Goal: Task Accomplishment & Management: Manage account settings

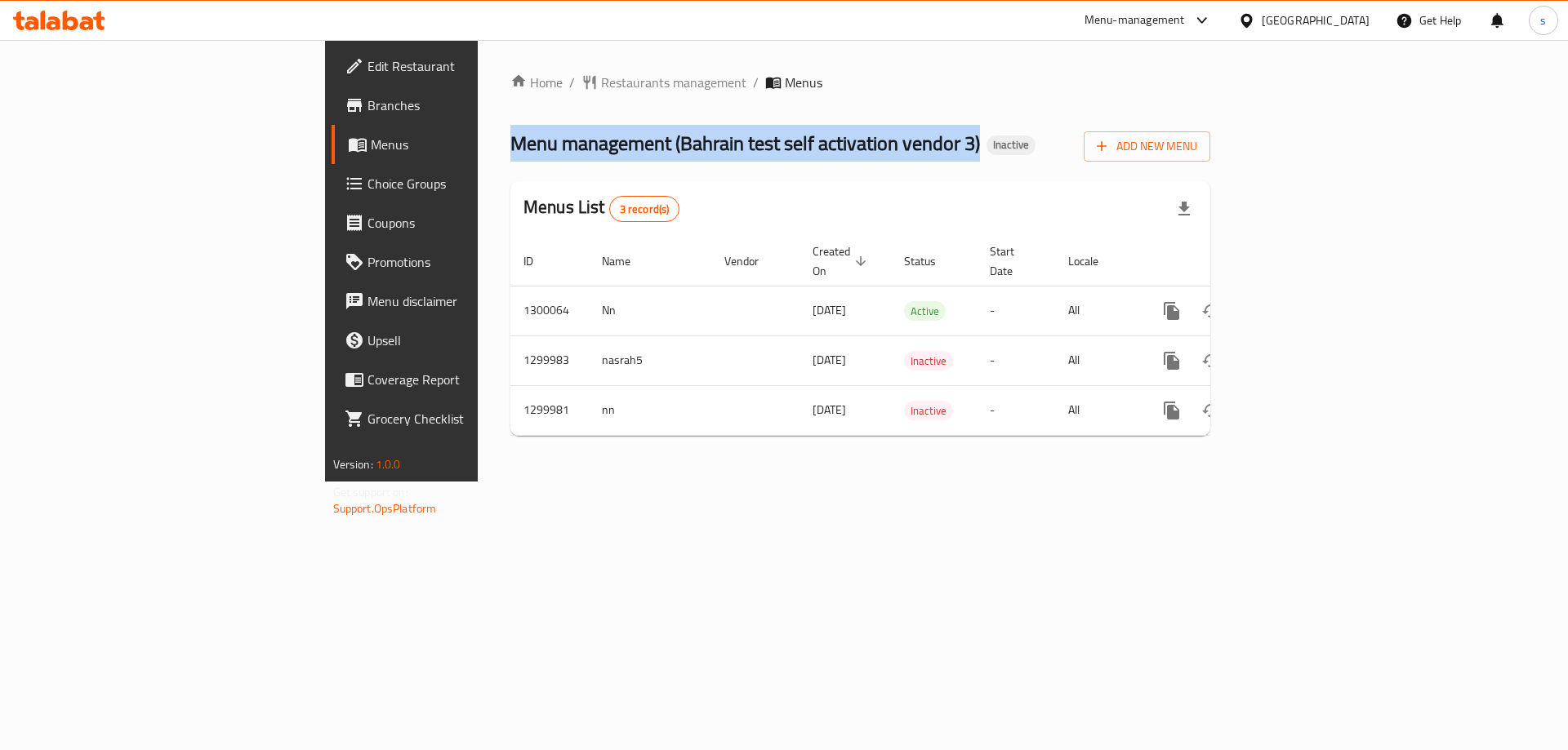
drag, startPoint x: 291, startPoint y: 142, endPoint x: 765, endPoint y: 160, distance: 474.3
click at [765, 160] on div "Home / Restaurants management / Menus Menu management ( Bahrain test self activ…" at bounding box center [860, 261] width 765 height 441
click at [673, 142] on span "Menu management ( Bahrain test self activation vendor 3 )" at bounding box center [745, 143] width 470 height 37
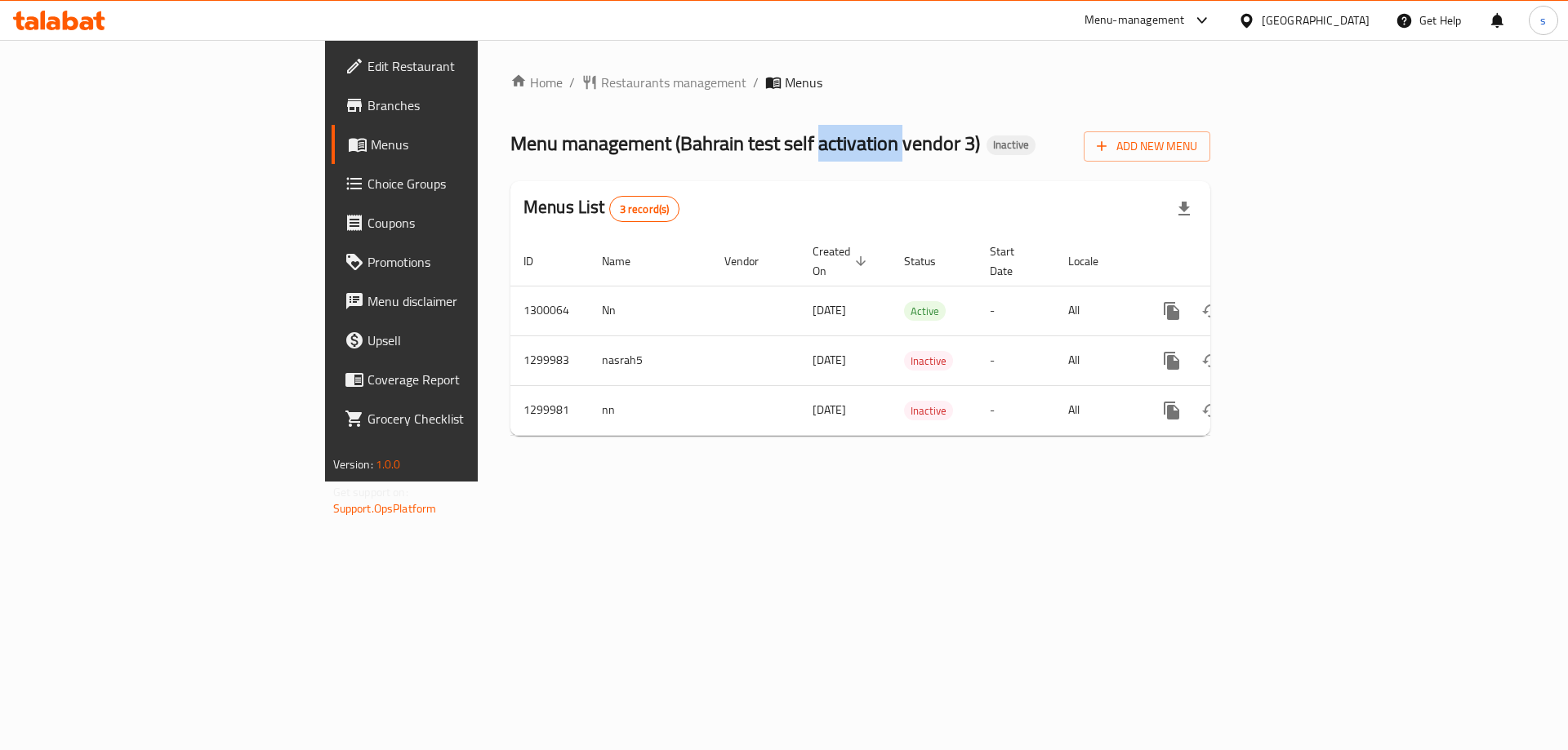
click at [673, 142] on span "Menu management ( Bahrain test self activation vendor 3 )" at bounding box center [745, 143] width 470 height 37
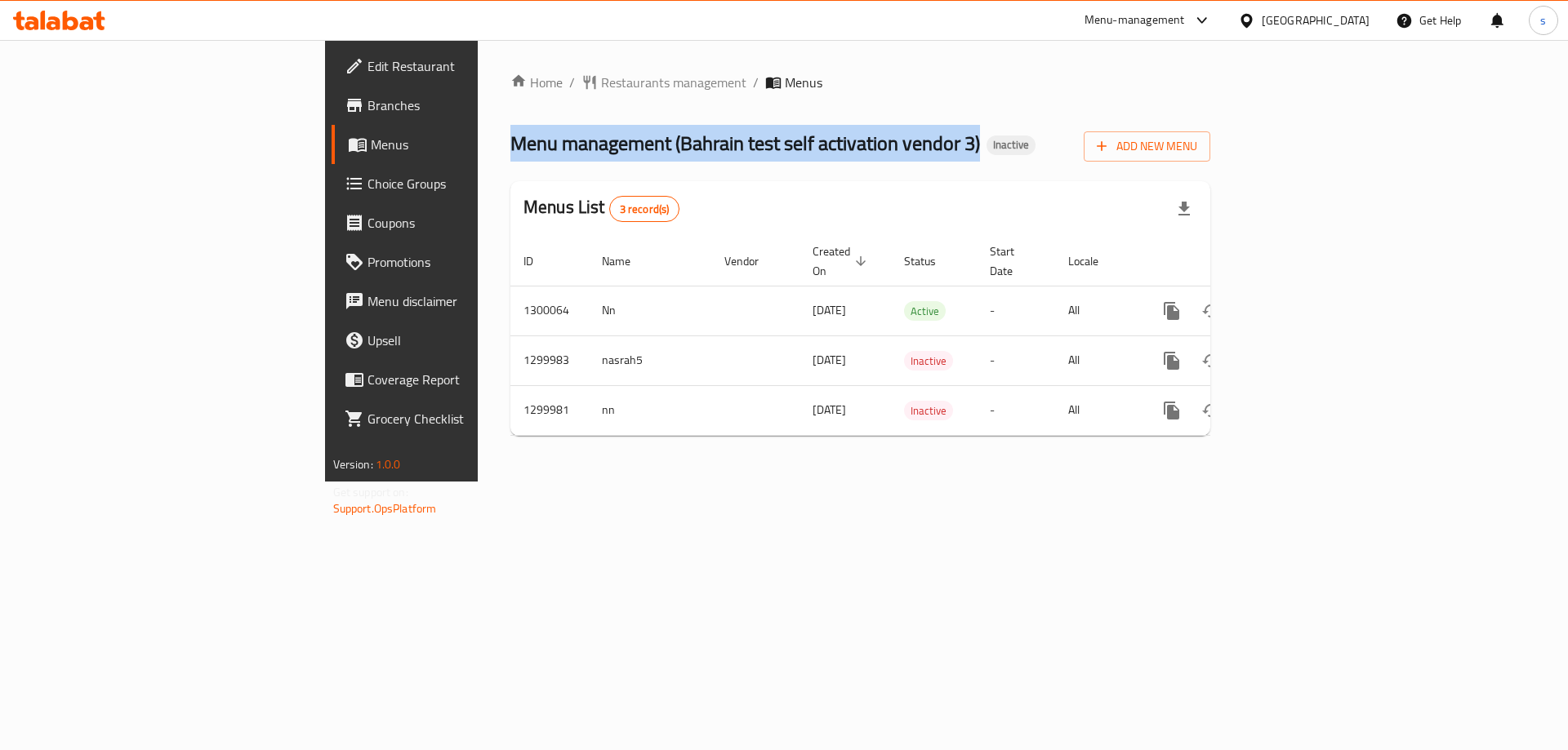
click at [673, 142] on span "Menu management ( Bahrain test self activation vendor 3 )" at bounding box center [745, 143] width 470 height 37
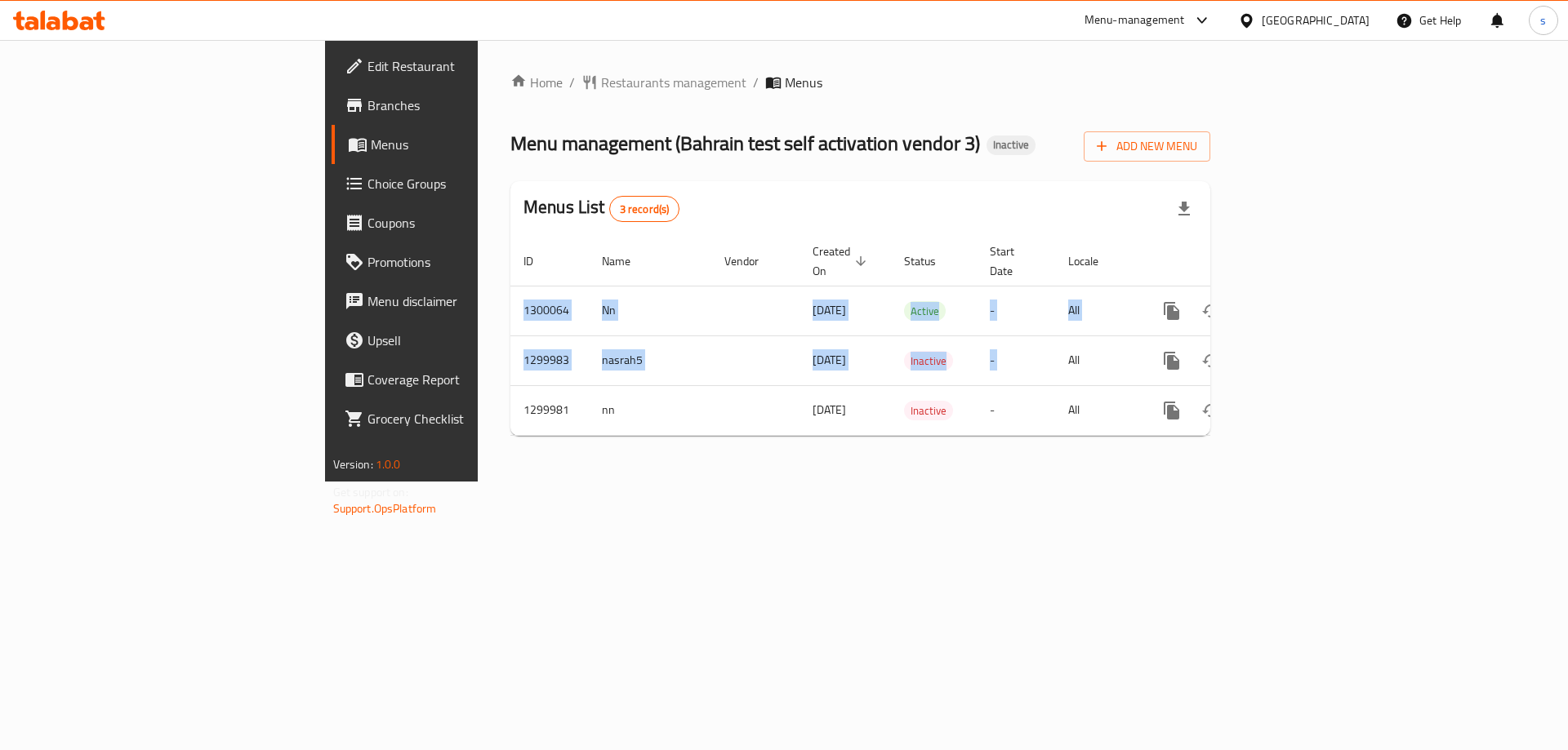
drag, startPoint x: 1597, startPoint y: 301, endPoint x: 2053, endPoint y: 225, distance: 462.3
click at [1567, 225] on html "​ Menu-management Bahrain Get Help s Edit Restaurant Branches Menus Choice Grou…" at bounding box center [784, 375] width 1568 height 750
click at [510, 335] on td "1299983" at bounding box center [549, 360] width 78 height 50
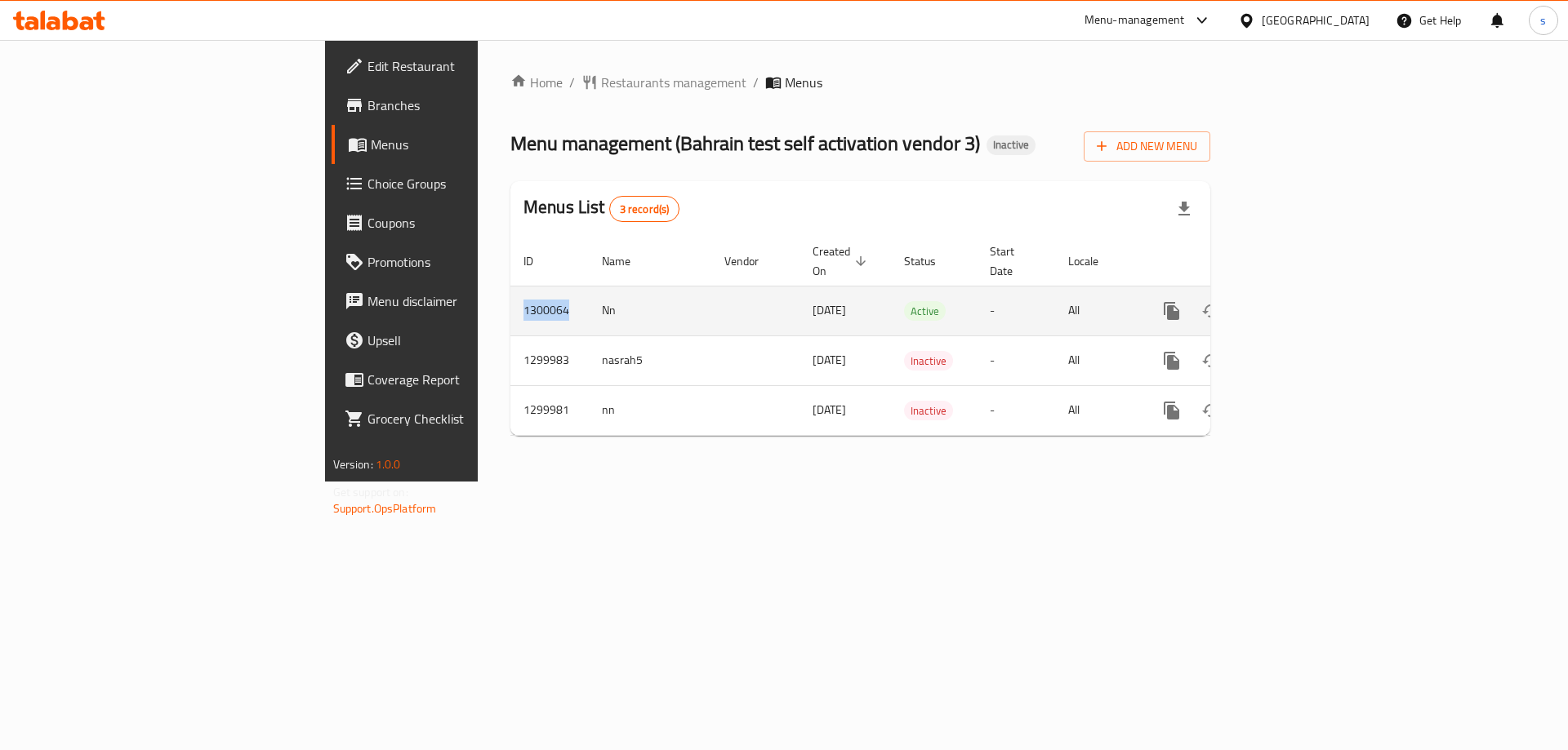
drag, startPoint x: 306, startPoint y: 283, endPoint x: 361, endPoint y: 296, distance: 56.5
click at [510, 296] on td "1300064" at bounding box center [549, 311] width 78 height 50
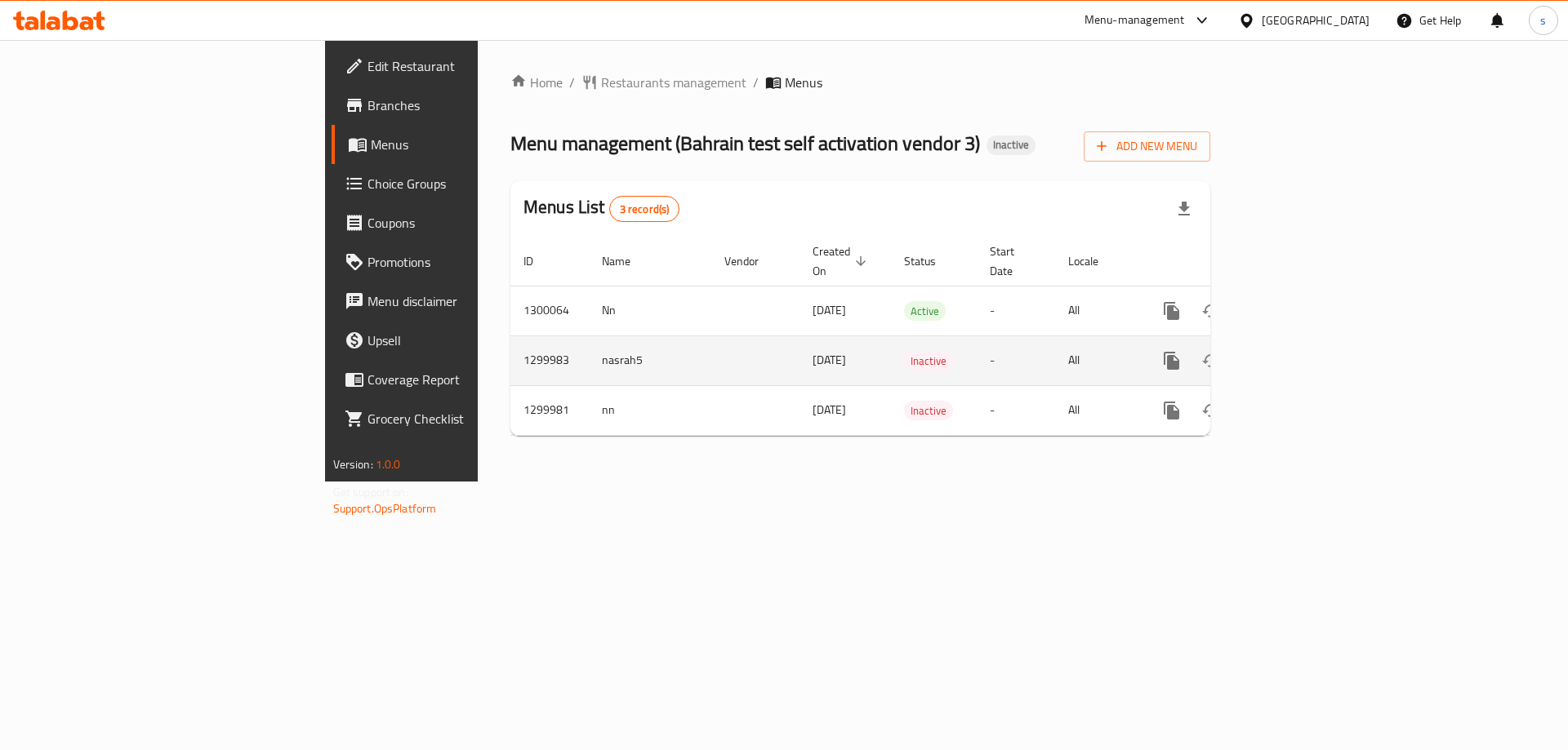
click at [510, 346] on td "1299983" at bounding box center [549, 360] width 78 height 50
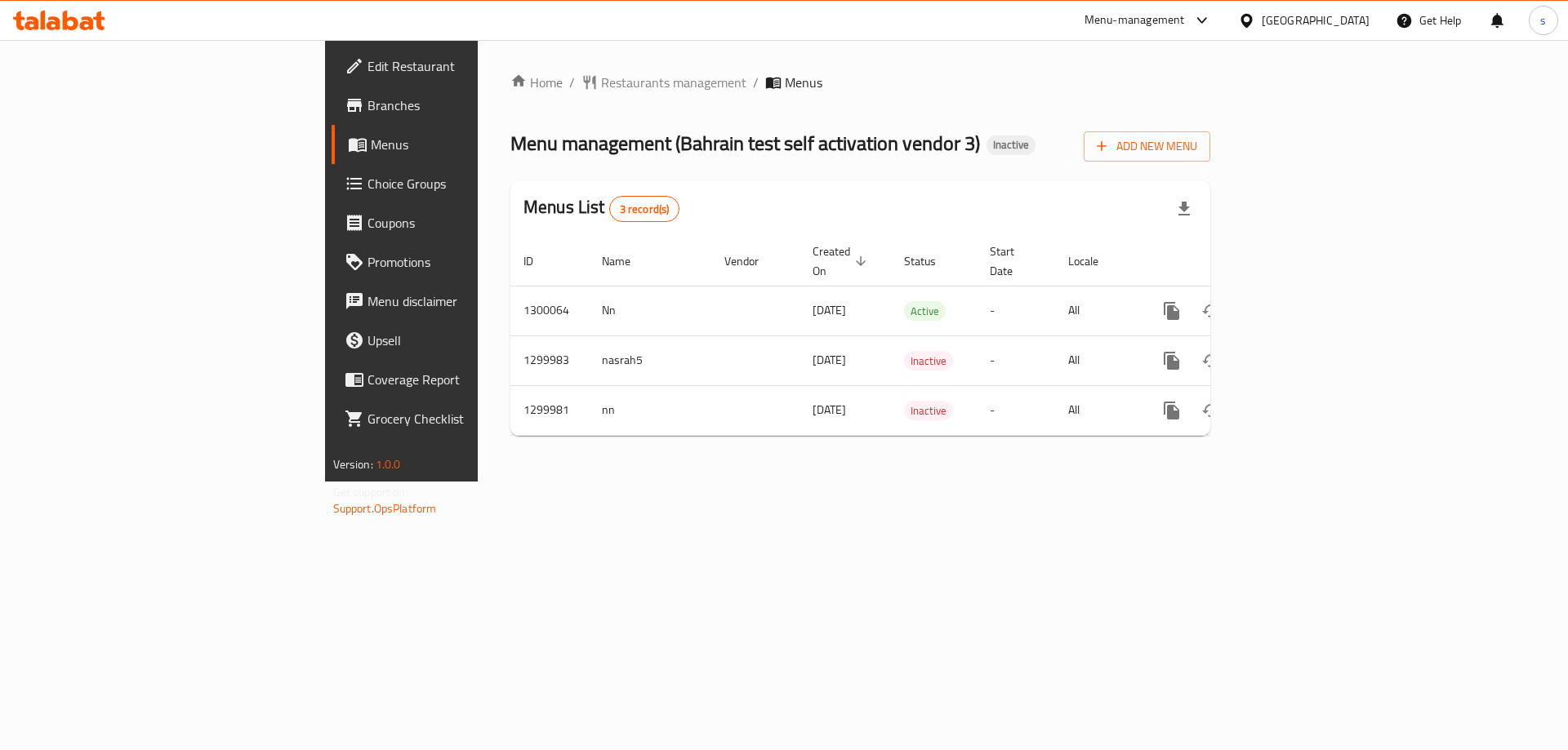
click at [979, 64] on div "Home / Restaurants management / Menus Menu management ( Bahrain test self activ…" at bounding box center [860, 261] width 765 height 441
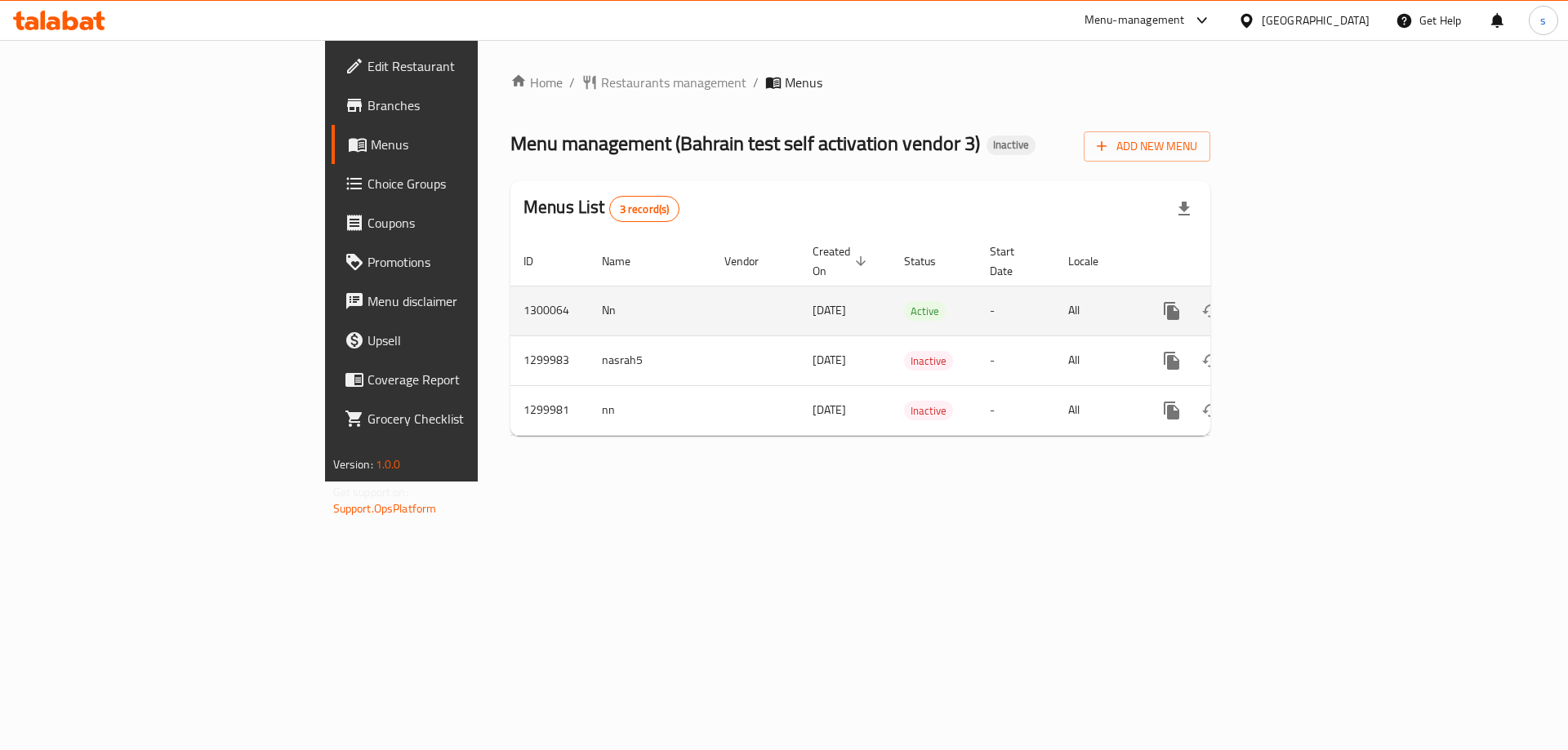
click at [1299, 301] on icon "enhanced table" at bounding box center [1288, 311] width 19 height 19
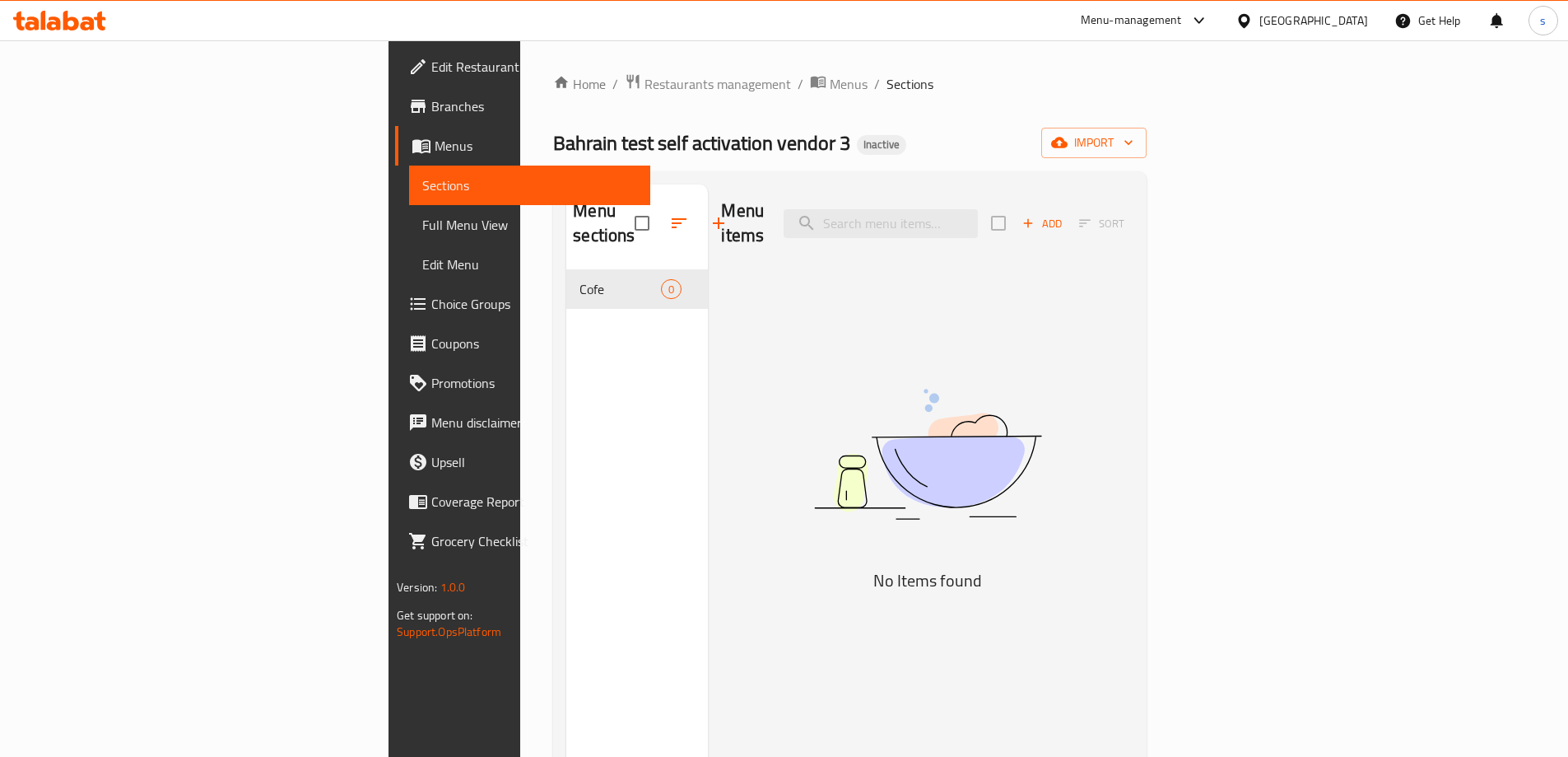
drag, startPoint x: 90, startPoint y: 148, endPoint x: 126, endPoint y: 167, distance: 40.7
click at [435, 148] on span "Menus" at bounding box center [536, 145] width 202 height 19
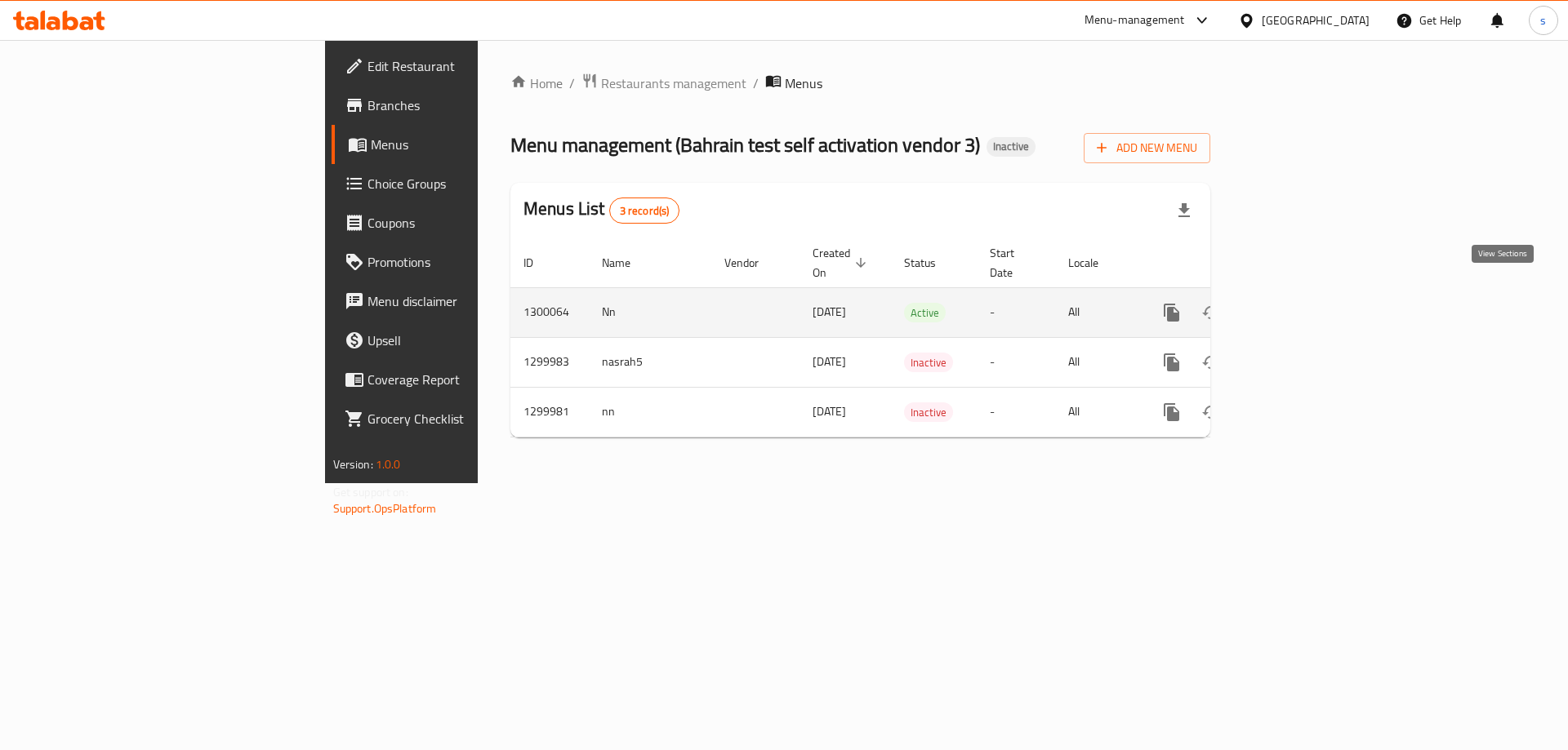
click at [1299, 302] on icon "enhanced table" at bounding box center [1288, 312] width 19 height 19
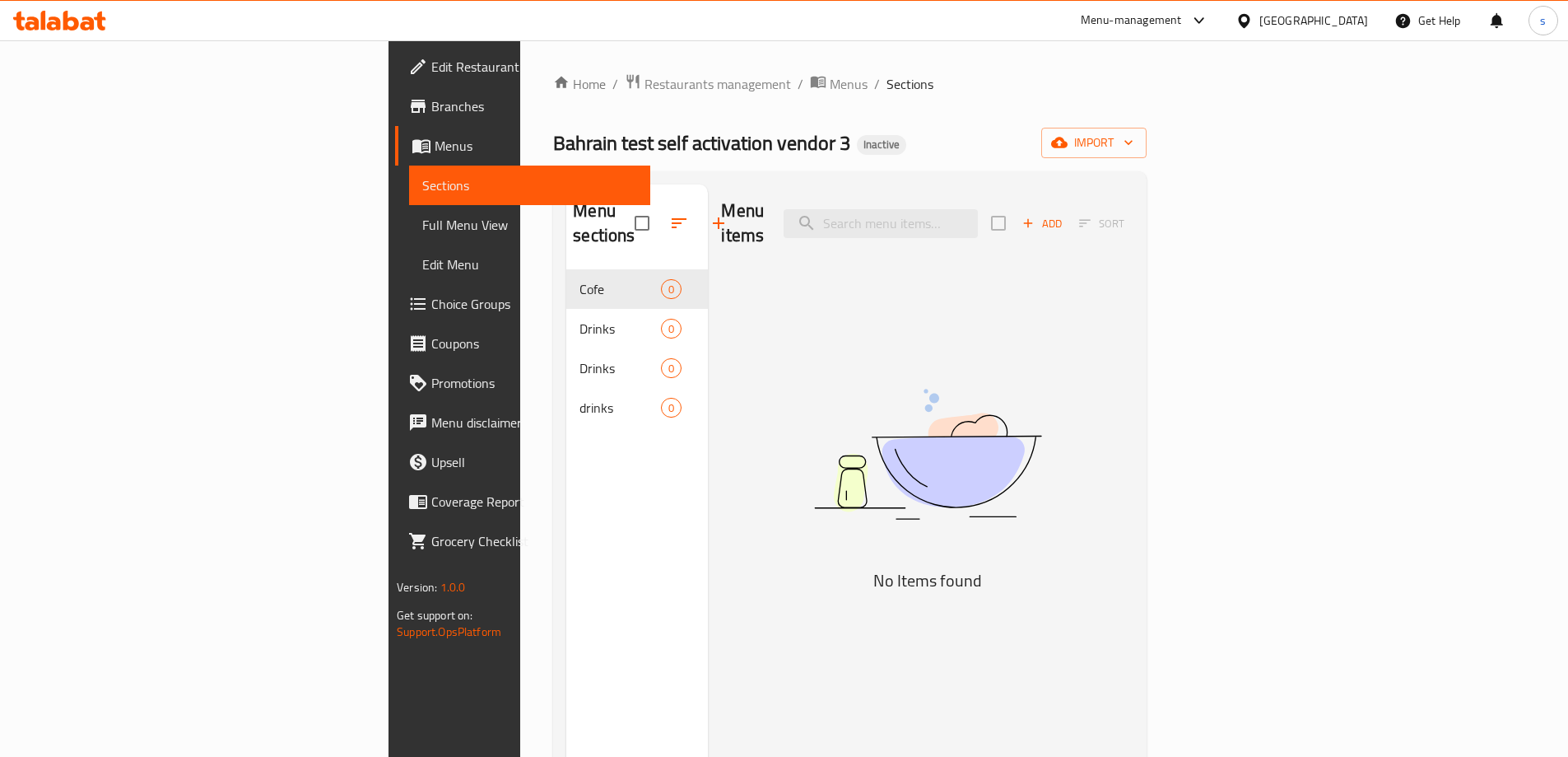
click at [422, 264] on span "Edit Menu" at bounding box center [529, 263] width 215 height 19
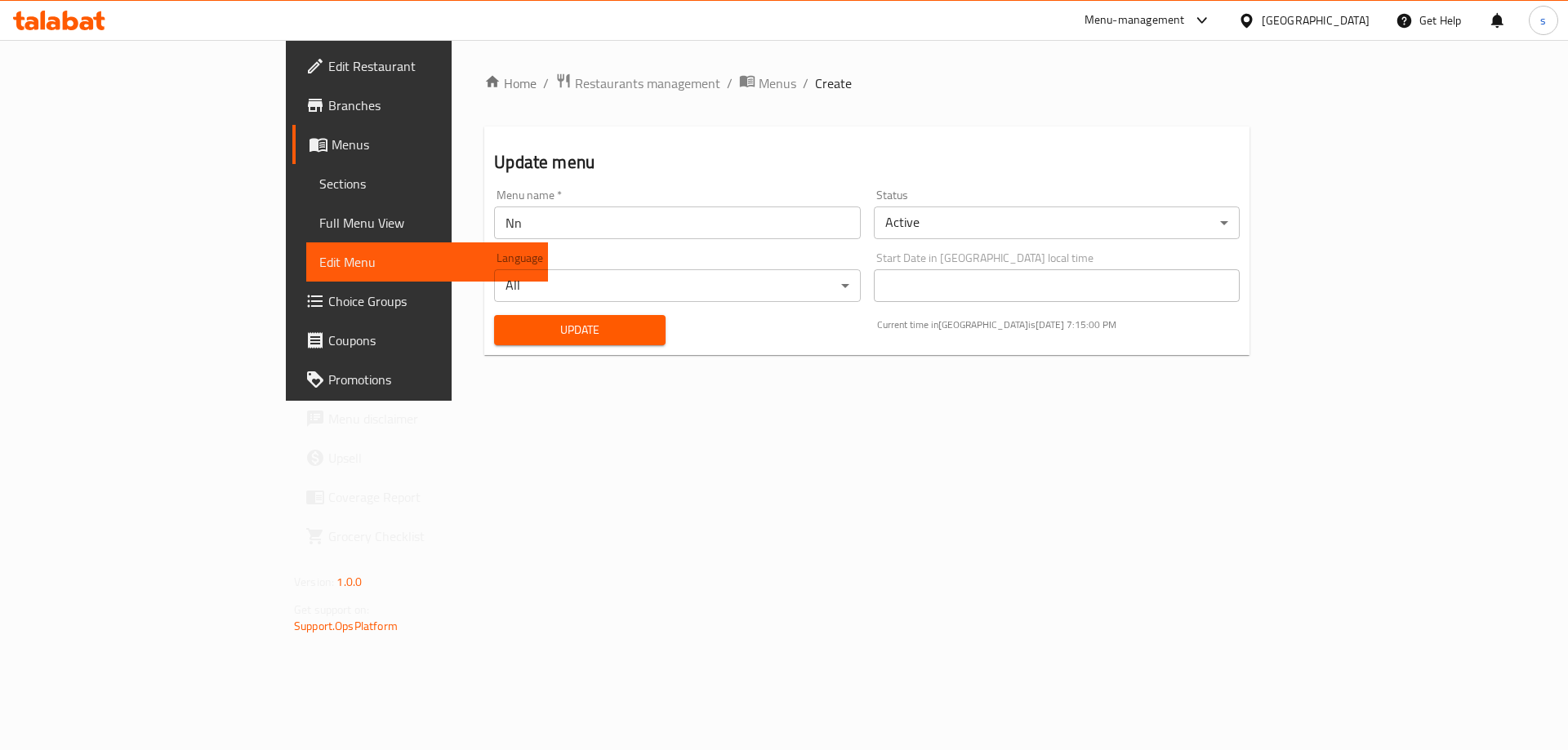
click at [319, 225] on span "Full Menu View" at bounding box center [427, 222] width 215 height 19
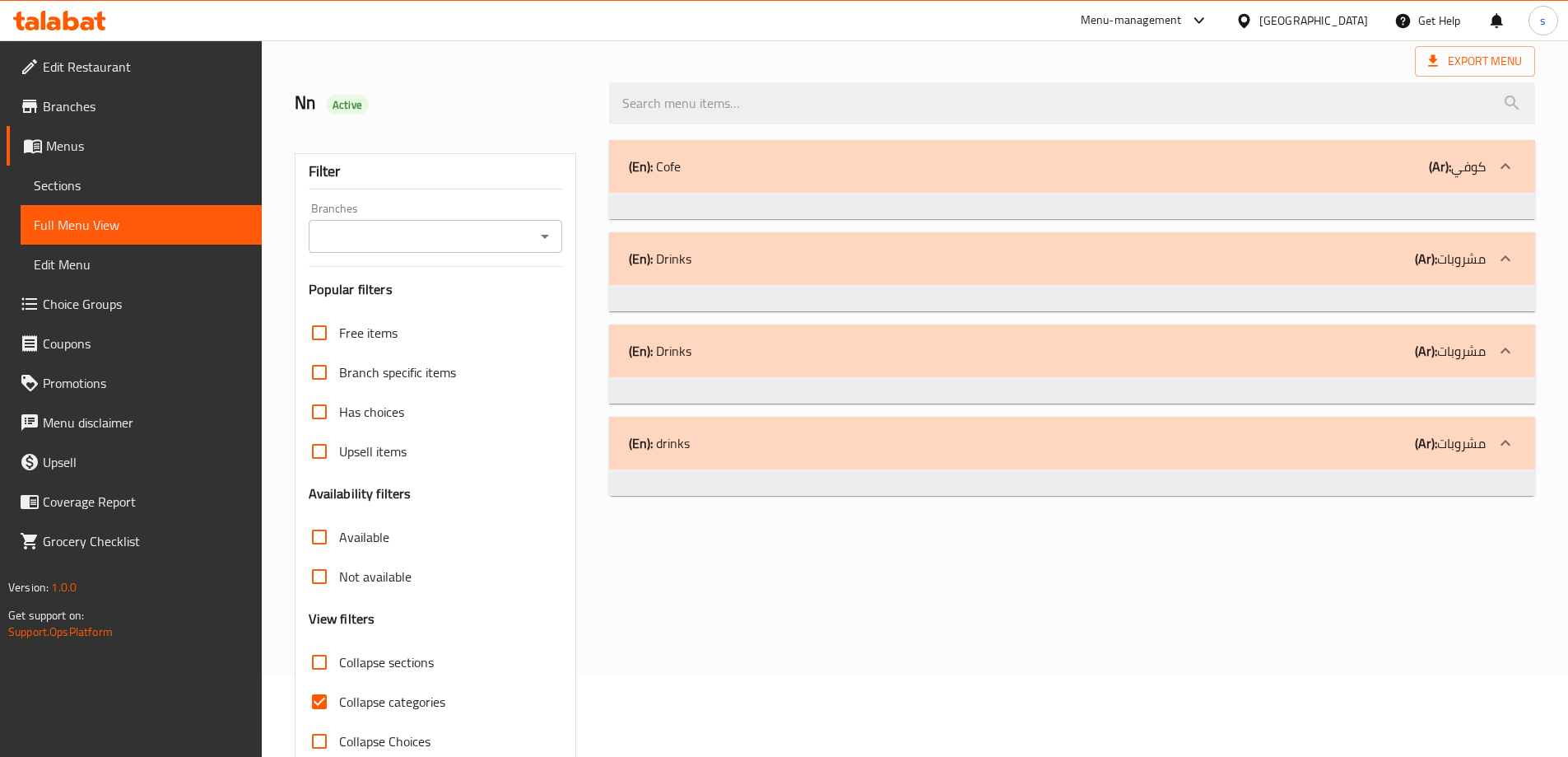
scroll to position [120, 0]
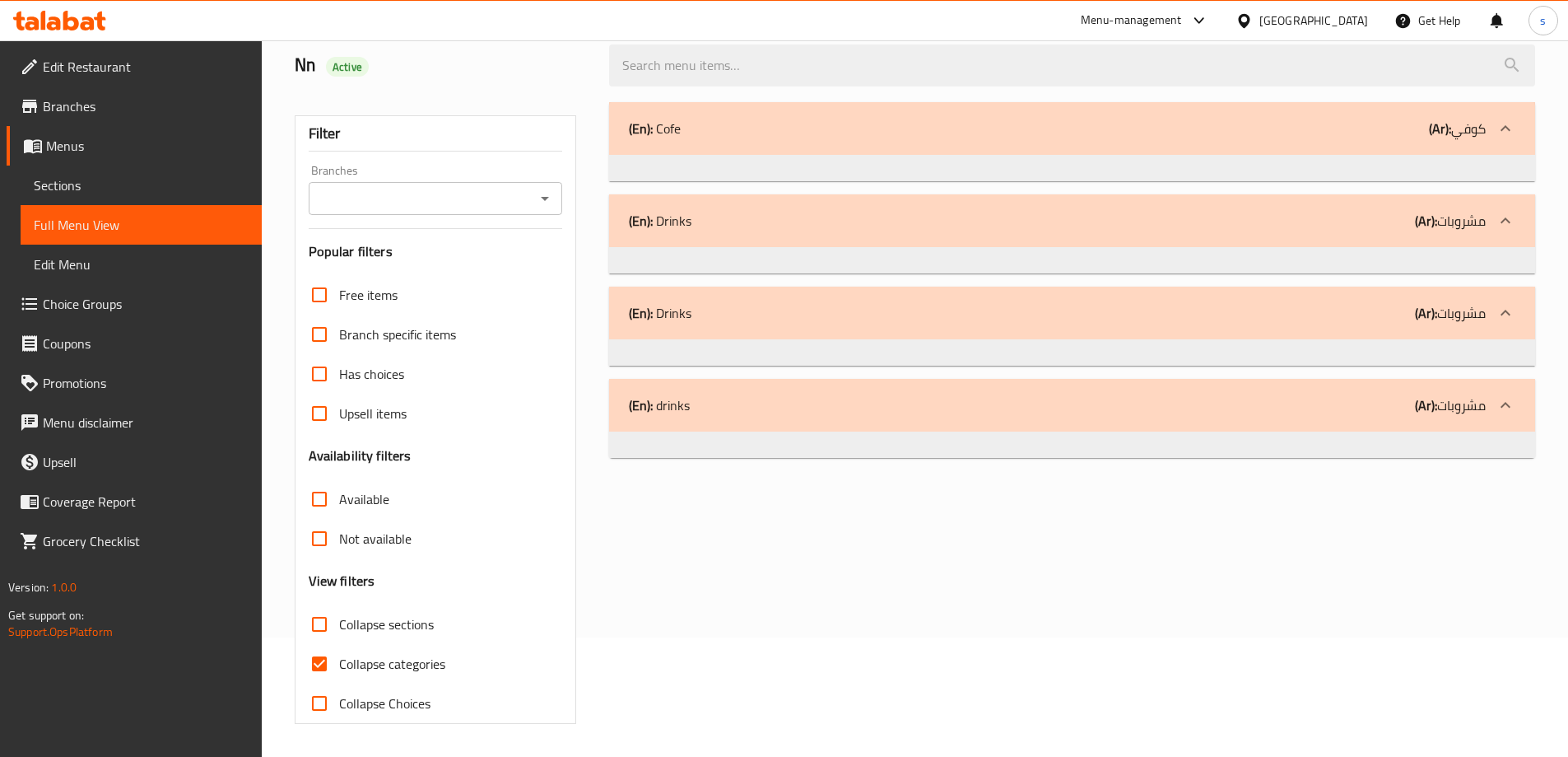
click at [332, 654] on input "Collapse categories" at bounding box center [319, 663] width 40 height 40
checkbox input "false"
click at [1516, 122] on div at bounding box center [1506, 128] width 40 height 40
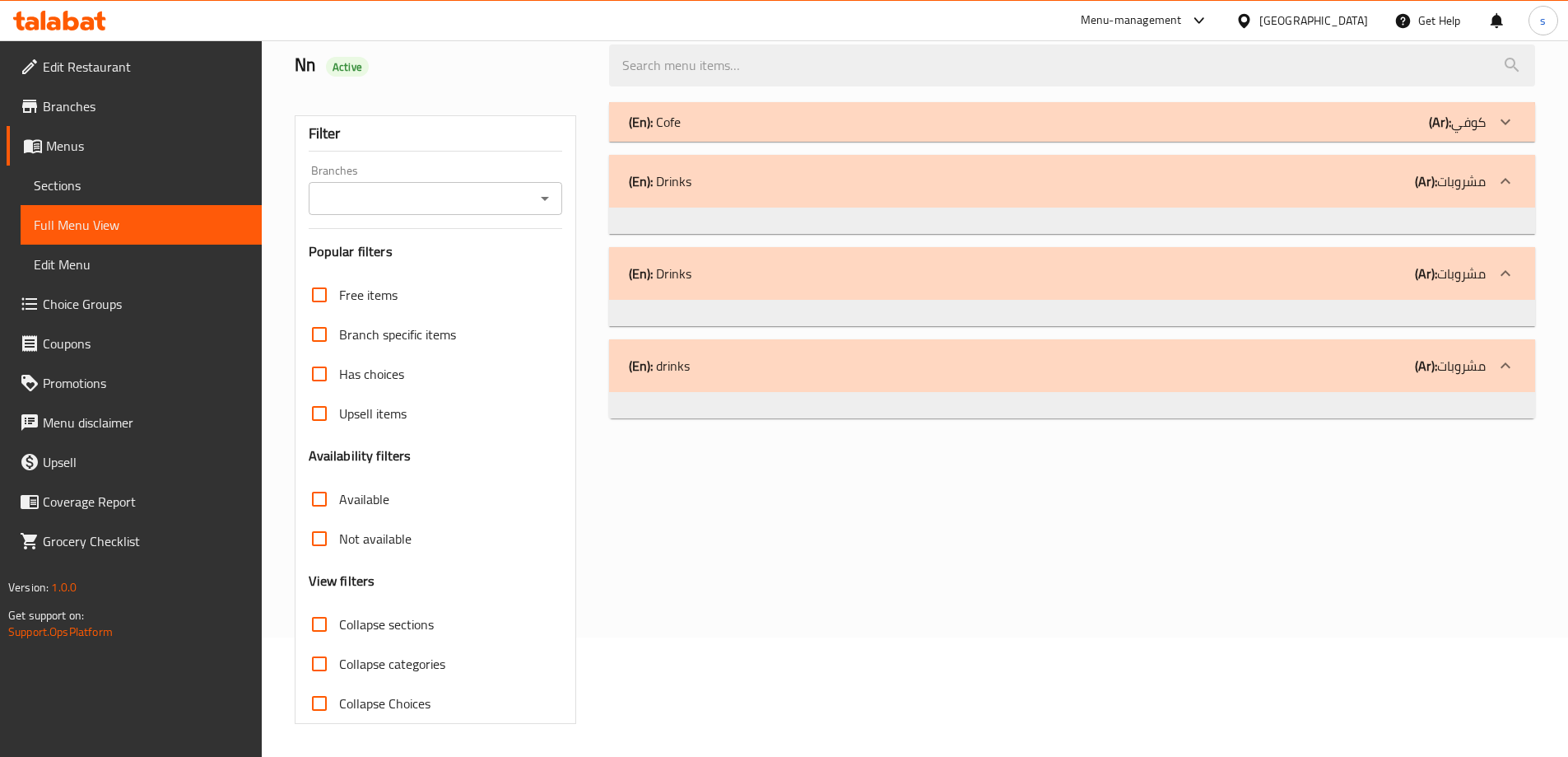
click at [1516, 122] on div at bounding box center [1506, 122] width 40 height 40
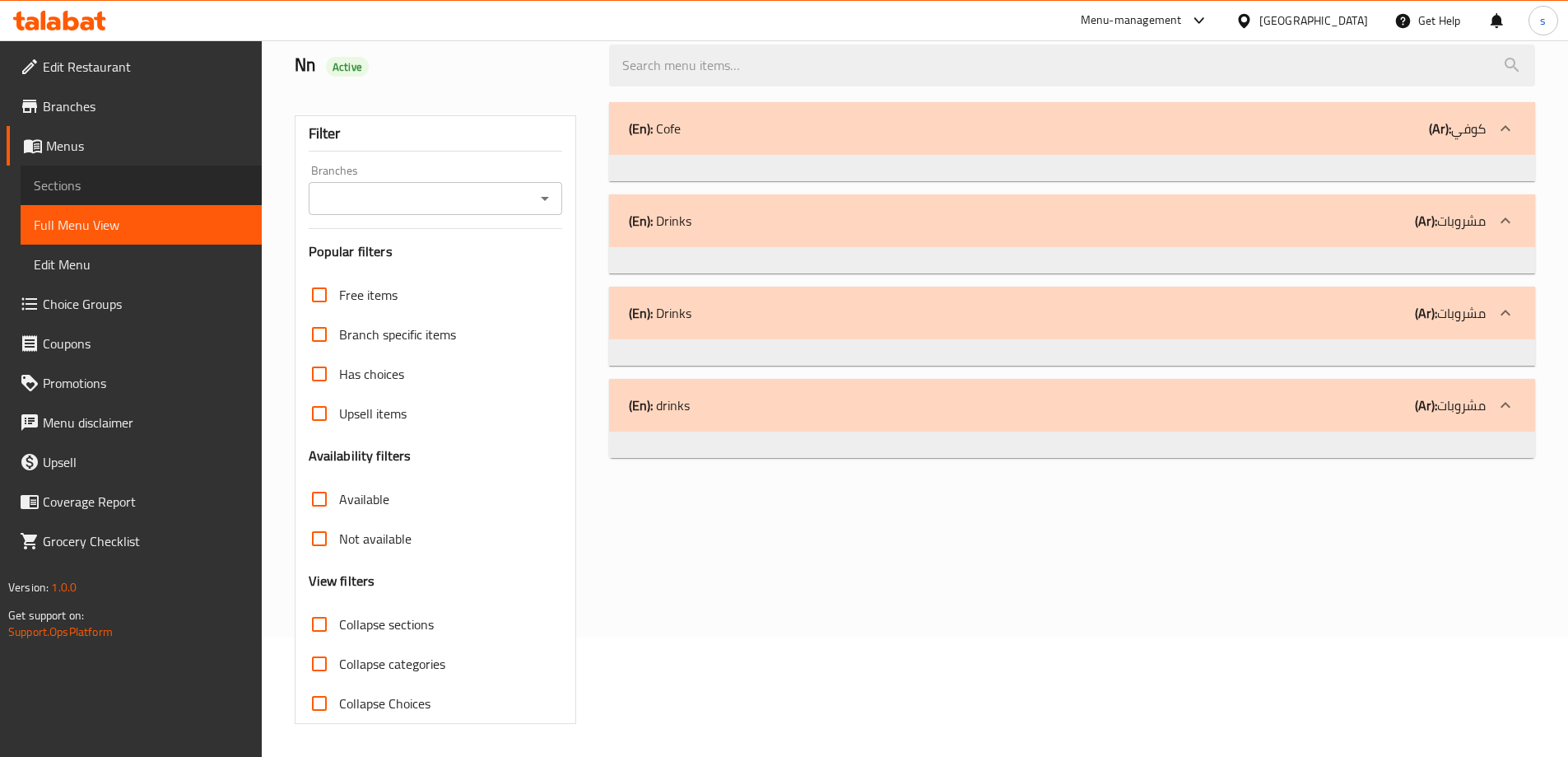
click at [99, 178] on span "Sections" at bounding box center [141, 185] width 215 height 19
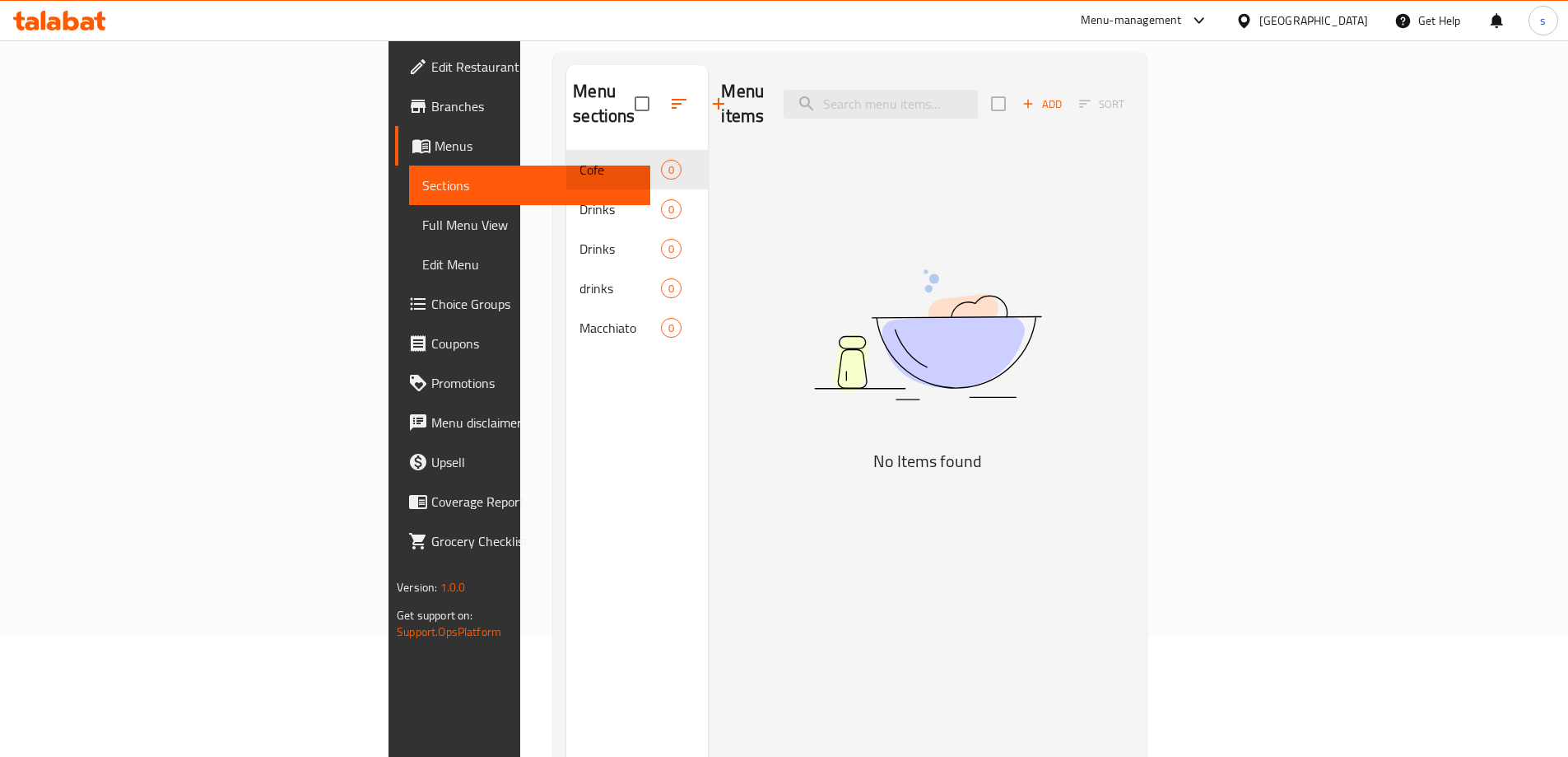
click at [435, 140] on span "Menus" at bounding box center [536, 145] width 202 height 19
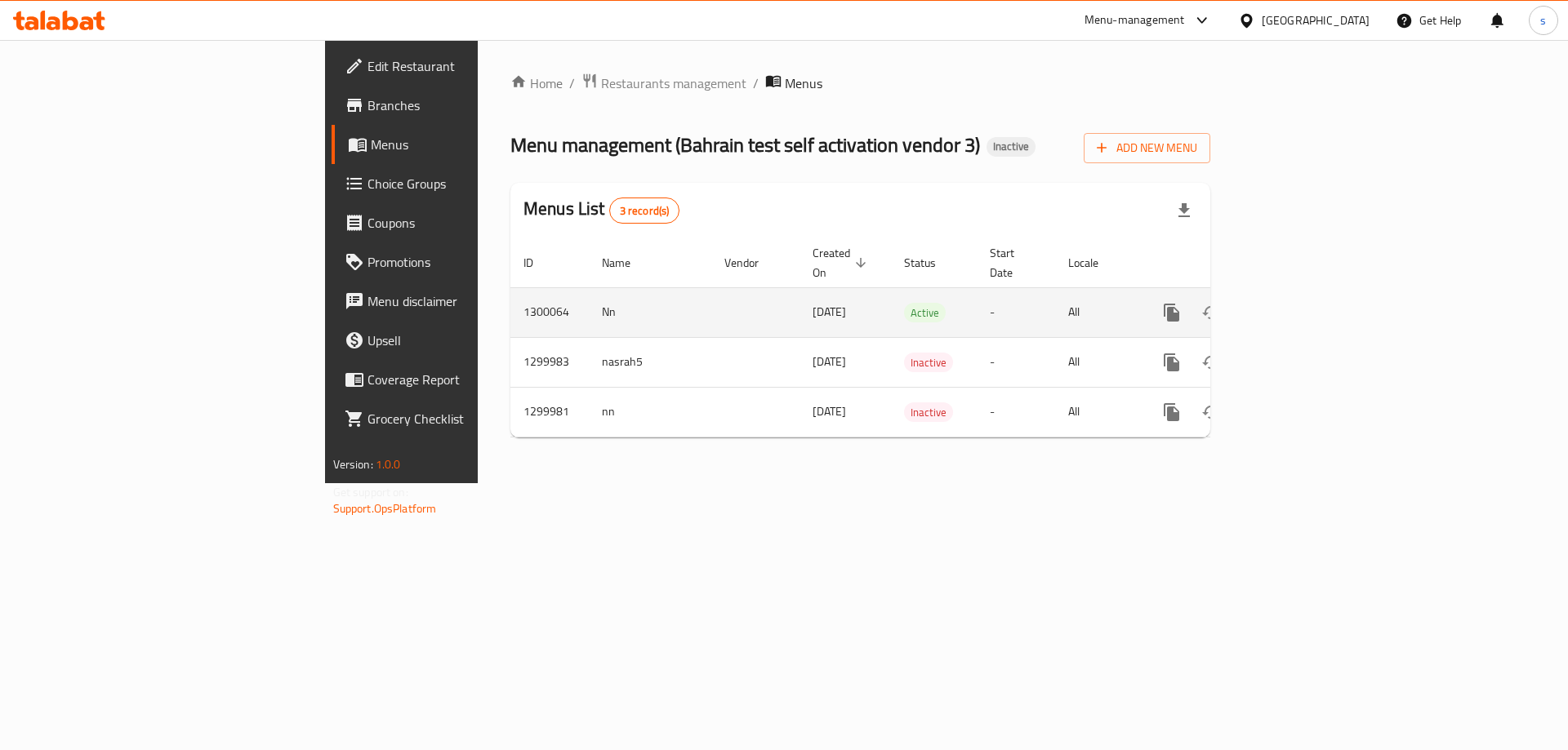
click at [1299, 302] on icon "enhanced table" at bounding box center [1288, 312] width 19 height 19
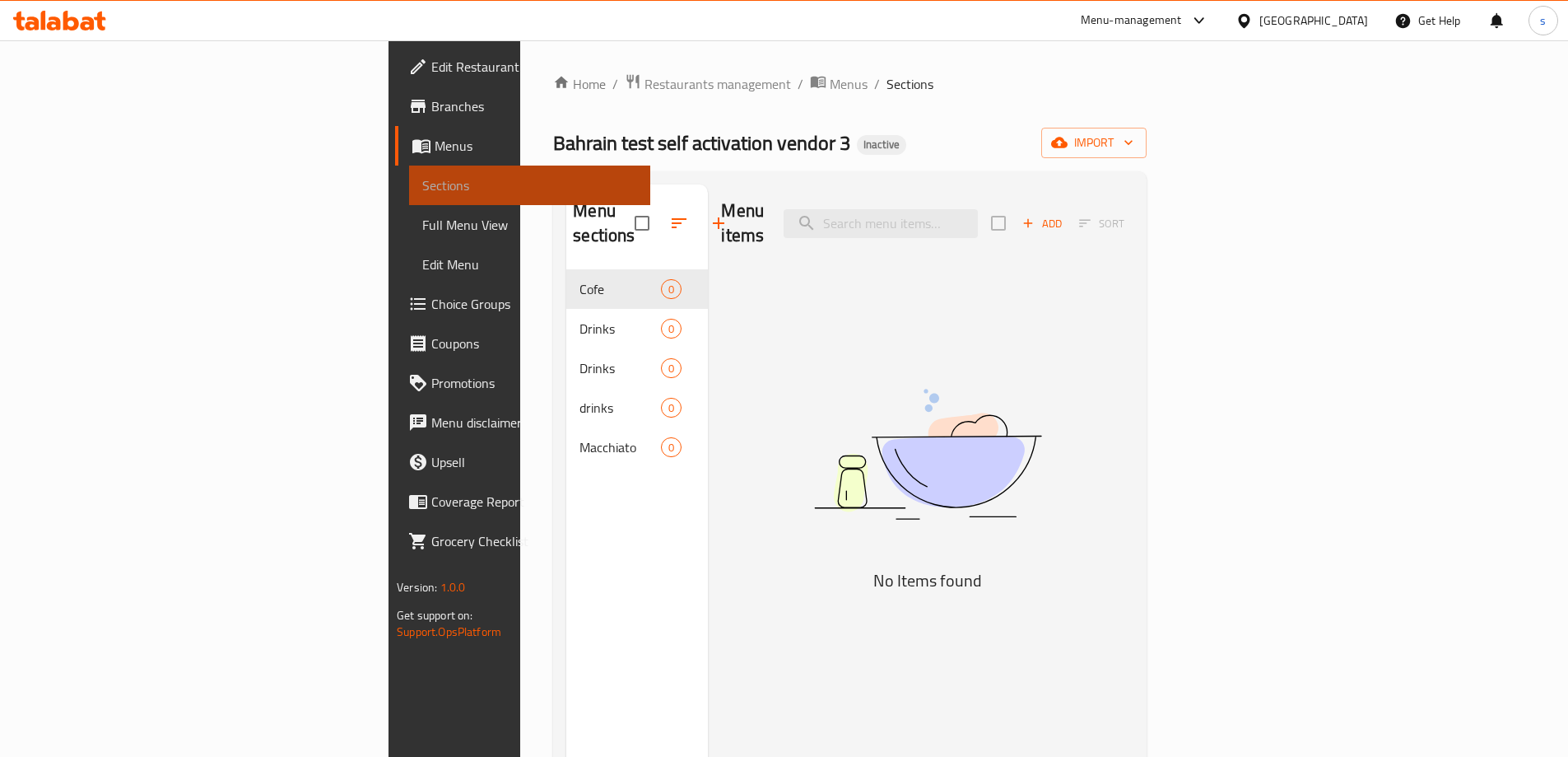
click at [422, 190] on span "Sections" at bounding box center [529, 185] width 215 height 19
click at [422, 178] on span "Sections" at bounding box center [529, 185] width 215 height 19
click at [422, 261] on span "Edit Menu" at bounding box center [529, 263] width 215 height 19
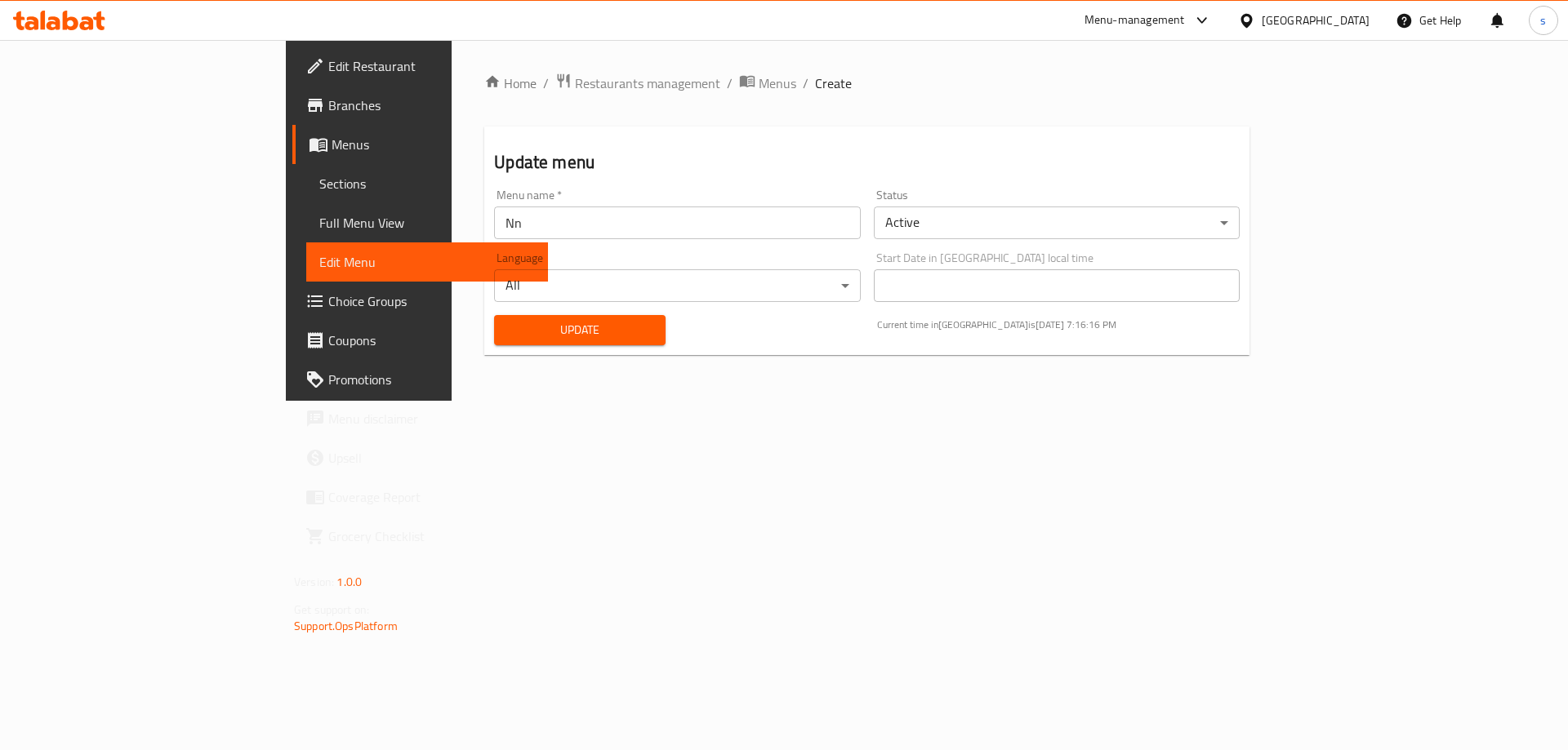
click at [328, 102] on span "Branches" at bounding box center [431, 105] width 207 height 19
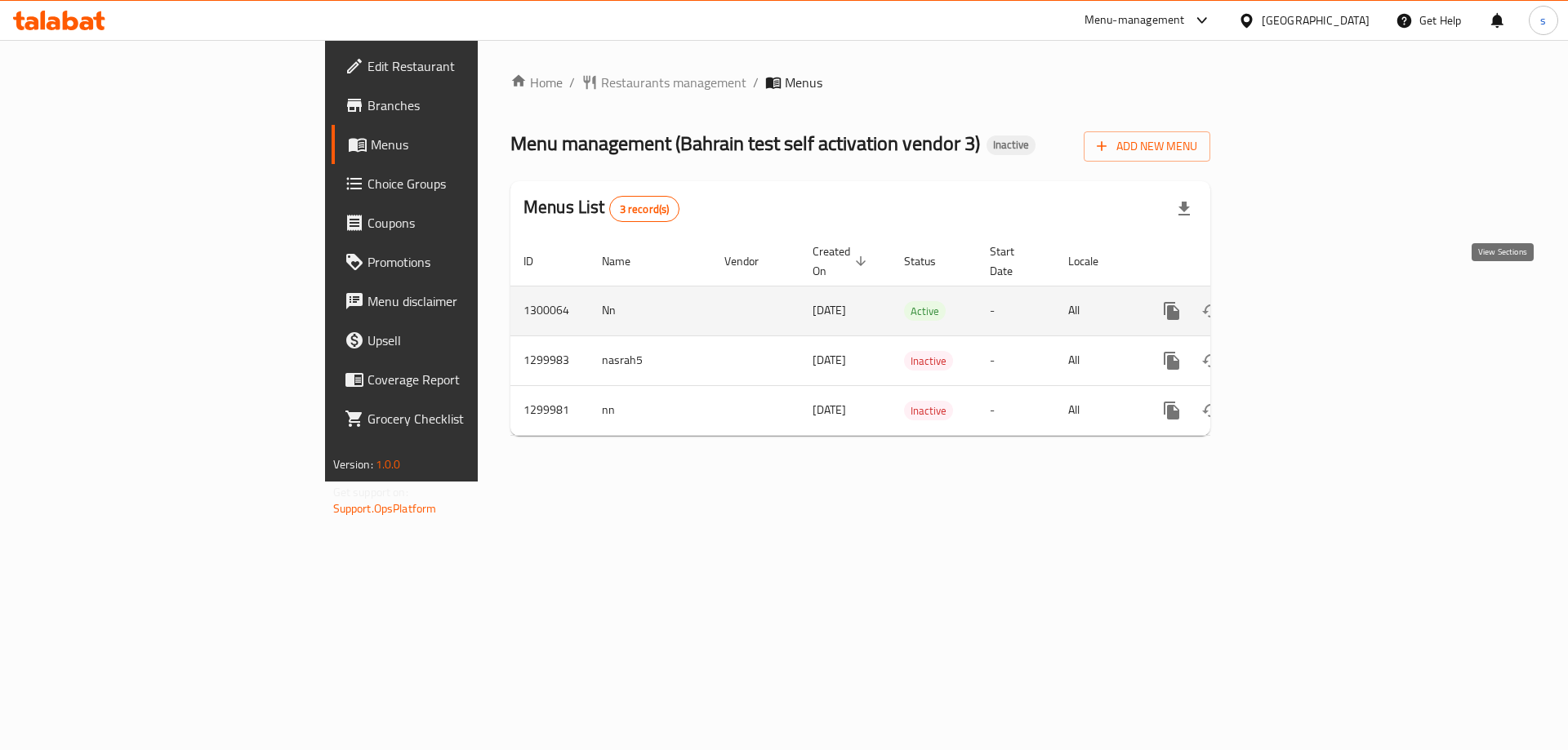
click at [1299, 301] on icon "enhanced table" at bounding box center [1288, 311] width 19 height 19
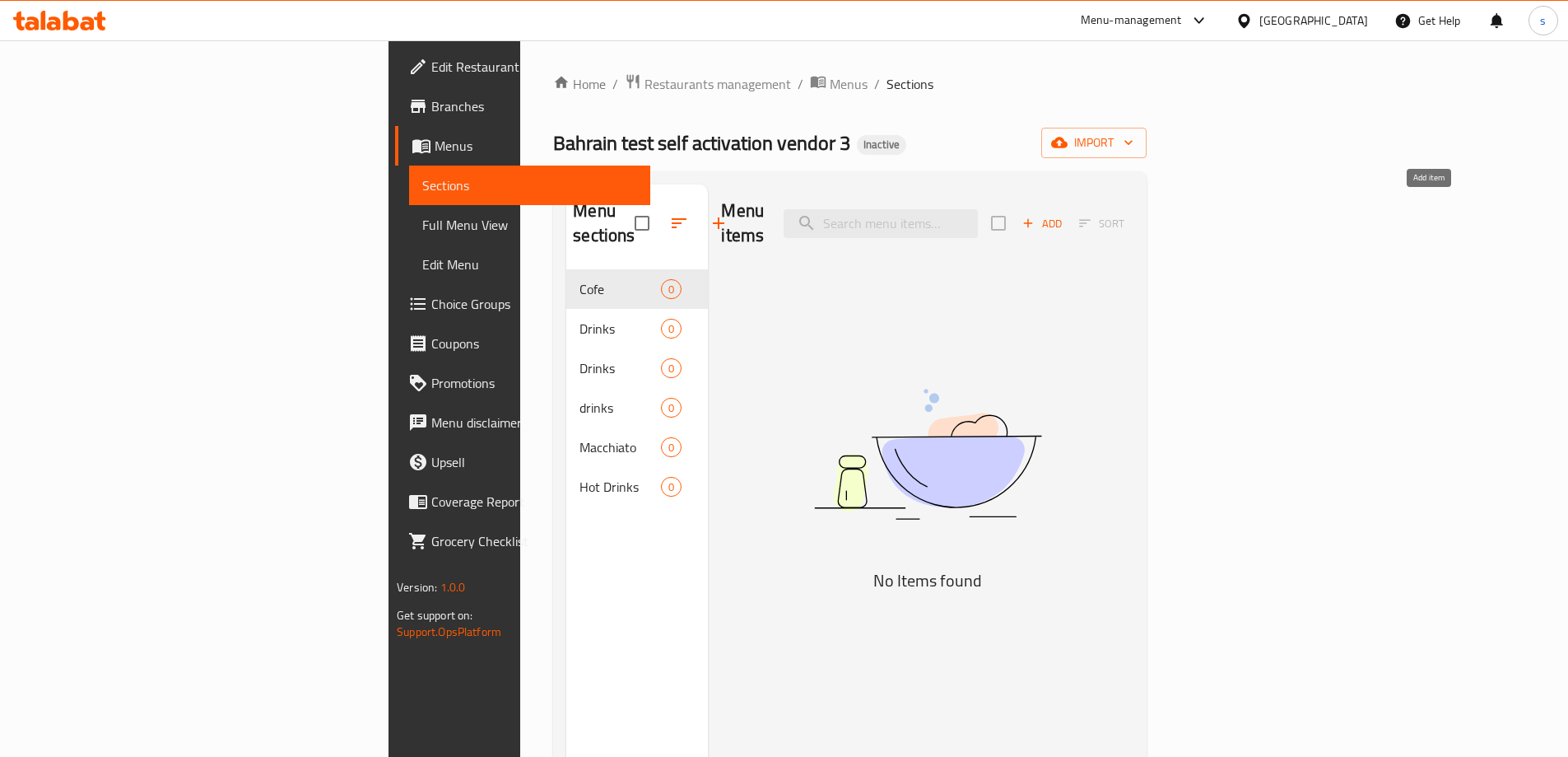
click at [1064, 215] on span "Add" at bounding box center [1042, 224] width 45 height 19
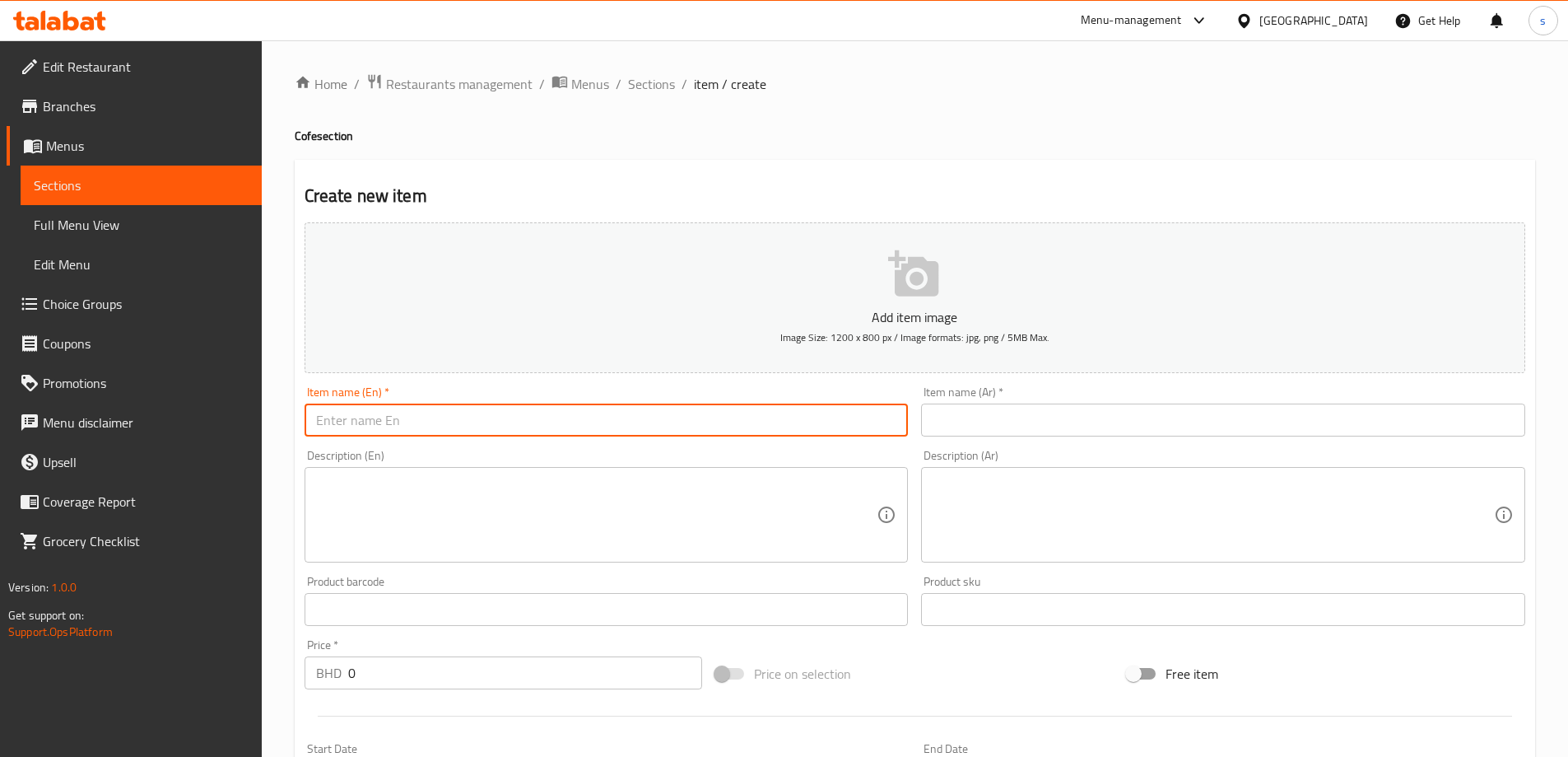
click at [558, 417] on input "text" at bounding box center [607, 420] width 605 height 33
type input "m"
type input "Macchiato"
click at [1046, 404] on div "Item name (Ar)   * Item name (Ar) *" at bounding box center [1224, 411] width 605 height 50
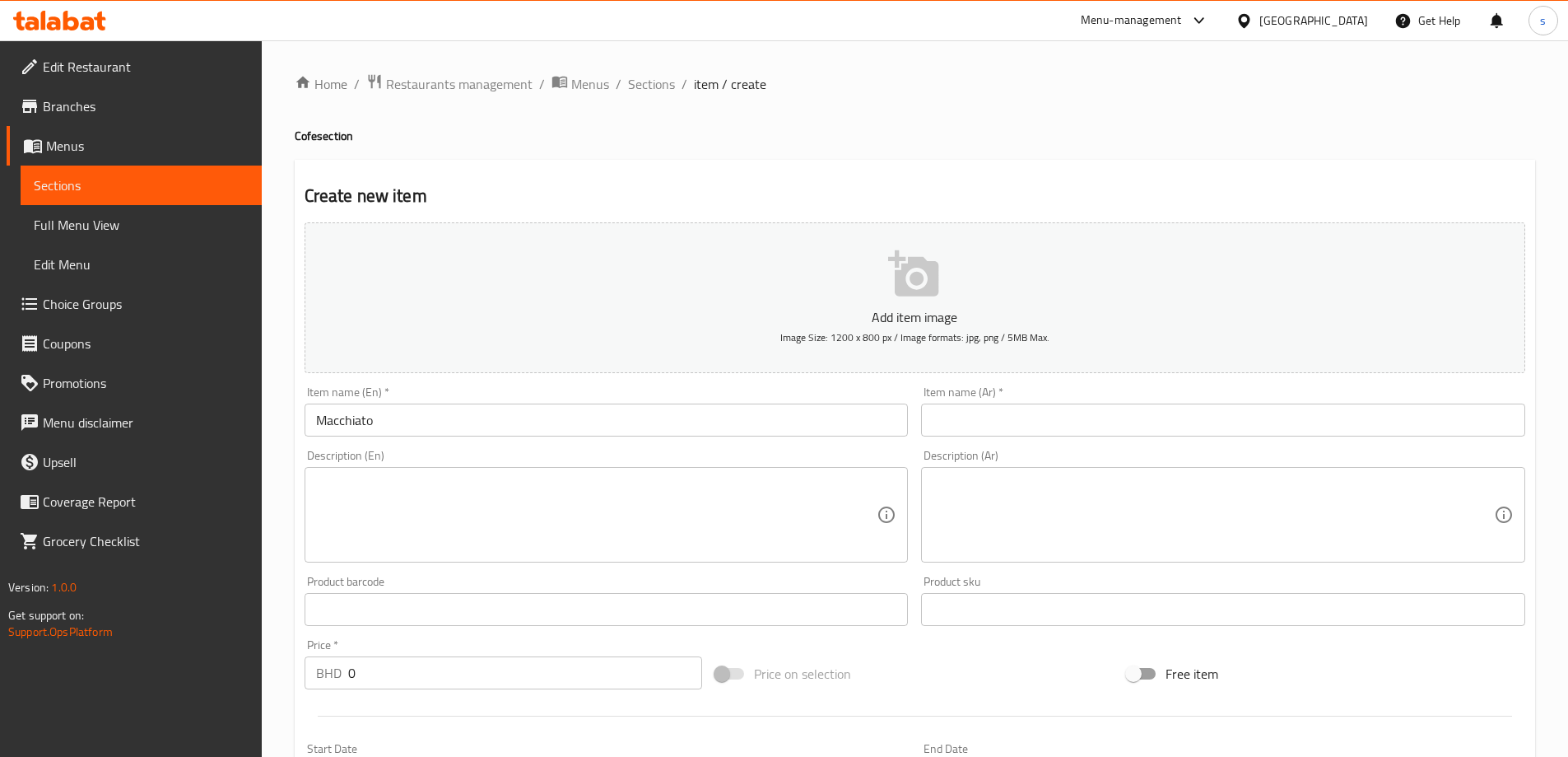
click at [1060, 413] on input "text" at bounding box center [1224, 420] width 605 height 33
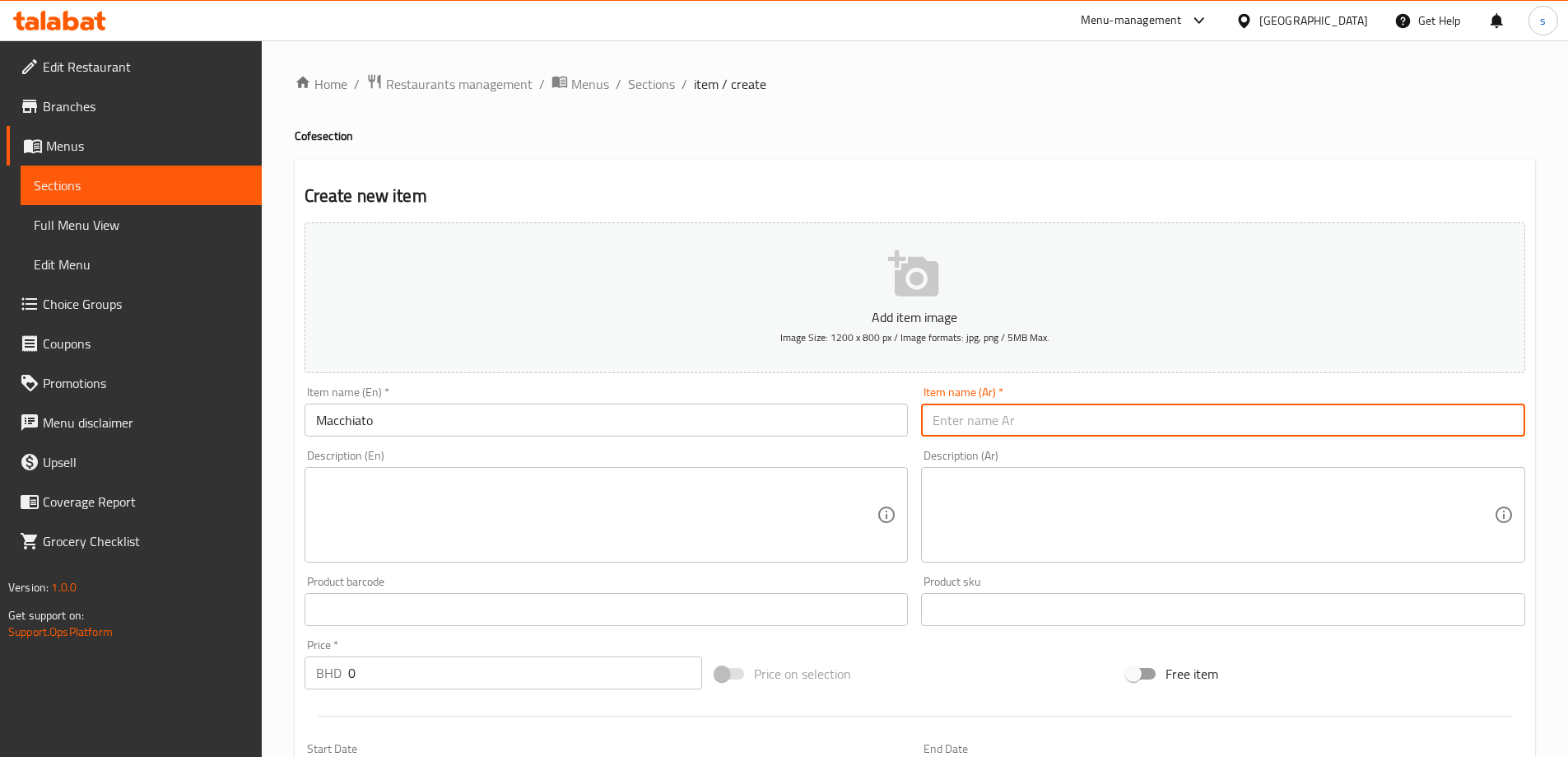
click at [1057, 419] on input "text" at bounding box center [1224, 420] width 605 height 33
click at [357, 423] on input "Macchiato" at bounding box center [607, 420] width 605 height 33
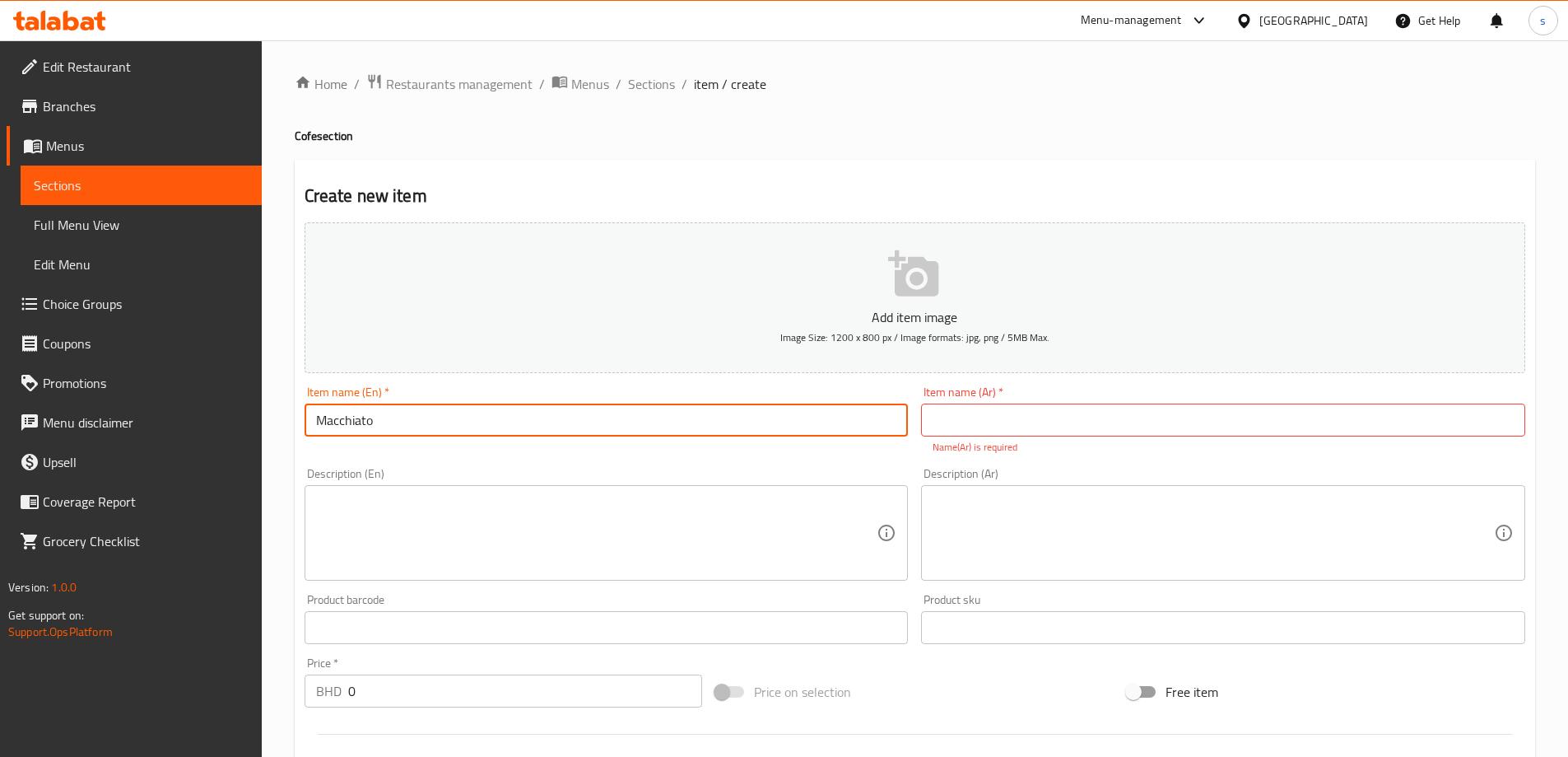
click at [357, 423] on input "Macchiato" at bounding box center [607, 420] width 605 height 33
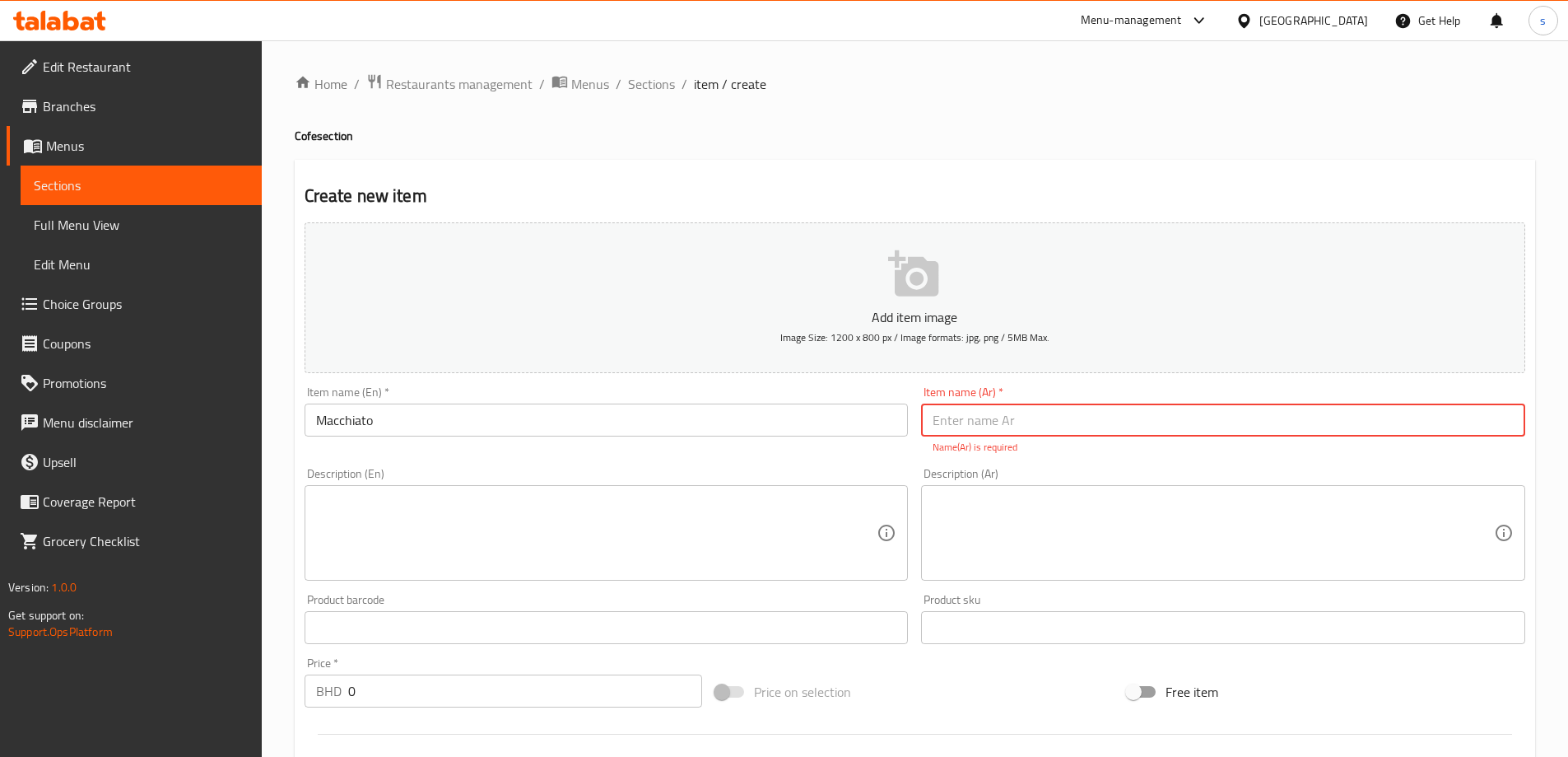
click at [1071, 418] on input "text" at bounding box center [1224, 420] width 605 height 33
paste input "ماكياتو"
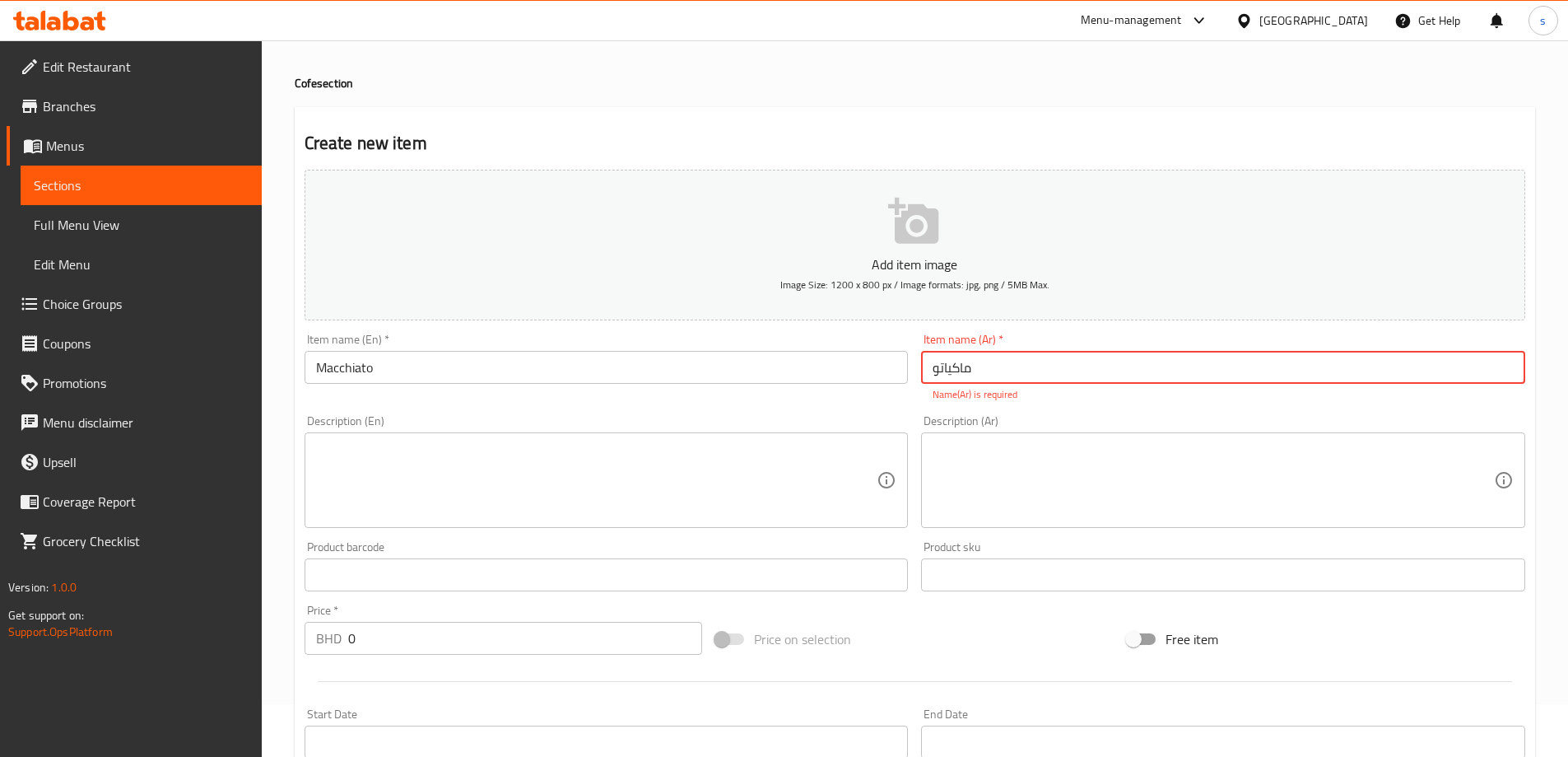
scroll to position [83, 0]
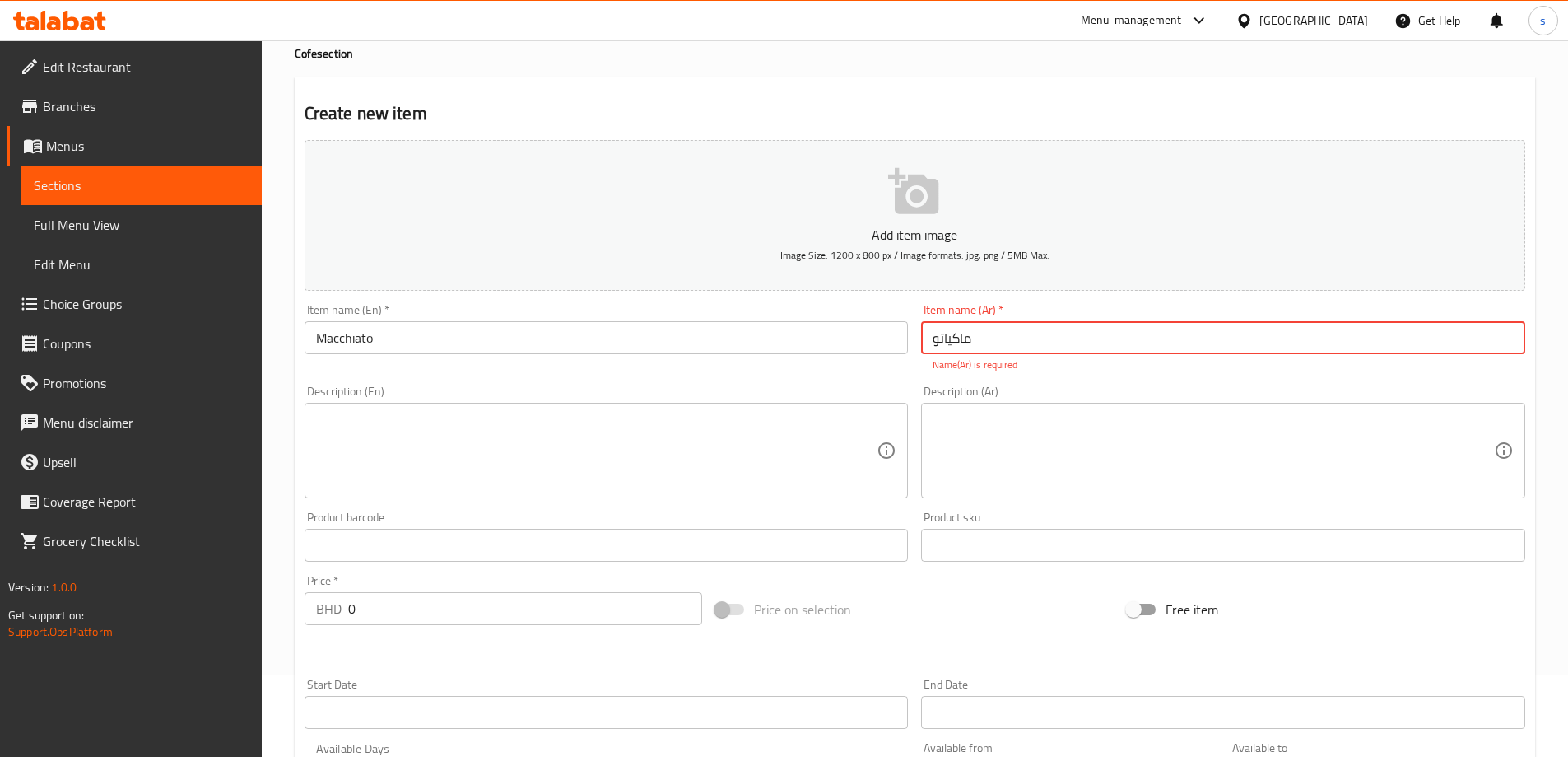
type input "ماكياتو"
drag, startPoint x: 487, startPoint y: 462, endPoint x: 613, endPoint y: 471, distance: 126.3
click at [486, 460] on textarea at bounding box center [597, 451] width 562 height 78
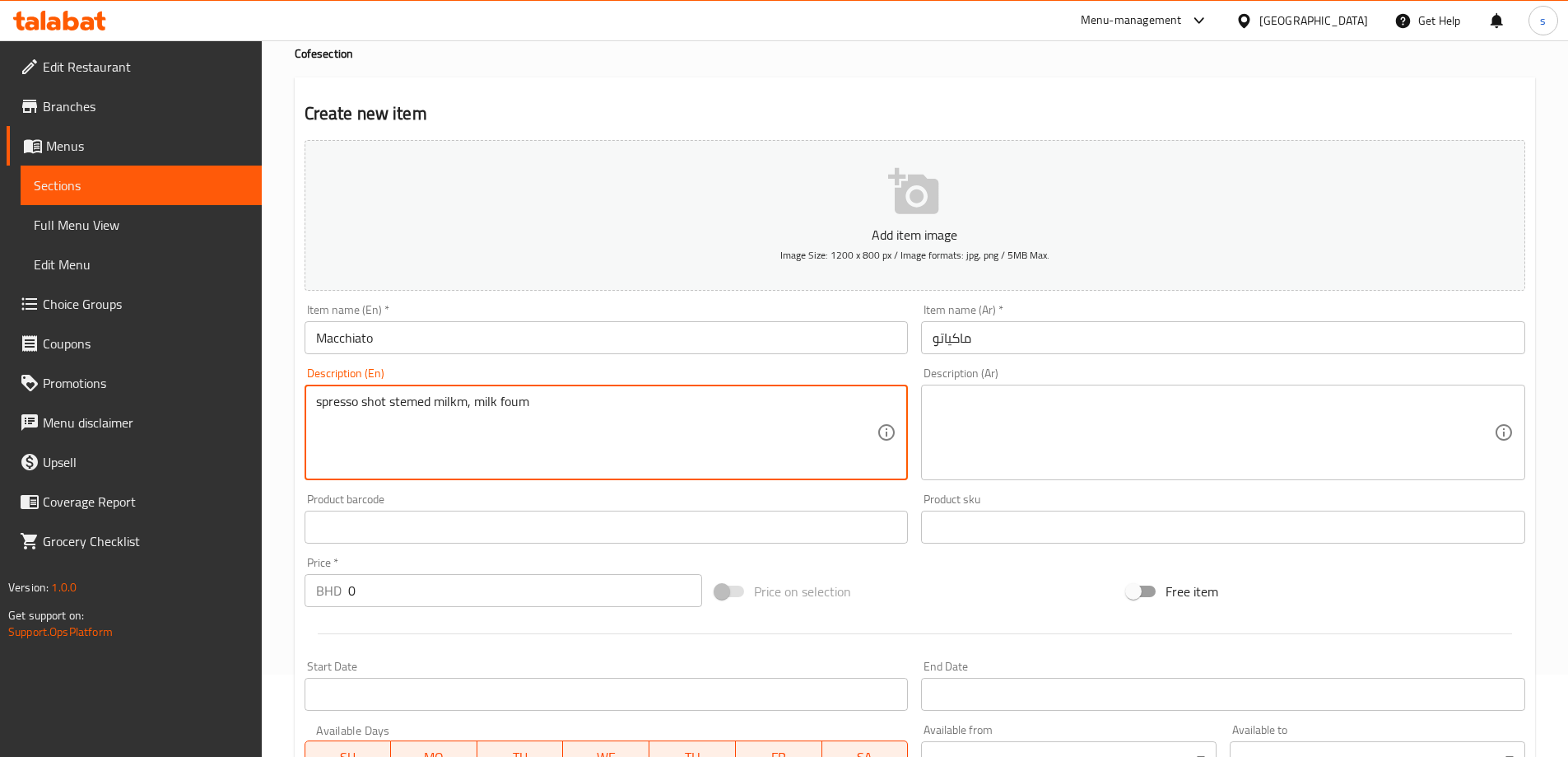
click at [518, 404] on textarea "spresso shot stemed milkm, milk foum" at bounding box center [597, 432] width 562 height 78
type textarea "spresso shot stemed milkm, milk foum"
click at [1069, 408] on textarea at bounding box center [1214, 432] width 562 height 78
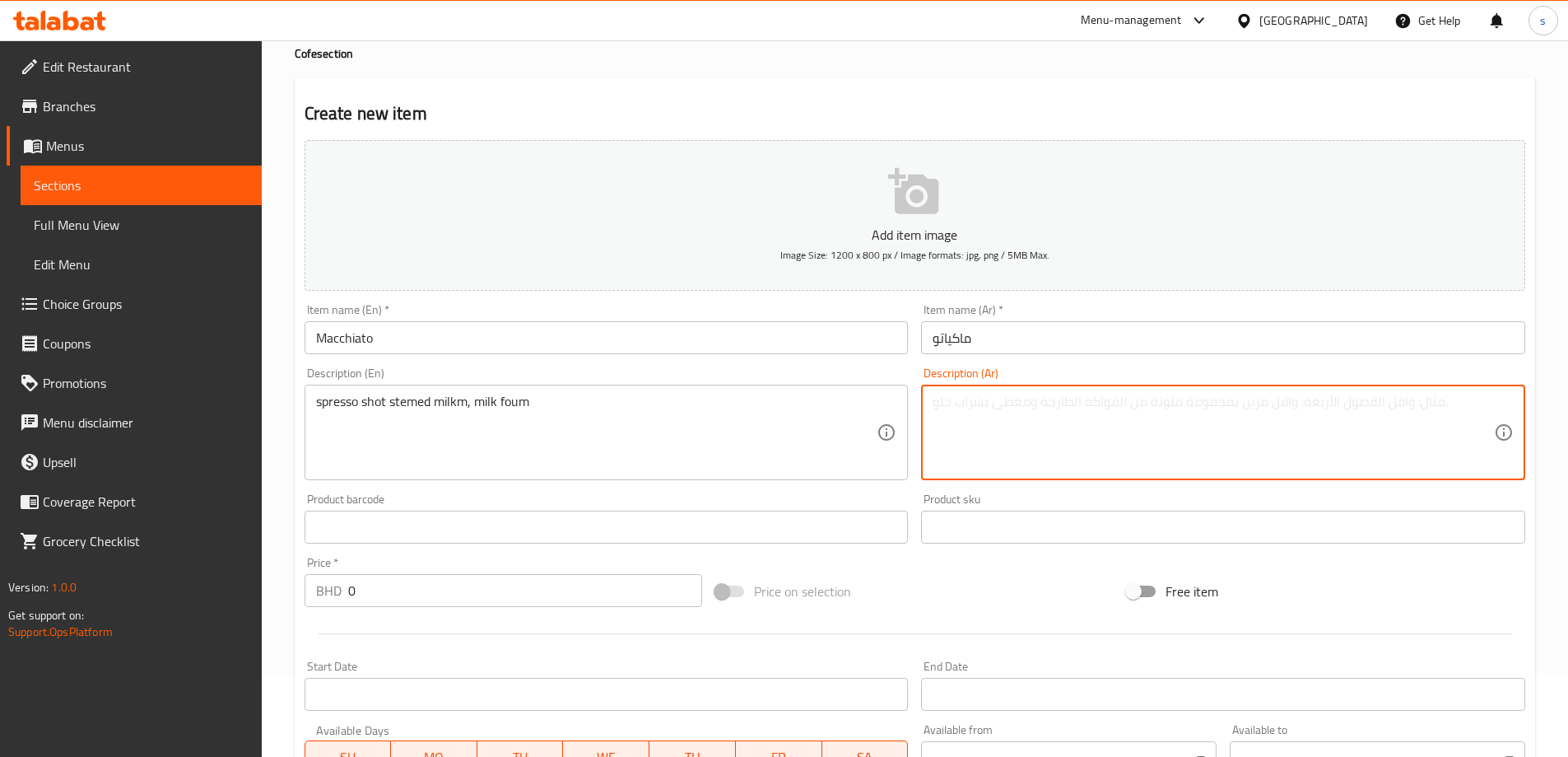
paste textarea "شوت اسبريسو بالحليب، رغوة الحليب"
type textarea "شوت اسبريسو بالحليب، رغوة الحليب"
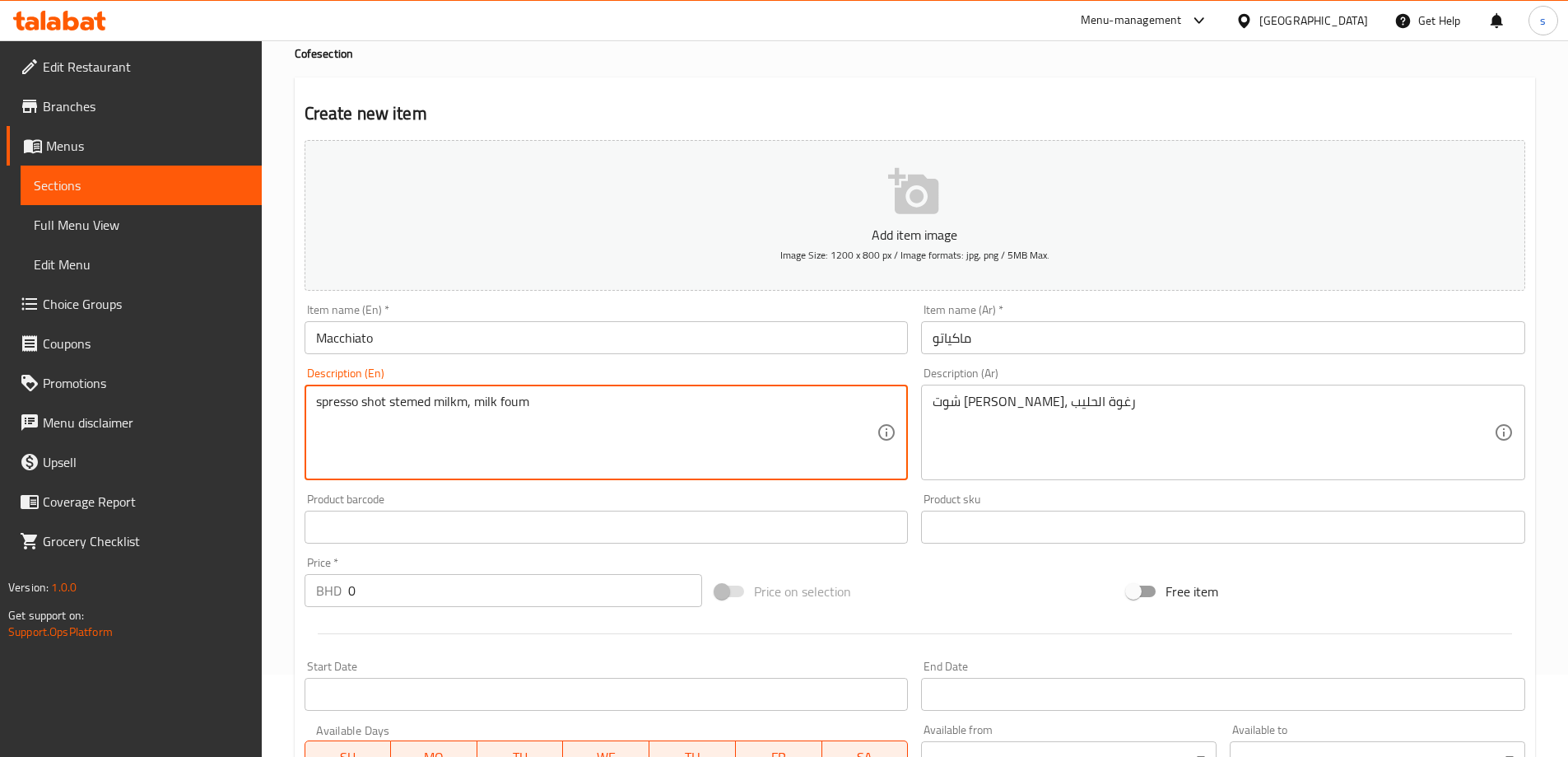
drag, startPoint x: 499, startPoint y: 399, endPoint x: 530, endPoint y: 403, distance: 31.3
click at [743, 388] on div "spresso shot stemed milkm, milk foum Description (En)" at bounding box center [607, 432] width 605 height 96
click at [773, 403] on textarea "spresso shot stemed milkm, milk foum" at bounding box center [597, 432] width 562 height 78
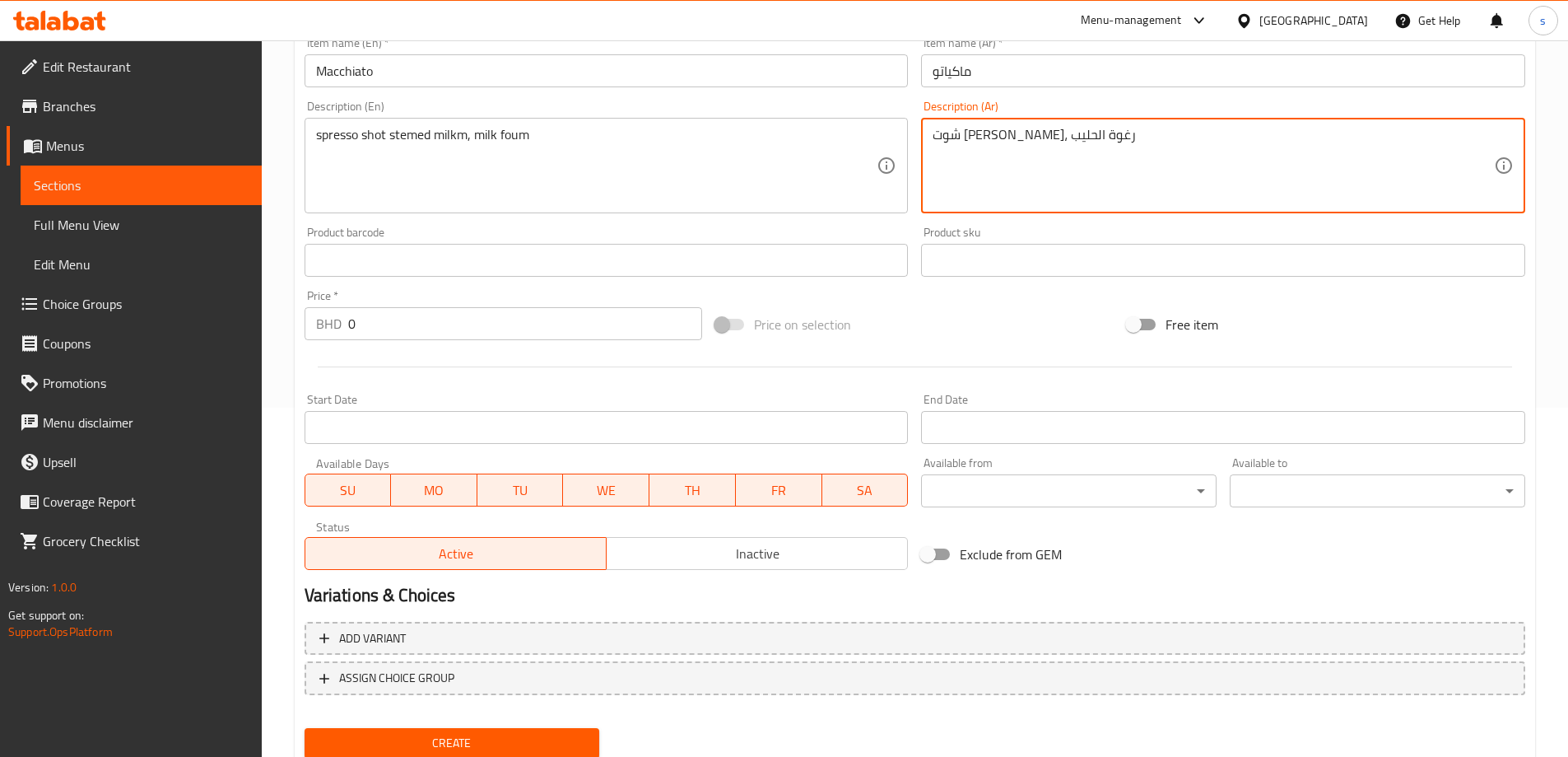
scroll to position [407, 0]
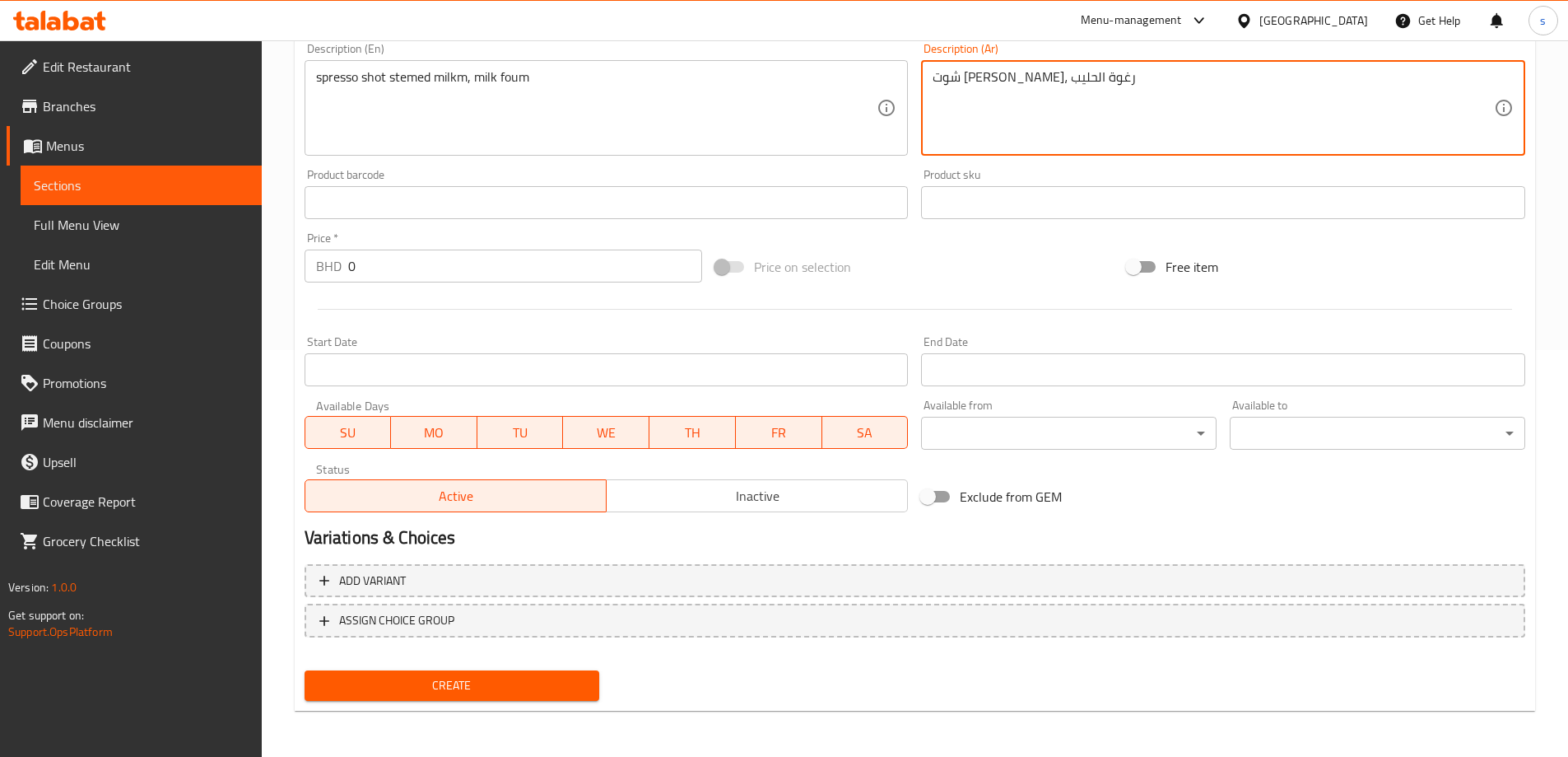
click at [459, 263] on input "0" at bounding box center [526, 266] width 355 height 33
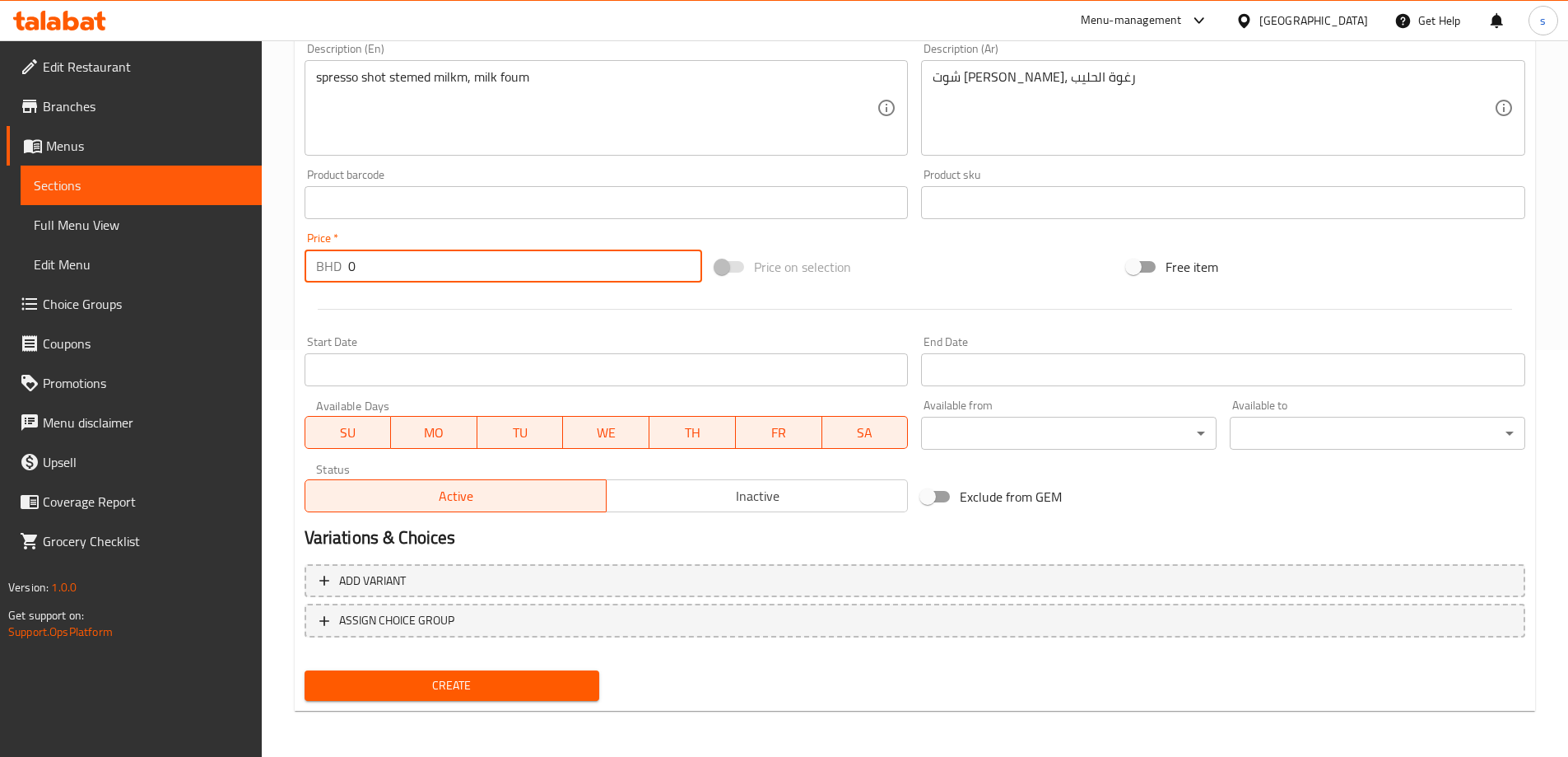
drag, startPoint x: 459, startPoint y: 263, endPoint x: 654, endPoint y: 320, distance: 203.2
click at [461, 266] on input "0" at bounding box center [526, 266] width 355 height 33
click at [491, 632] on button "ASSIGN CHOICE GROUP" at bounding box center [915, 621] width 1221 height 33
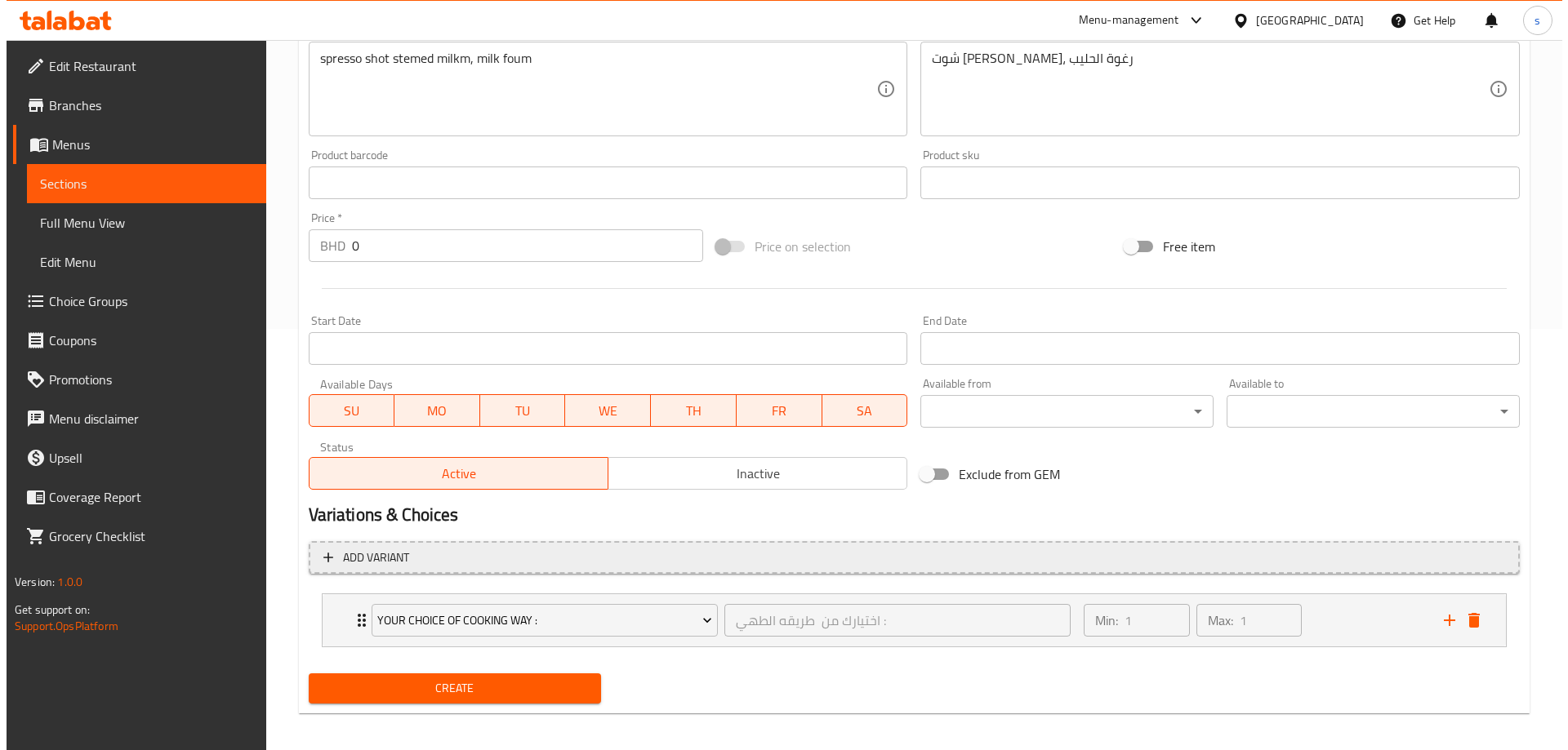
scroll to position [430, 0]
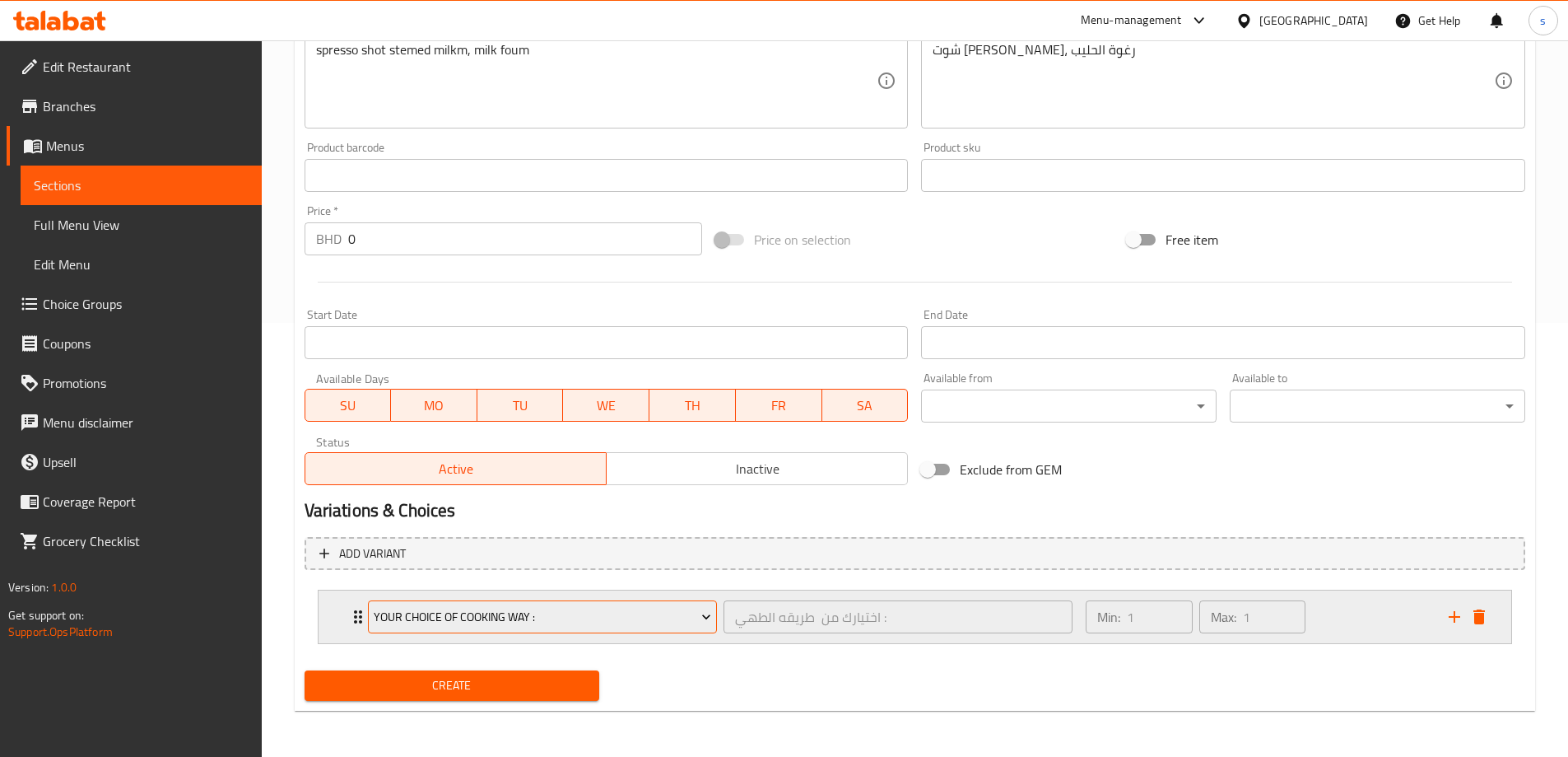
click at [565, 621] on span "Your choice of cooking way :" at bounding box center [542, 617] width 338 height 20
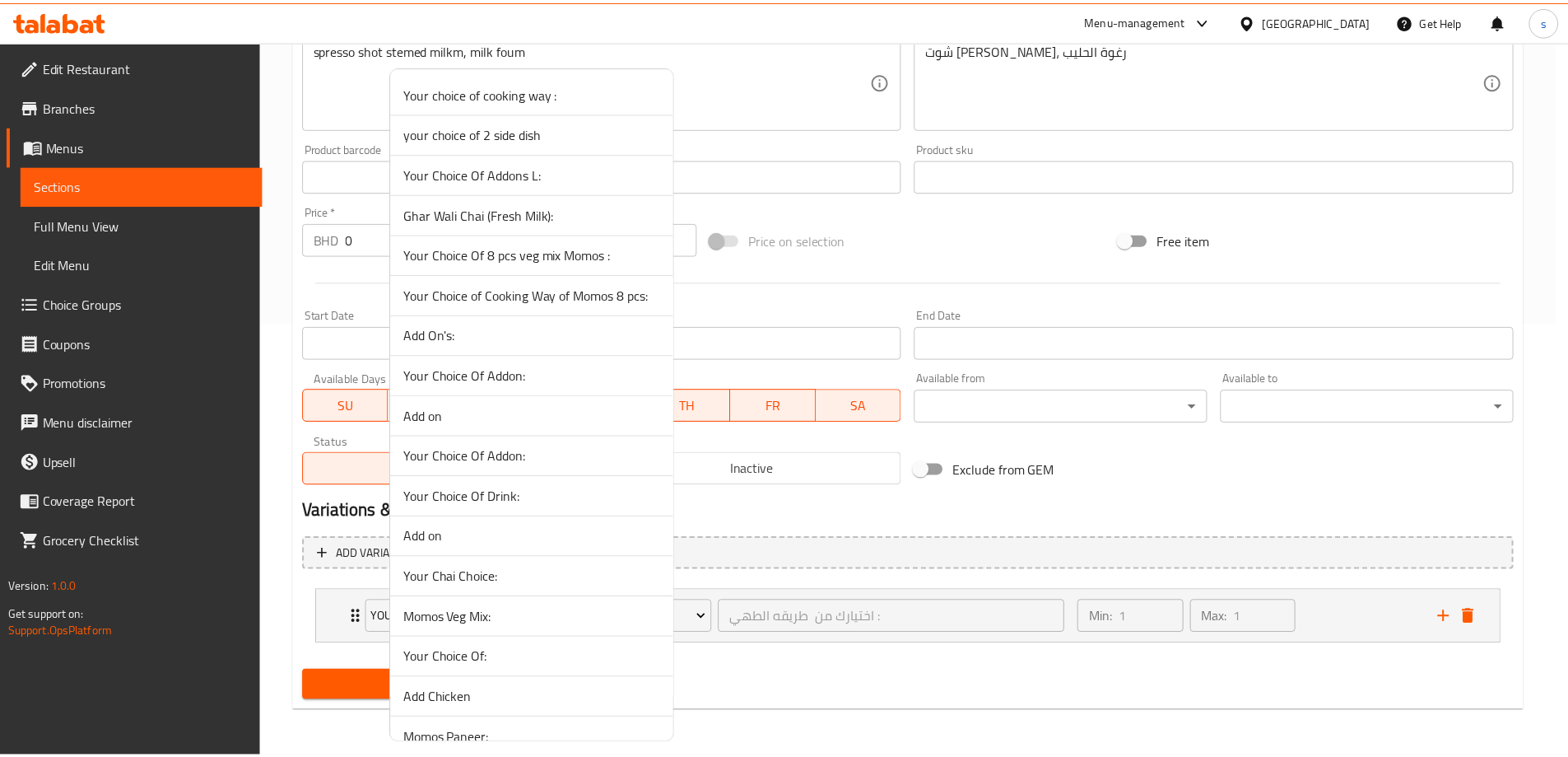
scroll to position [1707, 0]
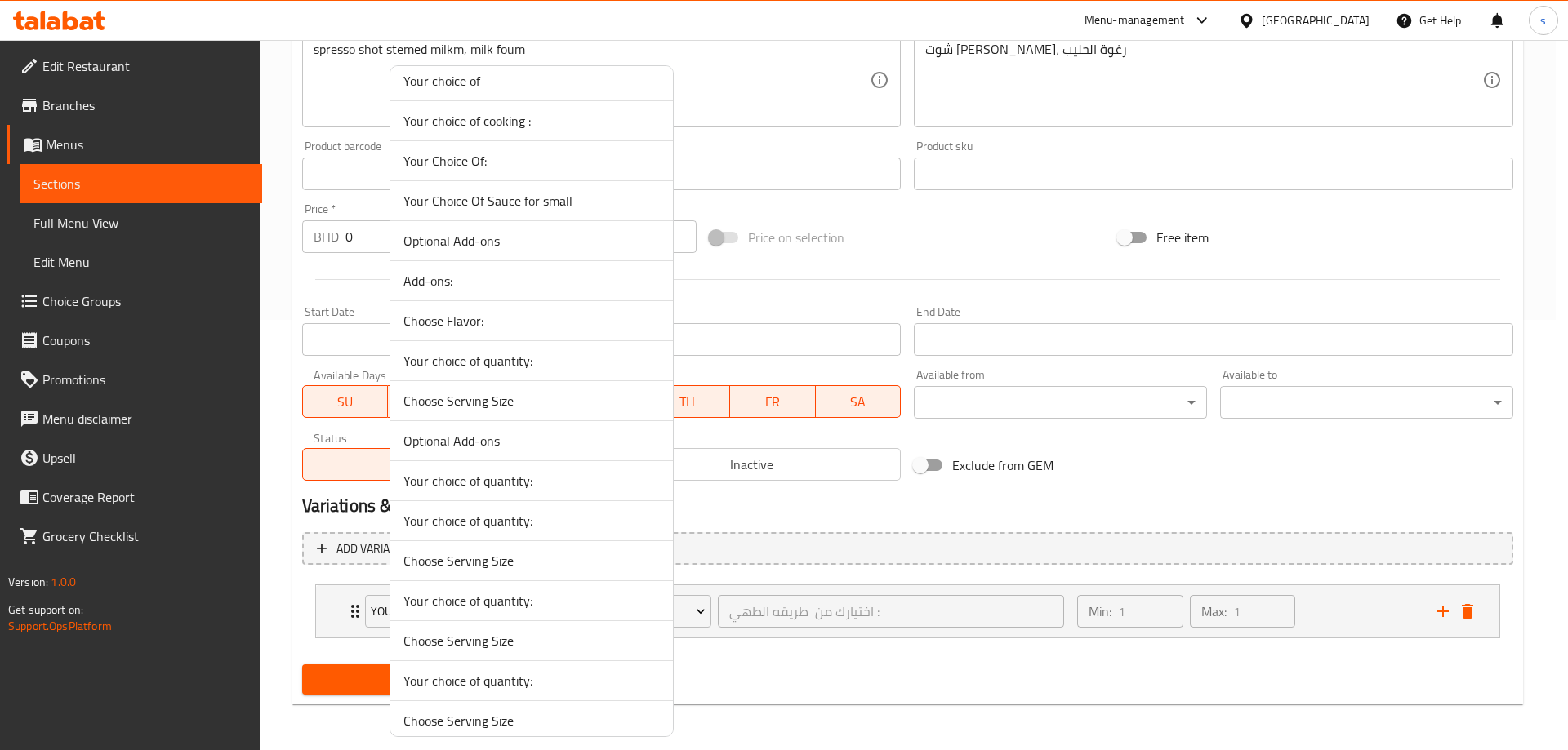
click at [525, 392] on span "Choose Serving Size" at bounding box center [532, 400] width 257 height 19
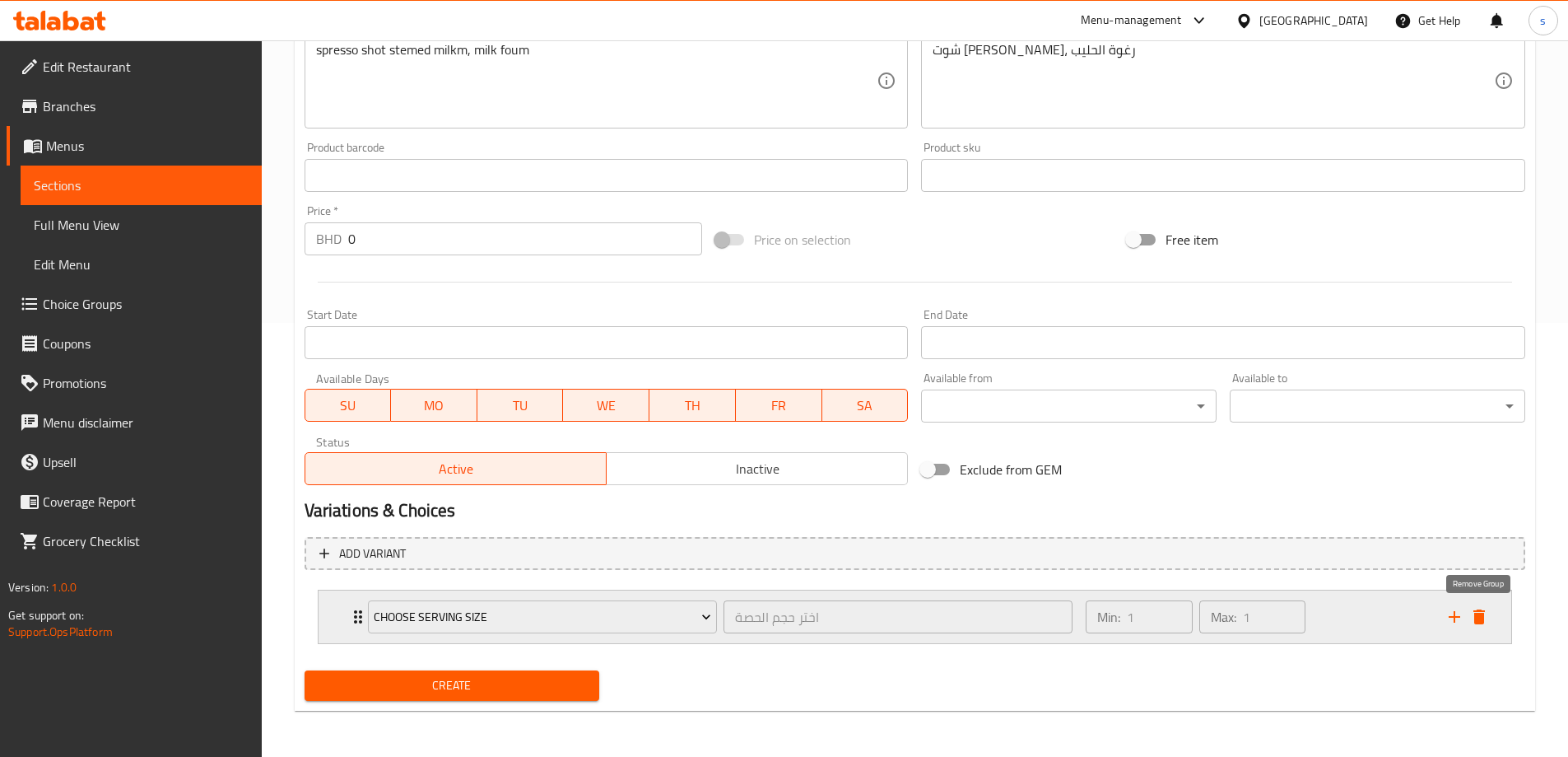
click at [1484, 618] on icon "delete" at bounding box center [1479, 617] width 11 height 15
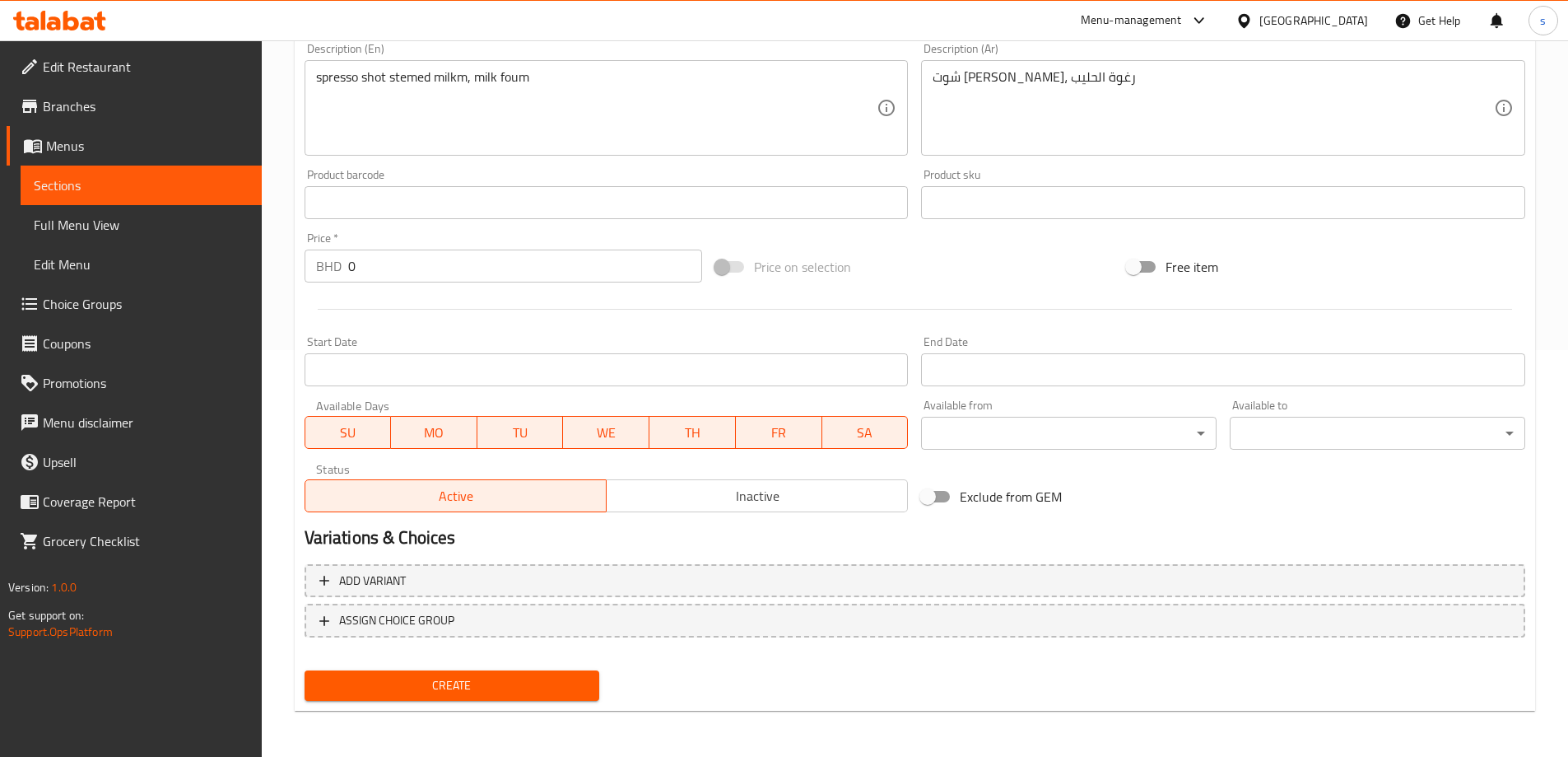
scroll to position [407, 0]
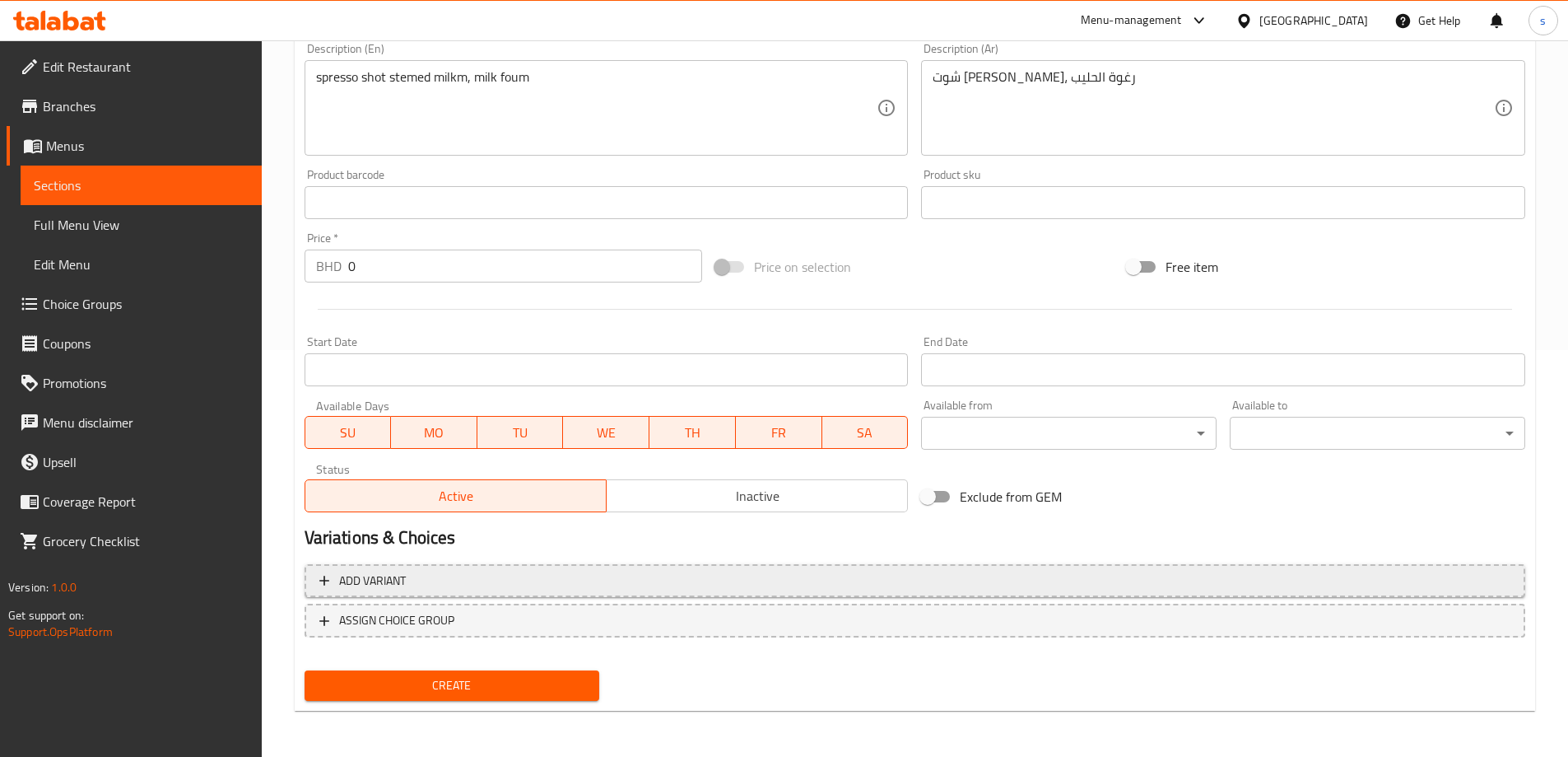
click at [408, 583] on span "Add variant" at bounding box center [914, 581] width 1192 height 20
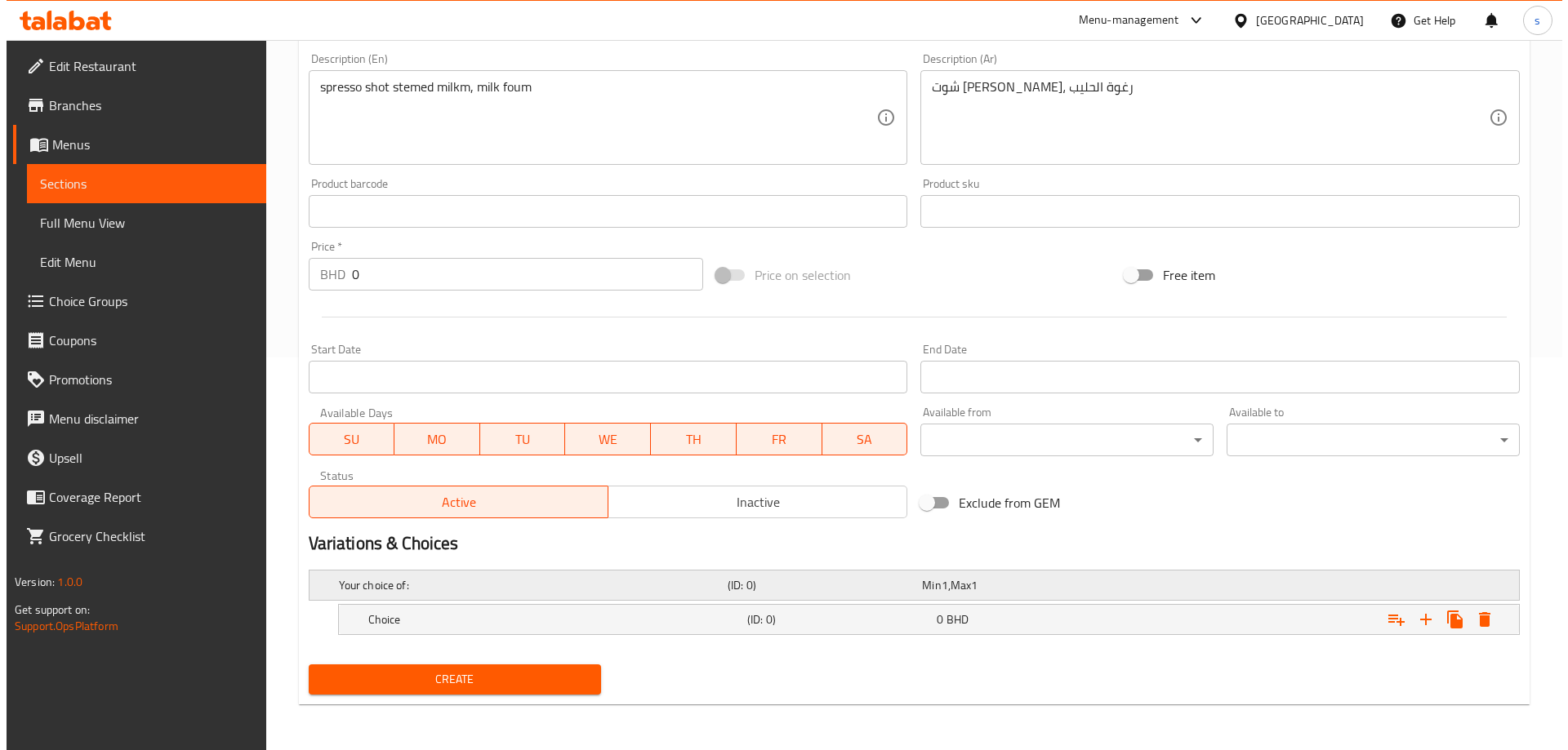
scroll to position [392, 0]
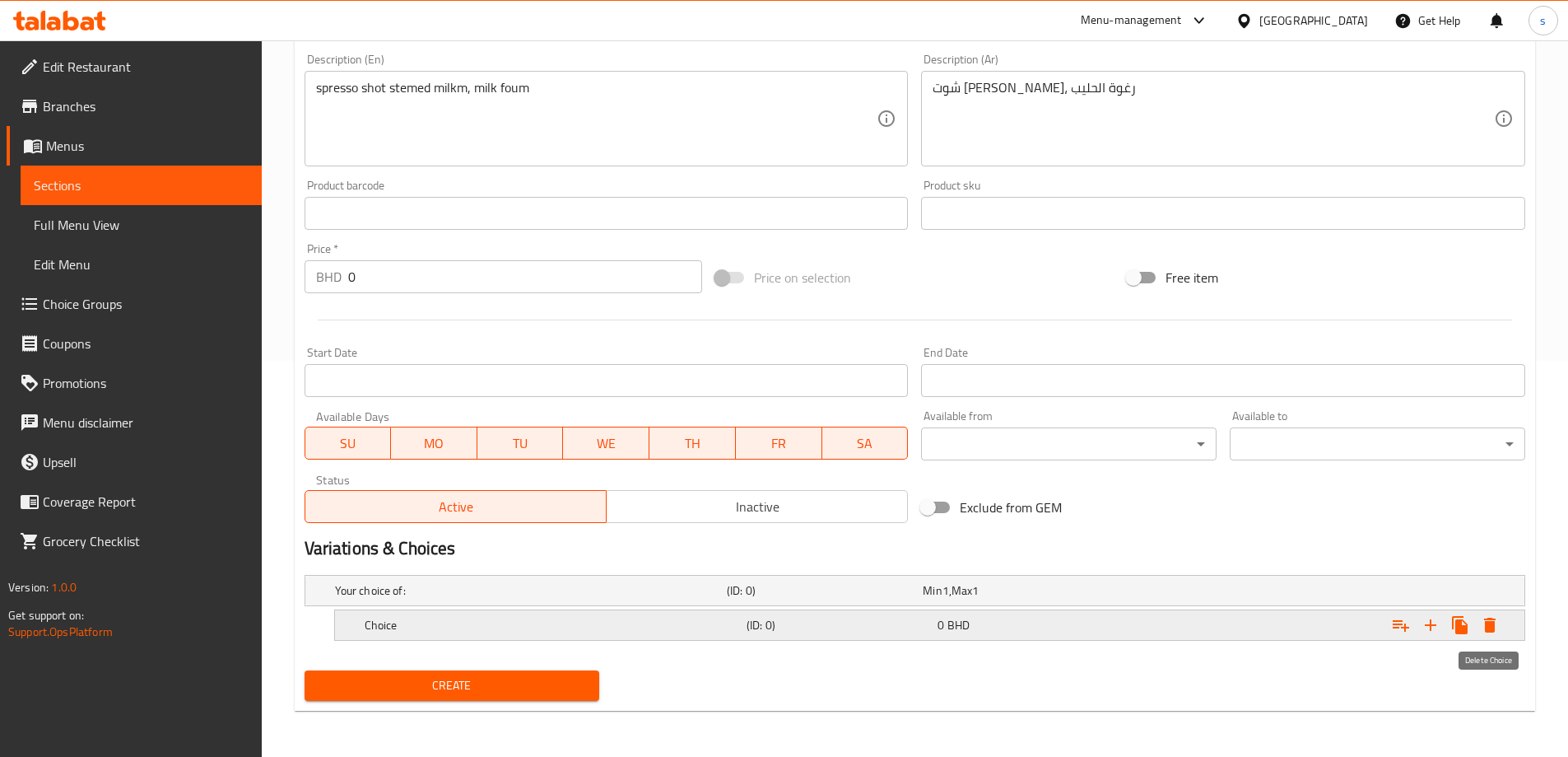
click at [1494, 622] on icon "Expand" at bounding box center [1490, 625] width 11 height 15
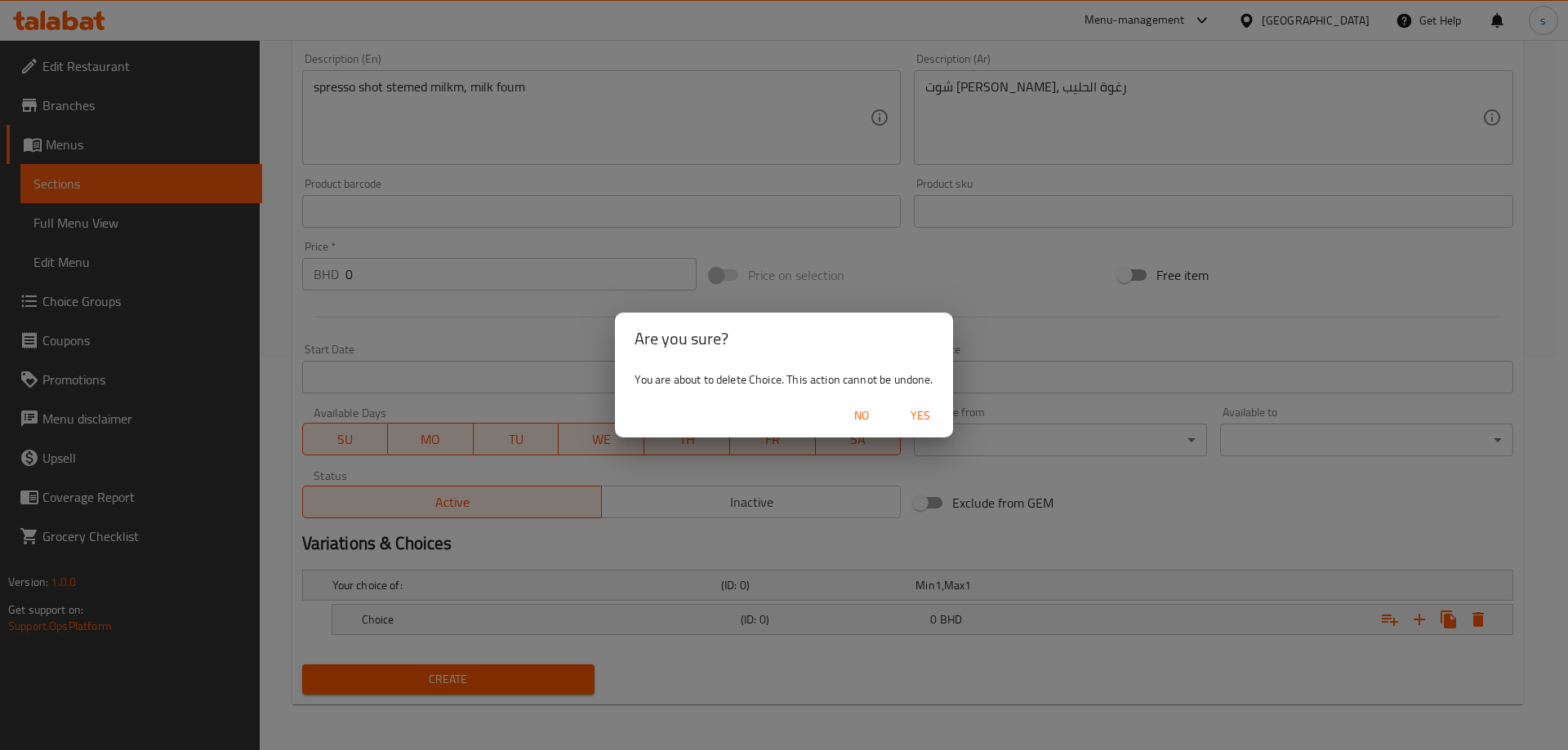
click at [933, 418] on span "Yes" at bounding box center [920, 415] width 40 height 20
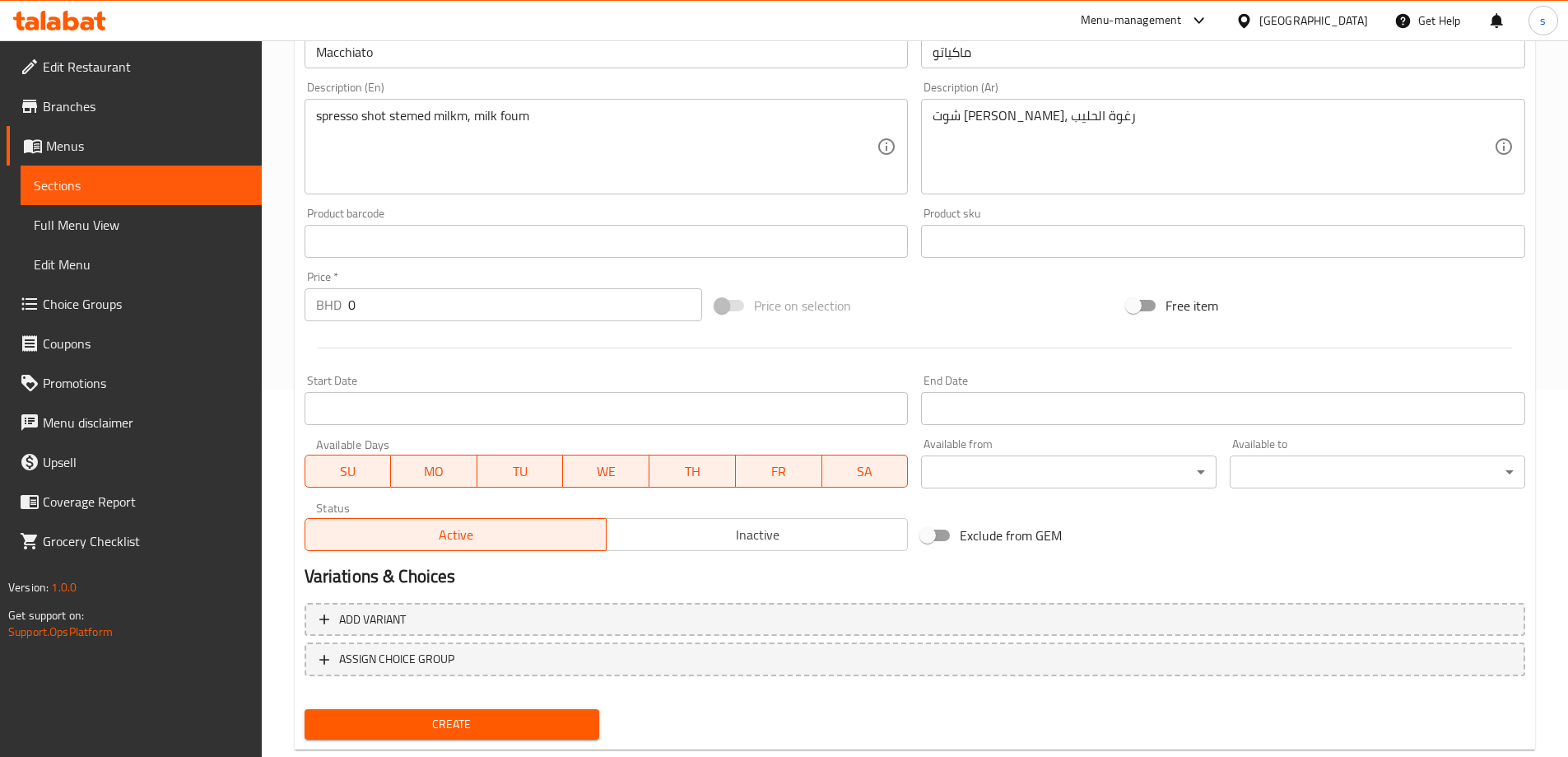
scroll to position [407, 0]
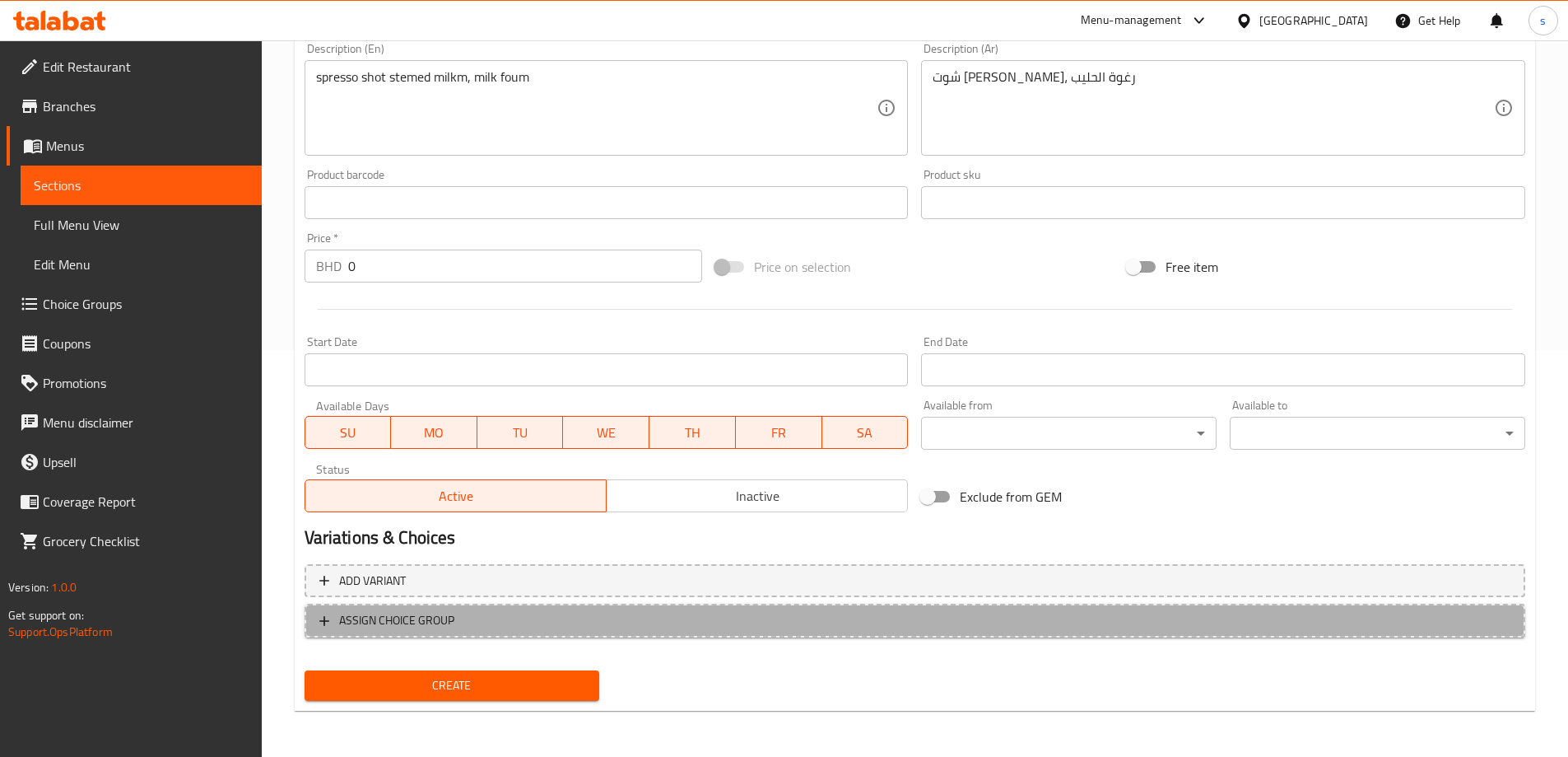
drag, startPoint x: 411, startPoint y: 616, endPoint x: 345, endPoint y: 614, distance: 66.0
click at [345, 614] on span "ASSIGN CHOICE GROUP" at bounding box center [397, 621] width 115 height 20
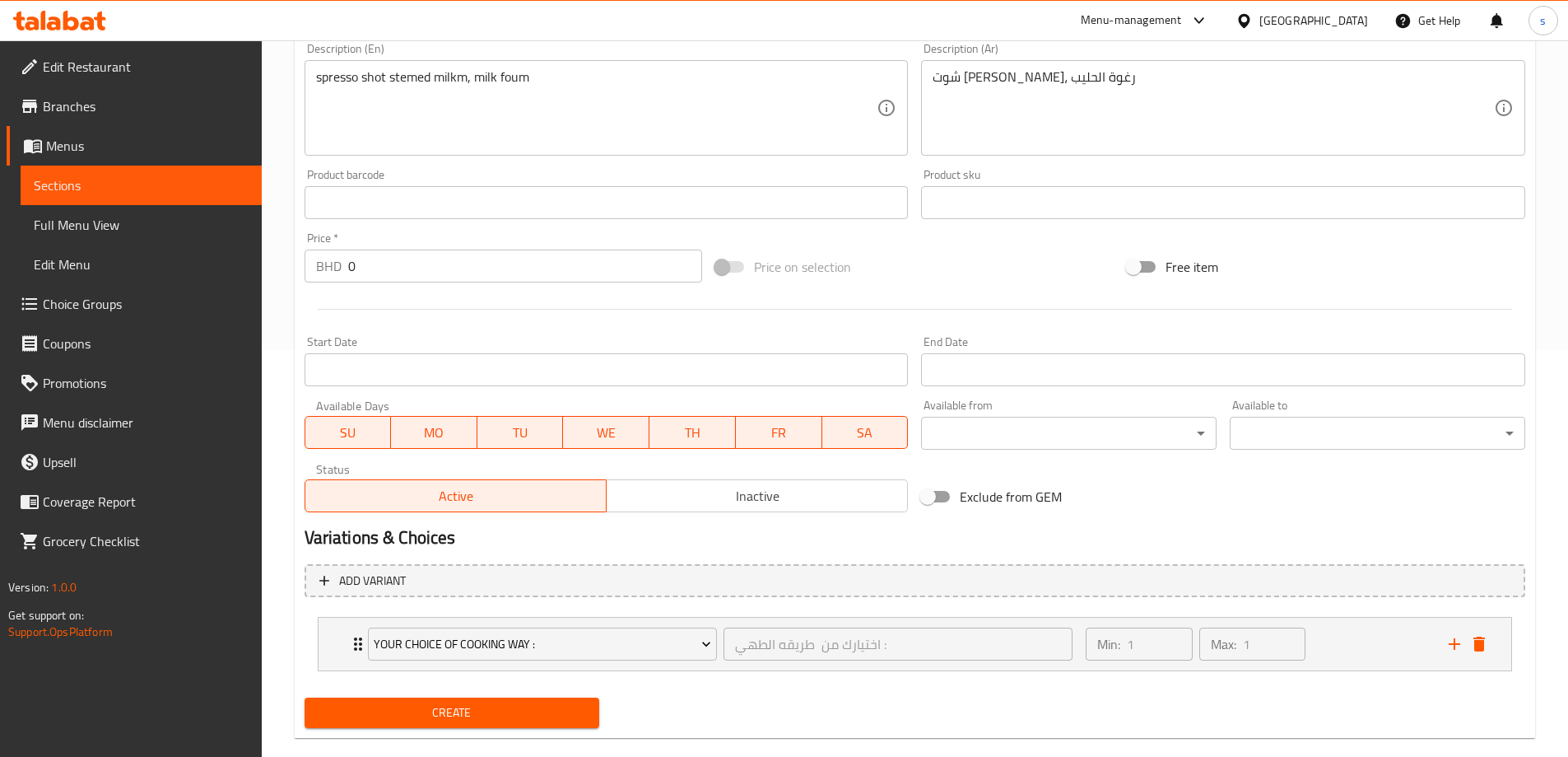
click at [345, 614] on li "Your choice of cooking way : اختيارك من طريقه الطهي : ​ Min: 1 ​ Max: 1 ​ grill…" at bounding box center [915, 644] width 1221 height 68
click at [1492, 648] on div "Your choice of cooking way : اختيارك من طريقه الطهي : ​ Min: 1 ​ Max: 1 ​" at bounding box center [915, 644] width 1192 height 53
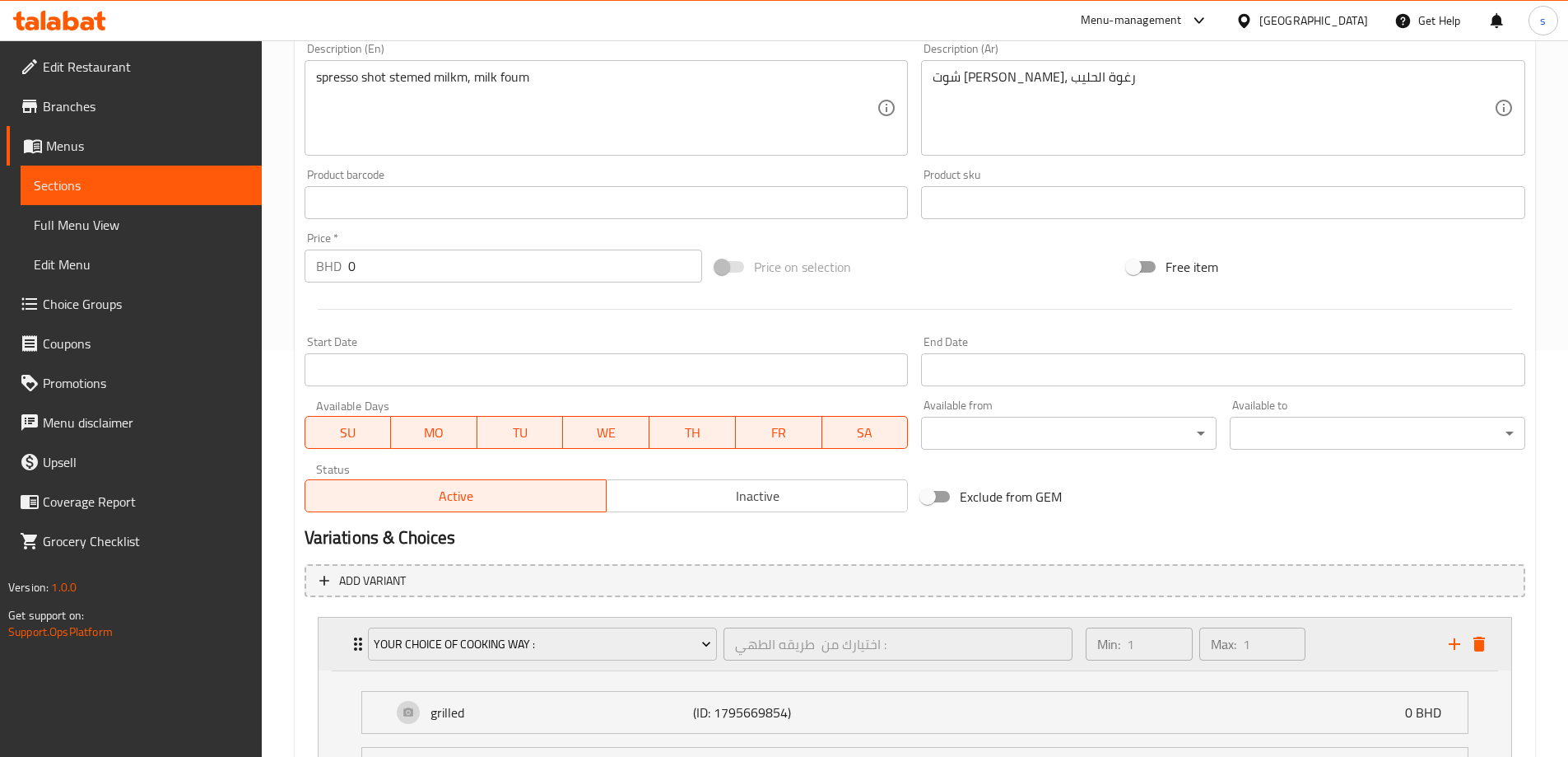
click at [1478, 640] on icon "delete" at bounding box center [1479, 644] width 19 height 19
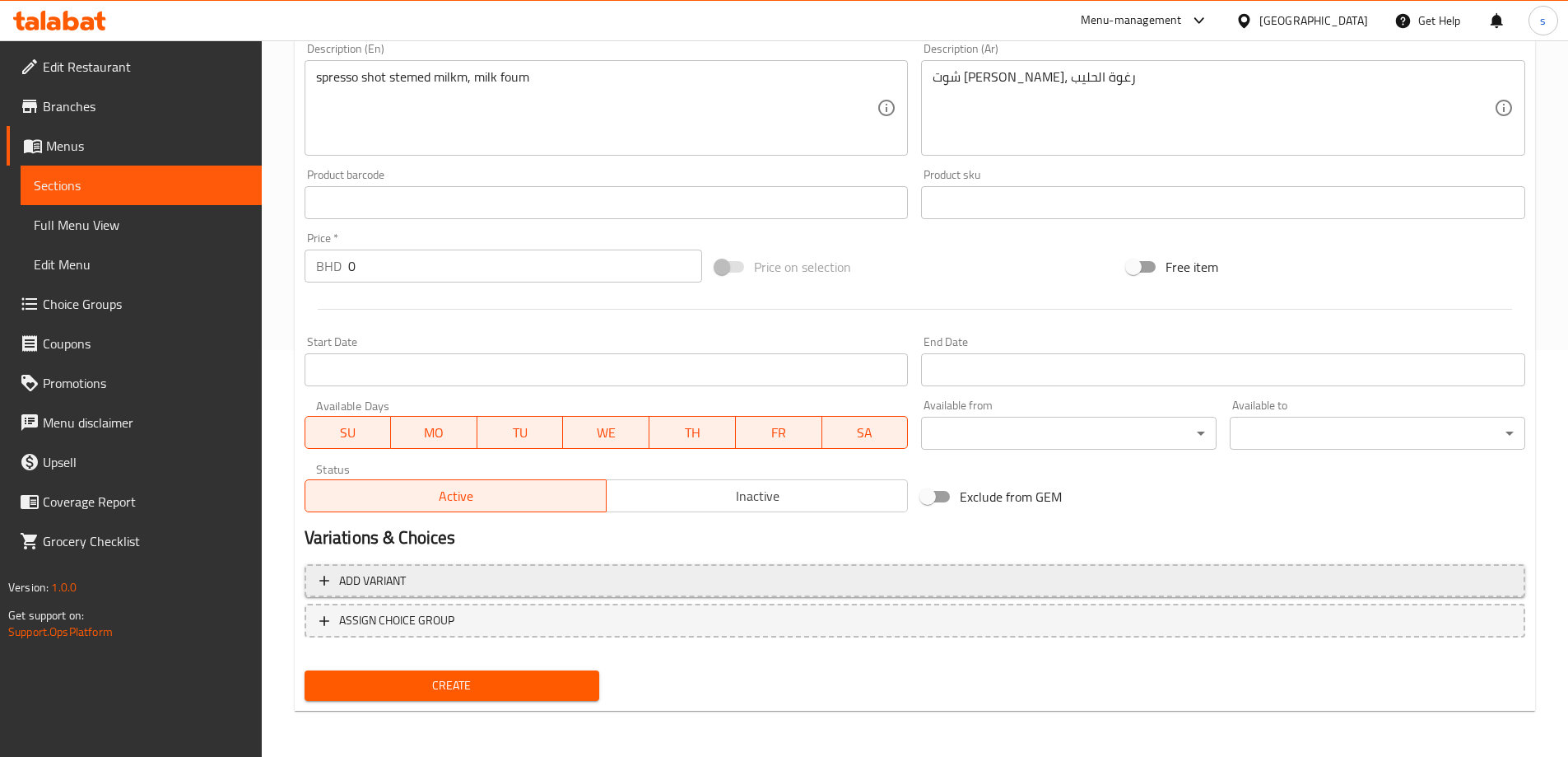
click at [403, 573] on span "Add variant" at bounding box center [373, 581] width 67 height 20
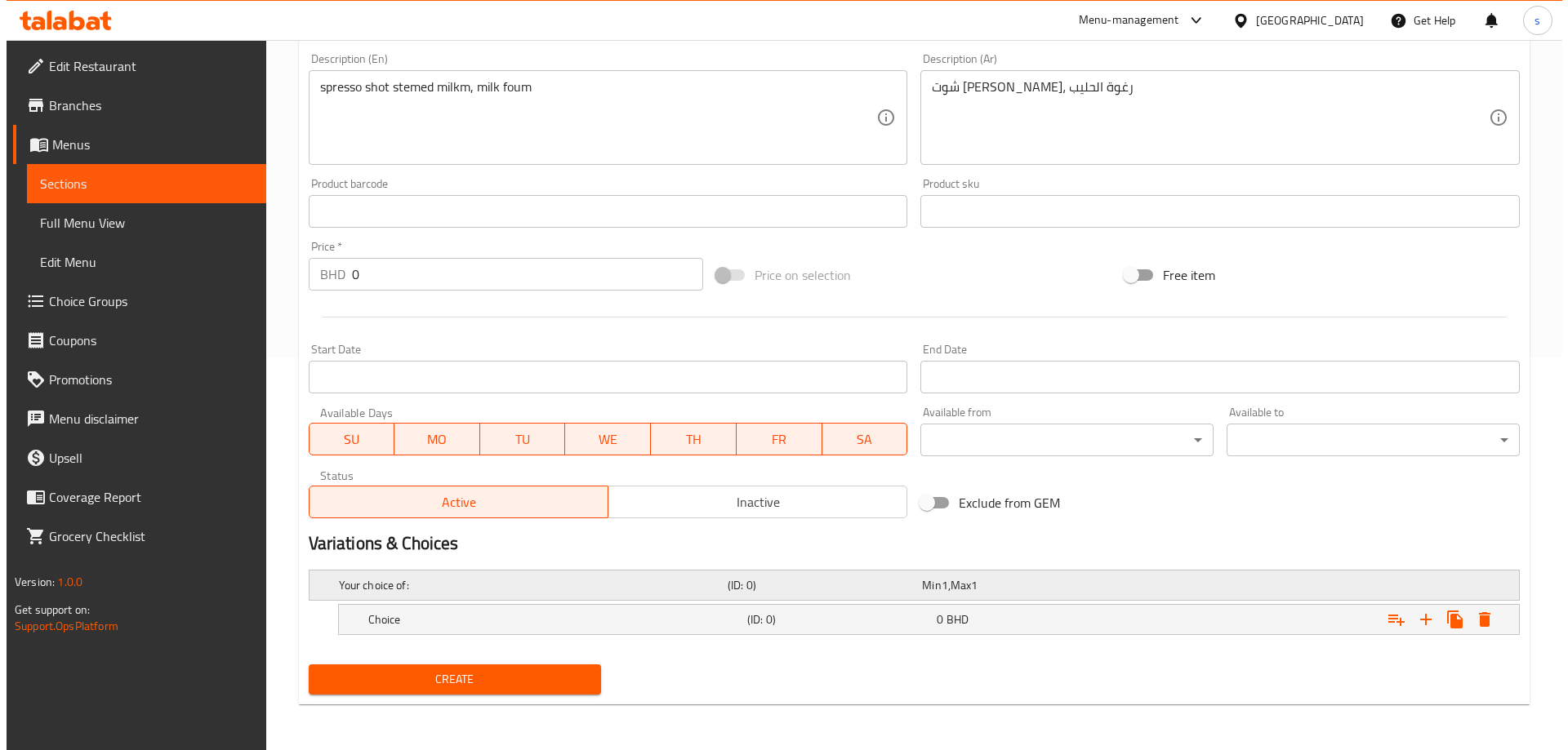
scroll to position [392, 0]
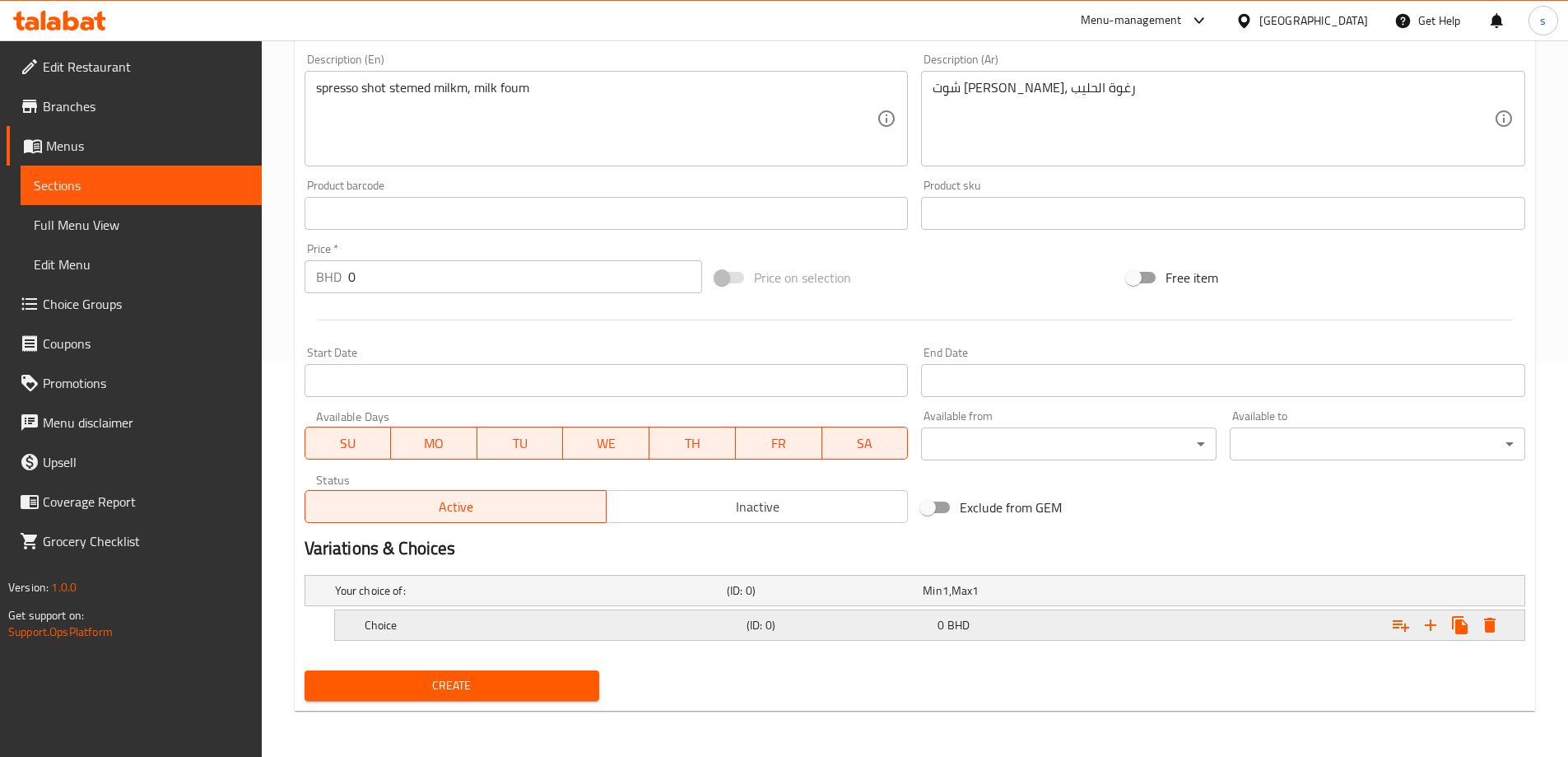
click at [1497, 620] on icon "Expand" at bounding box center [1489, 624] width 19 height 19
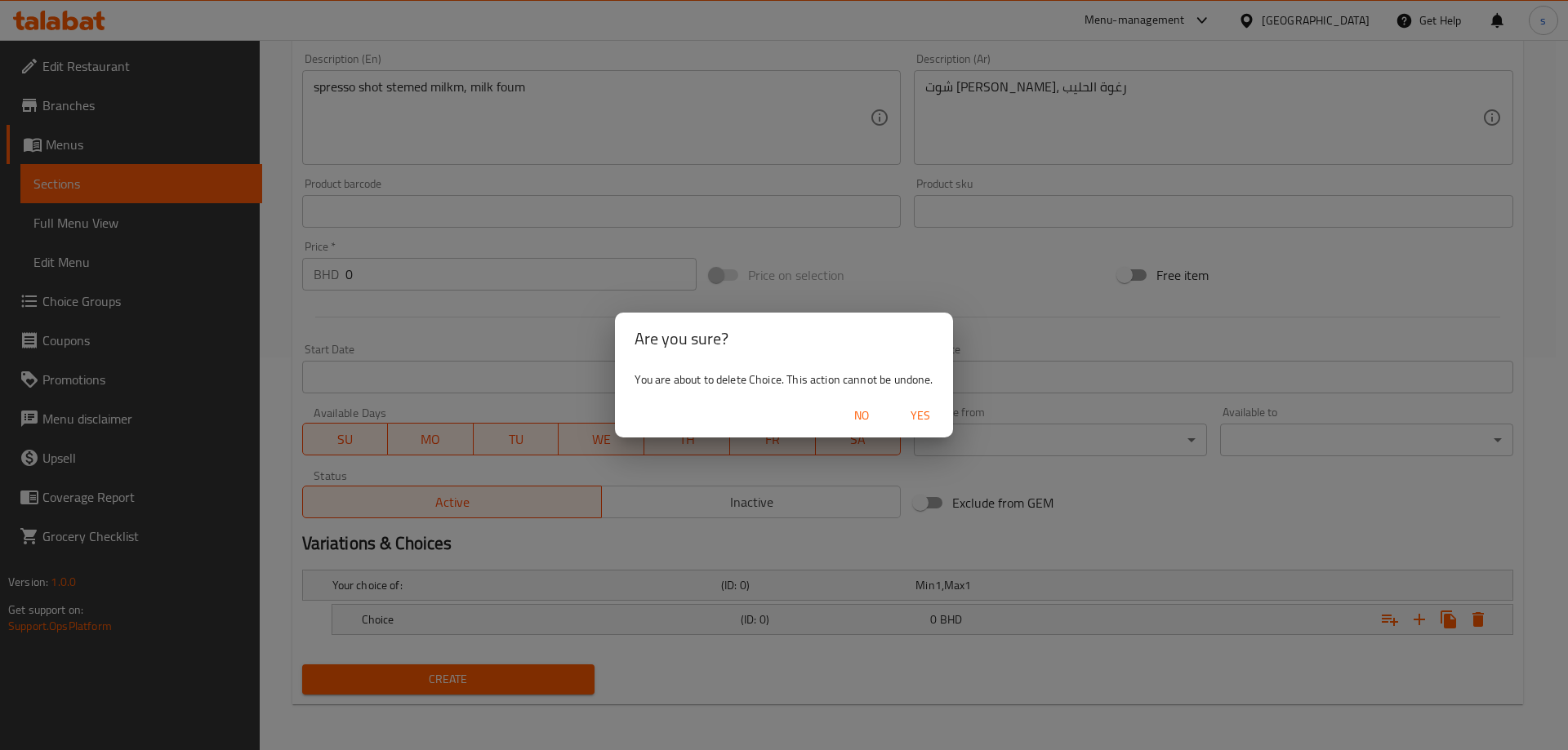
click at [927, 412] on span "Yes" at bounding box center [920, 415] width 40 height 20
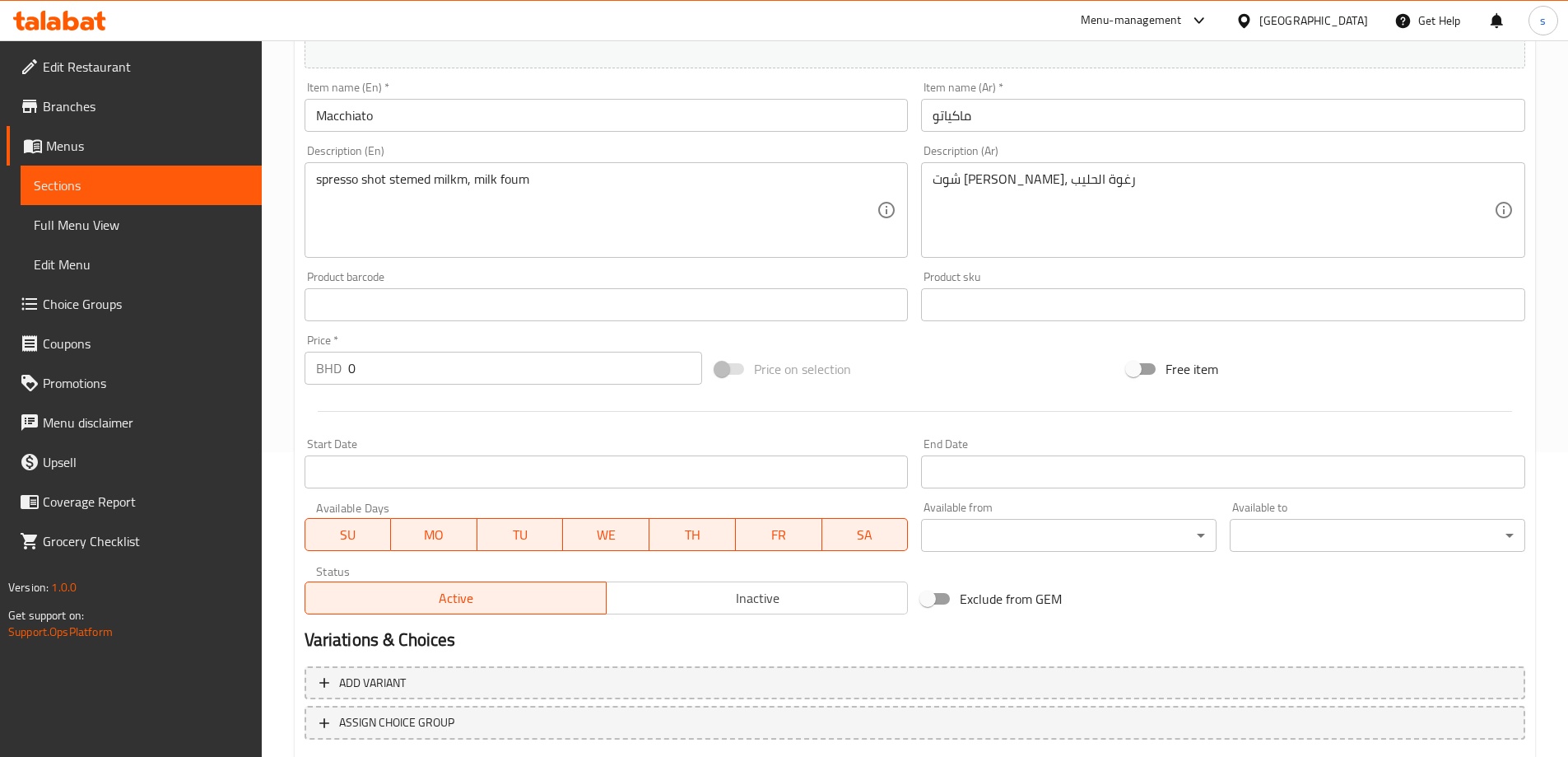
scroll to position [407, 0]
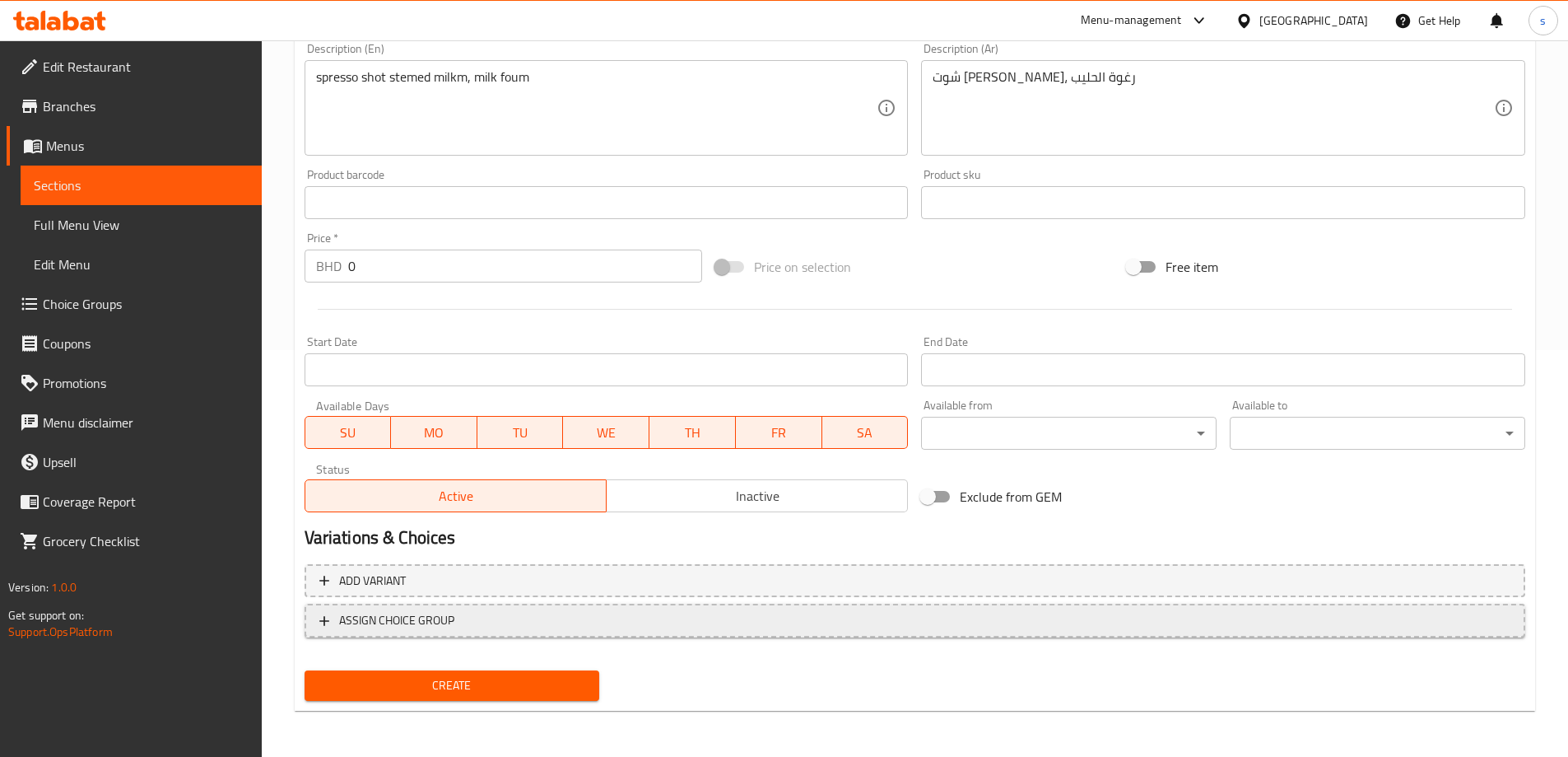
click at [489, 628] on span "ASSIGN CHOICE GROUP" at bounding box center [914, 621] width 1192 height 20
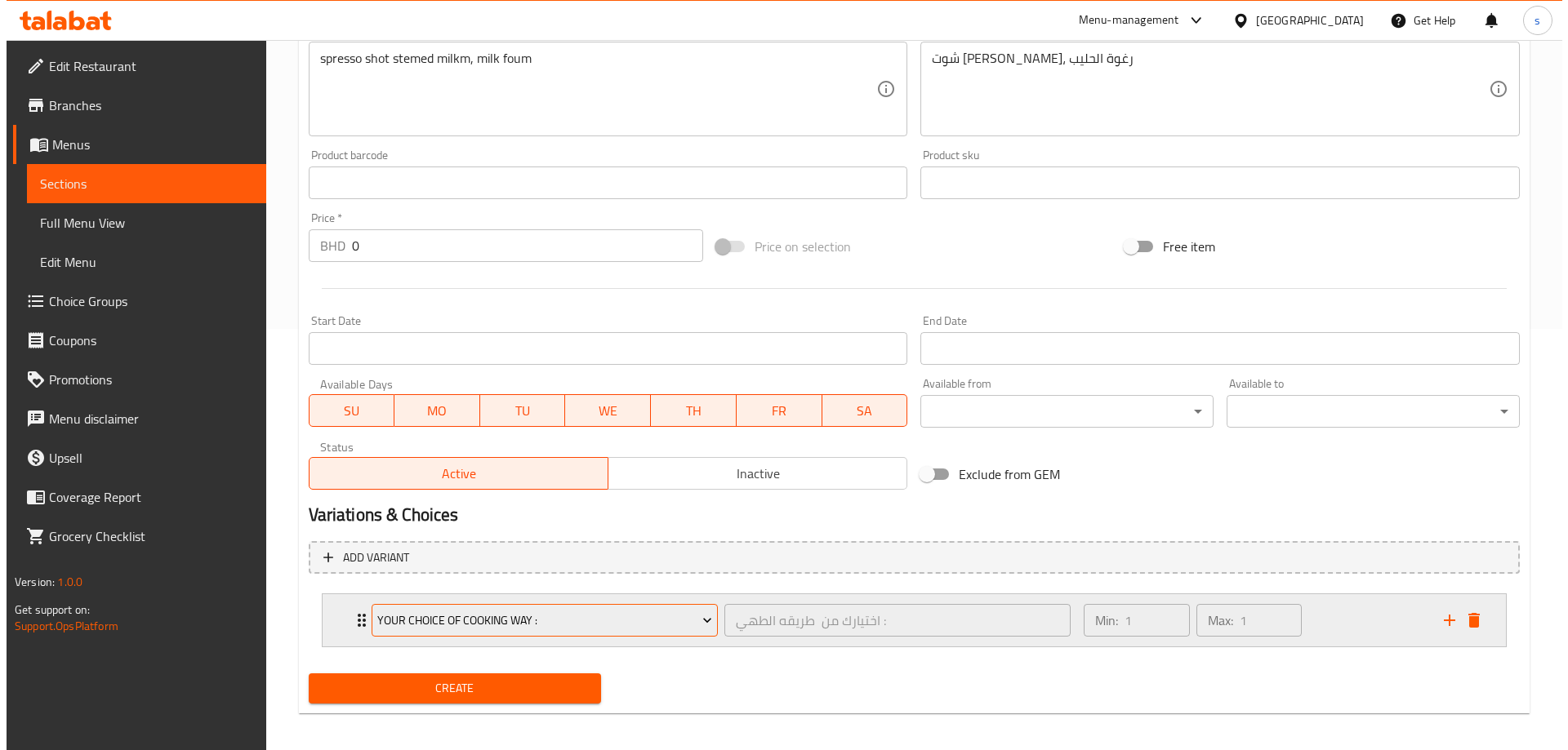
scroll to position [430, 0]
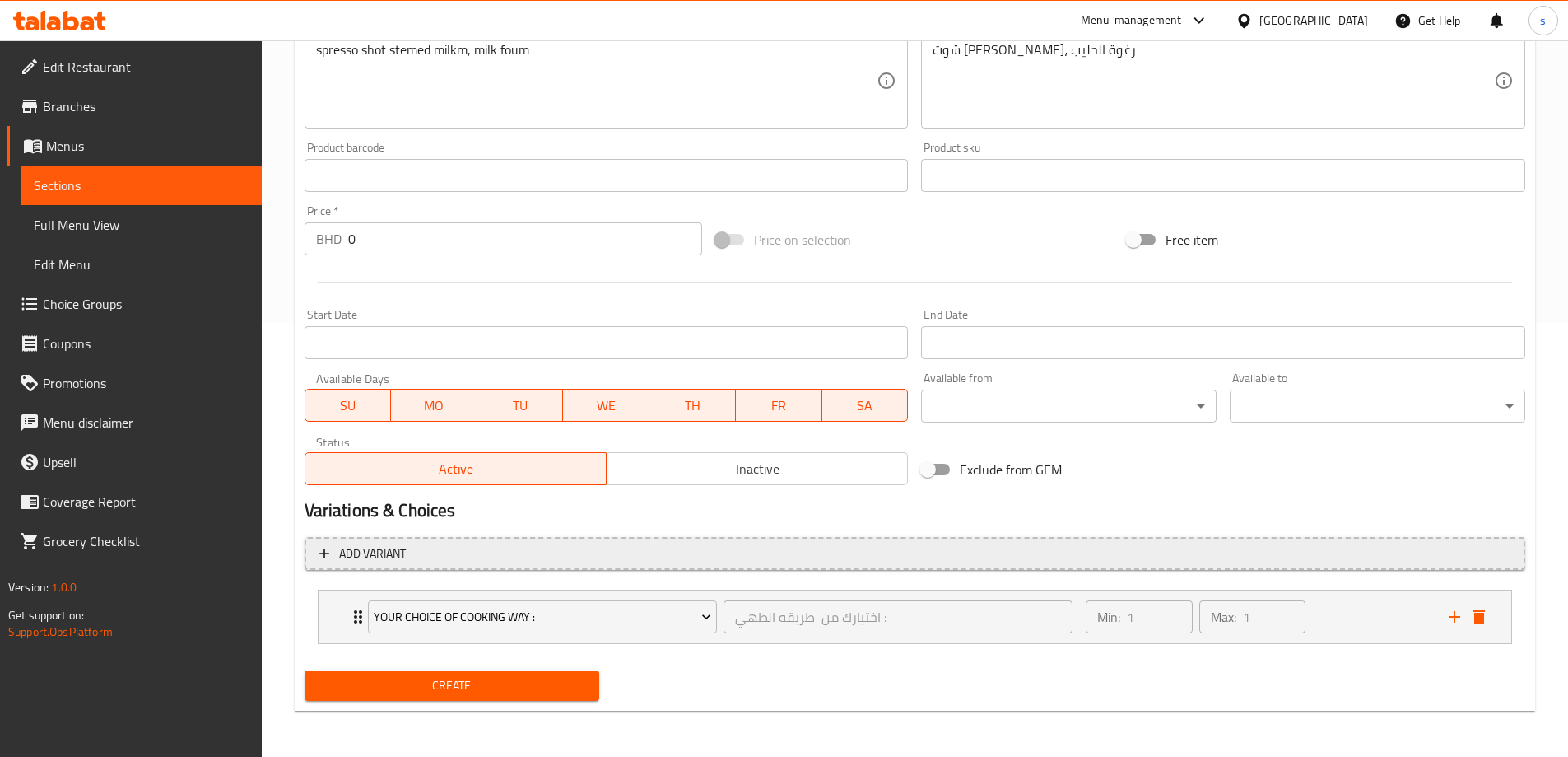
click at [459, 564] on button "Add variant" at bounding box center [915, 554] width 1221 height 33
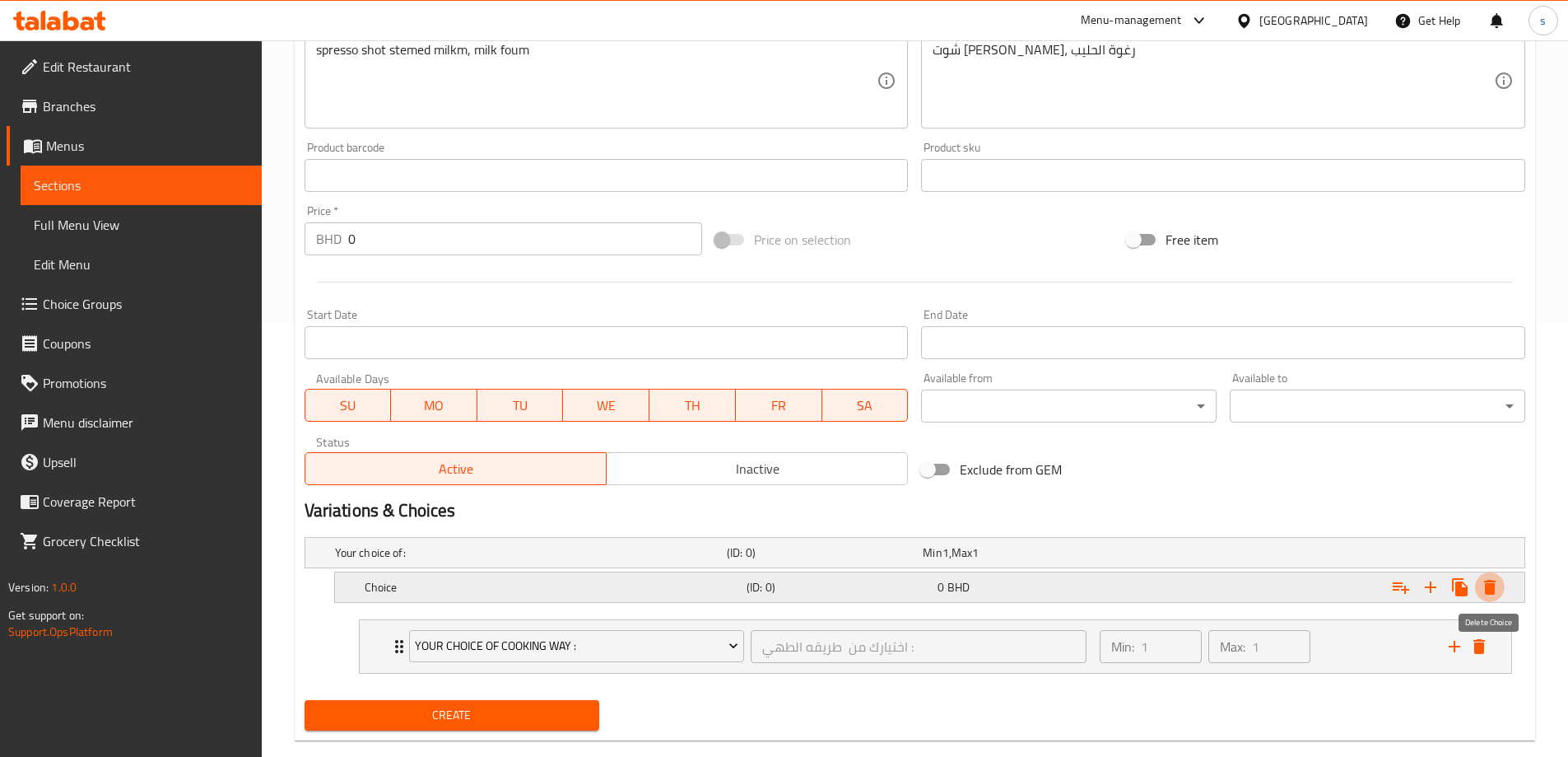
click at [1488, 584] on icon "Expand" at bounding box center [1490, 587] width 11 height 15
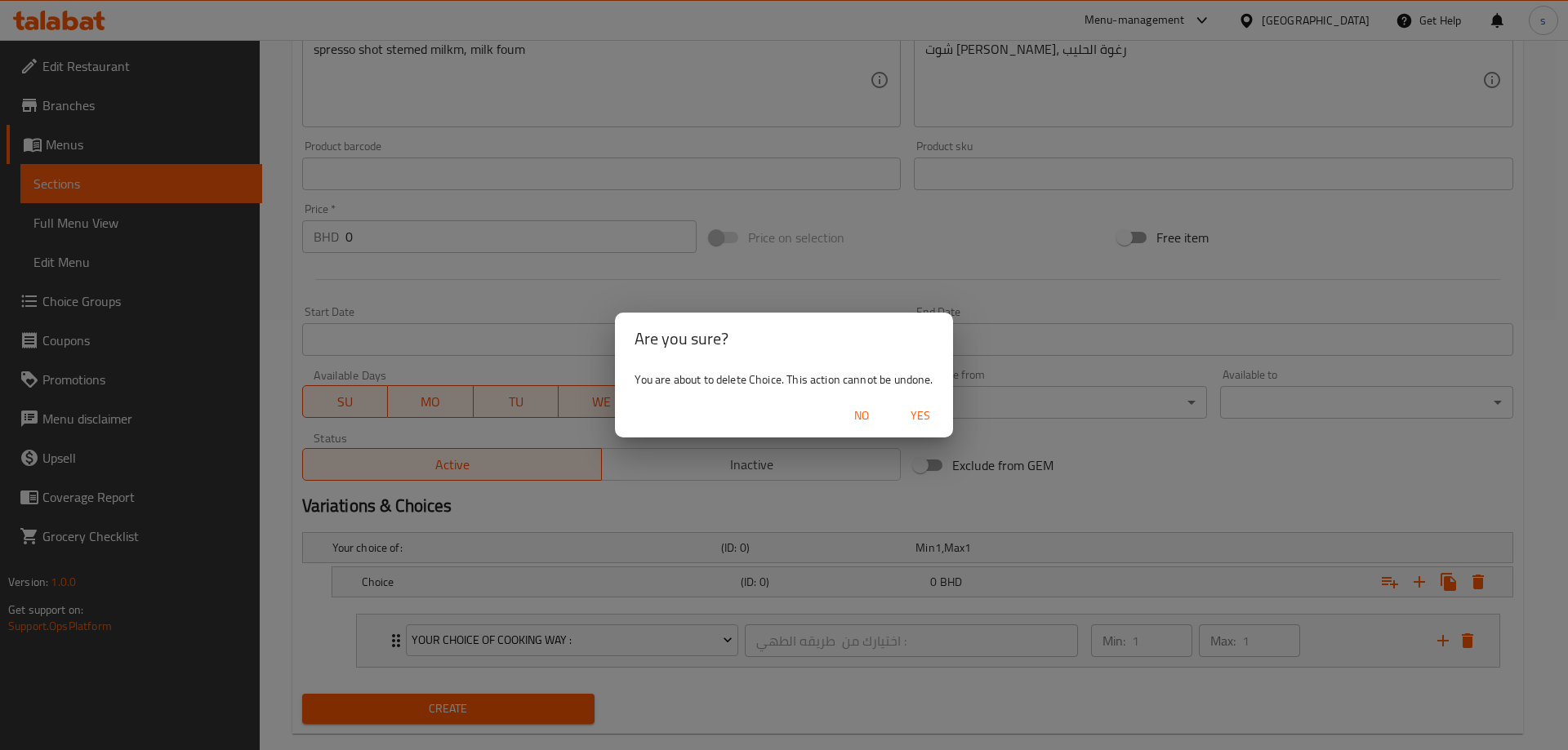
click at [921, 418] on span "Yes" at bounding box center [920, 415] width 40 height 20
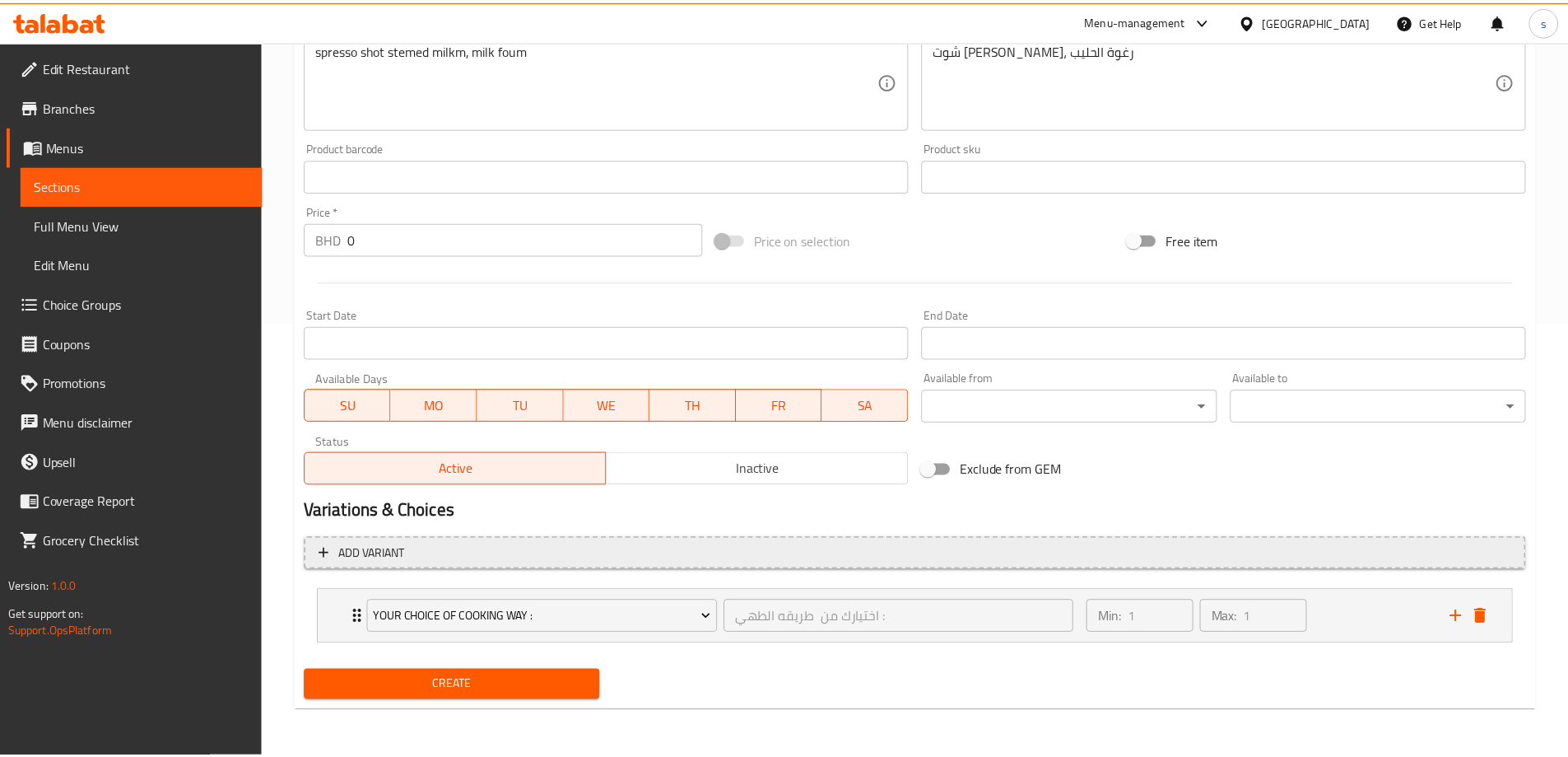
scroll to position [429, 0]
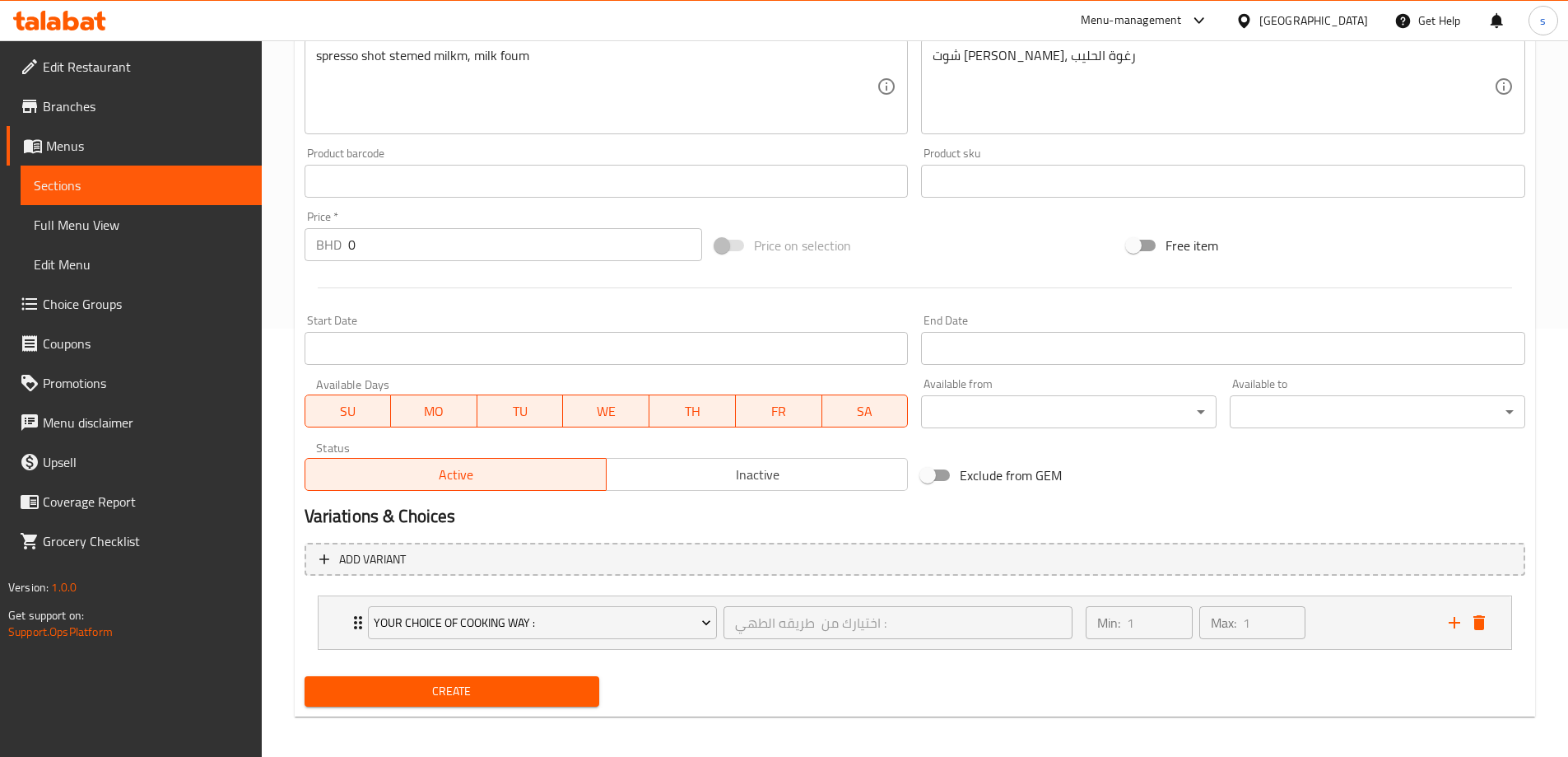
click at [162, 302] on span "Choice Groups" at bounding box center [146, 303] width 206 height 19
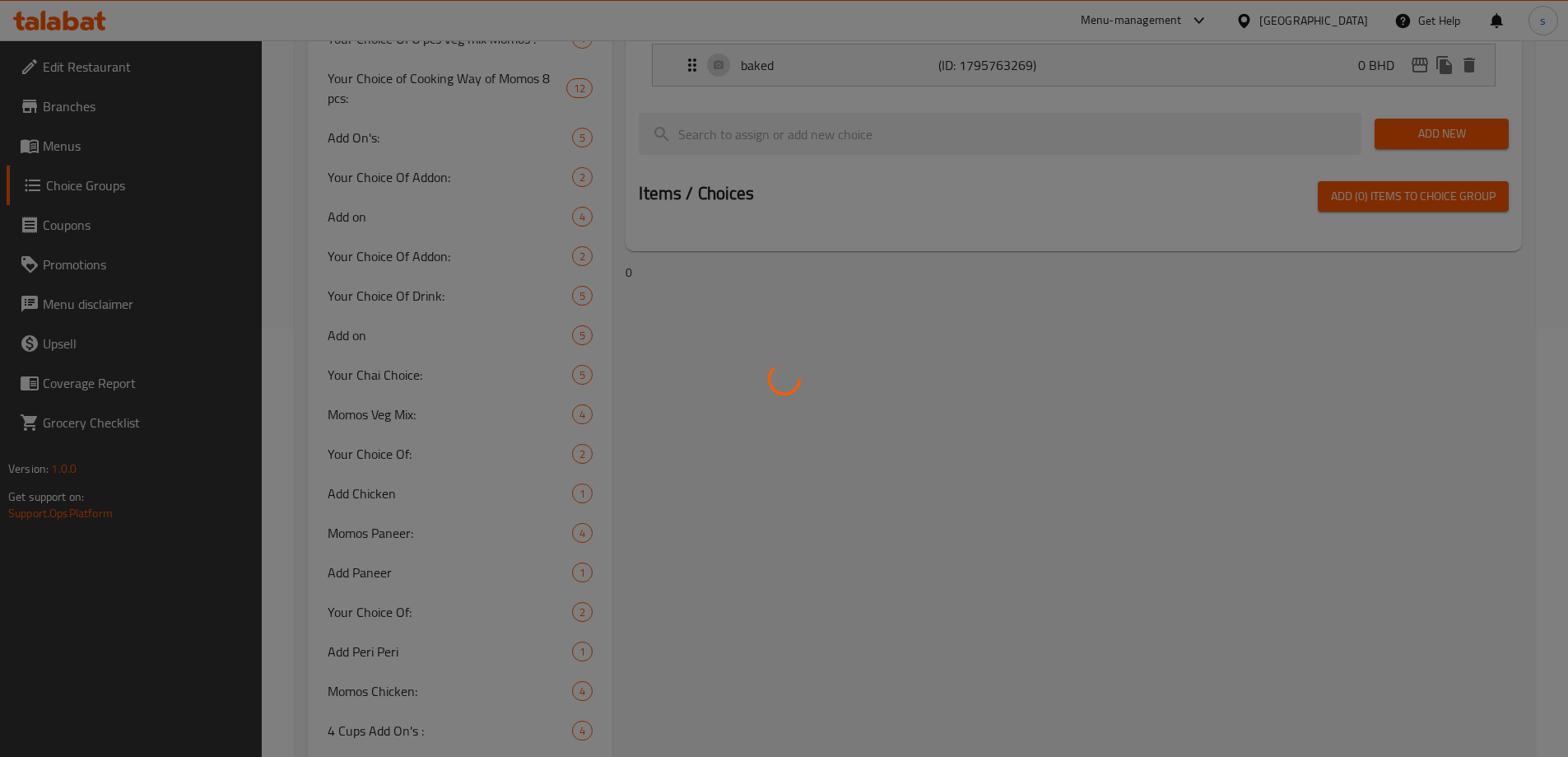
scroll to position [233, 0]
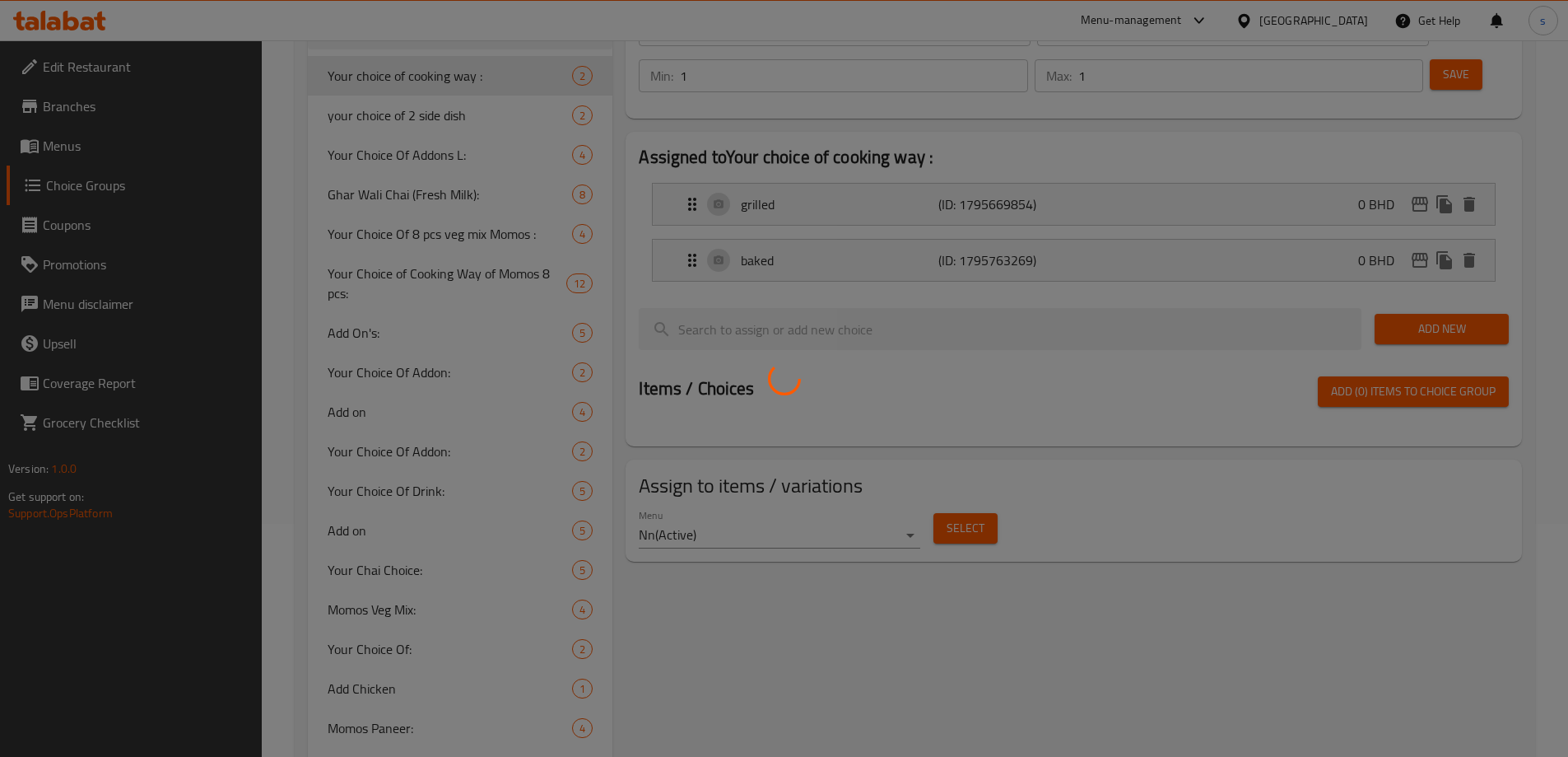
type input "your choice of 2 side dish"
type input "اختيارك من 2طبق جانبي"
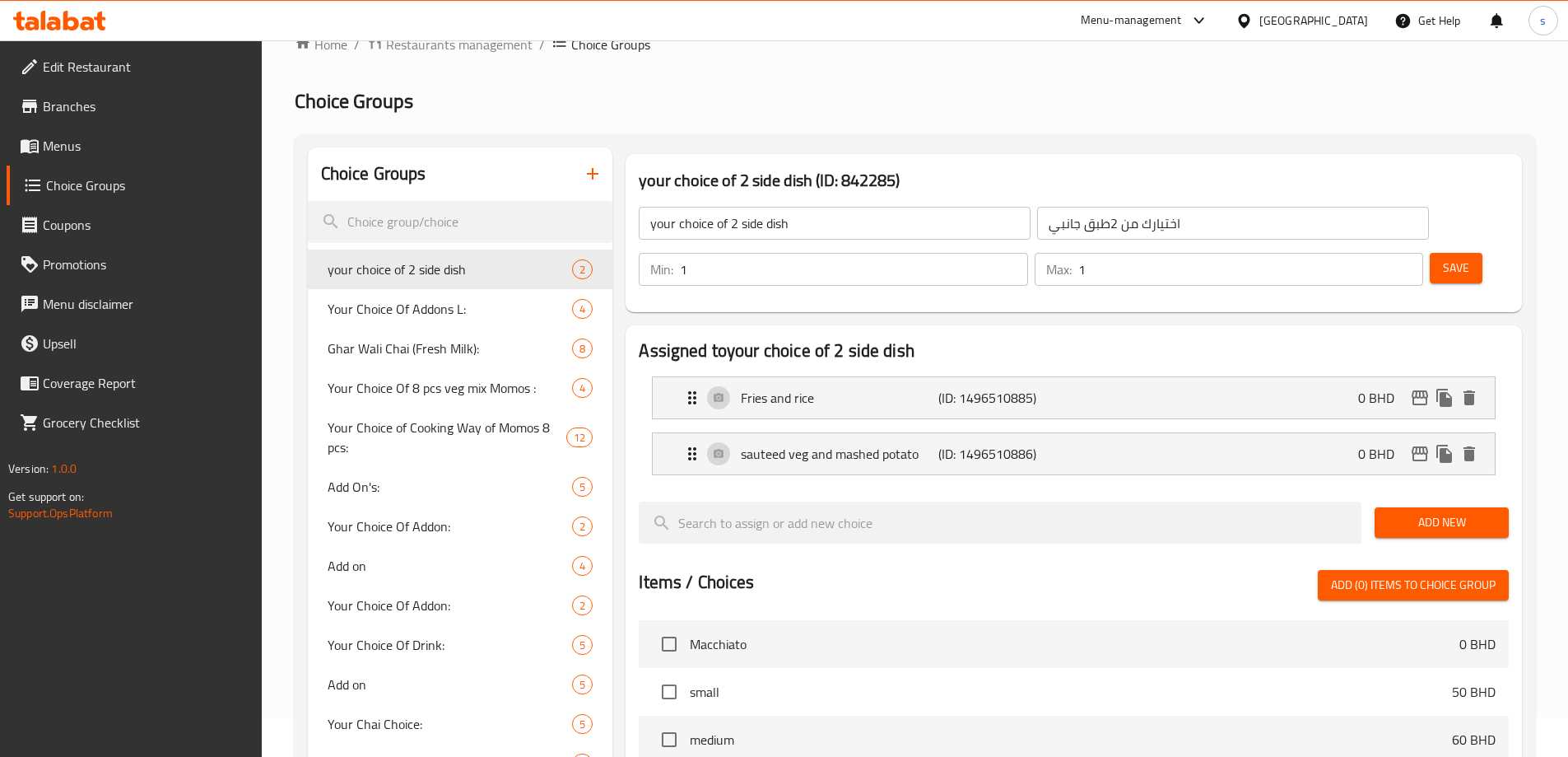
scroll to position [0, 0]
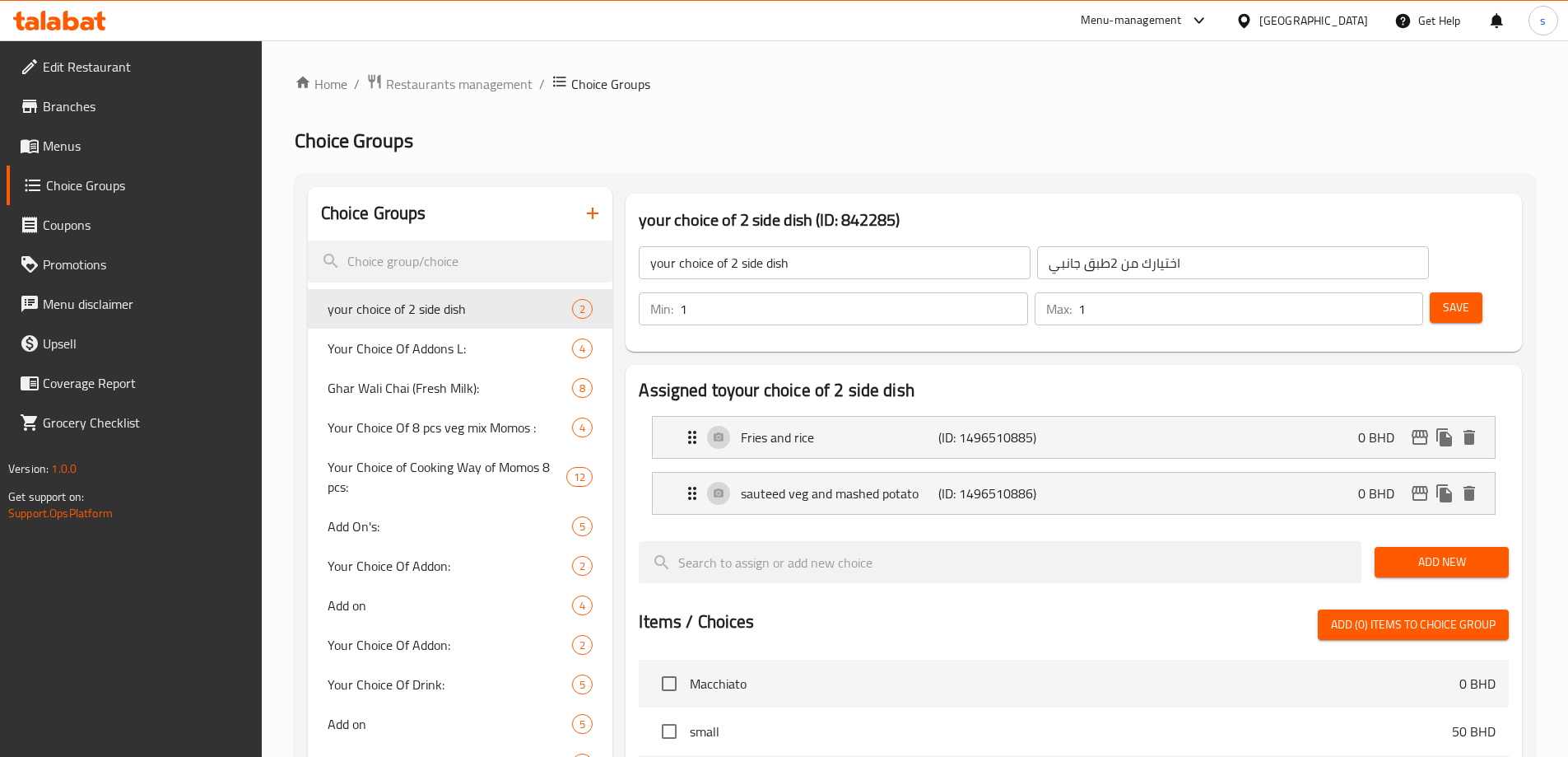
click at [855, 239] on div "your choice of 2 side dish ​ اختيارك من 2طبق جانبي ​" at bounding box center [1033, 263] width 809 height 53
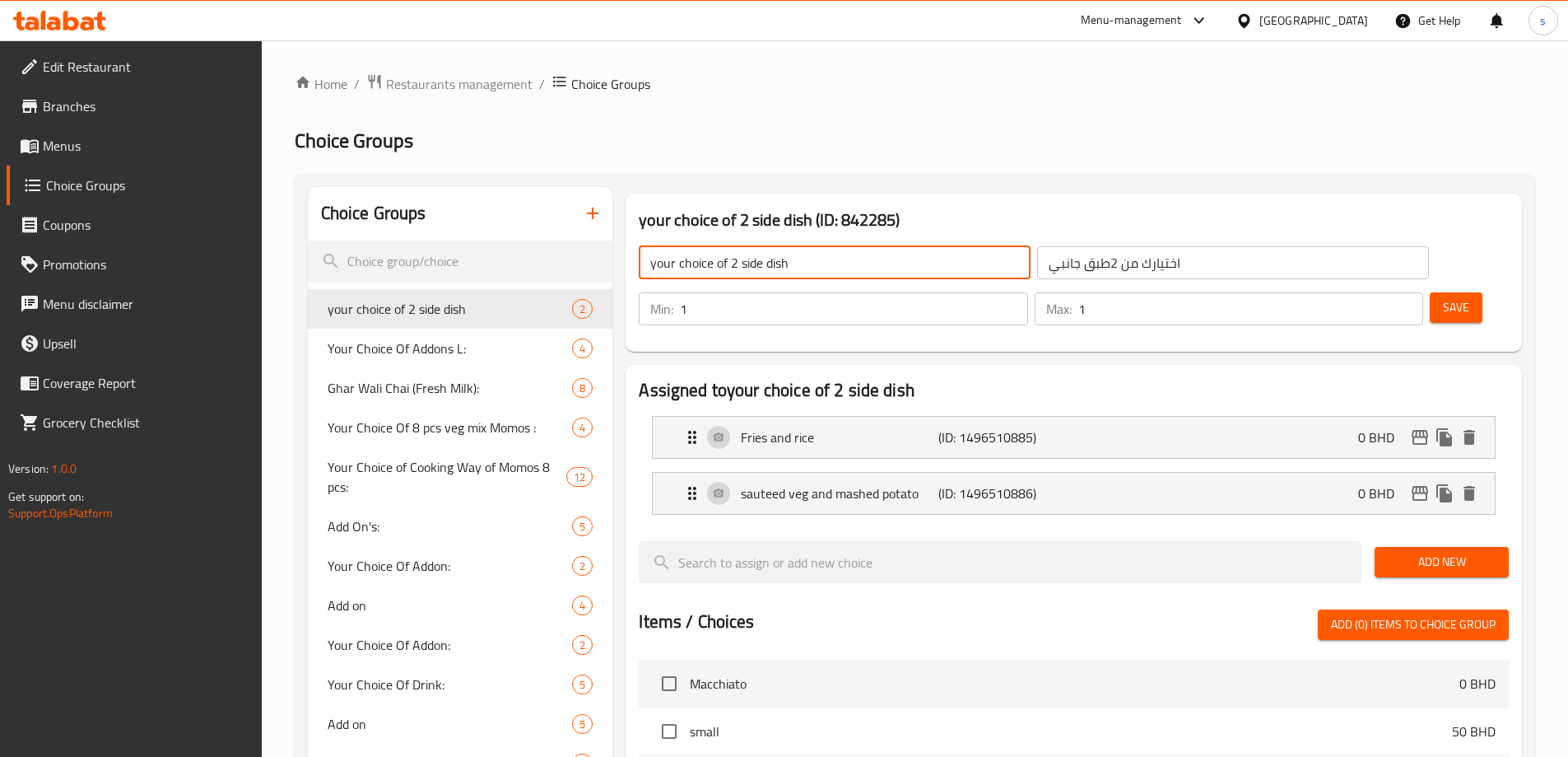
click at [837, 259] on input "your choice of 2 side dish" at bounding box center [835, 263] width 392 height 33
click at [593, 210] on icon "button" at bounding box center [593, 213] width 11 height 11
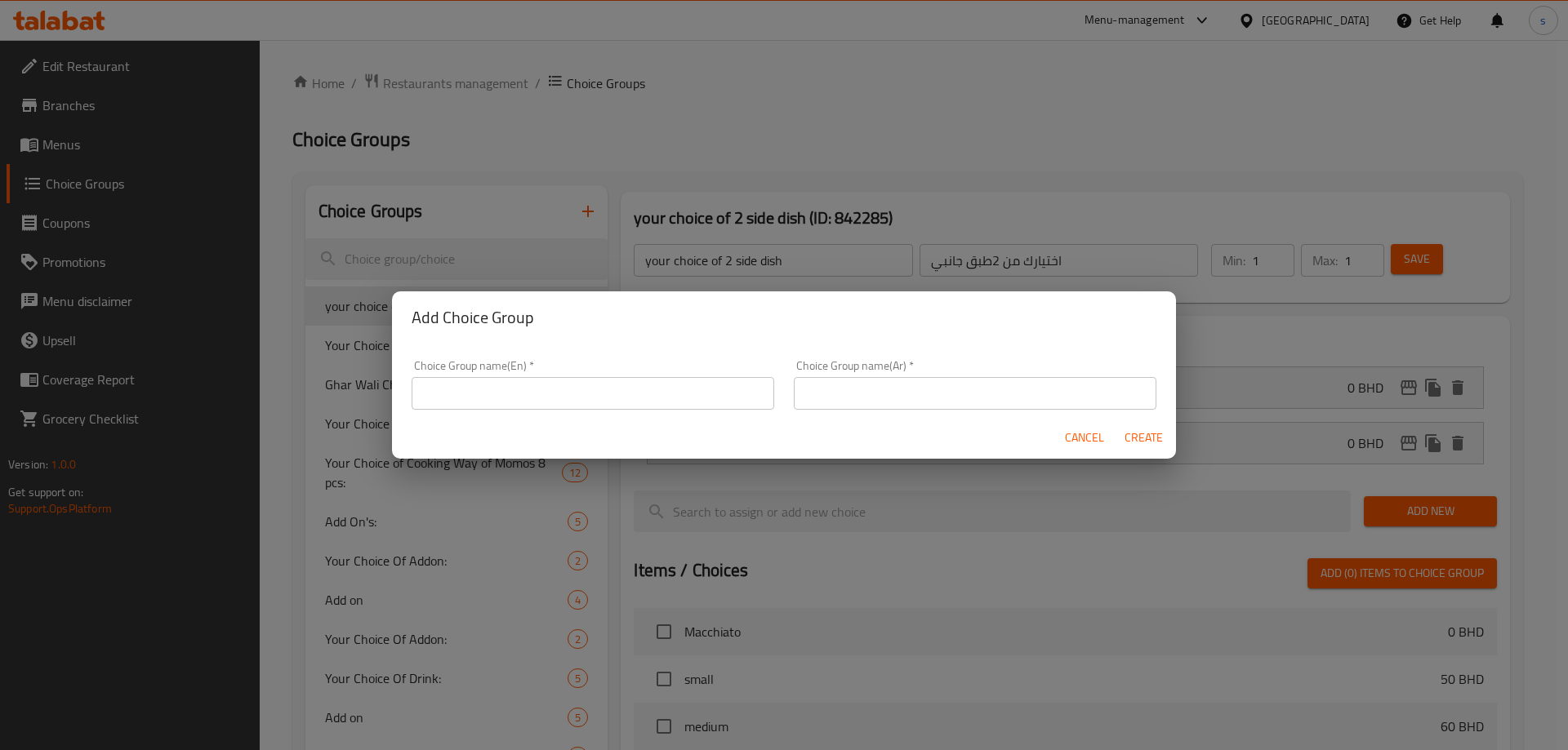
click at [555, 396] on input "text" at bounding box center [592, 393] width 362 height 33
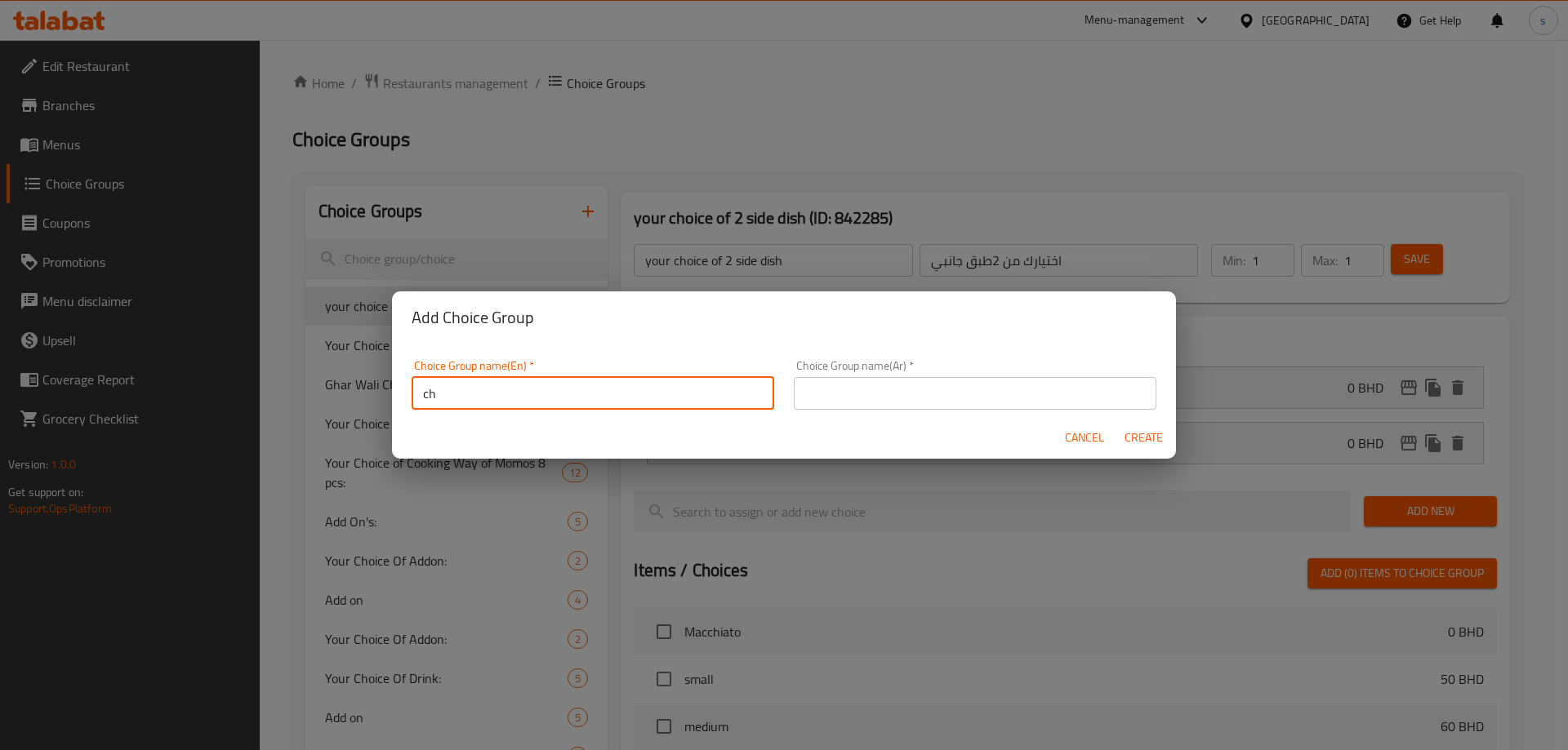
type input "c"
type input "size1"
click at [1117, 423] on button "Create" at bounding box center [1143, 438] width 52 height 30
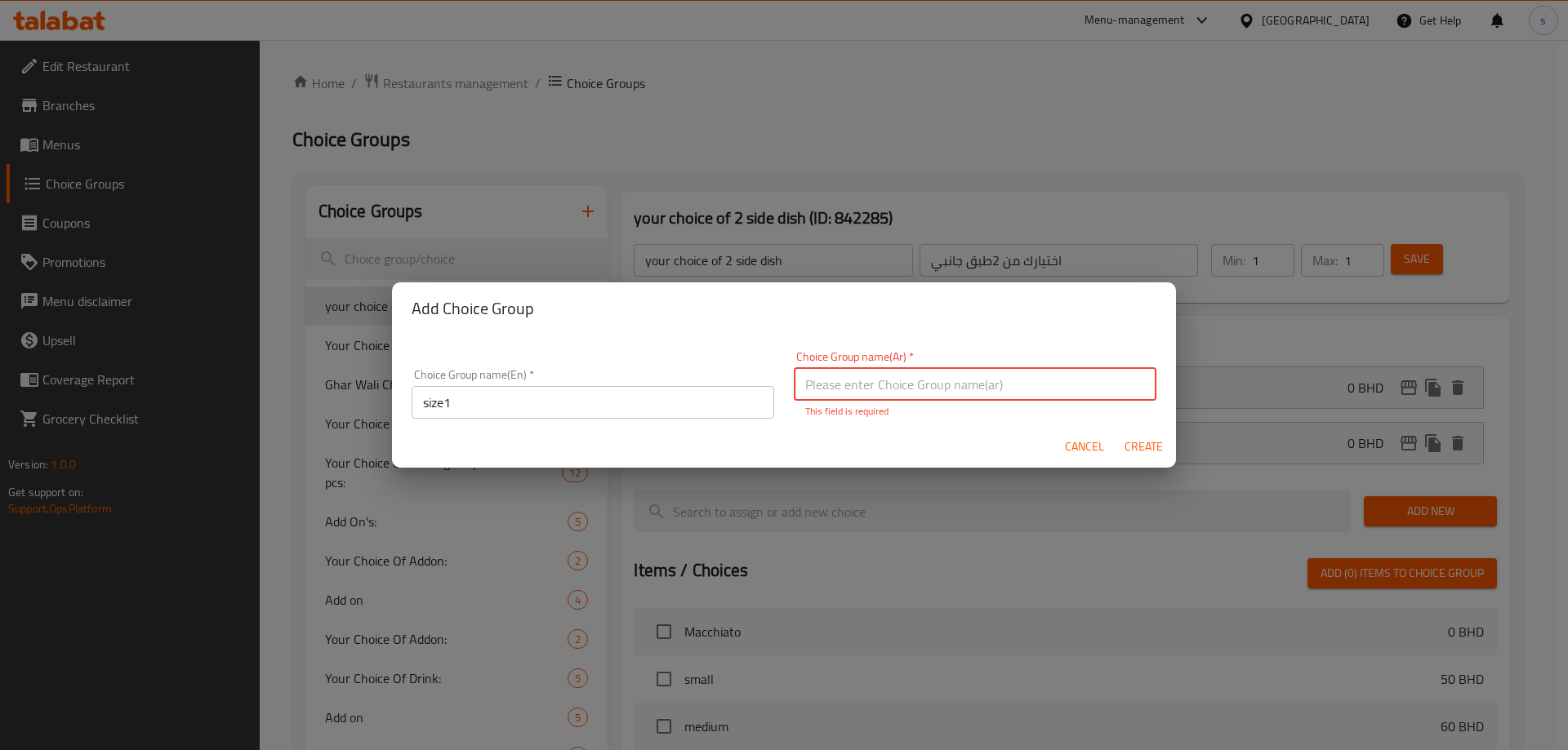
drag, startPoint x: 855, startPoint y: 400, endPoint x: 857, endPoint y: 385, distance: 15.1
click at [855, 396] on input "text" at bounding box center [975, 384] width 362 height 33
click at [862, 384] on input "text" at bounding box center [975, 384] width 362 height 33
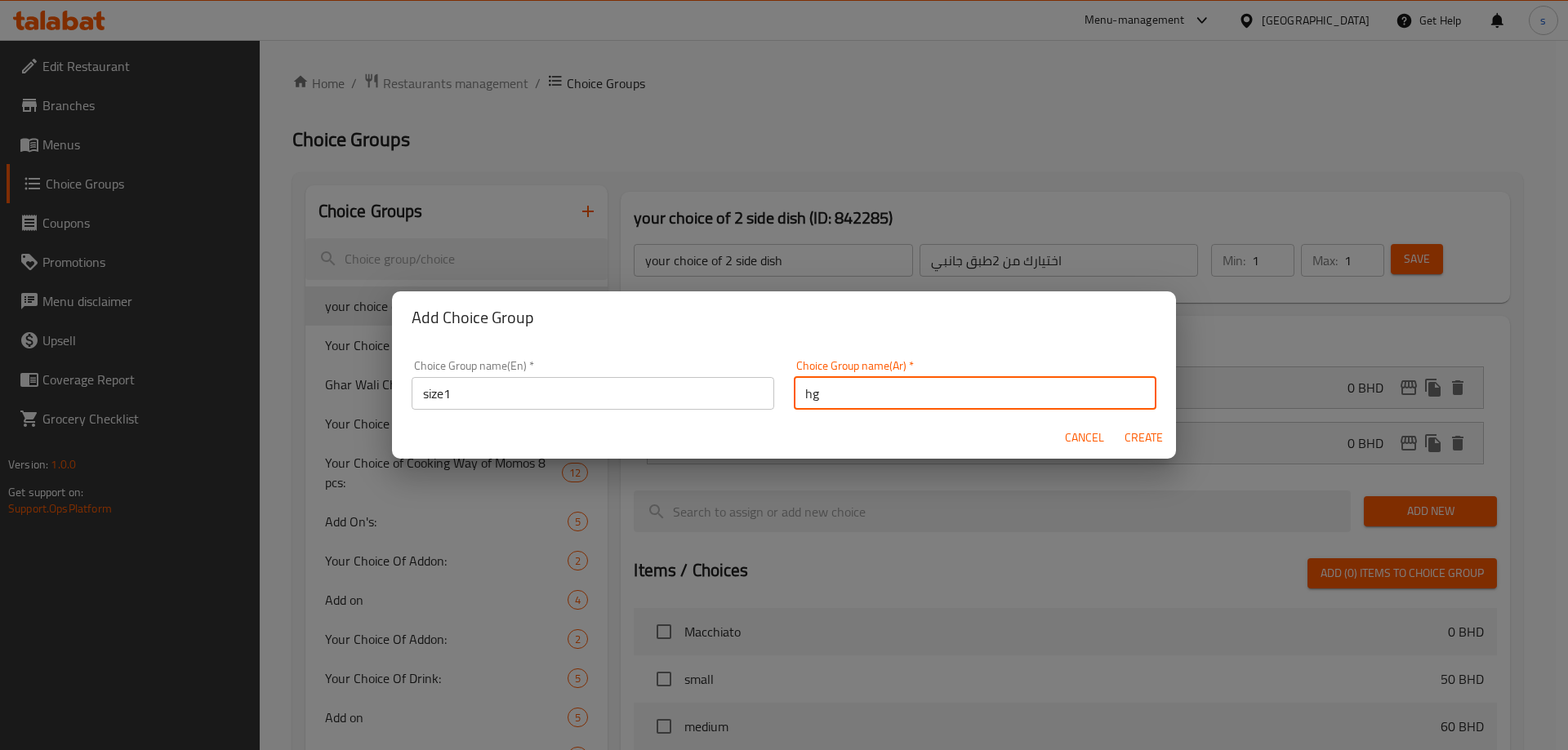
type input "h"
type input "الحجم"
click at [1142, 440] on span "Create" at bounding box center [1143, 438] width 40 height 20
type input "size1"
type input "الحجم"
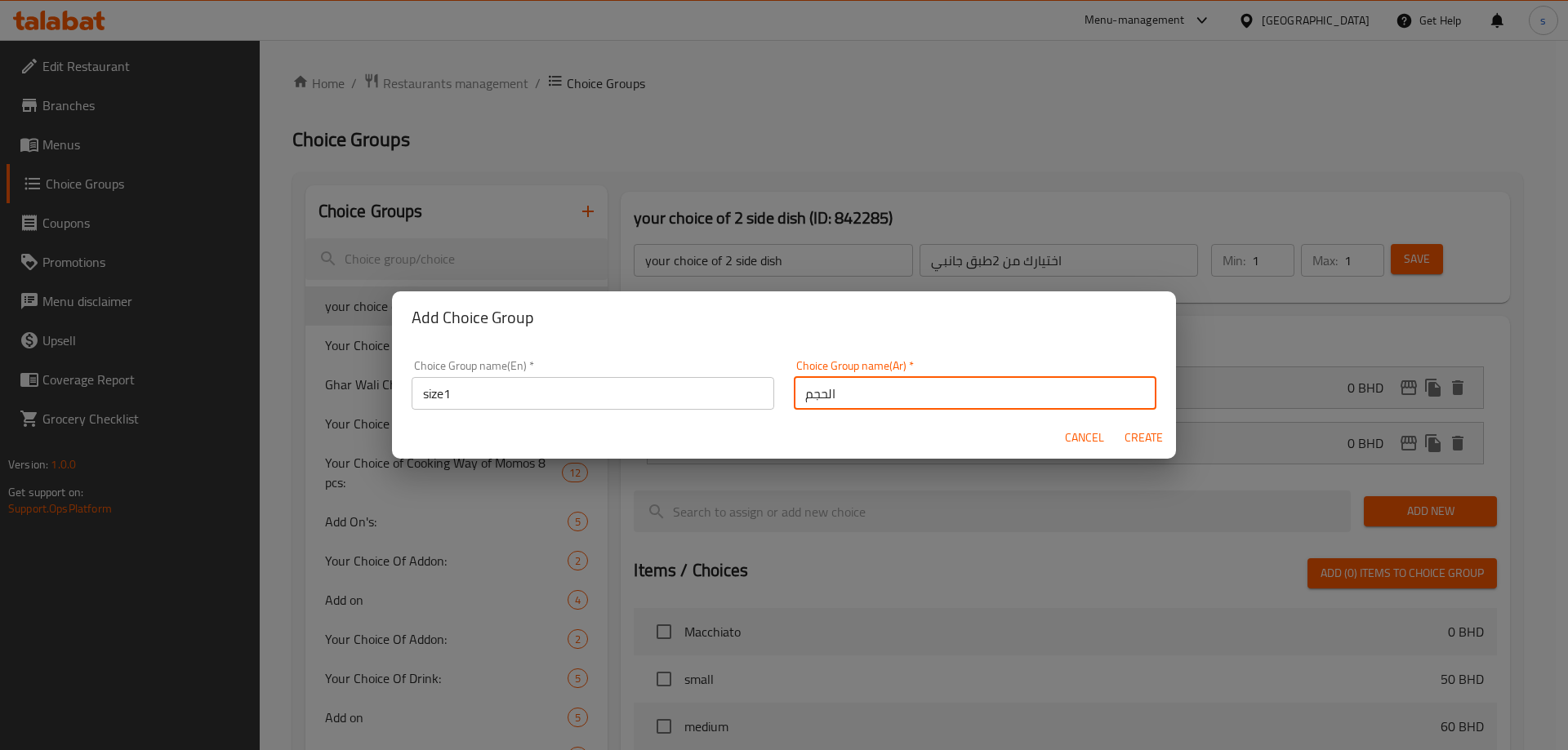
type input "0"
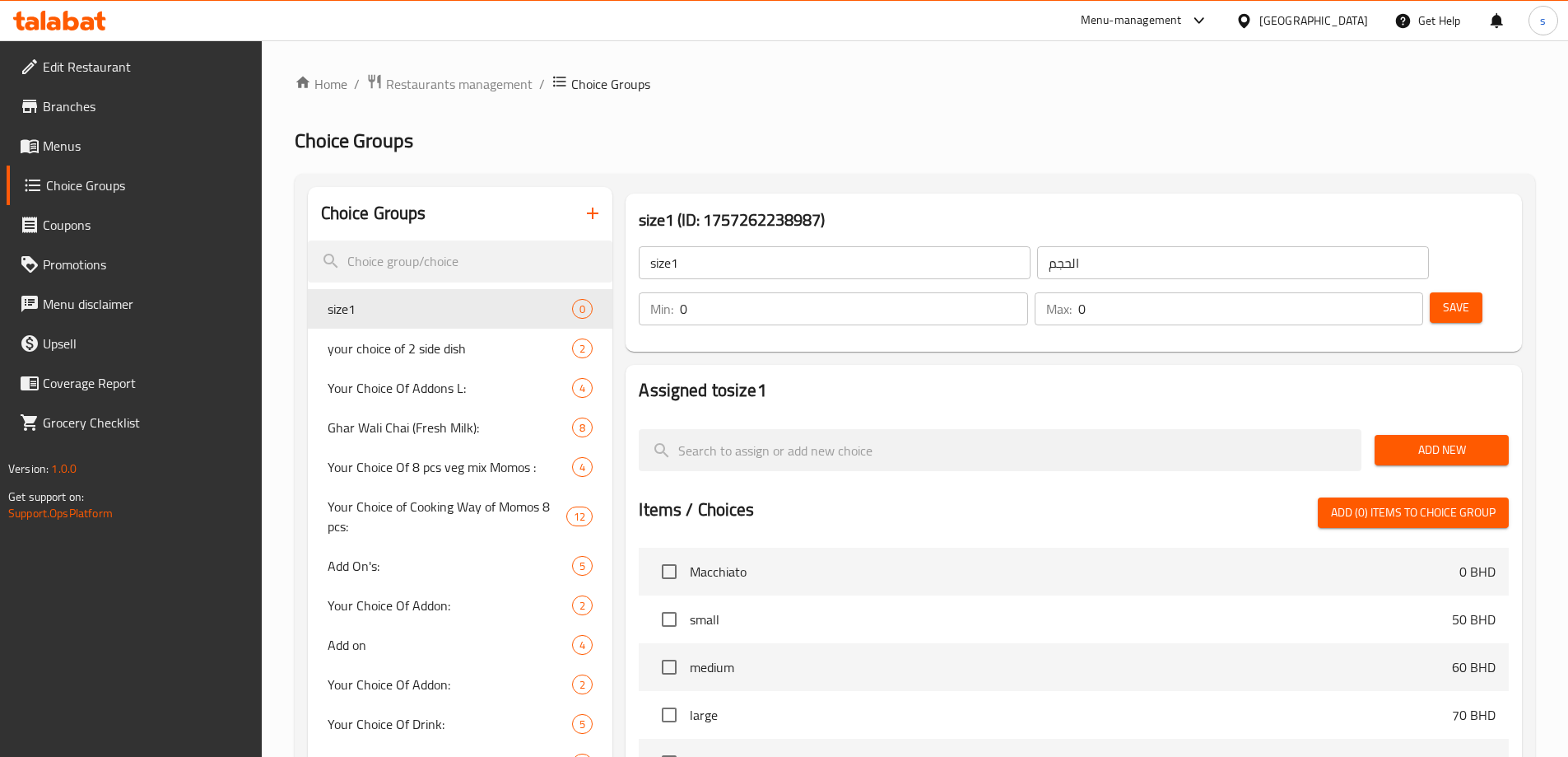
click at [1369, 292] on input "0" at bounding box center [1251, 309] width 345 height 33
click at [1378, 292] on input "0" at bounding box center [1251, 309] width 345 height 33
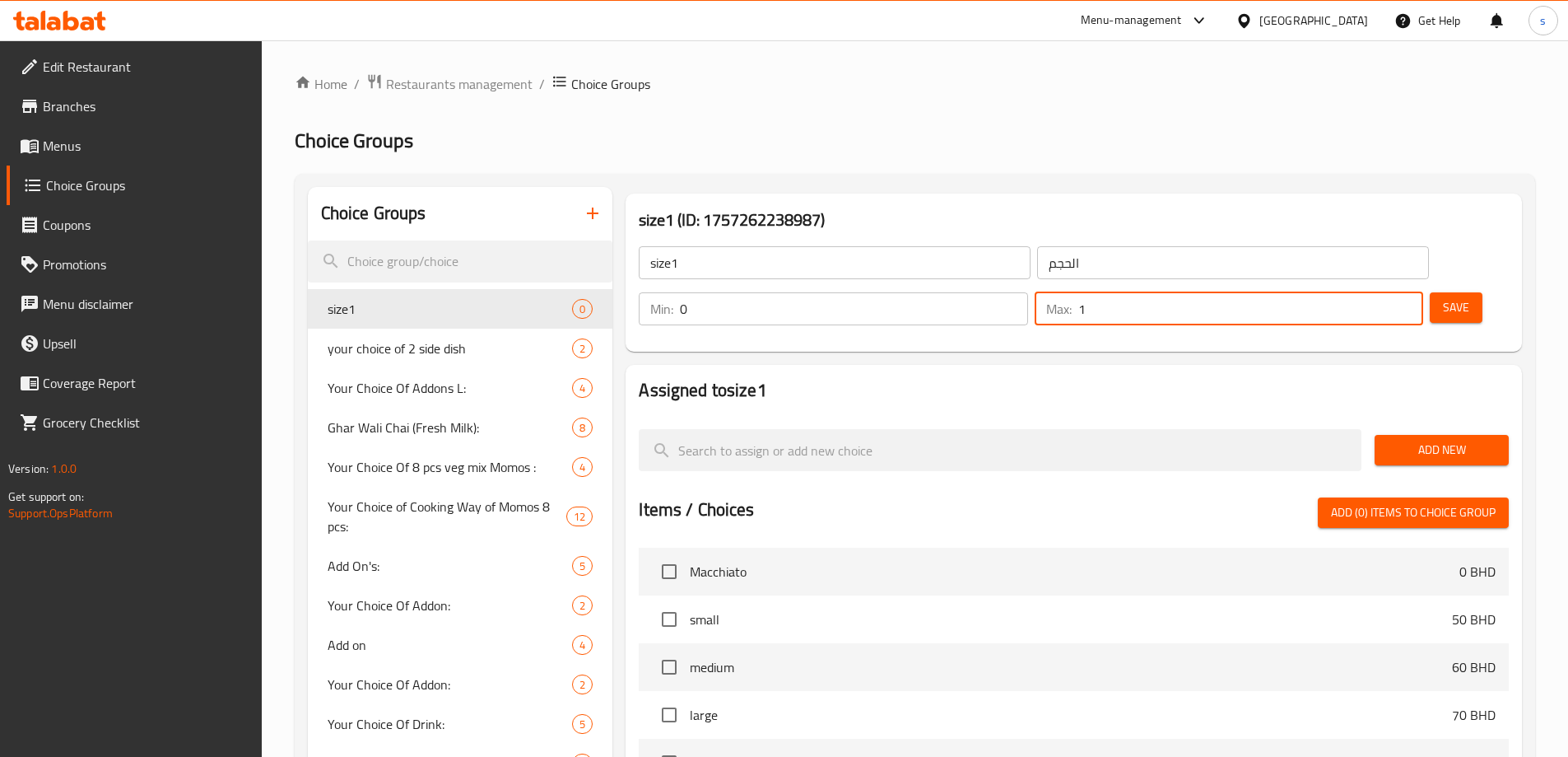
type input "1"
click at [1378, 292] on input "1" at bounding box center [1251, 309] width 345 height 33
click at [1443, 298] on span "Save" at bounding box center [1456, 308] width 26 height 20
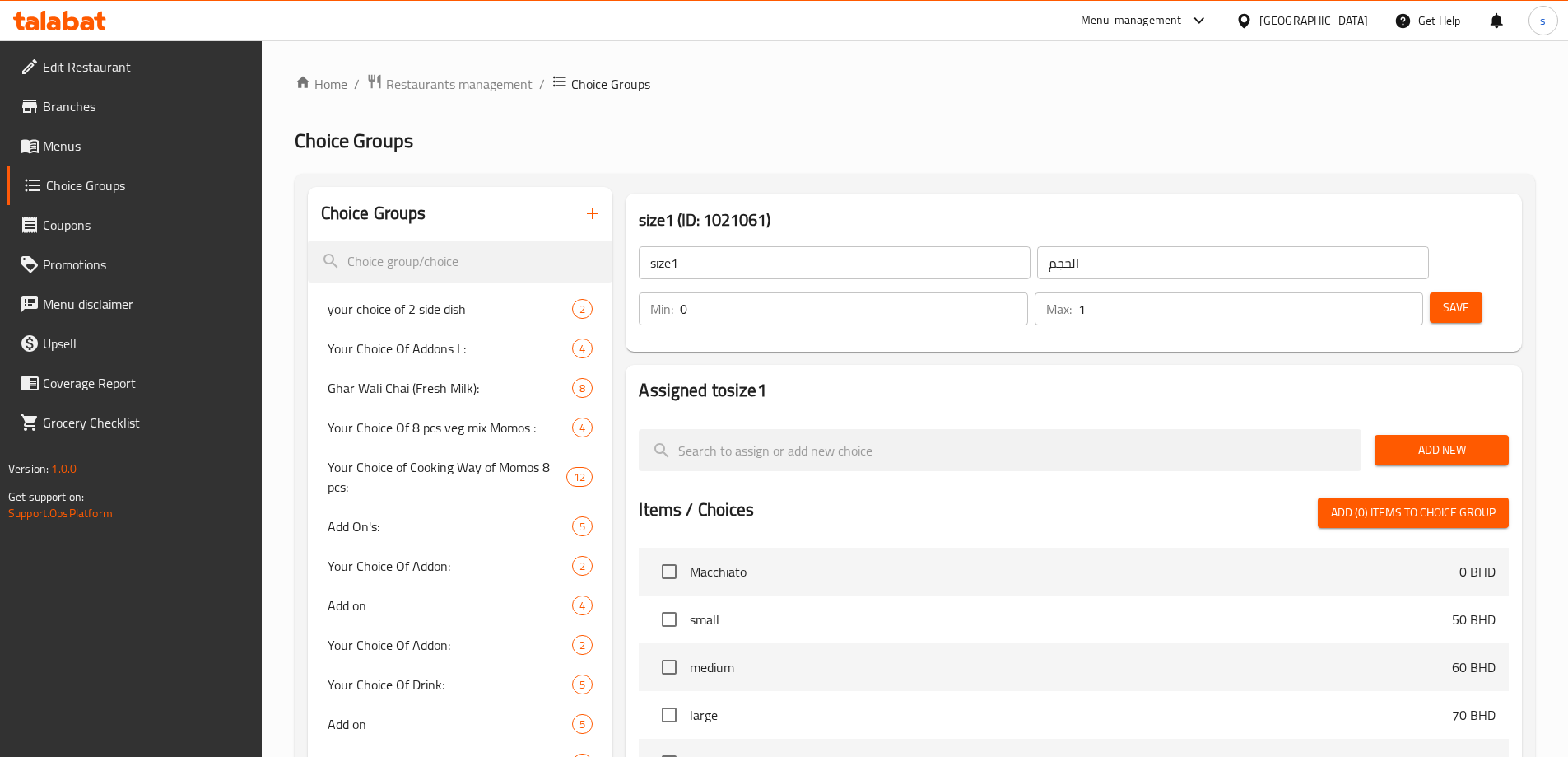
click at [98, 151] on span "Menus" at bounding box center [146, 145] width 206 height 19
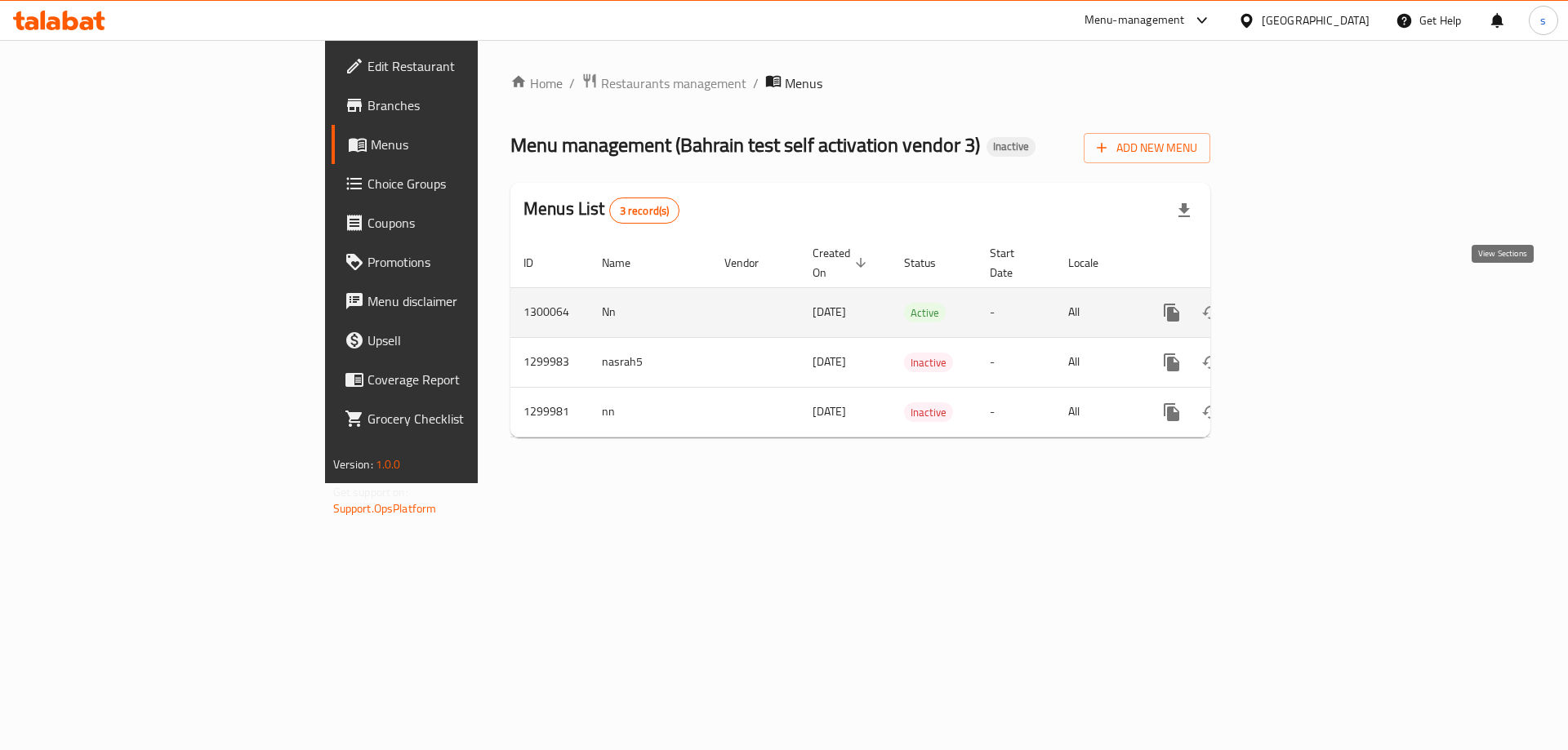
click at [1299, 302] on icon "enhanced table" at bounding box center [1288, 312] width 19 height 19
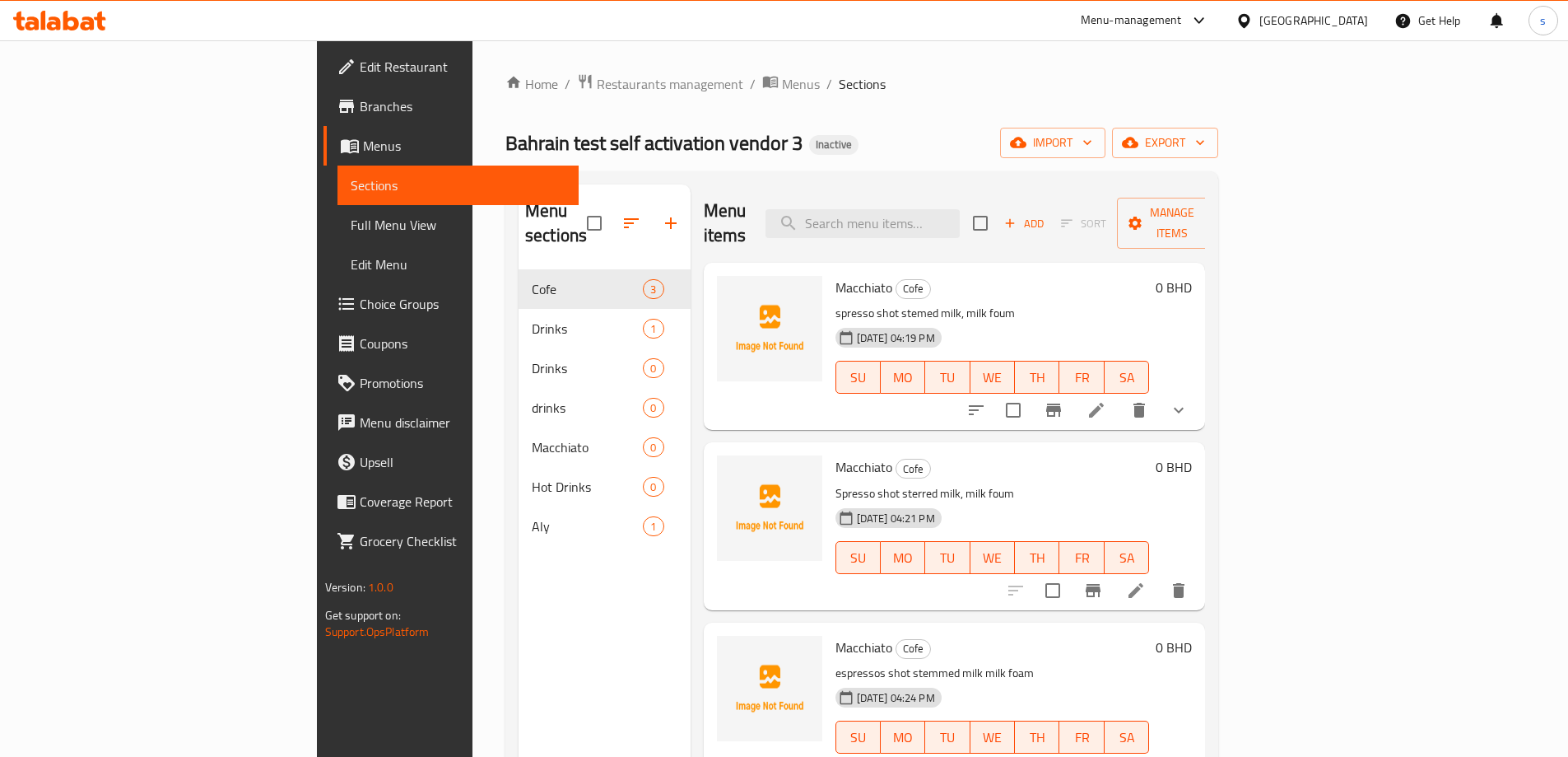
click at [1119, 395] on li at bounding box center [1097, 410] width 46 height 30
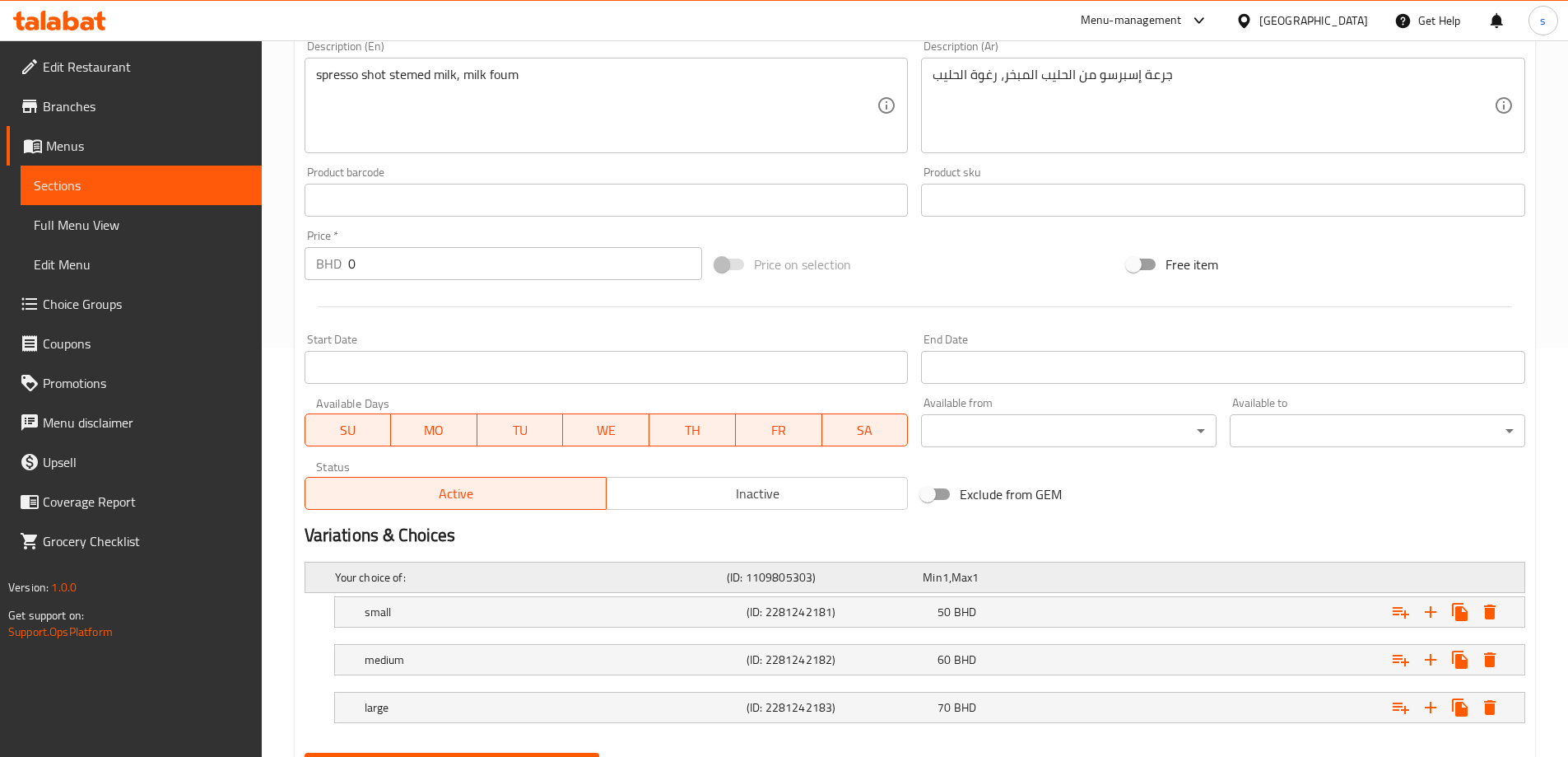
scroll to position [492, 0]
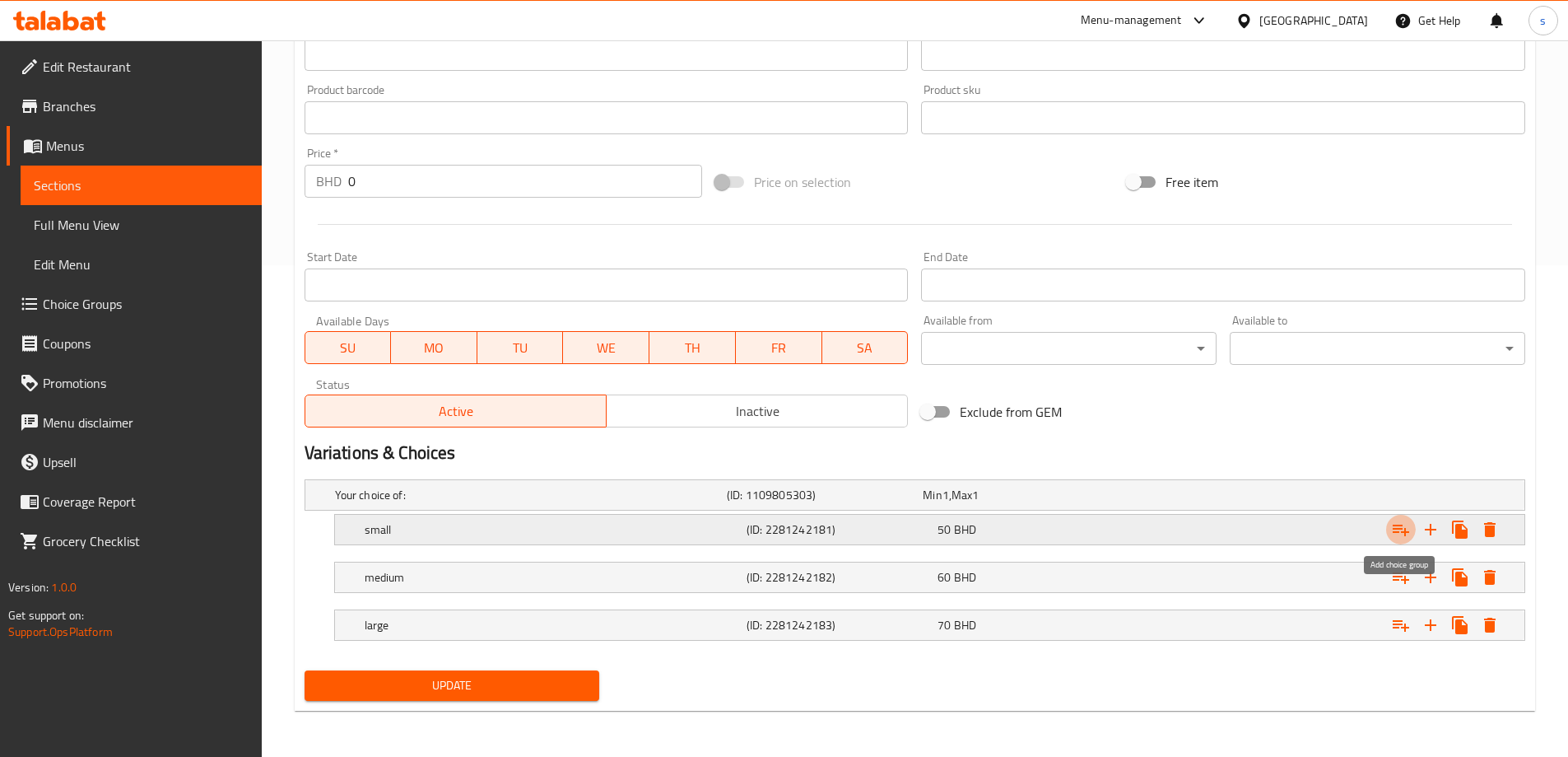
click at [1405, 528] on icon "Expand" at bounding box center [1401, 531] width 17 height 11
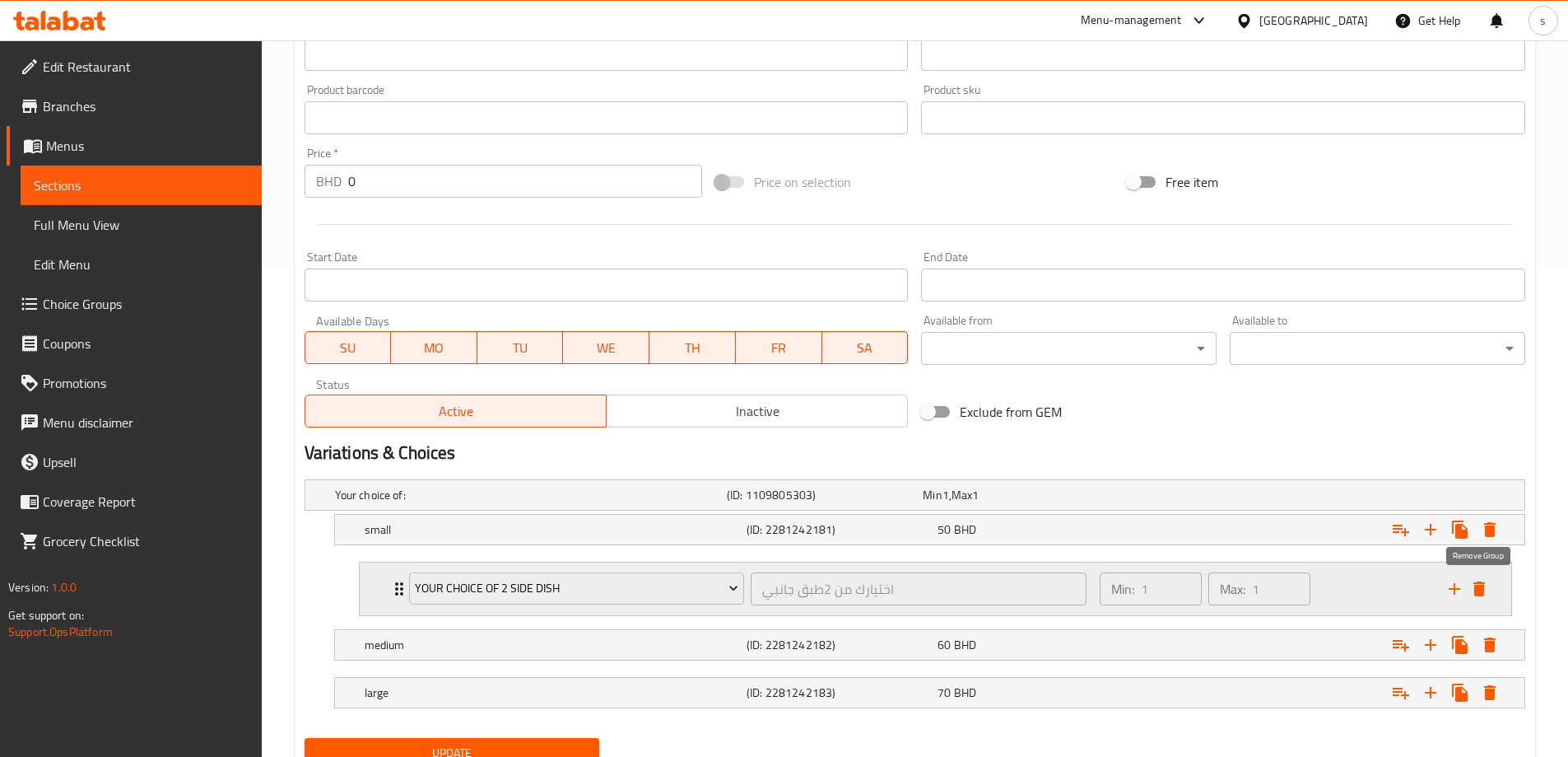
click at [1479, 586] on icon "delete" at bounding box center [1479, 589] width 11 height 15
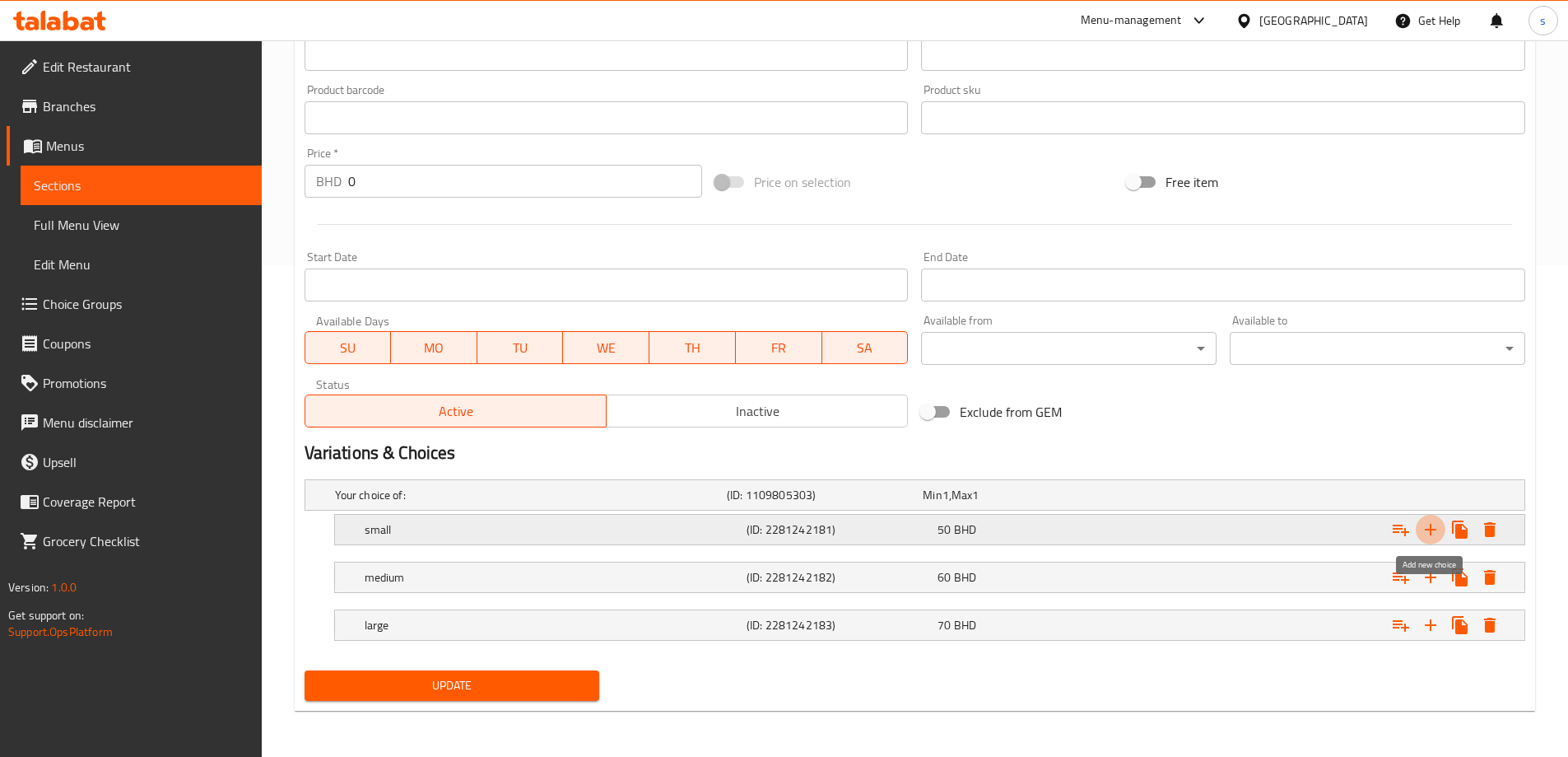
click at [1435, 526] on icon "Expand" at bounding box center [1430, 529] width 19 height 19
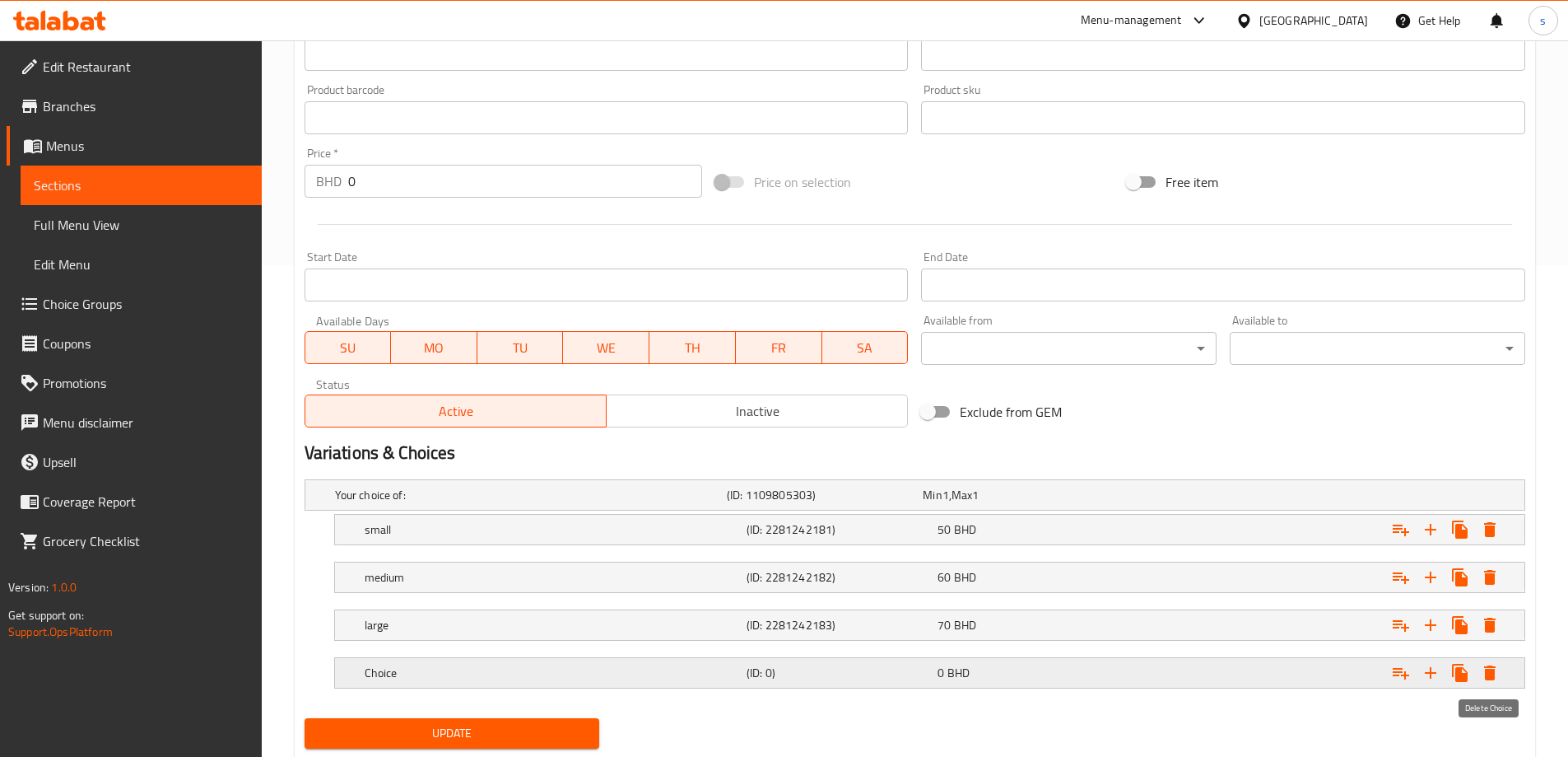
click at [1486, 668] on icon "Expand" at bounding box center [1489, 673] width 19 height 19
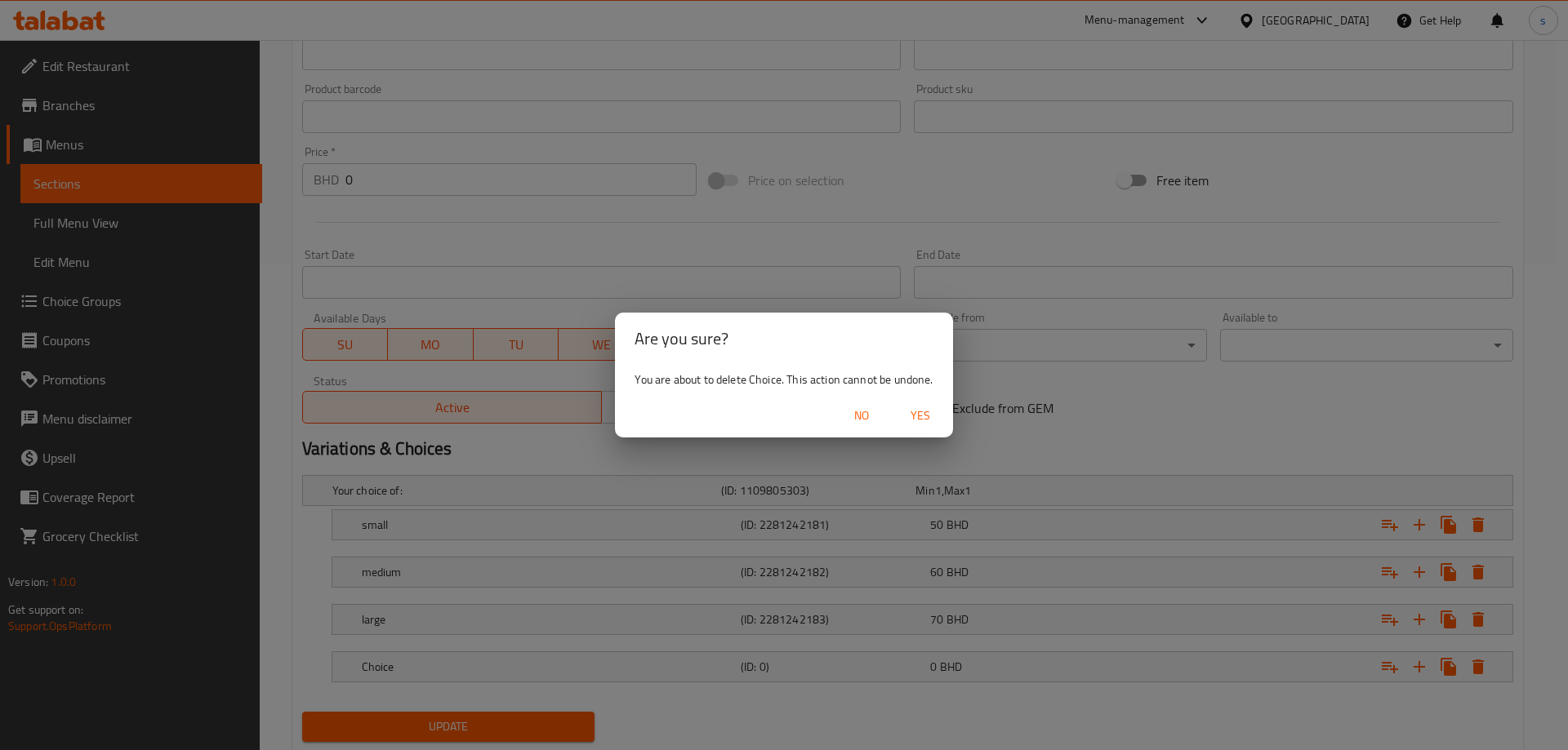
click at [925, 407] on span "Yes" at bounding box center [920, 415] width 40 height 20
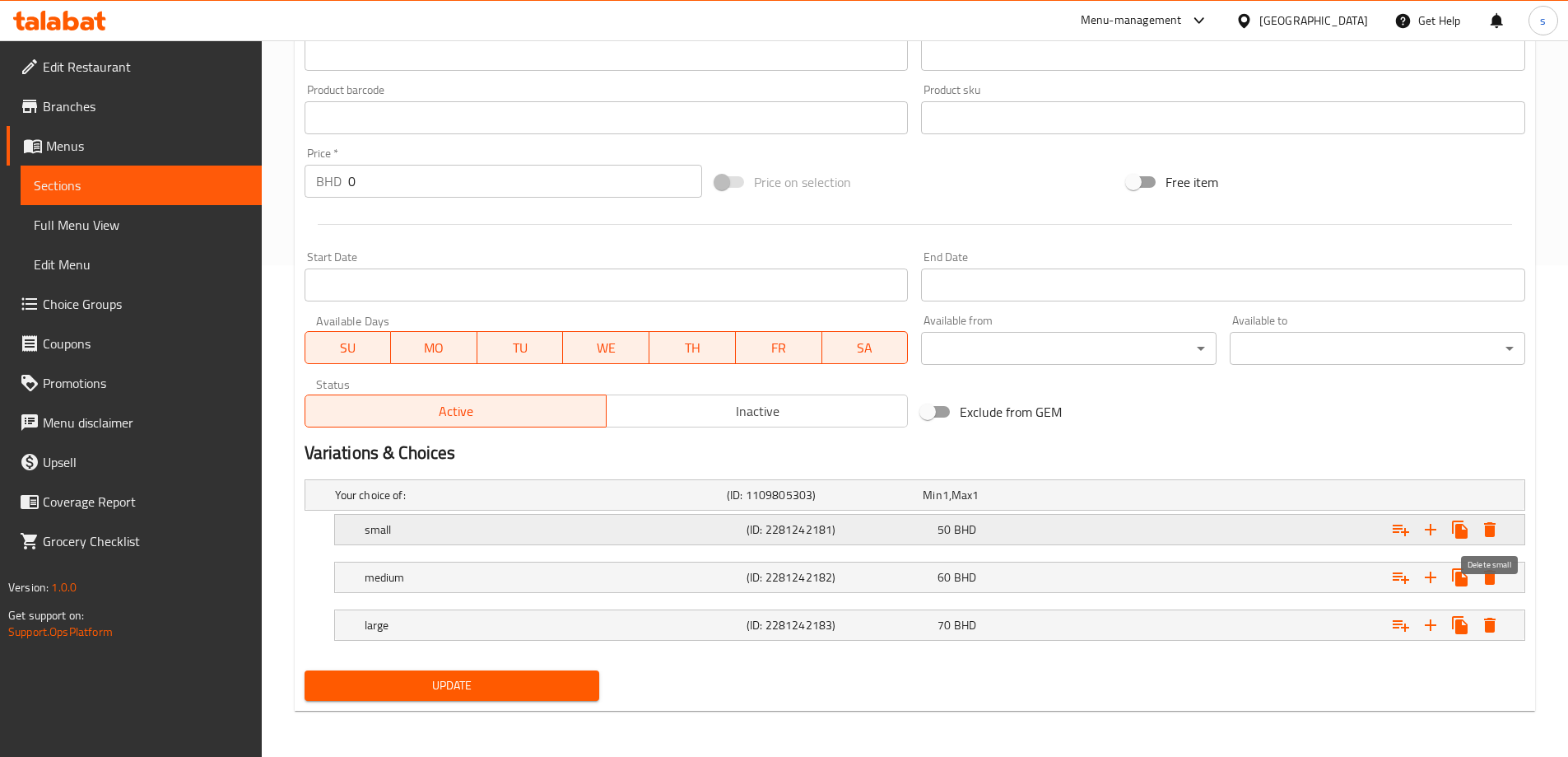
click at [1496, 525] on icon "Expand" at bounding box center [1489, 529] width 19 height 19
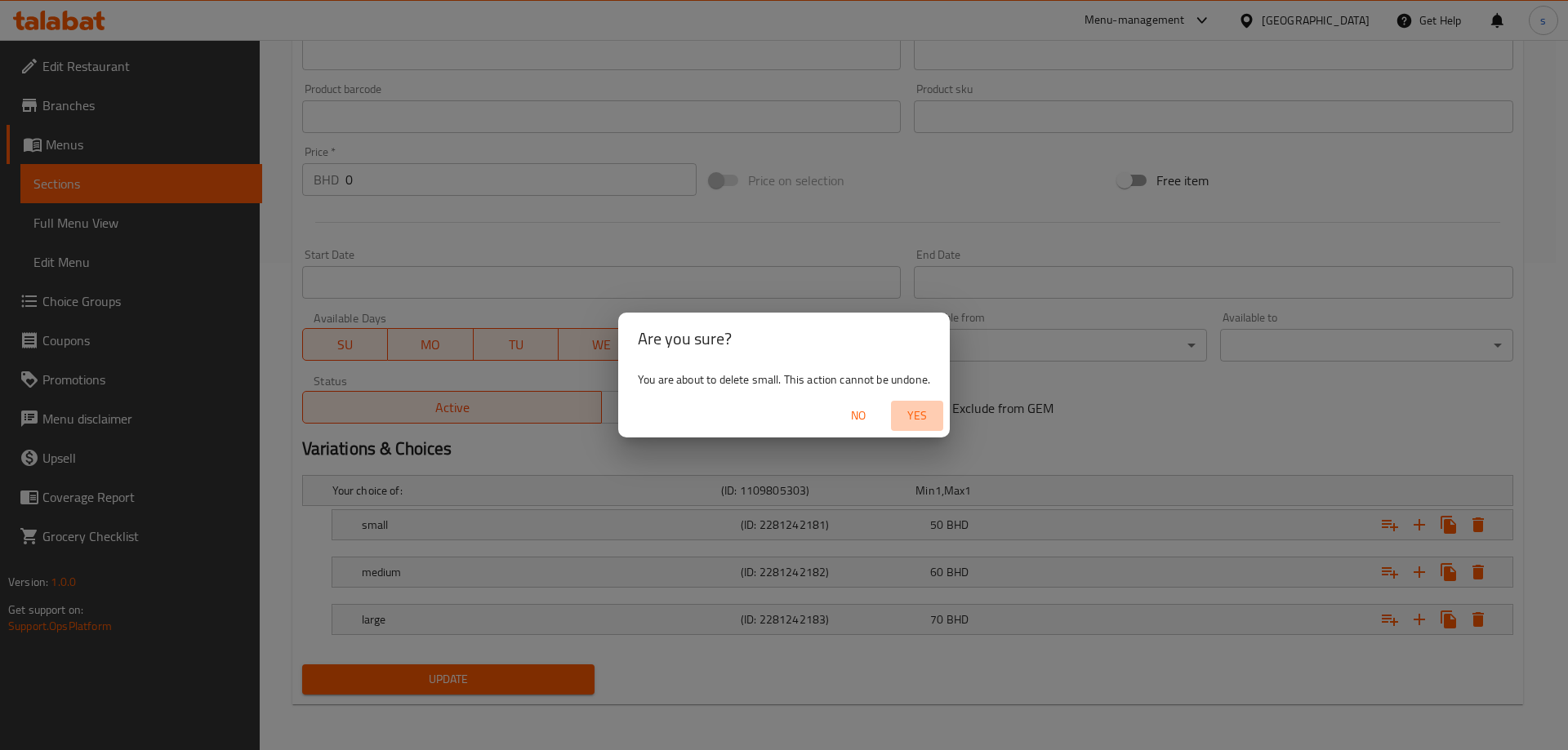
click at [927, 411] on span "Yes" at bounding box center [917, 415] width 40 height 20
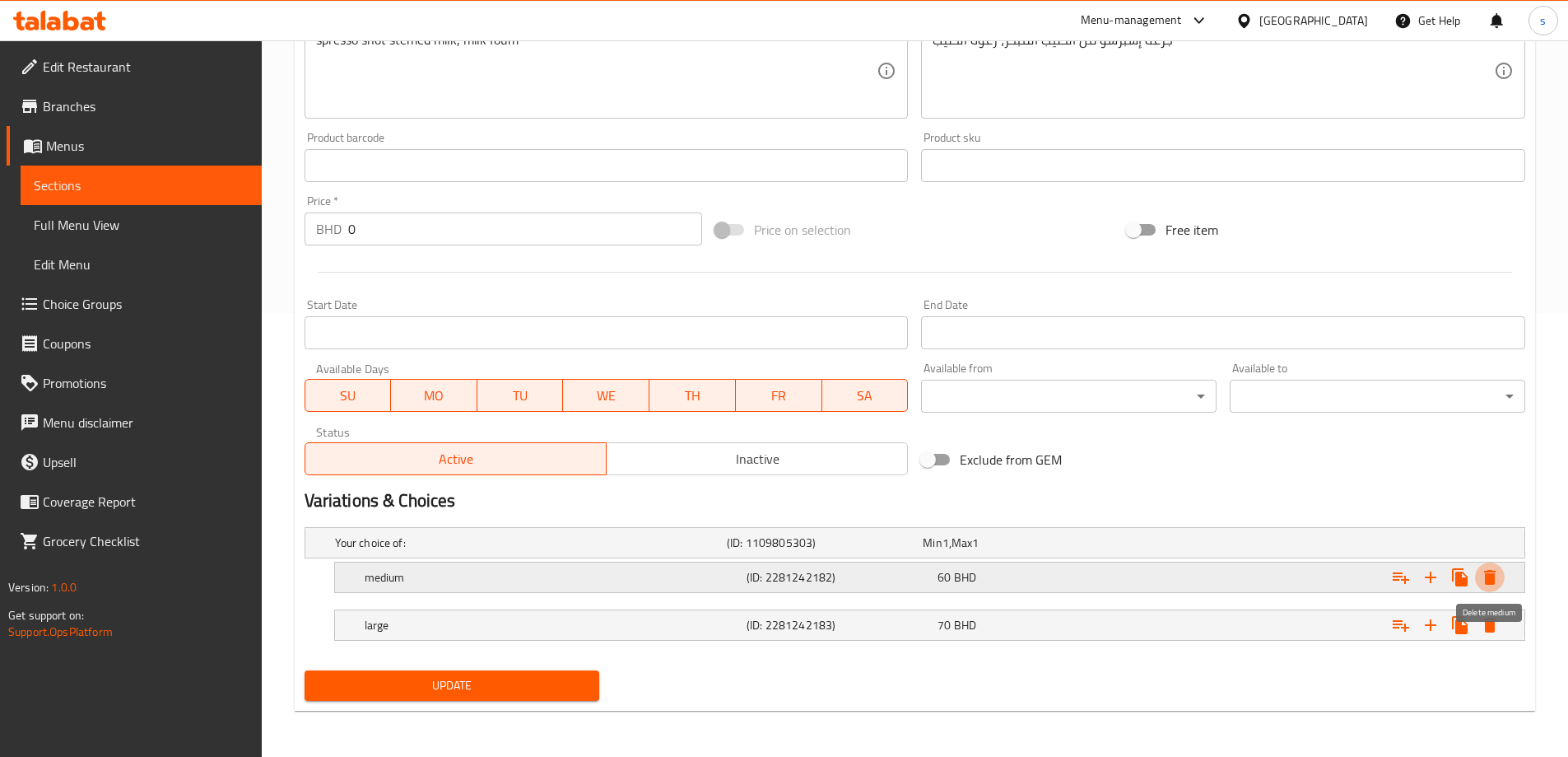
click at [1481, 582] on icon "Expand" at bounding box center [1489, 577] width 19 height 19
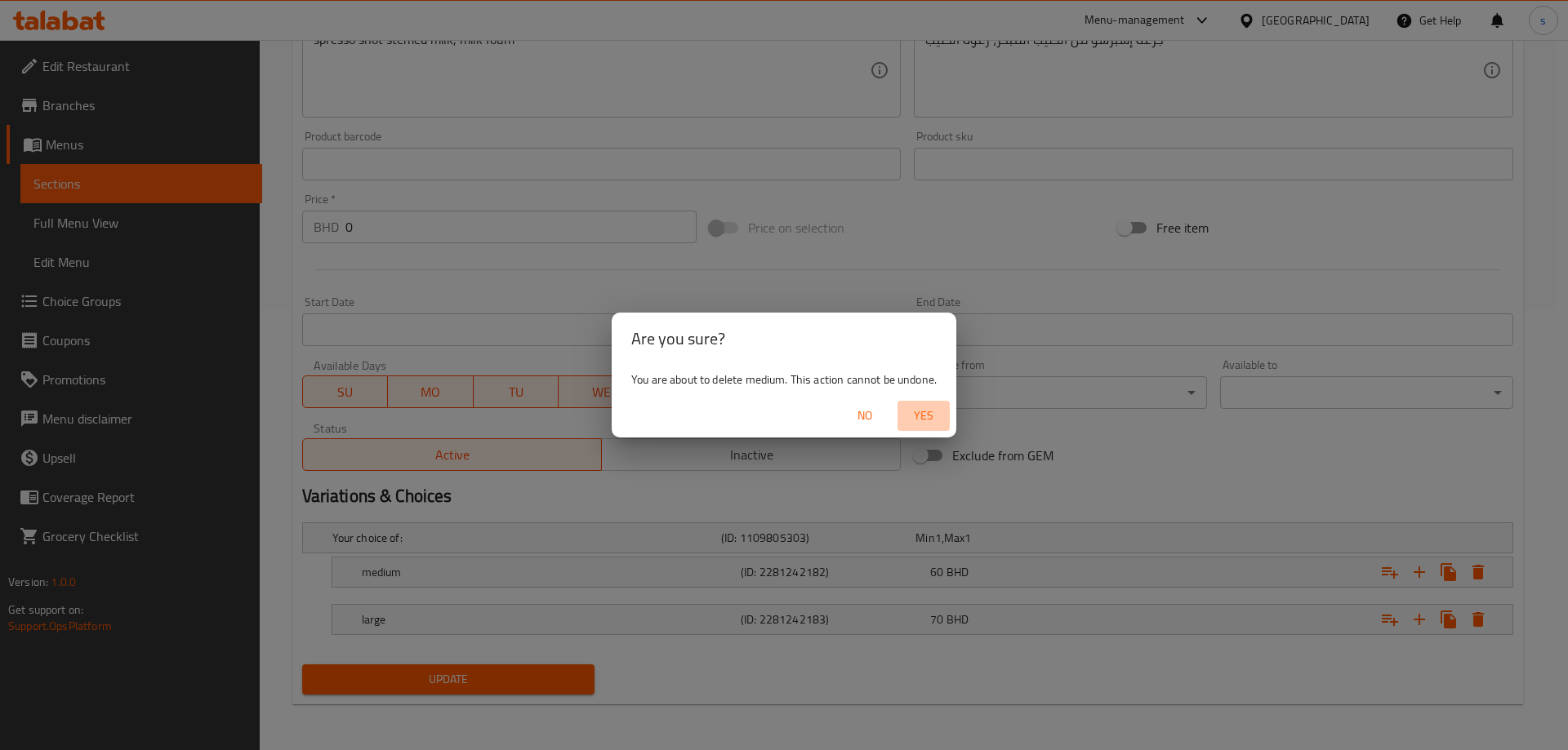
click at [913, 408] on span "Yes" at bounding box center [923, 415] width 40 height 20
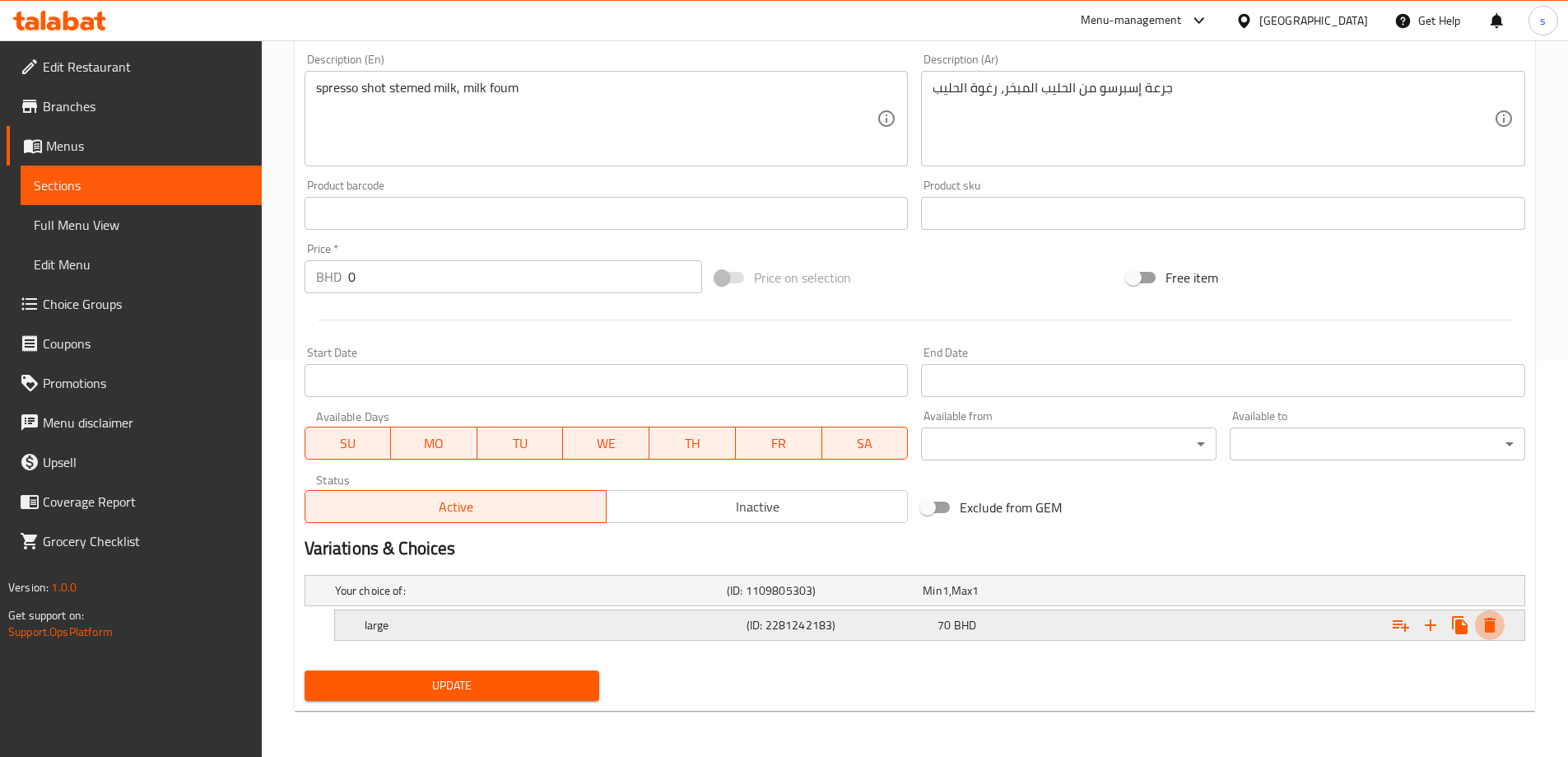
click at [1479, 622] on button "Expand" at bounding box center [1490, 625] width 30 height 30
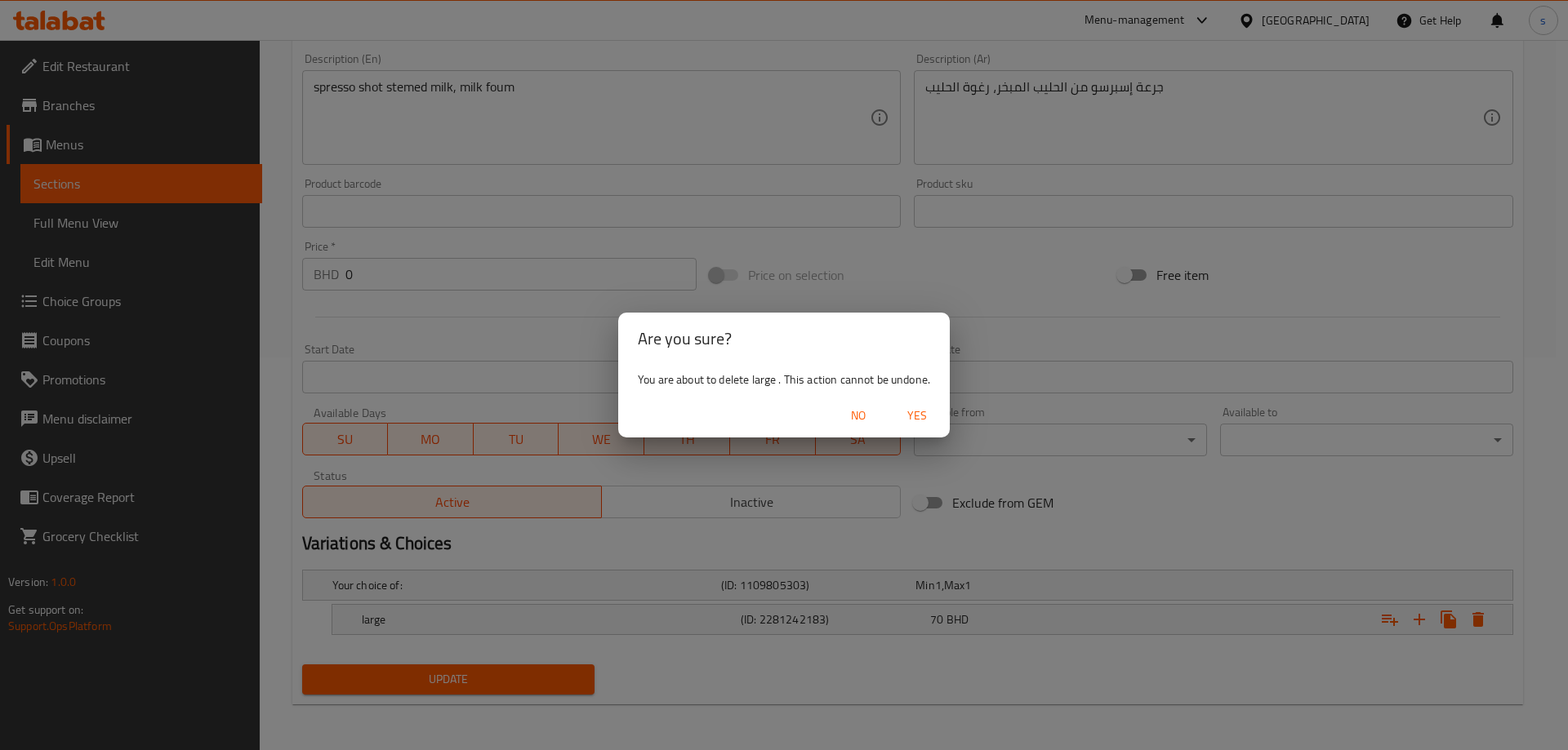
click at [908, 413] on span "Yes" at bounding box center [917, 415] width 40 height 20
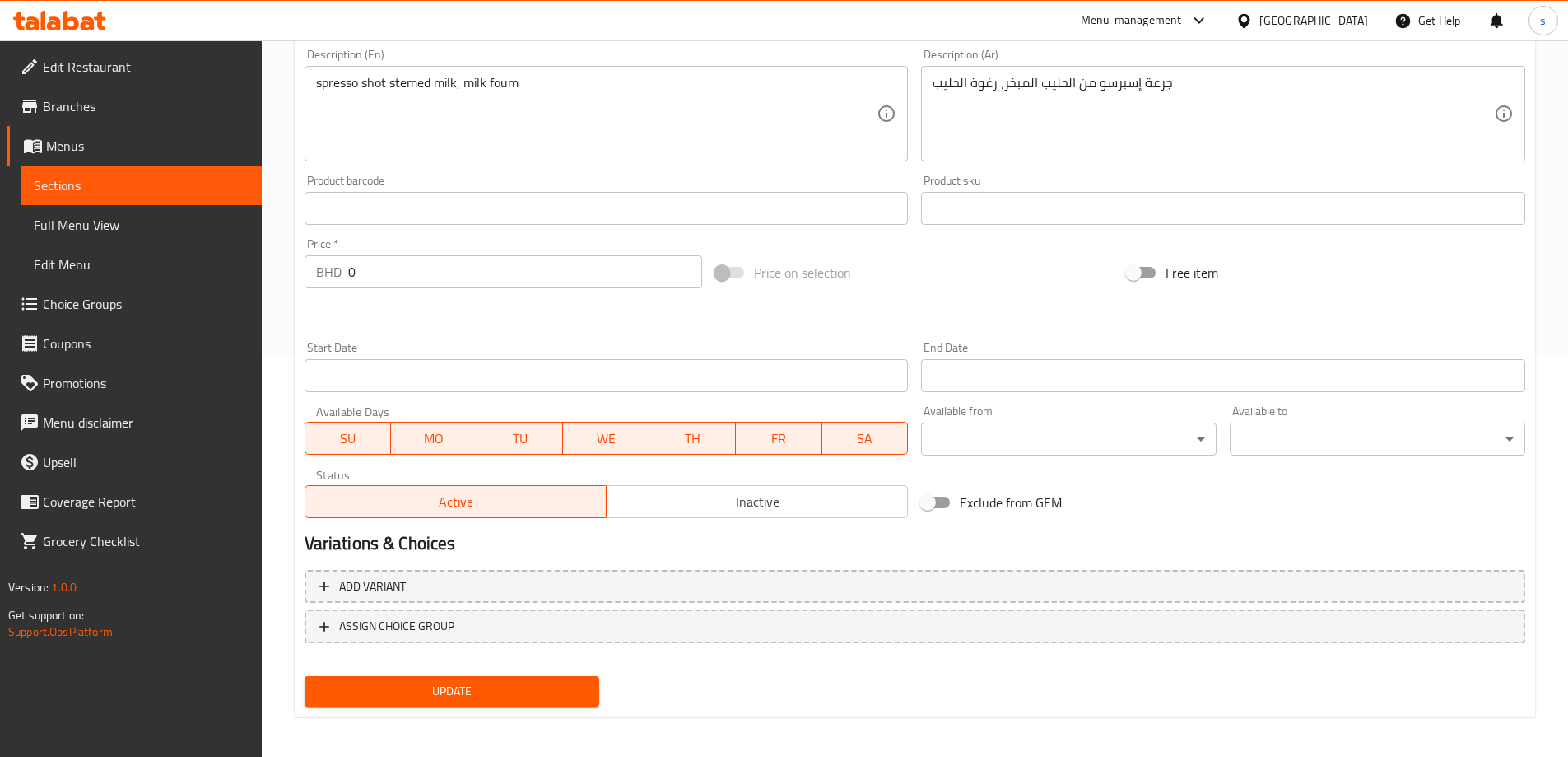
scroll to position [407, 0]
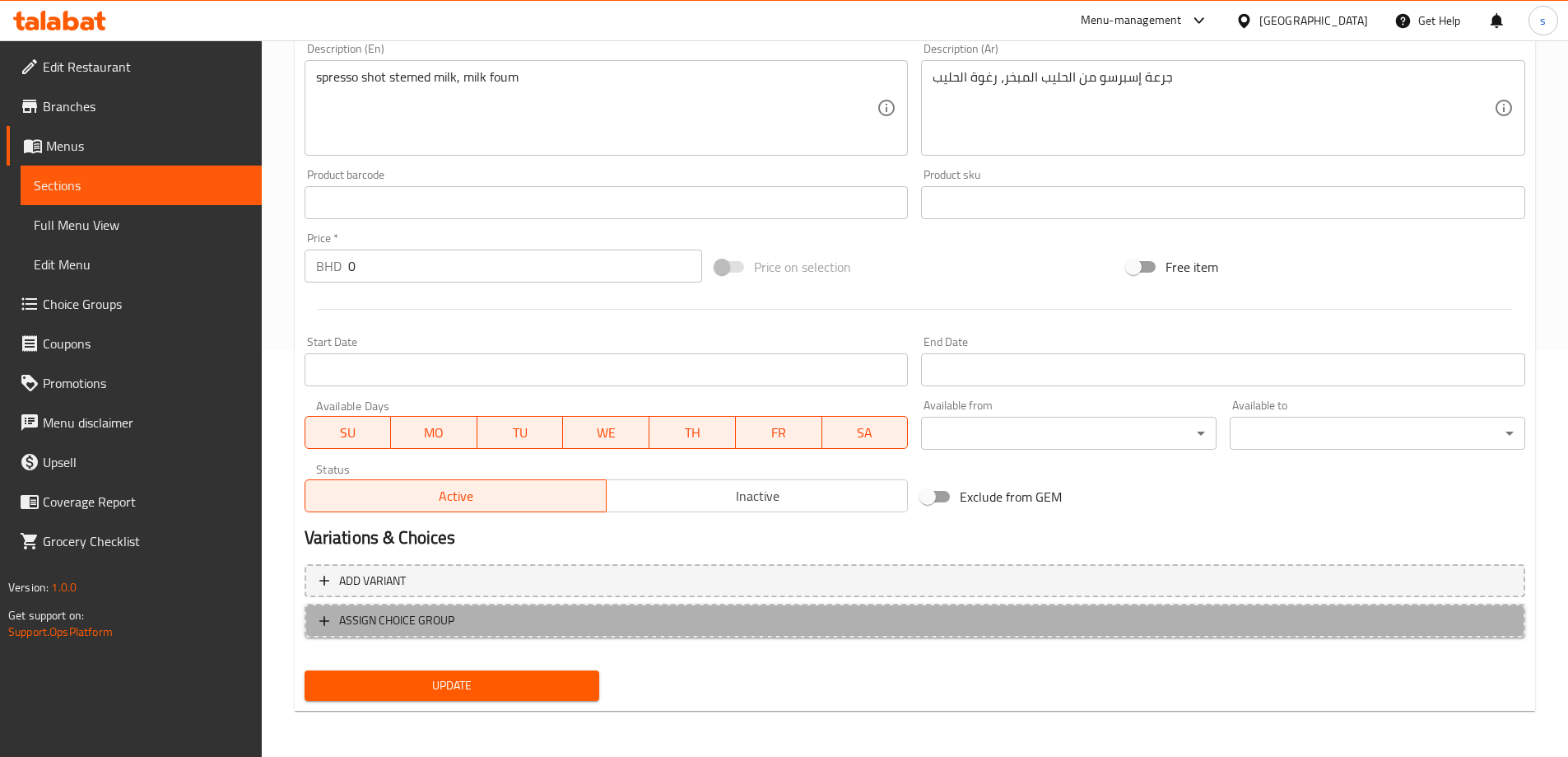
click at [464, 630] on span "ASSIGN CHOICE GROUP" at bounding box center [914, 621] width 1192 height 20
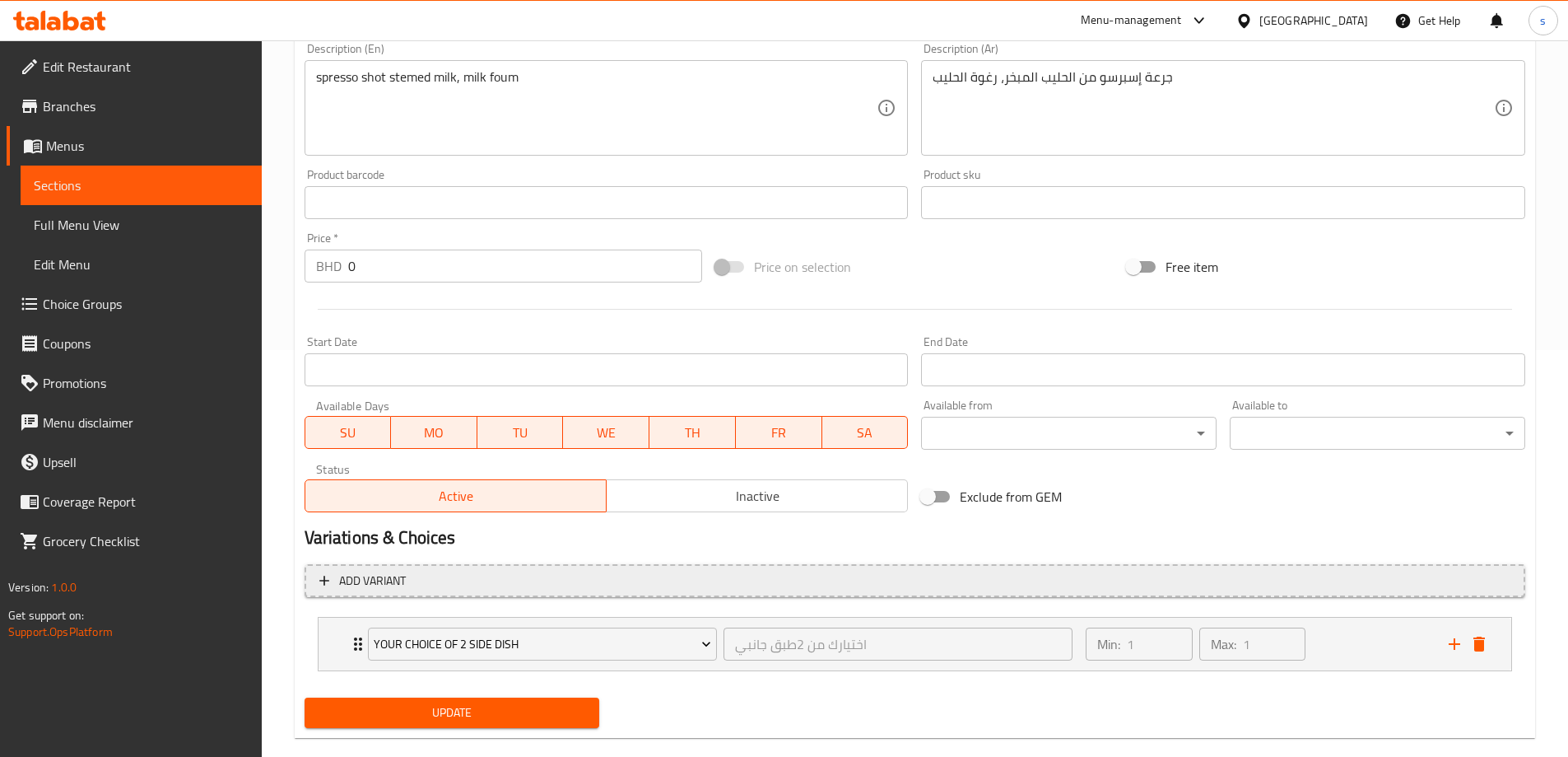
click at [502, 569] on button "Add variant" at bounding box center [915, 581] width 1221 height 33
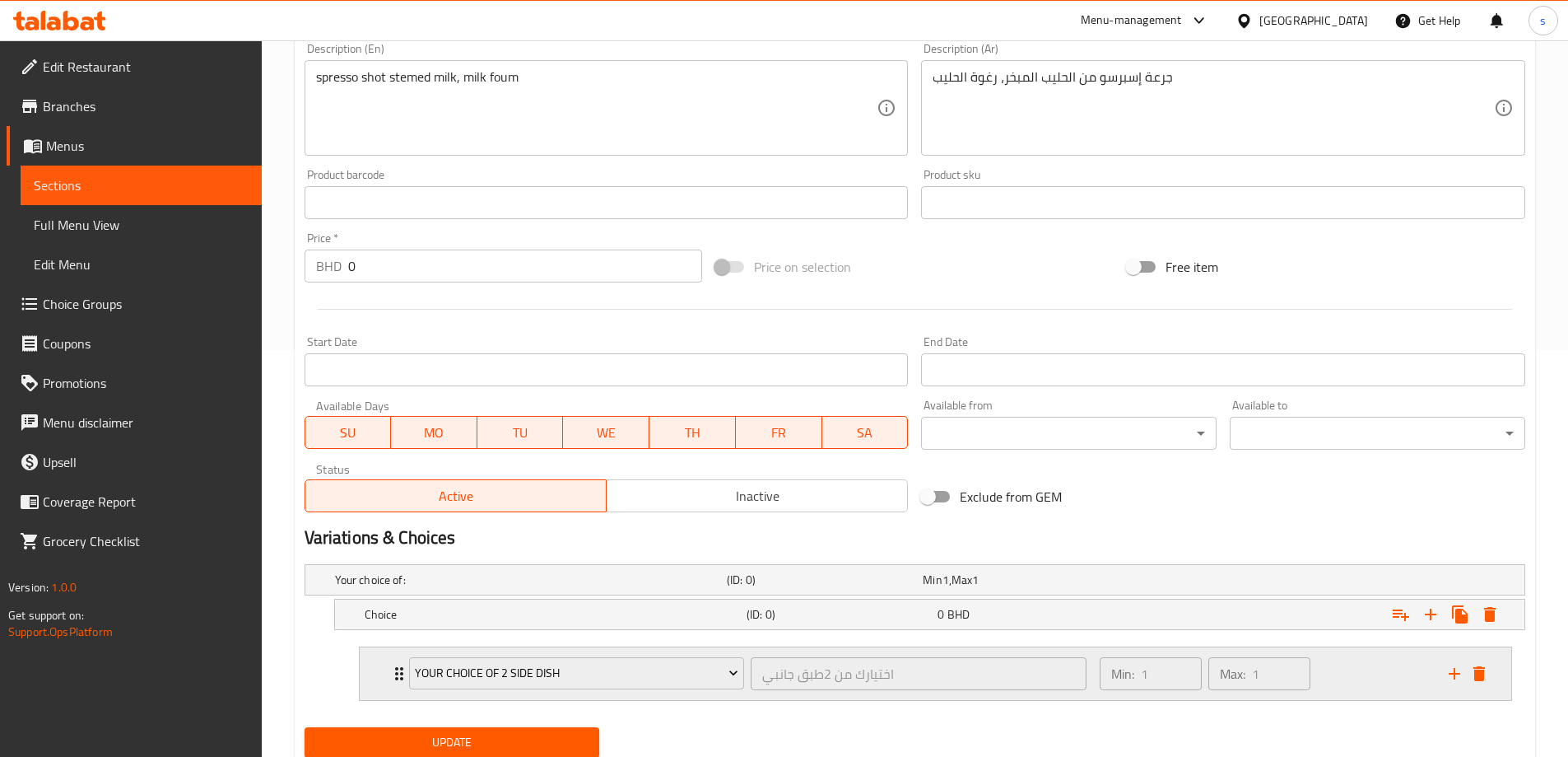
click at [1482, 664] on icon "delete" at bounding box center [1479, 674] width 19 height 19
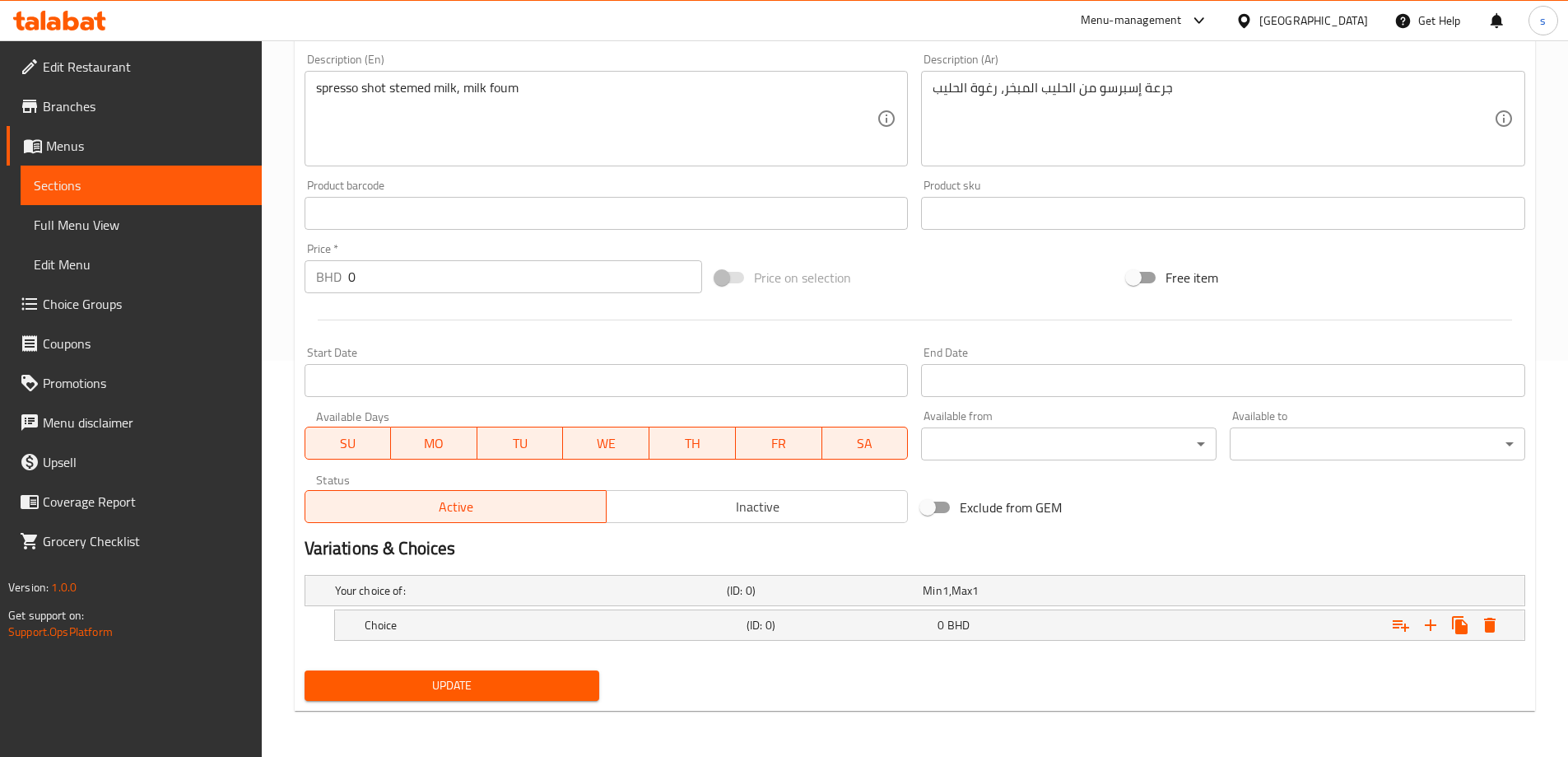
scroll to position [396, 0]
click at [1427, 623] on icon "Expand" at bounding box center [1430, 624] width 19 height 19
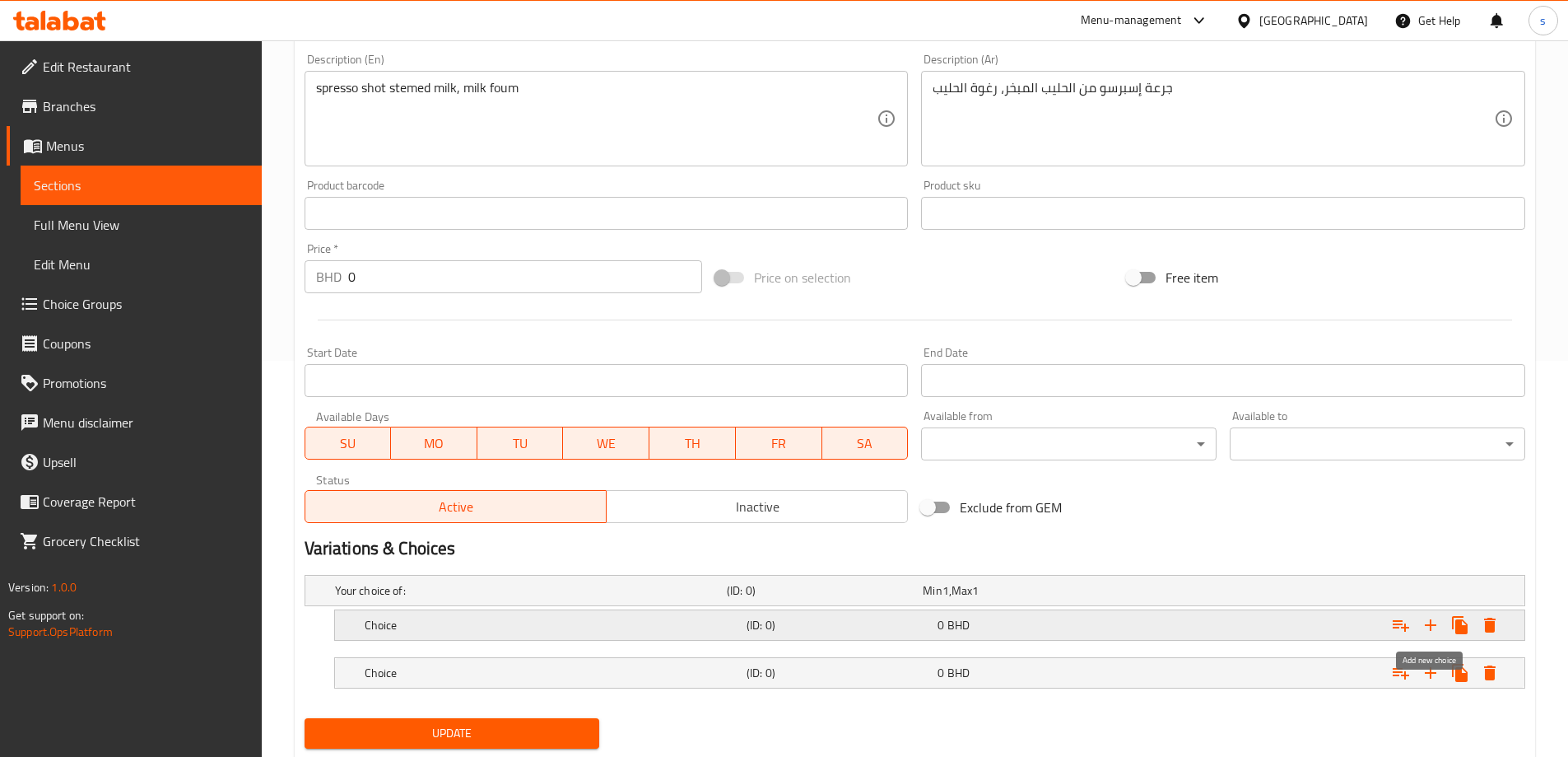
click at [1423, 628] on icon "Expand" at bounding box center [1430, 624] width 19 height 19
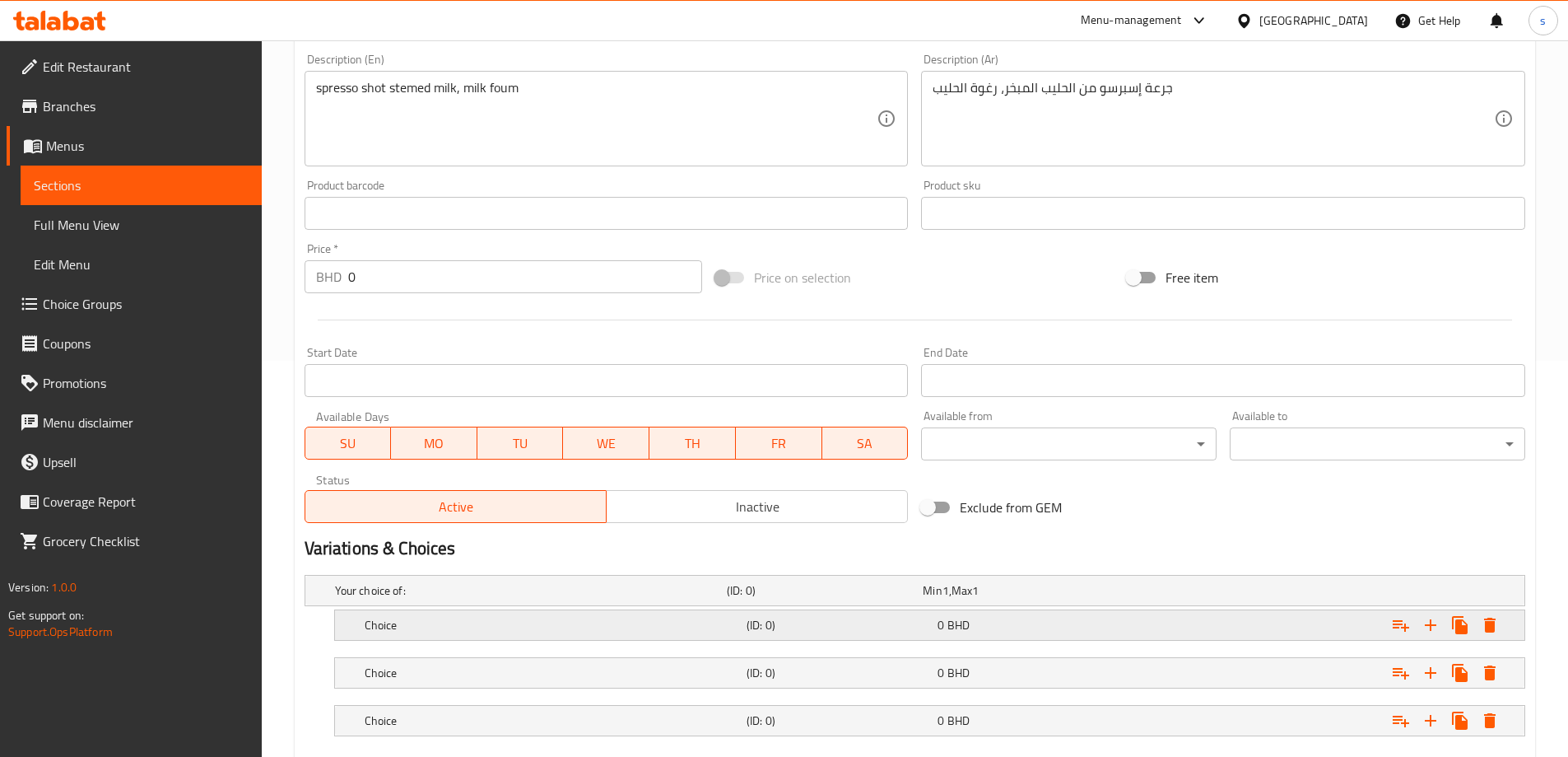
scroll to position [479, 0]
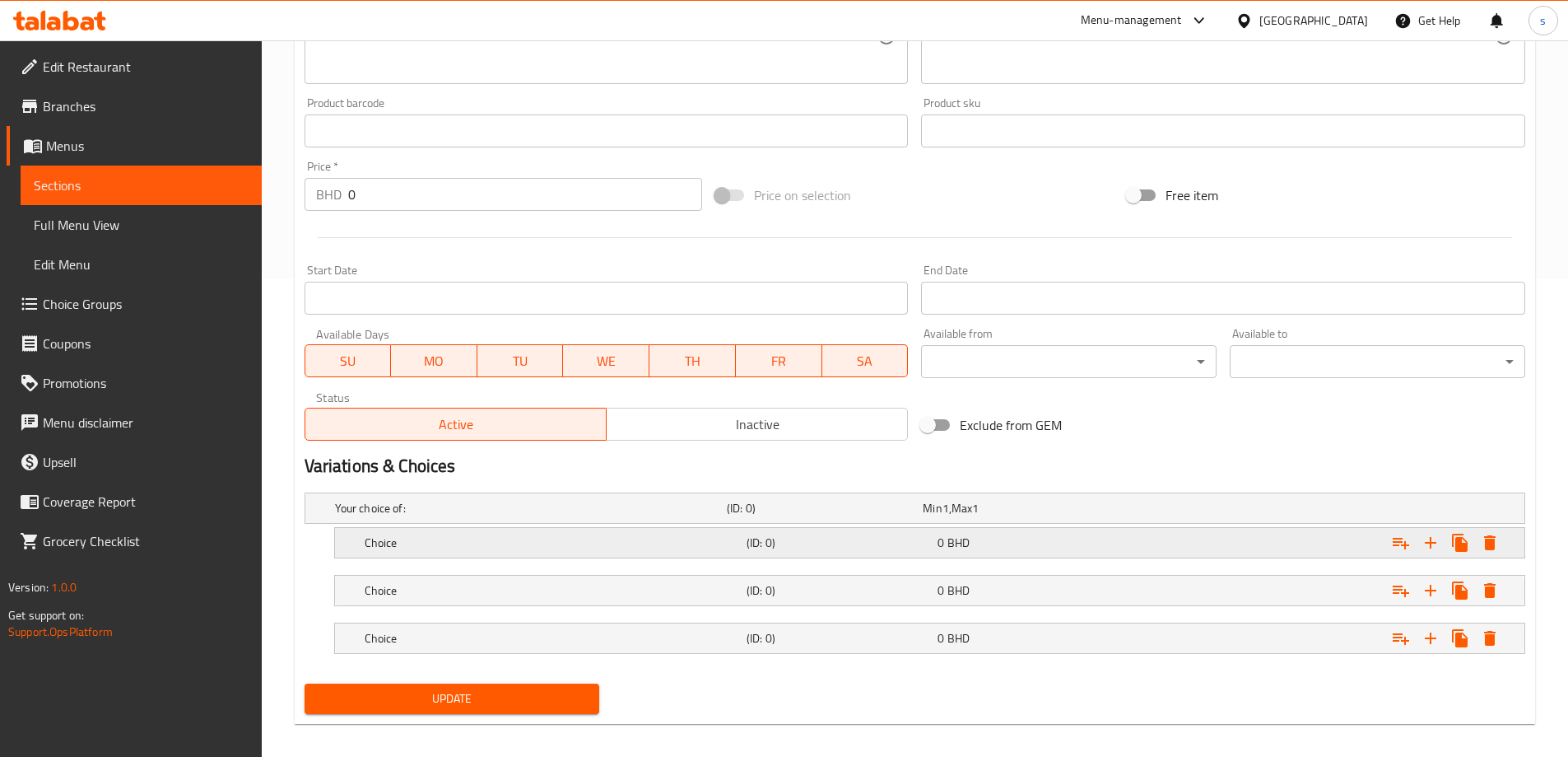
click at [538, 535] on h5 "Choice" at bounding box center [552, 543] width 376 height 17
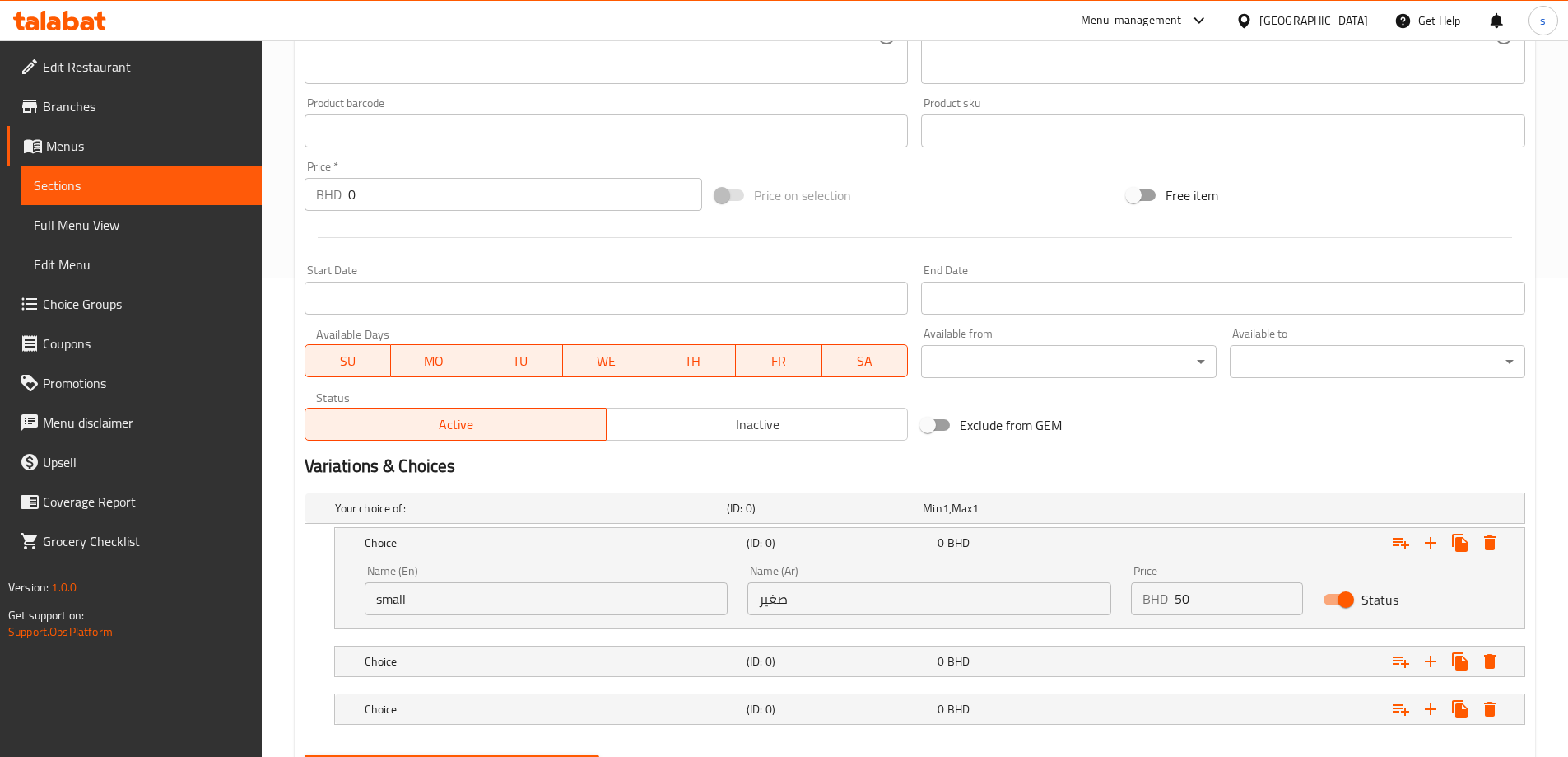
click at [487, 597] on input "small" at bounding box center [546, 599] width 363 height 33
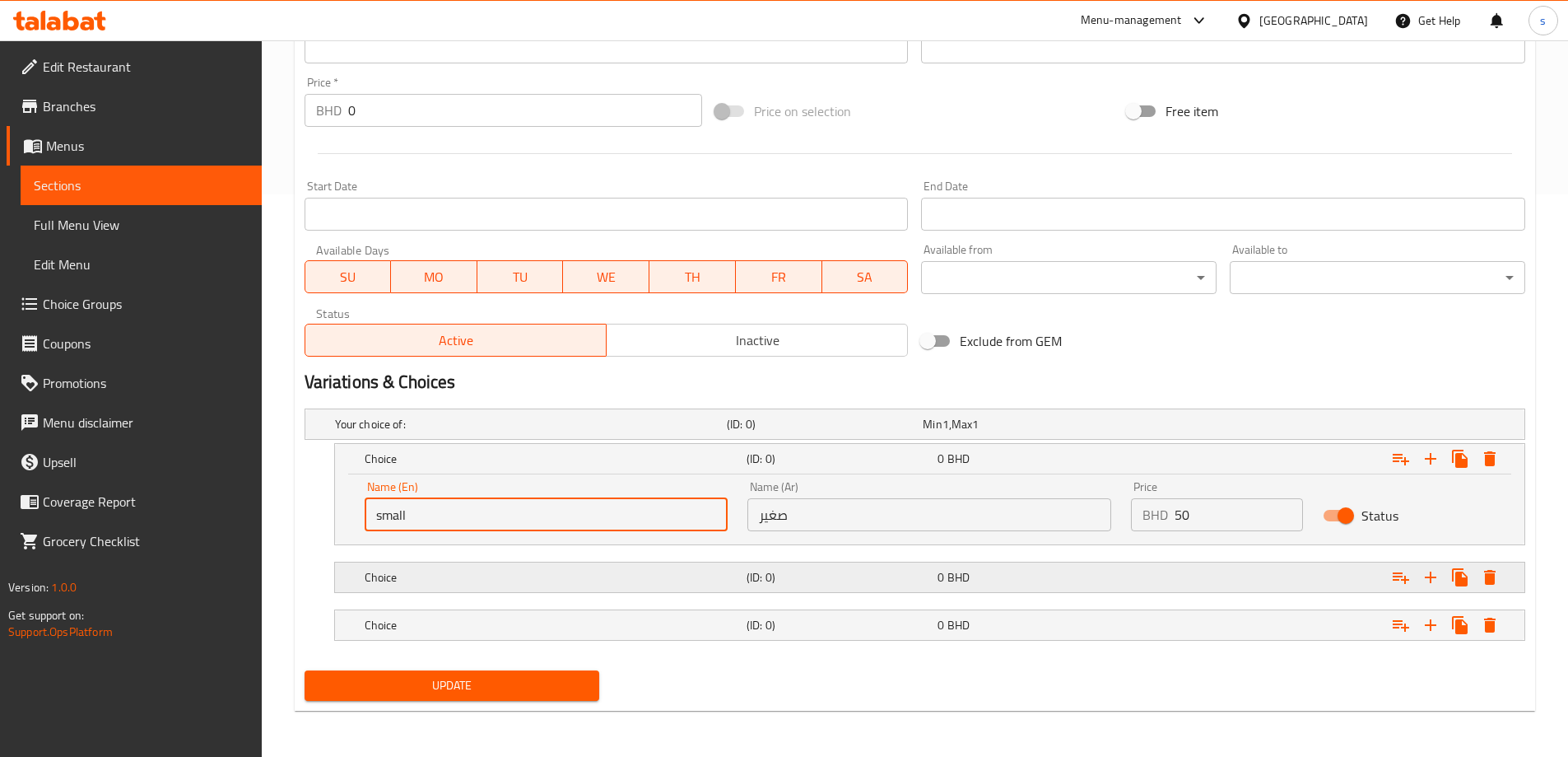
click at [722, 562] on div "Choice (ID: 0) 0 BHD" at bounding box center [935, 577] width 1147 height 36
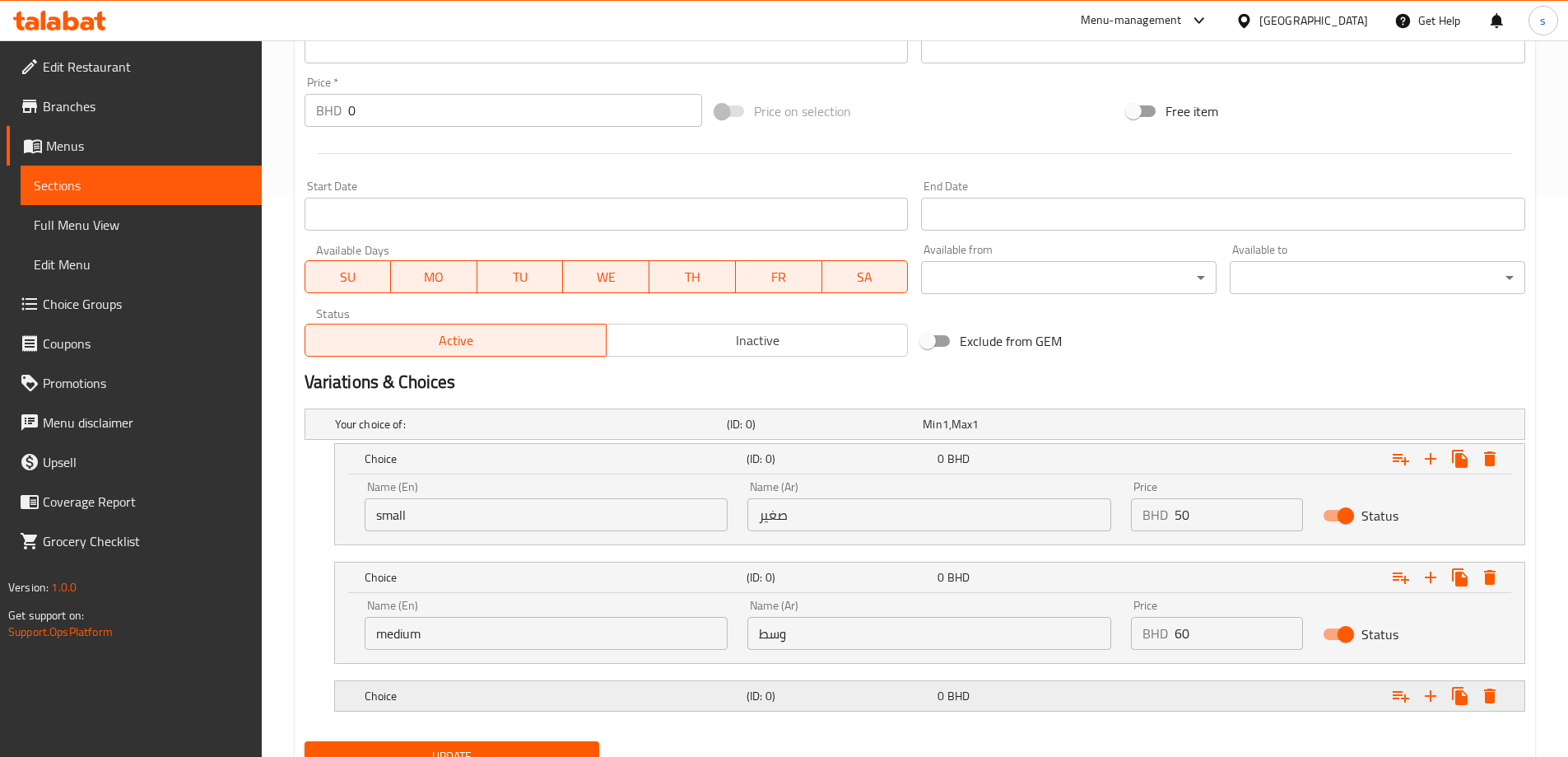
click at [777, 694] on h5 "(ID: 0)" at bounding box center [838, 696] width 185 height 17
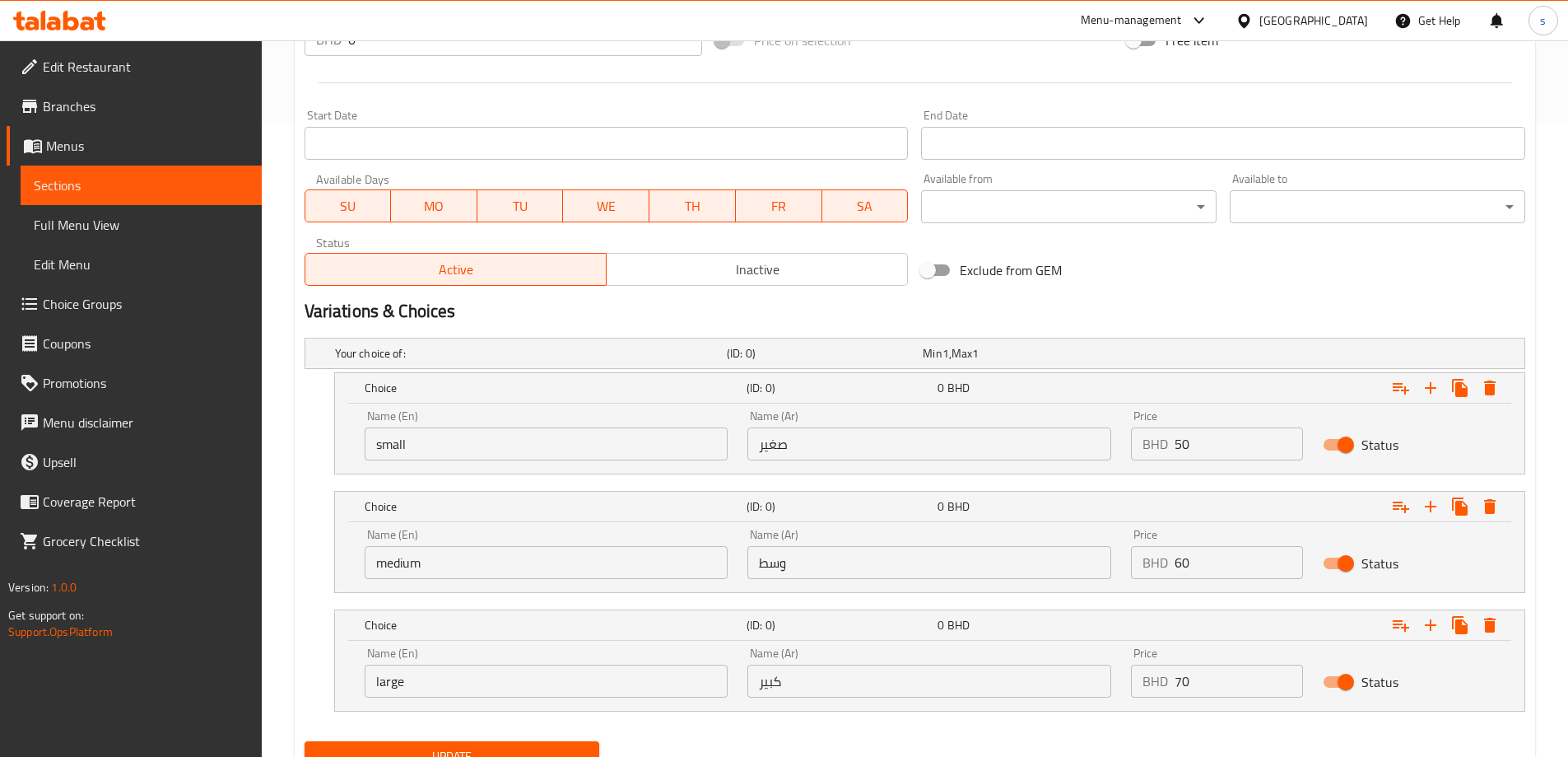
scroll to position [704, 0]
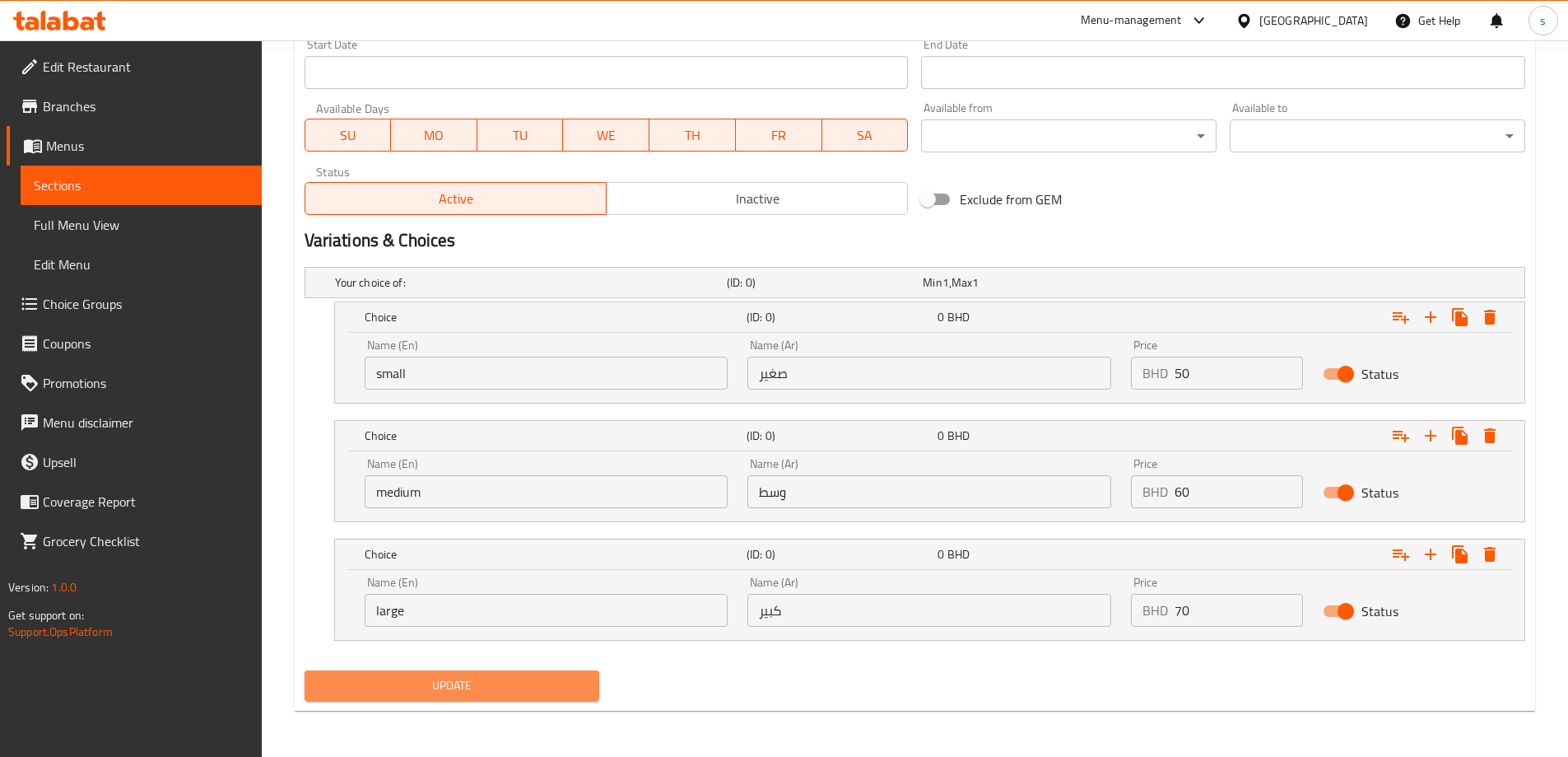
click at [555, 682] on span "Update" at bounding box center [453, 686] width 269 height 20
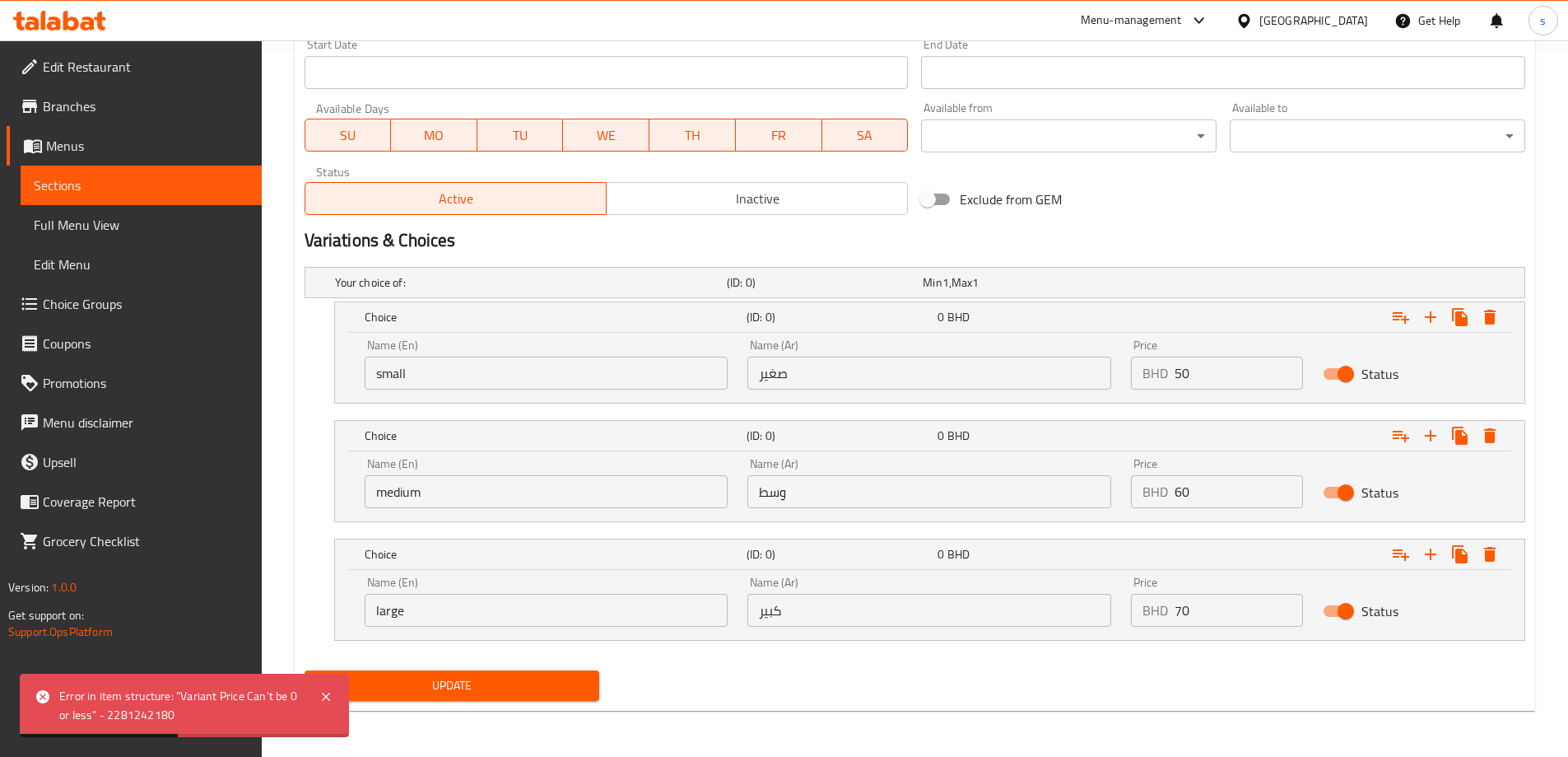
click at [759, 662] on div "Your choice of: (ID: 0) Min 1 , Max 1 Name (En) Your choice of: Name (En) Name …" at bounding box center [914, 462] width 1234 height 404
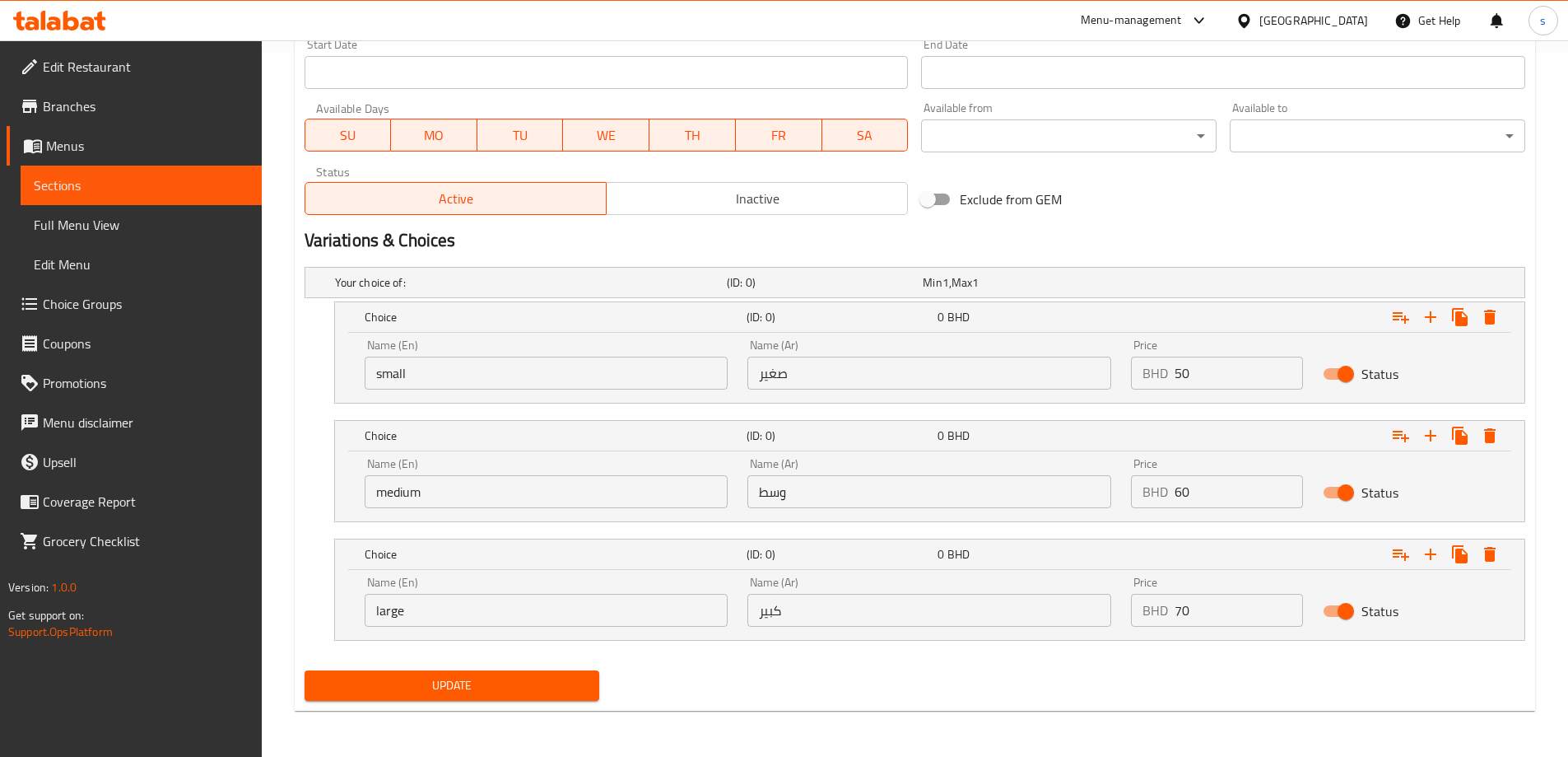
click at [104, 307] on span "Choice Groups" at bounding box center [146, 303] width 206 height 19
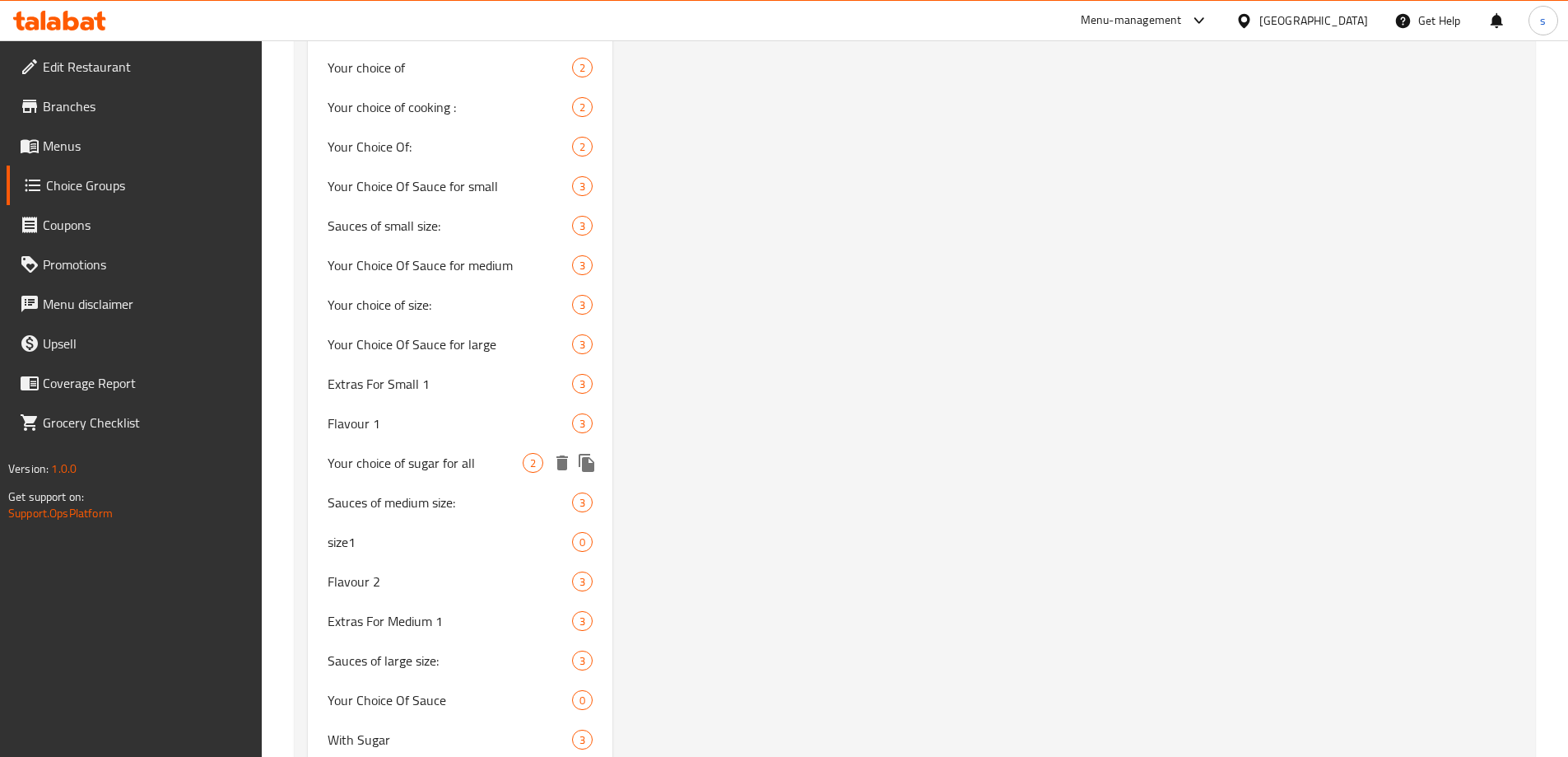
scroll to position [1893, 0]
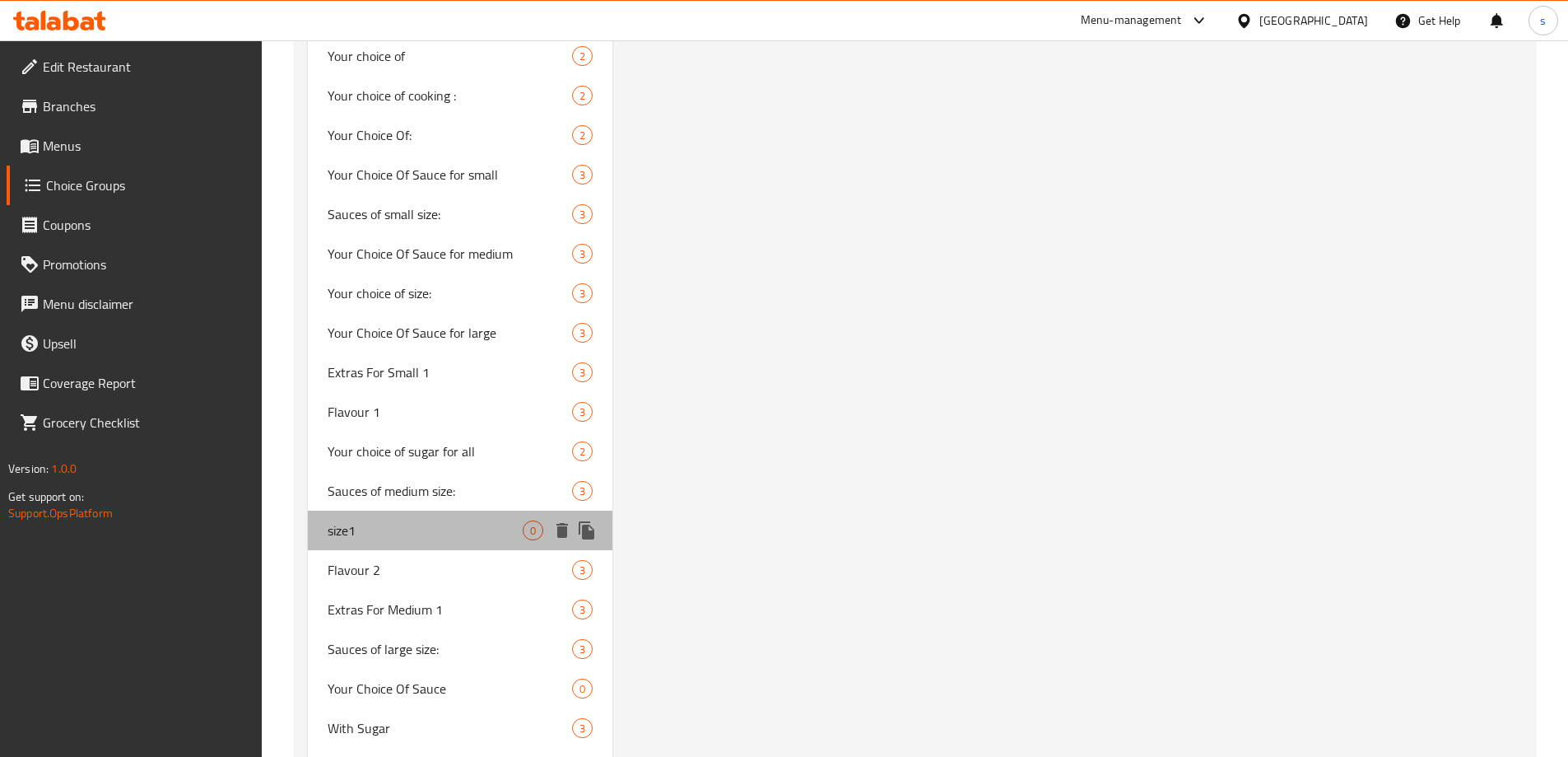
click at [414, 530] on span "size1" at bounding box center [425, 530] width 196 height 19
type input "size1"
type input "الحجم"
type input "0"
click at [422, 520] on span "size1" at bounding box center [425, 530] width 196 height 19
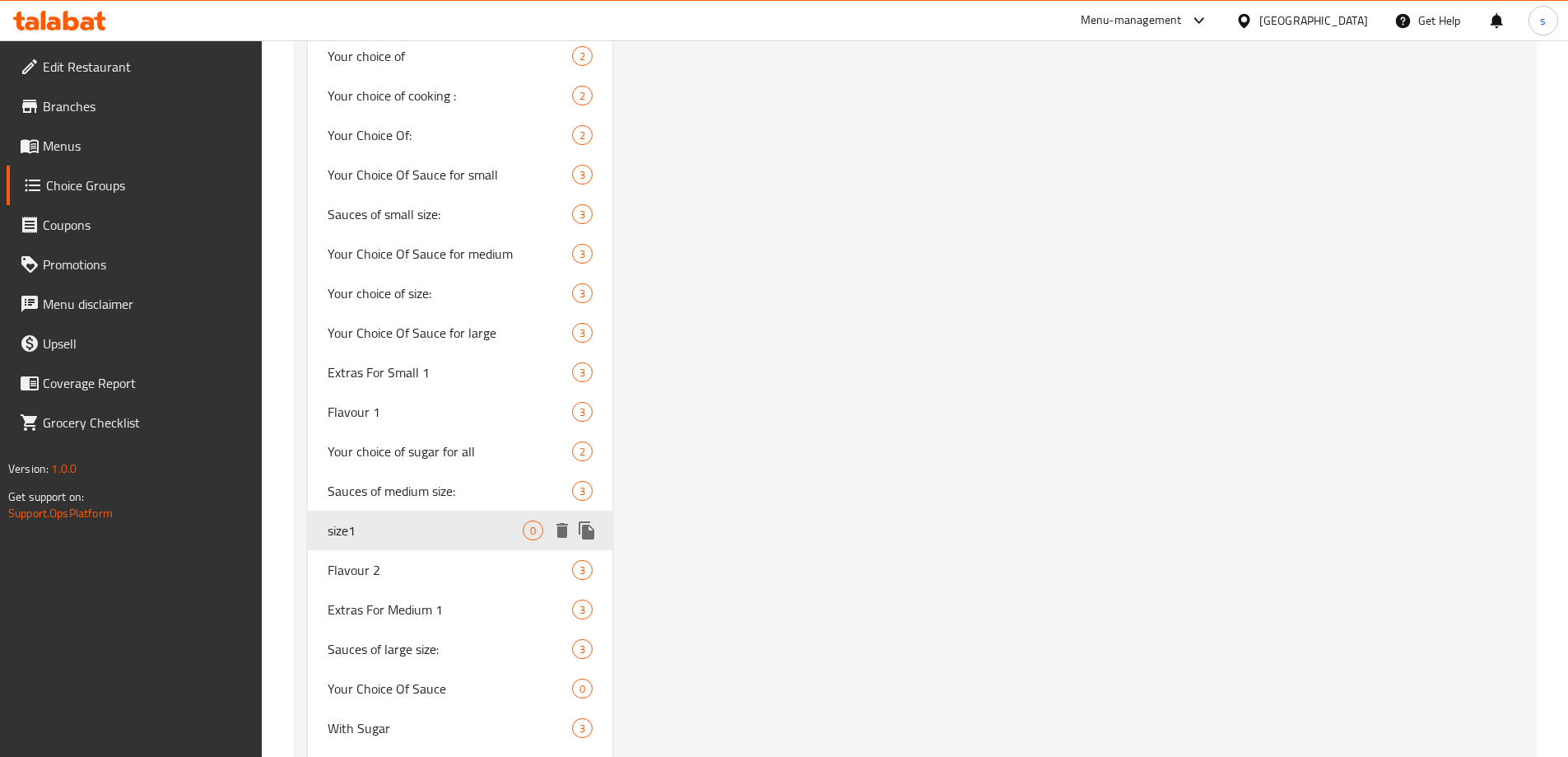
click at [438, 532] on span "size1" at bounding box center [425, 530] width 196 height 19
click at [381, 532] on span "size1" at bounding box center [425, 530] width 196 height 19
click at [355, 526] on span "size1" at bounding box center [425, 530] width 196 height 19
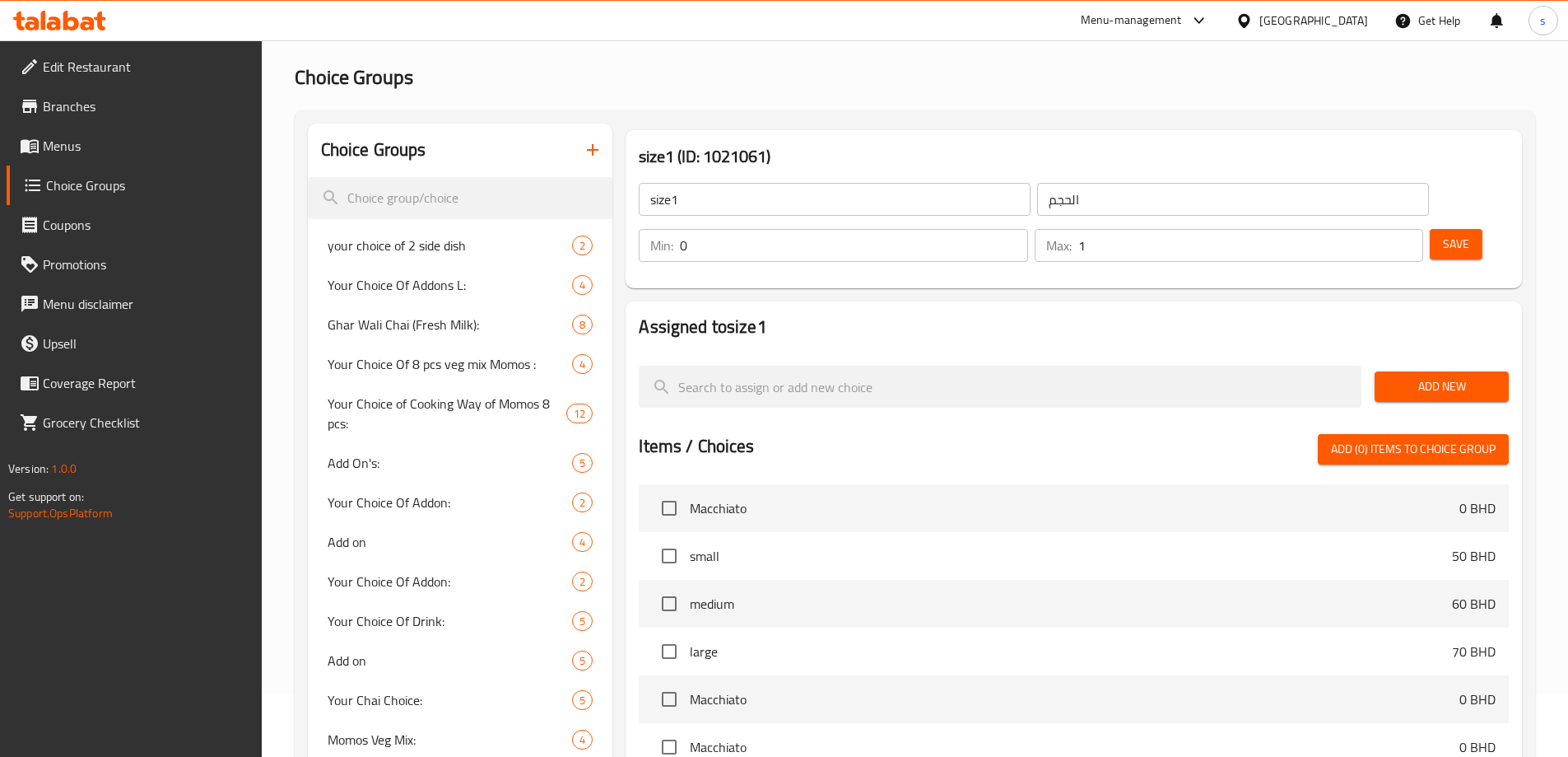
scroll to position [0, 0]
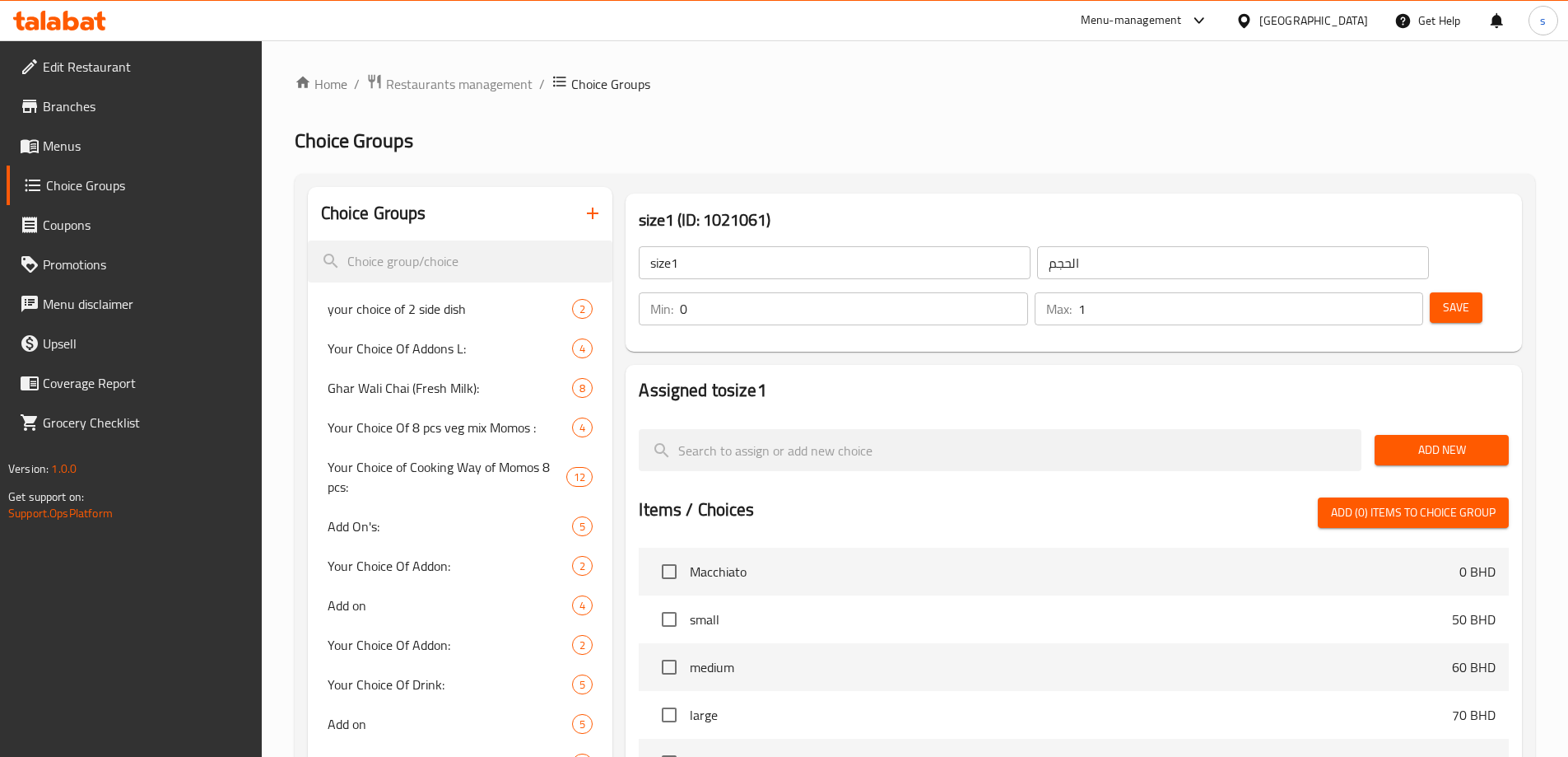
click at [817, 250] on input "size1" at bounding box center [835, 263] width 392 height 33
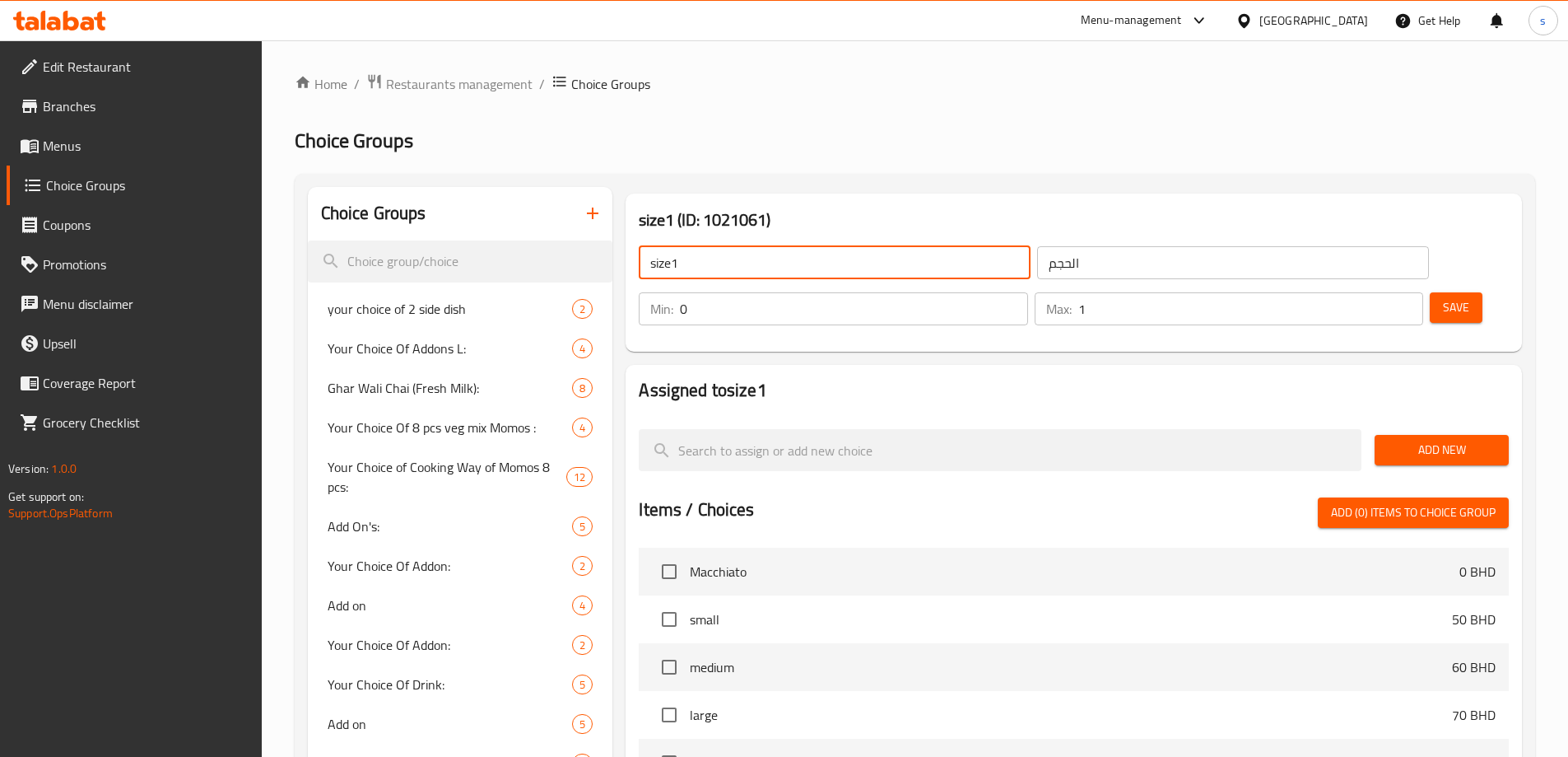
click at [817, 250] on input "size1" at bounding box center [835, 263] width 392 height 33
type input "your choice of flavoure of small"
click at [1038, 274] on input "الحجم" at bounding box center [1233, 263] width 392 height 33
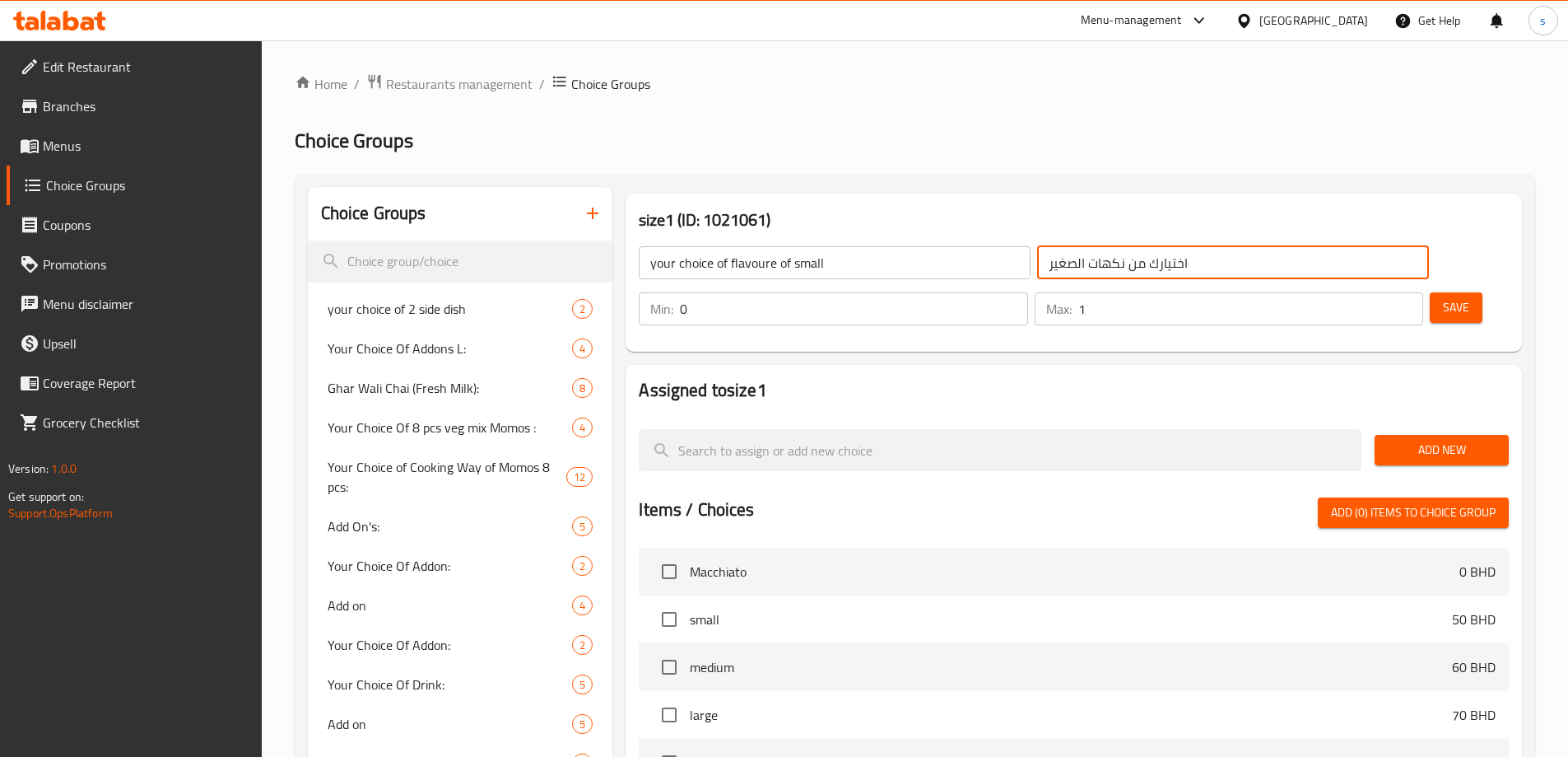
type input "اختيارك من نكهات الصغير"
click at [1430, 292] on button "Save" at bounding box center [1456, 307] width 53 height 31
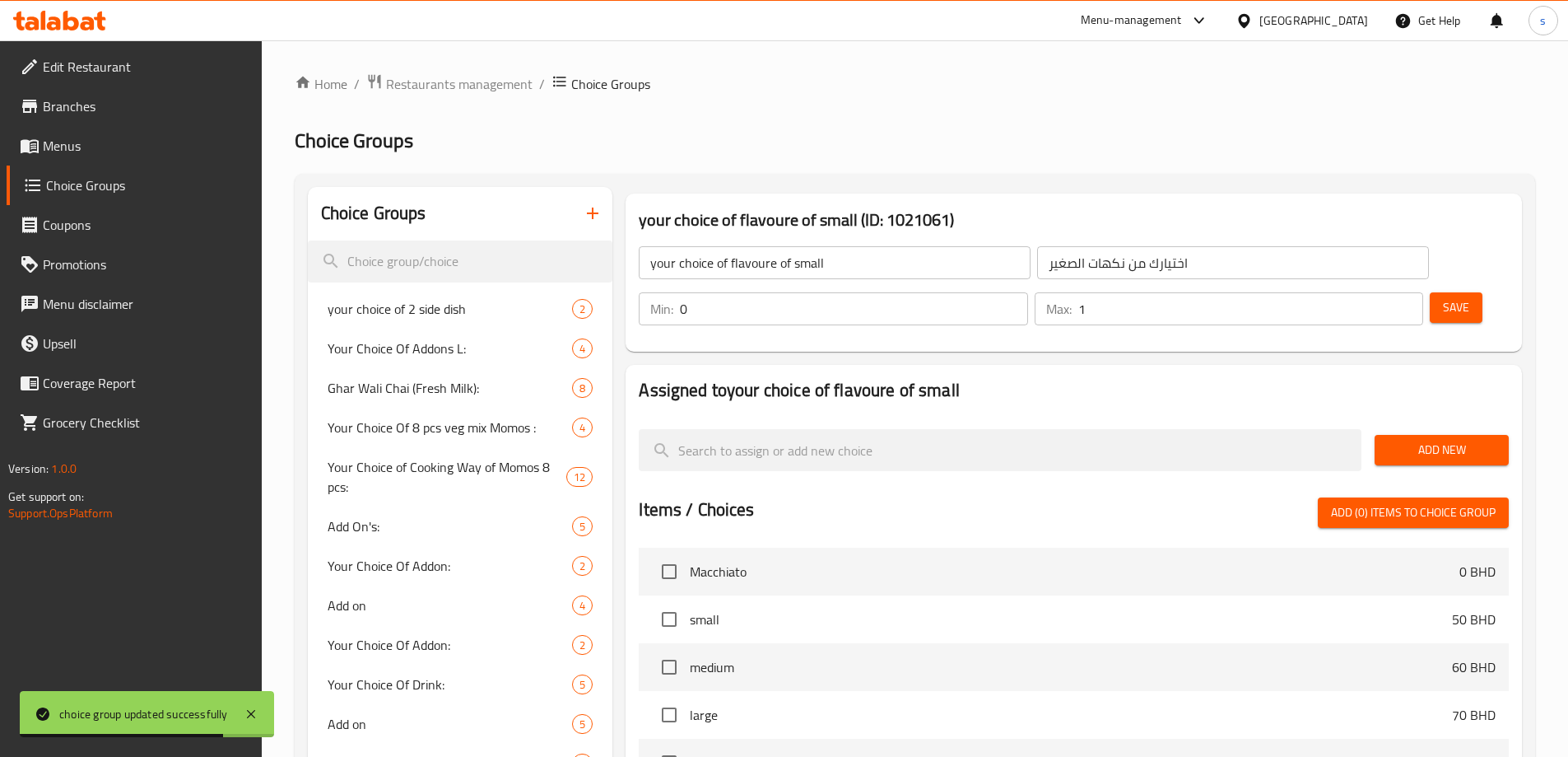
click at [1370, 292] on input "1" at bounding box center [1251, 309] width 345 height 33
drag, startPoint x: 1358, startPoint y: 262, endPoint x: 1370, endPoint y: 269, distance: 13.9
click at [1370, 292] on input "1" at bounding box center [1251, 309] width 345 height 33
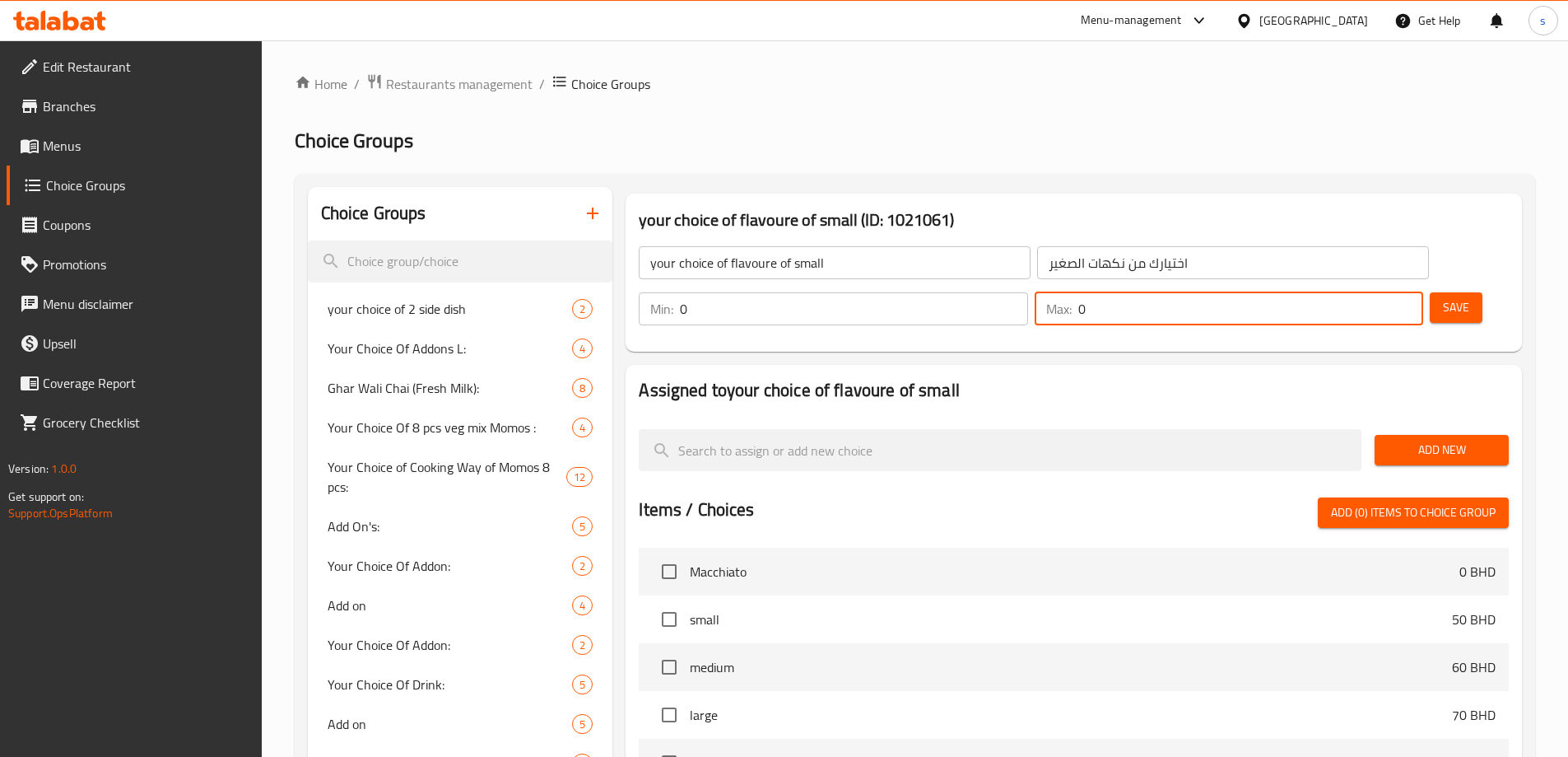
type input "0"
click at [1443, 298] on span "Save" at bounding box center [1456, 308] width 26 height 20
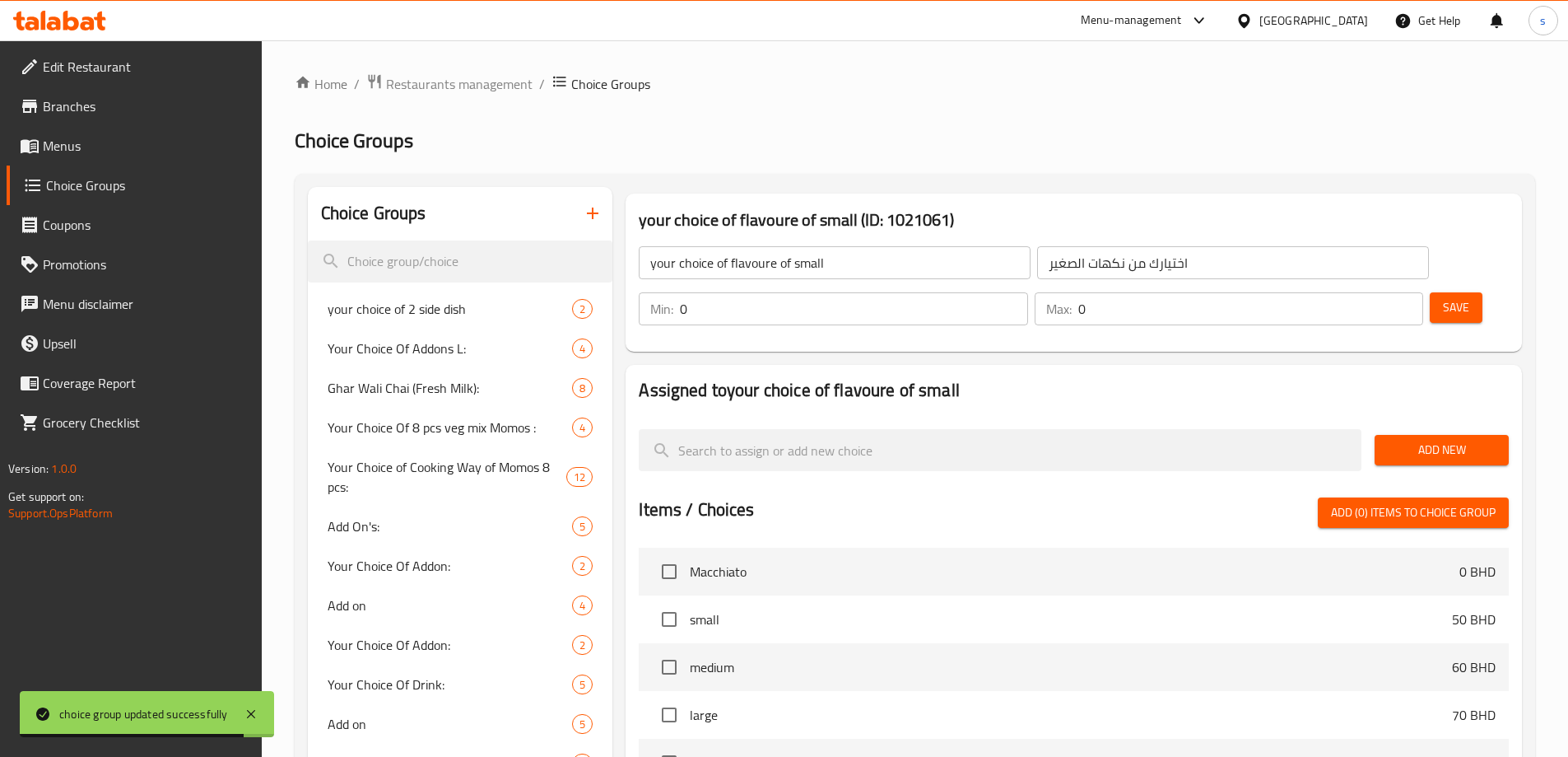
click at [1476, 440] on span "Add New" at bounding box center [1442, 450] width 108 height 20
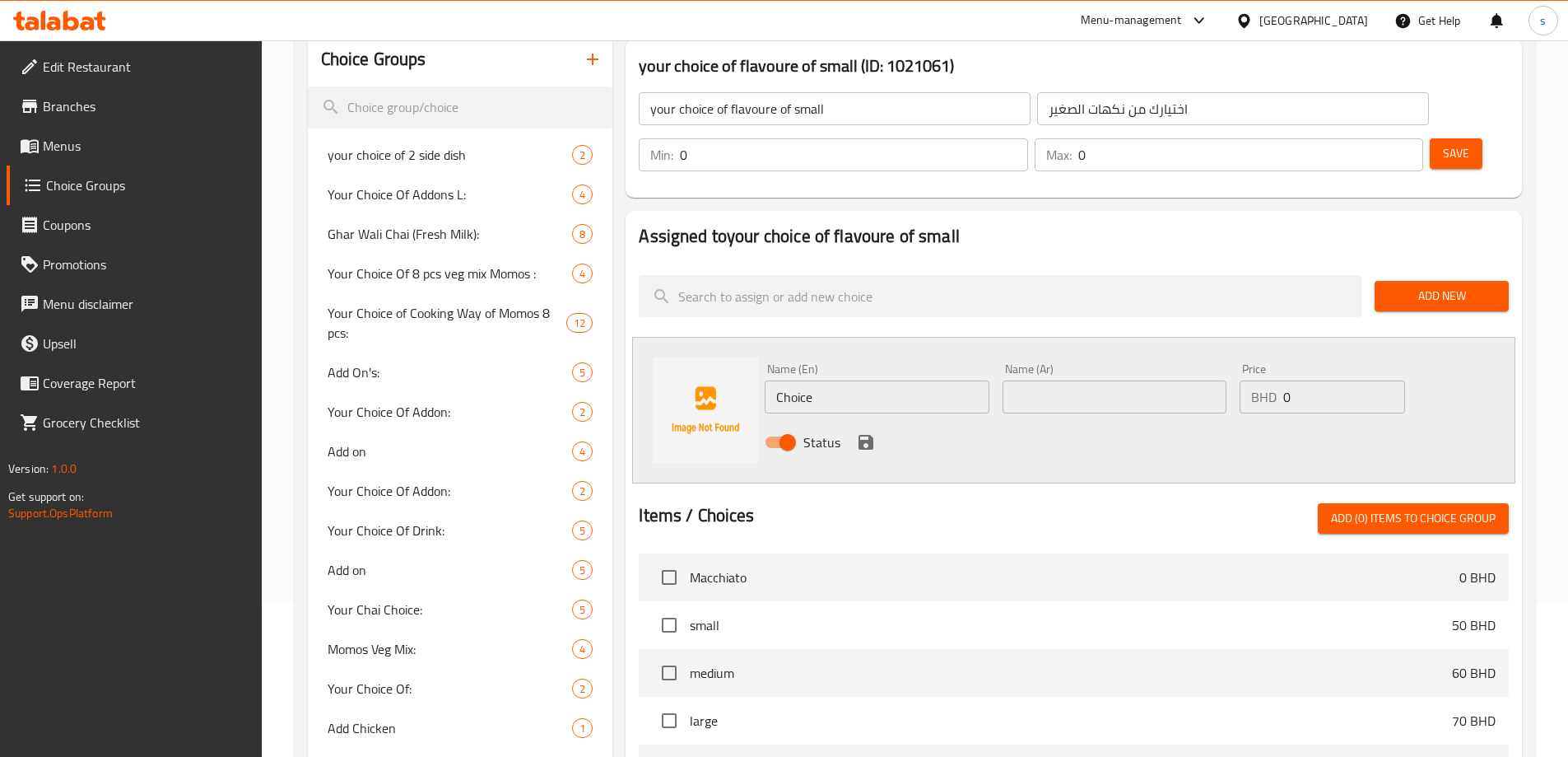
scroll to position [247, 0]
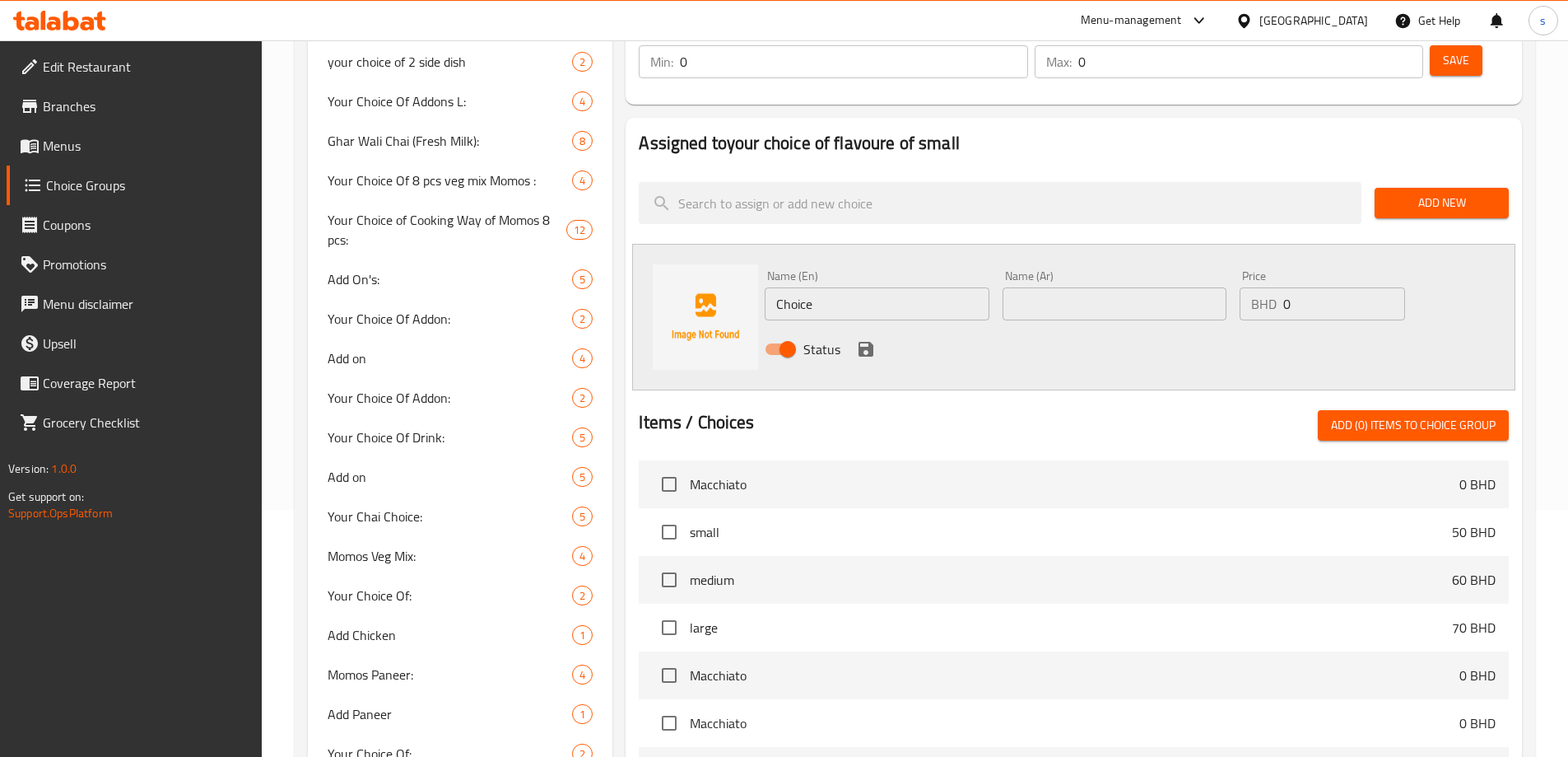
click at [840, 288] on input "Choice" at bounding box center [876, 304] width 223 height 33
type input "ؤ"
click at [1053, 288] on input "text" at bounding box center [1114, 304] width 223 height 33
click at [824, 288] on input "caramel" at bounding box center [876, 304] width 223 height 33
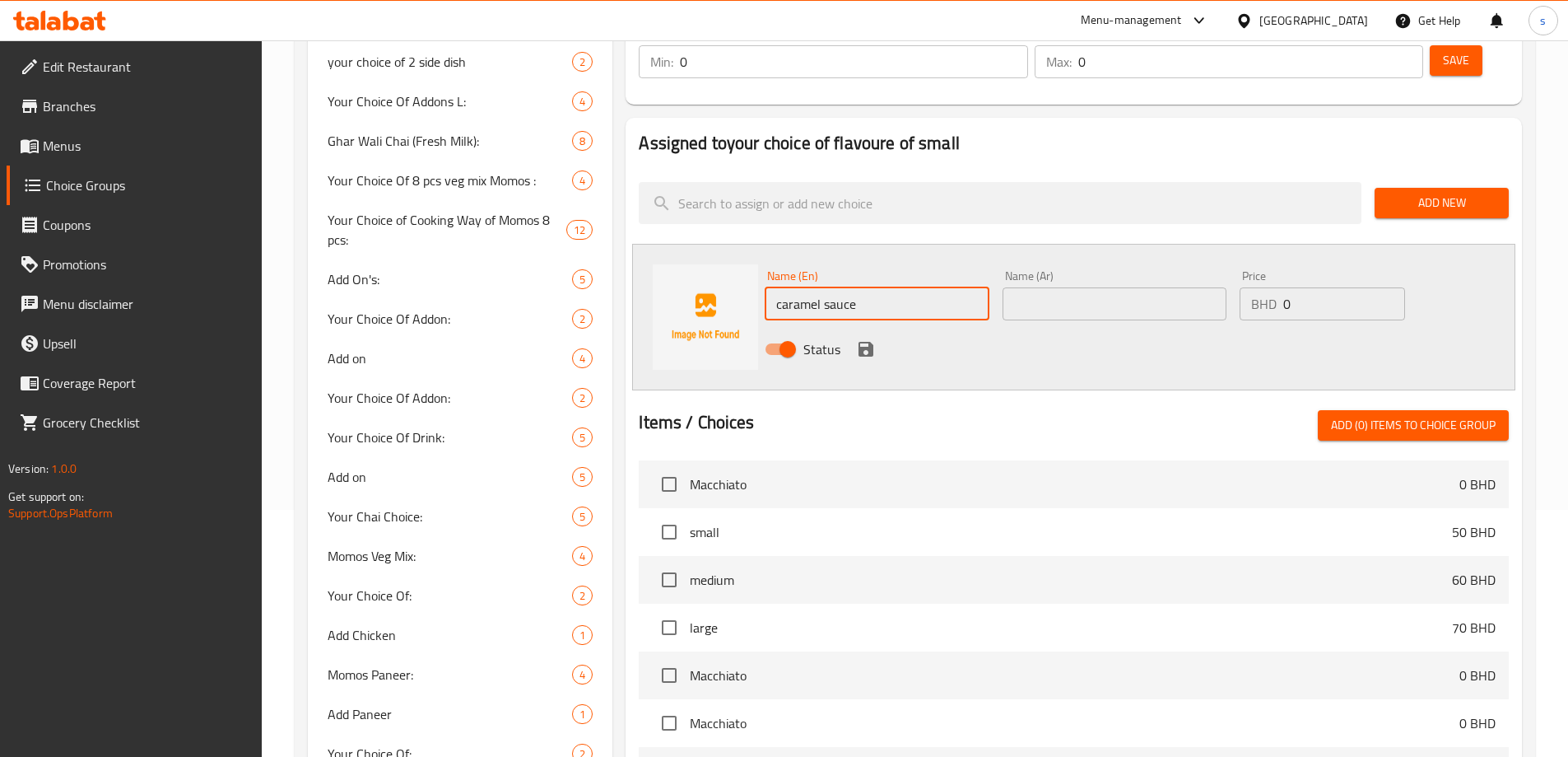
type input "caramel sauce"
click at [1112, 288] on input "text" at bounding box center [1114, 304] width 223 height 33
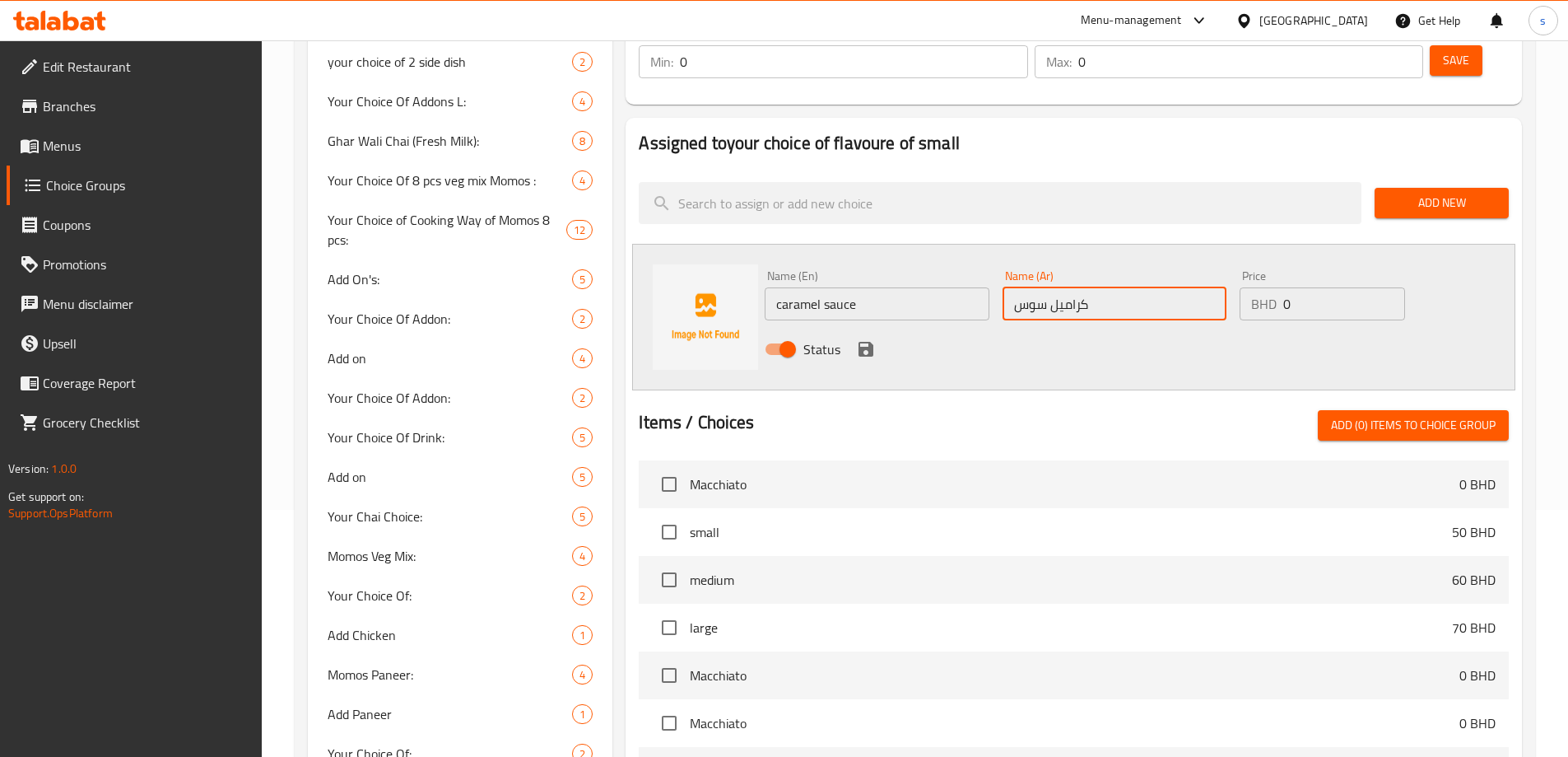
type input "كراميل سوس"
click at [1308, 288] on input "0" at bounding box center [1344, 304] width 121 height 33
click at [1296, 288] on div "BHD 0 Price" at bounding box center [1322, 304] width 165 height 33
type input "10"
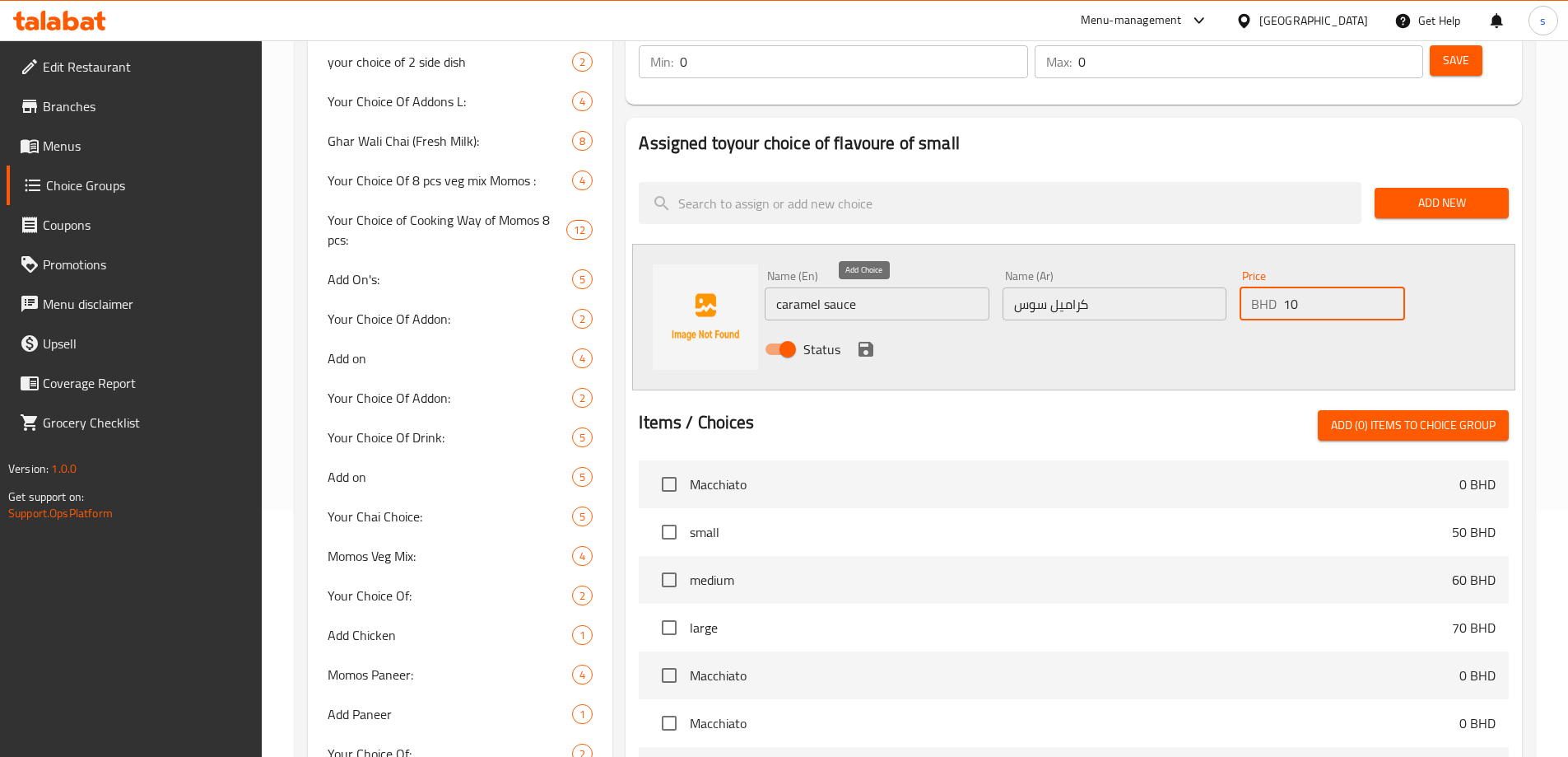
click at [864, 341] on icon "save" at bounding box center [866, 349] width 15 height 15
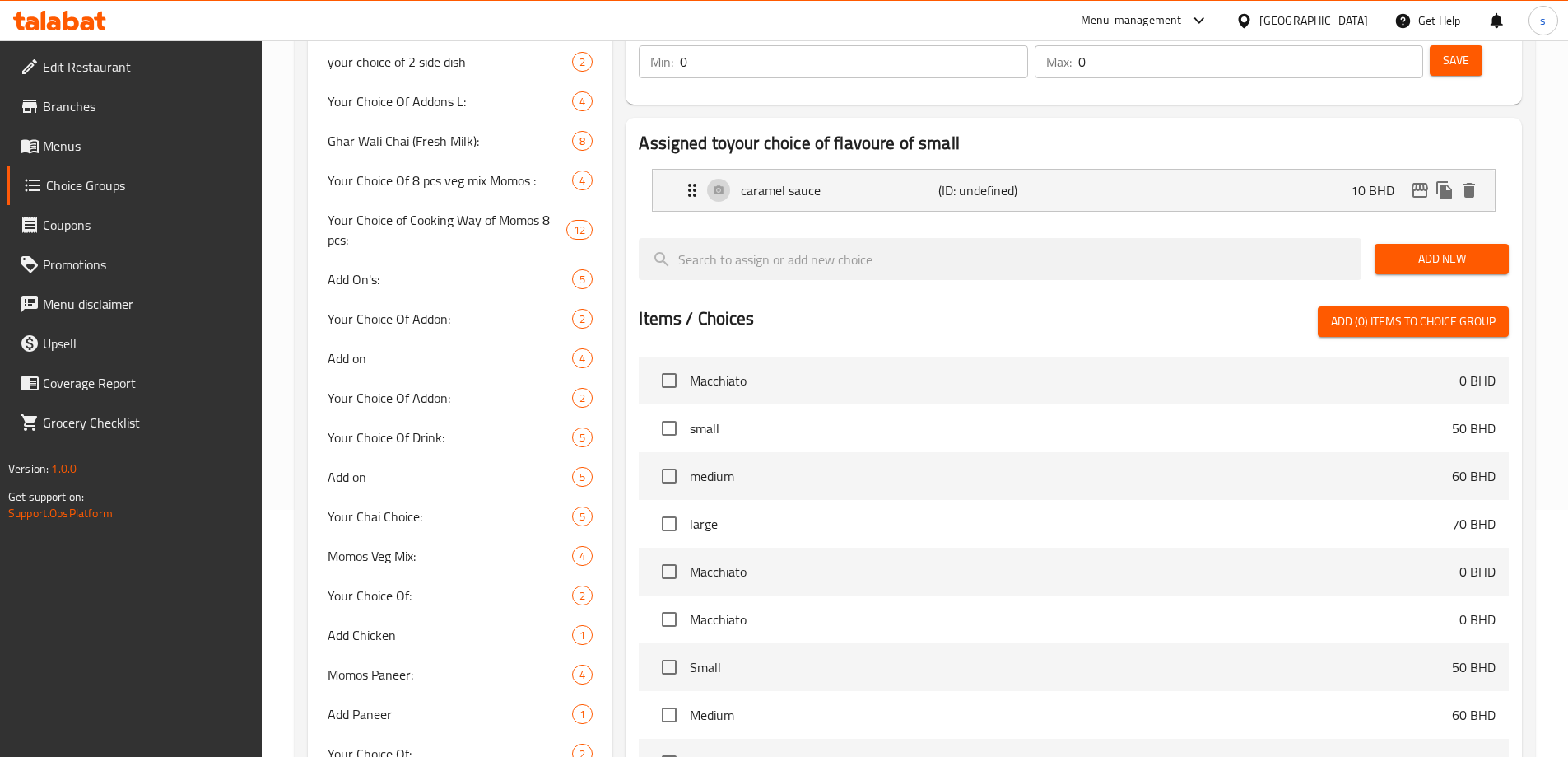
click at [1426, 249] on span "Add New" at bounding box center [1442, 259] width 108 height 20
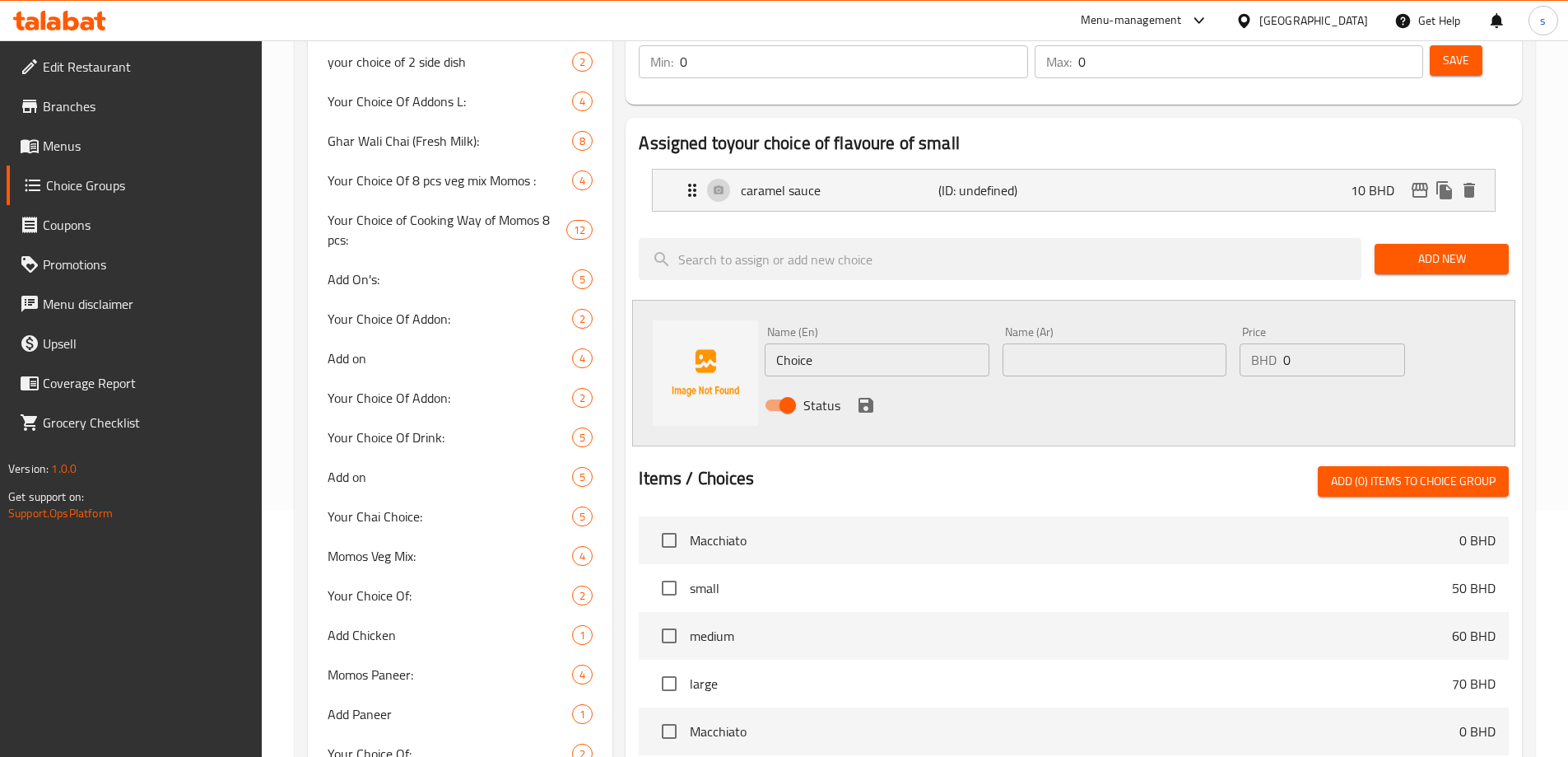
click at [899, 343] on input "Choice" at bounding box center [876, 360] width 223 height 33
type input "ؤ"
type input "choclate"
drag, startPoint x: 1055, startPoint y: 312, endPoint x: 1070, endPoint y: 326, distance: 20.5
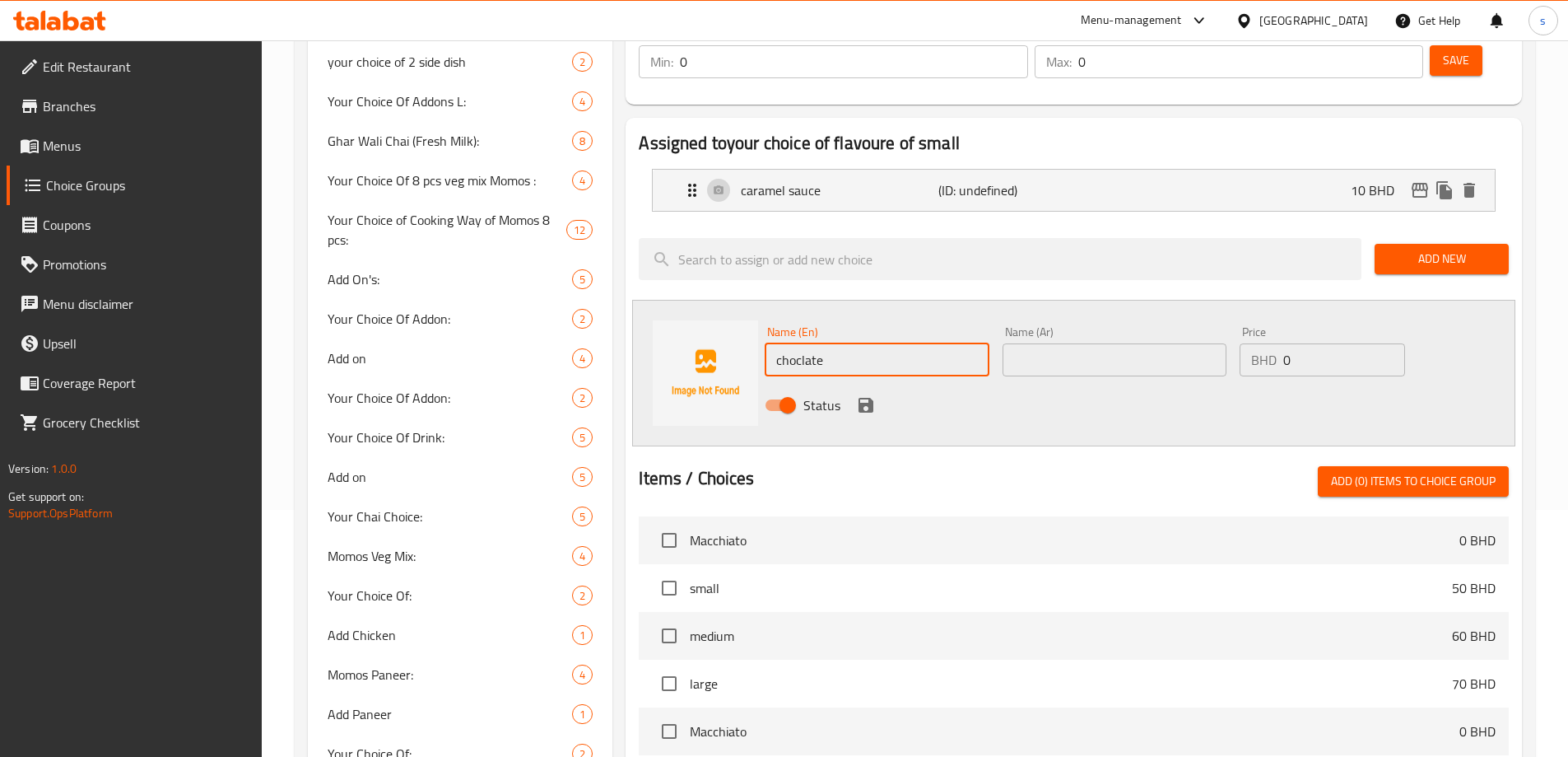
click at [1055, 343] on input "text" at bounding box center [1114, 360] width 223 height 33
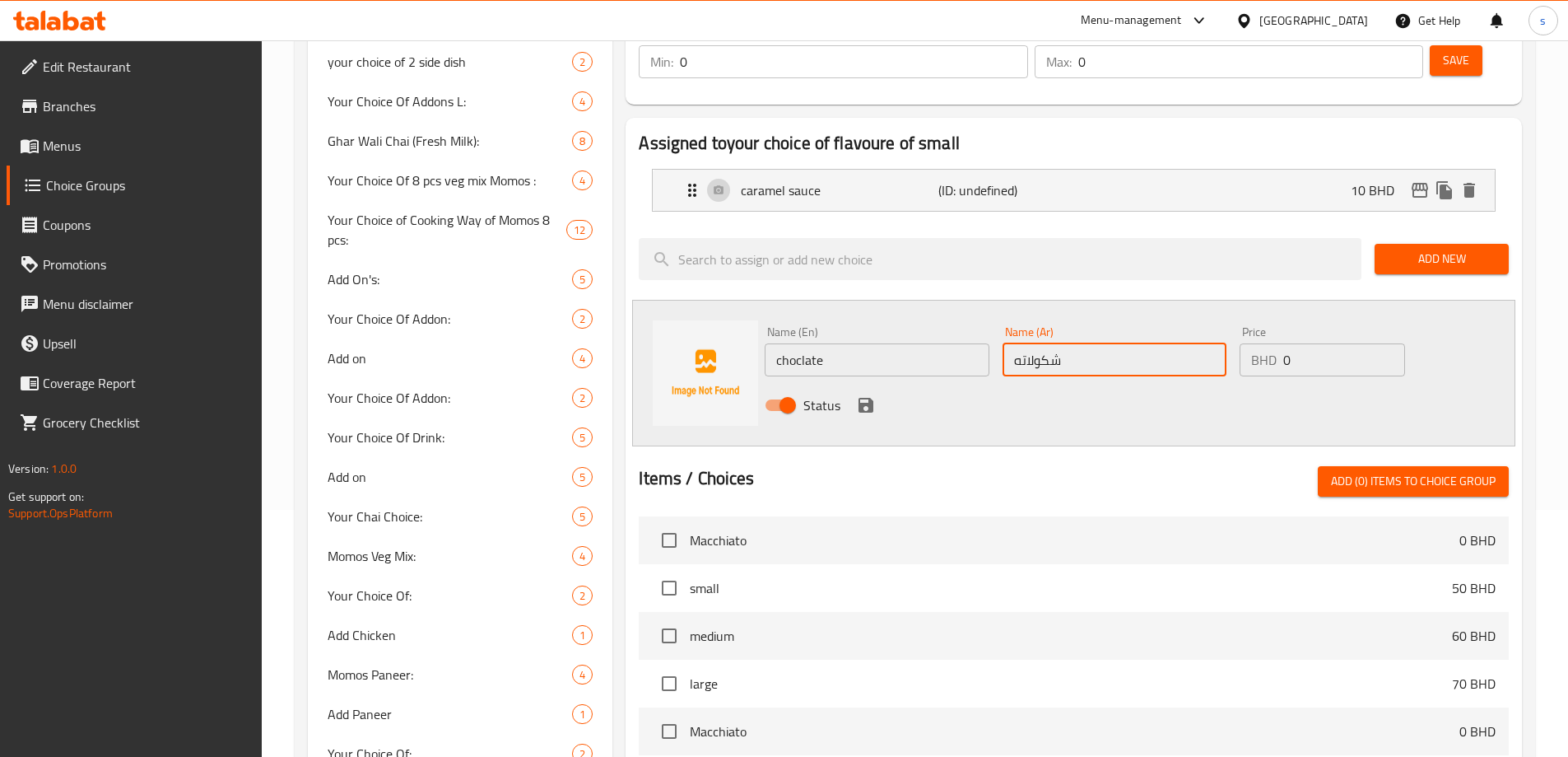
type input "شكولاته"
click at [1309, 343] on input "0" at bounding box center [1344, 360] width 121 height 33
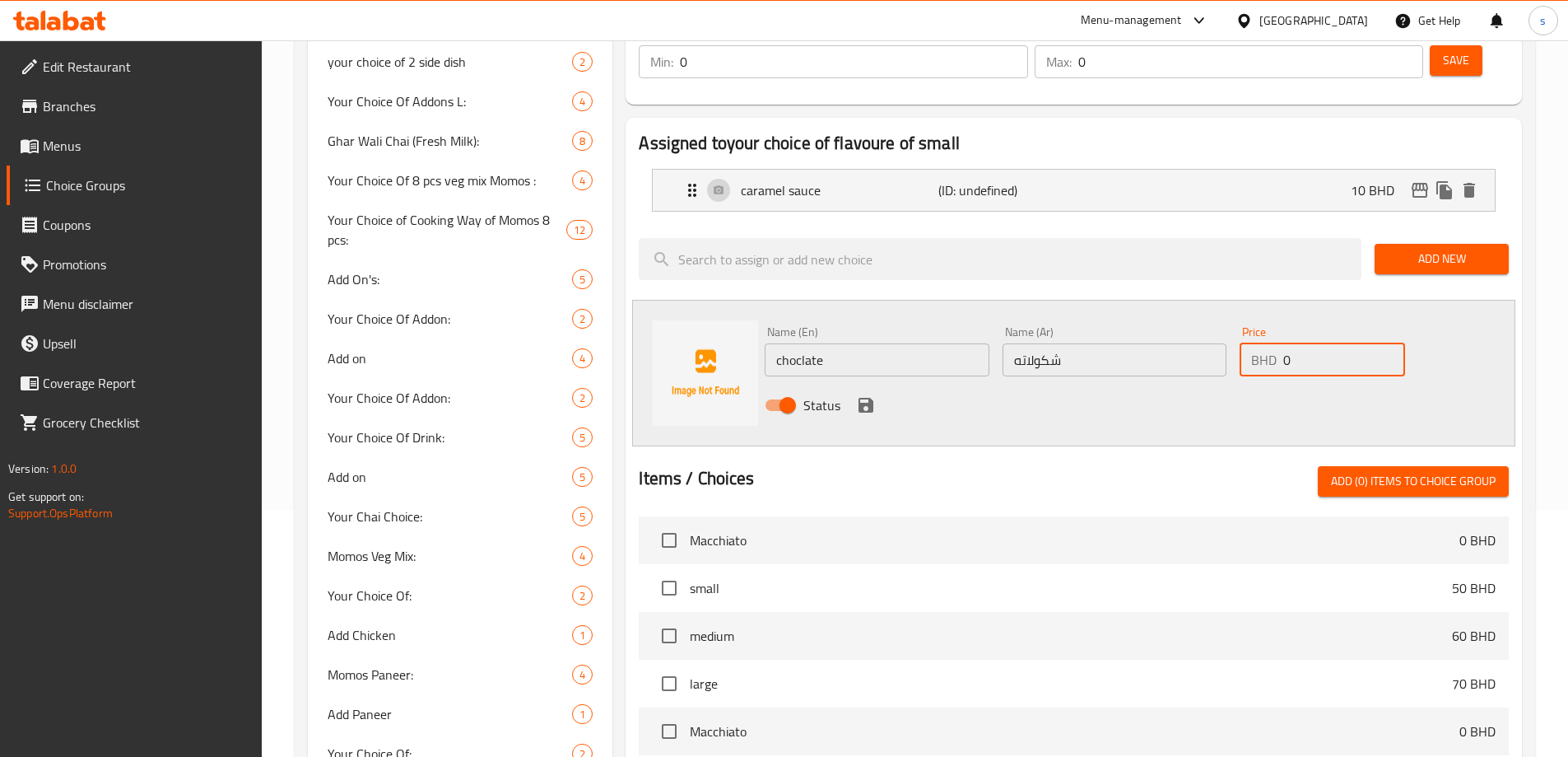
click at [1309, 343] on input "0" at bounding box center [1344, 360] width 121 height 33
click at [1301, 343] on input "0" at bounding box center [1344, 360] width 121 height 33
click at [1298, 343] on input "0" at bounding box center [1344, 360] width 121 height 33
click at [1295, 343] on input "0" at bounding box center [1344, 360] width 121 height 33
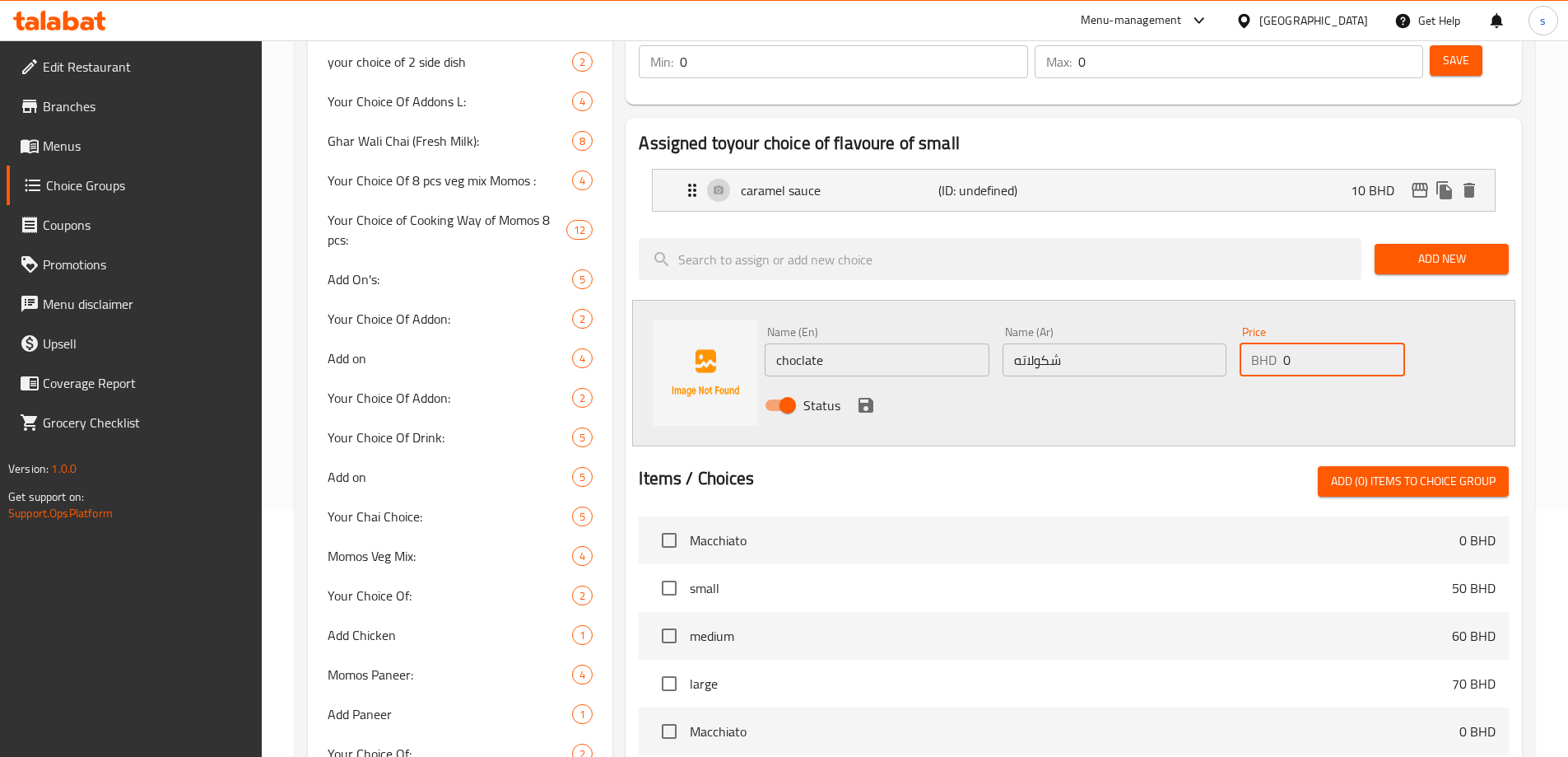
click at [1294, 343] on input "0" at bounding box center [1344, 360] width 121 height 33
click at [1290, 343] on input "0" at bounding box center [1344, 360] width 121 height 33
type input "15"
click at [867, 398] on icon "save" at bounding box center [866, 405] width 15 height 15
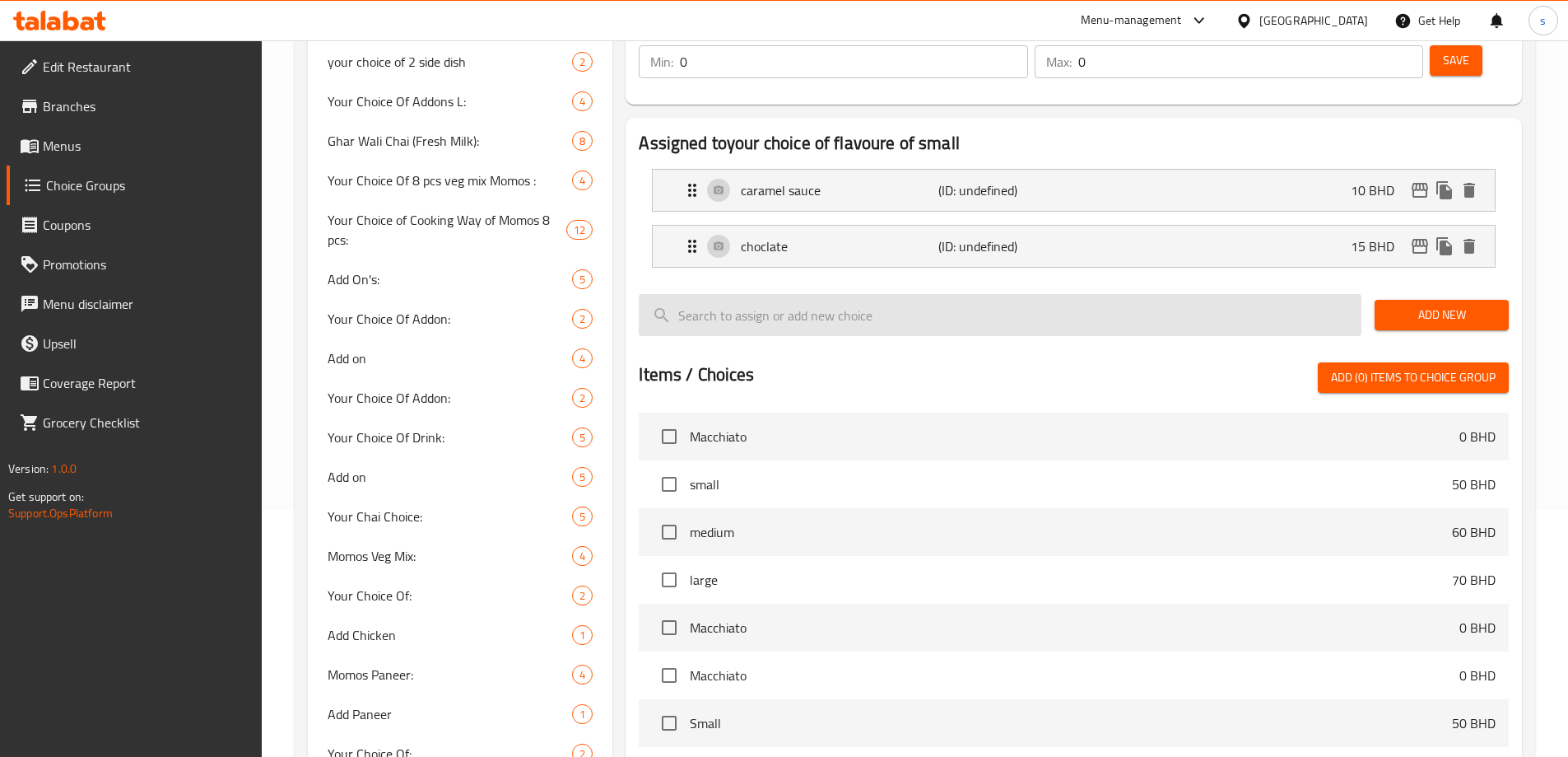
click at [1430, 305] on span "Add New" at bounding box center [1442, 315] width 108 height 20
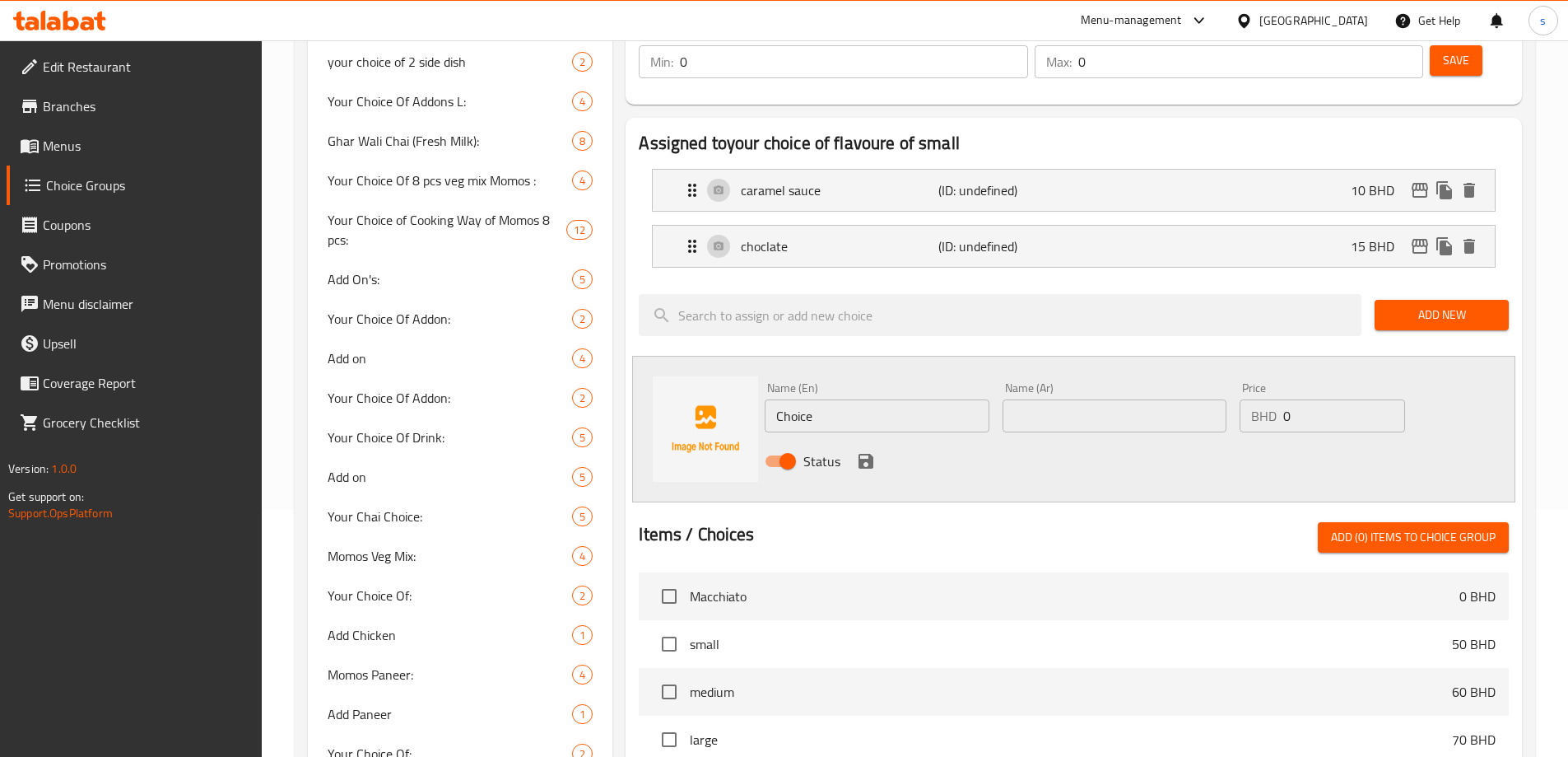
click at [867, 400] on input "Choice" at bounding box center [876, 417] width 223 height 33
click at [860, 400] on input "Choice" at bounding box center [876, 417] width 223 height 33
type input "vanilla"
click at [1041, 400] on input "text" at bounding box center [1114, 417] width 223 height 33
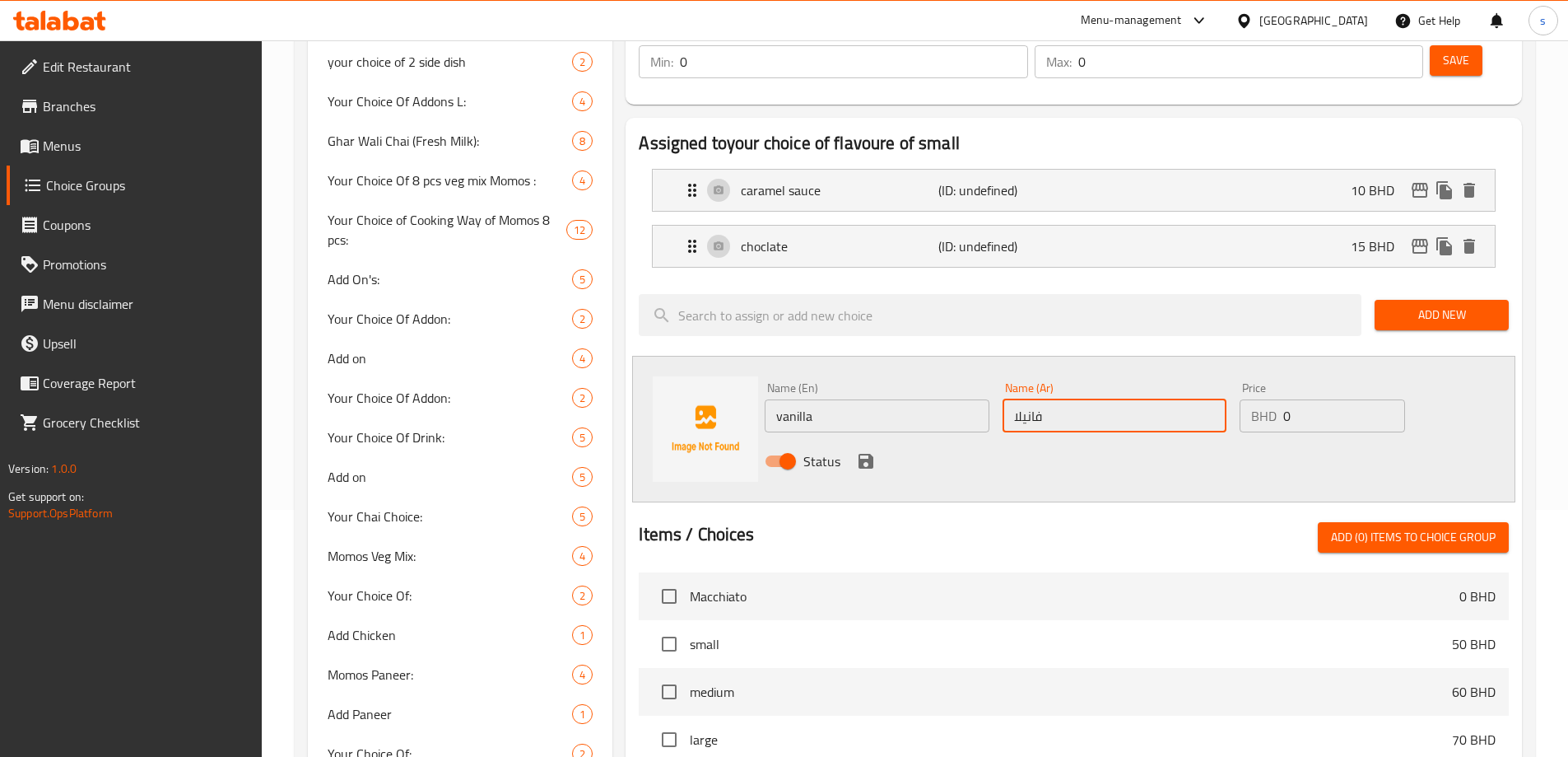
type input "فانيلا"
click at [1287, 400] on input "0" at bounding box center [1344, 417] width 121 height 33
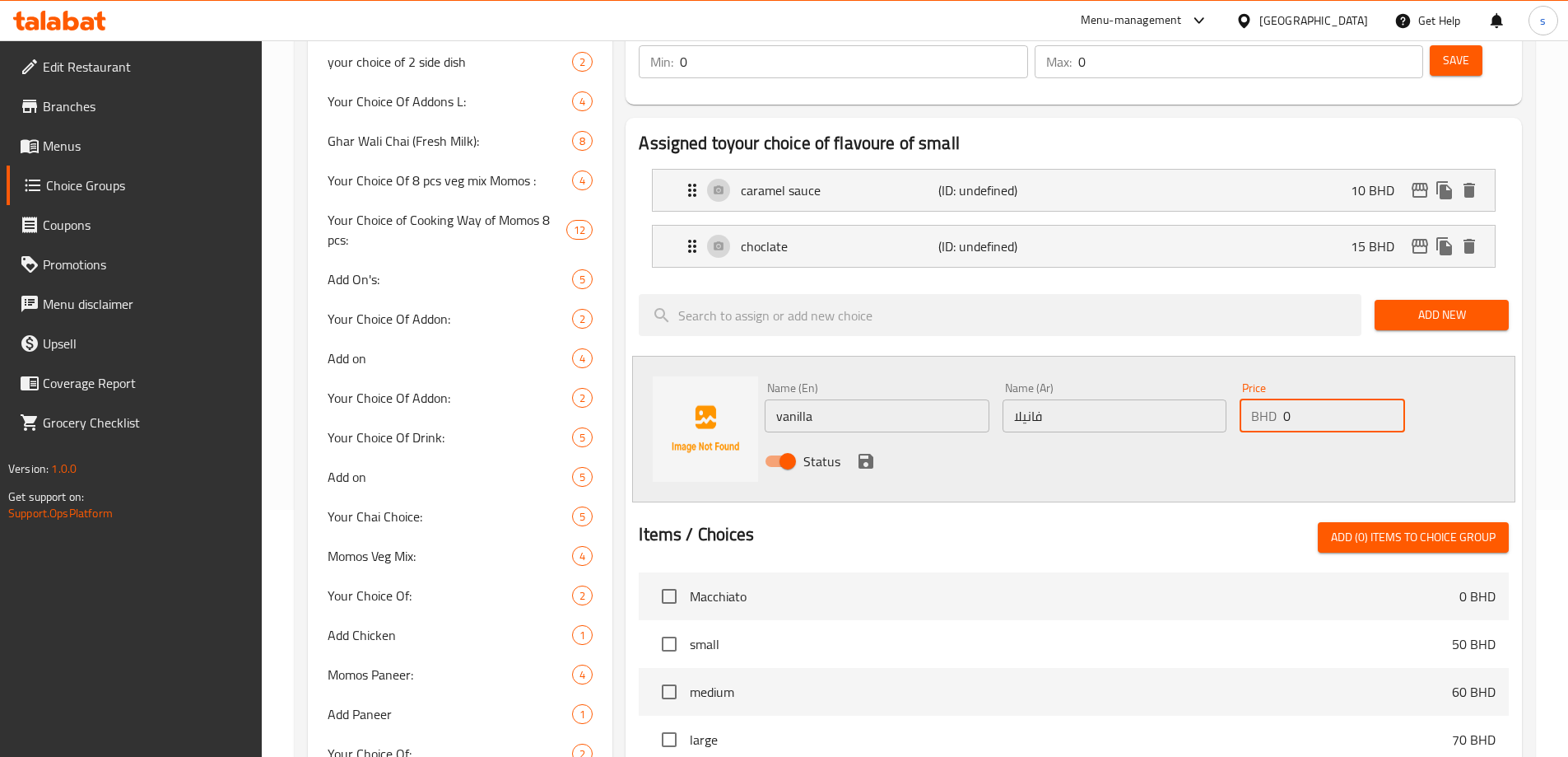
click at [1287, 400] on input "0" at bounding box center [1344, 417] width 121 height 33
type input "20"
click at [865, 452] on icon "save" at bounding box center [865, 461] width 19 height 19
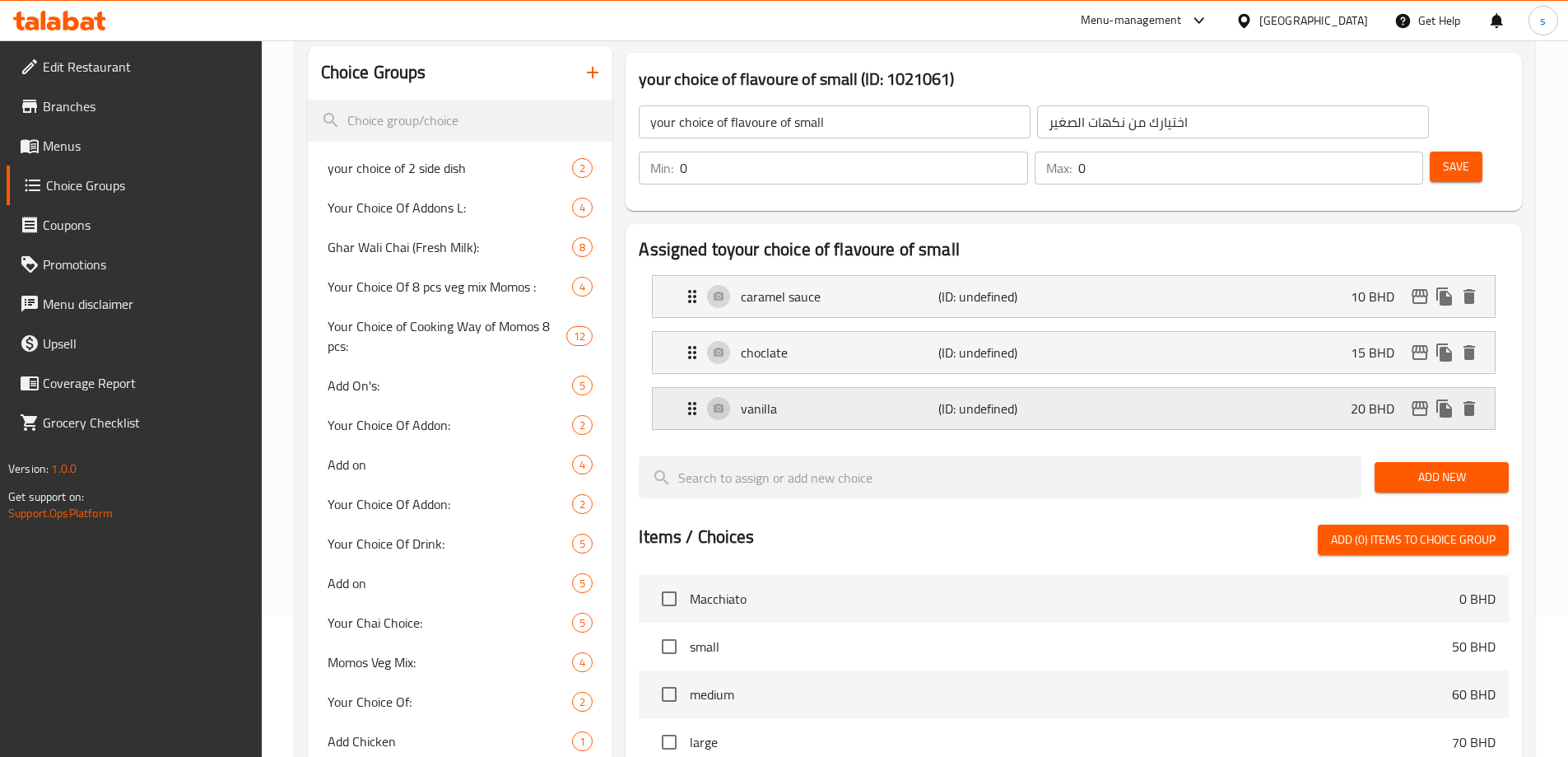
scroll to position [0, 0]
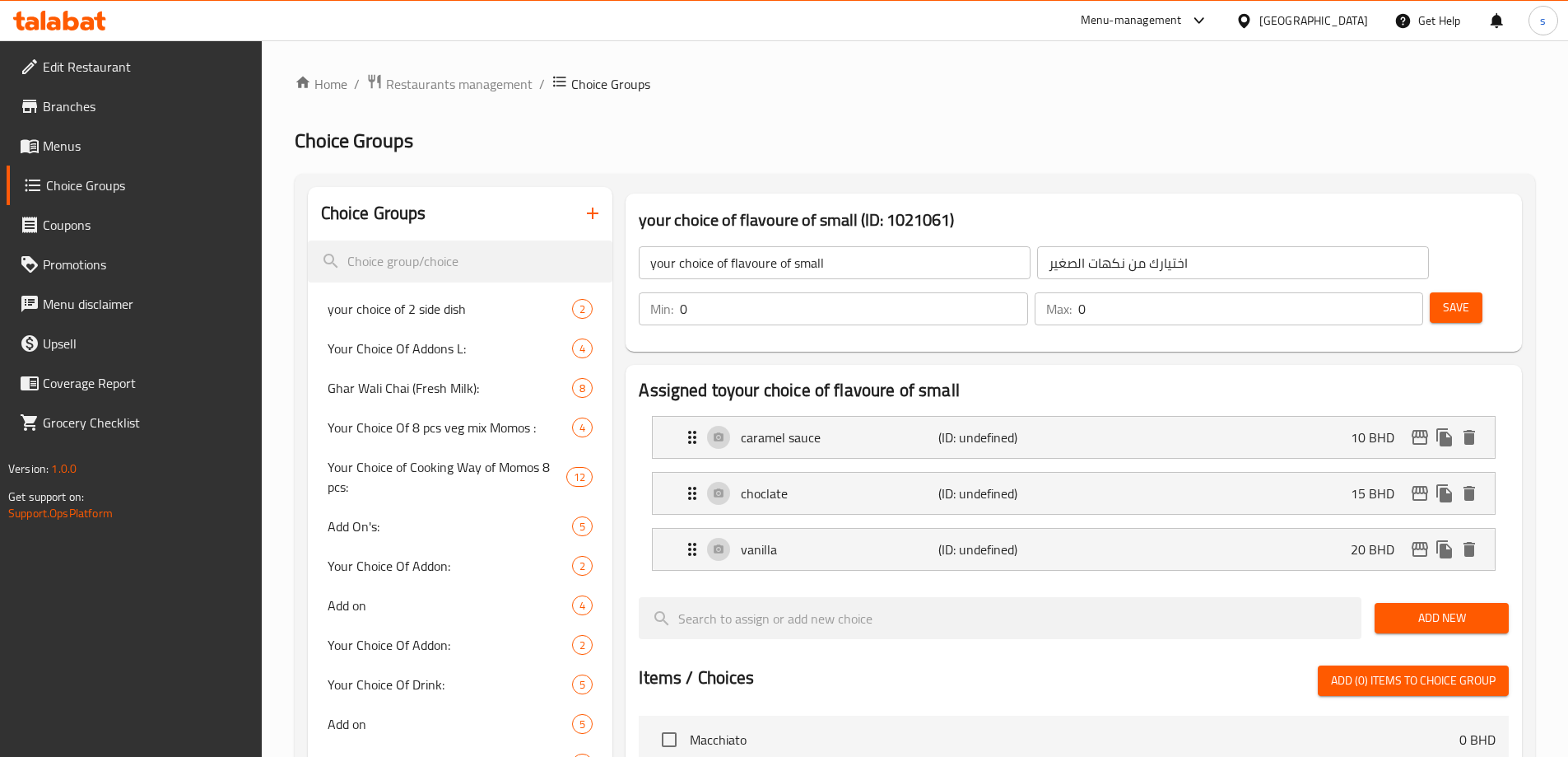
click at [1430, 292] on button "Save" at bounding box center [1456, 307] width 53 height 31
click at [1443, 298] on span "Save" at bounding box center [1456, 308] width 26 height 20
click at [595, 216] on icon "button" at bounding box center [593, 212] width 19 height 19
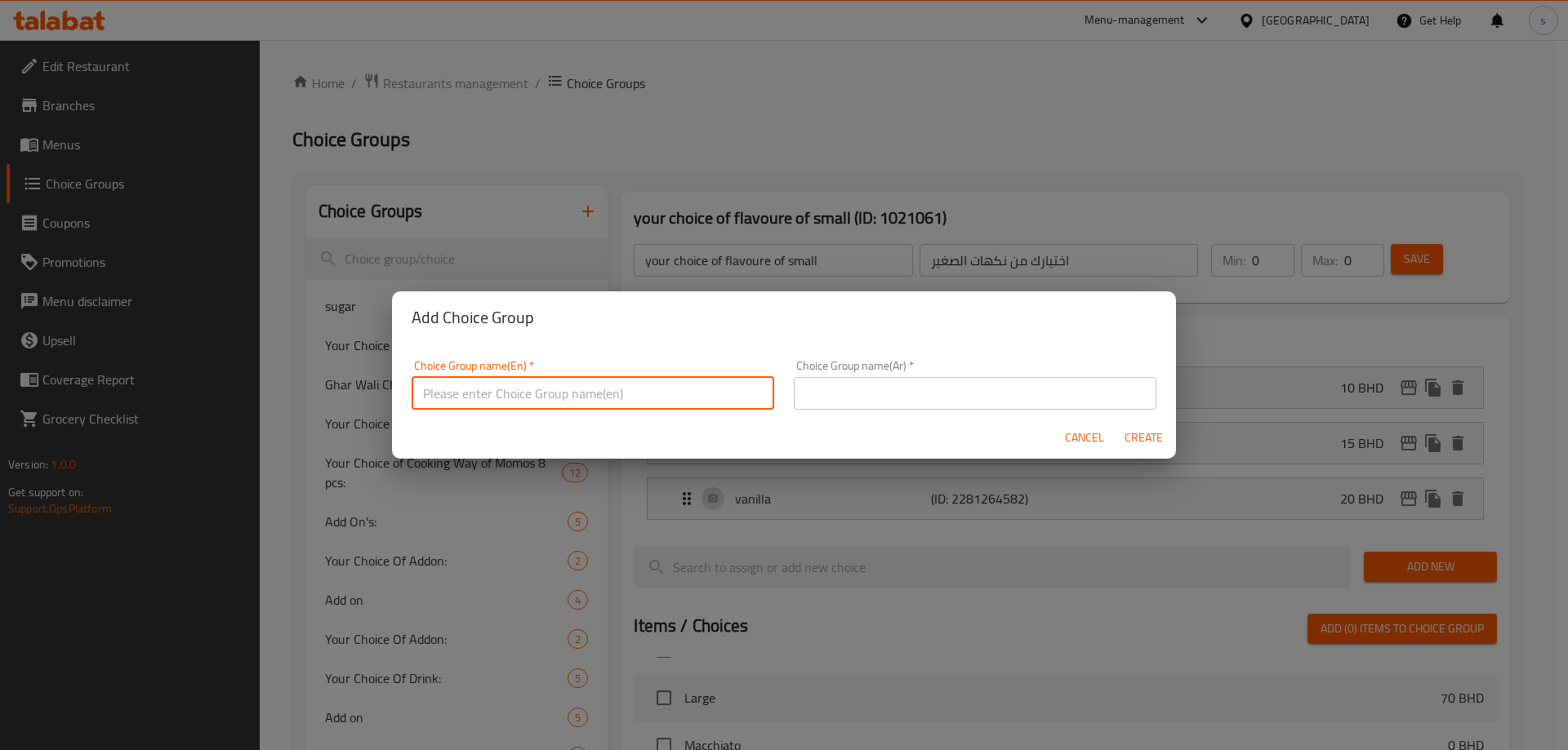
click at [653, 390] on input "text" at bounding box center [592, 393] width 362 height 33
click at [608, 392] on input "your choice of flavoure of small" at bounding box center [592, 393] width 362 height 33
type input "your choice of flavoure of mediam"
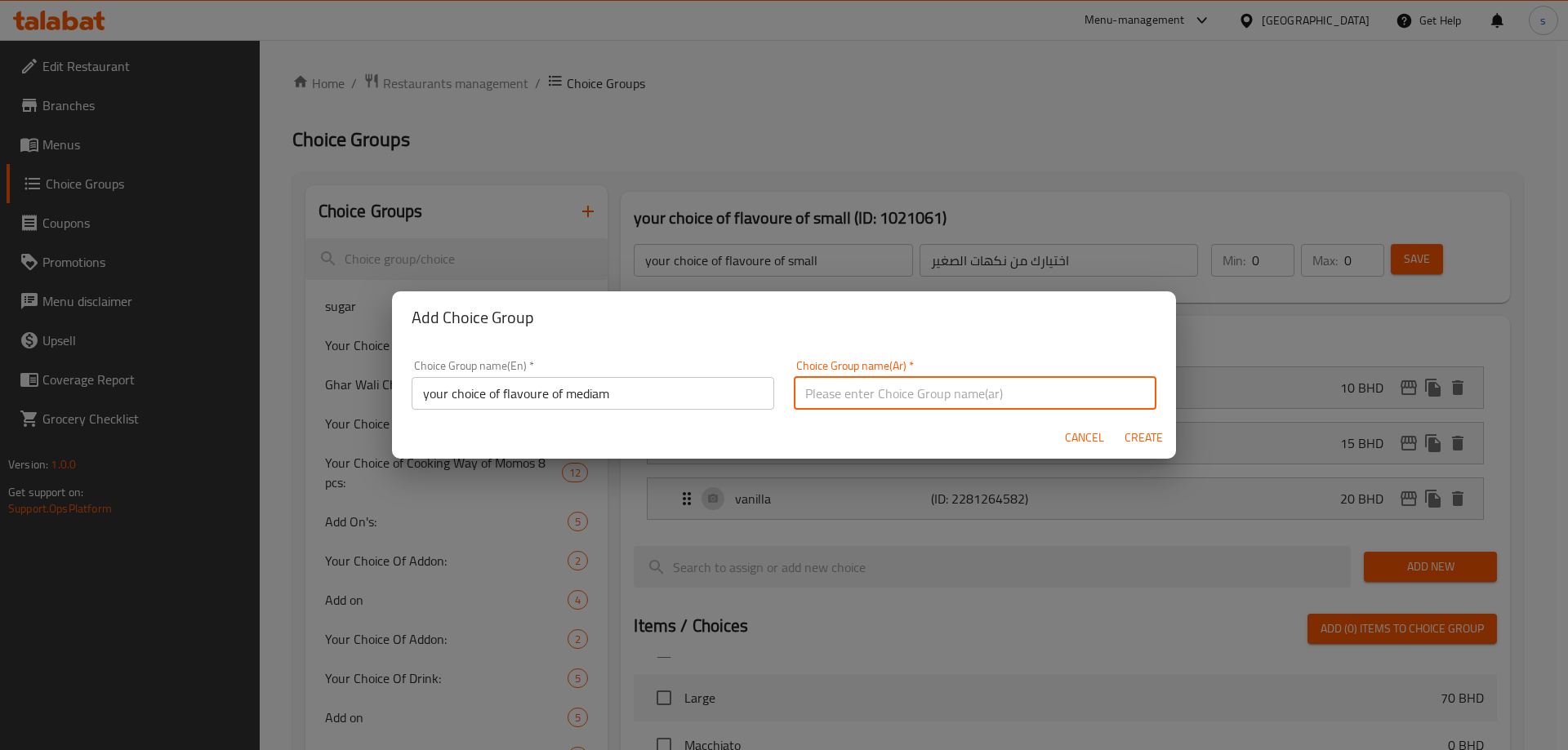
click at [900, 401] on input "text" at bounding box center [975, 393] width 362 height 33
drag, startPoint x: 797, startPoint y: 396, endPoint x: 826, endPoint y: 400, distance: 29.3
click at [826, 400] on input "اختيارك من نكهات الصغير" at bounding box center [975, 393] width 362 height 33
type input "اختيارك من نكهات الوسط"
click at [1134, 435] on span "Create" at bounding box center [1143, 438] width 40 height 20
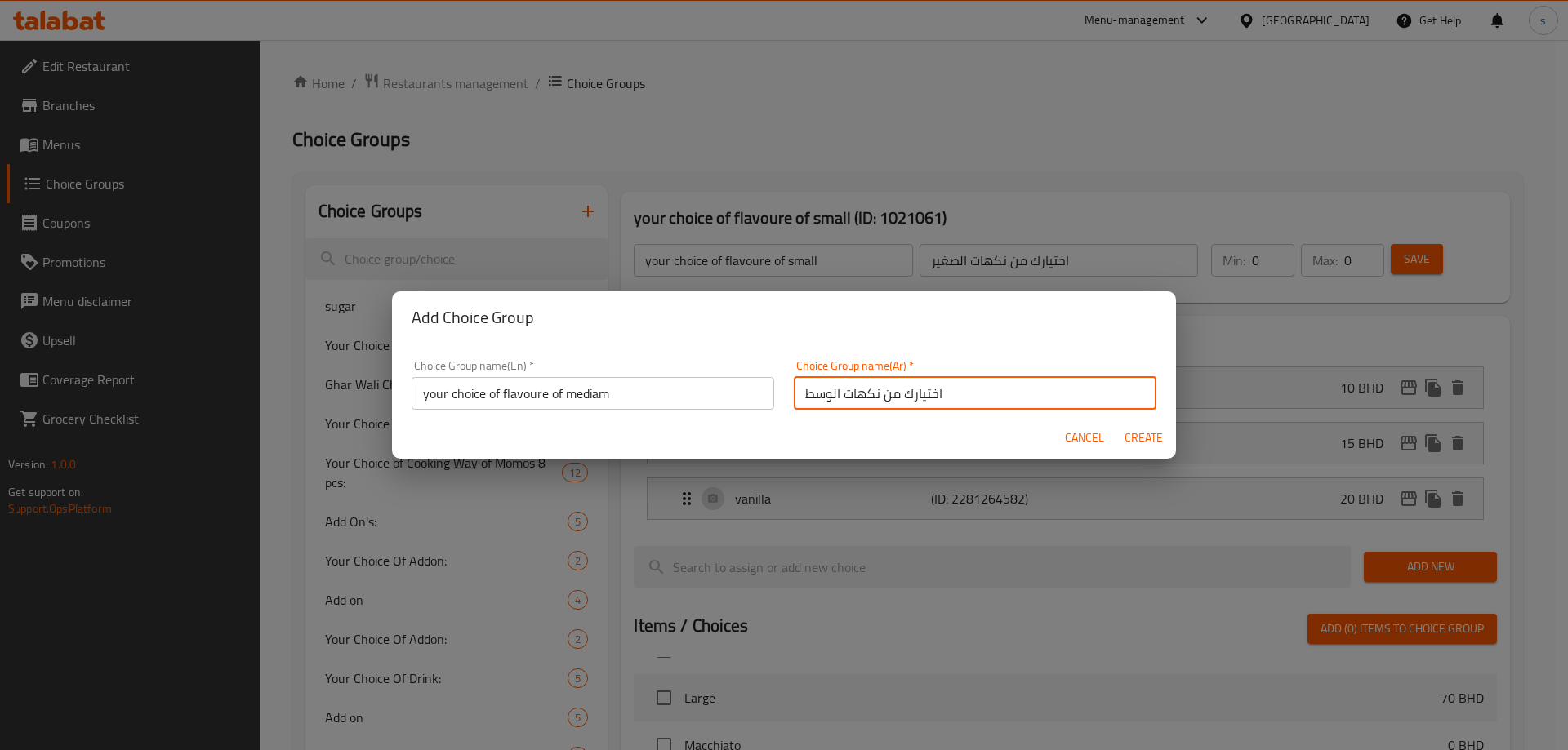
type input "your choice of flavoure of mediam"
type input "اختيارك من نكهات الوسط"
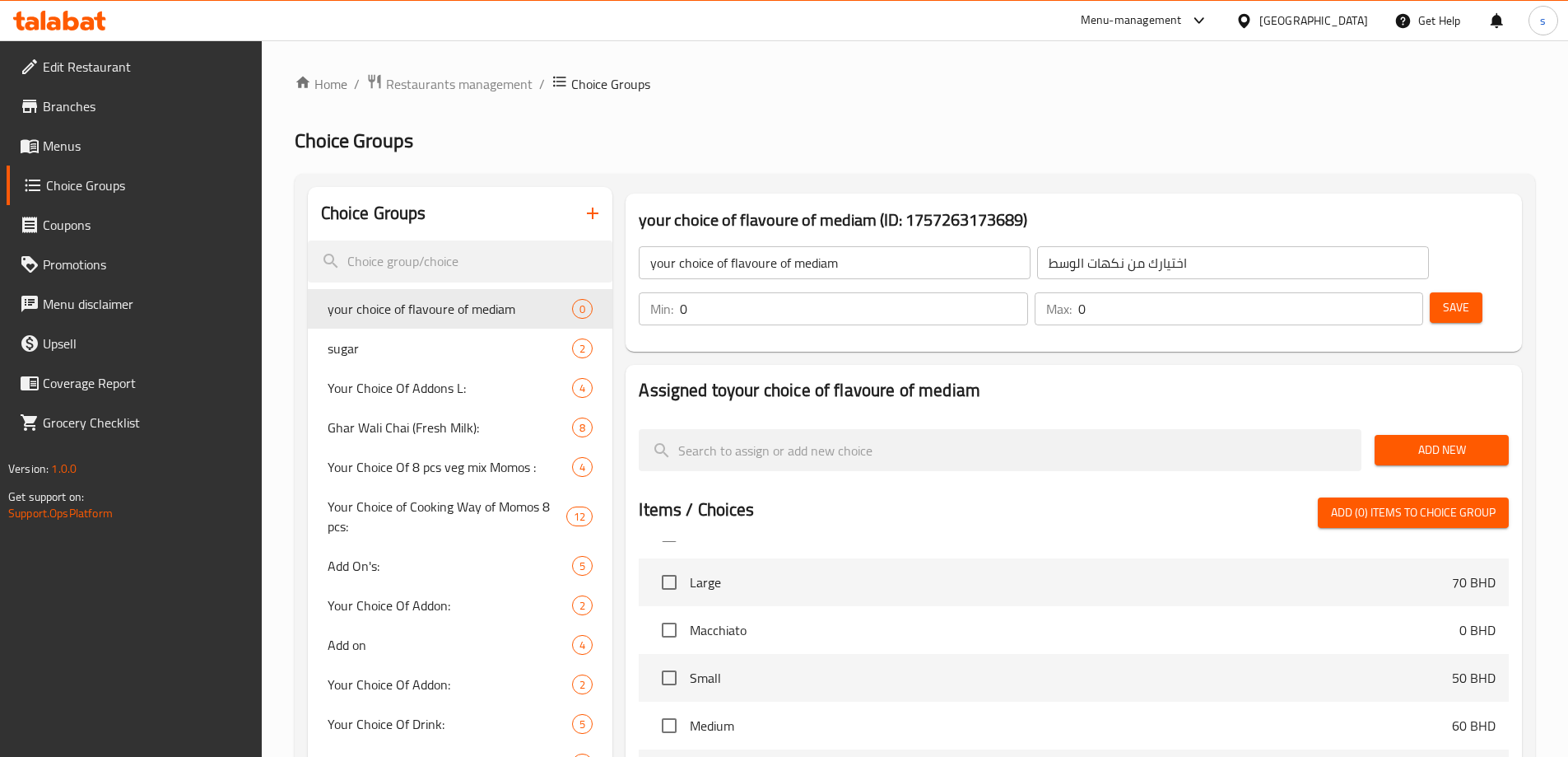
click at [1474, 440] on span "Add New" at bounding box center [1442, 450] width 108 height 20
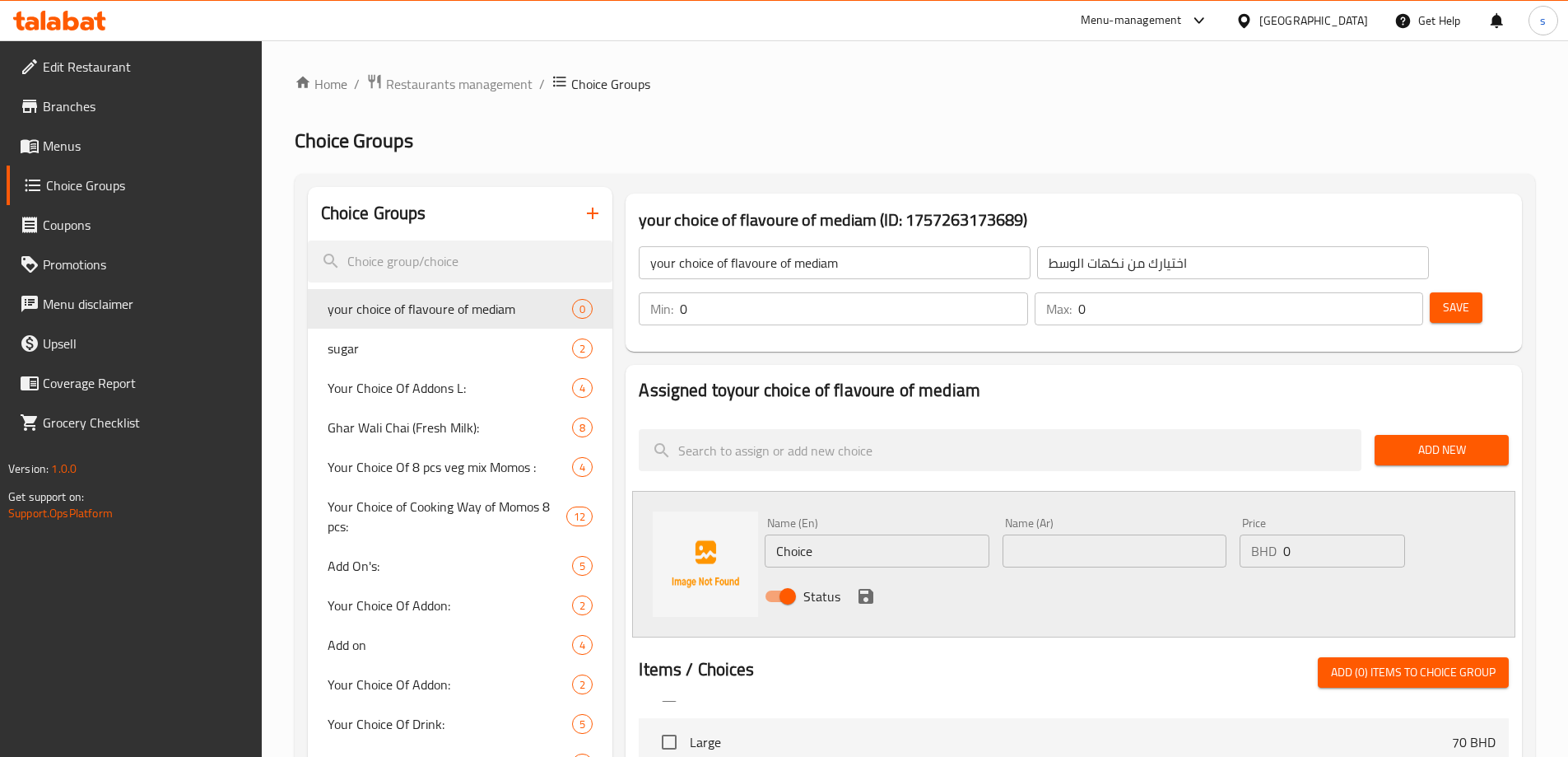
click at [865, 534] on input "Choice" at bounding box center [876, 551] width 223 height 33
type input "ؤ"
type input "caramel sauce"
click at [1069, 534] on input "text" at bounding box center [1114, 551] width 223 height 33
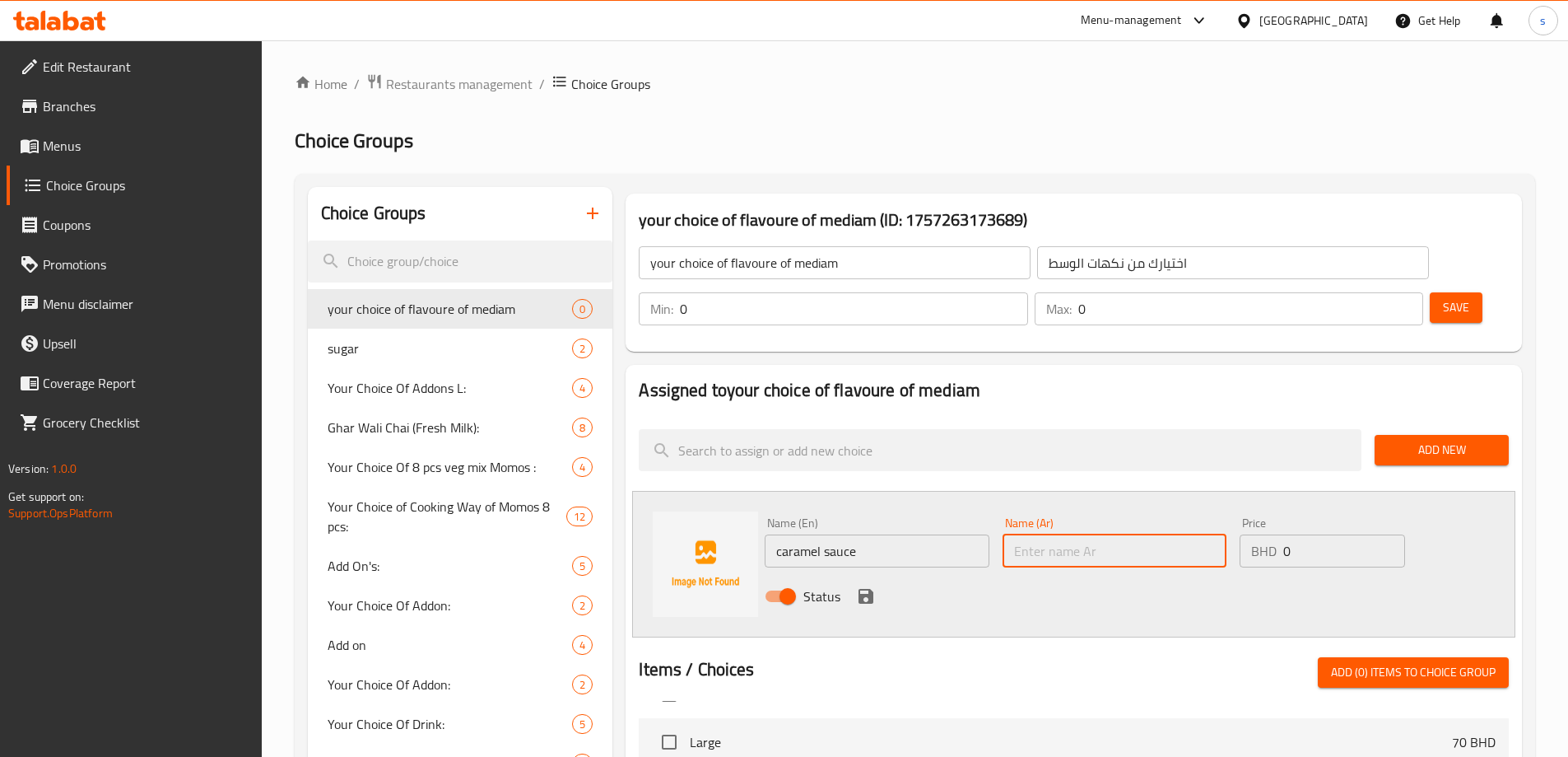
type input "كراميل سوس"
click at [1312, 534] on input "0" at bounding box center [1344, 551] width 121 height 33
click at [1309, 534] on input "0" at bounding box center [1344, 551] width 121 height 33
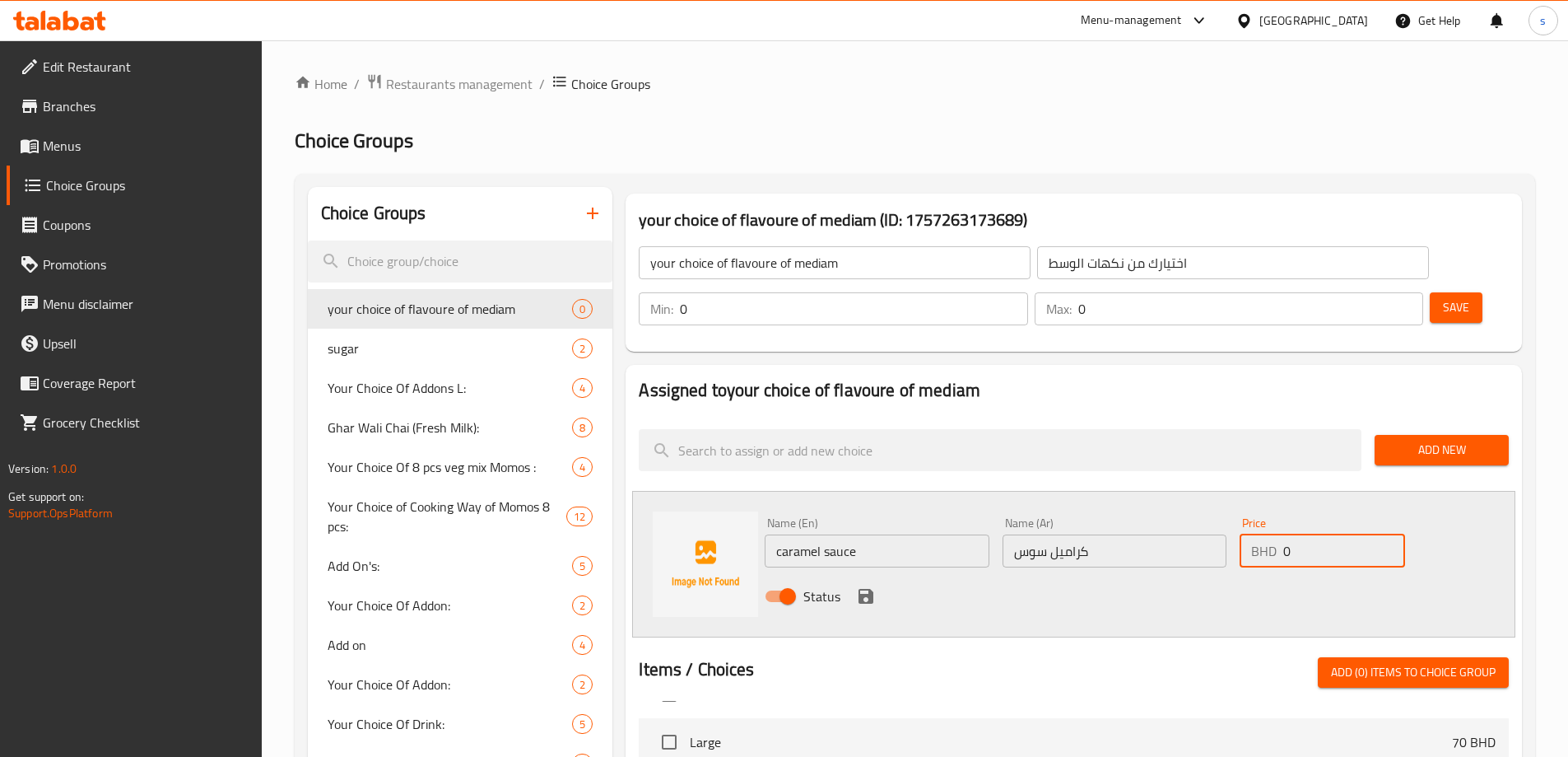
drag, startPoint x: 1283, startPoint y: 503, endPoint x: 1308, endPoint y: 503, distance: 25.0
click at [1308, 534] on div "BHD 0 Price" at bounding box center [1322, 551] width 165 height 33
type input "20"
click at [873, 586] on icon "save" at bounding box center [865, 596] width 19 height 19
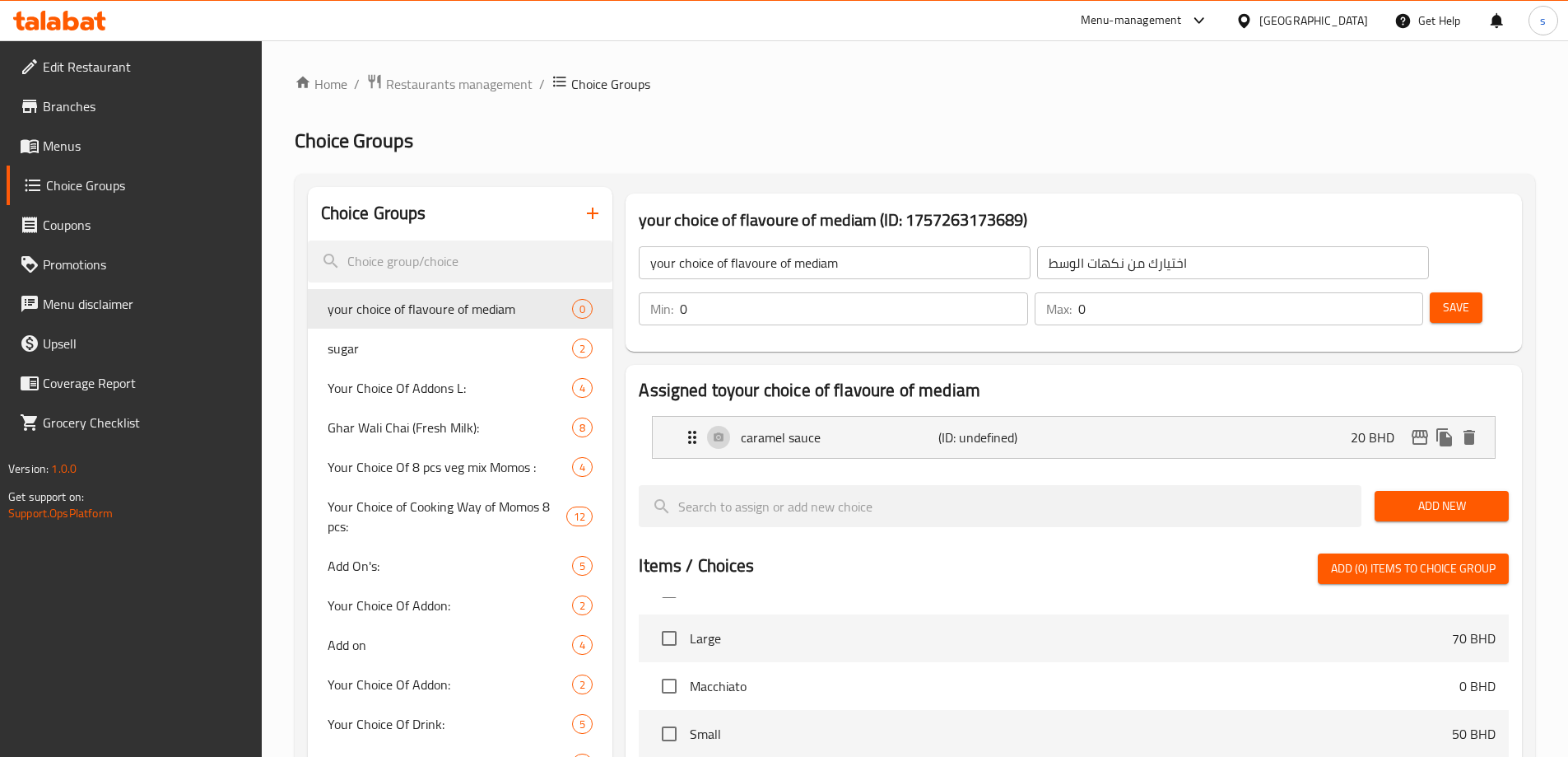
click at [1397, 495] on span "Add New" at bounding box center [1442, 506] width 108 height 20
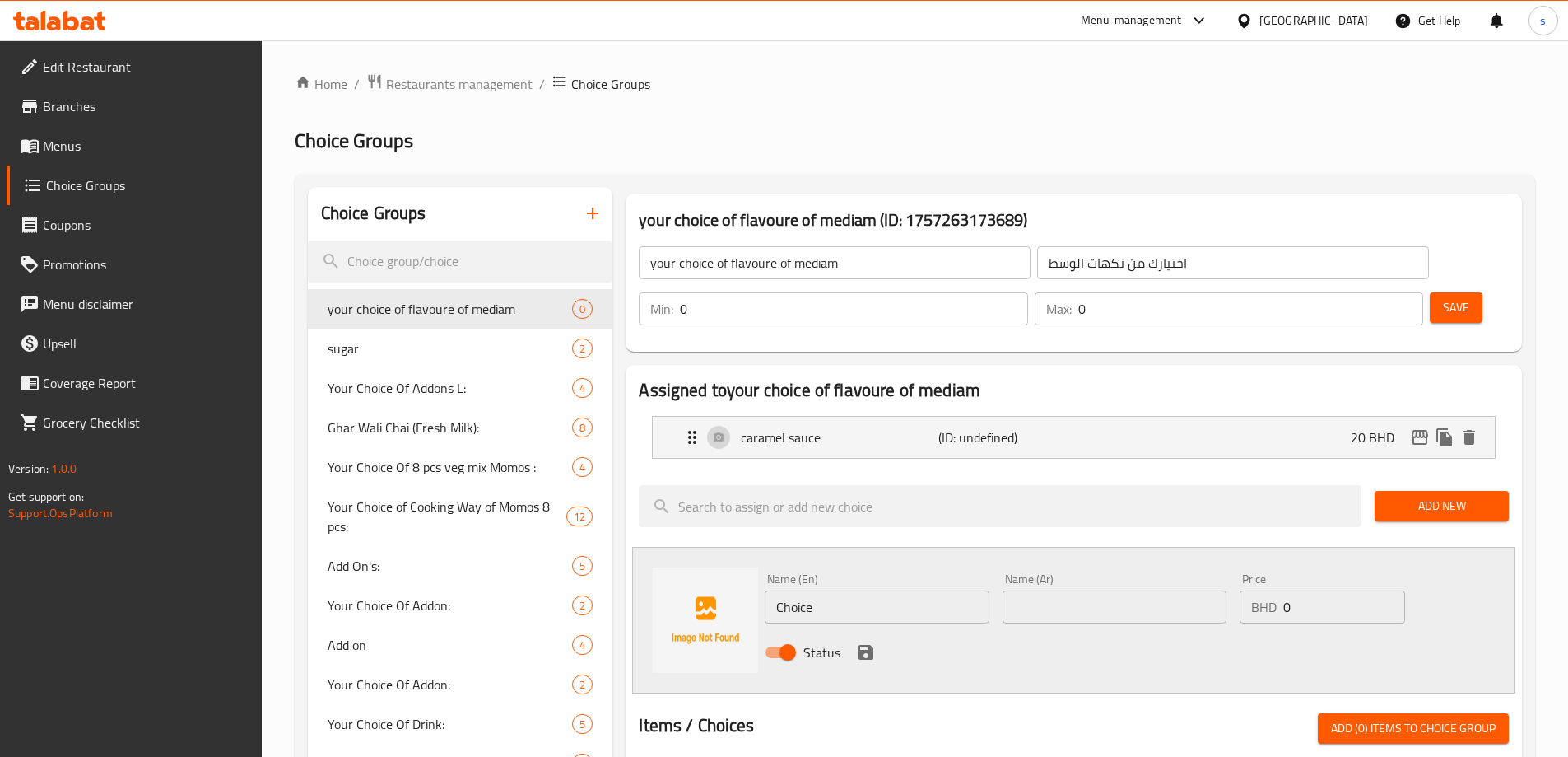
click at [853, 591] on input "Choice" at bounding box center [876, 608] width 223 height 33
click at [850, 591] on input "Choice" at bounding box center [876, 608] width 223 height 33
type input "choclate"
click at [1035, 580] on div "Name (Ar) Name (Ar)" at bounding box center [1115, 598] width 237 height 63
drag, startPoint x: 1095, startPoint y: 569, endPoint x: 1109, endPoint y: 564, distance: 14.9
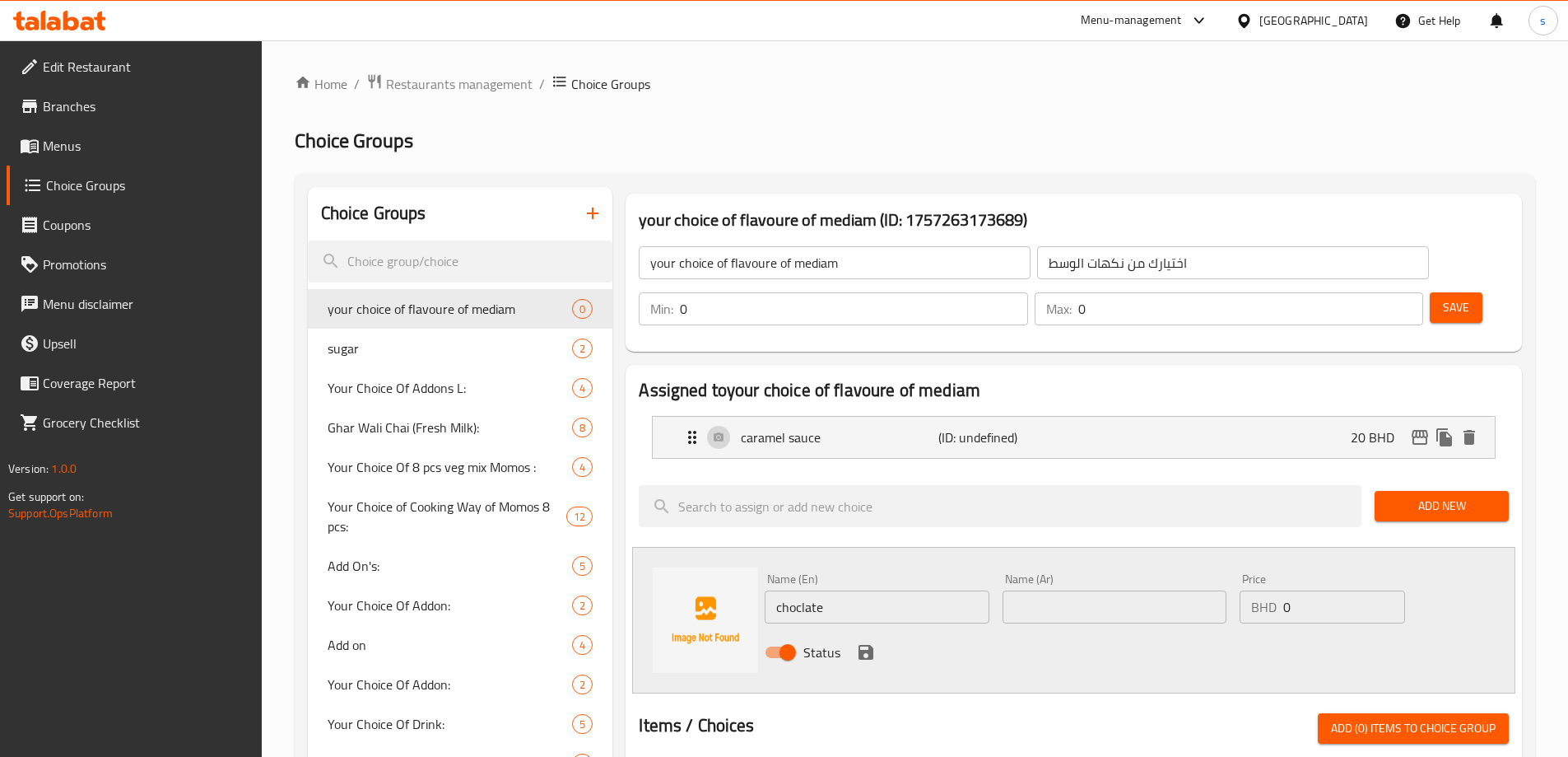
click at [1095, 591] on input "text" at bounding box center [1114, 608] width 223 height 33
type input "شكولاته"
click at [1302, 591] on input "0" at bounding box center [1344, 608] width 121 height 33
drag, startPoint x: 1287, startPoint y: 557, endPoint x: 1303, endPoint y: 559, distance: 16.1
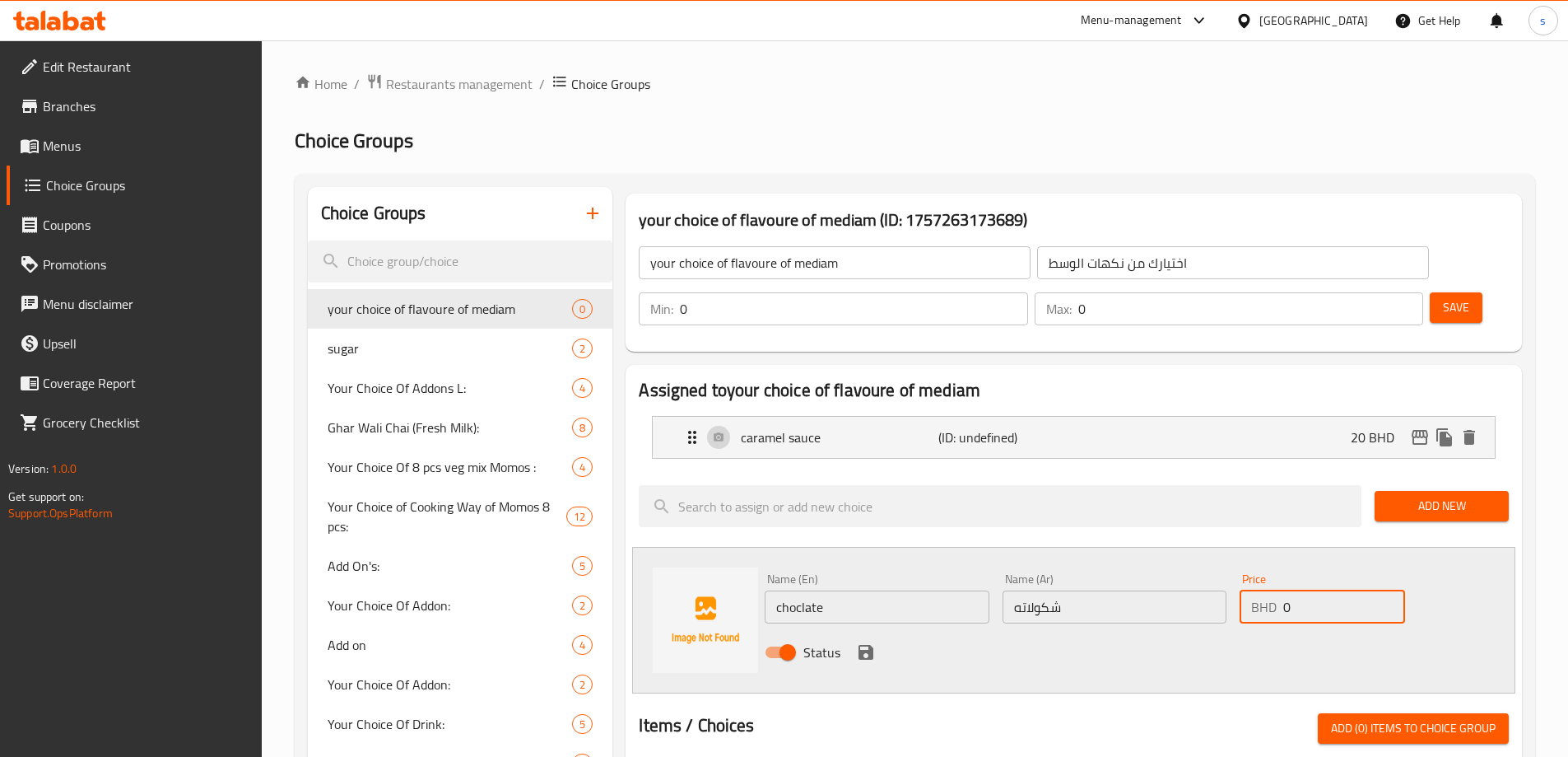
click at [1303, 591] on input "0" at bounding box center [1344, 608] width 121 height 33
type input "25"
click at [862, 645] on icon "save" at bounding box center [866, 652] width 15 height 15
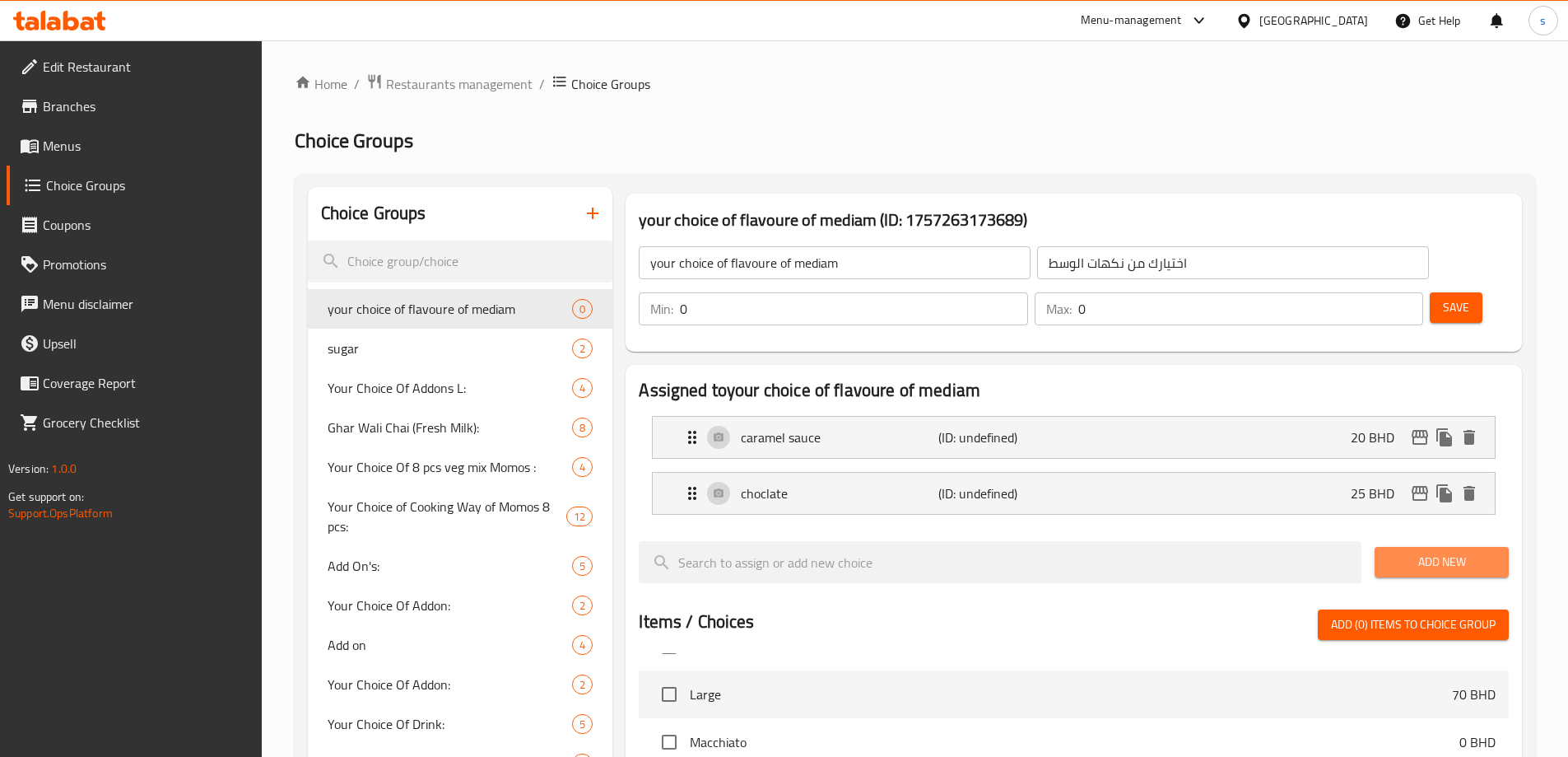
click at [1404, 552] on span "Add New" at bounding box center [1442, 562] width 108 height 20
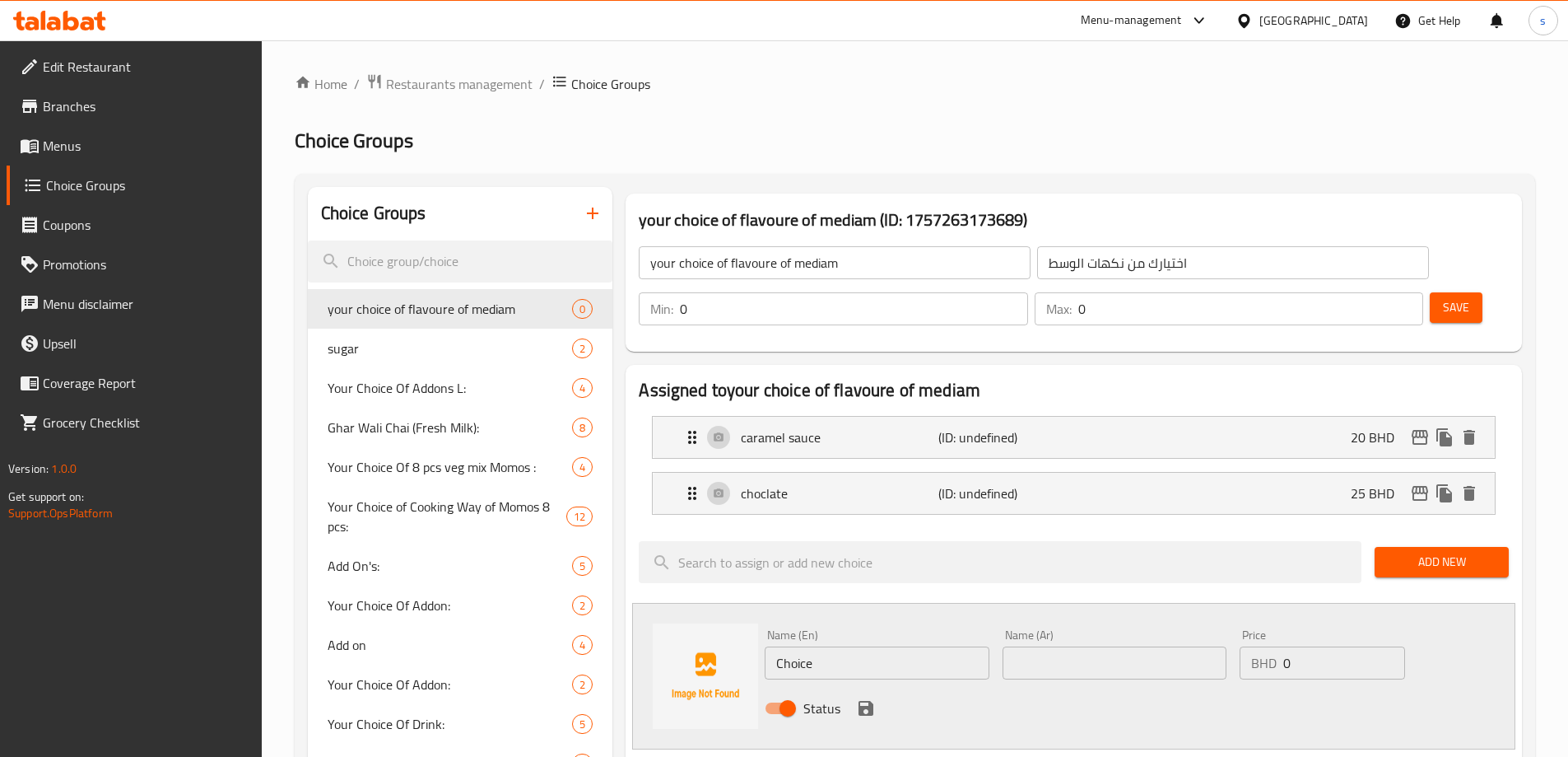
click at [829, 647] on input "Choice" at bounding box center [876, 663] width 223 height 33
type input "a"
type input "vanilla"
click at [1026, 647] on input "text" at bounding box center [1114, 663] width 223 height 33
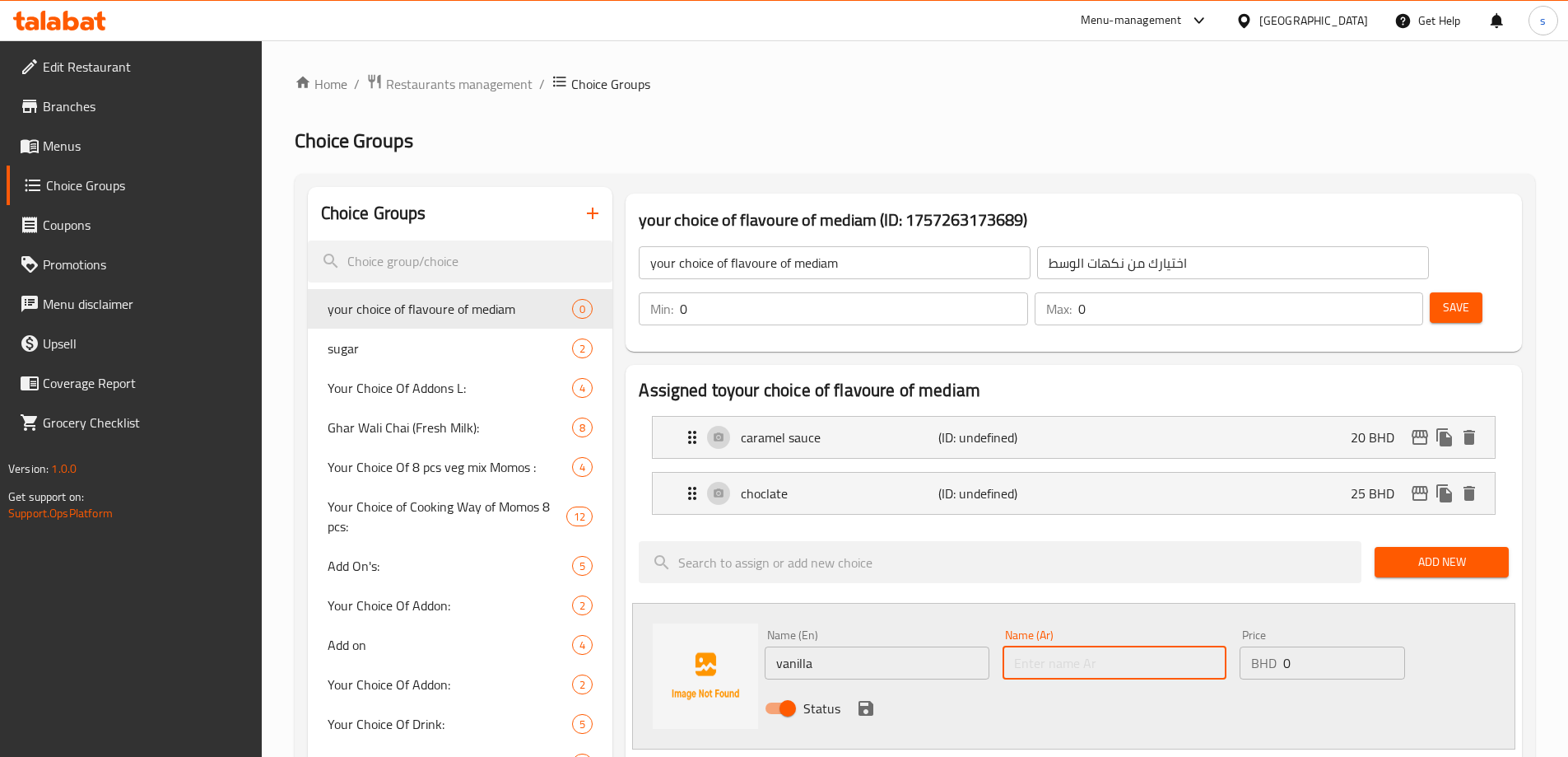
type input "فانيلا"
click at [1286, 647] on input "0" at bounding box center [1344, 663] width 121 height 33
drag, startPoint x: 1286, startPoint y: 621, endPoint x: 1305, endPoint y: 621, distance: 19.0
click at [1288, 647] on input "0" at bounding box center [1344, 663] width 121 height 33
type input "30"
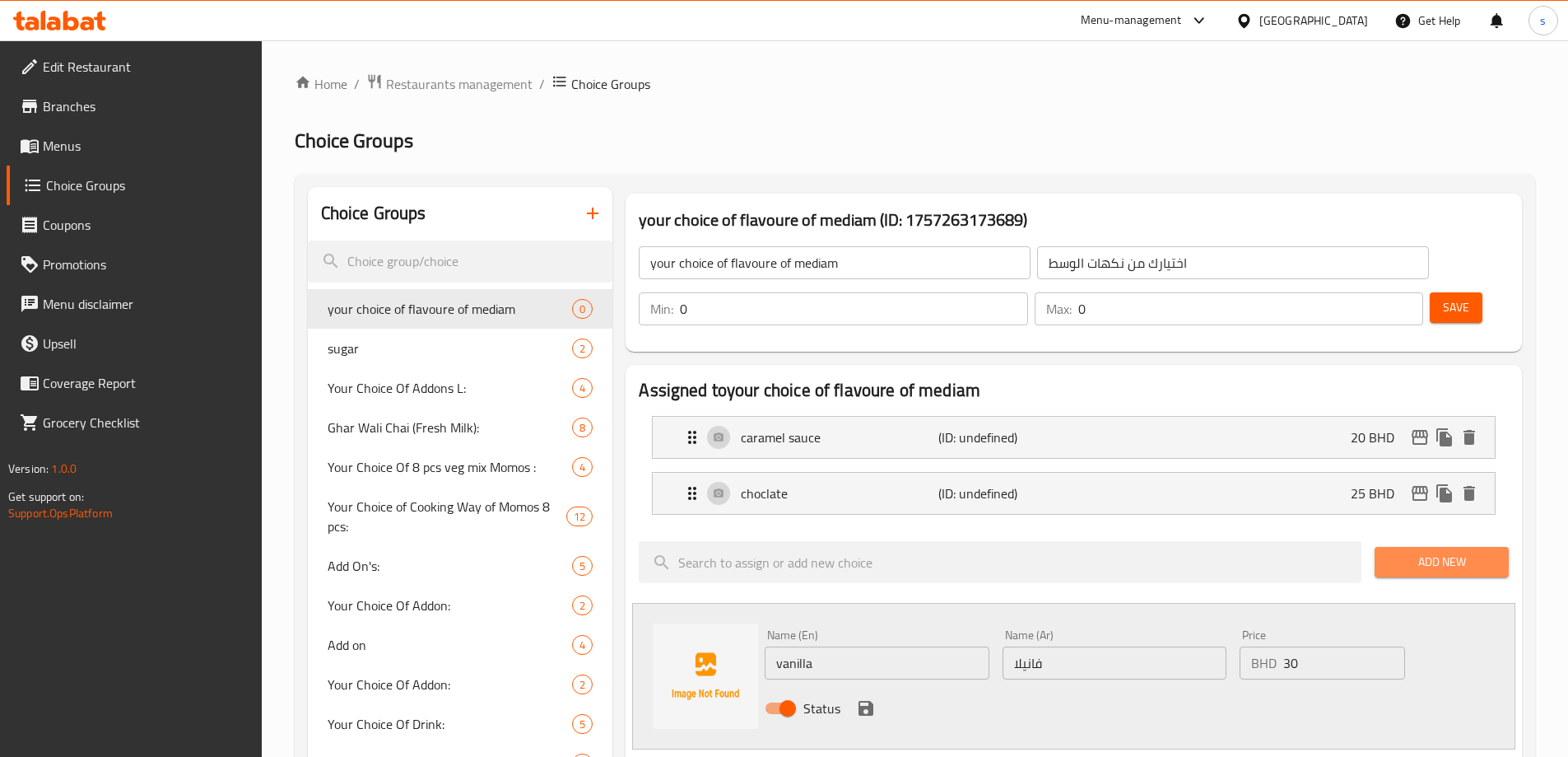
click at [1431, 552] on span "Add New" at bounding box center [1442, 562] width 108 height 20
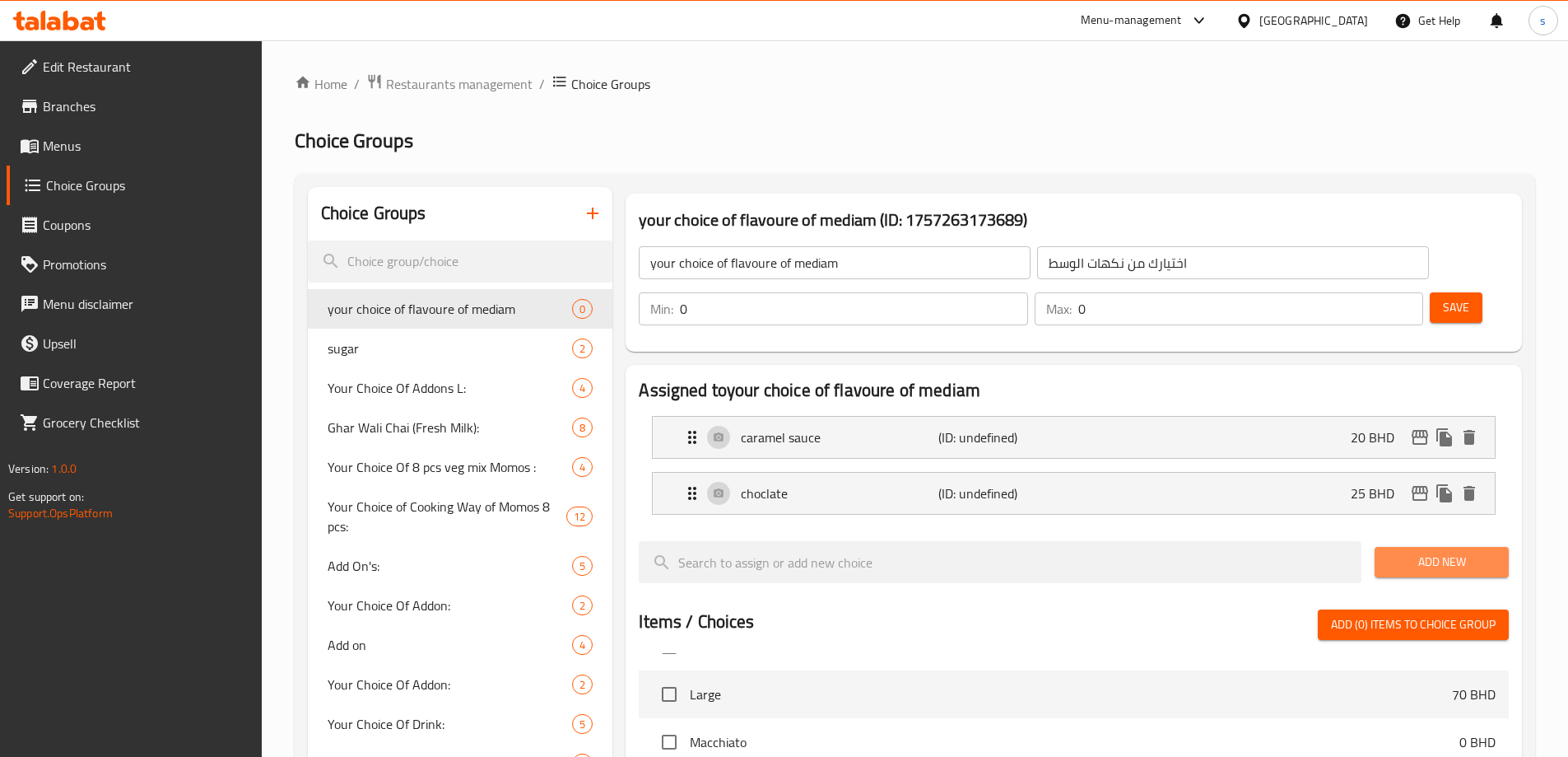
click at [1444, 552] on span "Add New" at bounding box center [1442, 562] width 108 height 20
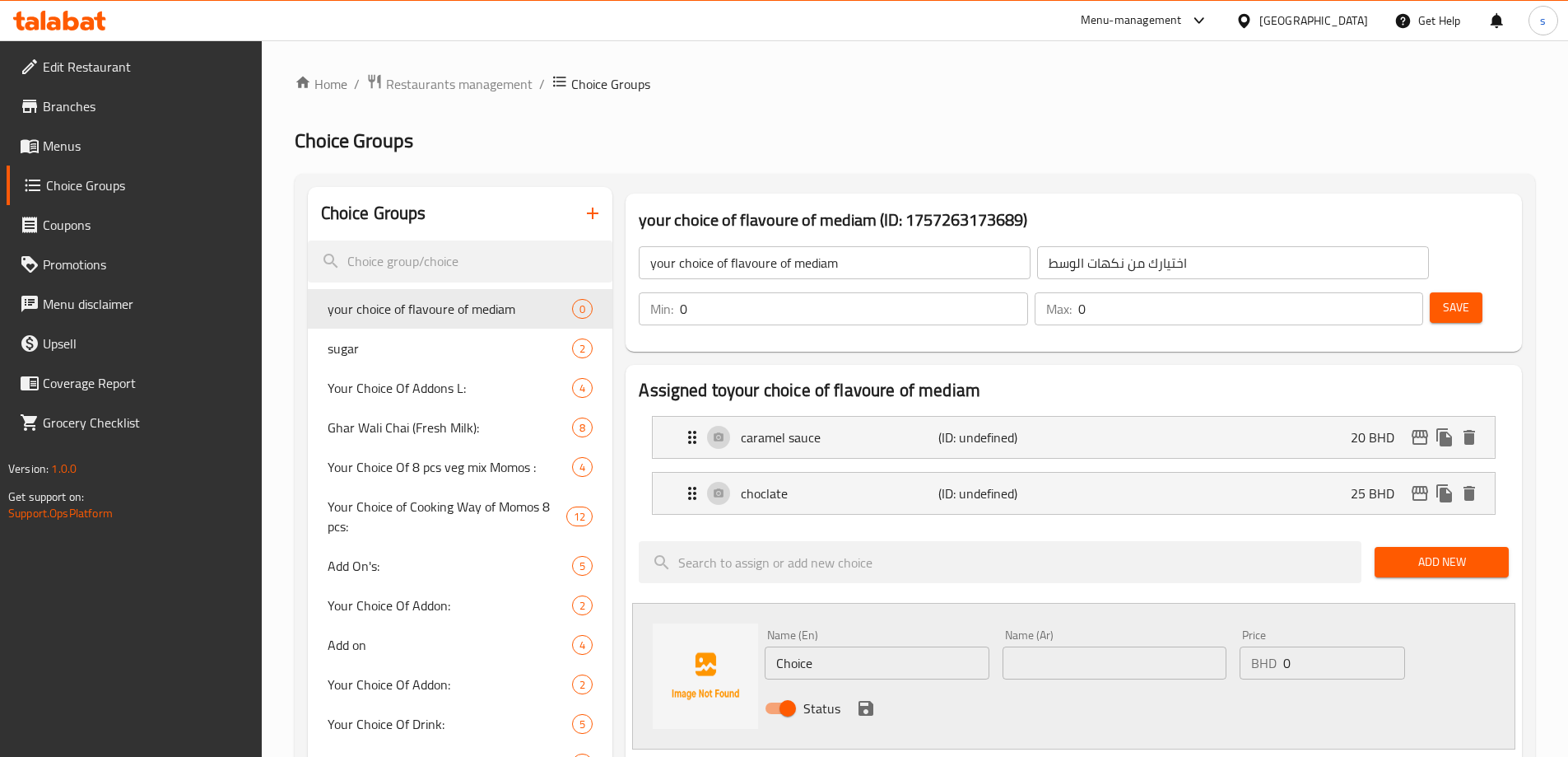
click at [874, 647] on input "Choice" at bounding box center [876, 663] width 223 height 33
type input "vanilla"
drag, startPoint x: 1129, startPoint y: 626, endPoint x: 1121, endPoint y: 634, distance: 11.3
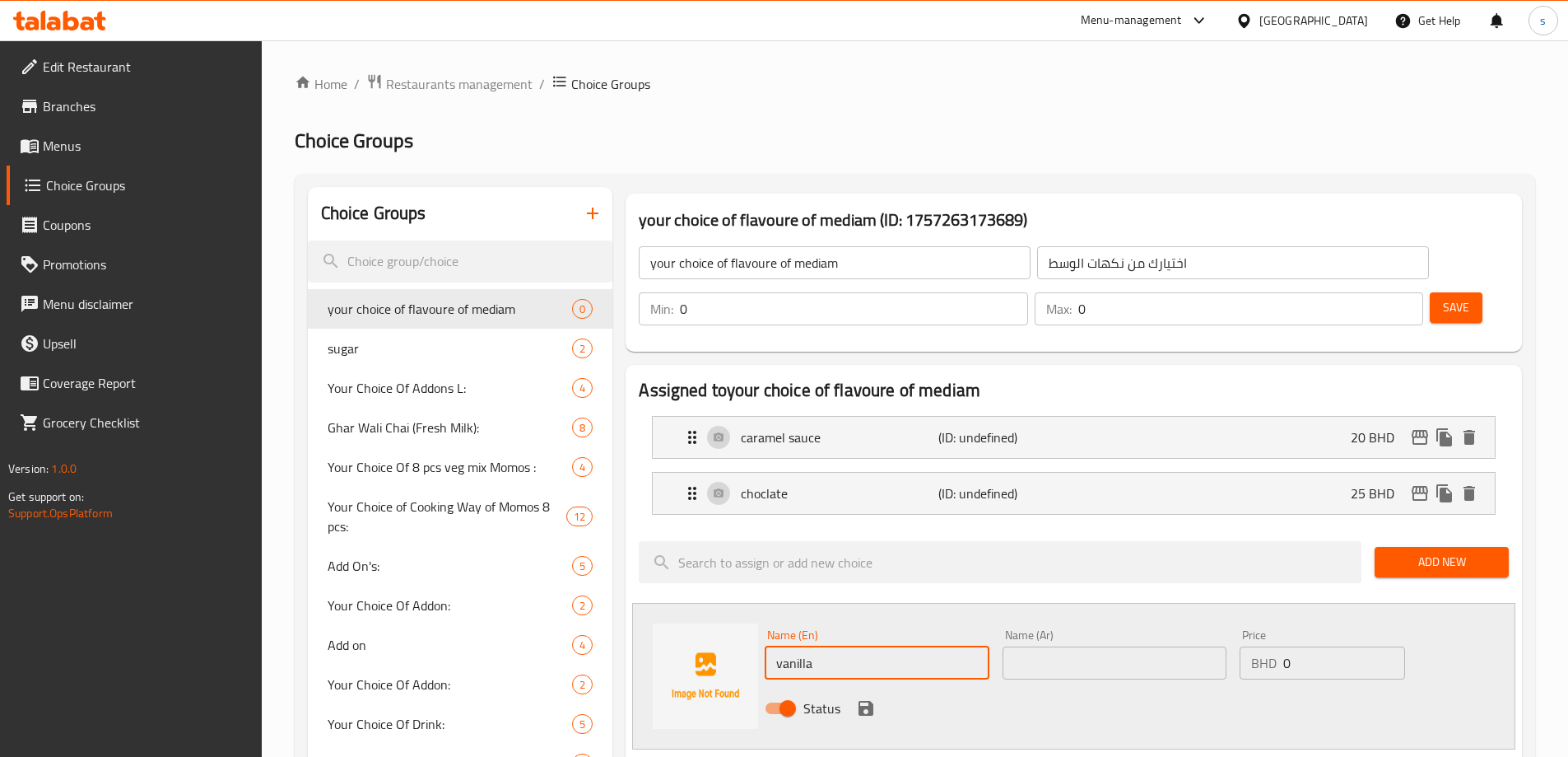
click at [1129, 647] on input "text" at bounding box center [1114, 663] width 223 height 33
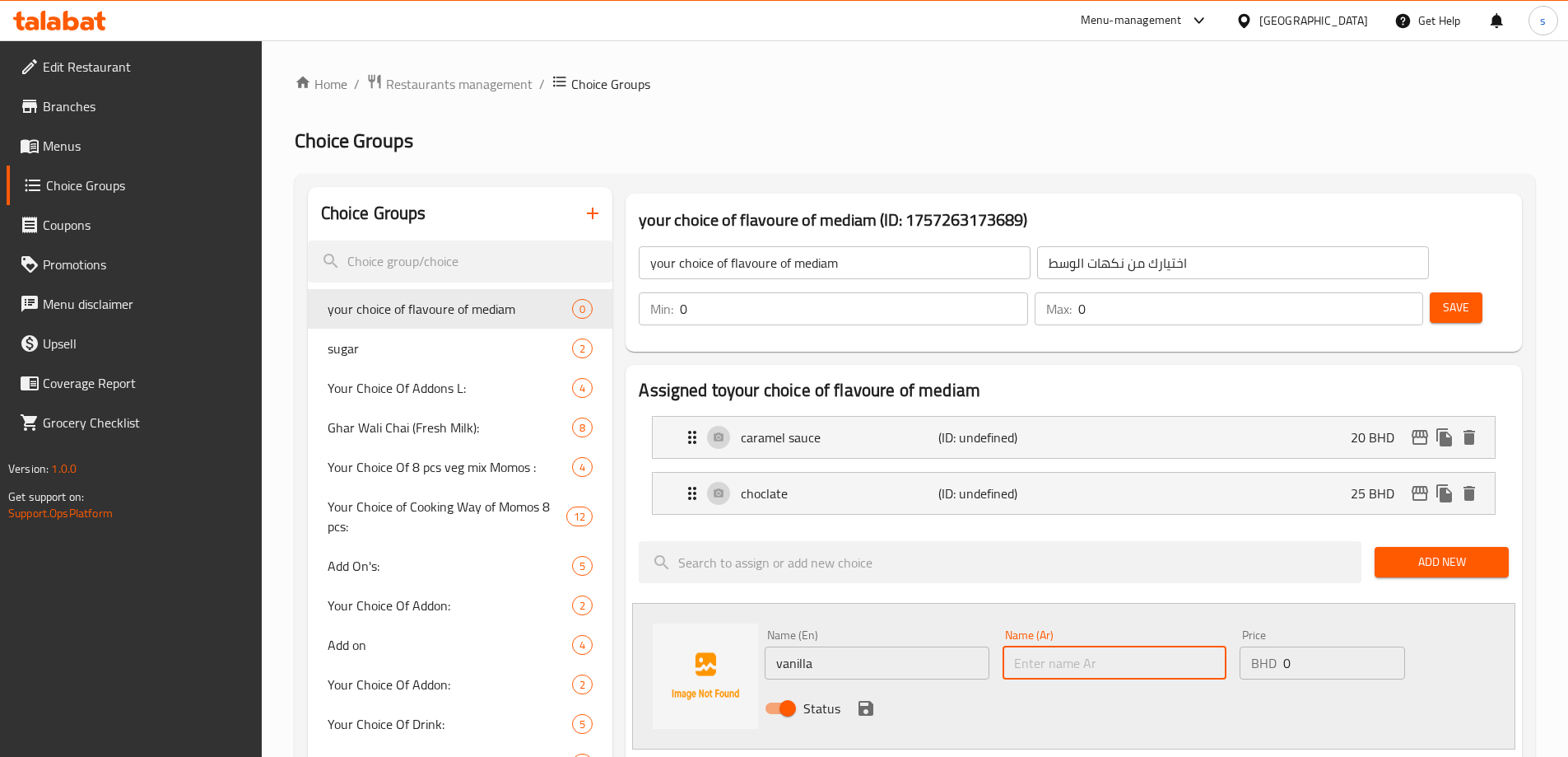
type input "فانيلا"
drag, startPoint x: 1281, startPoint y: 618, endPoint x: 1295, endPoint y: 618, distance: 14.0
click at [1295, 647] on div "BHD 0 Price" at bounding box center [1322, 663] width 165 height 33
type input "30"
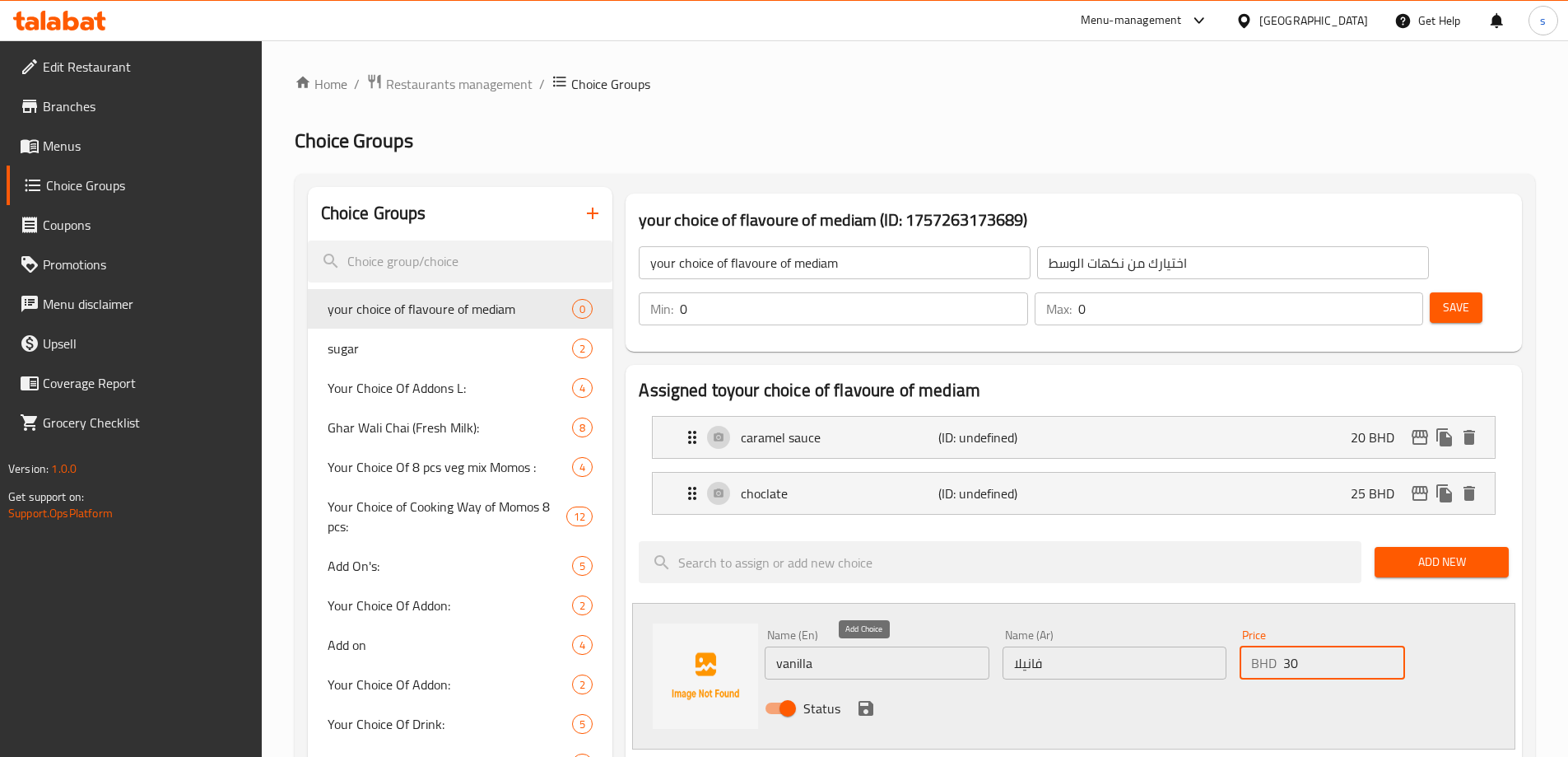
click at [850, 686] on div "Status" at bounding box center [1115, 709] width 713 height 45
click at [866, 701] on icon "save" at bounding box center [866, 709] width 15 height 15
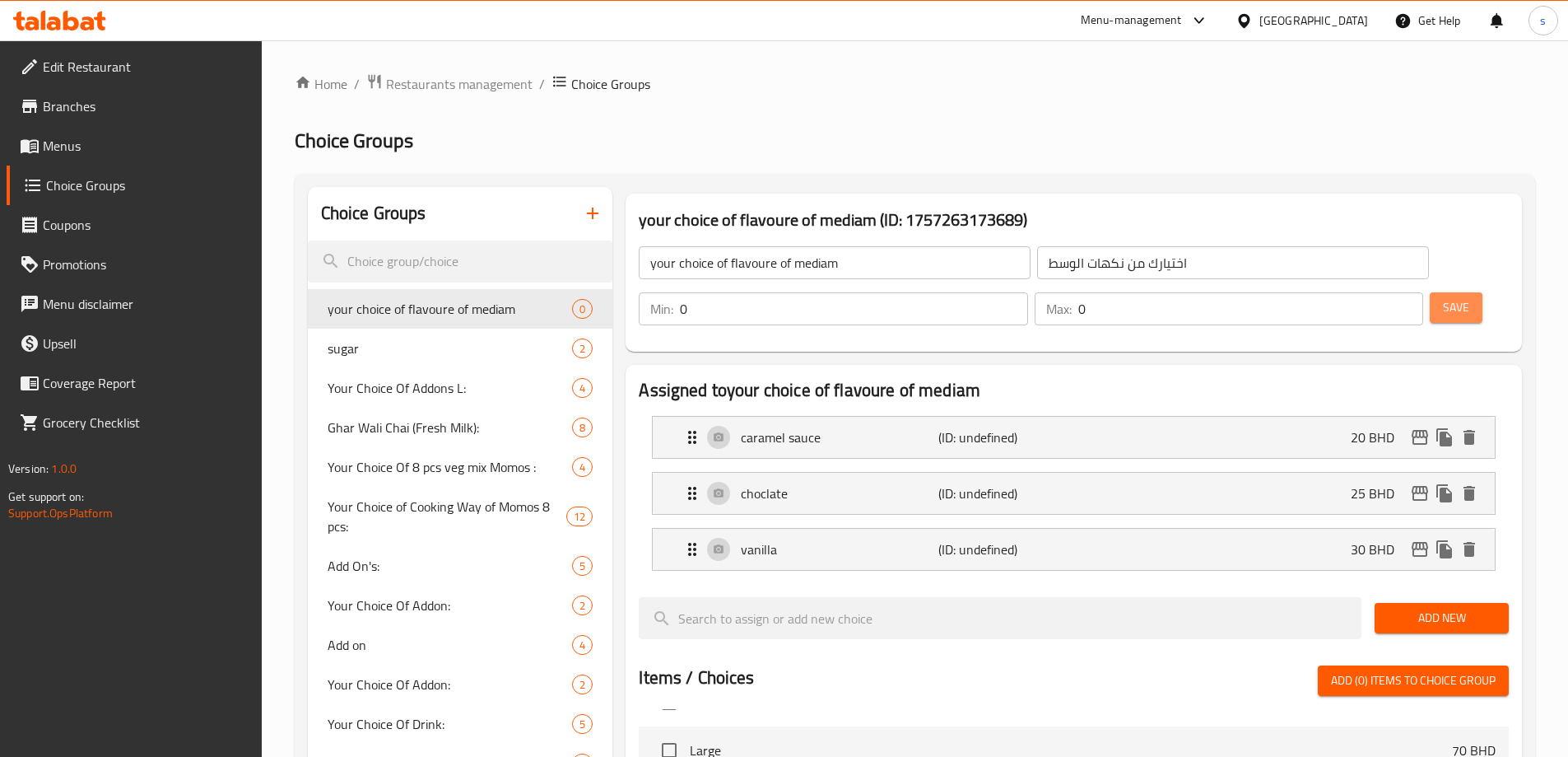
click at [1443, 298] on span "Save" at bounding box center [1456, 308] width 26 height 20
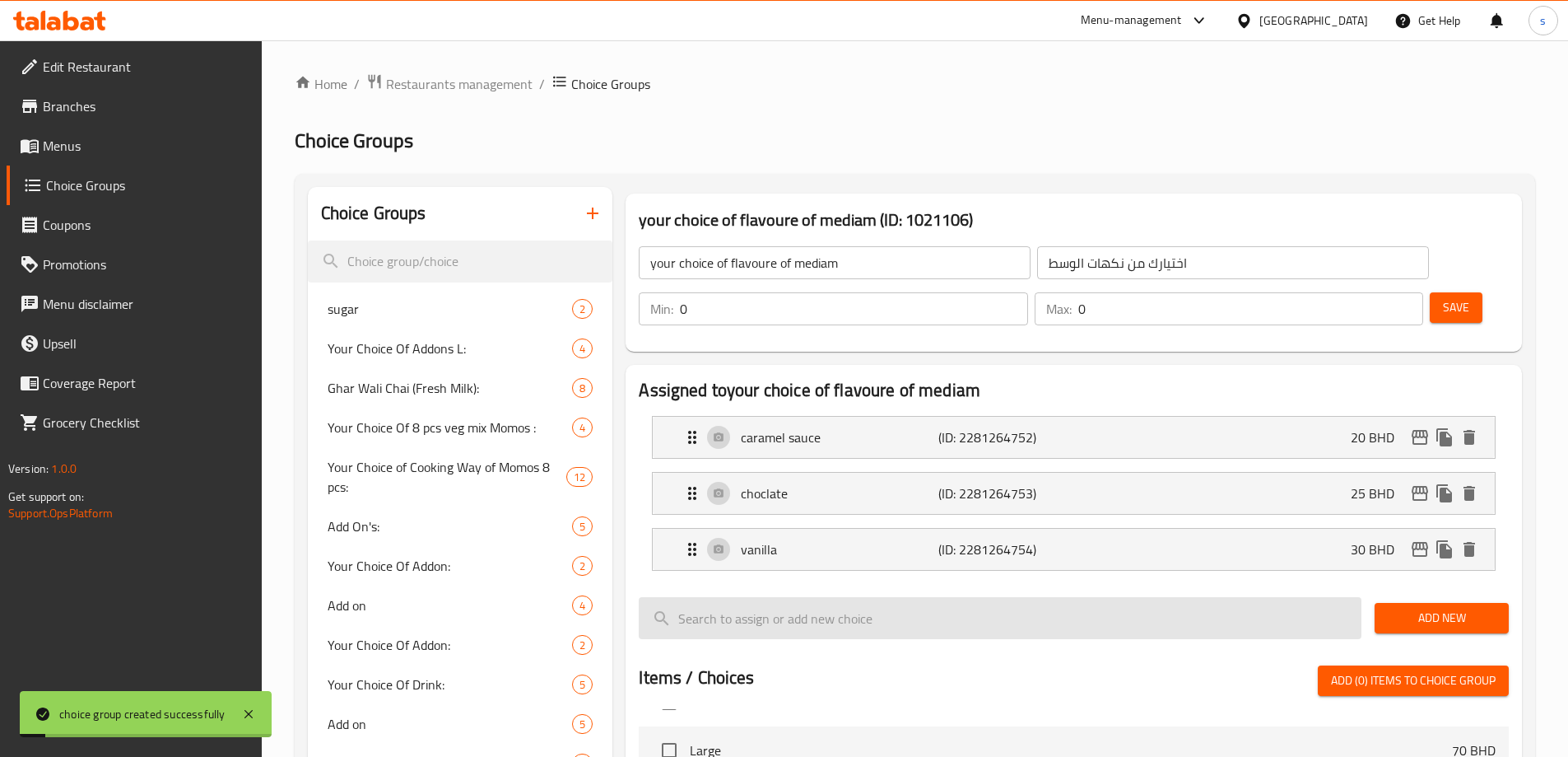
drag, startPoint x: 1432, startPoint y: 564, endPoint x: 1158, endPoint y: 578, distance: 274.4
click at [1432, 608] on span "Add New" at bounding box center [1442, 618] width 108 height 20
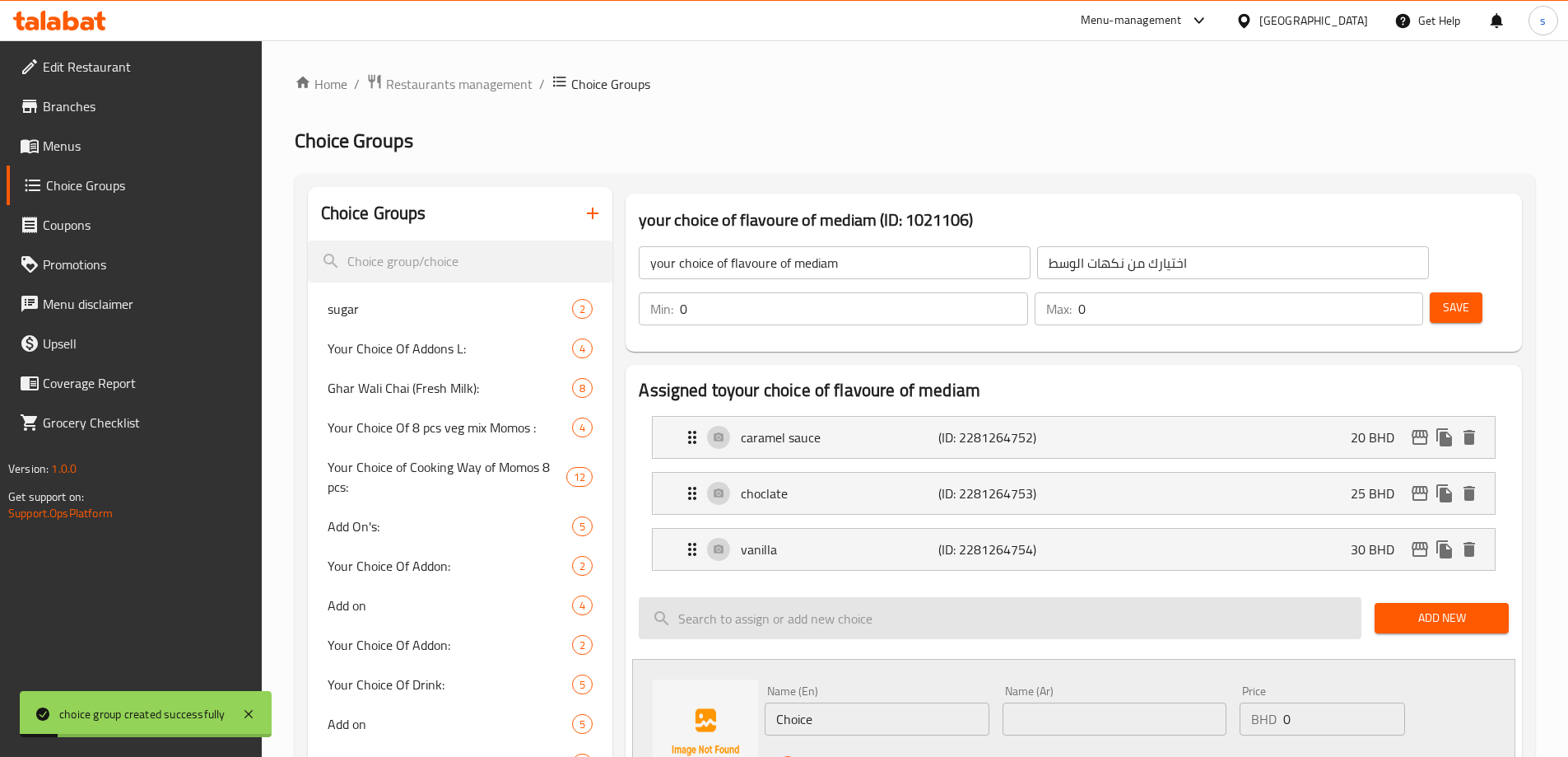
click at [829, 597] on input "search" at bounding box center [1001, 618] width 723 height 42
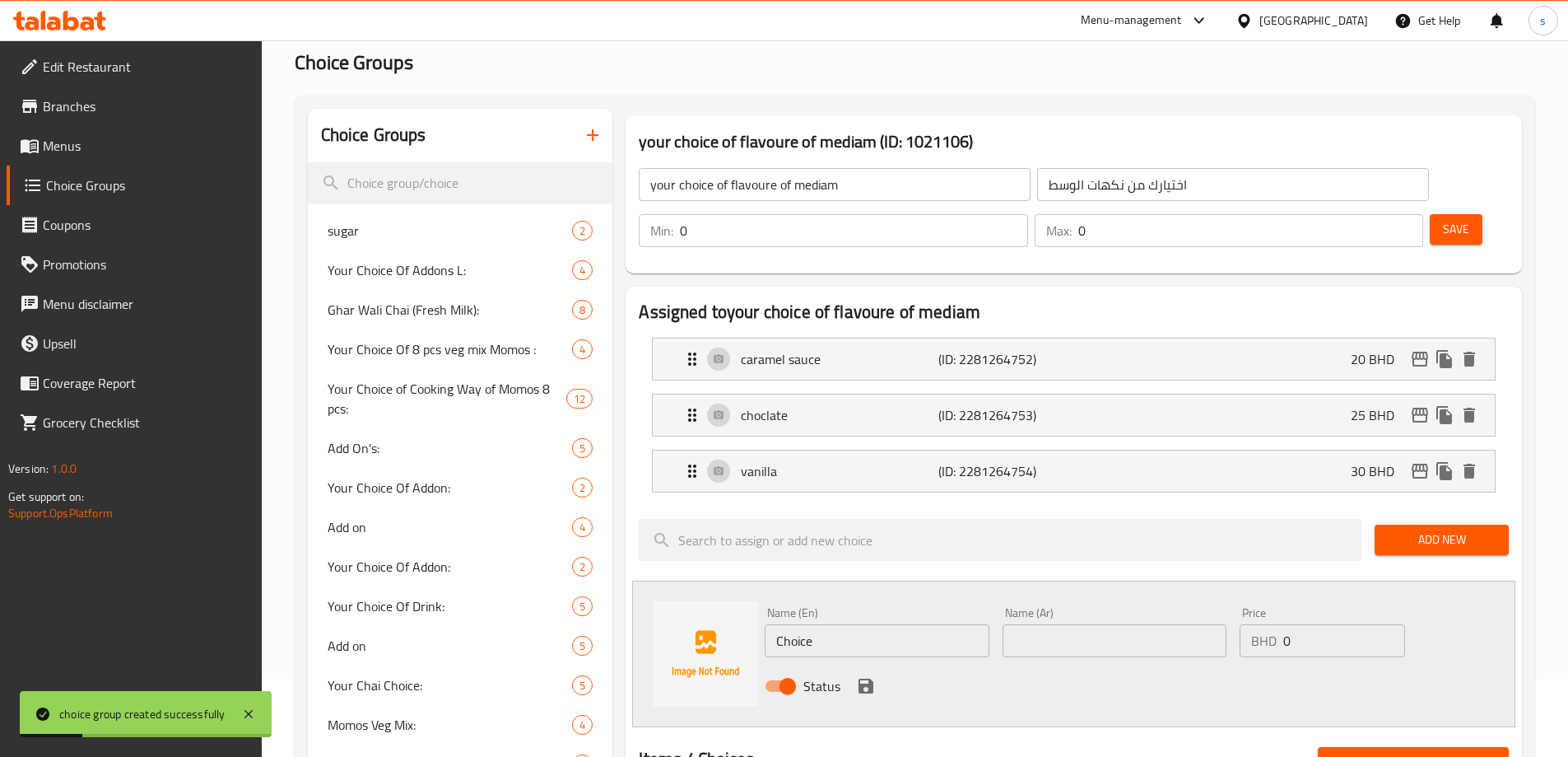
scroll to position [165, 0]
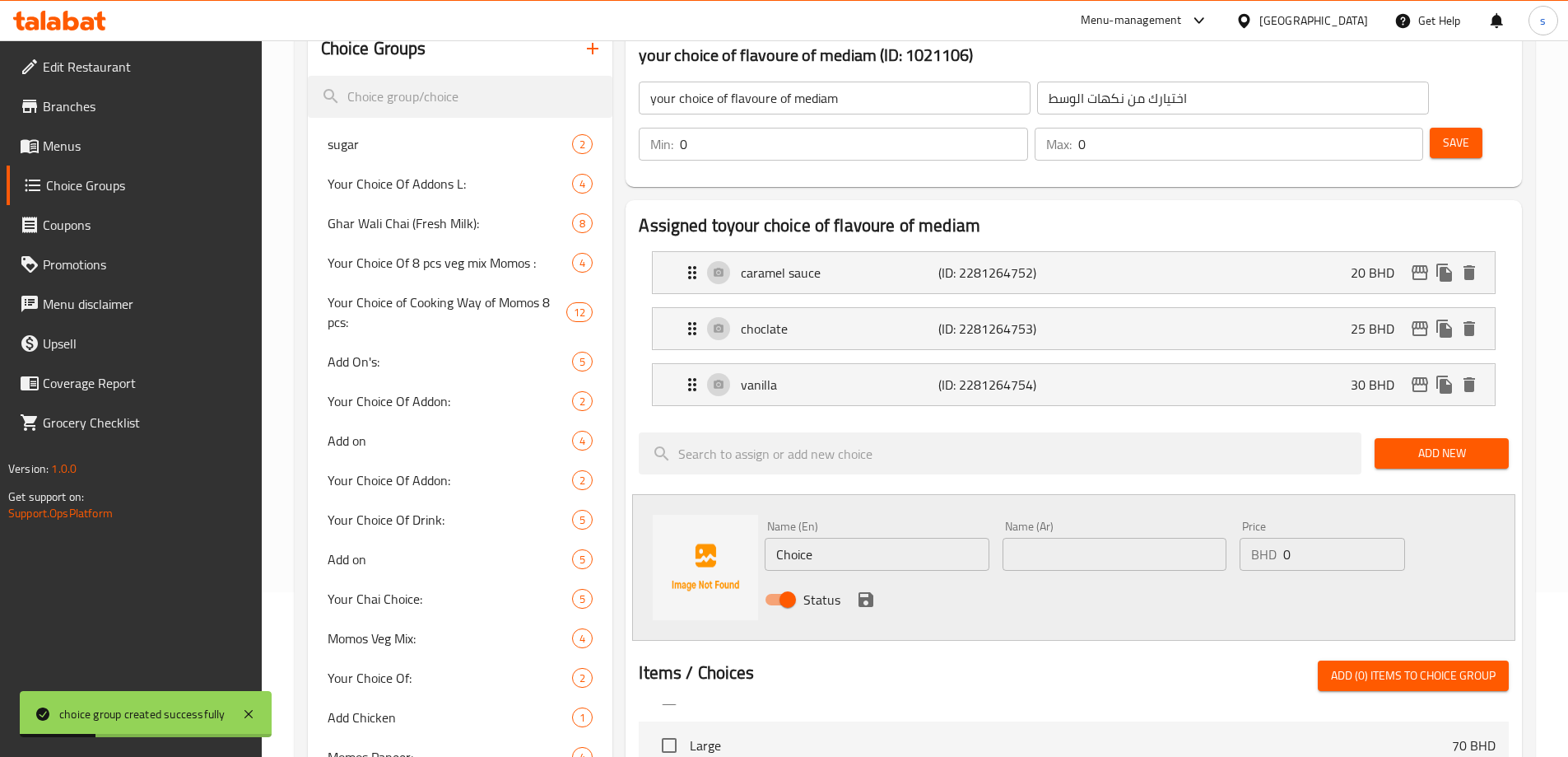
click at [823, 538] on input "Choice" at bounding box center [876, 555] width 223 height 33
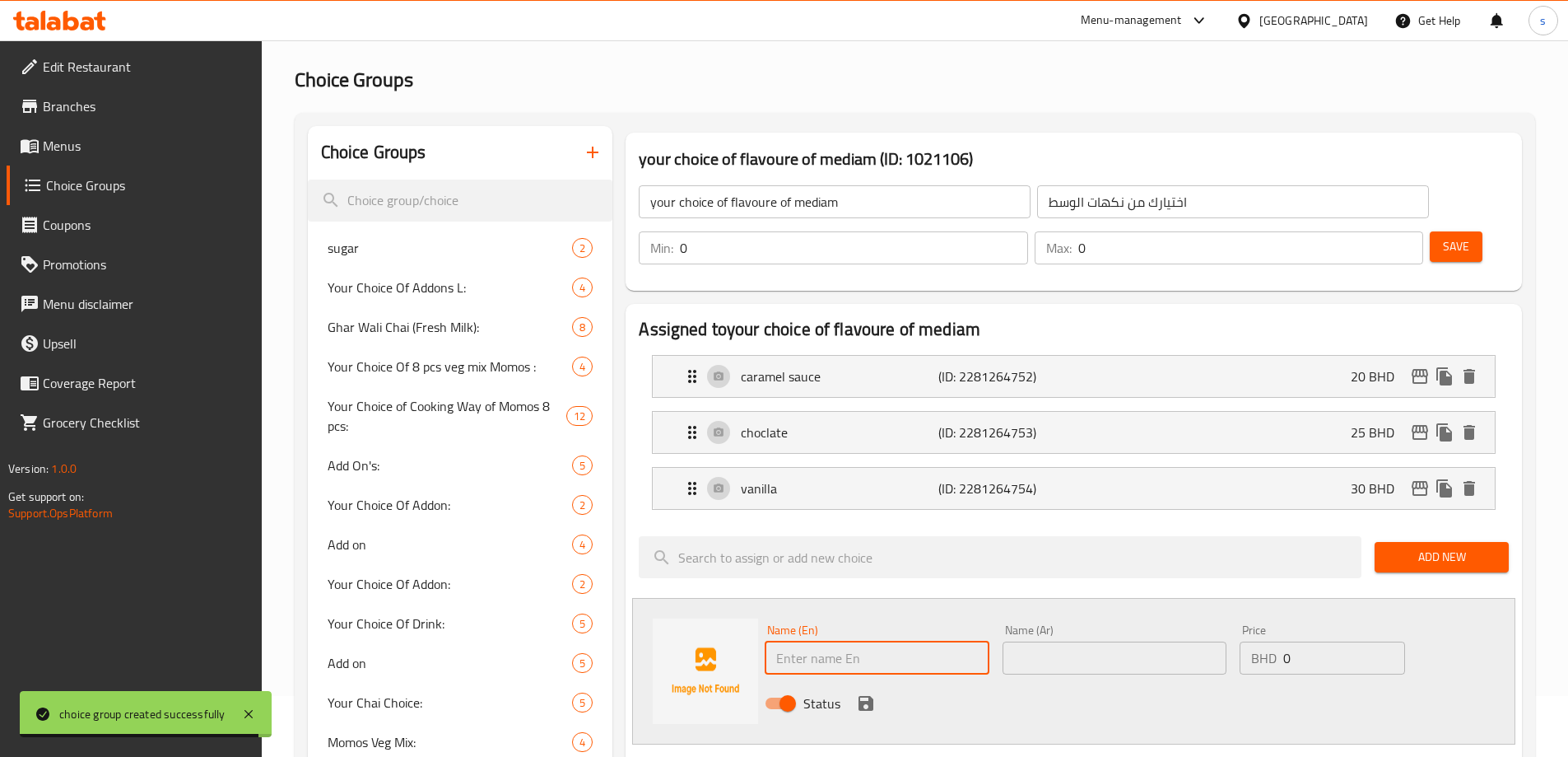
scroll to position [0, 0]
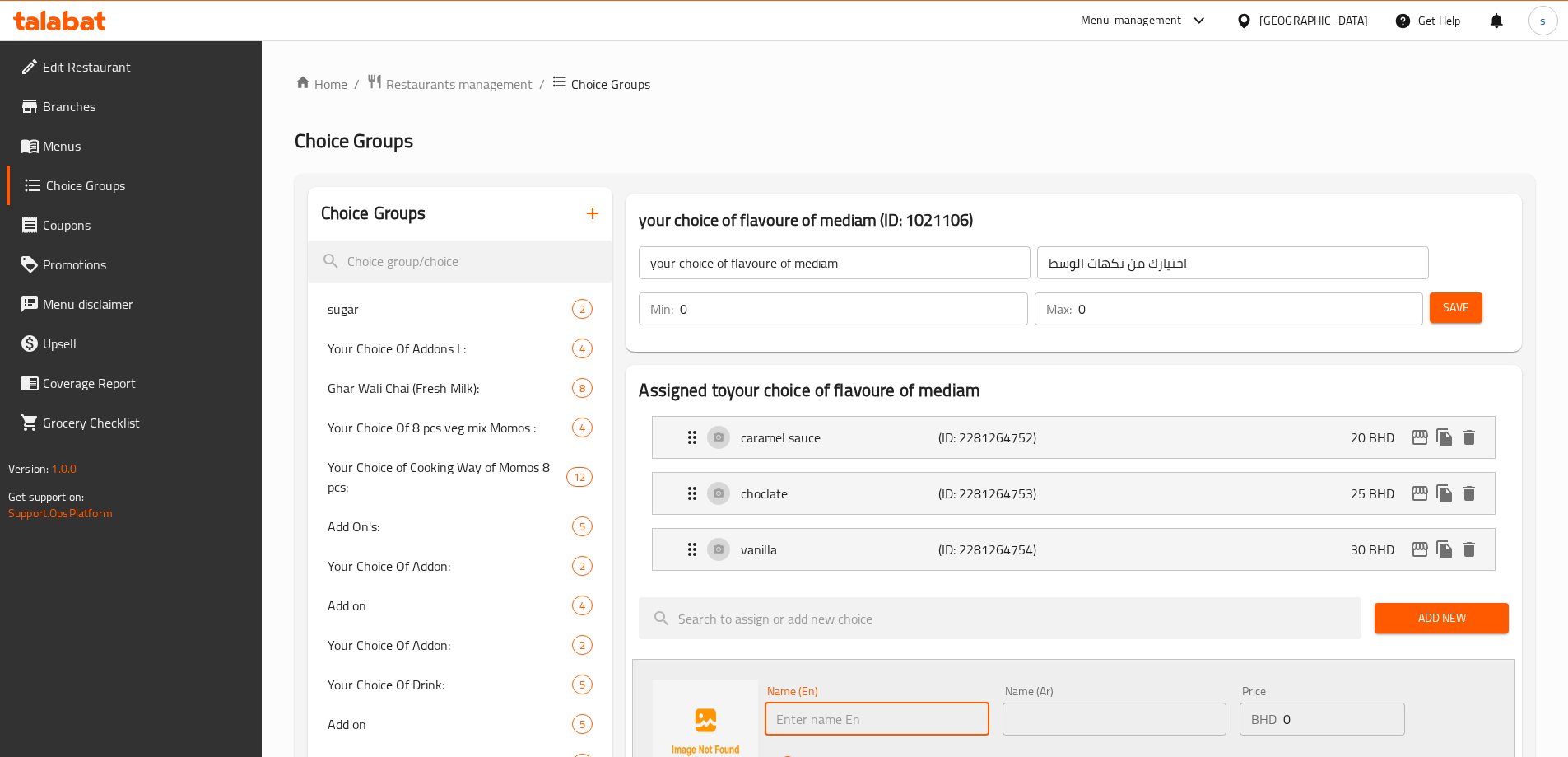
click at [591, 212] on icon "button" at bounding box center [593, 212] width 19 height 19
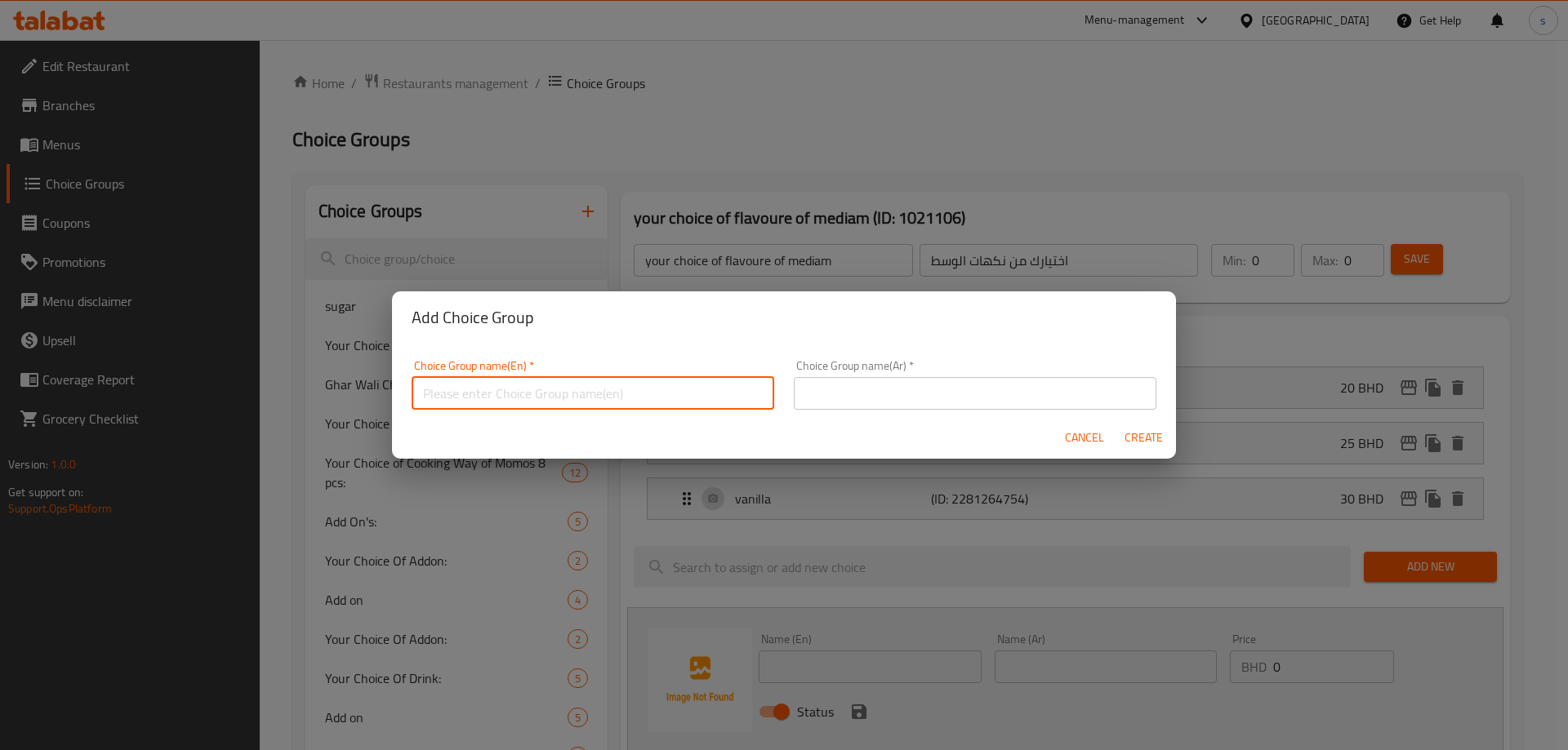
click at [579, 400] on input "text" at bounding box center [592, 393] width 362 height 33
drag, startPoint x: 567, startPoint y: 392, endPoint x: 623, endPoint y: 397, distance: 56.2
click at [623, 397] on input "your choice of flavoure of mediam" at bounding box center [592, 393] width 362 height 33
type input "your choice of flavoure of large"
click at [874, 391] on input "text" at bounding box center [975, 393] width 362 height 33
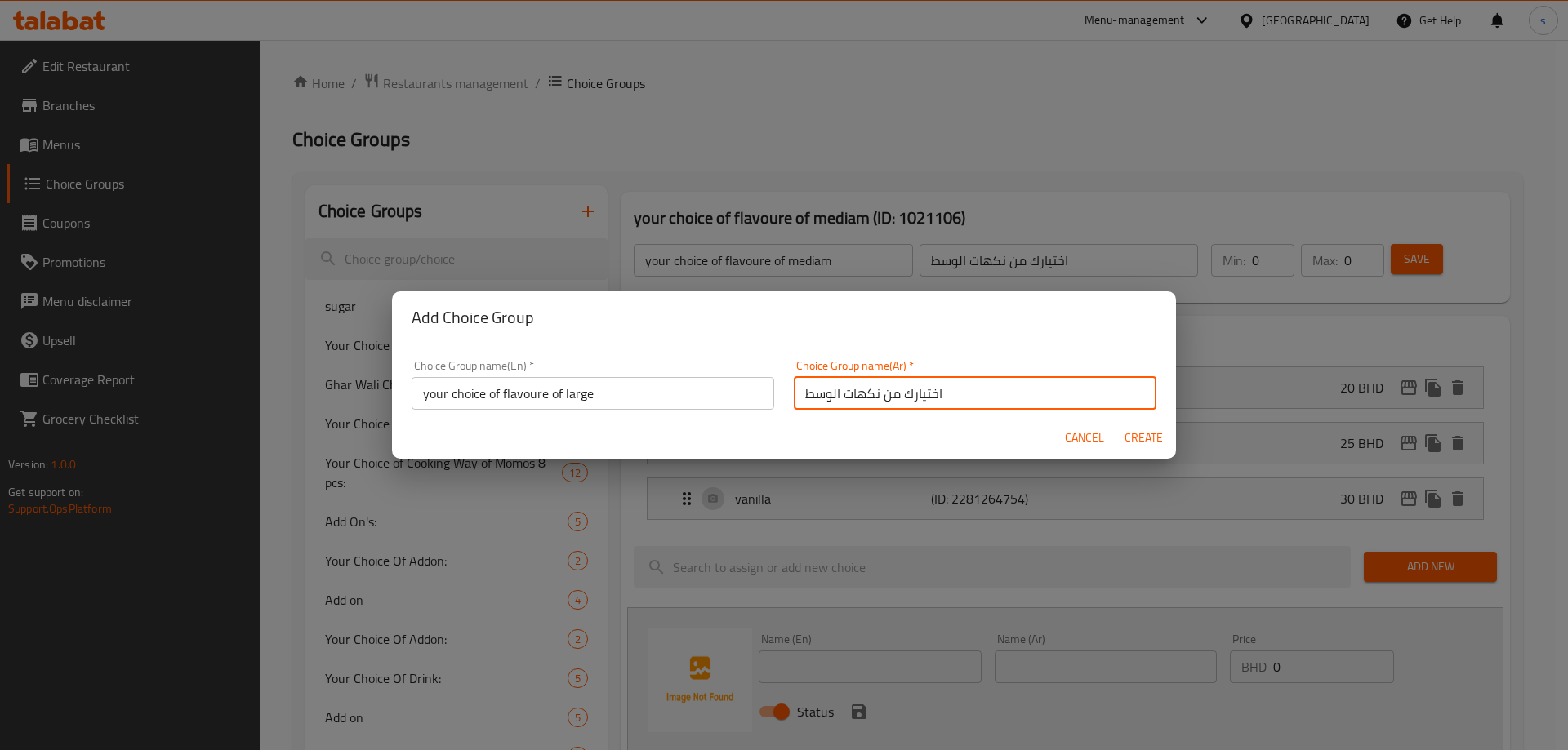
drag, startPoint x: 802, startPoint y: 393, endPoint x: 837, endPoint y: 395, distance: 35.1
click at [837, 395] on input "اختيارك من نكهات الوسط" at bounding box center [975, 393] width 362 height 33
type input "اختيارك من نكهات"
click at [1099, 443] on span "Cancel" at bounding box center [1084, 438] width 40 height 20
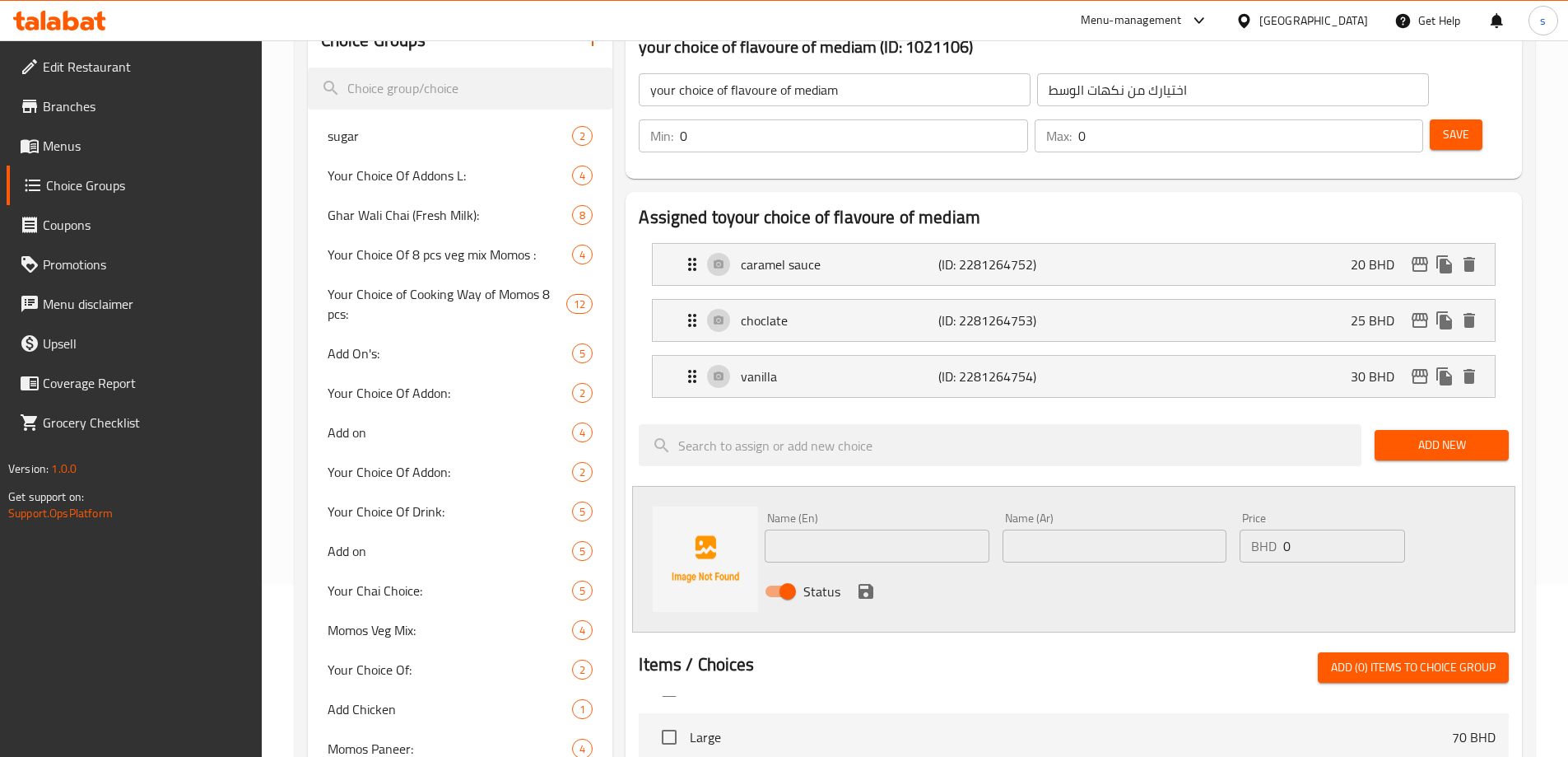
scroll to position [83, 0]
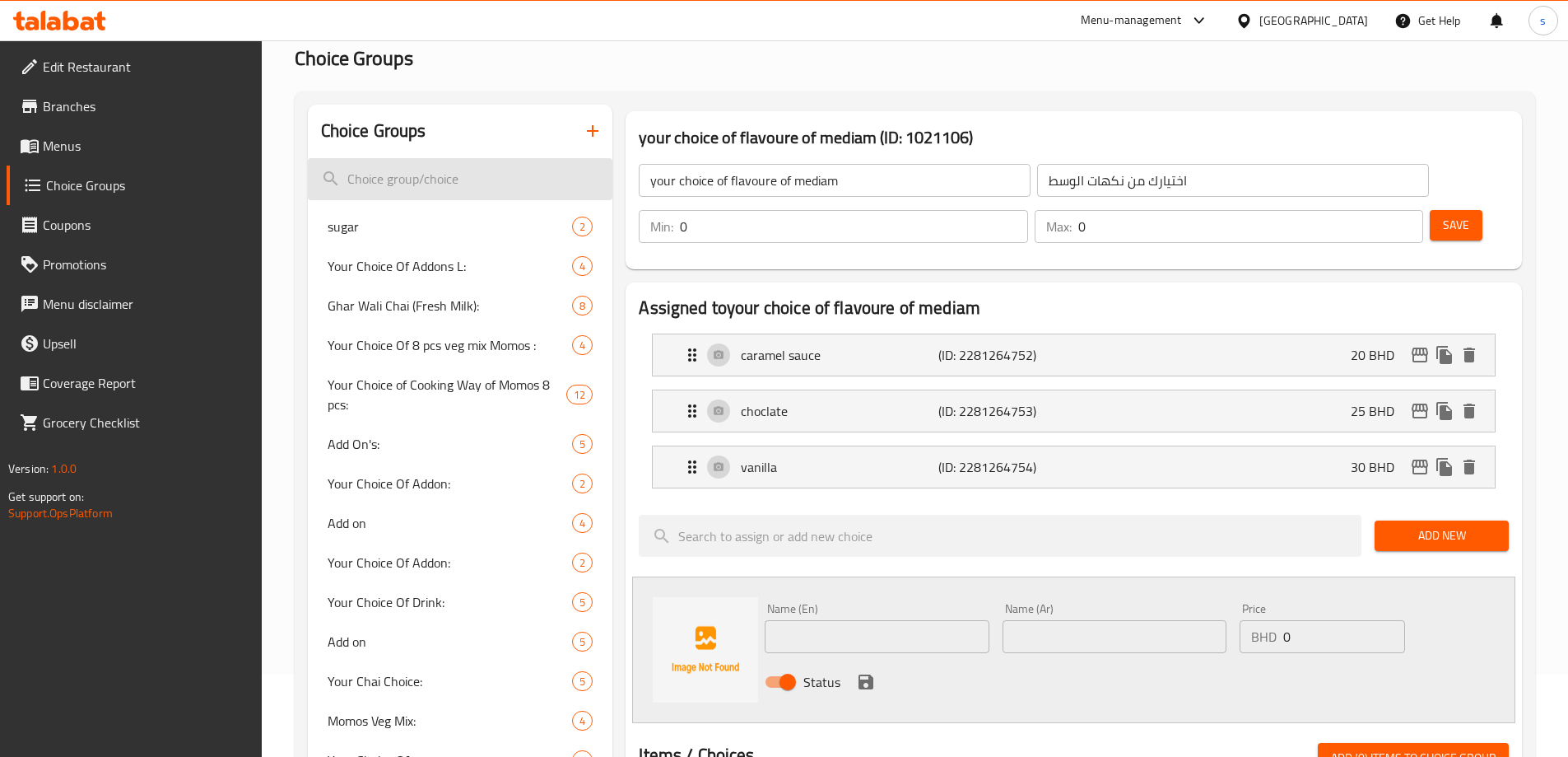
click at [553, 167] on input "search" at bounding box center [460, 178] width 305 height 42
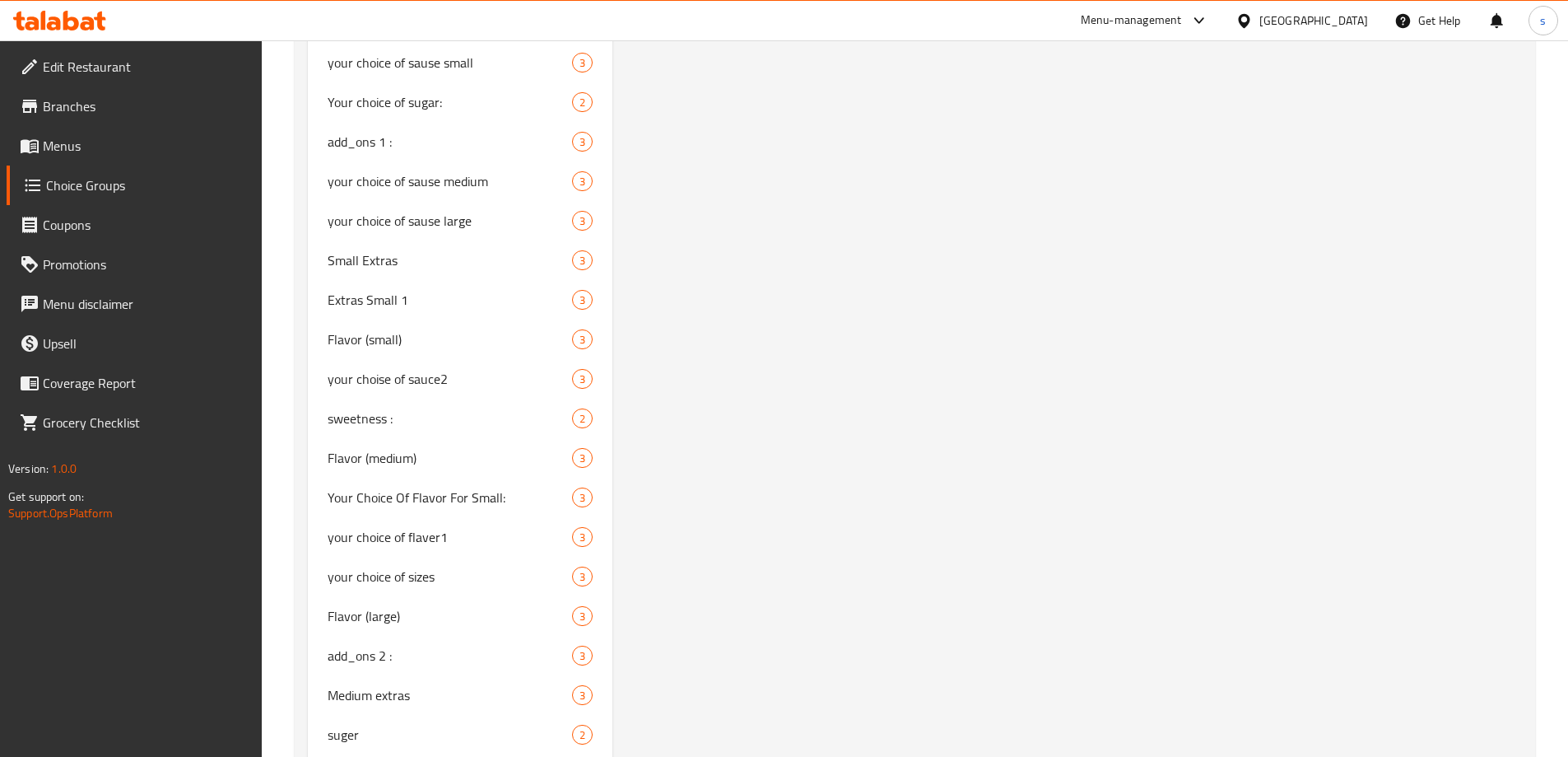
scroll to position [3310, 0]
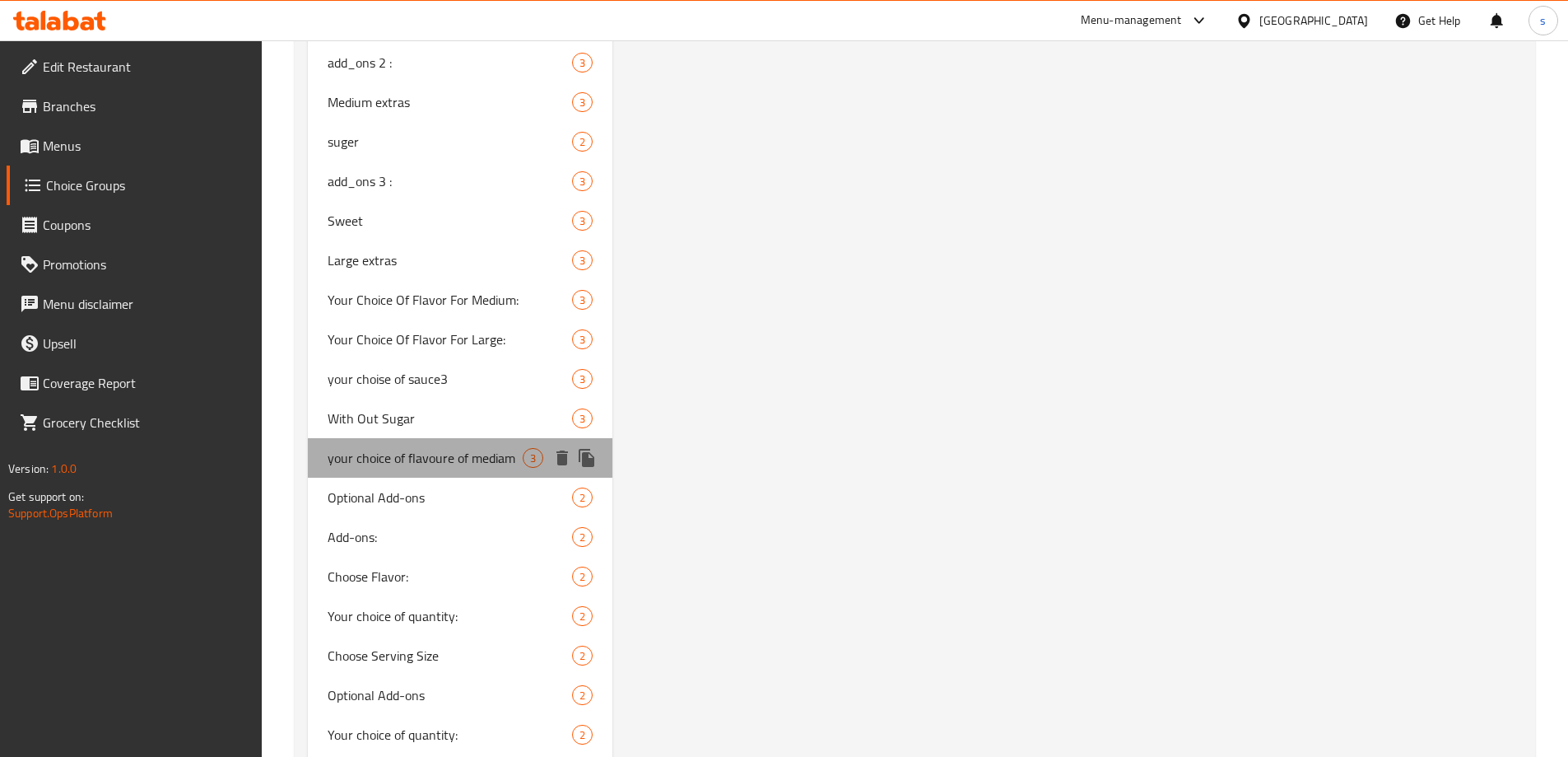
click at [444, 457] on span "your choice of flavoure of mediam" at bounding box center [425, 457] width 196 height 19
click at [475, 461] on span "your choice of flavoure of mediam" at bounding box center [425, 457] width 196 height 19
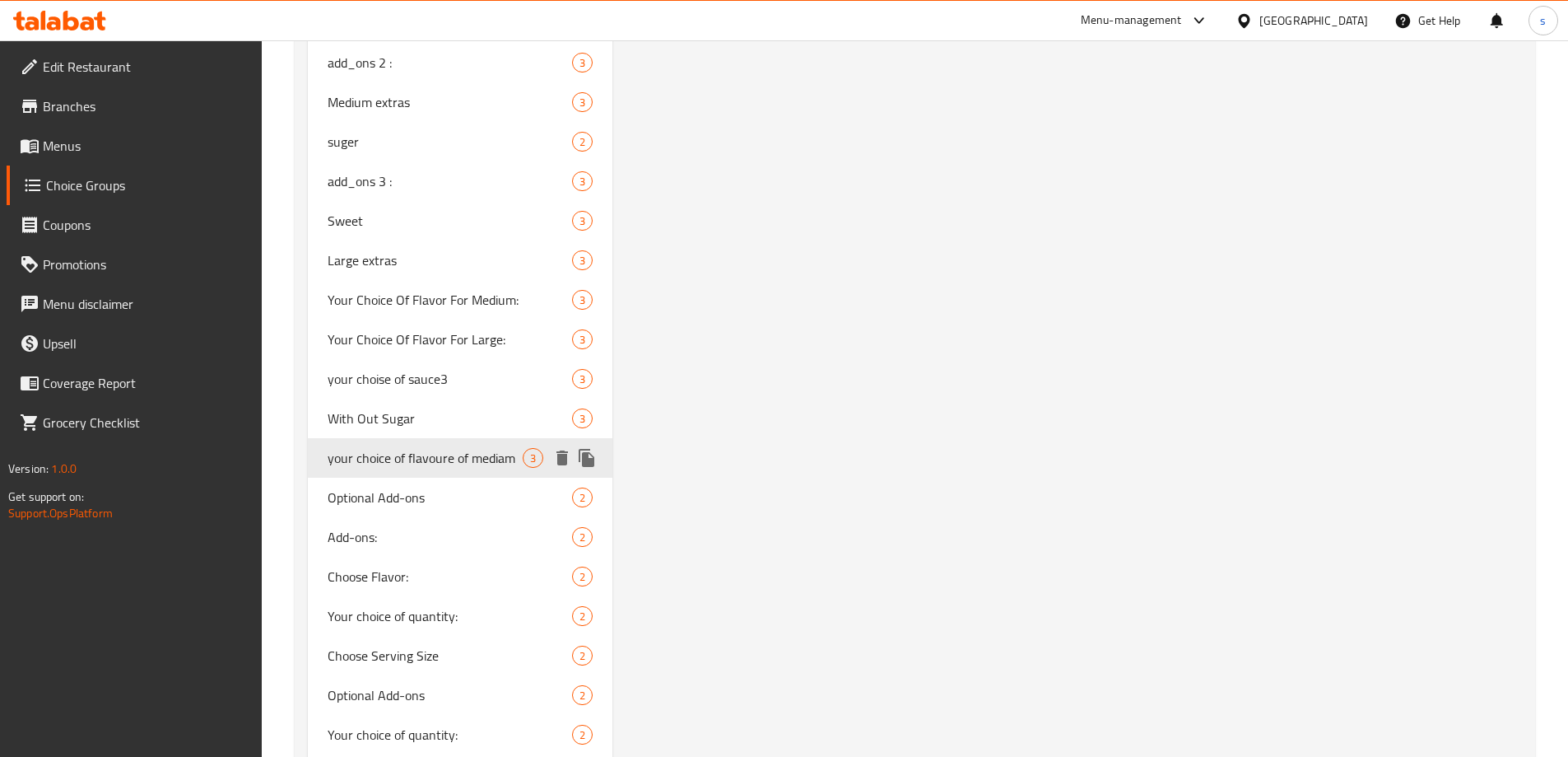
click at [585, 454] on icon "duplicate" at bounding box center [586, 458] width 16 height 19
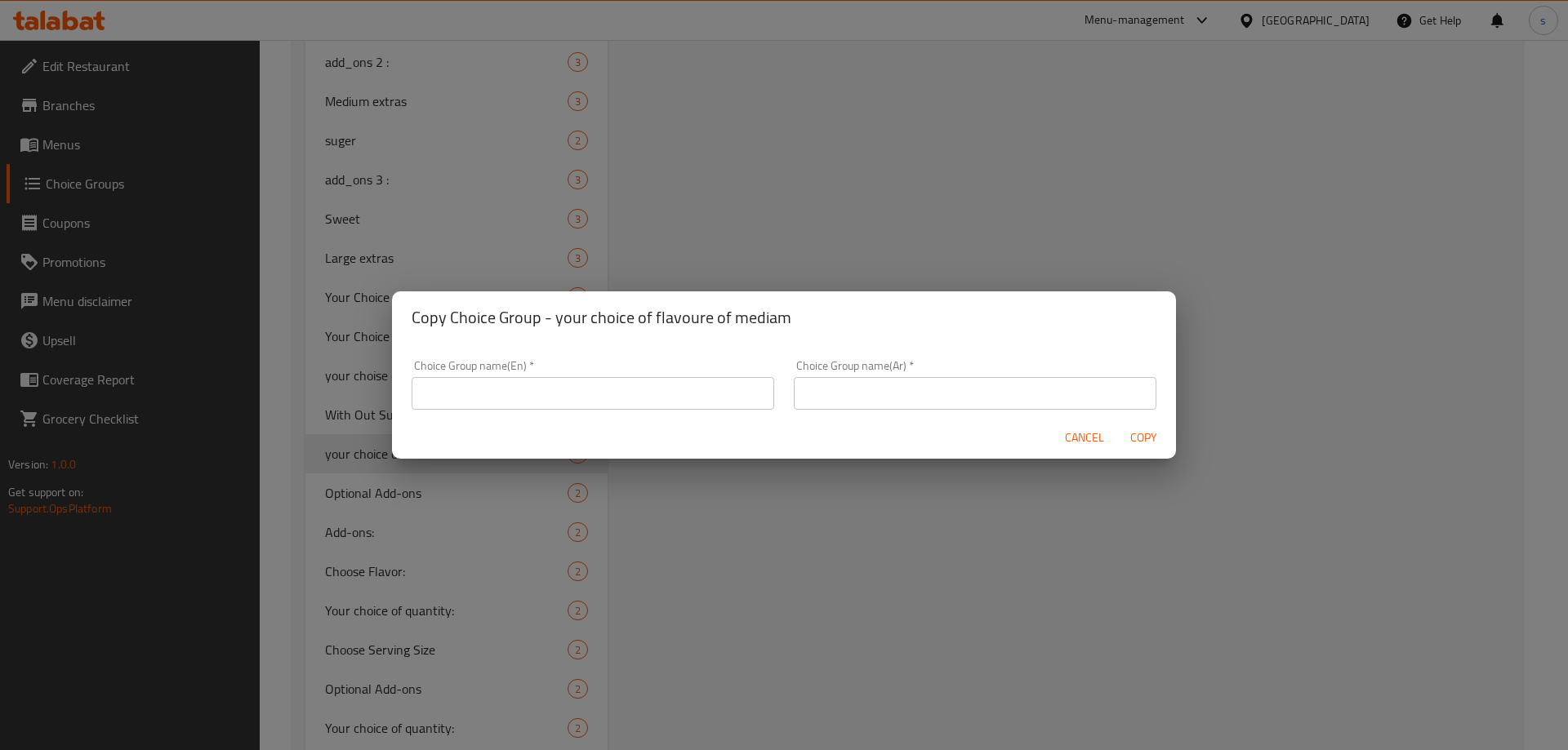
click at [625, 403] on input "text" at bounding box center [592, 393] width 362 height 33
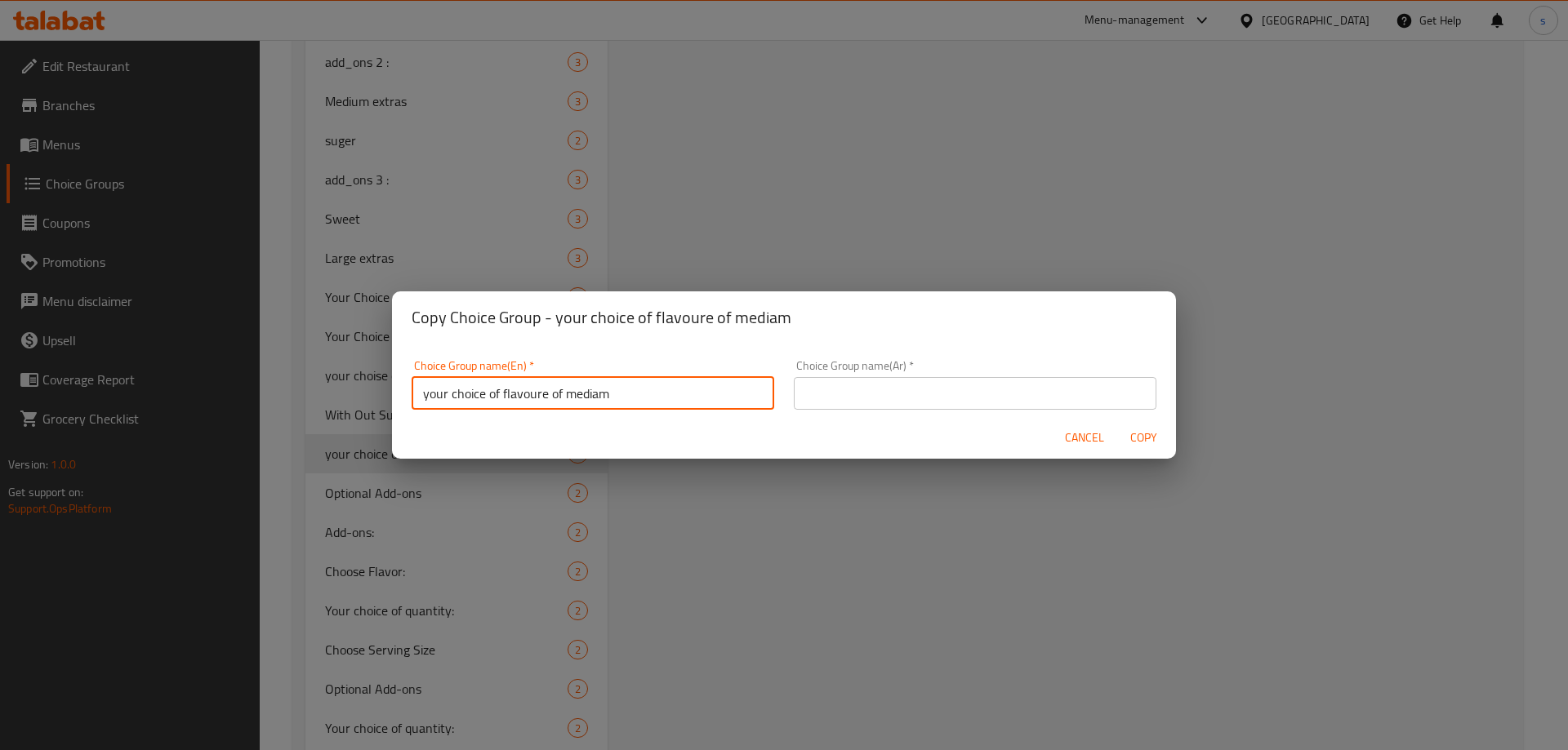
click at [612, 395] on input "your choice of flavoure of mediam" at bounding box center [592, 393] width 362 height 33
drag, startPoint x: 565, startPoint y: 397, endPoint x: 637, endPoint y: 399, distance: 72.0
click at [637, 399] on input "your choice of flavoure of mediam" at bounding box center [592, 393] width 362 height 33
type input "your choice of flavoure of large"
click at [943, 396] on input "text" at bounding box center [975, 393] width 362 height 33
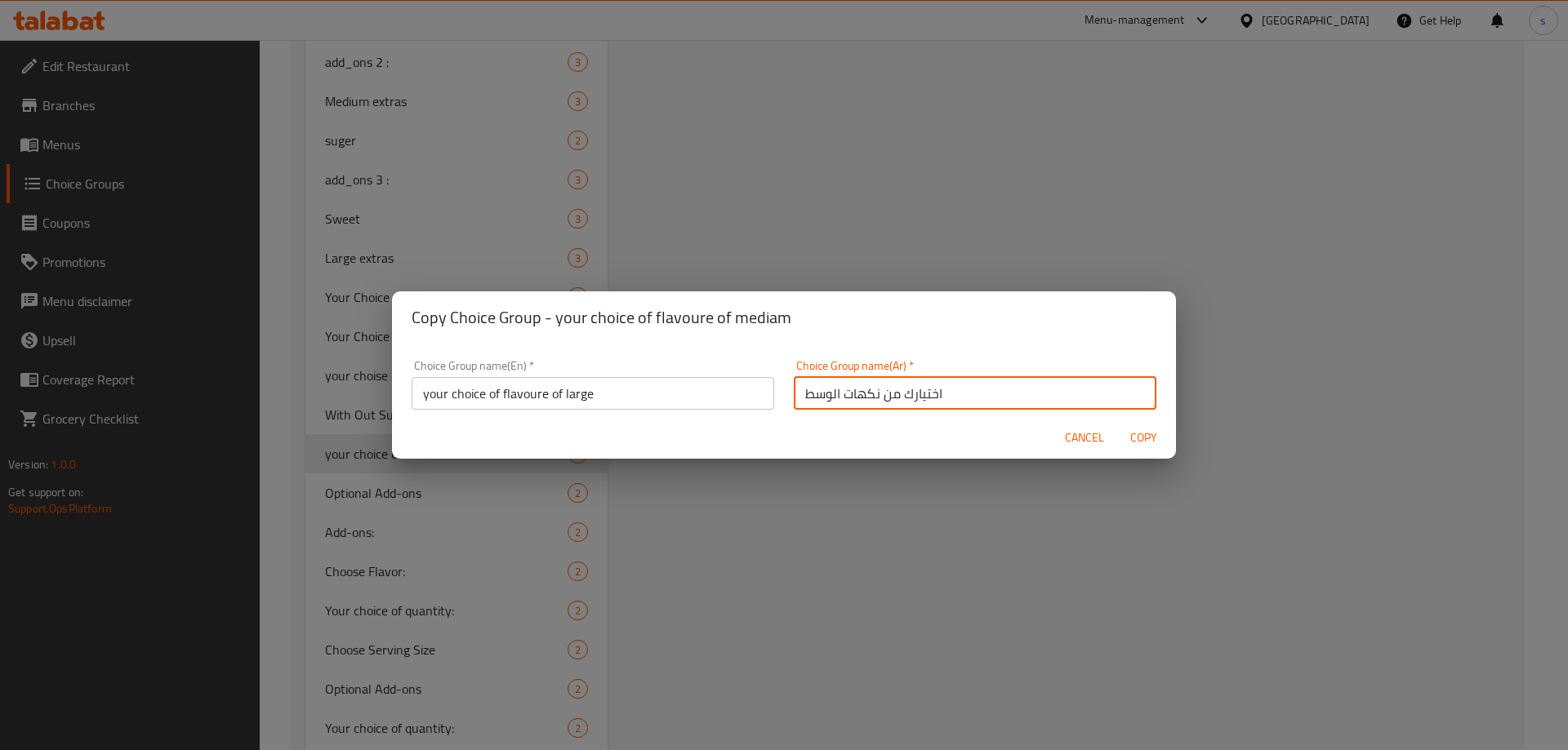
drag, startPoint x: 793, startPoint y: 393, endPoint x: 837, endPoint y: 398, distance: 44.3
click at [837, 398] on input "اختيارك من نكهات الوسط" at bounding box center [975, 393] width 362 height 33
click at [835, 397] on input "اختيارك من نكهات الوسط" at bounding box center [975, 393] width 362 height 33
type input "اختيارك من نكهات الكبير"
click at [1139, 440] on span "Copy" at bounding box center [1143, 438] width 40 height 20
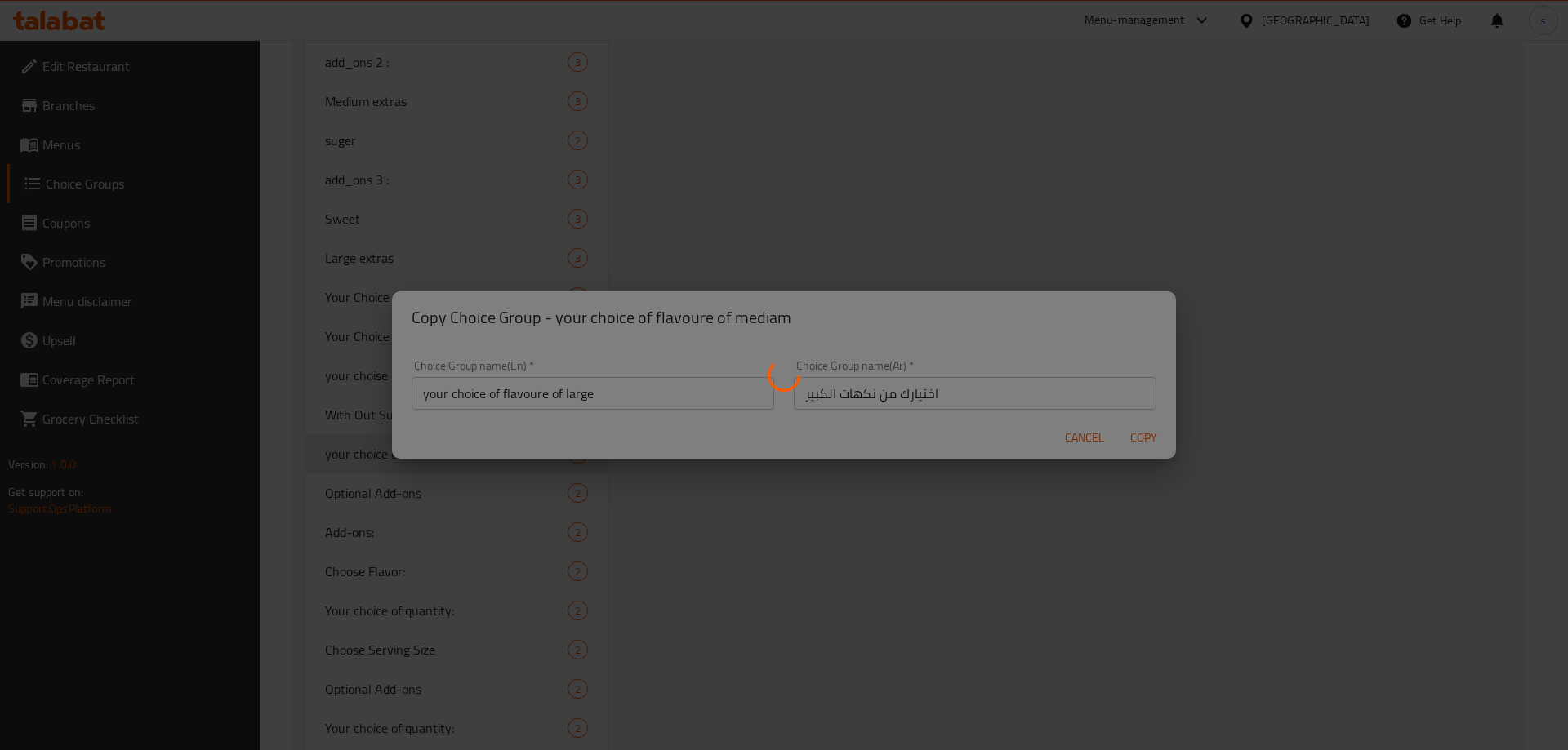
type input "your choice of flavoure of large"
type input "اختيارك من نكهات الكبير"
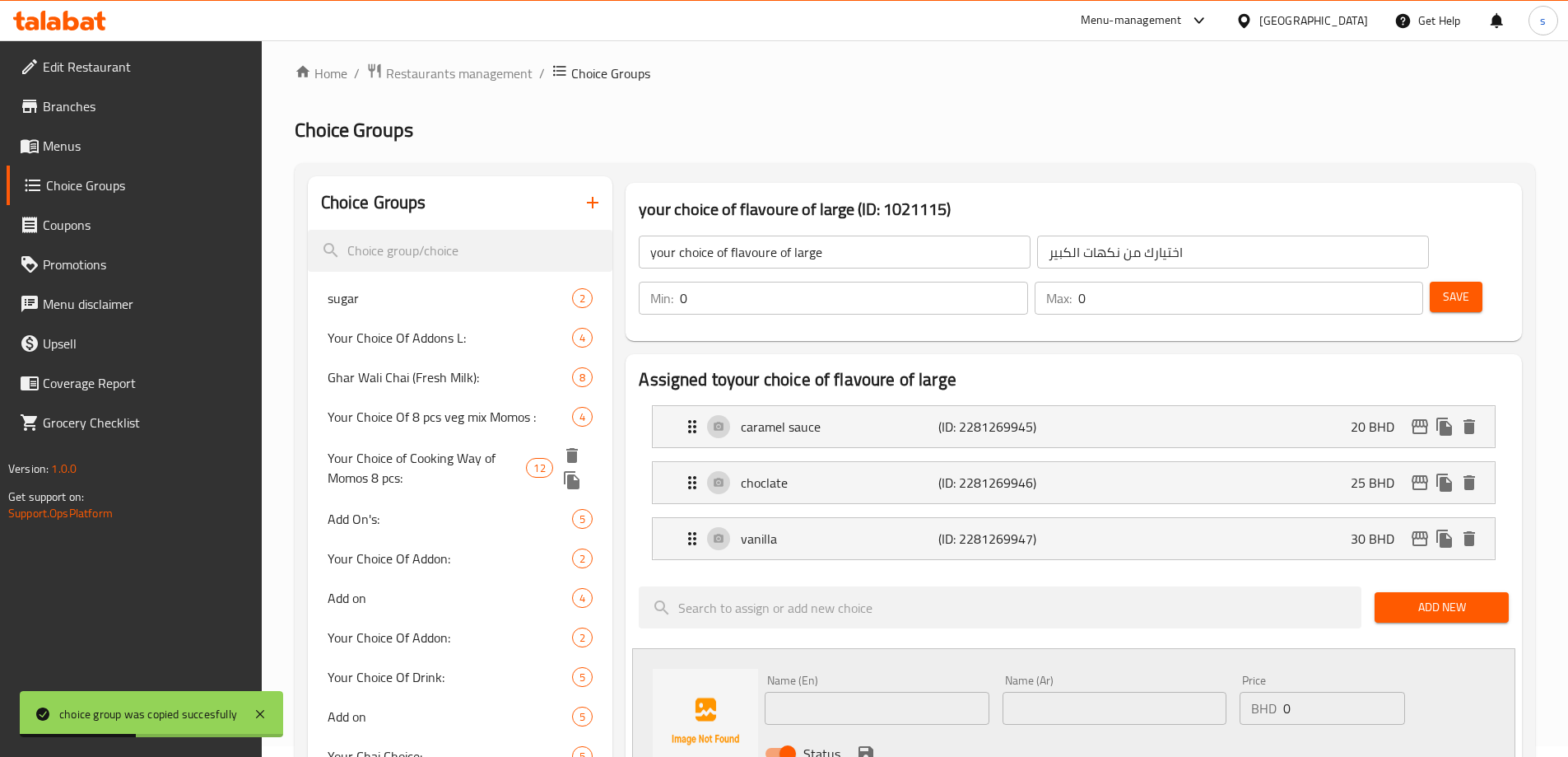
scroll to position [0, 0]
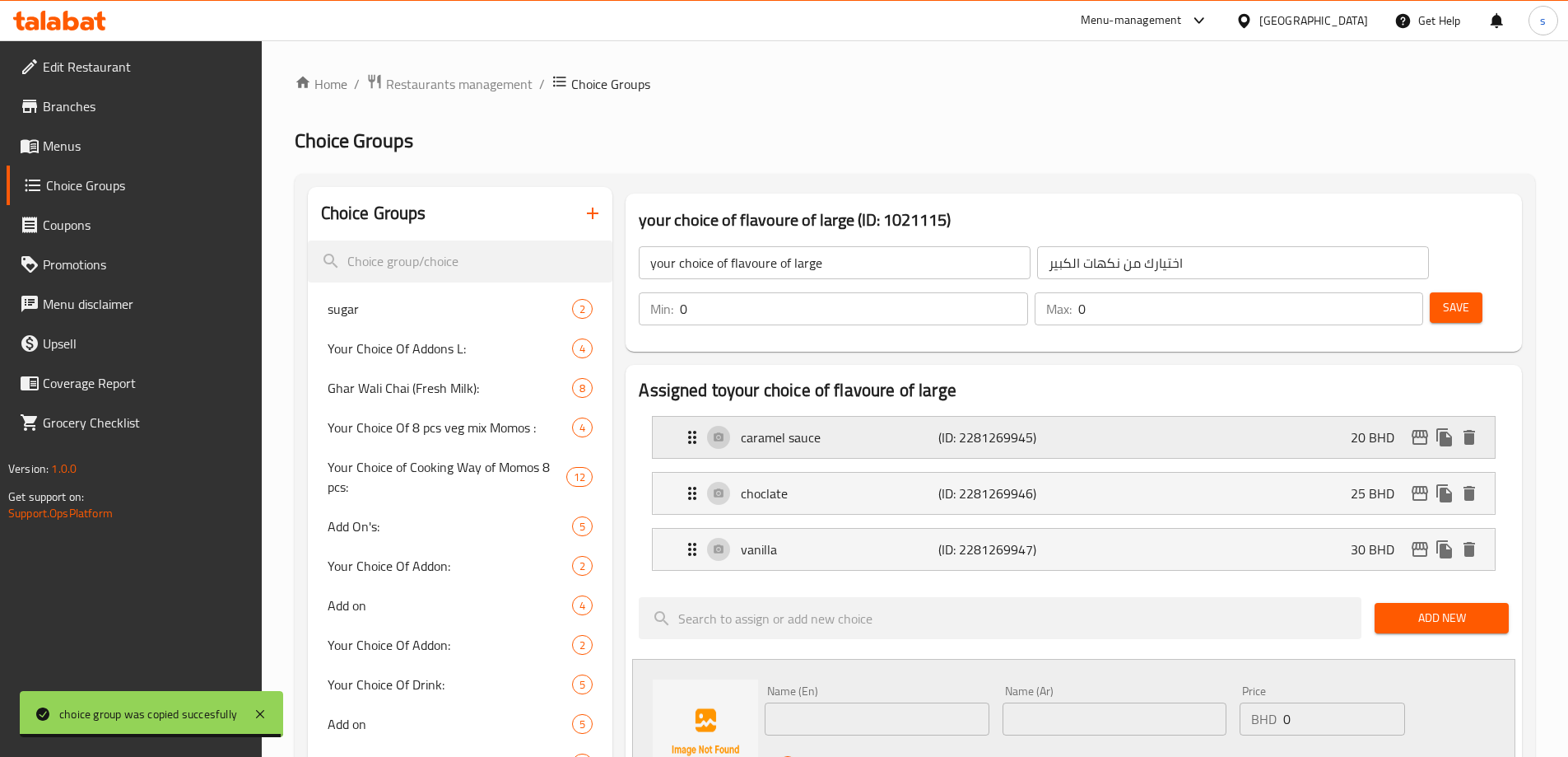
click at [903, 428] on p "caramel sauce" at bounding box center [839, 437] width 197 height 19
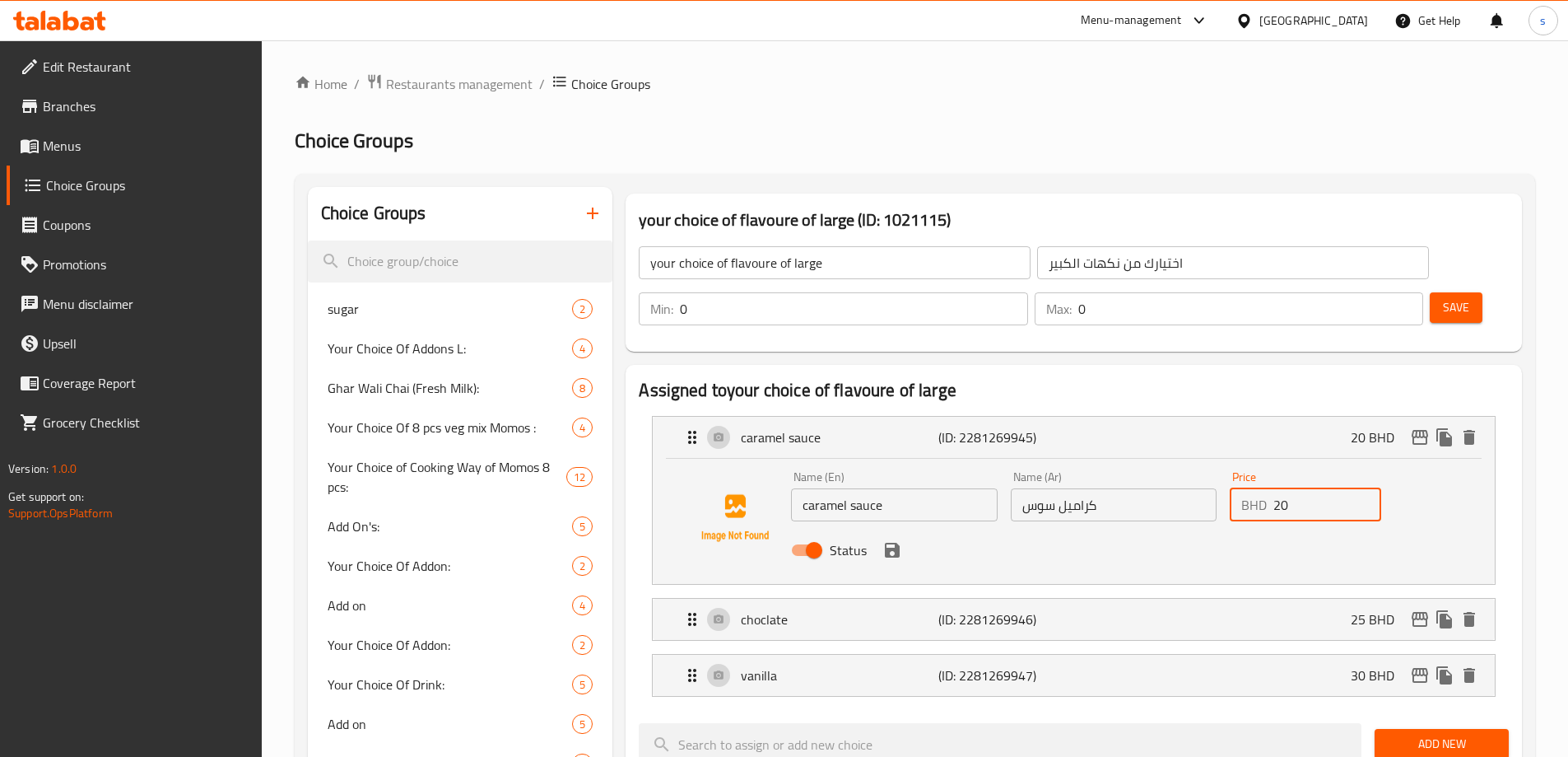
drag, startPoint x: 1282, startPoint y: 462, endPoint x: 1295, endPoint y: 461, distance: 13.0
click at [1295, 488] on input "20" at bounding box center [1328, 505] width 108 height 33
click at [1267, 488] on div "BHD 20 Price" at bounding box center [1305, 505] width 151 height 33
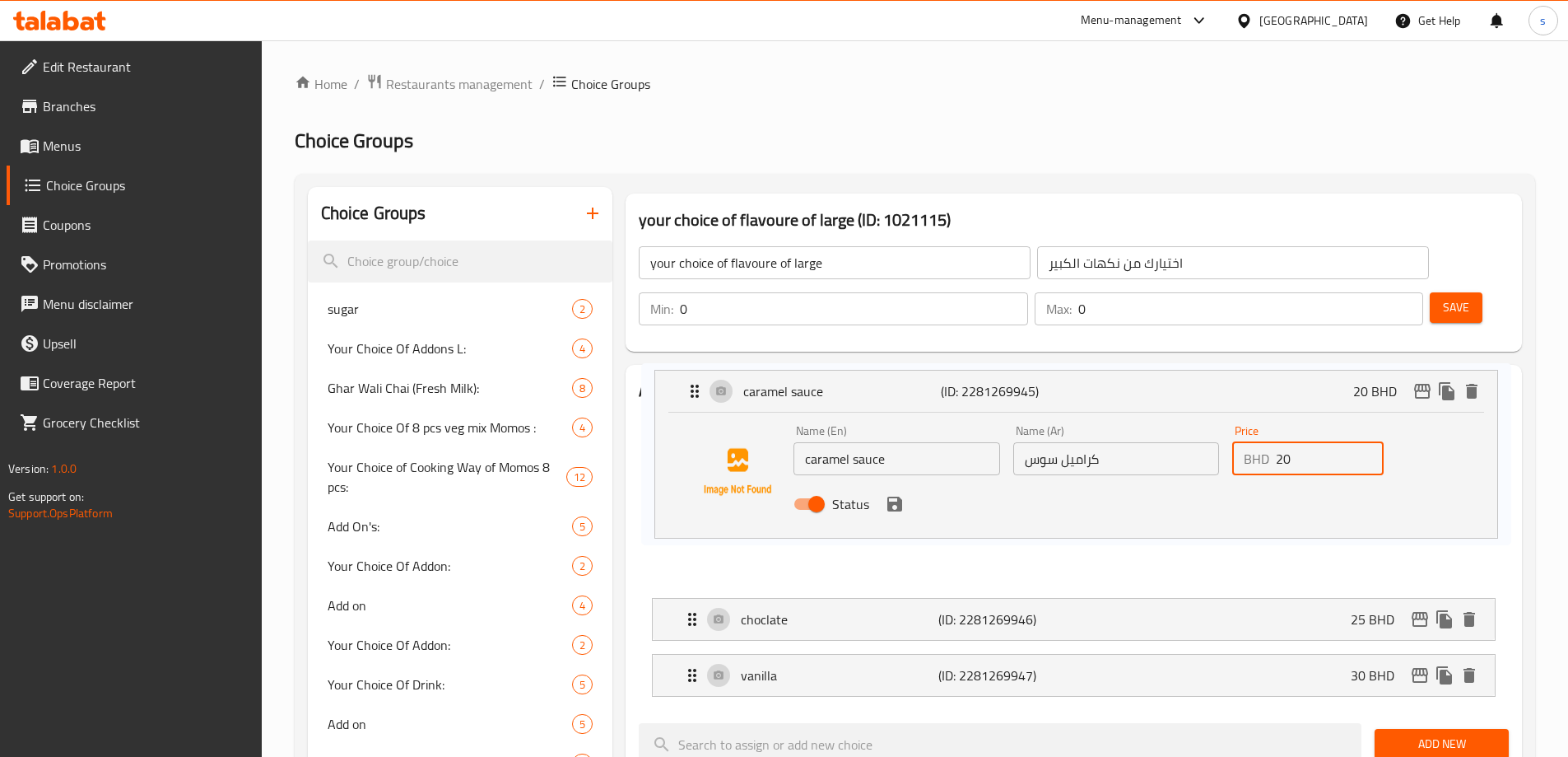
click at [1281, 456] on nav "caramel sauce (ID: 2281269945) 20 BHD Name (En) caramel sauce Name (En) Name (A…" at bounding box center [1074, 556] width 870 height 307
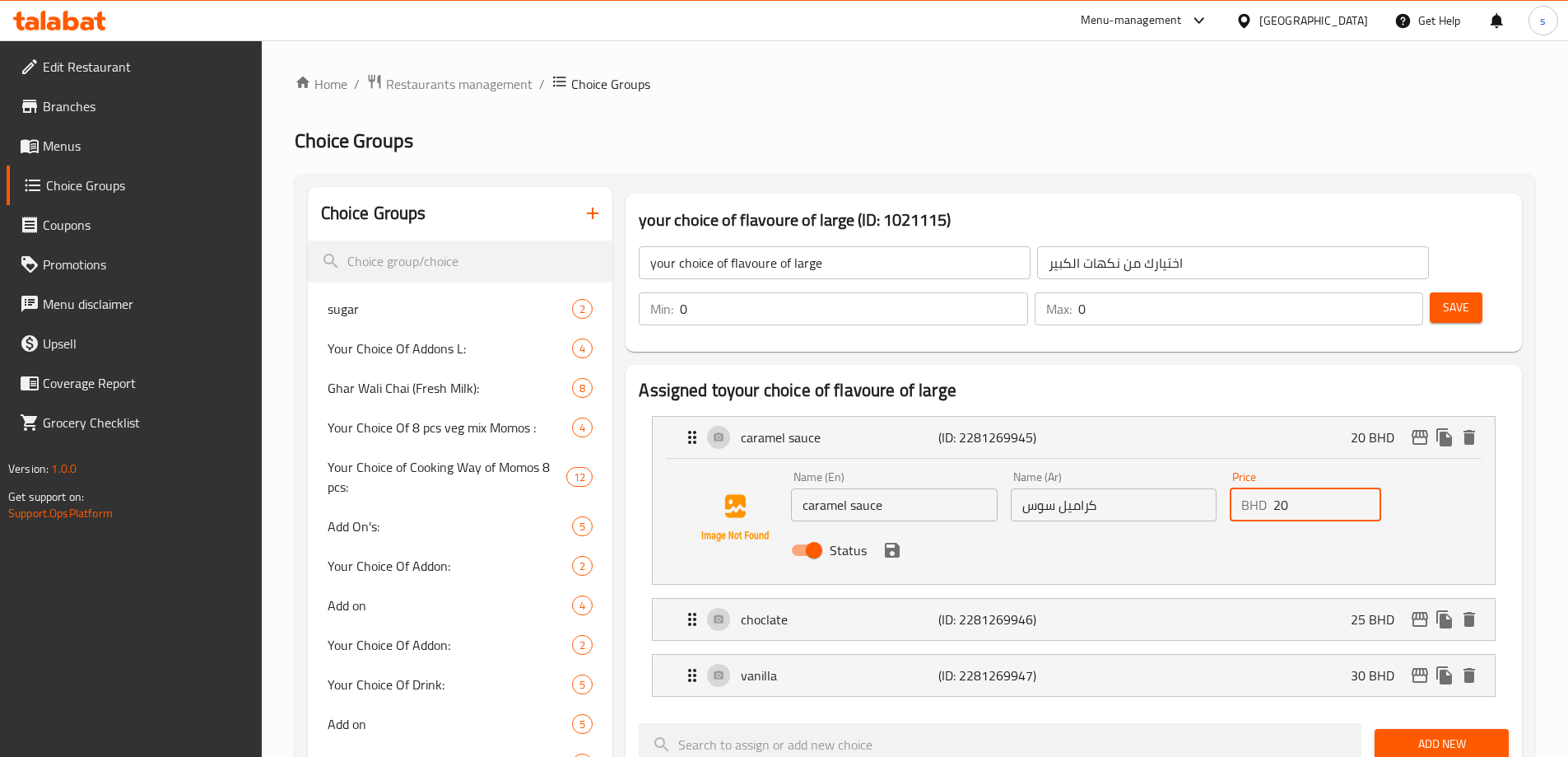
drag, startPoint x: 1278, startPoint y: 458, endPoint x: 1307, endPoint y: 462, distance: 29.3
click at [1307, 488] on input "20" at bounding box center [1328, 505] width 108 height 33
drag, startPoint x: 1282, startPoint y: 457, endPoint x: 1293, endPoint y: 457, distance: 11.0
click at [1286, 488] on input "20" at bounding box center [1328, 505] width 108 height 33
click at [1293, 488] on input "20" at bounding box center [1328, 505] width 108 height 33
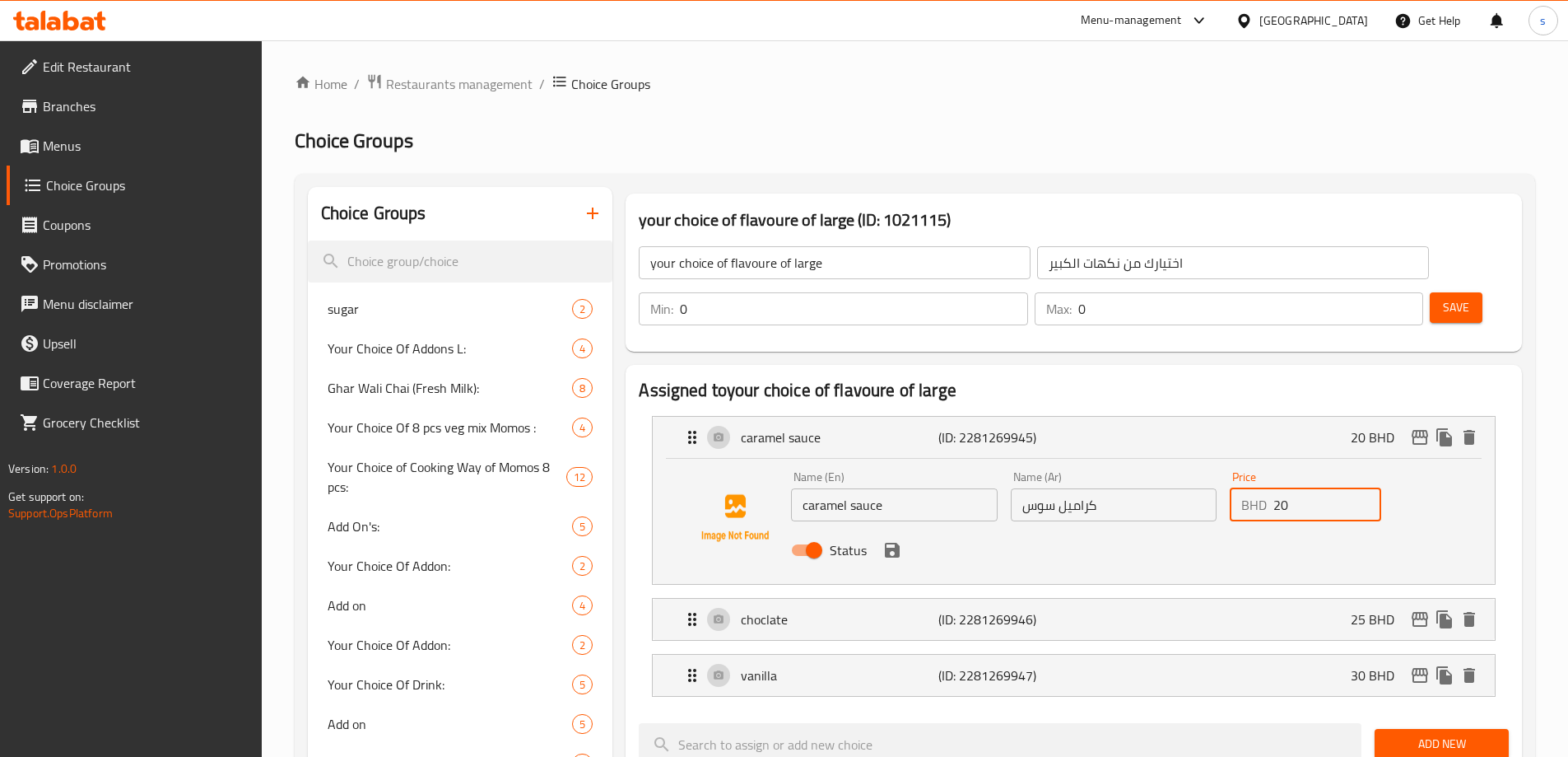
click at [1293, 488] on input "20" at bounding box center [1328, 505] width 108 height 33
type input "30"
click at [1358, 609] on p "25 BHD" at bounding box center [1379, 619] width 57 height 19
click at [1006, 609] on p "(ID: 2281269946)" at bounding box center [1004, 619] width 132 height 19
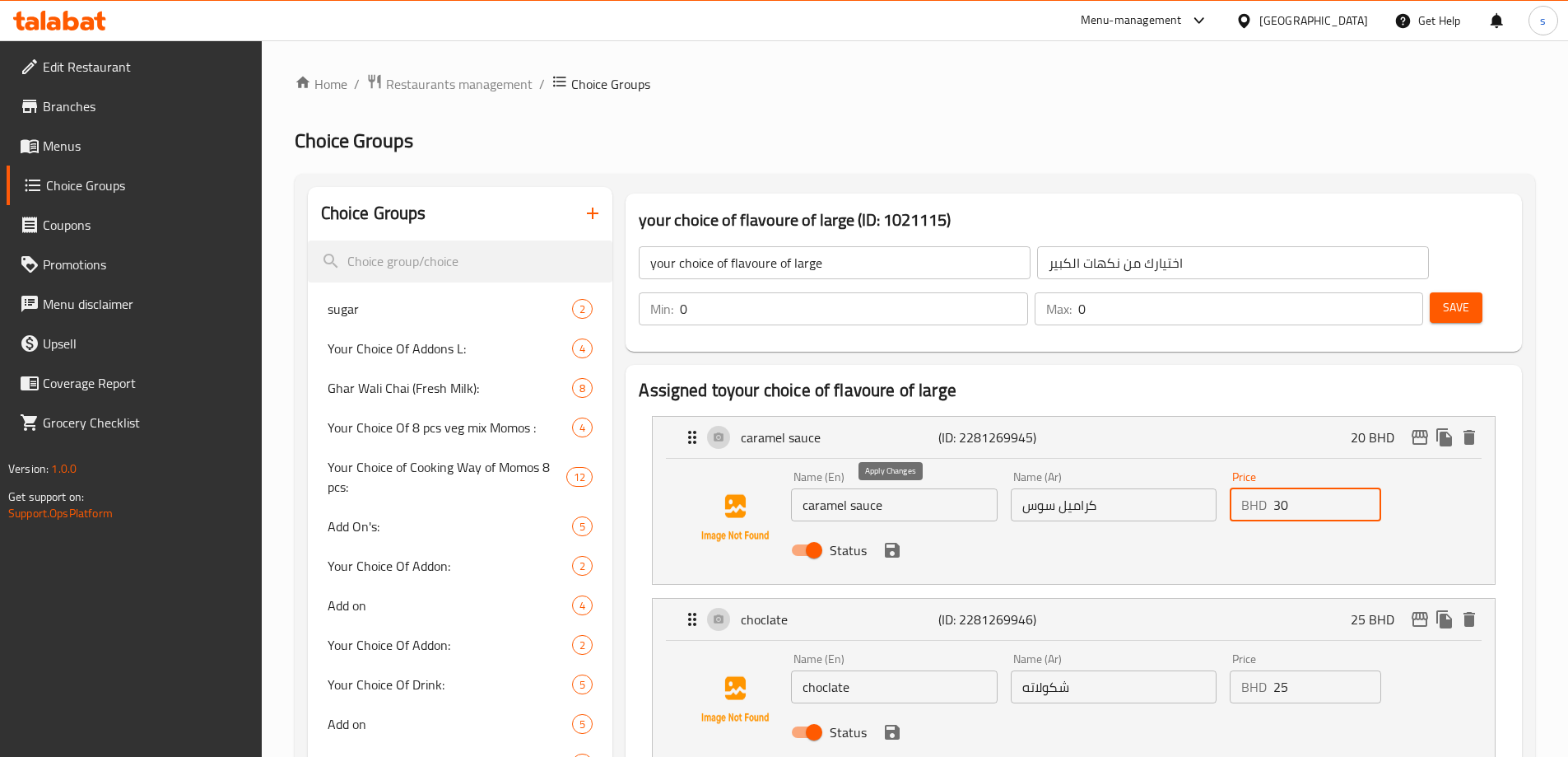
click at [898, 543] on icon "save" at bounding box center [892, 550] width 15 height 15
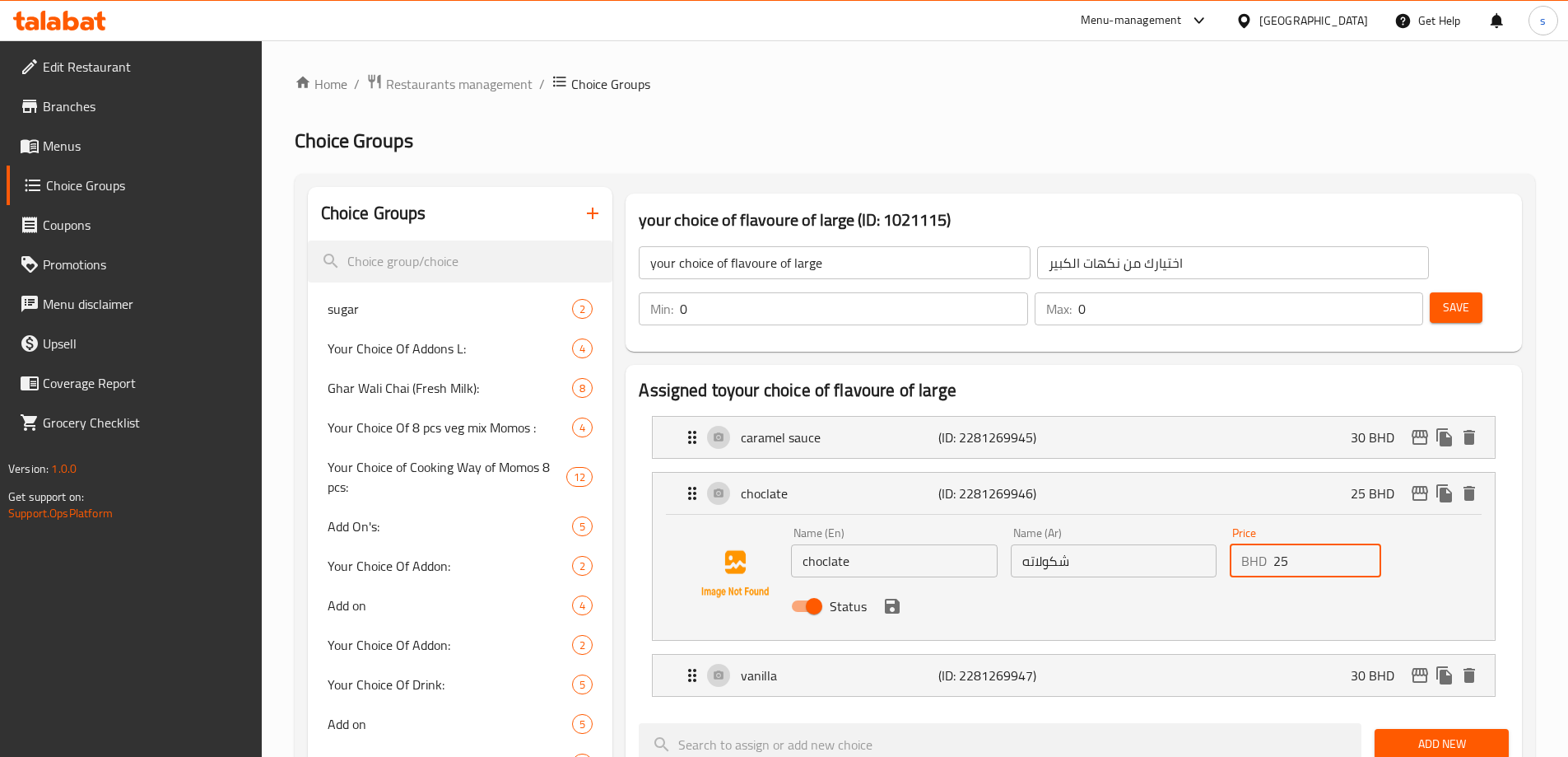
drag, startPoint x: 1284, startPoint y: 517, endPoint x: 1315, endPoint y: 517, distance: 31.0
click at [1315, 545] on input "25" at bounding box center [1328, 561] width 108 height 33
click at [902, 584] on div "Status" at bounding box center [1113, 606] width 657 height 45
click at [898, 597] on icon "save" at bounding box center [892, 606] width 19 height 19
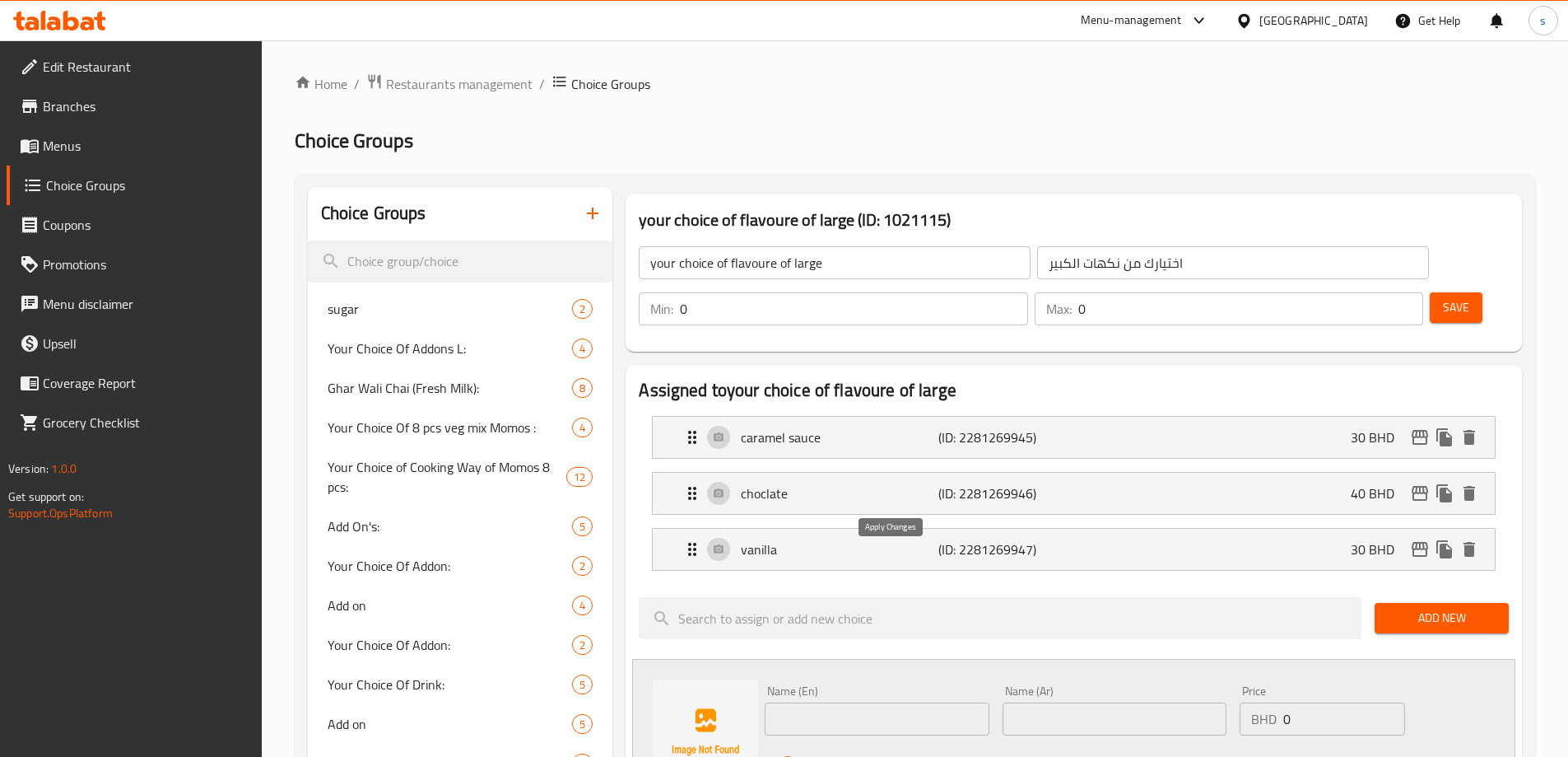
type input "40"
click at [897, 597] on input "search" at bounding box center [1001, 618] width 723 height 42
click at [1222, 529] on div "vanilla (ID: 2281269947) 30 BHD" at bounding box center [1078, 549] width 793 height 41
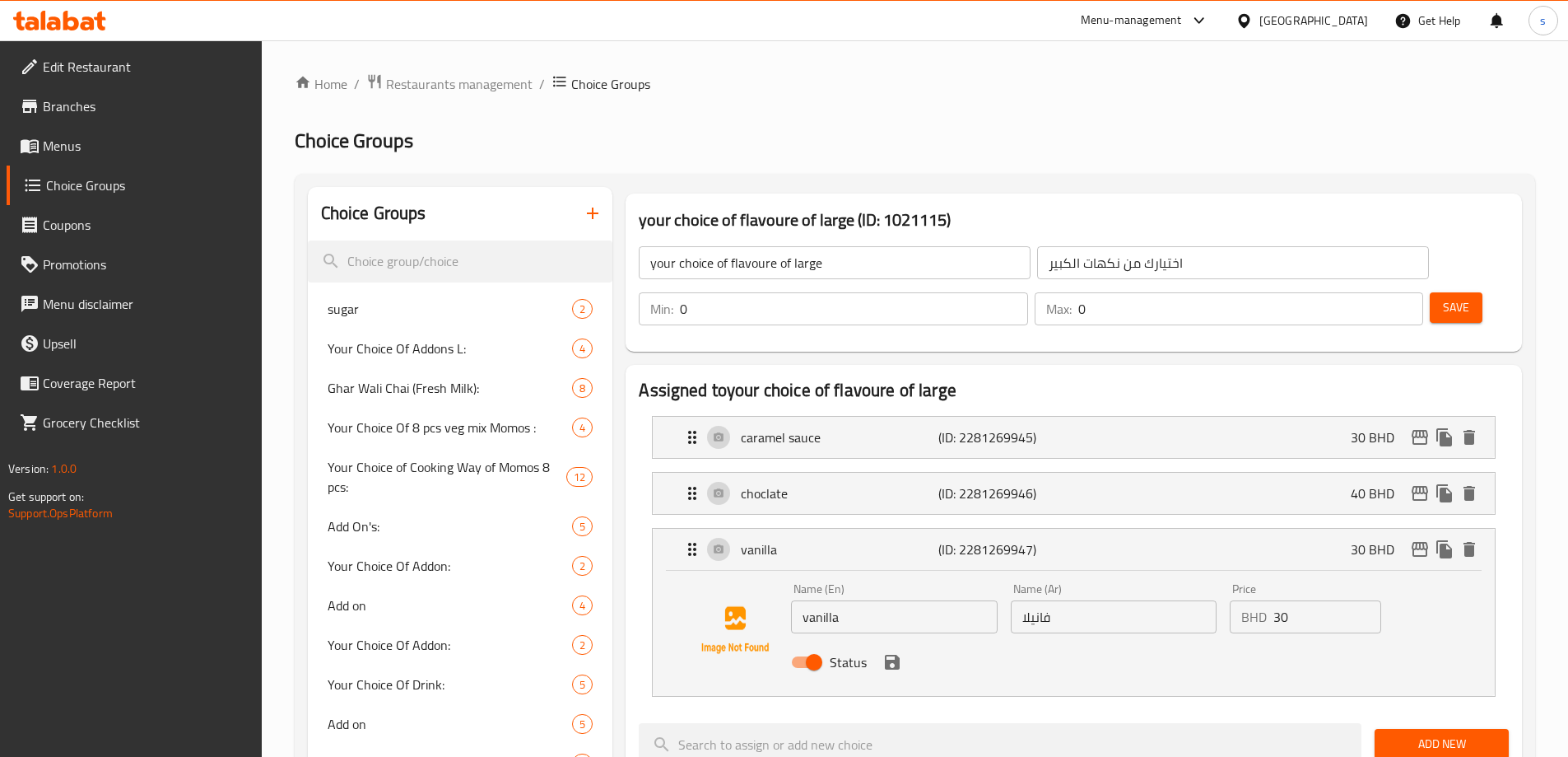
scroll to position [1, 0]
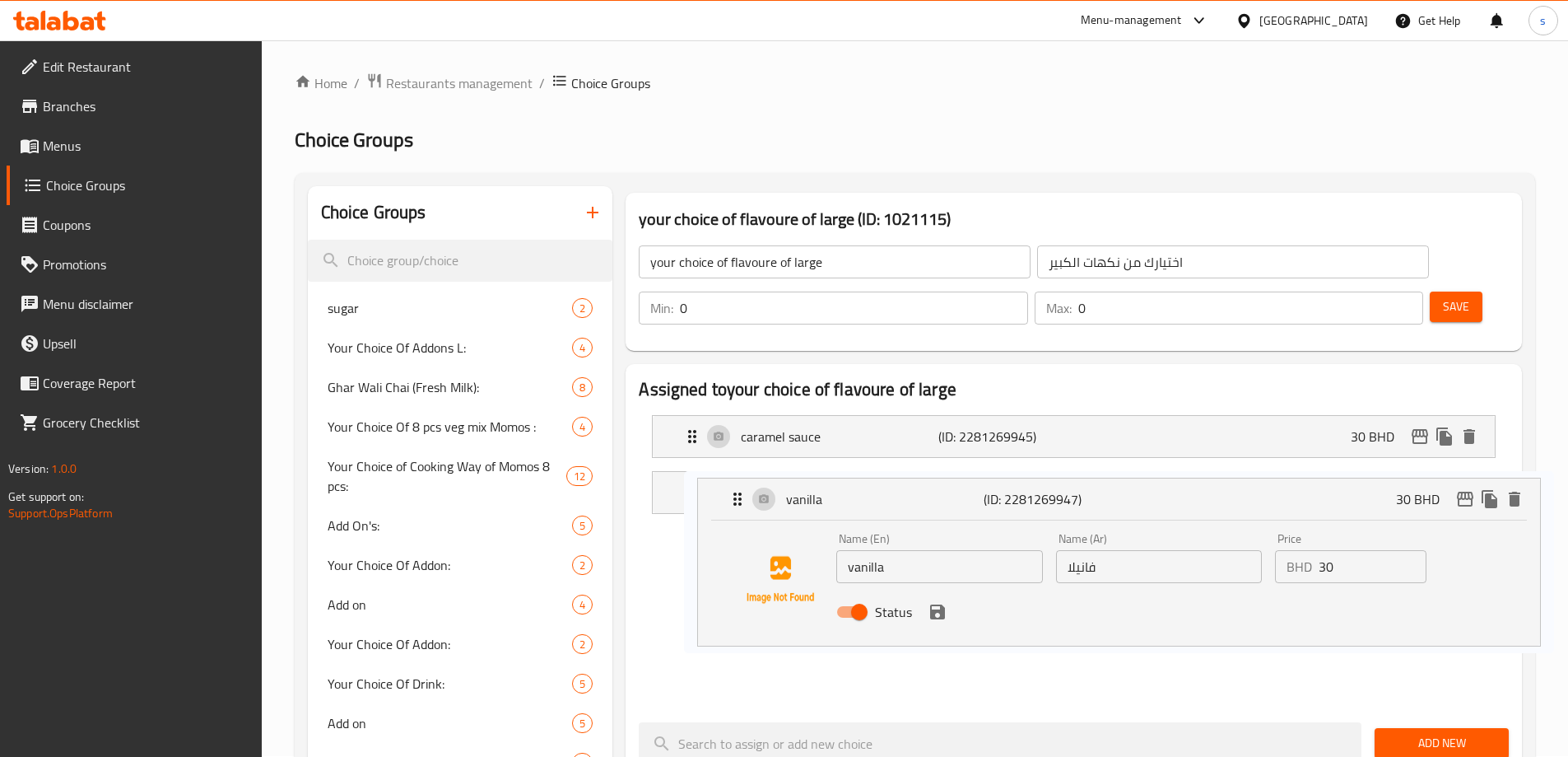
drag, startPoint x: 1265, startPoint y: 573, endPoint x: 1318, endPoint y: 570, distance: 53.1
click at [1318, 570] on nav "caramel sauce (ID: 2281269945) 30 BHD Name (En) caramel sauce Name (En) Name (A…" at bounding box center [1074, 555] width 870 height 307
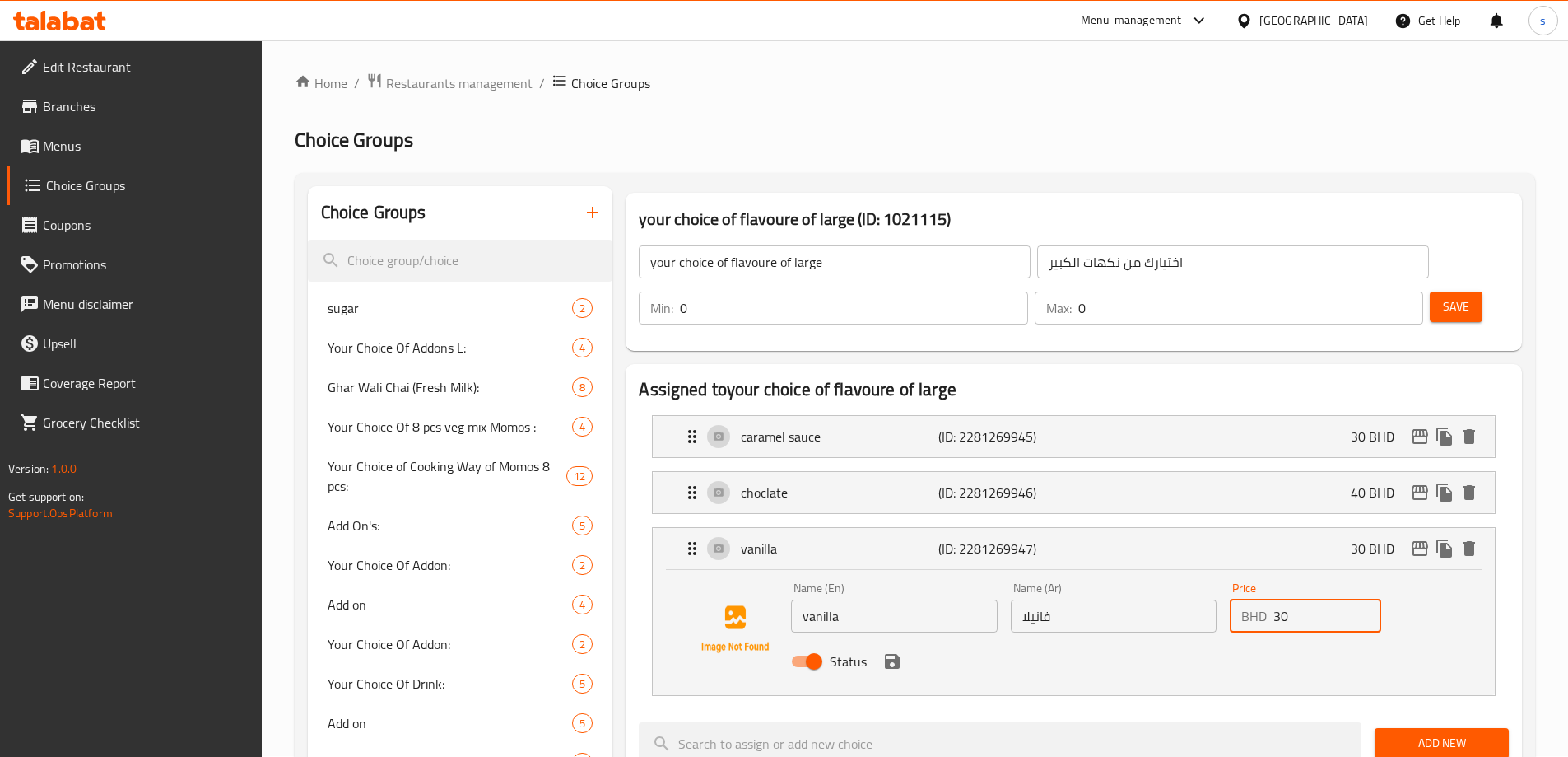
drag, startPoint x: 1277, startPoint y: 570, endPoint x: 1318, endPoint y: 569, distance: 41.0
click at [1318, 599] on input "30" at bounding box center [1328, 616] width 108 height 33
type input "50"
click at [896, 649] on button "save" at bounding box center [892, 661] width 25 height 25
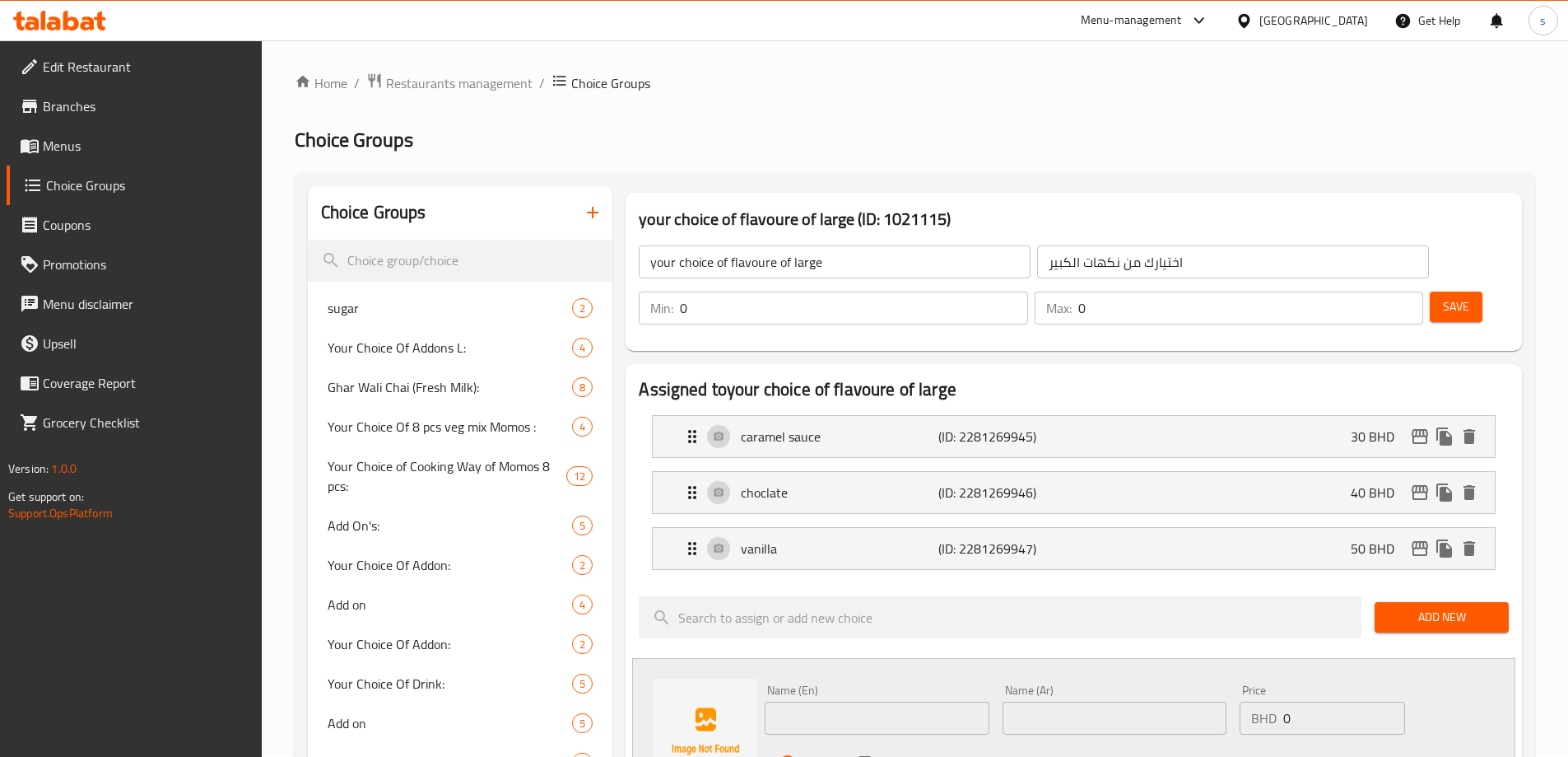
click at [1443, 297] on span "Save" at bounding box center [1456, 307] width 26 height 20
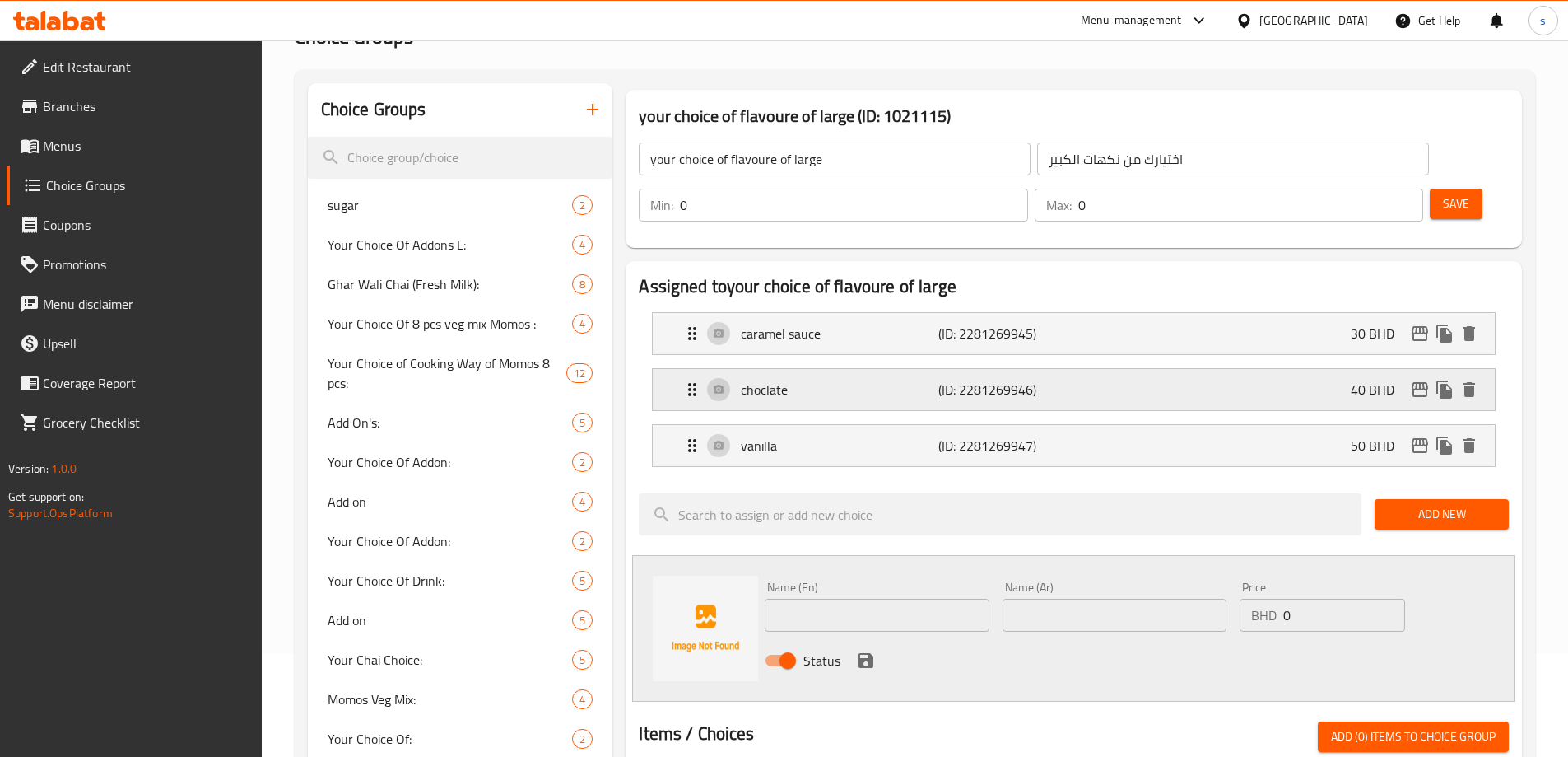
scroll to position [165, 0]
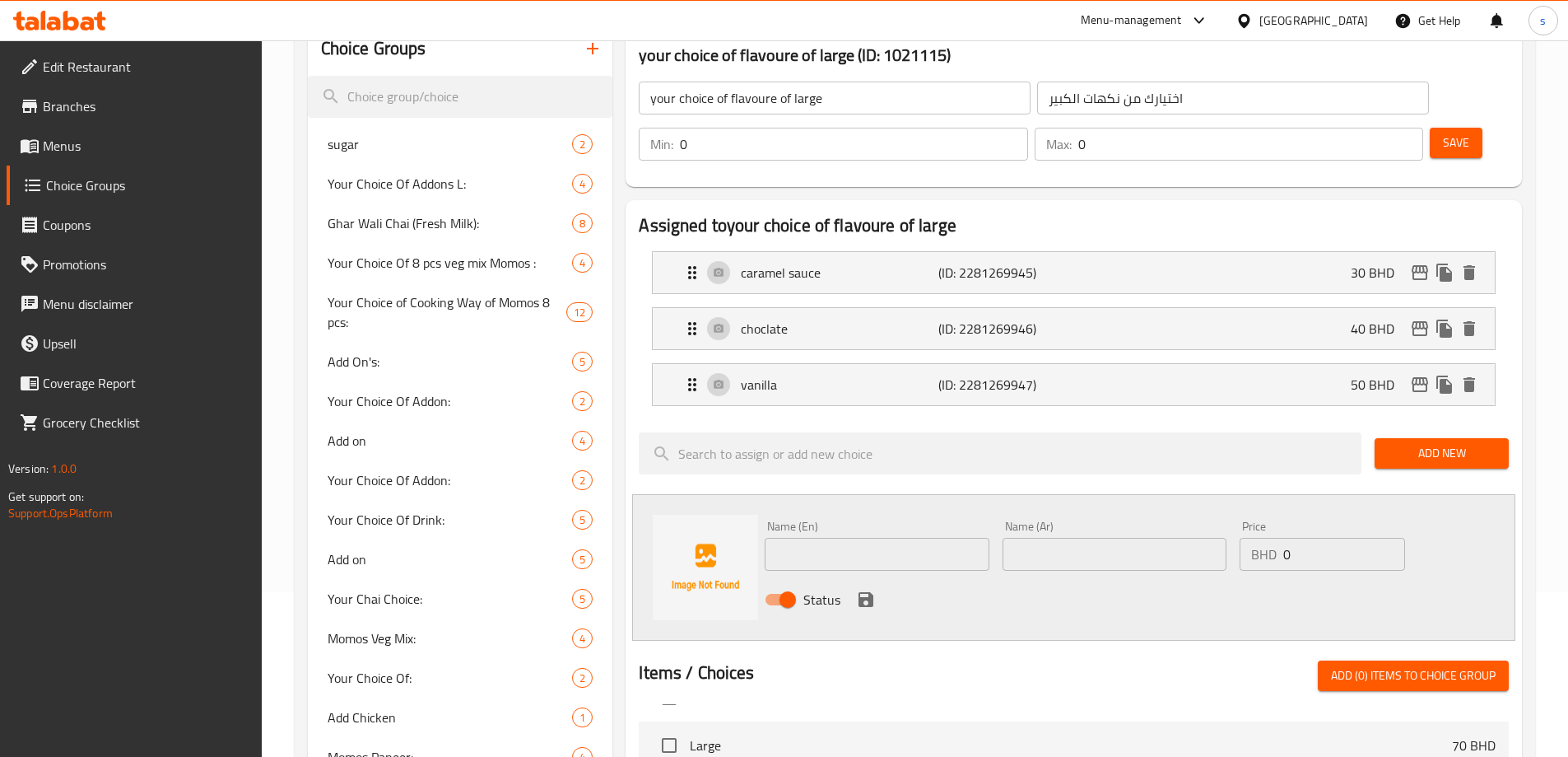
click at [1443, 133] on span "Save" at bounding box center [1456, 143] width 26 height 20
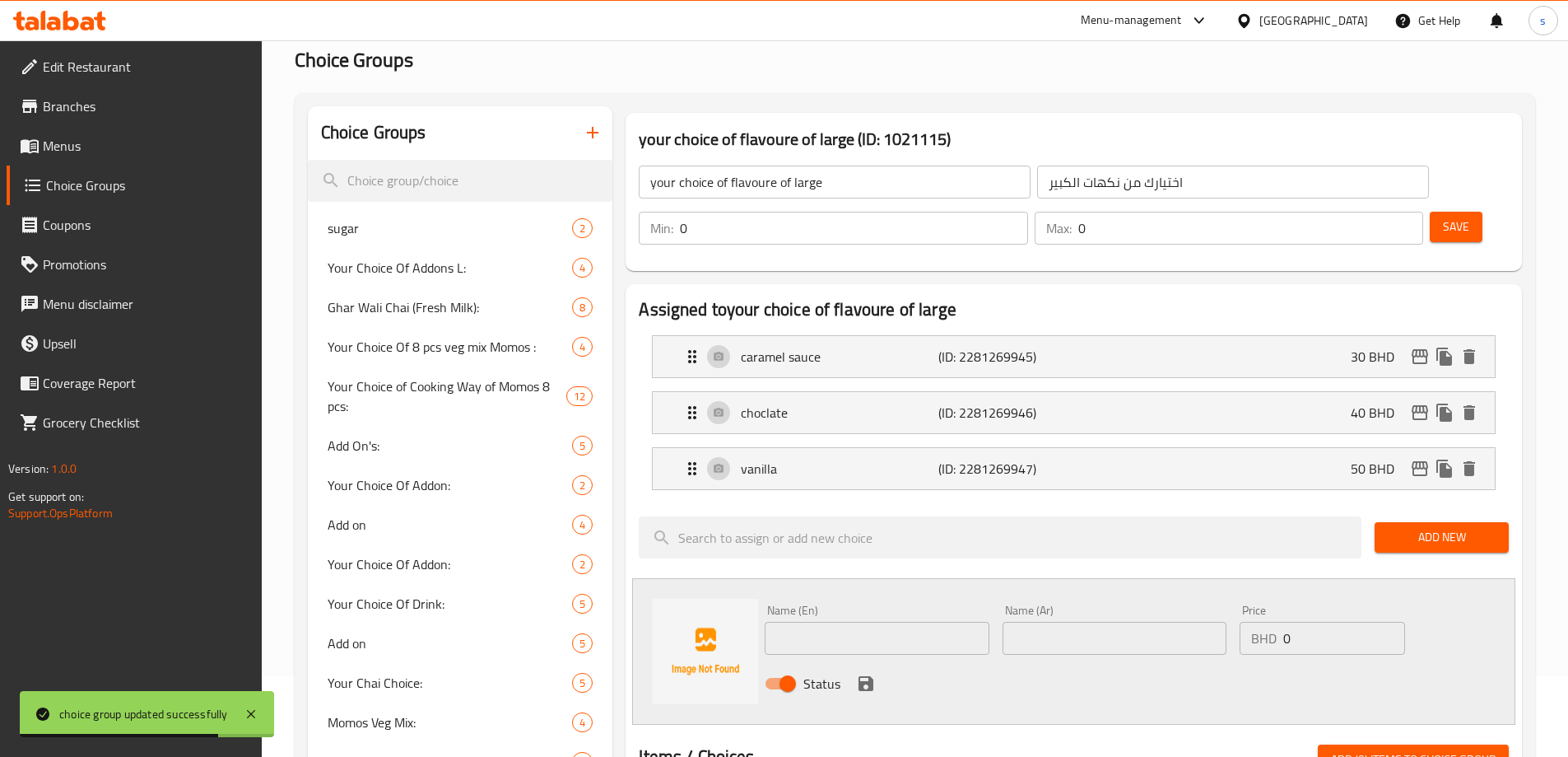
scroll to position [0, 0]
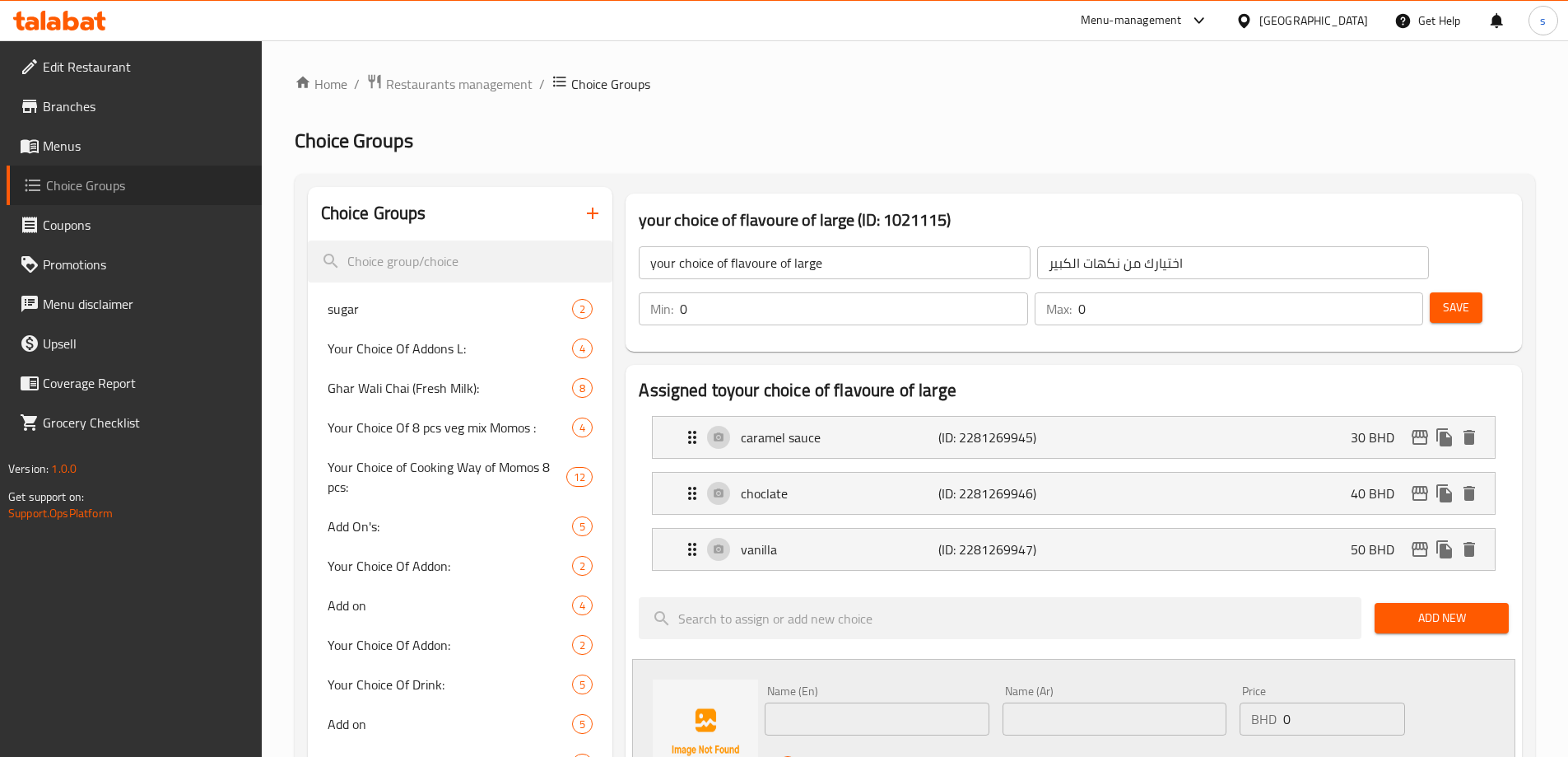
click at [62, 172] on link "Choice Groups" at bounding box center [134, 185] width 255 height 40
click at [105, 186] on span "Choice Groups" at bounding box center [147, 185] width 202 height 19
click at [583, 213] on icon "button" at bounding box center [593, 212] width 19 height 19
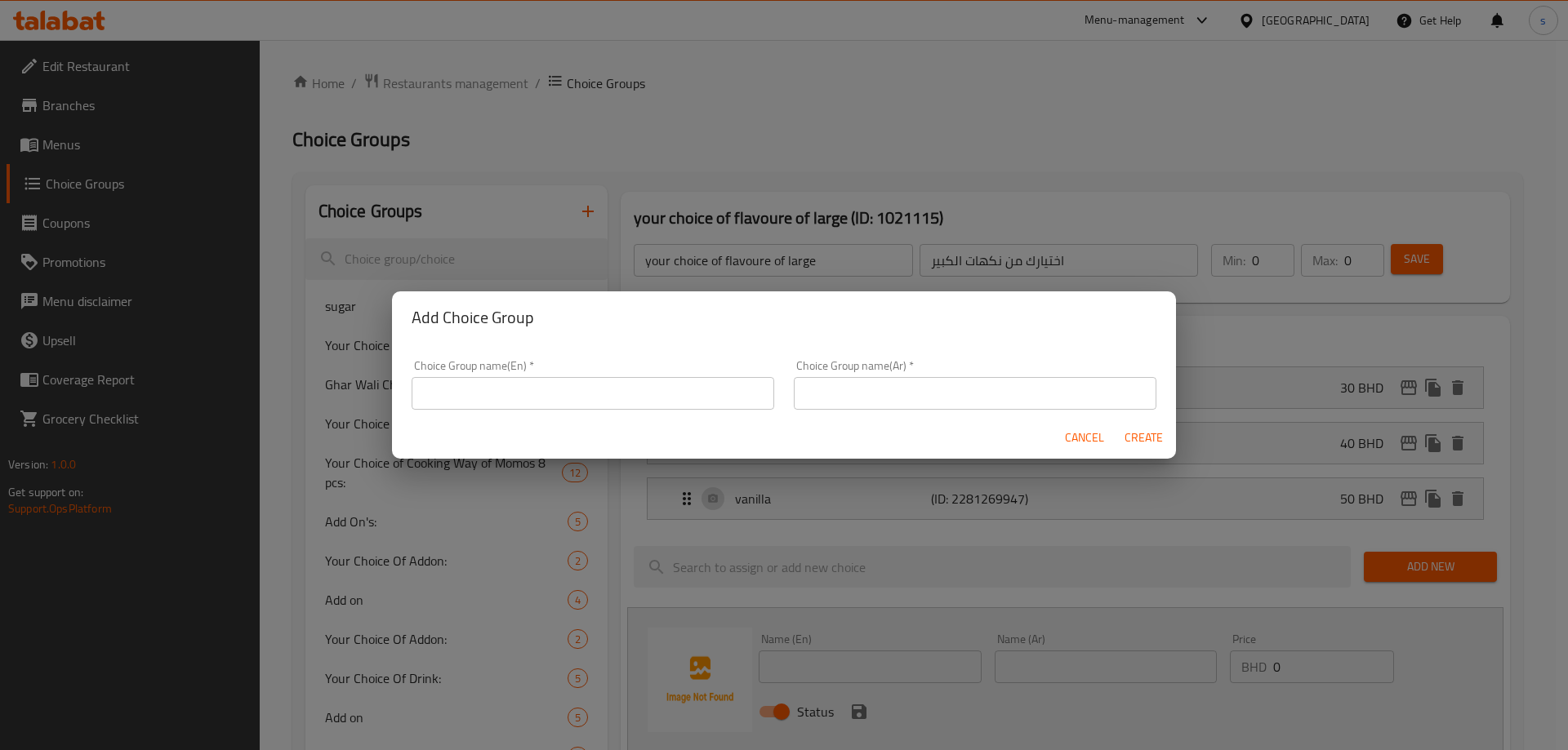
click at [599, 400] on input "text" at bounding box center [592, 393] width 362 height 33
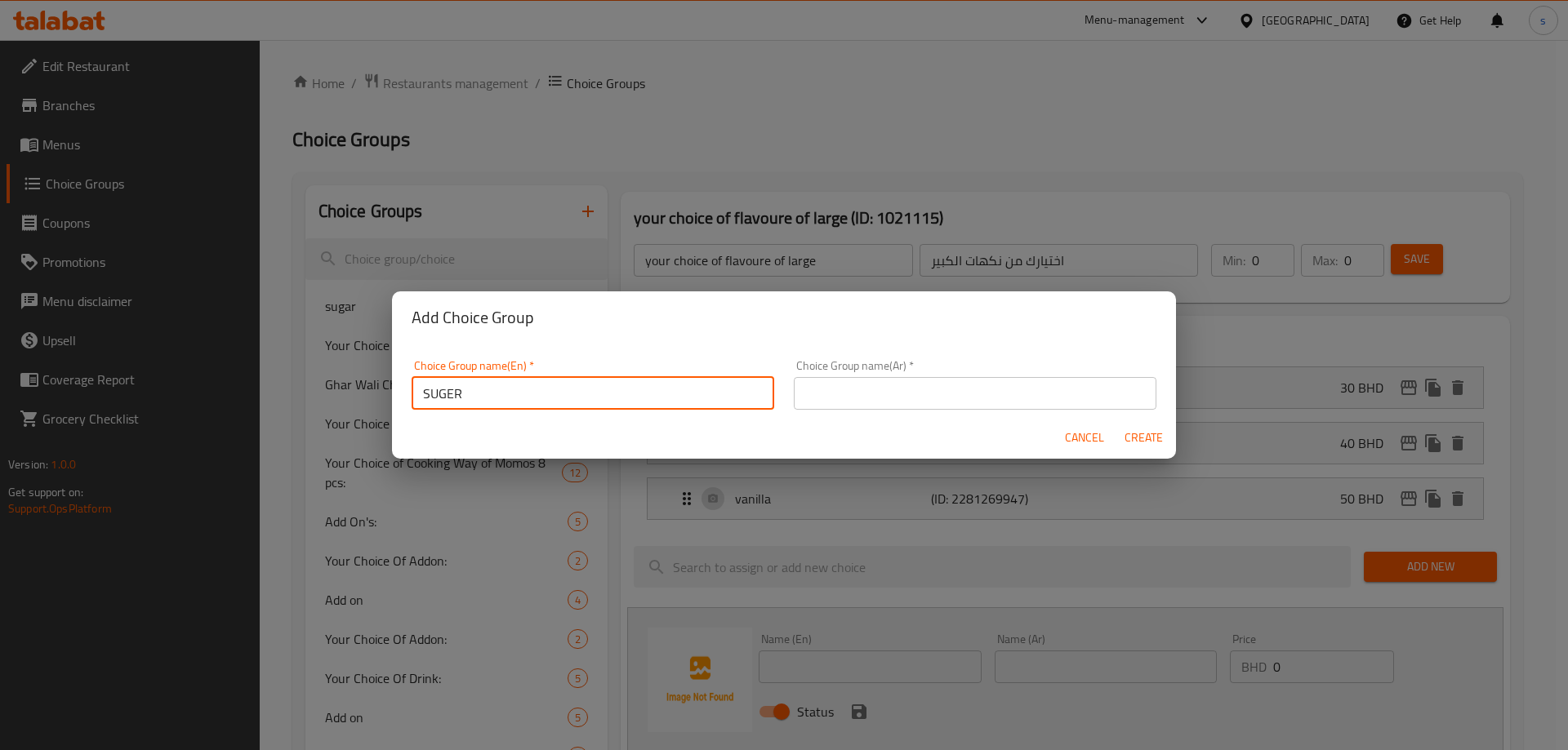
type input "SUGER"
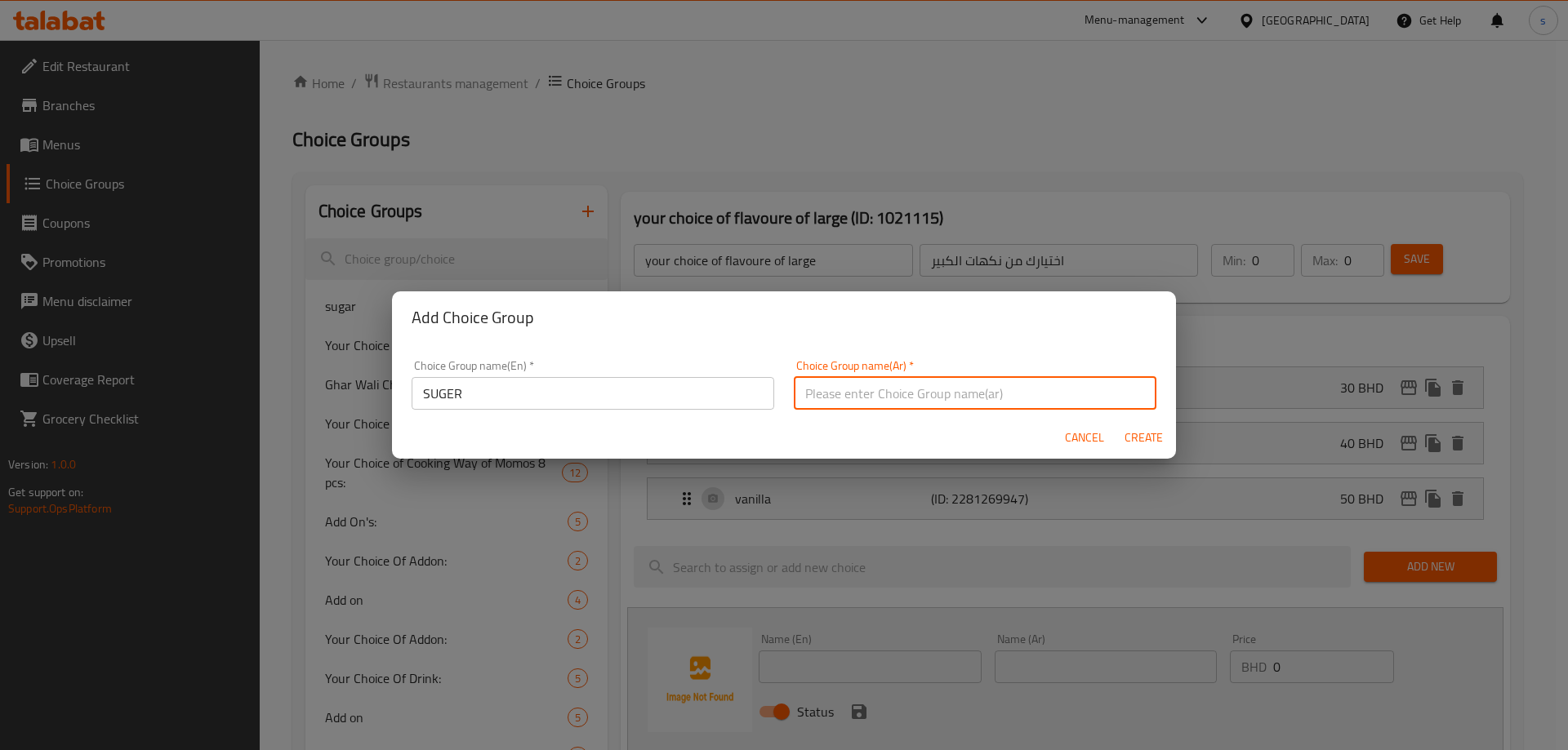
click at [830, 408] on input "text" at bounding box center [975, 393] width 362 height 33
type input "s"
type input "سكر"
click at [1139, 430] on span "Create" at bounding box center [1143, 438] width 40 height 20
type input "SUGER"
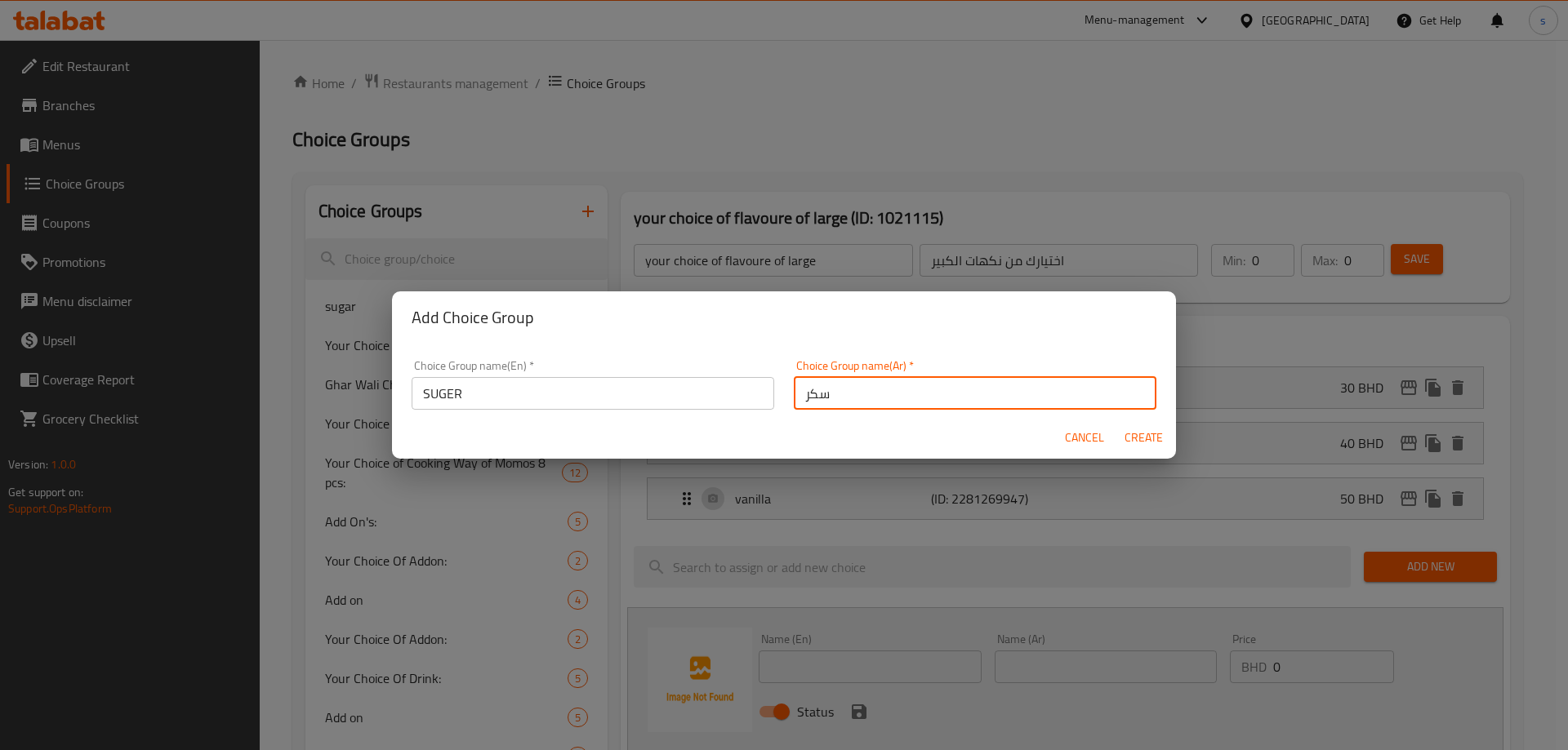
type input "سكر"
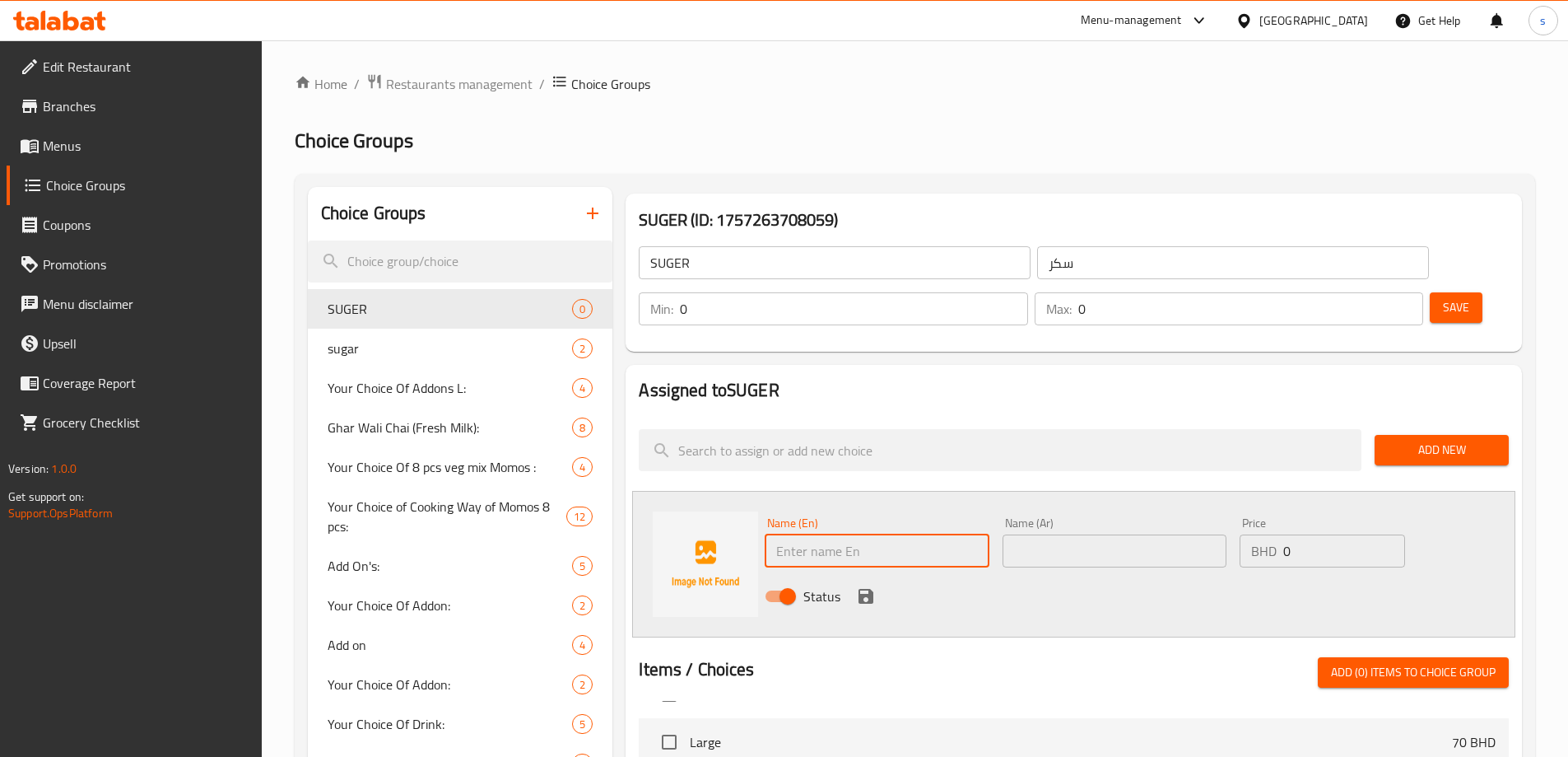
click at [880, 534] on input "text" at bounding box center [876, 551] width 223 height 33
type input "ي"
click at [825, 534] on input "with suger" at bounding box center [876, 551] width 223 height 33
type input "with sugar"
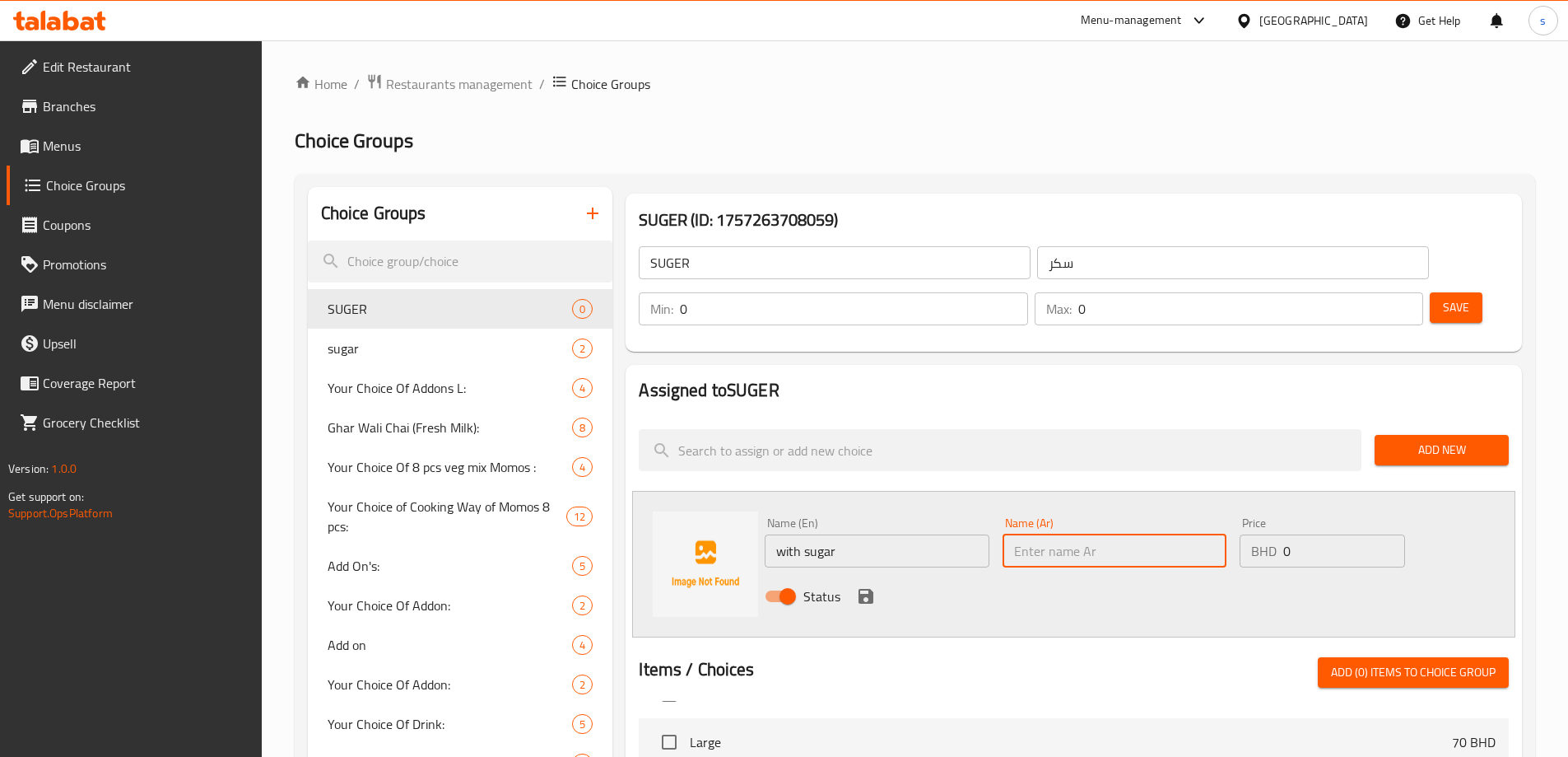
click at [1081, 534] on input "text" at bounding box center [1114, 551] width 223 height 33
type input "s"
type input "مع سكر"
click at [862, 589] on icon "save" at bounding box center [866, 597] width 15 height 15
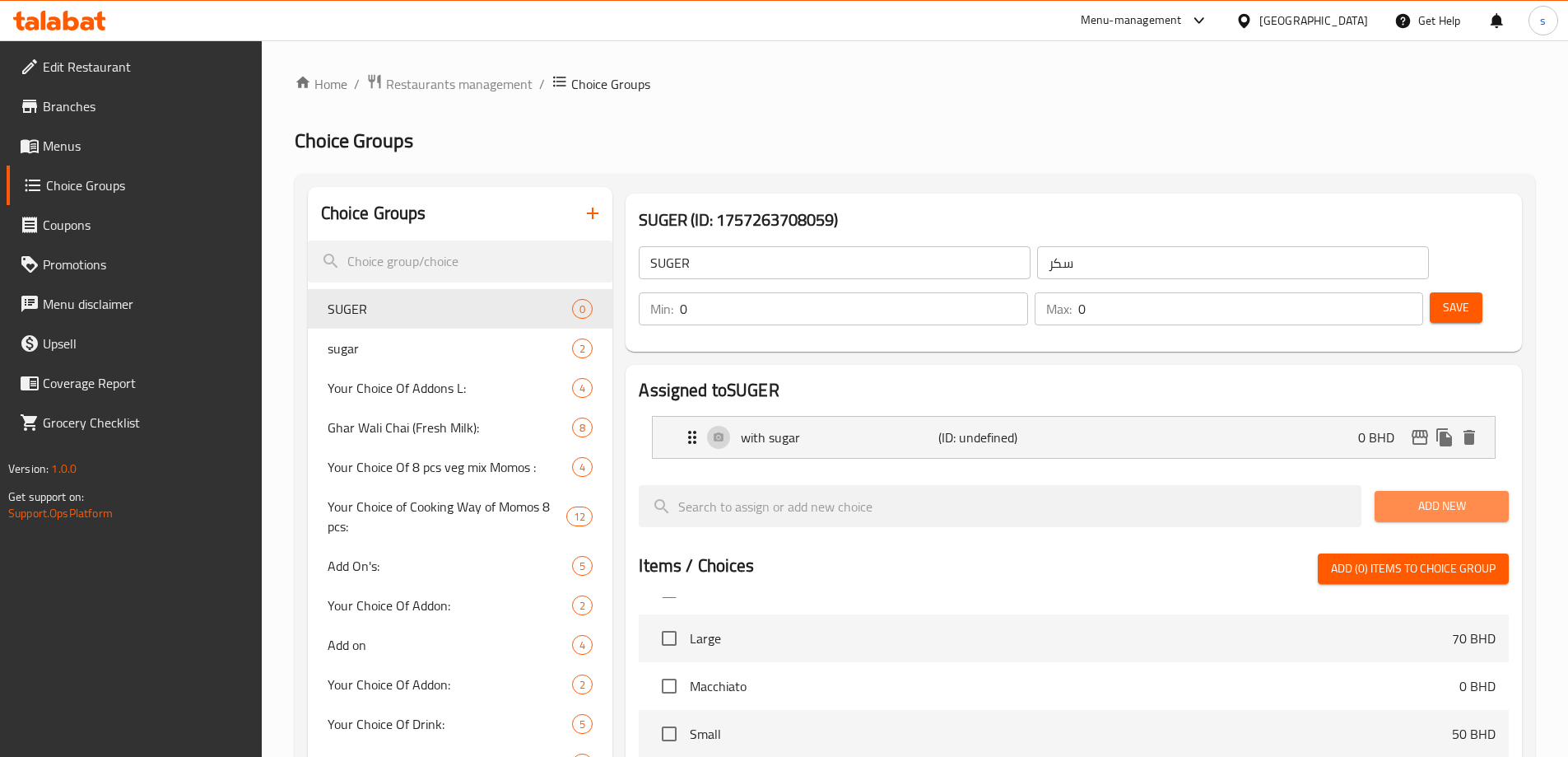
click at [1409, 495] on span "Add New" at bounding box center [1442, 506] width 108 height 20
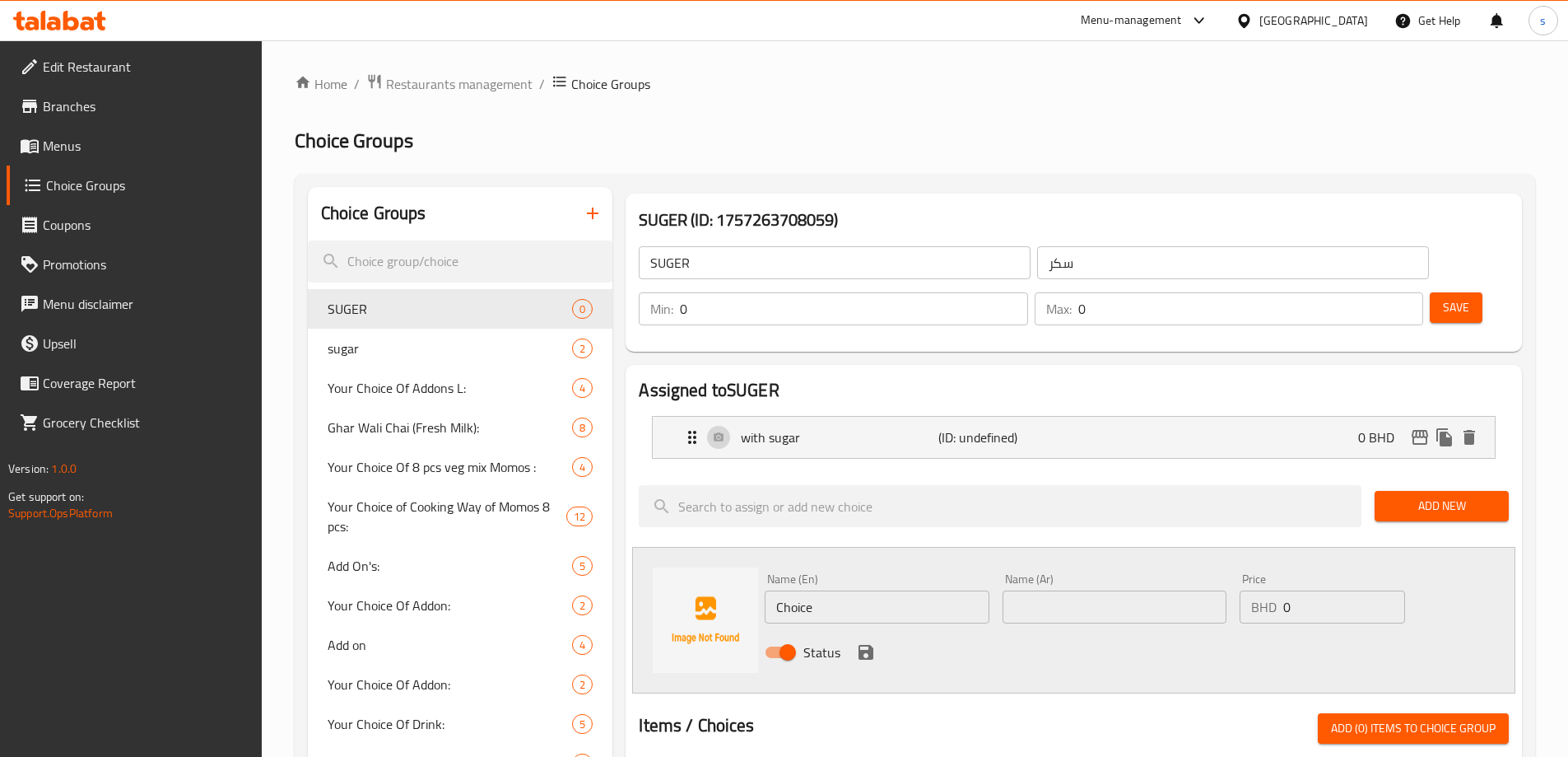
click at [916, 591] on input "Choice" at bounding box center [876, 608] width 223 height 33
type input "C"
type input "without sugar"
click at [874, 643] on icon "save" at bounding box center [865, 652] width 19 height 19
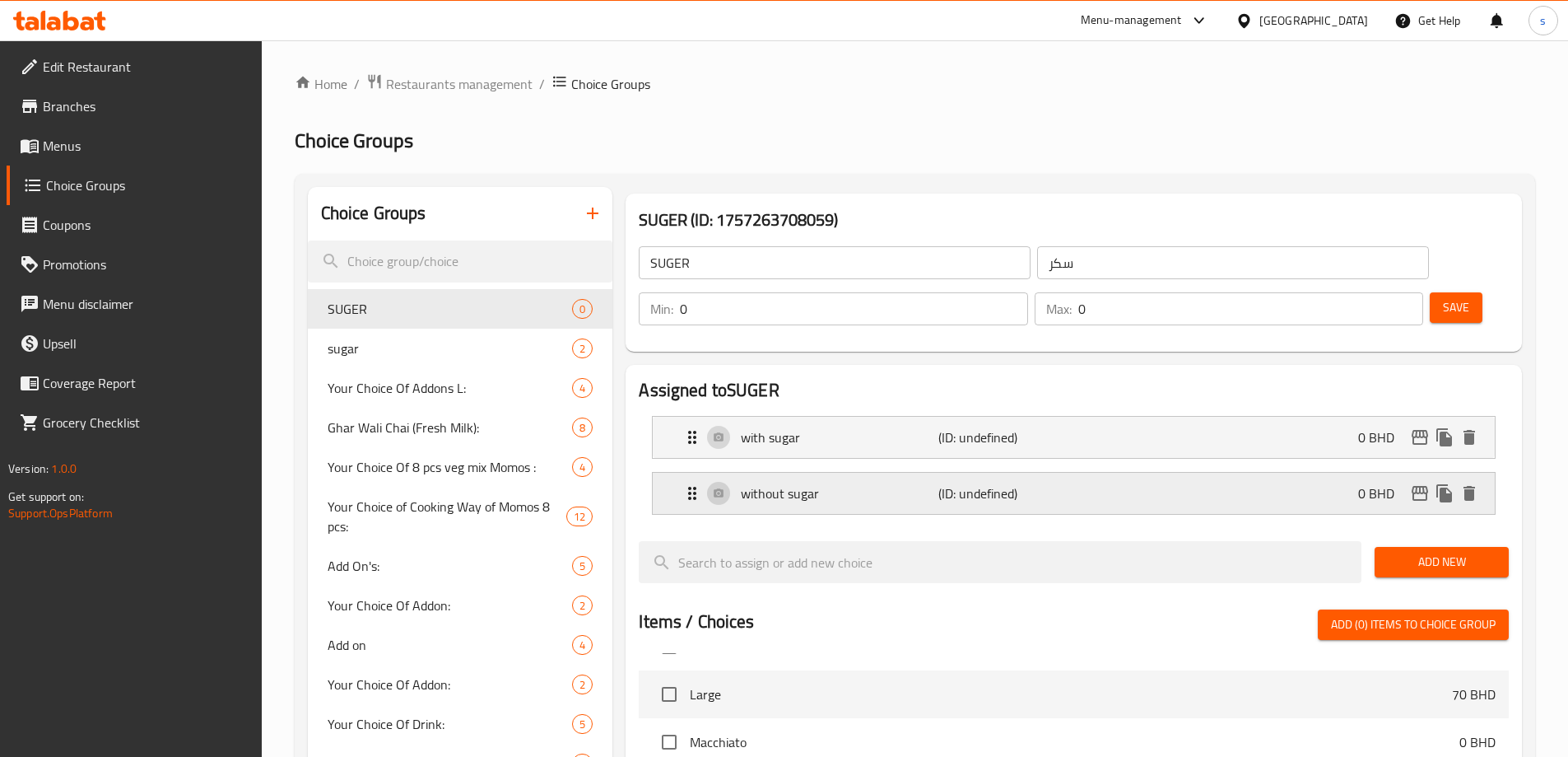
click at [991, 483] on p "(ID: undefined)" at bounding box center [1004, 493] width 132 height 19
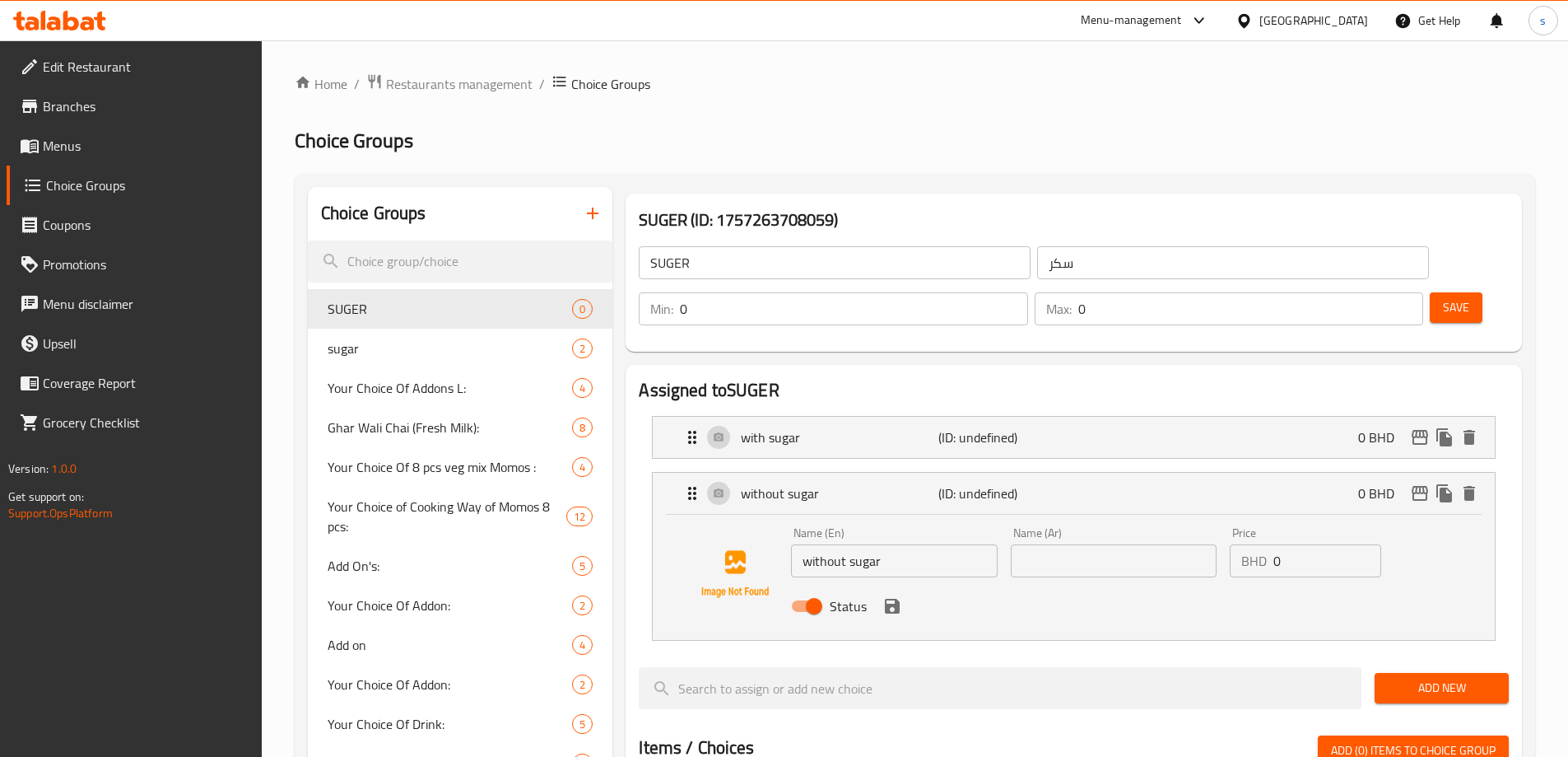
click at [1027, 545] on input "text" at bounding box center [1114, 561] width 206 height 33
type input "f"
click at [897, 584] on div "Status" at bounding box center [1113, 606] width 657 height 45
click at [892, 597] on icon "save" at bounding box center [892, 606] width 19 height 19
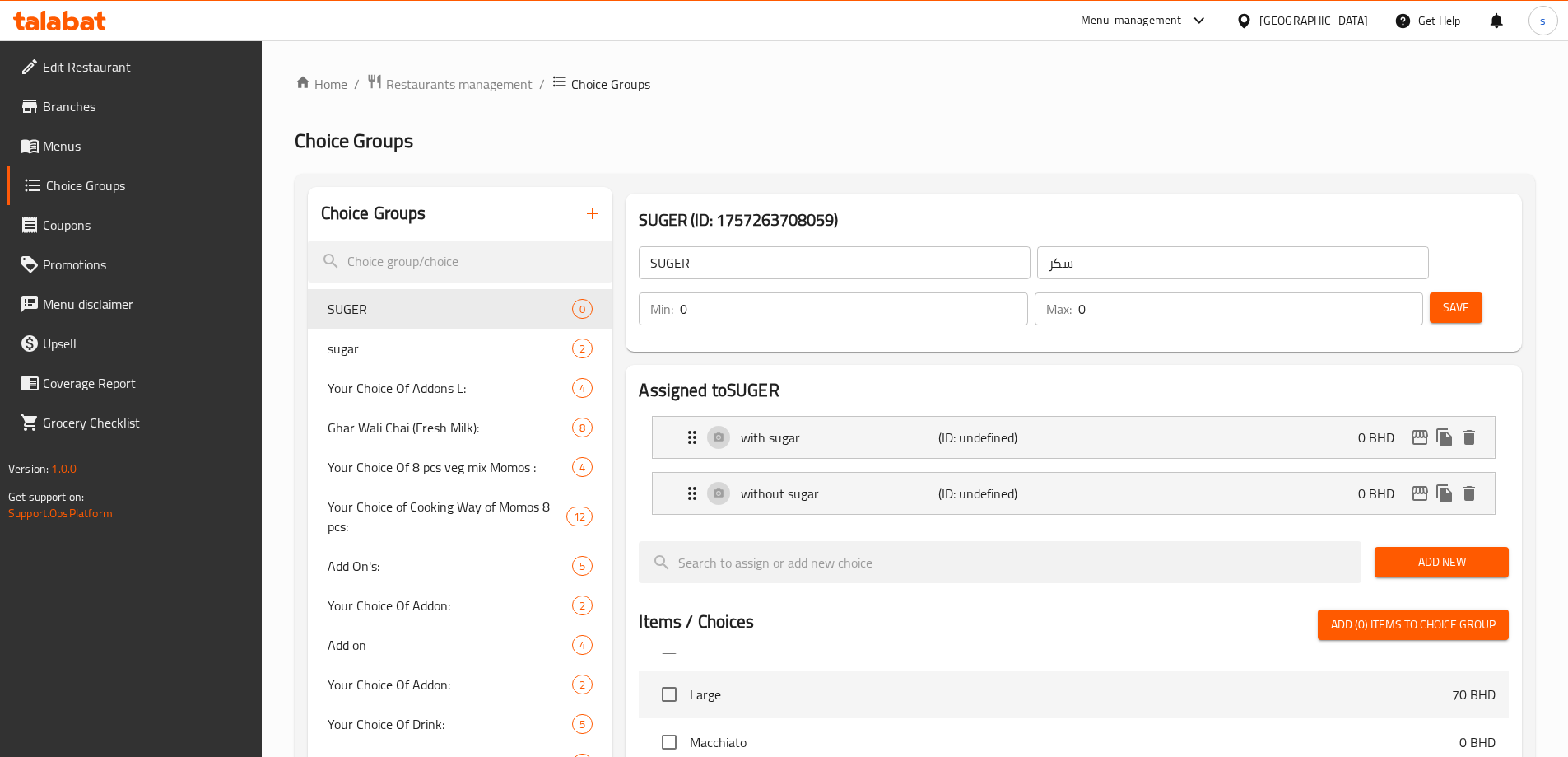
type input "بدون سكر"
click at [1027, 292] on input "0" at bounding box center [853, 309] width 348 height 33
type input "1"
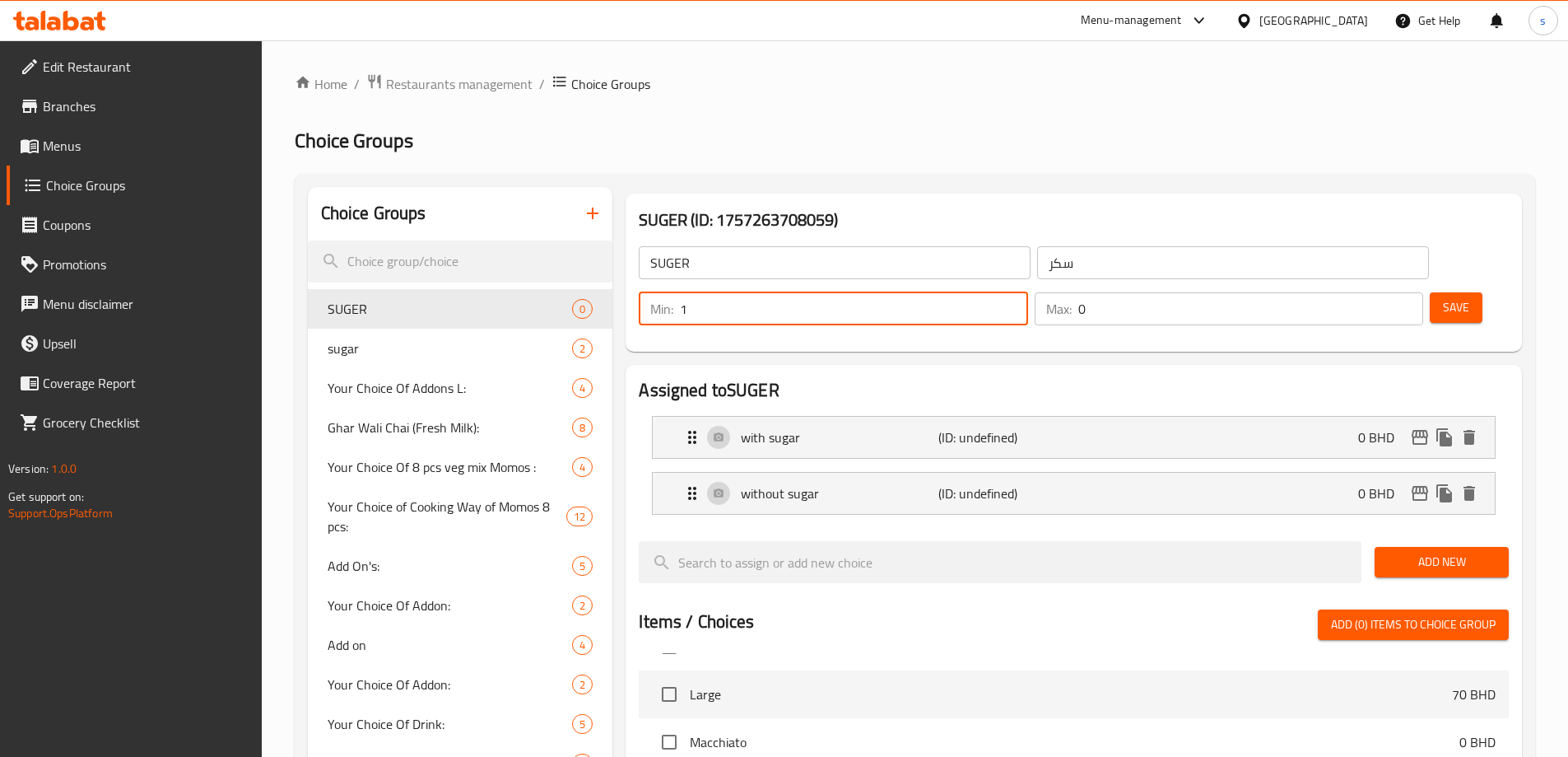
click at [1362, 292] on input "0" at bounding box center [1251, 309] width 345 height 33
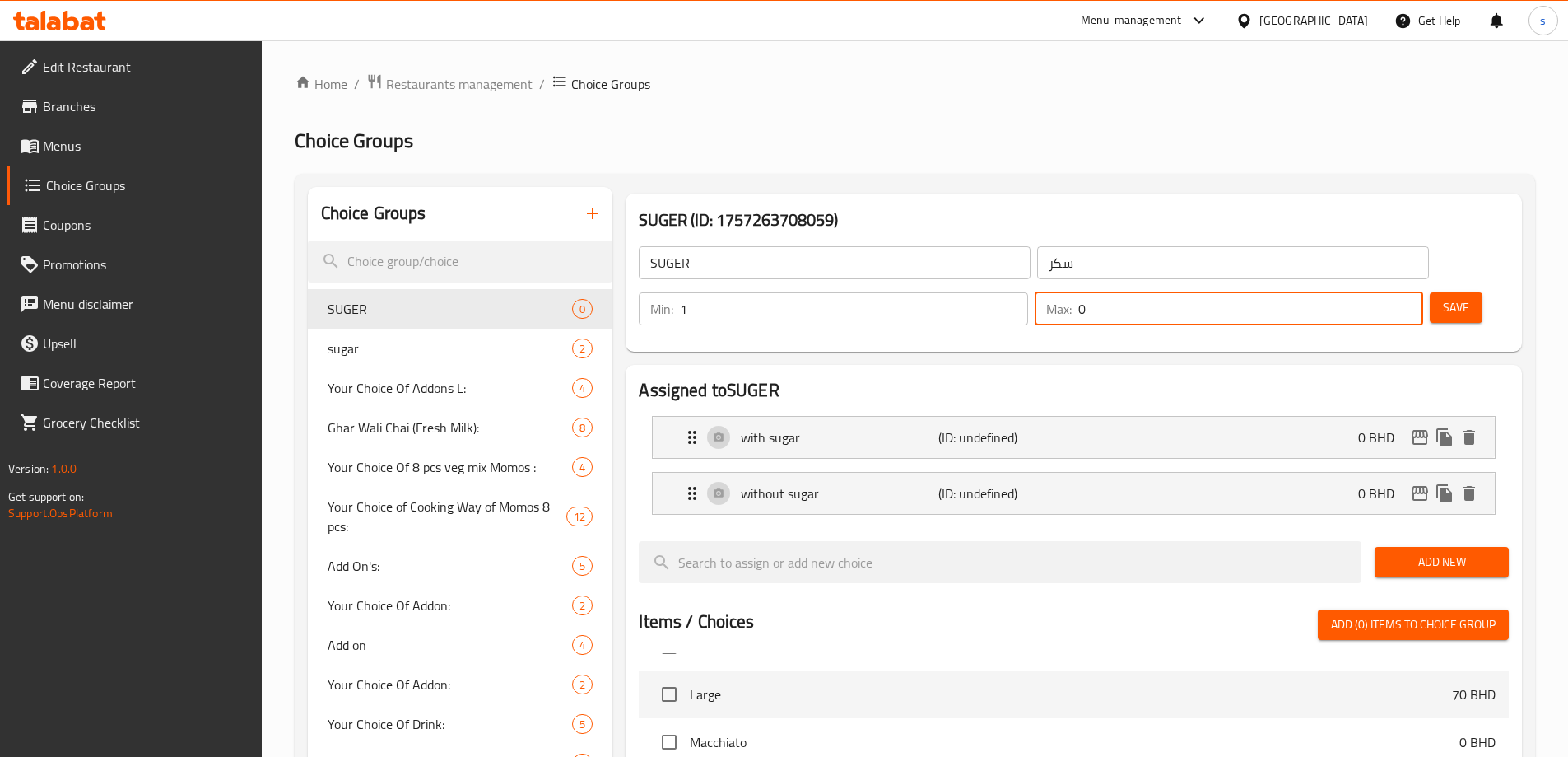
click at [1362, 292] on input "0" at bounding box center [1251, 309] width 345 height 33
click at [1358, 292] on input "0" at bounding box center [1251, 309] width 345 height 33
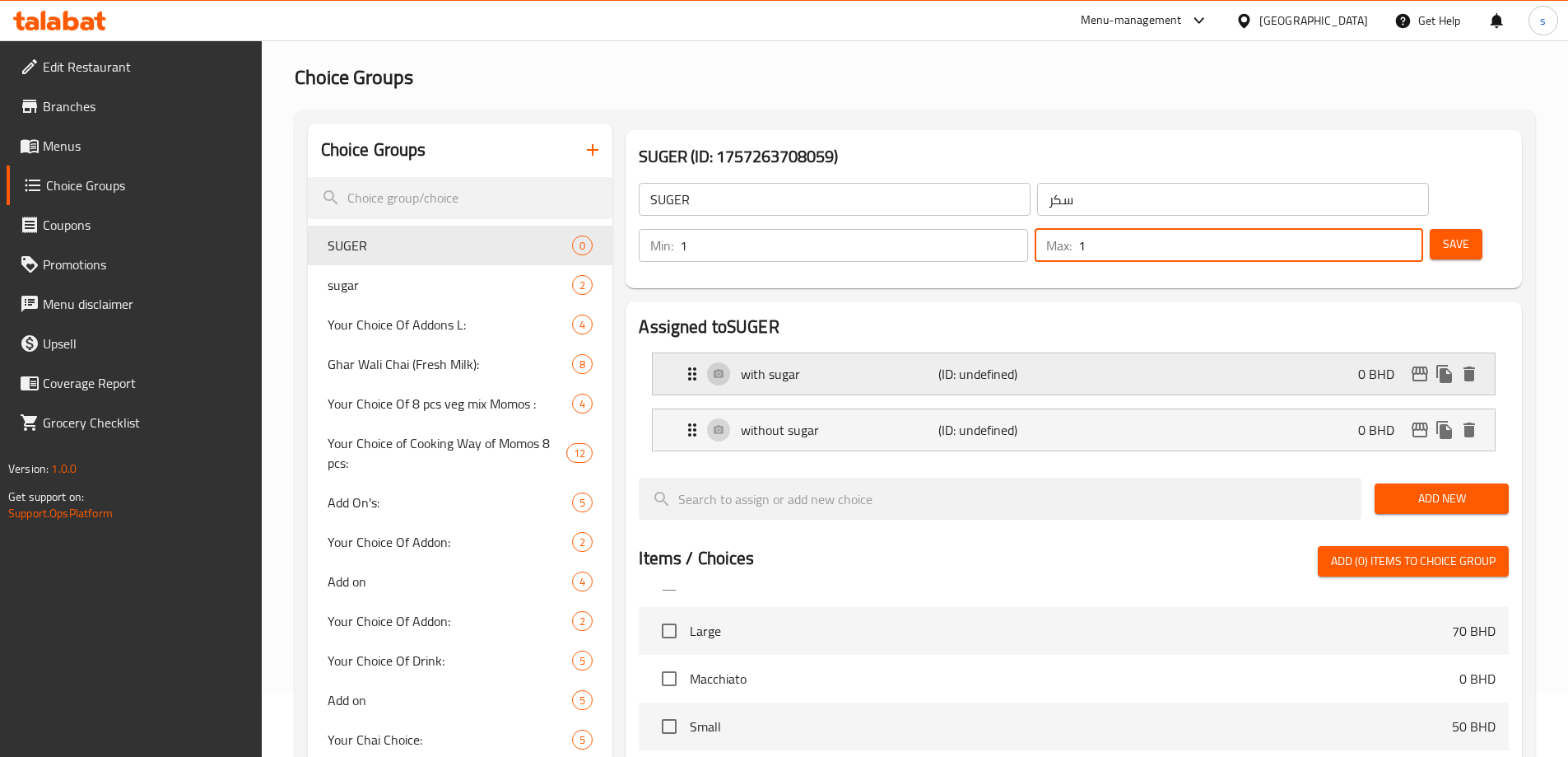
scroll to position [83, 0]
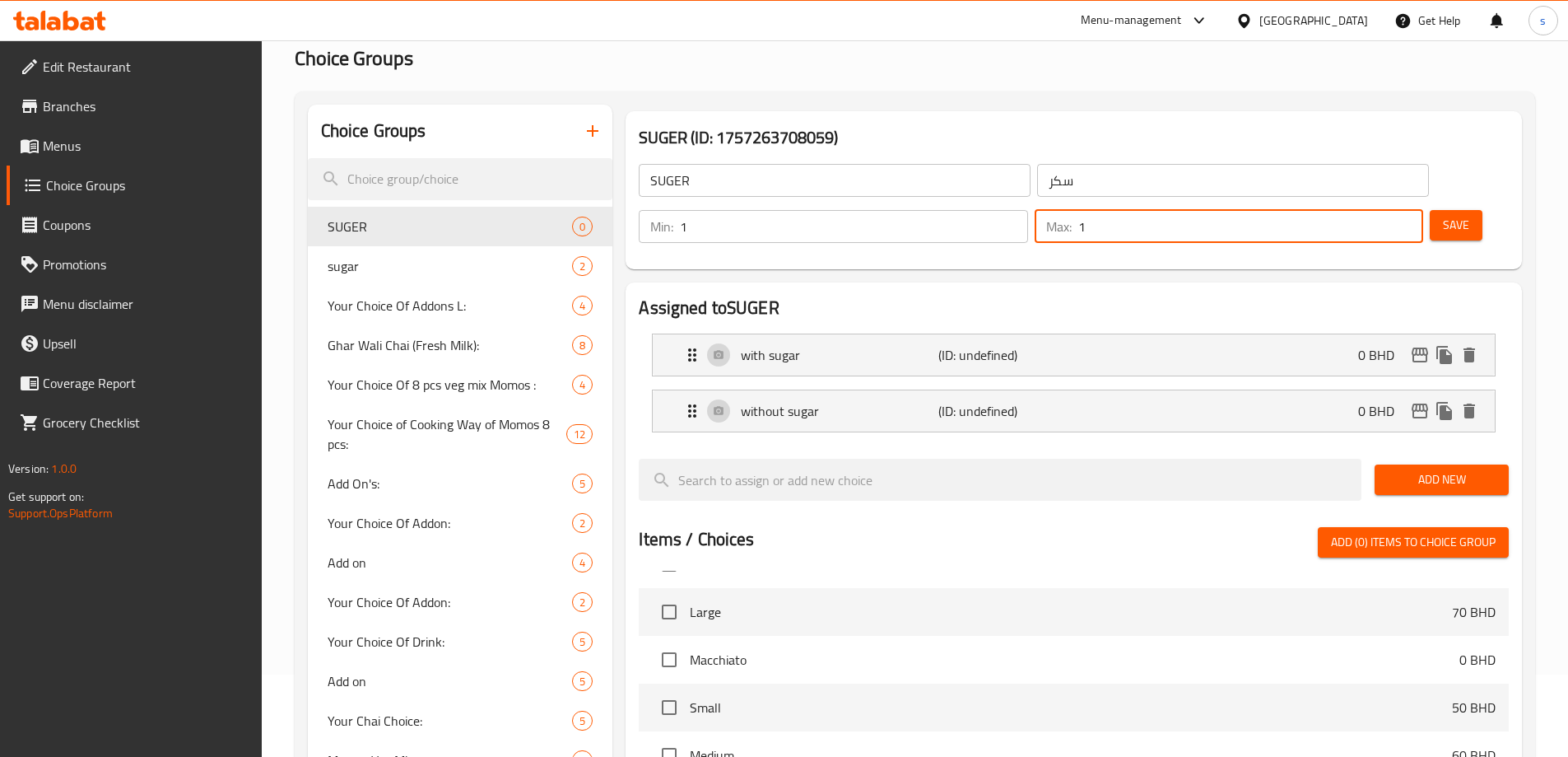
type input "1"
click at [1443, 210] on button "Save" at bounding box center [1456, 225] width 53 height 31
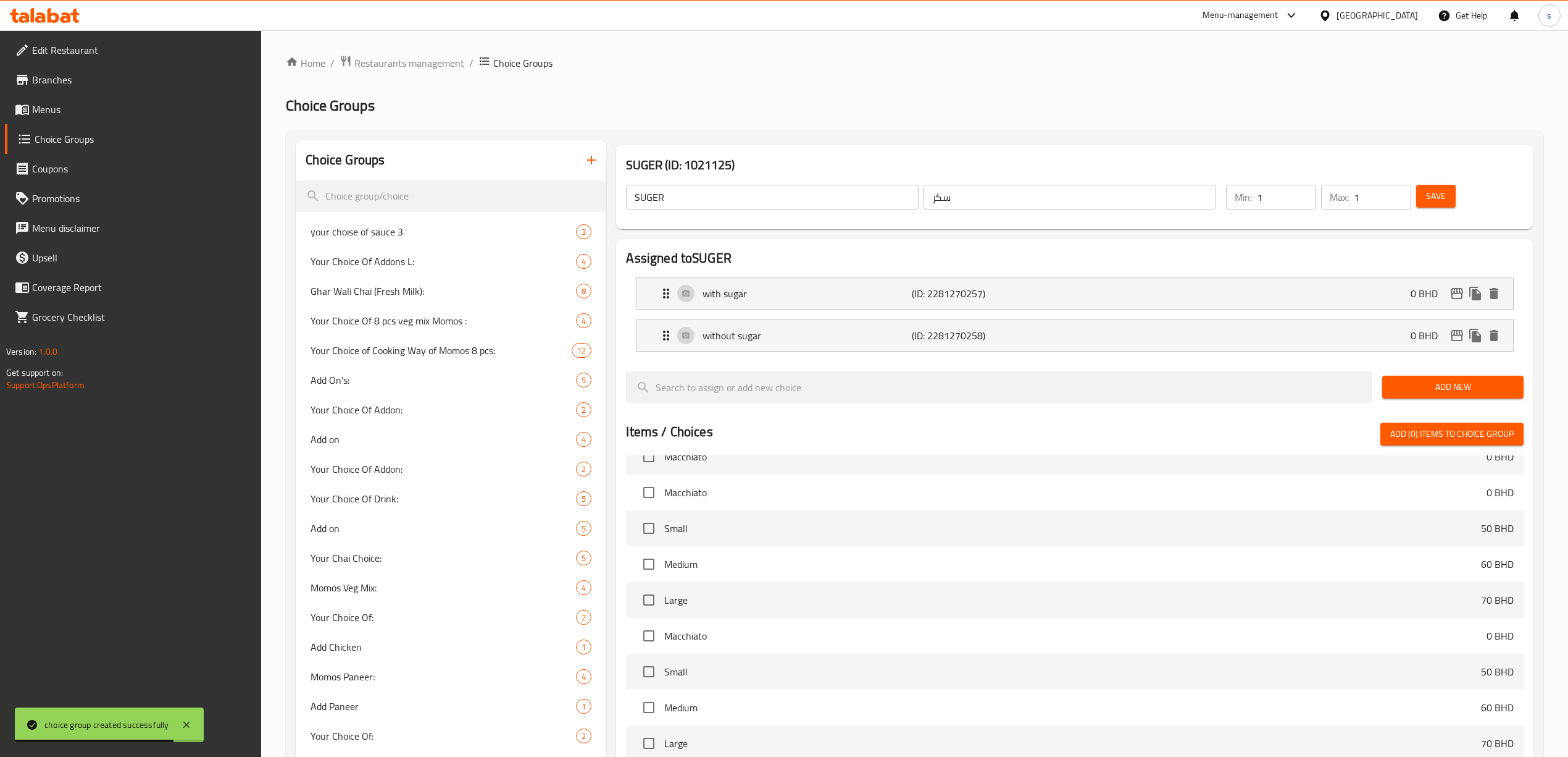
scroll to position [166, 0]
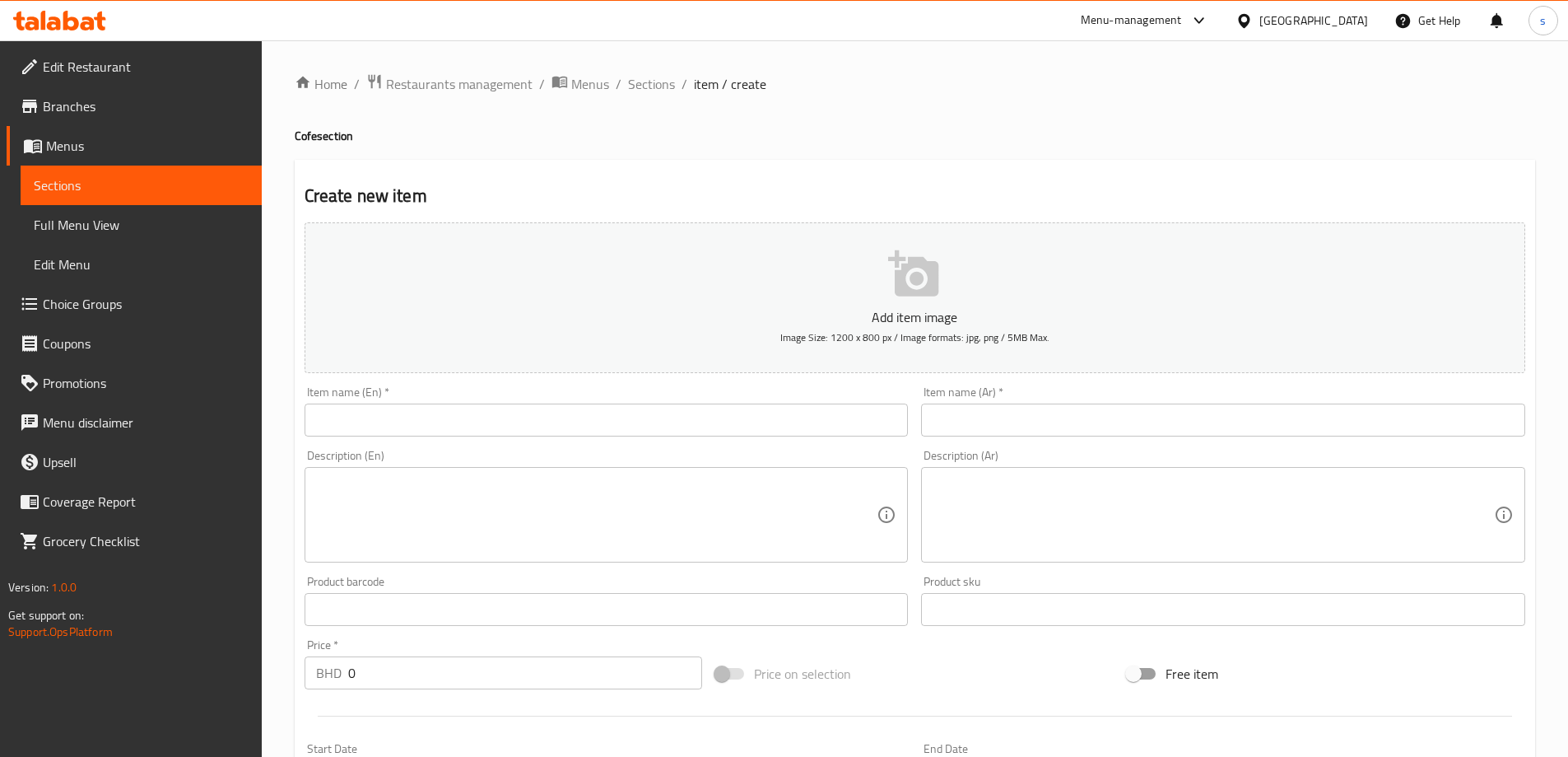
scroll to position [407, 0]
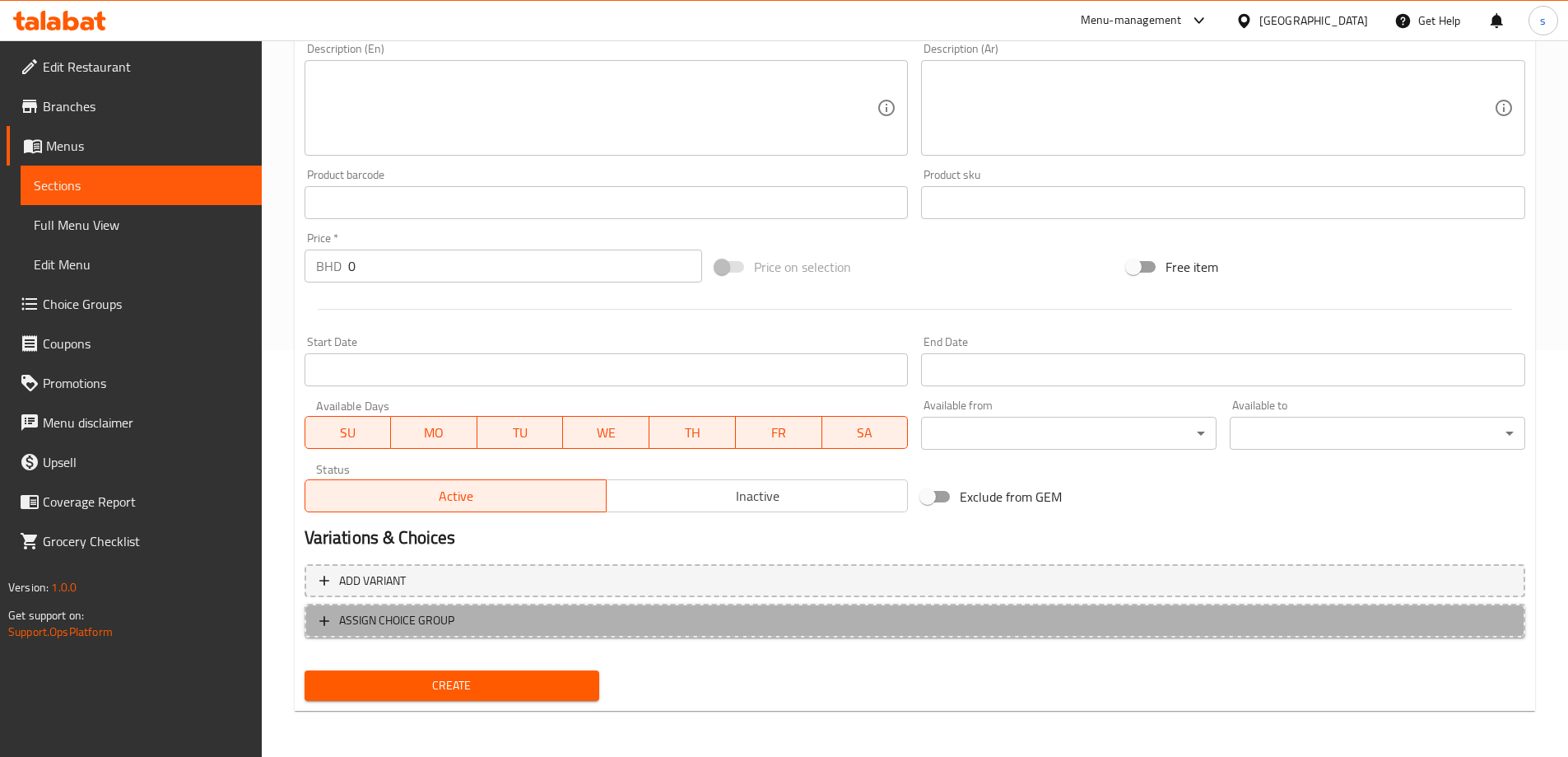
click at [394, 626] on span "ASSIGN CHOICE GROUP" at bounding box center [397, 621] width 115 height 20
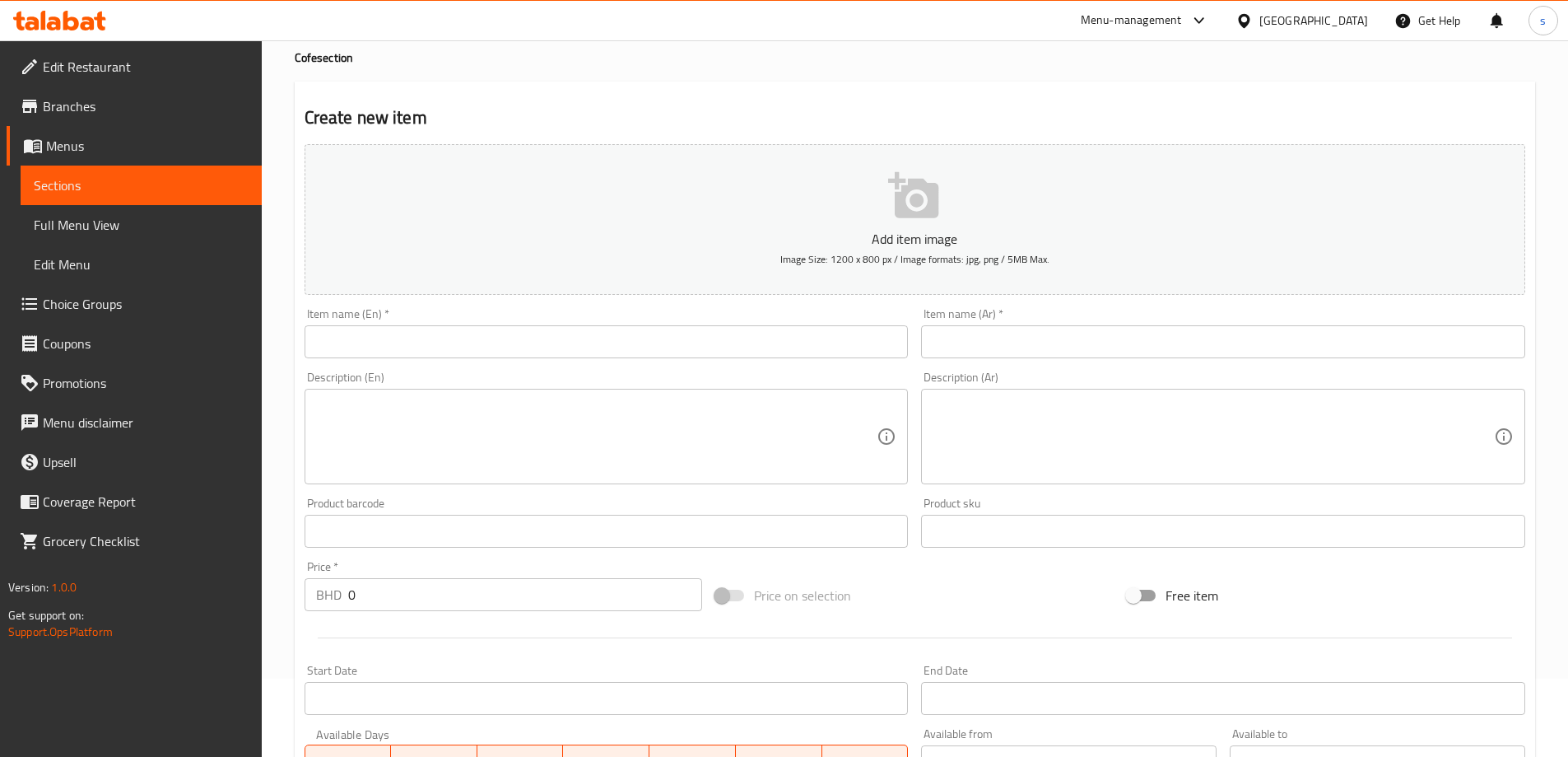
scroll to position [0, 0]
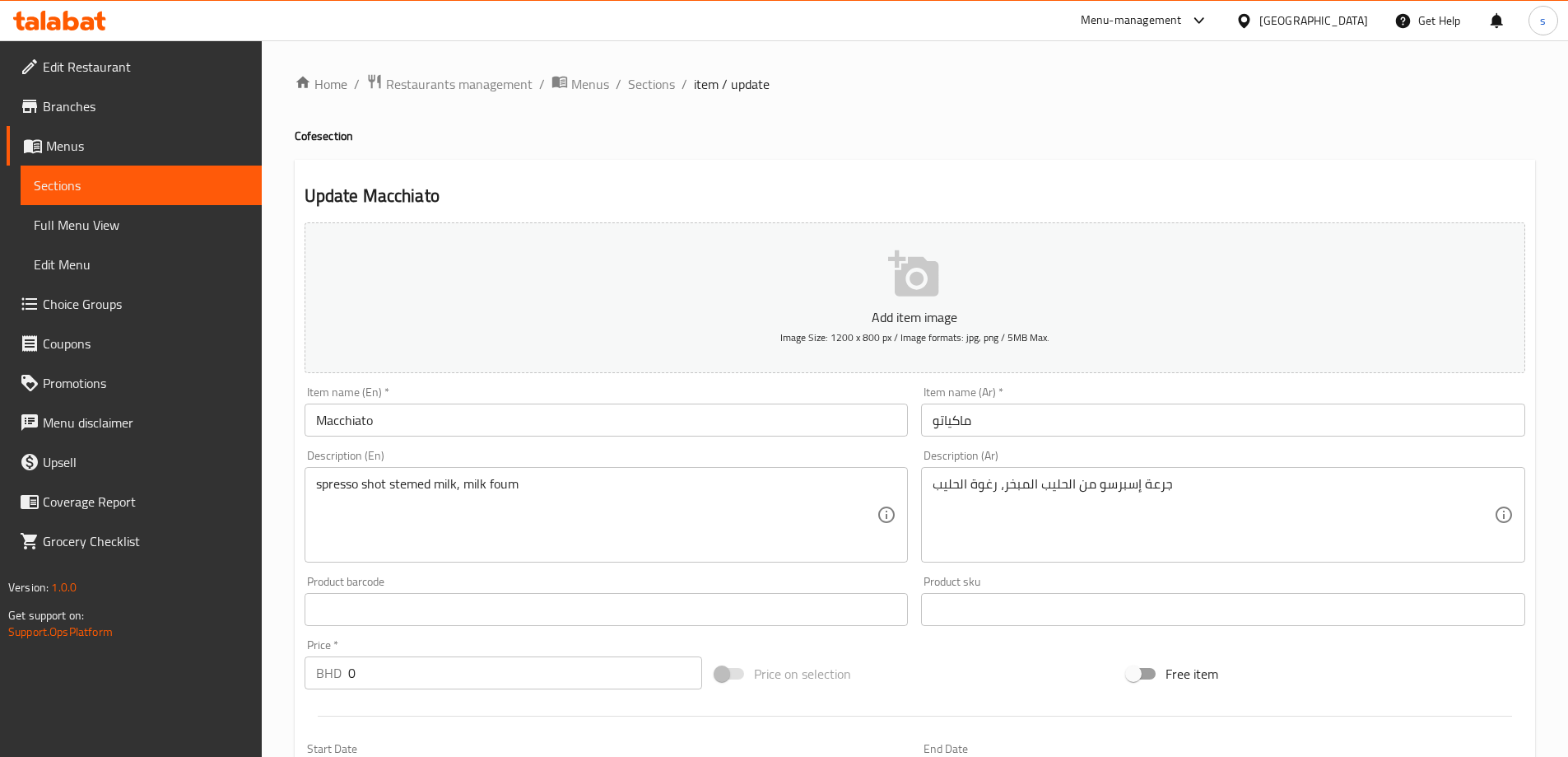
click at [95, 295] on span "Choice Groups" at bounding box center [146, 303] width 206 height 19
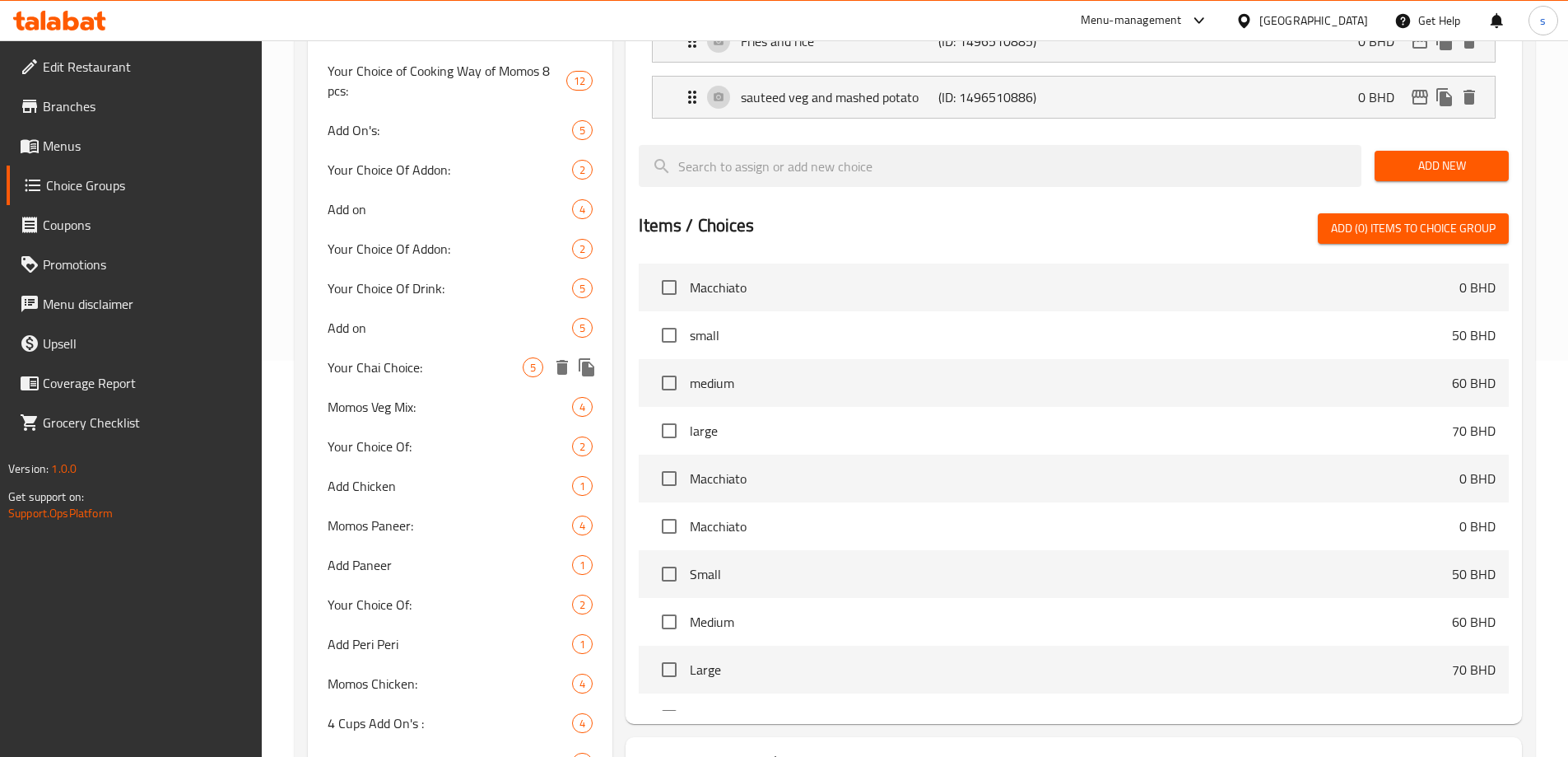
scroll to position [412, 0]
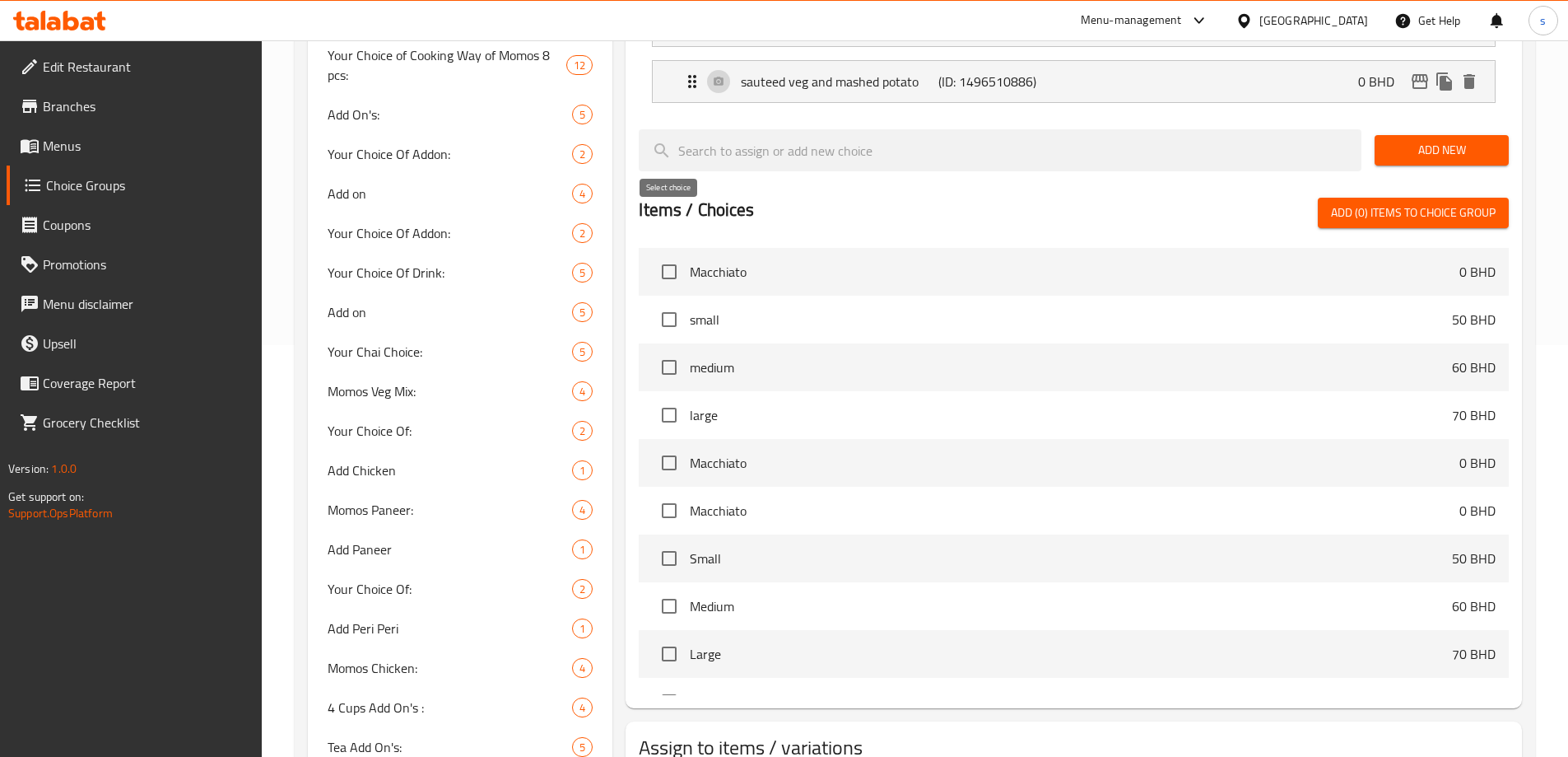
click at [672, 254] on input "checkbox" at bounding box center [669, 271] width 34 height 34
drag, startPoint x: 735, startPoint y: 228, endPoint x: 704, endPoint y: 231, distance: 31.1
click at [704, 262] on span "Macchiato" at bounding box center [1075, 271] width 770 height 19
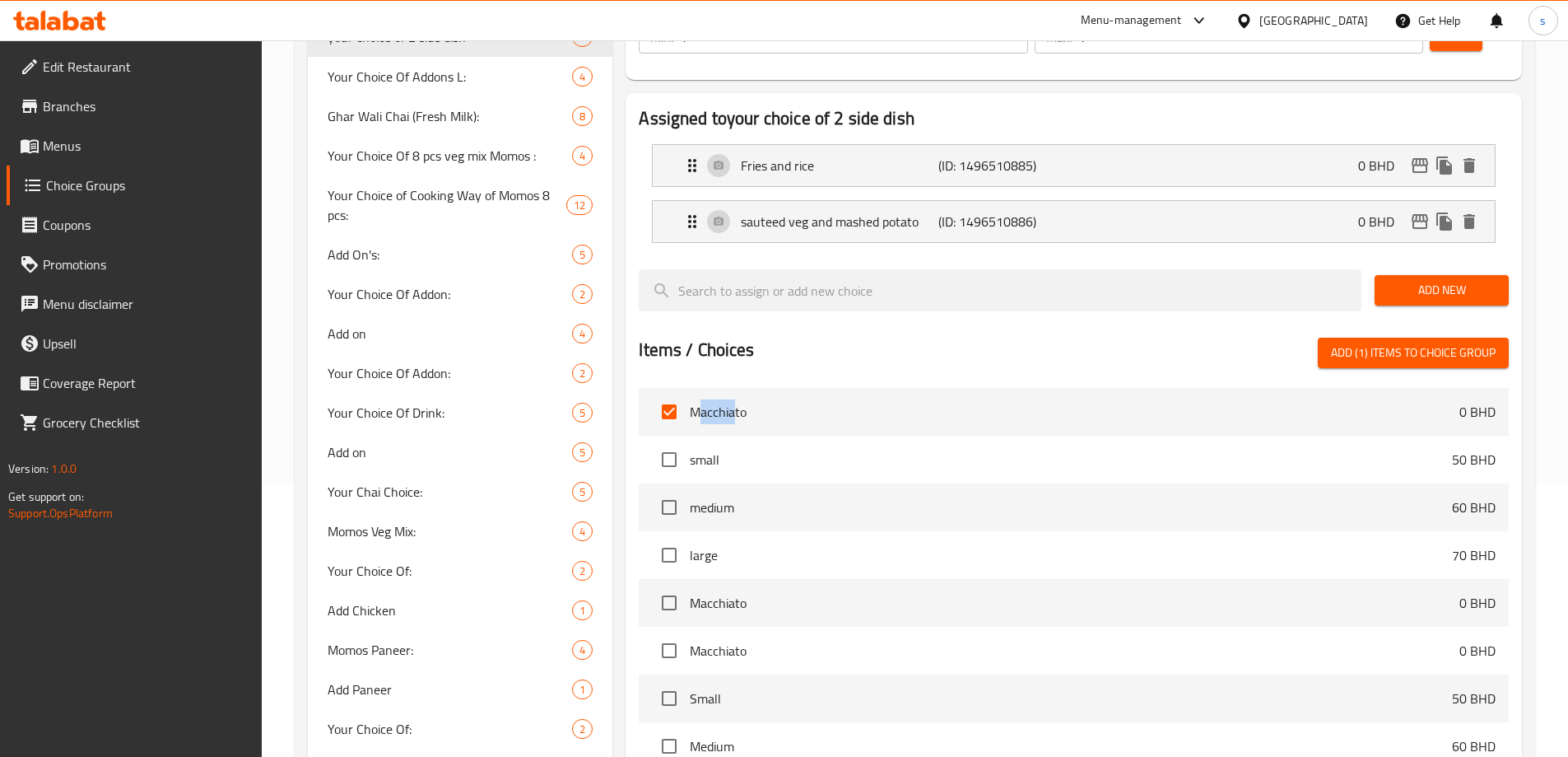
scroll to position [412, 0]
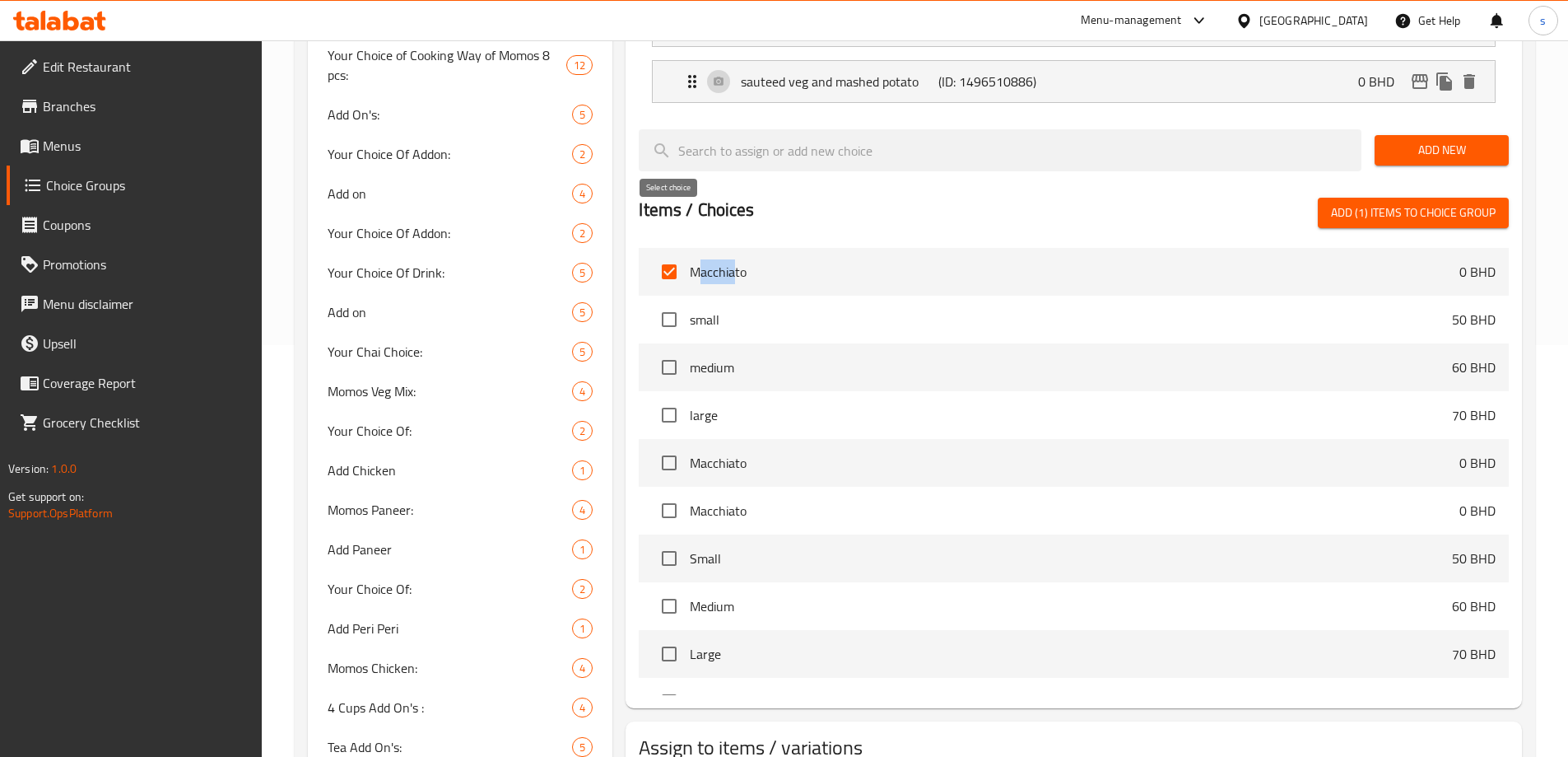
click at [669, 254] on input "checkbox" at bounding box center [669, 271] width 34 height 34
checkbox input "false"
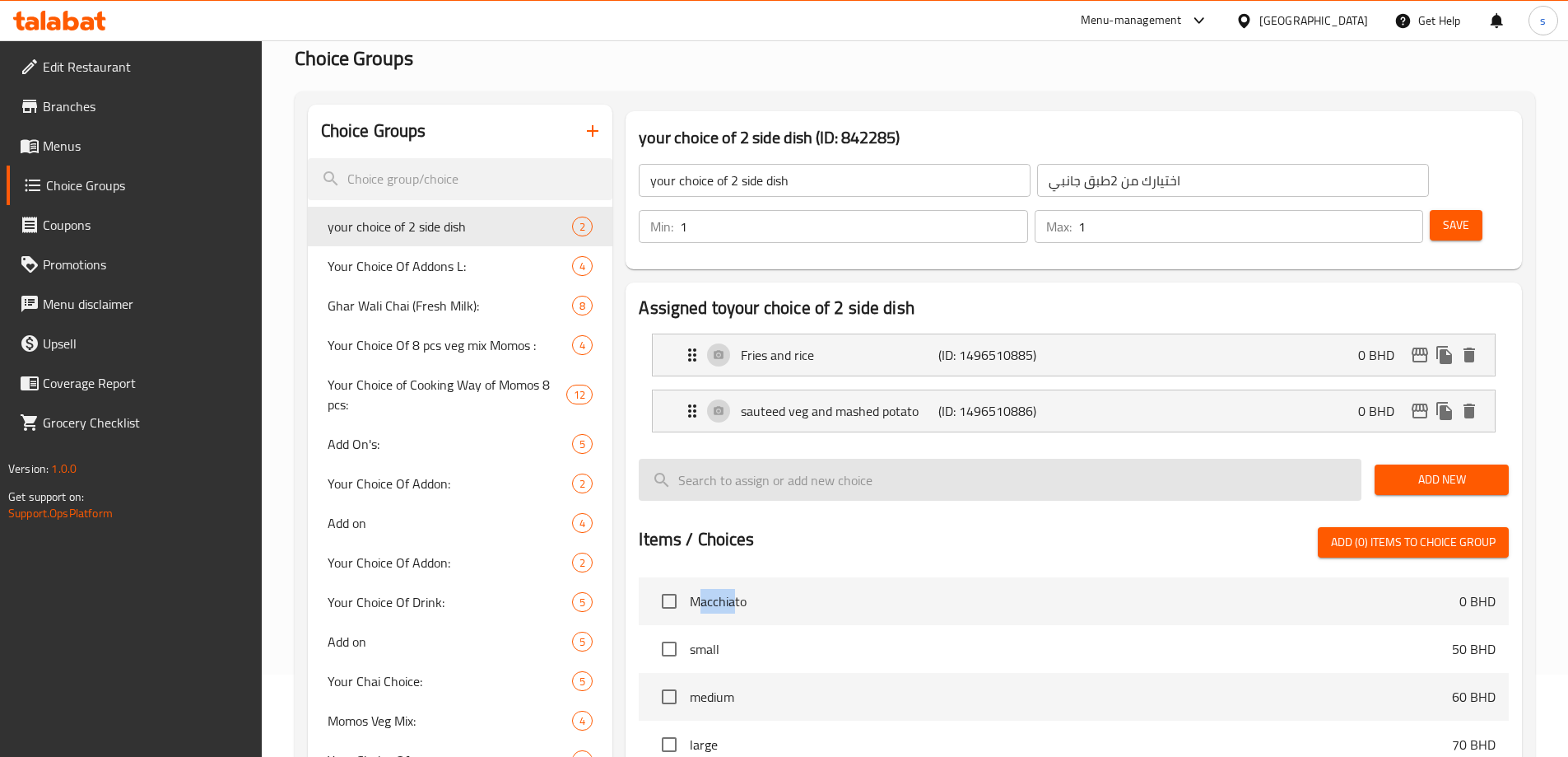
click at [972, 459] on input "search" at bounding box center [1001, 480] width 723 height 42
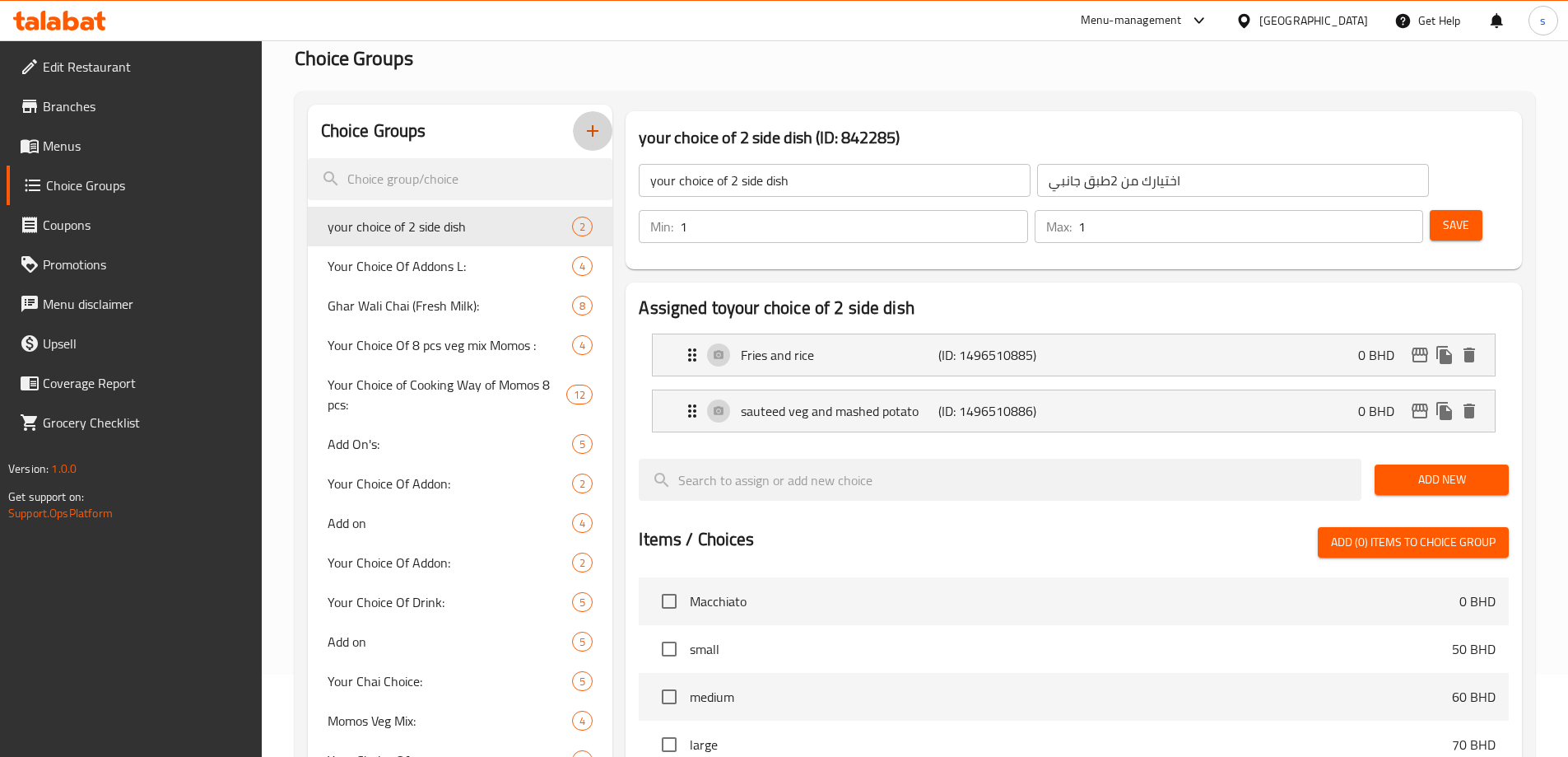
click at [594, 125] on icon "button" at bounding box center [593, 131] width 19 height 19
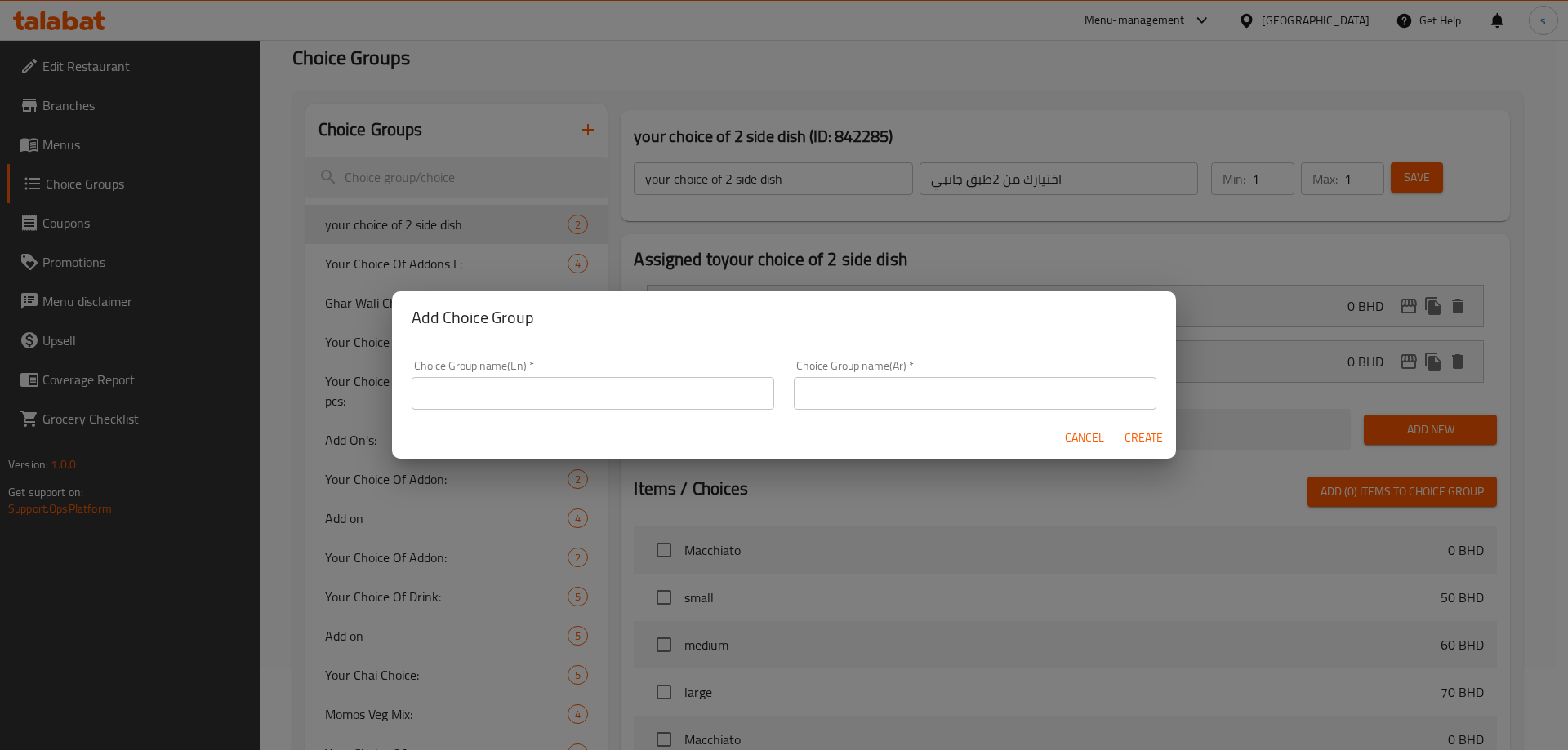
click at [600, 377] on input "text" at bounding box center [592, 393] width 362 height 33
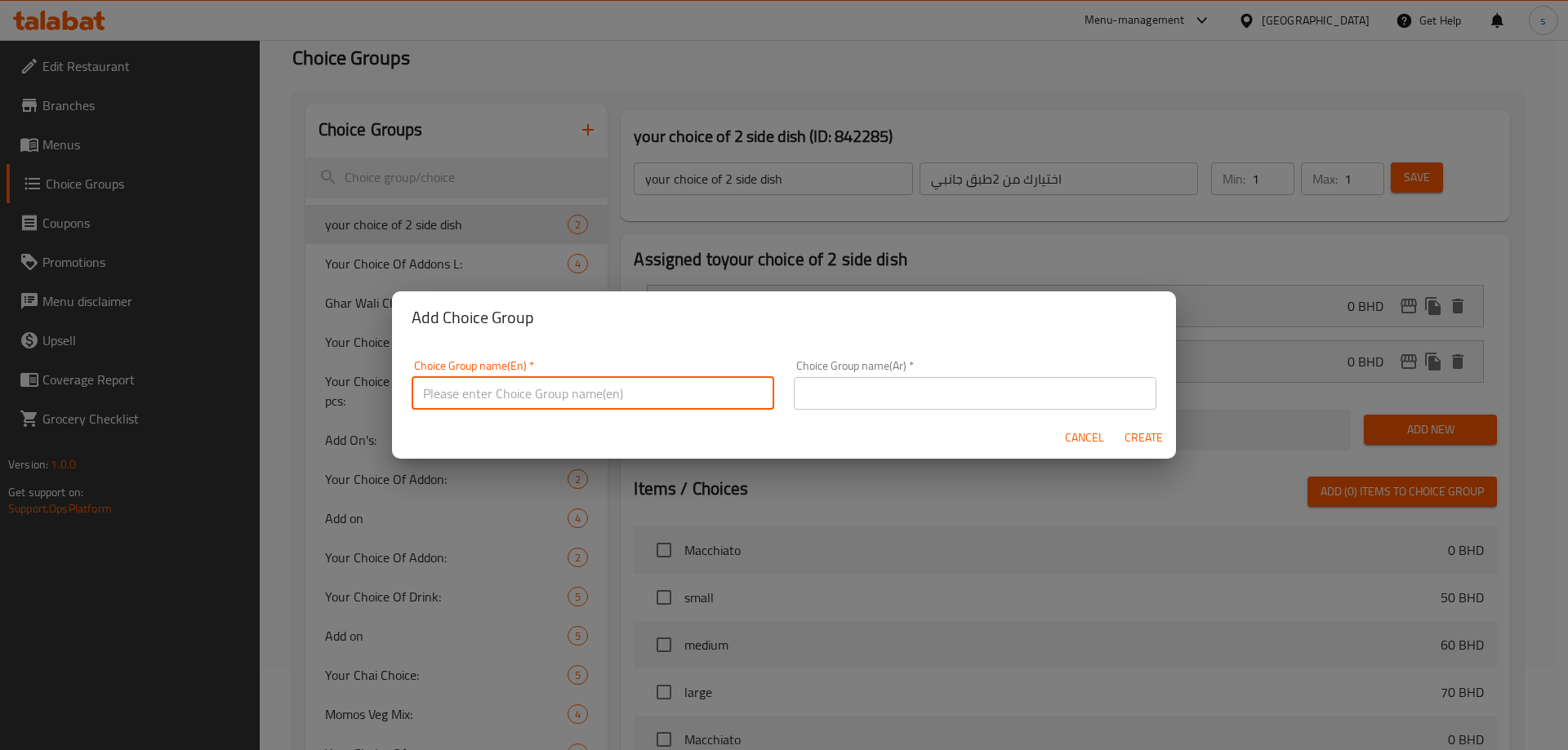
click at [1078, 440] on span "Cancel" at bounding box center [1084, 438] width 40 height 20
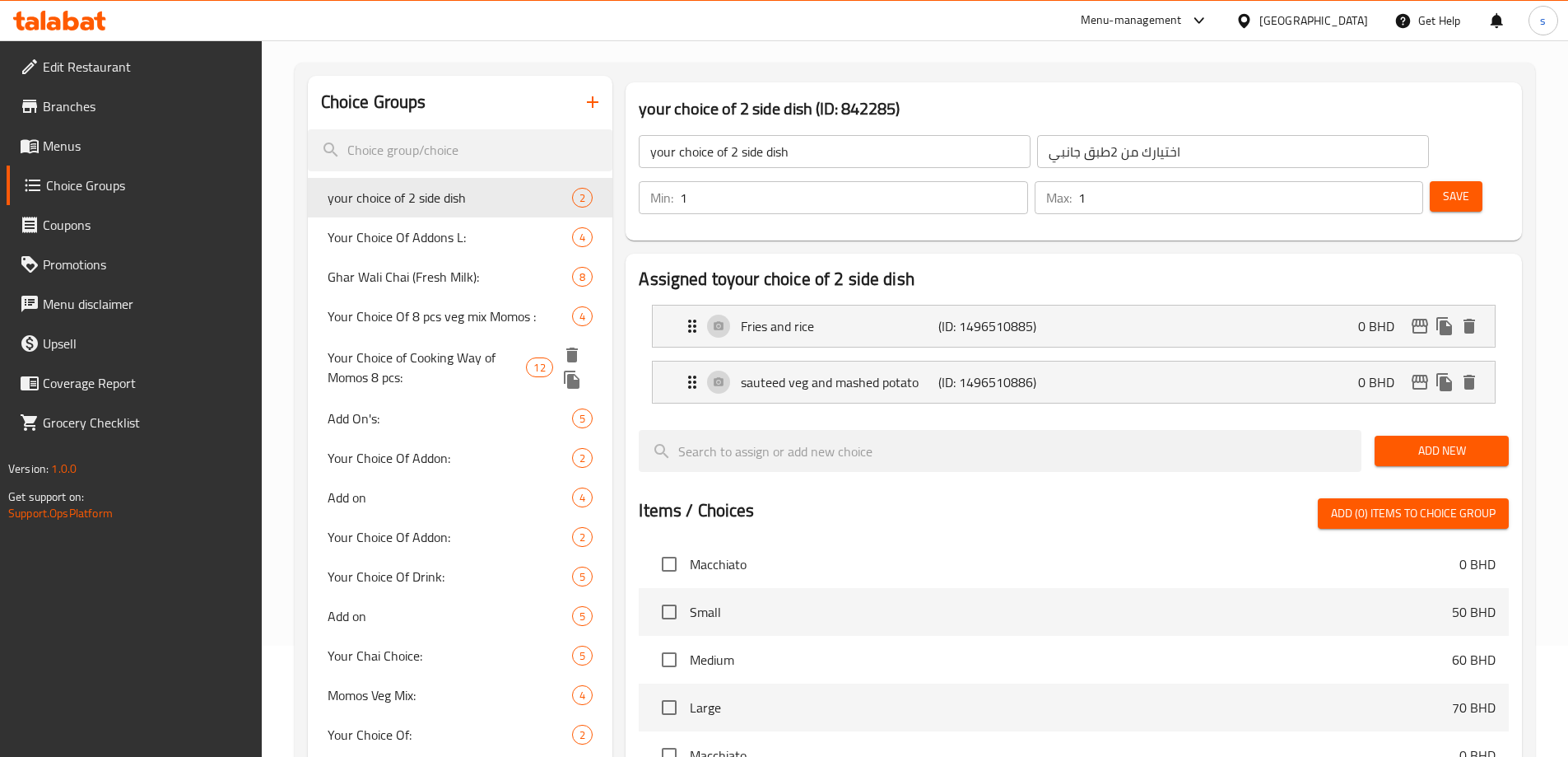
scroll to position [0, 0]
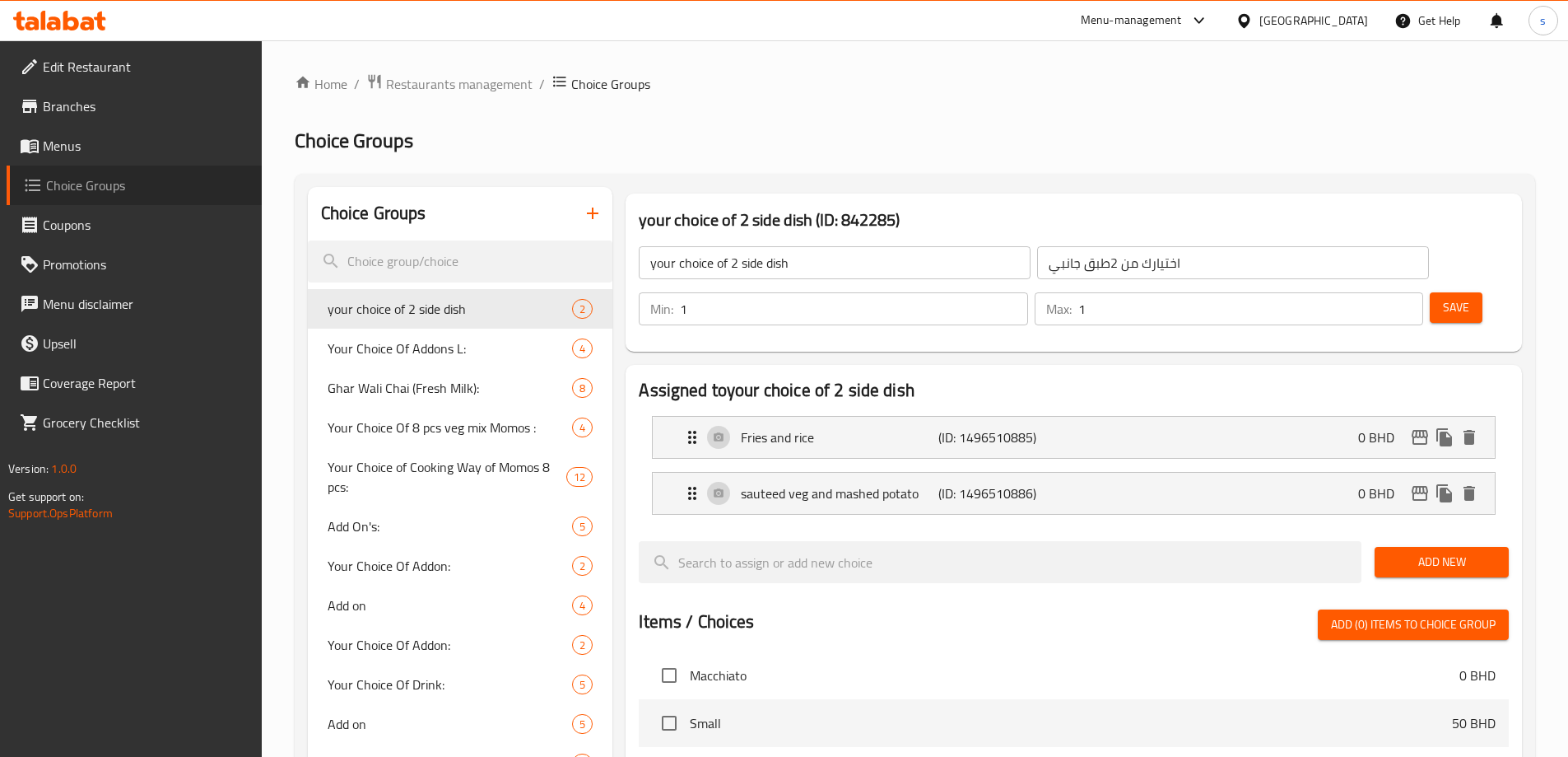
click at [121, 186] on span "Choice Groups" at bounding box center [147, 185] width 202 height 19
click at [116, 191] on span "Choice Groups" at bounding box center [147, 185] width 202 height 19
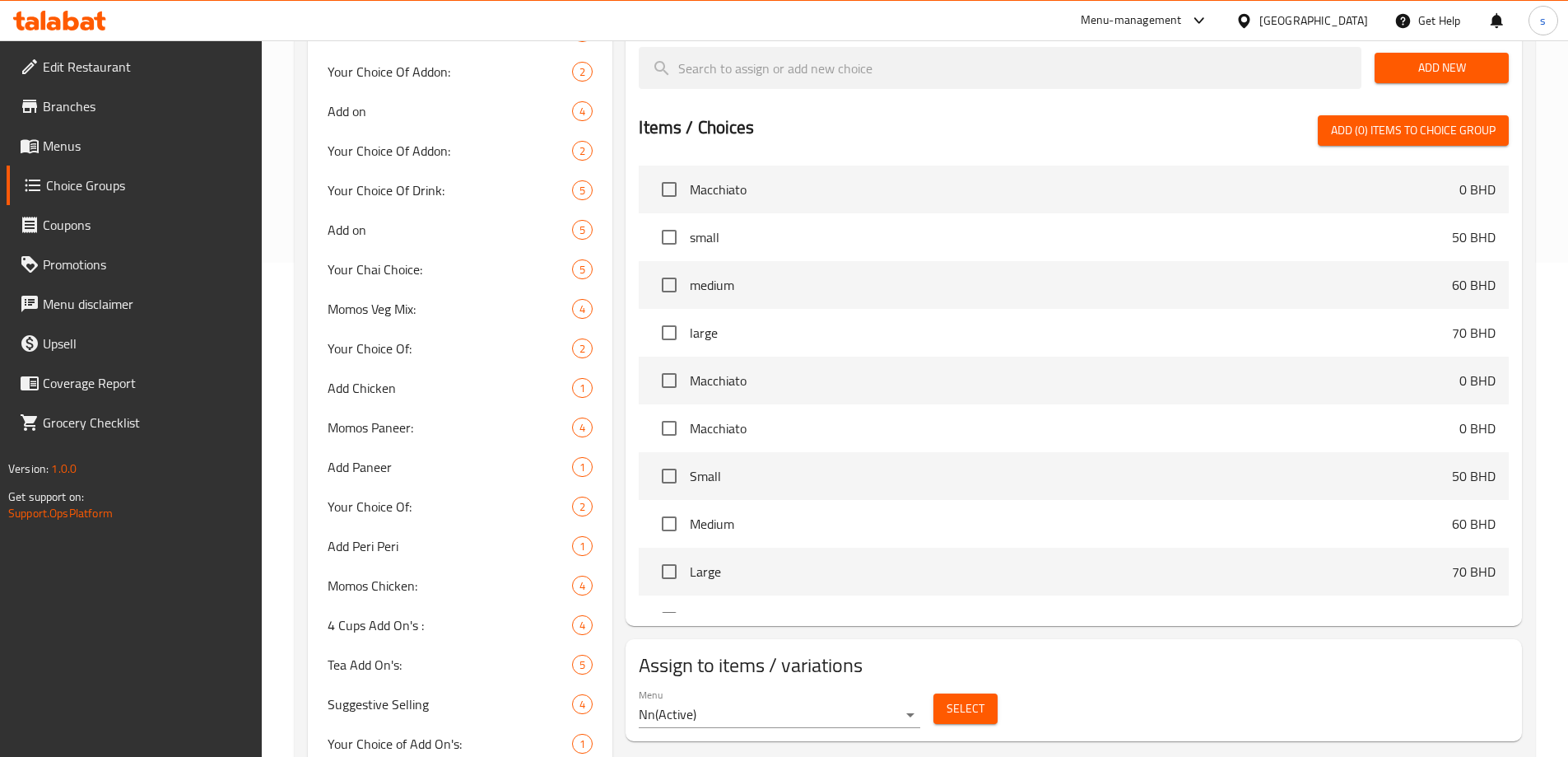
click at [113, 196] on link "Choice Groups" at bounding box center [134, 185] width 255 height 40
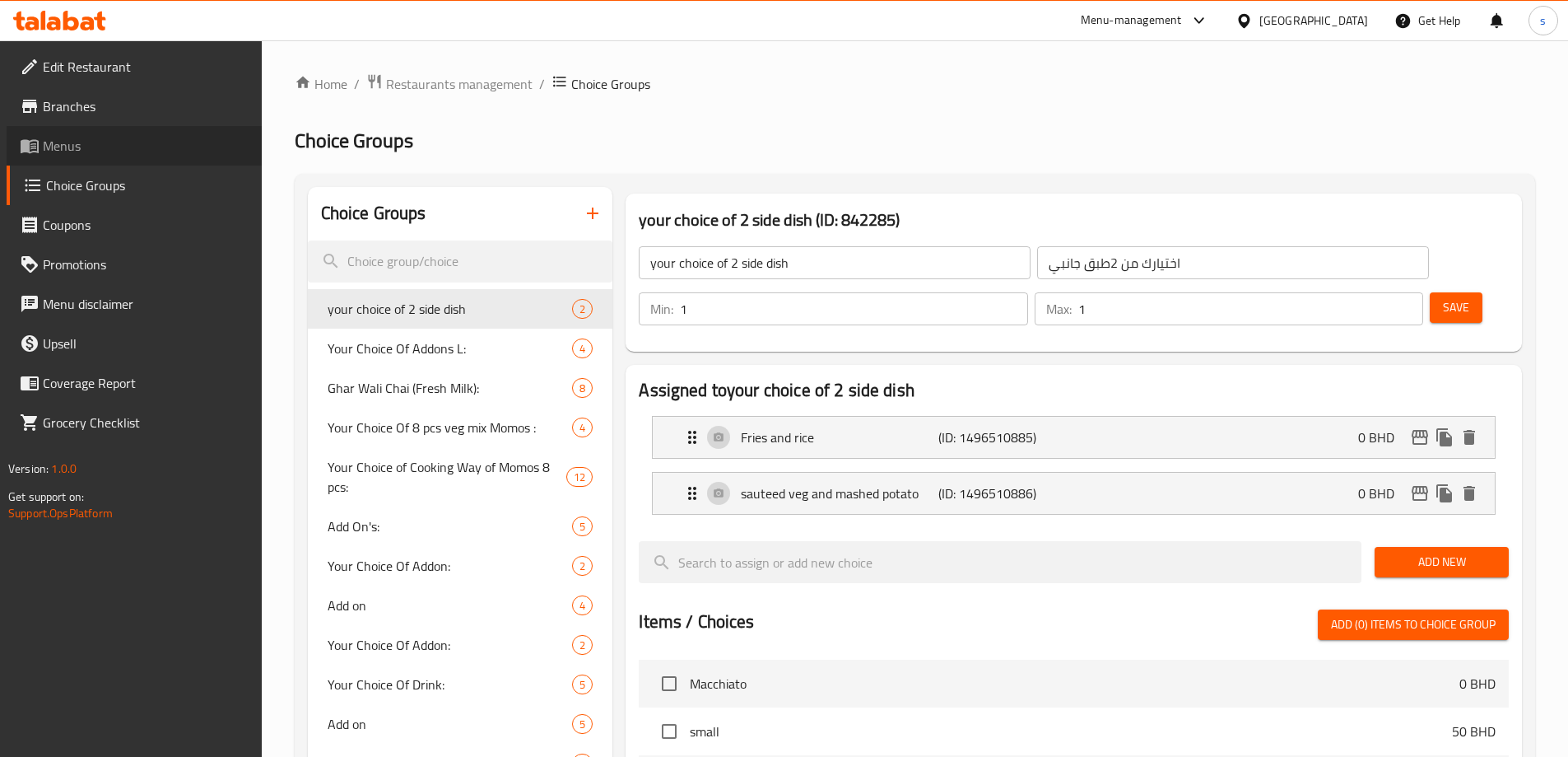
click at [89, 135] on link "Menus" at bounding box center [134, 146] width 255 height 40
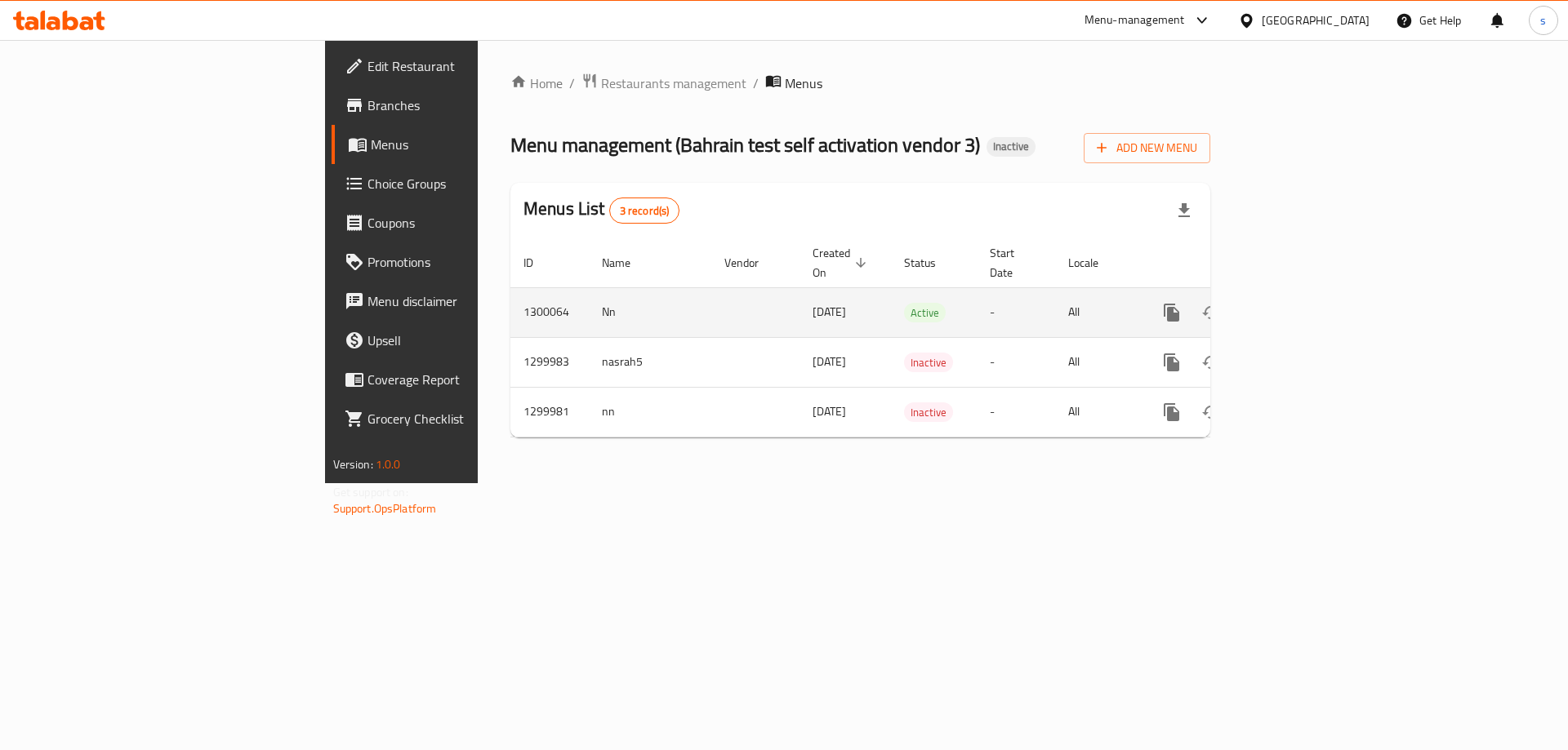
click at [1299, 302] on icon "enhanced table" at bounding box center [1288, 312] width 19 height 19
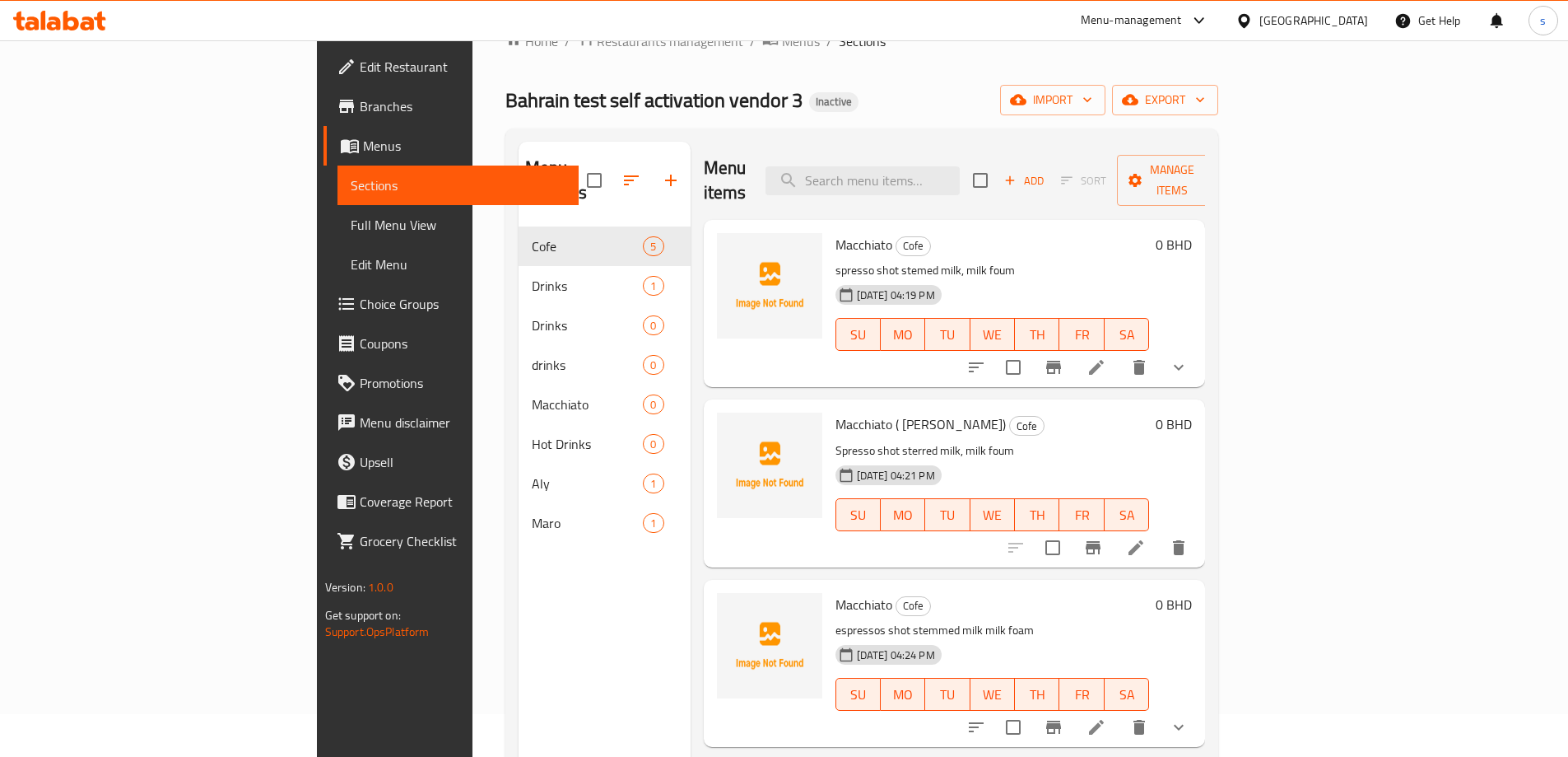
scroll to position [83, 0]
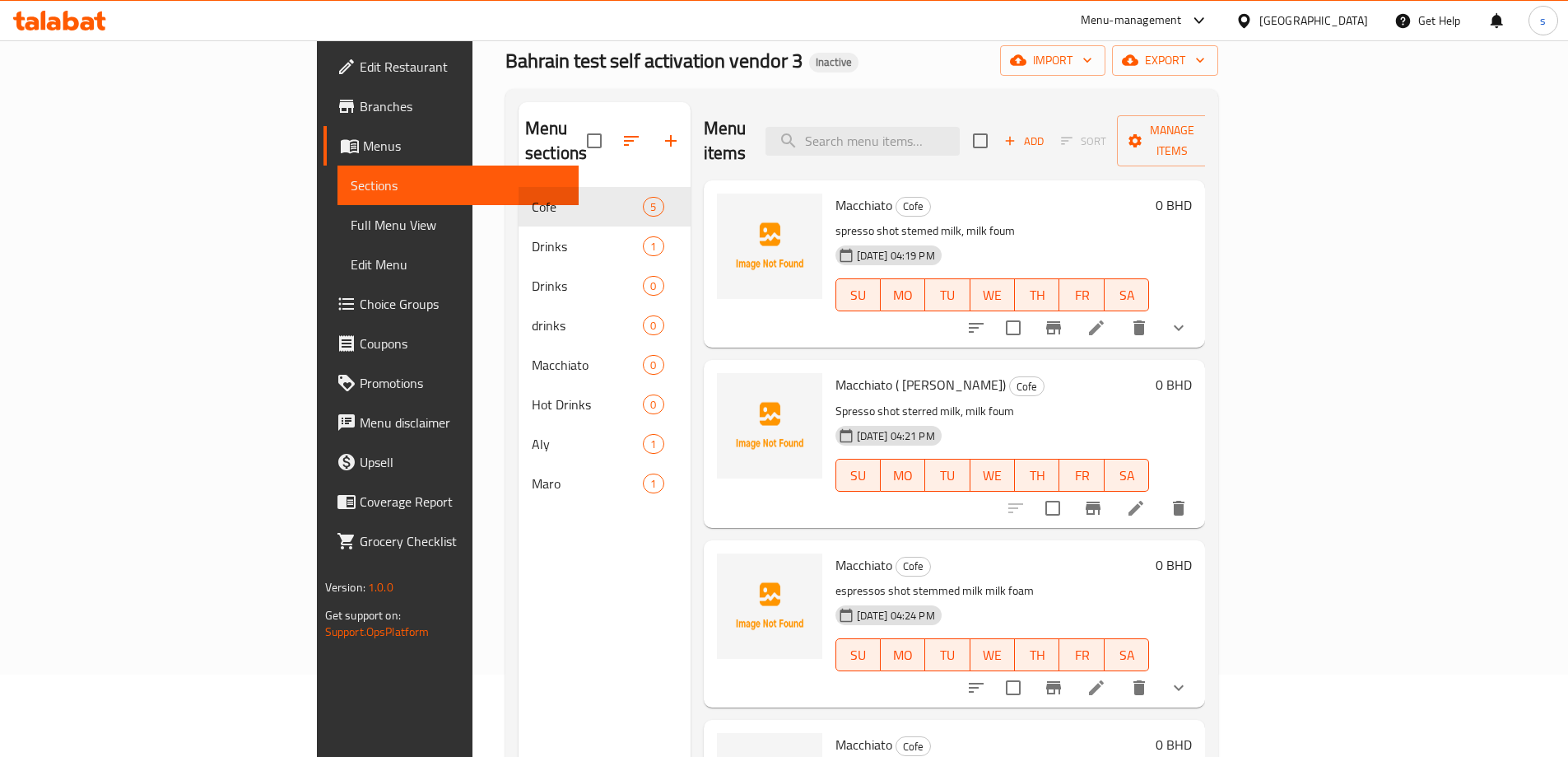
click at [1119, 313] on li at bounding box center [1097, 327] width 46 height 30
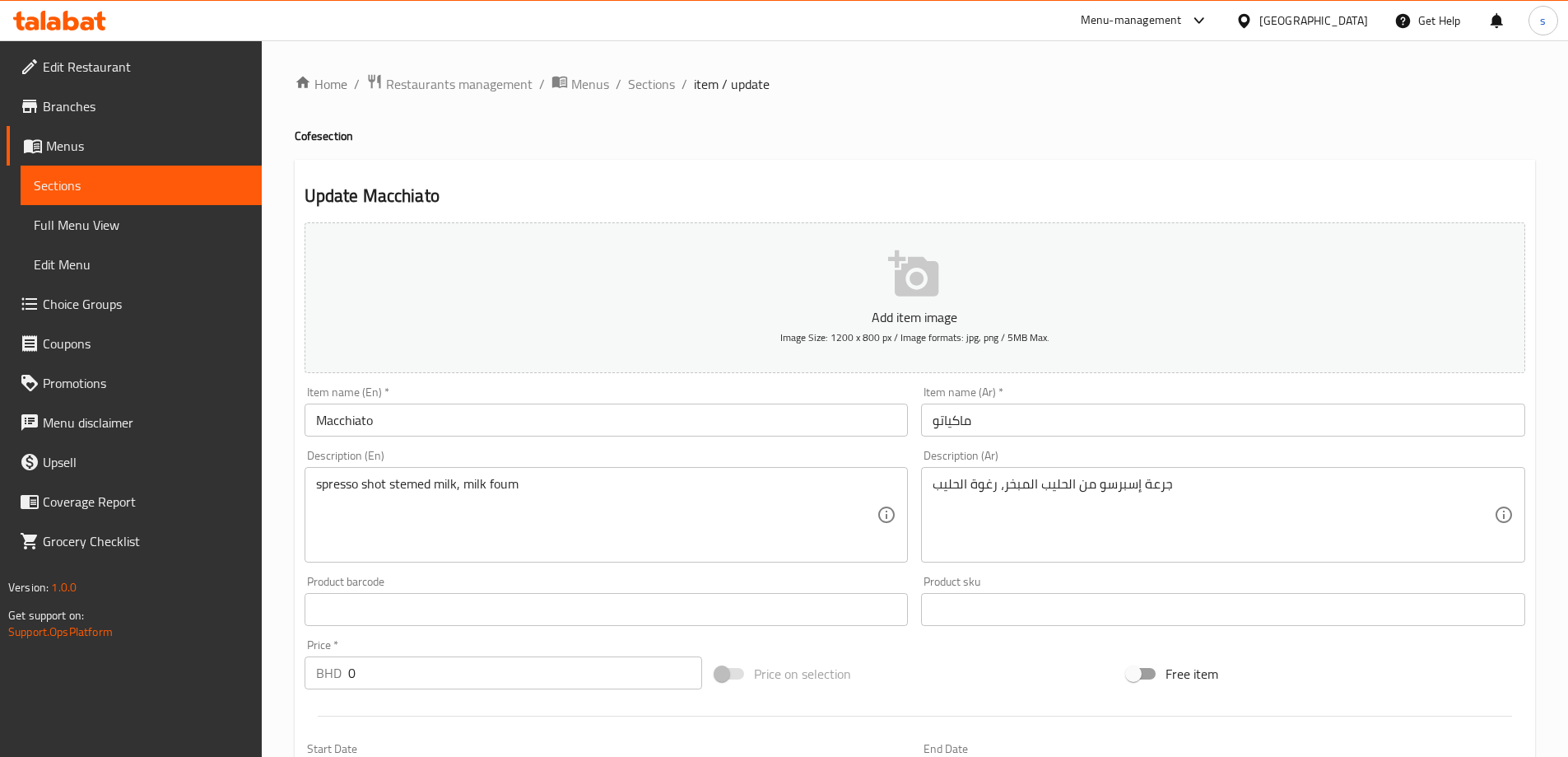
type input "اخيارك من الصوص صغير"
type input "0"
type input "الاضافات صغير"
type input "0"
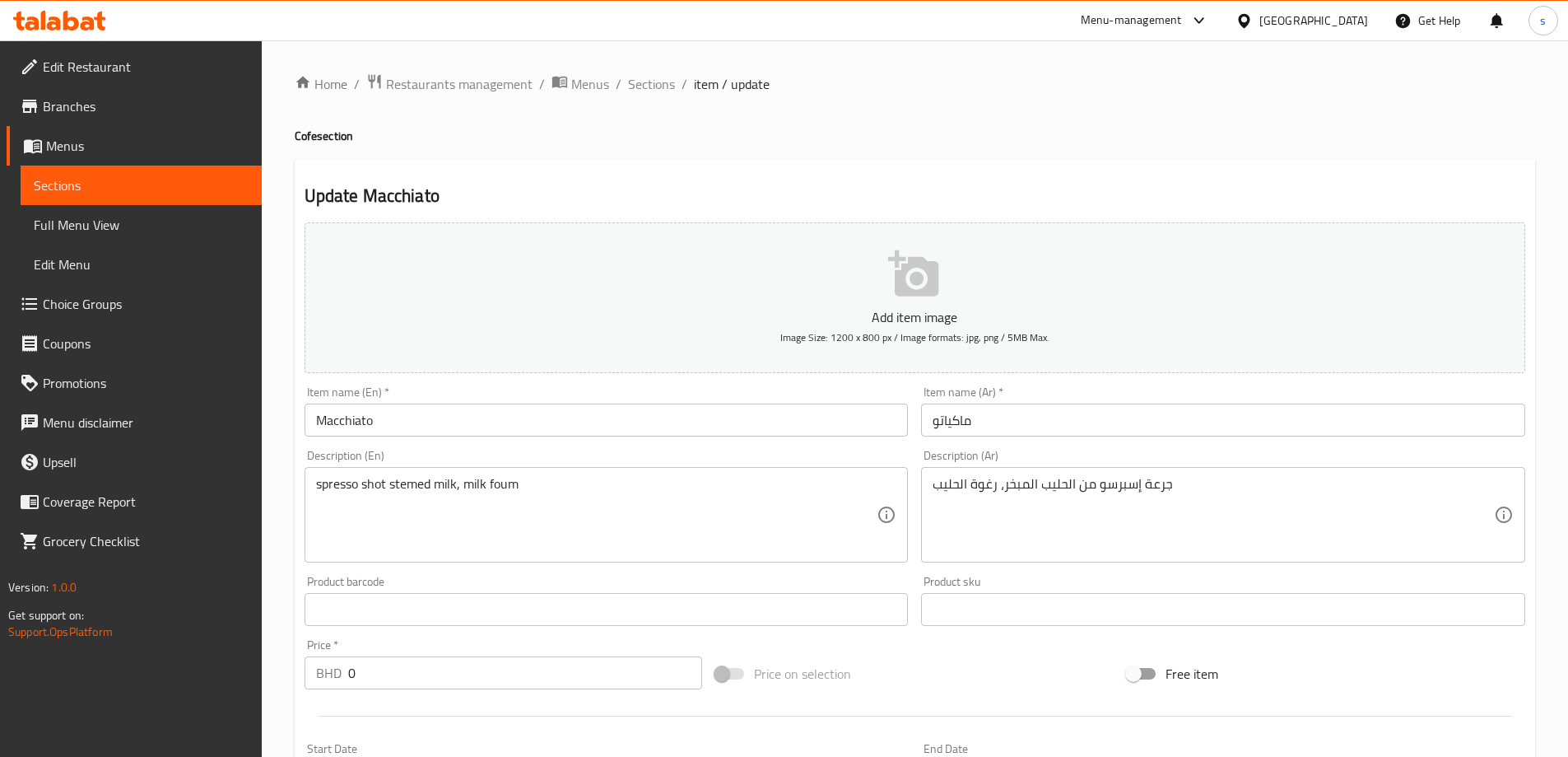
type input "1"
type input "سكر"
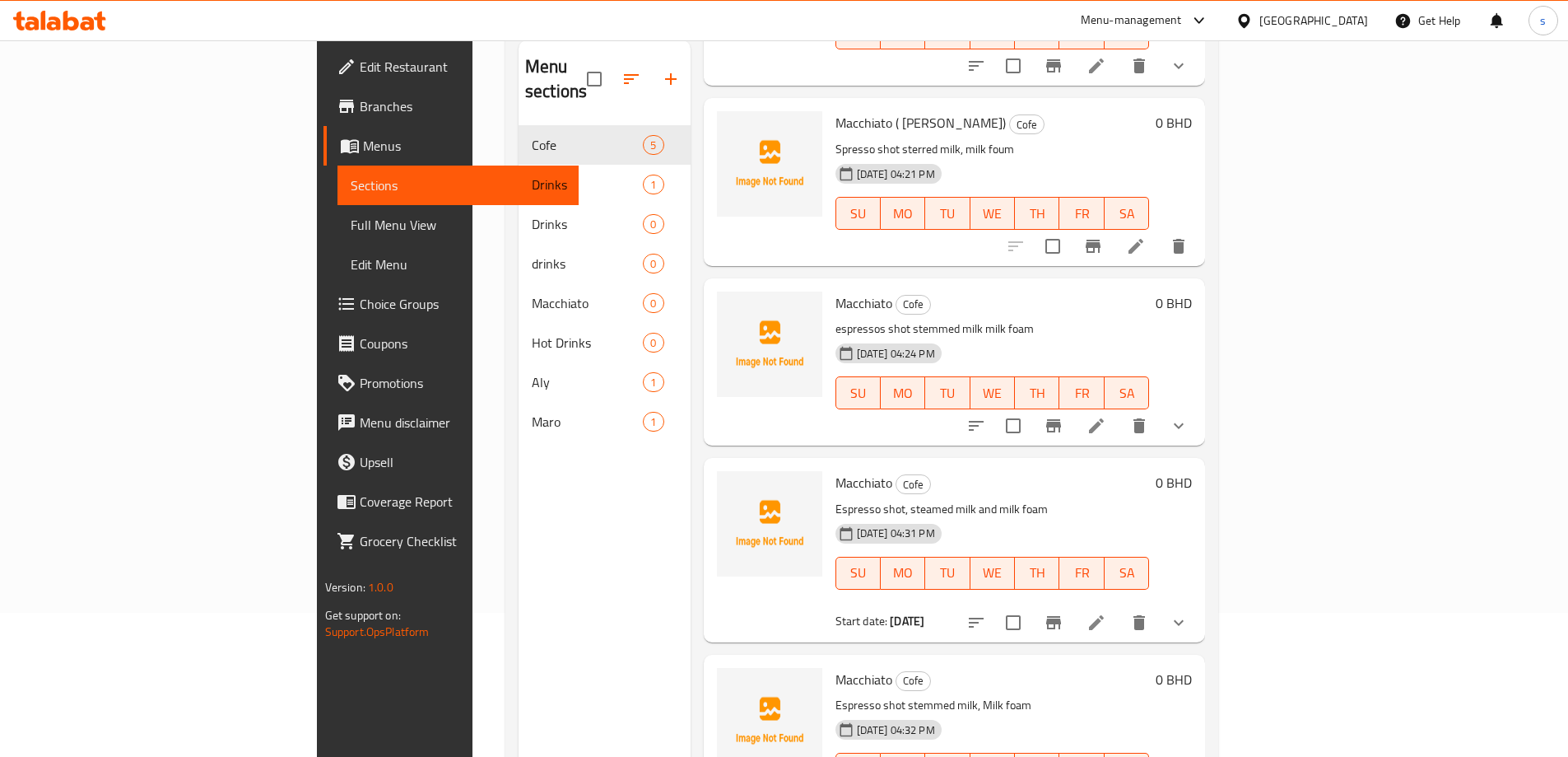
scroll to position [231, 0]
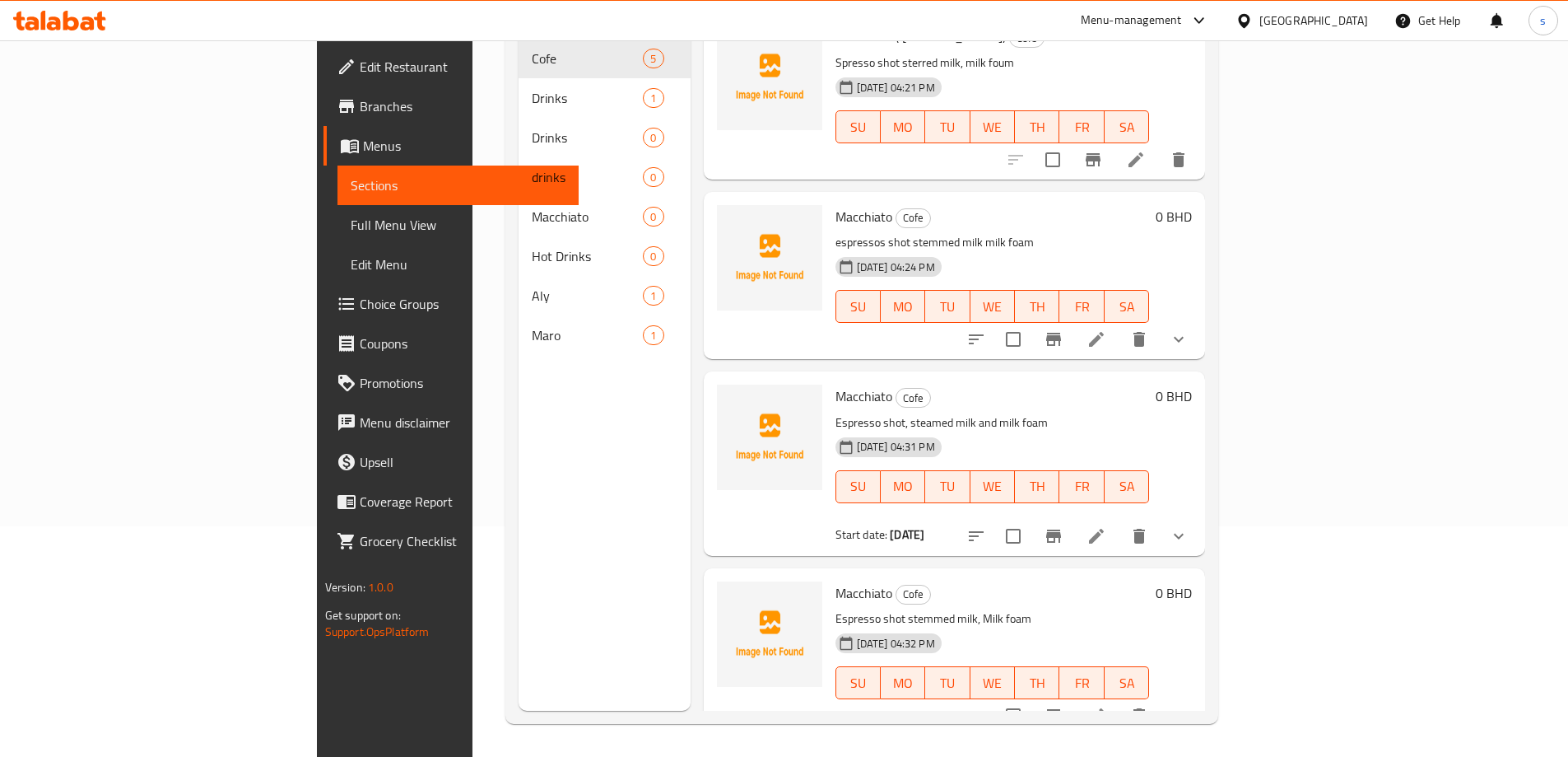
click at [1119, 701] on li at bounding box center [1097, 716] width 46 height 30
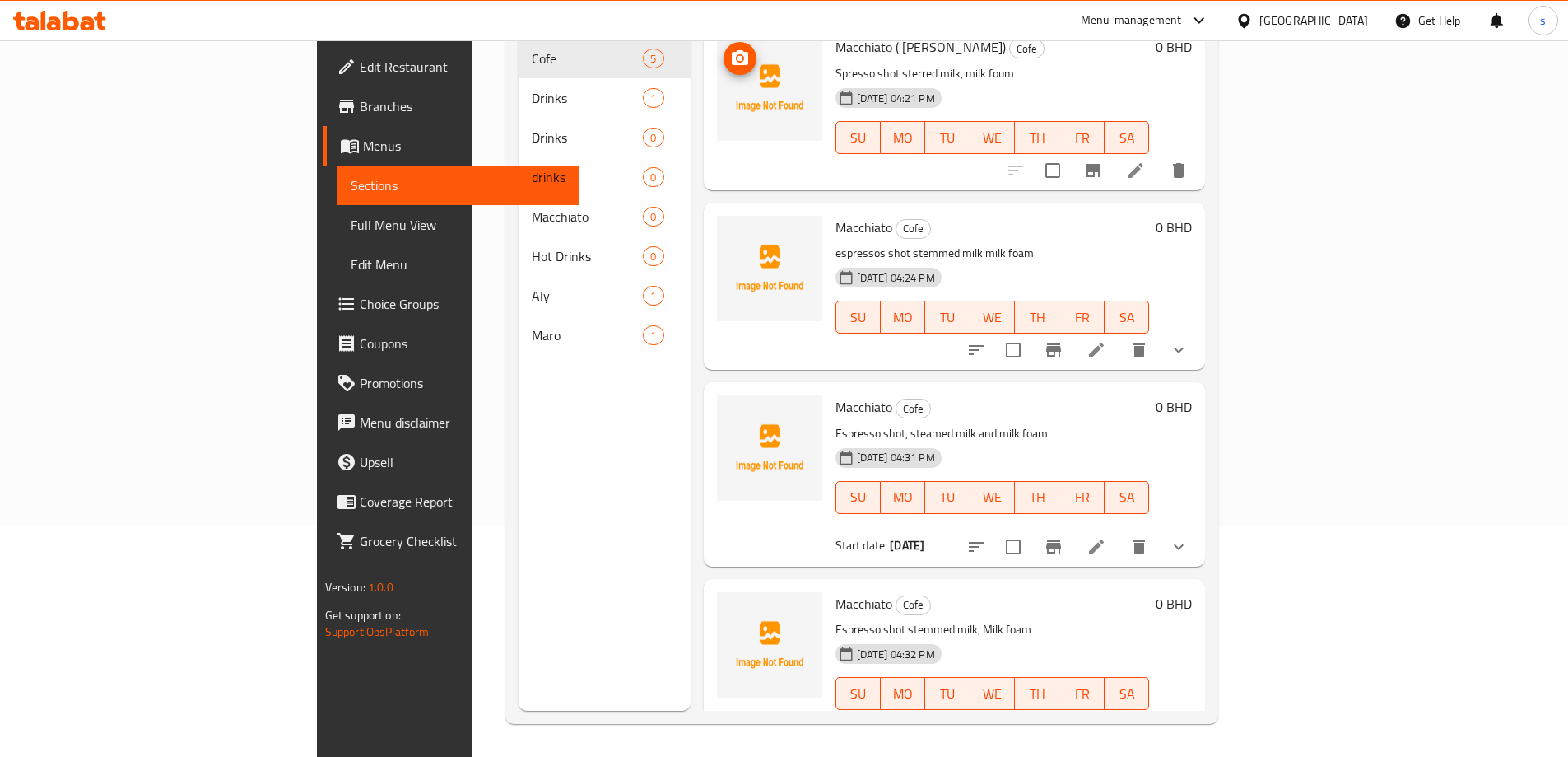
scroll to position [200, 0]
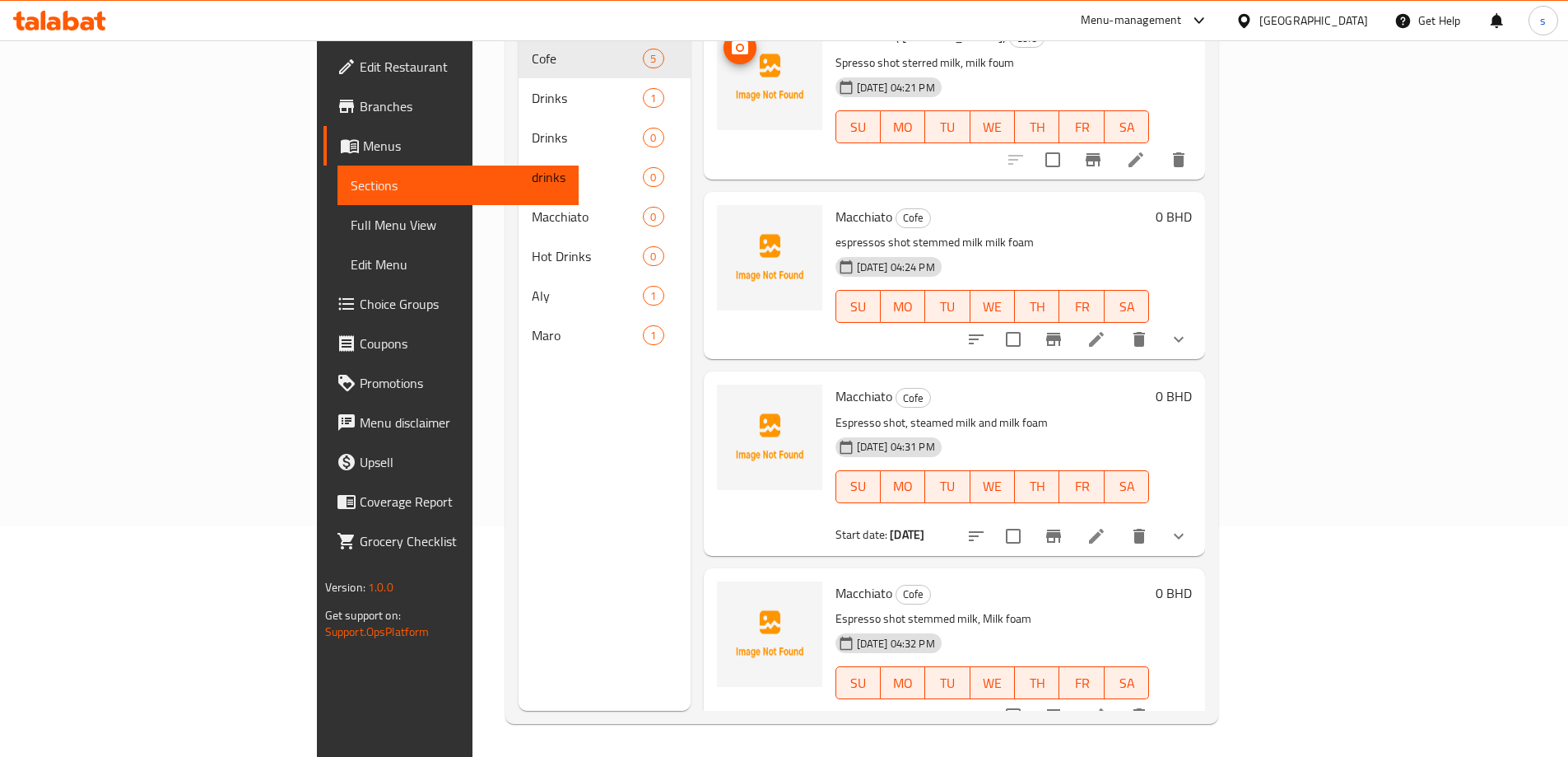
click at [1106, 706] on icon at bounding box center [1096, 715] width 19 height 19
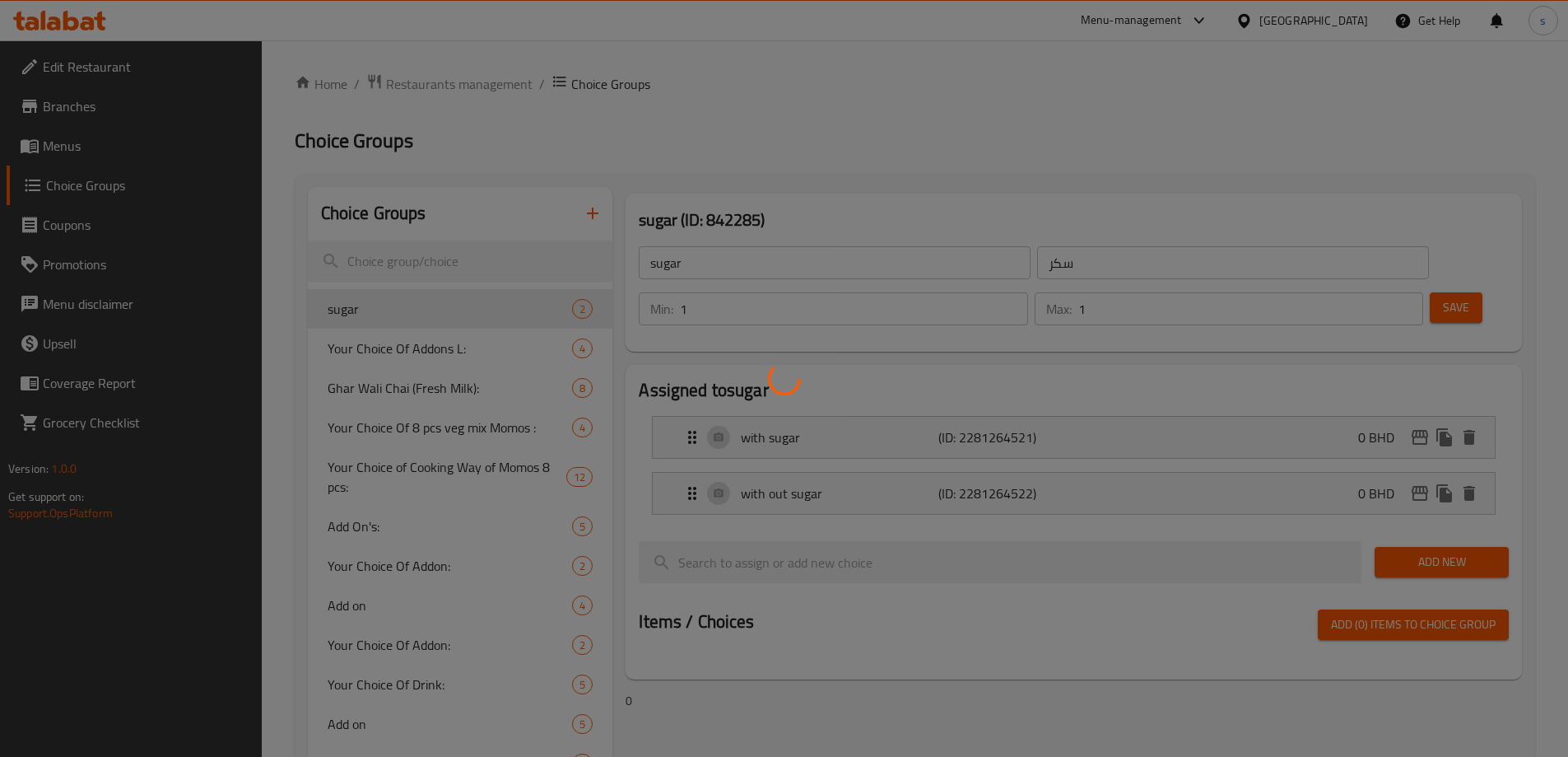
click at [72, 141] on div at bounding box center [784, 378] width 1568 height 757
click at [83, 142] on div at bounding box center [784, 378] width 1568 height 757
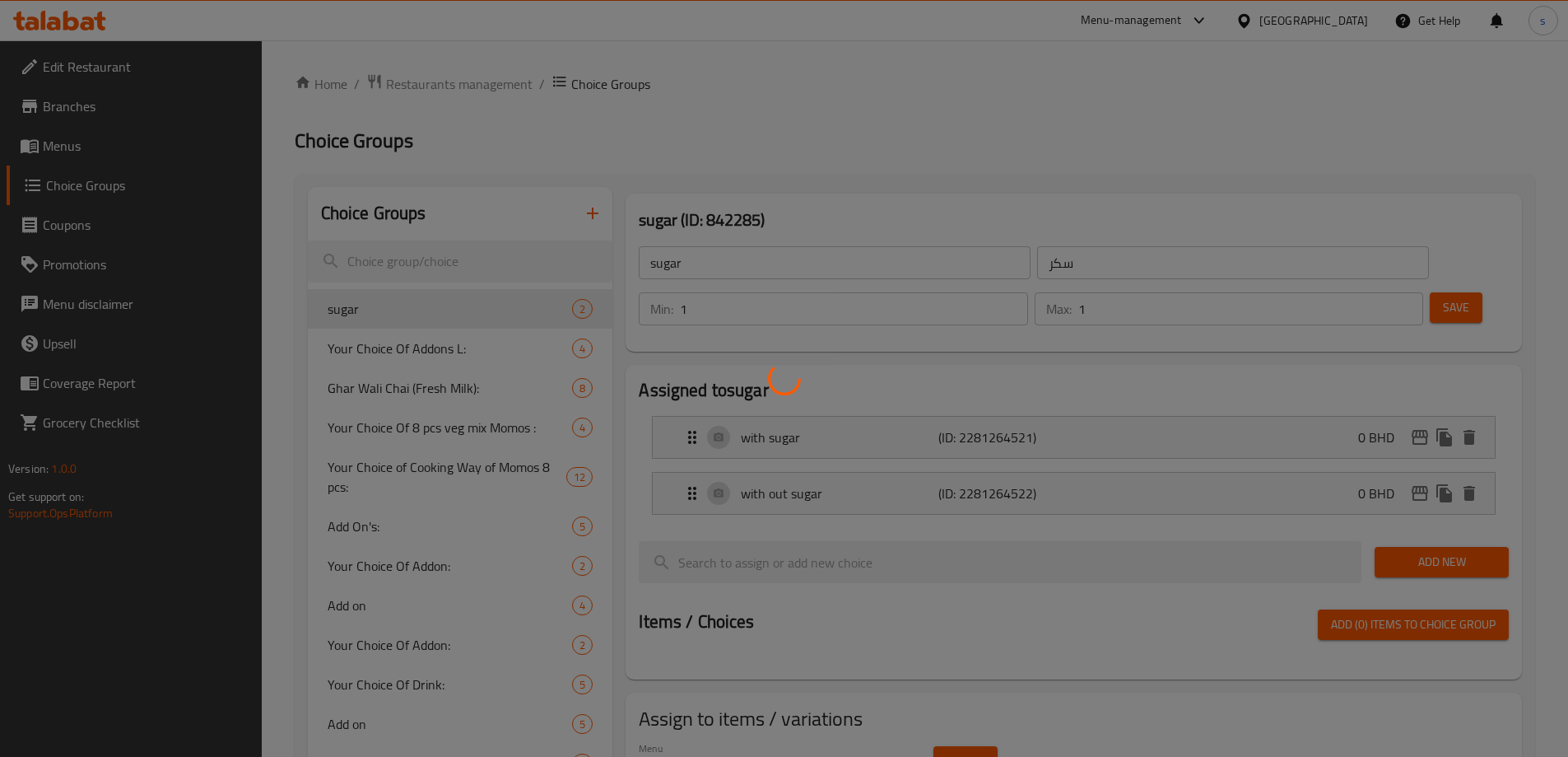
click at [83, 142] on div at bounding box center [784, 378] width 1568 height 757
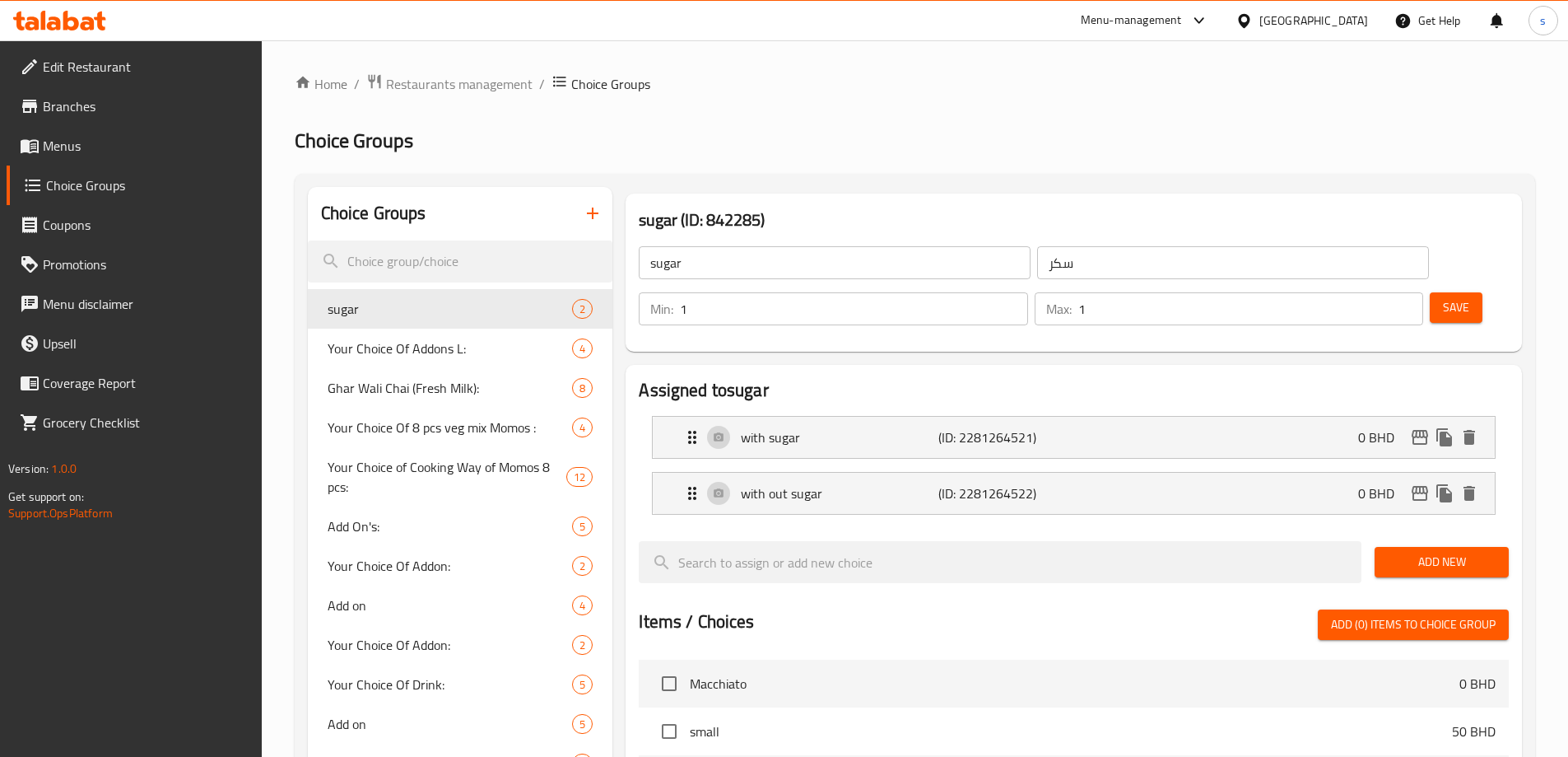
click at [81, 142] on span "Menus" at bounding box center [146, 145] width 206 height 19
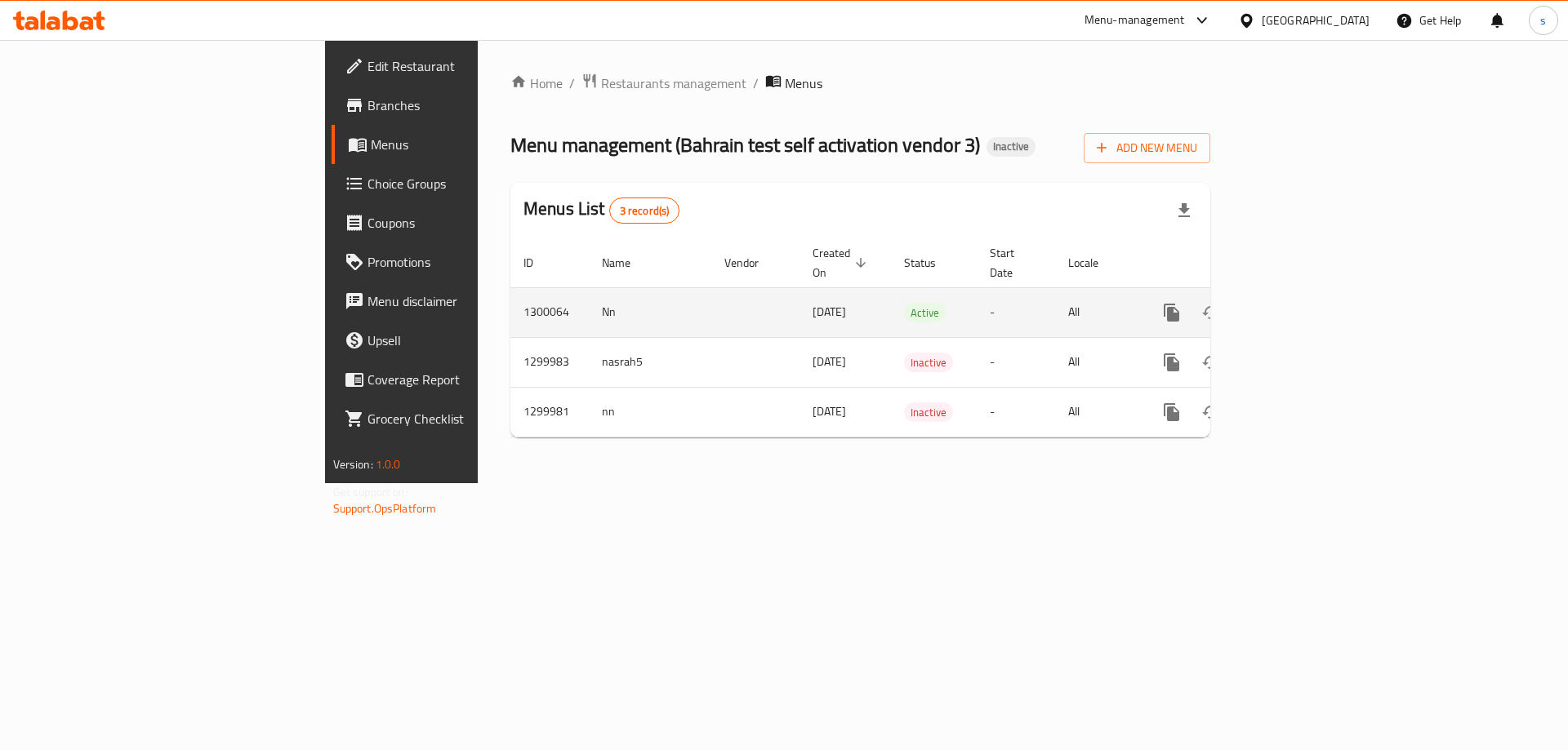
click at [1299, 302] on icon "enhanced table" at bounding box center [1288, 312] width 19 height 19
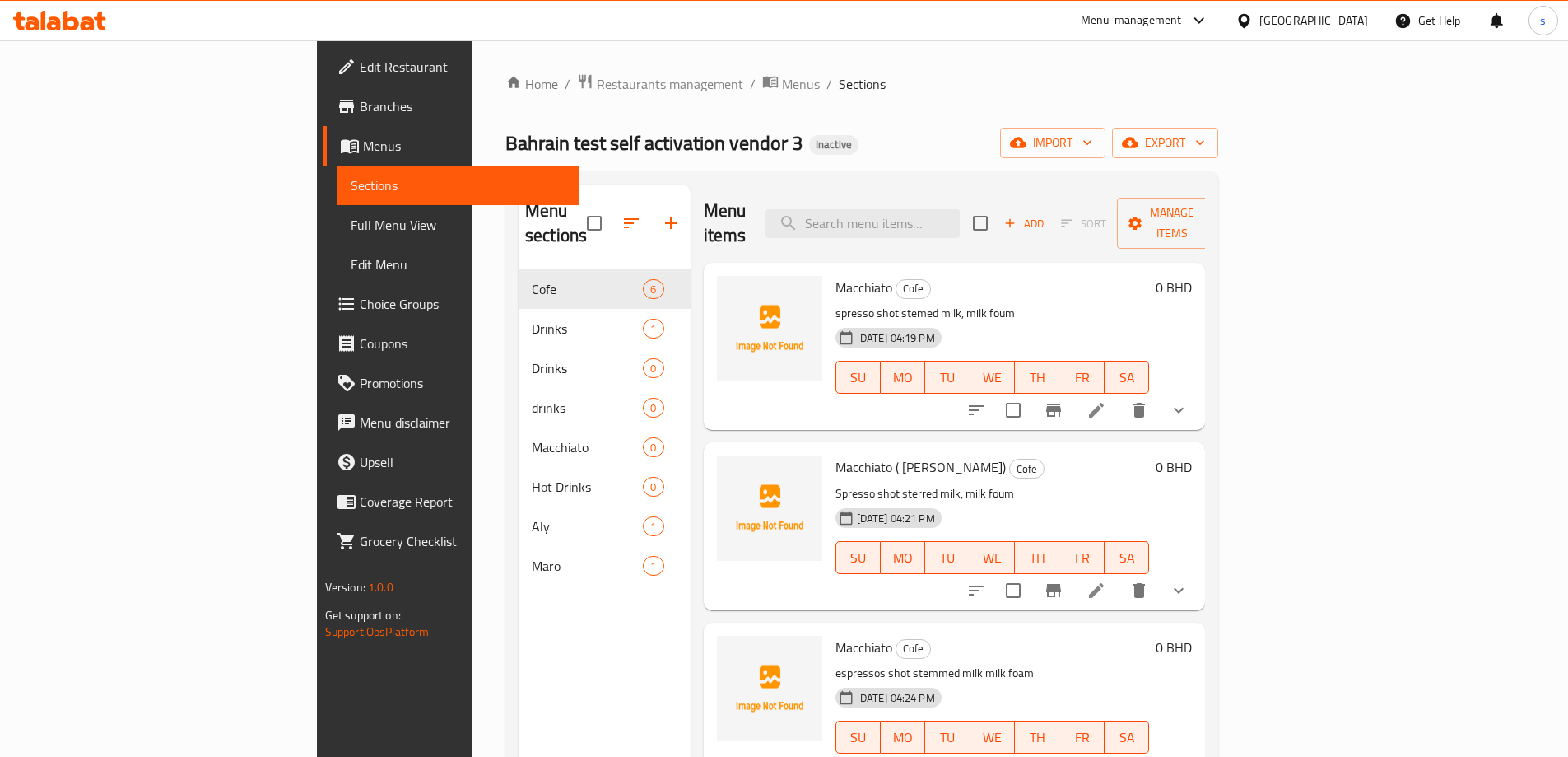
click at [1119, 395] on li at bounding box center [1097, 410] width 46 height 30
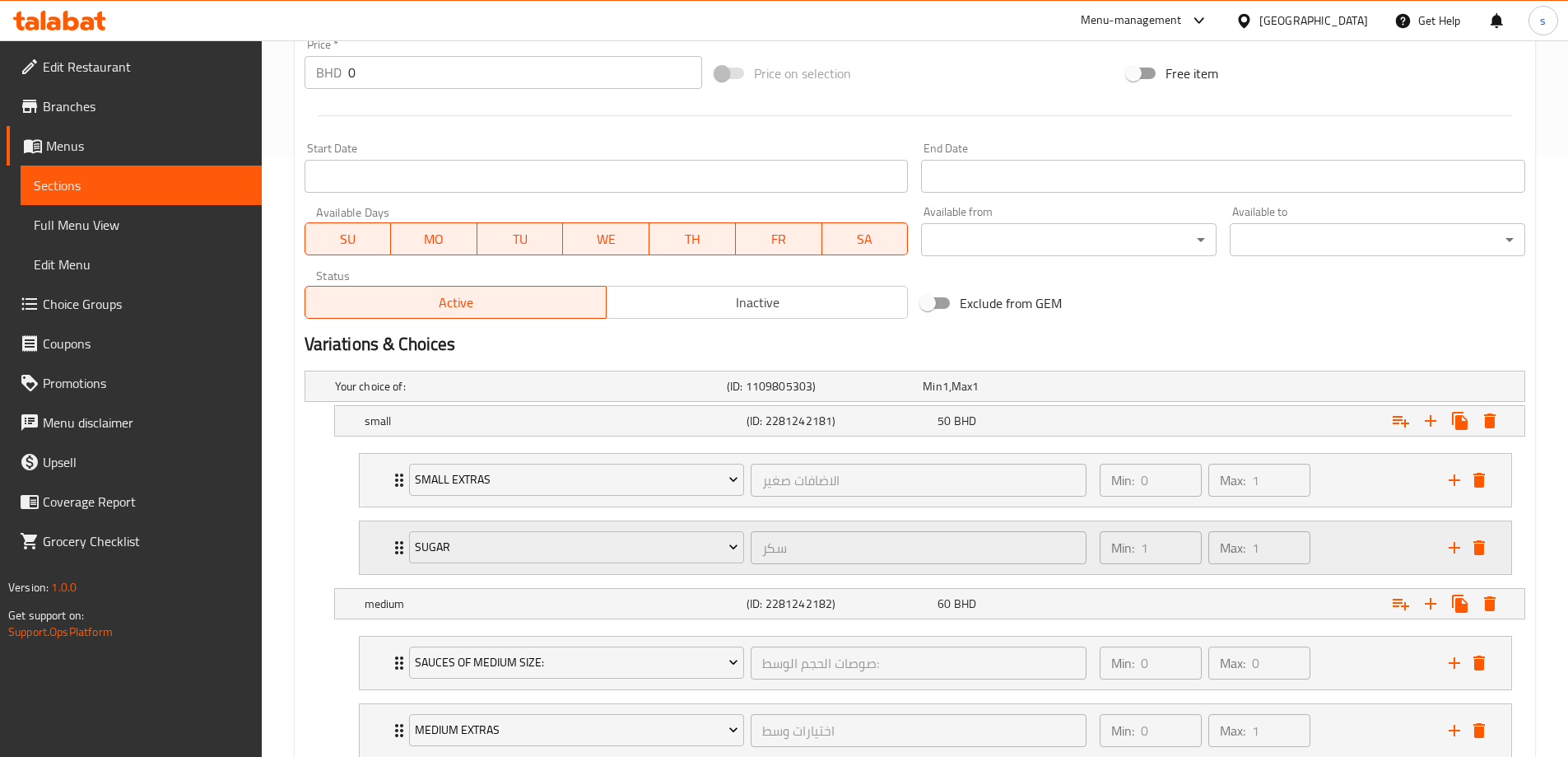
scroll to position [815, 0]
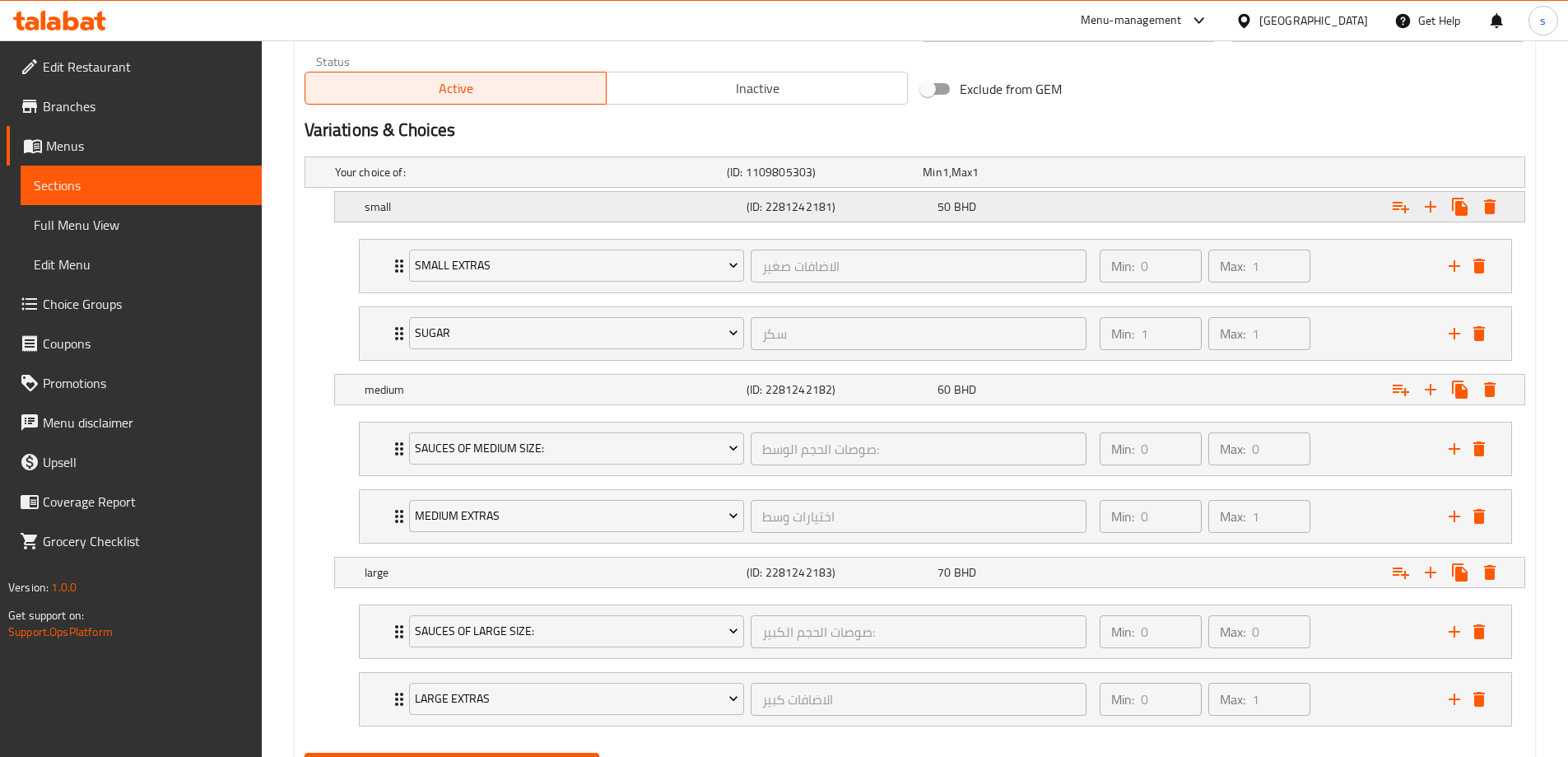
click at [1488, 195] on button "Expand" at bounding box center [1490, 207] width 30 height 30
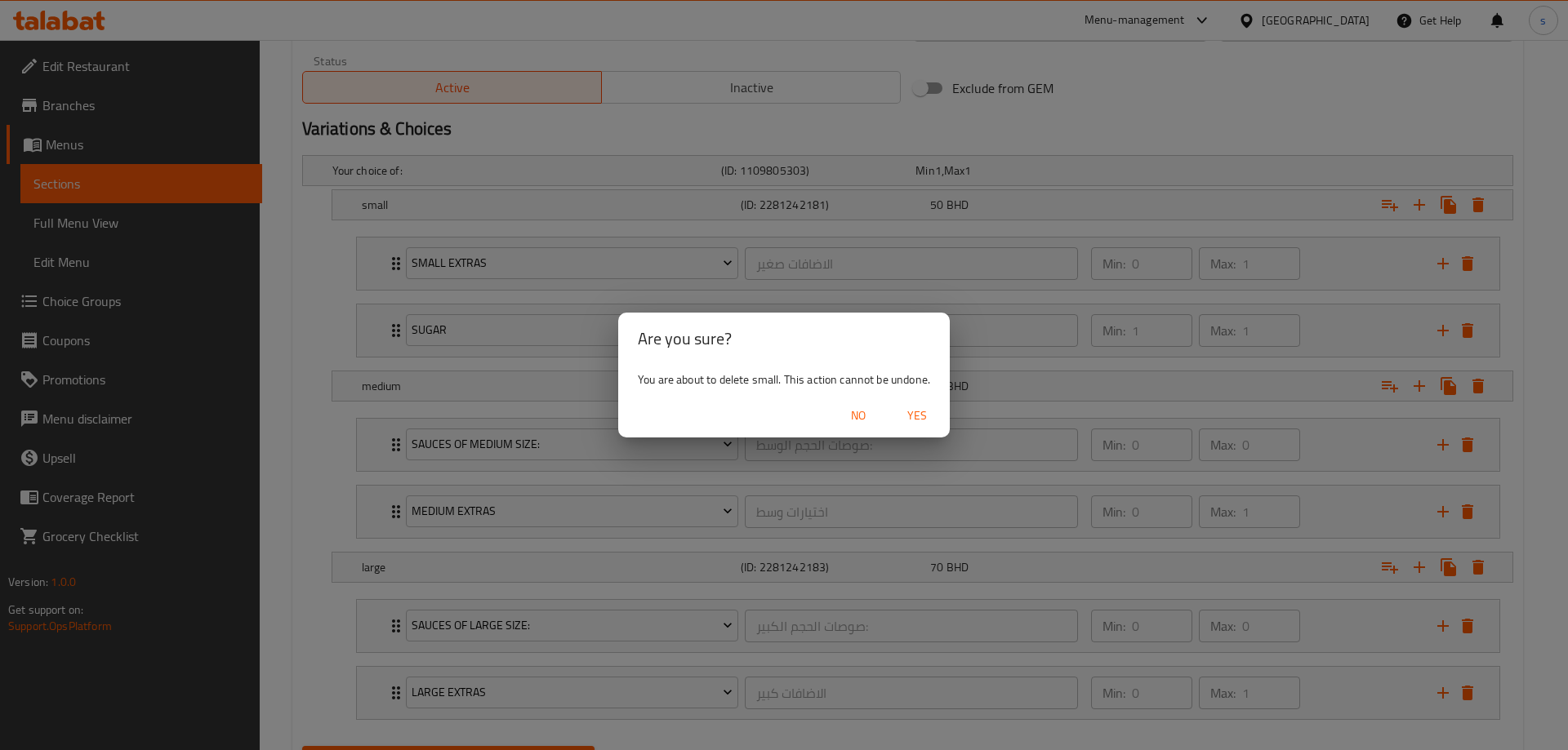
click at [1137, 403] on div "Are you sure? You are about to delete small. This action cannot be undone. No Y…" at bounding box center [784, 375] width 1568 height 750
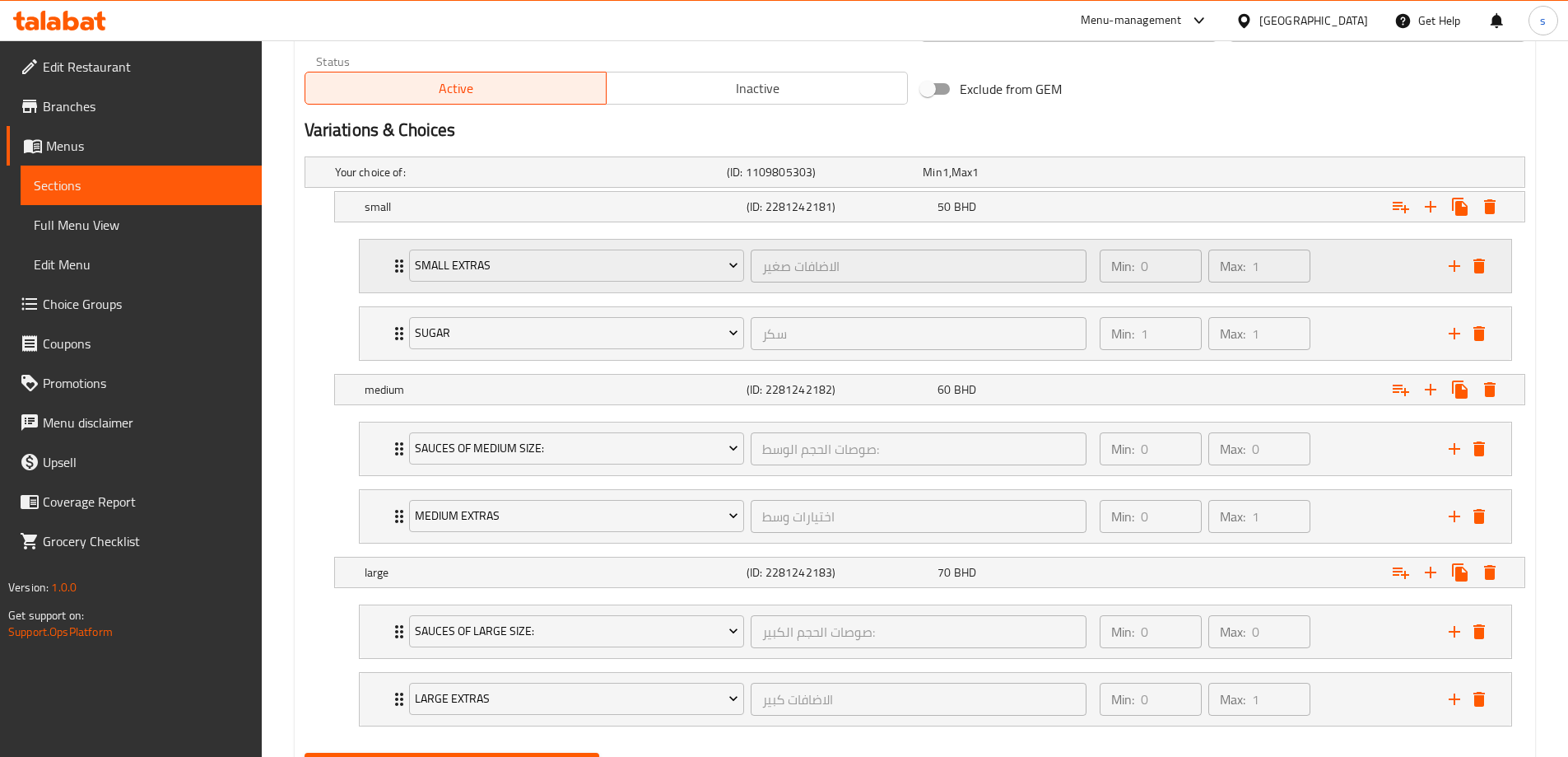
click at [1480, 263] on icon "delete" at bounding box center [1479, 266] width 11 height 15
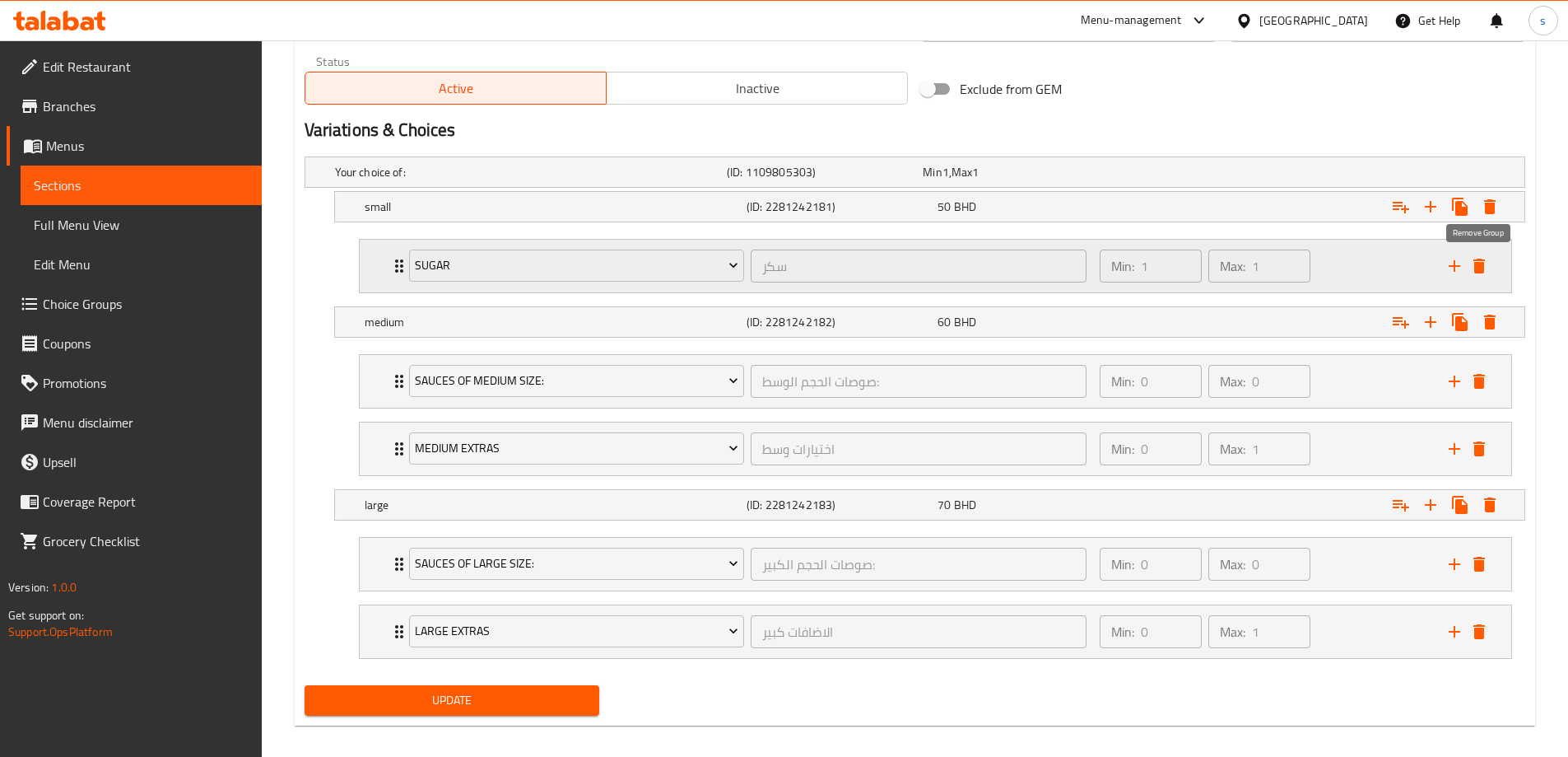
click at [1481, 276] on icon "delete" at bounding box center [1479, 265] width 19 height 19
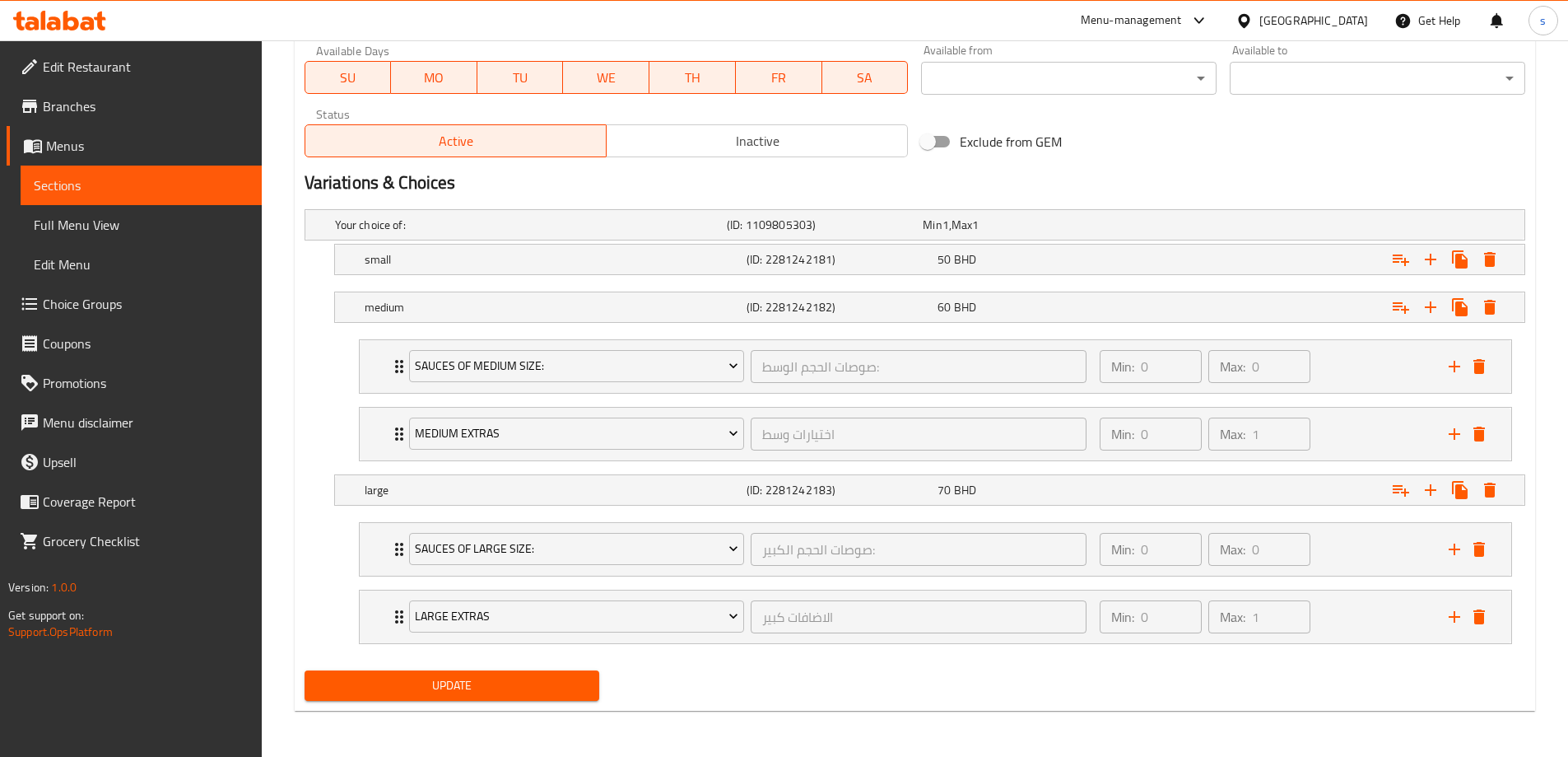
scroll to position [762, 0]
click at [1480, 370] on icon "delete" at bounding box center [1479, 366] width 11 height 15
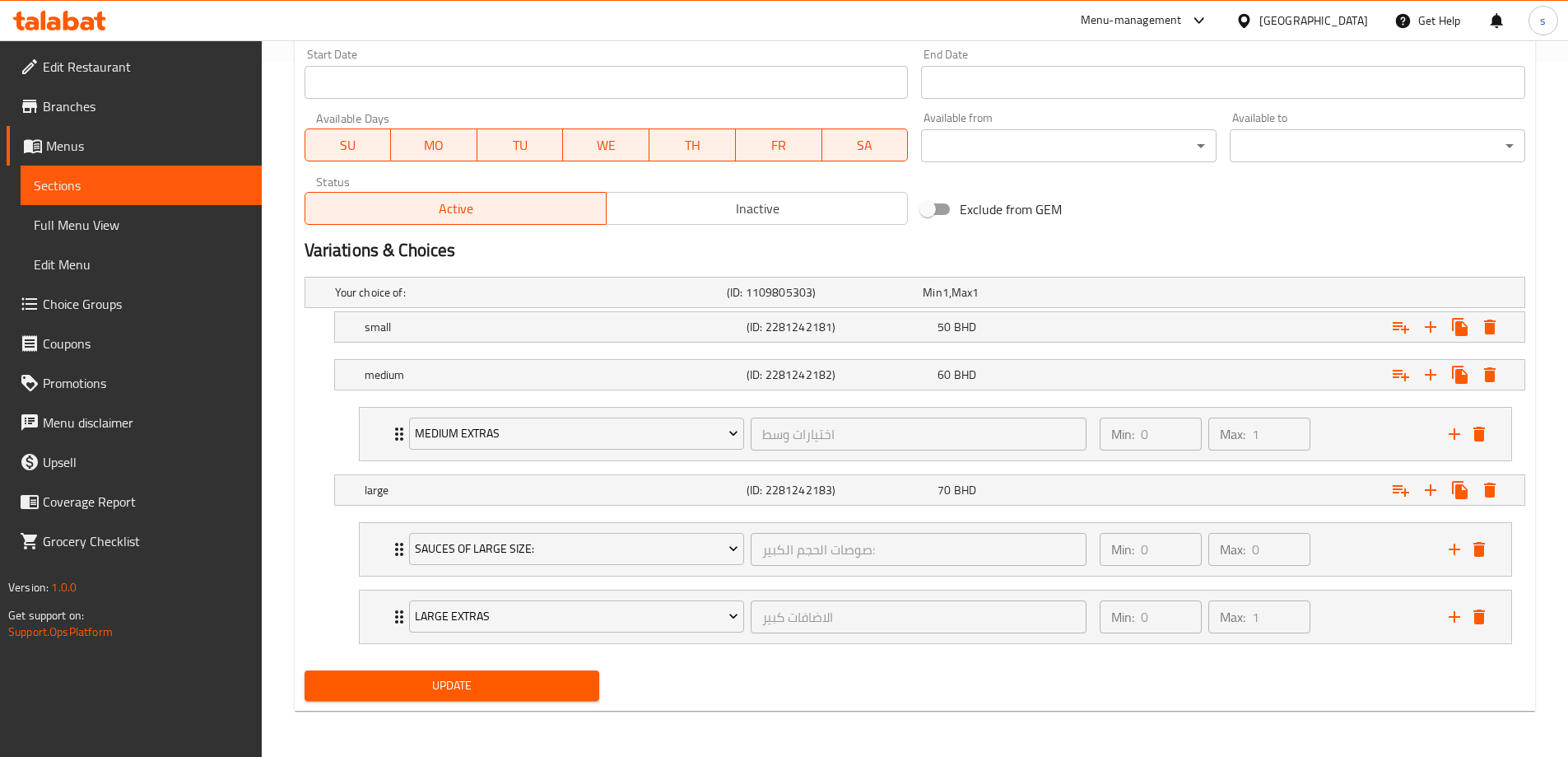
scroll to position [694, 0]
click at [1477, 432] on icon "delete" at bounding box center [1479, 434] width 11 height 15
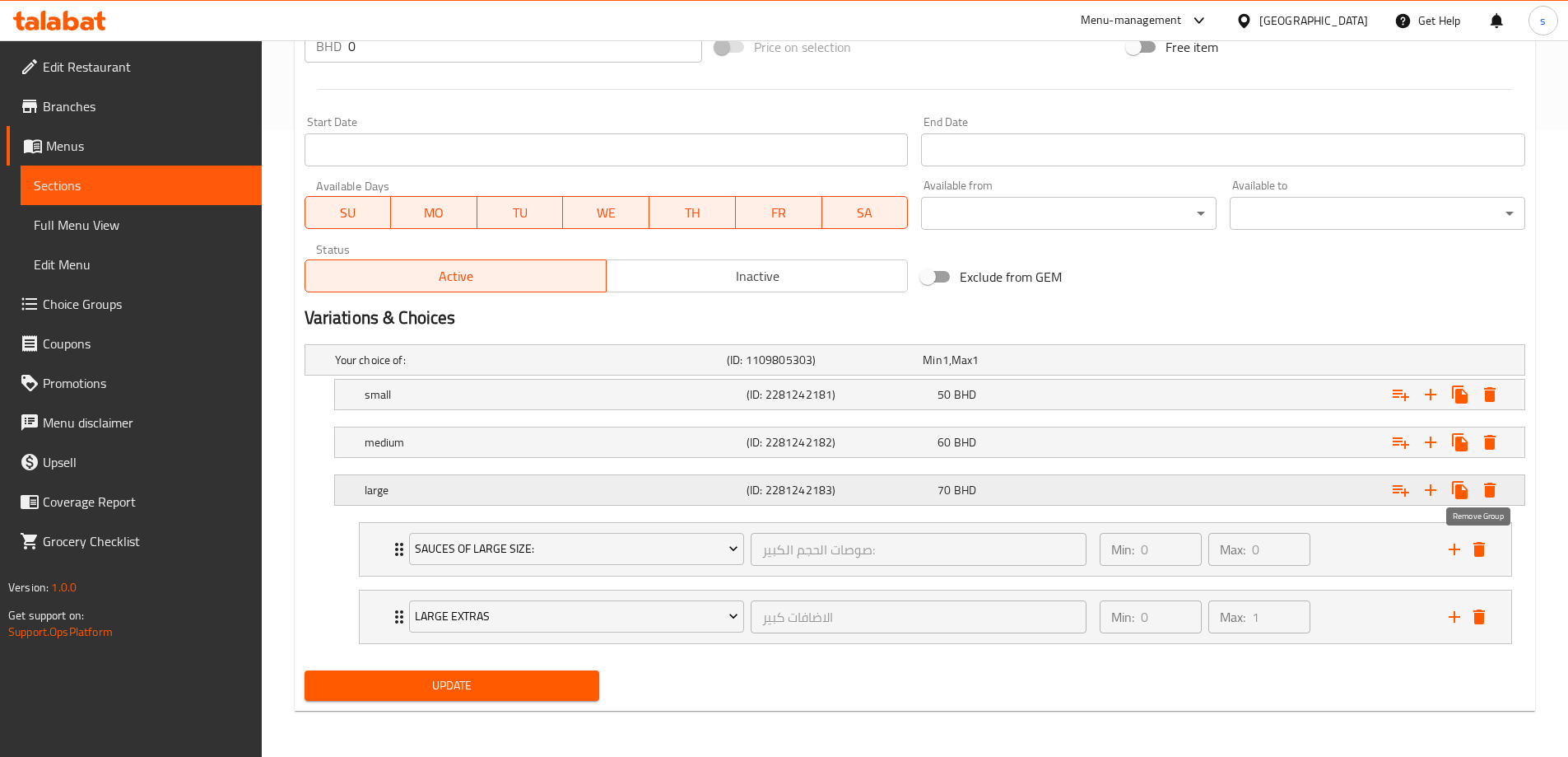
click at [1481, 550] on icon "delete" at bounding box center [1479, 549] width 11 height 15
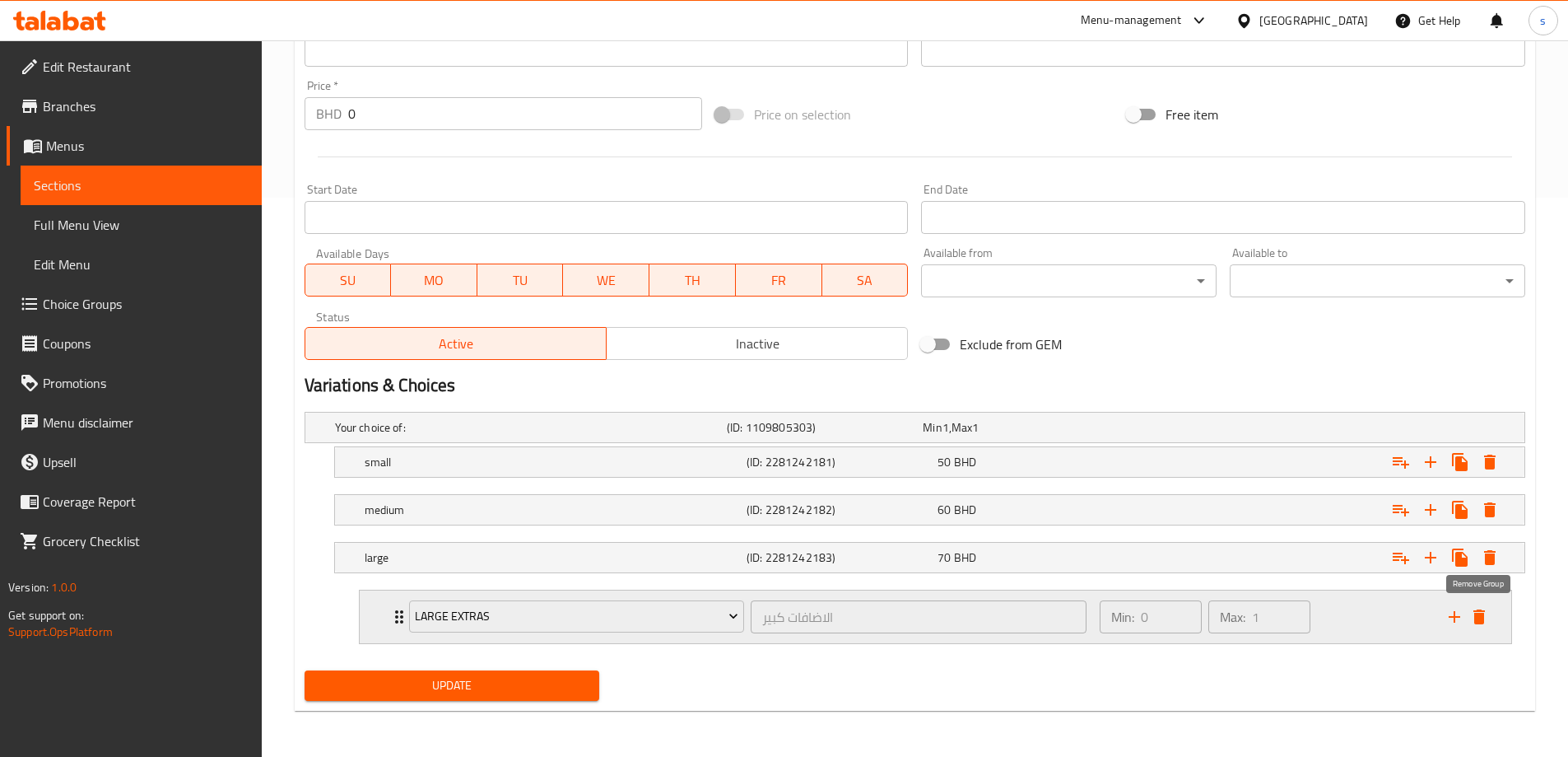
click at [1480, 613] on icon "delete" at bounding box center [1479, 617] width 11 height 15
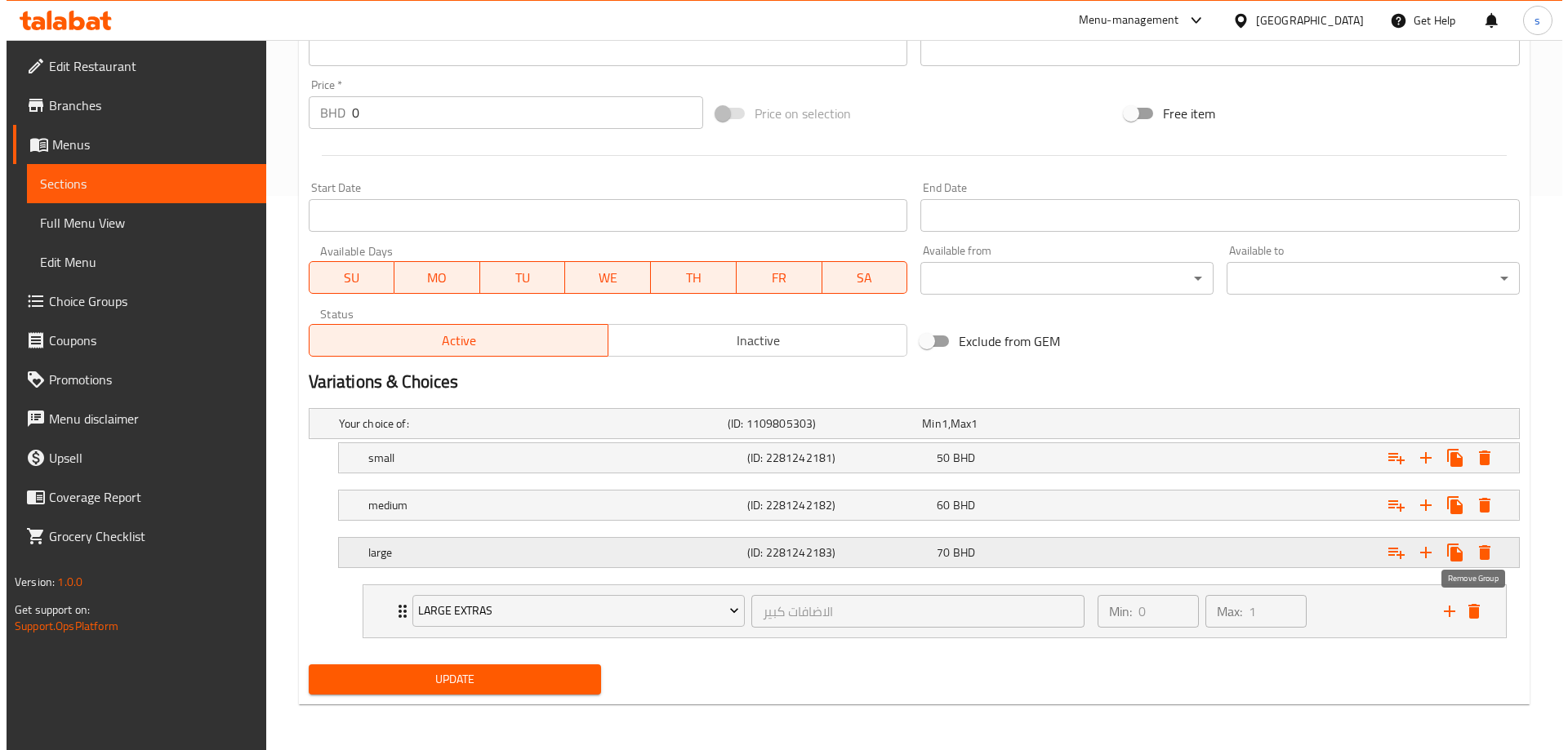
scroll to position [487, 0]
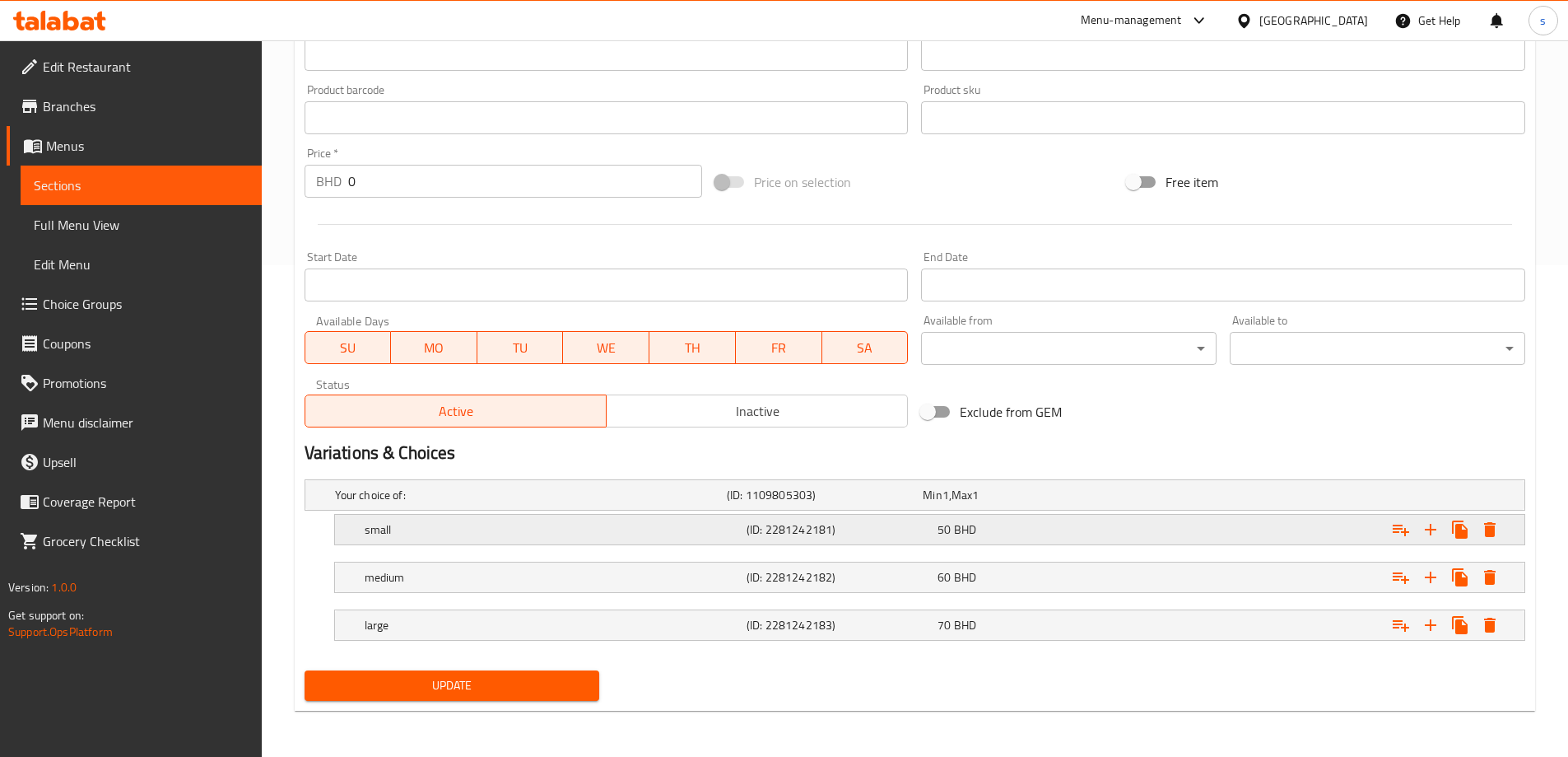
click at [425, 525] on h5 "small" at bounding box center [552, 530] width 376 height 17
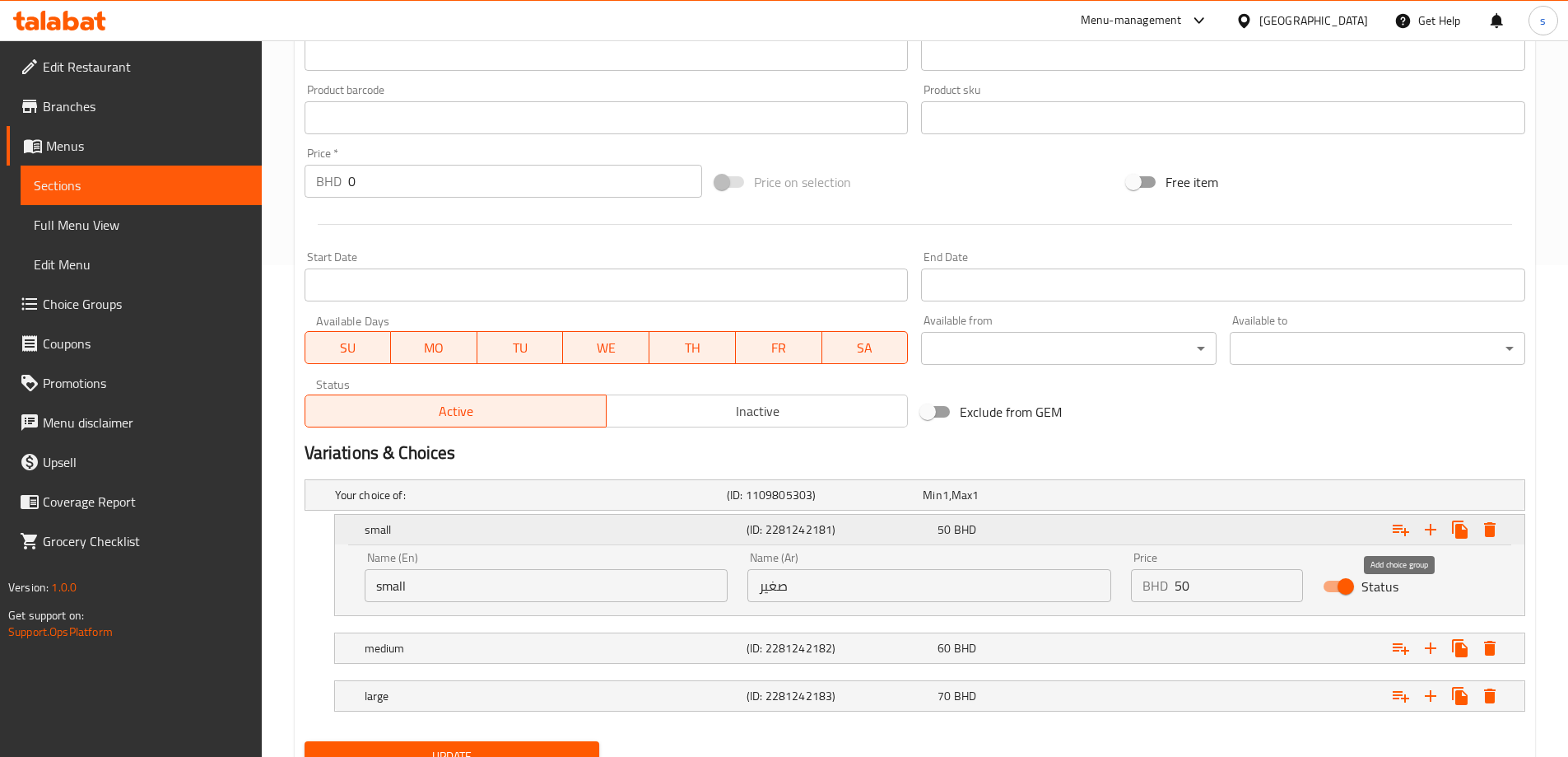
click at [1401, 526] on icon "Expand" at bounding box center [1400, 529] width 19 height 19
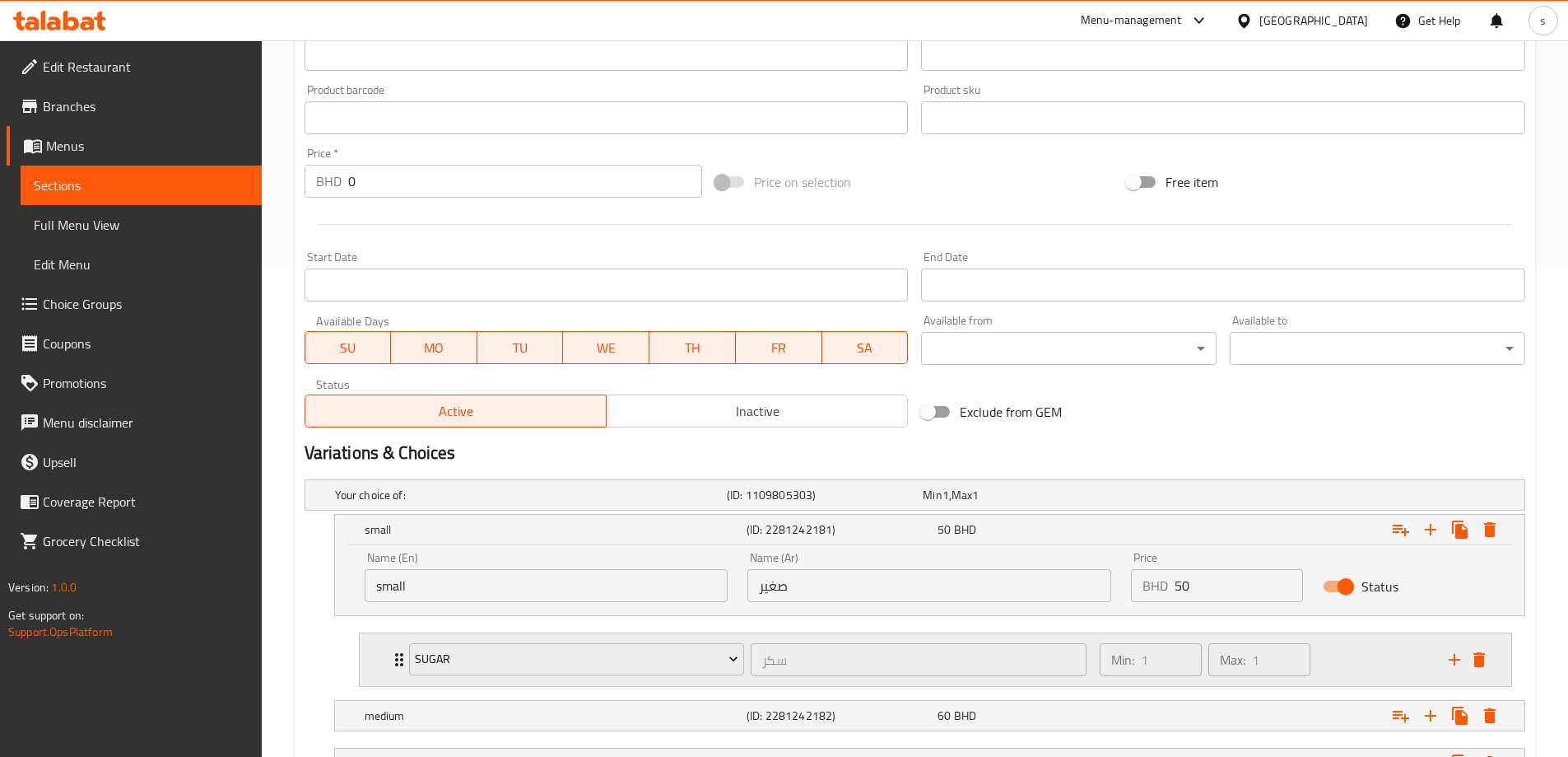
click at [1477, 661] on icon "delete" at bounding box center [1479, 660] width 11 height 15
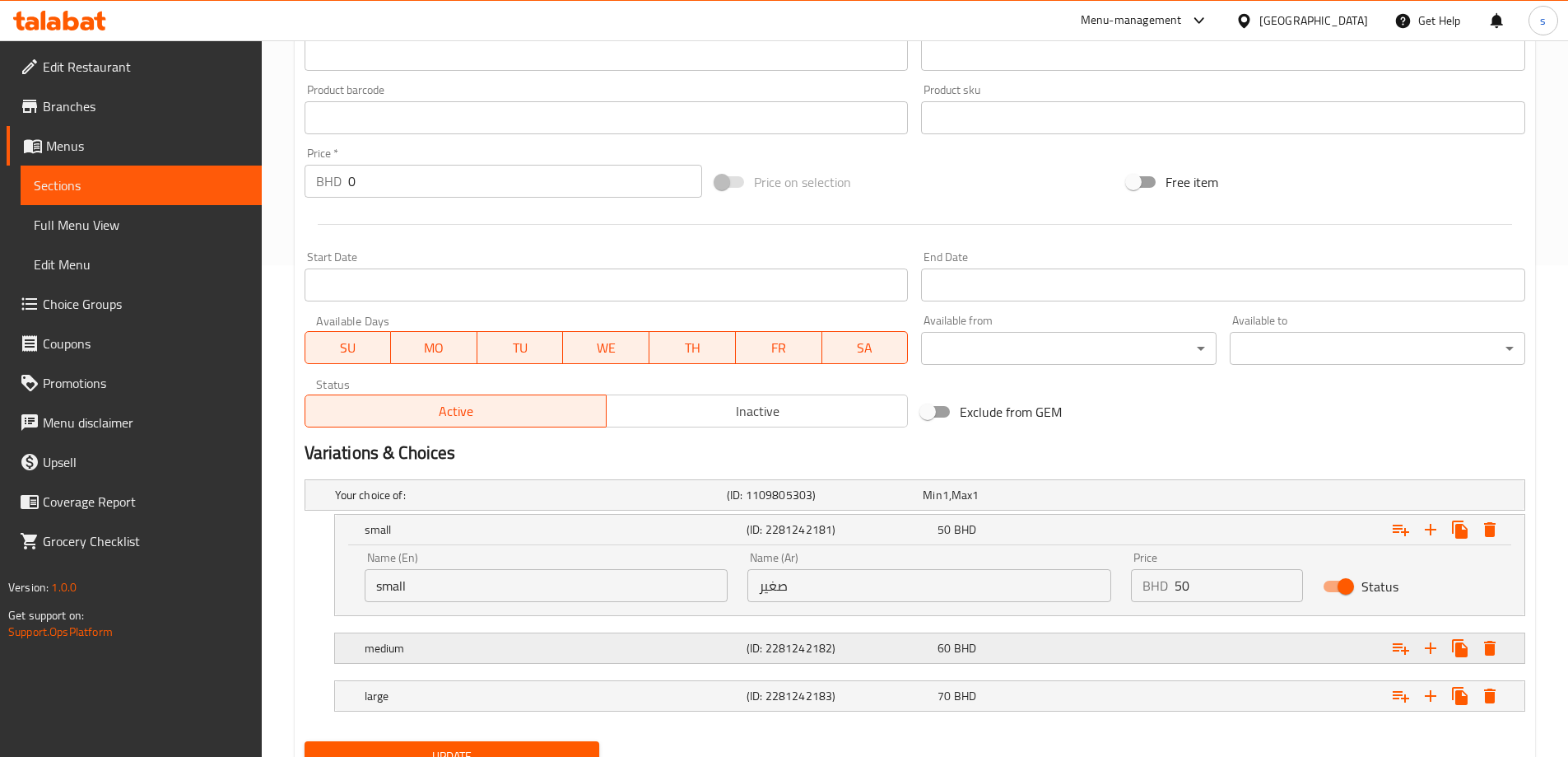
click at [1264, 650] on div "Expand" at bounding box center [1317, 648] width 382 height 36
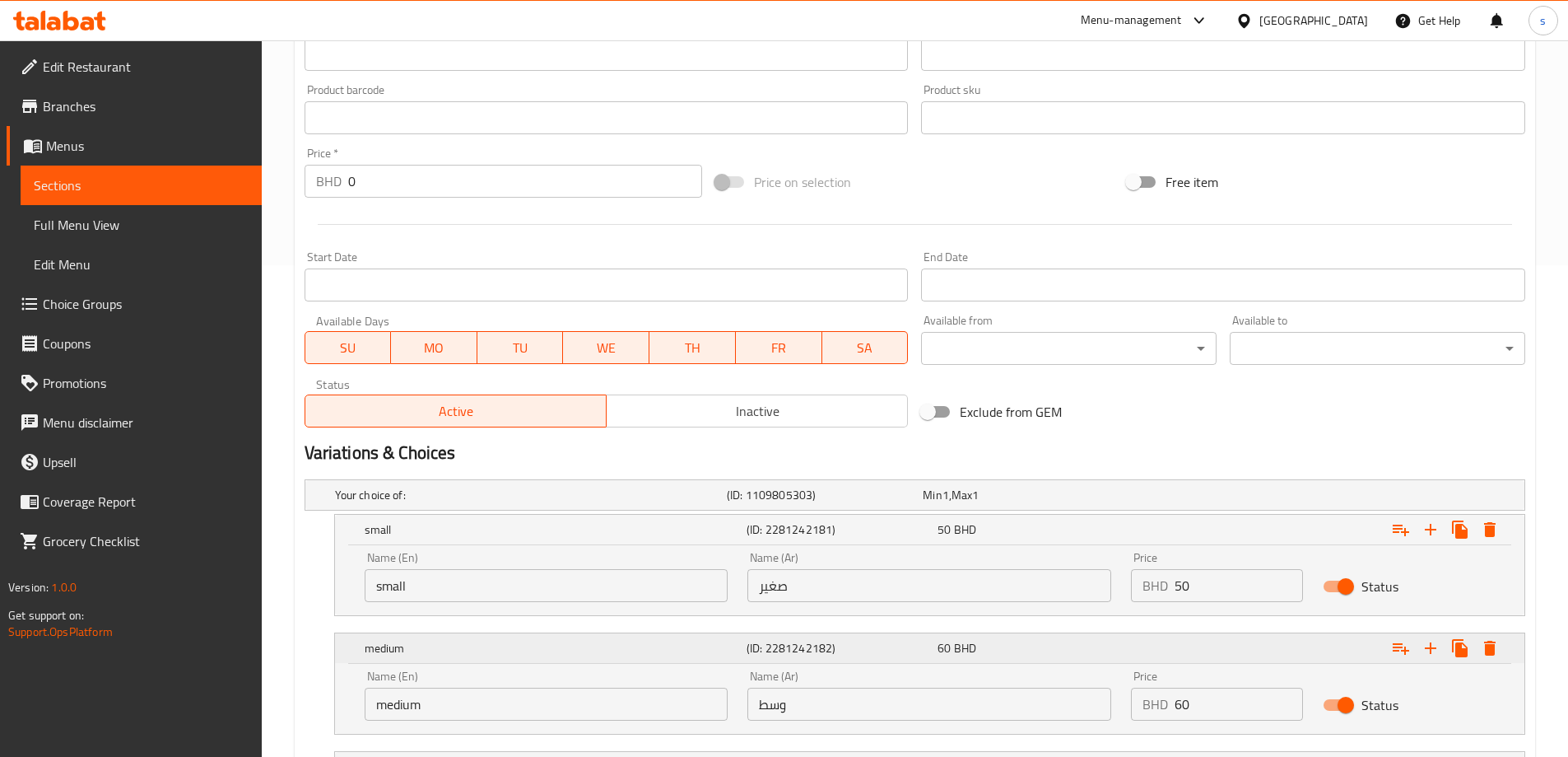
click at [1245, 650] on div "Expand" at bounding box center [1317, 648] width 382 height 36
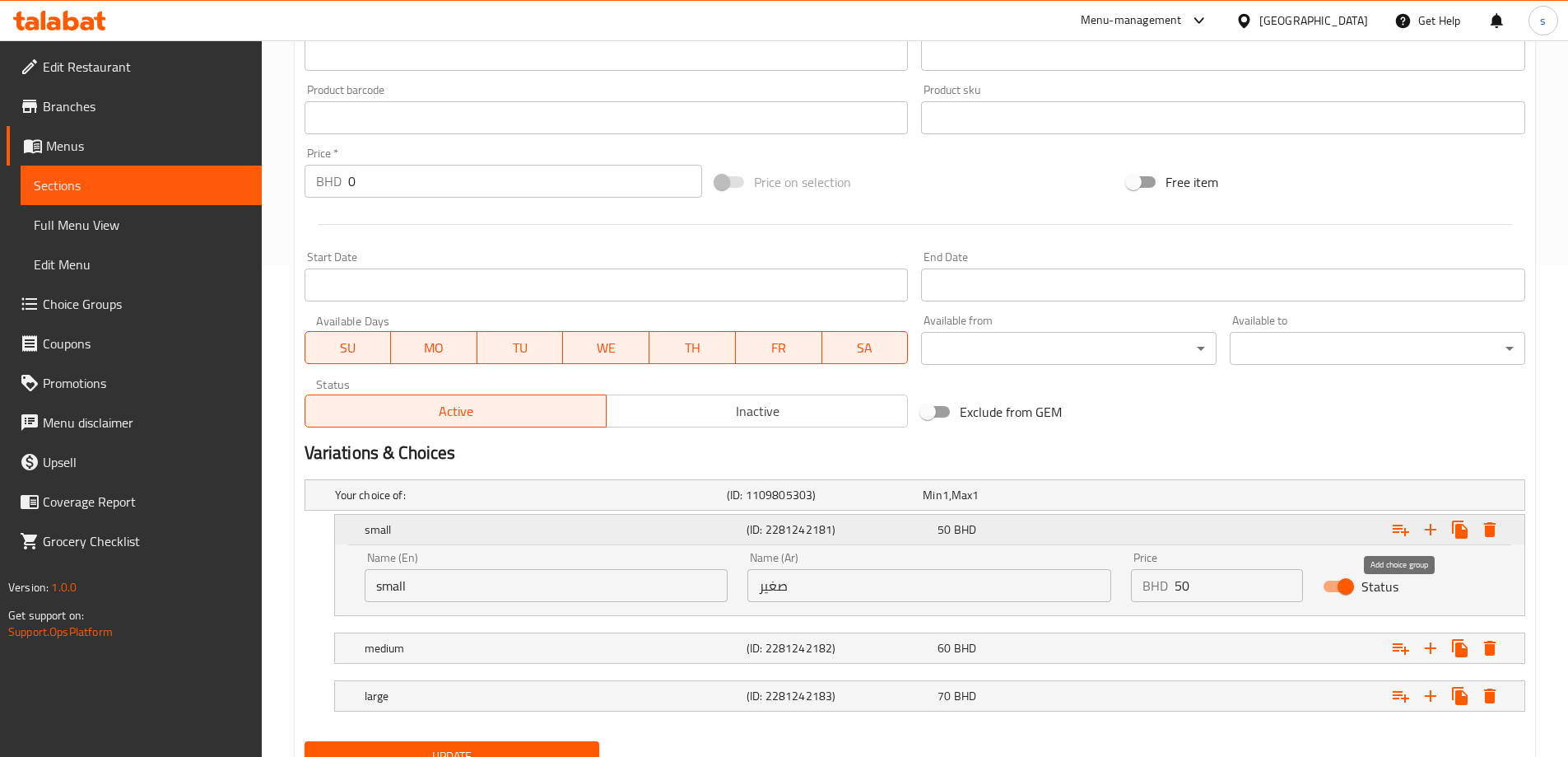
click at [1403, 527] on icon "Expand" at bounding box center [1400, 529] width 19 height 19
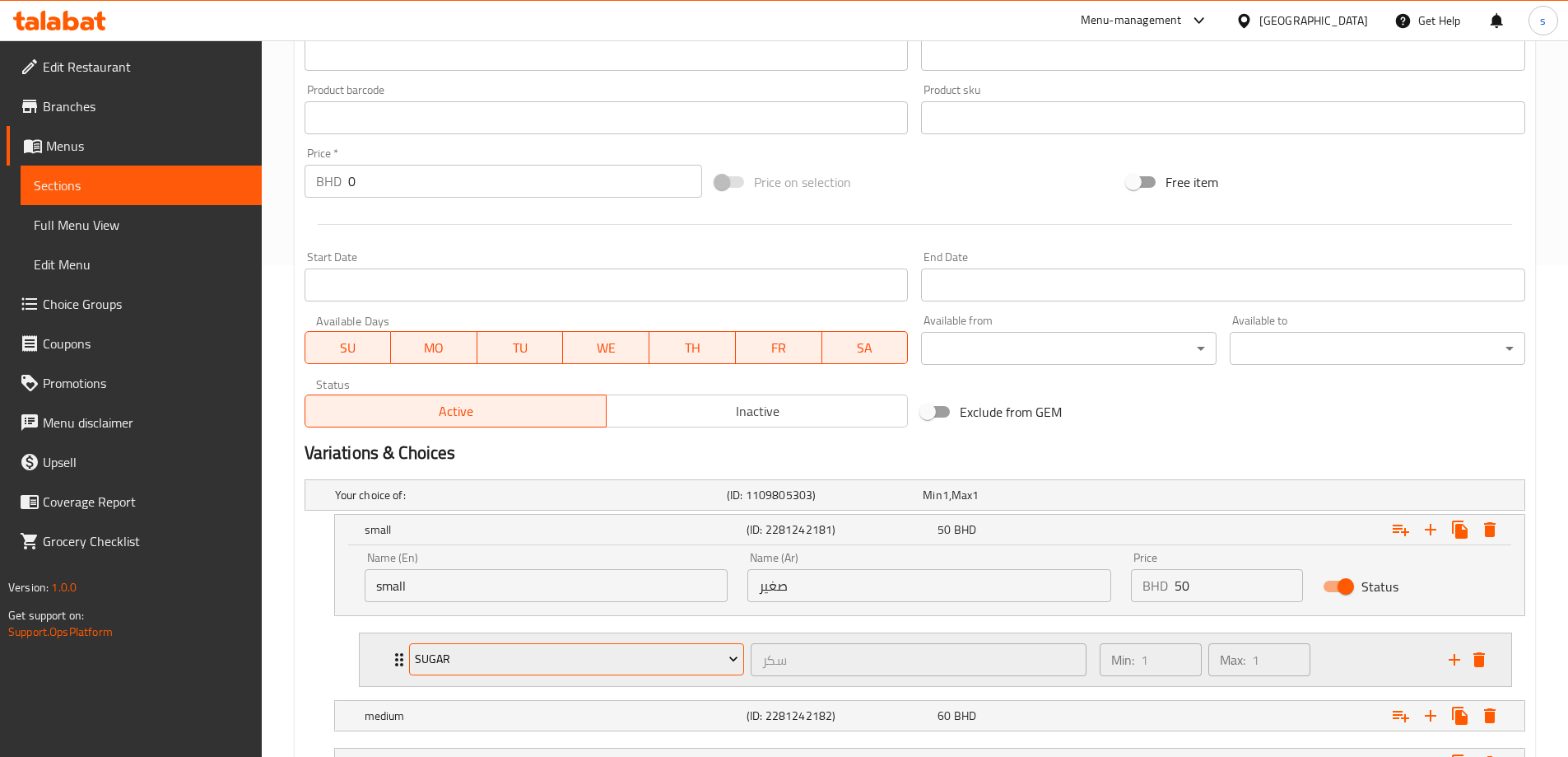
click at [532, 649] on span "sugar" at bounding box center [576, 660] width 324 height 20
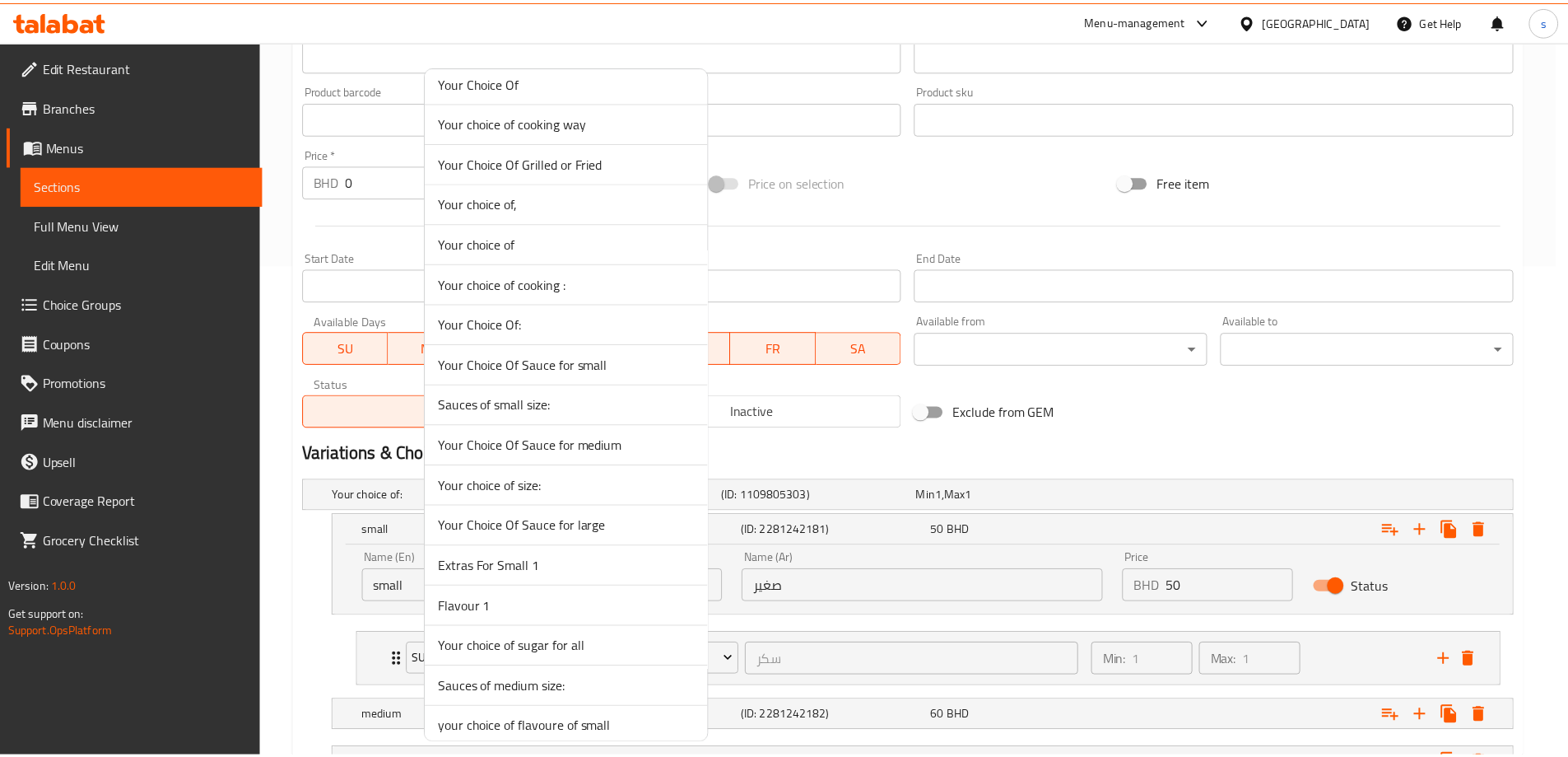
scroll to position [2393, 0]
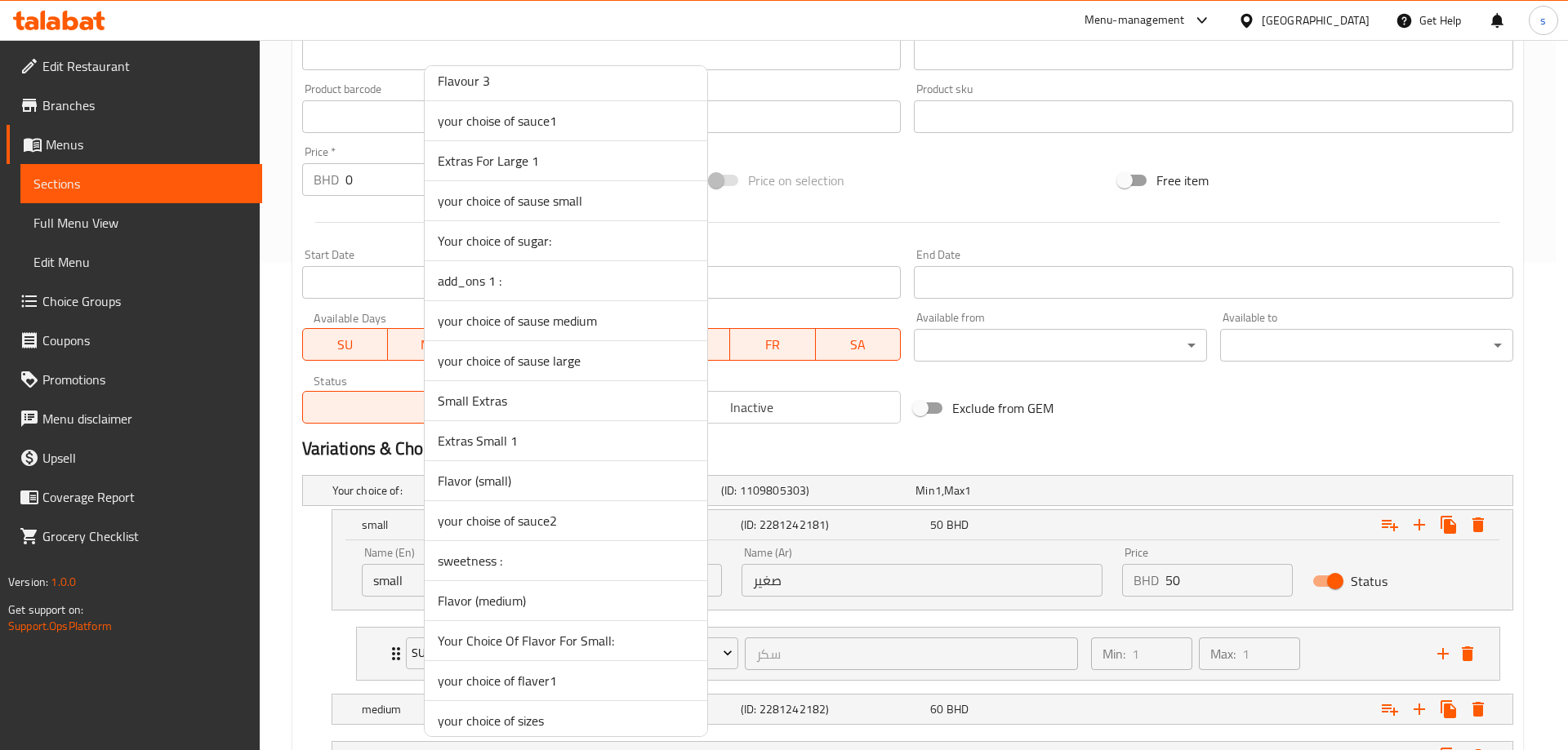
click at [591, 642] on span "Your Choice Of Flavor For Small:" at bounding box center [566, 640] width 257 height 19
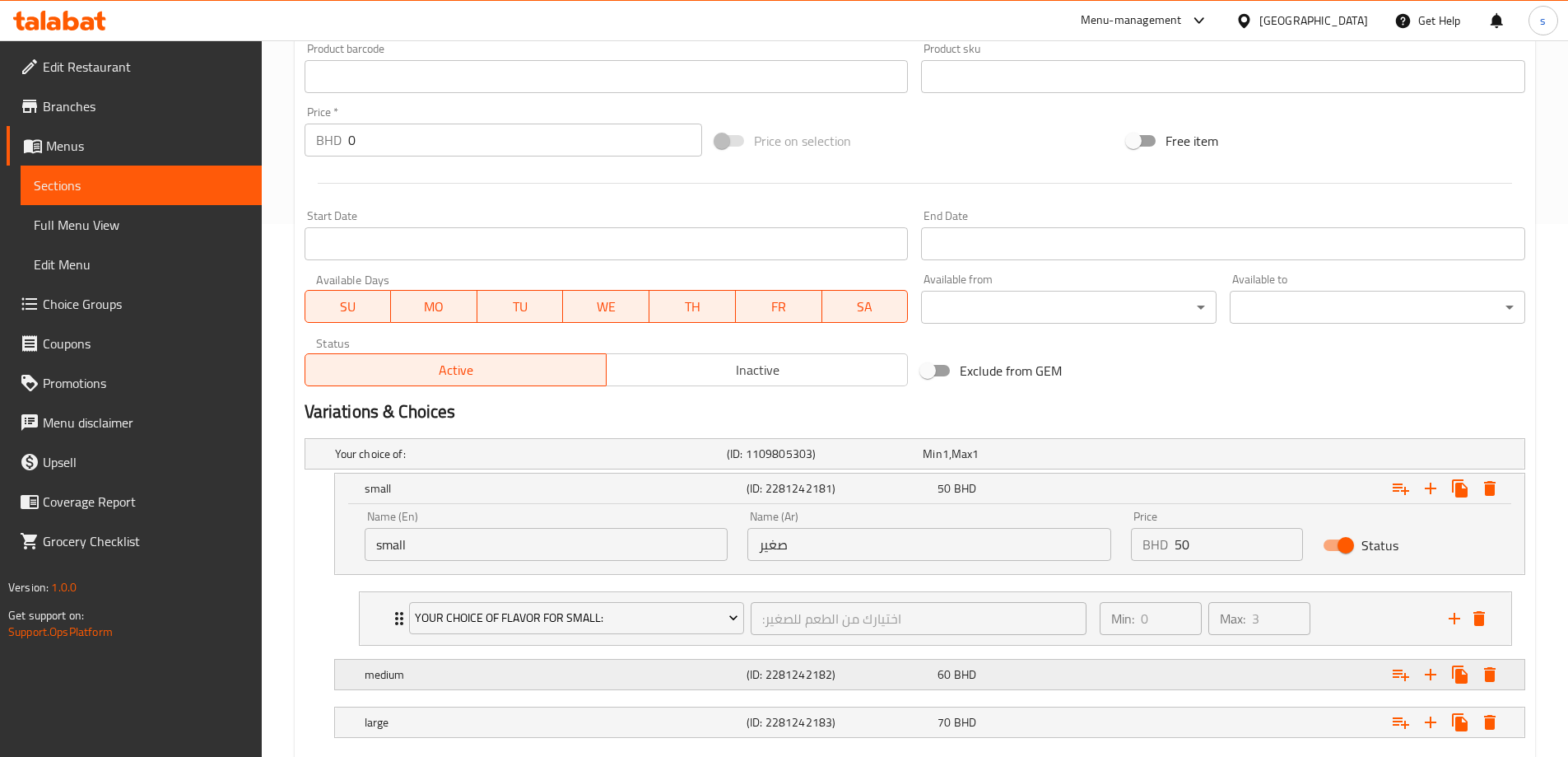
scroll to position [574, 0]
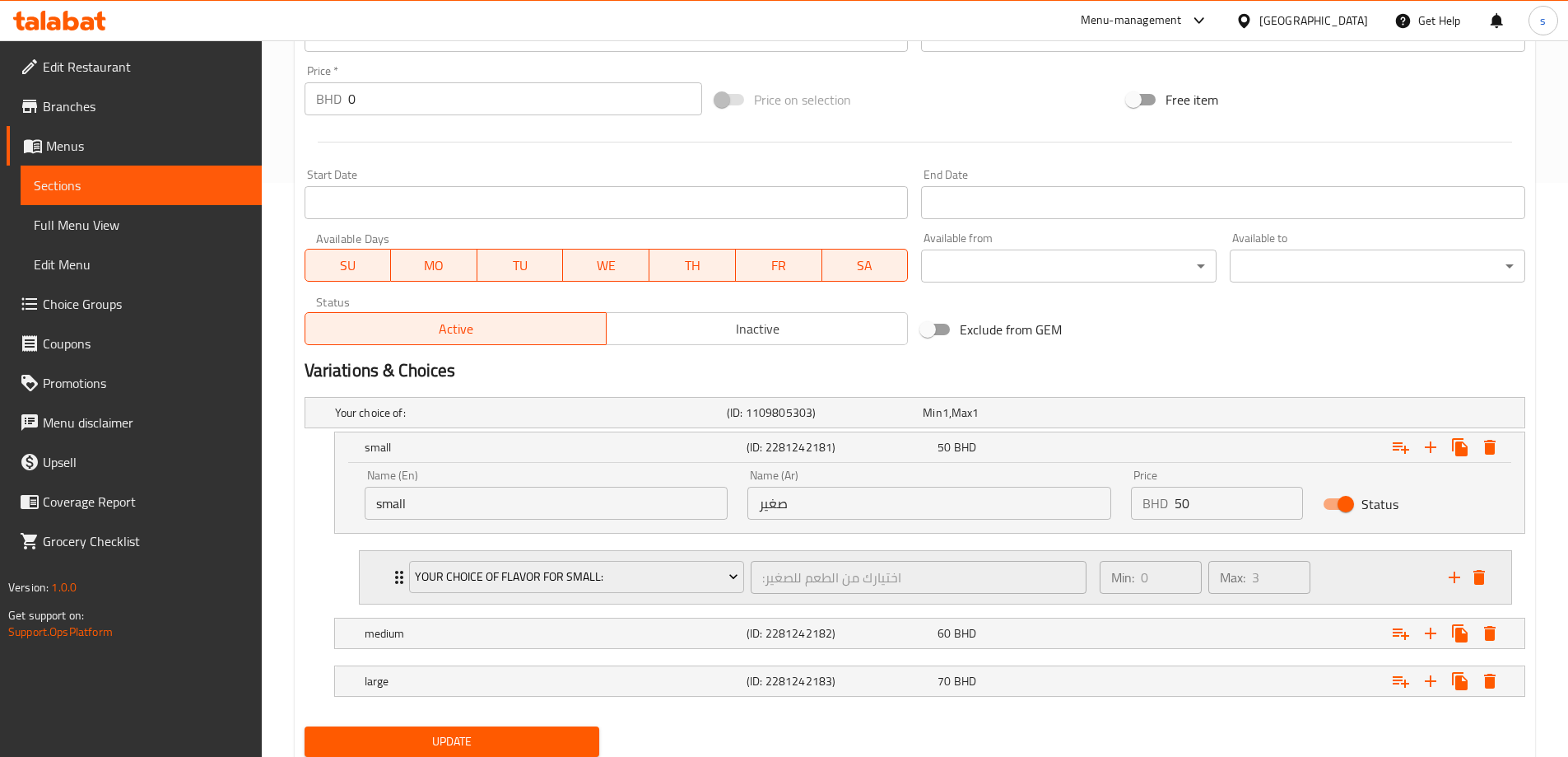
click at [395, 580] on icon "Expand" at bounding box center [399, 577] width 19 height 19
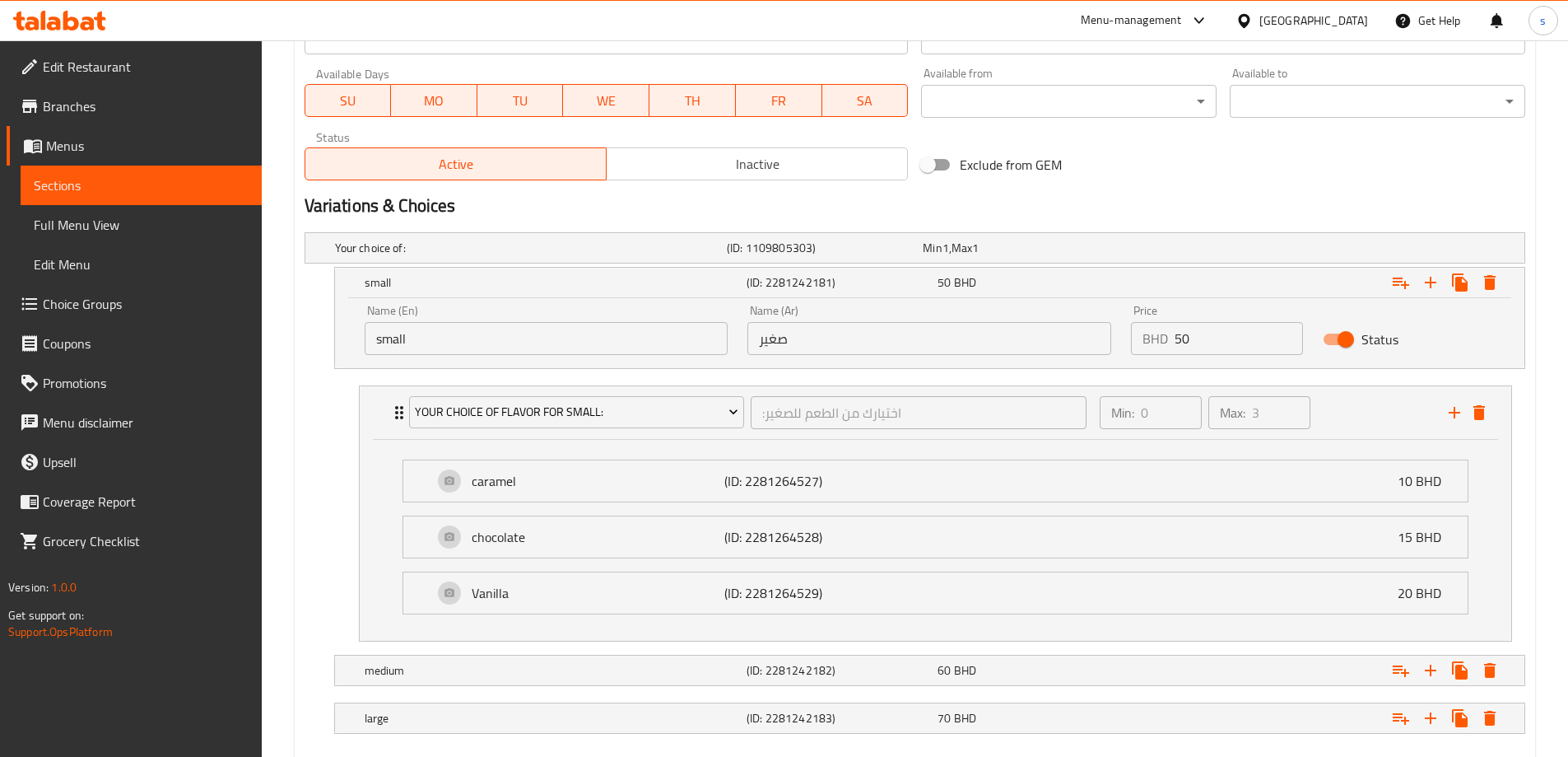
scroll to position [832, 0]
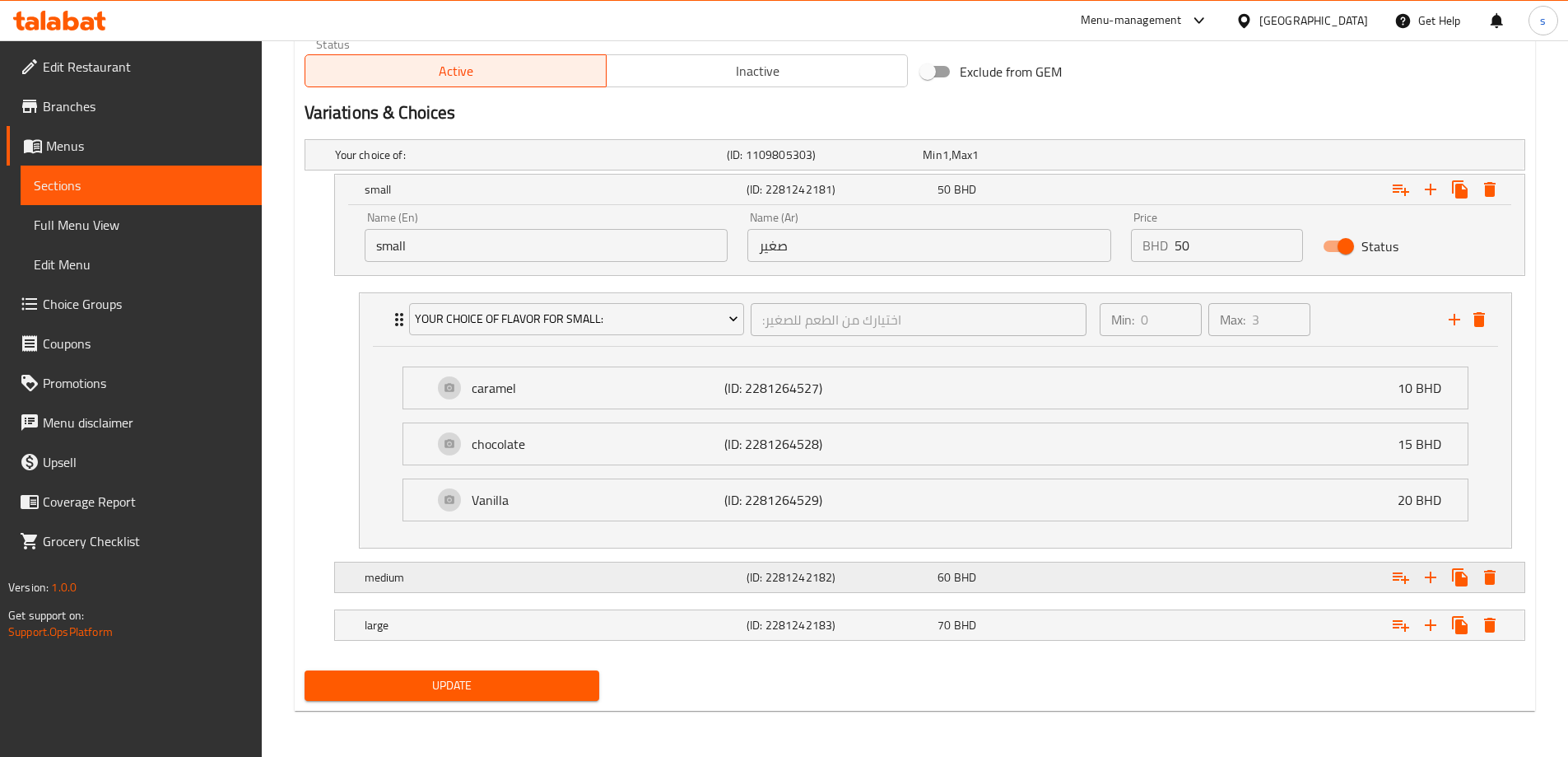
click at [456, 583] on h5 "medium" at bounding box center [552, 578] width 376 height 17
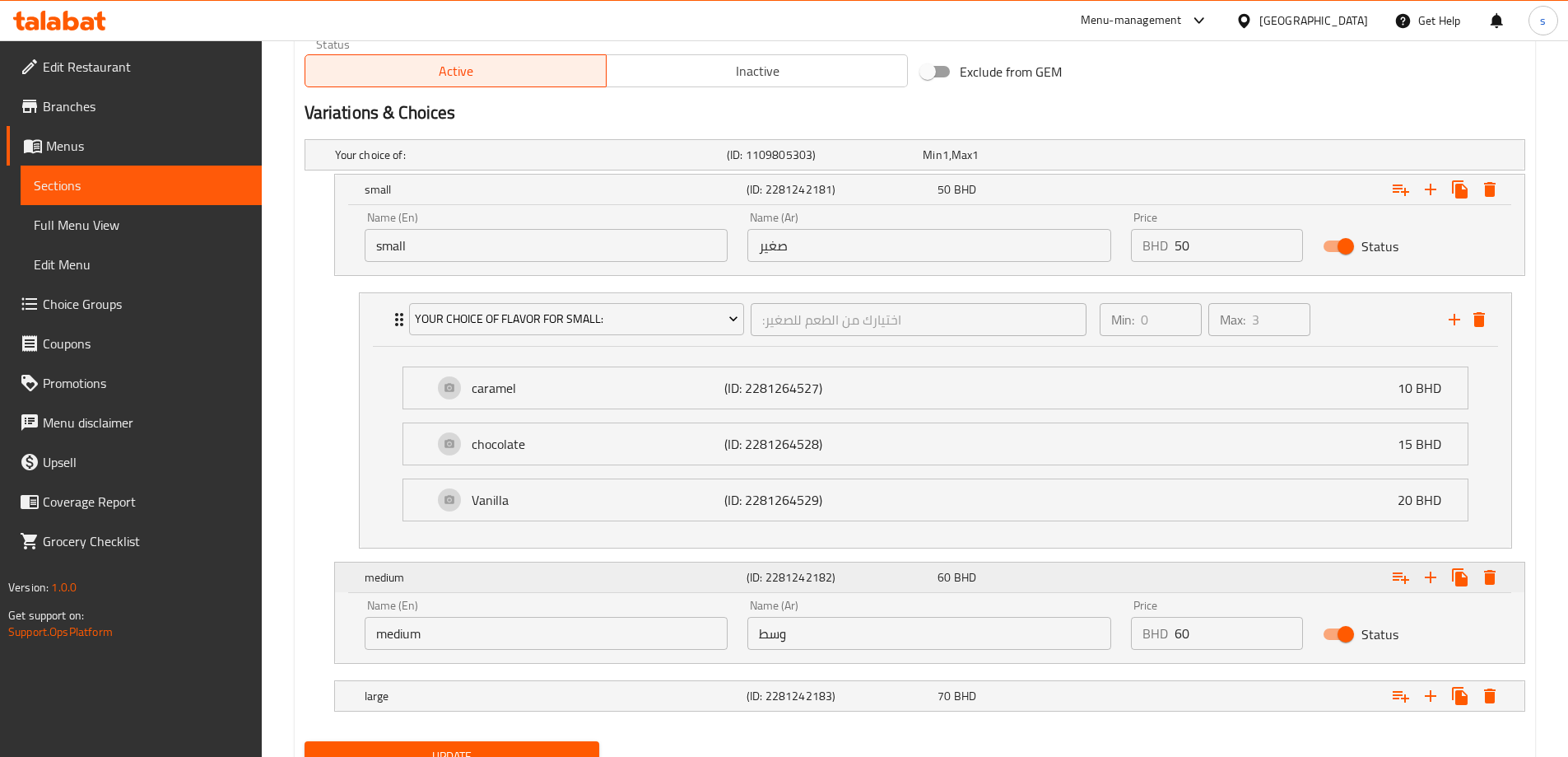
click at [1397, 584] on icon "Expand" at bounding box center [1400, 577] width 19 height 19
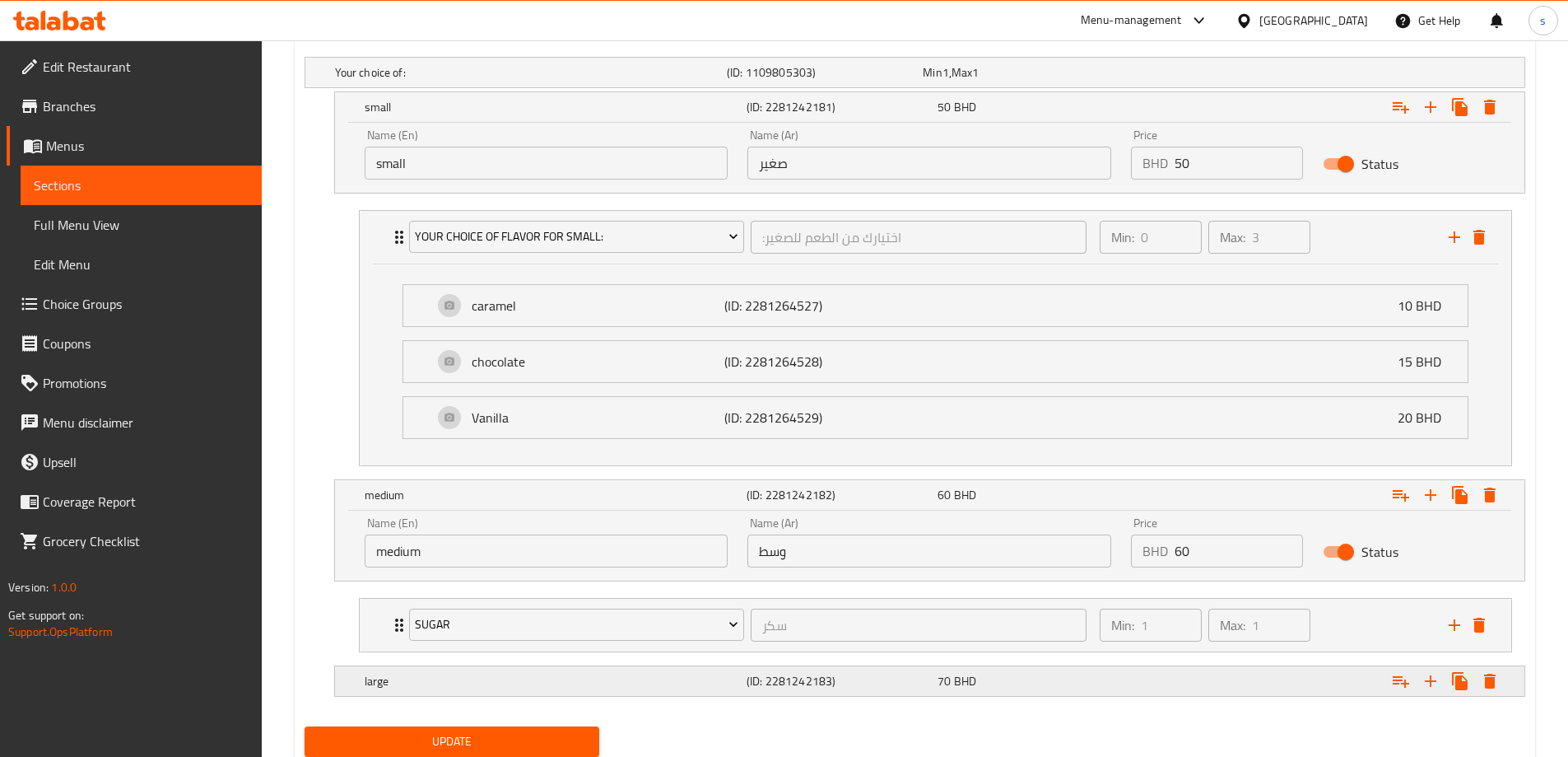
click at [1477, 623] on icon "delete" at bounding box center [1479, 625] width 11 height 15
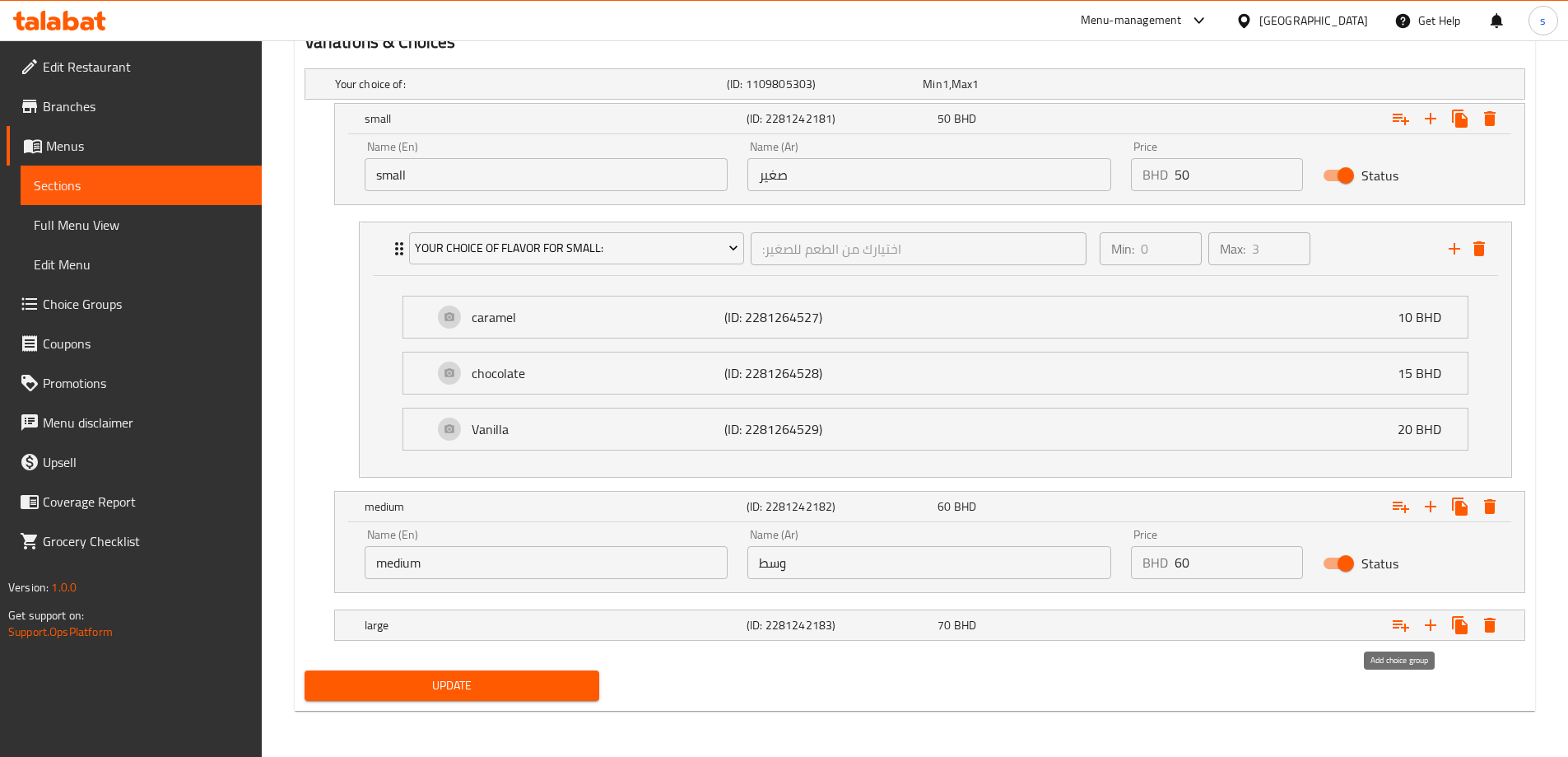
scroll to position [903, 0]
click at [1405, 503] on icon "Expand" at bounding box center [1400, 506] width 19 height 19
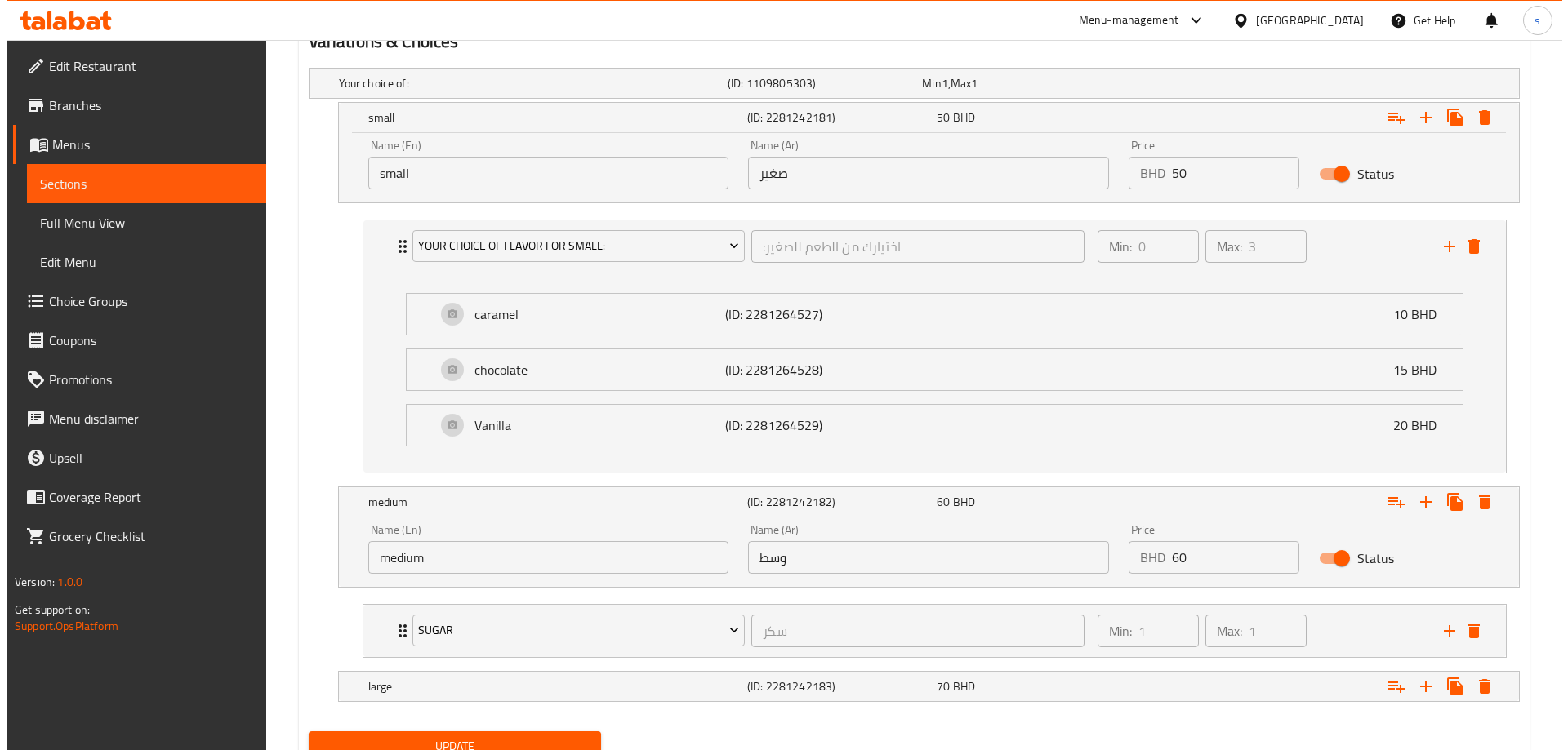
scroll to position [906, 0]
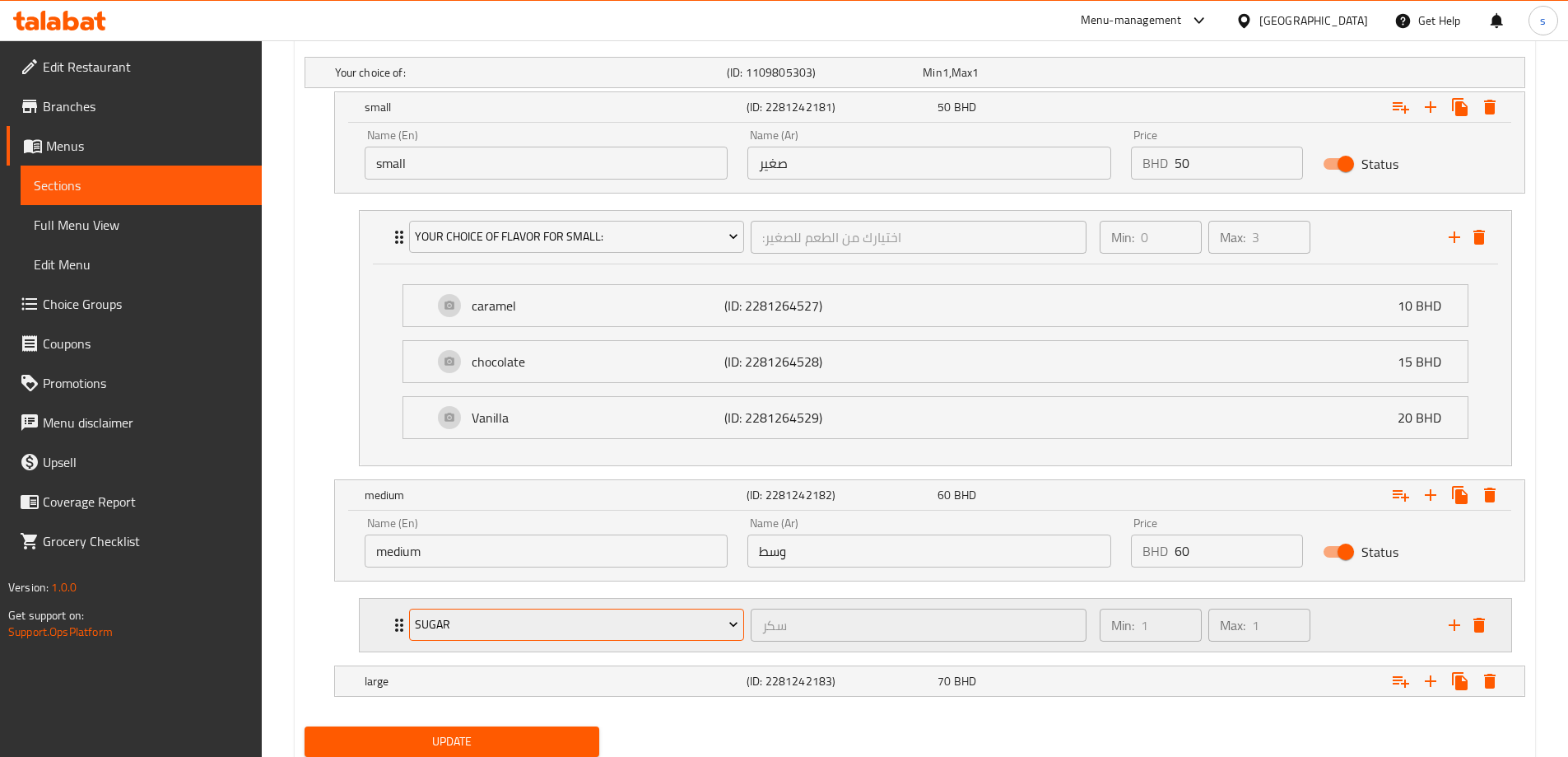
click at [506, 618] on span "sugar" at bounding box center [576, 624] width 324 height 20
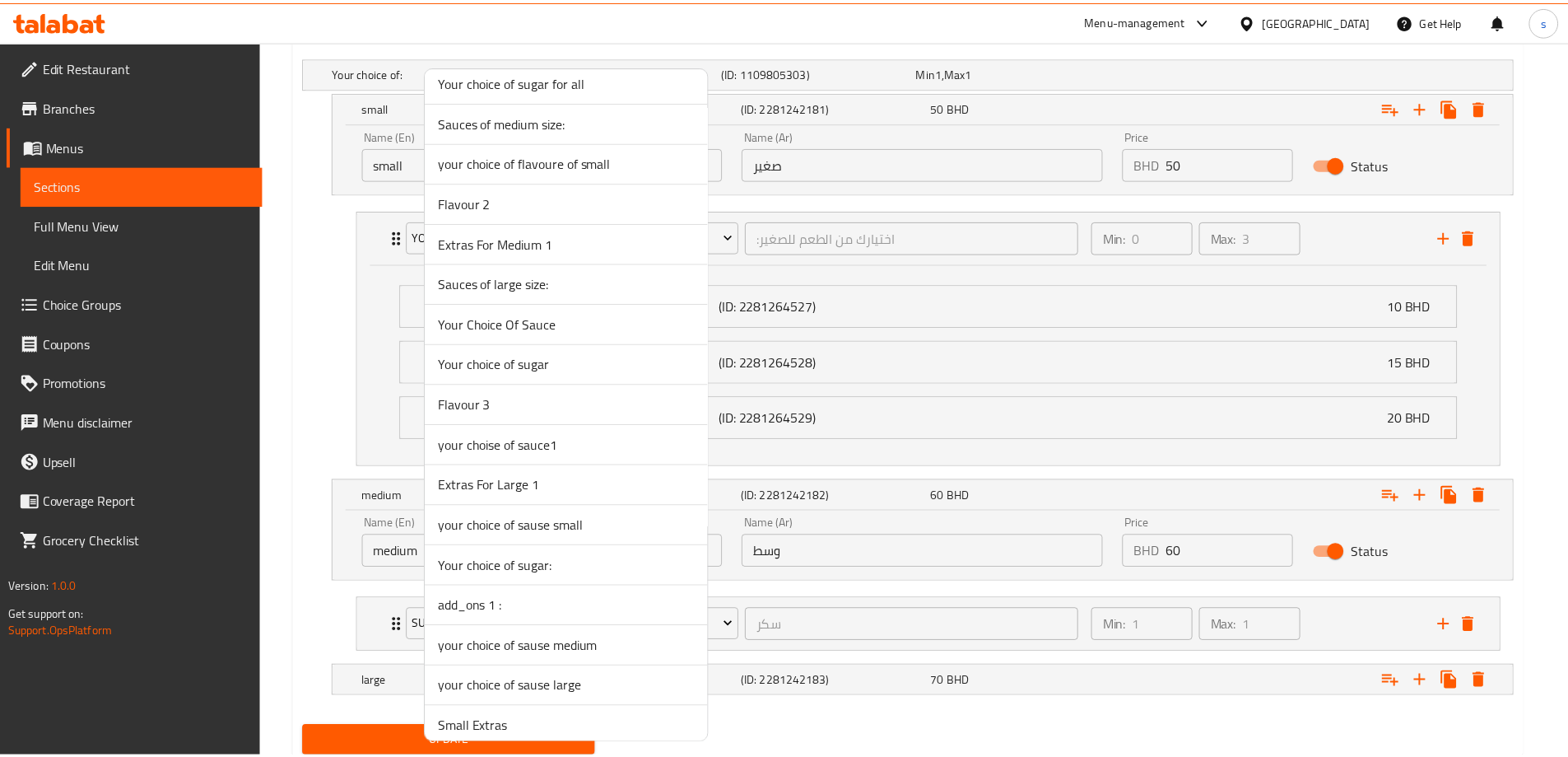
scroll to position [3200, 0]
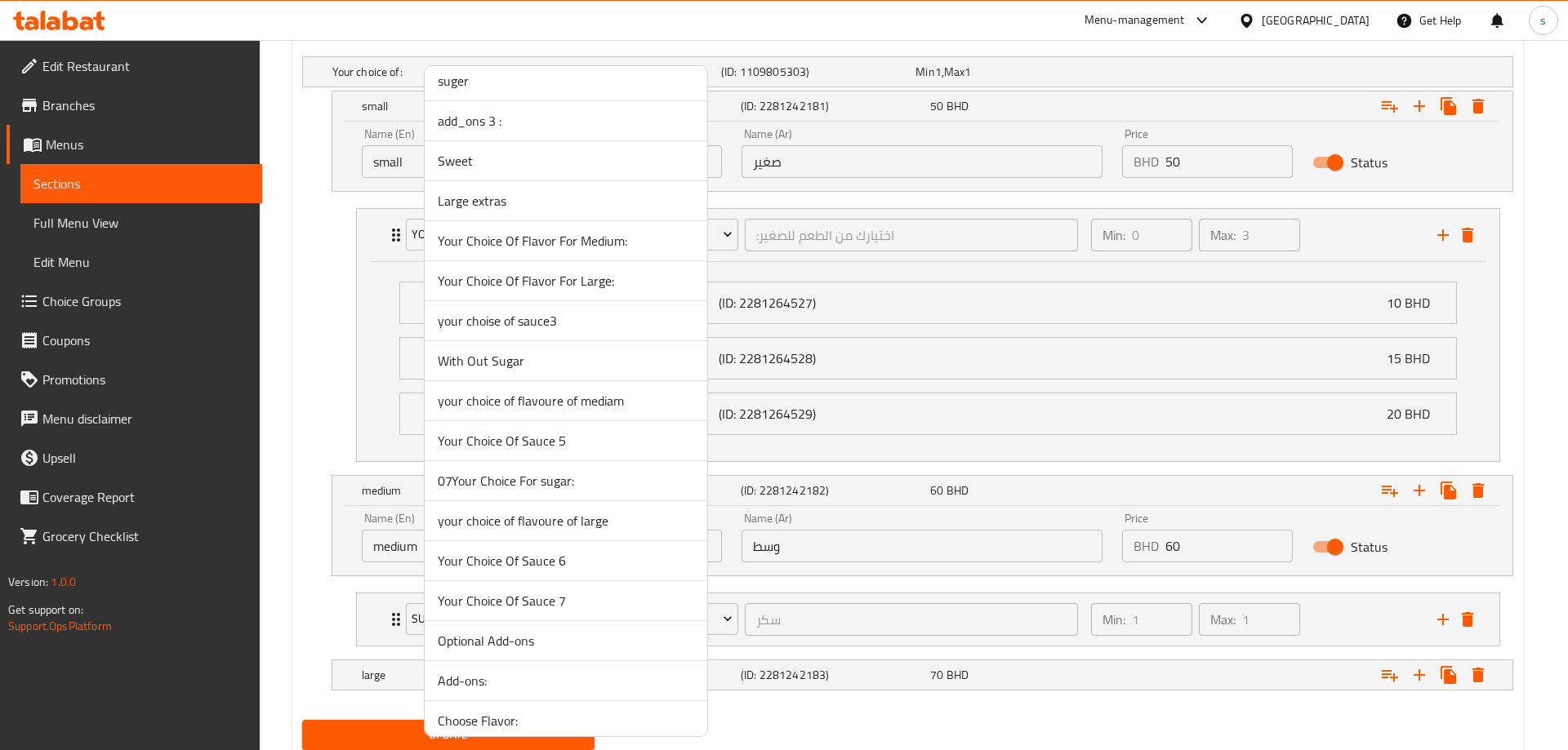
click at [593, 402] on span "your choice of flavoure of mediam" at bounding box center [566, 400] width 257 height 19
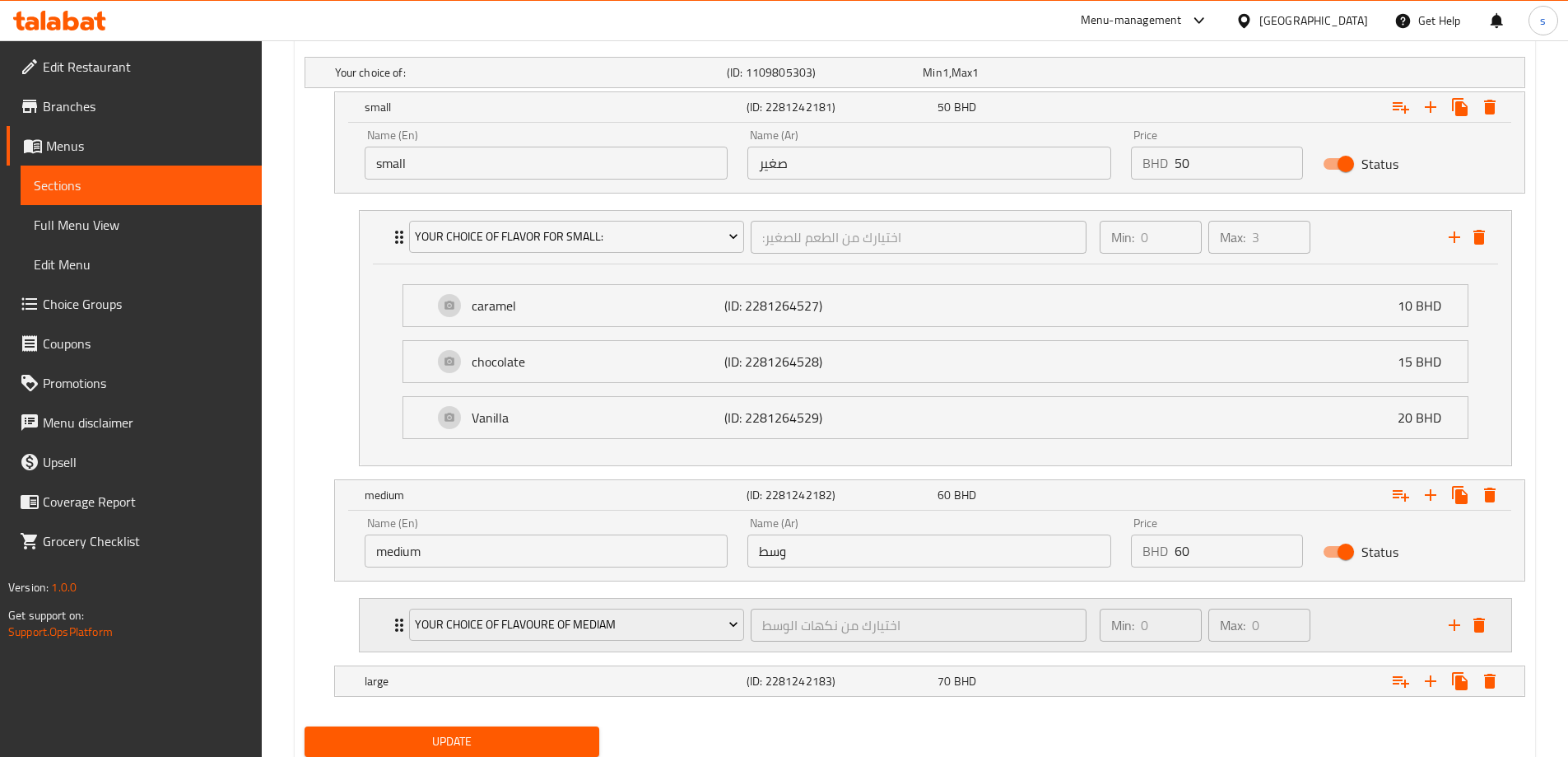
click at [392, 625] on icon "Expand" at bounding box center [399, 624] width 19 height 19
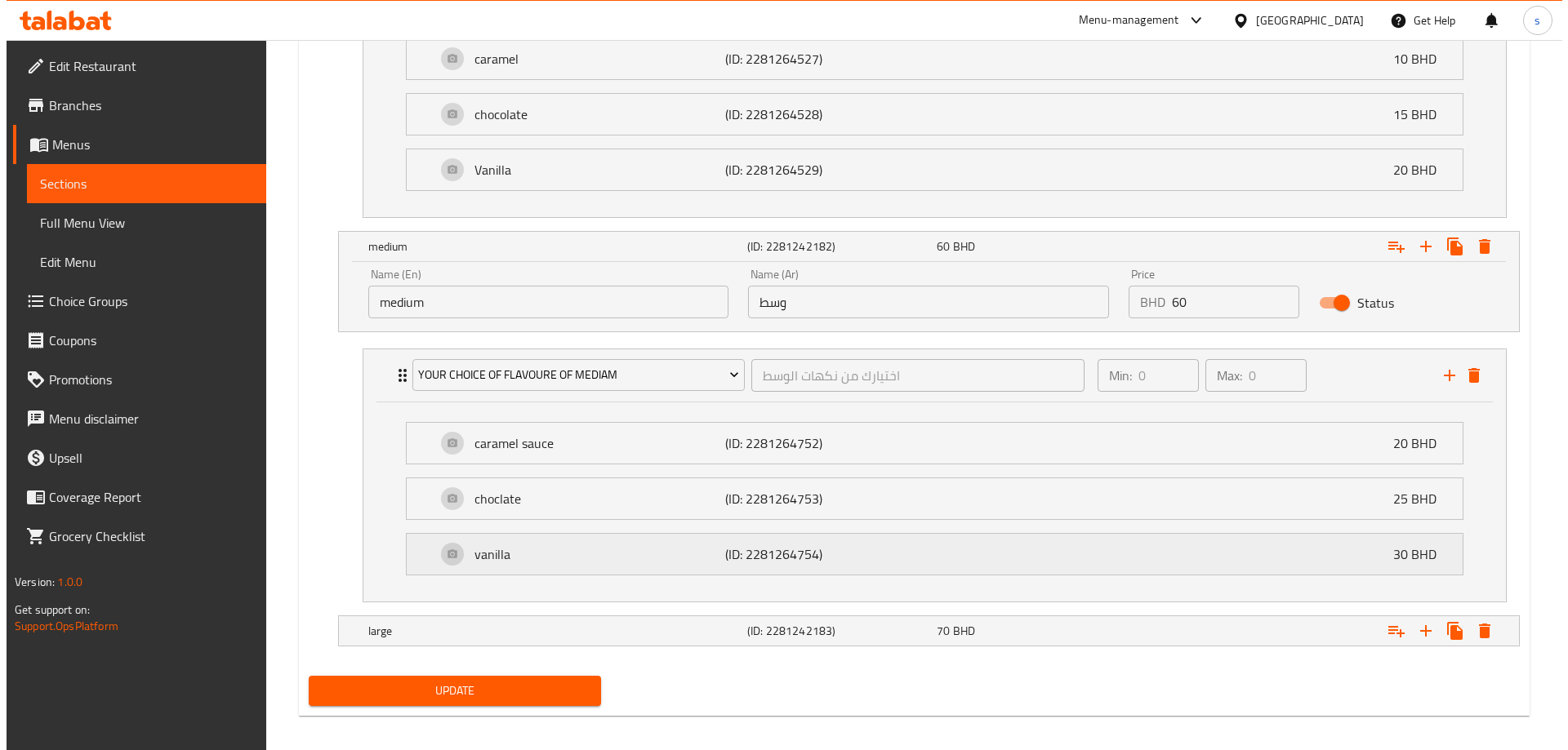
scroll to position [1151, 0]
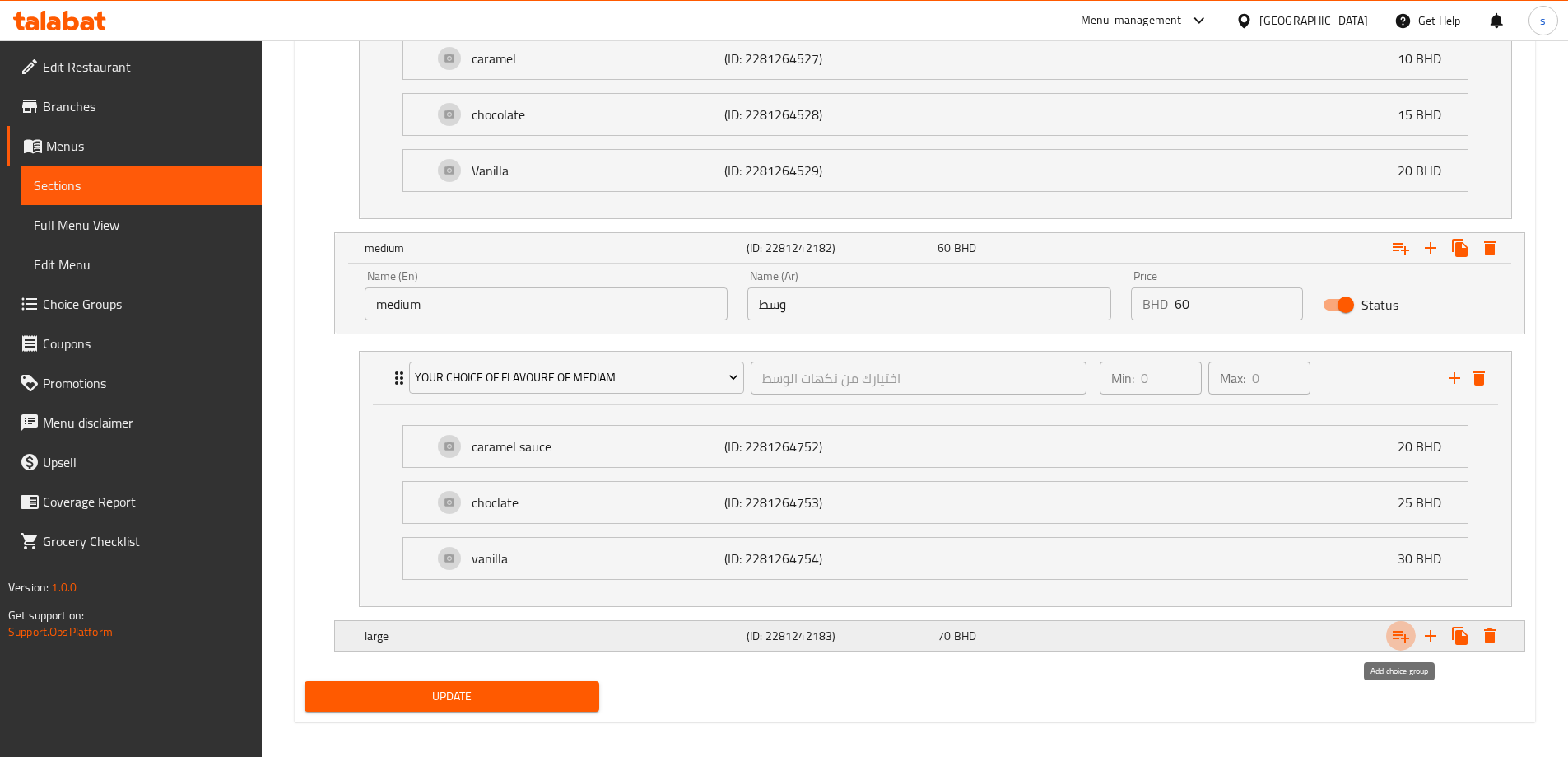
click at [1407, 630] on icon "Expand" at bounding box center [1400, 635] width 19 height 19
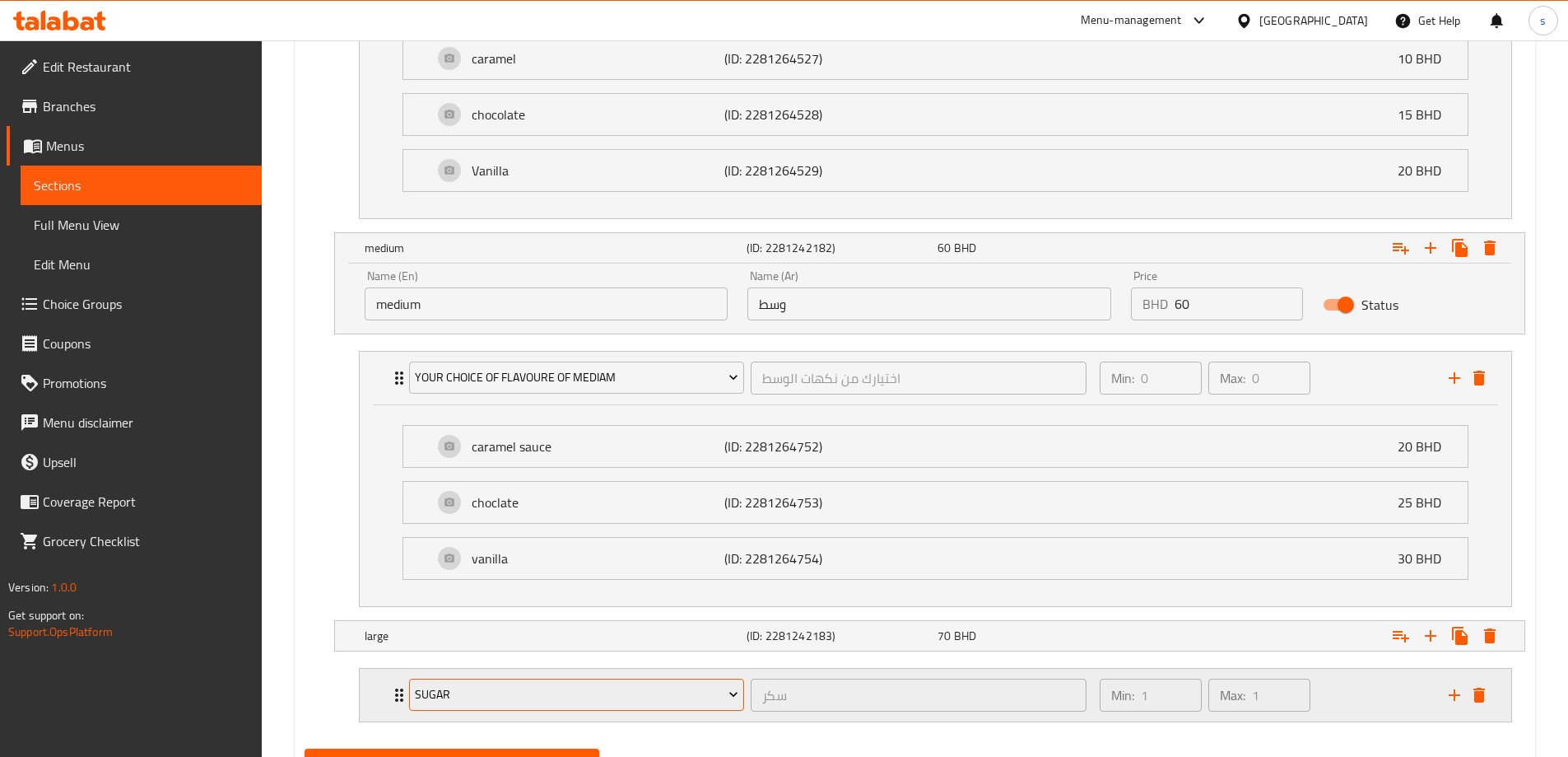
click at [685, 698] on span "sugar" at bounding box center [576, 695] width 324 height 20
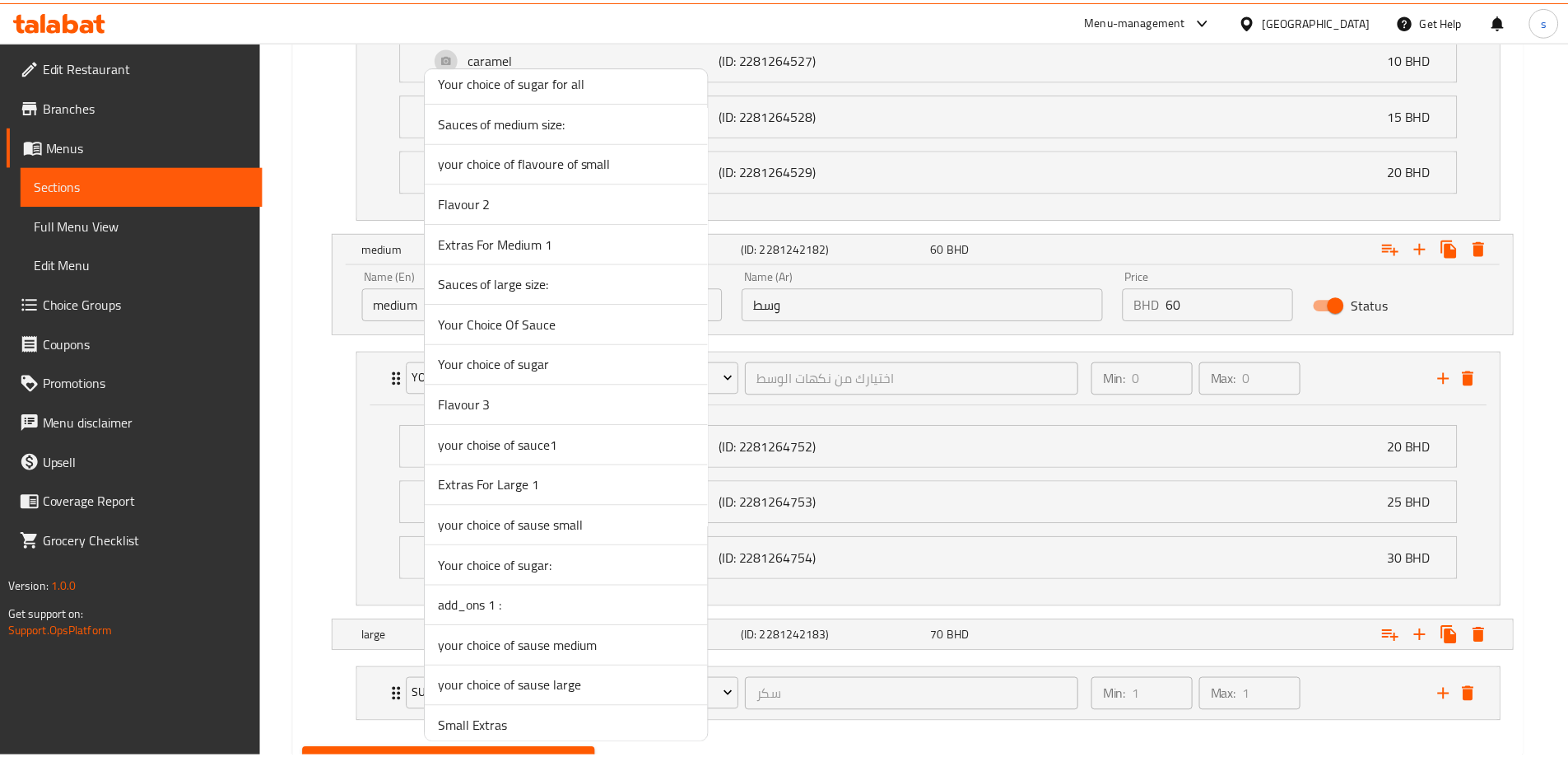
scroll to position [3200, 0]
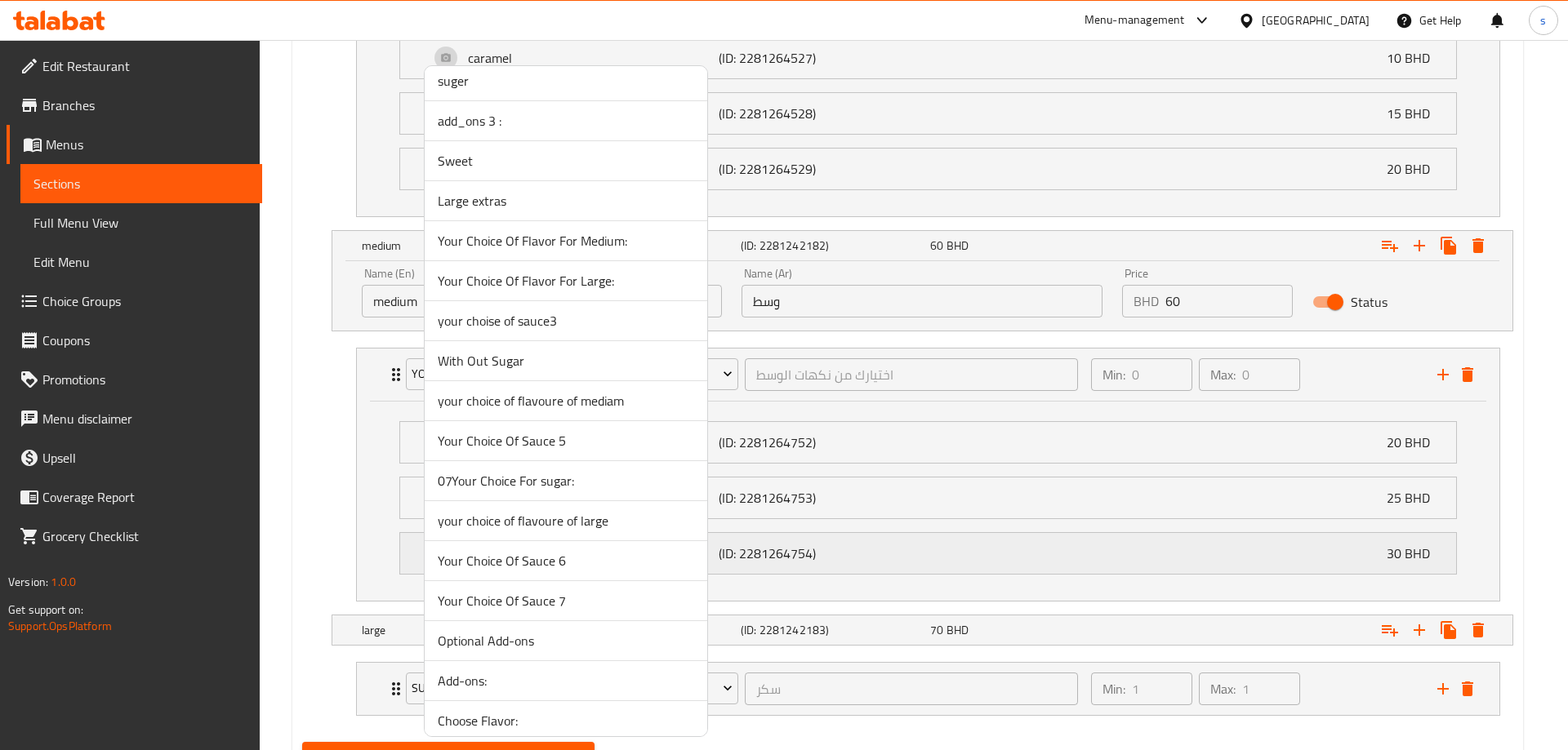
click at [565, 524] on span "your choice of flavoure of large" at bounding box center [566, 520] width 257 height 19
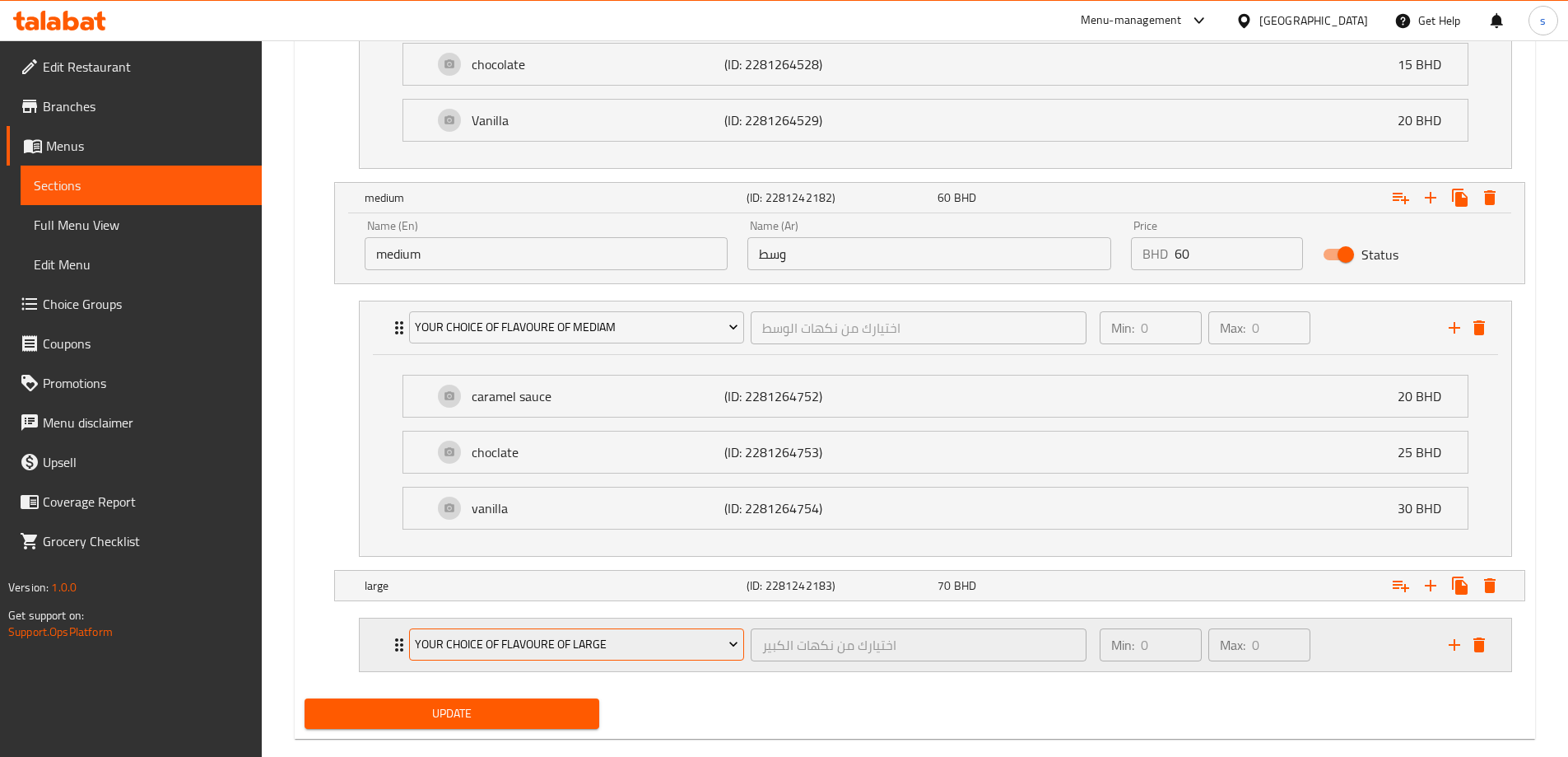
scroll to position [1239, 0]
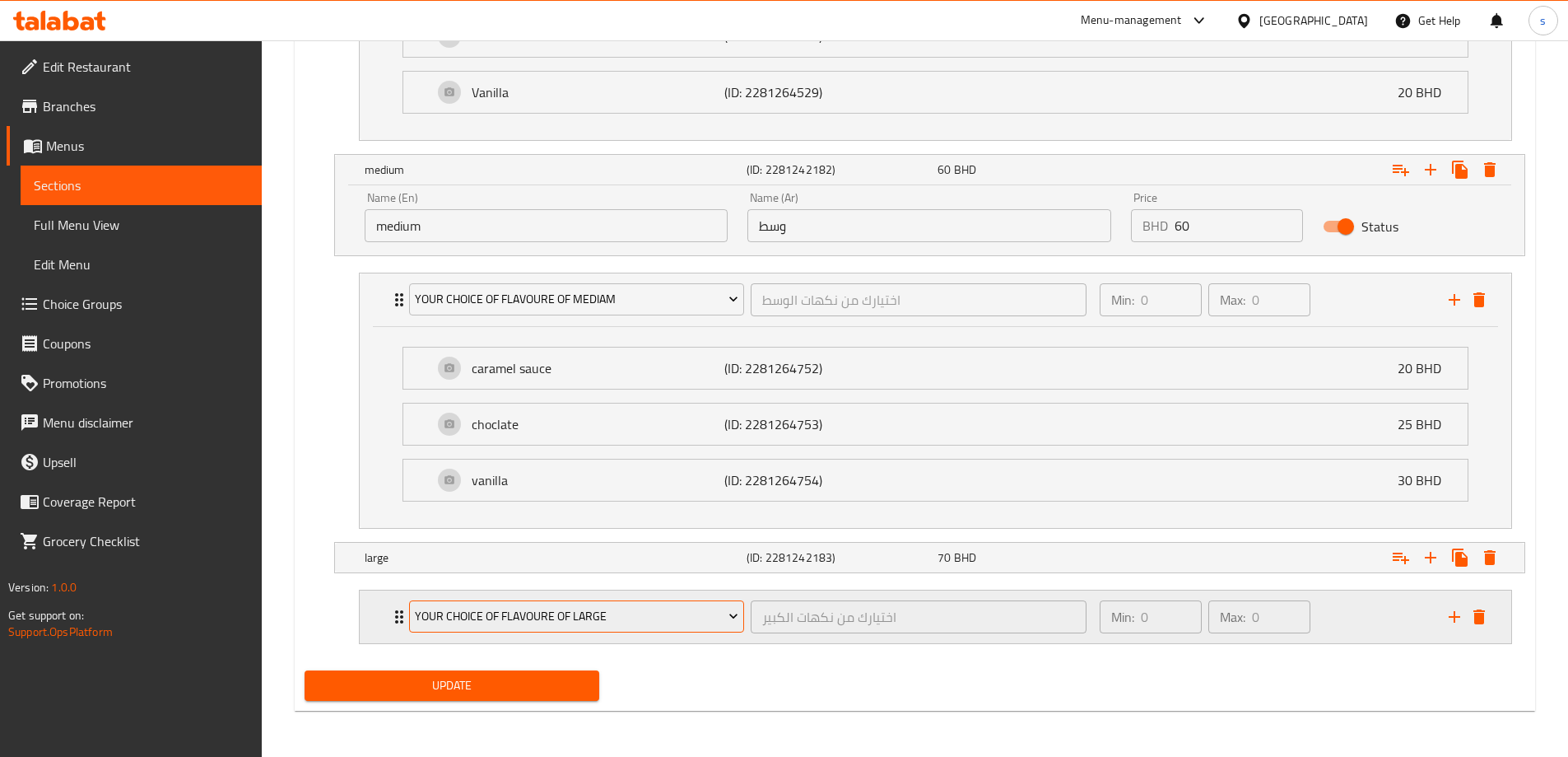
click at [585, 607] on span "your choice of flavoure of large" at bounding box center [576, 616] width 324 height 20
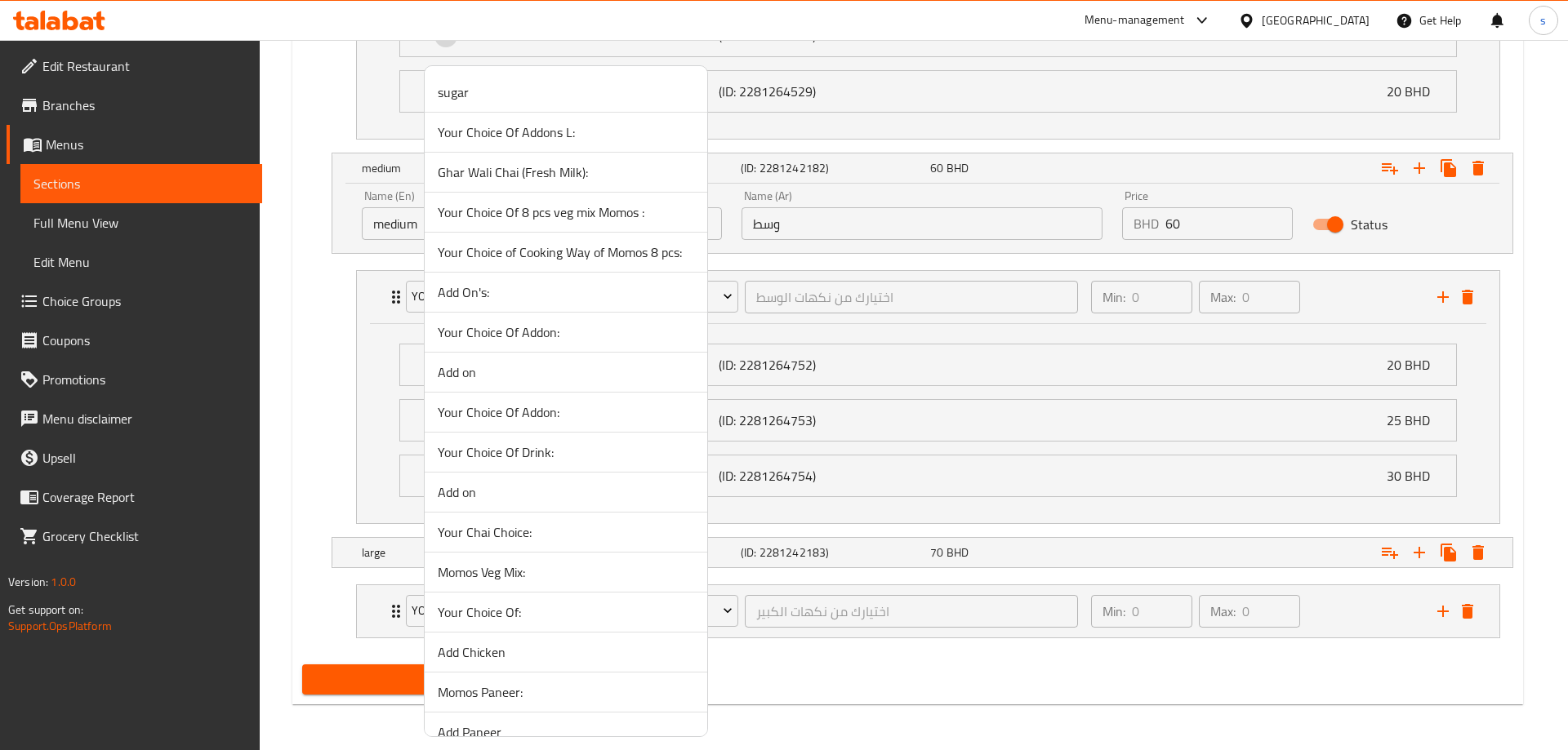
click at [846, 611] on div at bounding box center [784, 375] width 1568 height 750
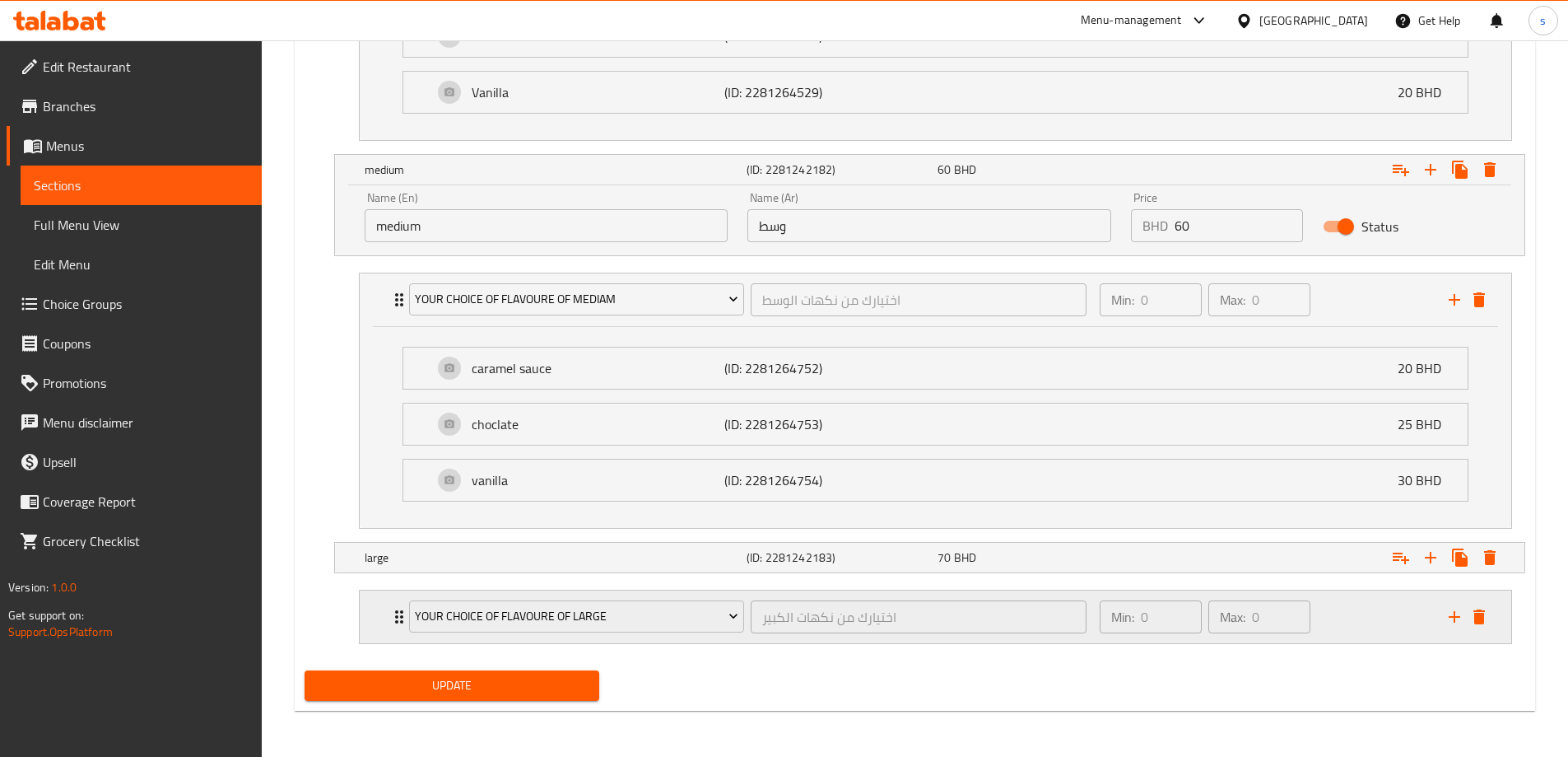
click at [1476, 613] on icon "delete" at bounding box center [1479, 617] width 11 height 15
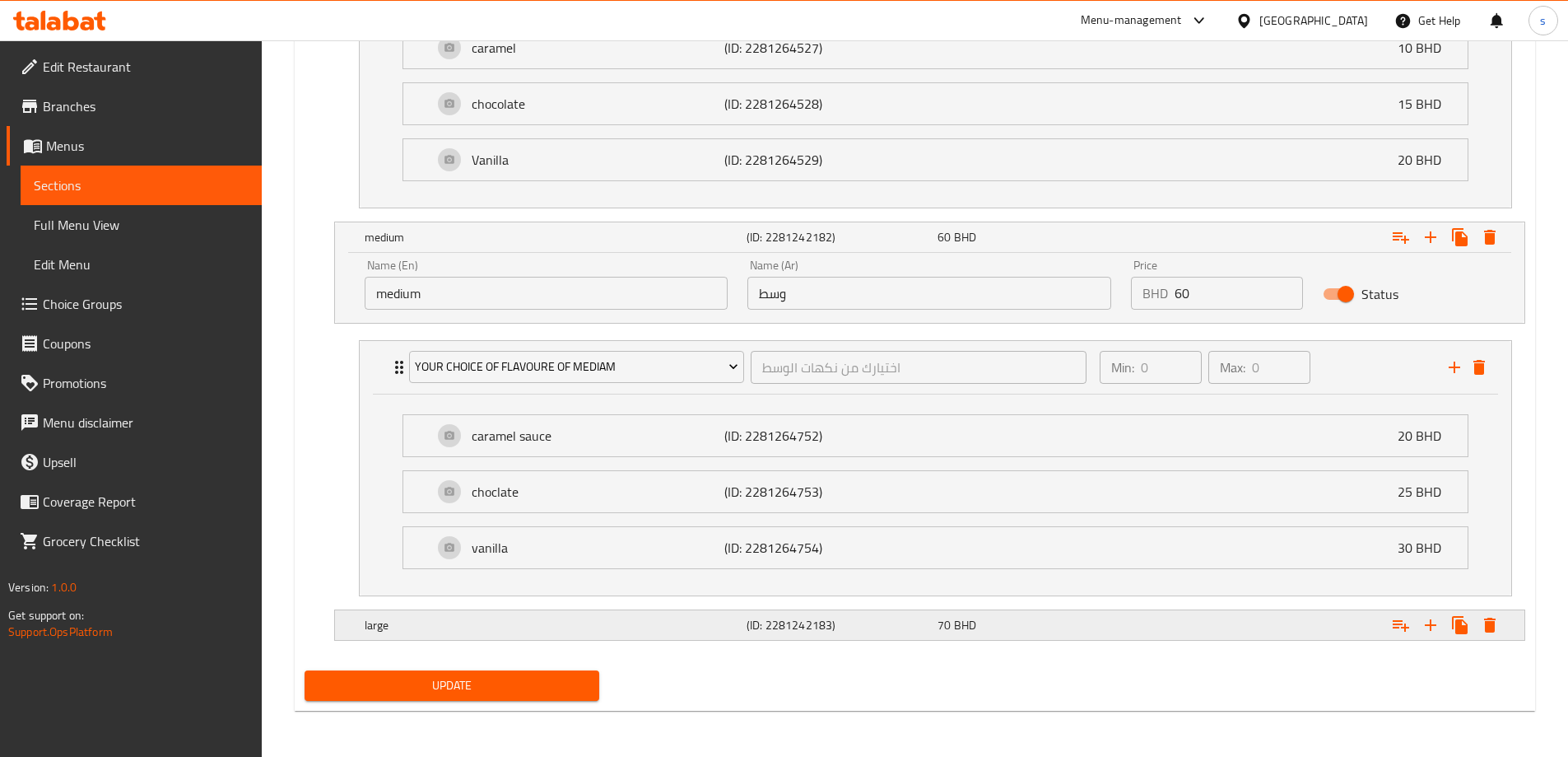
drag, startPoint x: 825, startPoint y: 616, endPoint x: 834, endPoint y: 616, distance: 9.0
click at [827, 617] on h5 "(ID: 2281242183)" at bounding box center [838, 625] width 185 height 17
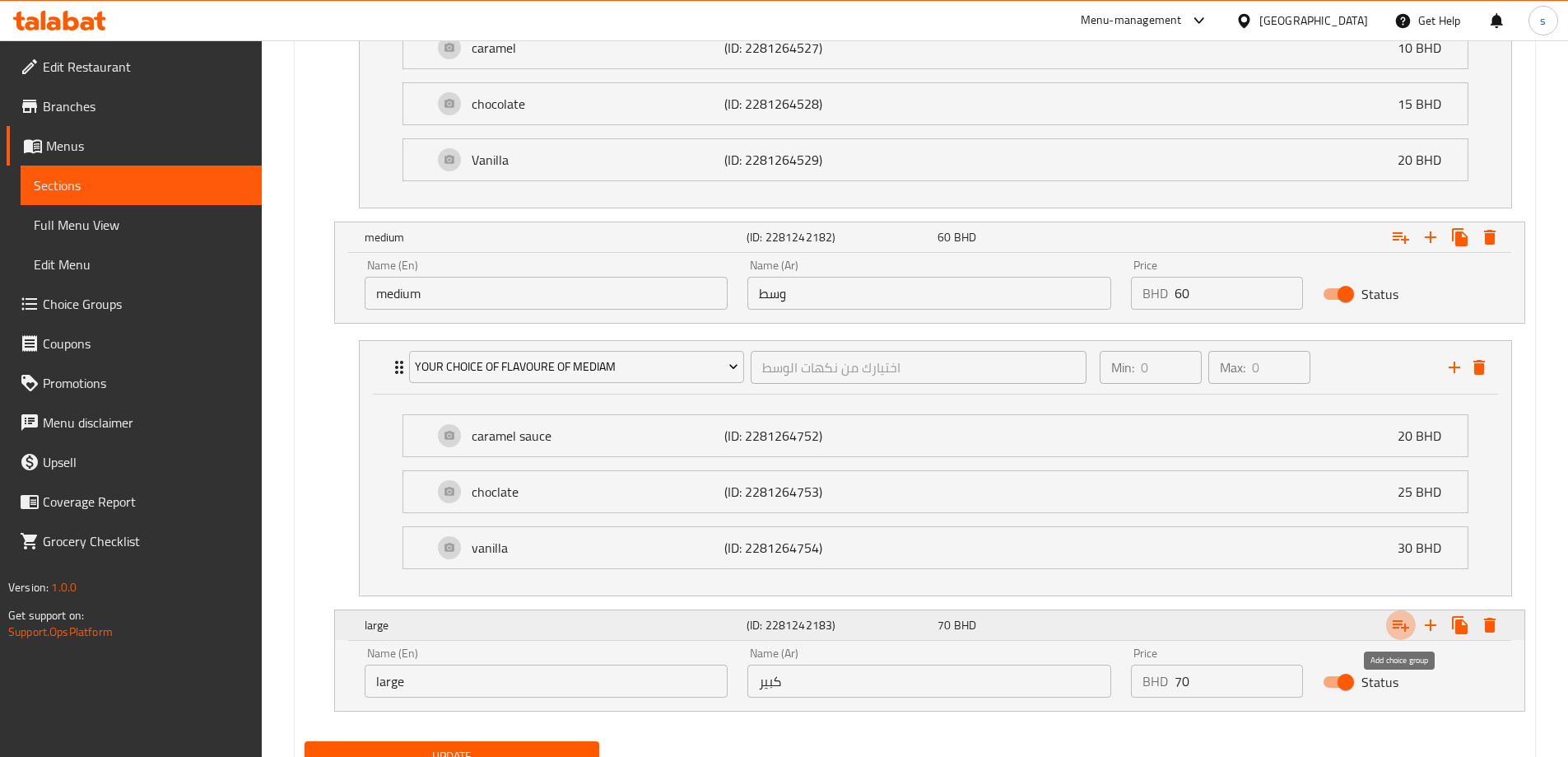
click at [1407, 625] on icon "Expand" at bounding box center [1400, 624] width 19 height 19
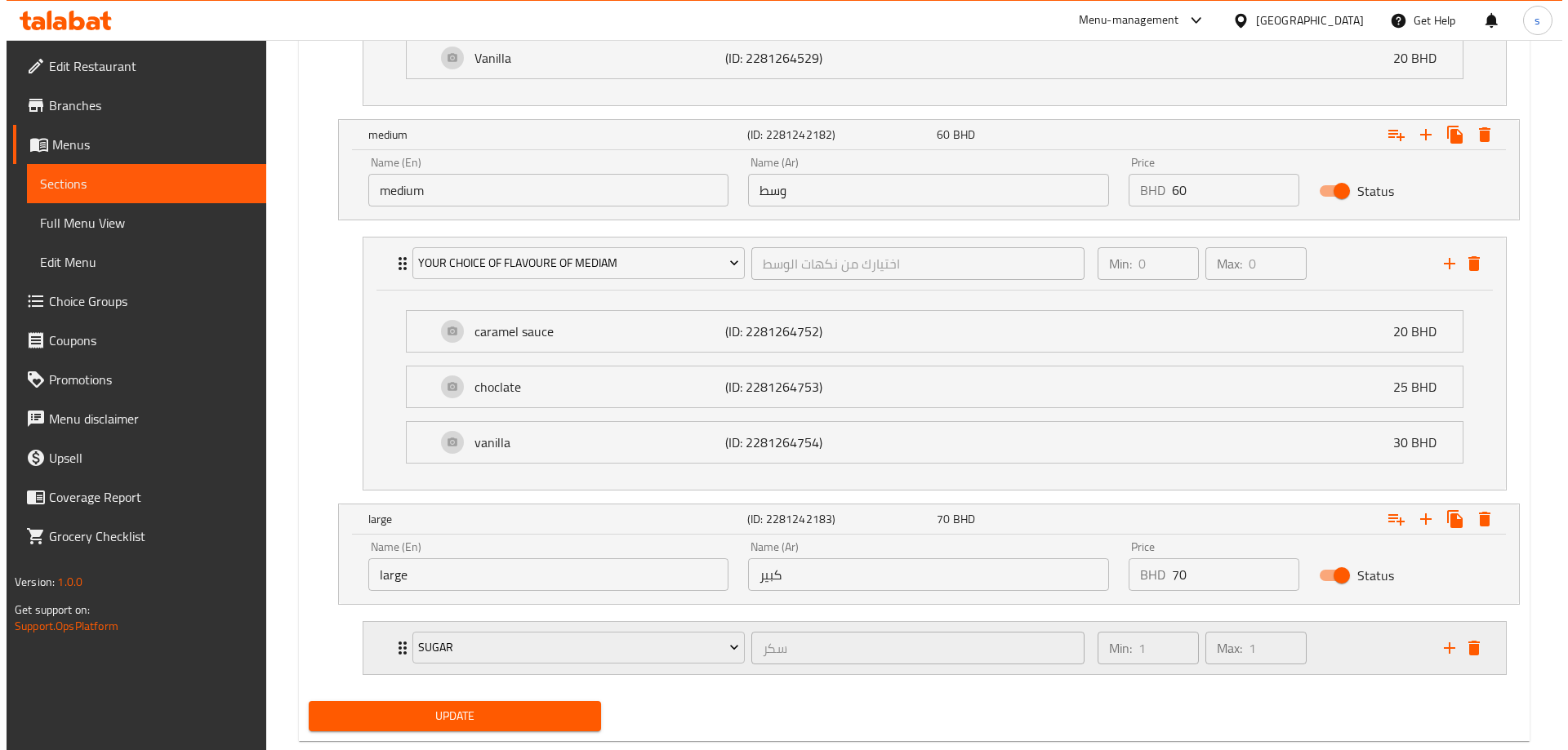
scroll to position [1299, 0]
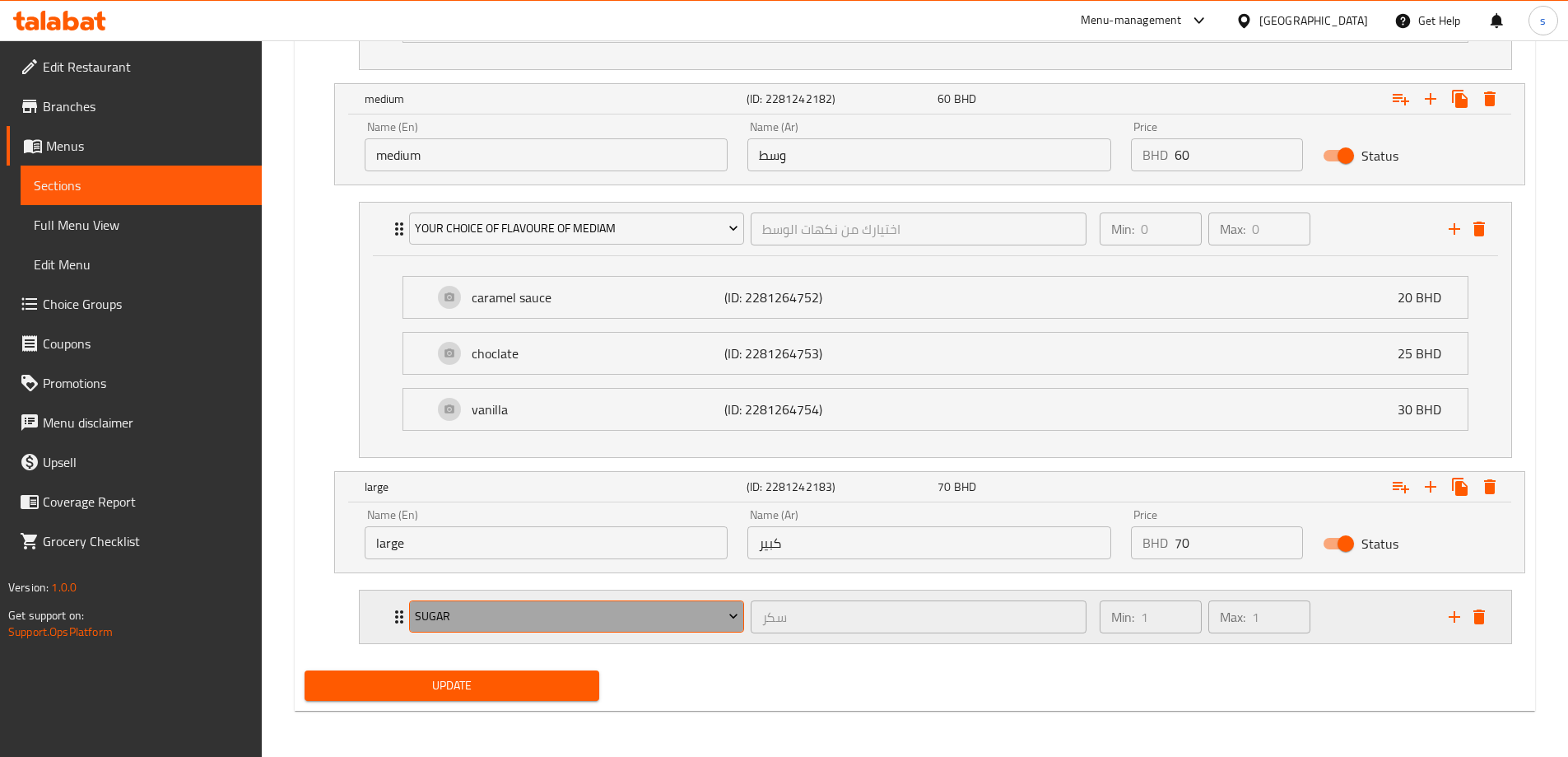
click at [554, 623] on span "sugar" at bounding box center [576, 616] width 324 height 20
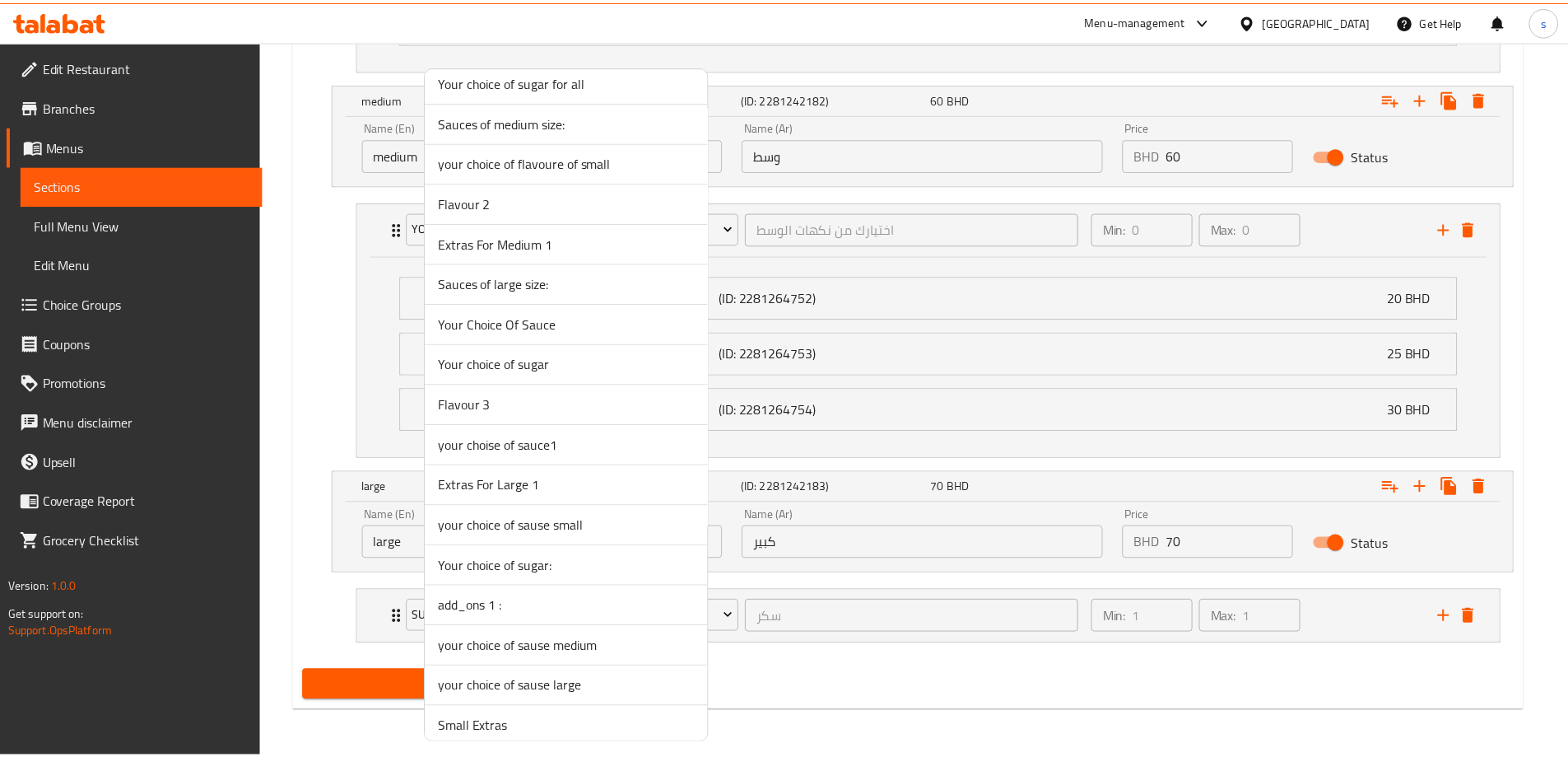
scroll to position [3200, 0]
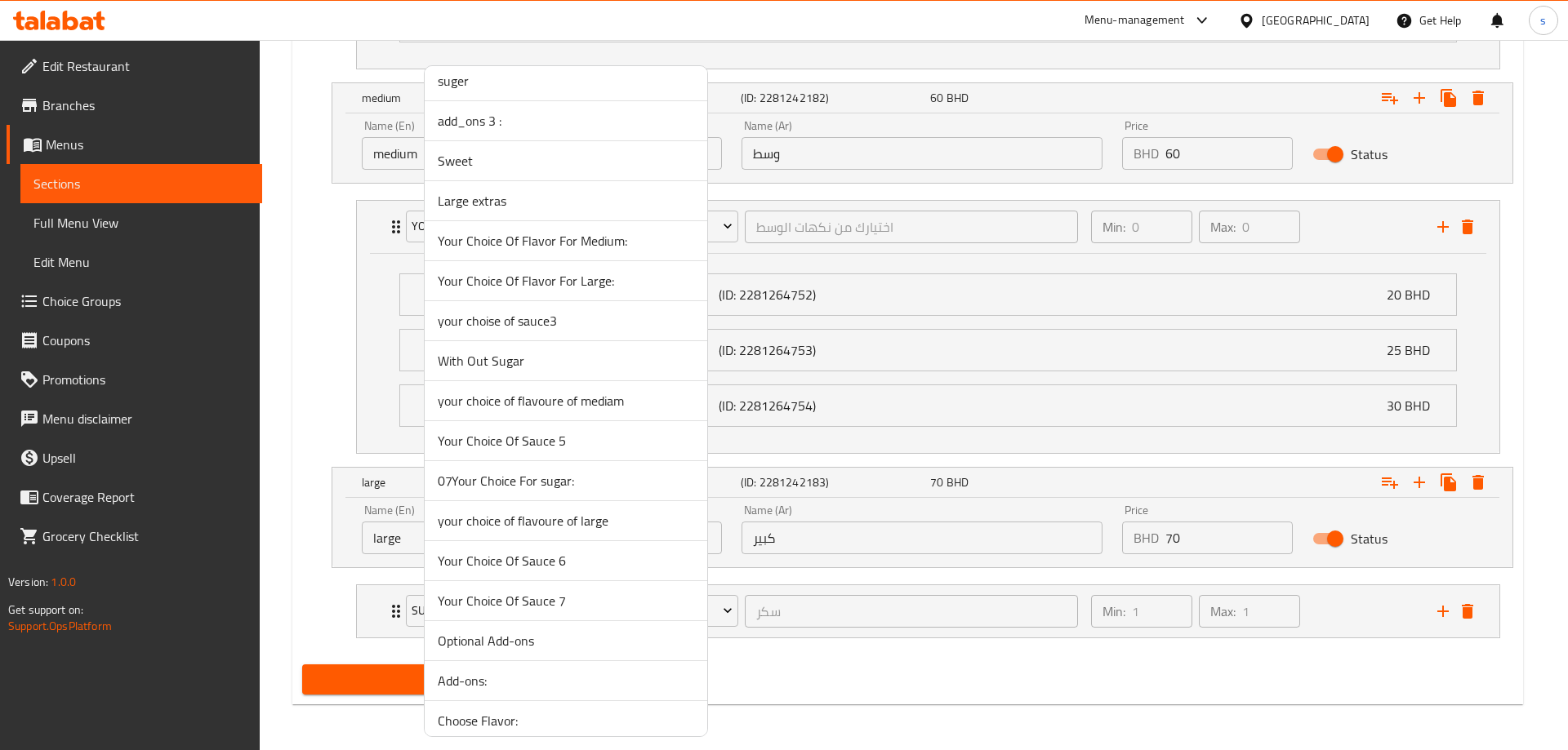
click at [583, 519] on span "your choice of flavoure of large" at bounding box center [566, 520] width 257 height 19
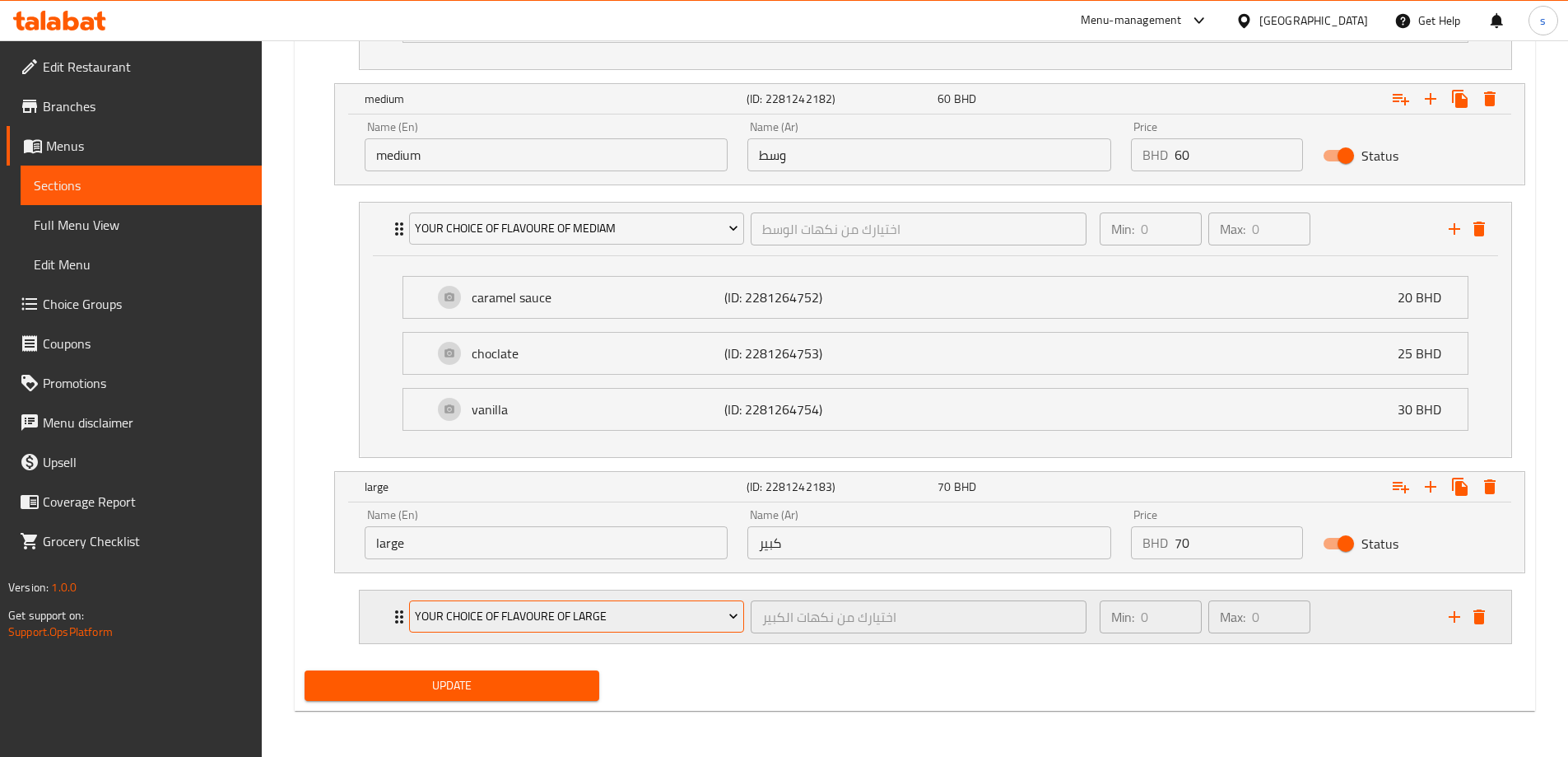
click at [552, 612] on span "your choice of flavoure of large" at bounding box center [576, 616] width 324 height 20
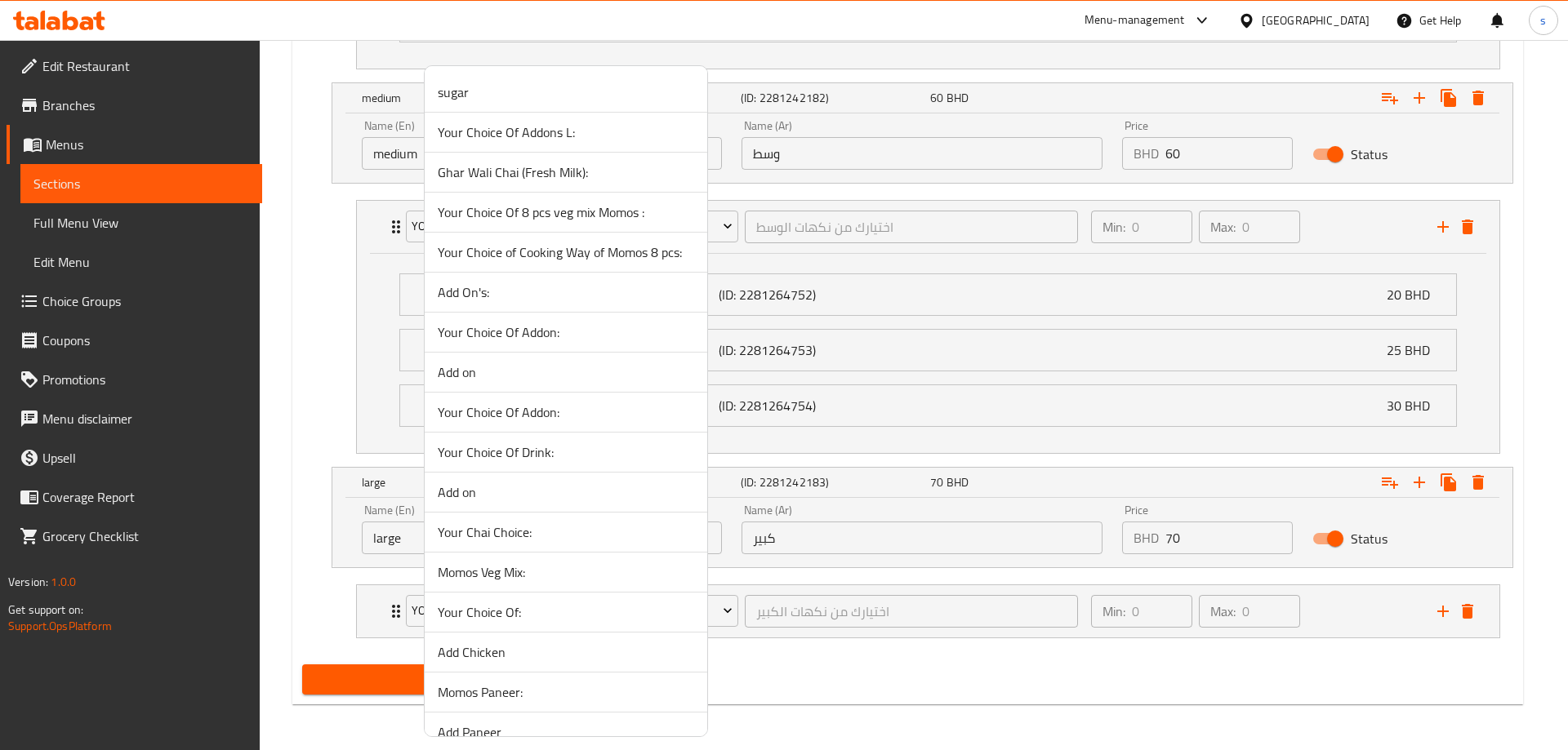
click at [395, 611] on div at bounding box center [784, 375] width 1568 height 750
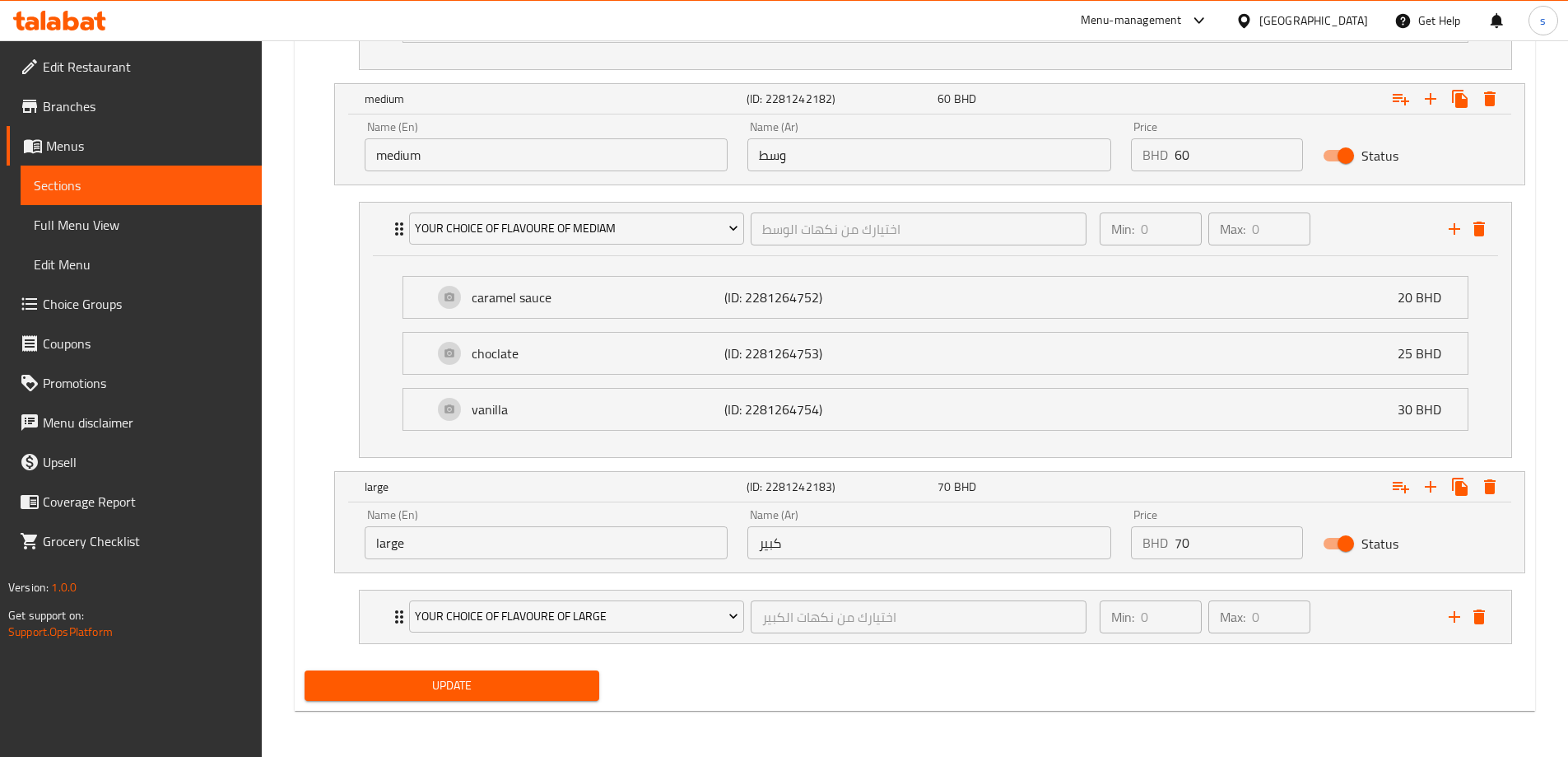
click at [400, 617] on div "your choice of flavoure of large اختيارك من نكهات الكبير ​" at bounding box center [748, 617] width 698 height 53
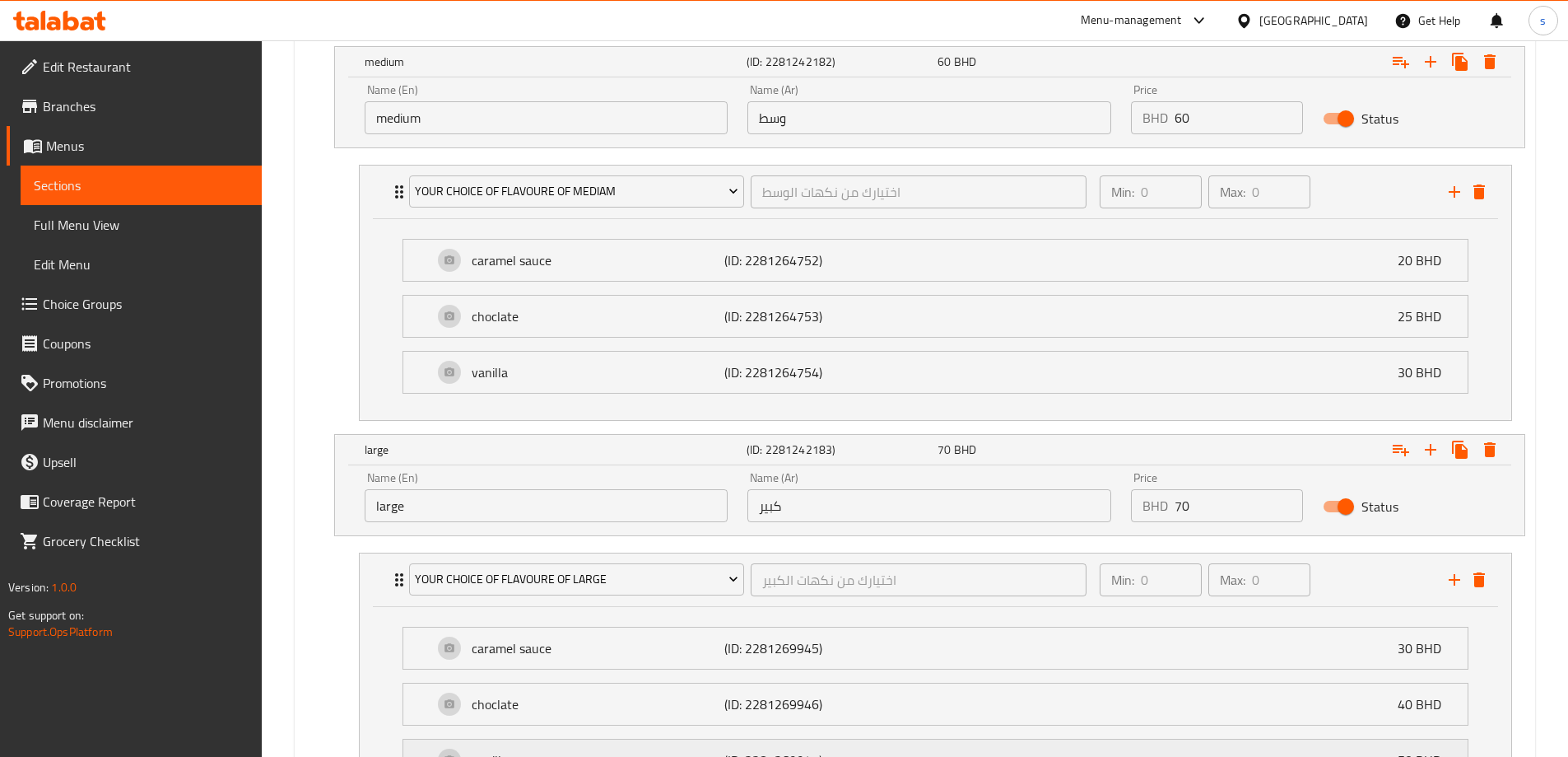
scroll to position [1512, 0]
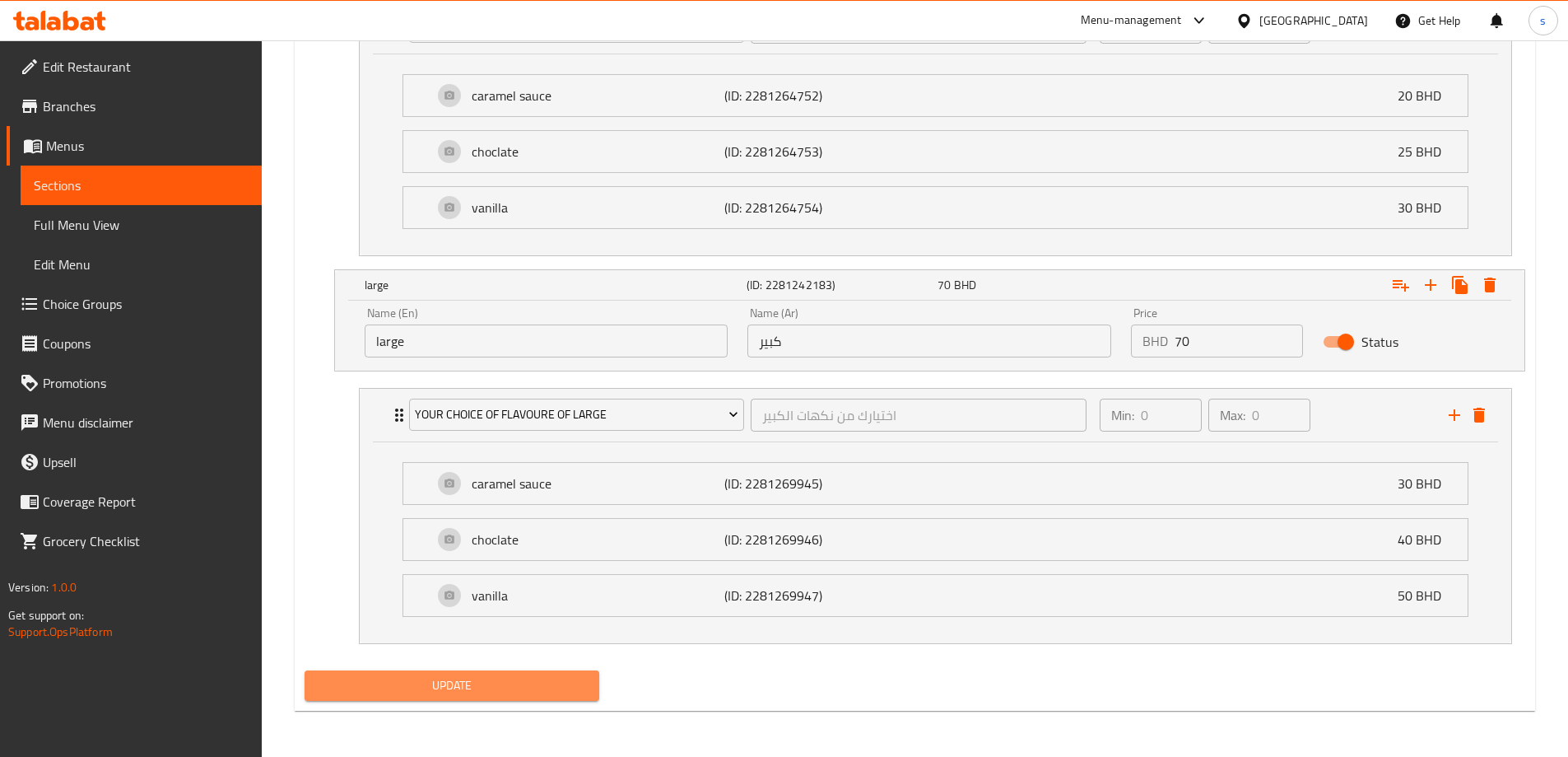
click at [504, 682] on span "Update" at bounding box center [453, 686] width 269 height 20
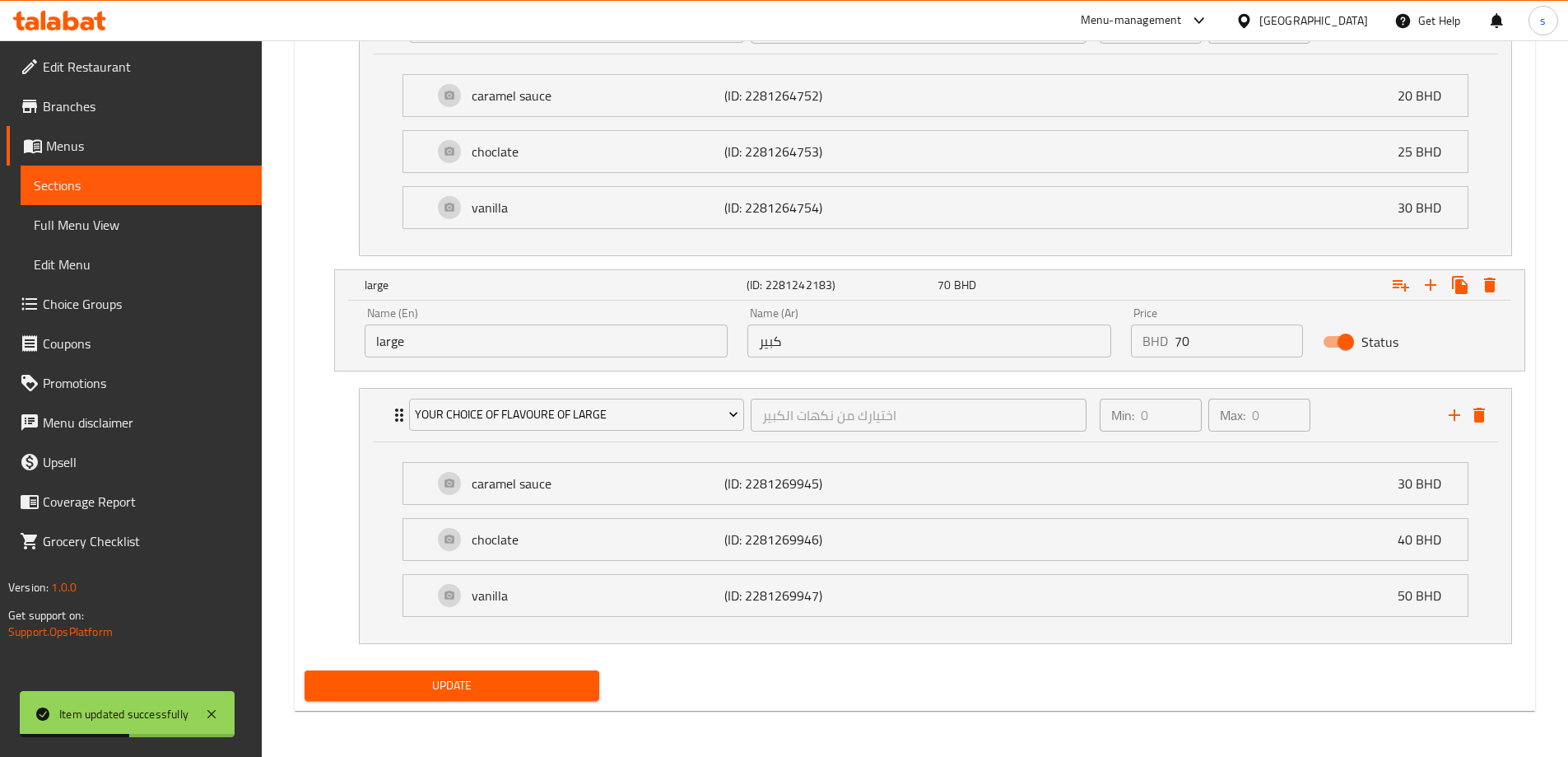
click at [99, 135] on link "Menus" at bounding box center [134, 146] width 255 height 40
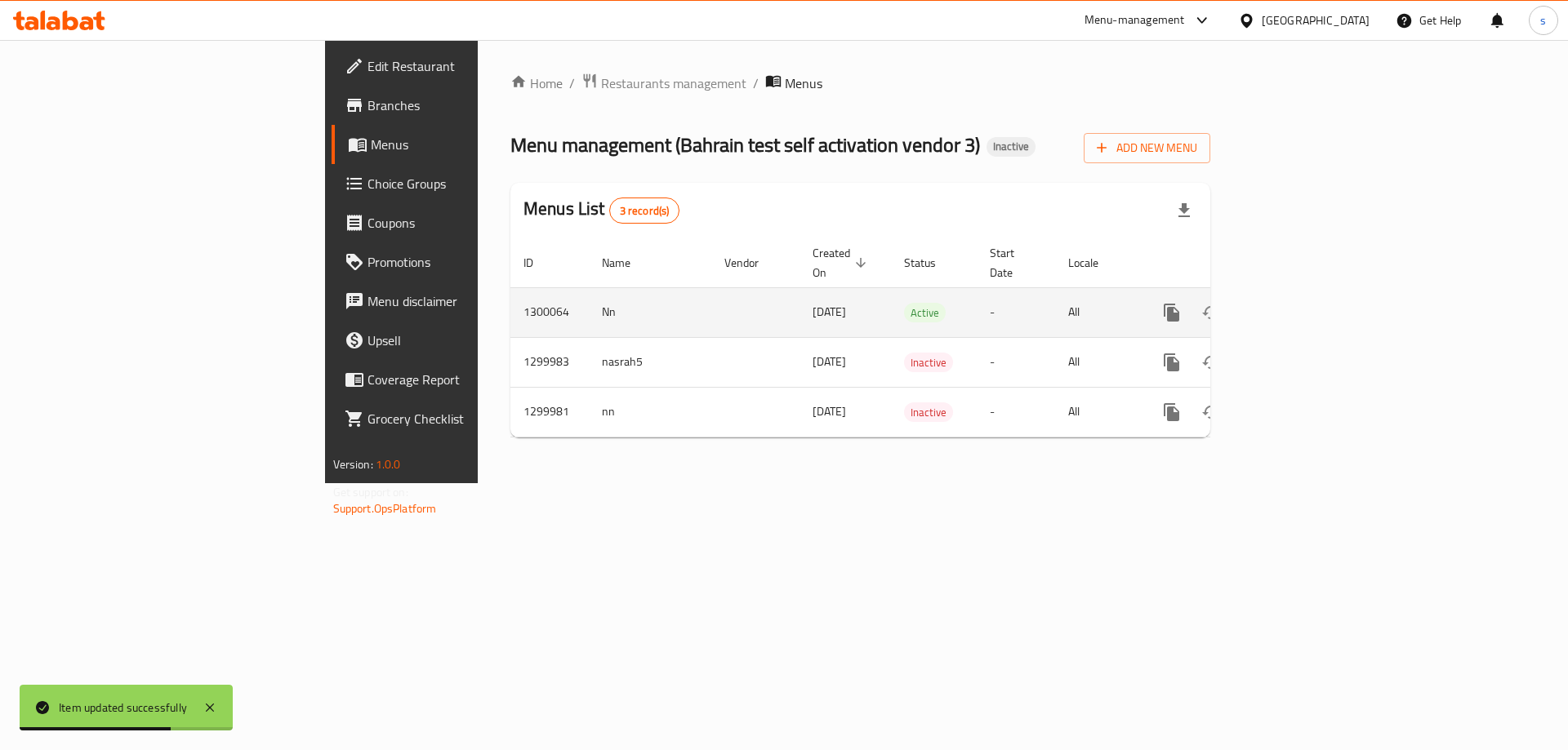
click at [1297, 305] on icon "enhanced table" at bounding box center [1289, 312] width 15 height 15
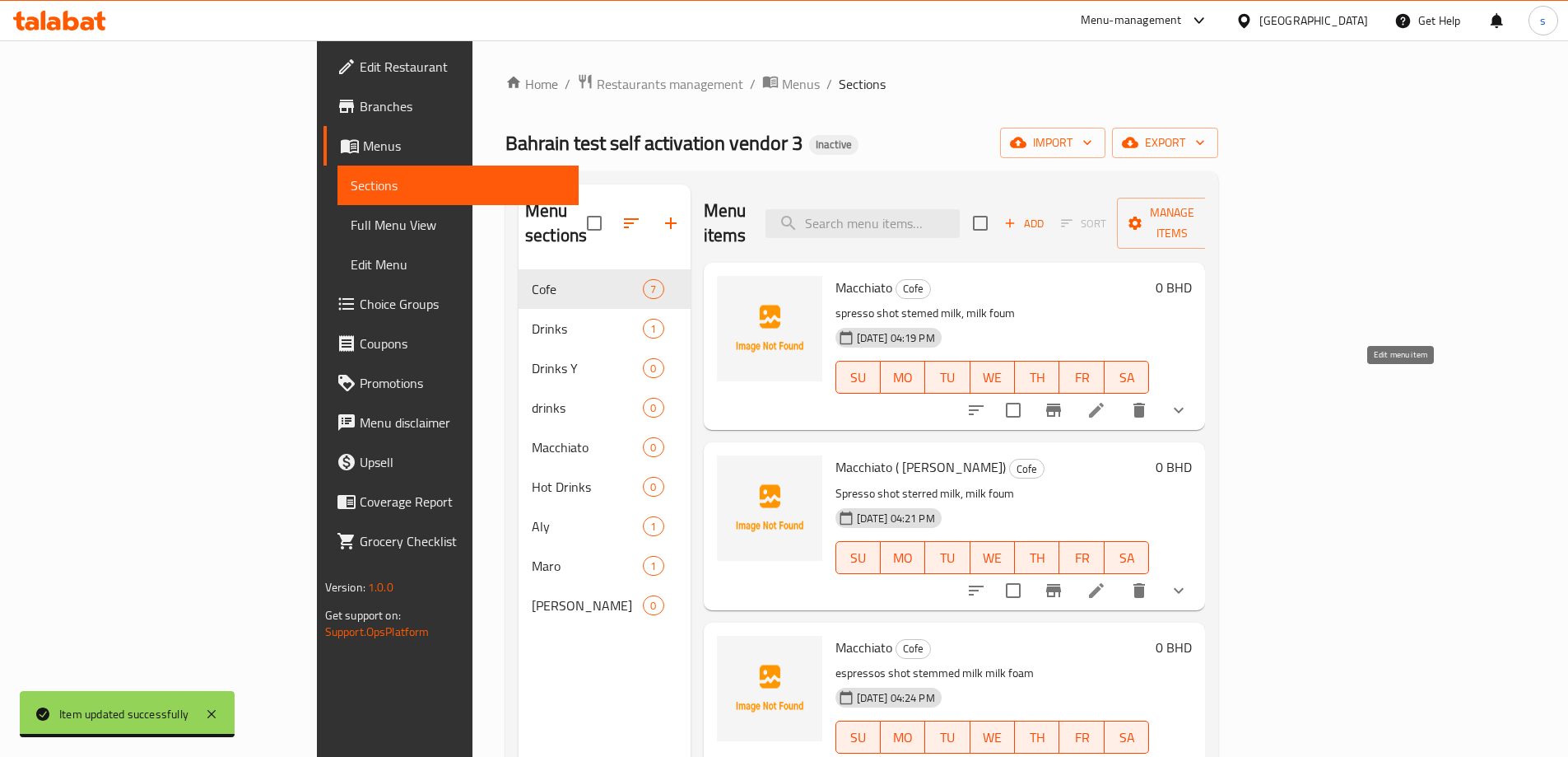
click at [1106, 400] on icon at bounding box center [1096, 409] width 19 height 19
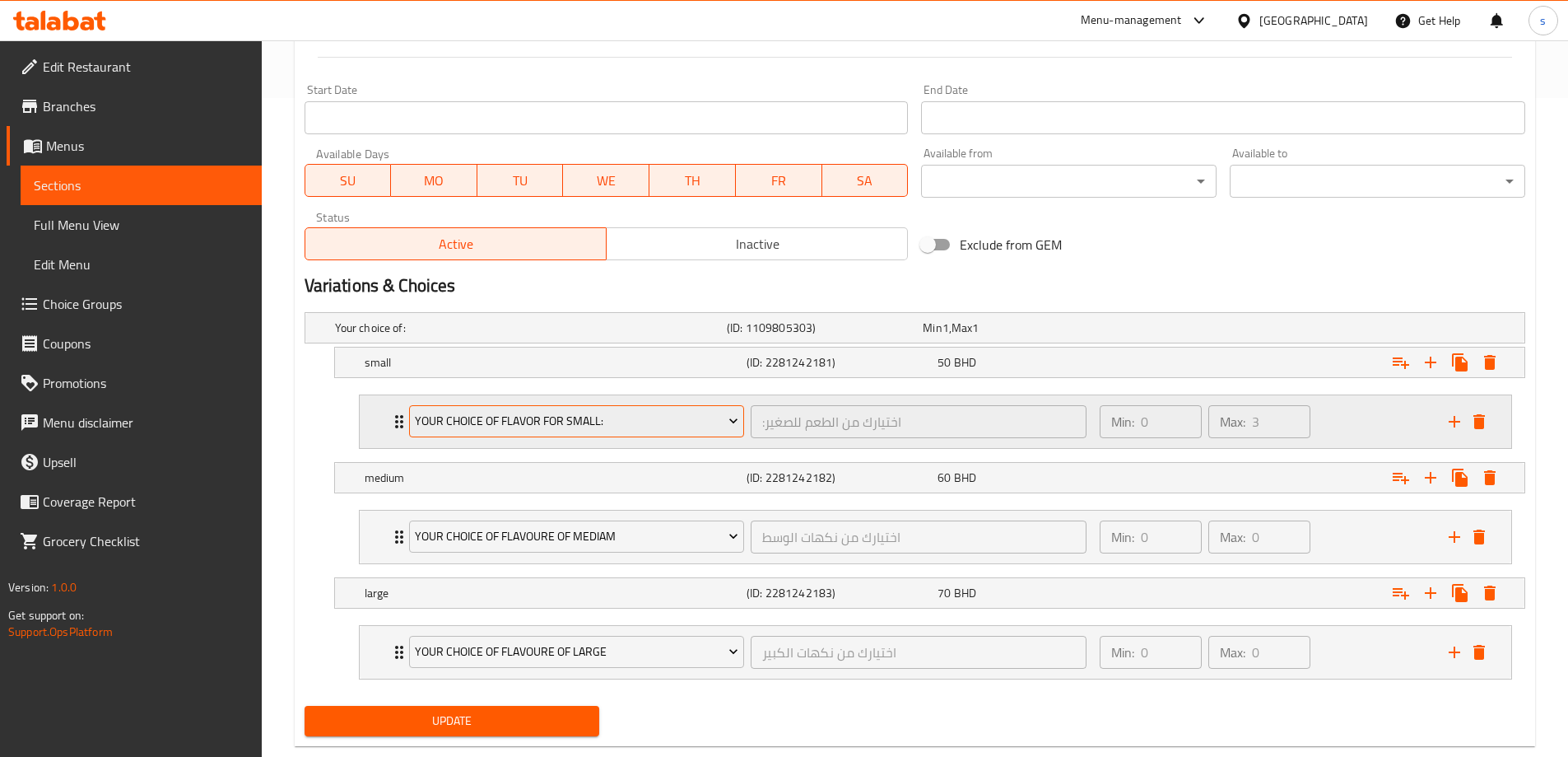
scroll to position [694, 0]
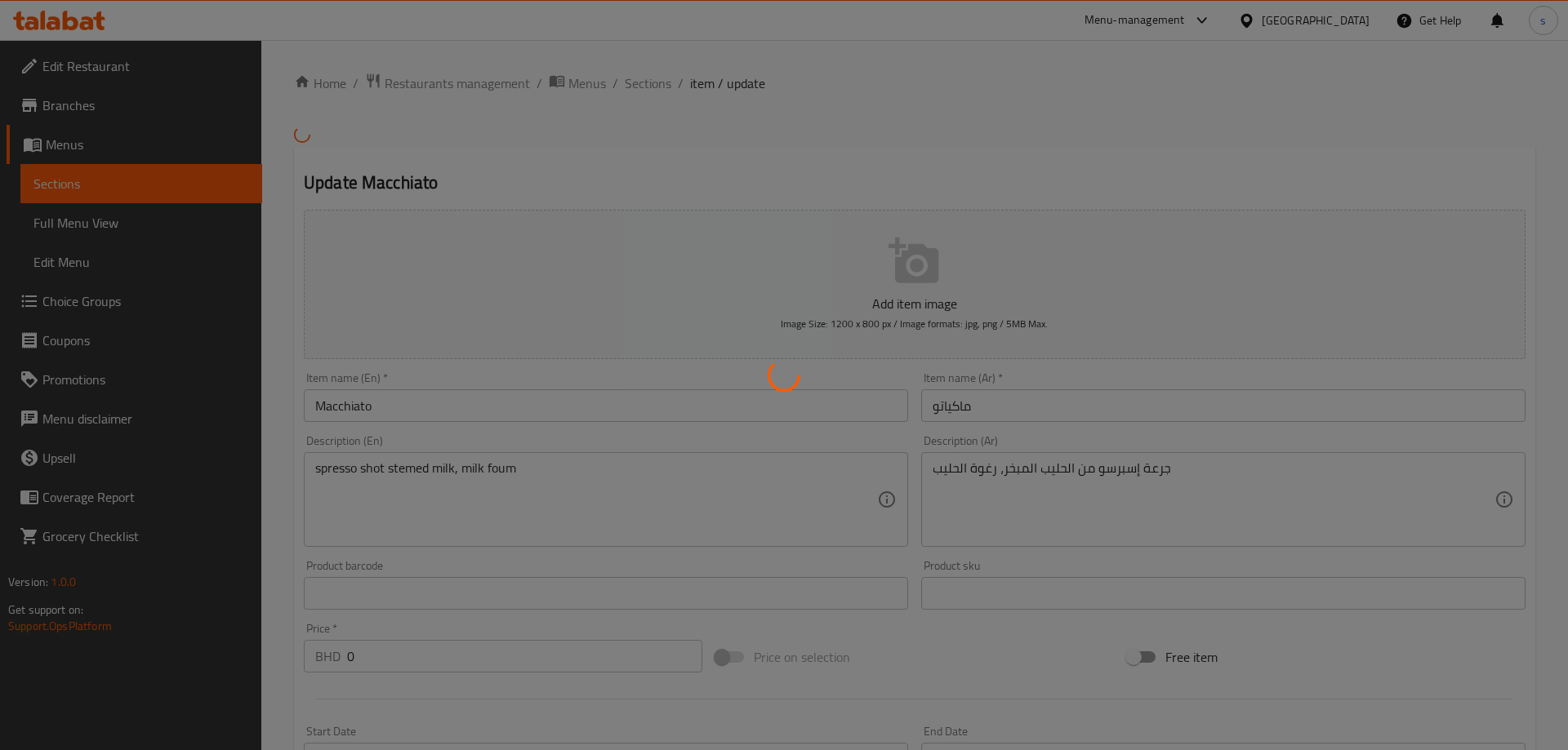
type input ":اختيارك من الطعم للصغير"
type input "0"
type input "3"
type input "اختيارك من نكهات الوسط"
type input "0"
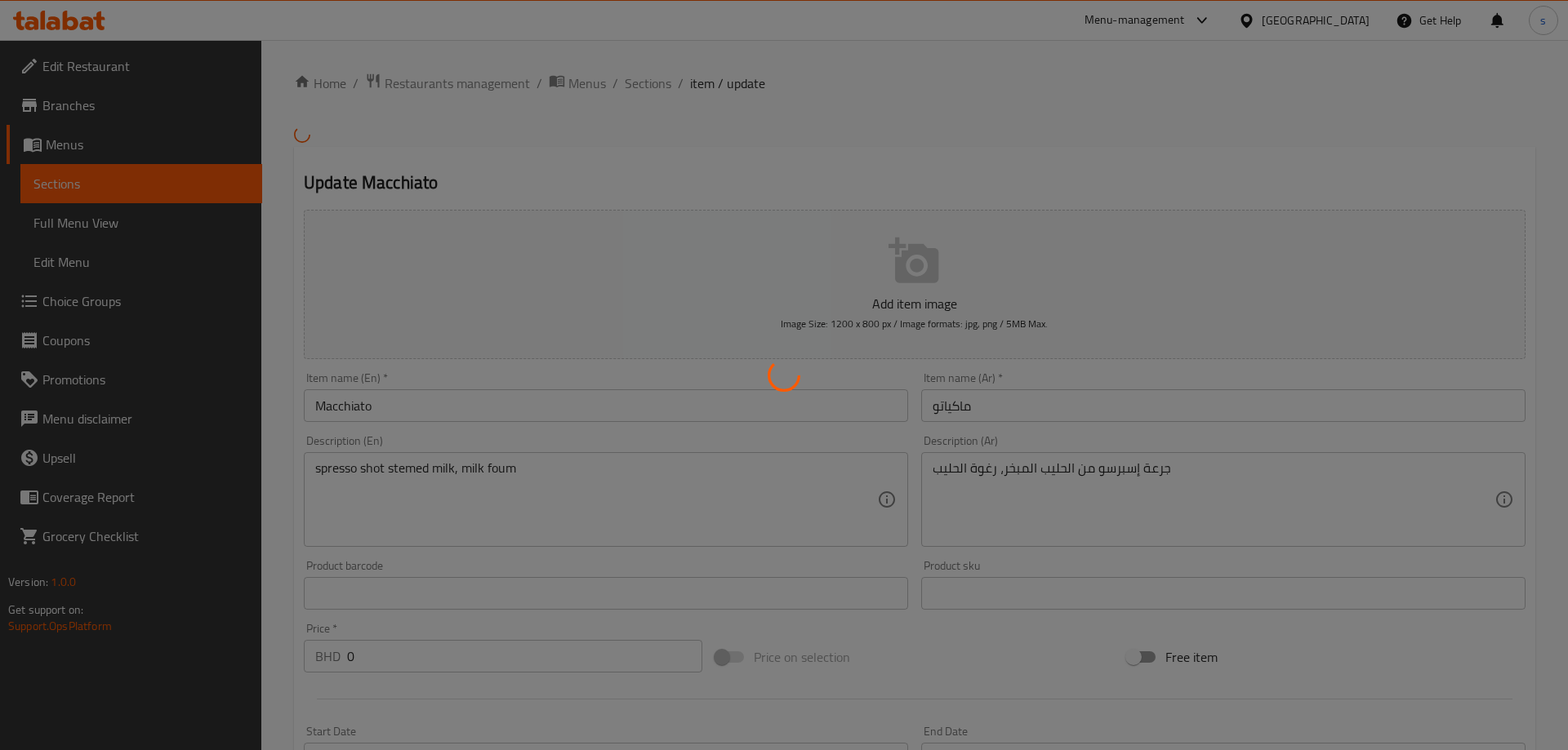
type input "0"
type input "اختيارك من نكهات الكبير"
type input "0"
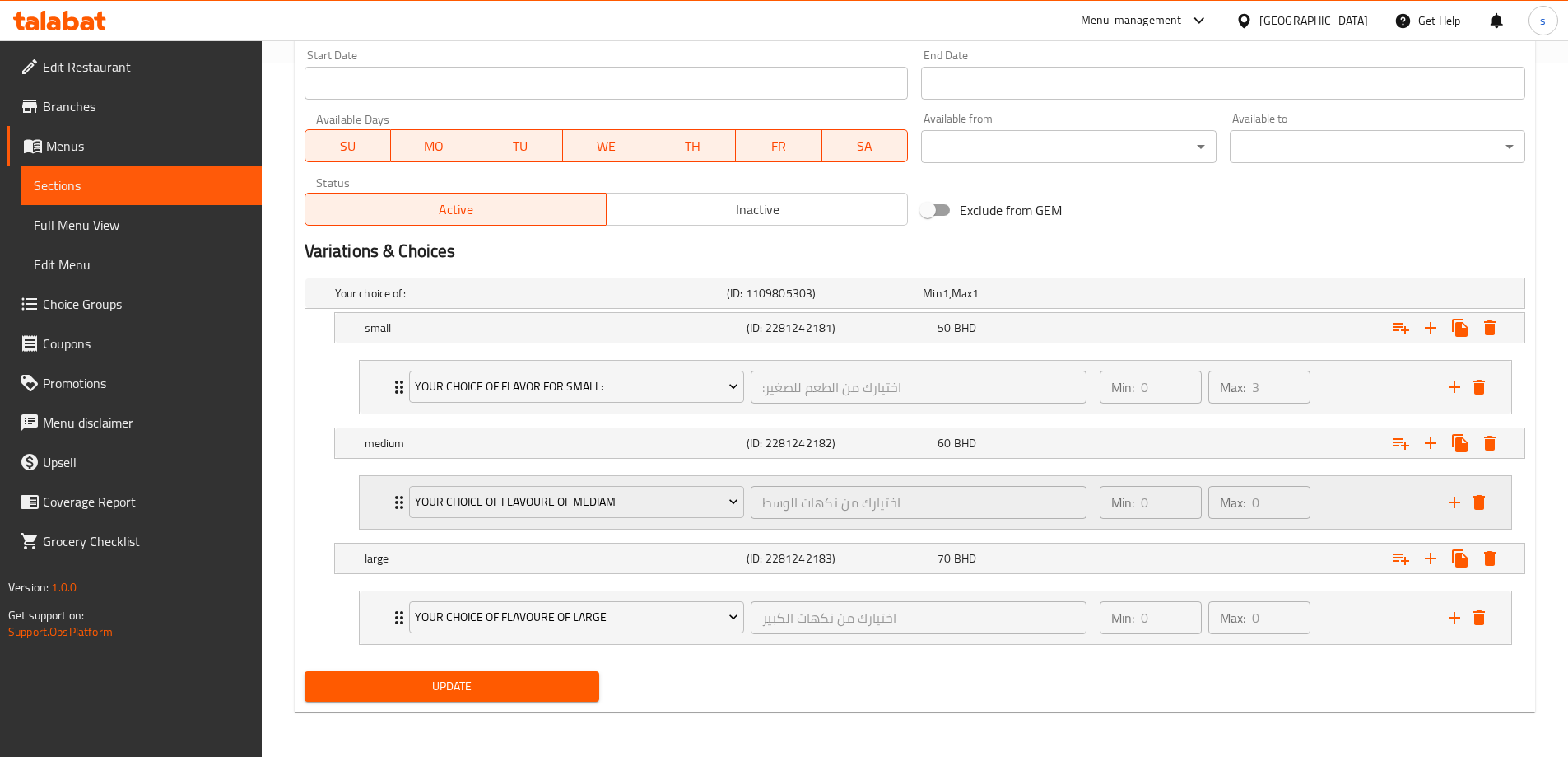
scroll to position [694, 0]
click at [1398, 319] on icon "Expand" at bounding box center [1400, 327] width 19 height 19
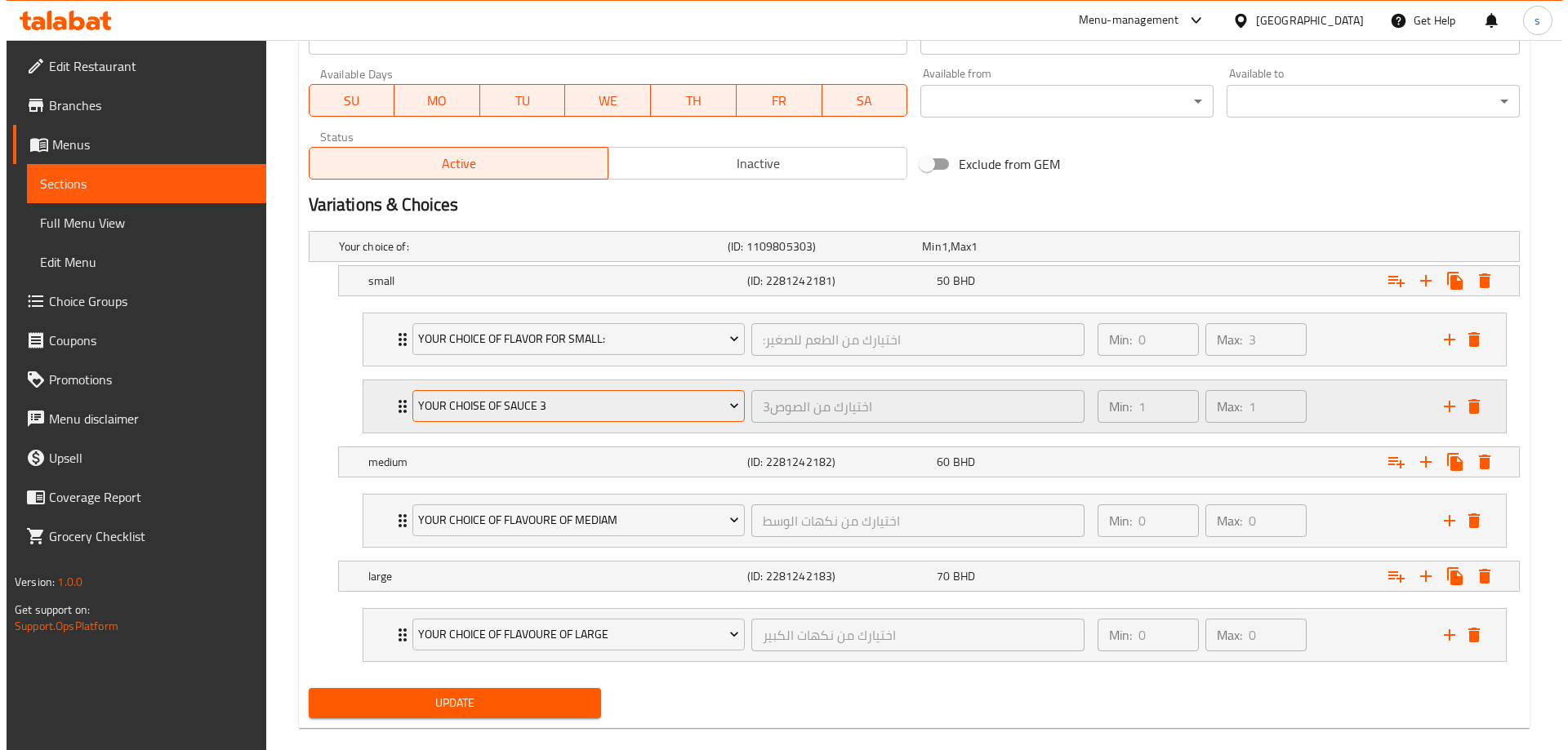
scroll to position [755, 0]
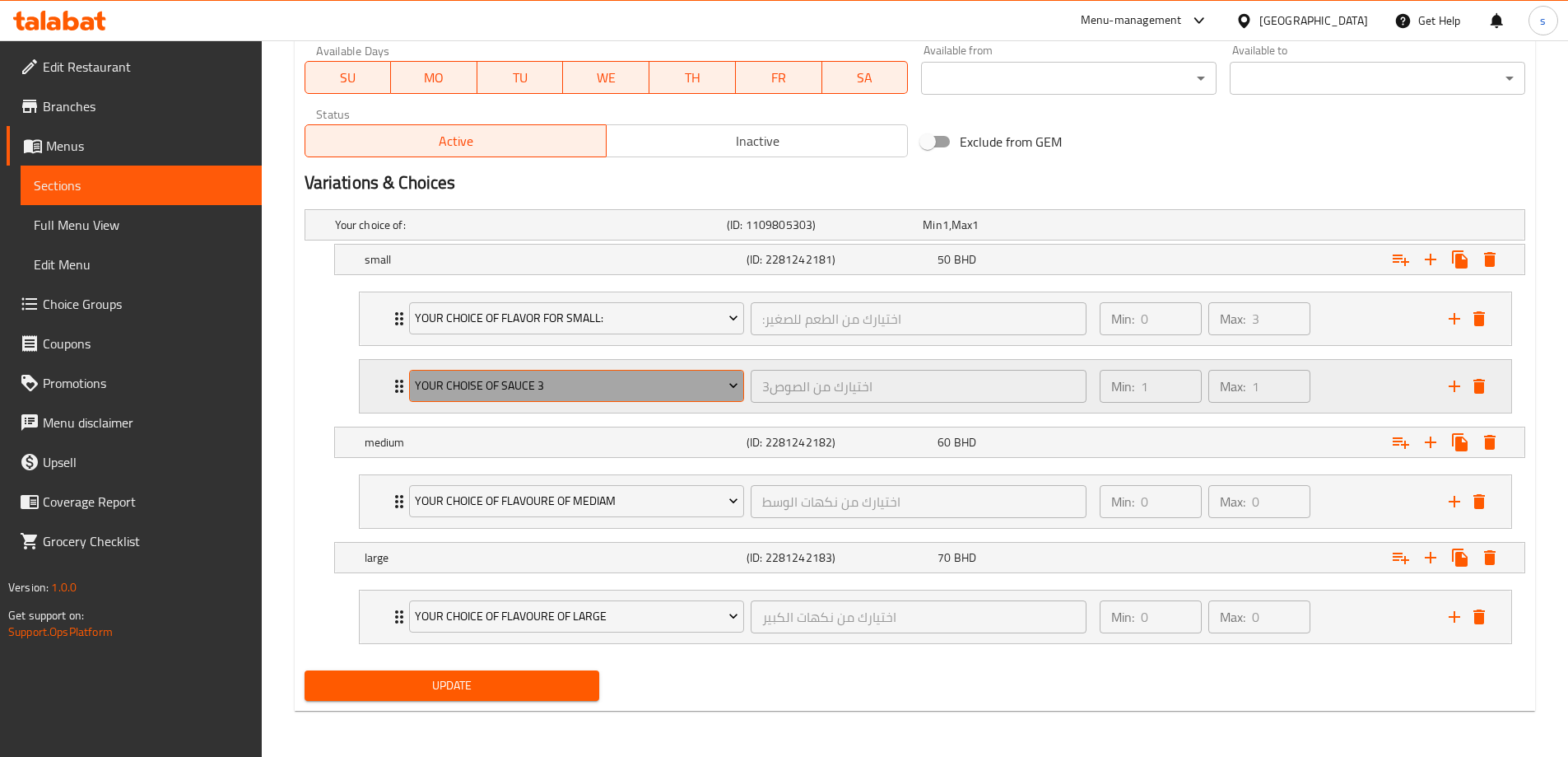
click at [535, 395] on span "your choise of sauce 3" at bounding box center [576, 386] width 324 height 20
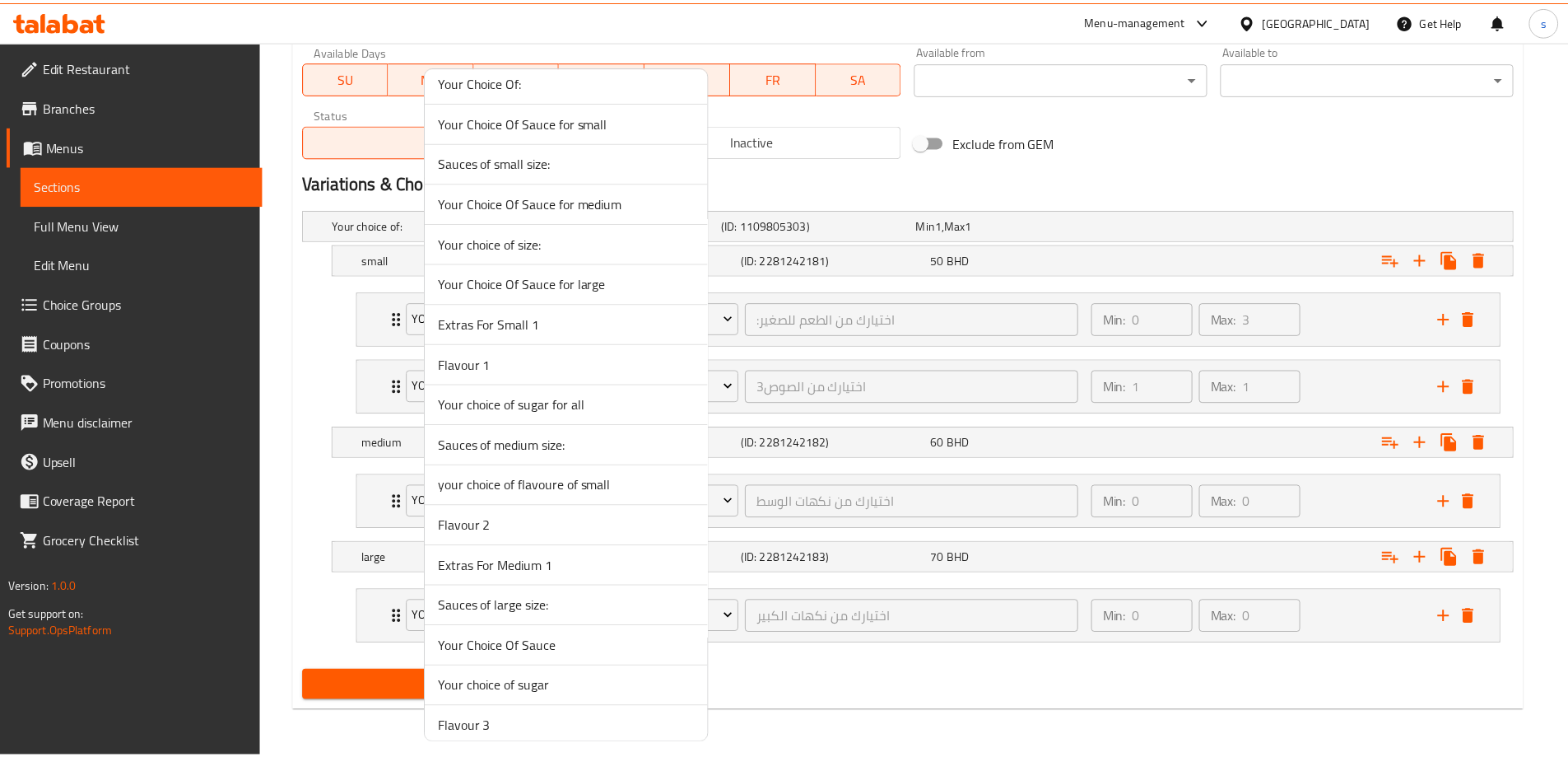
scroll to position [2877, 0]
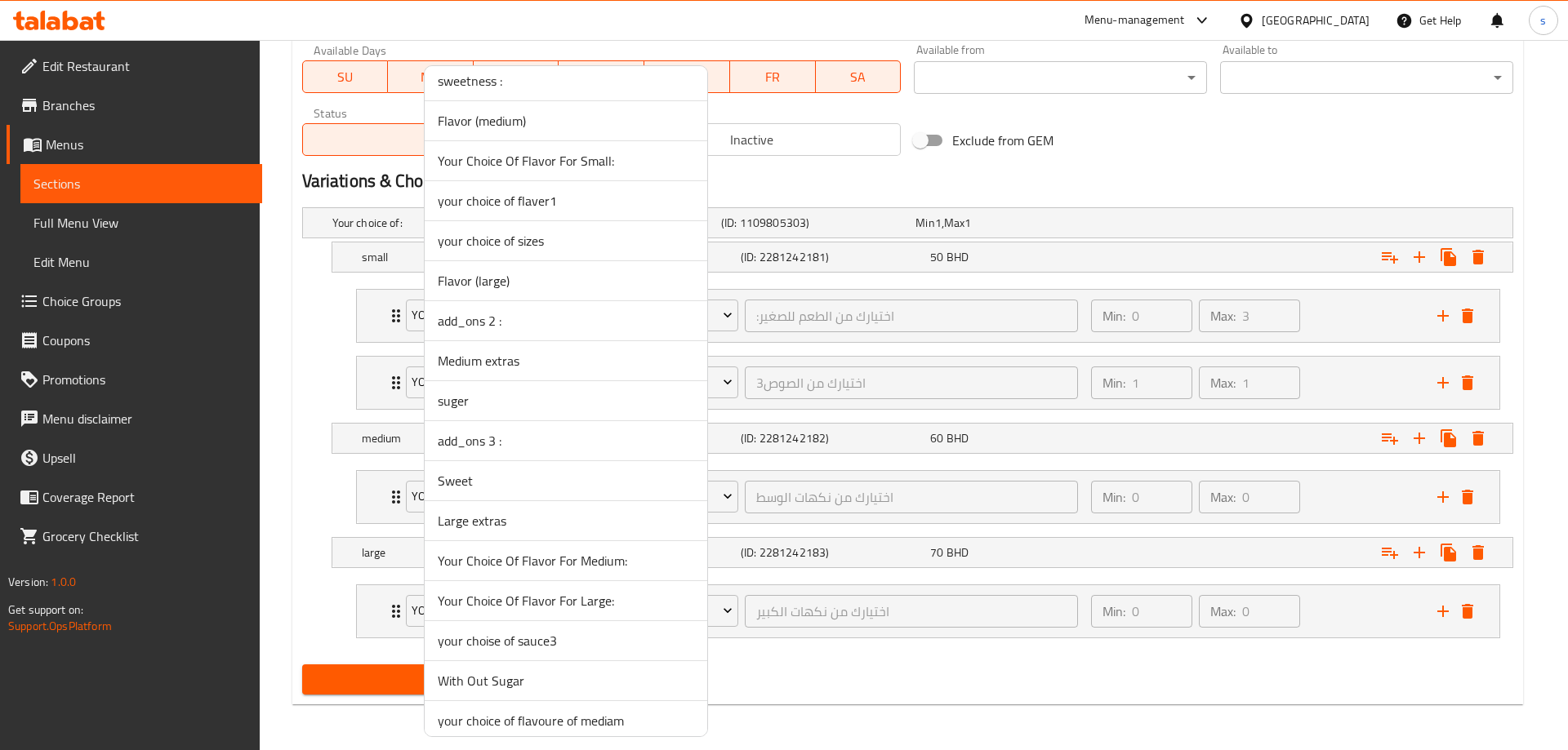
click at [537, 411] on li "suger" at bounding box center [566, 402] width 282 height 40
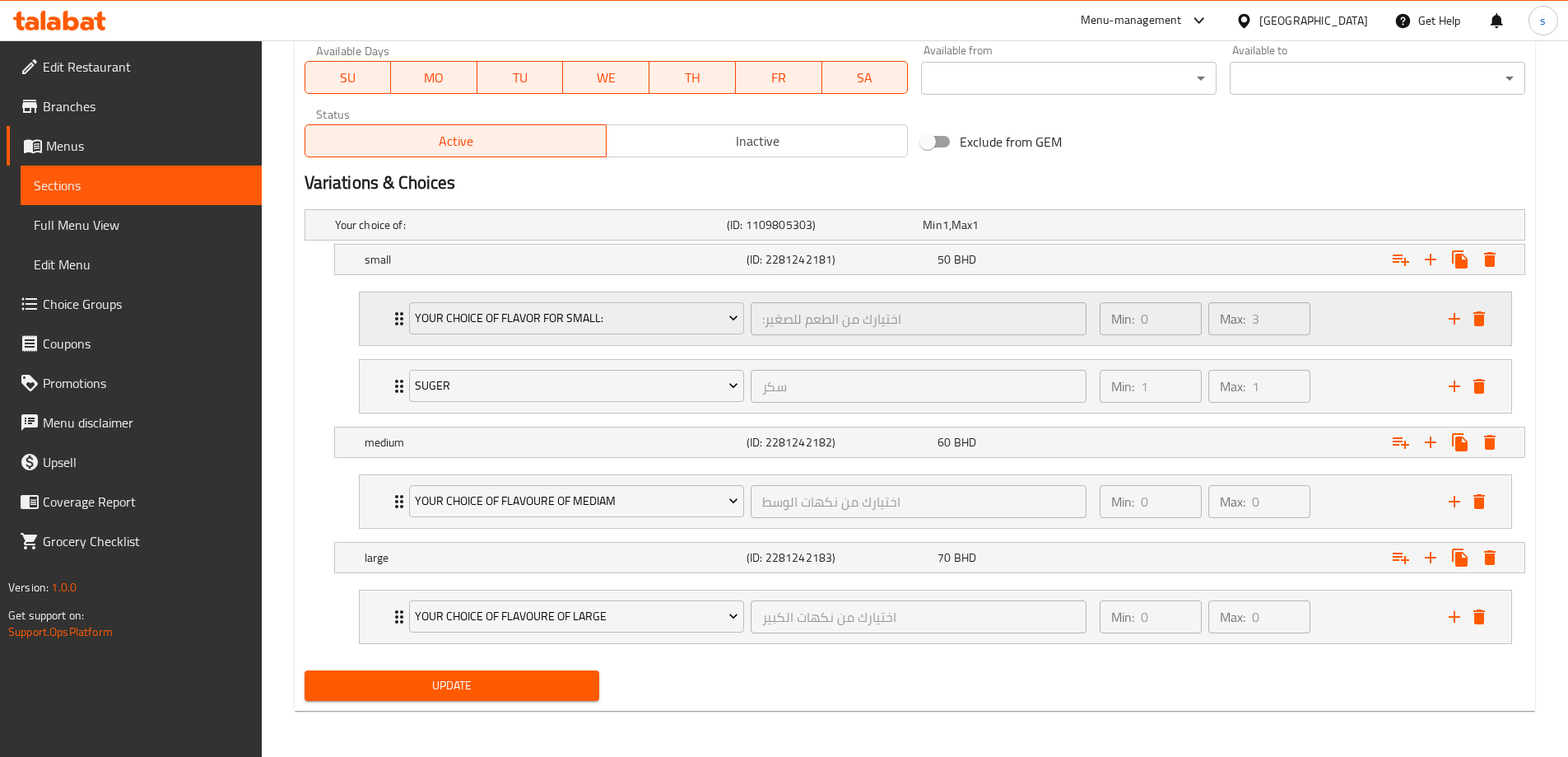
click at [1240, 323] on p "Max:" at bounding box center [1233, 318] width 26 height 19
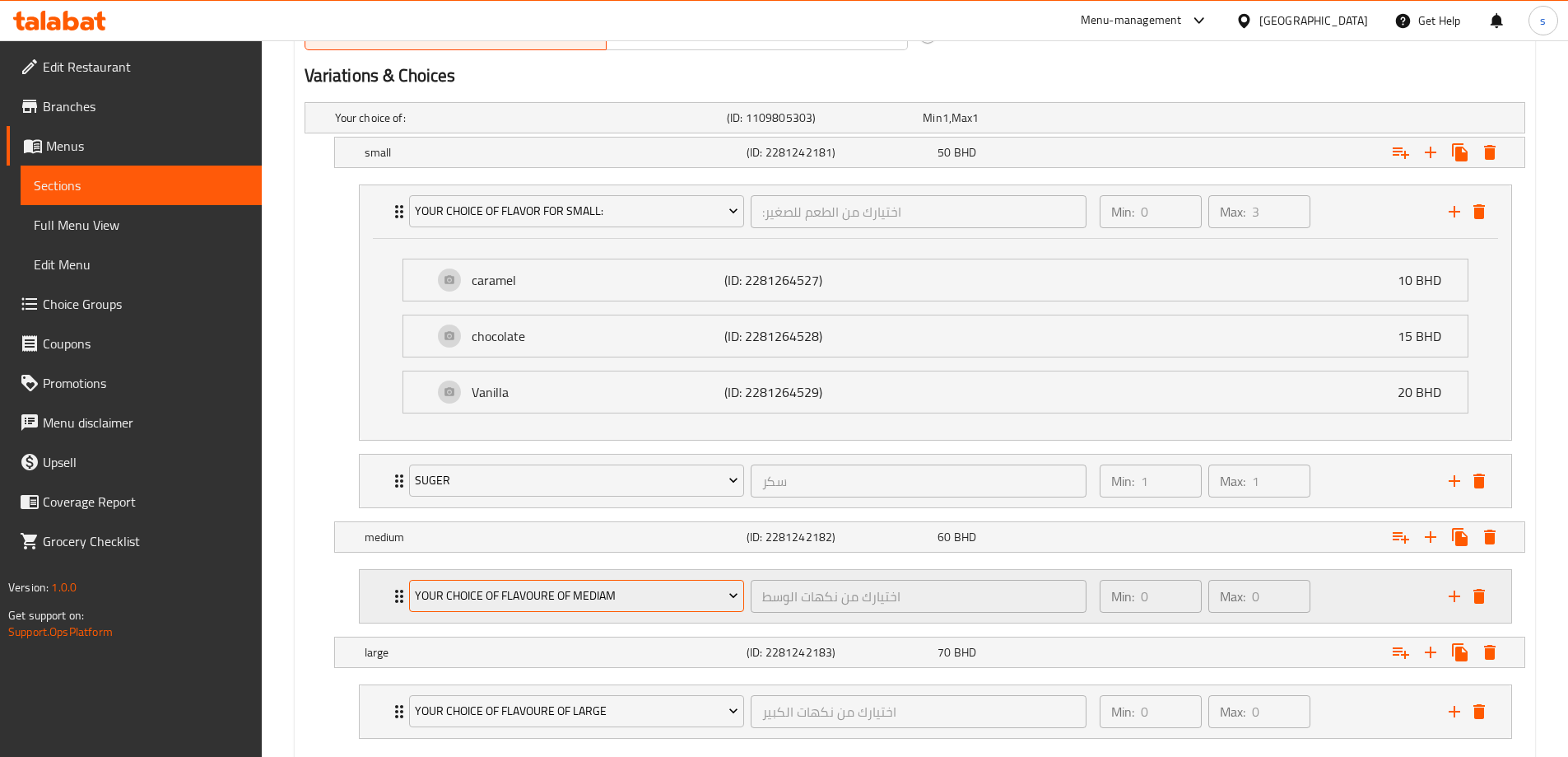
scroll to position [964, 0]
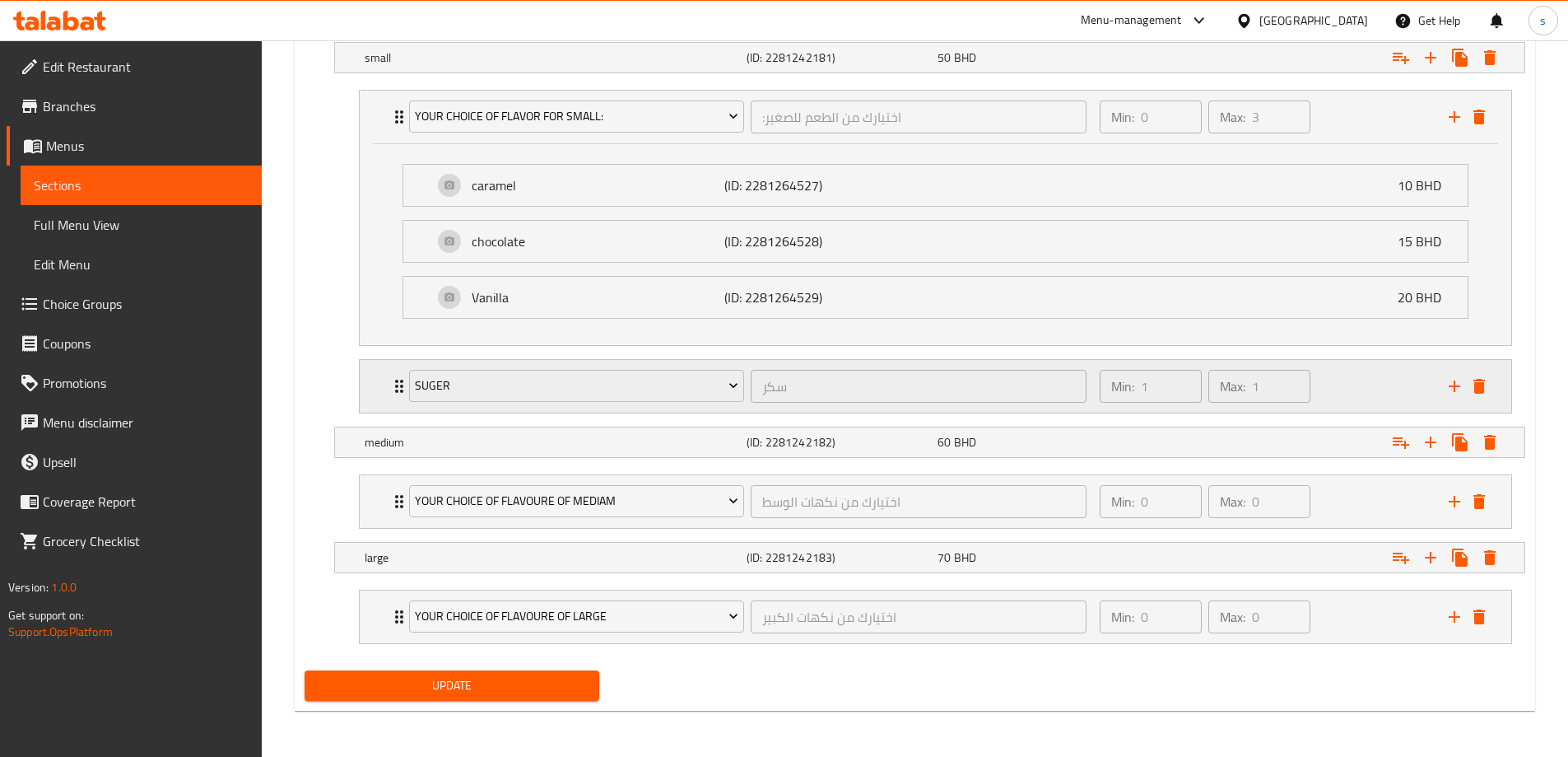
click at [400, 395] on div "suger سكر ​" at bounding box center [748, 386] width 698 height 53
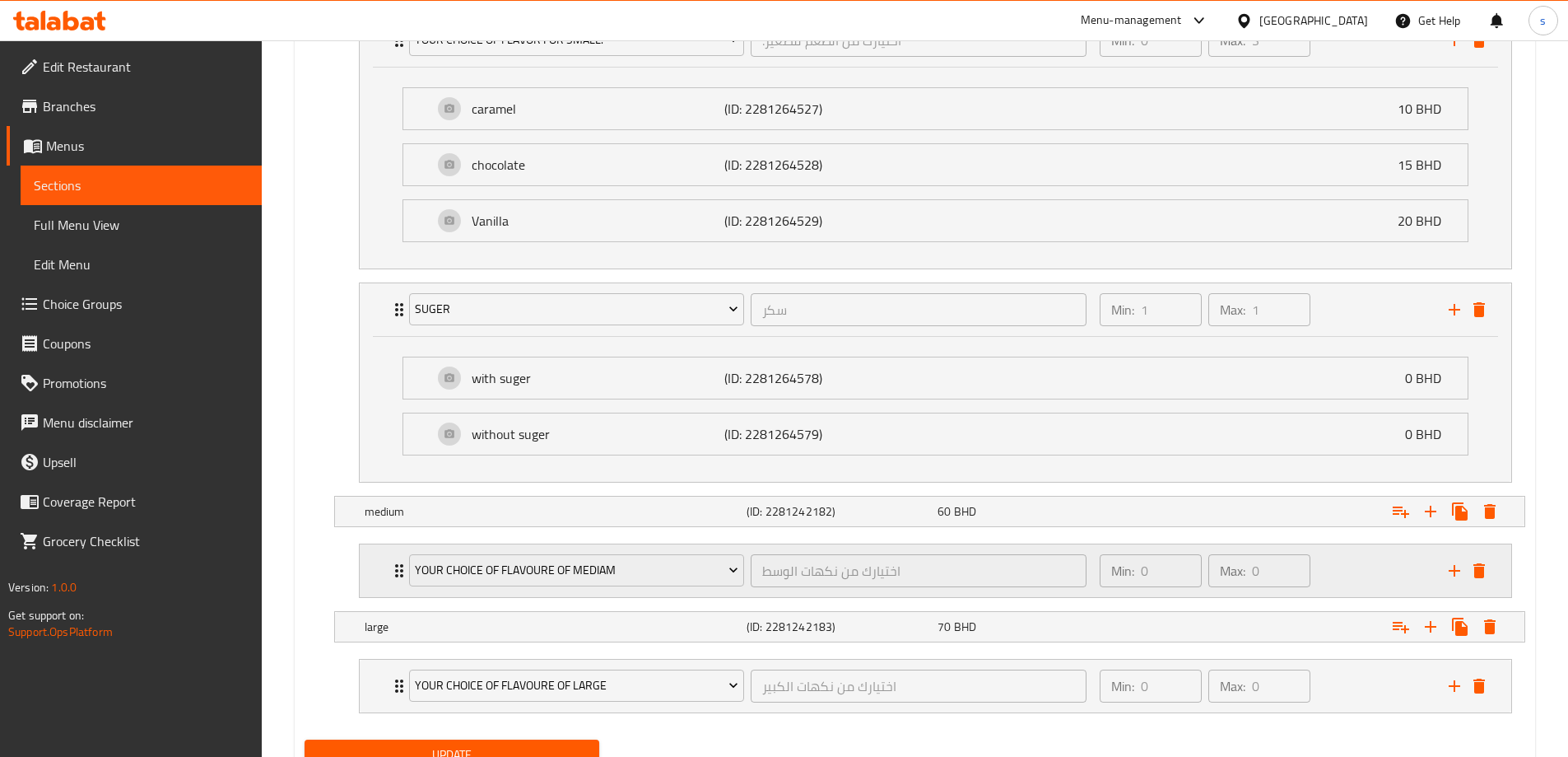
scroll to position [1110, 0]
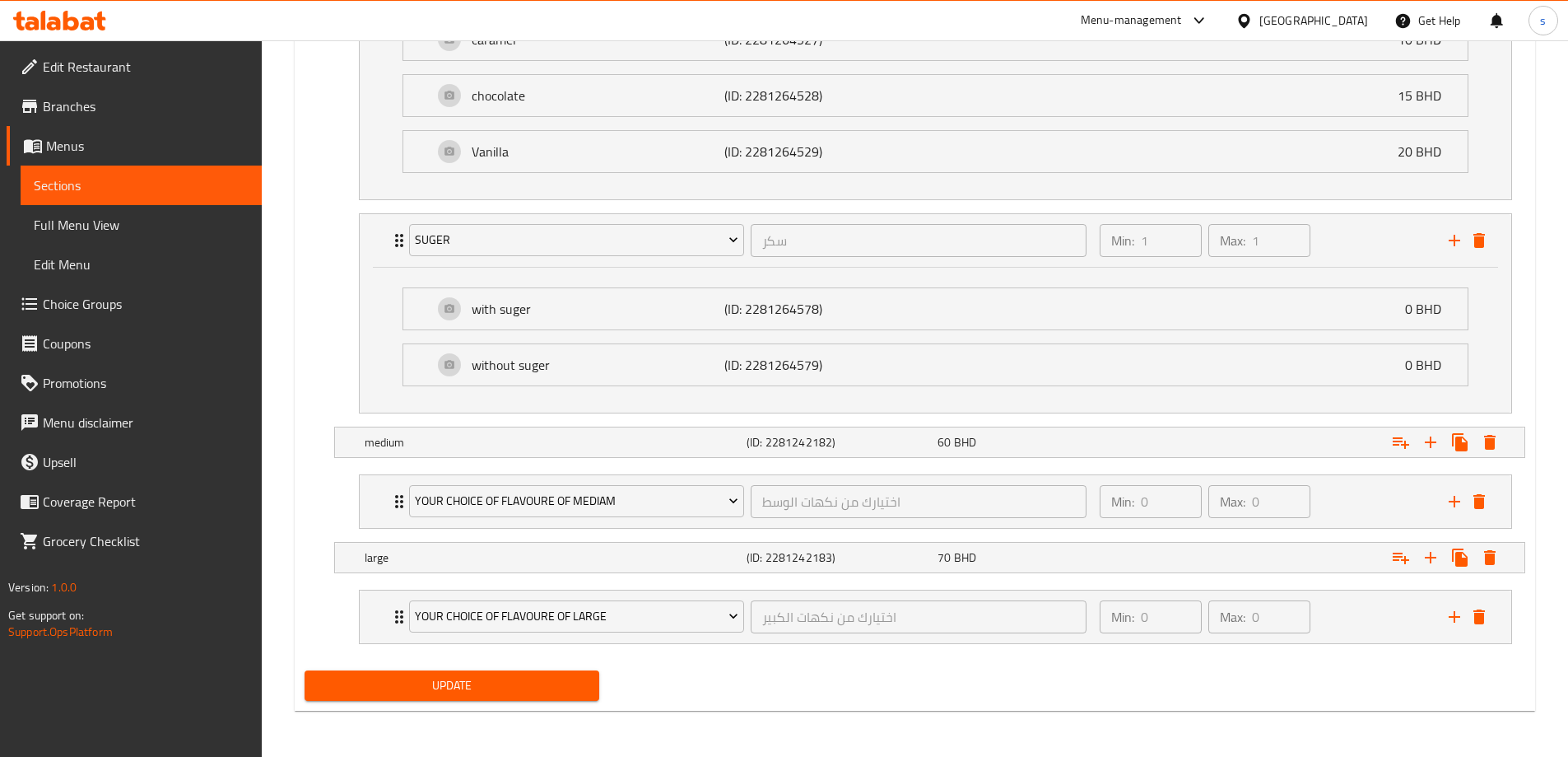
click at [481, 688] on span "Update" at bounding box center [453, 686] width 269 height 20
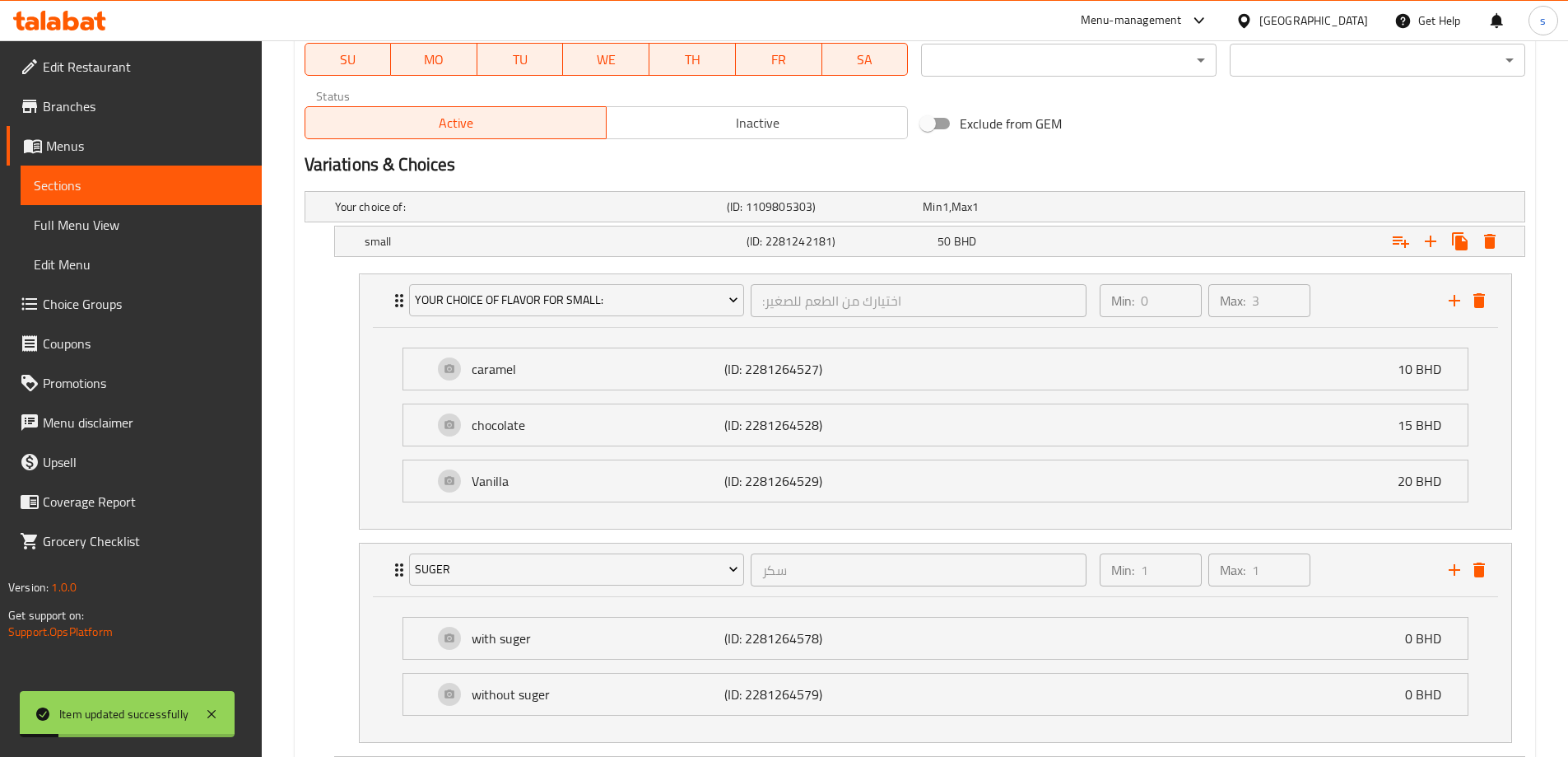
click at [66, 153] on span "Menus" at bounding box center [147, 145] width 202 height 19
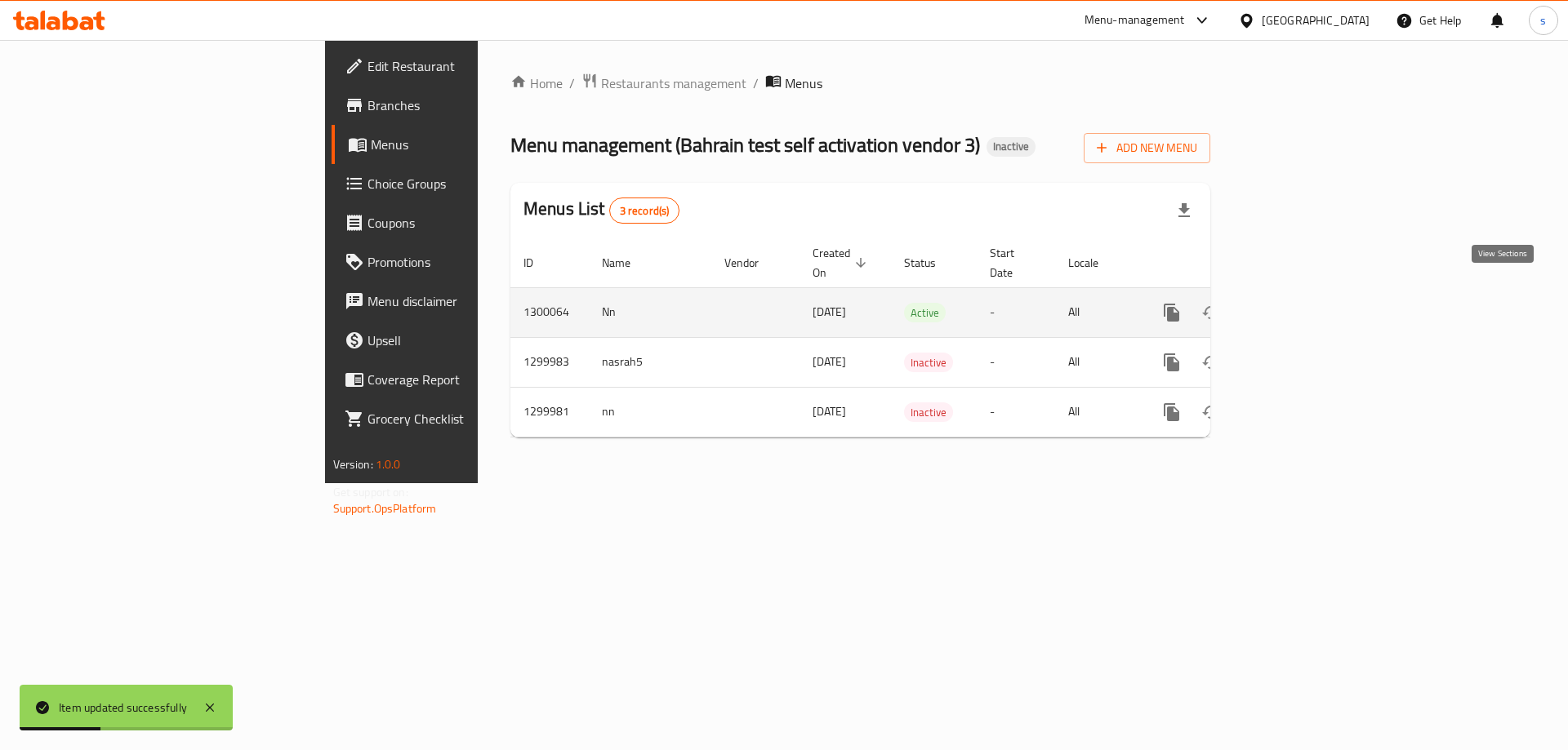
click at [1309, 293] on link "enhanced table" at bounding box center [1289, 312] width 40 height 40
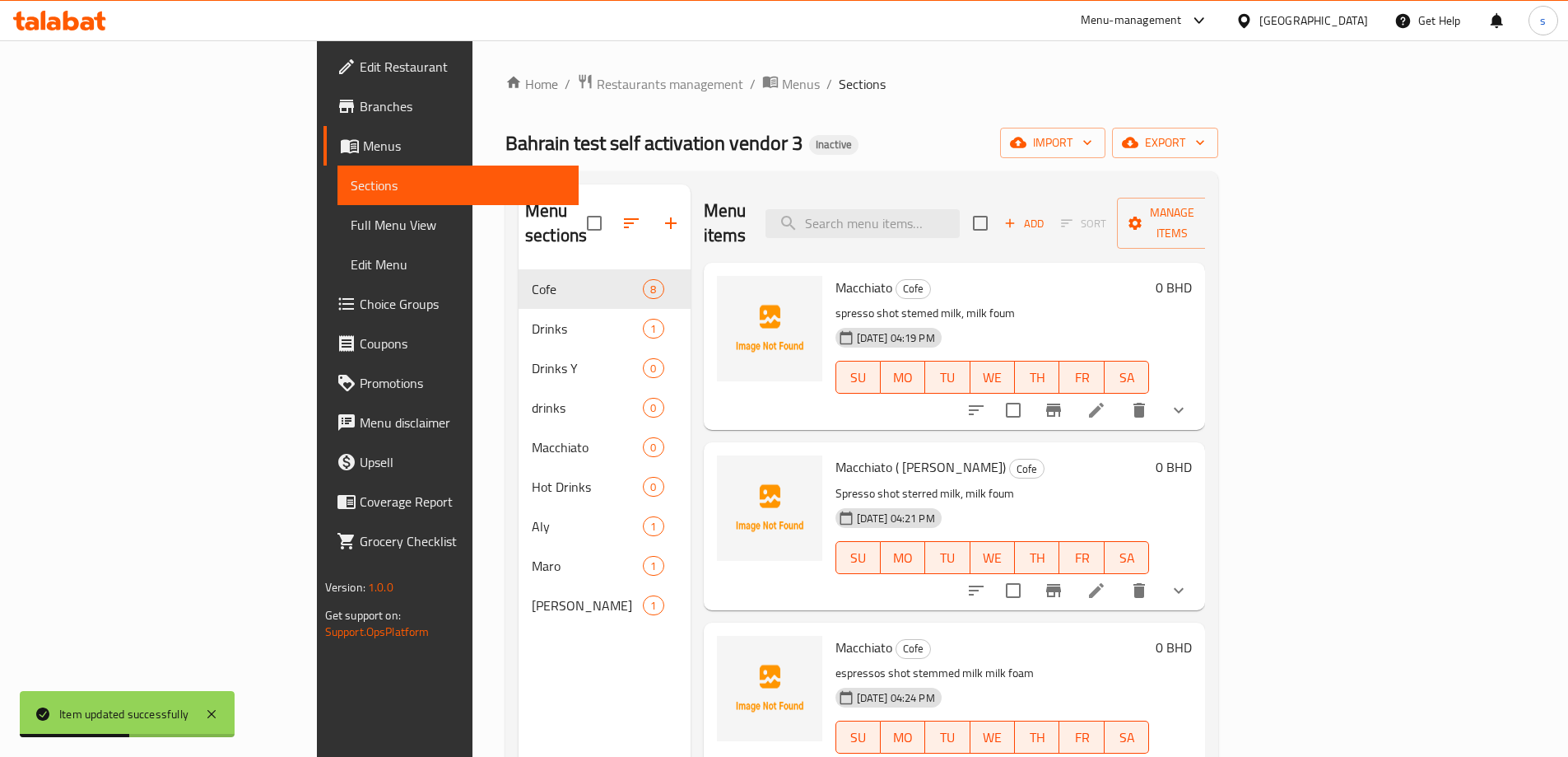
scroll to position [83, 0]
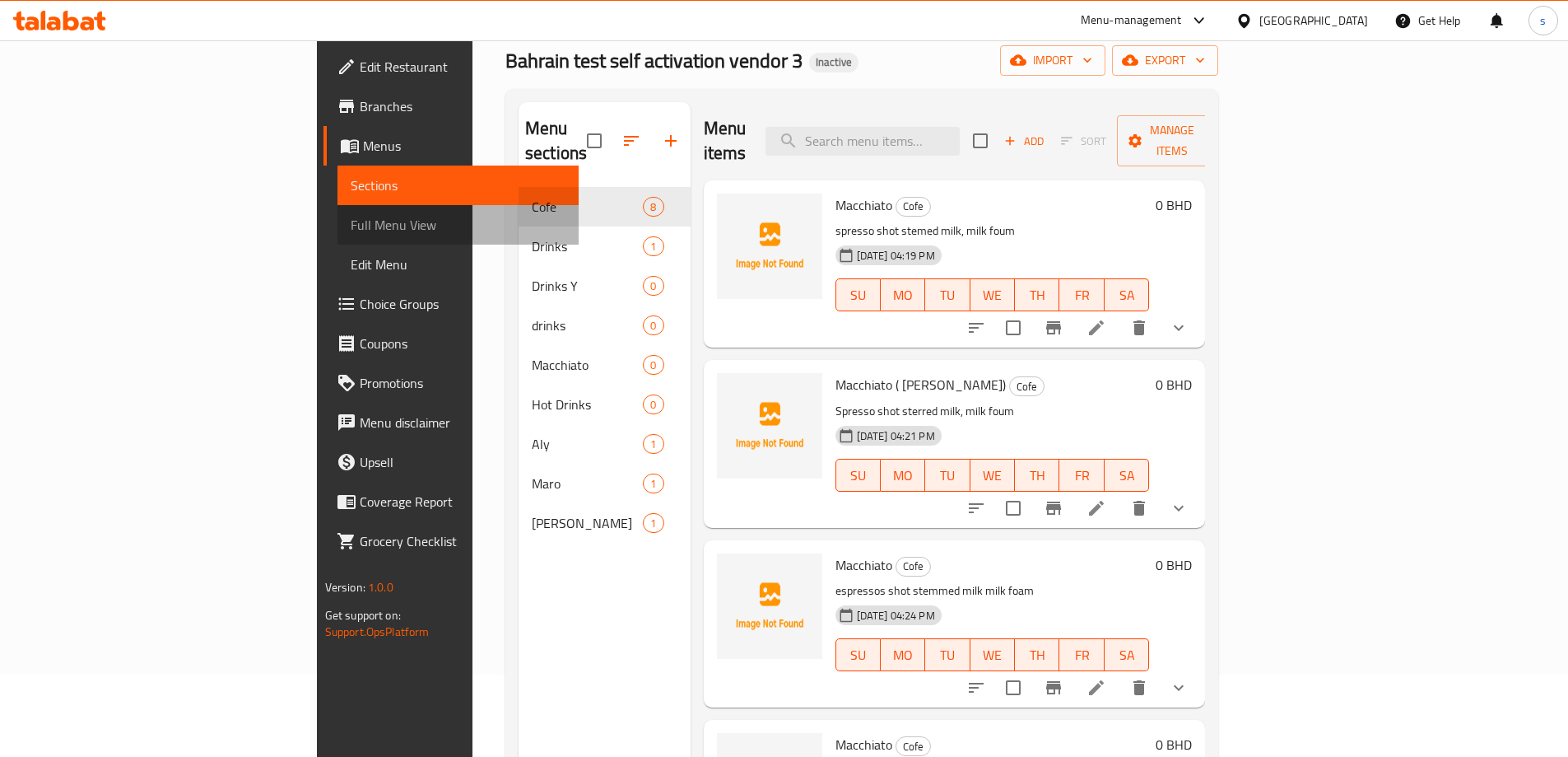
click at [351, 218] on span "Full Menu View" at bounding box center [458, 225] width 215 height 19
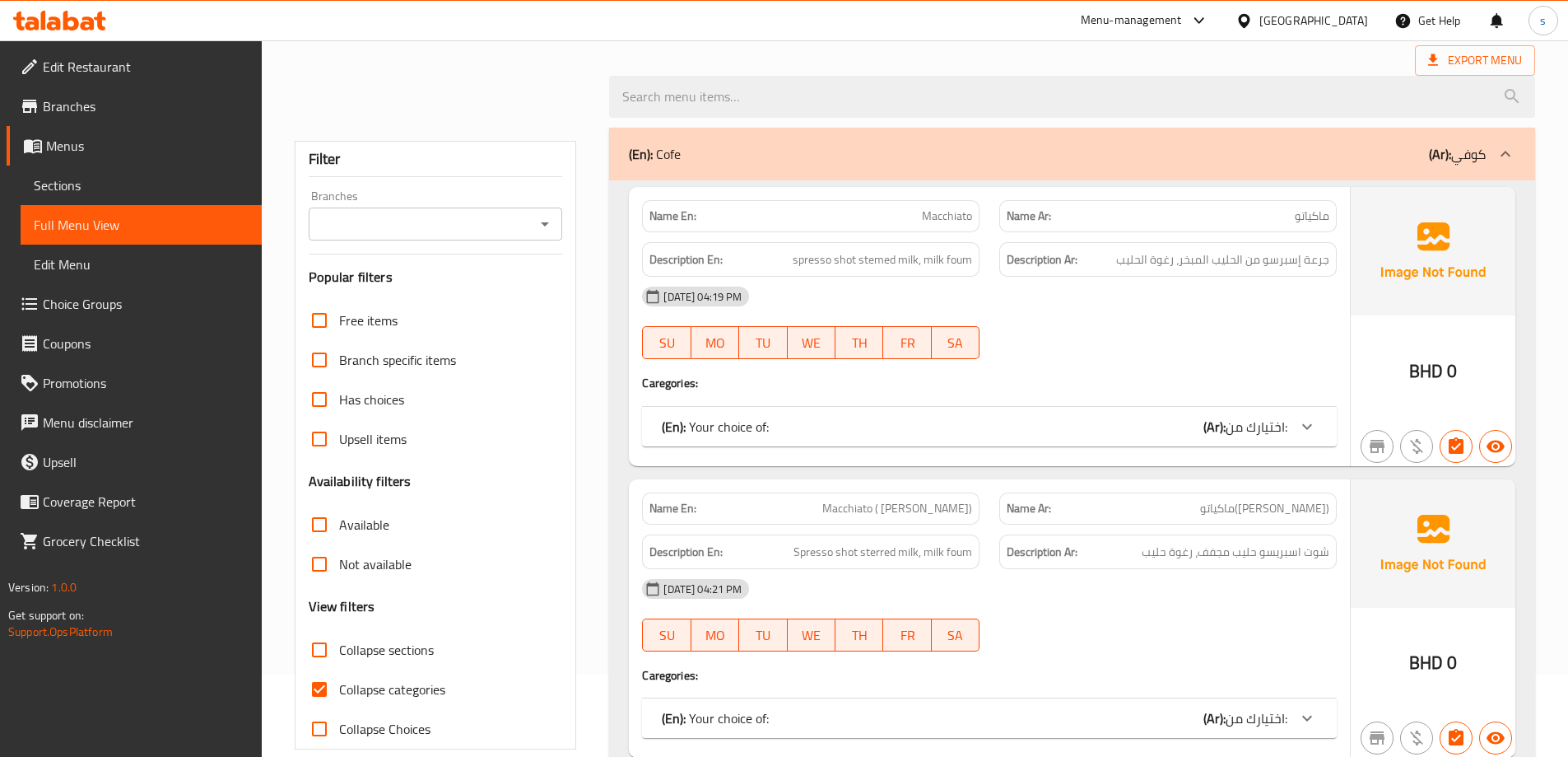
click at [1315, 422] on icon at bounding box center [1307, 426] width 19 height 19
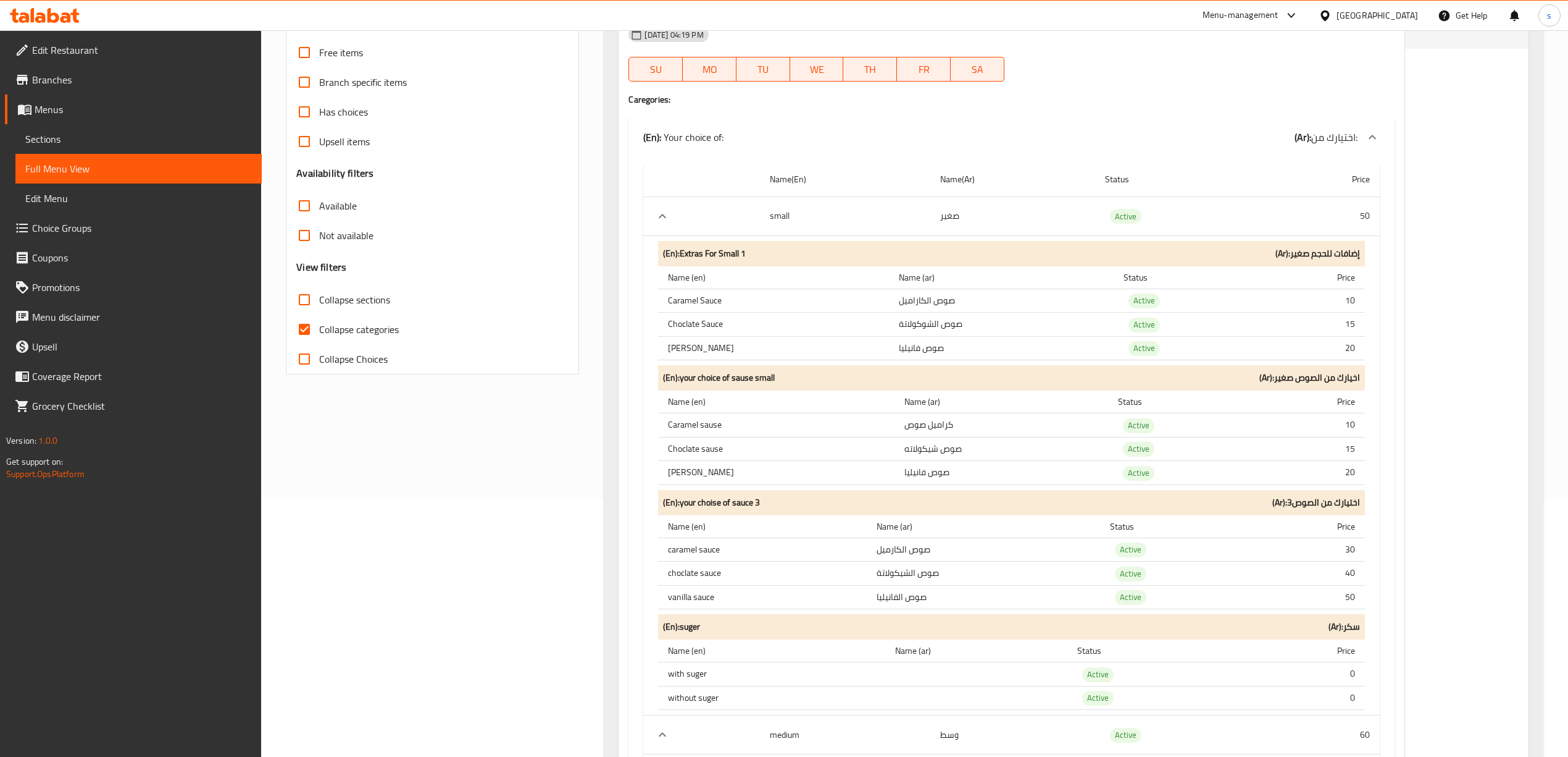
scroll to position [226, 0]
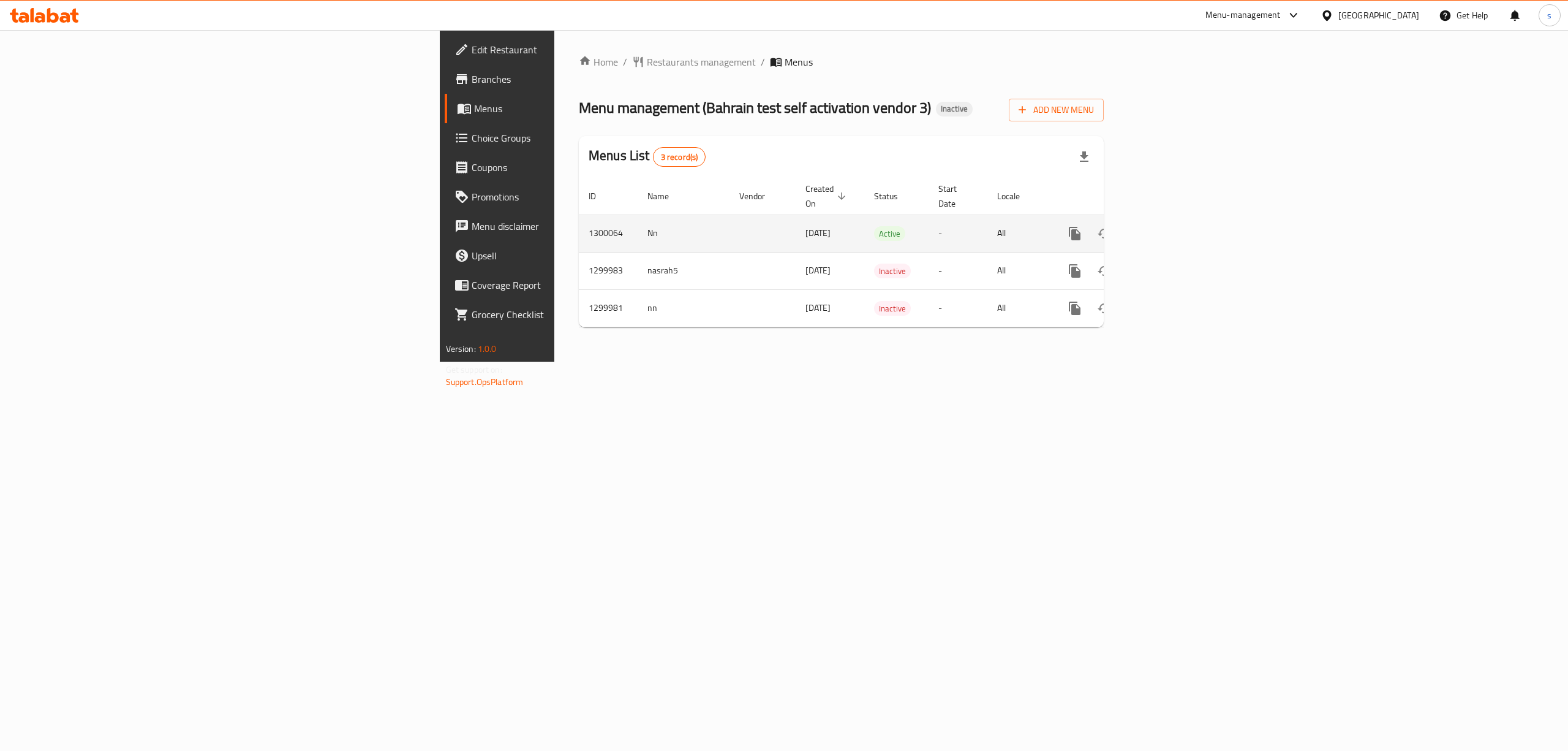
click at [1171, 226] on icon "enhanced table" at bounding box center [1162, 233] width 14 height 14
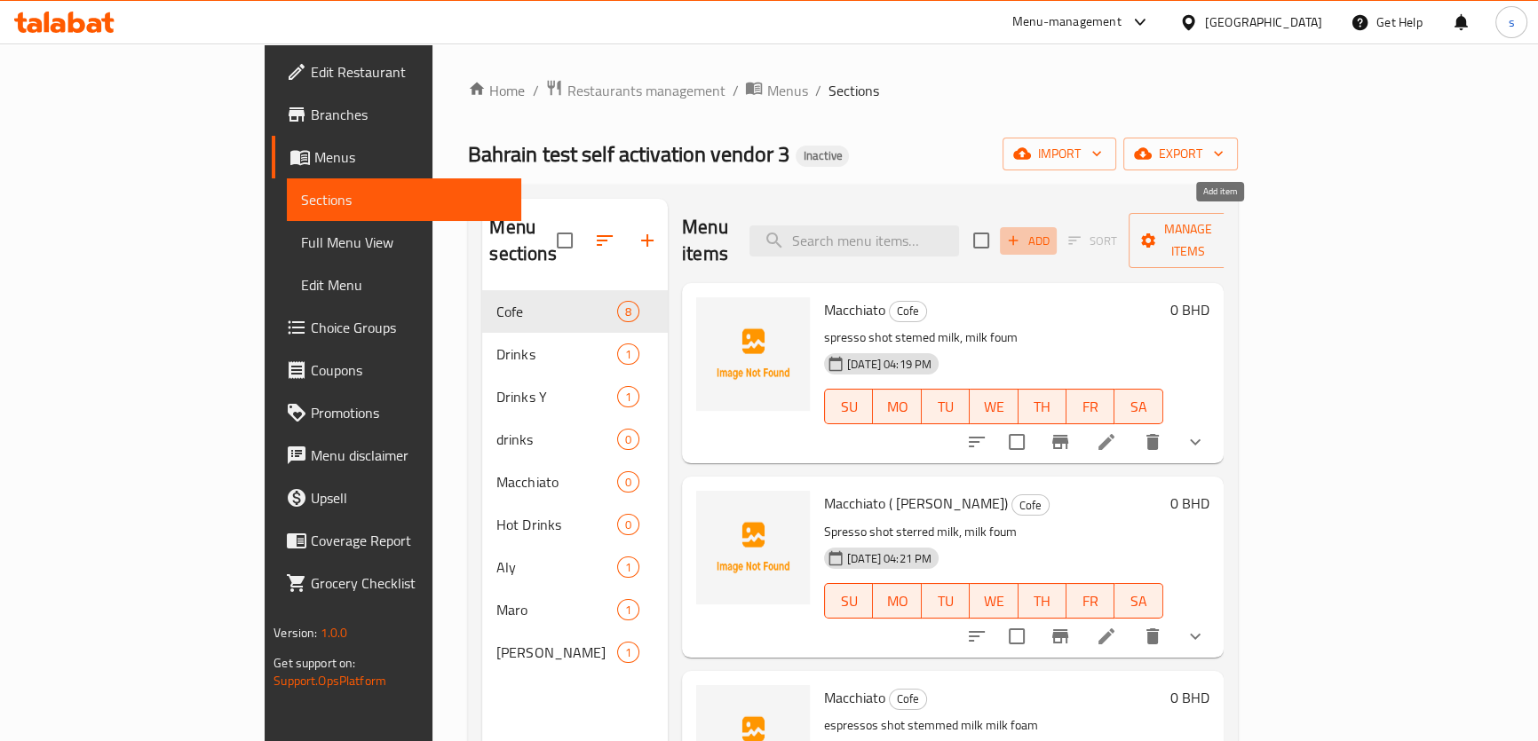
click at [1052, 231] on span "Add" at bounding box center [1028, 241] width 48 height 20
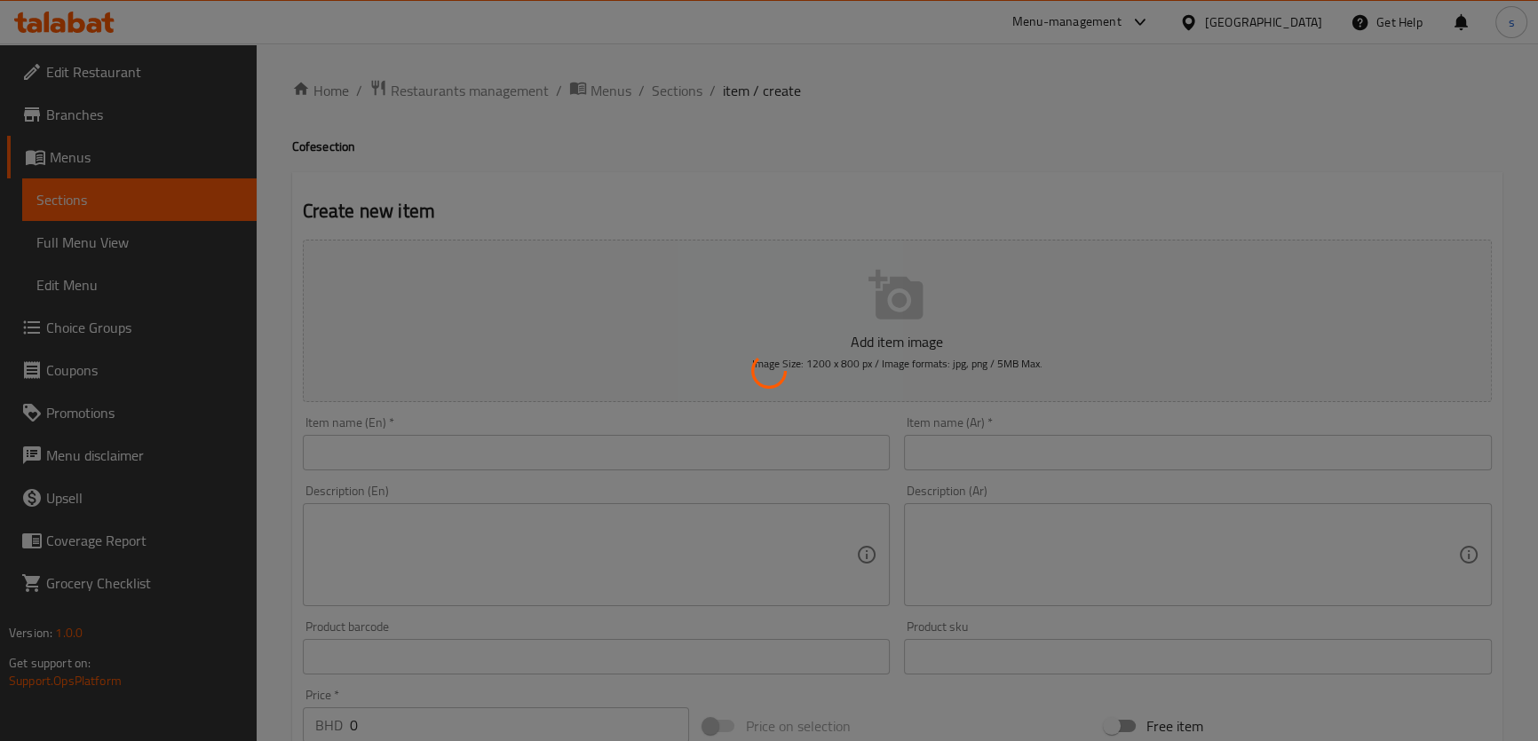
click at [672, 443] on div at bounding box center [769, 370] width 1538 height 741
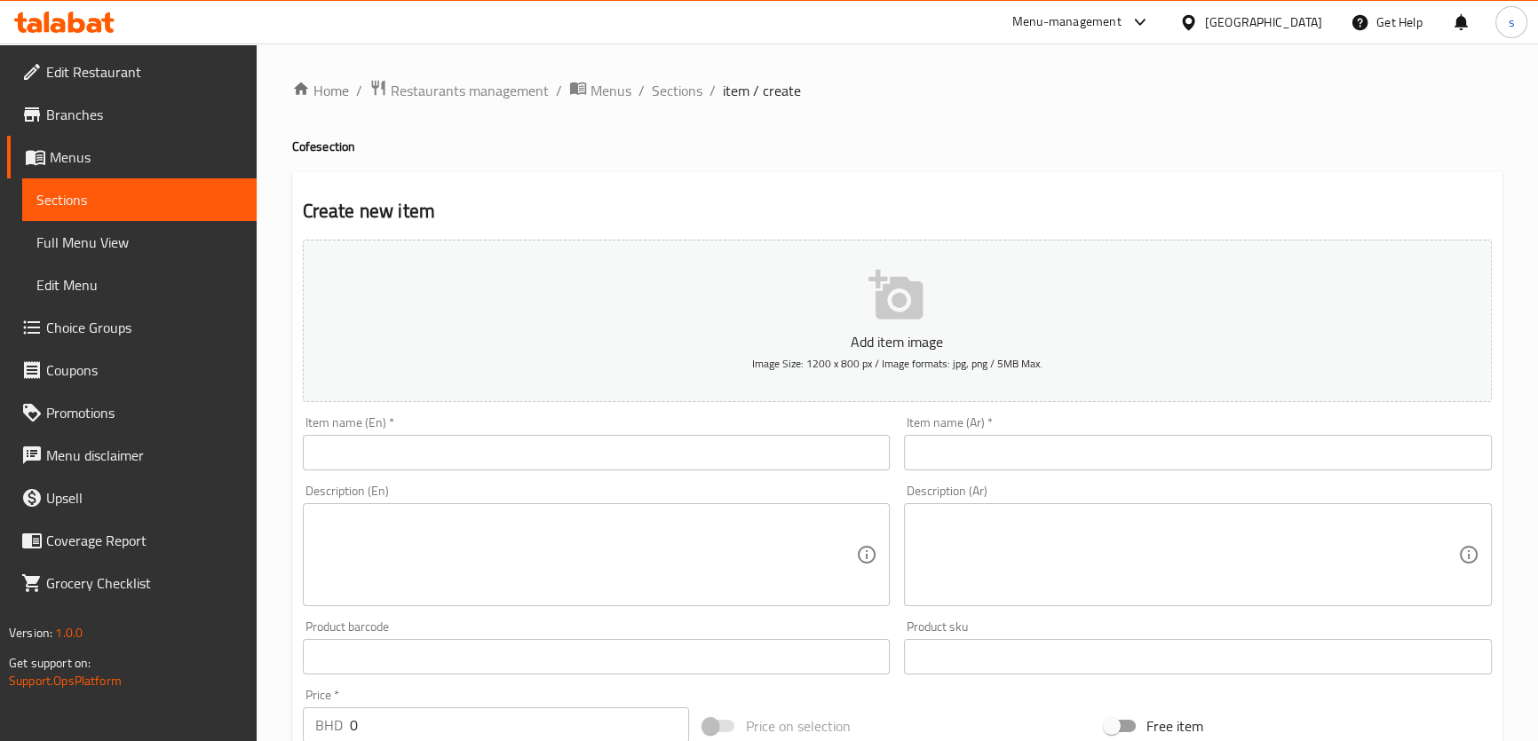
click at [694, 454] on input "text" at bounding box center [597, 453] width 588 height 36
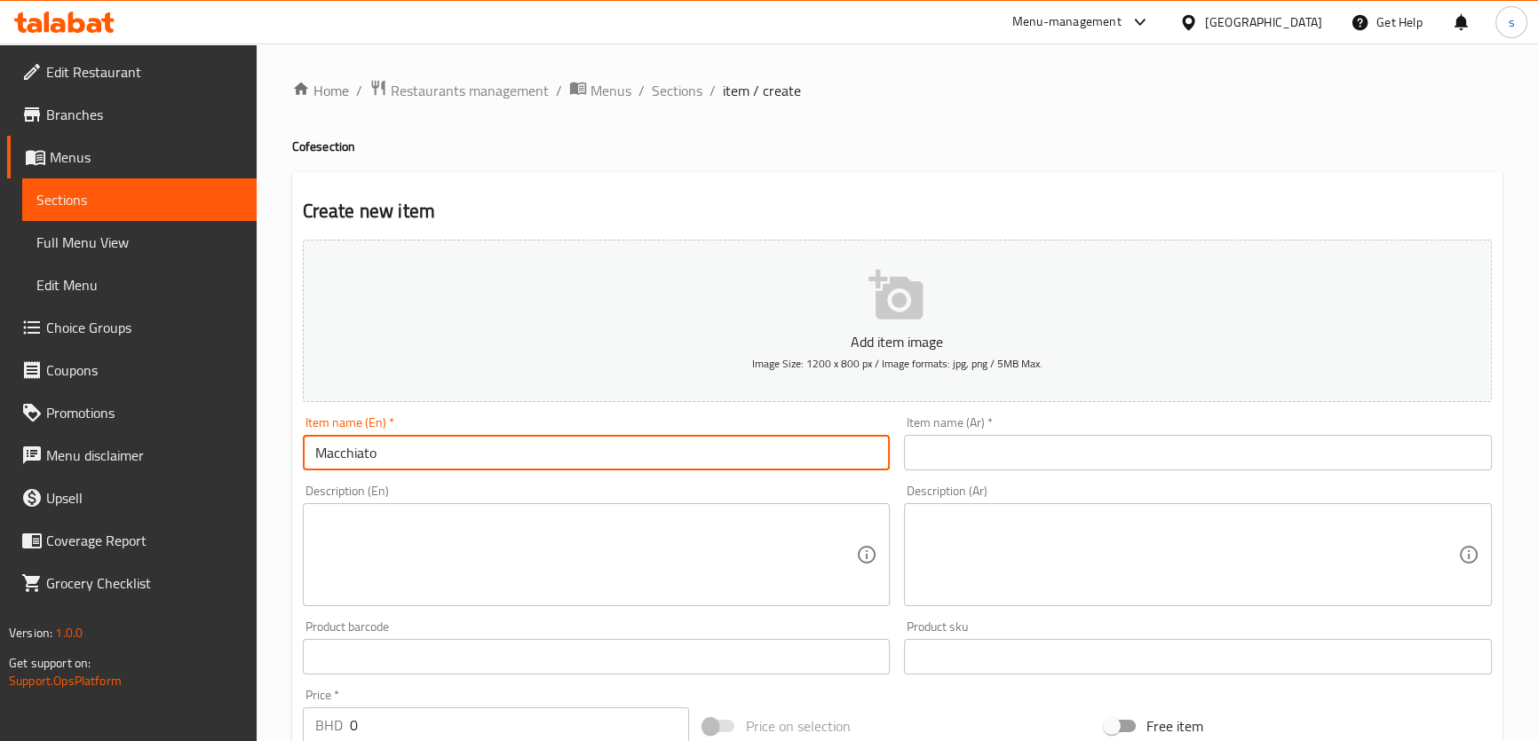
click at [473, 446] on input "Macchiato" at bounding box center [597, 453] width 588 height 36
type input "Macchiato shady"
drag, startPoint x: 1147, startPoint y: 454, endPoint x: 1202, endPoint y: 452, distance: 55.1
click at [1147, 454] on input "text" at bounding box center [1198, 453] width 588 height 36
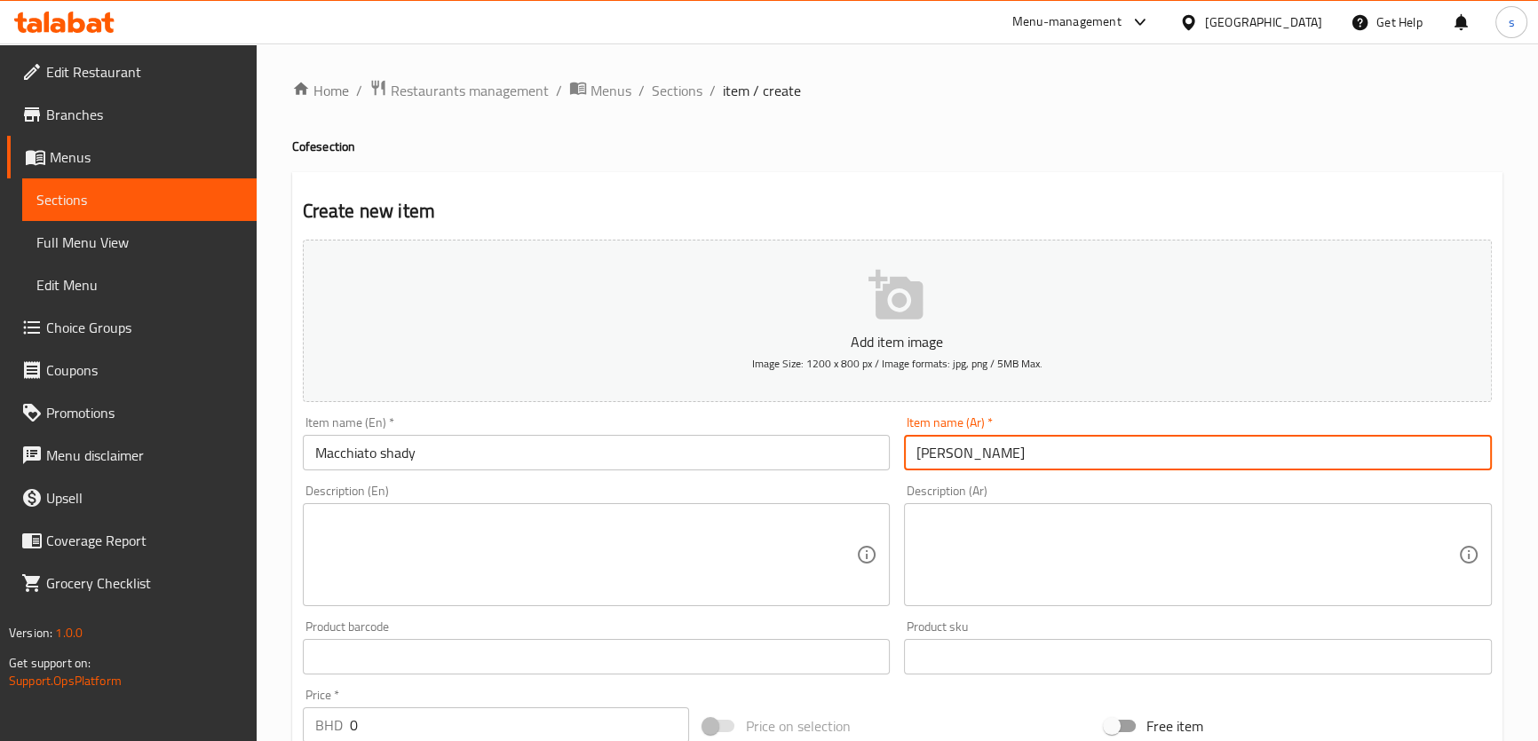
type input "[PERSON_NAME]"
click at [538, 519] on textarea at bounding box center [586, 555] width 542 height 84
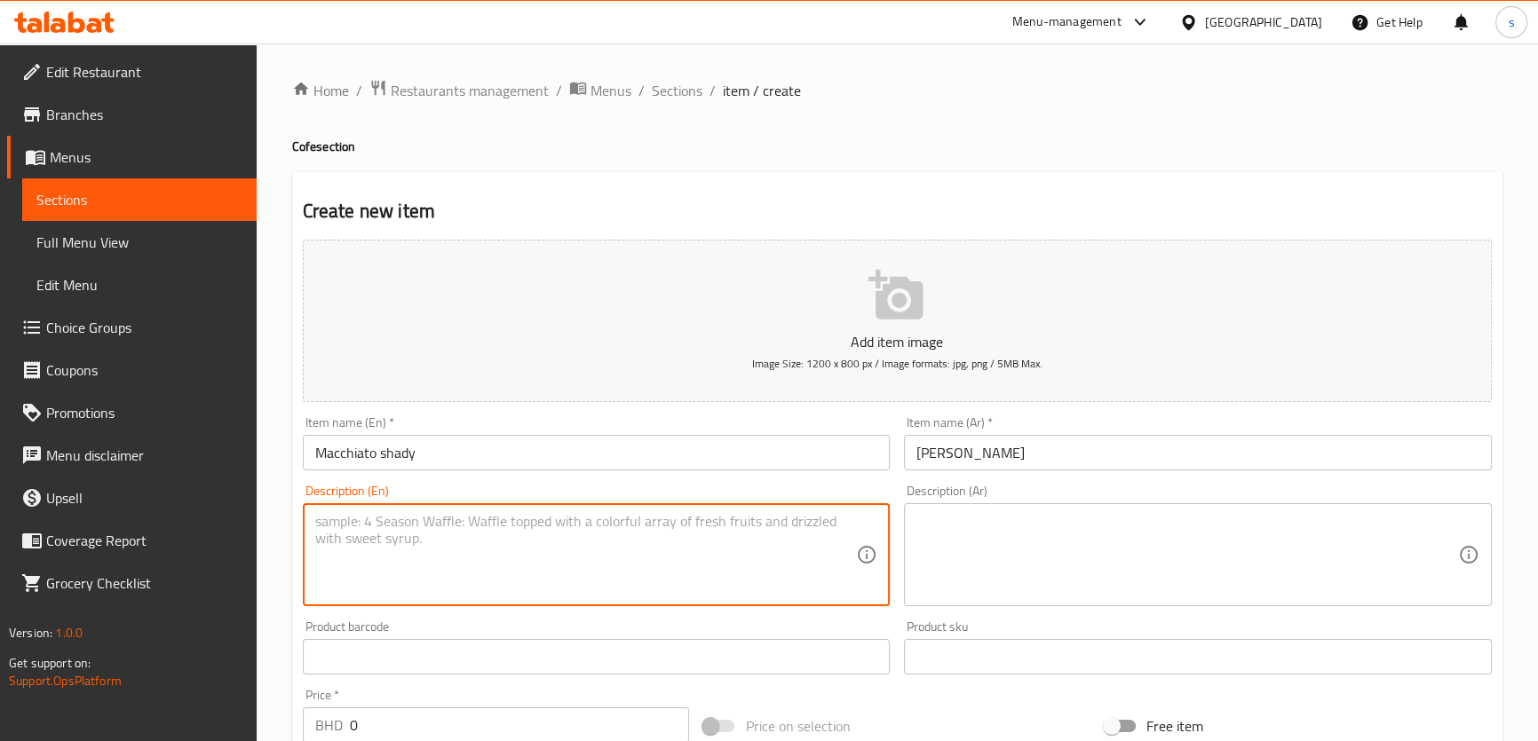
click at [497, 542] on textarea at bounding box center [586, 555] width 542 height 84
click at [636, 548] on textarea at bounding box center [586, 555] width 542 height 84
paste textarea "spresso shot stemed milk, milk foum"
type textarea "spresso shot stemed milk, milk foum"
click at [1160, 530] on textarea at bounding box center [1187, 555] width 542 height 84
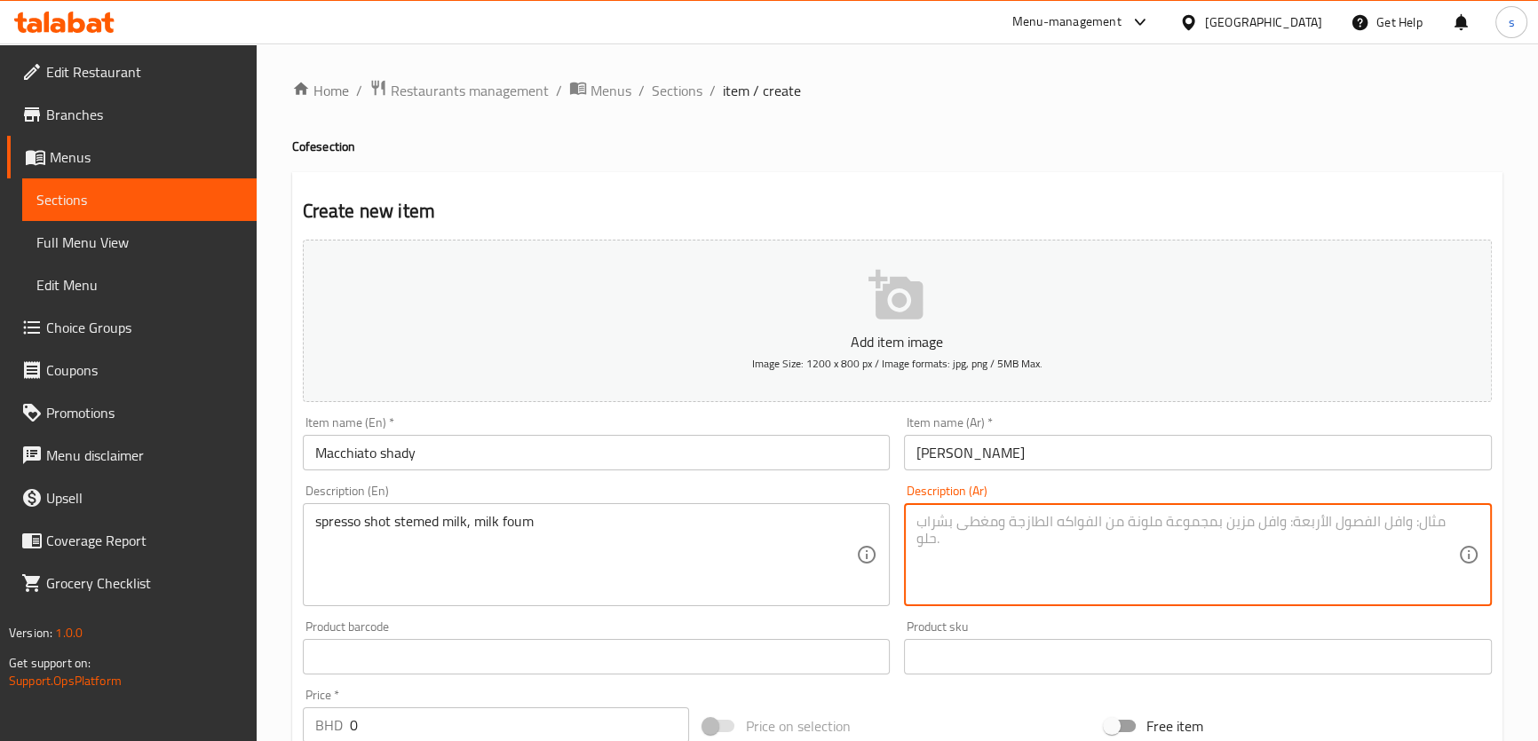
click at [1001, 534] on textarea at bounding box center [1187, 555] width 542 height 84
paste textarea "جرعة إسبرسو من الحليب المبخر، رغوة الحليب"
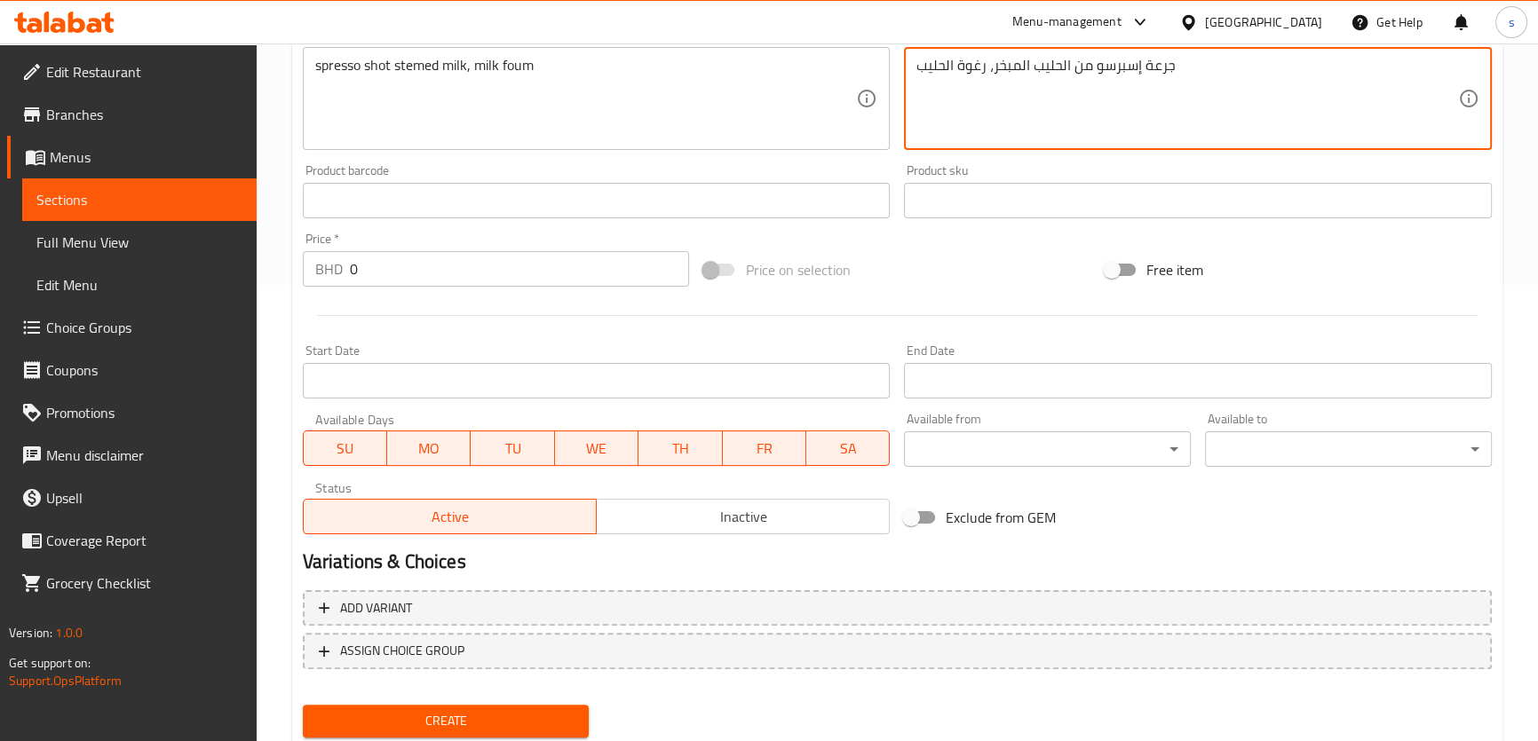
scroll to position [511, 0]
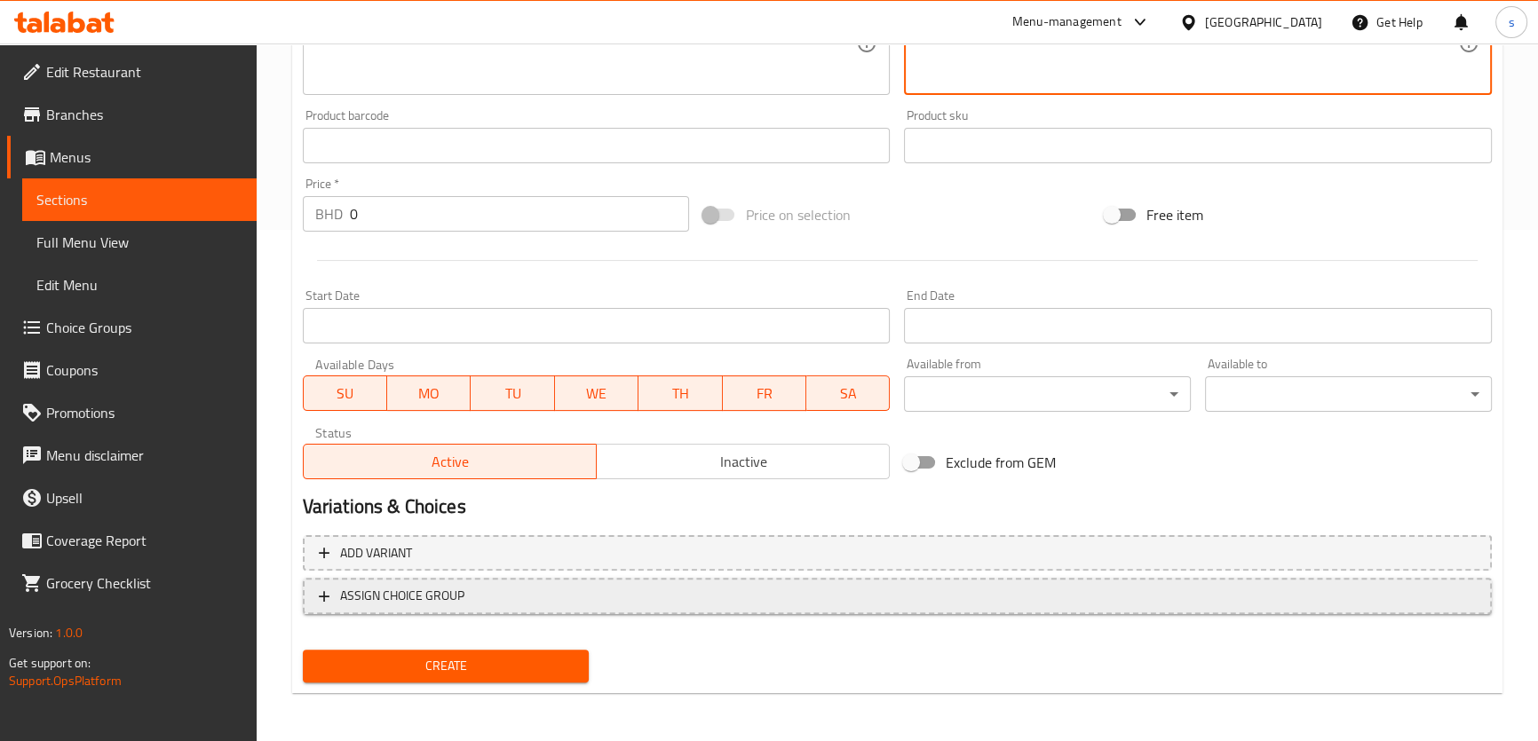
type textarea "جرعة إسبرسو من الحليب المبخر، رغوة الحليب"
click at [519, 599] on span "ASSIGN CHOICE GROUP" at bounding box center [897, 596] width 1157 height 22
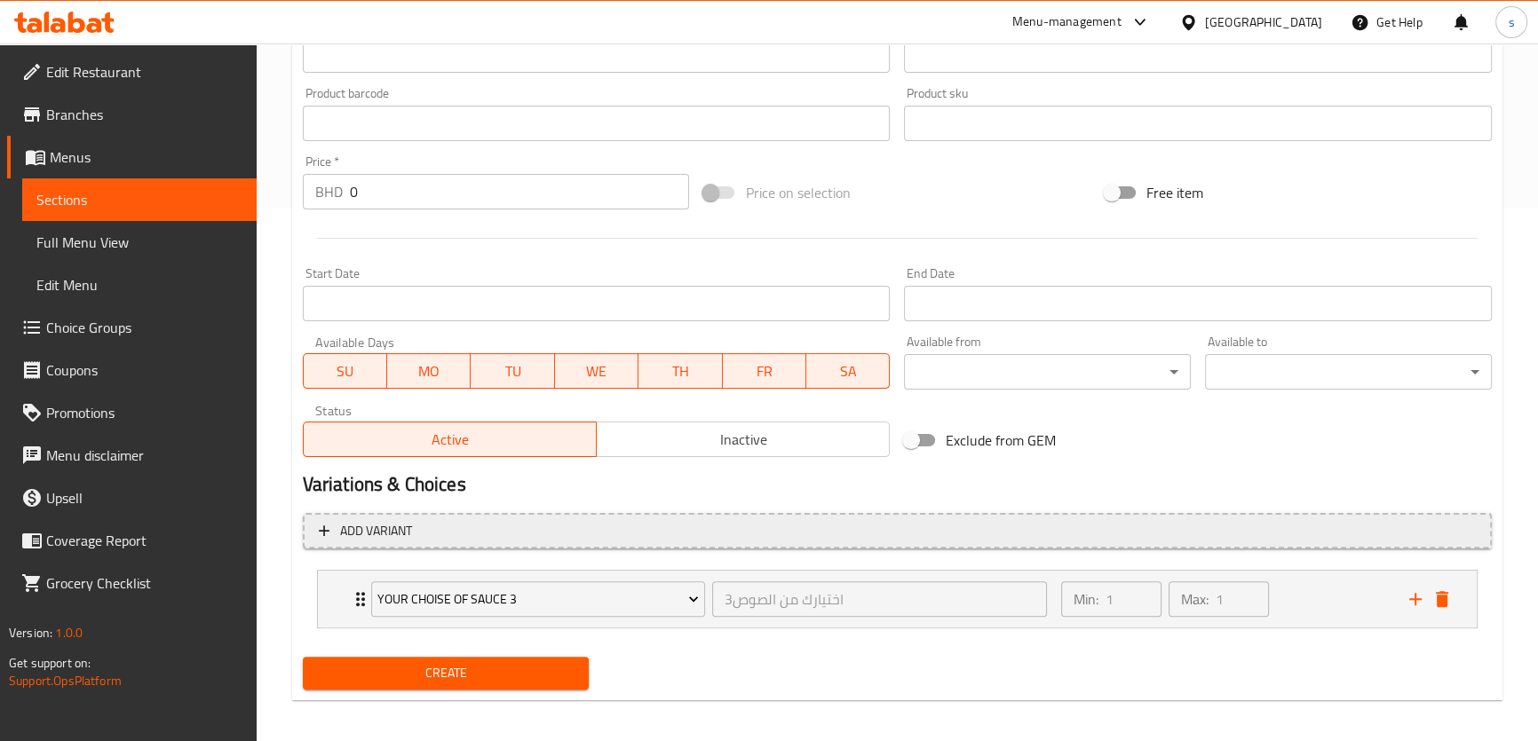
scroll to position [541, 0]
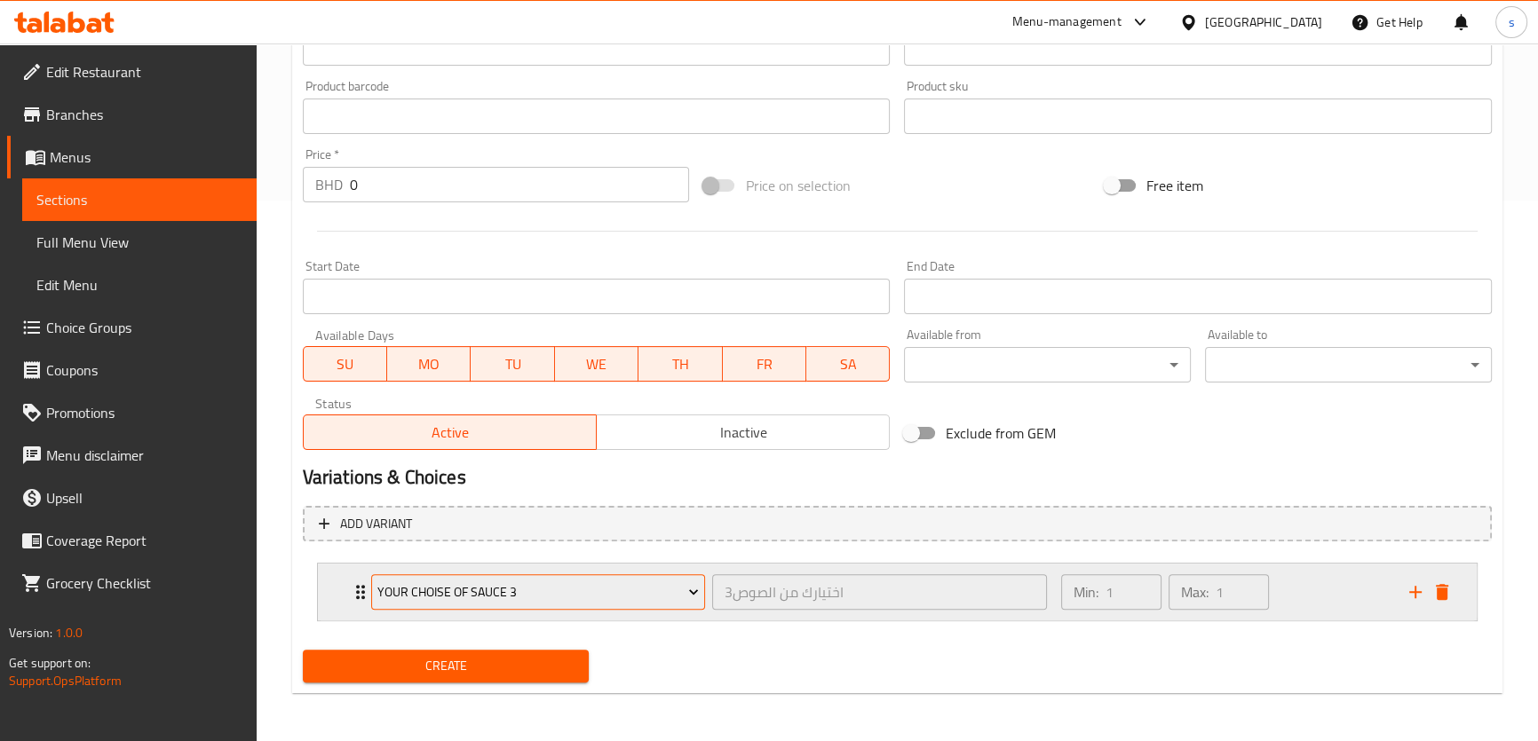
click at [578, 586] on span "your choise of sauce 3" at bounding box center [537, 593] width 321 height 22
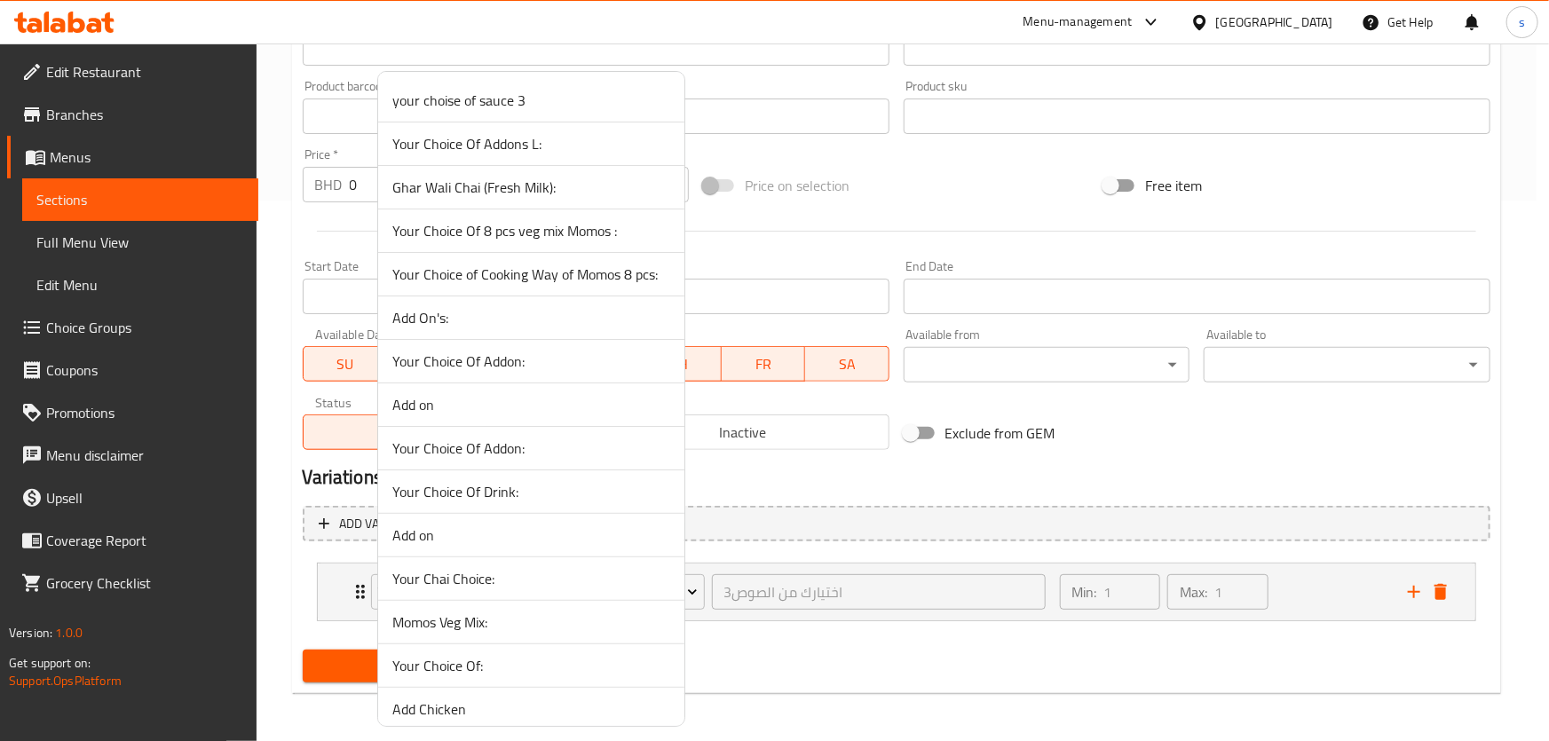
click at [808, 639] on div at bounding box center [774, 370] width 1549 height 741
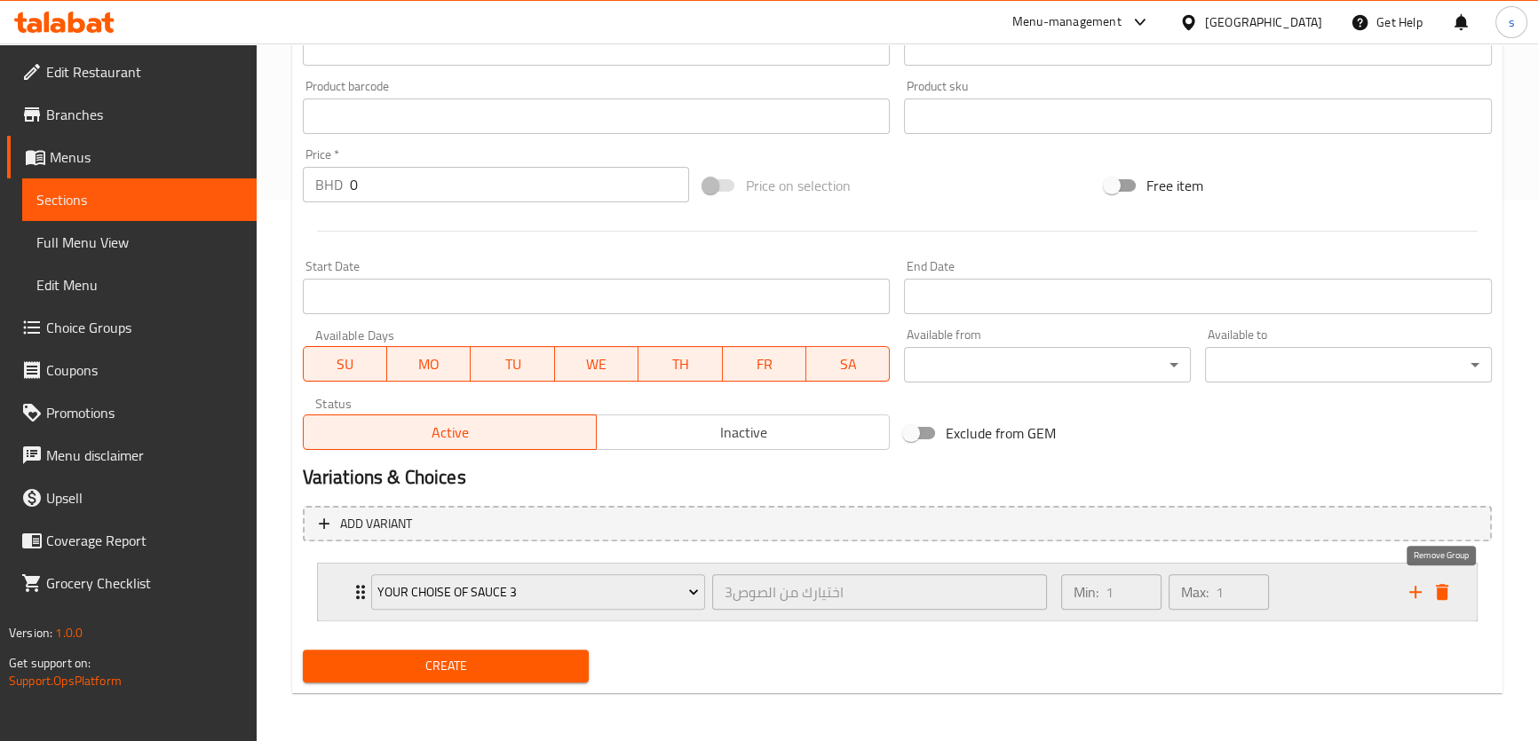
click at [1440, 582] on icon "delete" at bounding box center [1441, 592] width 21 height 21
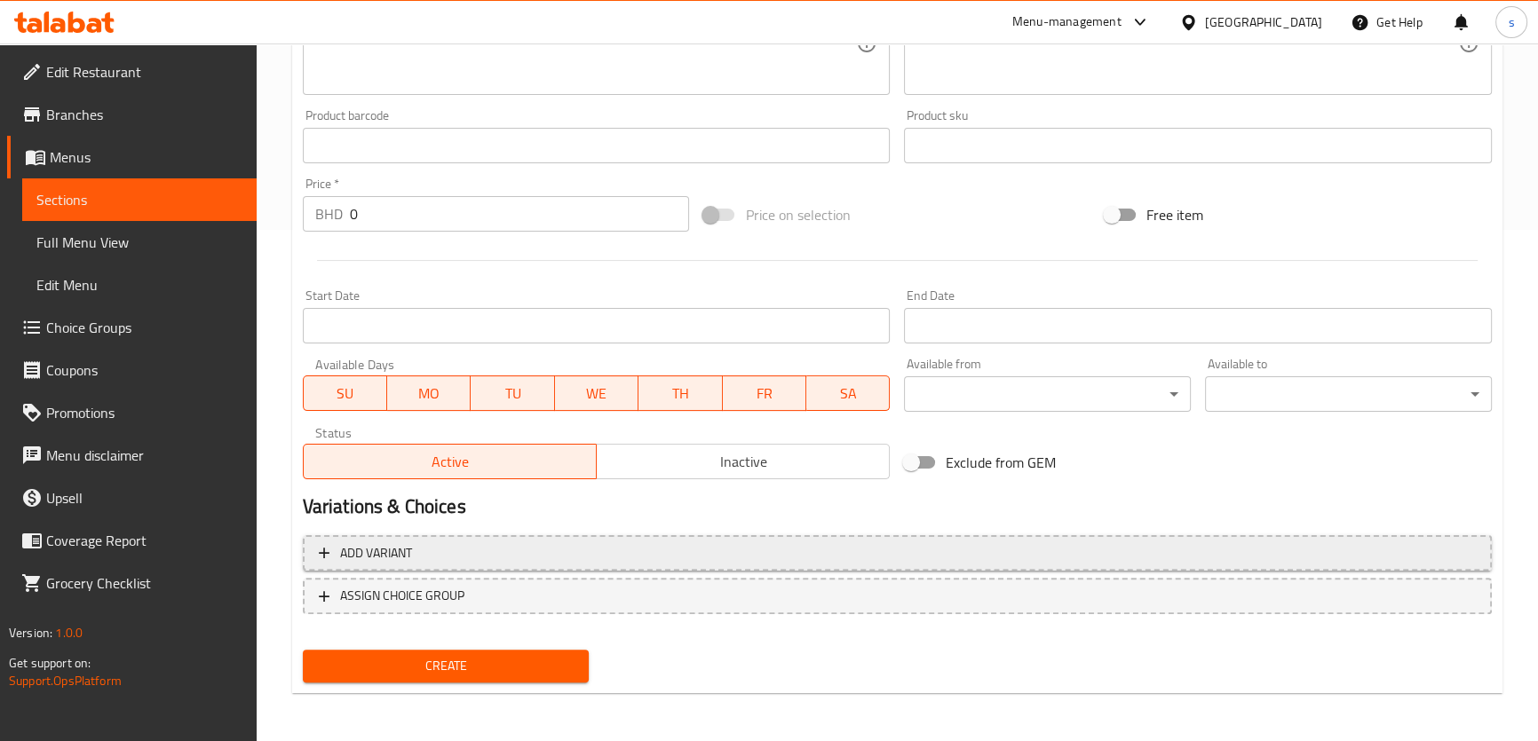
click at [740, 542] on span "Add variant" at bounding box center [897, 553] width 1157 height 22
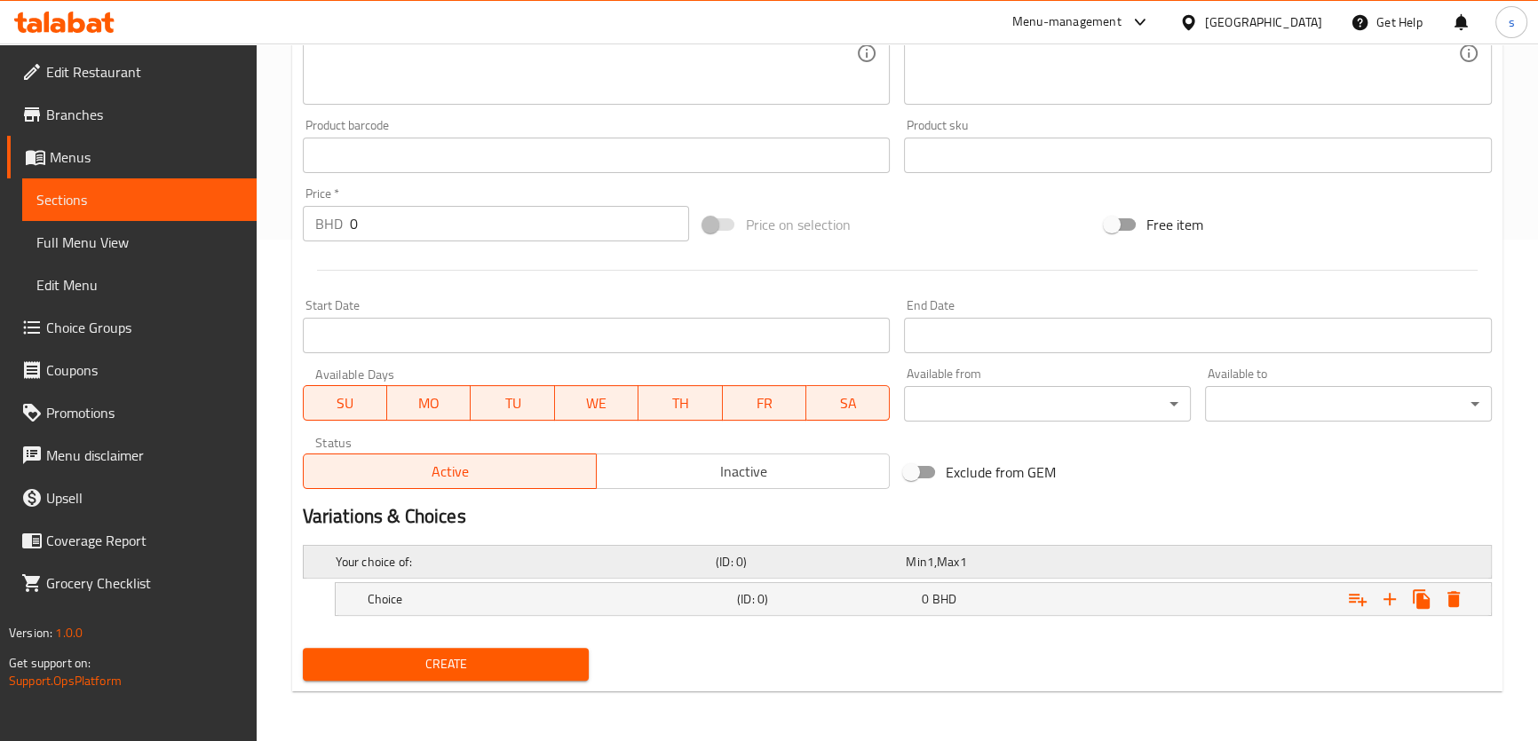
scroll to position [499, 0]
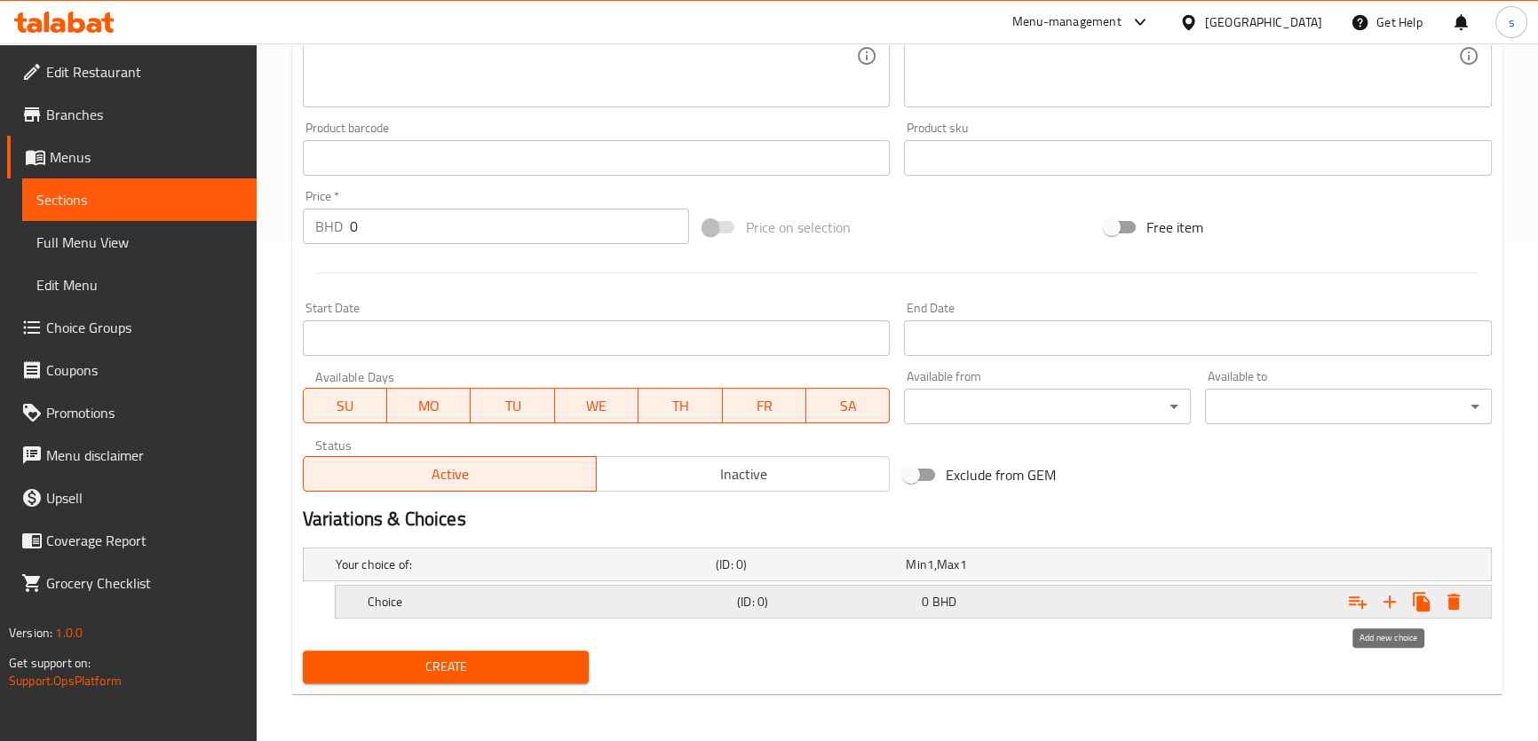
click at [1390, 598] on icon "Expand" at bounding box center [1389, 601] width 21 height 21
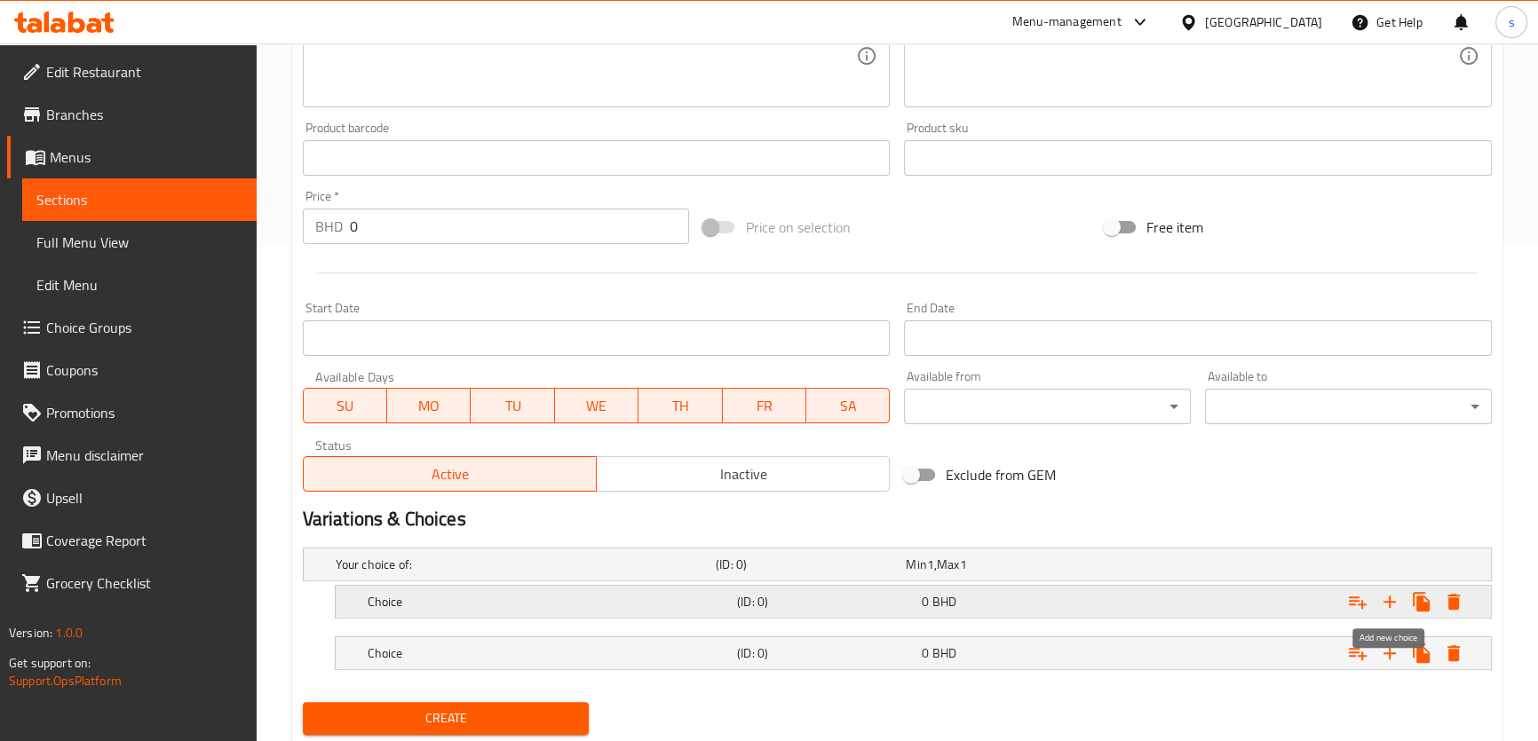
click at [1390, 598] on icon "Expand" at bounding box center [1389, 601] width 21 height 21
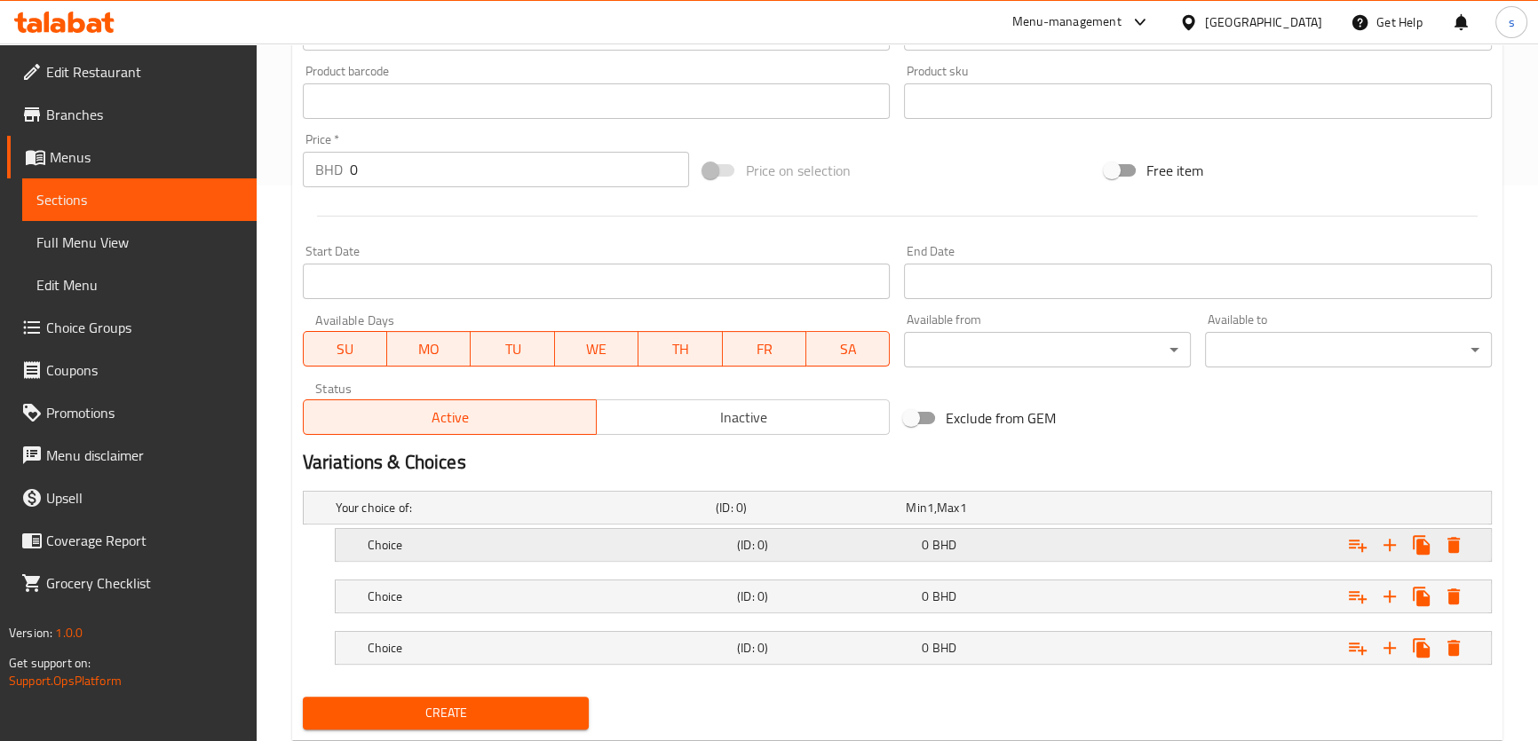
scroll to position [602, 0]
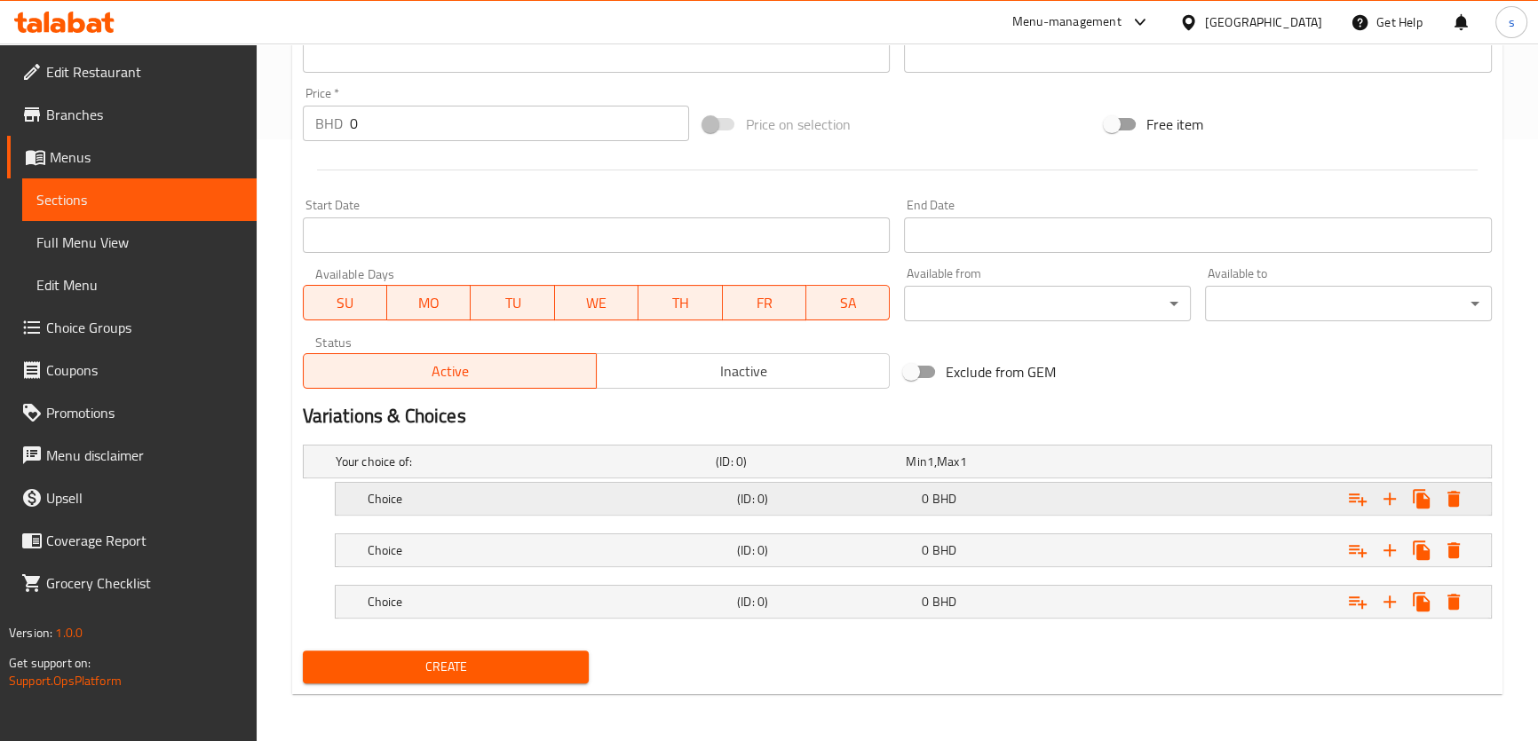
click at [385, 490] on h5 "Choice" at bounding box center [549, 499] width 362 height 18
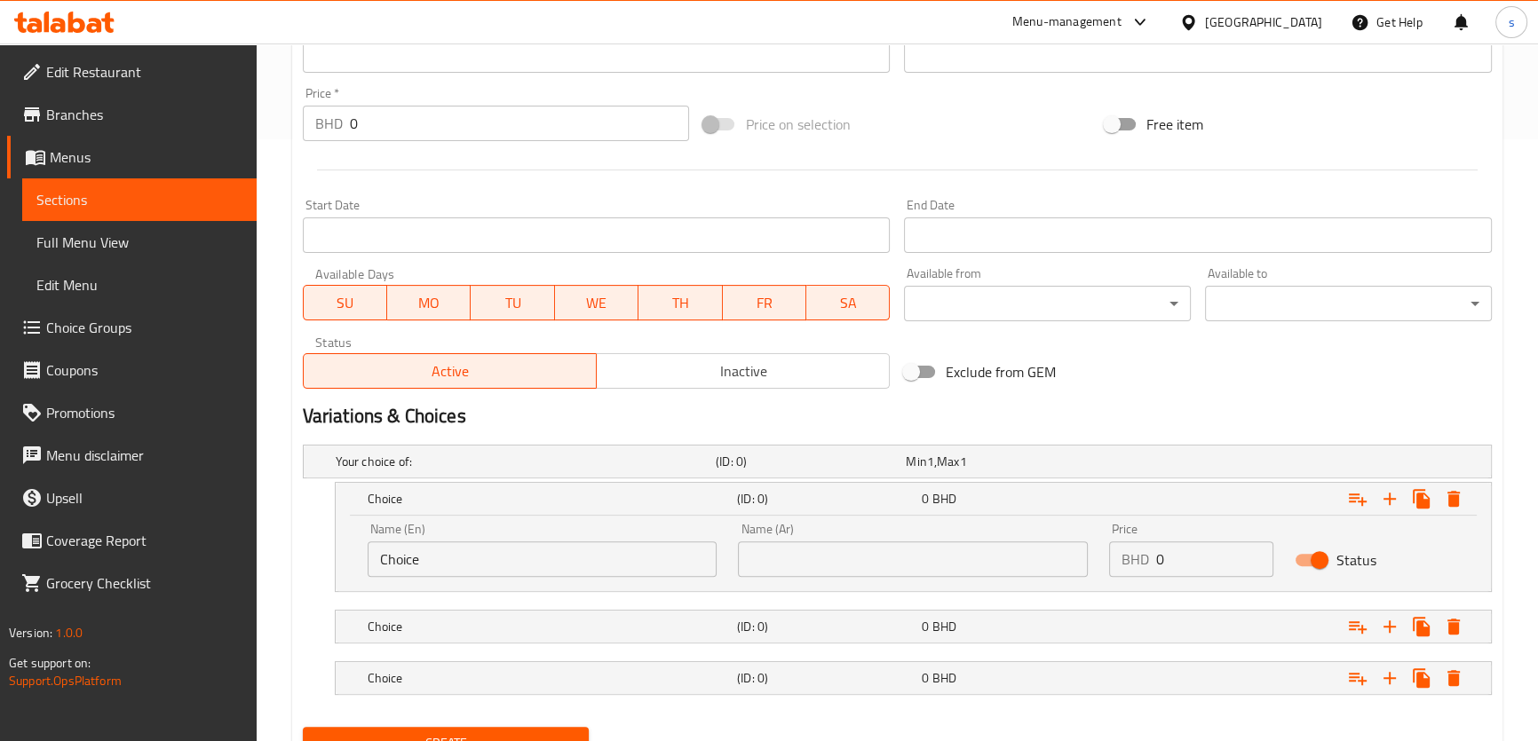
click at [434, 559] on input "Choice" at bounding box center [543, 560] width 350 height 36
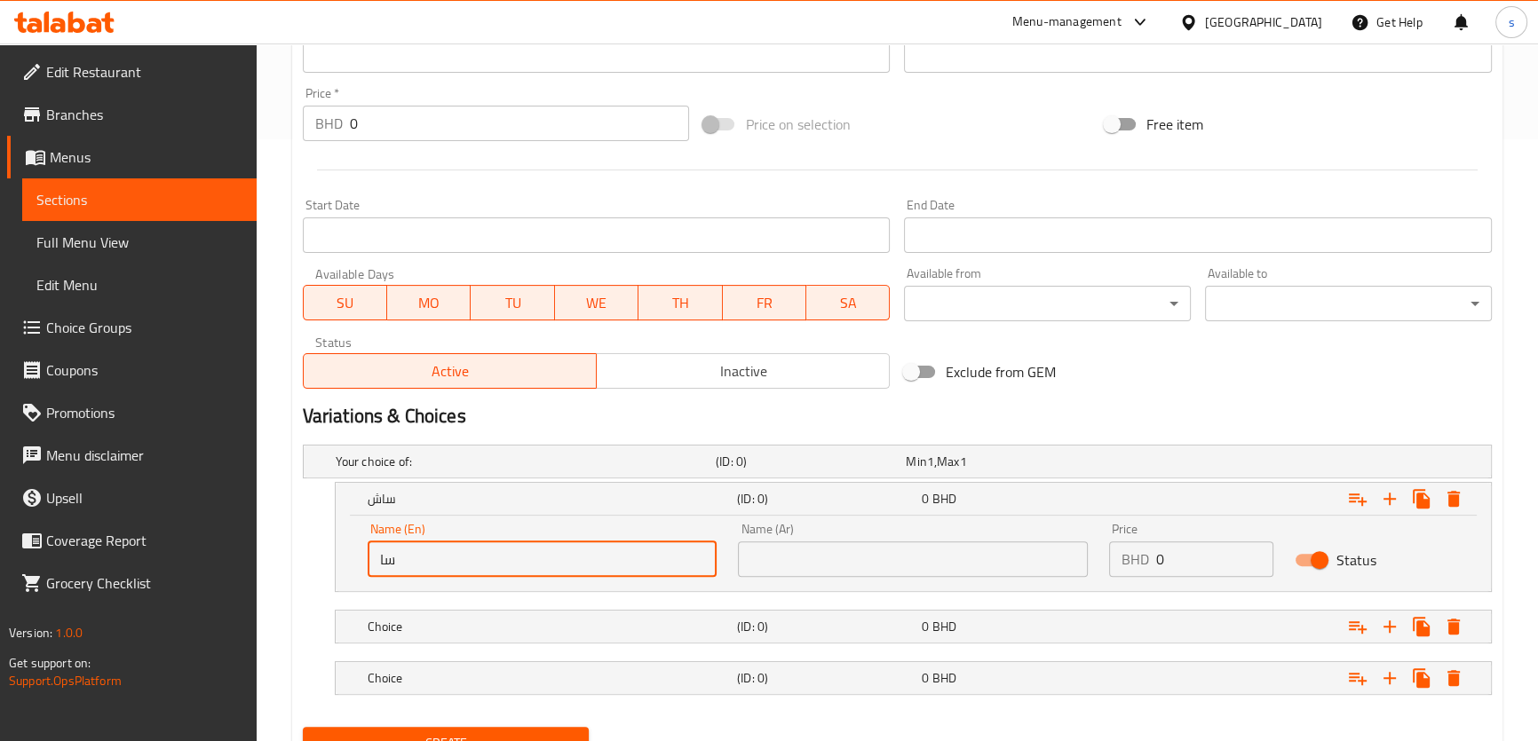
type input "س"
type input "shady1"
click at [303, 727] on button "Create" at bounding box center [446, 743] width 287 height 33
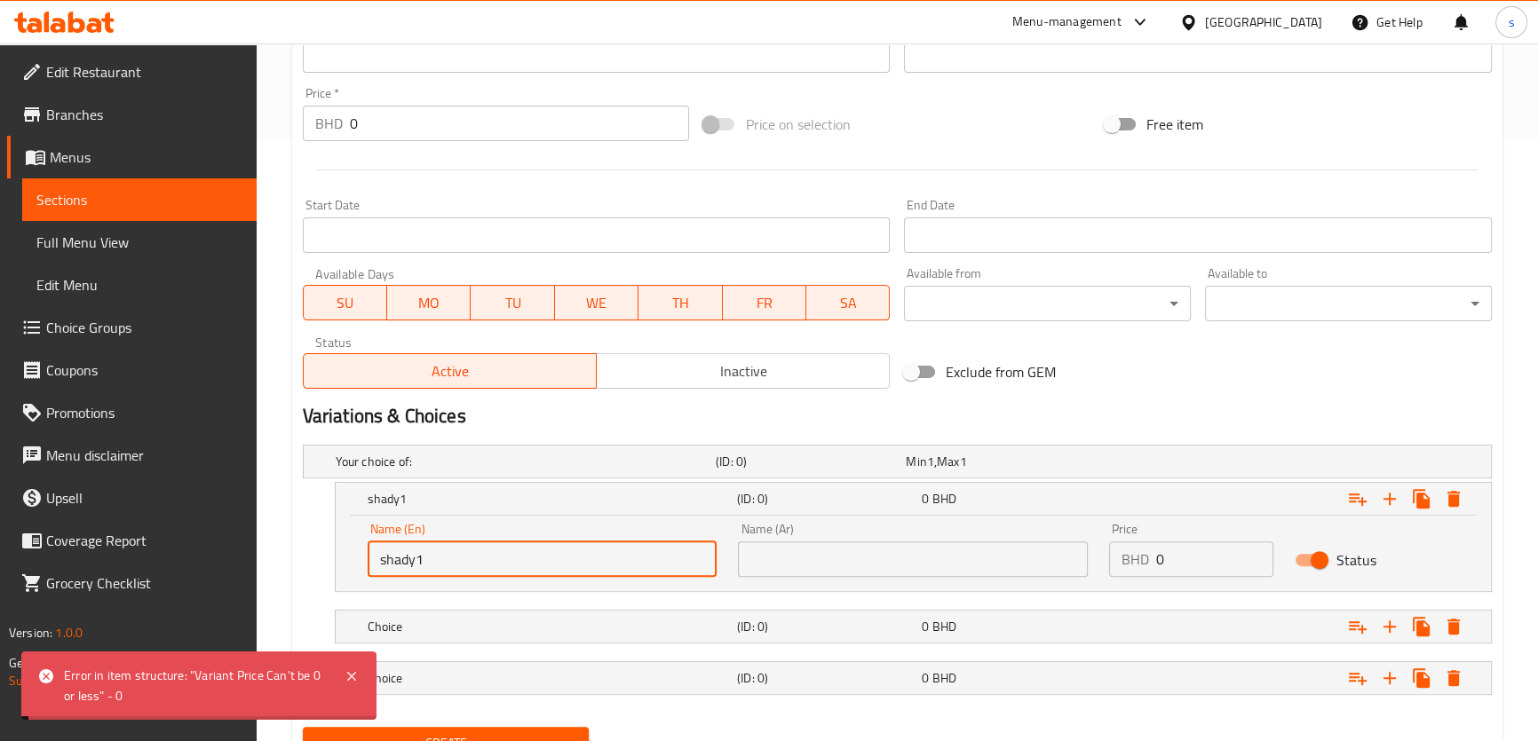
drag, startPoint x: 905, startPoint y: 570, endPoint x: 726, endPoint y: 559, distance: 178.8
click at [905, 570] on input "text" at bounding box center [913, 560] width 350 height 36
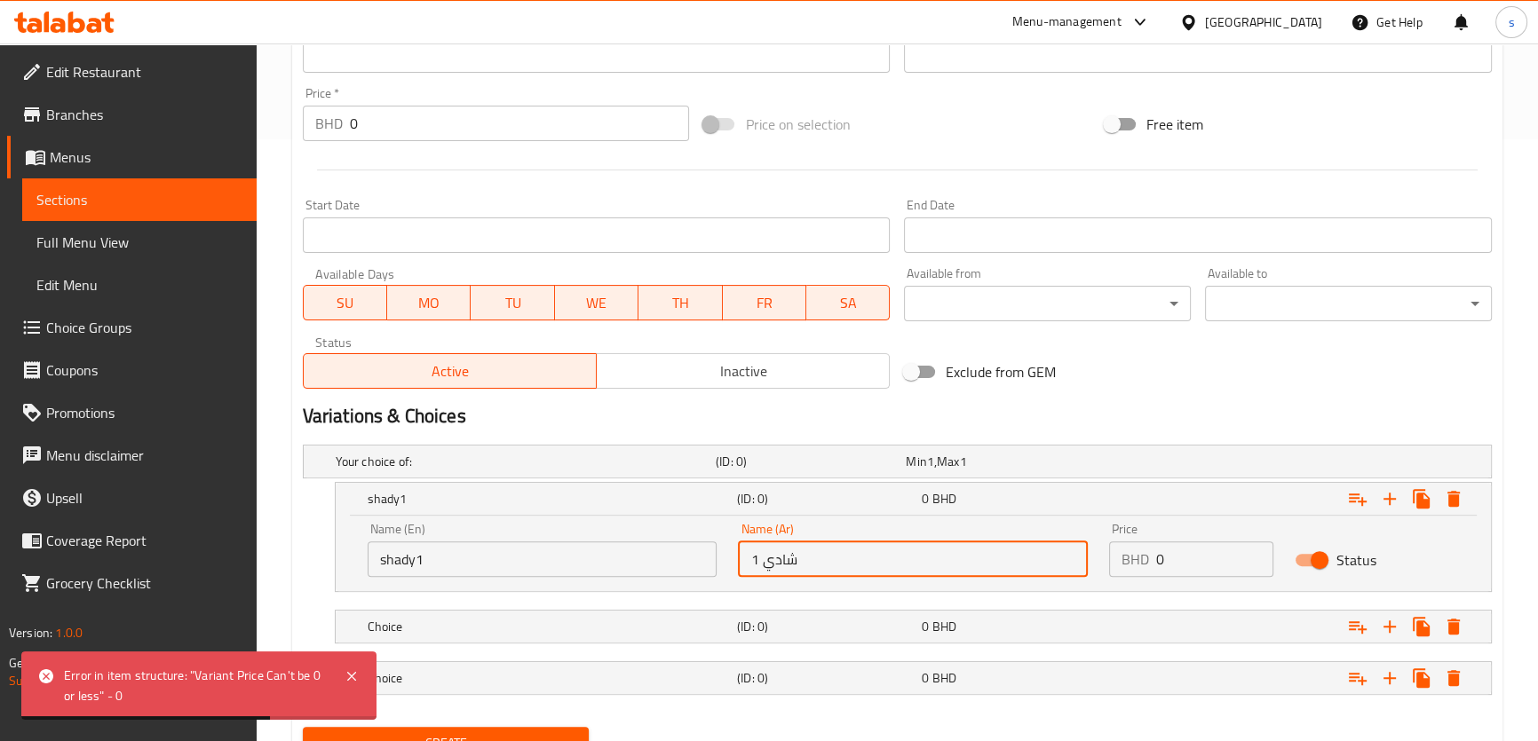
type input "شادي 1"
click at [303, 727] on button "Create" at bounding box center [446, 743] width 287 height 33
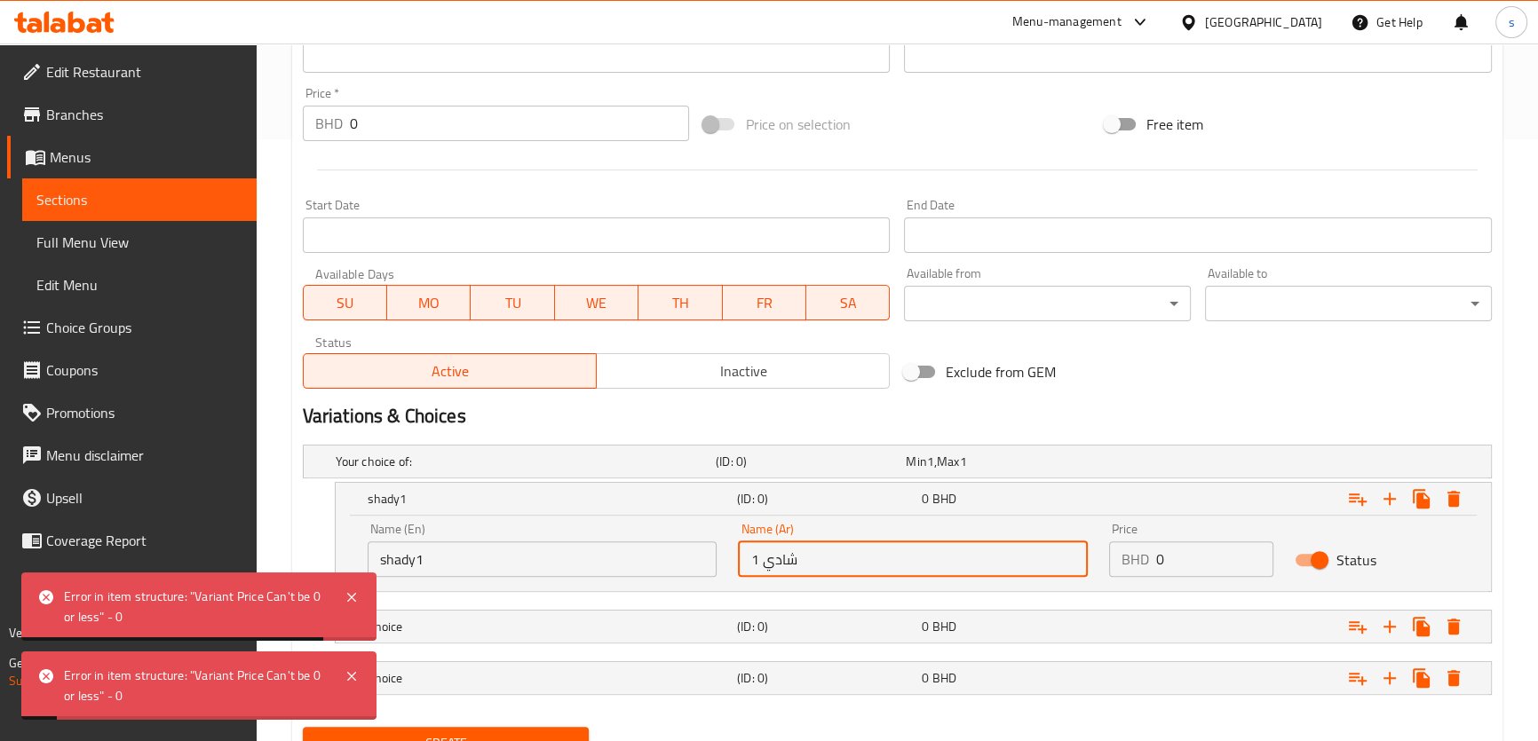
click at [1179, 555] on input "0" at bounding box center [1214, 560] width 117 height 36
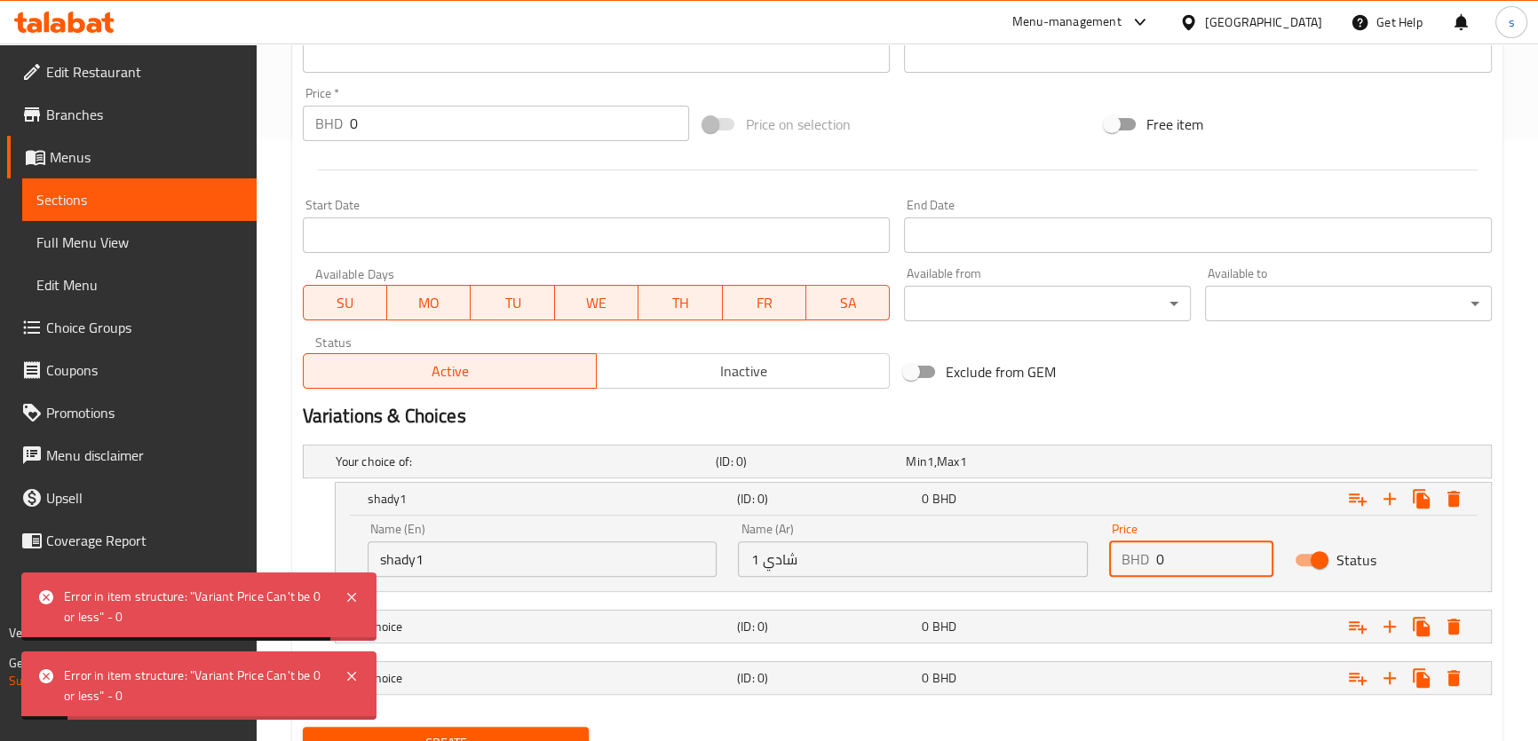
click at [1179, 555] on input "0" at bounding box center [1214, 560] width 117 height 36
drag, startPoint x: 1184, startPoint y: 571, endPoint x: 1165, endPoint y: 566, distance: 19.4
click at [1164, 566] on input "0" at bounding box center [1214, 560] width 117 height 36
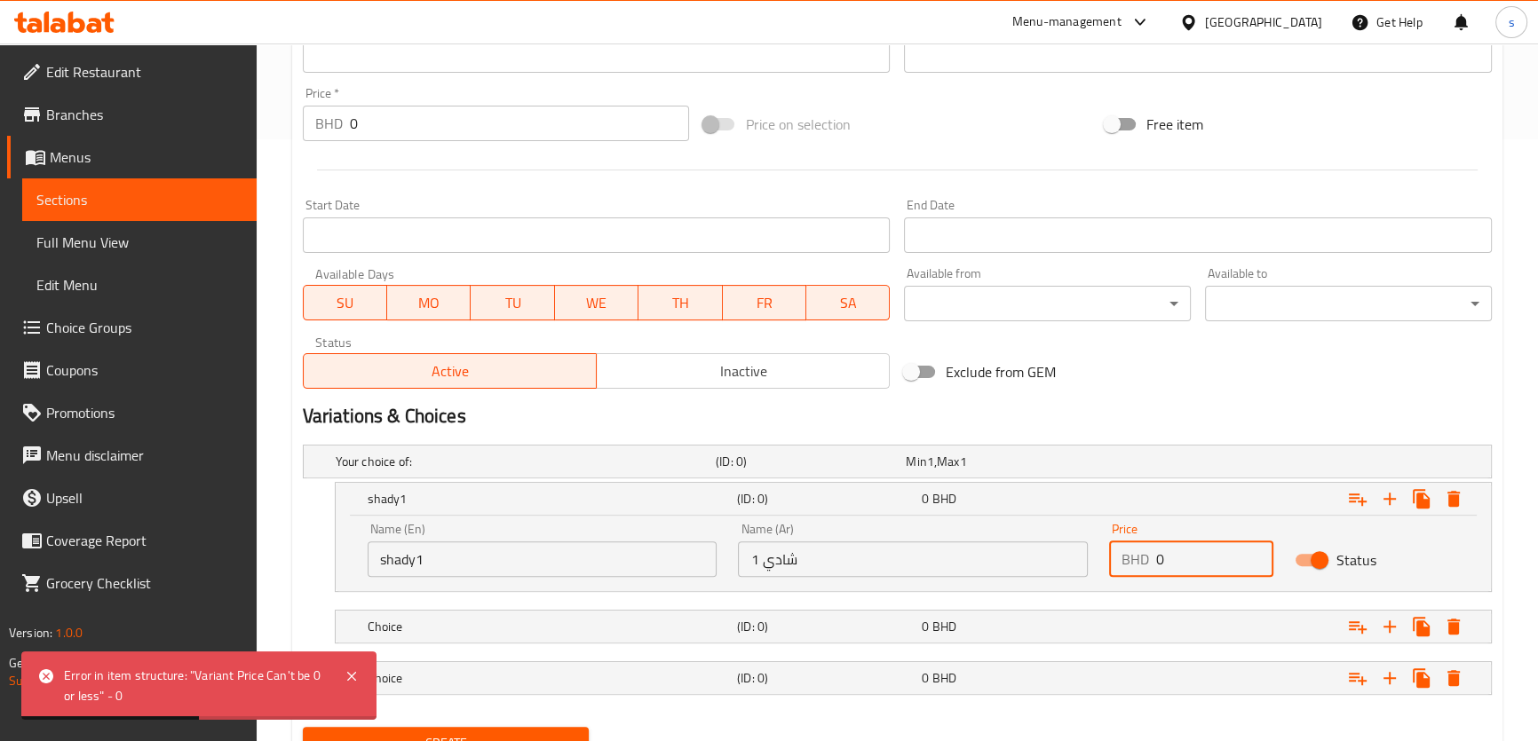
click at [1163, 559] on input "0" at bounding box center [1214, 560] width 117 height 36
click at [1160, 558] on input "0" at bounding box center [1214, 560] width 117 height 36
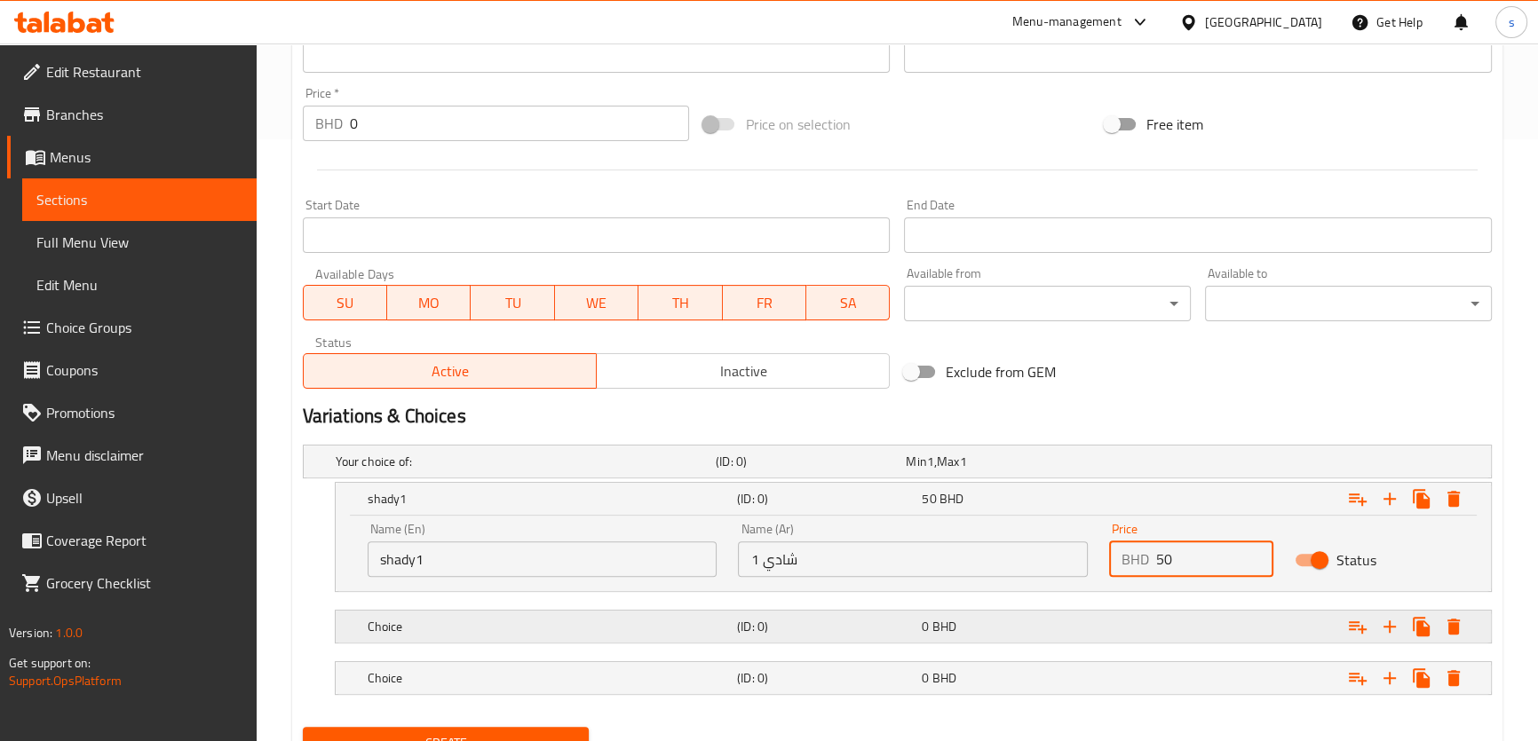
type input "50"
click at [419, 624] on h5 "Choice" at bounding box center [549, 627] width 362 height 18
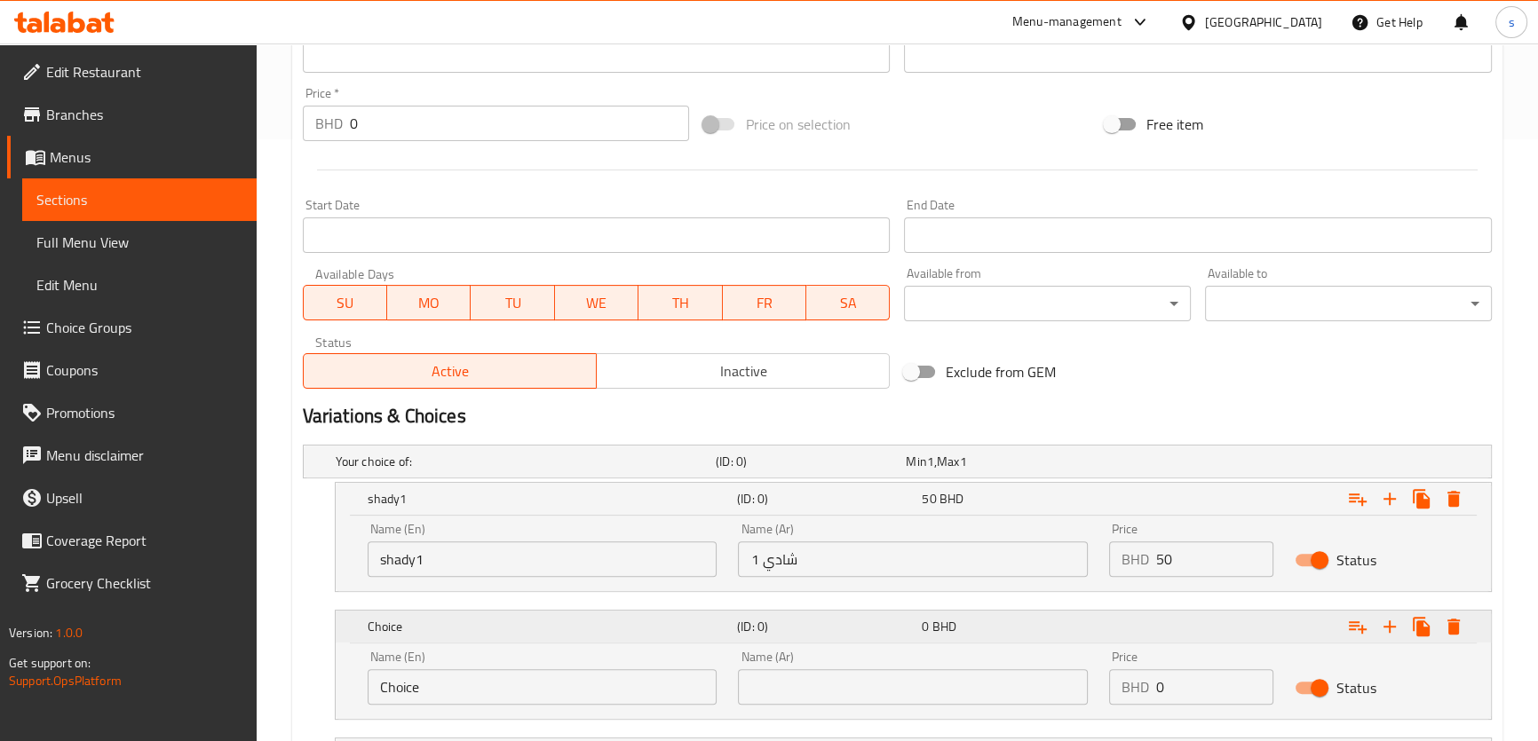
click at [408, 624] on h5 "Choice" at bounding box center [549, 627] width 362 height 18
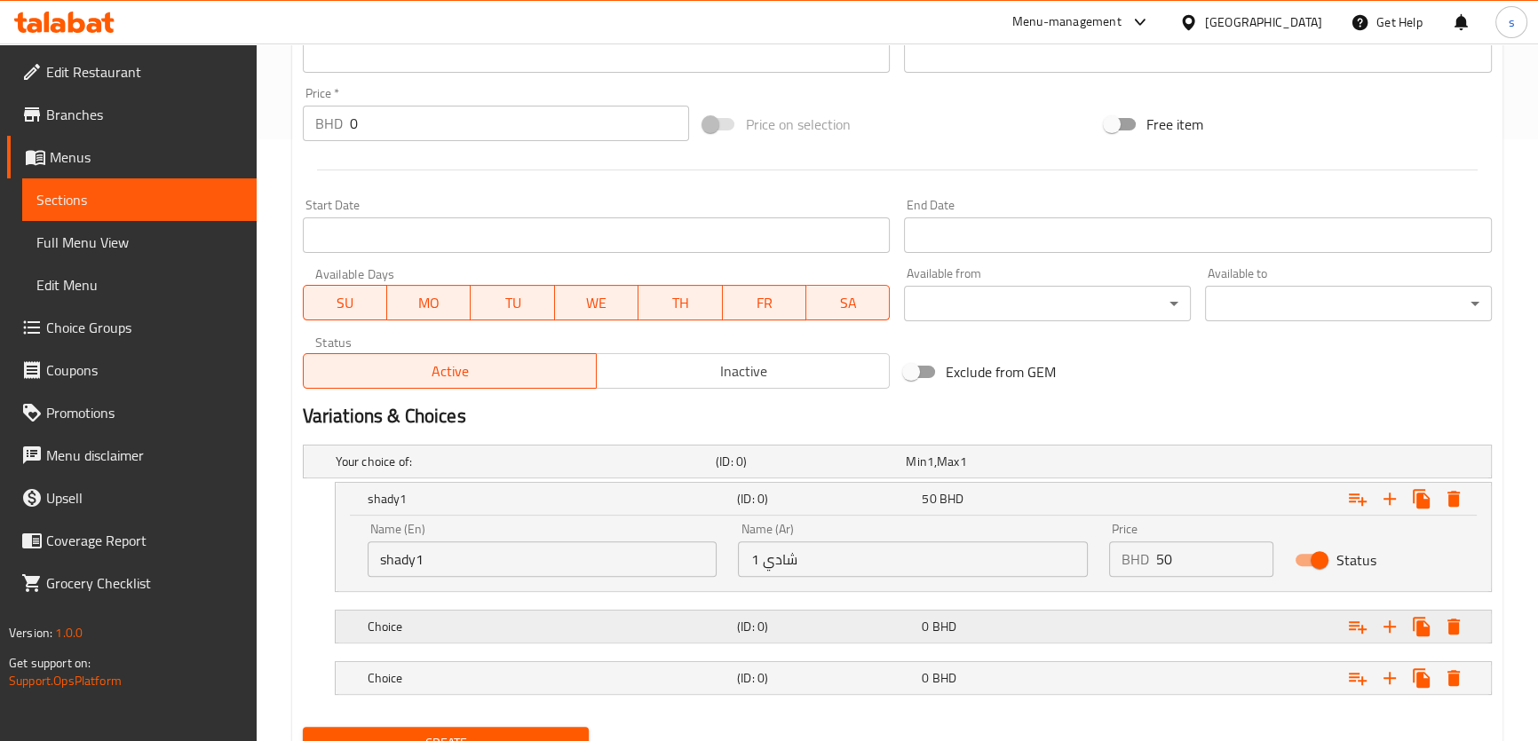
click at [410, 631] on h5 "Choice" at bounding box center [549, 627] width 362 height 18
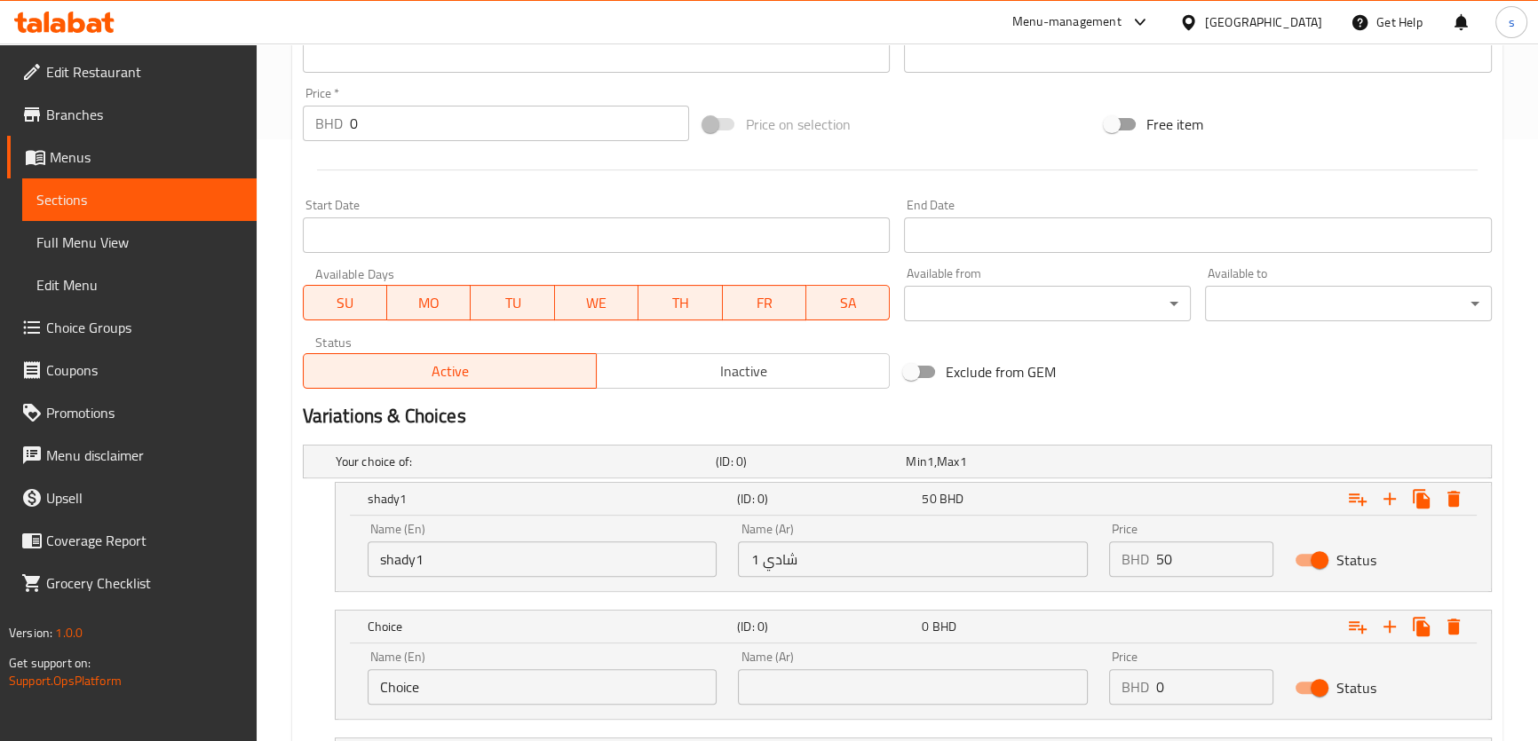
click at [408, 680] on input "Choice" at bounding box center [543, 687] width 350 height 36
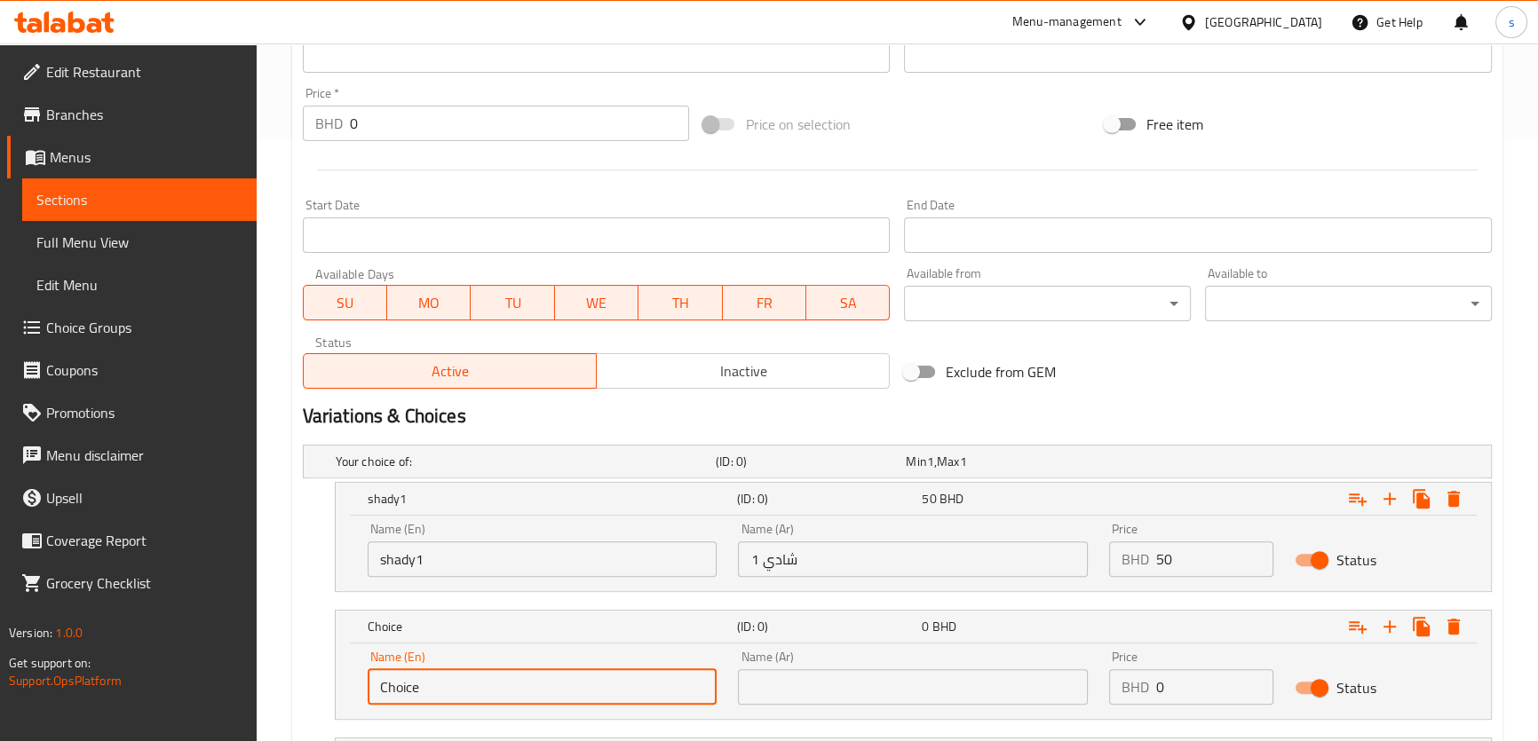
drag, startPoint x: 408, startPoint y: 680, endPoint x: 492, endPoint y: 676, distance: 84.5
click at [416, 678] on input "Choice" at bounding box center [543, 687] width 350 height 36
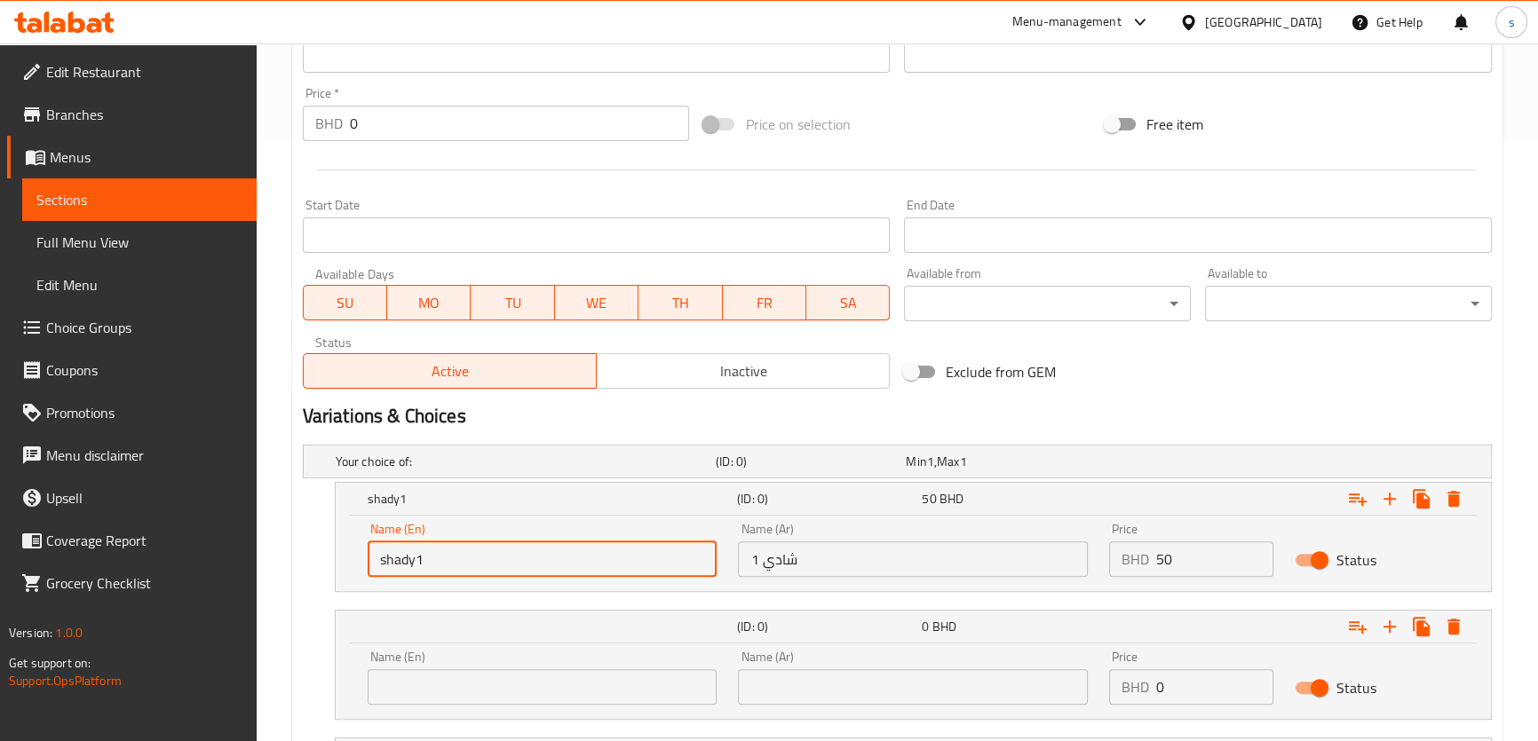
click at [419, 564] on input "shady1" at bounding box center [543, 560] width 350 height 36
click at [480, 693] on input "text" at bounding box center [543, 687] width 350 height 36
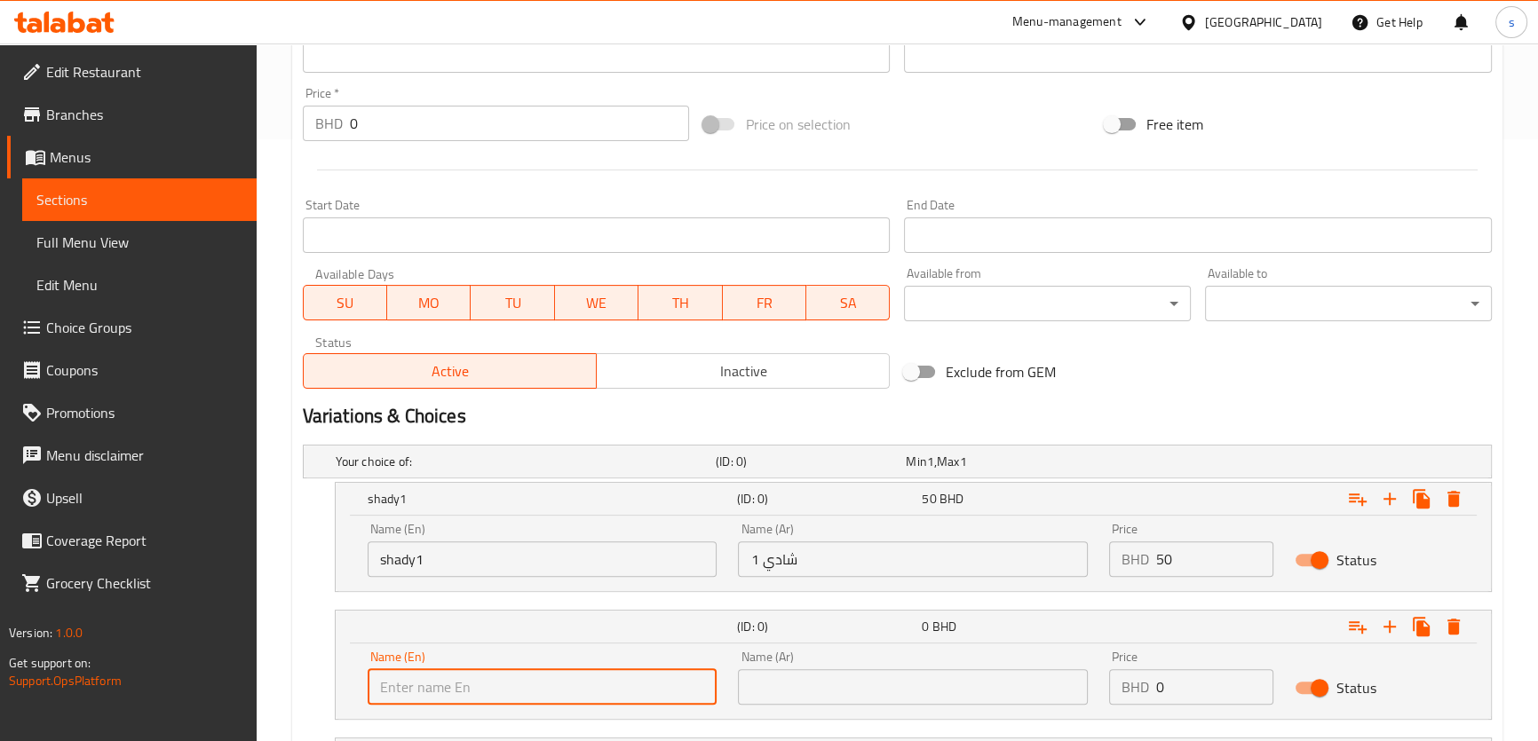
scroll to position [755, 0]
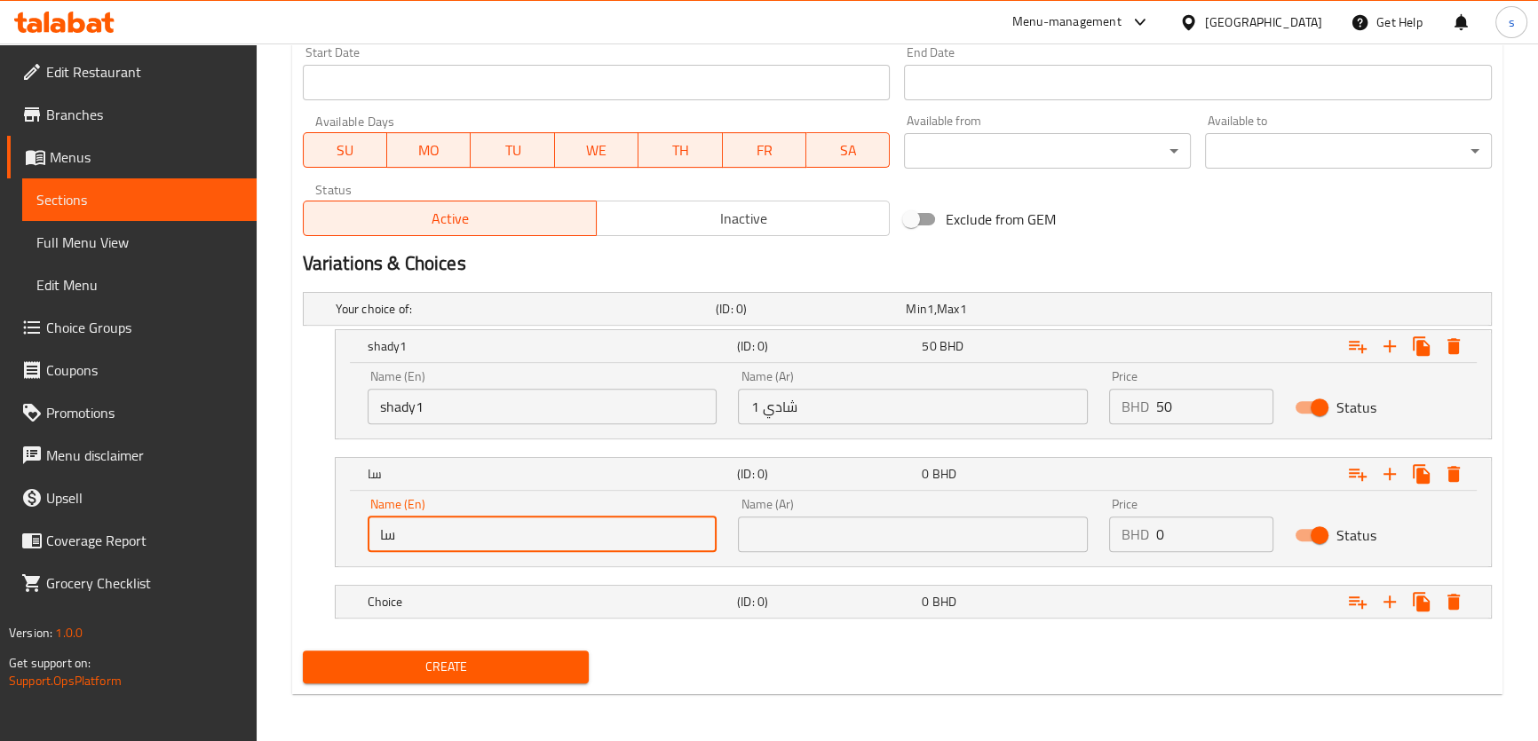
type input "س"
click at [791, 521] on input "text" at bounding box center [913, 535] width 350 height 36
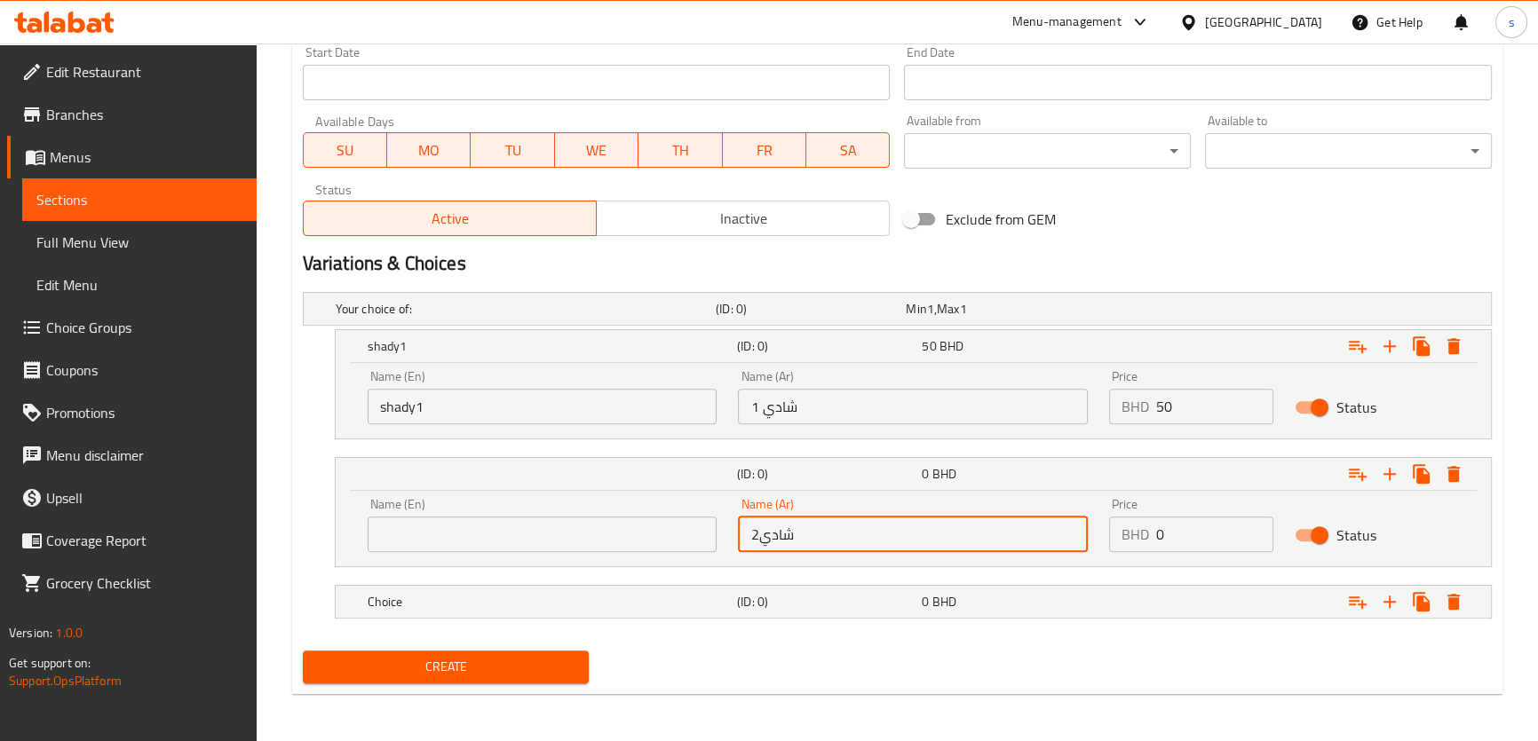
type input "شادي2"
click at [303, 651] on button "Create" at bounding box center [446, 667] width 287 height 33
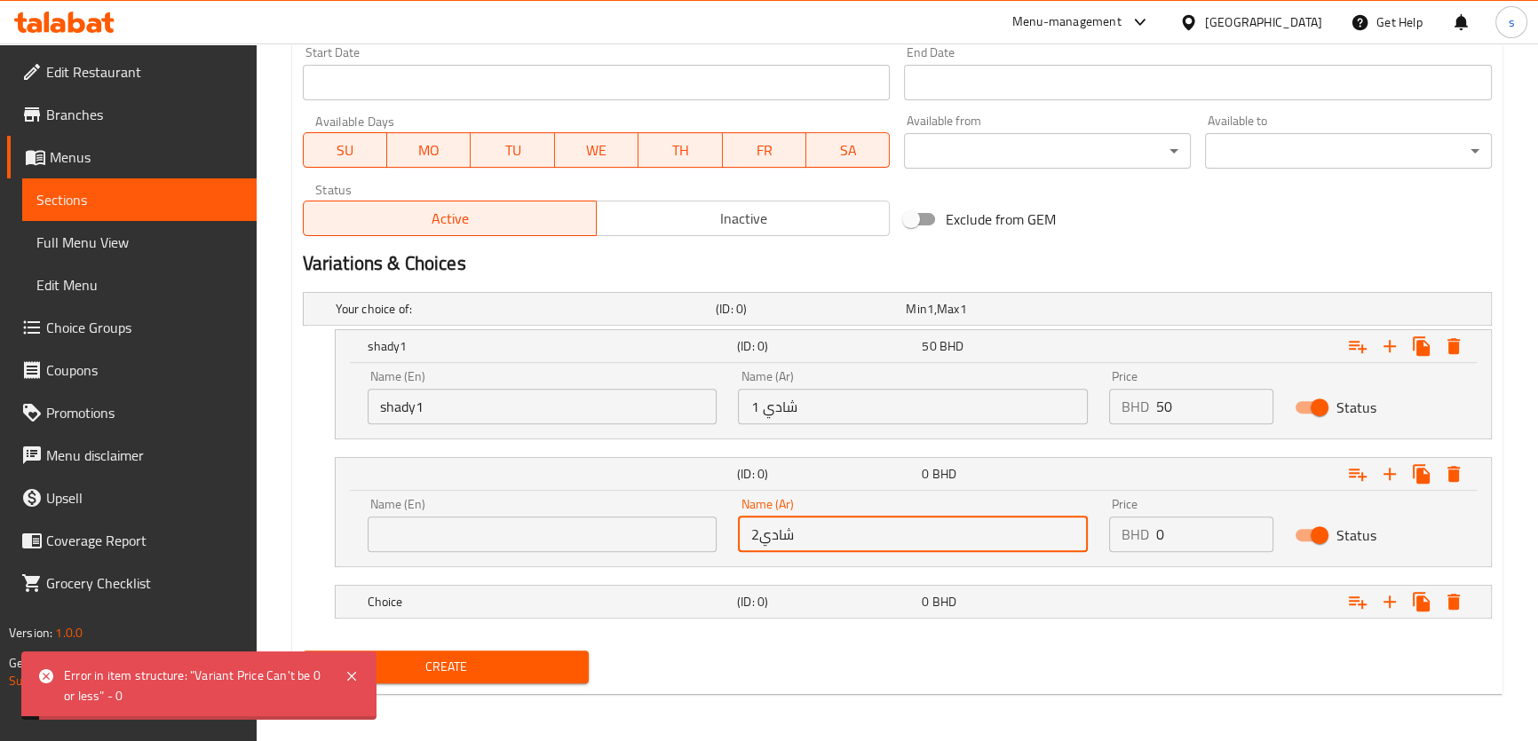
click at [547, 539] on input "text" at bounding box center [543, 535] width 350 height 36
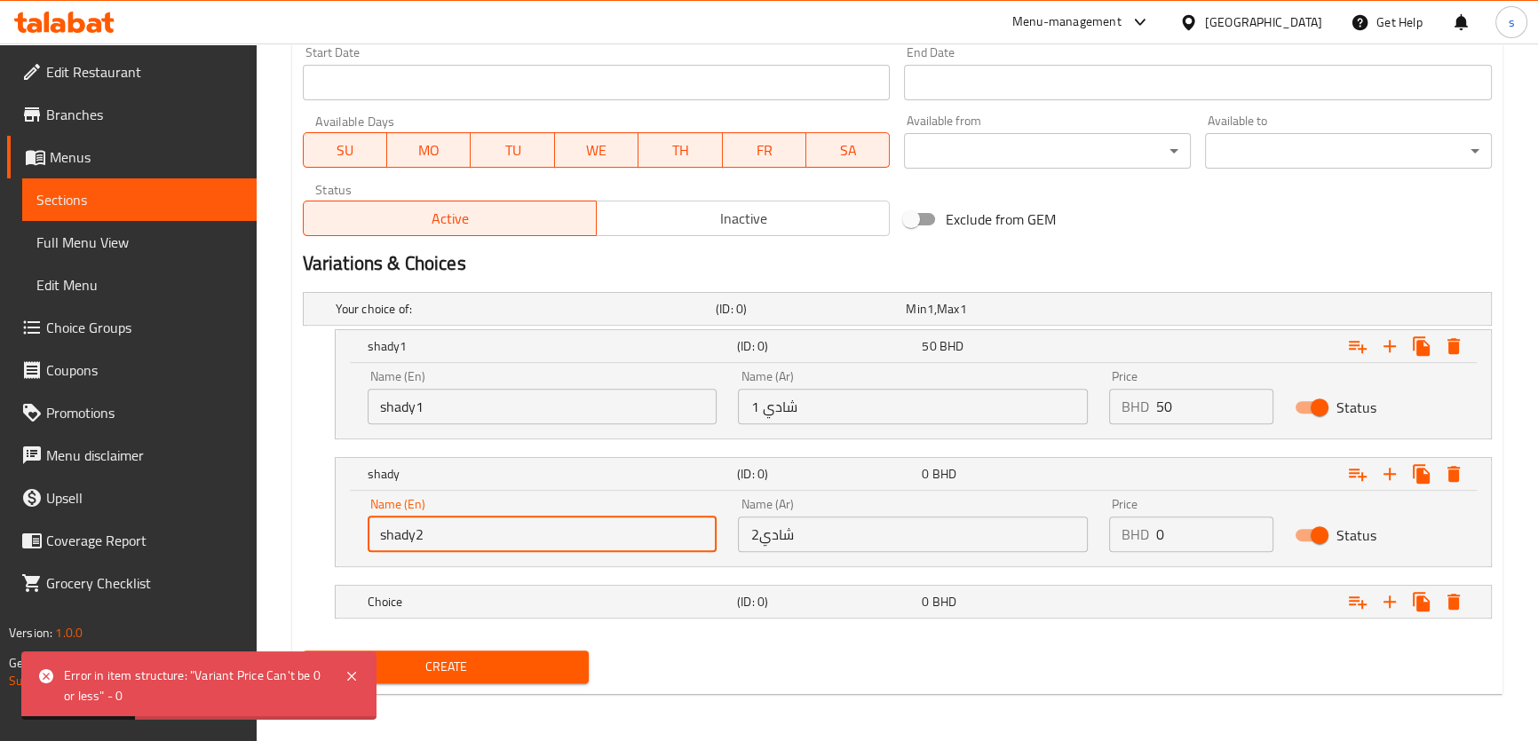
type input "shady2"
click at [303, 651] on button "Create" at bounding box center [446, 667] width 287 height 33
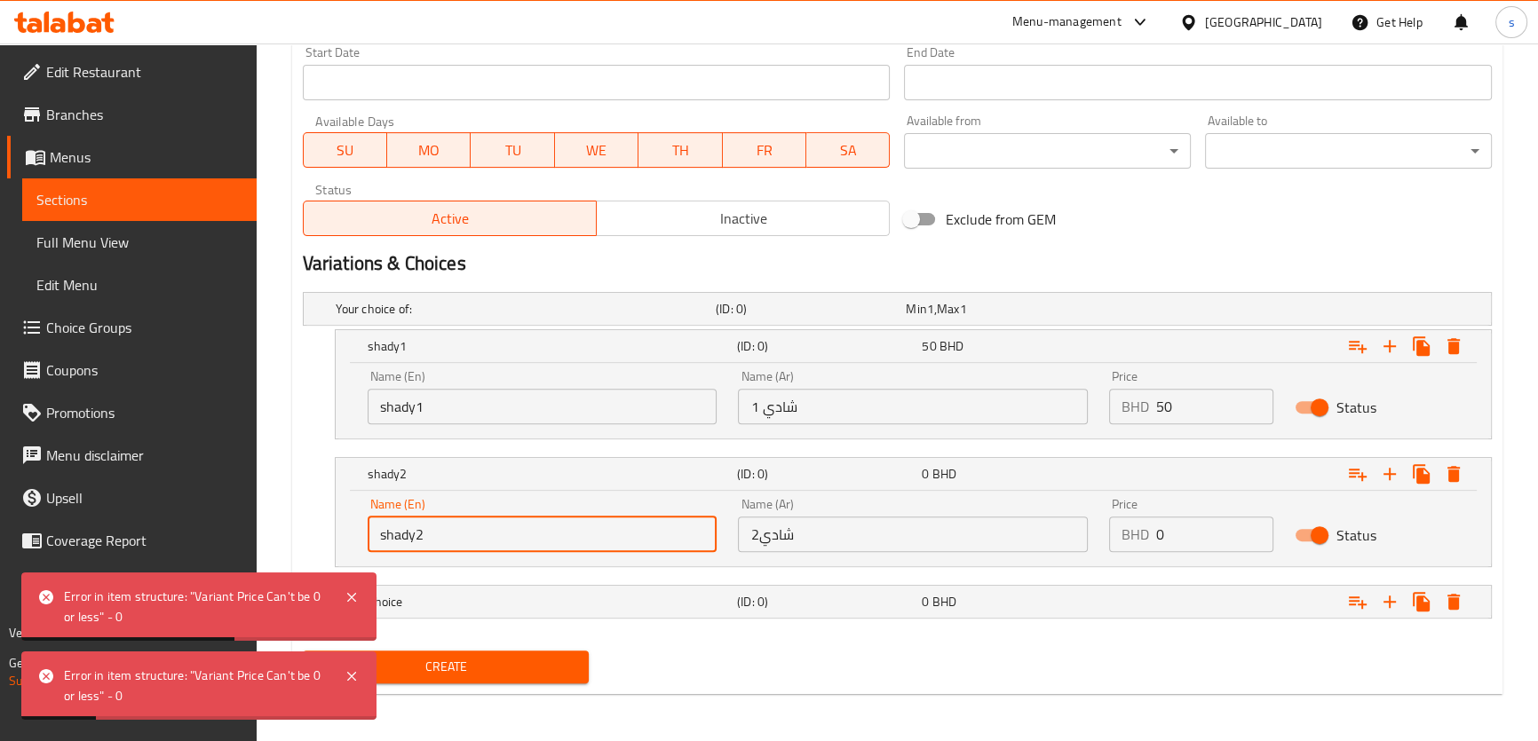
click at [1174, 539] on input "0" at bounding box center [1214, 535] width 117 height 36
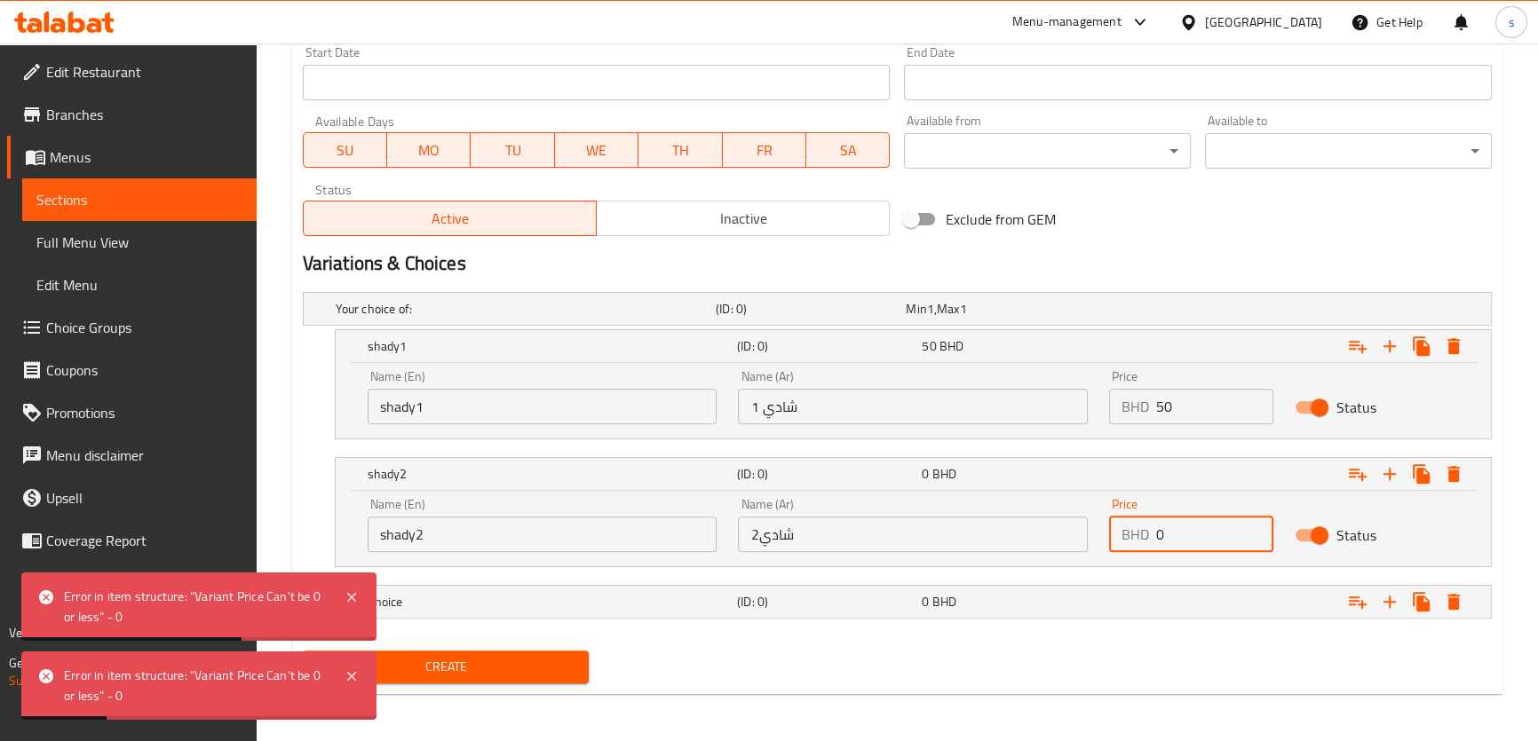
drag, startPoint x: 1174, startPoint y: 539, endPoint x: 1298, endPoint y: 512, distance: 127.1
click at [1174, 540] on input "0" at bounding box center [1214, 535] width 117 height 36
drag, startPoint x: 1154, startPoint y: 534, endPoint x: 1174, endPoint y: 535, distance: 19.6
click at [1174, 535] on div "BHD 0 Price" at bounding box center [1191, 535] width 164 height 36
click at [1171, 533] on input "0" at bounding box center [1214, 535] width 117 height 36
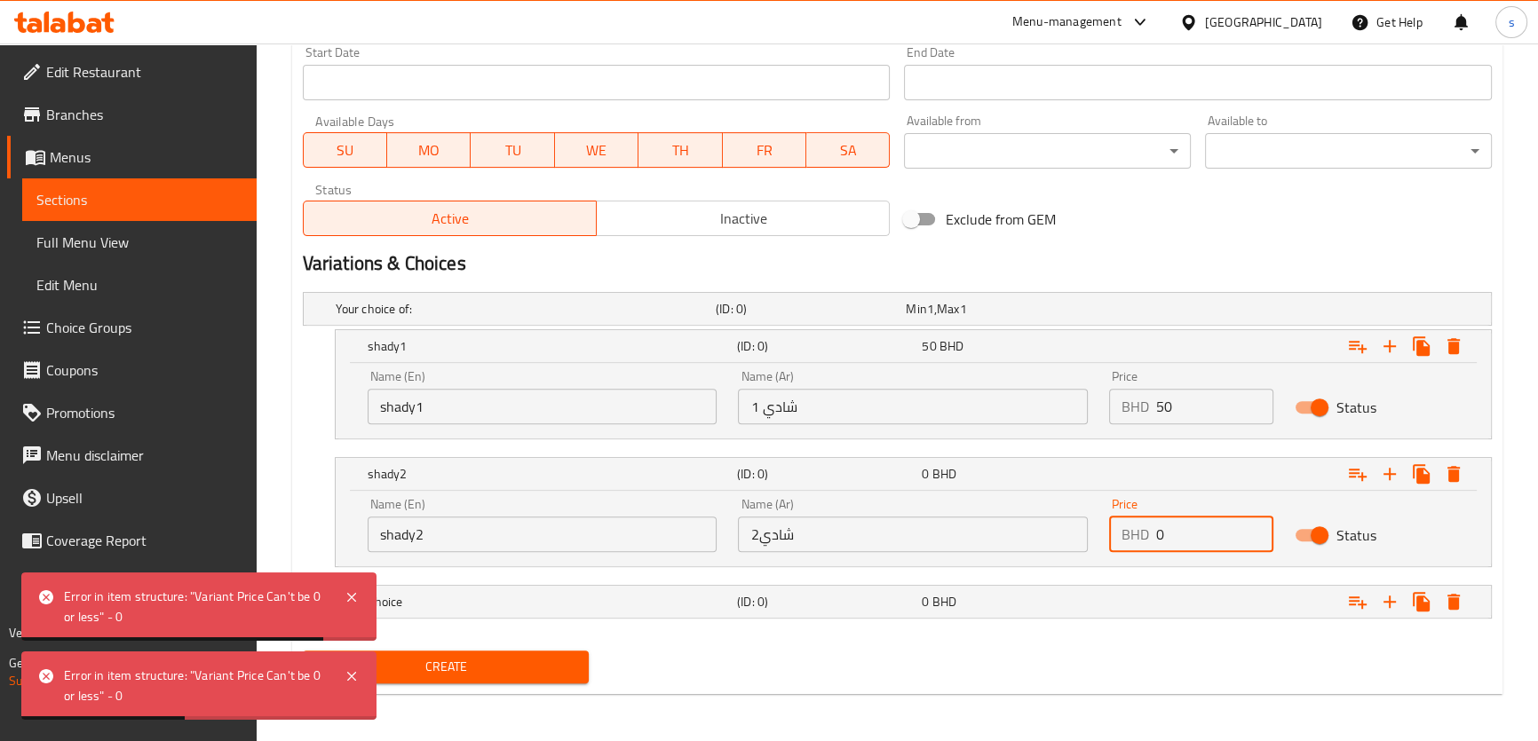
drag, startPoint x: 1160, startPoint y: 530, endPoint x: 1147, endPoint y: 532, distance: 13.4
click at [1147, 532] on div "BHD 0 Price" at bounding box center [1191, 535] width 164 height 36
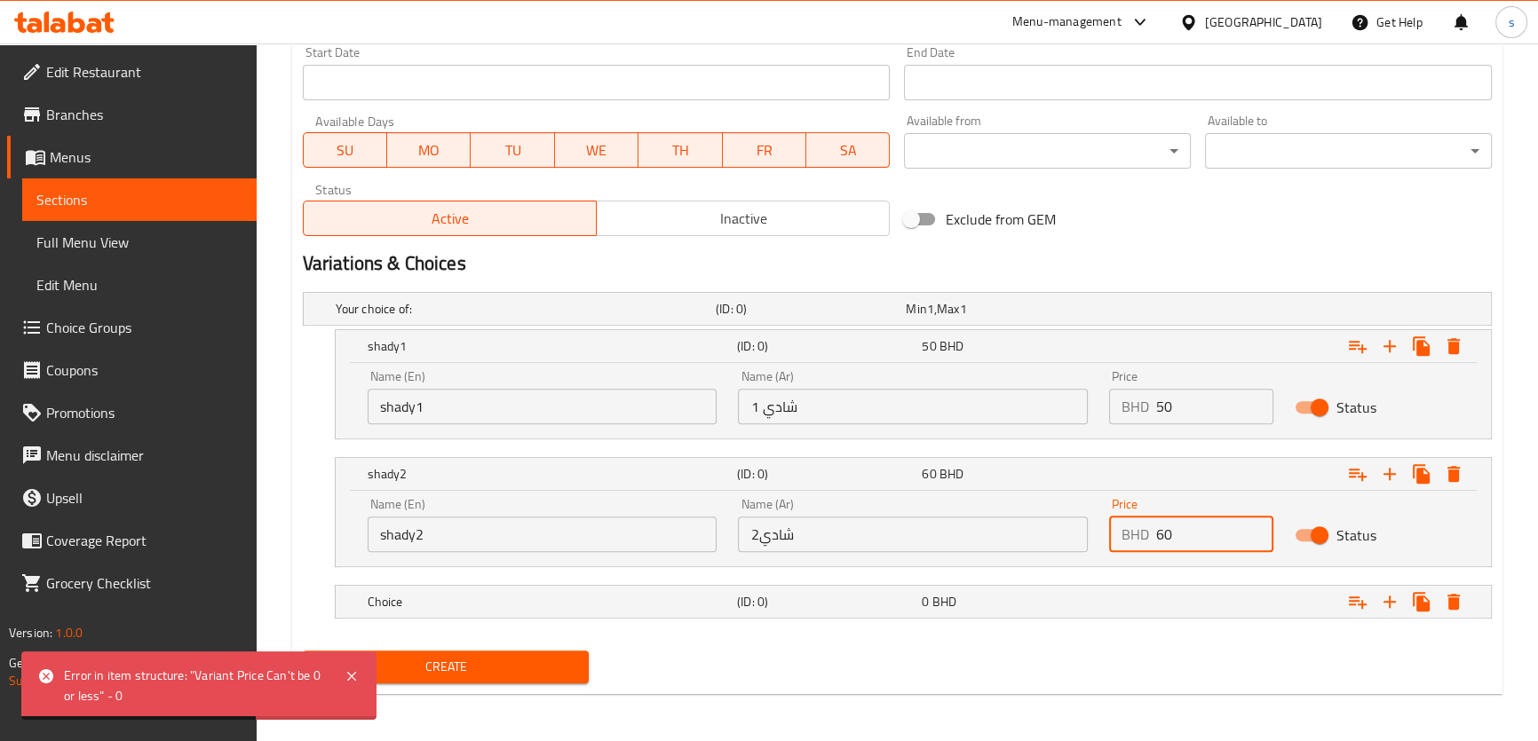
type input "60"
click at [303, 651] on button "Create" at bounding box center [446, 667] width 287 height 33
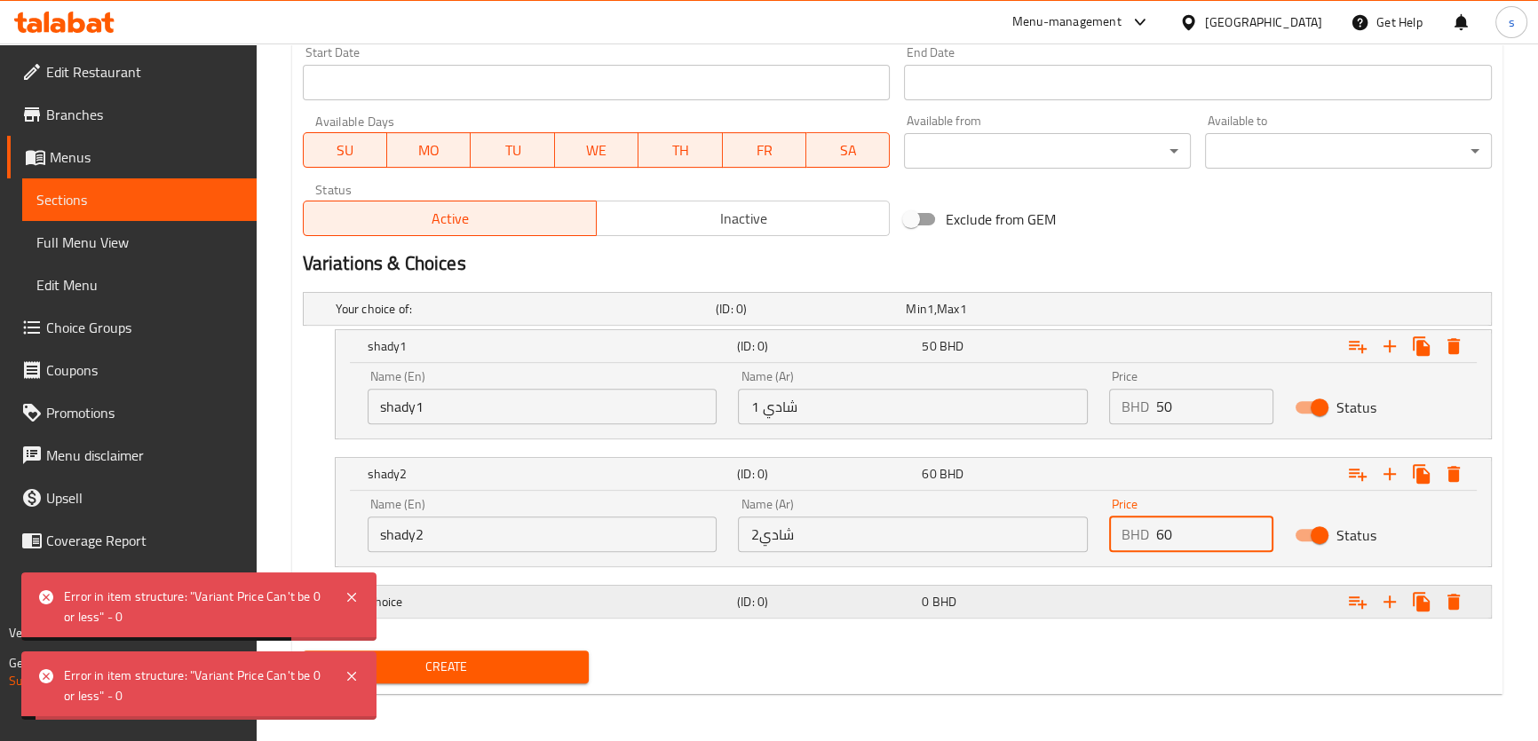
click at [568, 597] on h5 "Choice" at bounding box center [549, 602] width 362 height 18
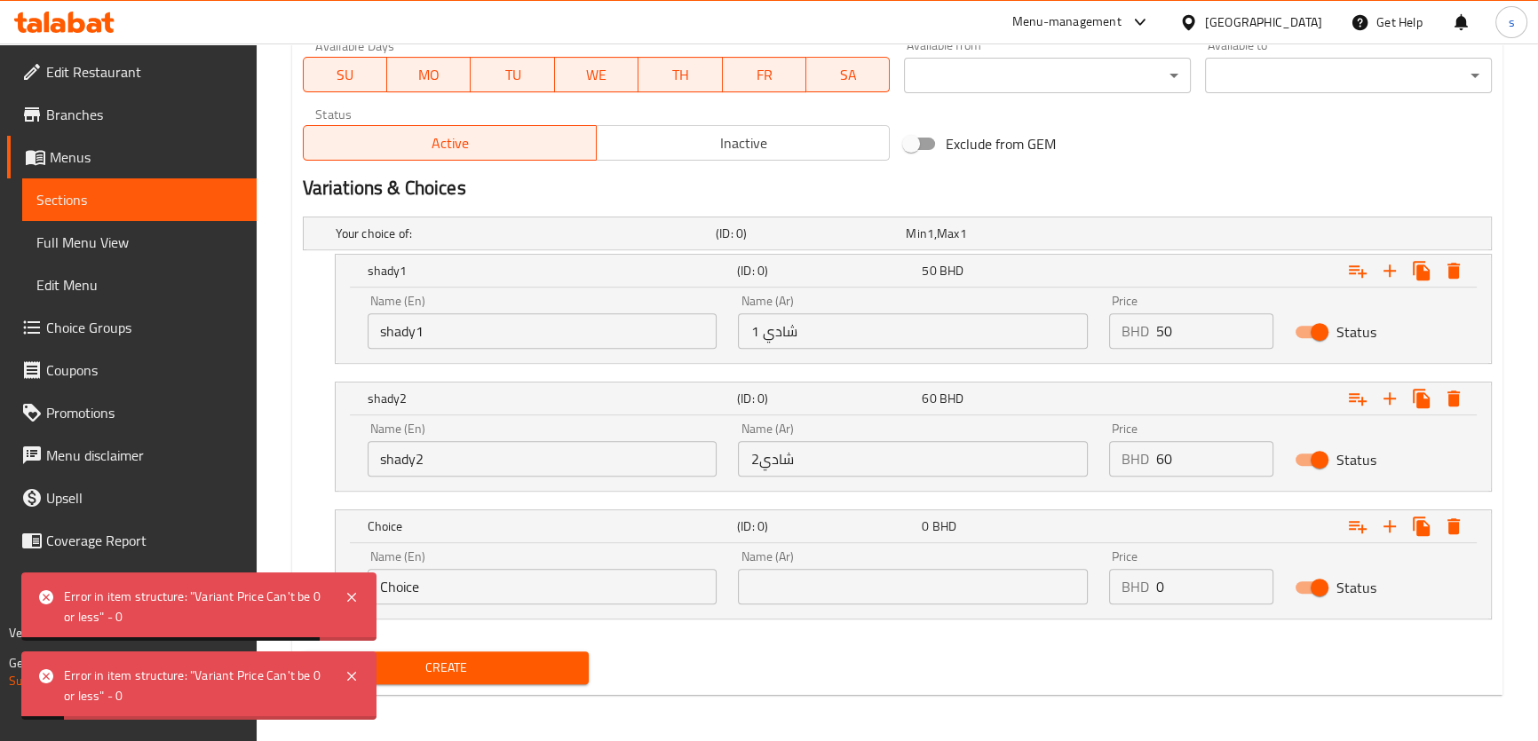
scroll to position [831, 0]
click at [411, 586] on input "Choice" at bounding box center [543, 586] width 350 height 36
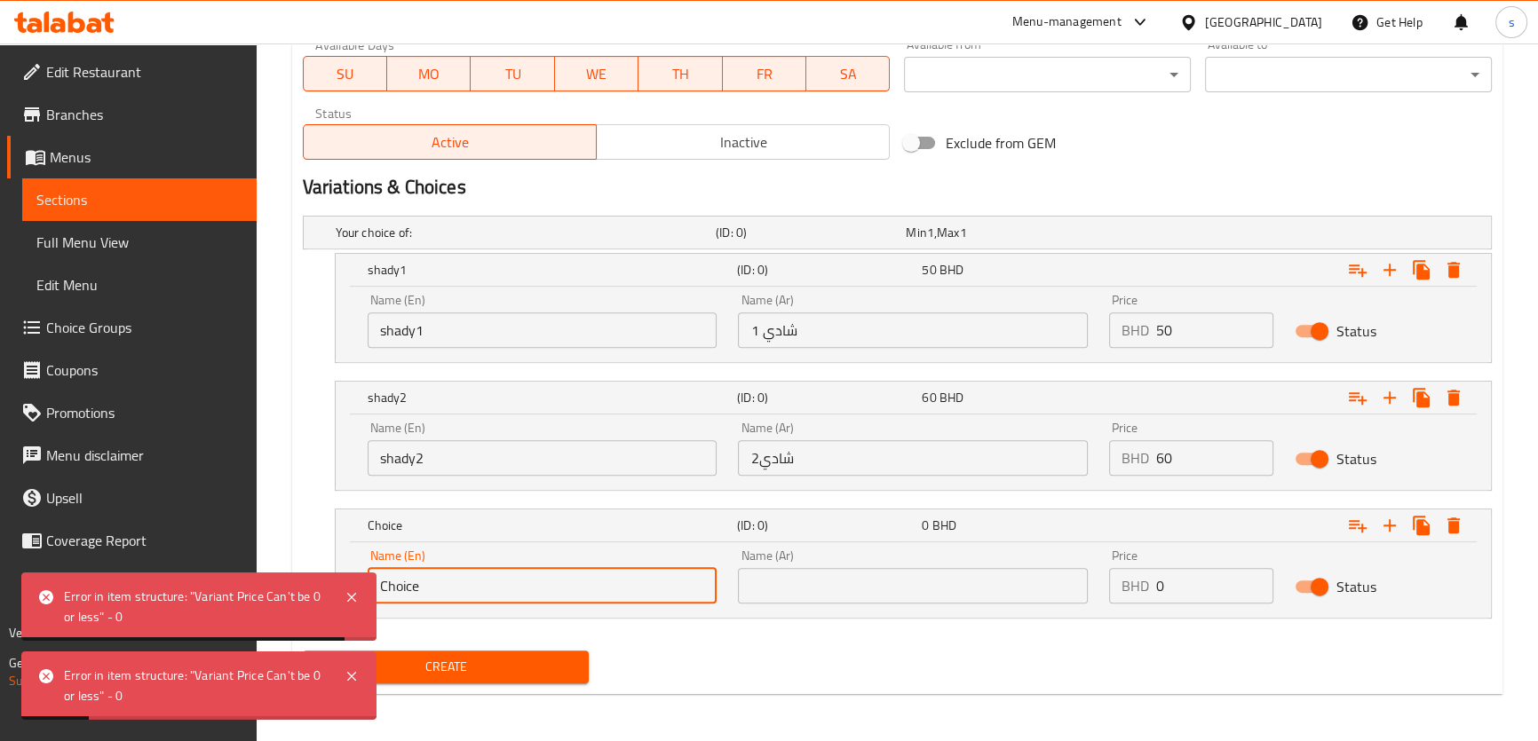
click at [411, 586] on input "Choice" at bounding box center [543, 586] width 350 height 36
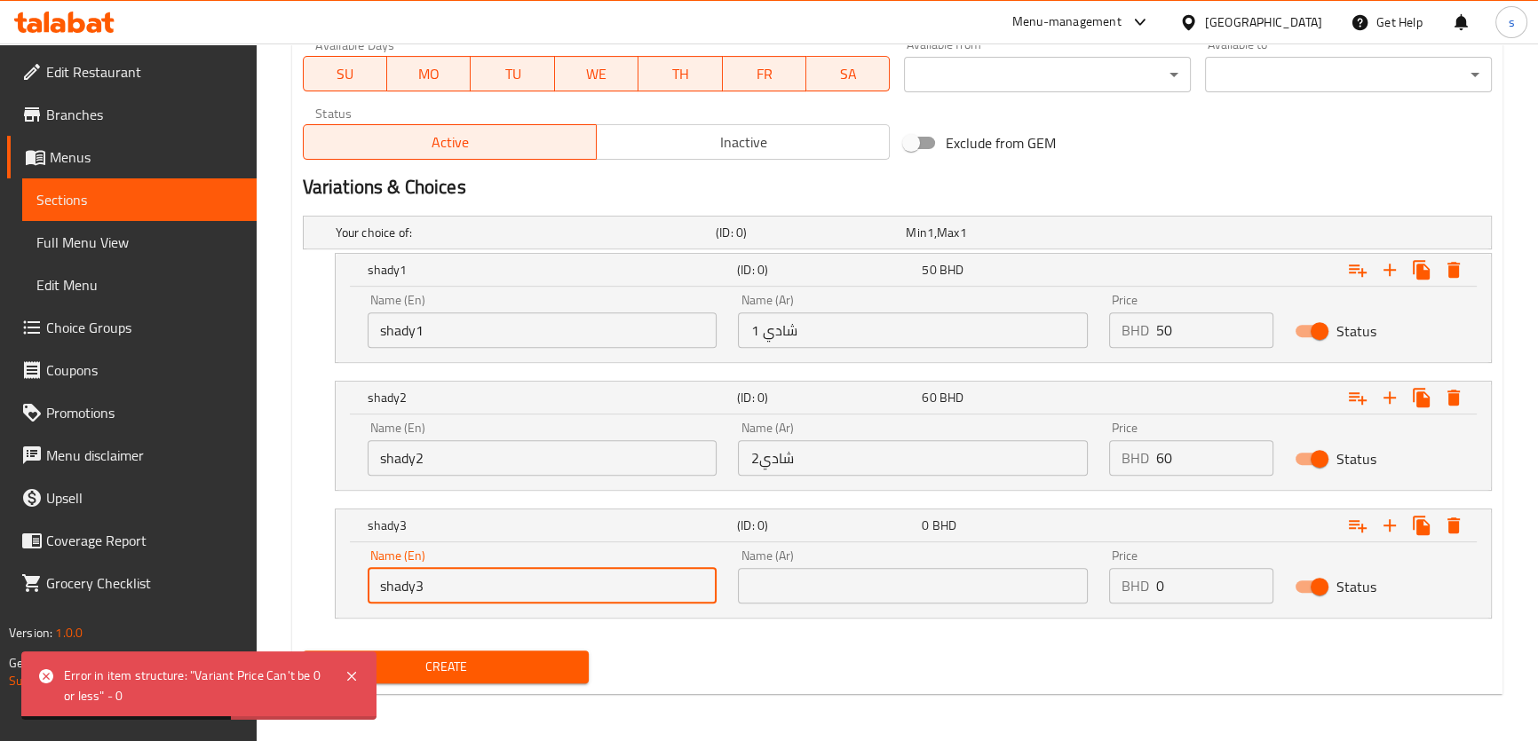
type input "shady3"
click at [776, 582] on input "text" at bounding box center [913, 586] width 350 height 36
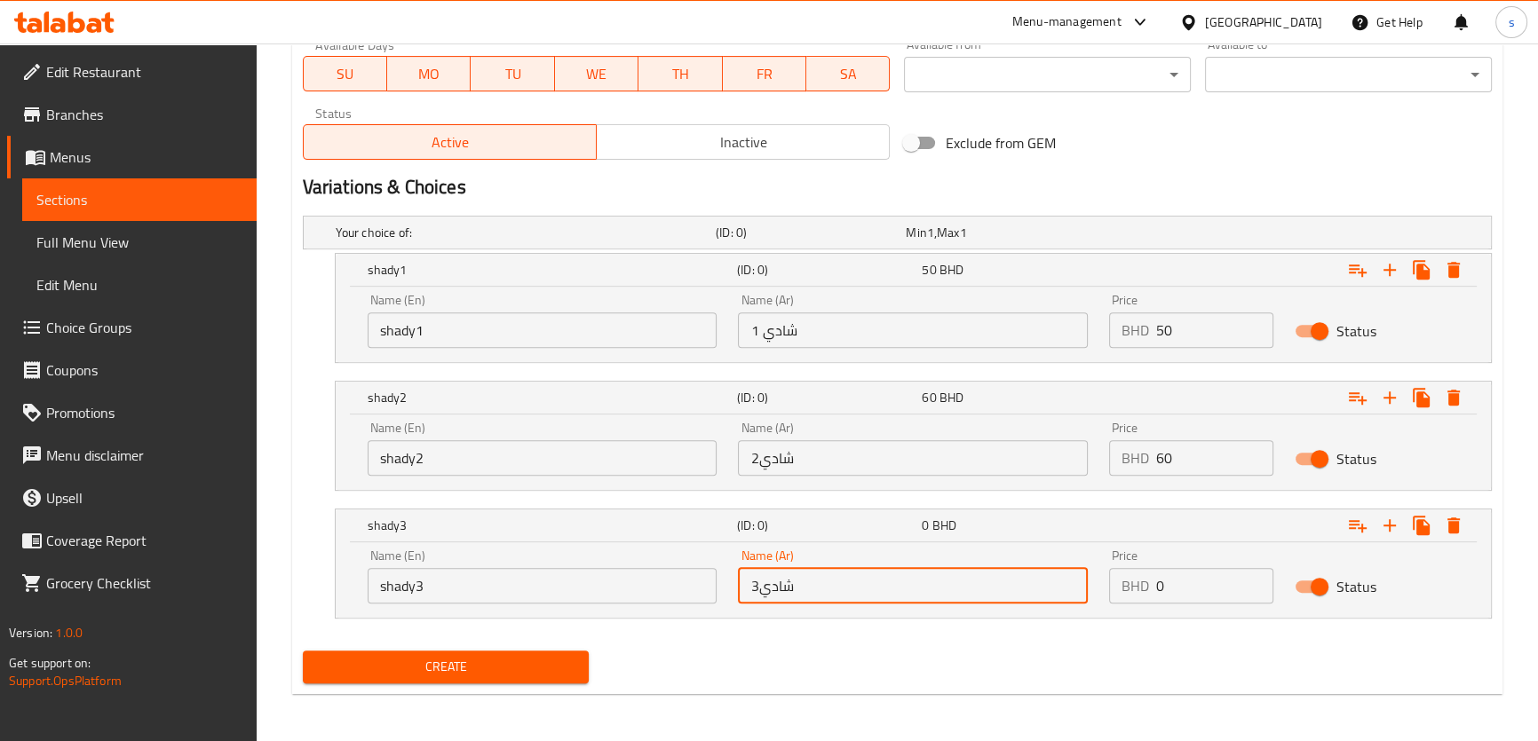
type input "شادي3"
click at [1170, 580] on input "0" at bounding box center [1214, 586] width 117 height 36
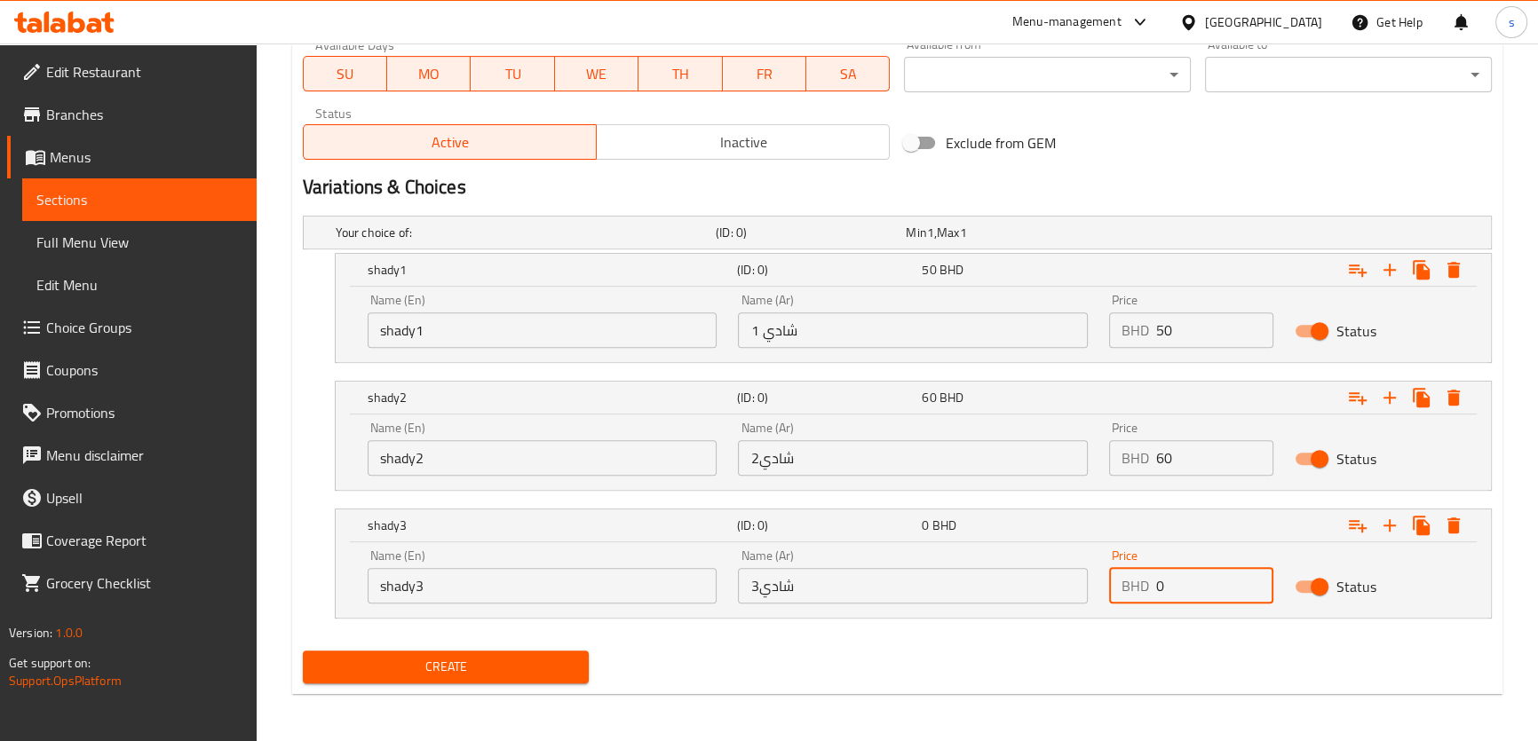
click at [1170, 580] on input "0" at bounding box center [1214, 586] width 117 height 36
drag, startPoint x: 1170, startPoint y: 580, endPoint x: 1159, endPoint y: 580, distance: 11.5
click at [1169, 580] on input "0" at bounding box center [1214, 586] width 117 height 36
type input "70"
click at [303, 651] on button "Create" at bounding box center [446, 667] width 287 height 33
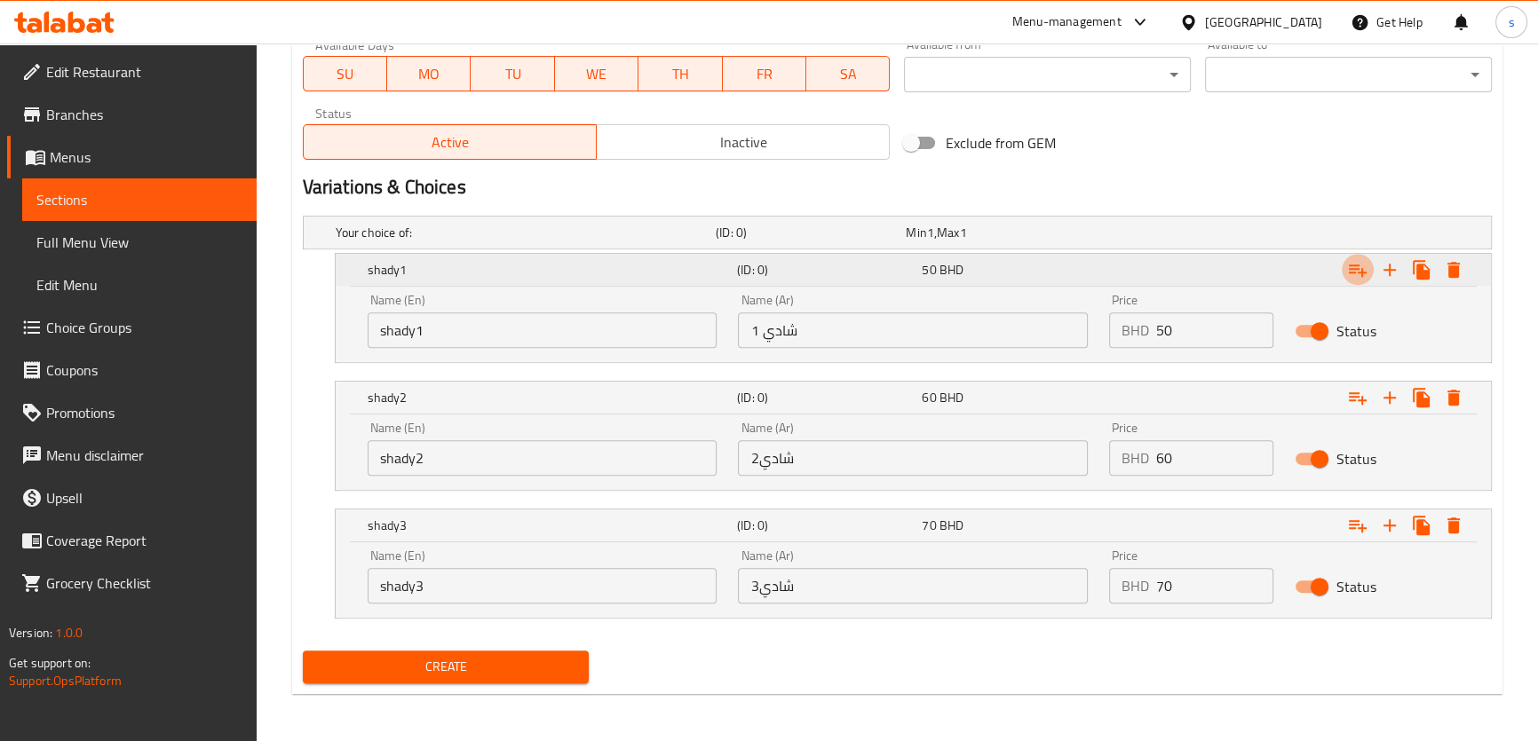
click at [1358, 265] on icon "Expand" at bounding box center [1358, 271] width 18 height 12
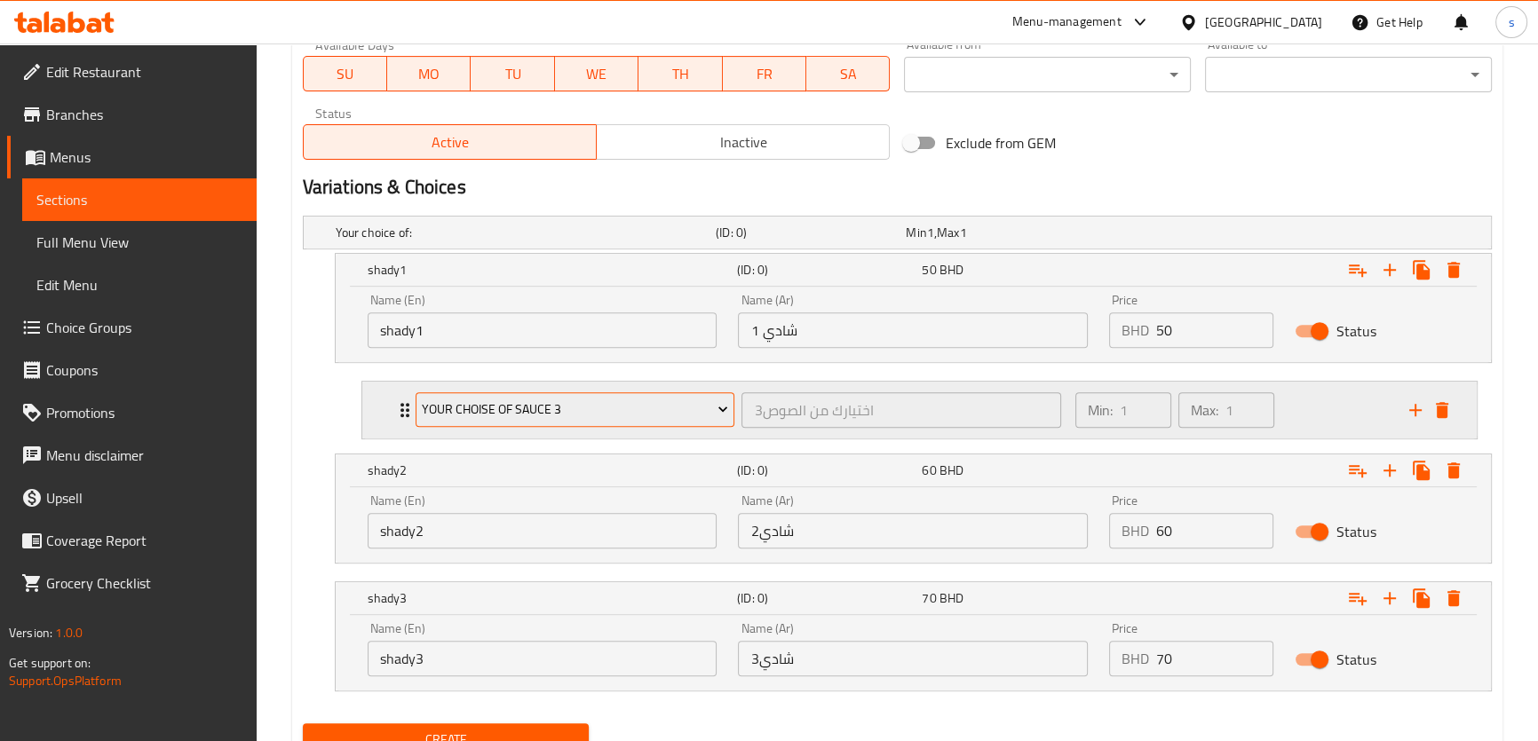
click at [533, 408] on span "your choise of sauce 3" at bounding box center [575, 410] width 306 height 22
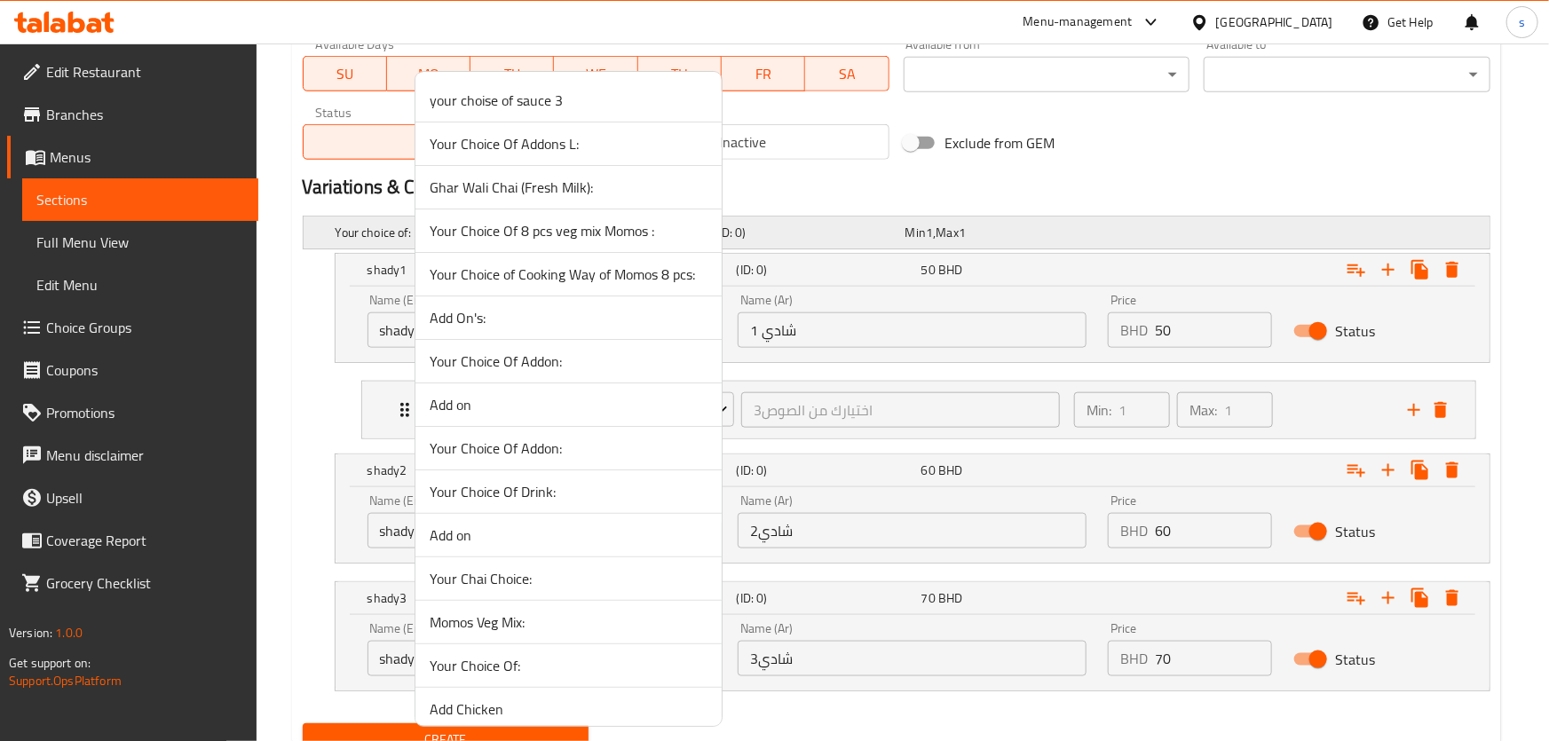
drag, startPoint x: 608, startPoint y: 283, endPoint x: 623, endPoint y: 241, distance: 45.2
click at [619, 218] on li "Your Choice Of 8 pcs veg mix Momos :" at bounding box center [569, 232] width 306 height 44
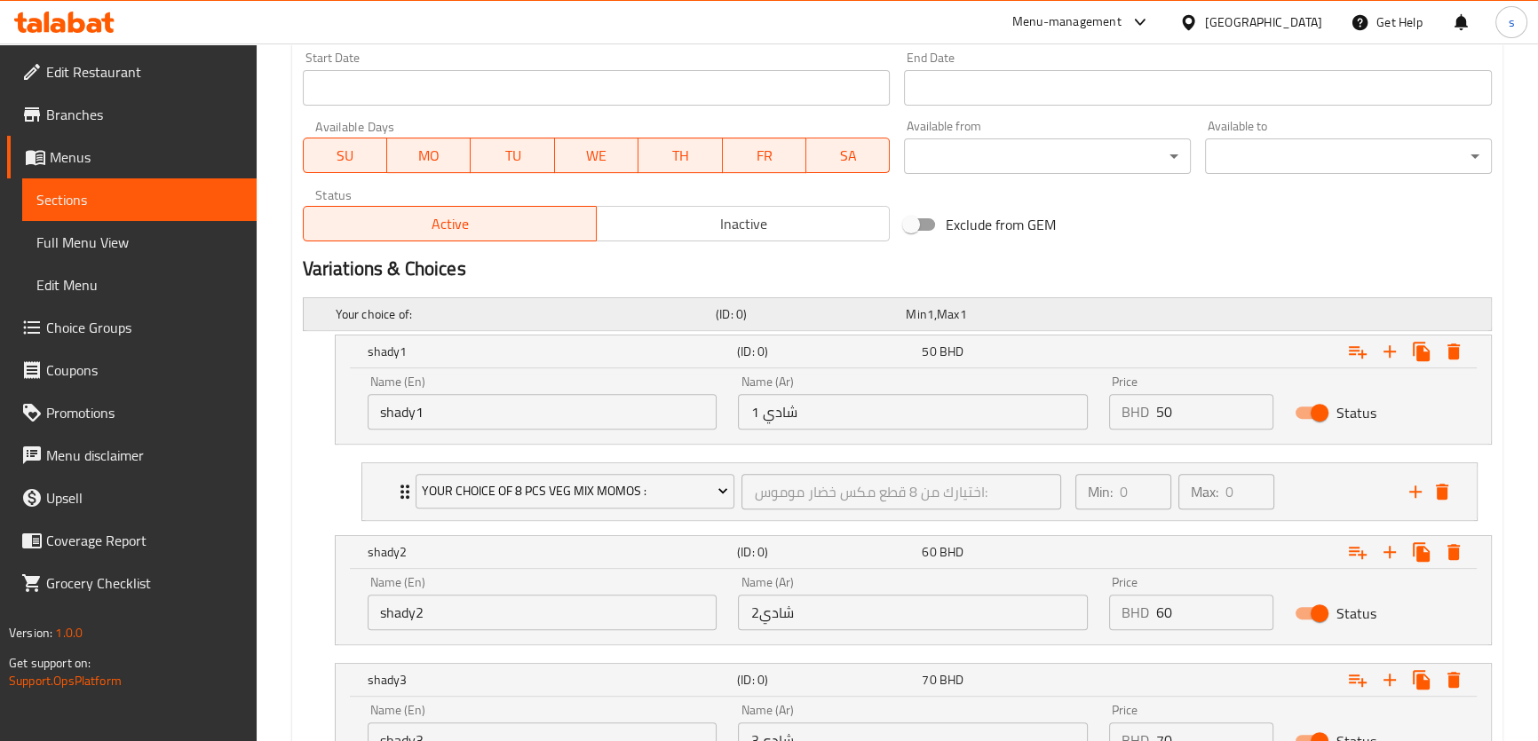
scroll to position [742, 0]
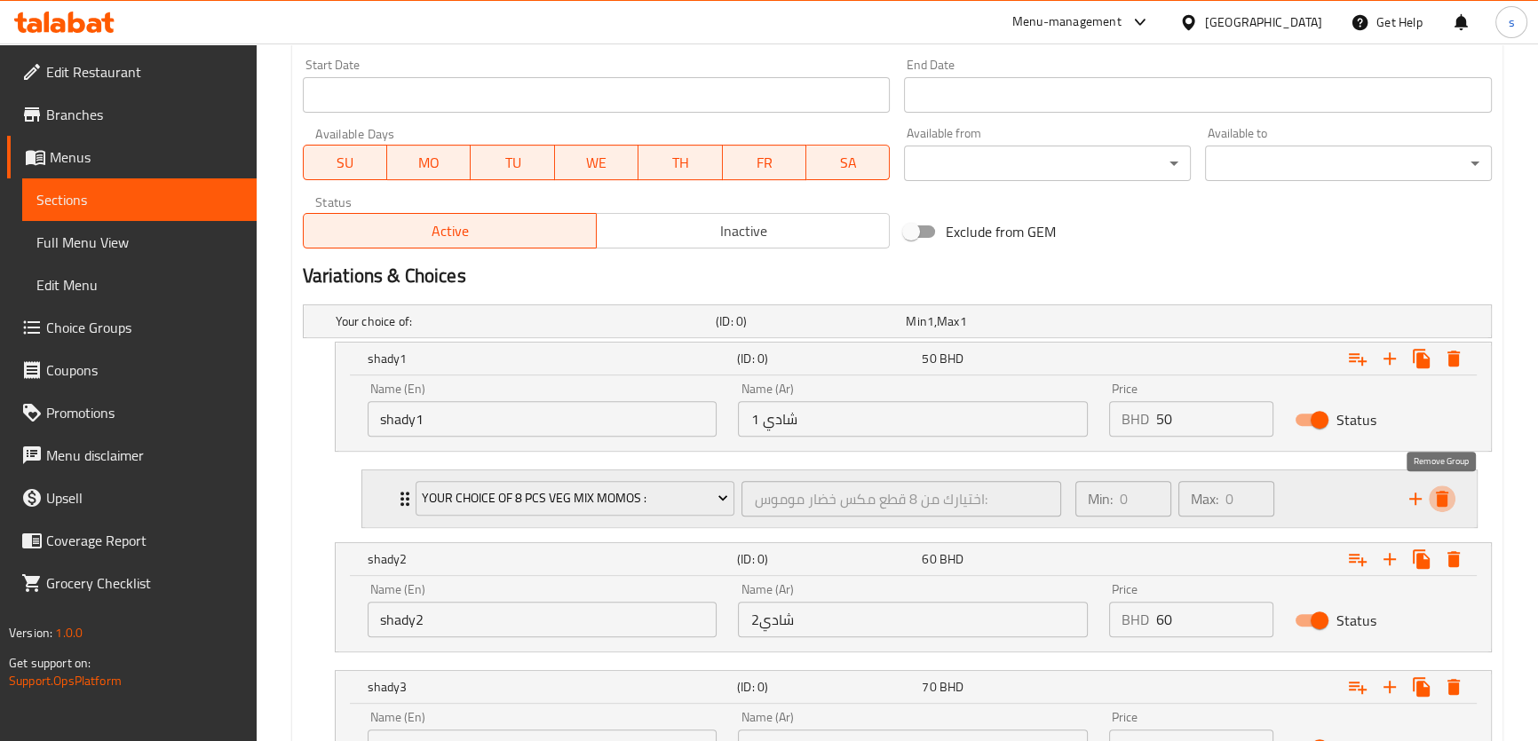
click at [1451, 492] on icon "delete" at bounding box center [1441, 498] width 21 height 21
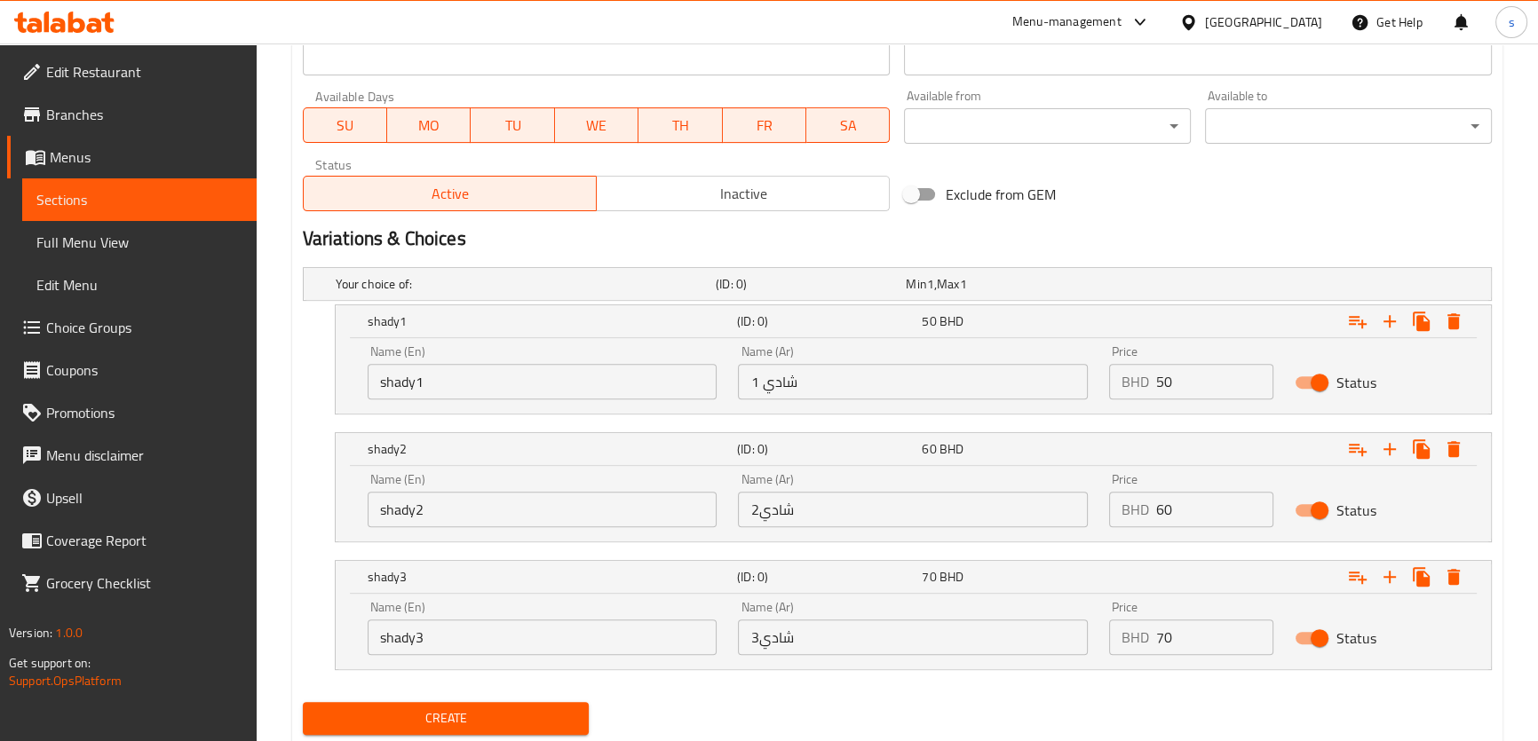
scroll to position [831, 0]
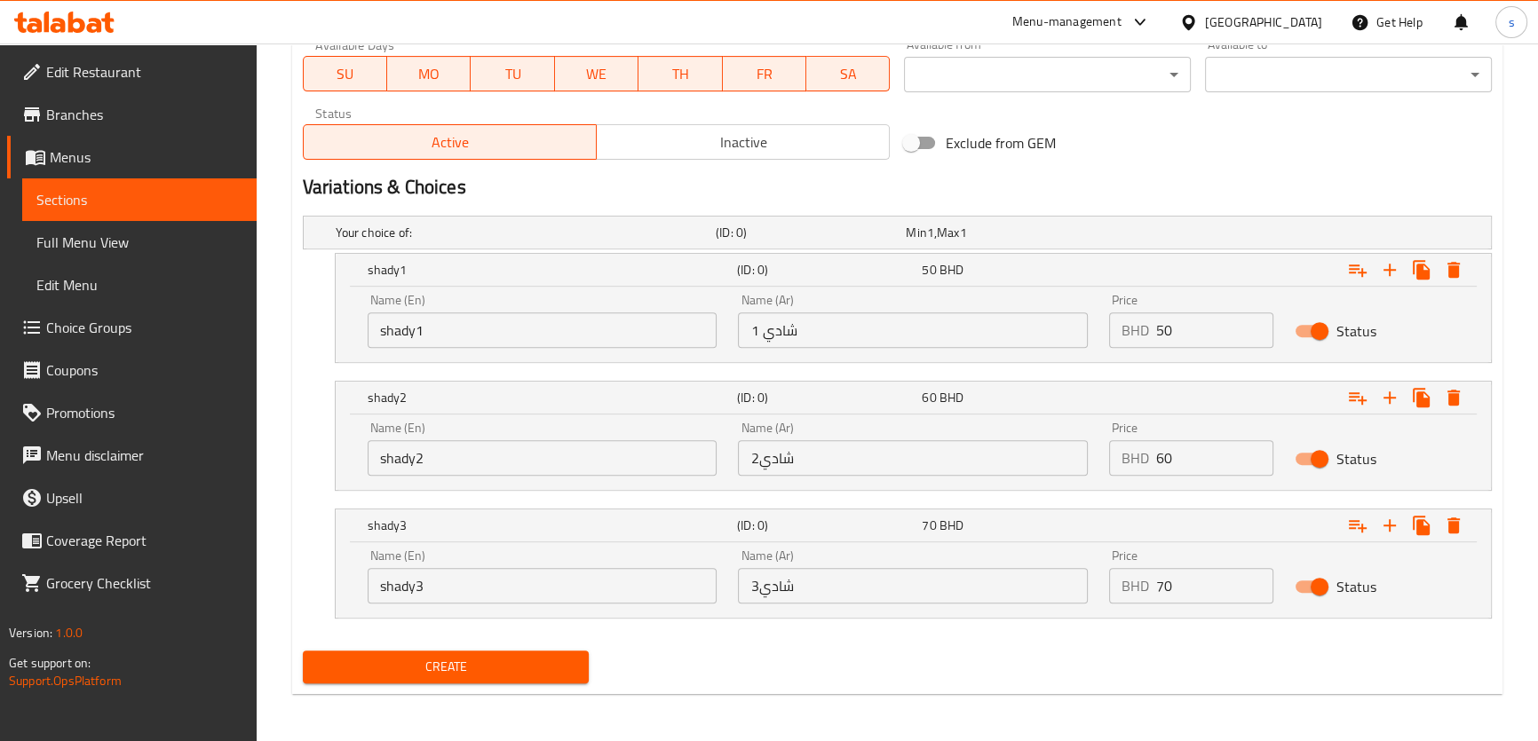
click at [520, 334] on input "shady1" at bounding box center [543, 331] width 350 height 36
click at [501, 341] on input "shady1" at bounding box center [543, 331] width 350 height 36
type input "Choice"
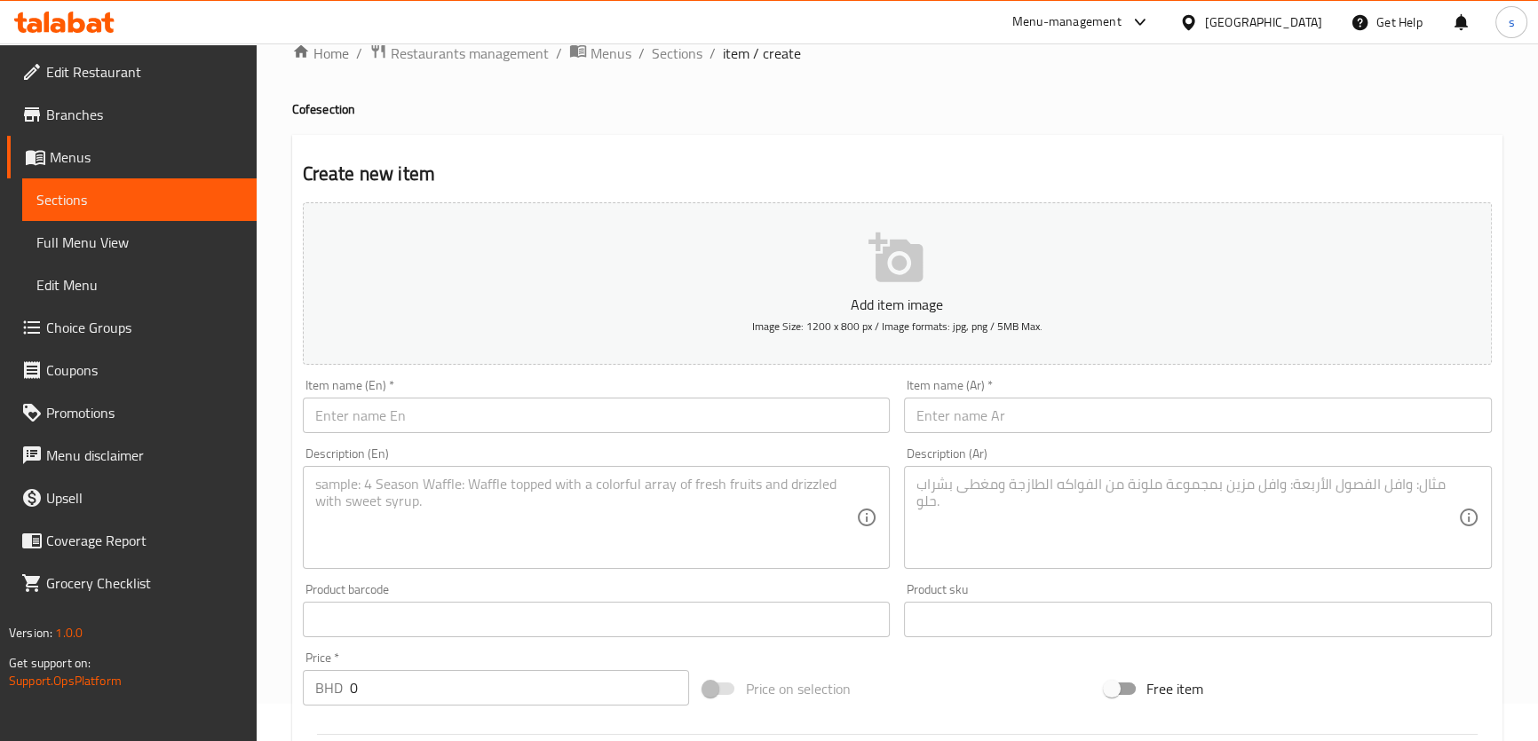
scroll to position [0, 0]
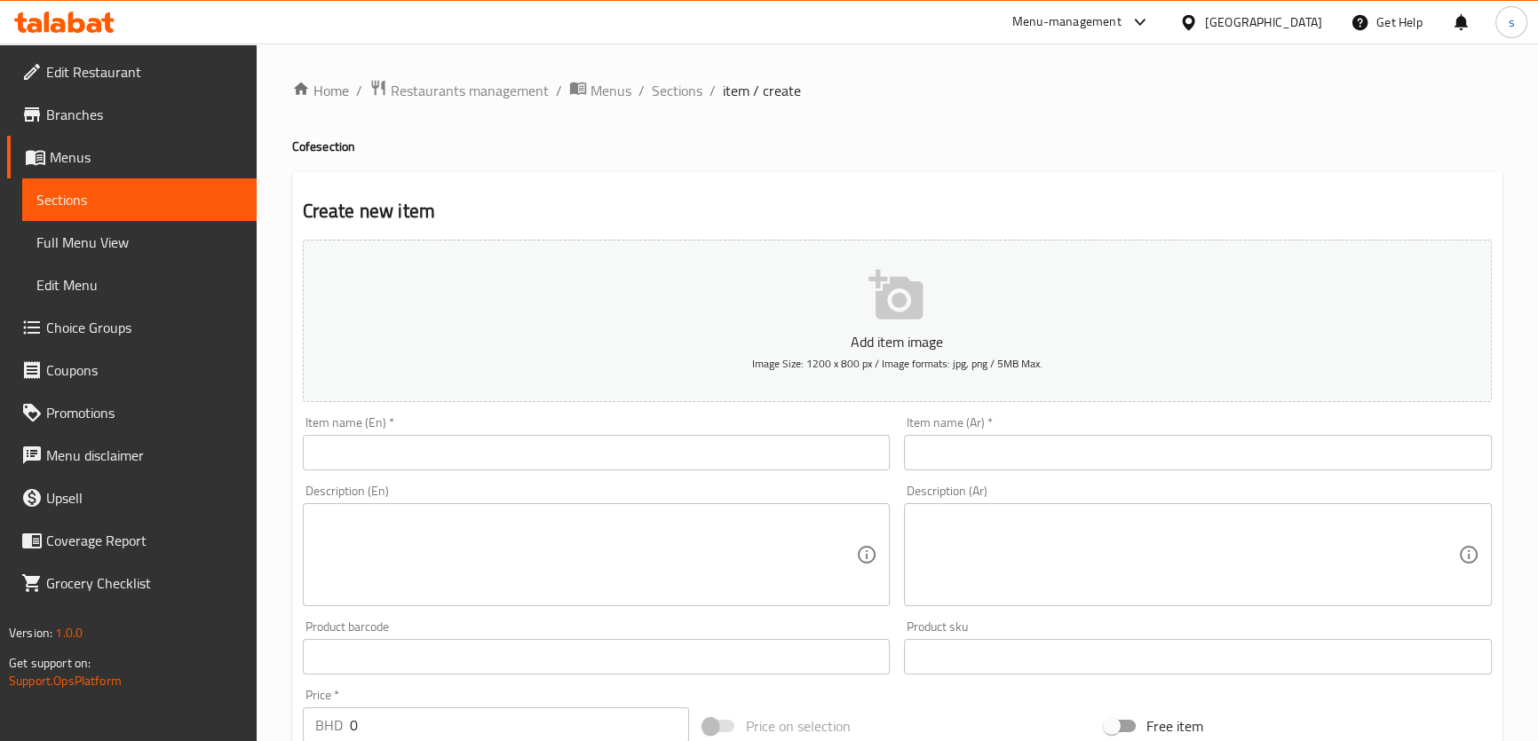
click at [86, 158] on span "Menus" at bounding box center [146, 156] width 193 height 21
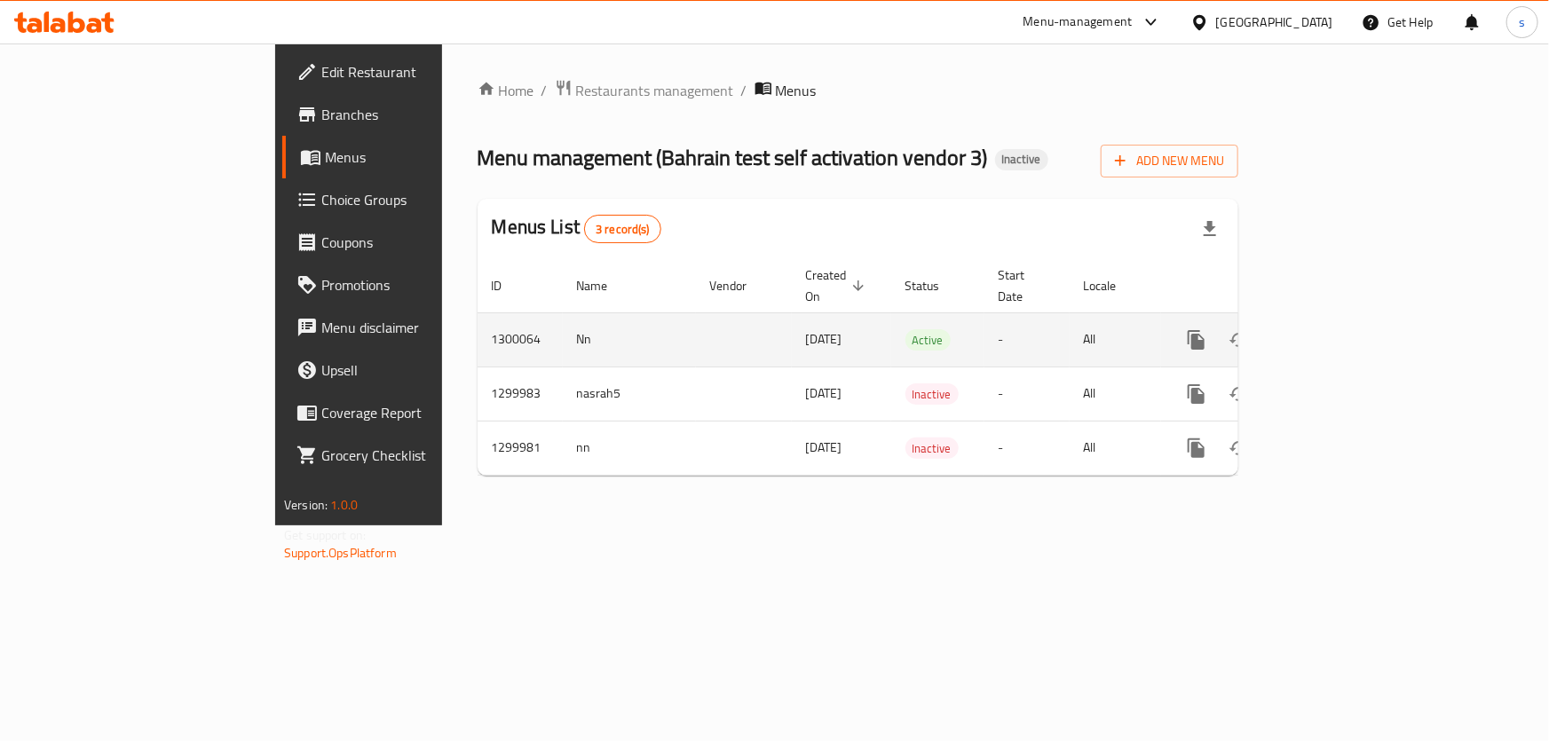
click at [1333, 332] on icon "enhanced table" at bounding box center [1325, 340] width 16 height 16
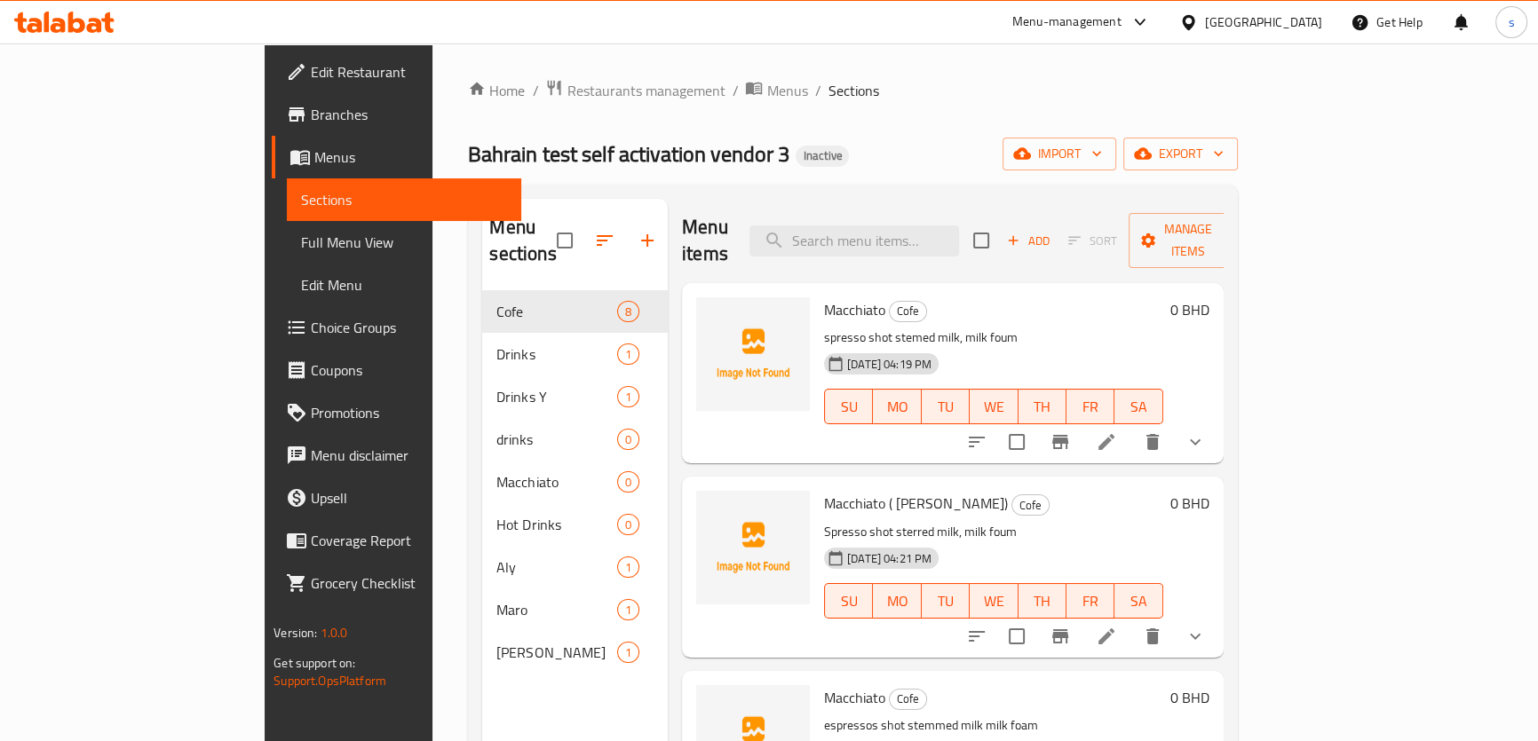
click at [1001, 327] on p "spresso shot stemed milk, milk foum" at bounding box center [993, 338] width 339 height 22
click at [1114, 434] on icon at bounding box center [1106, 442] width 16 height 16
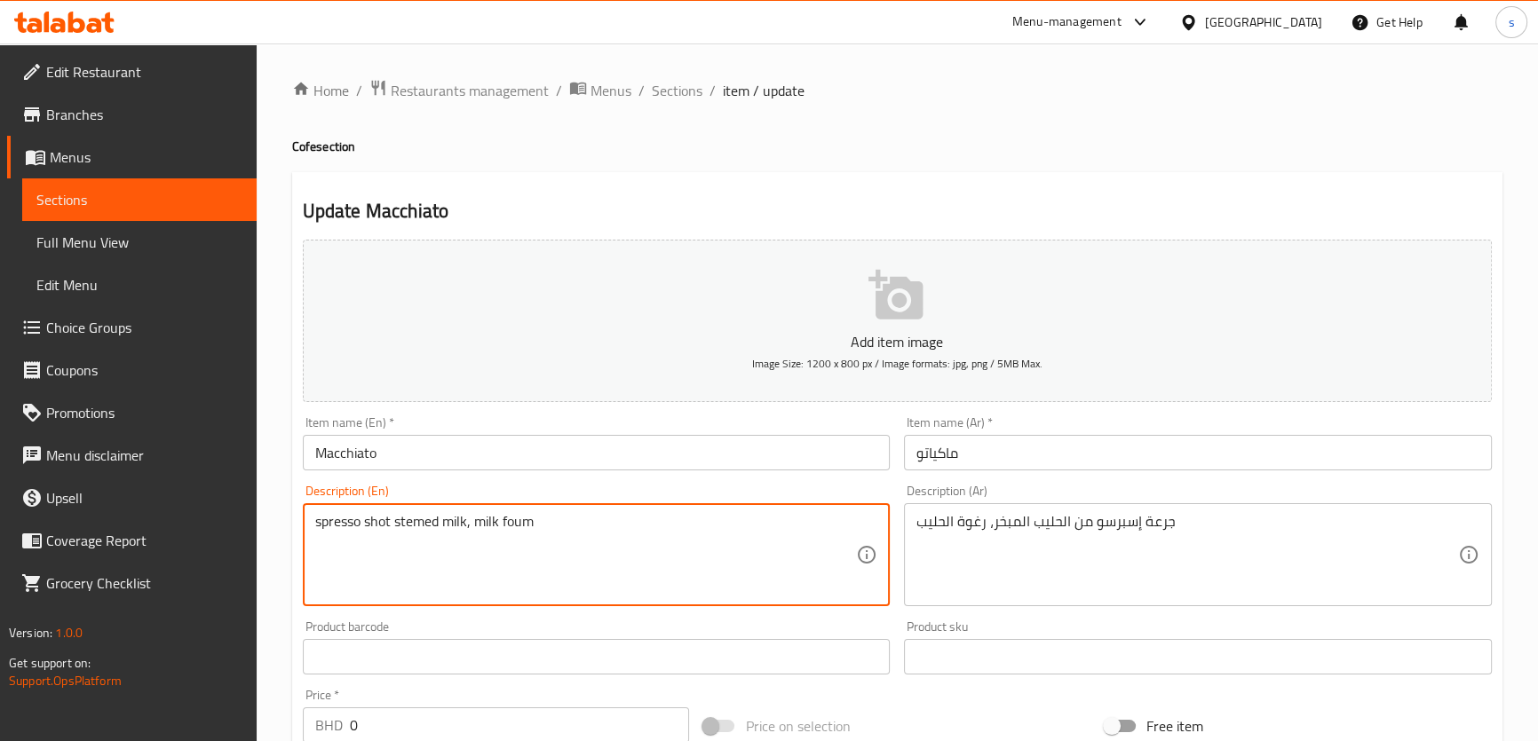
drag, startPoint x: 532, startPoint y: 523, endPoint x: 277, endPoint y: 497, distance: 256.1
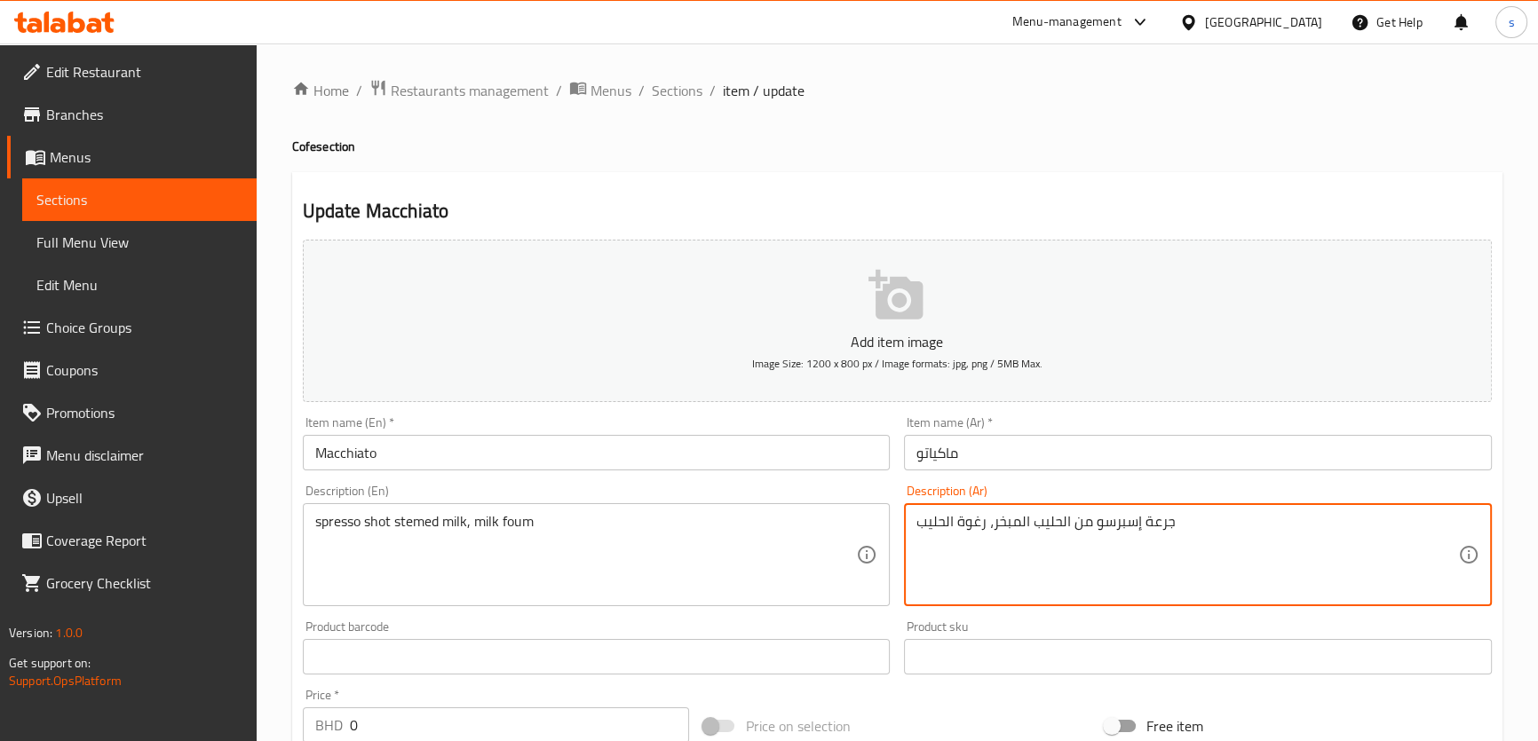
drag, startPoint x: 1102, startPoint y: 521, endPoint x: 888, endPoint y: 526, distance: 214.0
paste textarea "spresso shot stemed milk, milk foum"
type textarea "جرعة إسبرسو من الحليب المبخر، رغوة الحليب"
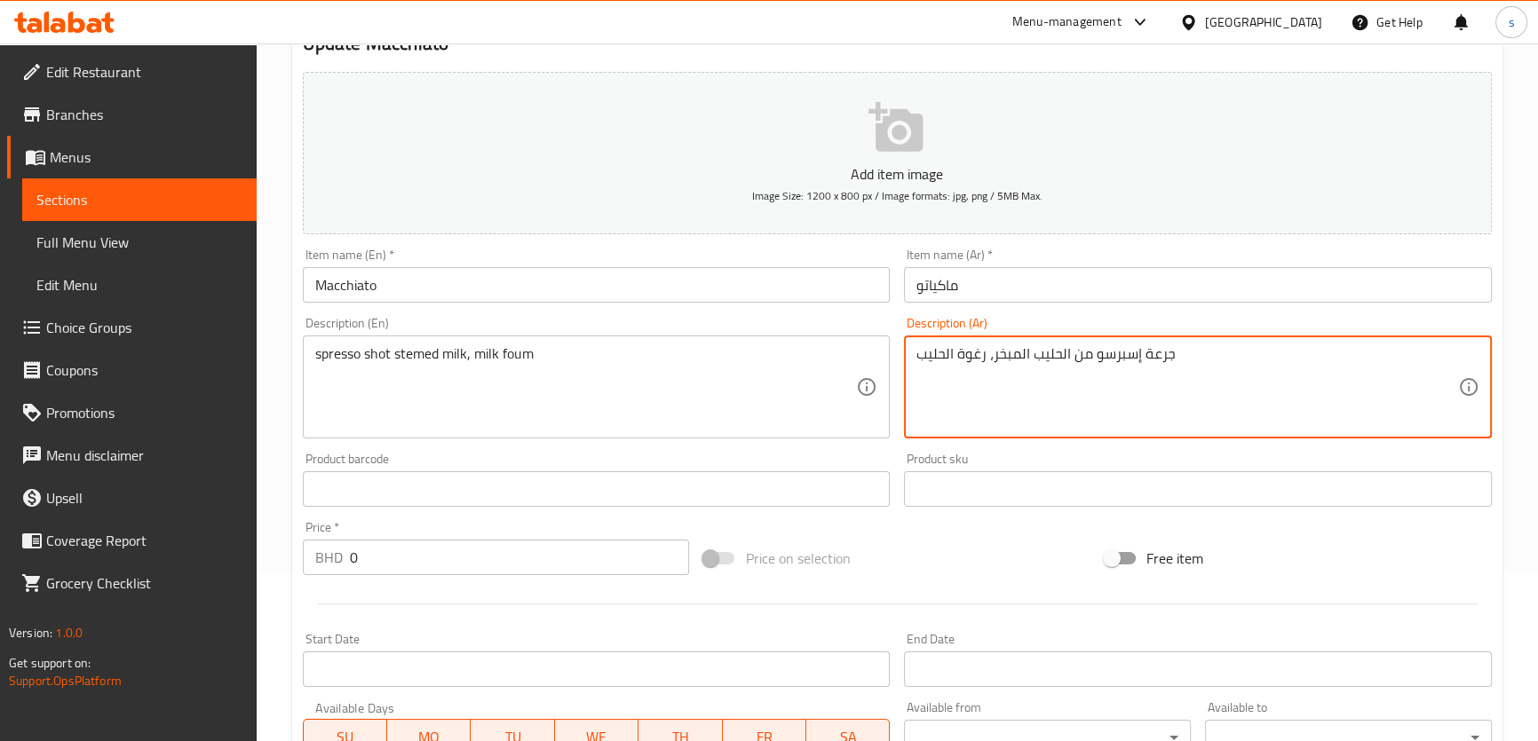
scroll to position [241, 0]
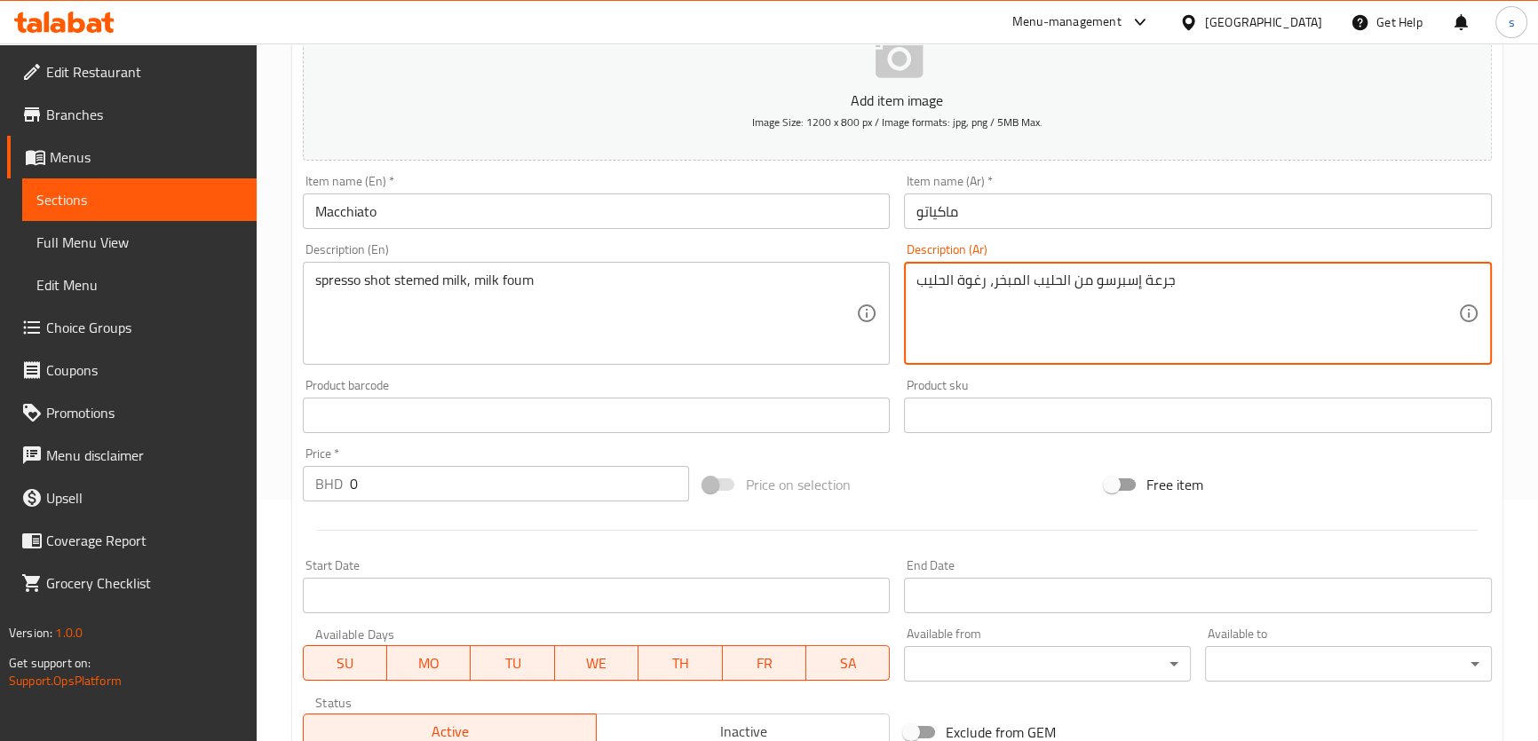
click at [108, 324] on span "Choice Groups" at bounding box center [144, 327] width 196 height 21
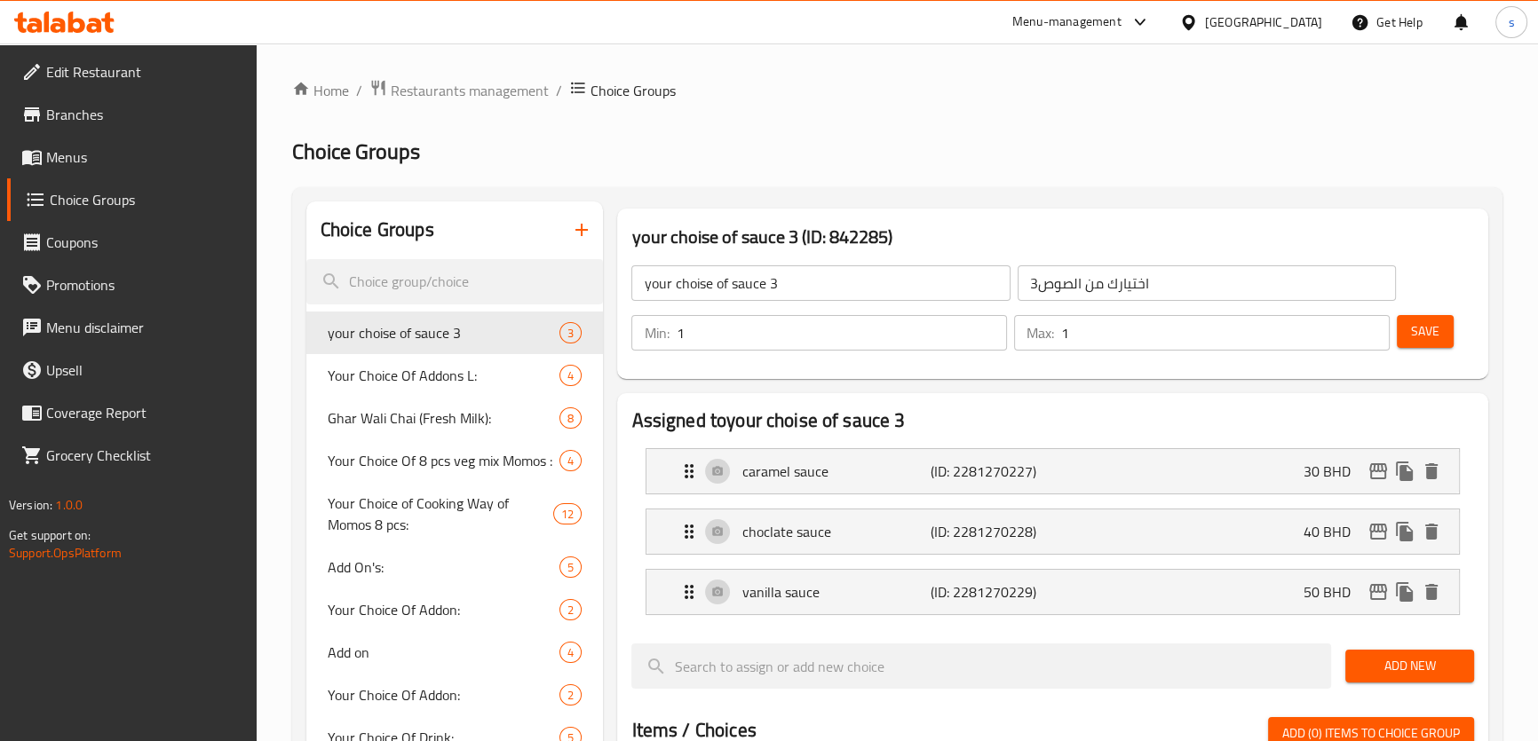
click at [594, 231] on button "button" at bounding box center [581, 230] width 43 height 43
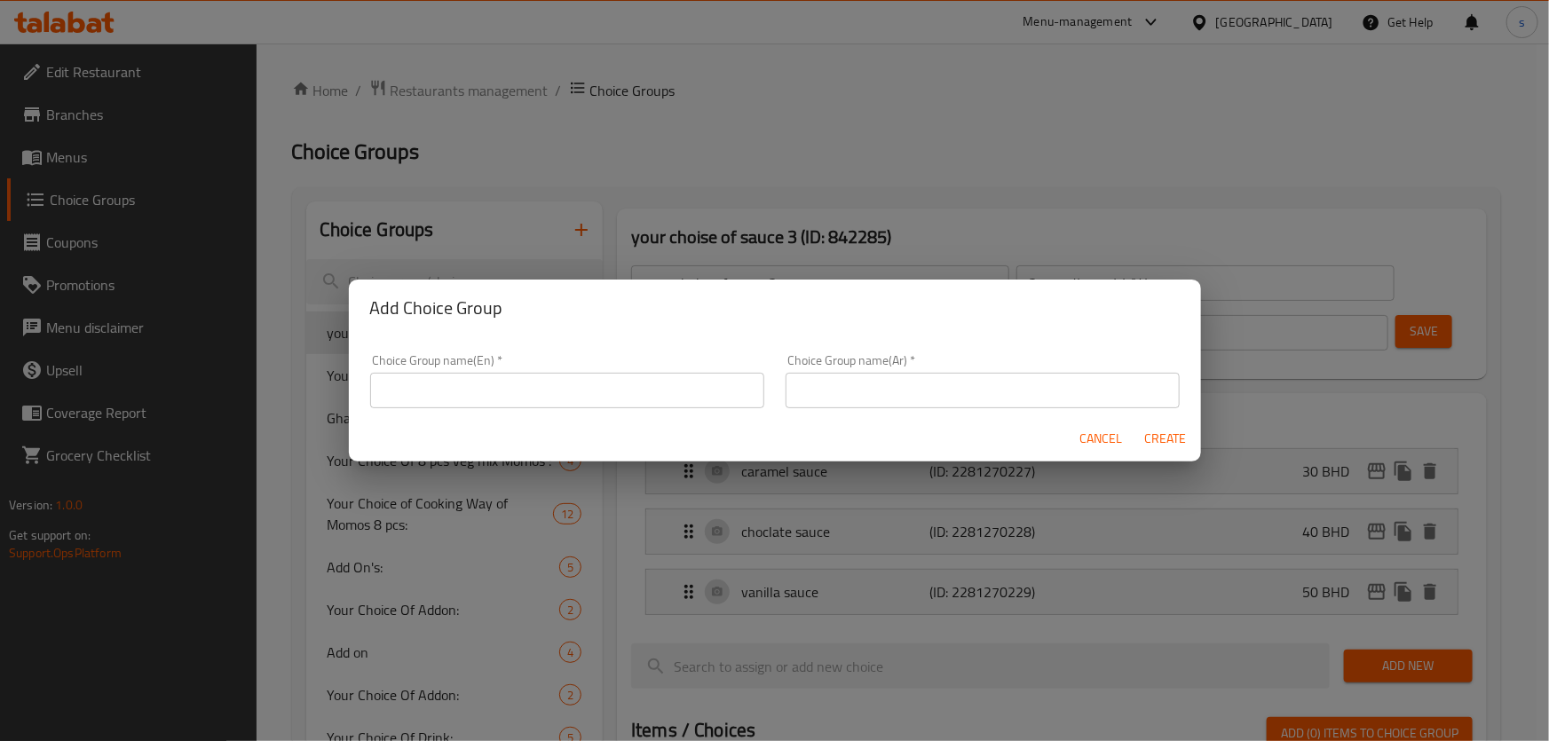
click at [518, 364] on div "Choice Group name(En)   * Choice Group name(En) *" at bounding box center [567, 381] width 394 height 54
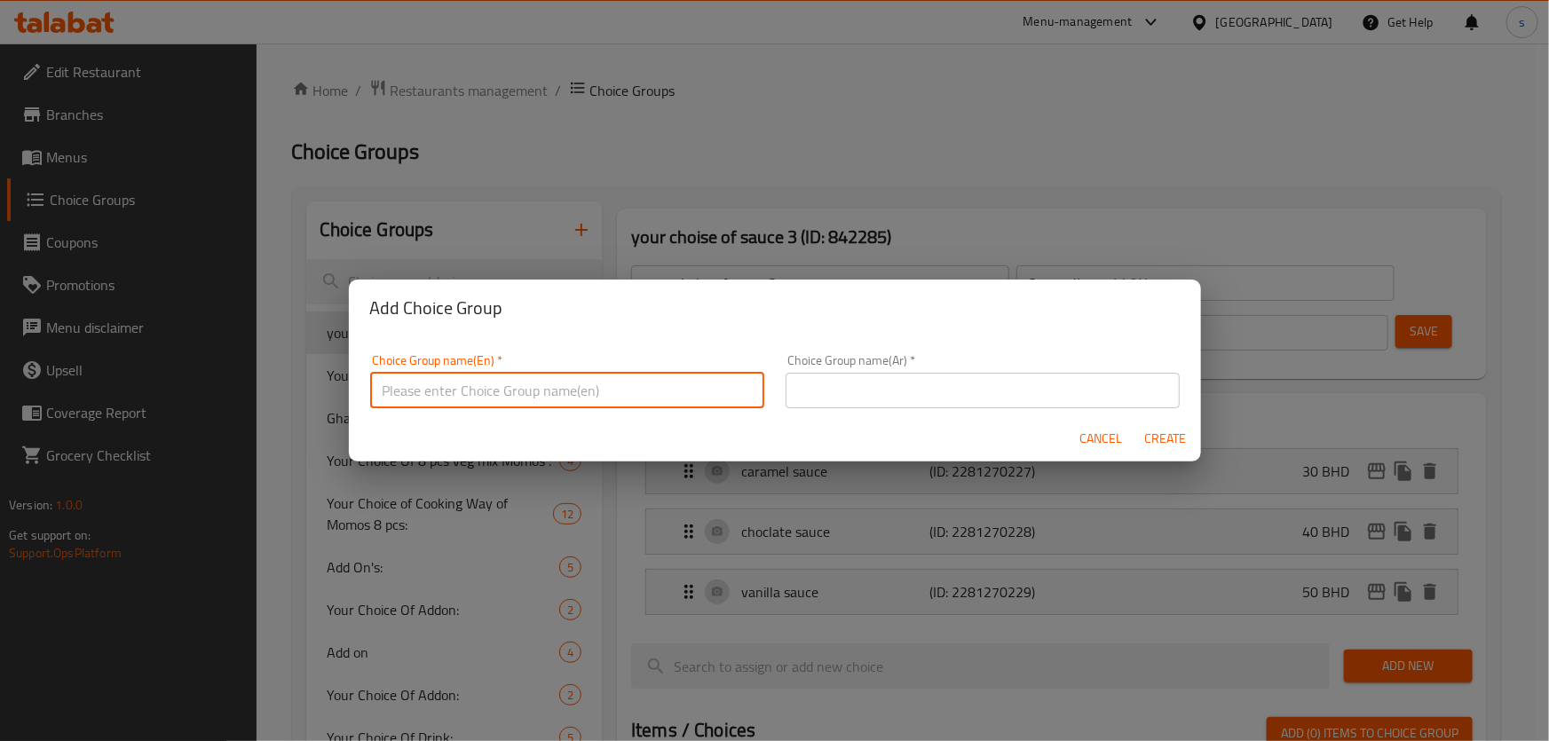
drag, startPoint x: 515, startPoint y: 392, endPoint x: 635, endPoint y: 392, distance: 119.9
click at [516, 392] on input "text" at bounding box center [567, 391] width 394 height 36
type input "س"
type input "shady fl"
click at [811, 393] on input "text" at bounding box center [983, 391] width 394 height 36
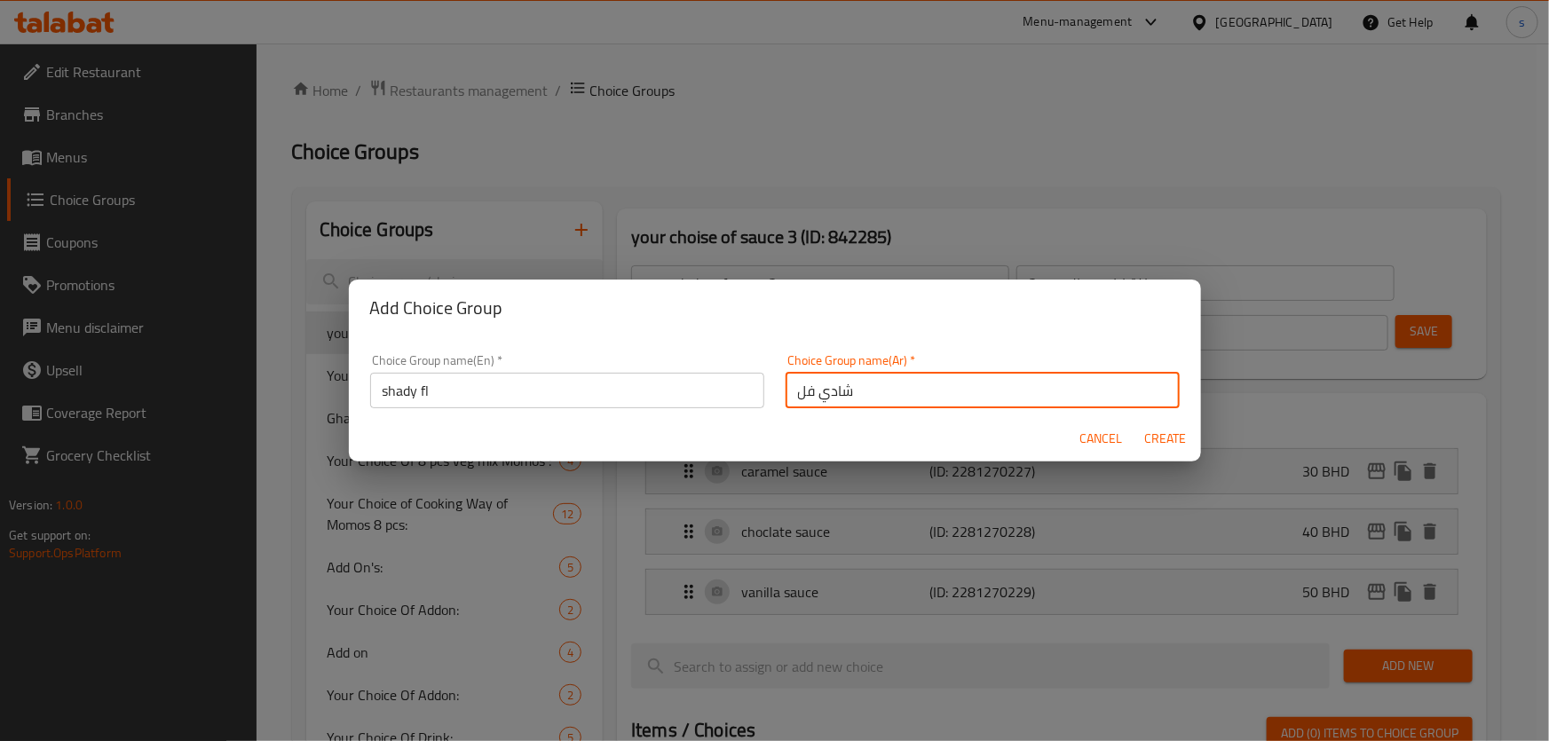
type input "شادي فل"
click at [1162, 441] on span "Create" at bounding box center [1165, 439] width 43 height 22
type input "shady fl"
type input "شادي فل"
type input "0"
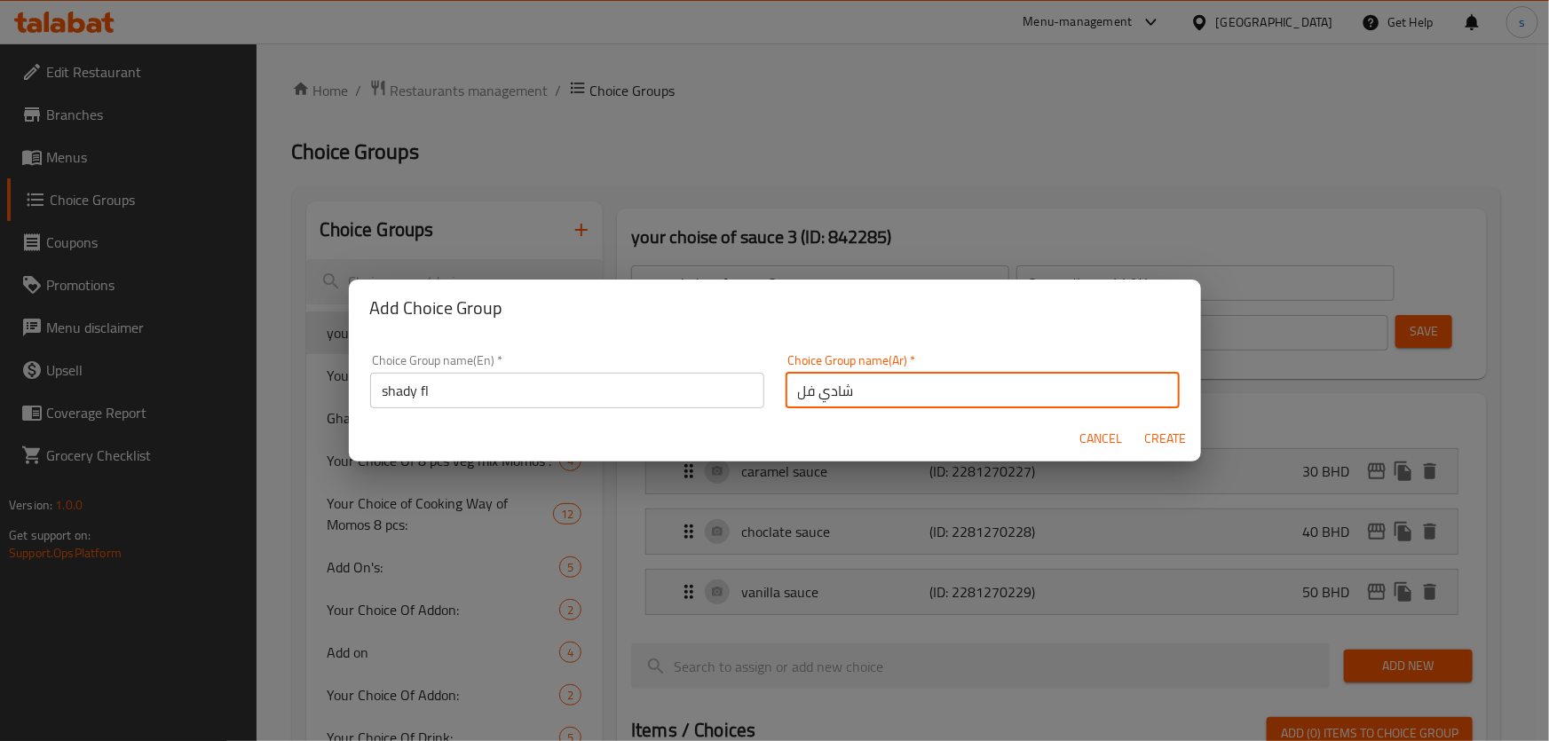
type input "0"
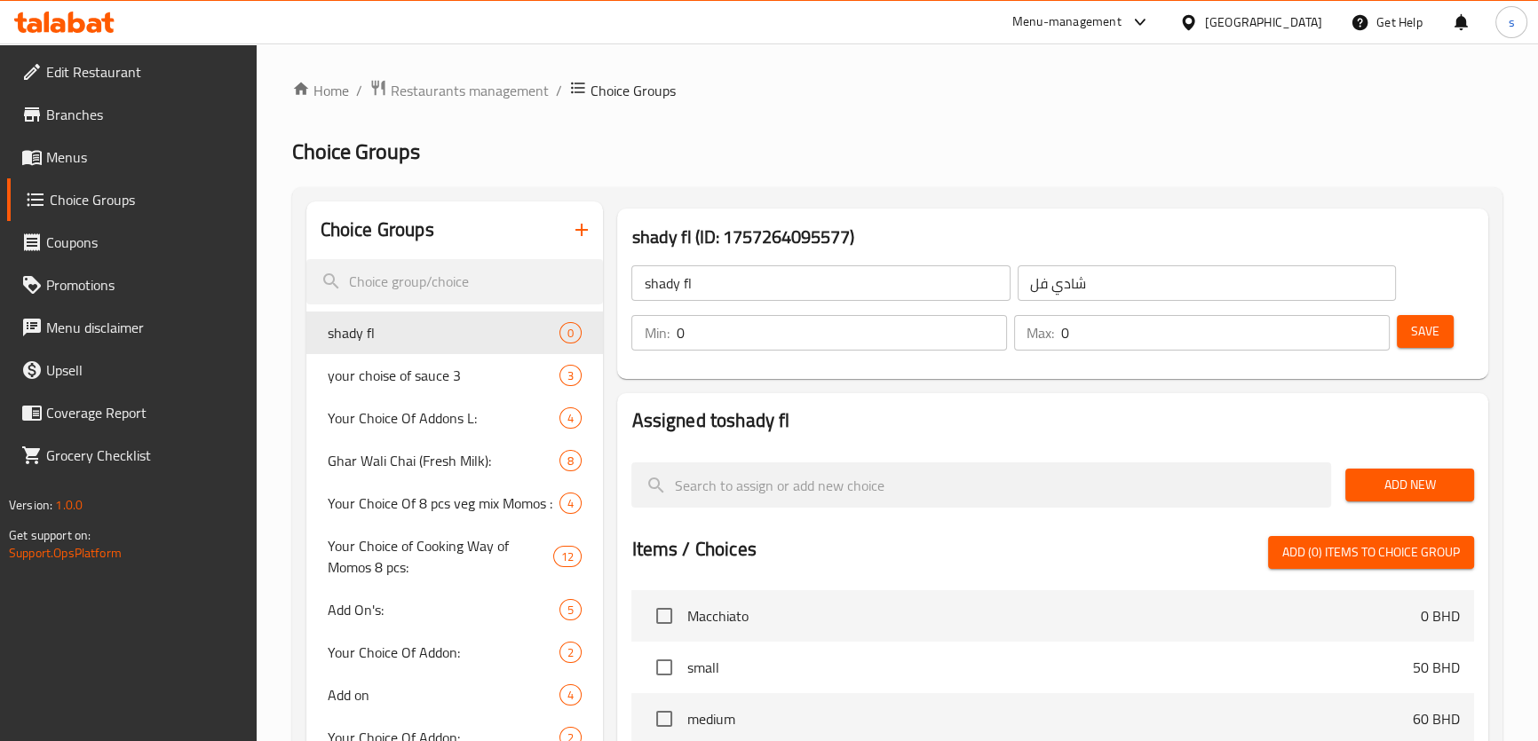
click at [1376, 483] on span "Add New" at bounding box center [1409, 485] width 100 height 22
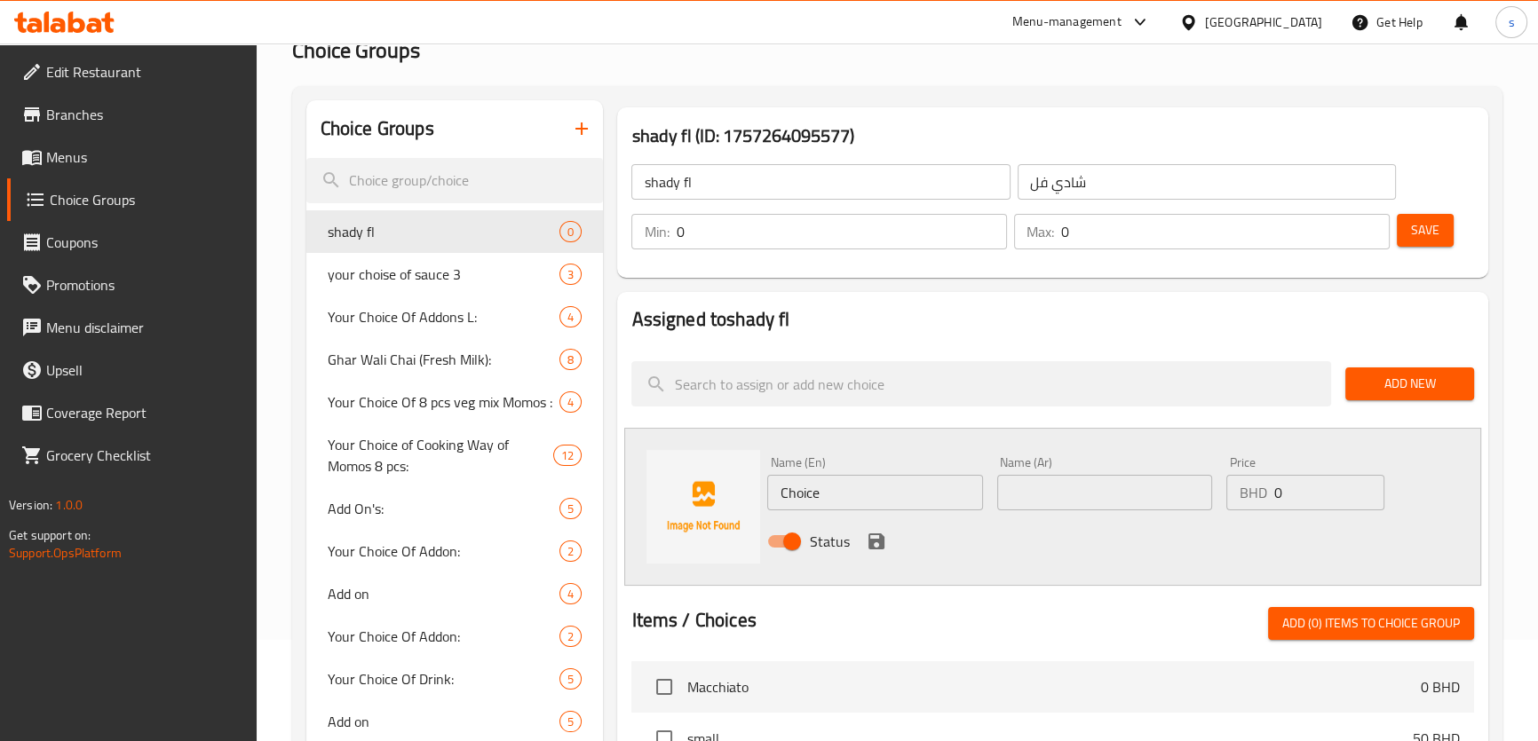
scroll to position [161, 0]
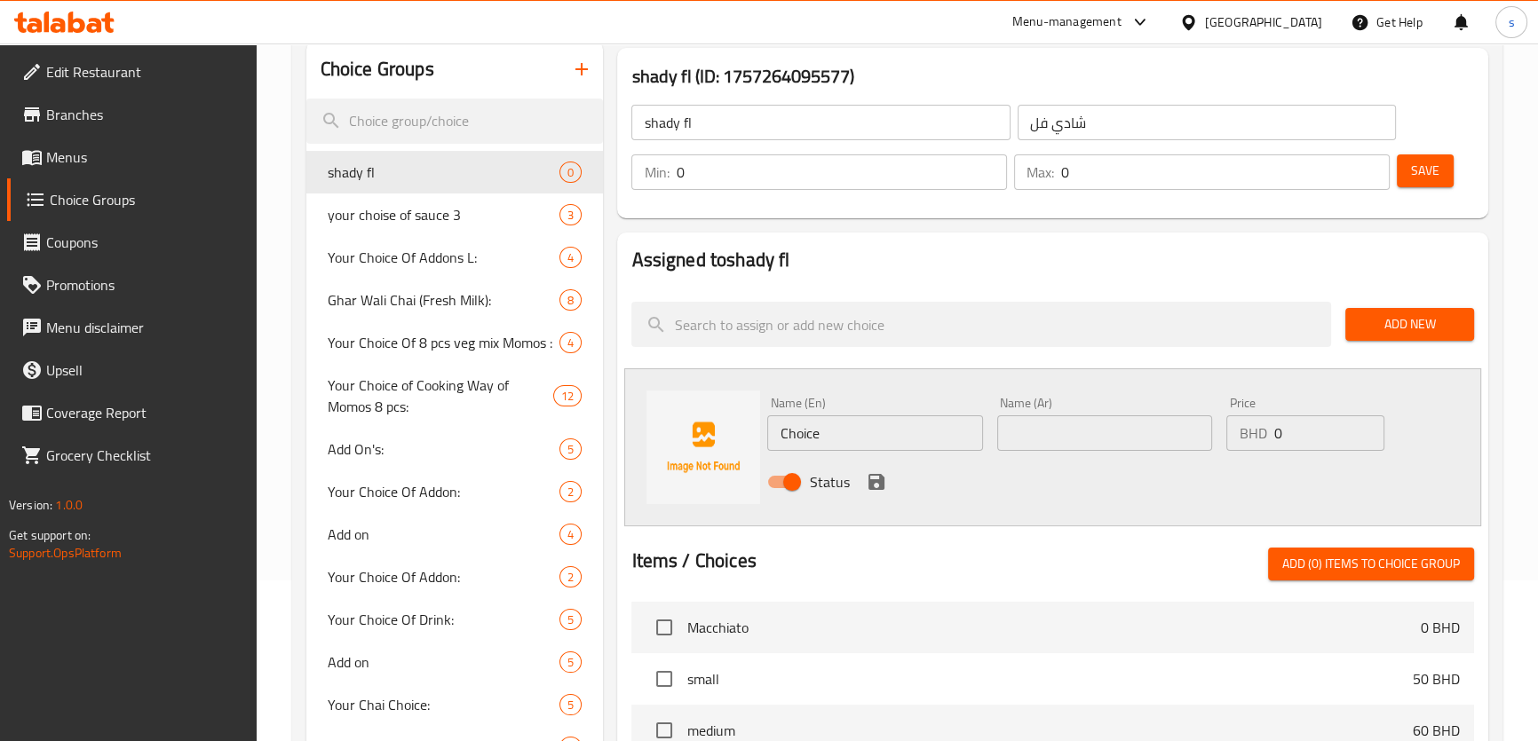
click at [851, 442] on input "Choice" at bounding box center [874, 434] width 215 height 36
click at [851, 439] on input "Choice" at bounding box center [874, 434] width 215 height 36
click at [749, 431] on img at bounding box center [703, 448] width 114 height 114
click at [817, 434] on input "Choice" at bounding box center [874, 434] width 215 height 36
click at [816, 434] on input "Choice" at bounding box center [874, 434] width 215 height 36
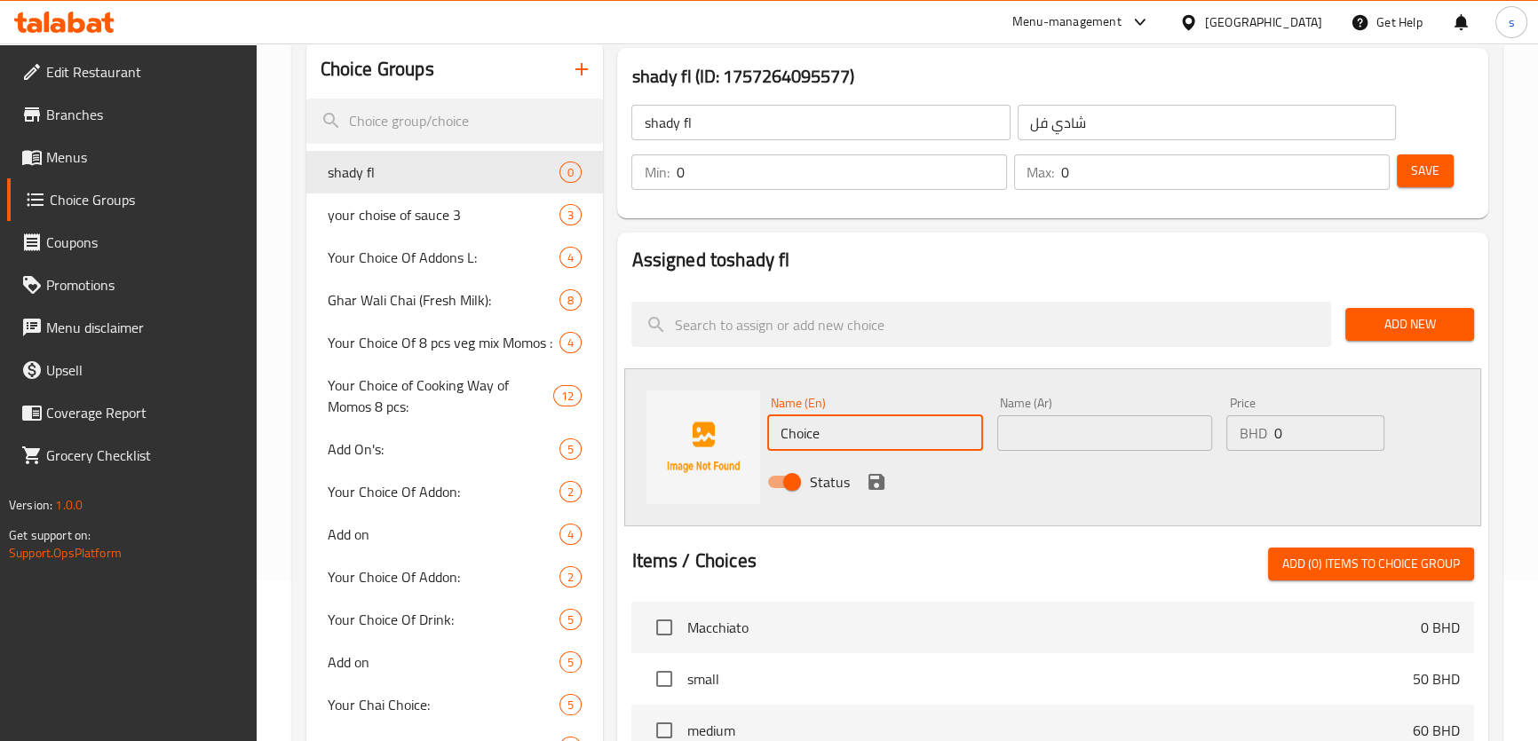
click at [810, 432] on input "Choice" at bounding box center [874, 434] width 215 height 36
type input "C"
type input "ش"
type input "ط"
type input "caramel sauce"
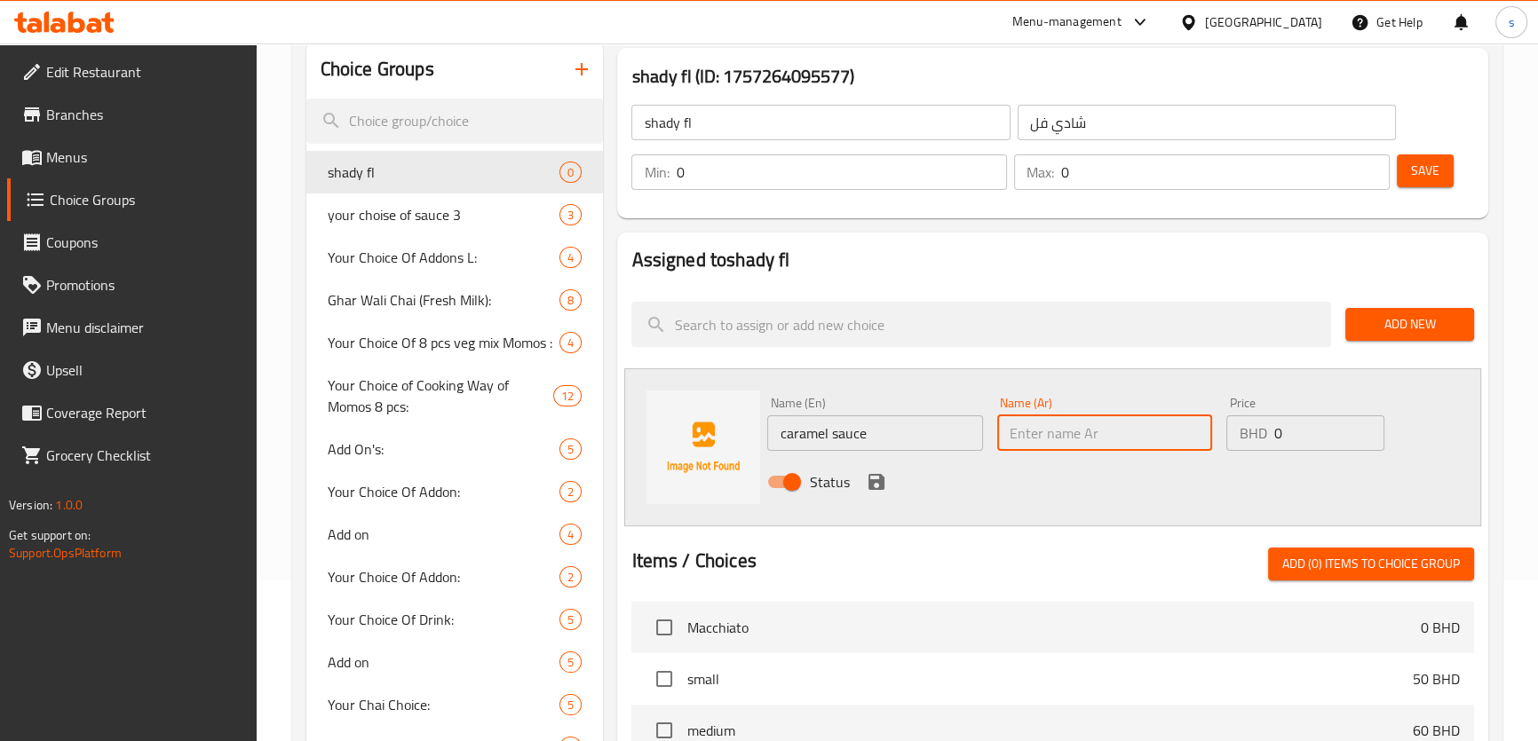
drag, startPoint x: 1104, startPoint y: 425, endPoint x: 1128, endPoint y: 447, distance: 32.0
click at [1104, 425] on input "text" at bounding box center [1104, 434] width 215 height 36
type input "كراميل سوس"
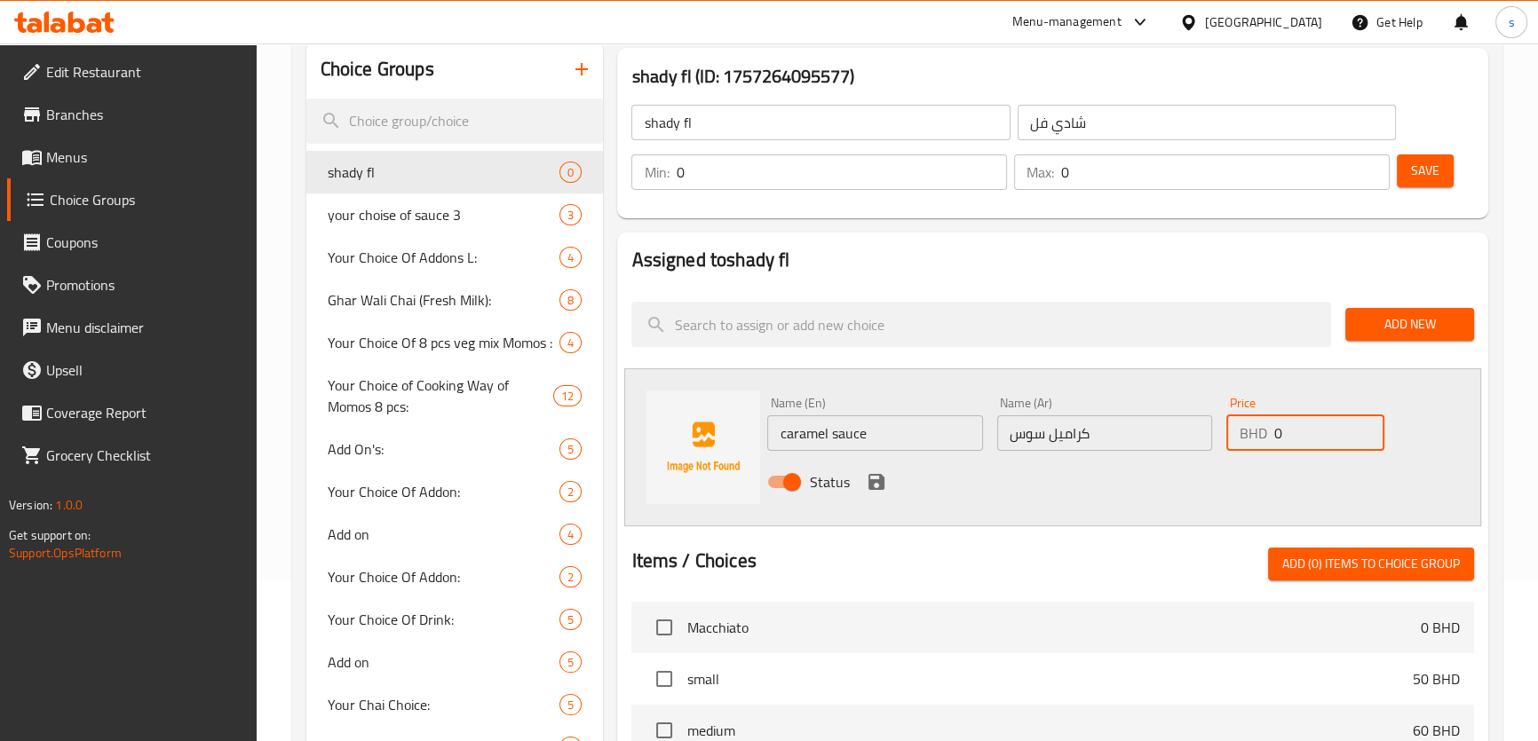
click at [1288, 425] on input "0" at bounding box center [1328, 434] width 111 height 36
click at [1287, 426] on input "0" at bounding box center [1328, 434] width 111 height 36
type input "10"
click at [877, 481] on icon "save" at bounding box center [876, 482] width 16 height 16
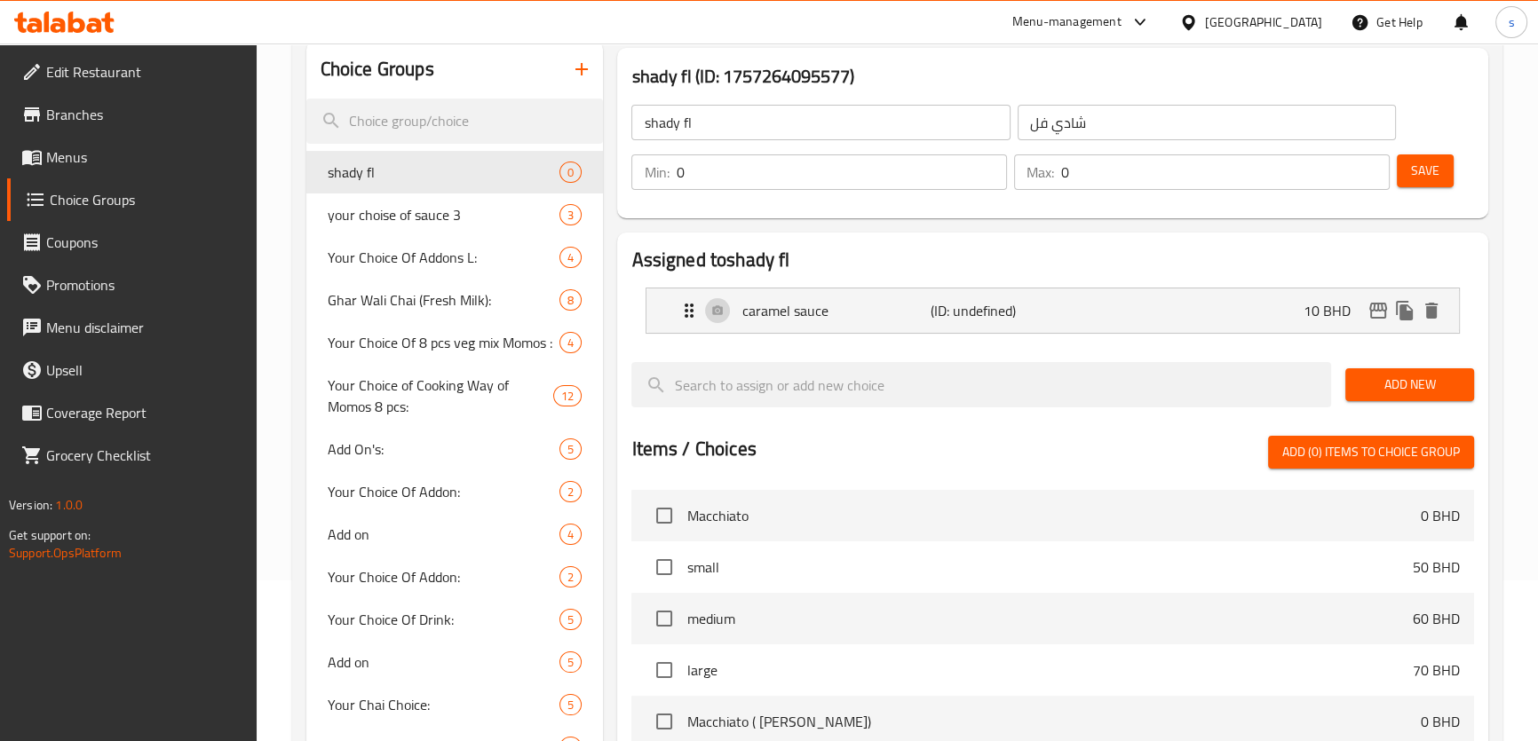
click at [1387, 396] on button "Add New" at bounding box center [1409, 384] width 129 height 33
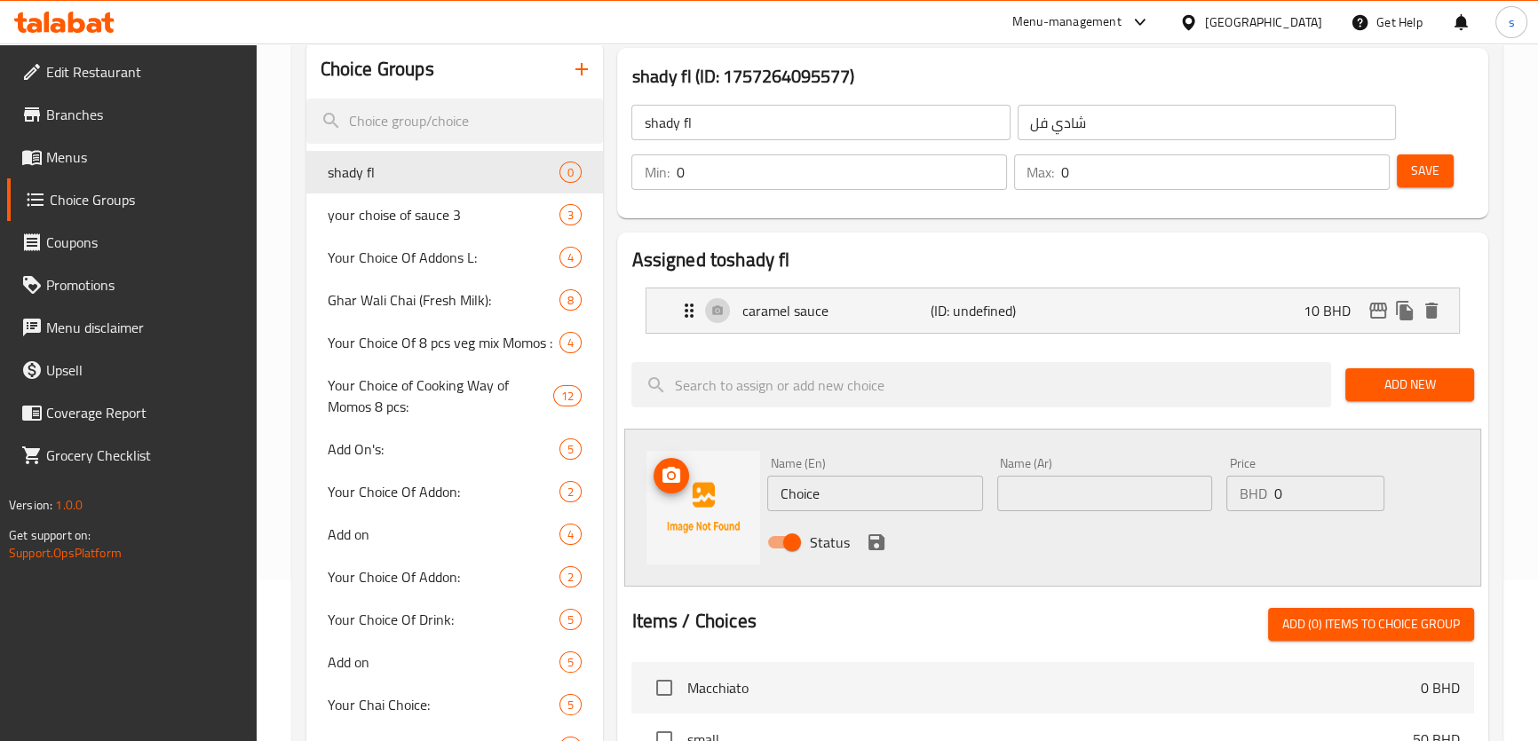
click at [751, 493] on img at bounding box center [703, 508] width 114 height 114
click at [819, 497] on input "Choice" at bounding box center [874, 494] width 215 height 36
type input "choclate"
click at [1065, 488] on input "text" at bounding box center [1104, 494] width 215 height 36
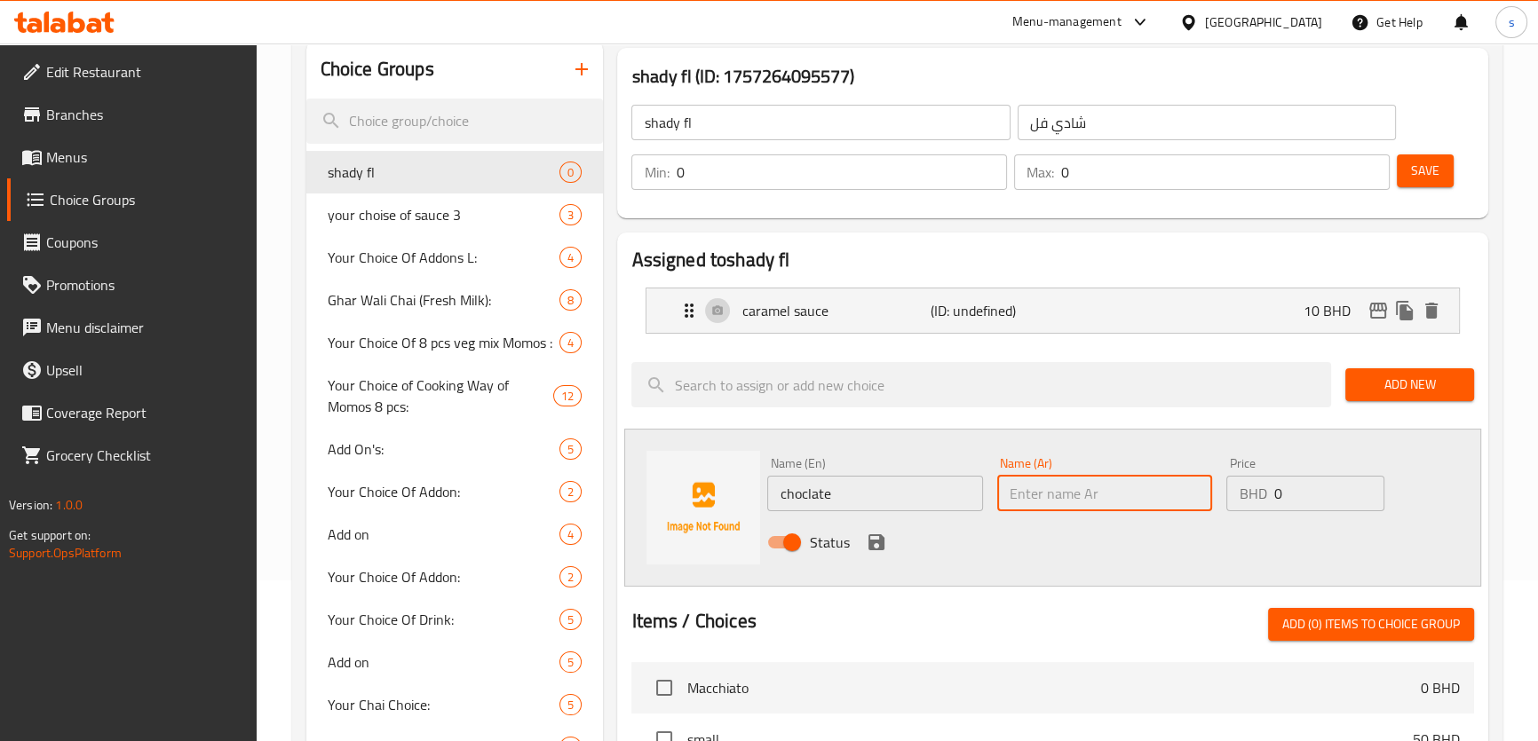
type input "شكولاته"
click at [1287, 492] on input "0" at bounding box center [1328, 494] width 111 height 36
click at [1287, 491] on input "0" at bounding box center [1328, 494] width 111 height 36
drag, startPoint x: 1279, startPoint y: 490, endPoint x: 1292, endPoint y: 500, distance: 15.8
click at [1276, 494] on input "0" at bounding box center [1328, 494] width 111 height 36
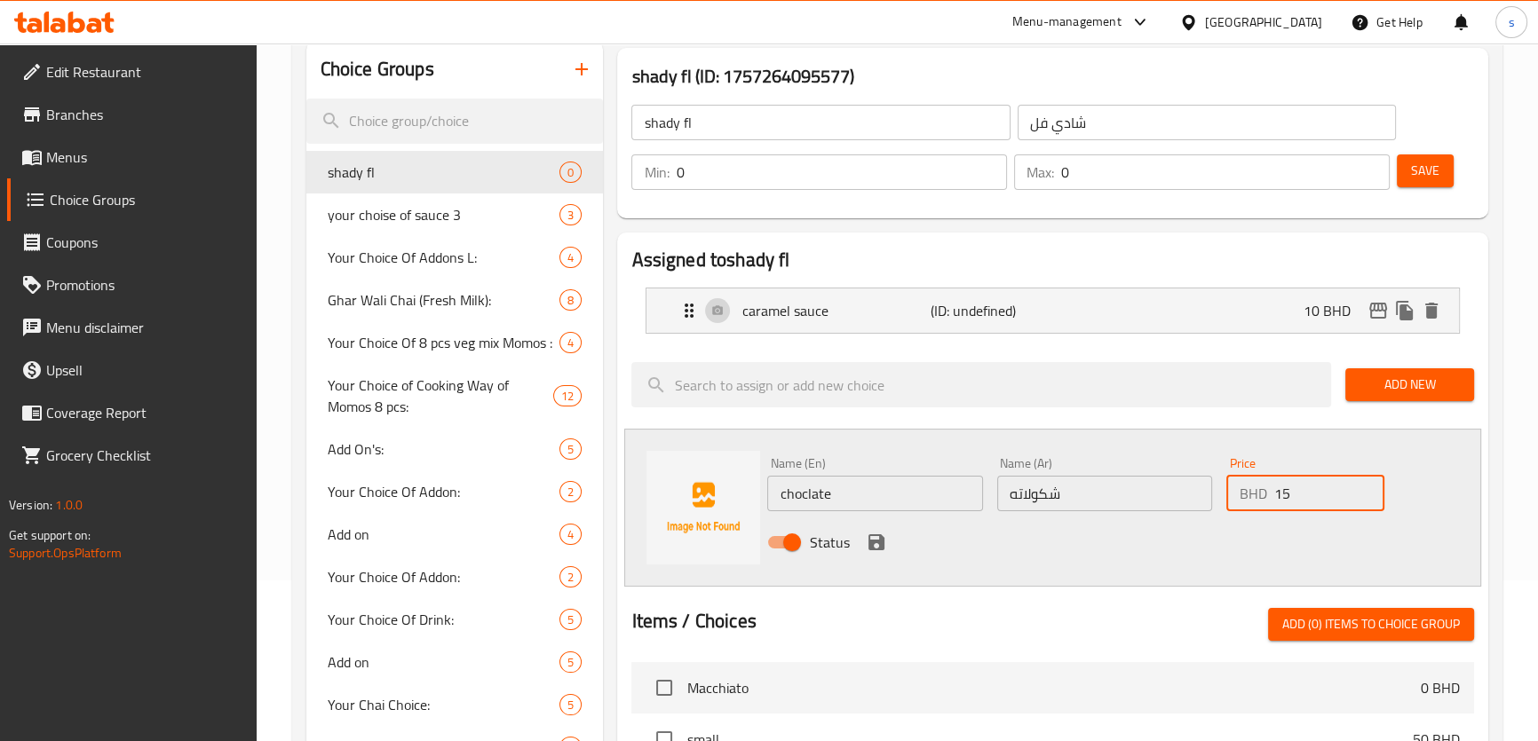
type input "15"
click at [880, 537] on icon "save" at bounding box center [876, 542] width 16 height 16
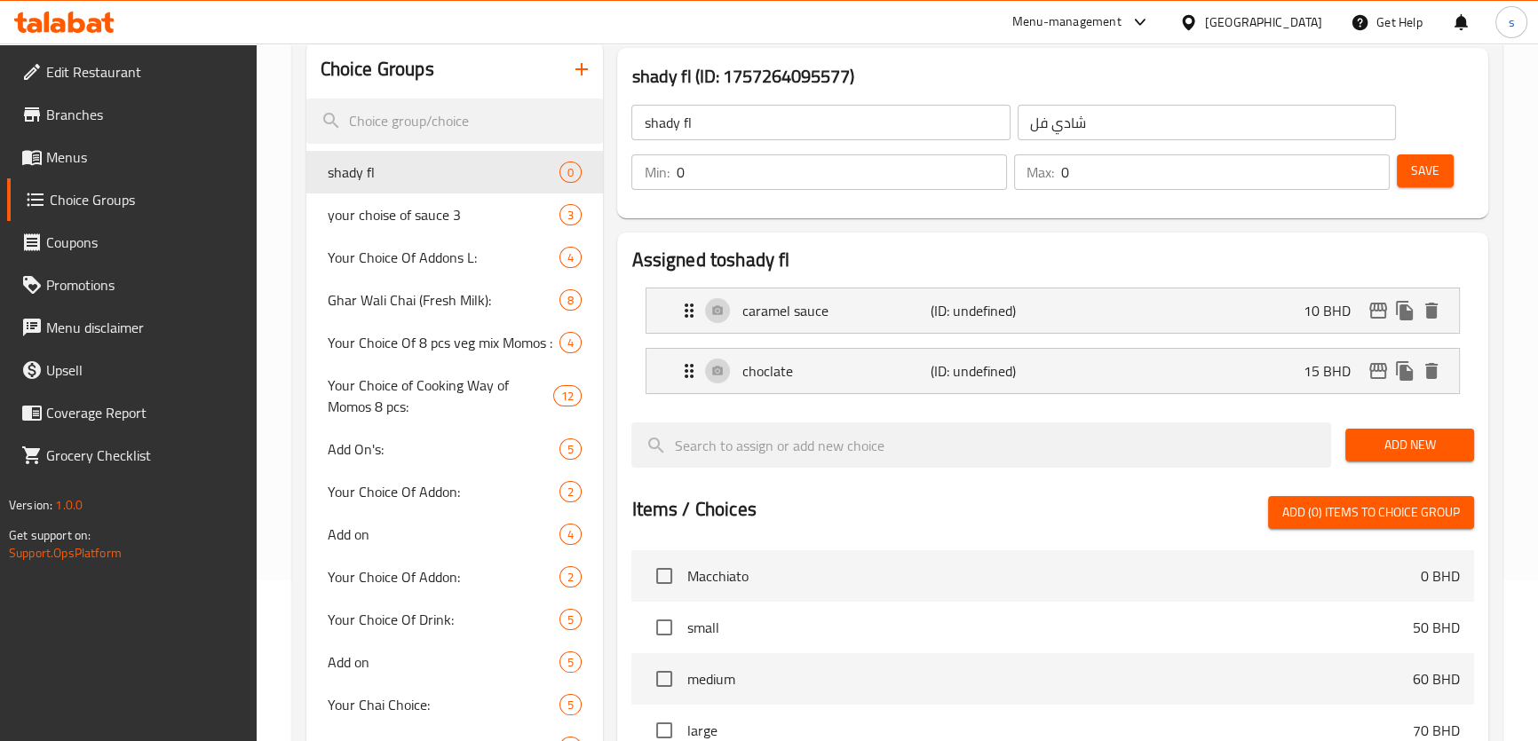
click at [1396, 445] on span "Add New" at bounding box center [1409, 445] width 100 height 22
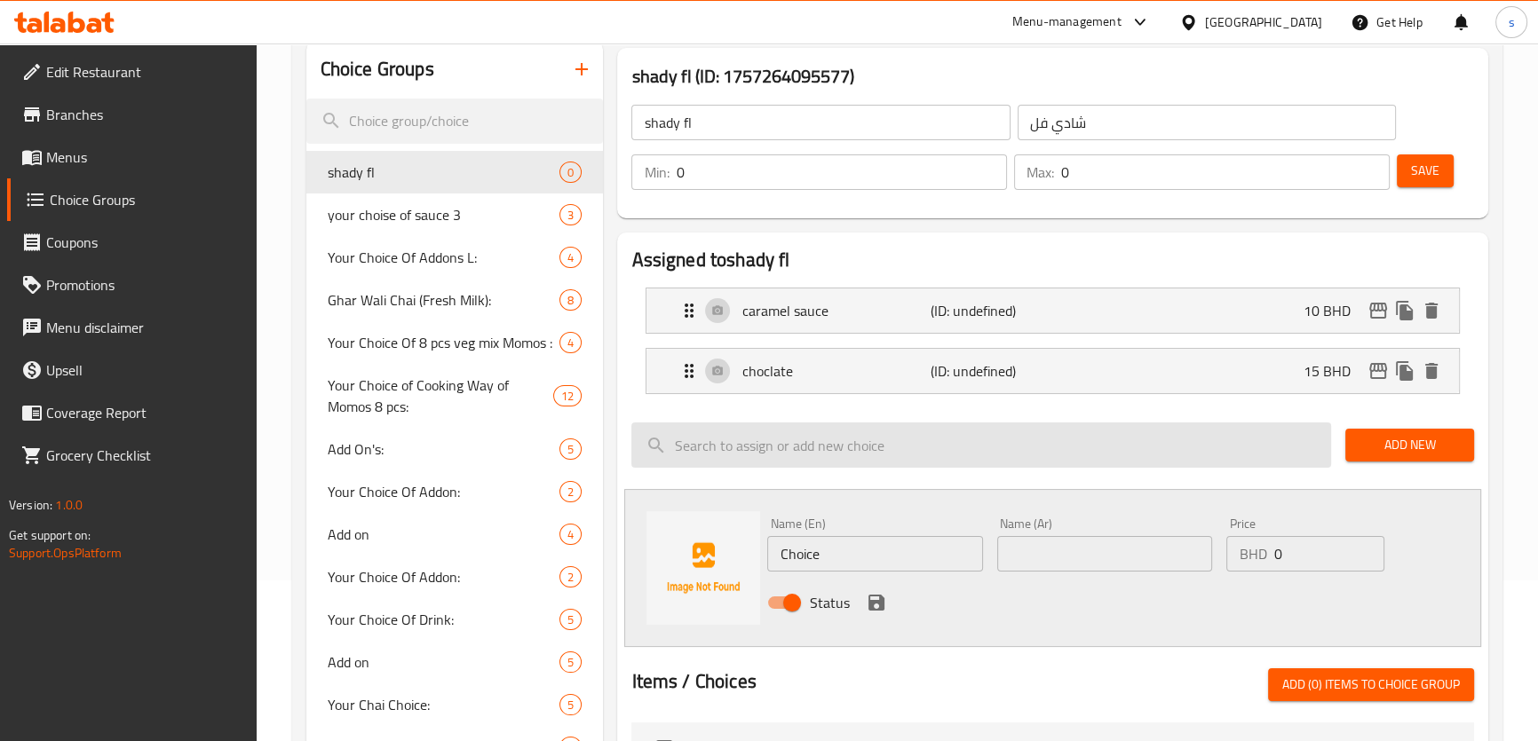
click at [851, 452] on input "search" at bounding box center [981, 445] width 700 height 45
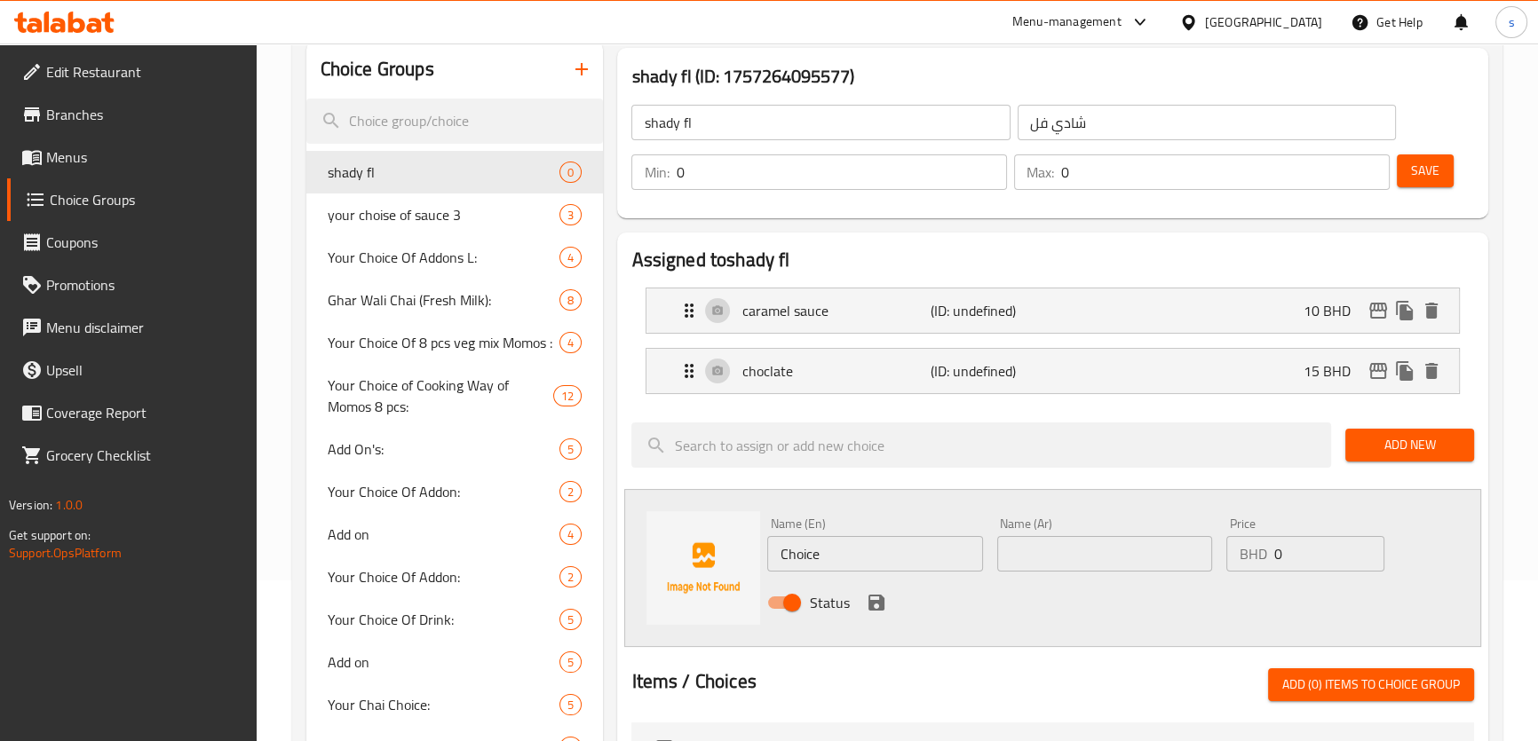
click at [834, 557] on input "Choice" at bounding box center [874, 554] width 215 height 36
drag, startPoint x: 834, startPoint y: 557, endPoint x: 899, endPoint y: 547, distance: 65.5
click at [851, 557] on input "Choice" at bounding box center [874, 554] width 215 height 36
type input "vanilla"
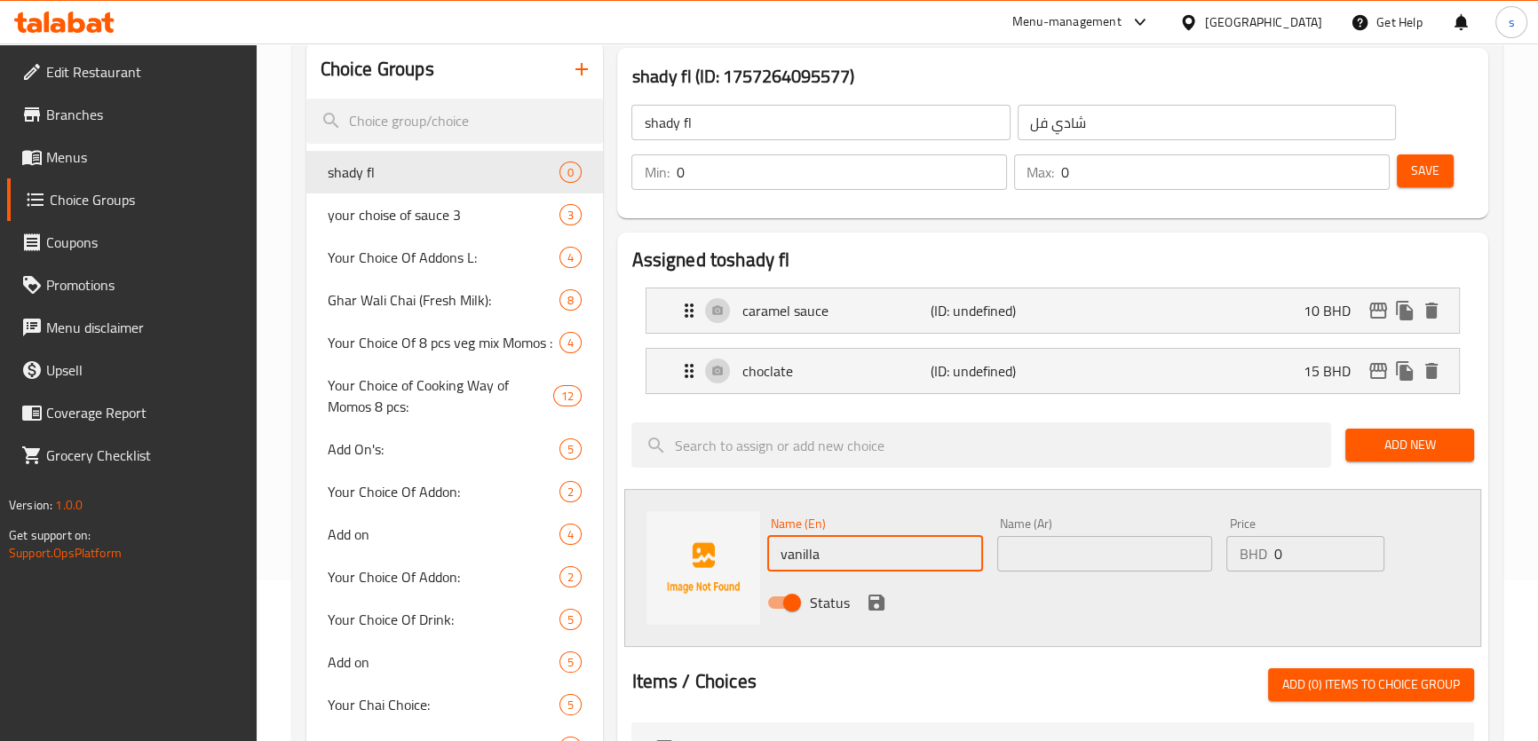
click at [1093, 551] on input "text" at bounding box center [1104, 554] width 215 height 36
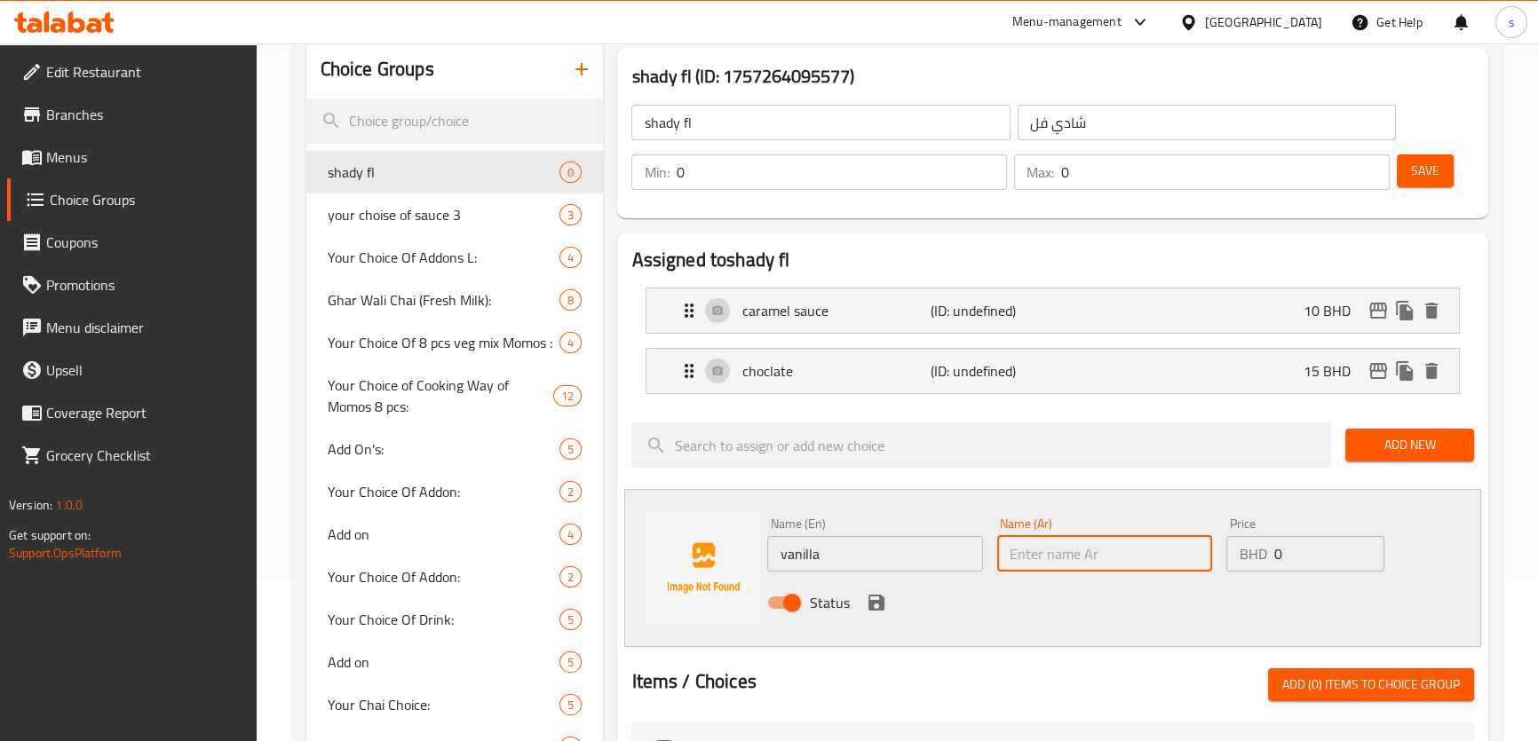
type input "فانيلا"
click at [1301, 556] on input "0" at bounding box center [1328, 554] width 111 height 36
click at [1295, 555] on input "0" at bounding box center [1328, 554] width 111 height 36
drag, startPoint x: 1295, startPoint y: 555, endPoint x: 1284, endPoint y: 555, distance: 11.5
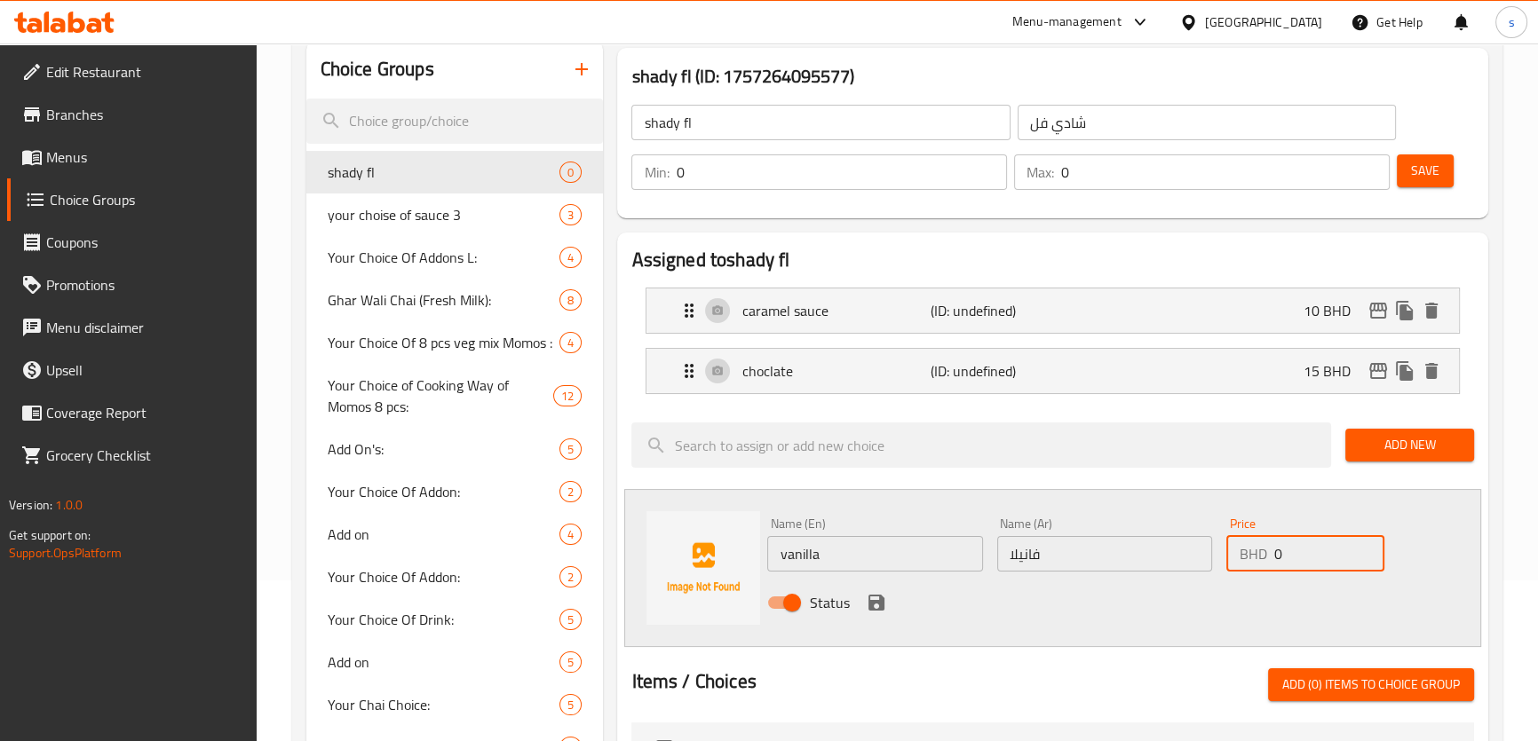
click at [1293, 555] on input "0" at bounding box center [1328, 554] width 111 height 36
click at [1271, 553] on div "BHD 0 Price" at bounding box center [1305, 554] width 158 height 36
type input "20"
click at [877, 596] on icon "save" at bounding box center [876, 602] width 21 height 21
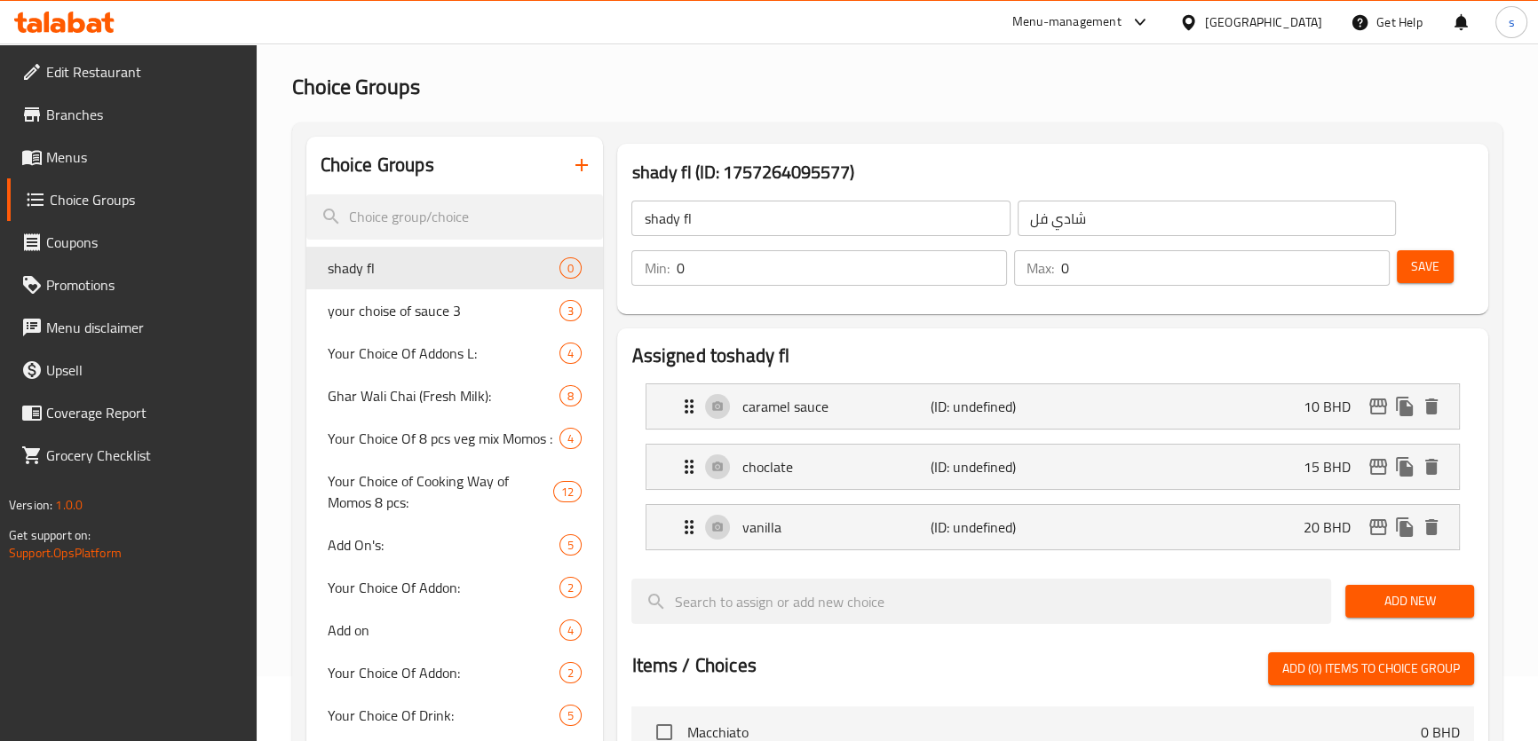
scroll to position [0, 0]
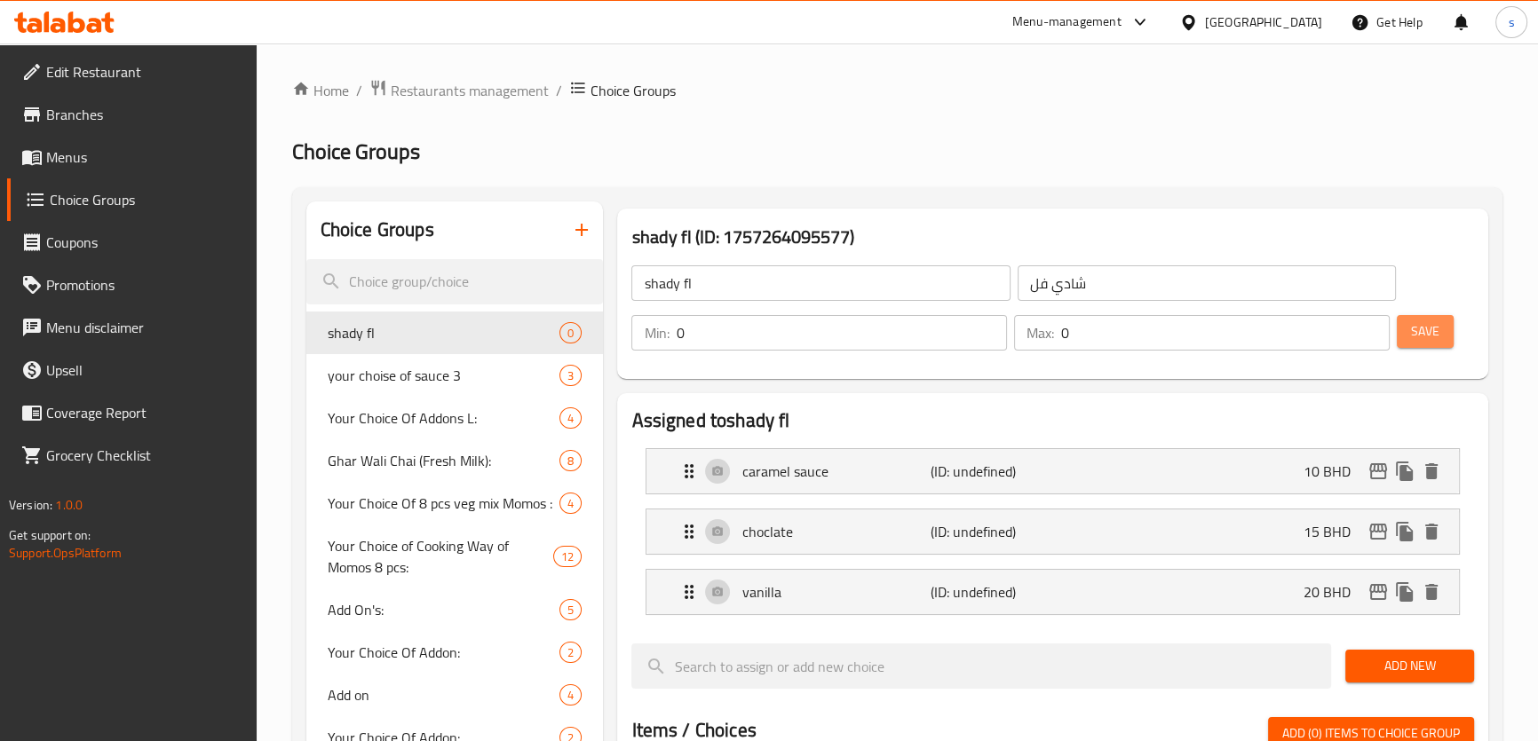
click at [1430, 333] on span "Save" at bounding box center [1425, 332] width 28 height 22
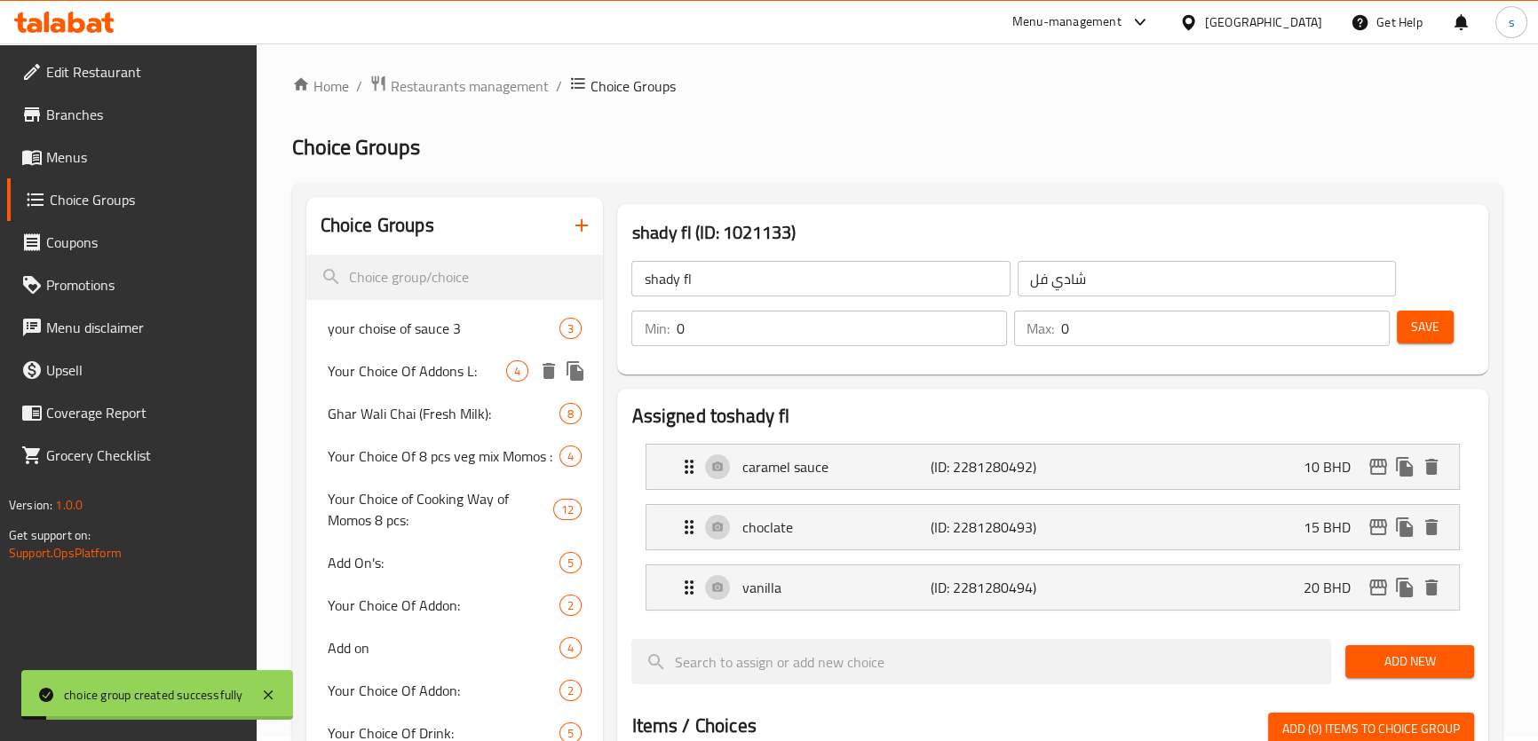
scroll to position [80, 0]
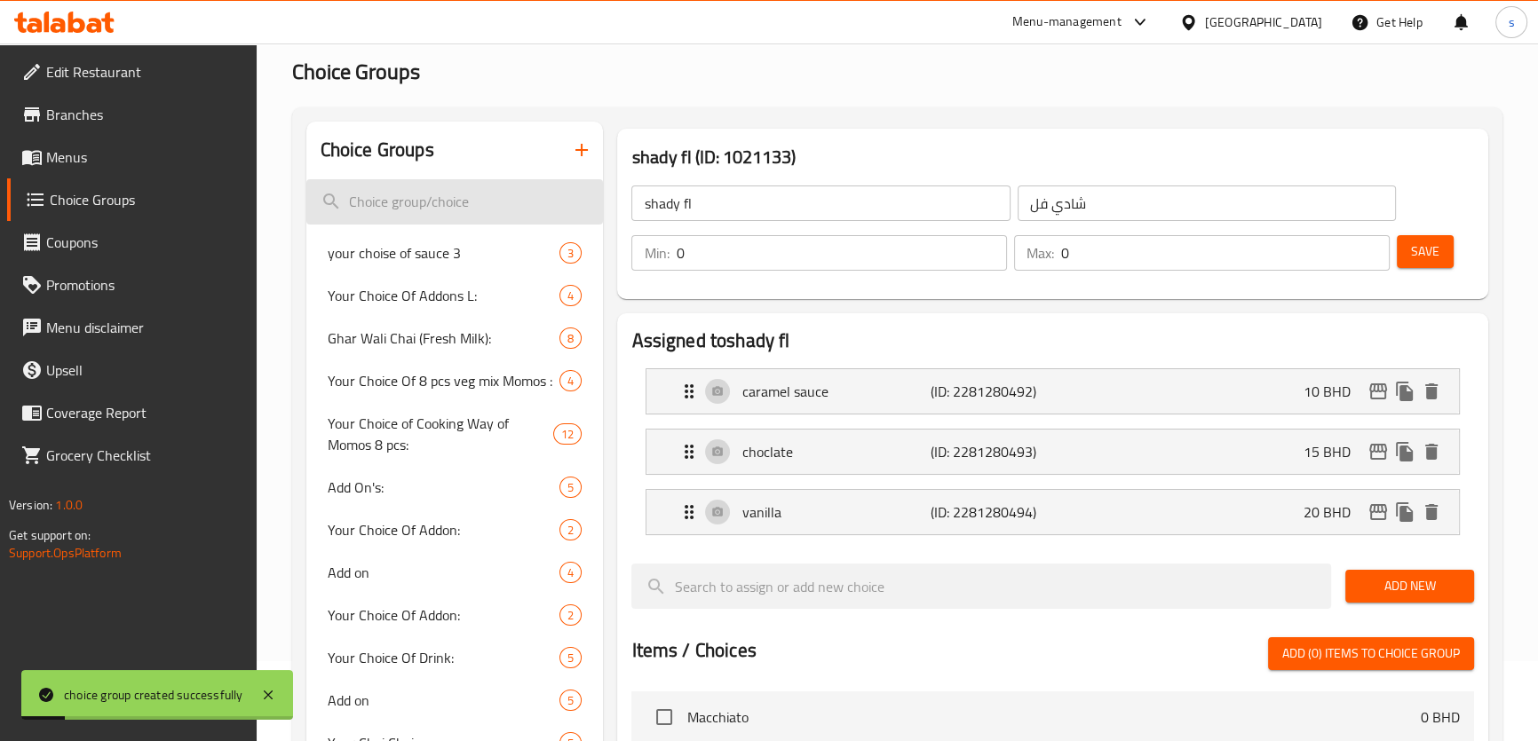
click at [492, 204] on input "search" at bounding box center [454, 201] width 297 height 45
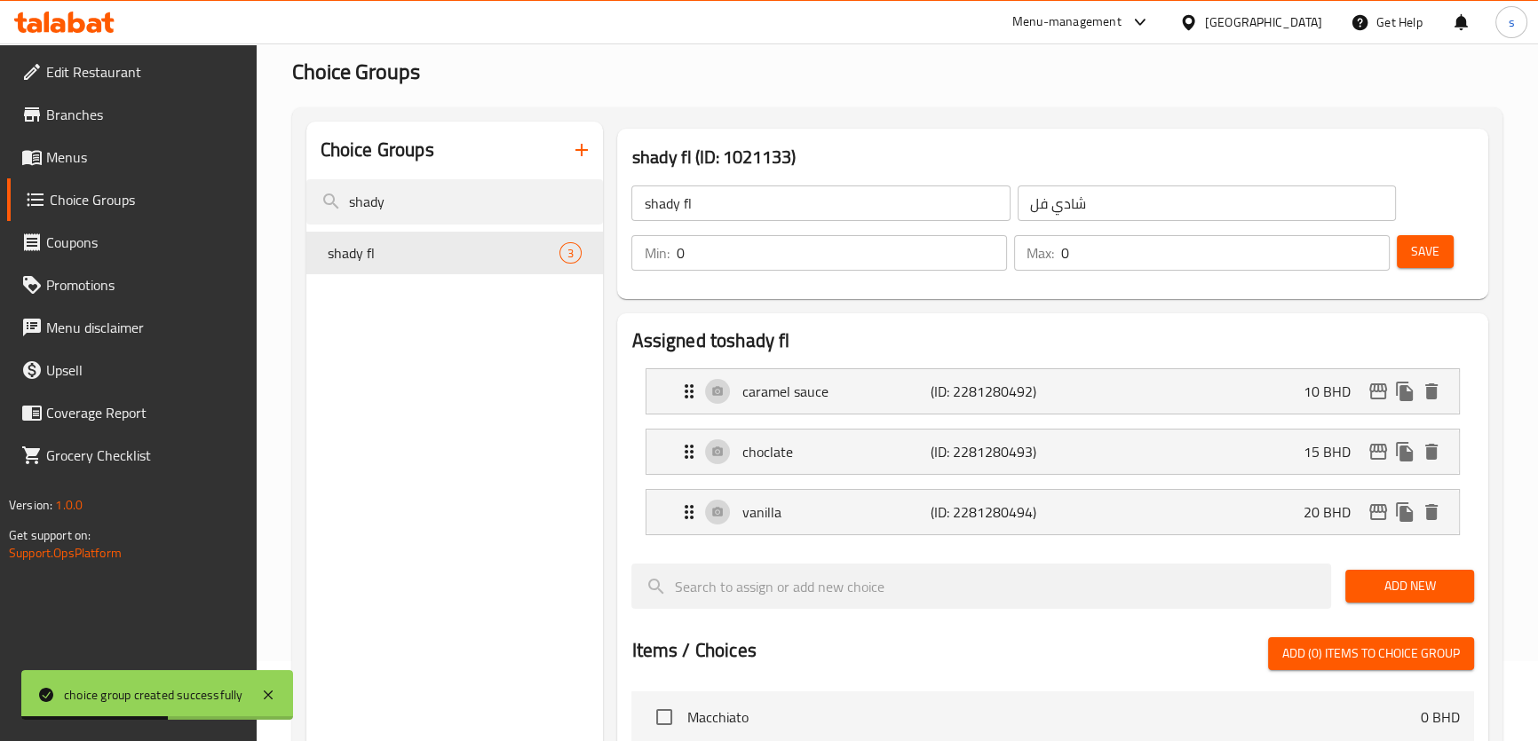
type input "shady"
click at [560, 249] on span "3" at bounding box center [570, 253] width 20 height 17
click at [577, 254] on icon "duplicate" at bounding box center [574, 253] width 17 height 20
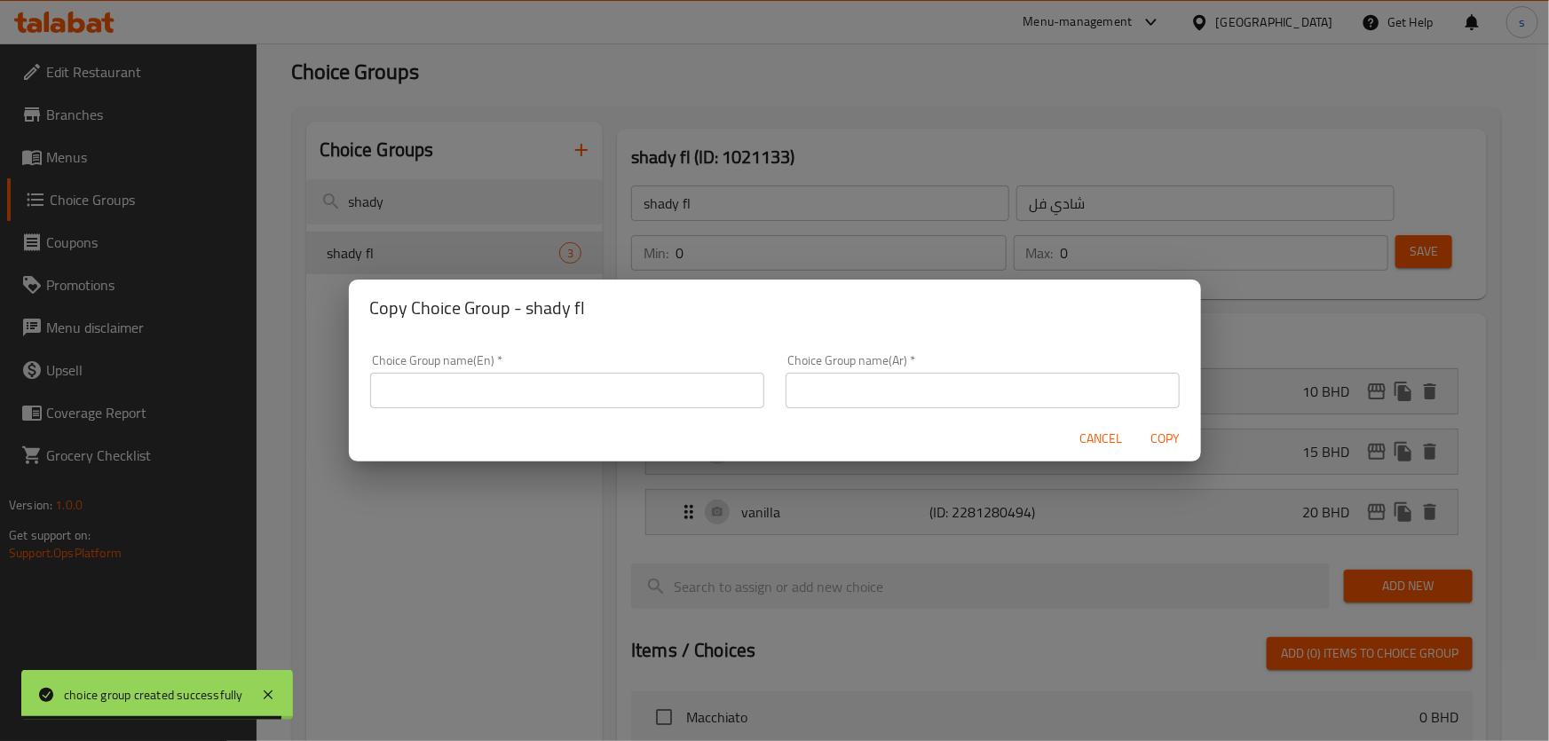
click at [526, 408] on div "Choice Group name(En)   * Choice Group name(En) *" at bounding box center [568, 381] width 416 height 75
click at [636, 393] on input "text" at bounding box center [567, 391] width 394 height 36
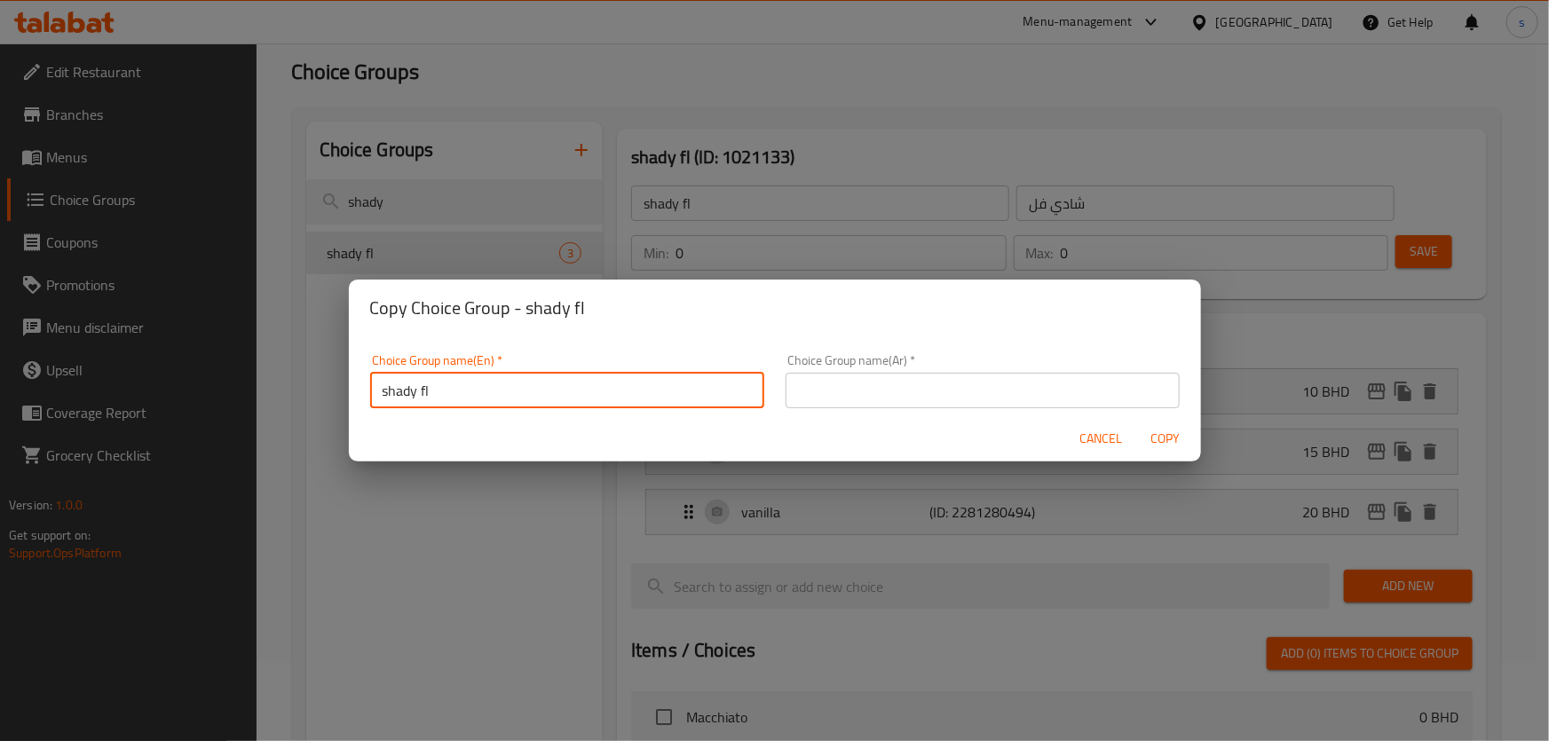
click at [645, 390] on input "shady fl" at bounding box center [567, 391] width 394 height 36
type input "shady fl2"
click at [914, 389] on input "text" at bounding box center [983, 391] width 394 height 36
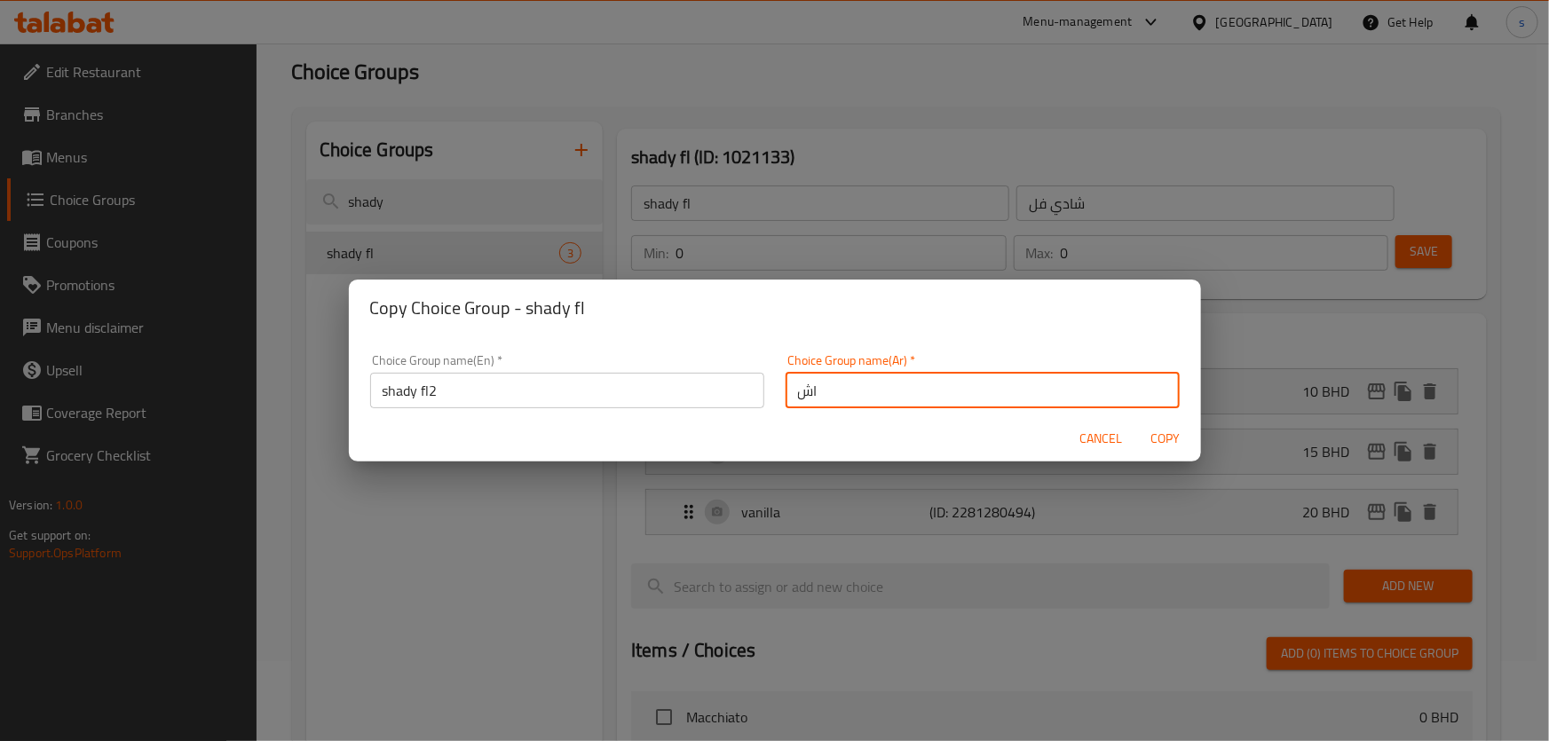
type input "ا"
type input "شادي فل2"
click at [1137, 423] on button "Copy" at bounding box center [1165, 439] width 57 height 33
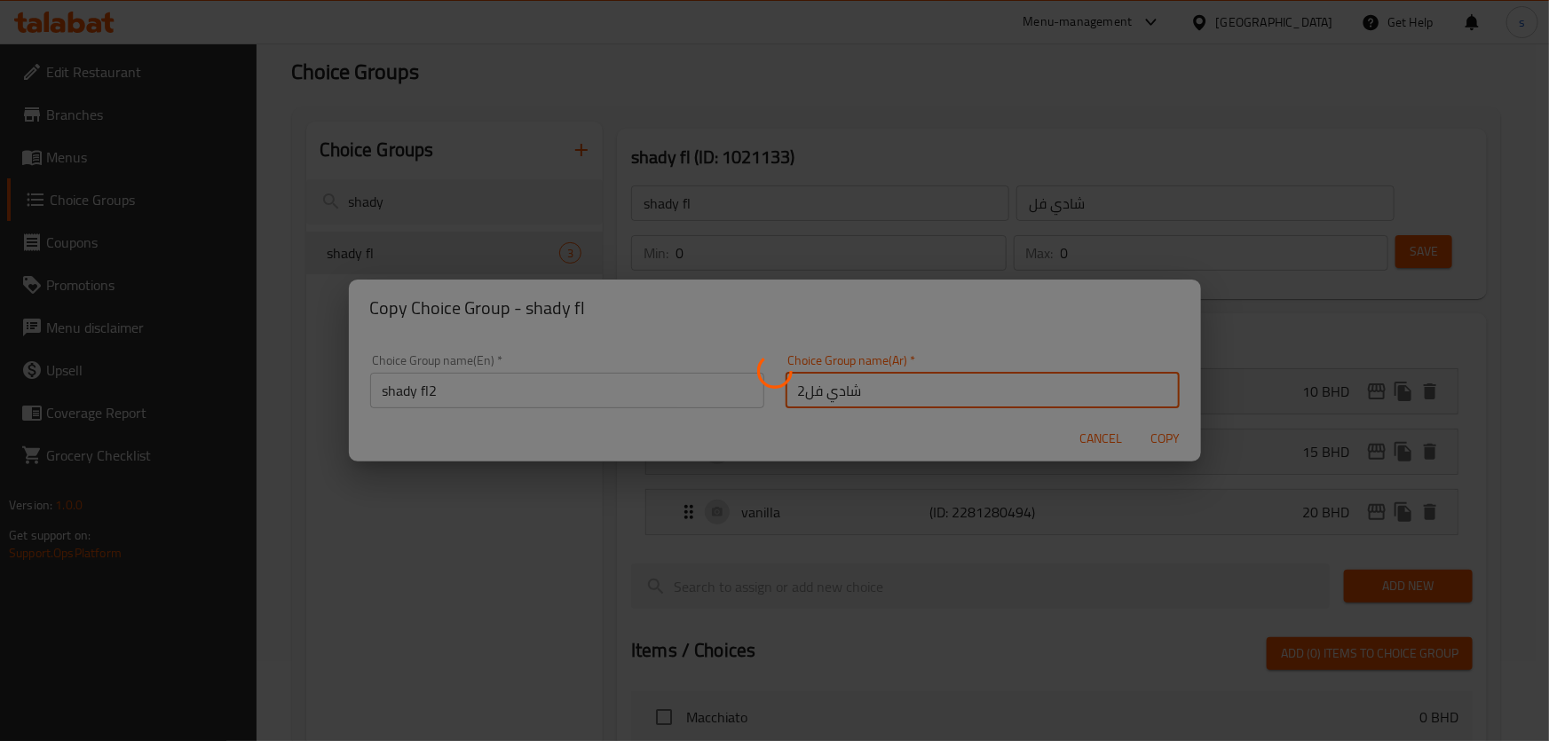
type input "shady fl2"
type input "شادي فل2"
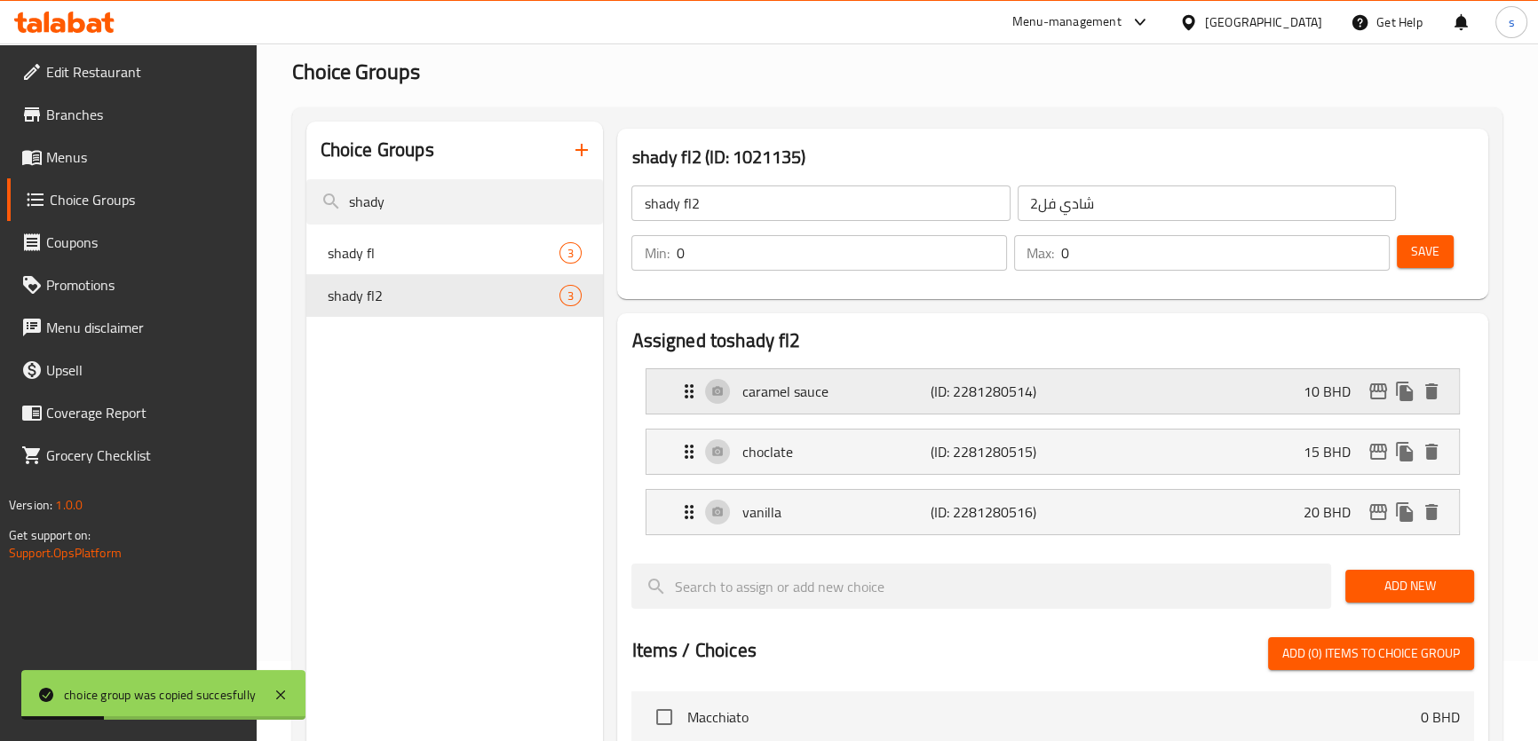
click at [1253, 389] on div "caramel sauce (ID: 2281280514) 10 BHD" at bounding box center [1057, 391] width 758 height 44
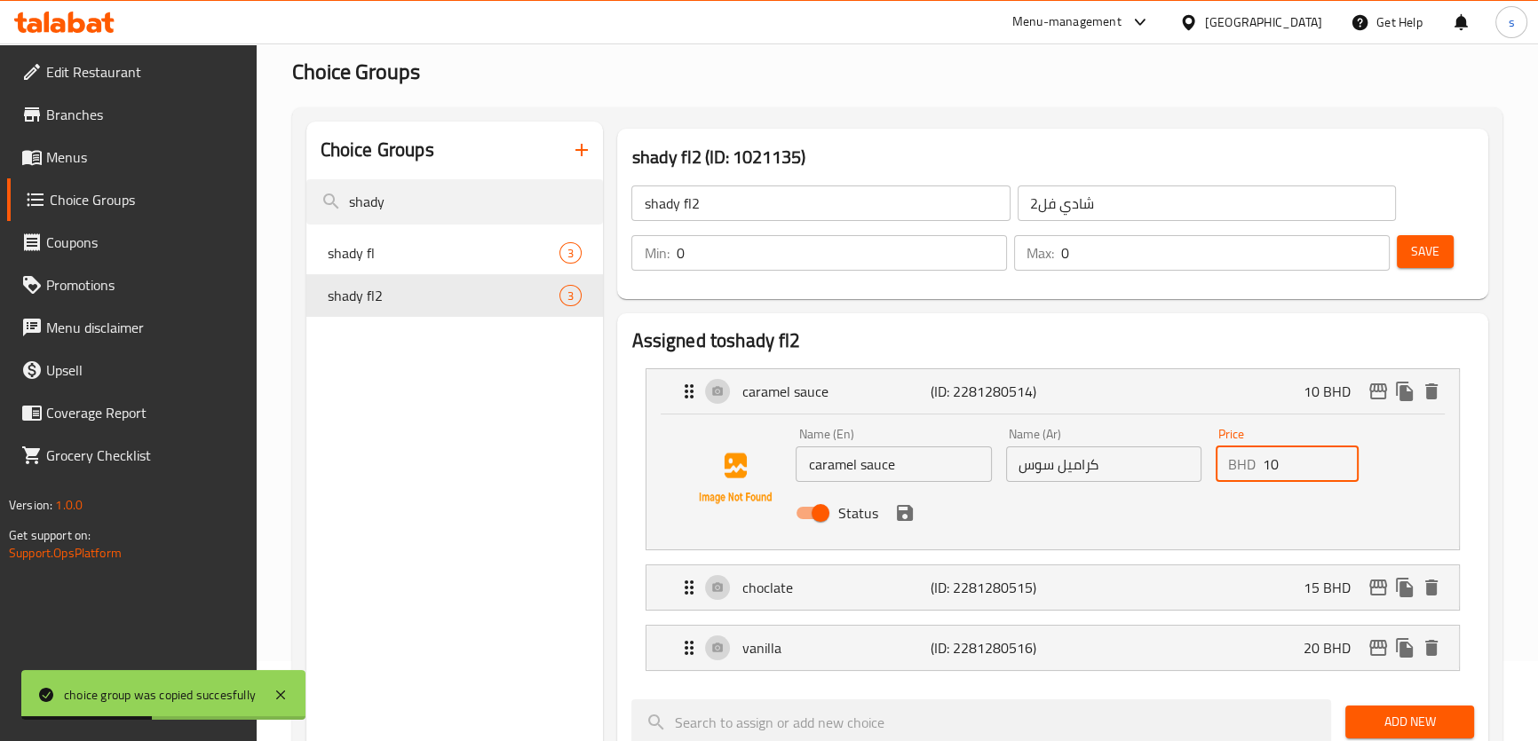
drag, startPoint x: 1263, startPoint y: 462, endPoint x: 1297, endPoint y: 464, distance: 34.7
click at [1297, 464] on input "10" at bounding box center [1311, 465] width 96 height 36
type input "20"
click at [1250, 596] on div "choclate (ID: 2281280515) 15 BHD" at bounding box center [1057, 588] width 758 height 44
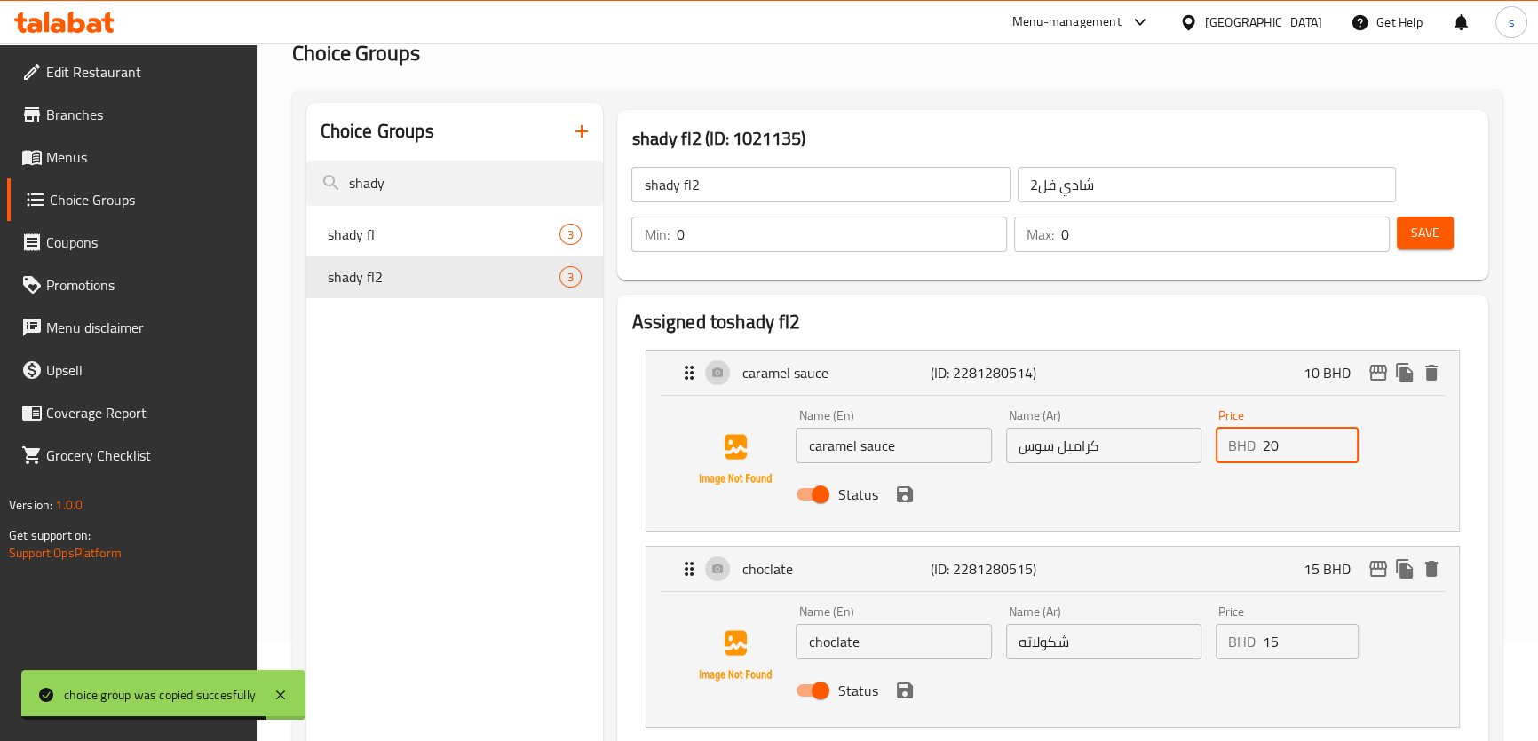
scroll to position [161, 0]
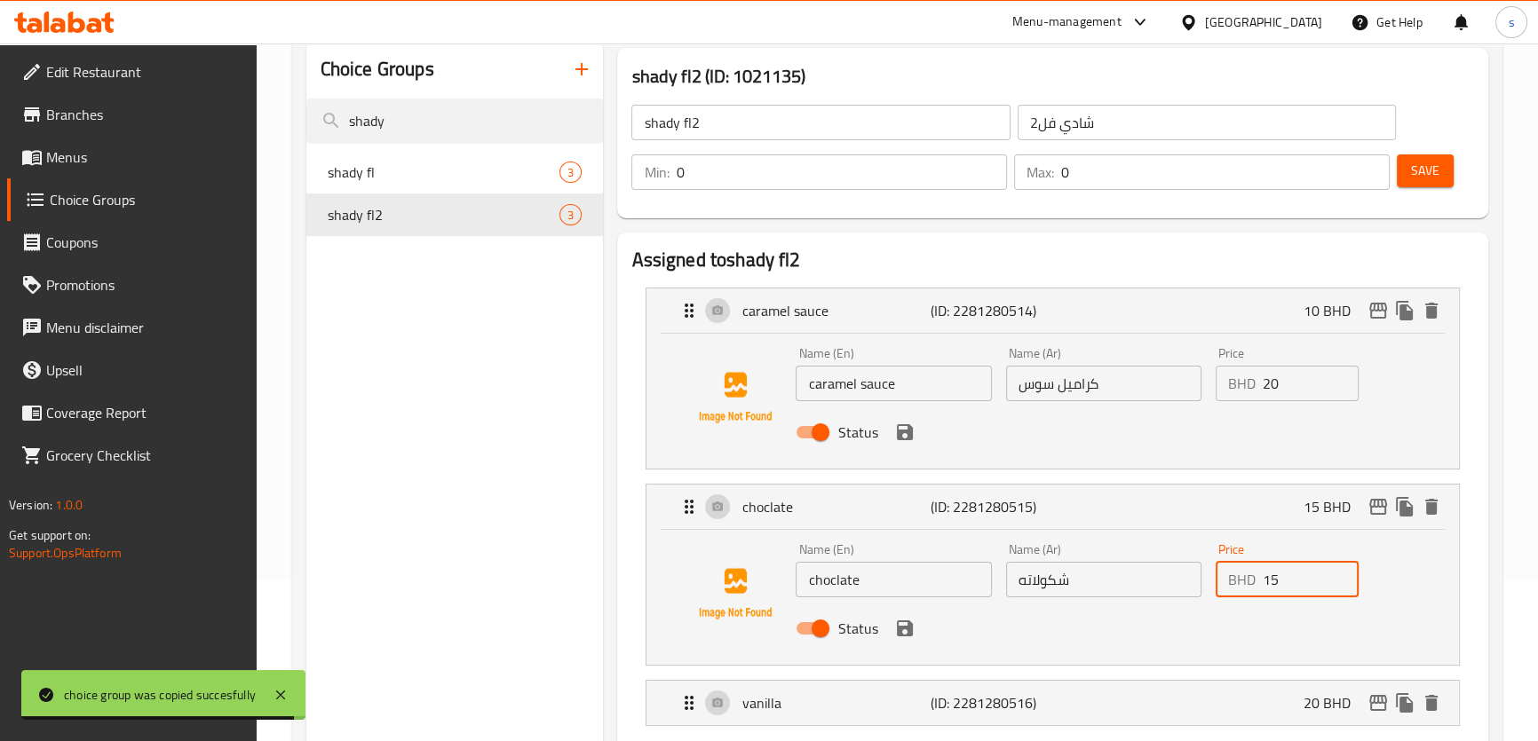
drag, startPoint x: 1295, startPoint y: 590, endPoint x: 1277, endPoint y: 603, distance: 22.9
click at [1247, 588] on div "BHD 15 Price" at bounding box center [1286, 580] width 143 height 36
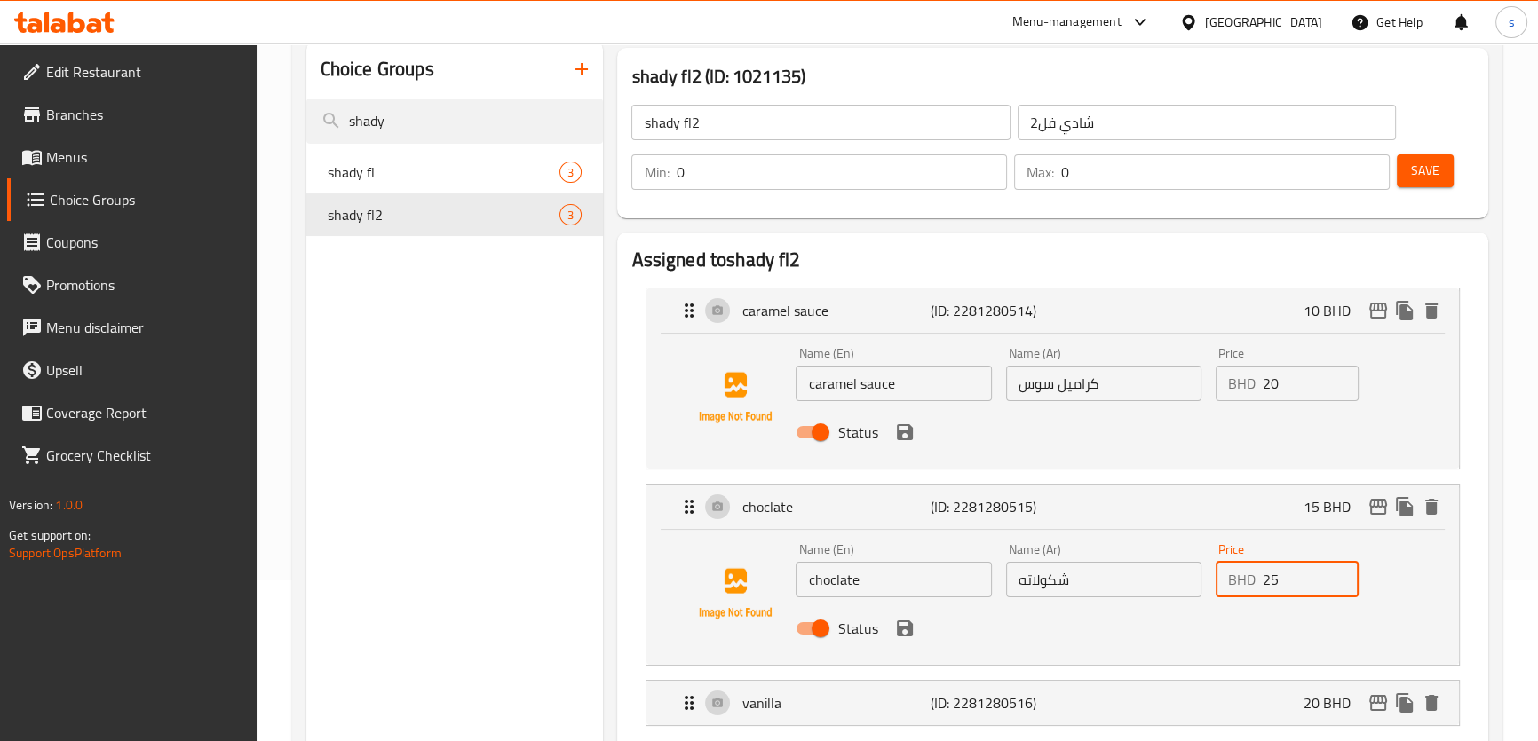
type input "25"
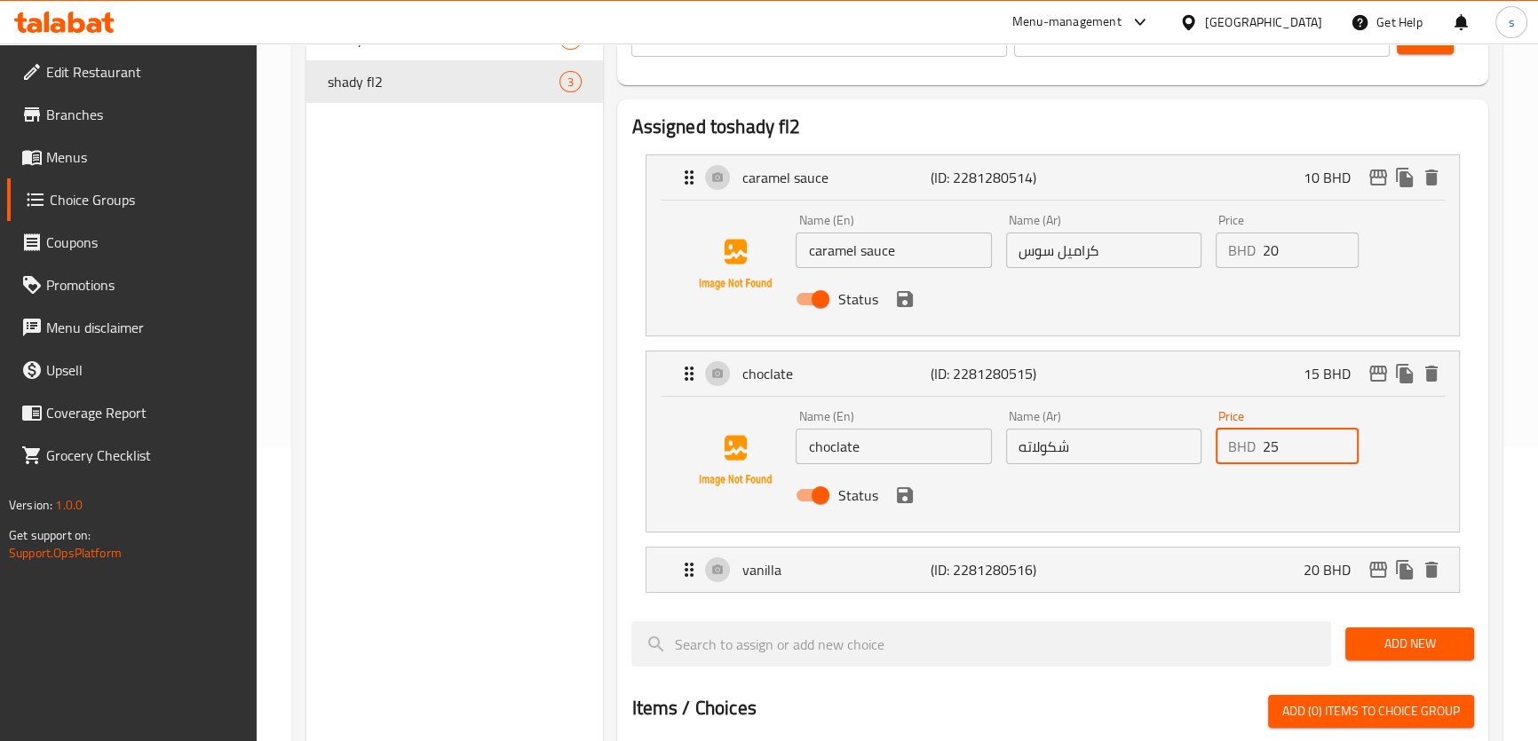
scroll to position [565, 0]
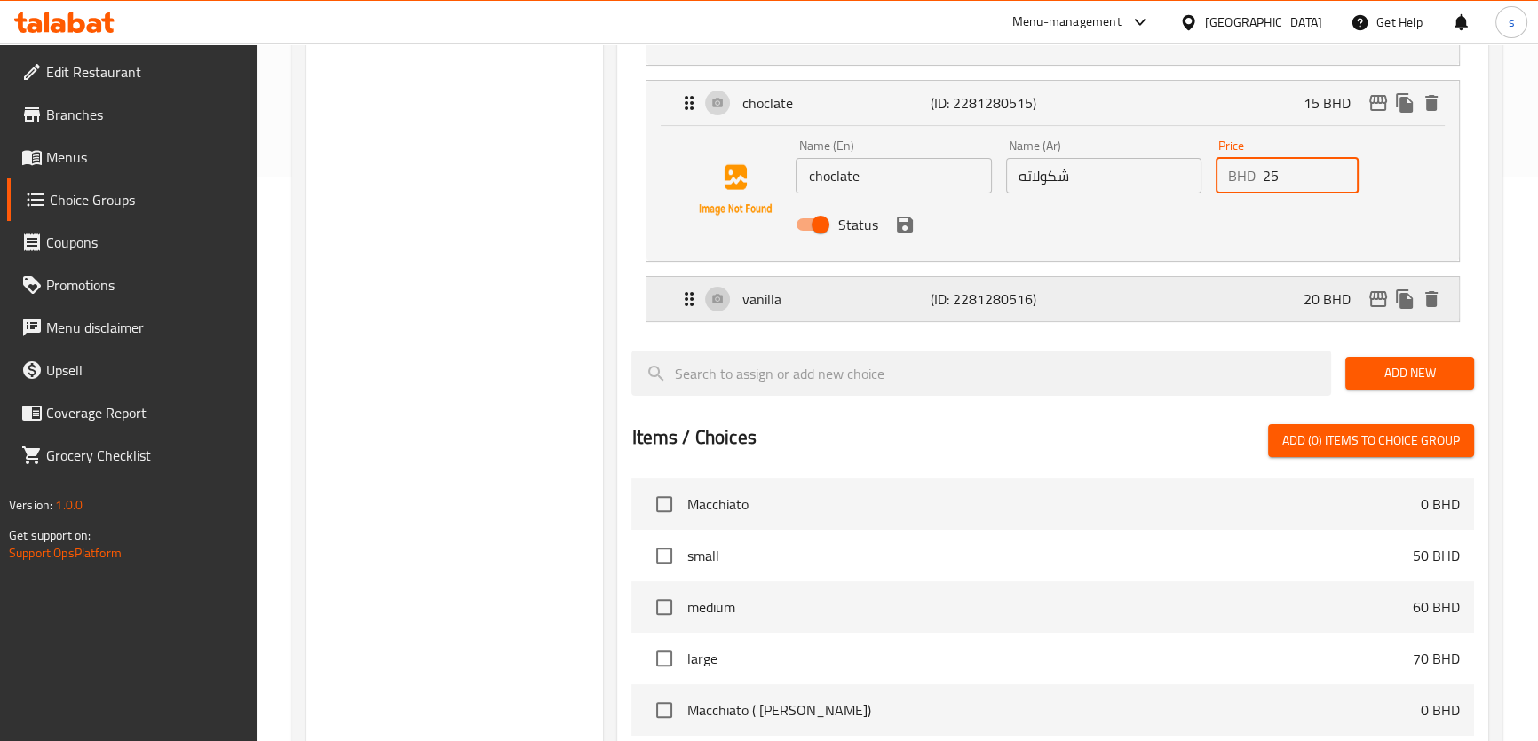
click at [1233, 291] on div "vanilla (ID: 2281280516) 20 BHD" at bounding box center [1057, 299] width 758 height 44
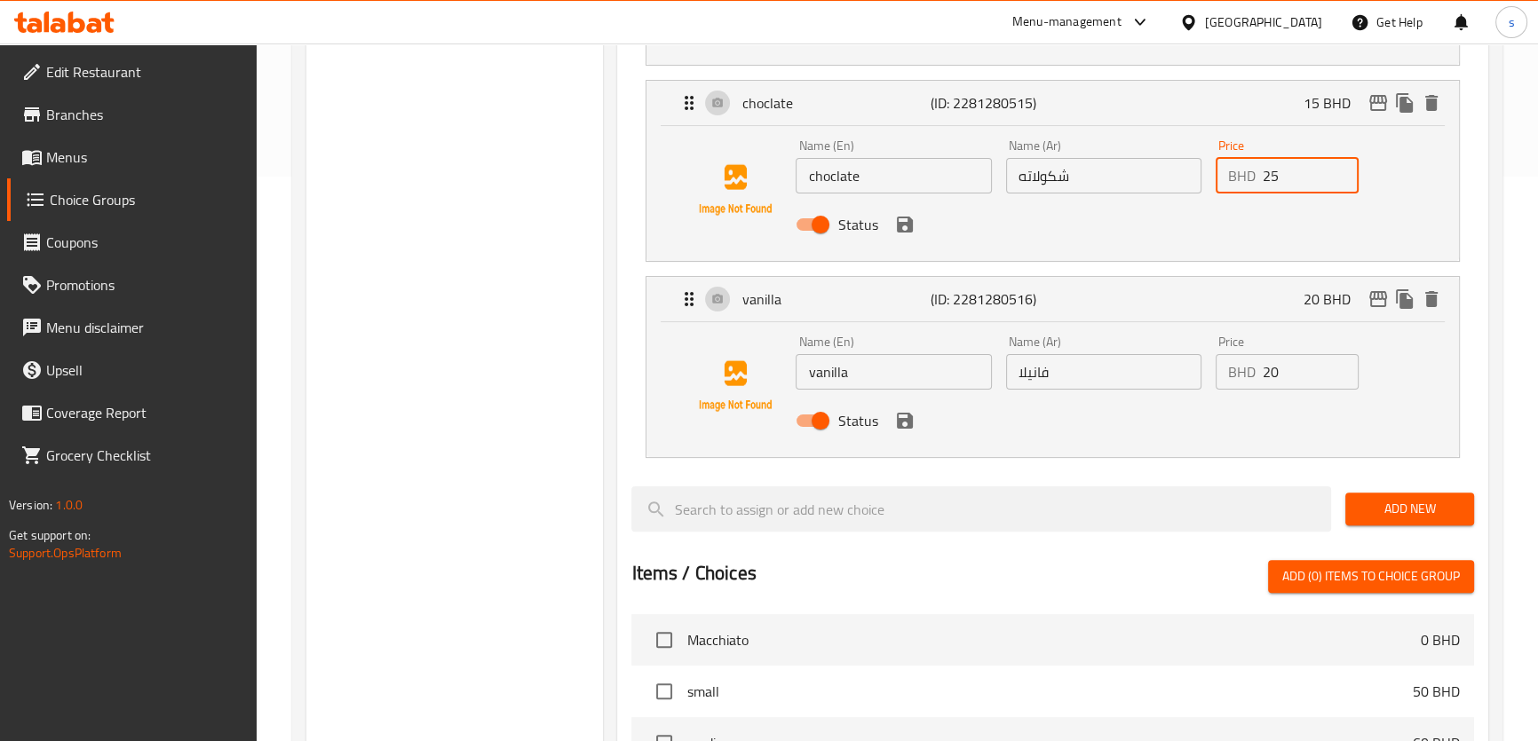
click at [1295, 370] on input "20" at bounding box center [1311, 372] width 96 height 36
drag, startPoint x: 911, startPoint y: 426, endPoint x: 896, endPoint y: 376, distance: 52.0
click at [907, 424] on icon "save" at bounding box center [905, 421] width 16 height 16
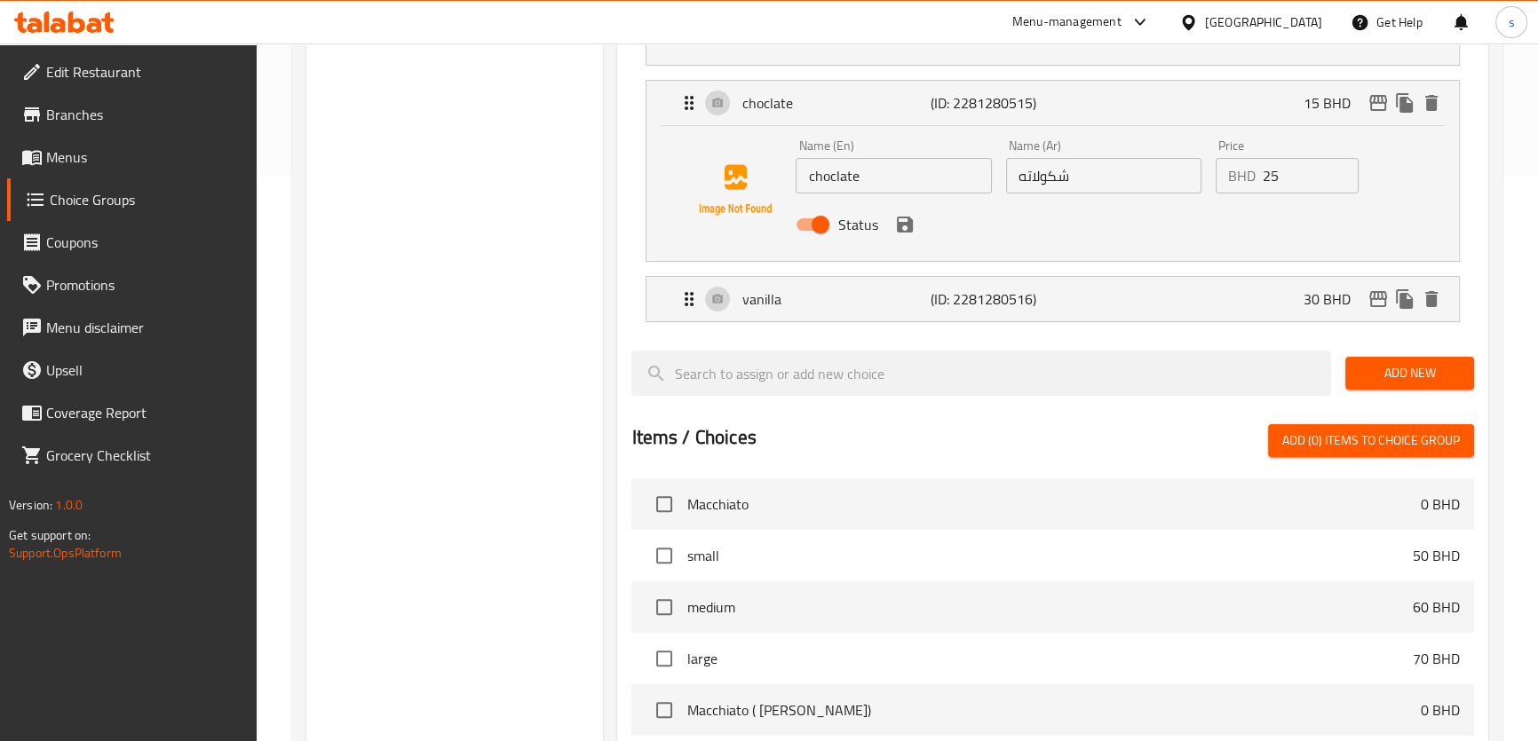
type input "30"
click at [901, 227] on icon "save" at bounding box center [904, 224] width 21 height 21
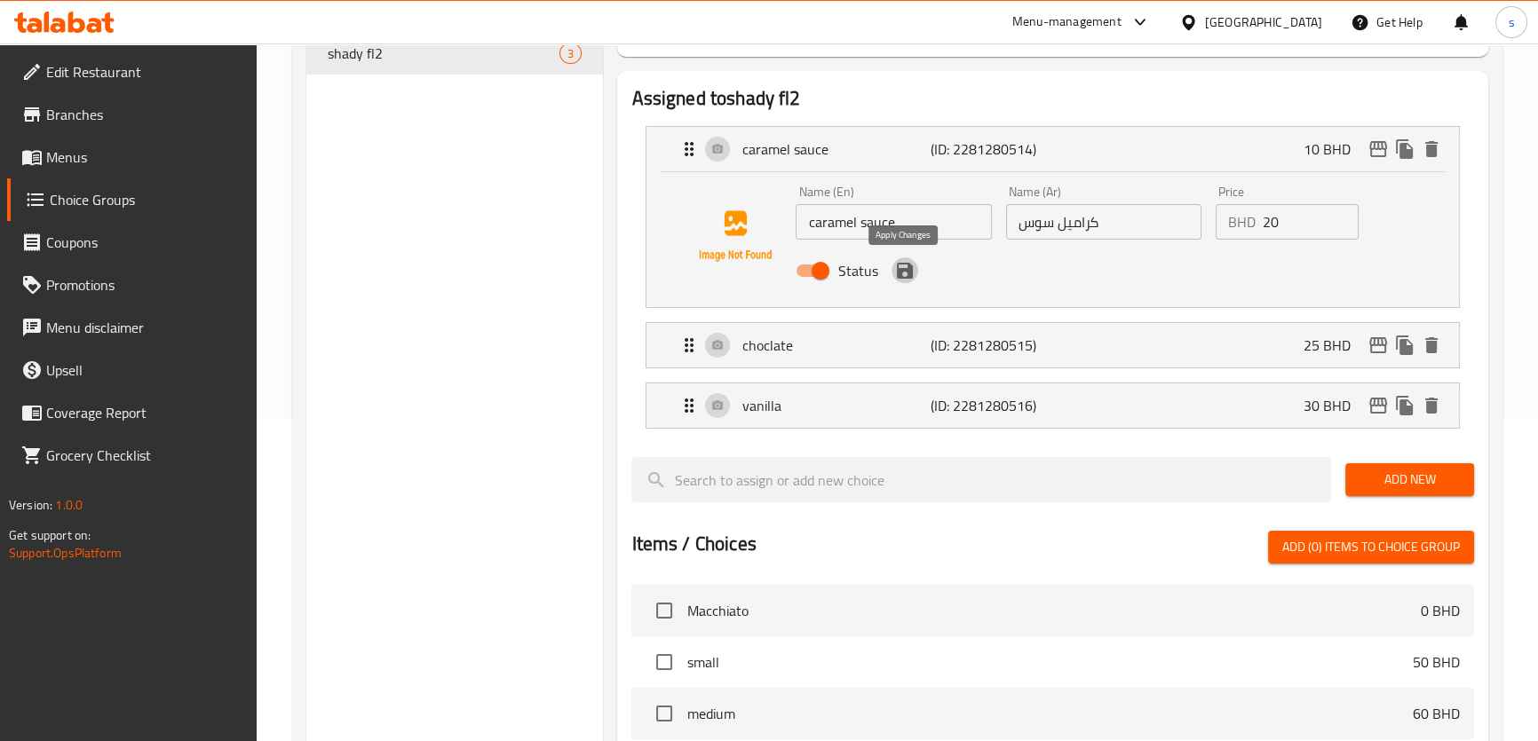
click at [902, 260] on icon "save" at bounding box center [904, 270] width 21 height 21
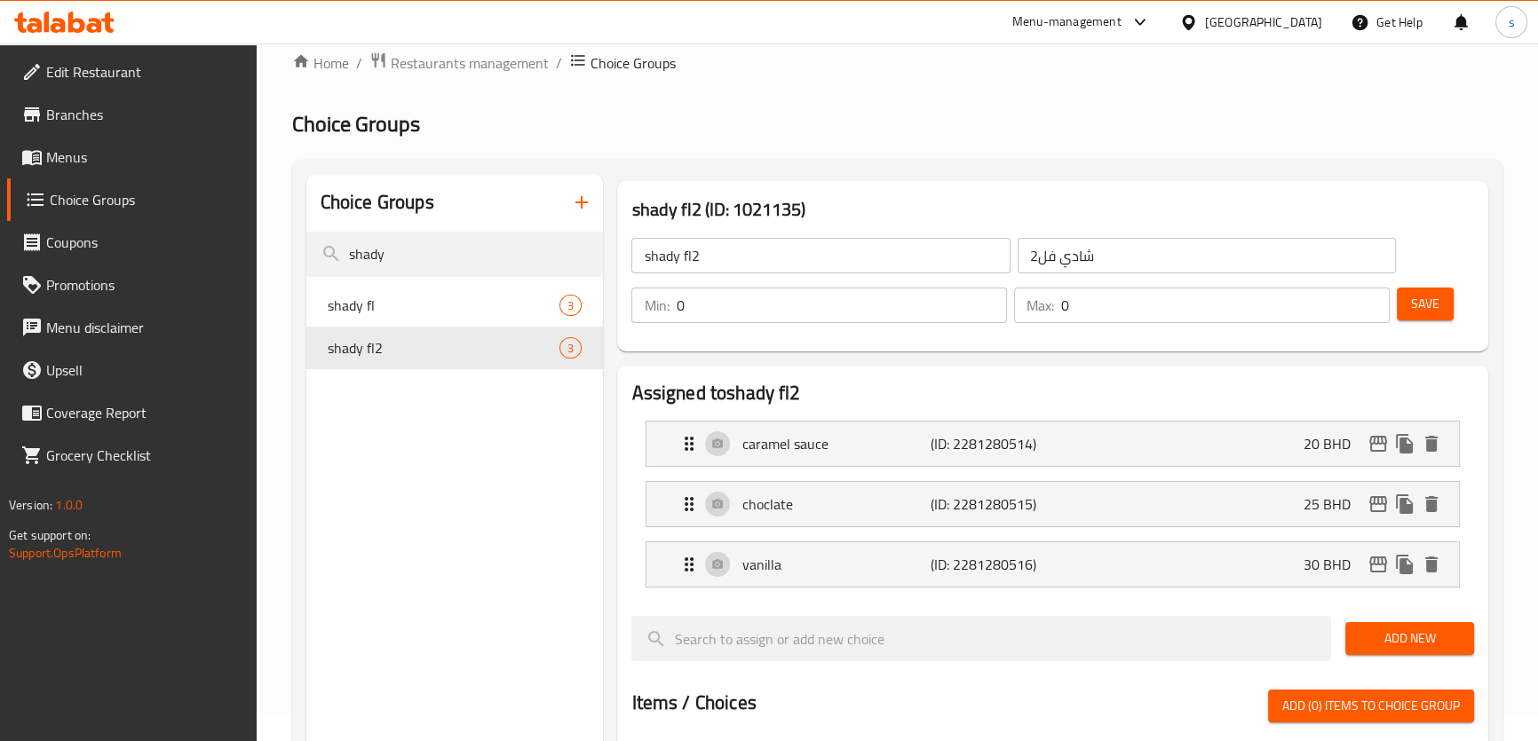
scroll to position [0, 0]
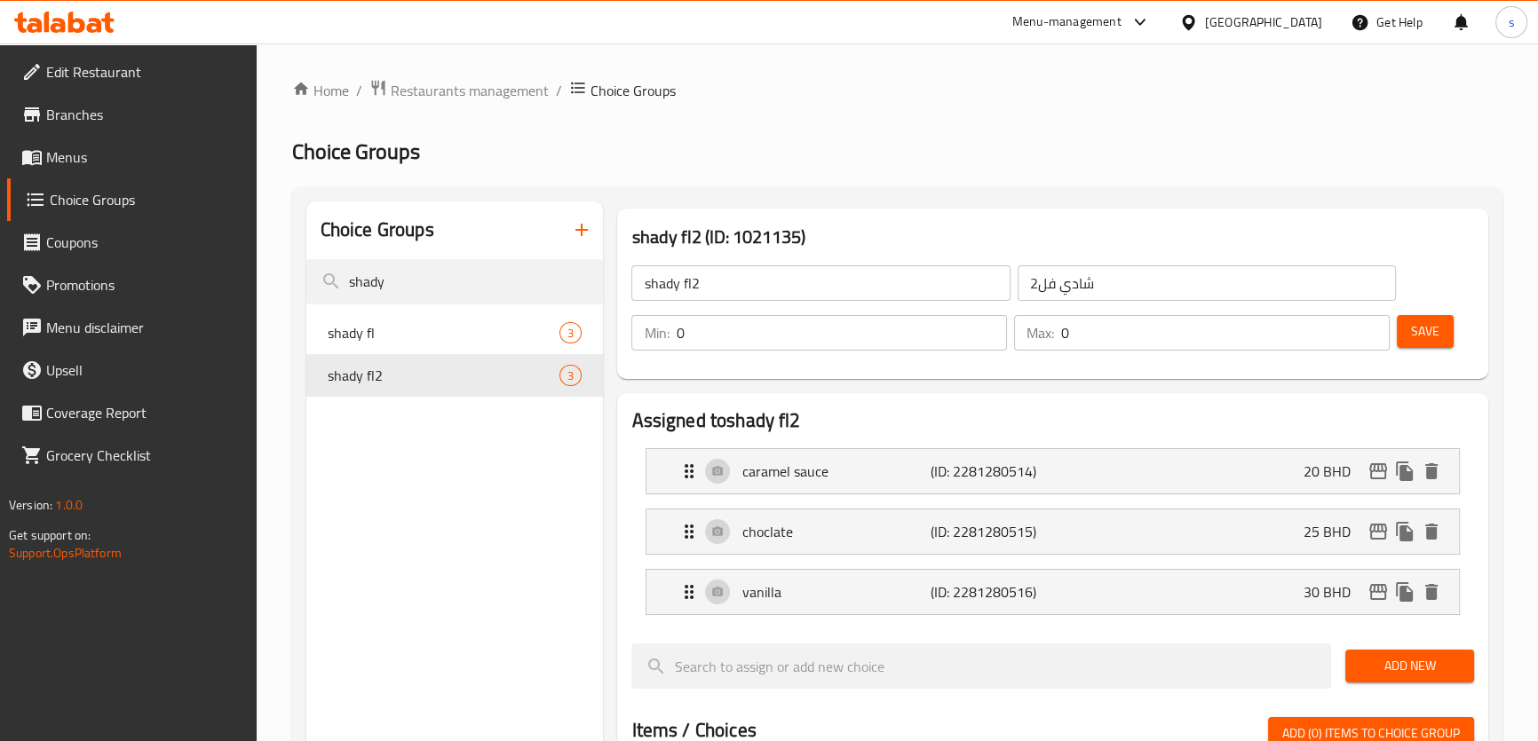
click at [1422, 327] on span "Save" at bounding box center [1425, 332] width 28 height 22
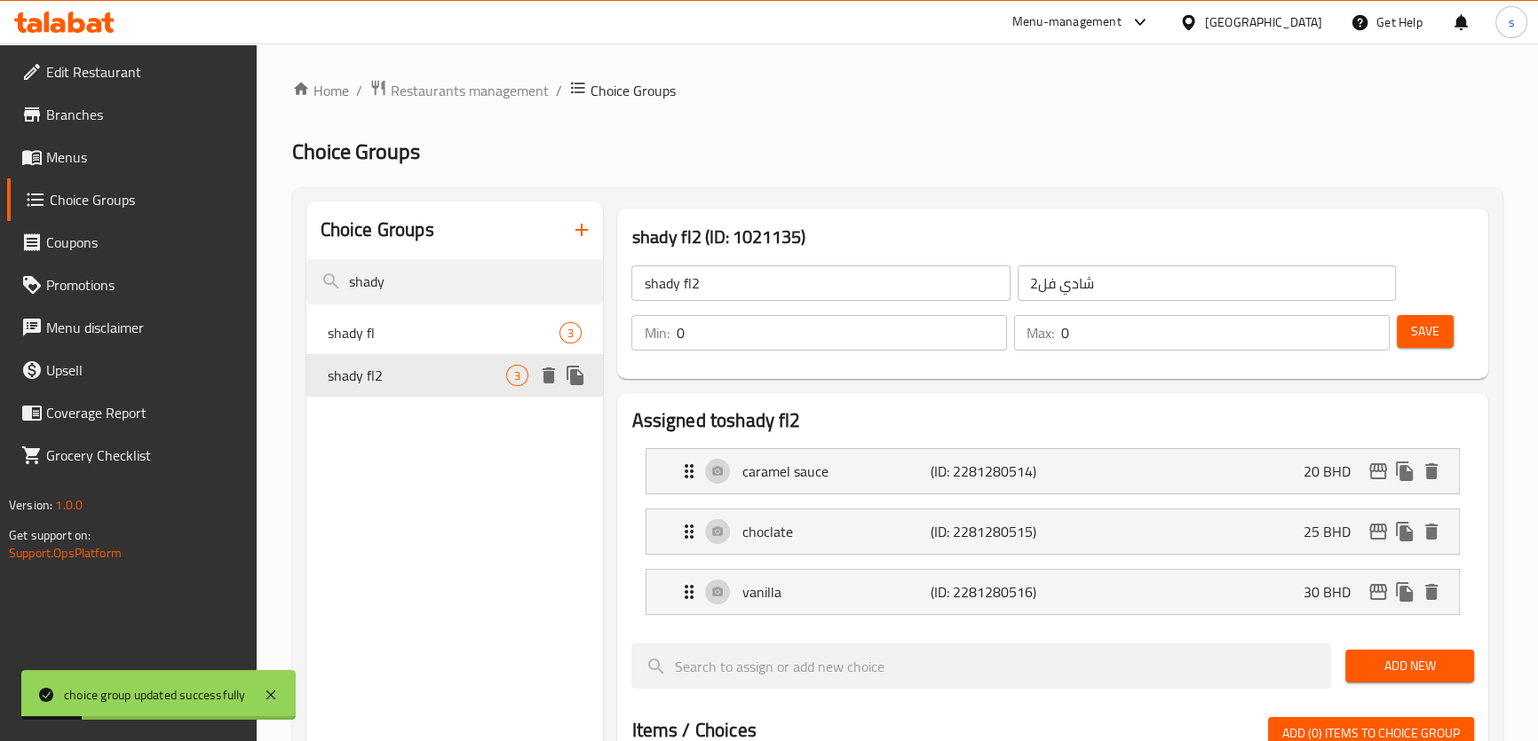
click at [435, 374] on span "shady fl2" at bounding box center [417, 375] width 179 height 21
click at [579, 370] on icon "duplicate" at bounding box center [575, 375] width 21 height 21
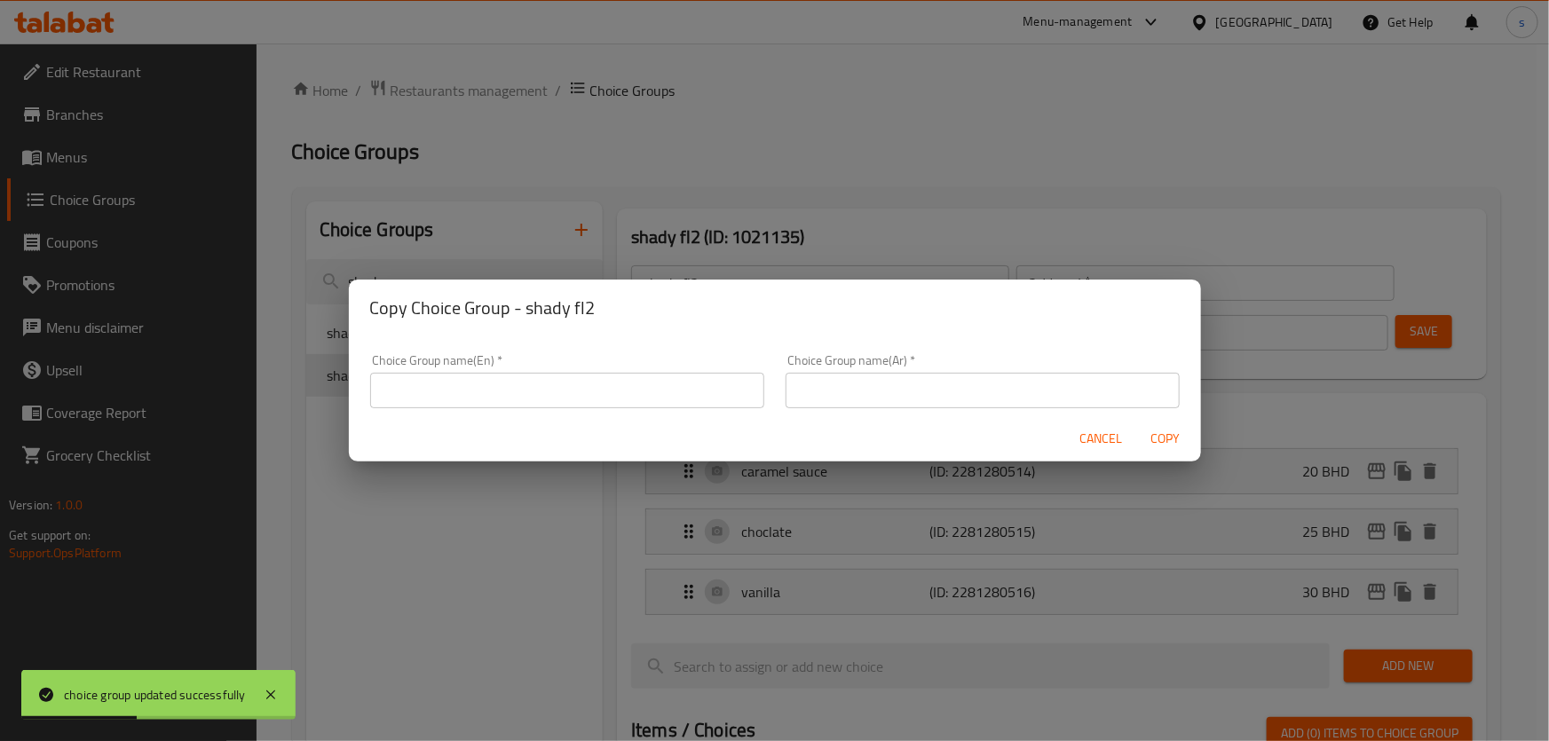
click at [570, 395] on input "text" at bounding box center [567, 391] width 394 height 36
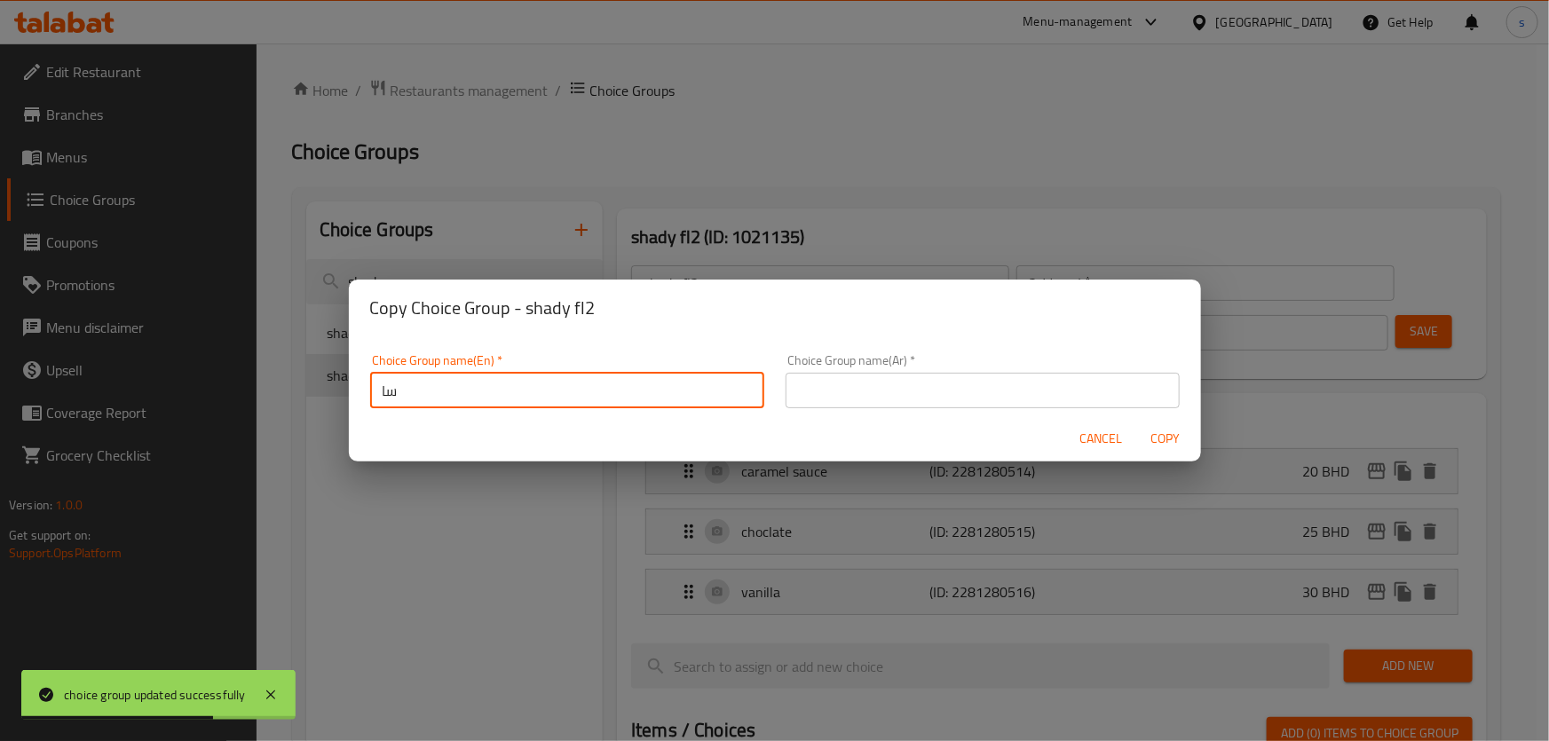
type input "س"
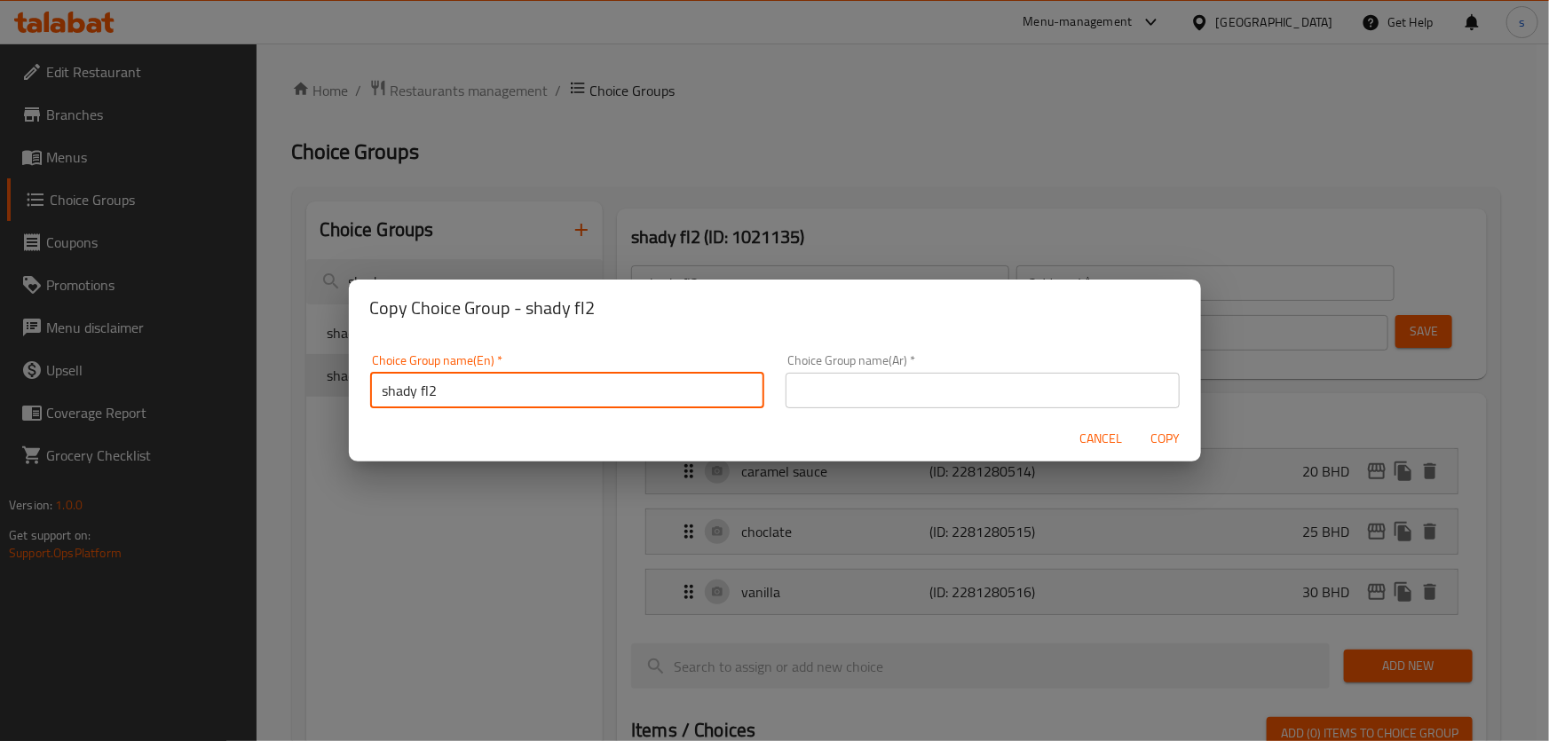
click at [471, 387] on input "shady fl2" at bounding box center [567, 391] width 394 height 36
type input "shady fl3"
click at [1137, 423] on button "Copy" at bounding box center [1165, 439] width 57 height 33
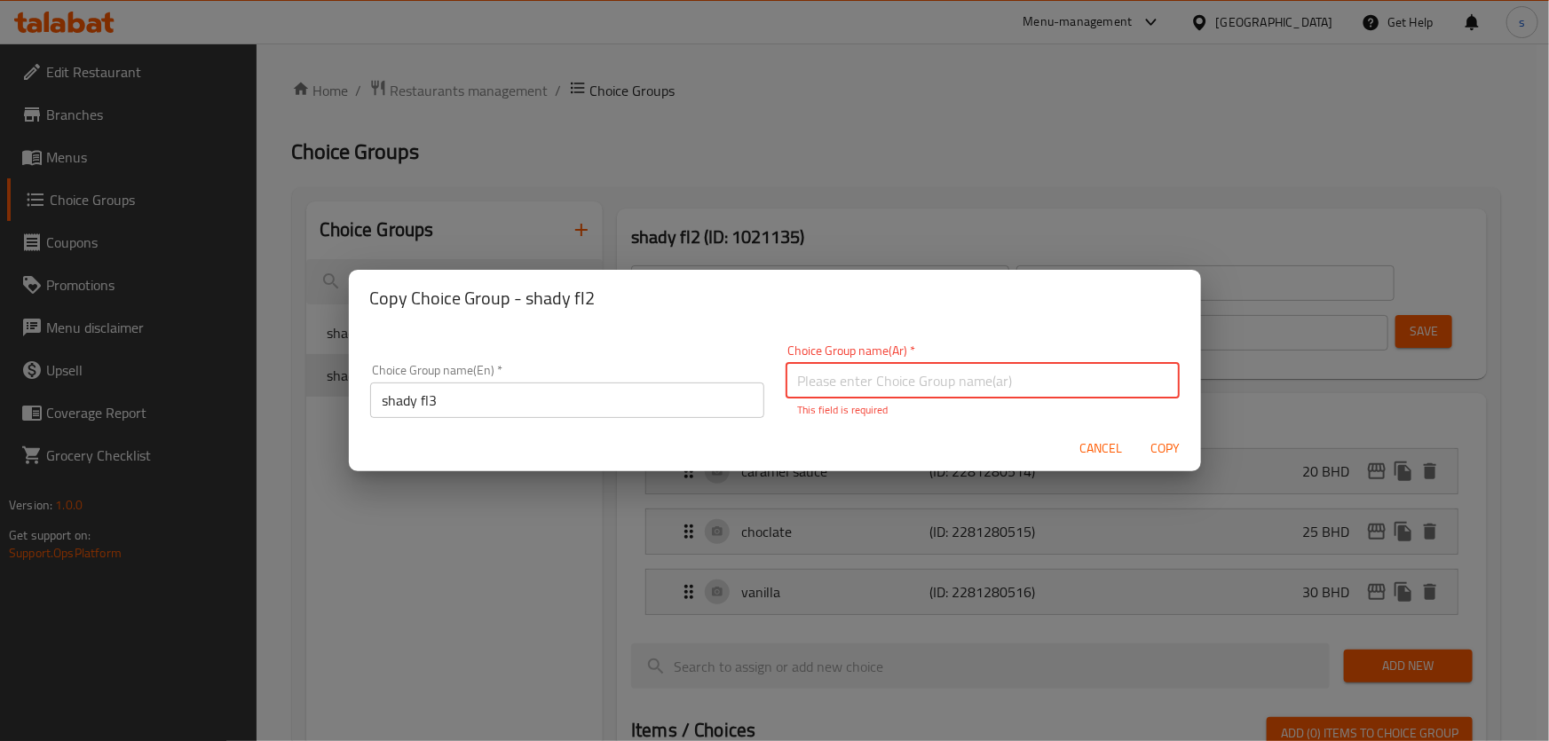
drag, startPoint x: 890, startPoint y: 375, endPoint x: 898, endPoint y: 395, distance: 21.9
click at [890, 375] on input "text" at bounding box center [983, 381] width 394 height 36
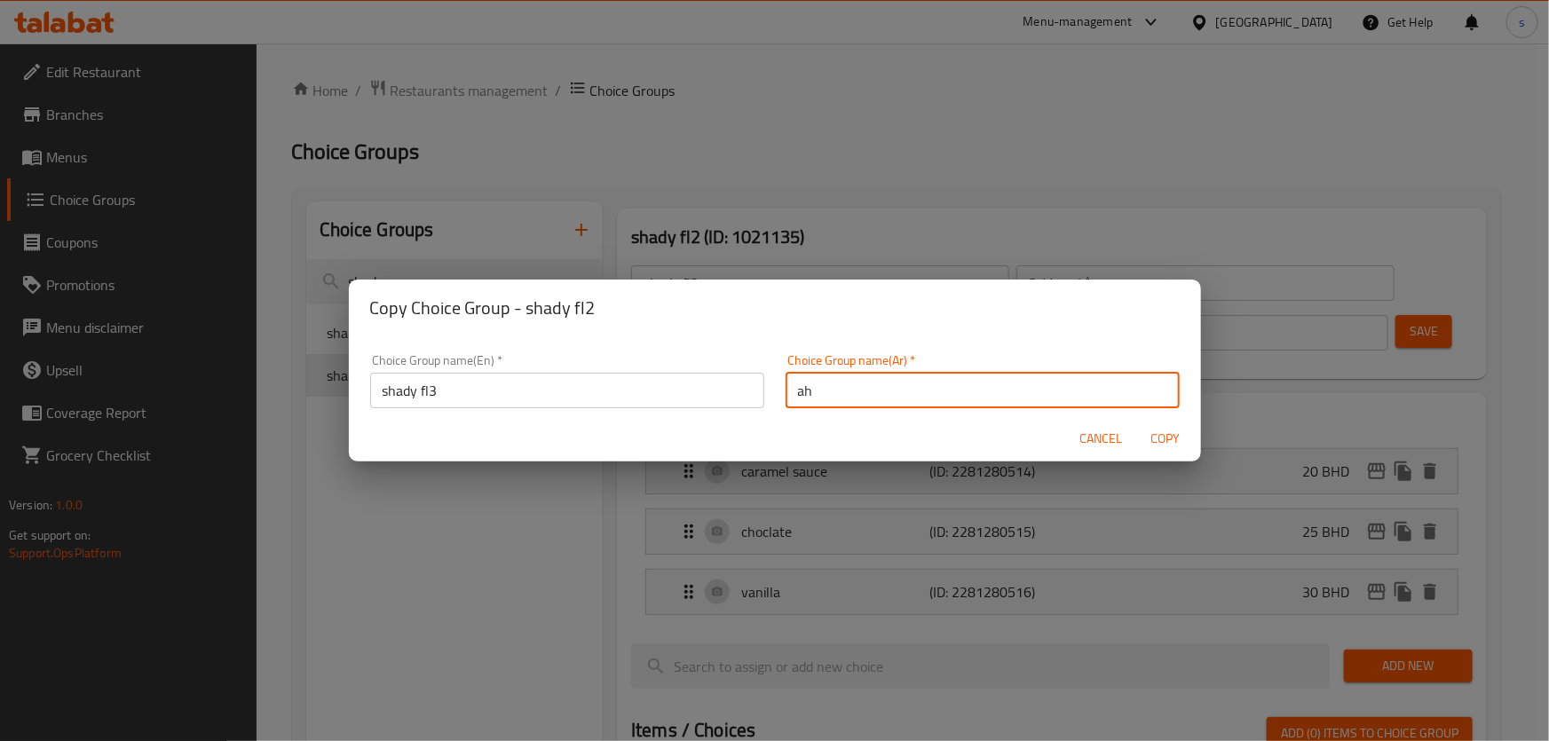
type input "a"
type input "س"
type input "شادي فل3"
click at [1137, 423] on button "Copy" at bounding box center [1165, 439] width 57 height 33
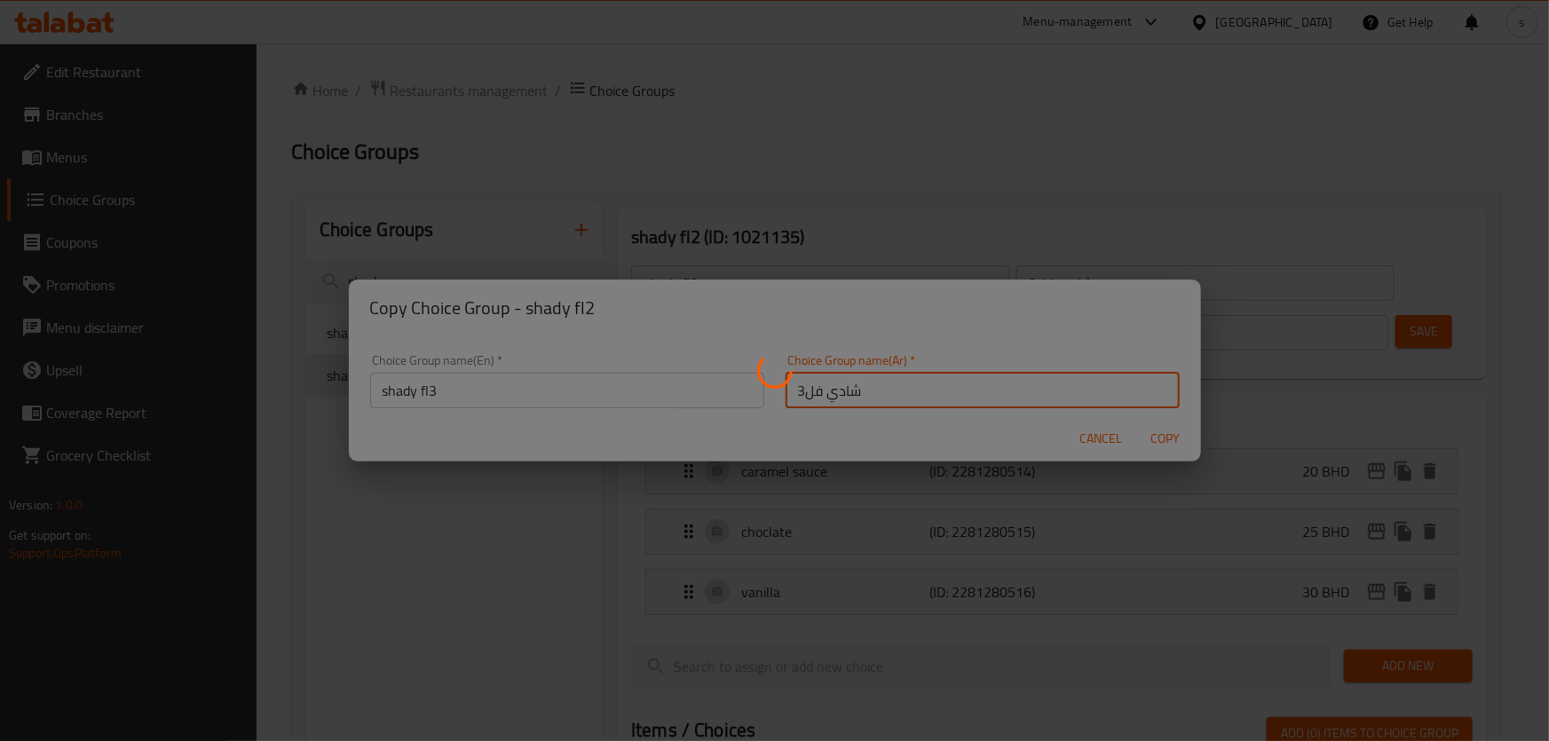
type input "shady fl3"
type input "شادي فل3"
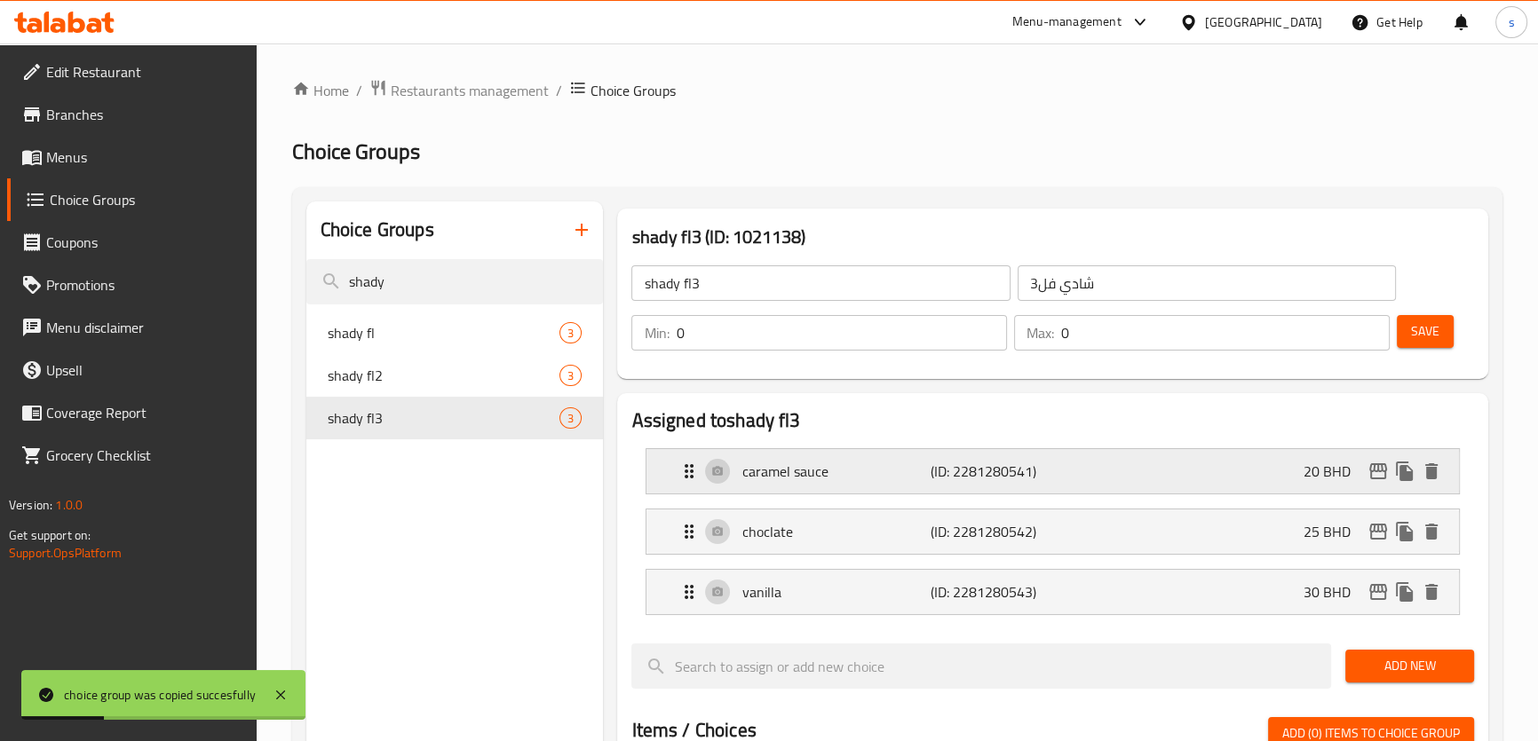
click at [1139, 474] on div "caramel sauce (ID: 2281280541) 20 BHD" at bounding box center [1057, 471] width 758 height 44
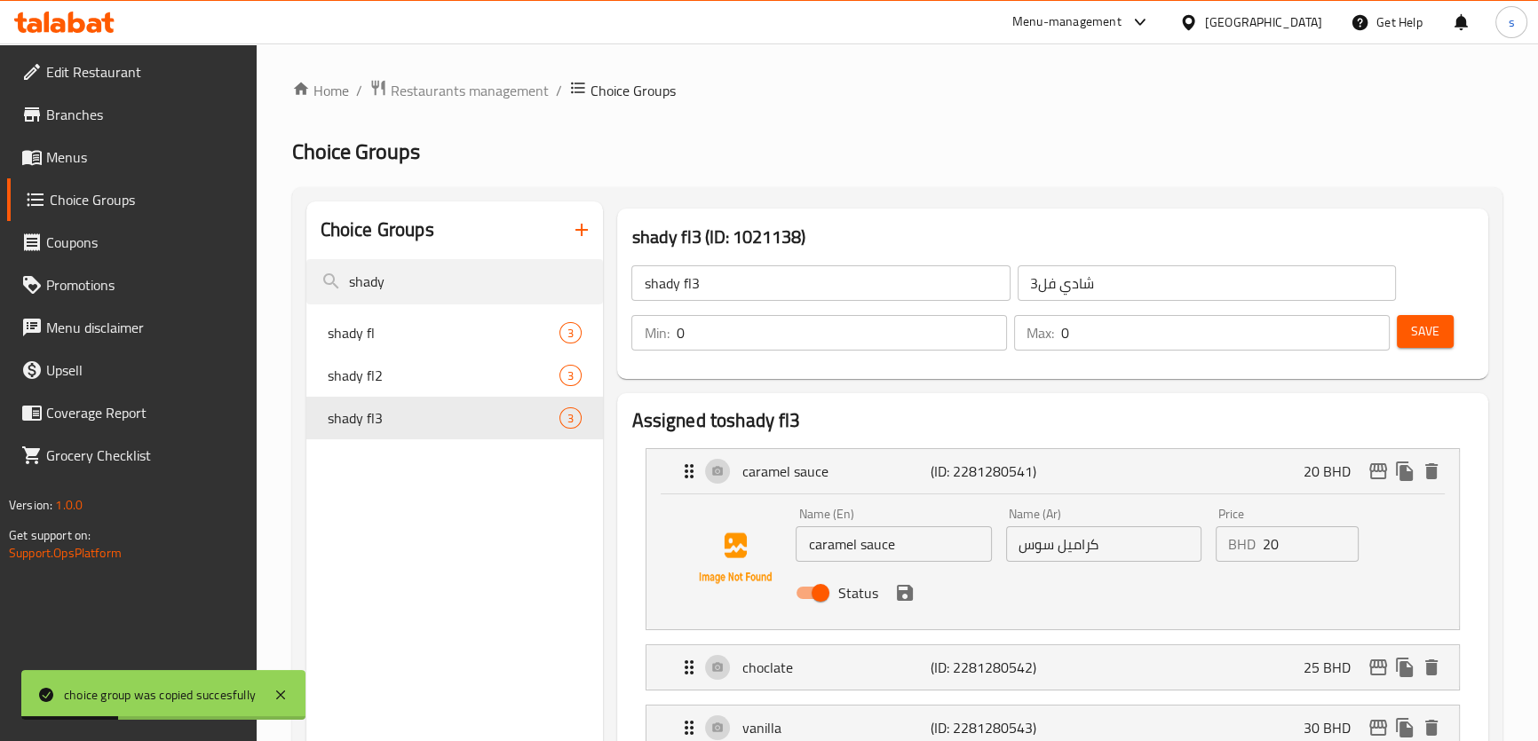
scroll to position [161, 0]
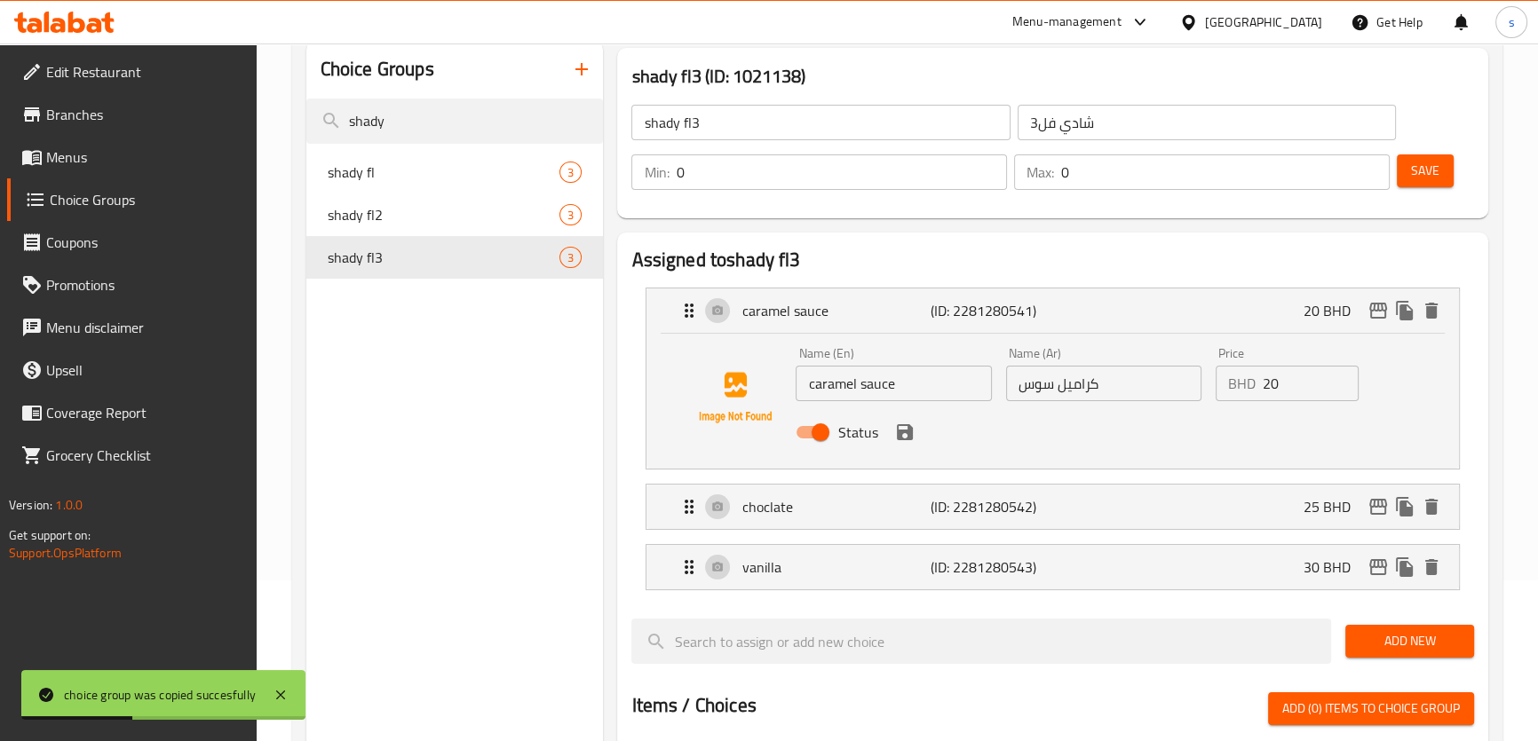
click at [1294, 382] on input "20" at bounding box center [1311, 384] width 96 height 36
click at [1273, 502] on div "choclate (ID: 2281280542) 25 BHD" at bounding box center [1057, 507] width 758 height 44
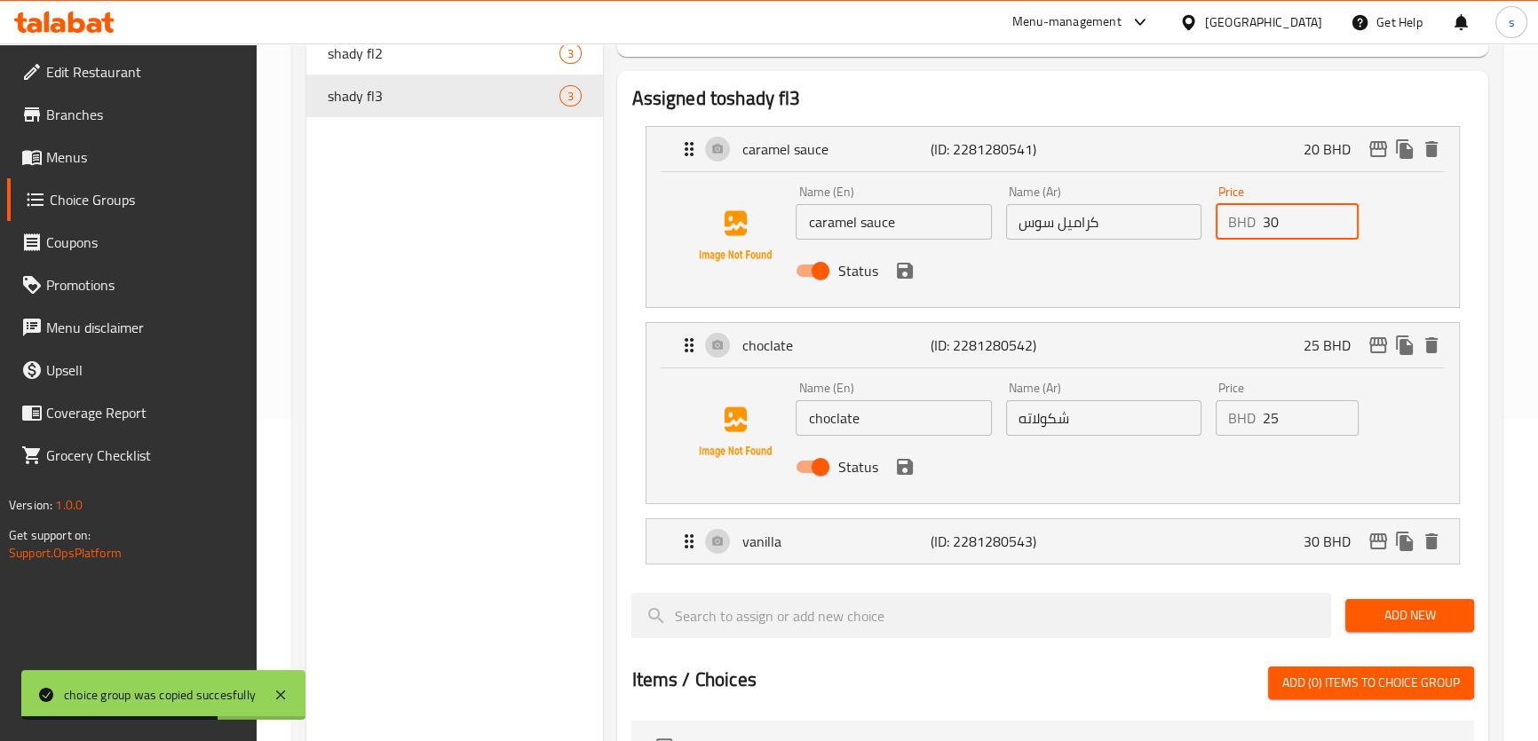
scroll to position [403, 0]
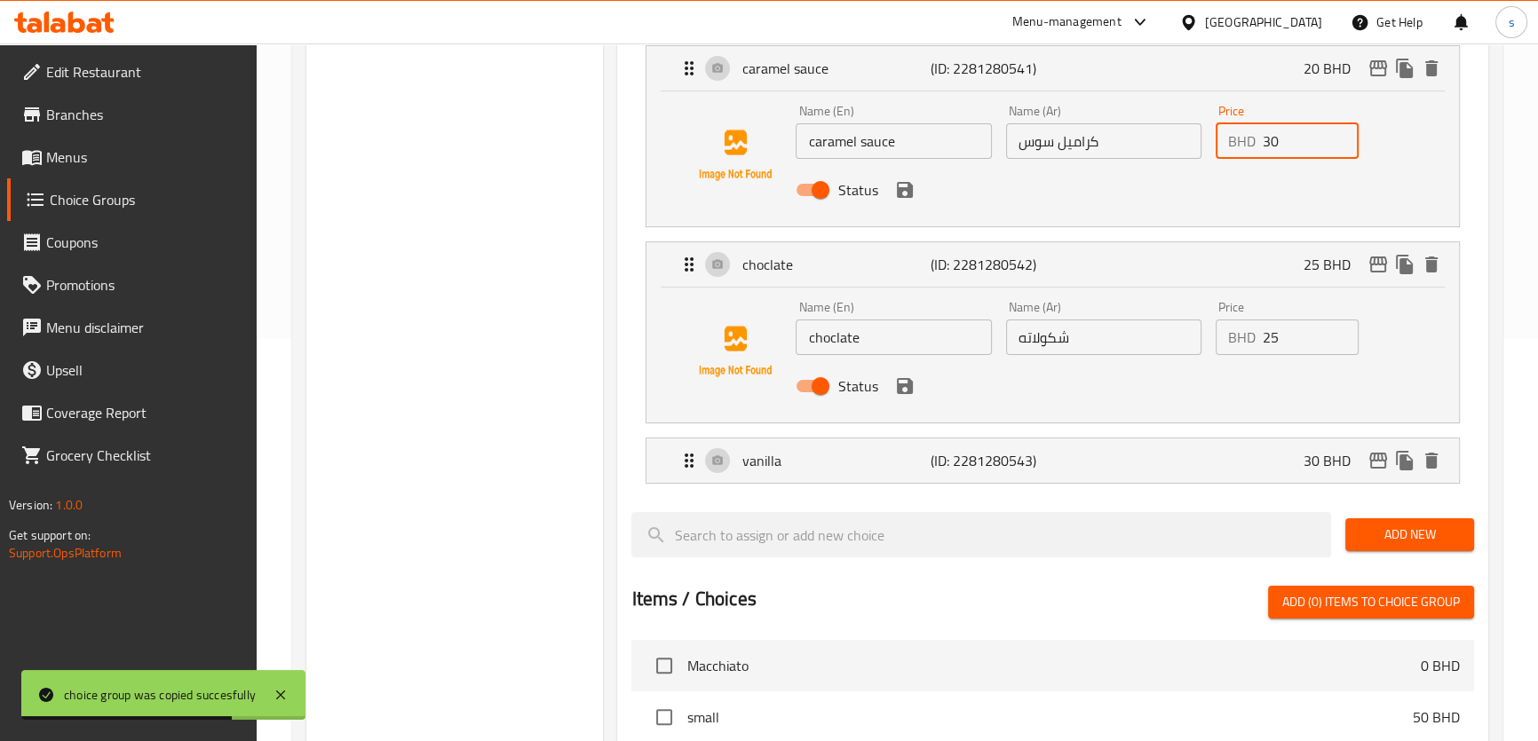
type input "30"
click at [1296, 352] on input "25" at bounding box center [1311, 338] width 96 height 36
type input "40"
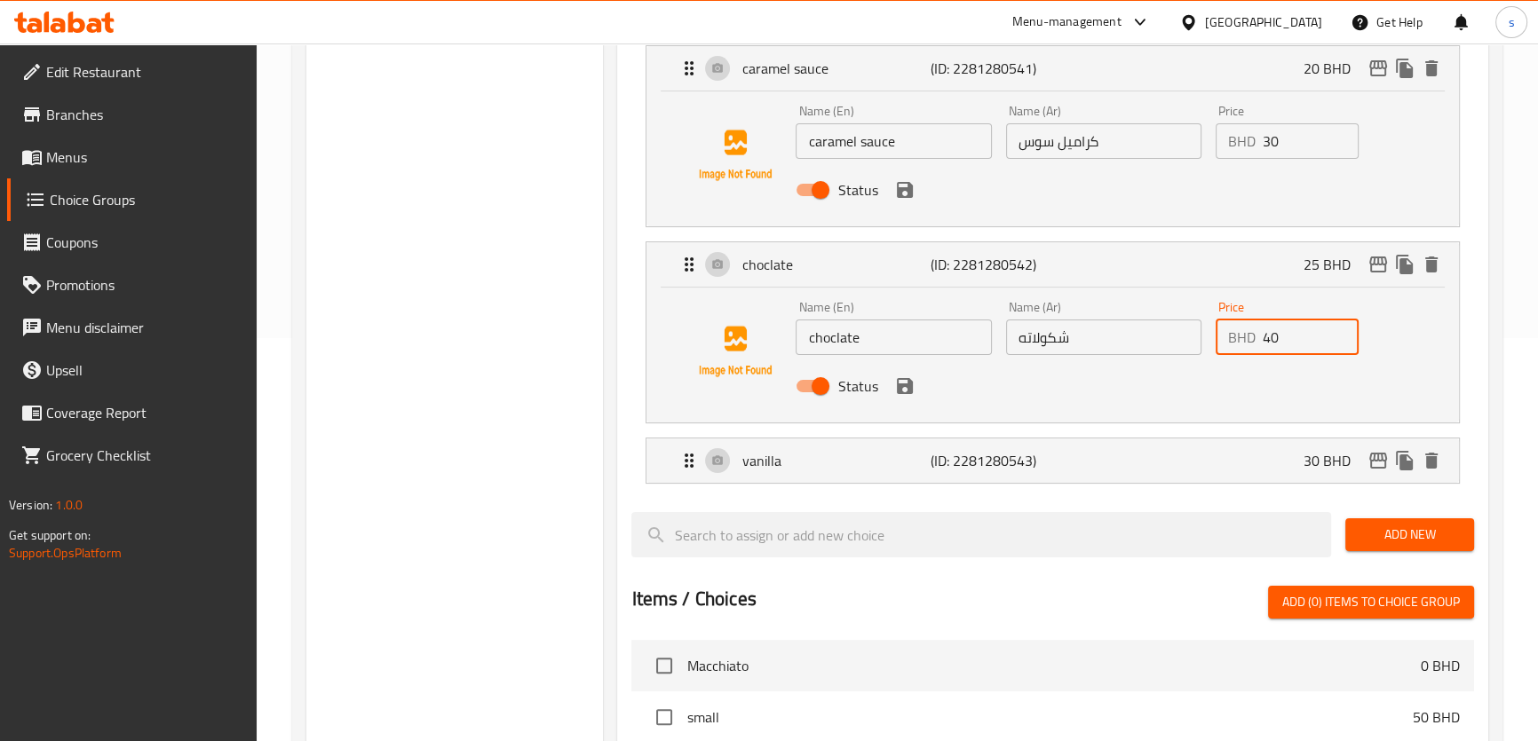
click at [1248, 463] on nav "caramel sauce (ID: 2281280541) 20 BHD Name (En) caramel sauce Name (En) Name (A…" at bounding box center [1052, 264] width 842 height 467
click at [1313, 462] on p "30 BHD" at bounding box center [1333, 460] width 61 height 21
click at [1311, 452] on p "30 BHD" at bounding box center [1333, 460] width 61 height 21
click at [1160, 452] on div "vanilla (ID: 2281280543) 30 BHD" at bounding box center [1057, 461] width 758 height 44
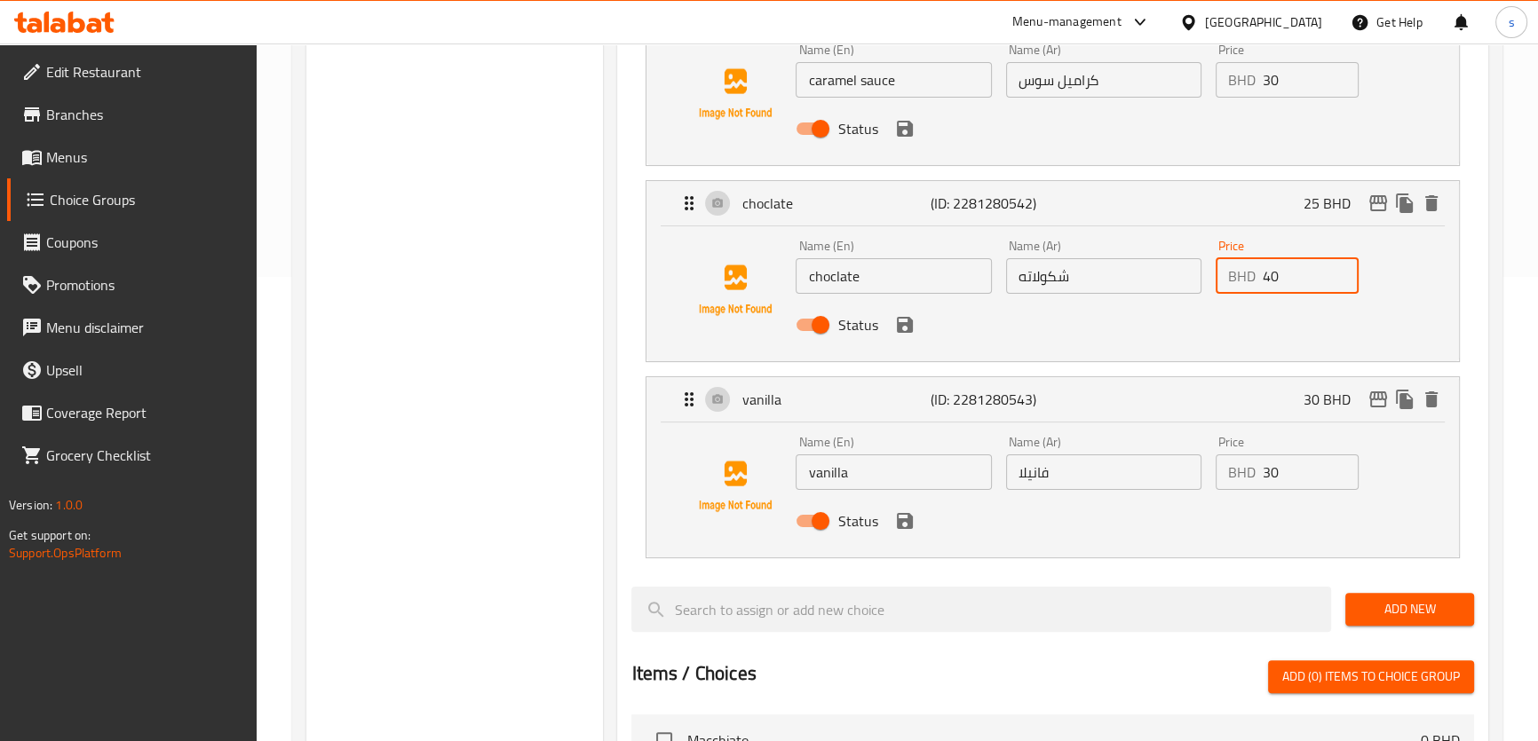
scroll to position [565, 0]
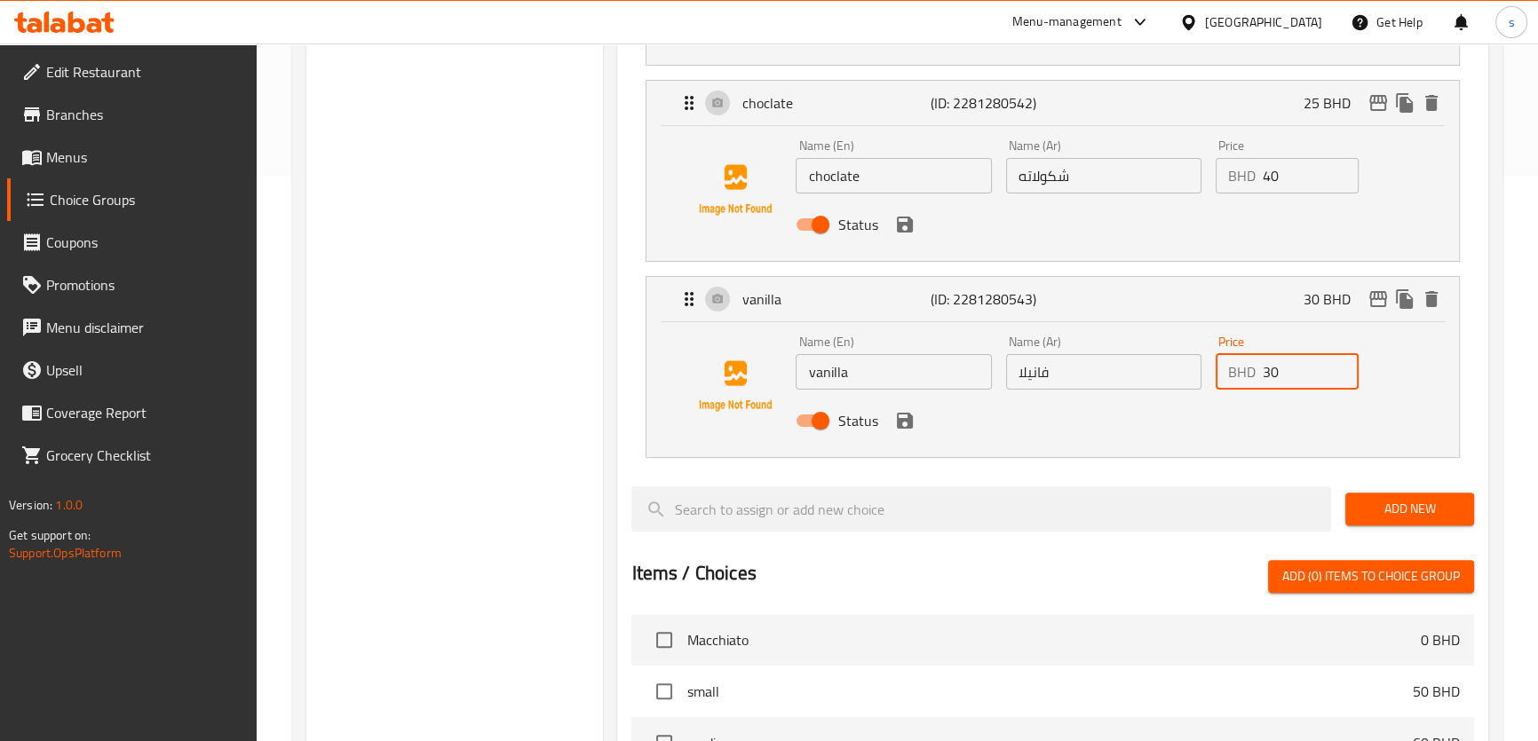
click at [1278, 378] on input "30" at bounding box center [1311, 372] width 96 height 36
type input "50"
click at [897, 419] on icon "save" at bounding box center [905, 421] width 16 height 16
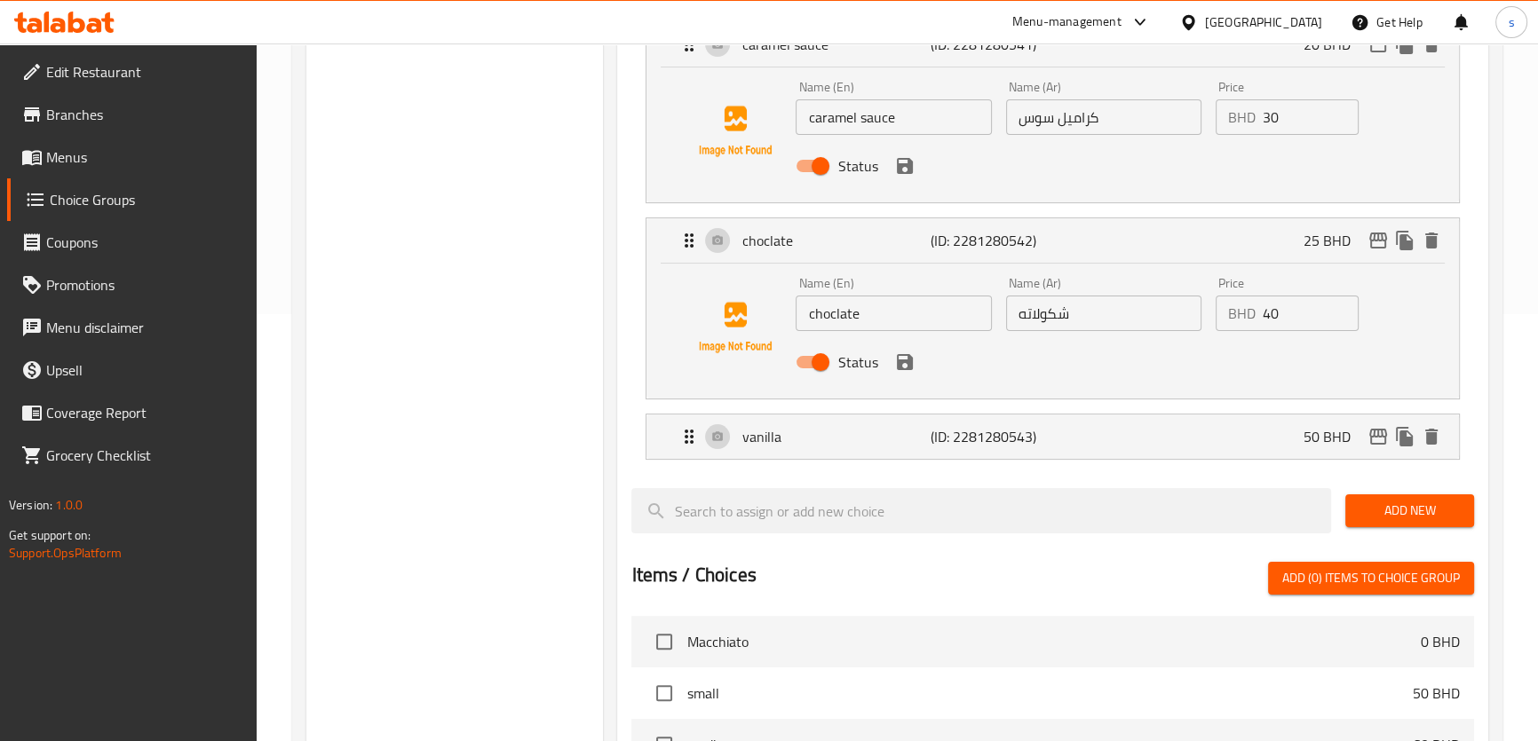
scroll to position [403, 0]
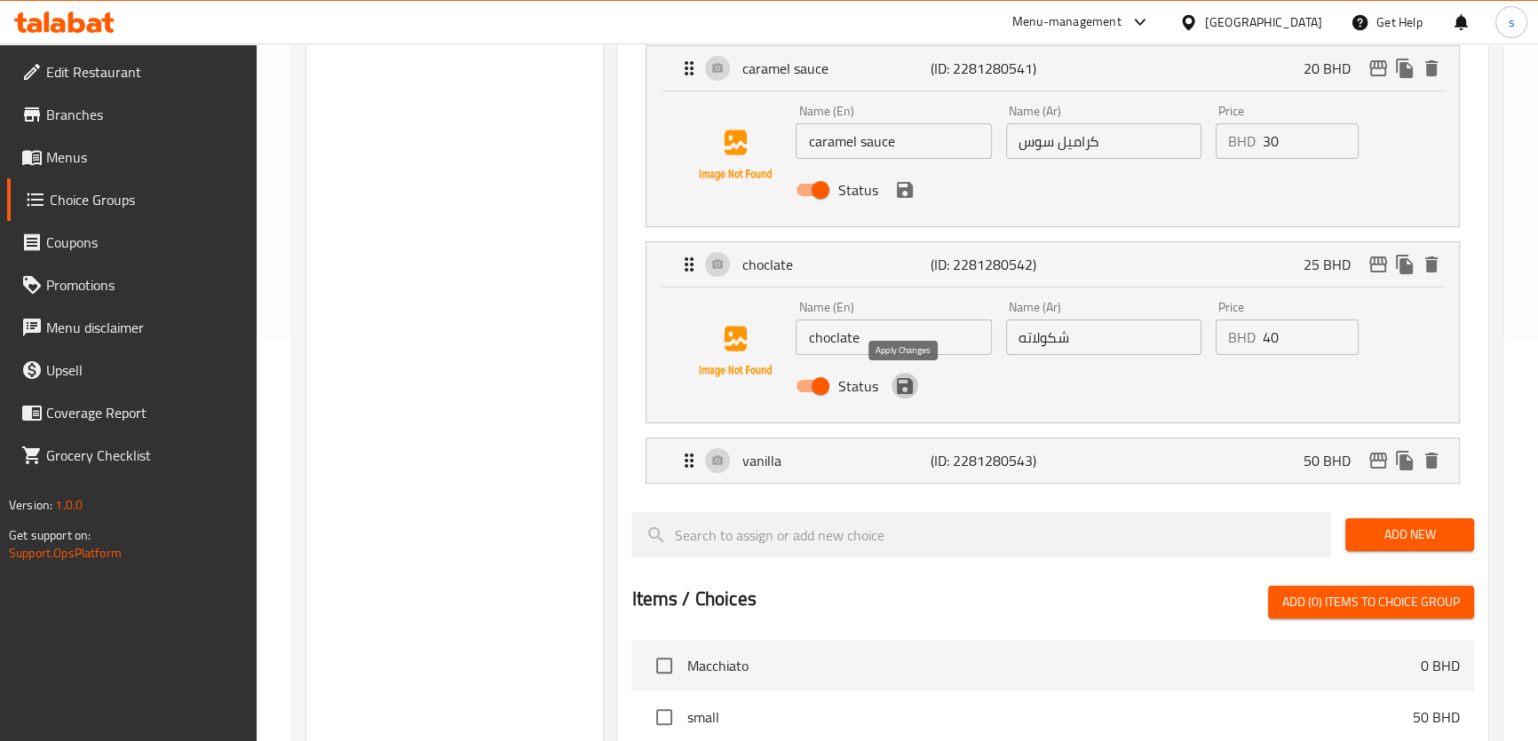
click at [904, 380] on icon "save" at bounding box center [904, 386] width 21 height 21
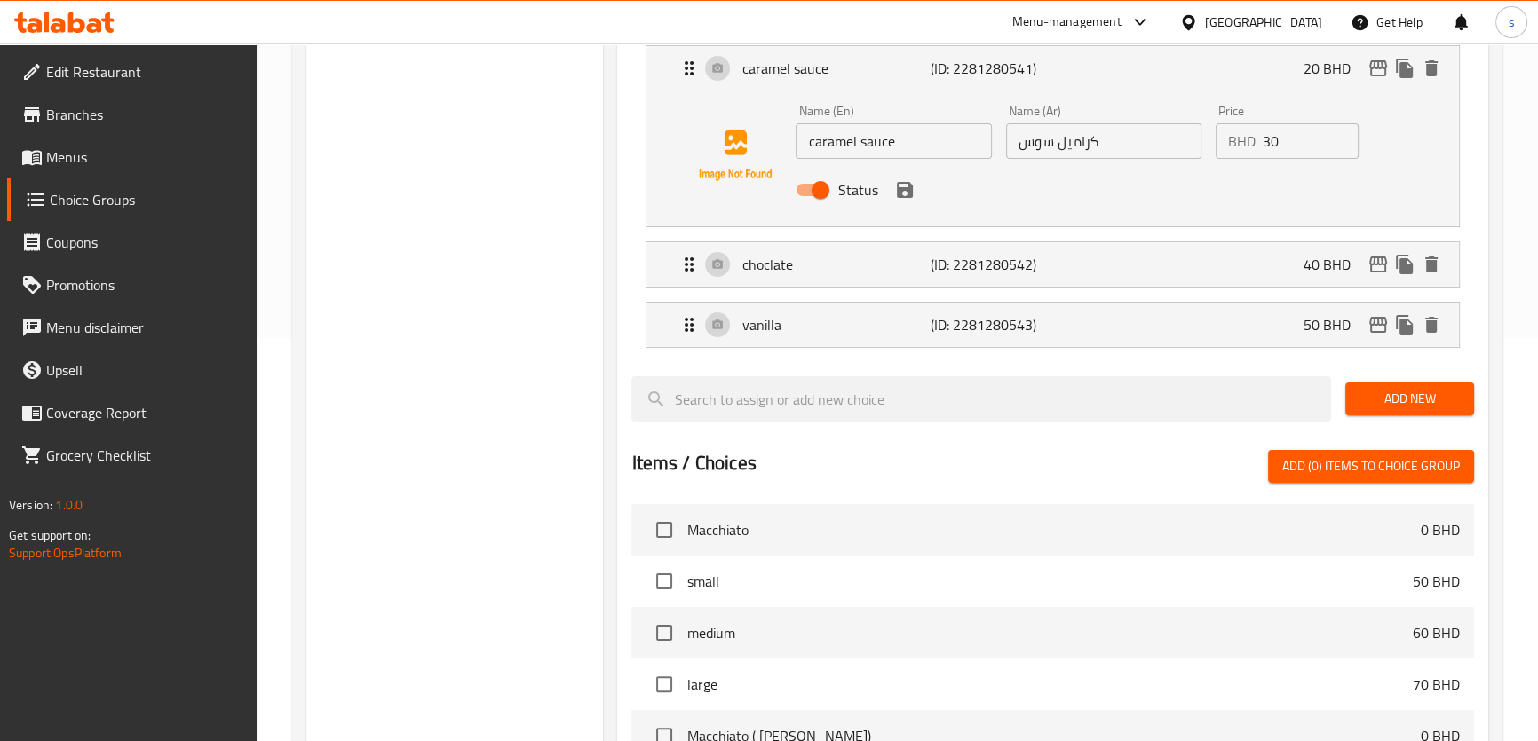
click at [909, 191] on icon "save" at bounding box center [905, 190] width 16 height 16
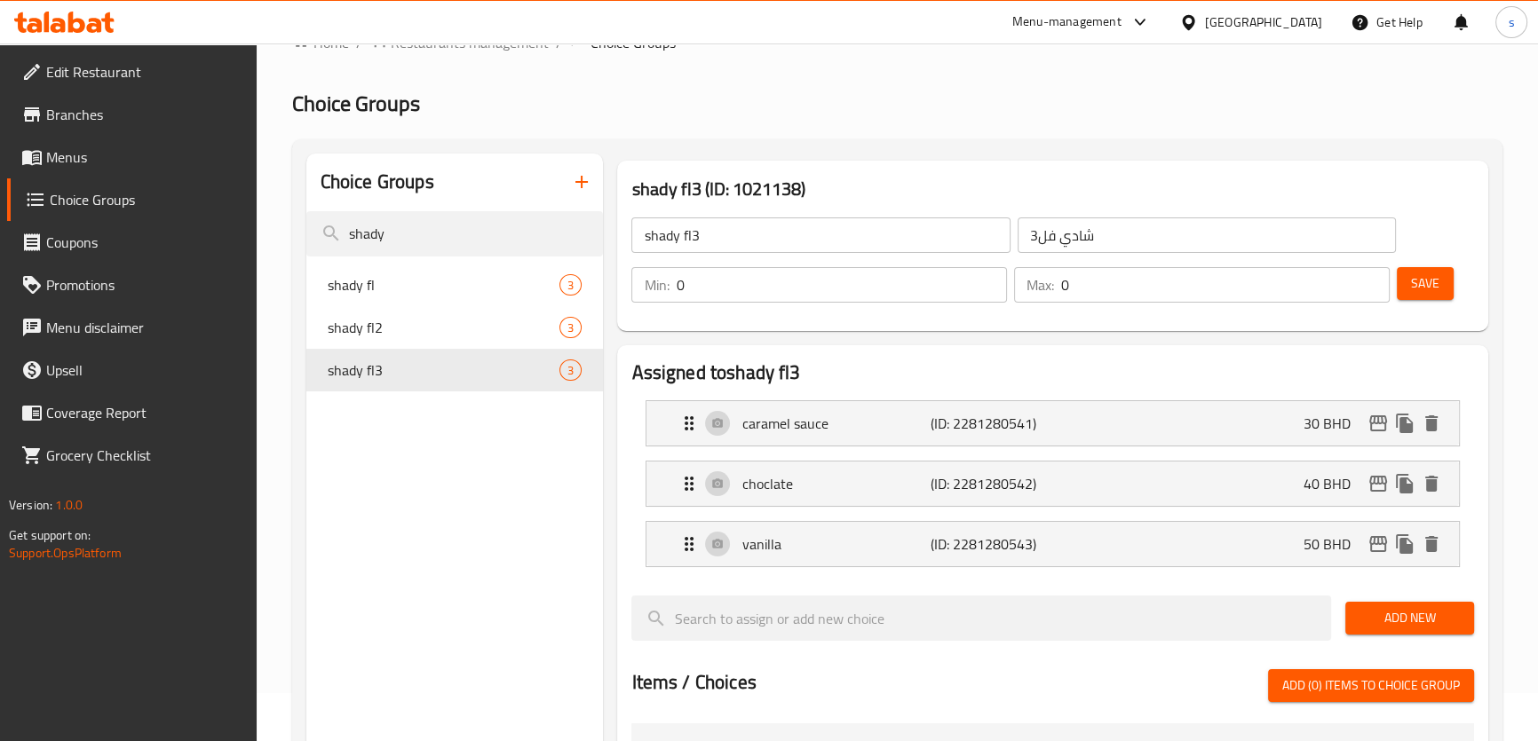
scroll to position [0, 0]
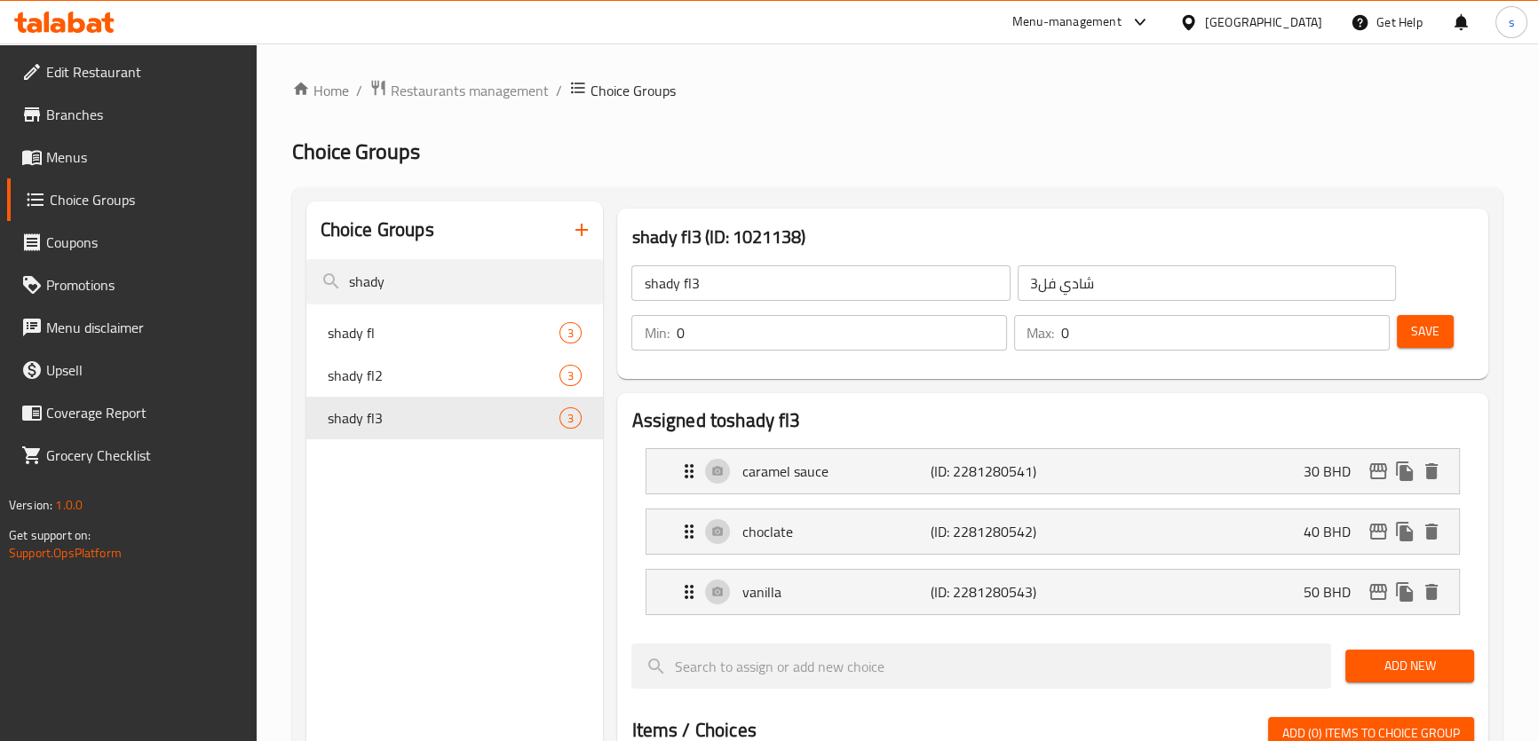
click at [1416, 323] on span "Save" at bounding box center [1425, 332] width 28 height 22
click at [585, 229] on icon "button" at bounding box center [581, 229] width 21 height 21
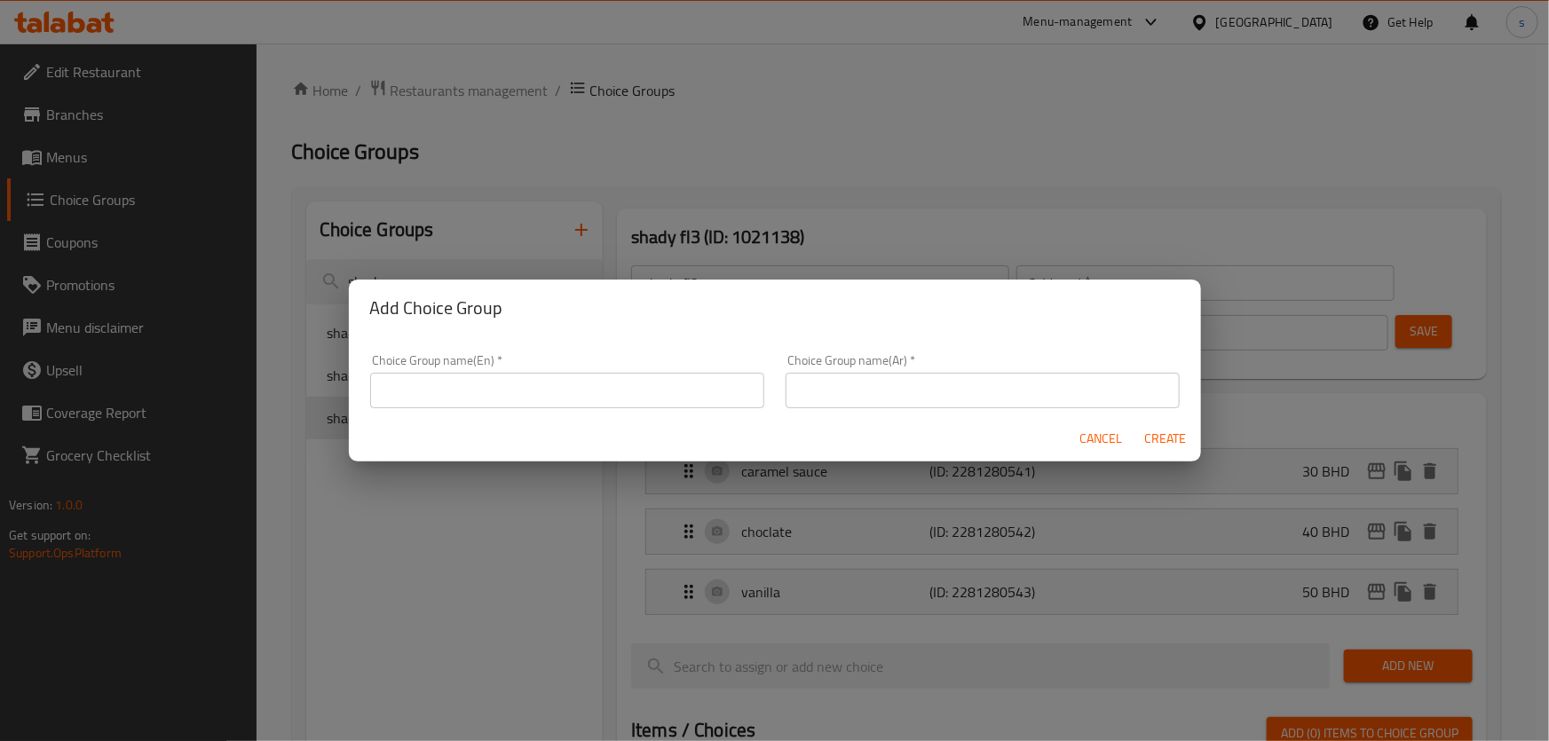
click at [542, 405] on input "text" at bounding box center [567, 391] width 394 height 36
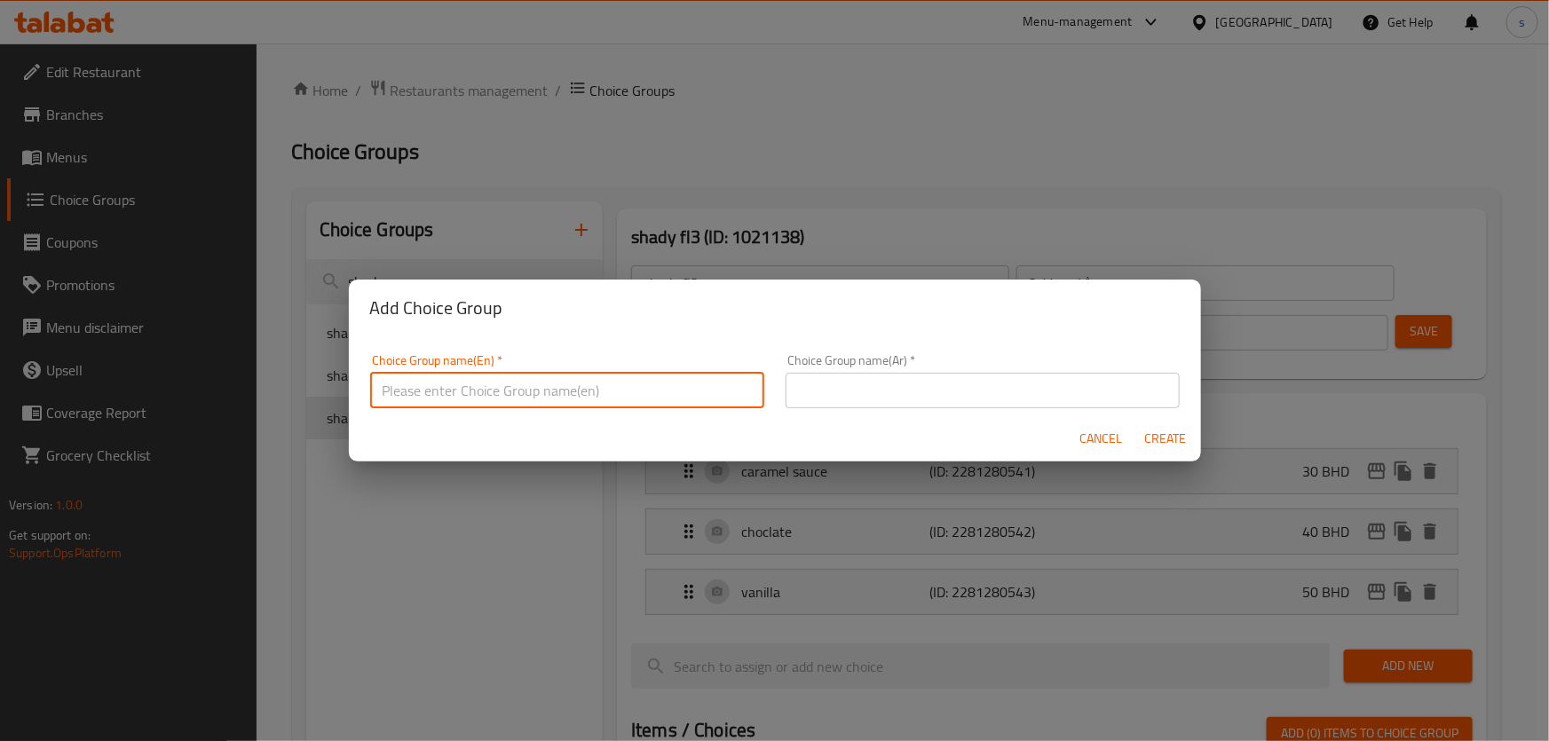
click at [758, 525] on div "Add Choice Group Choice Group name(En)   * Choice Group name(En) * Choice Group…" at bounding box center [774, 370] width 1549 height 741
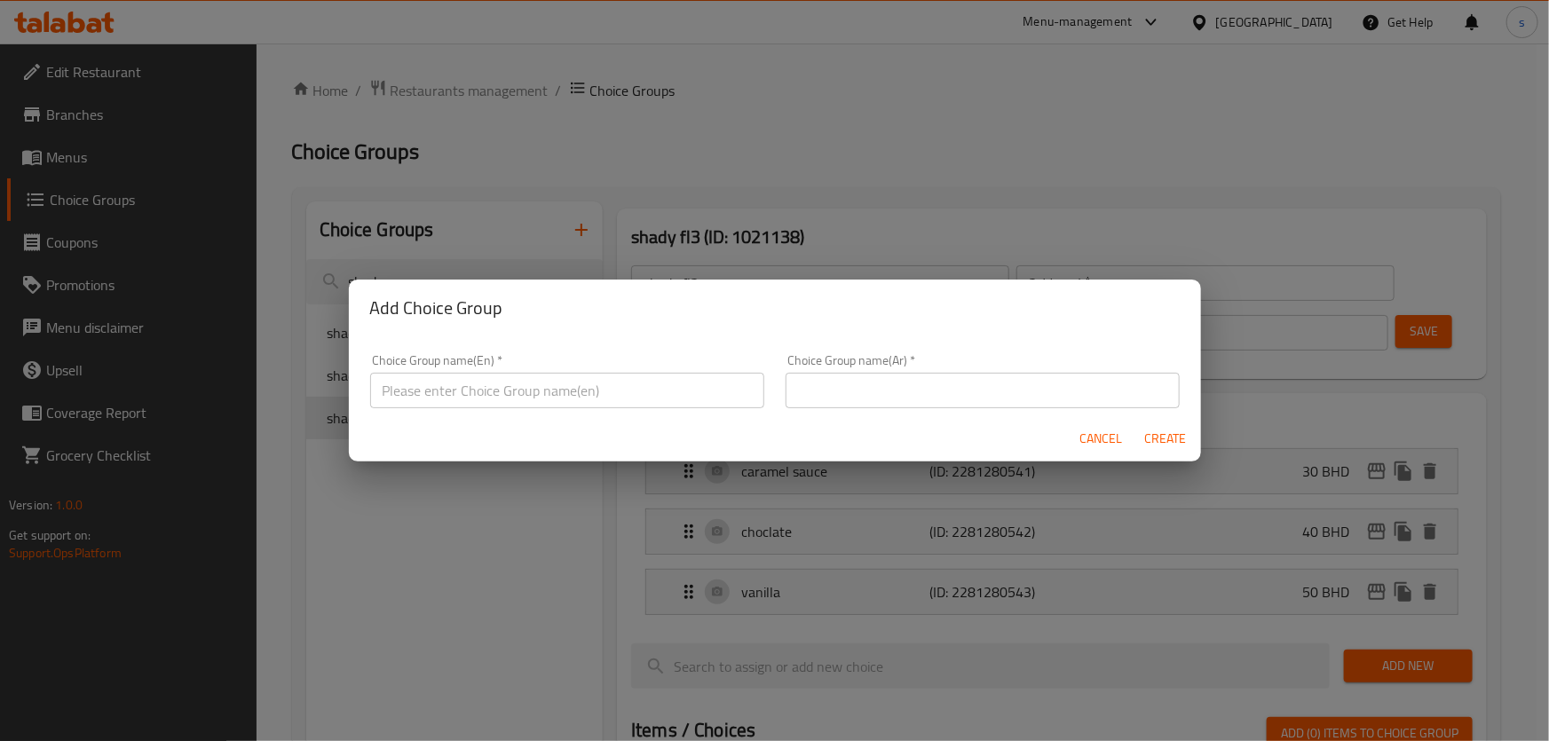
click at [575, 388] on input "text" at bounding box center [567, 391] width 394 height 36
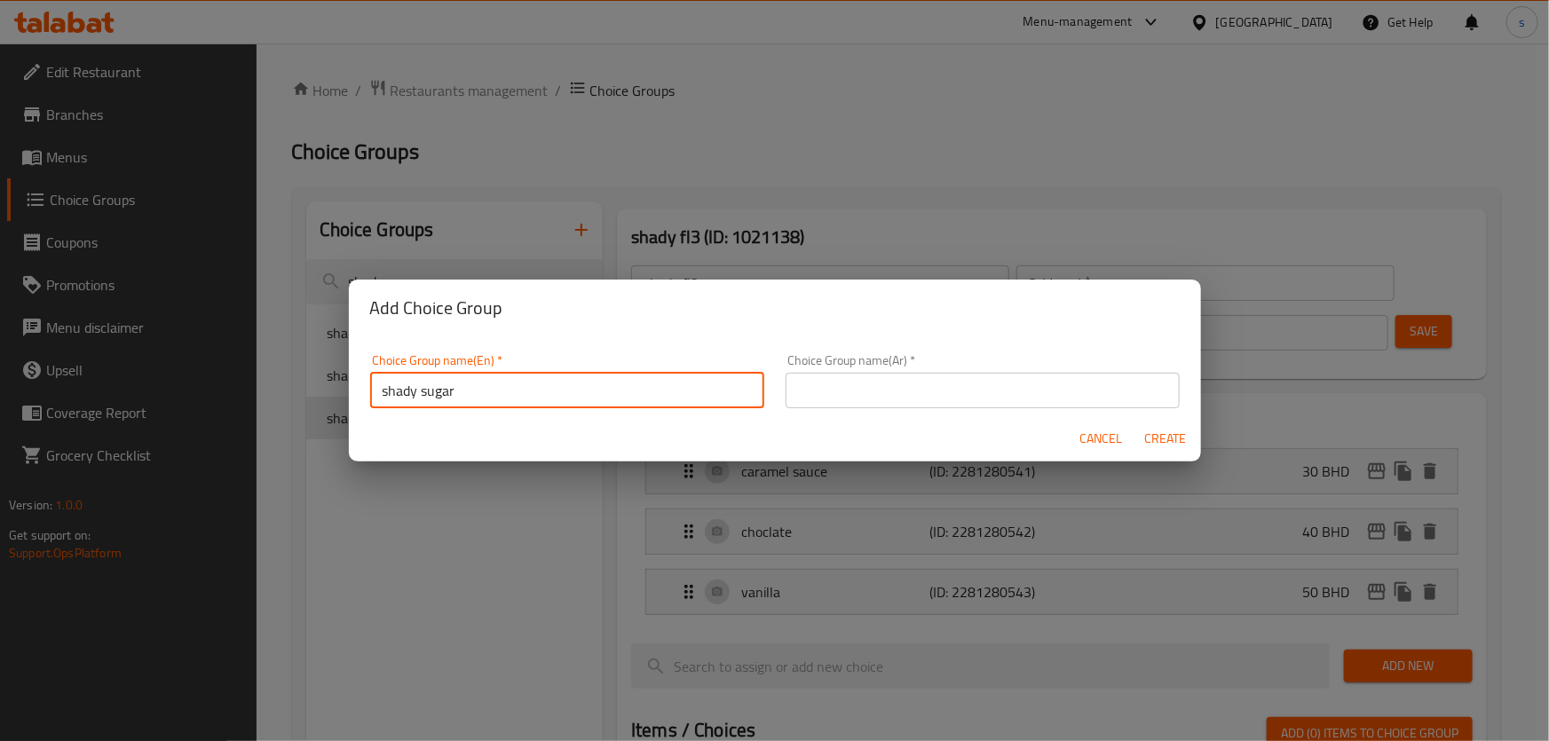
type input "shady sugar"
click at [847, 409] on div "Choice Group name(Ar)   * Choice Group name(Ar) *" at bounding box center [983, 381] width 416 height 75
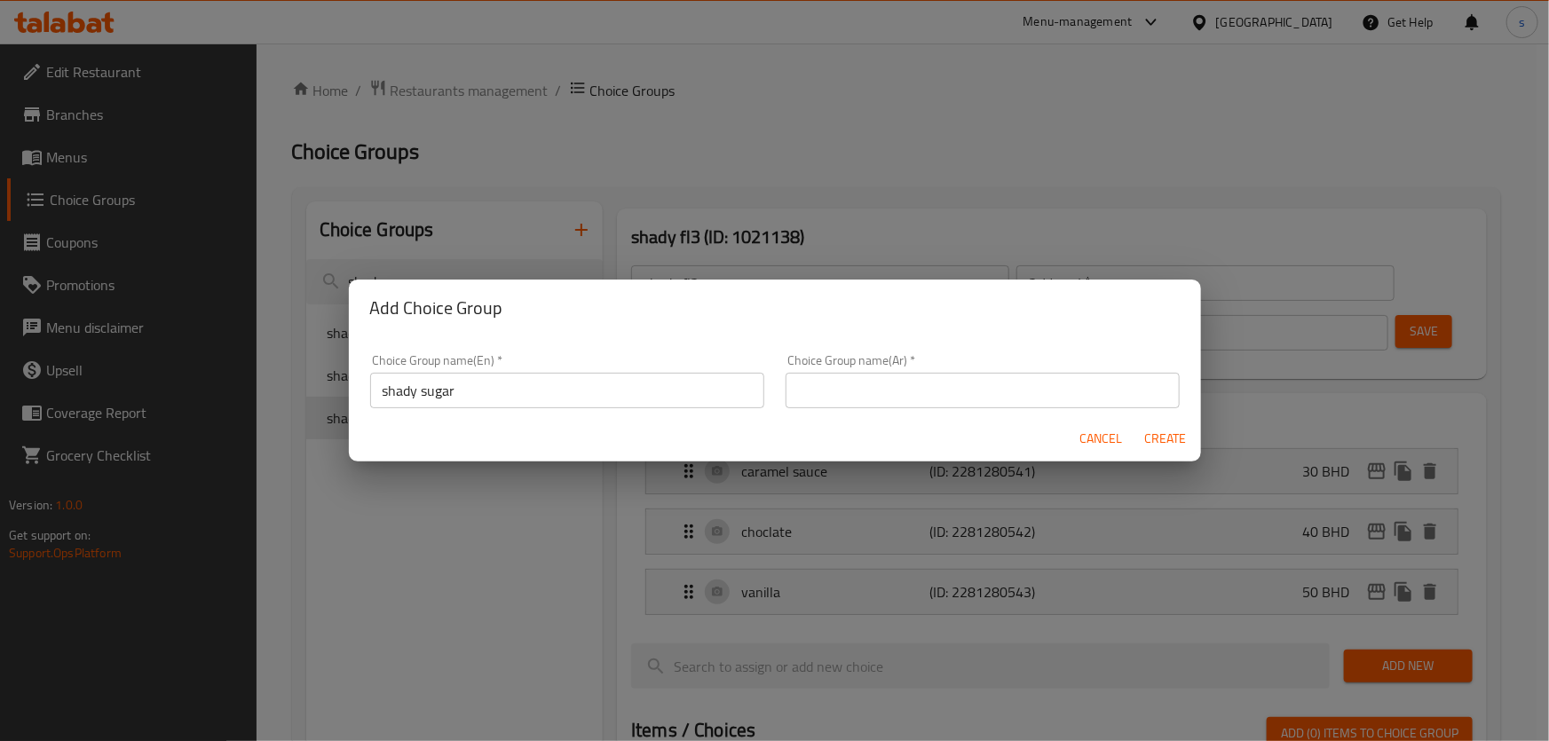
drag, startPoint x: 862, startPoint y: 399, endPoint x: 893, endPoint y: 397, distance: 31.1
click at [866, 397] on input "text" at bounding box center [983, 391] width 394 height 36
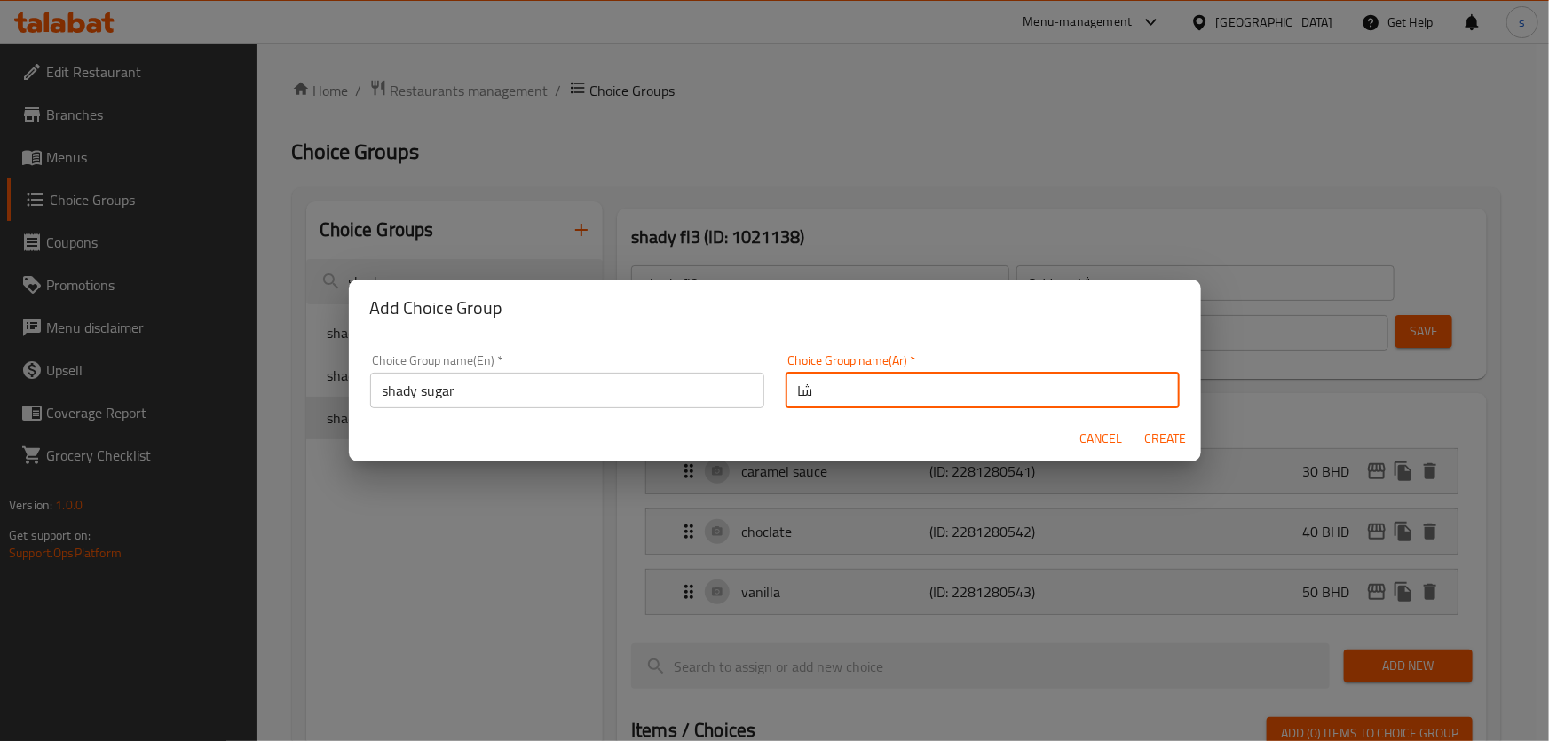
type input "ش"
type input "سكر شادي"
click at [1175, 433] on span "Create" at bounding box center [1165, 439] width 43 height 22
type input "shady sugar"
type input "سكر شادي"
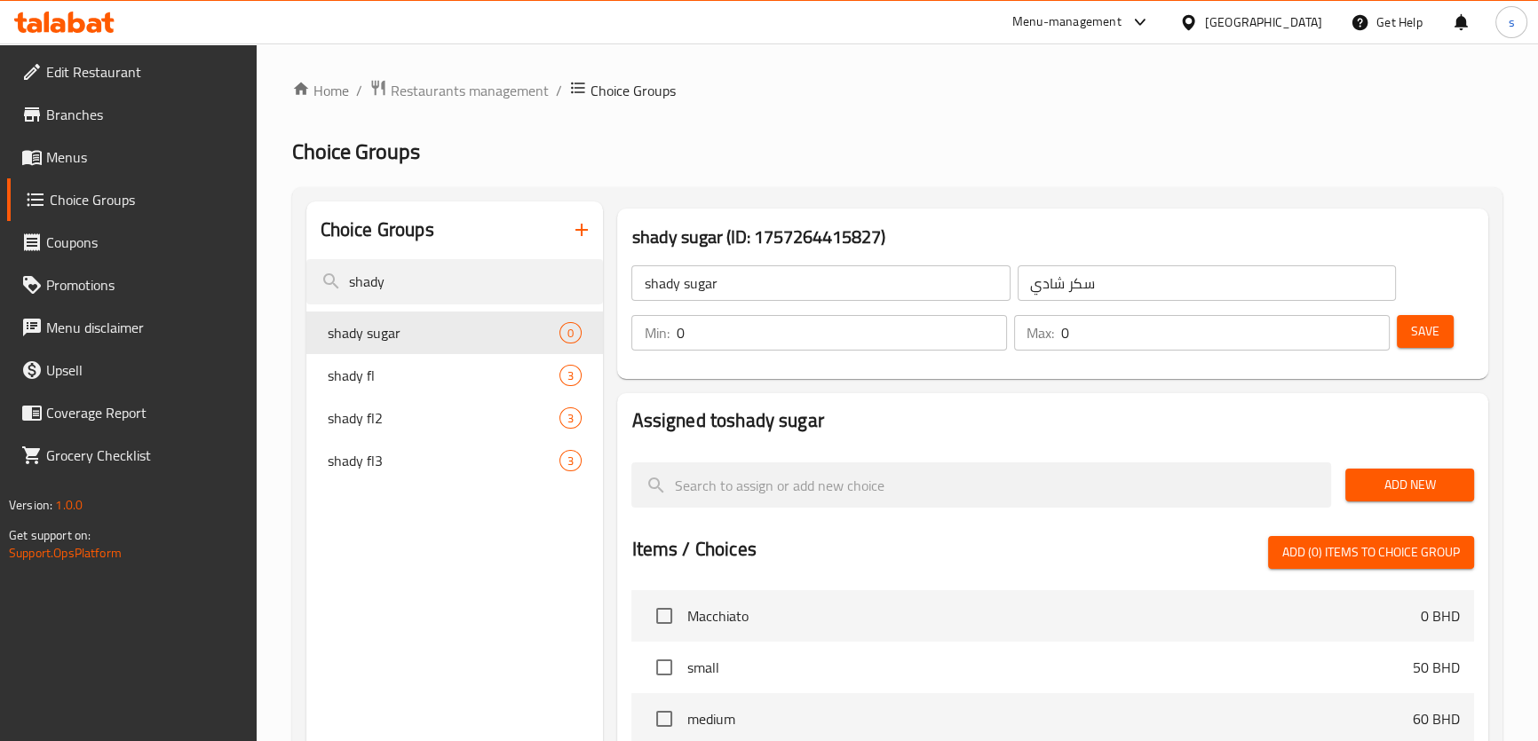
click at [897, 334] on input "0" at bounding box center [841, 333] width 331 height 36
click at [710, 329] on input "0" at bounding box center [841, 333] width 331 height 36
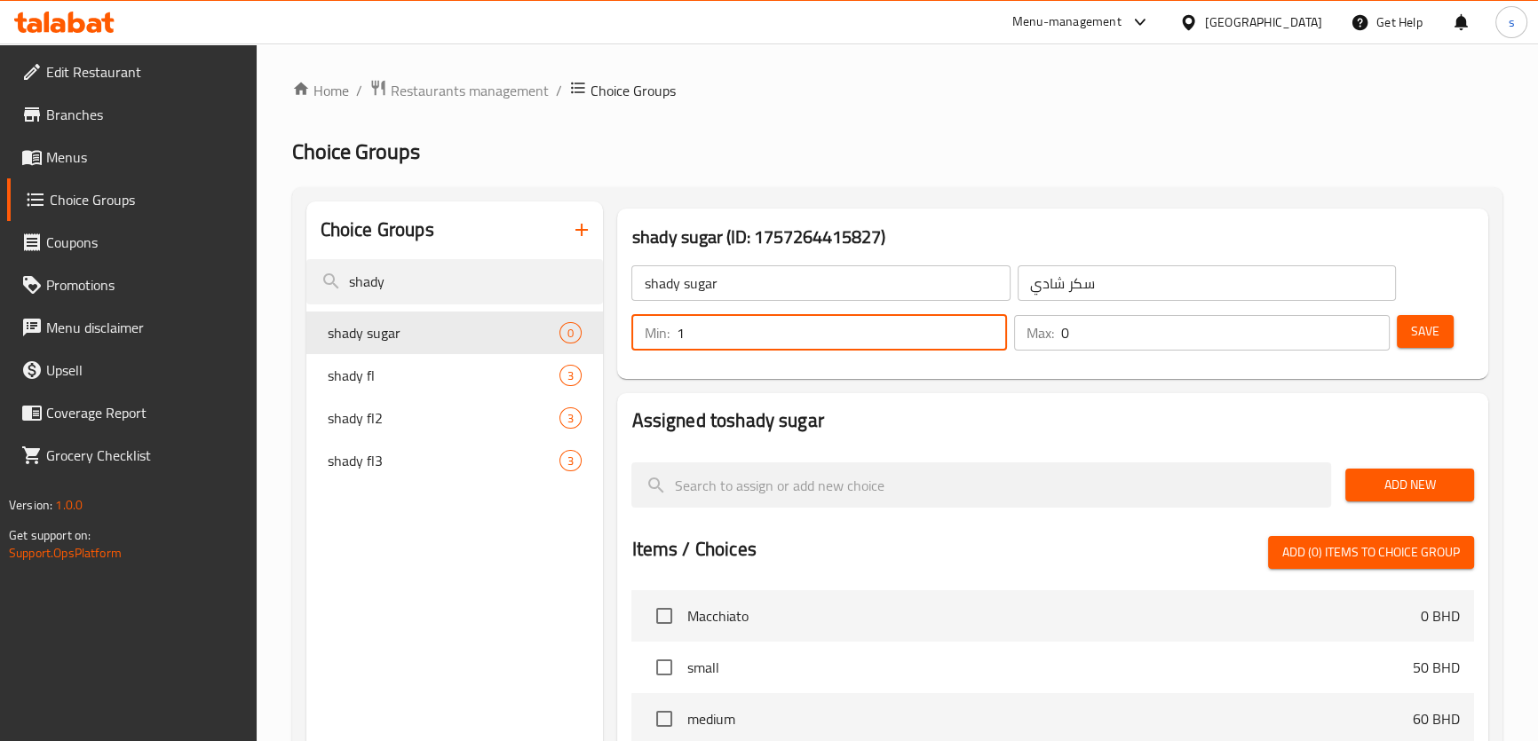
type input "1"
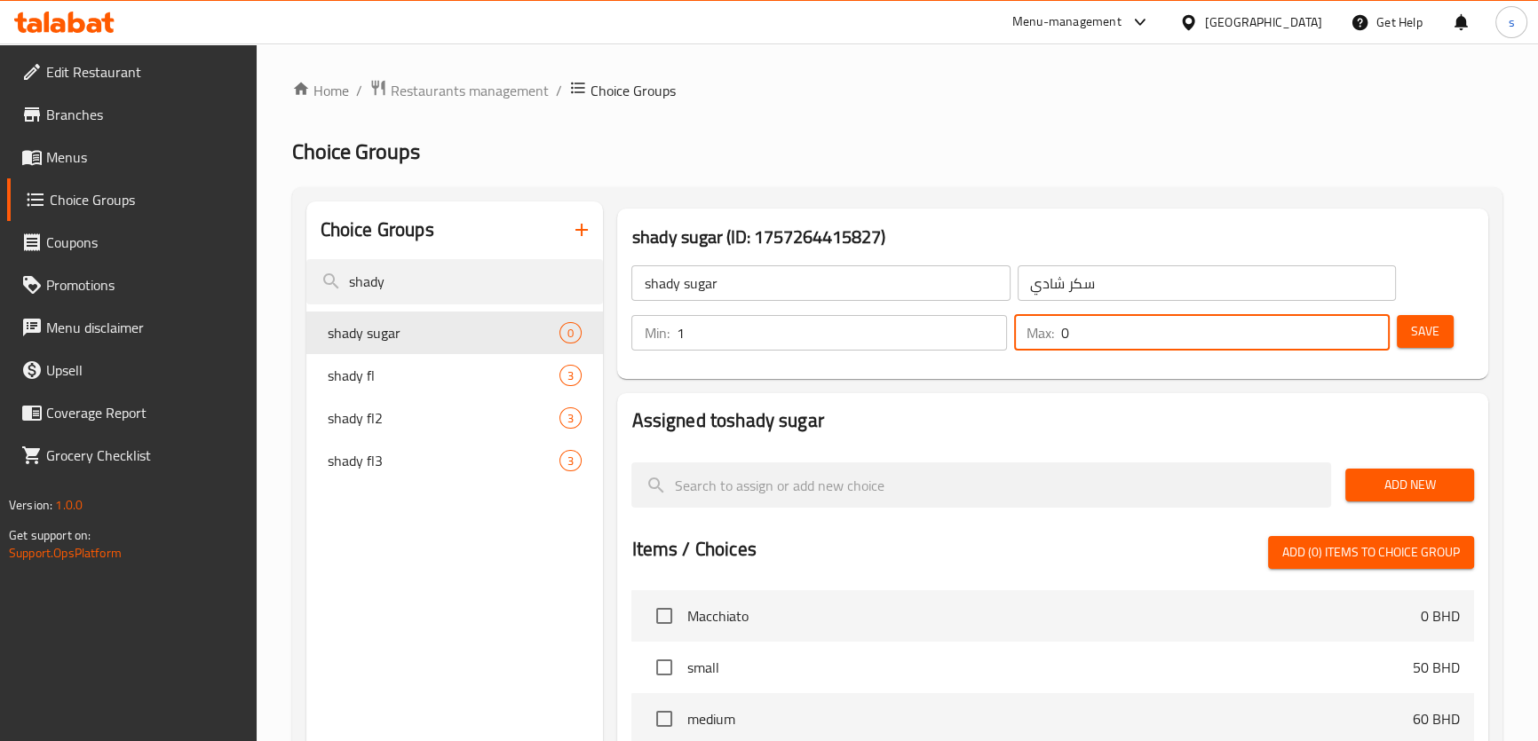
drag, startPoint x: 1074, startPoint y: 329, endPoint x: 1033, endPoint y: 338, distance: 41.8
click at [1033, 337] on div "Max: 0 ​" at bounding box center [1202, 333] width 376 height 36
type input "1"
click at [1421, 318] on button "Save" at bounding box center [1425, 331] width 57 height 33
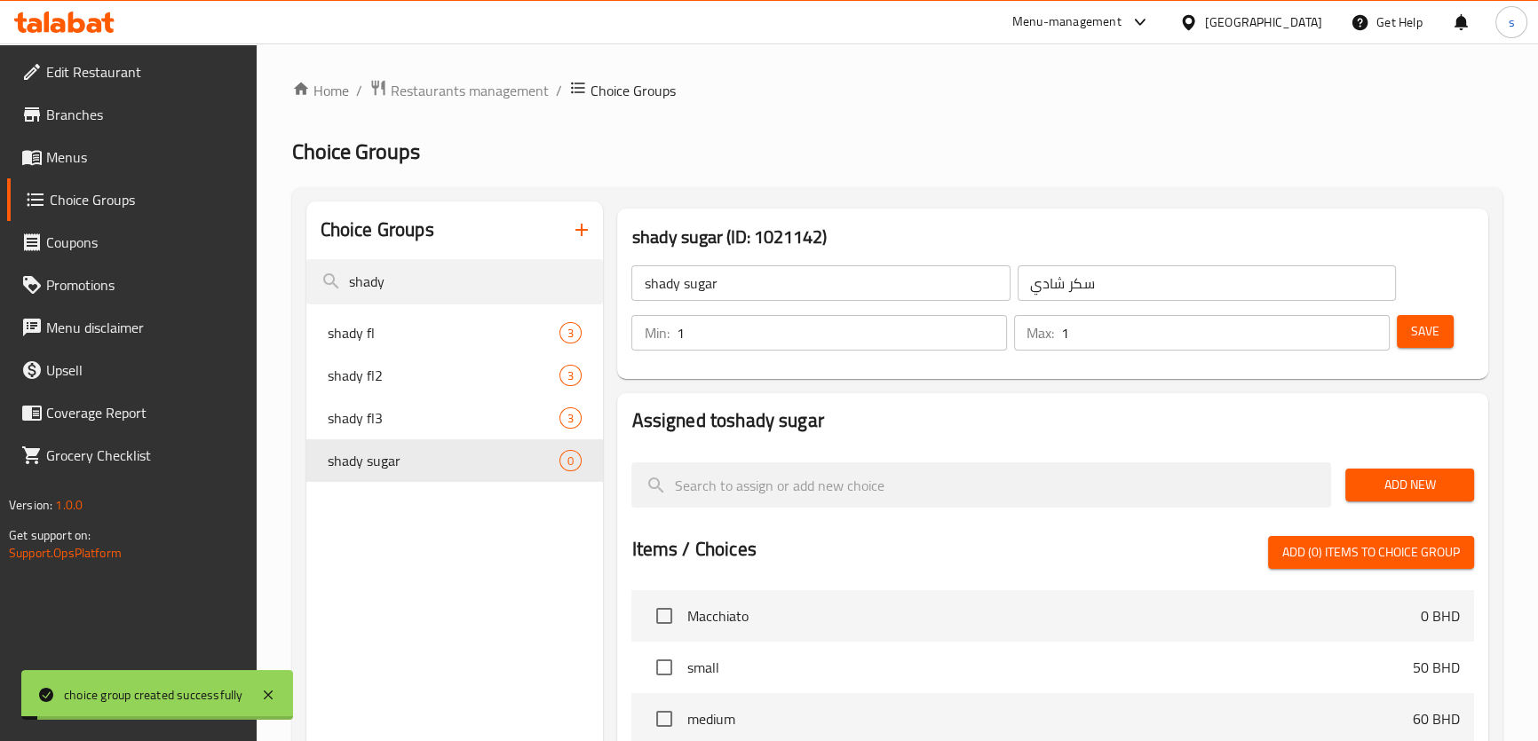
click at [1395, 491] on span "Add New" at bounding box center [1409, 485] width 100 height 22
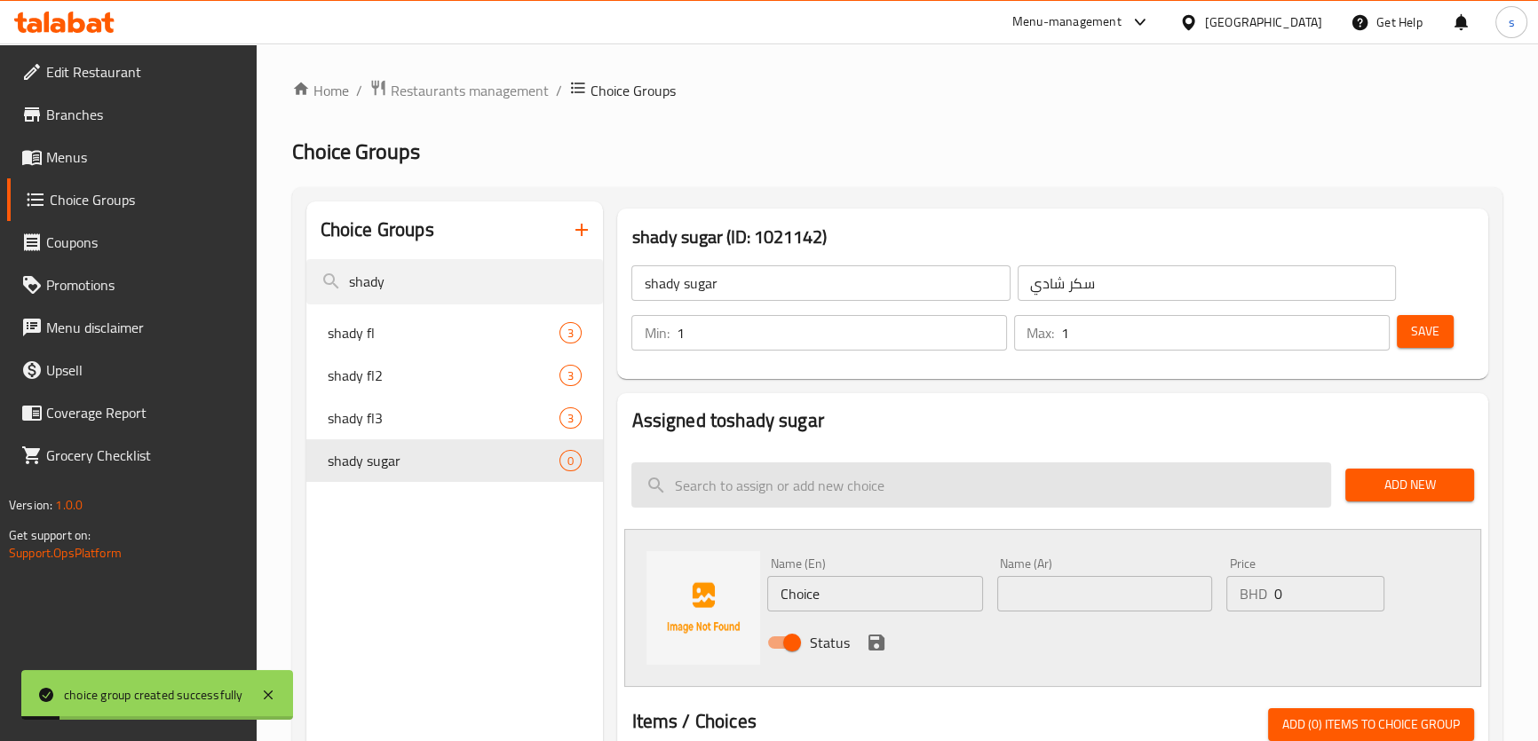
click at [930, 497] on input "search" at bounding box center [981, 485] width 700 height 45
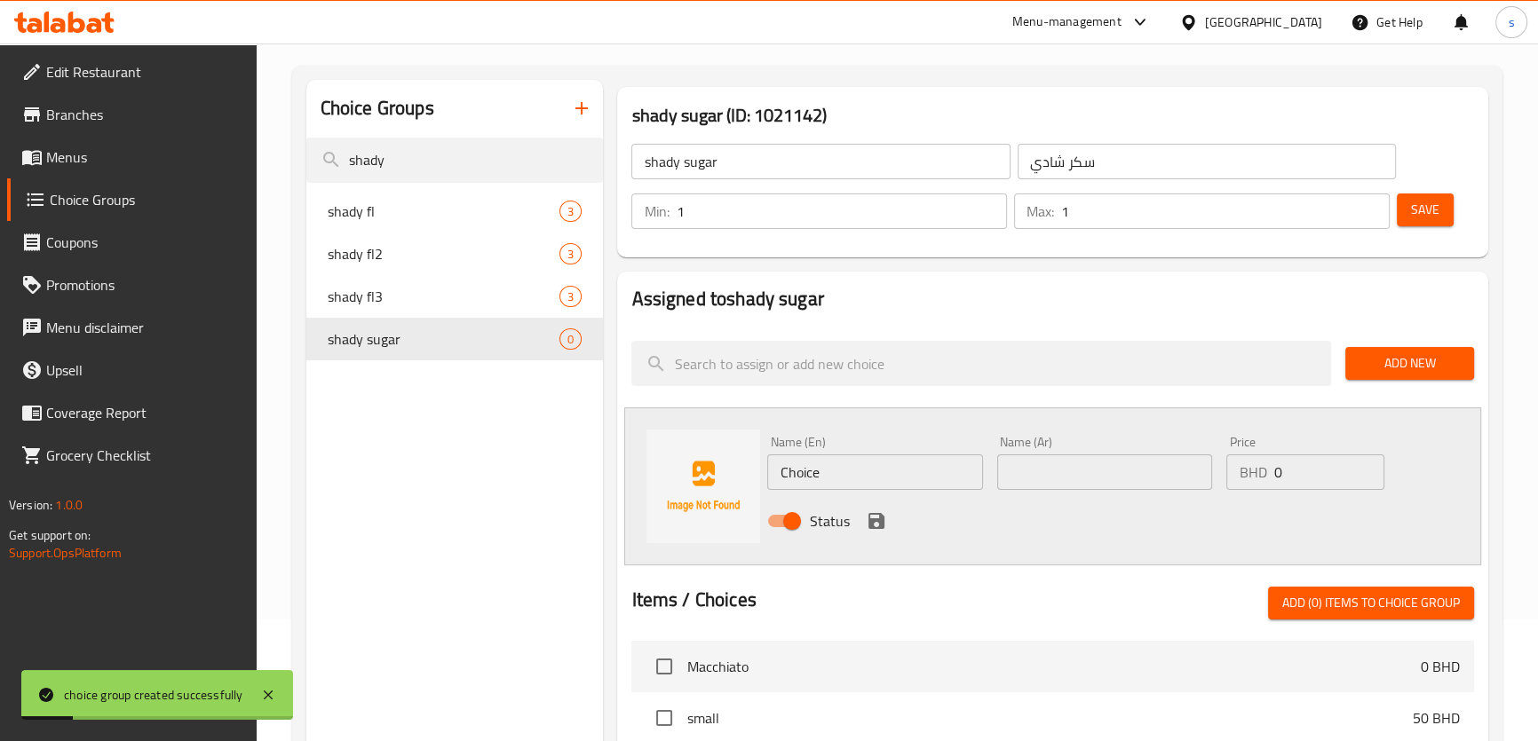
scroll to position [161, 0]
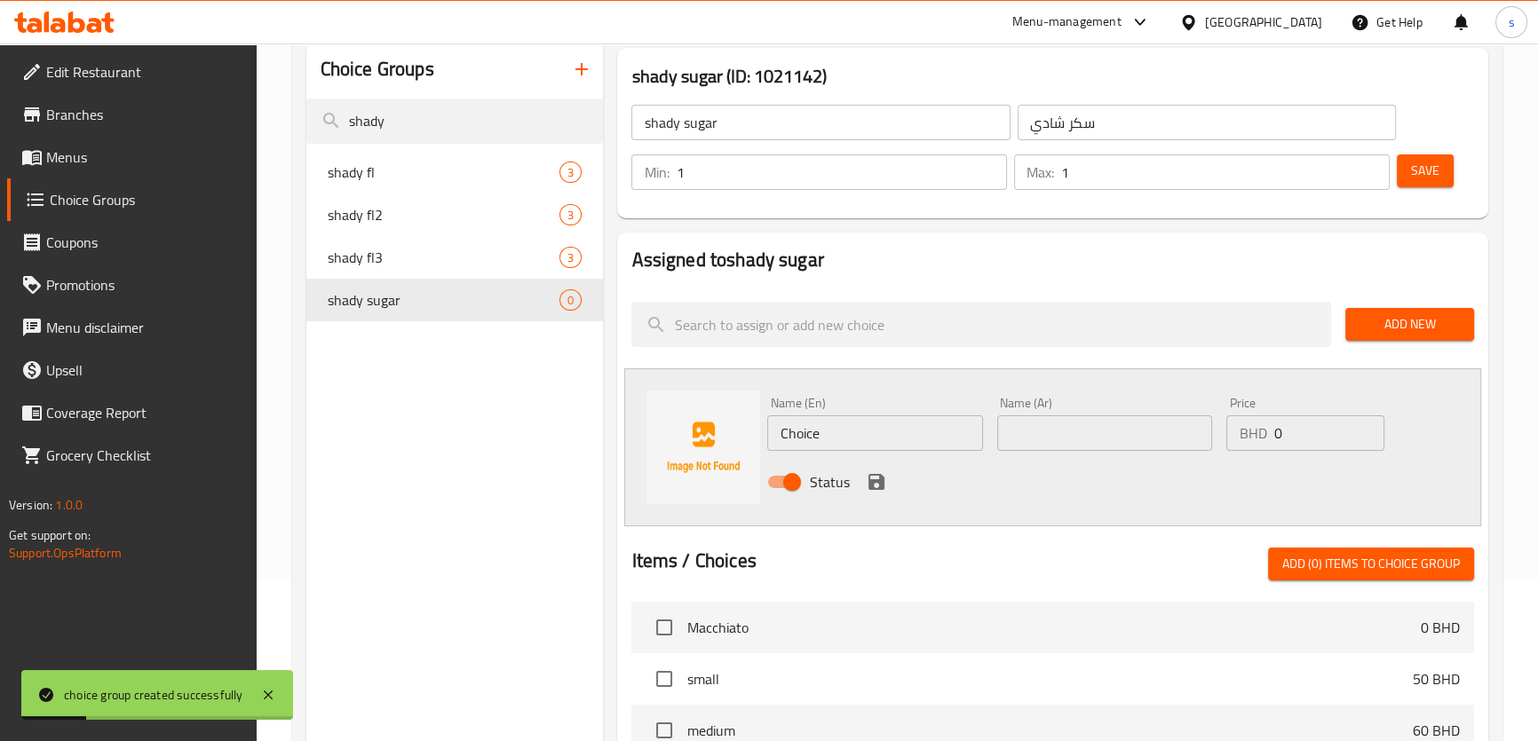
click at [910, 427] on input "Choice" at bounding box center [874, 434] width 215 height 36
type input "ب"
type input "with sugar"
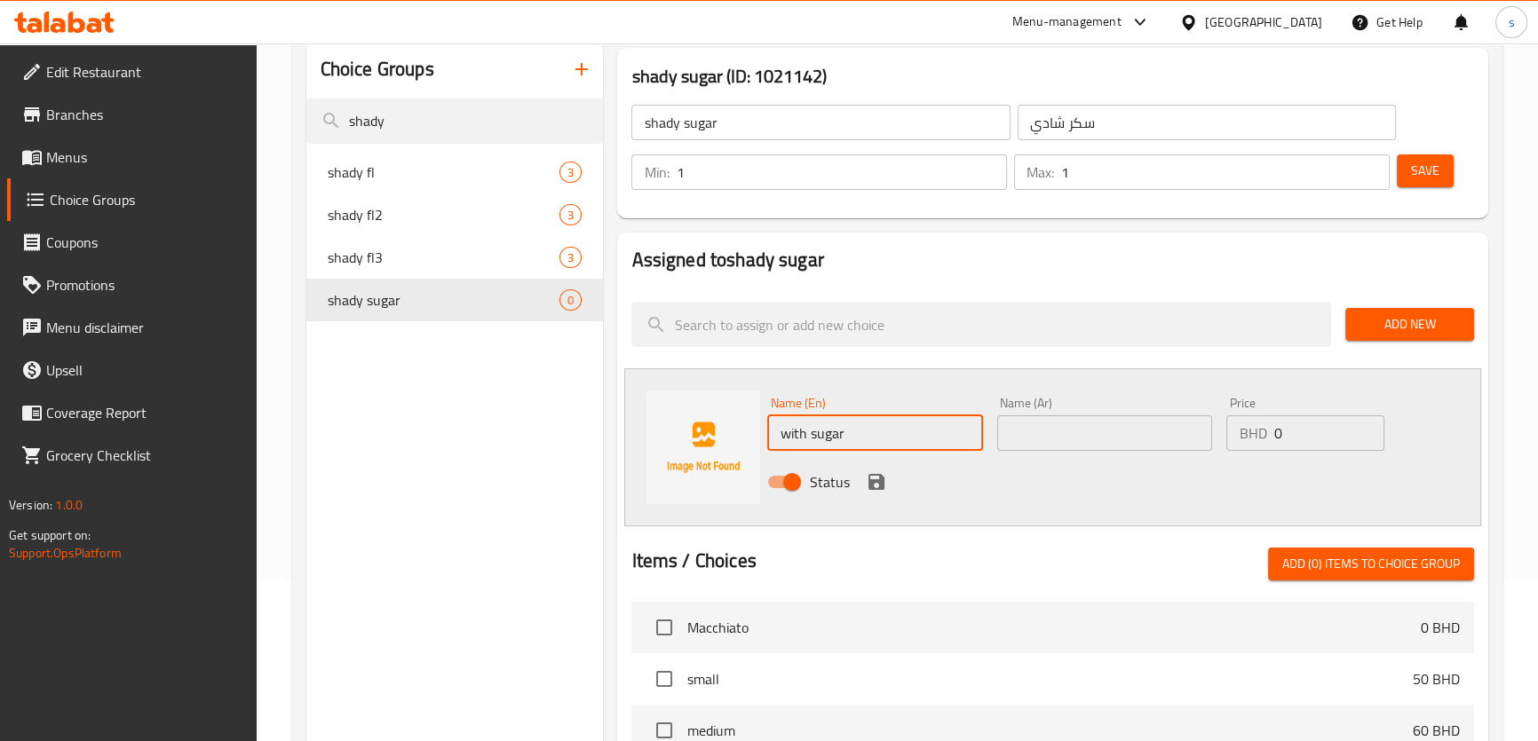
click at [1118, 428] on input "text" at bounding box center [1104, 434] width 215 height 36
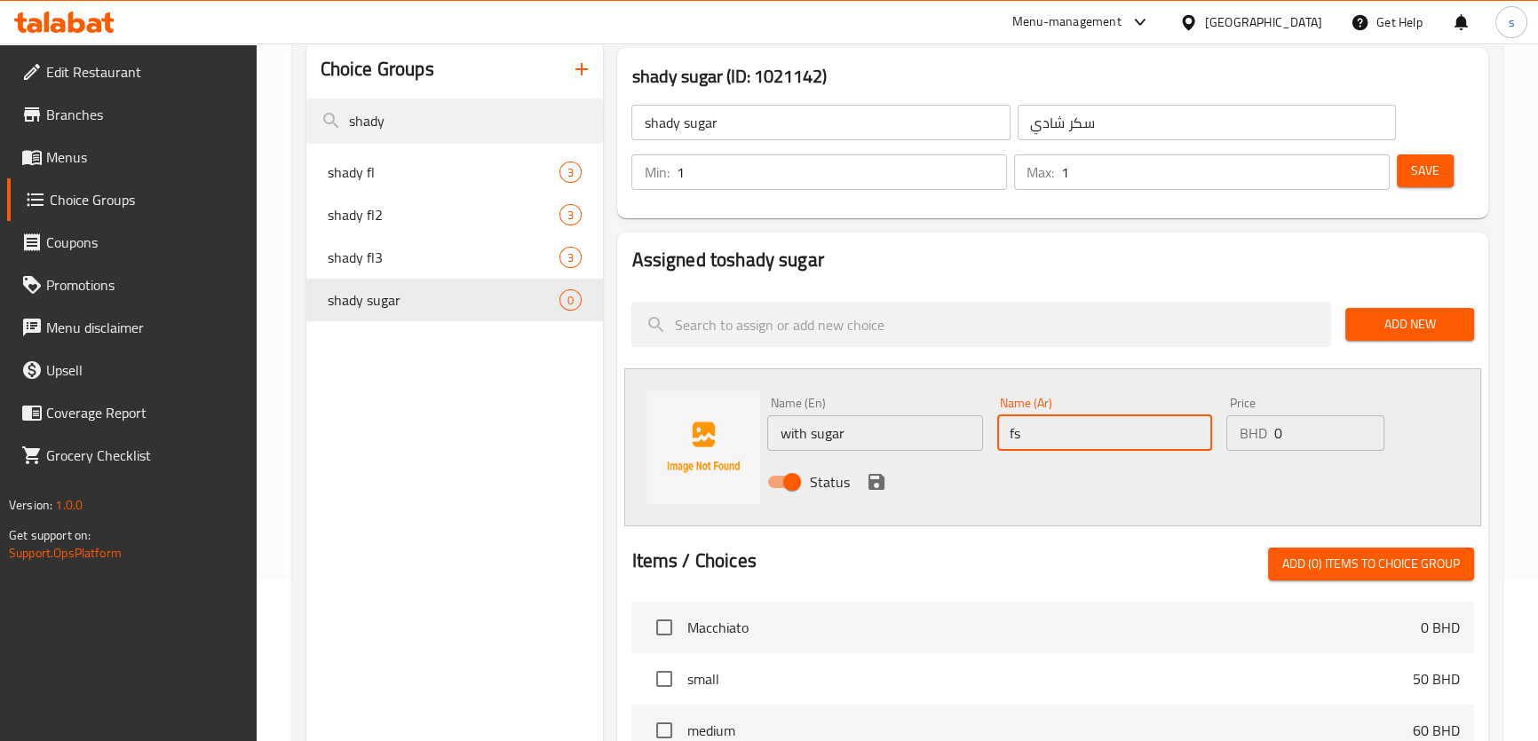
type input "f"
type input "بسكر"
click at [874, 478] on icon "save" at bounding box center [876, 481] width 21 height 21
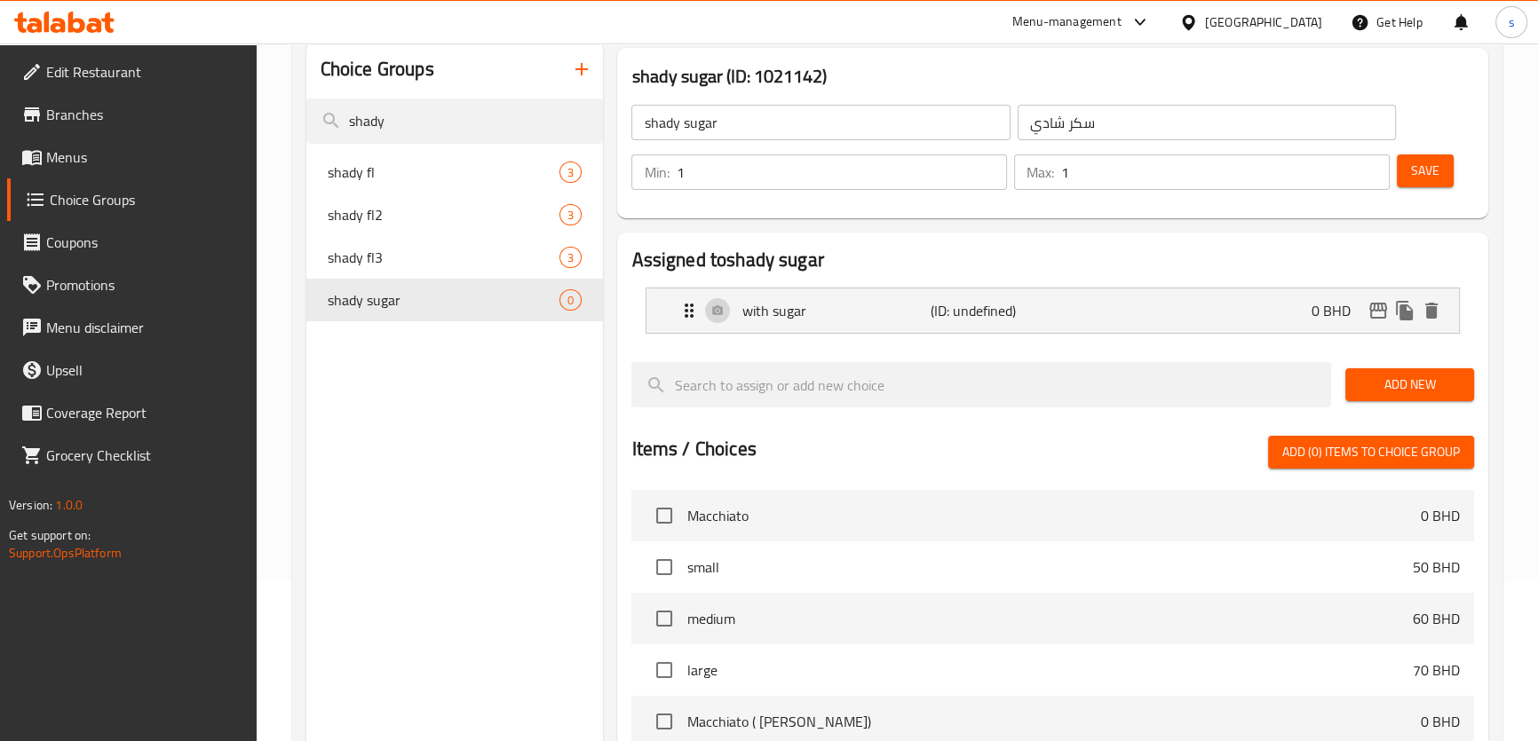
click at [1336, 399] on div at bounding box center [981, 384] width 714 height 59
click at [1366, 396] on button "Add New" at bounding box center [1409, 384] width 129 height 33
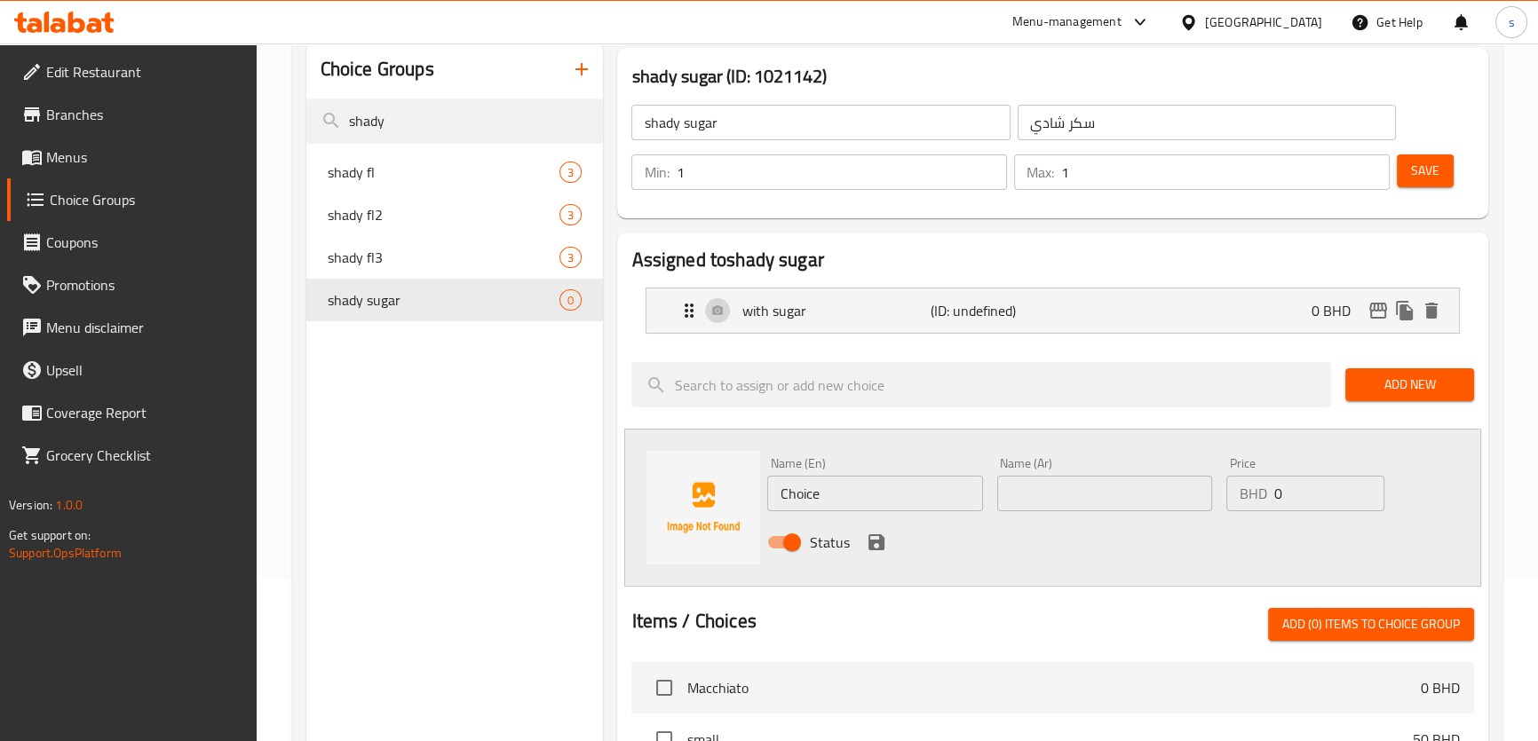
click at [831, 482] on input "Choice" at bounding box center [874, 494] width 215 height 36
type input "ص"
click at [1021, 495] on input "text" at bounding box center [1104, 494] width 215 height 36
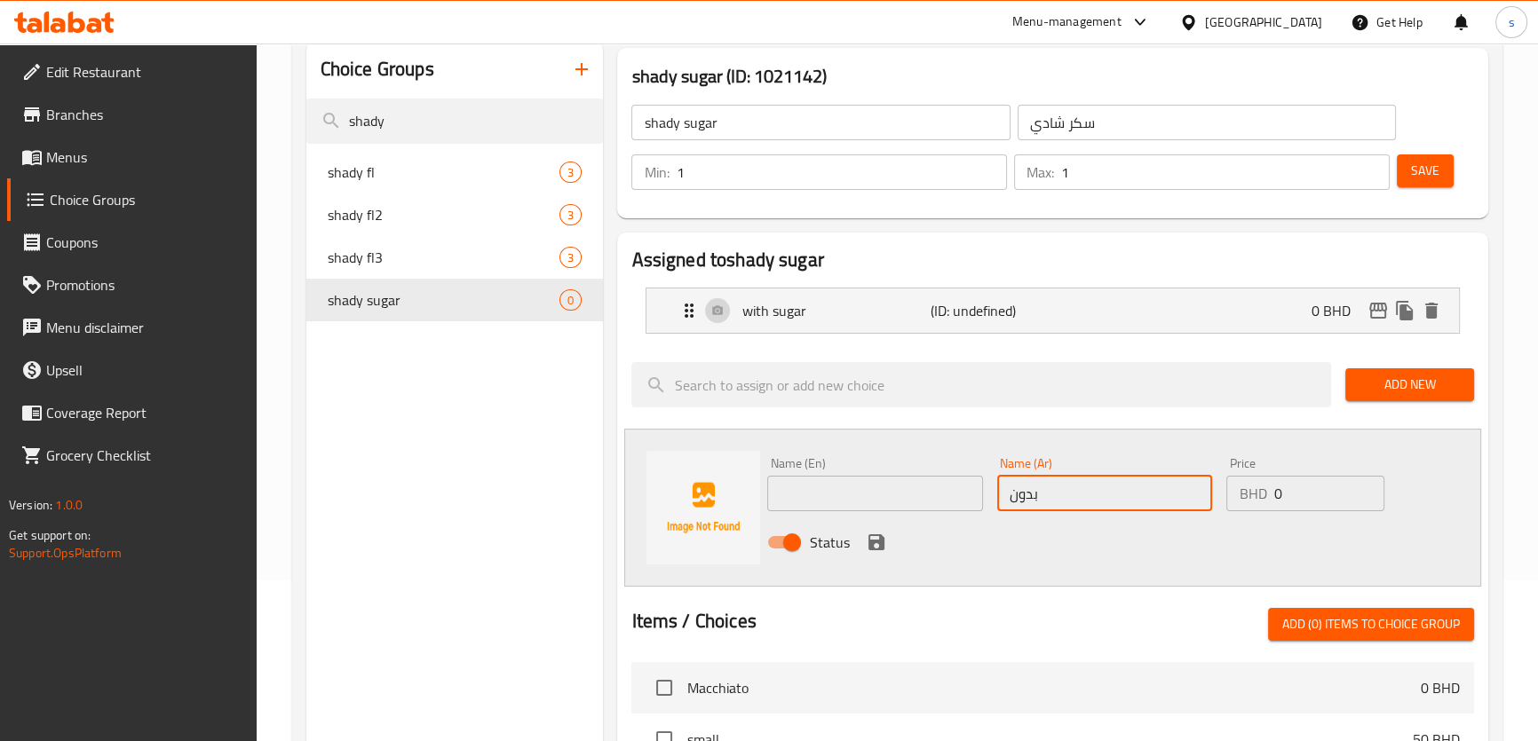
type input "بدون"
click at [899, 497] on input "text" at bounding box center [874, 494] width 215 height 36
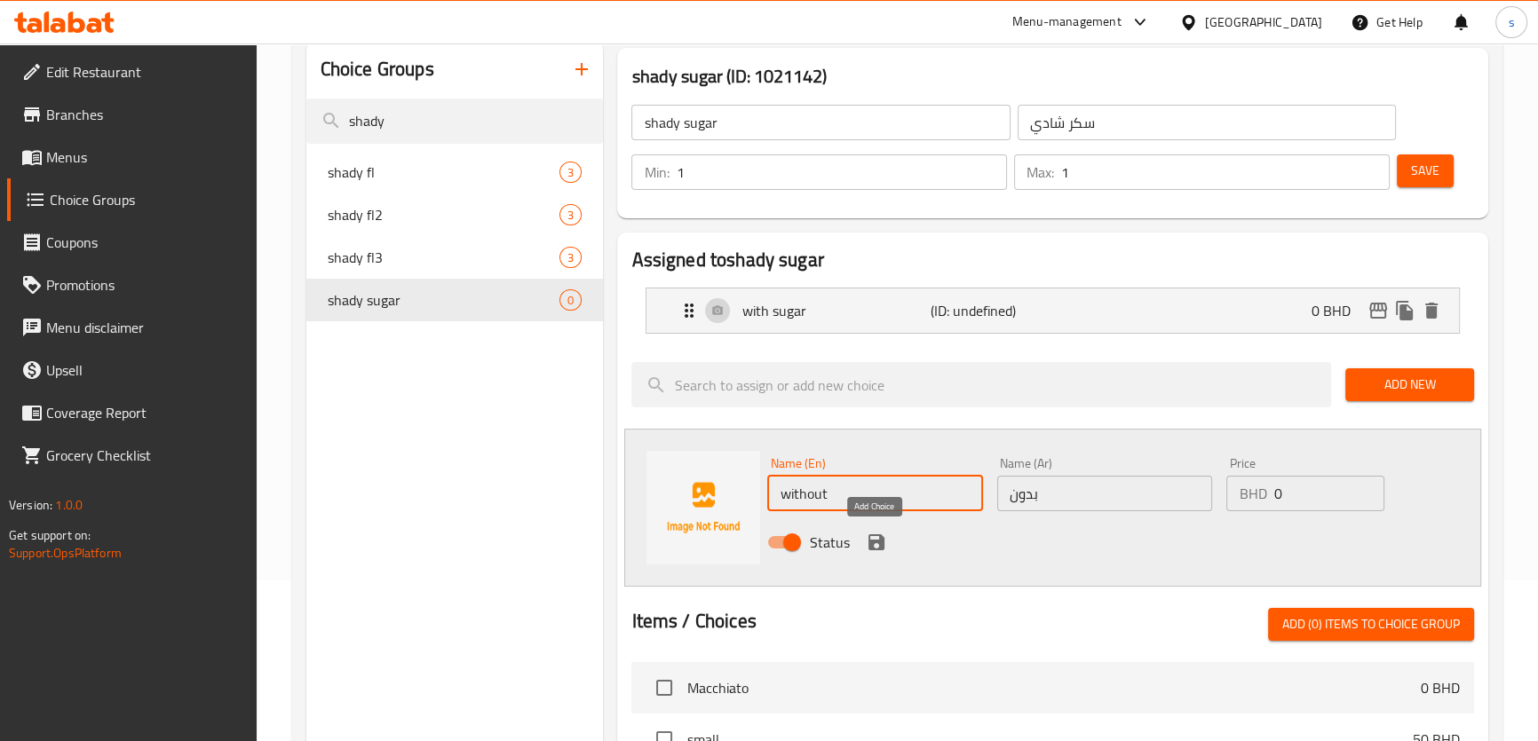
type input "without"
click at [870, 543] on icon "save" at bounding box center [876, 542] width 16 height 16
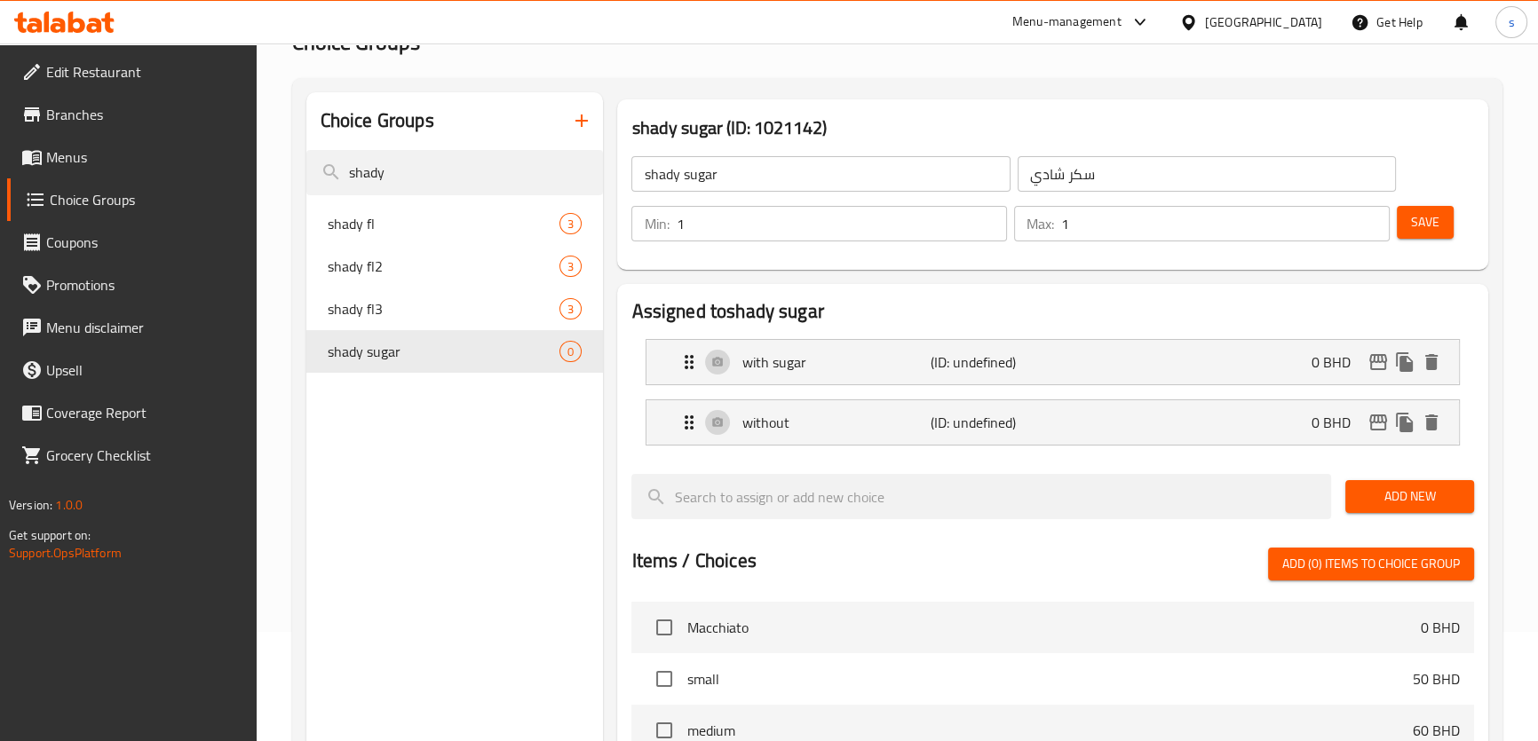
scroll to position [80, 0]
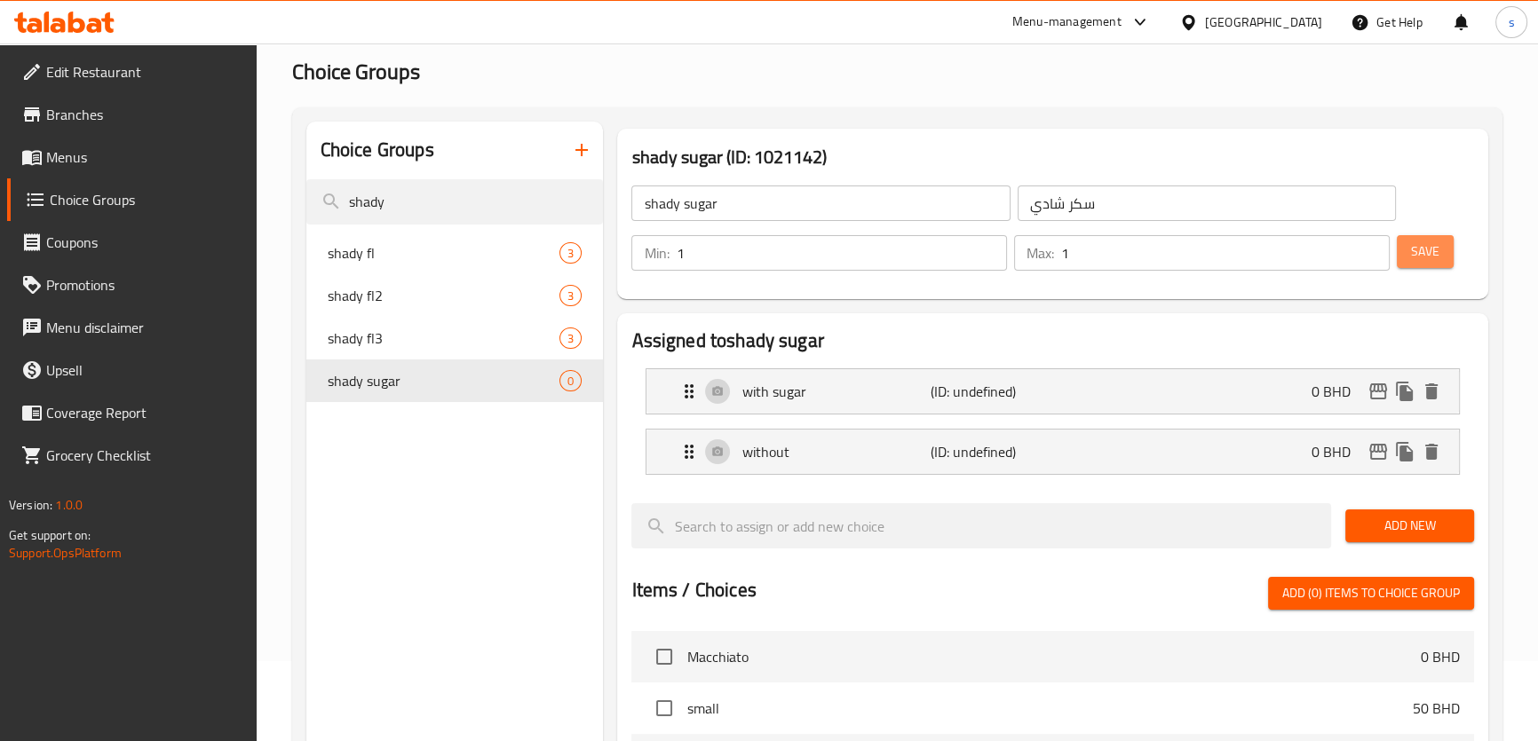
click at [1419, 258] on span "Save" at bounding box center [1425, 252] width 28 height 22
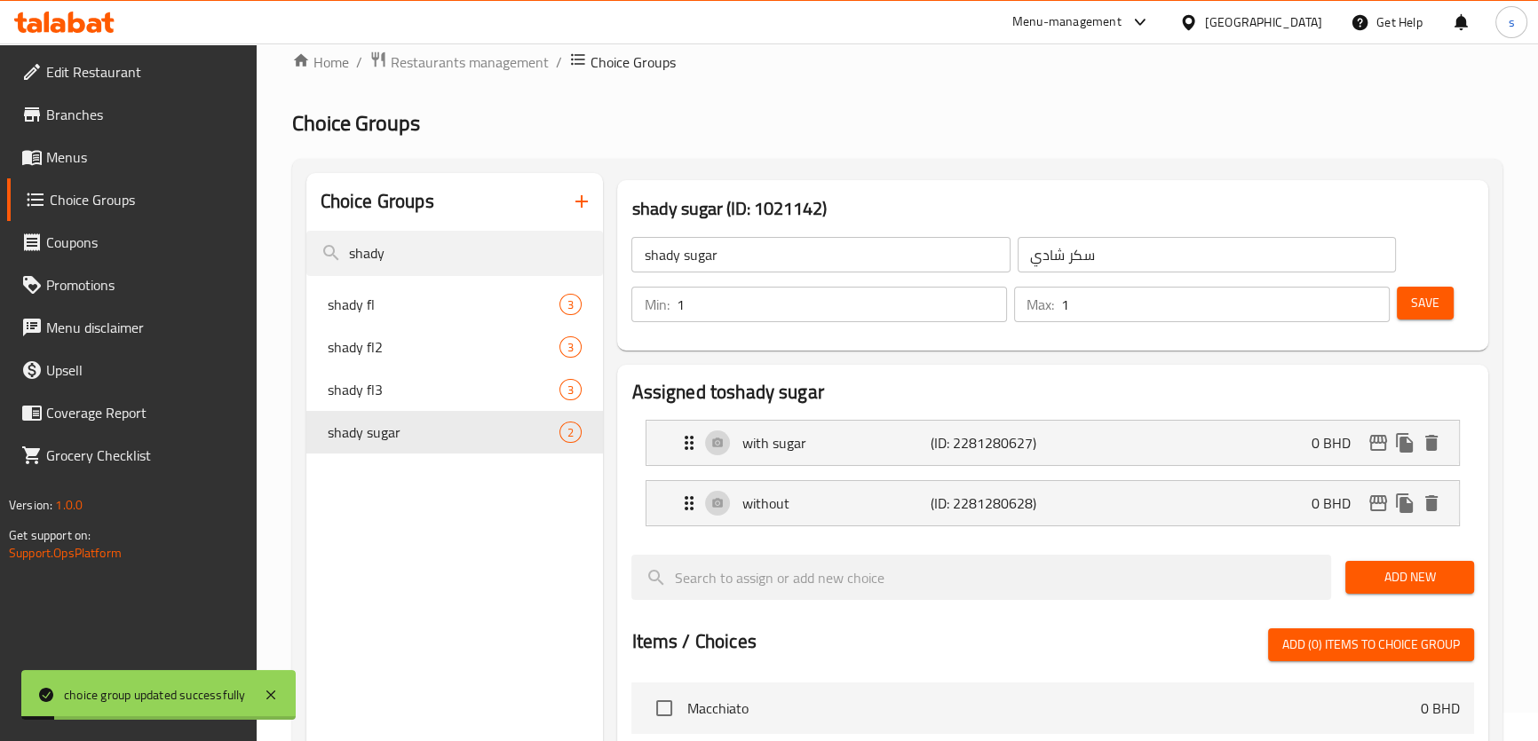
scroll to position [0, 0]
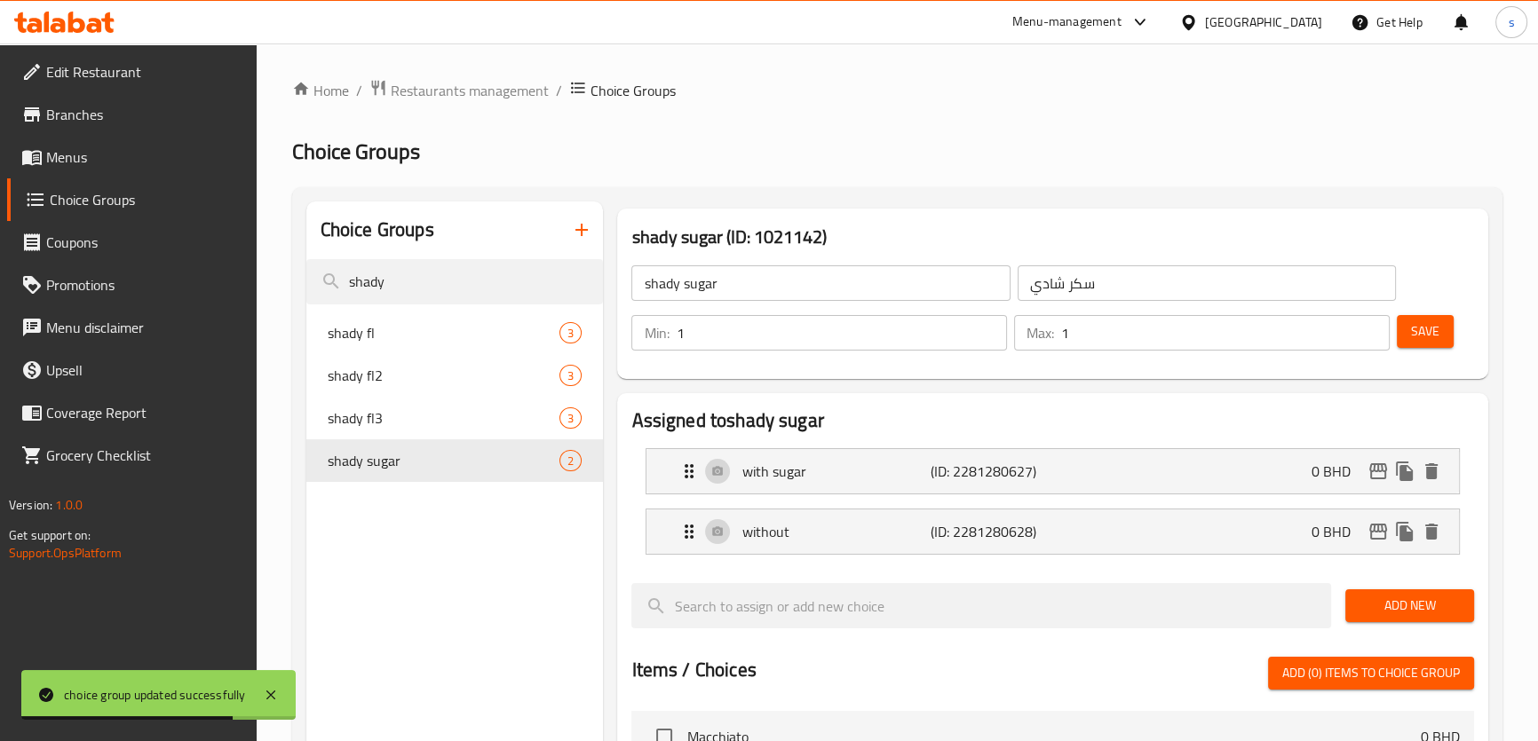
click at [1422, 334] on span "Save" at bounding box center [1425, 332] width 28 height 22
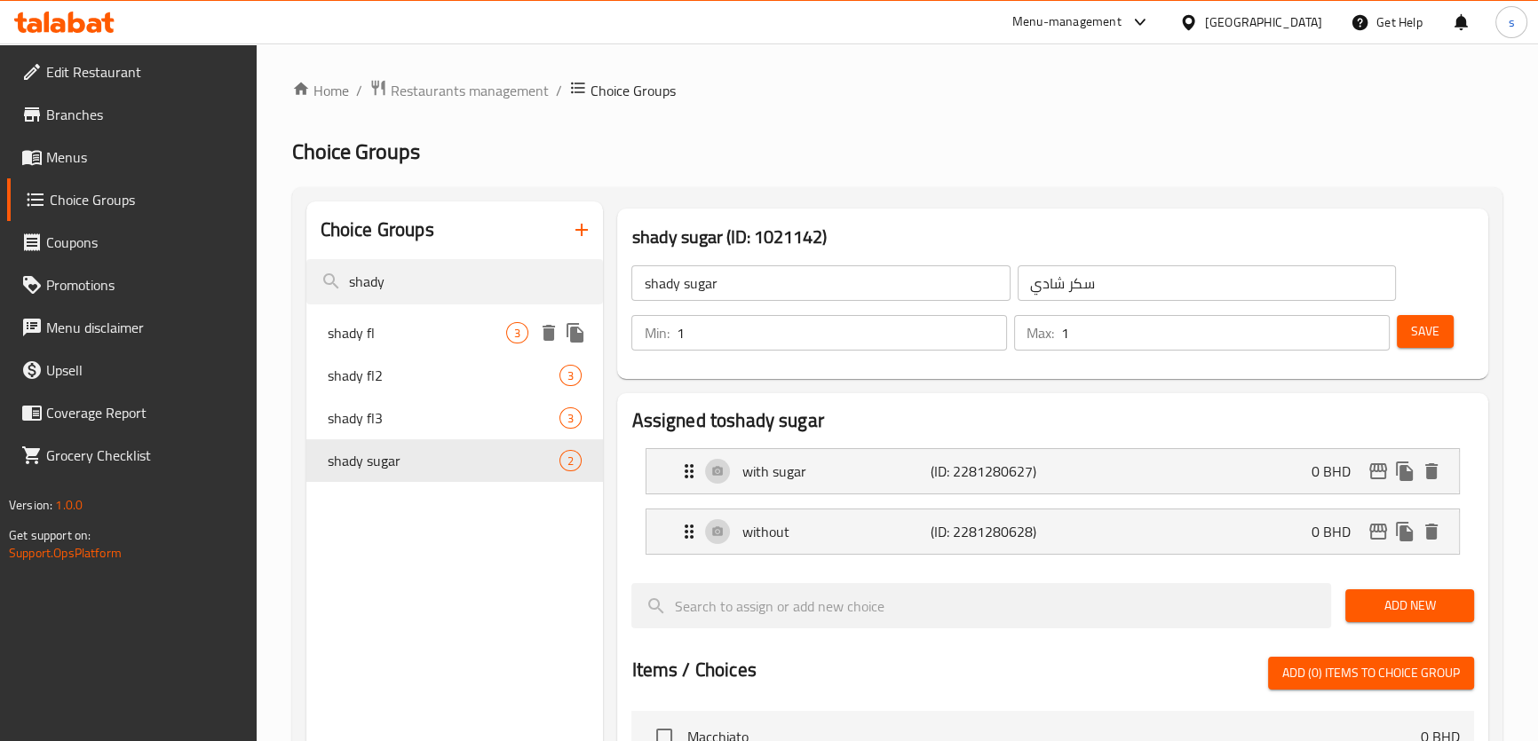
click at [381, 346] on div "shady fl 3" at bounding box center [454, 333] width 297 height 43
type input "shady fl"
type input "شادي فل"
type input "0"
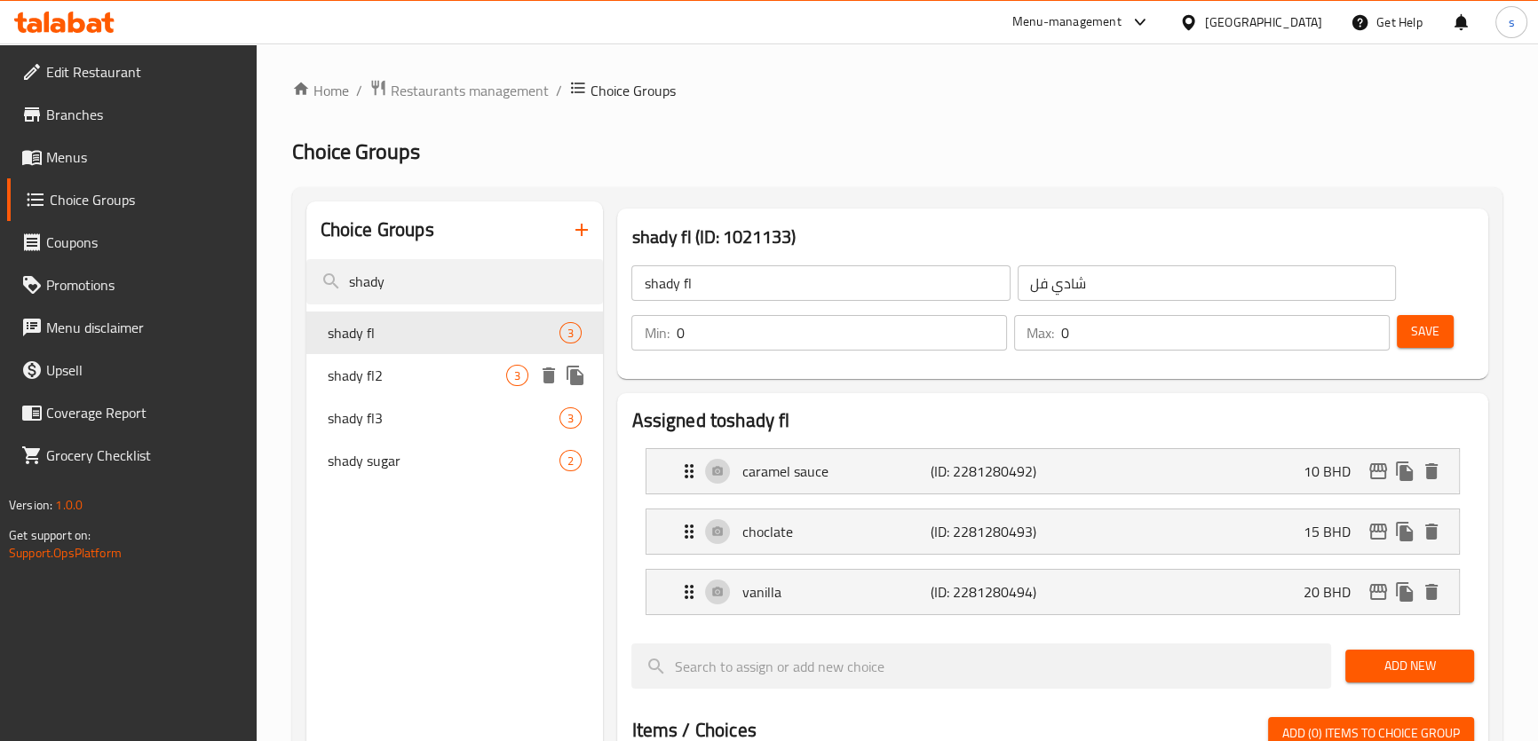
click at [392, 372] on span "shady fl2" at bounding box center [417, 375] width 179 height 21
type input "shady fl2"
type input "شادي فل2"
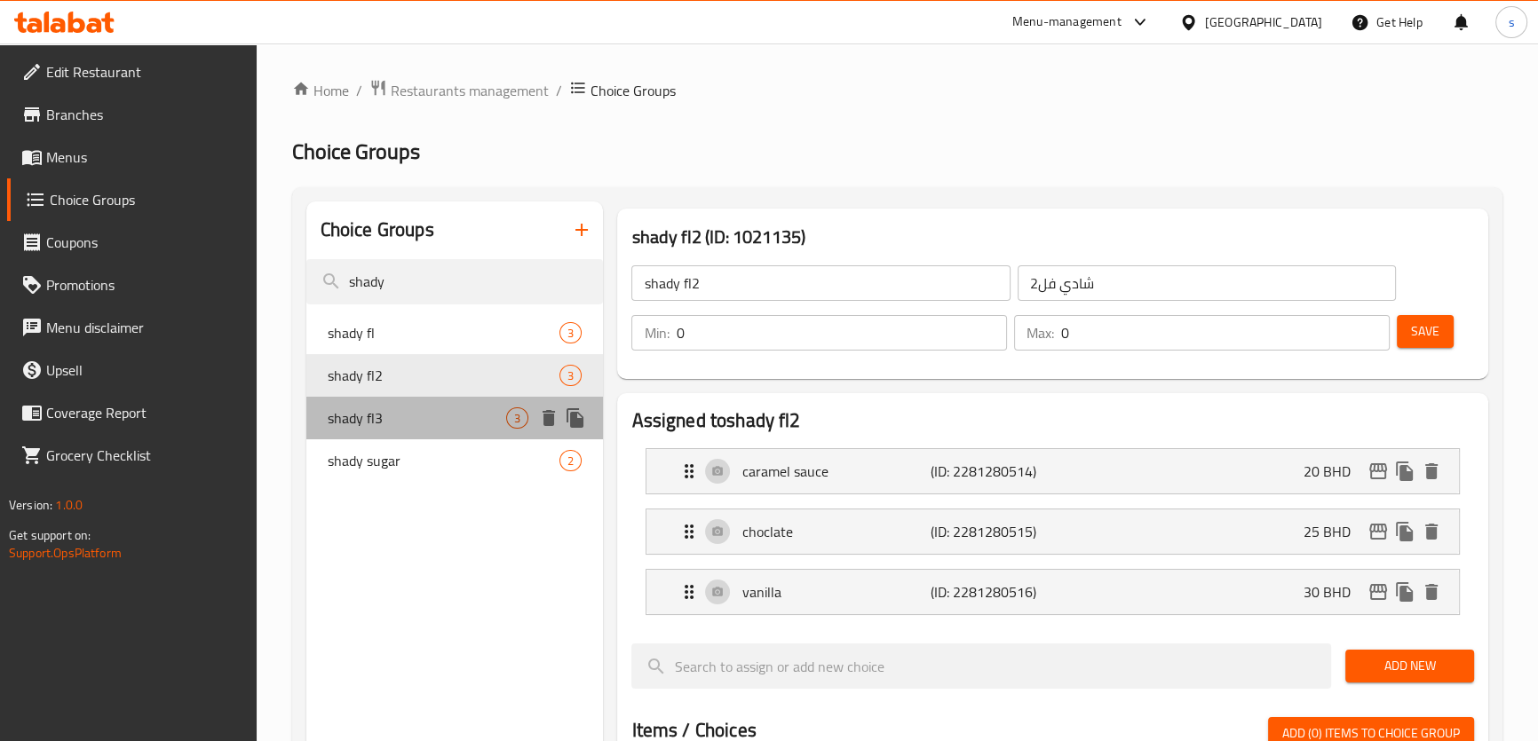
click at [402, 419] on span "shady fl3" at bounding box center [417, 418] width 179 height 21
type input "shady fl3"
type input "شادي فل3"
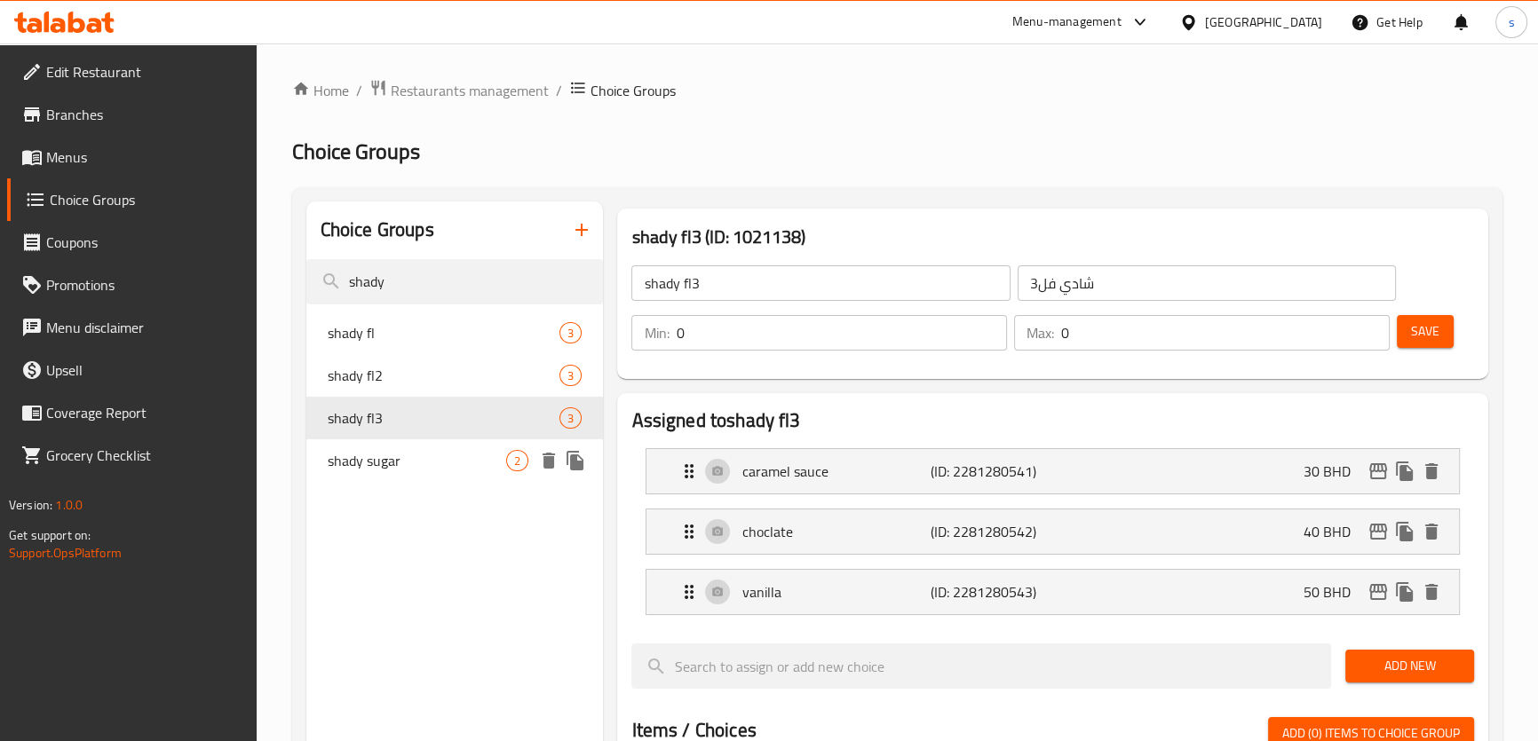
click at [393, 478] on div "shady sugar 2" at bounding box center [454, 460] width 297 height 43
type input "shady sugar"
type input "سكر شادي"
type input "1"
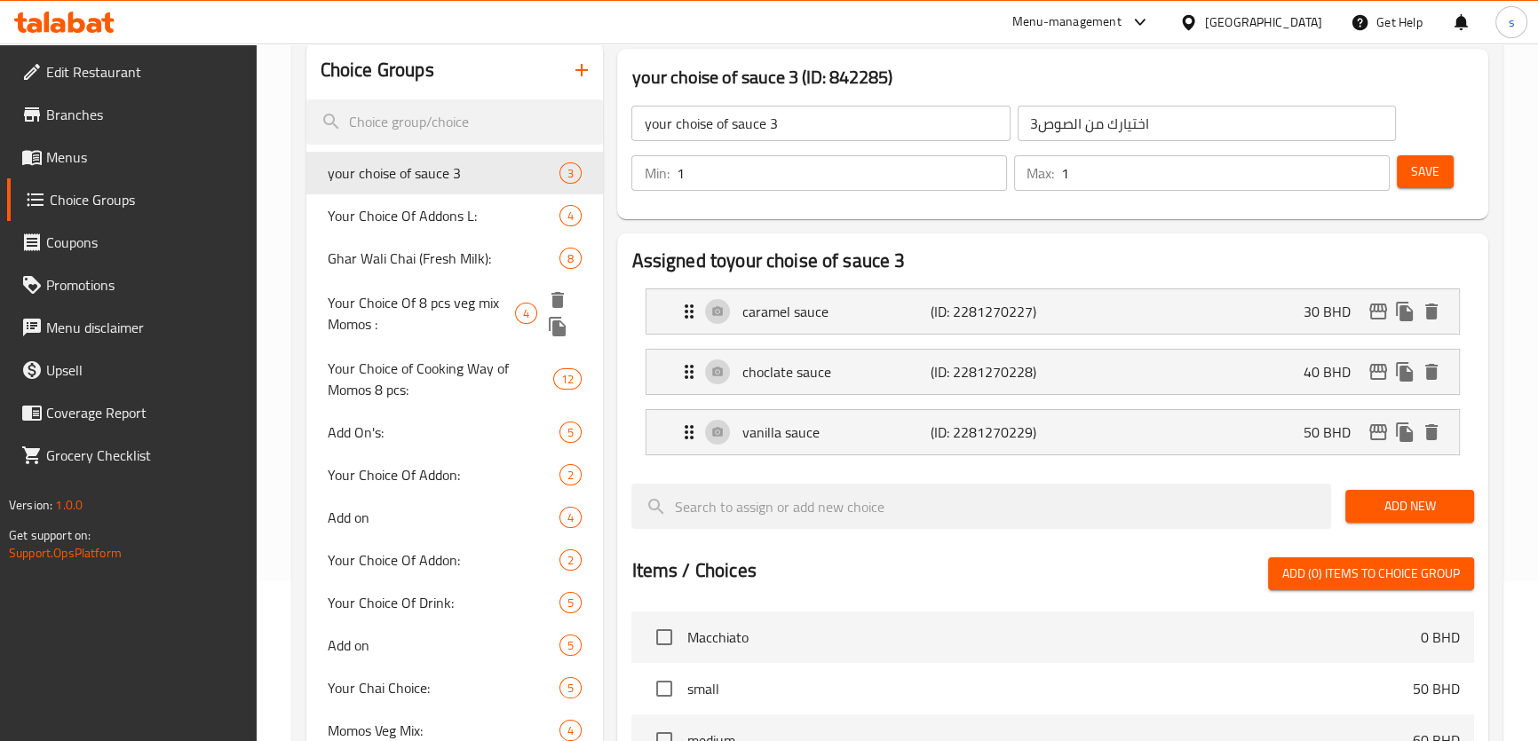
scroll to position [161, 0]
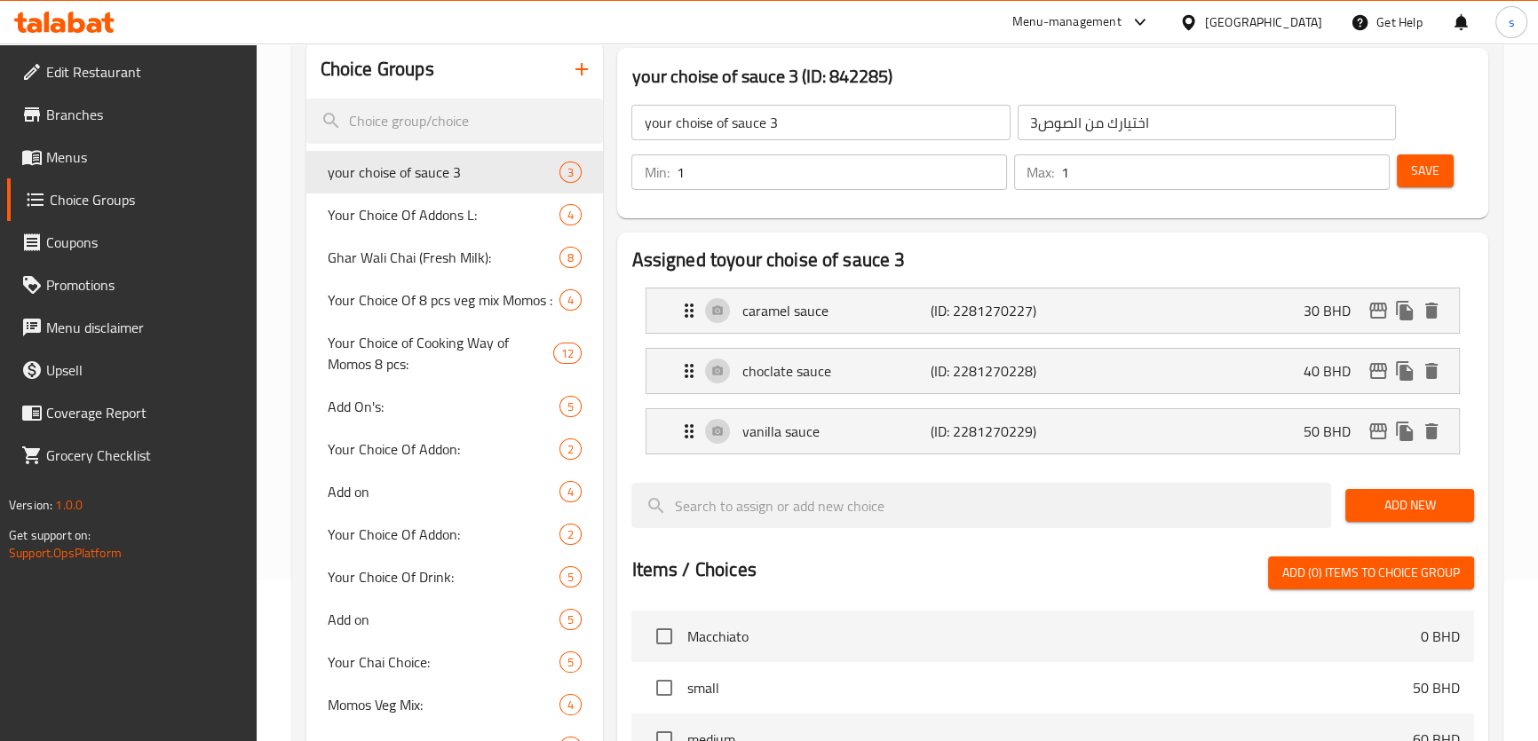
click at [97, 147] on span "Menus" at bounding box center [144, 156] width 196 height 21
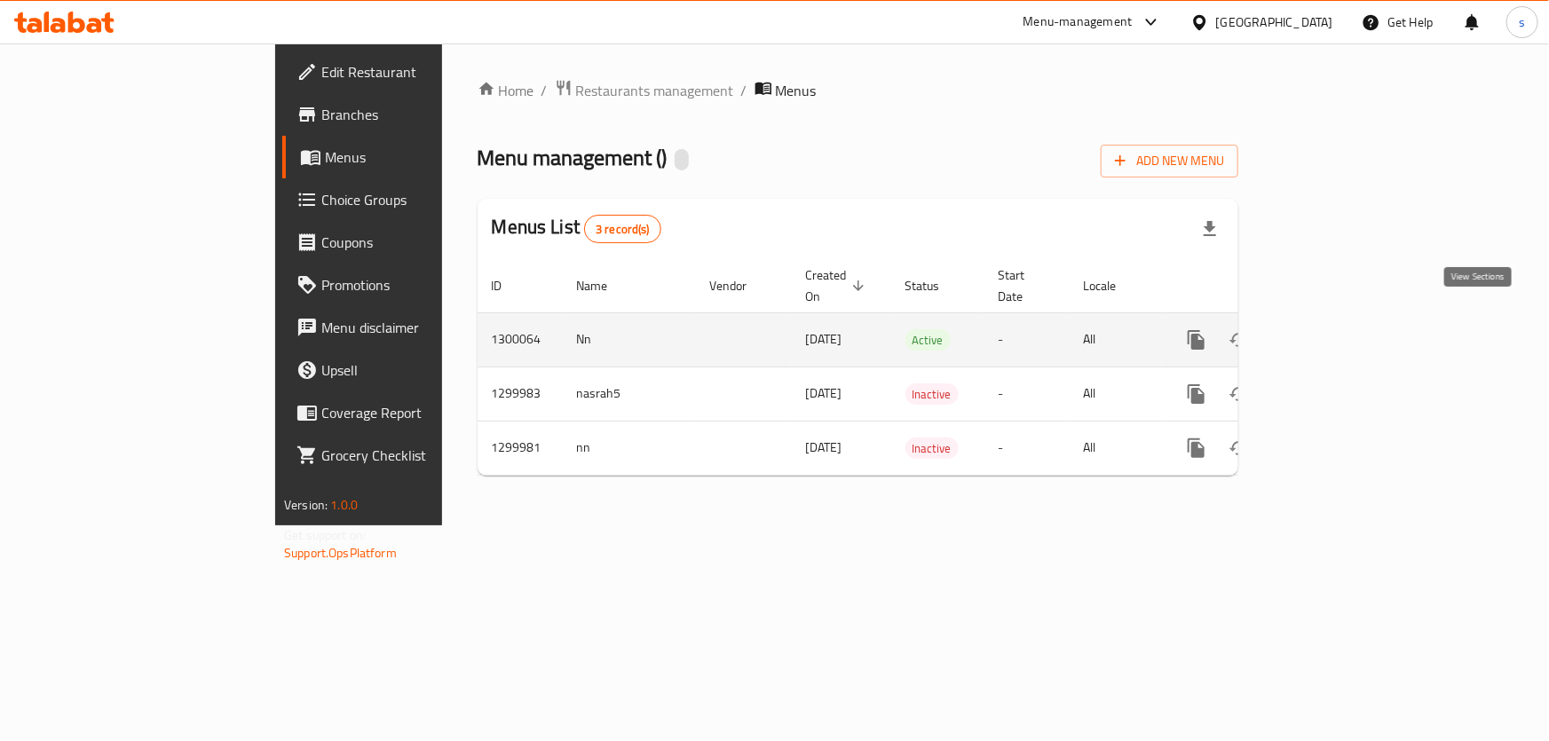
click at [1335, 329] on icon "enhanced table" at bounding box center [1324, 339] width 21 height 21
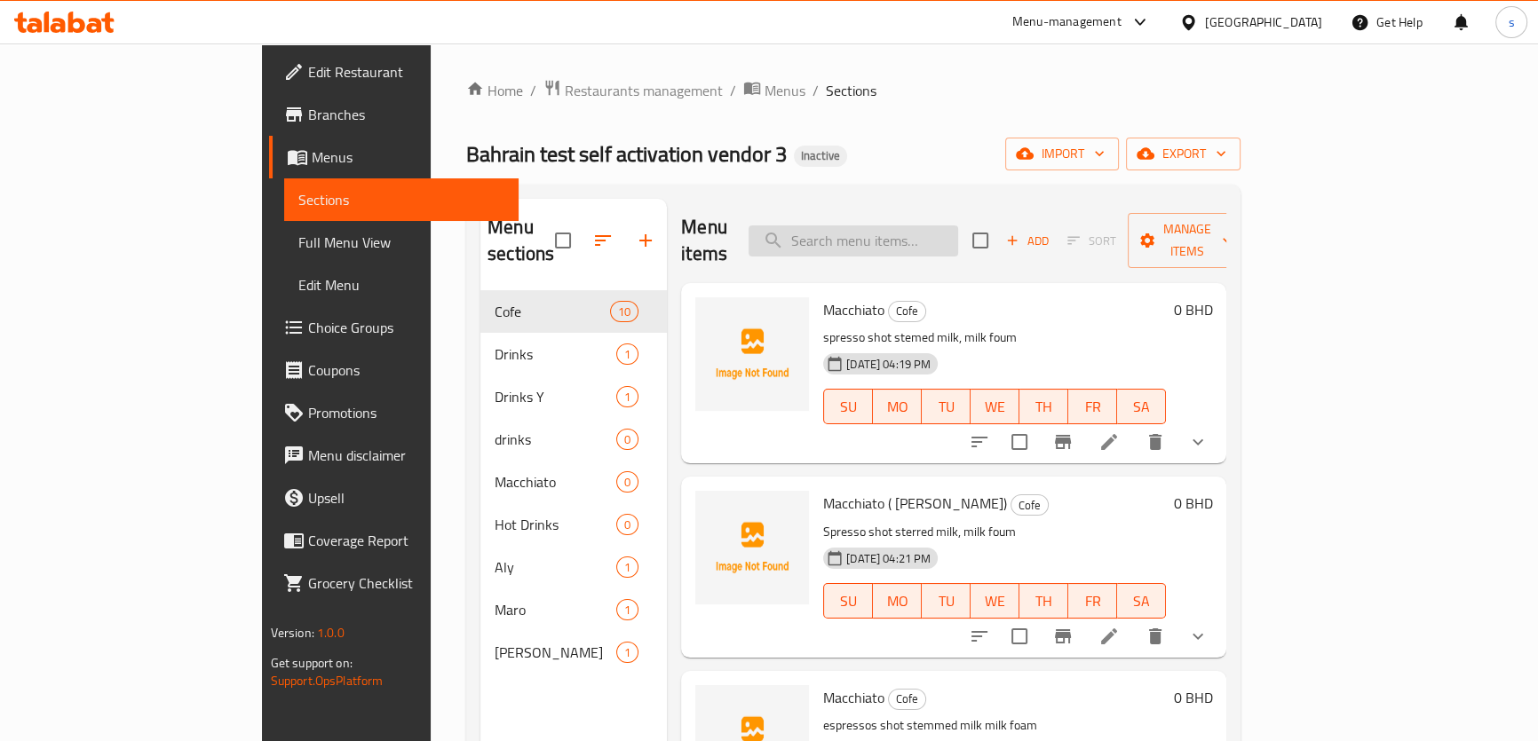
click at [946, 226] on input "search" at bounding box center [853, 241] width 210 height 31
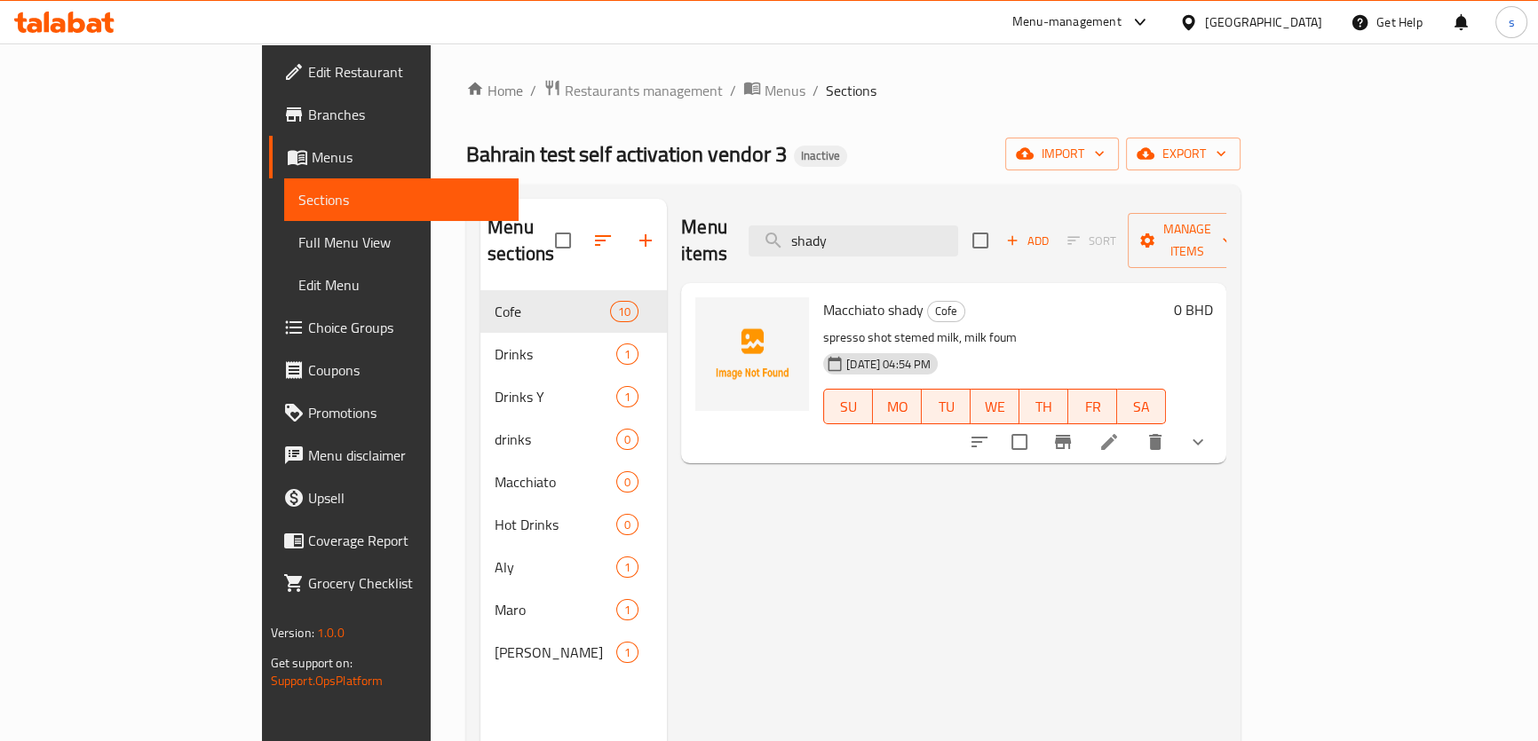
type input "shady"
click at [992, 298] on div "Macchiato shady Cofe spresso shot stemed milk, milk foum [DATE] 04:54 PM SU MO …" at bounding box center [994, 373] width 357 height 166
click at [1120, 431] on icon at bounding box center [1108, 441] width 21 height 21
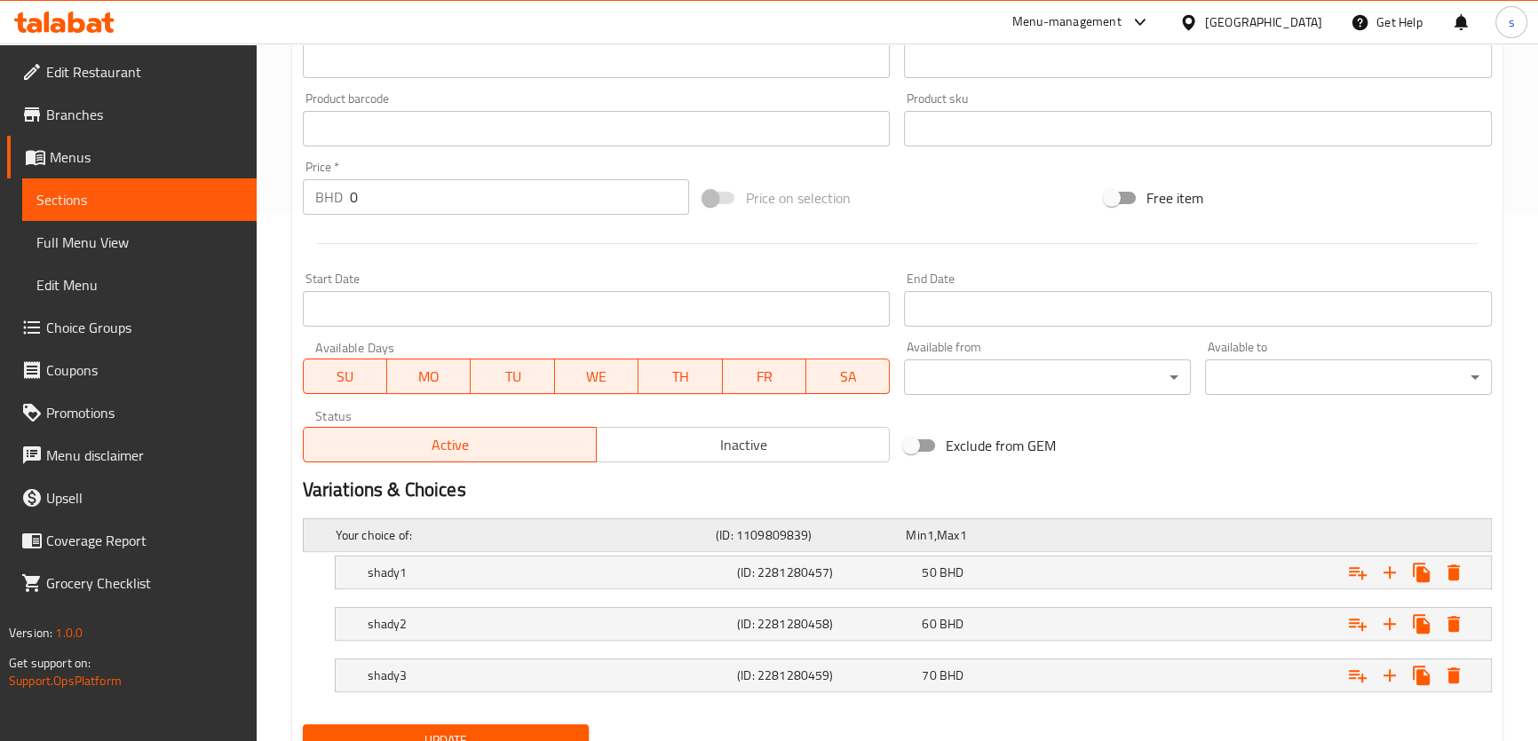
scroll to position [602, 0]
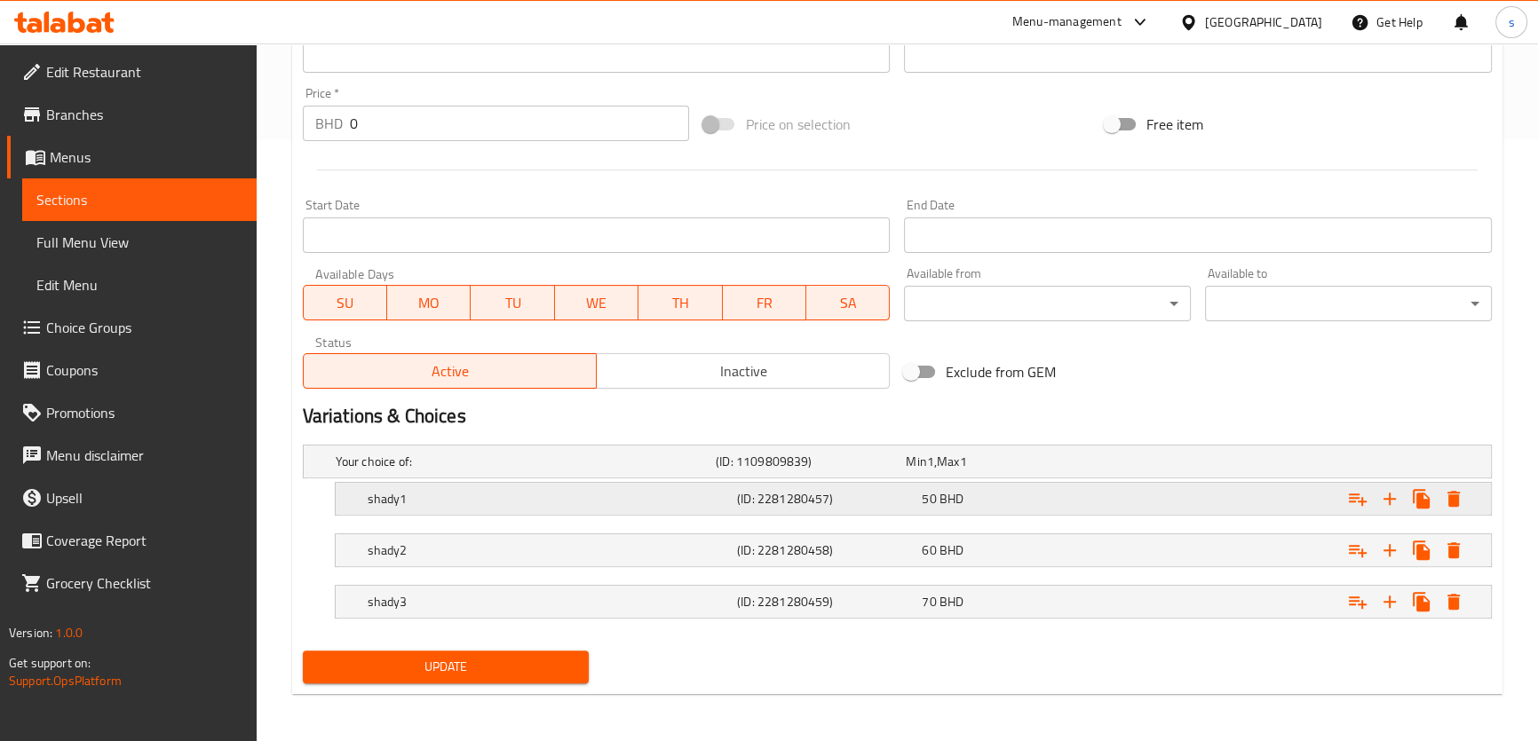
click at [1072, 492] on div "50 BHD" at bounding box center [1011, 499] width 178 height 18
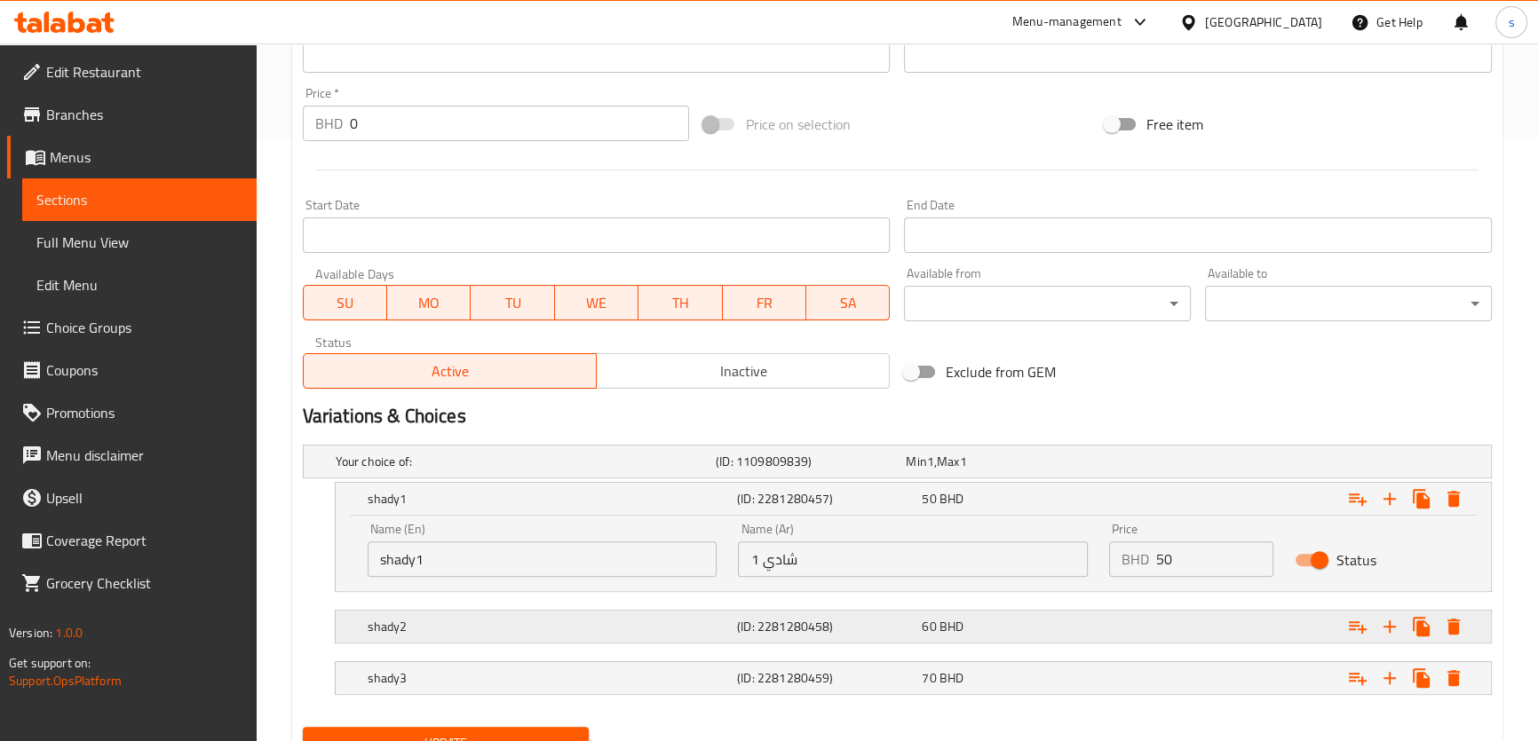
click at [867, 629] on h5 "(ID: 2281280458)" at bounding box center [826, 627] width 178 height 18
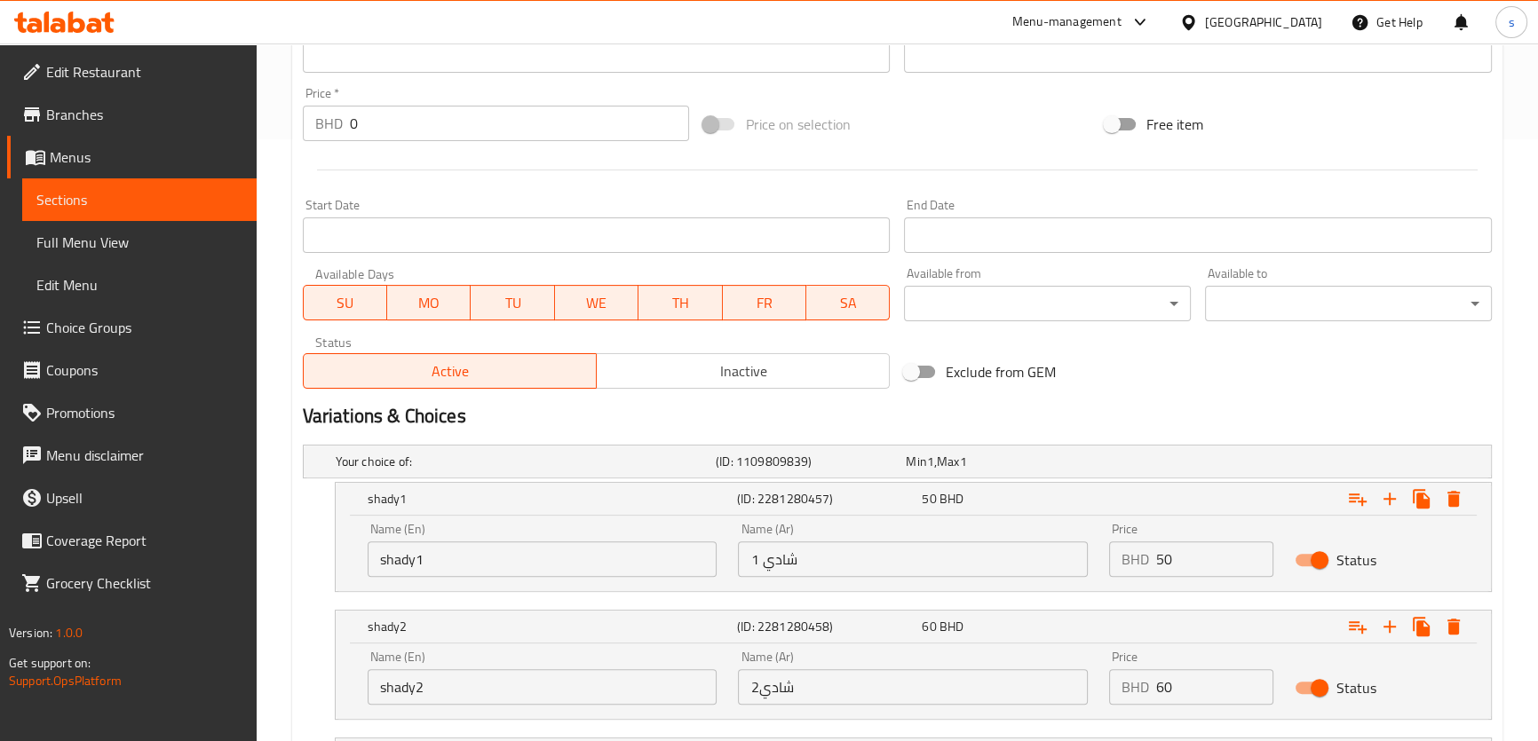
scroll to position [755, 0]
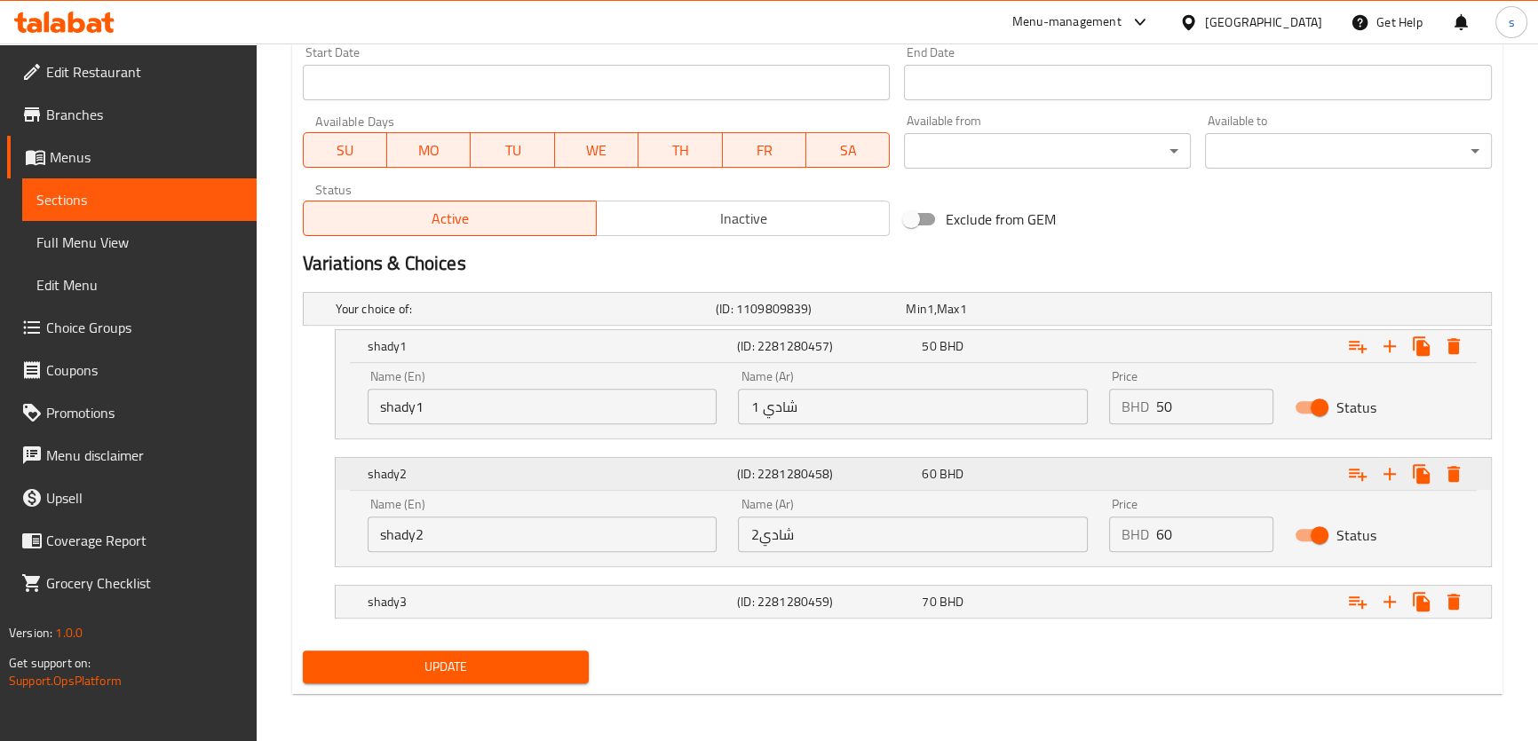
click at [1063, 470] on div "60 BHD" at bounding box center [1011, 474] width 178 height 18
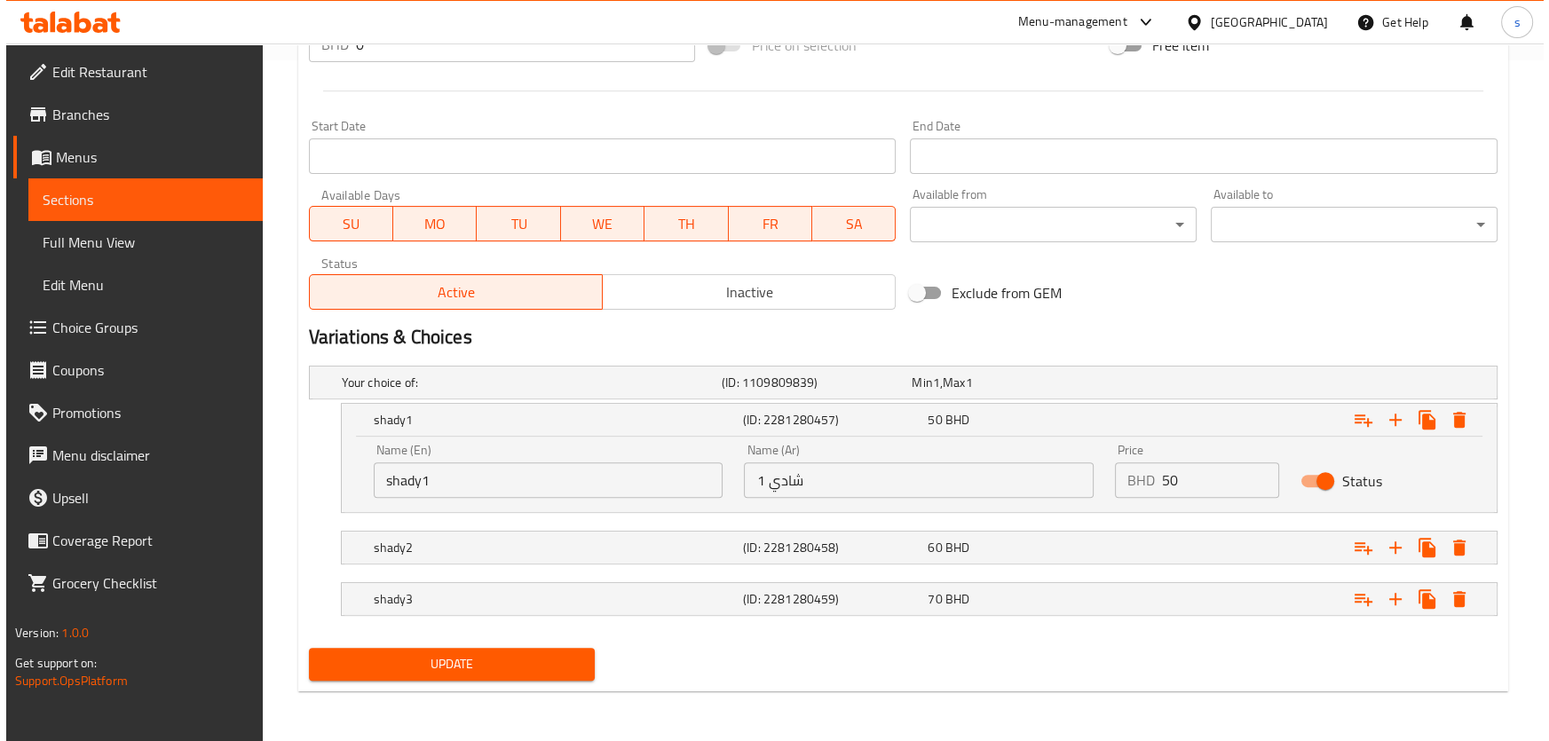
scroll to position [678, 0]
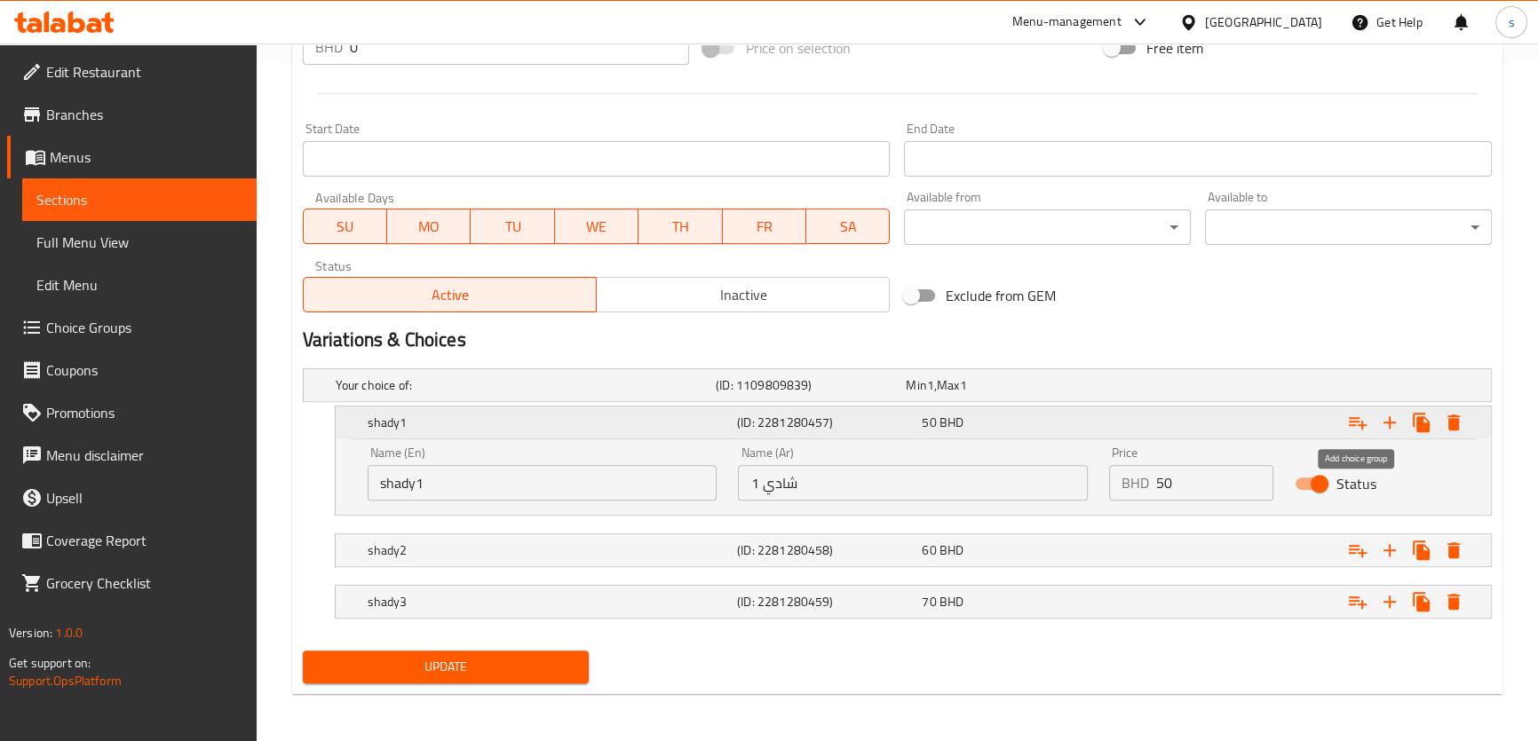
click at [1362, 422] on icon "Expand" at bounding box center [1358, 423] width 18 height 12
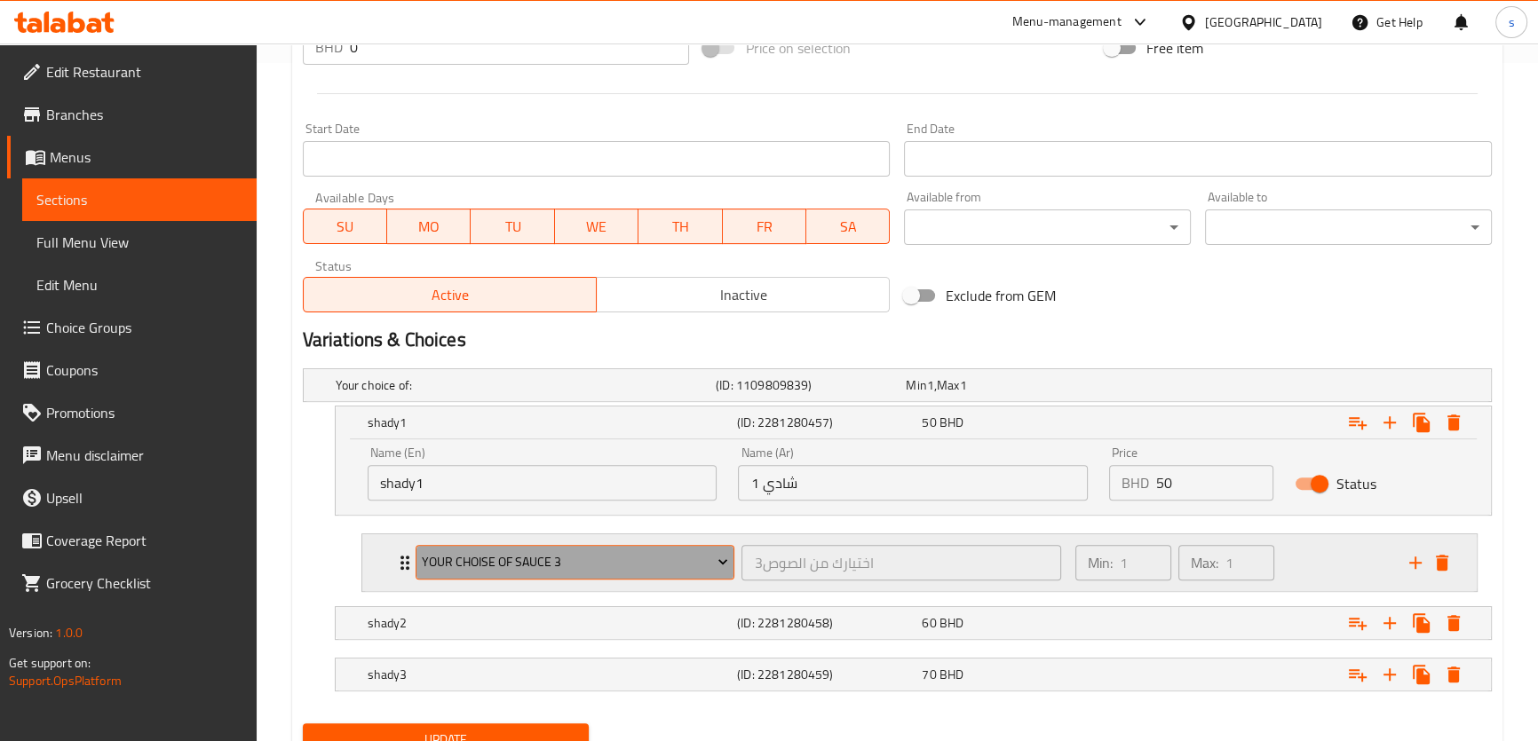
click at [604, 554] on span "your choise of sauce 3" at bounding box center [575, 562] width 306 height 22
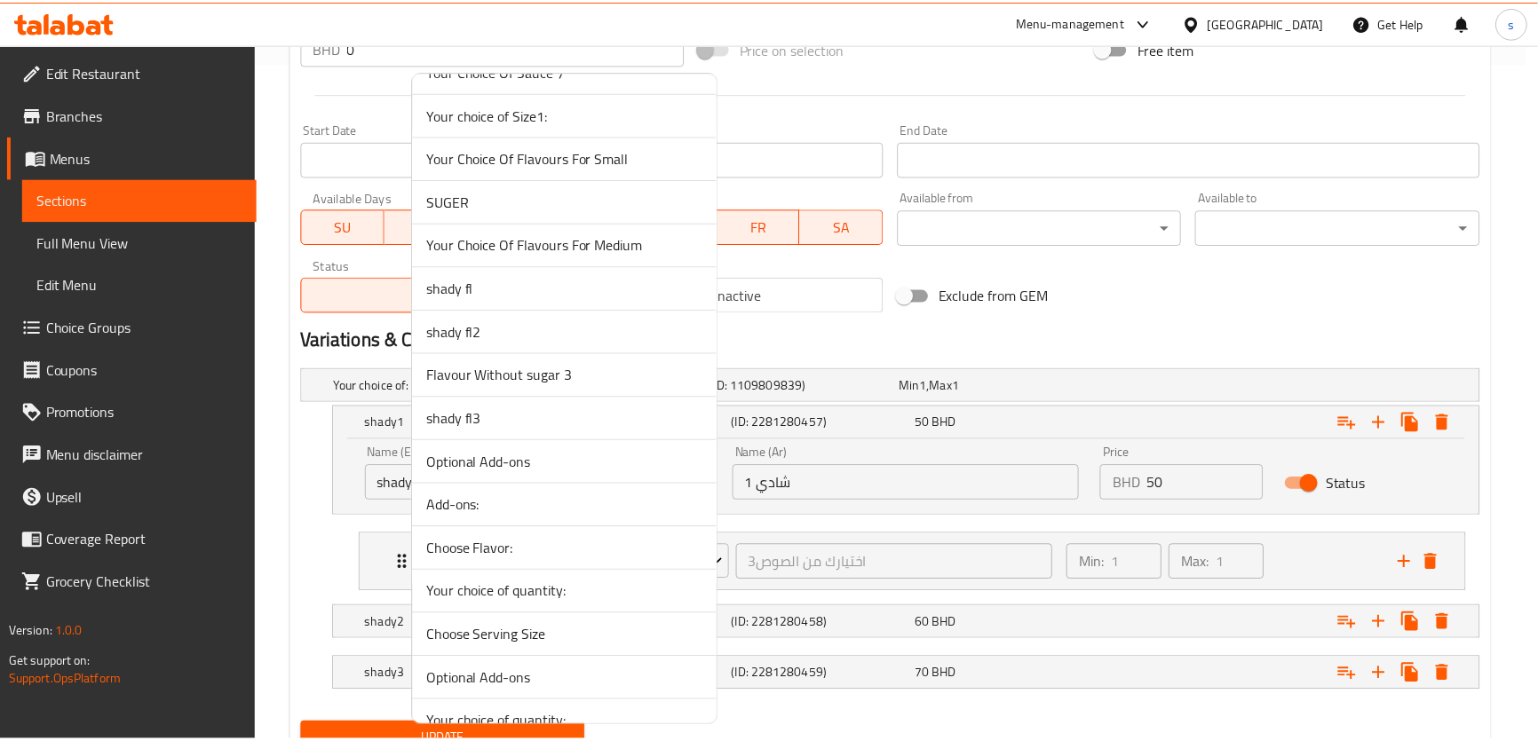
scroll to position [3951, 0]
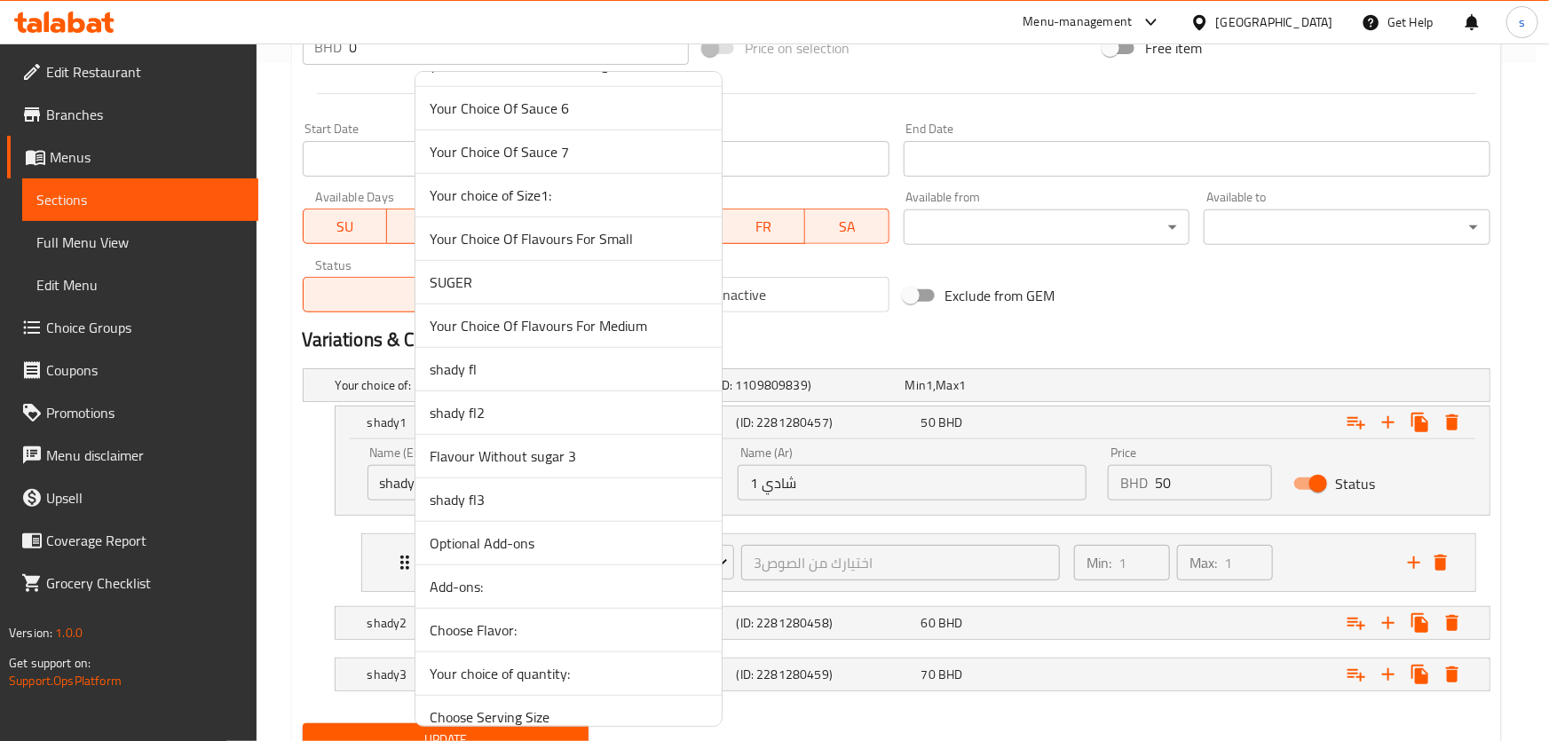
click at [514, 359] on span "shady fl" at bounding box center [569, 369] width 278 height 21
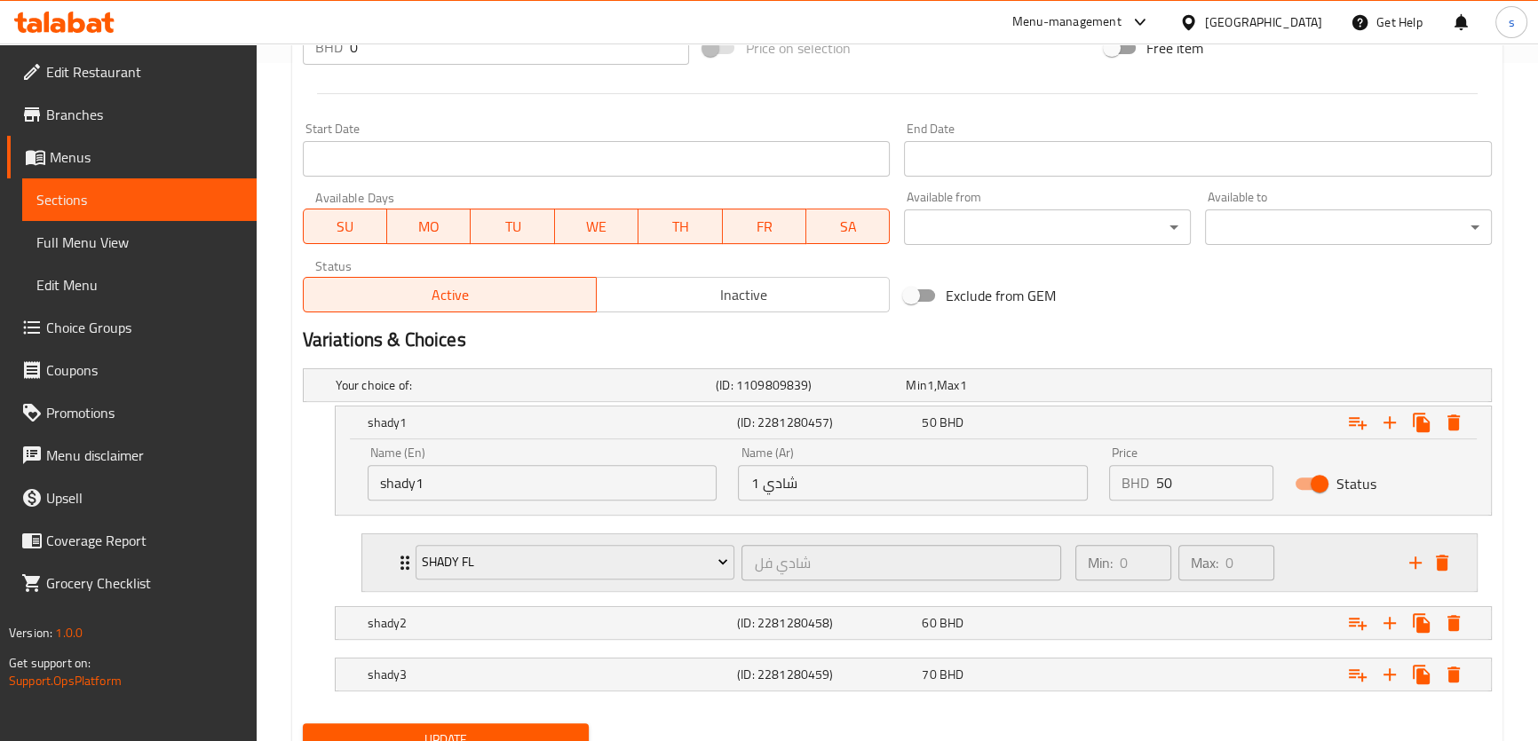
click at [405, 550] on div "shady fl شادي فل ​" at bounding box center [739, 562] width 668 height 57
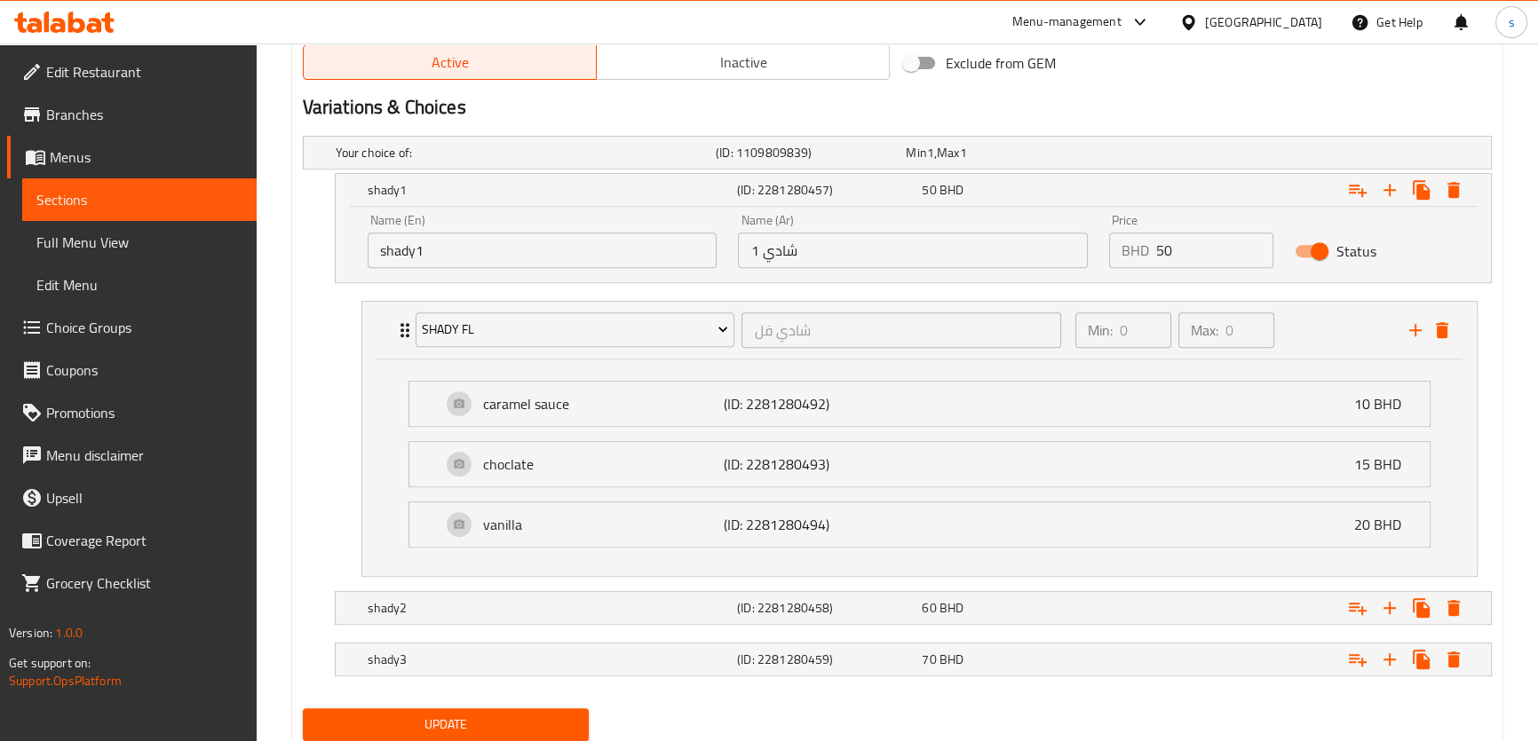
scroll to position [968, 0]
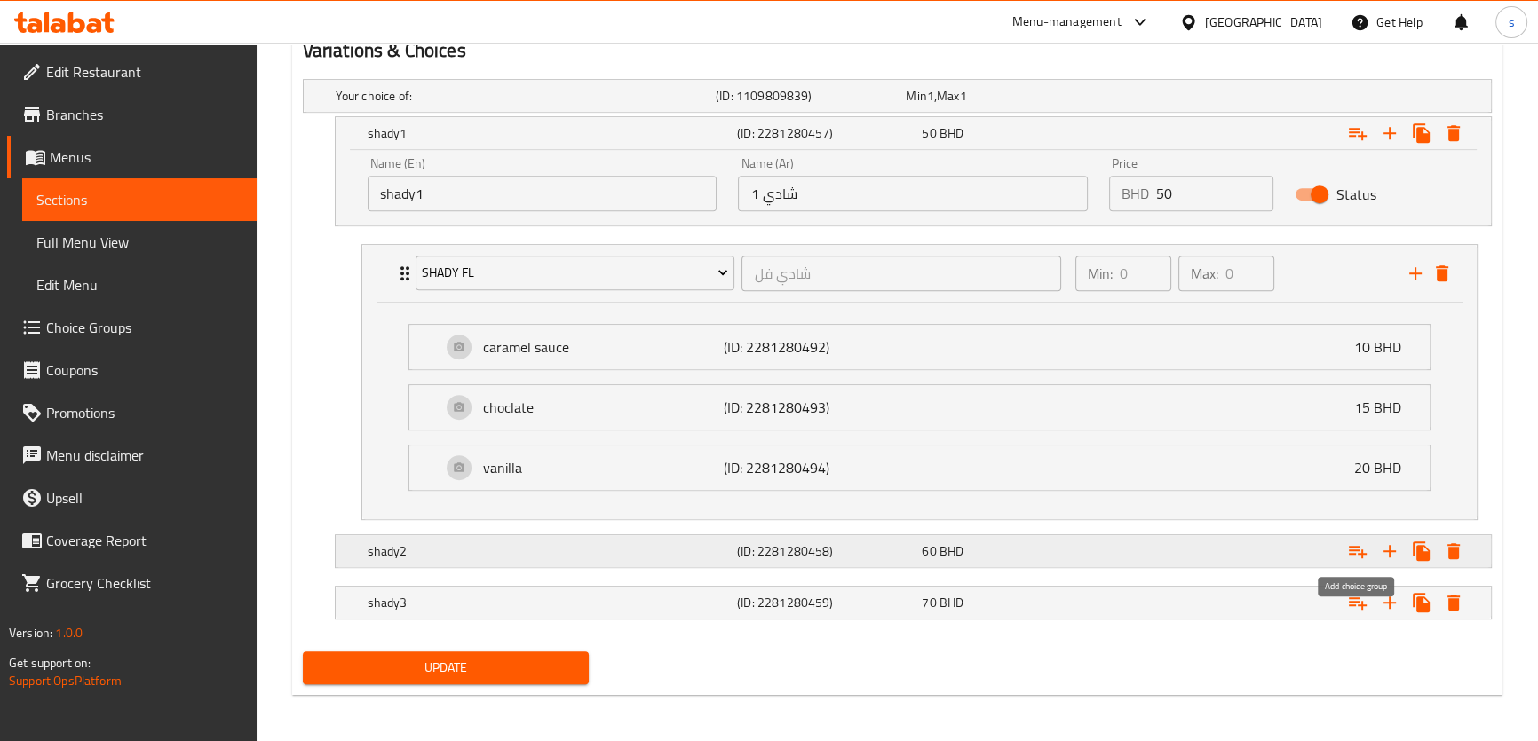
click at [1359, 542] on icon "Expand" at bounding box center [1357, 551] width 21 height 21
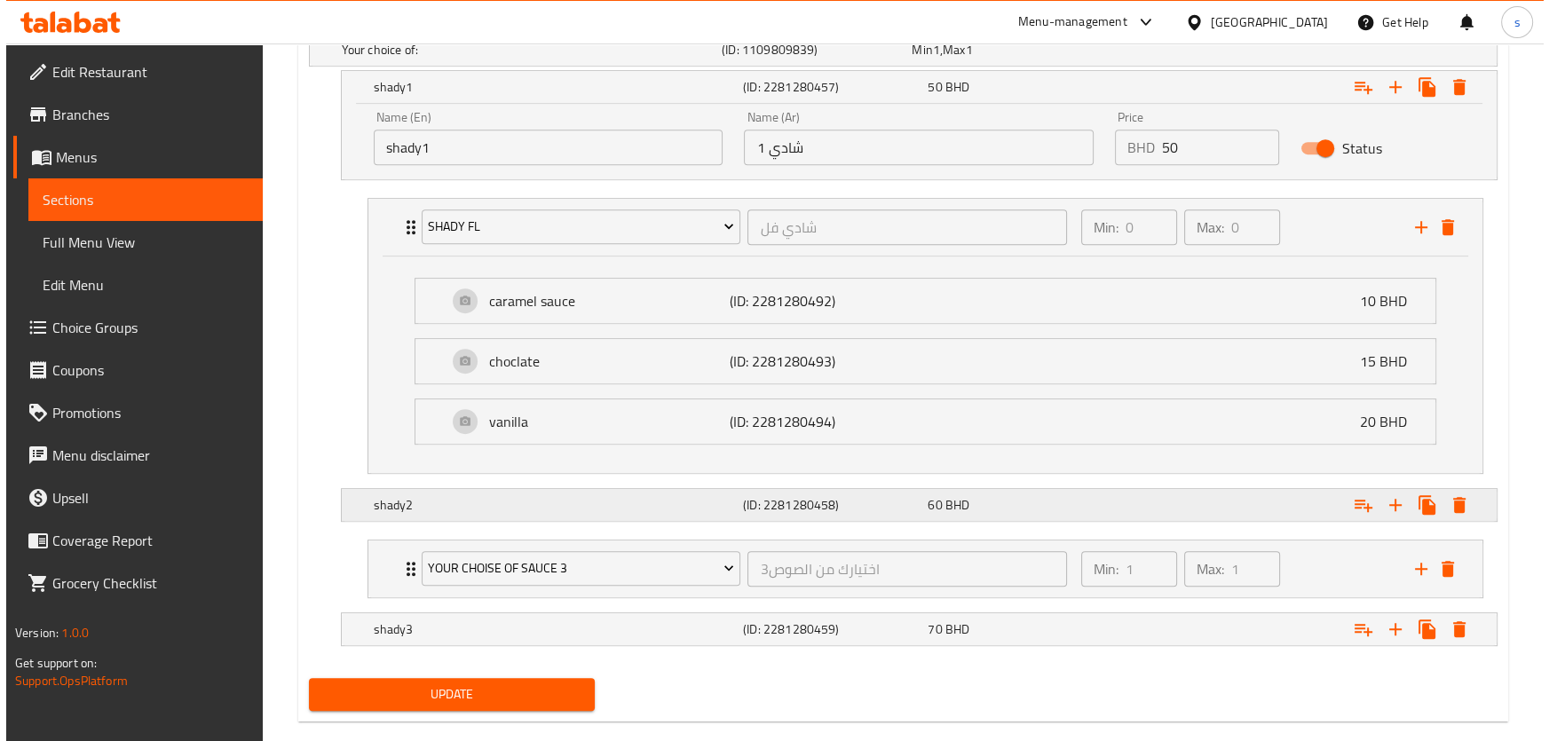
scroll to position [1040, 0]
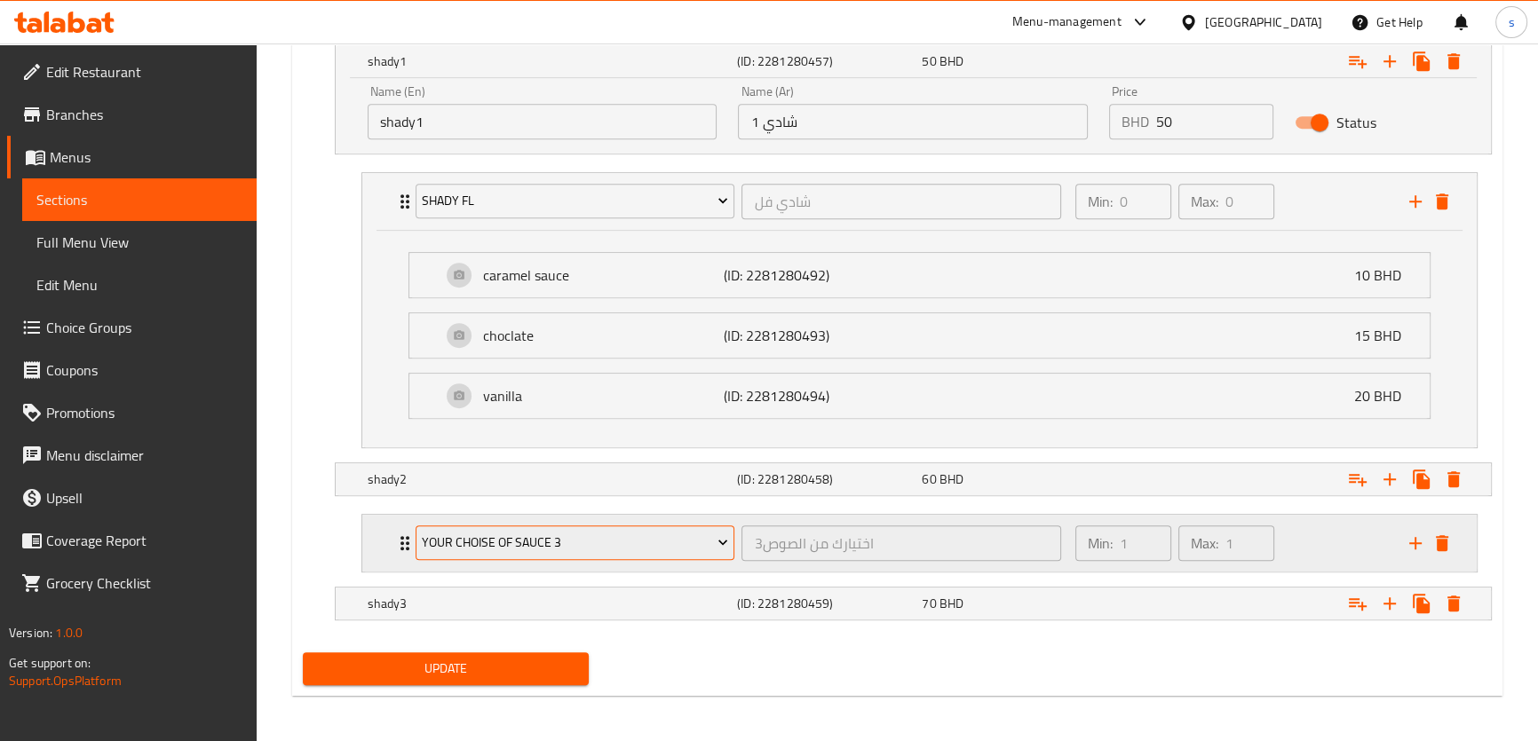
click at [550, 538] on span "your choise of sauce 3" at bounding box center [575, 543] width 306 height 22
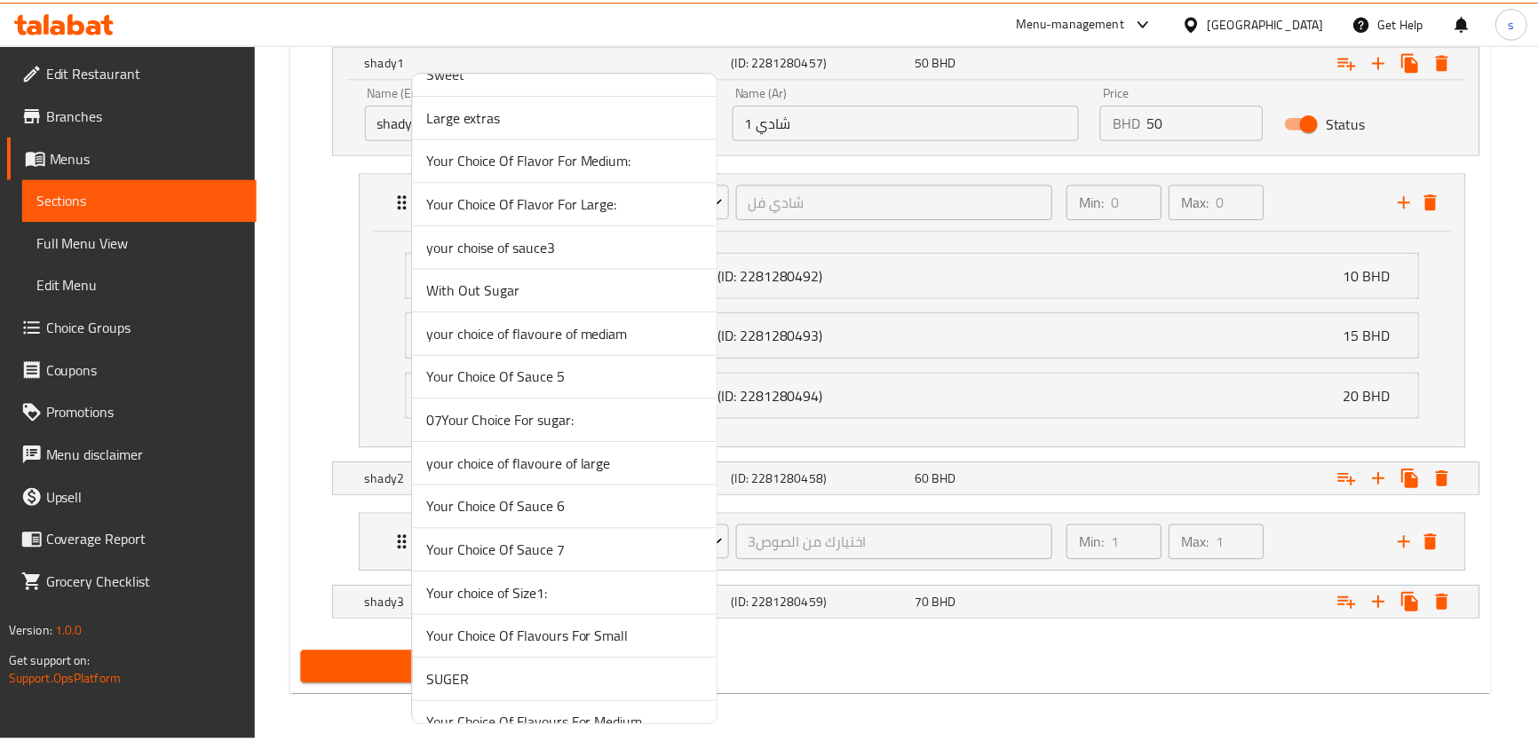
scroll to position [3909, 0]
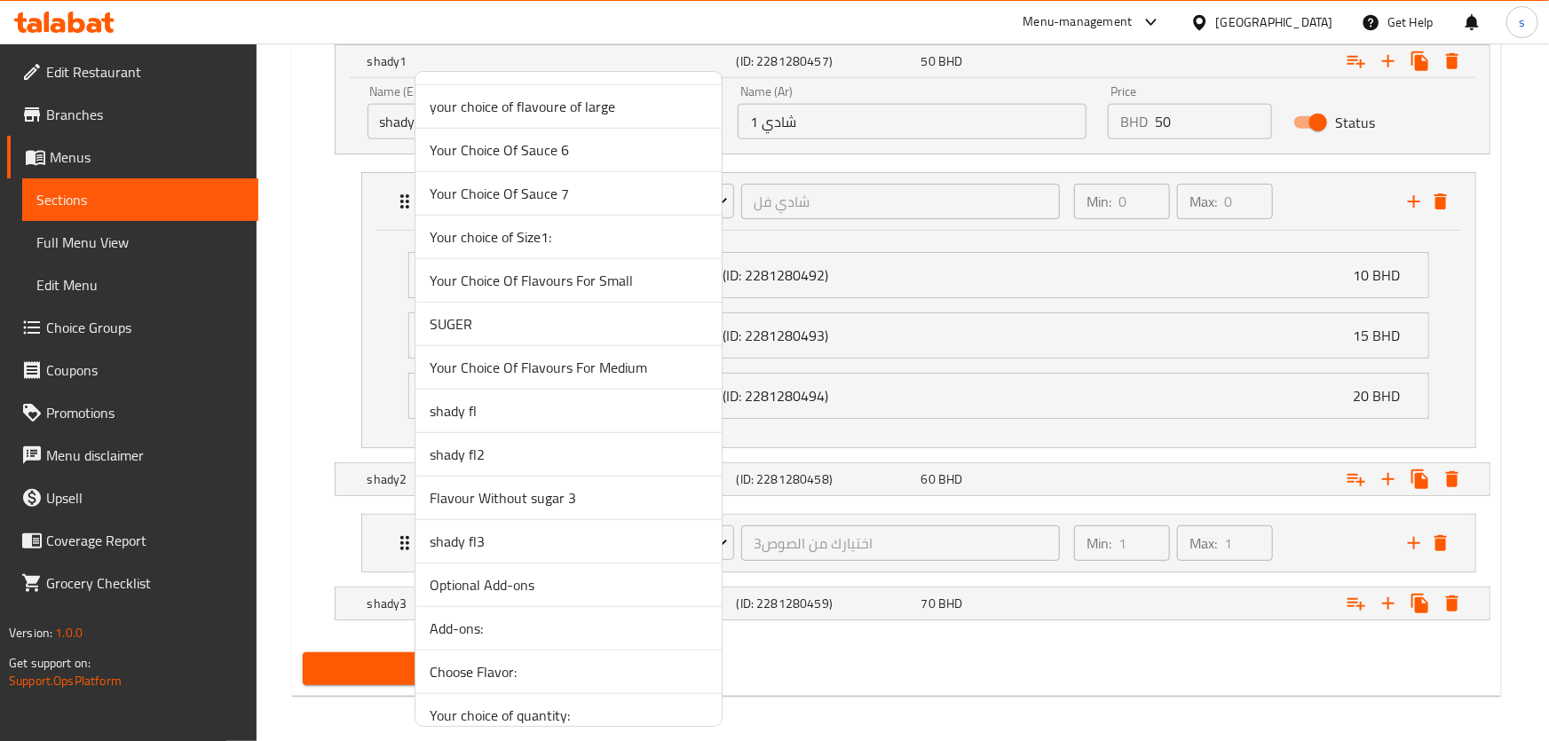
click at [503, 444] on span "shady fl2" at bounding box center [569, 454] width 278 height 21
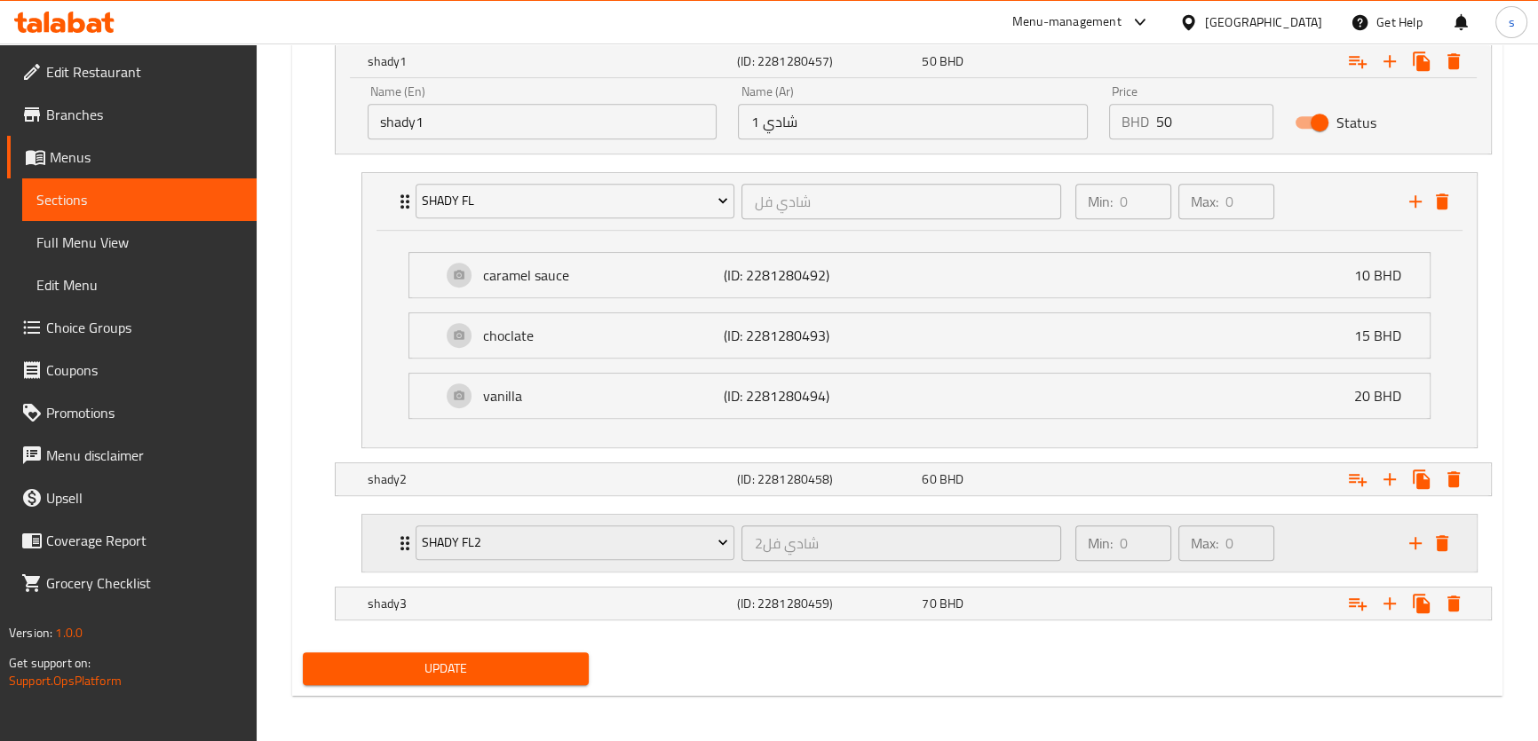
click at [399, 535] on icon "Expand" at bounding box center [404, 543] width 21 height 21
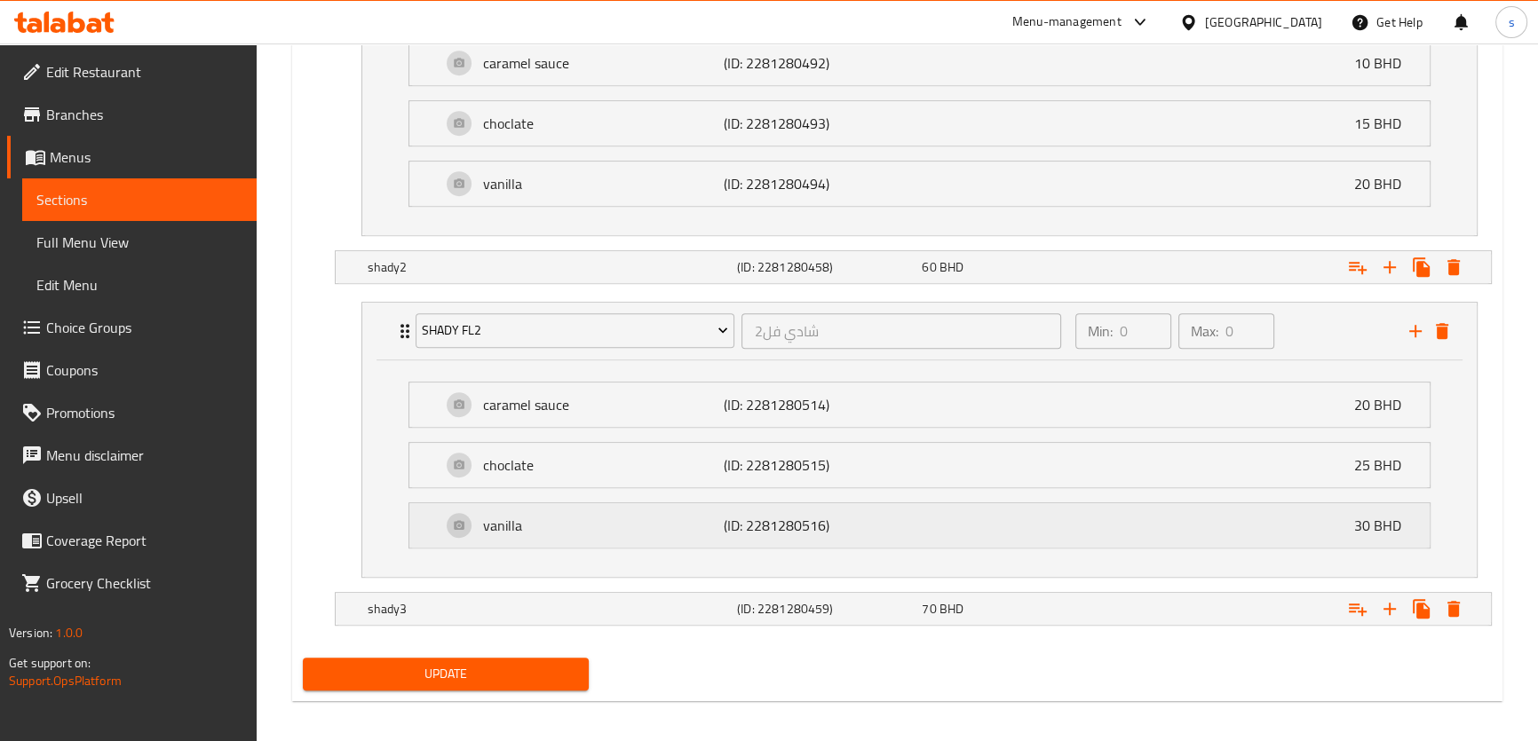
scroll to position [1257, 0]
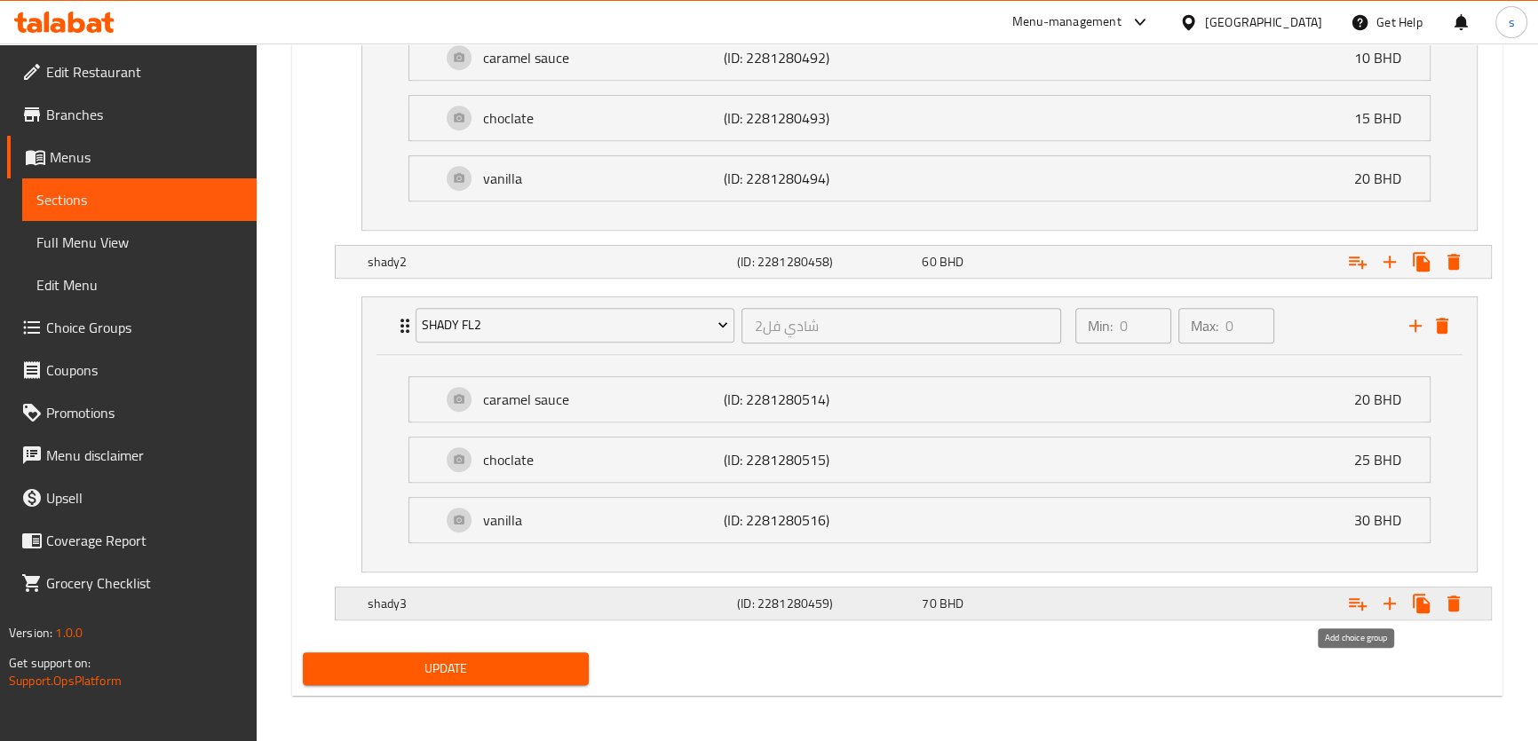
drag, startPoint x: 1355, startPoint y: 604, endPoint x: 1271, endPoint y: 600, distance: 83.5
click at [1354, 604] on icon "Expand" at bounding box center [1357, 603] width 21 height 21
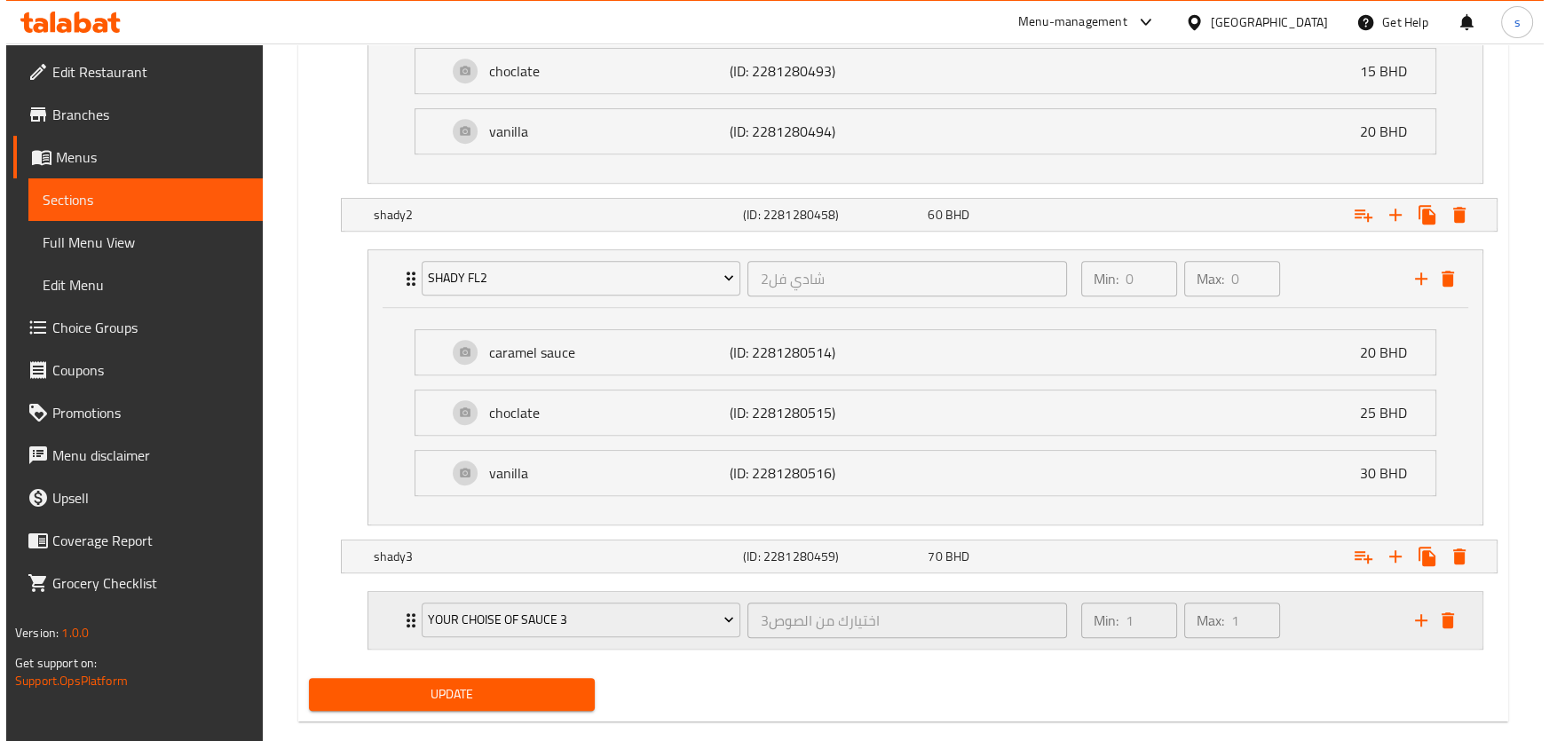
scroll to position [1330, 0]
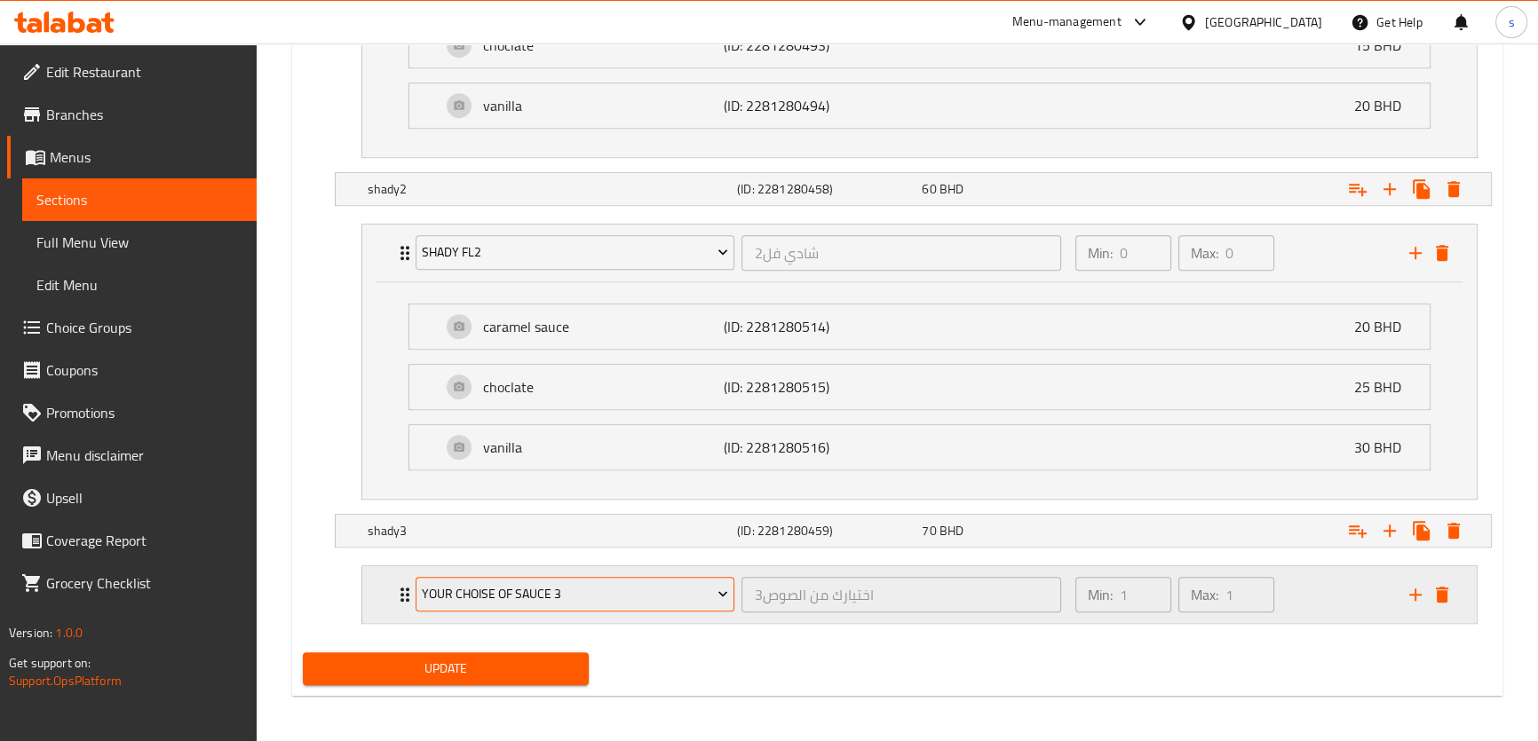
click at [471, 588] on span "your choise of sauce 3" at bounding box center [575, 594] width 306 height 22
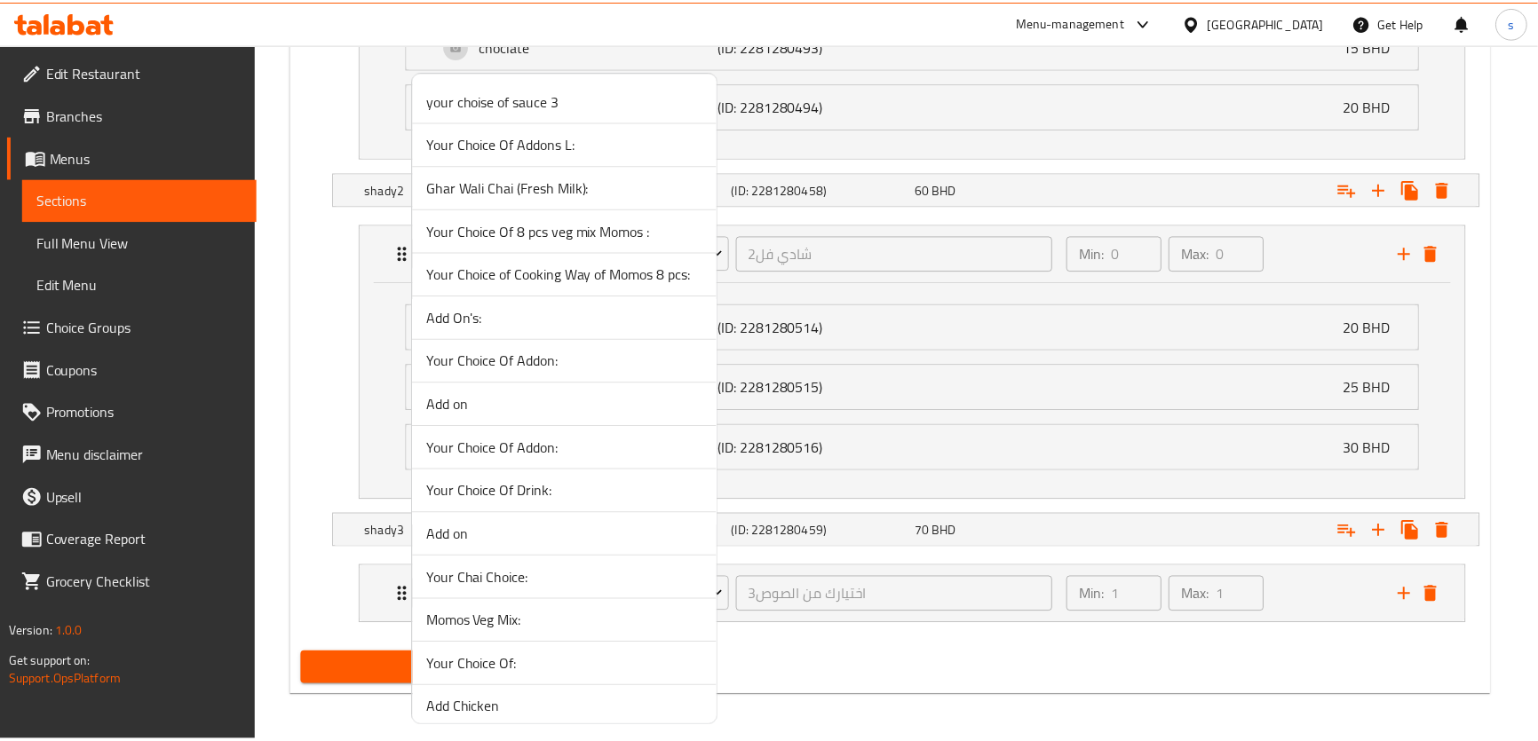
scroll to position [3909, 0]
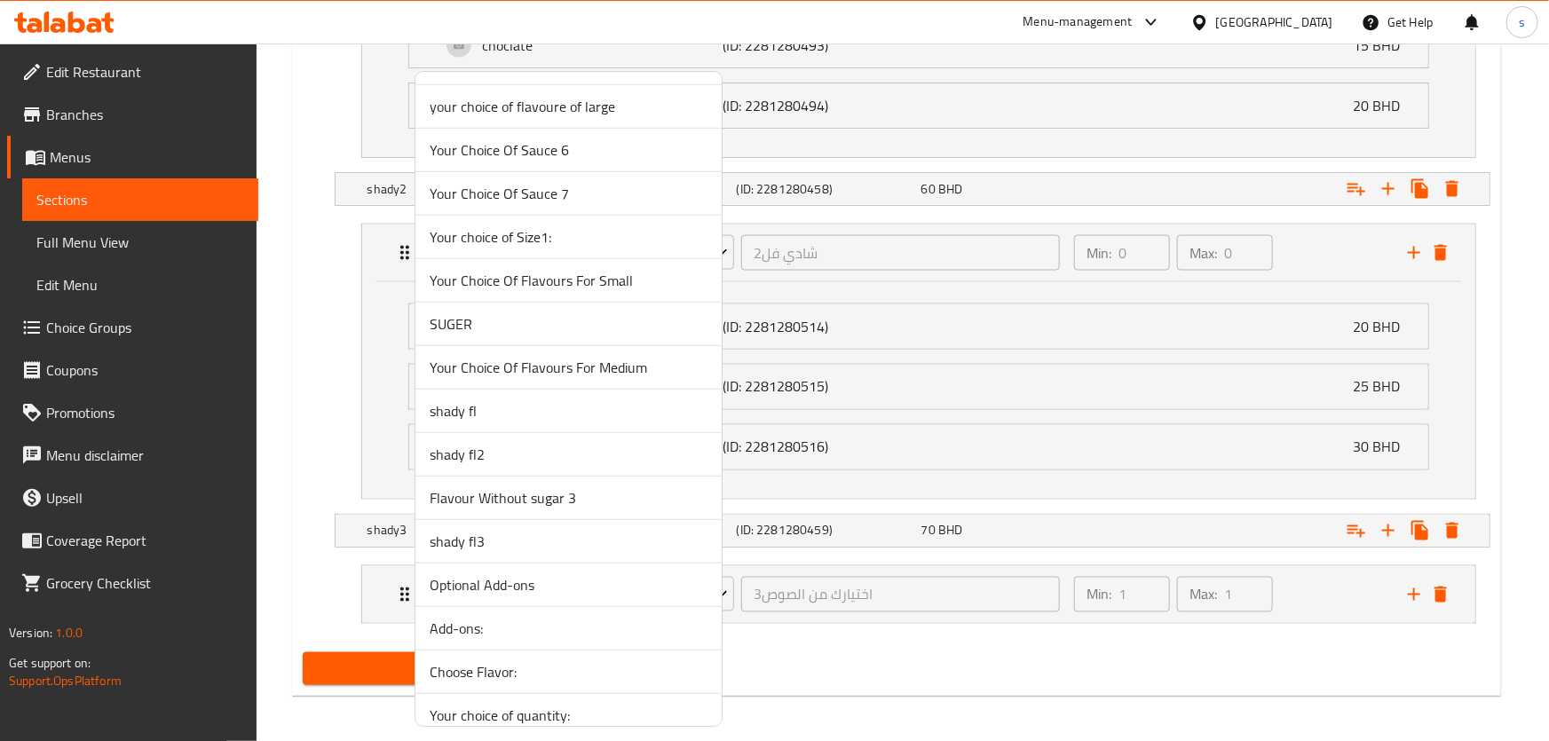
click at [516, 531] on span "shady fl3" at bounding box center [569, 541] width 278 height 21
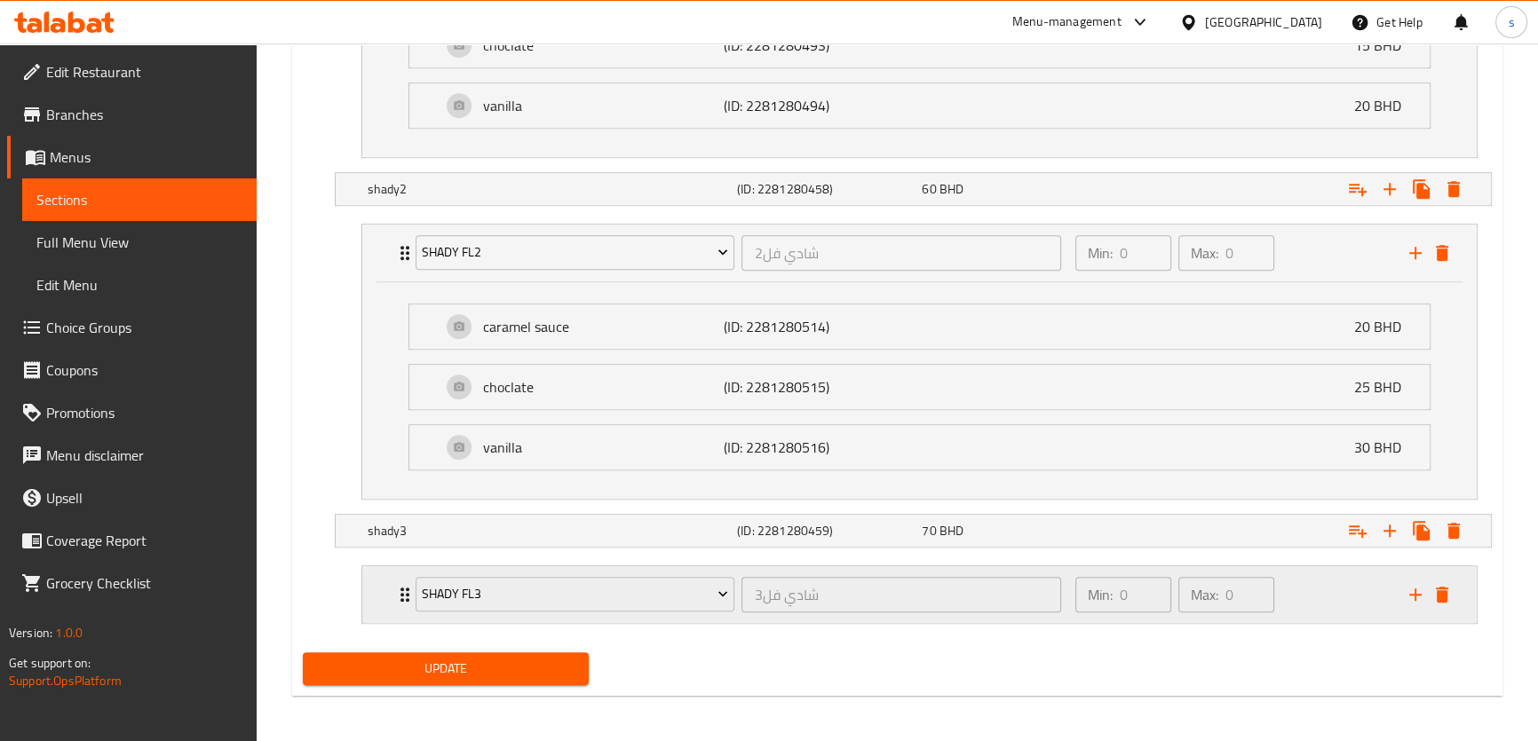
click at [405, 592] on div "shady fl3 شادي فل3 ​" at bounding box center [739, 594] width 668 height 57
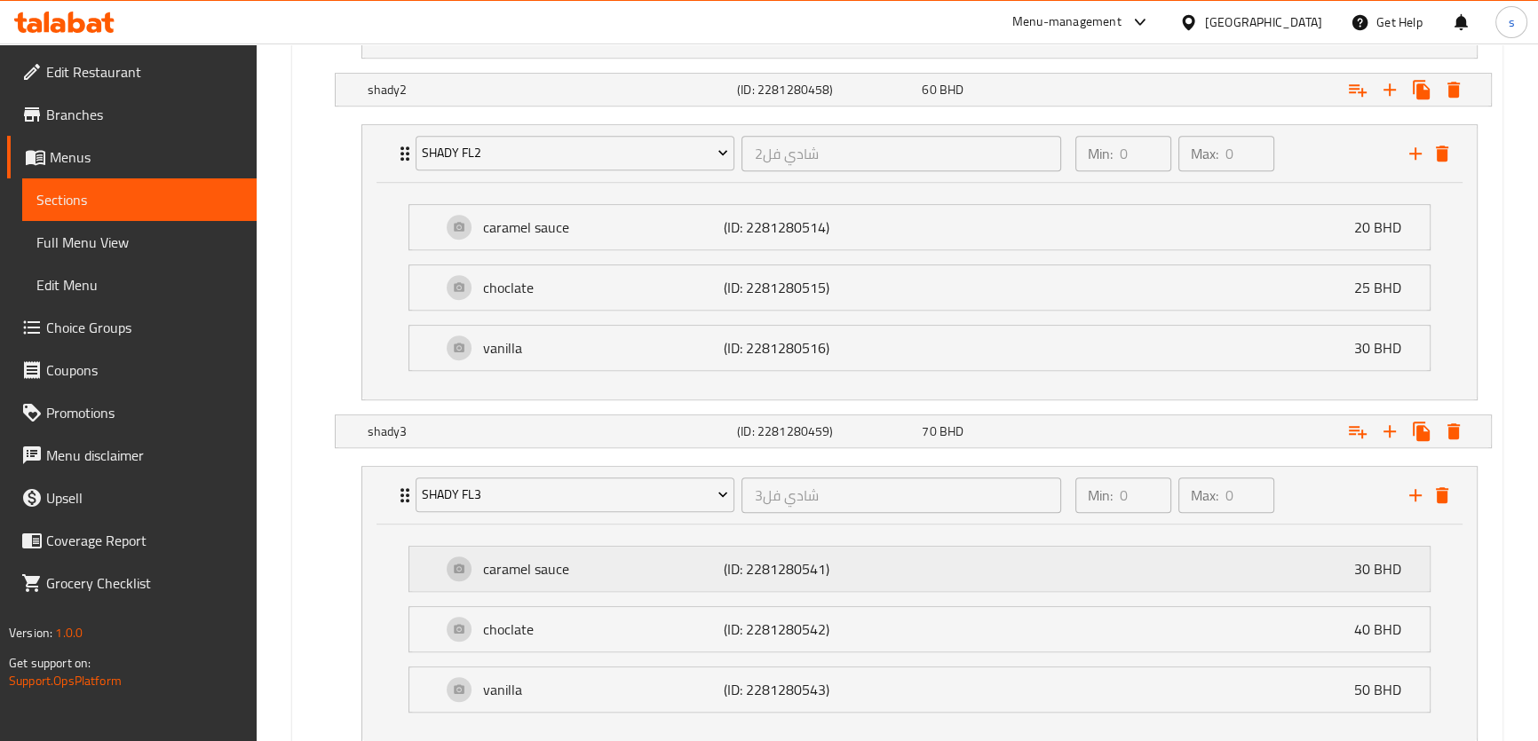
scroll to position [1547, 0]
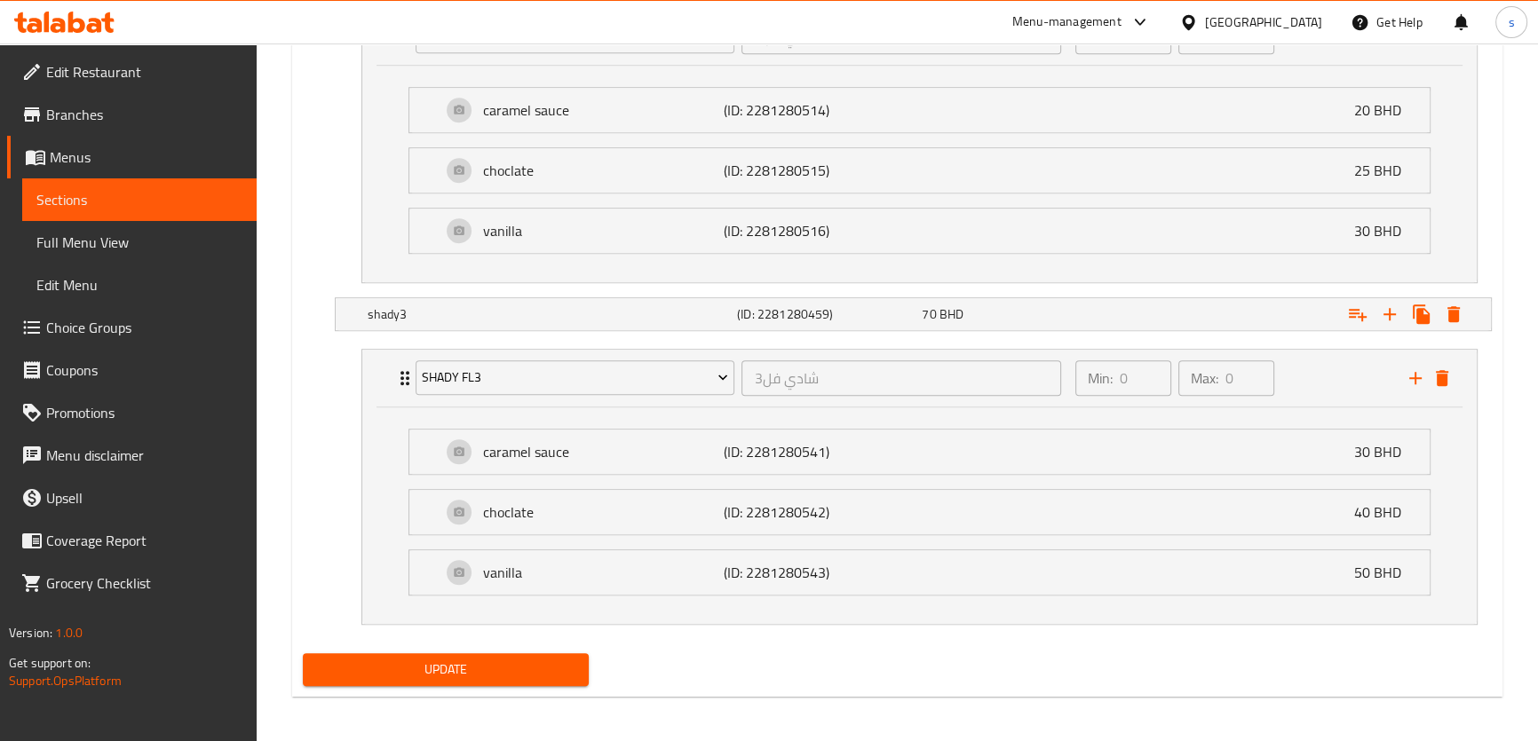
click at [560, 662] on span "Update" at bounding box center [446, 670] width 258 height 22
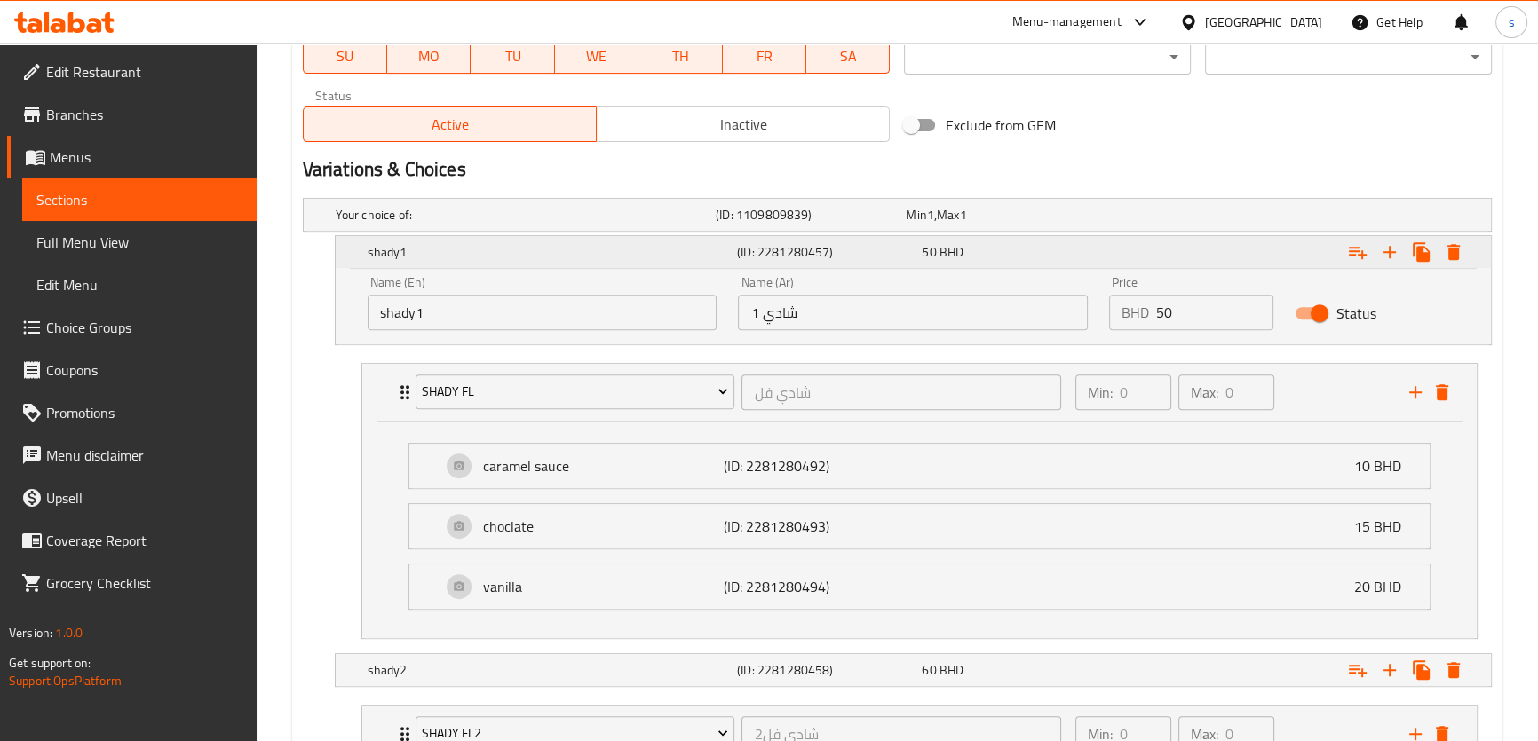
scroll to position [820, 0]
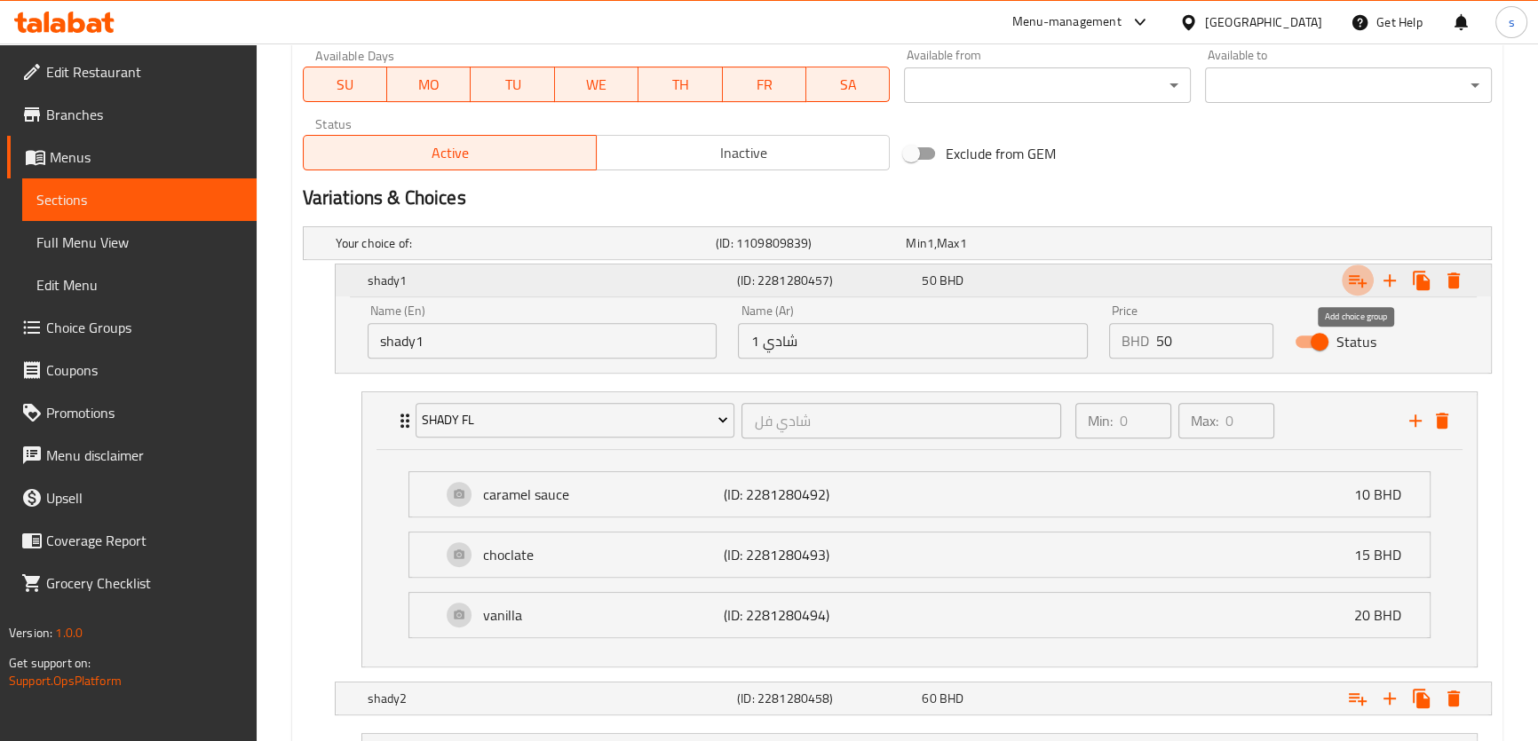
click at [1361, 273] on icon "Expand" at bounding box center [1357, 280] width 21 height 21
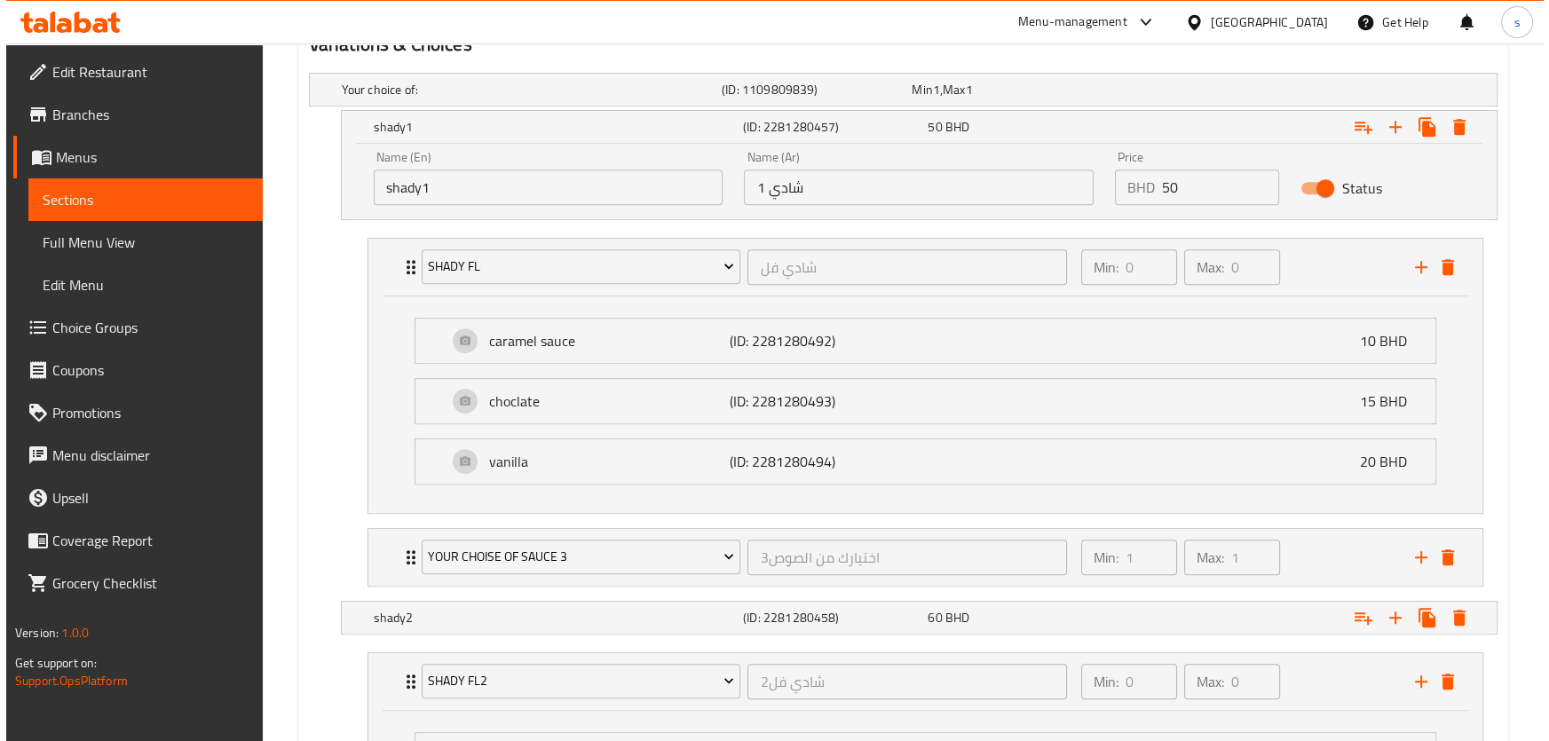
scroll to position [1063, 0]
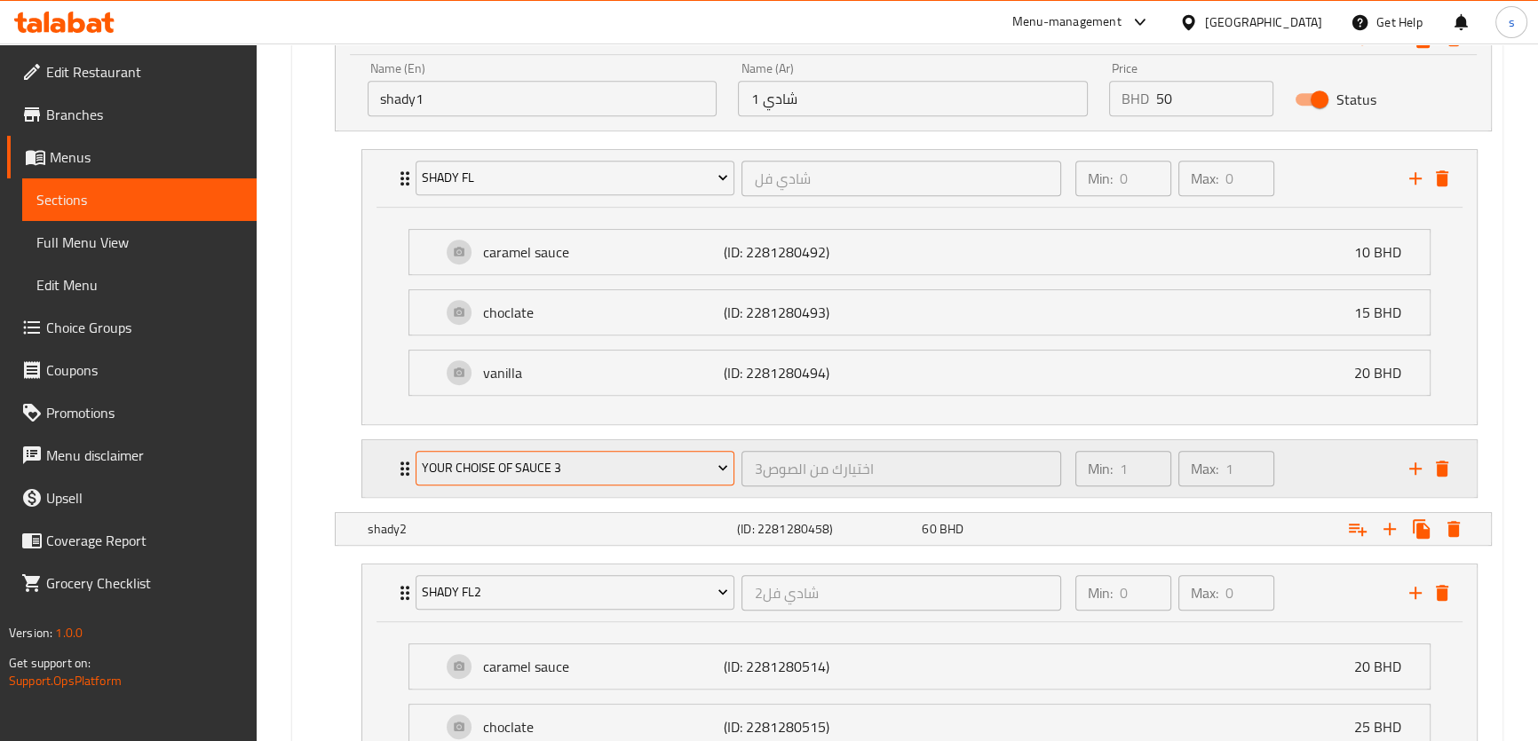
click at [566, 473] on span "your choise of sauce 3" at bounding box center [575, 468] width 306 height 22
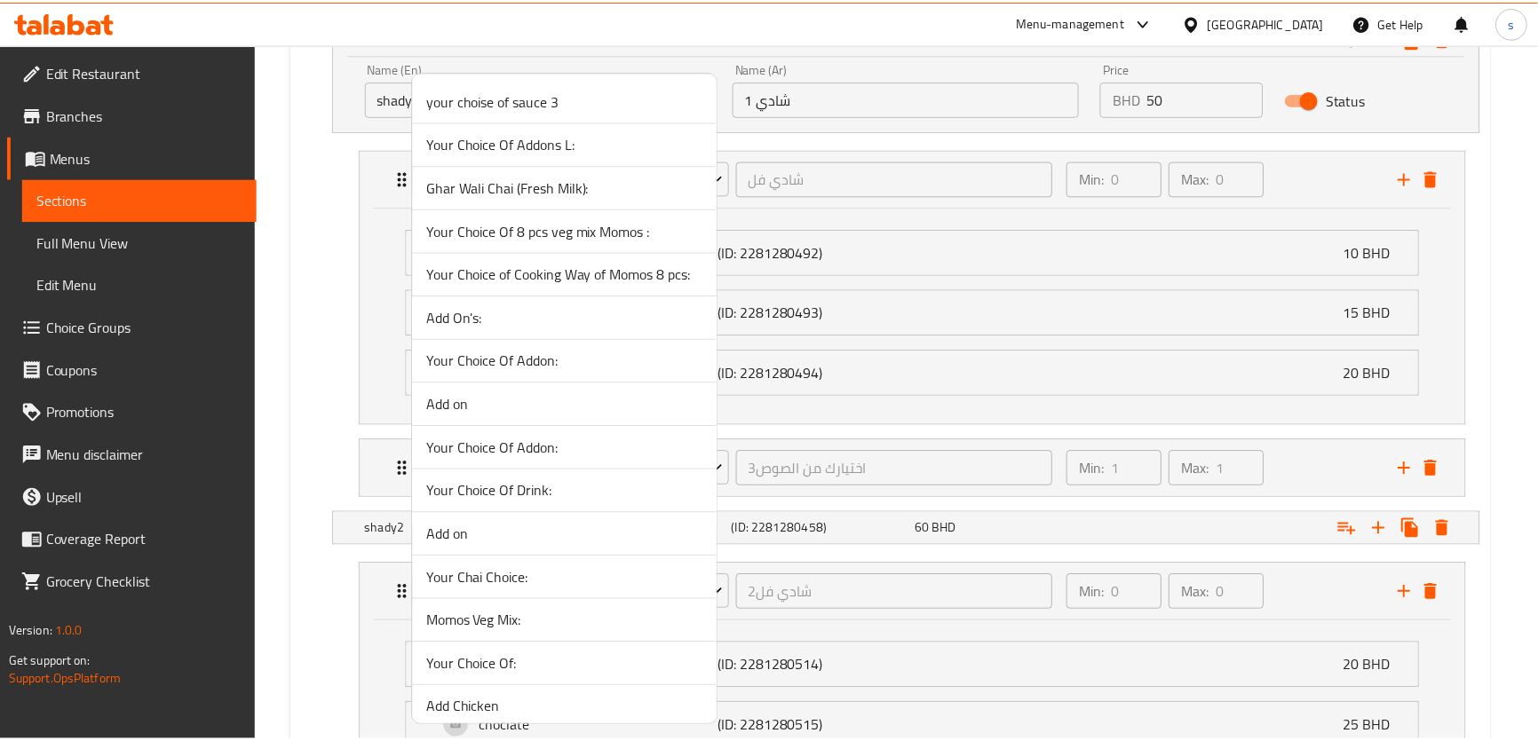
scroll to position [3909, 0]
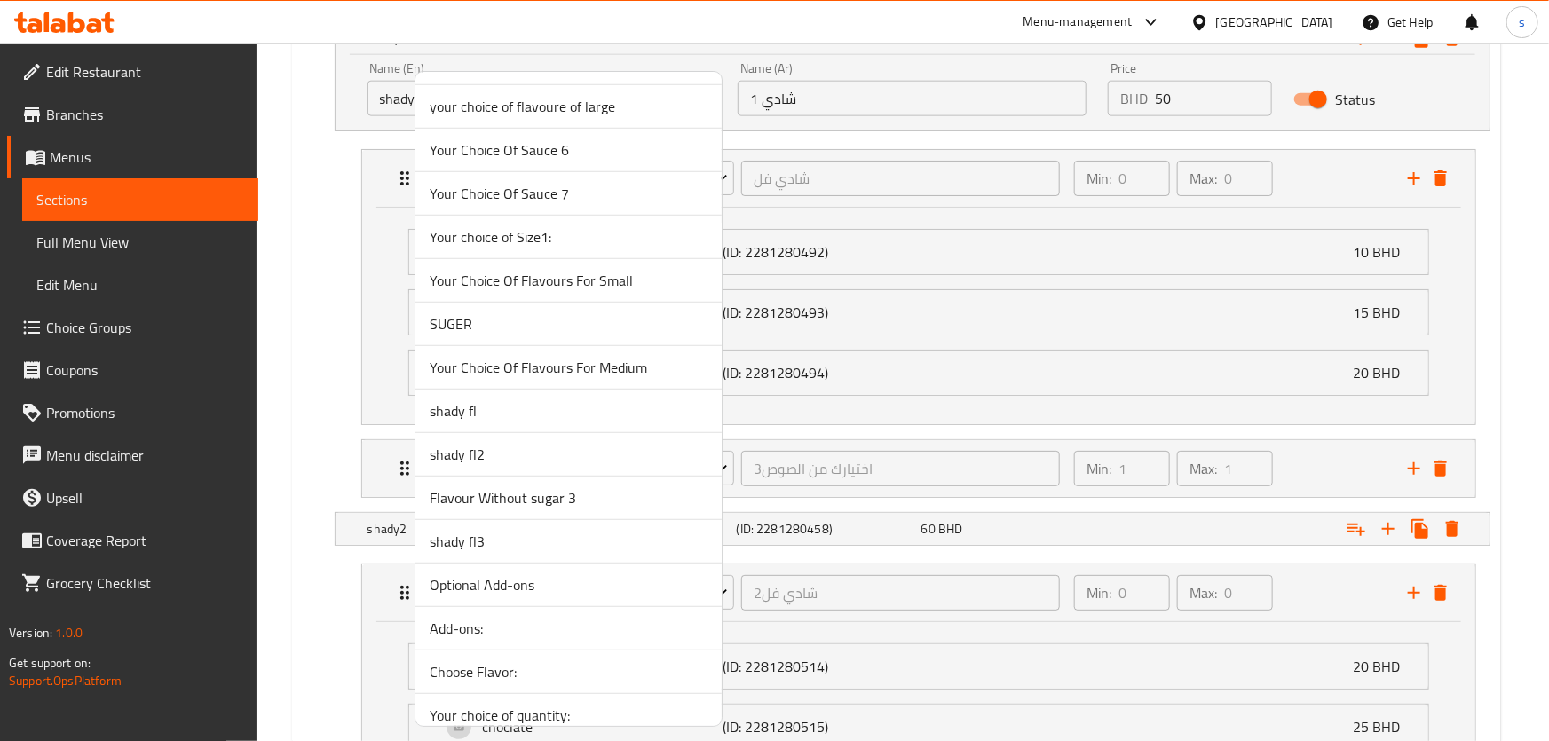
click at [867, 403] on div at bounding box center [774, 370] width 1549 height 741
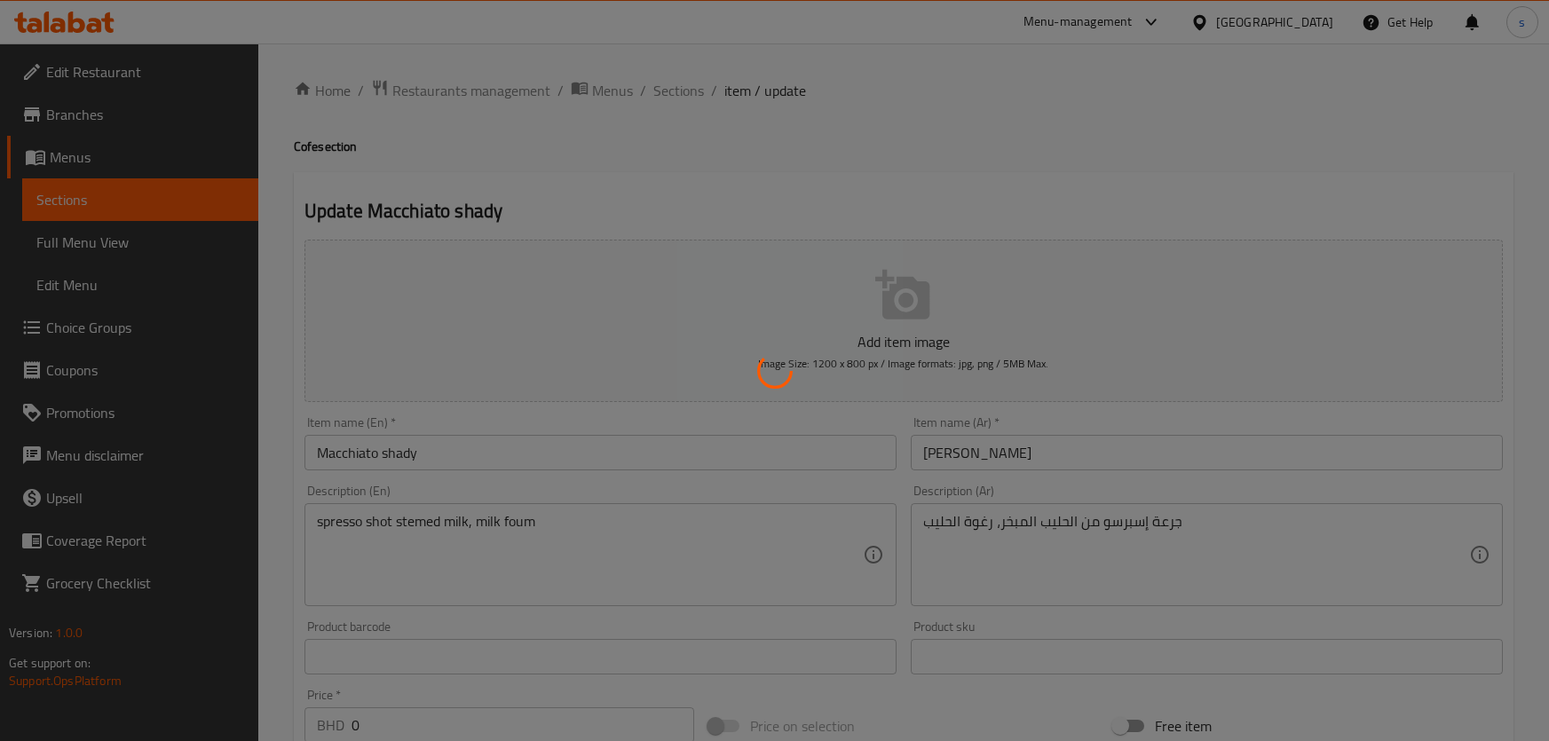
type input "شادي فل"
type input "0"
type input "شادي فل2"
type input "0"
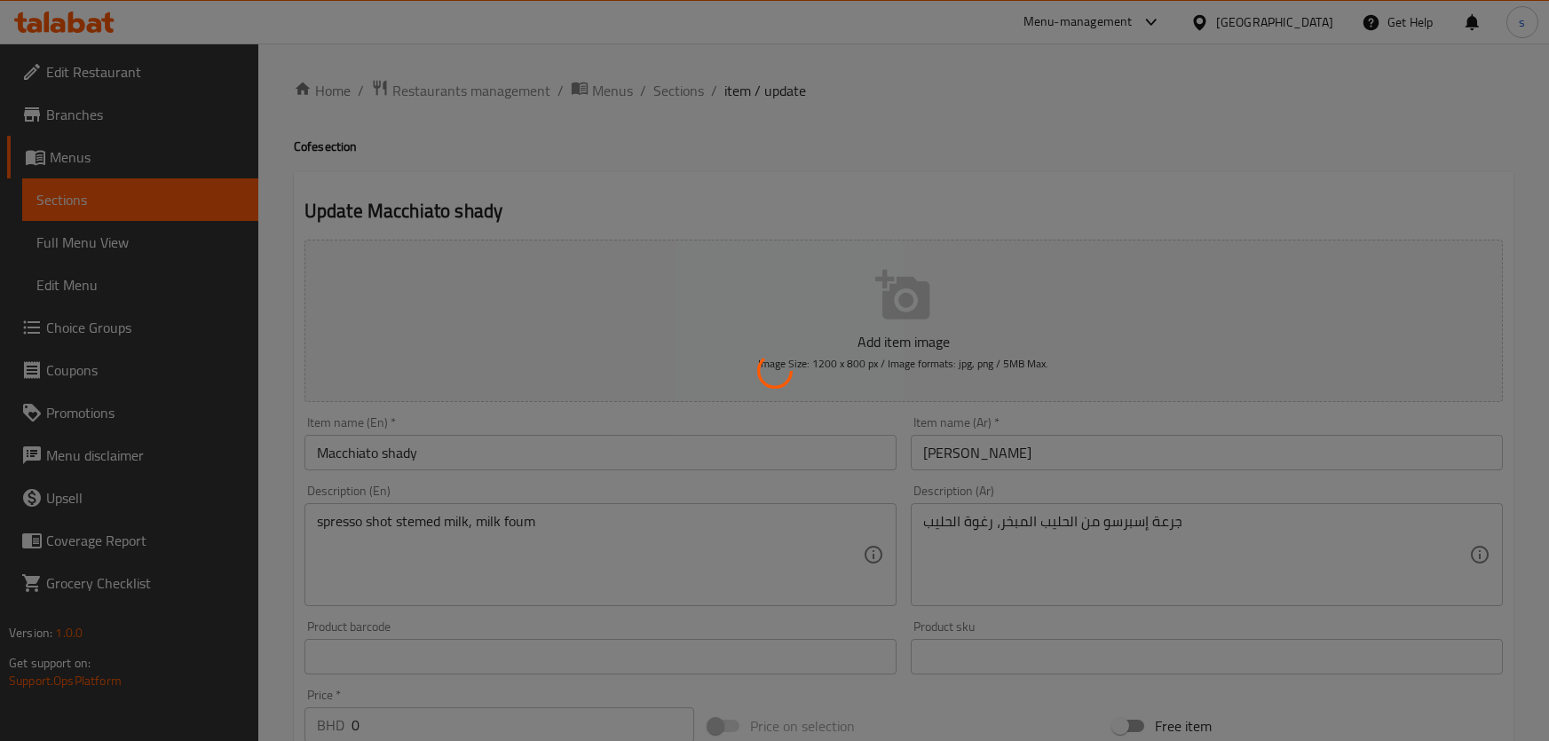
type input "0"
type input "شادي فل3"
type input "0"
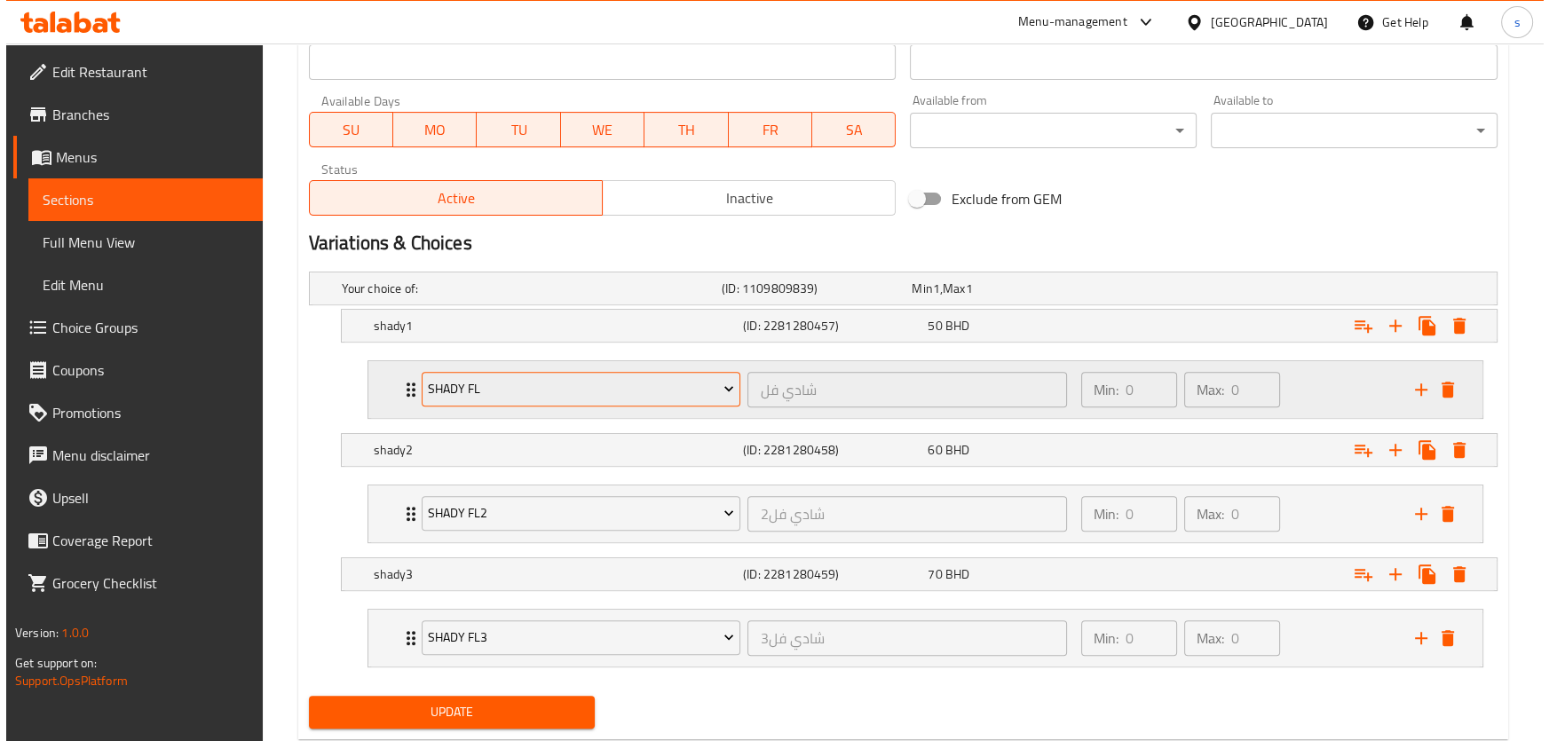
scroll to position [819, 0]
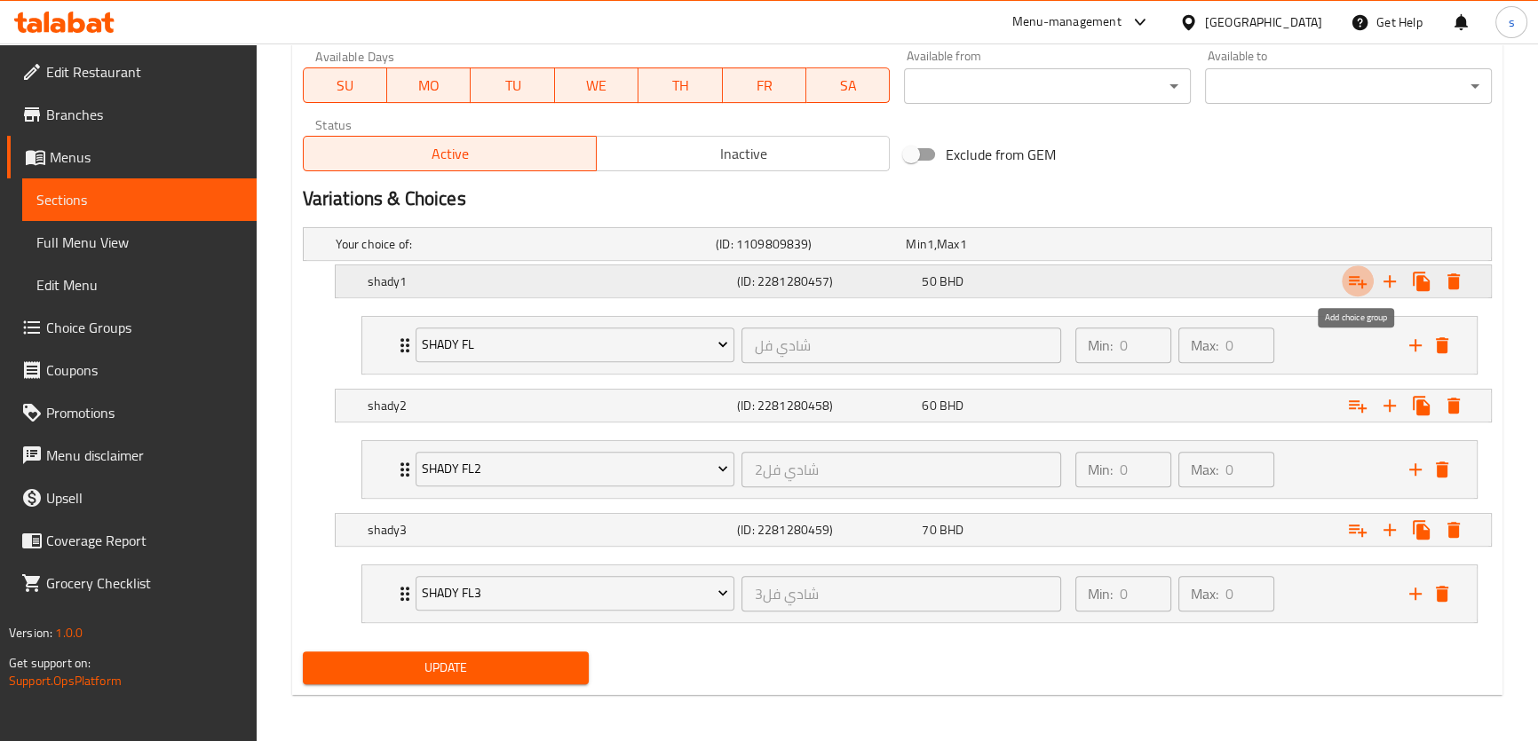
click at [1357, 277] on icon "Expand" at bounding box center [1358, 282] width 18 height 12
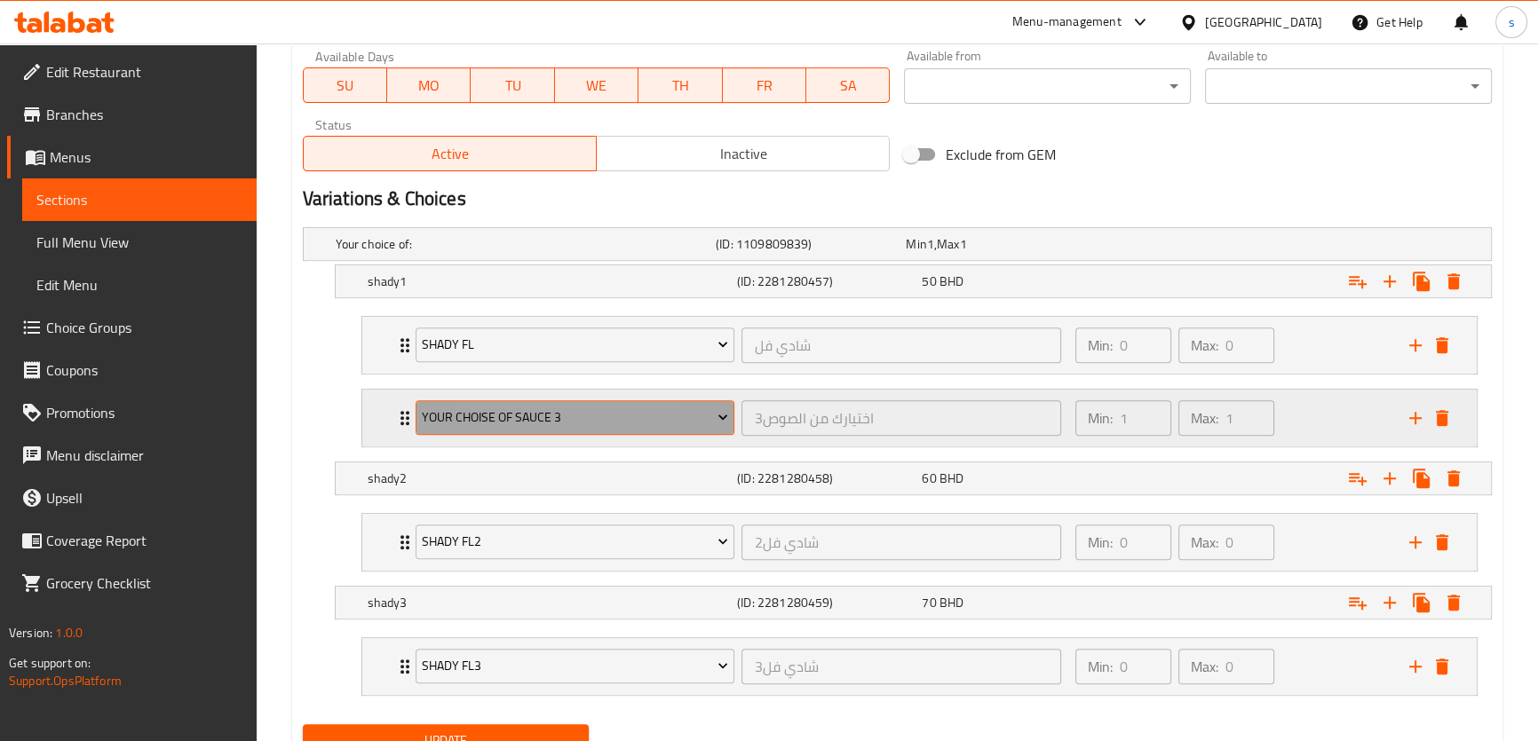
click at [562, 412] on span "your choise of sauce 3" at bounding box center [575, 418] width 306 height 22
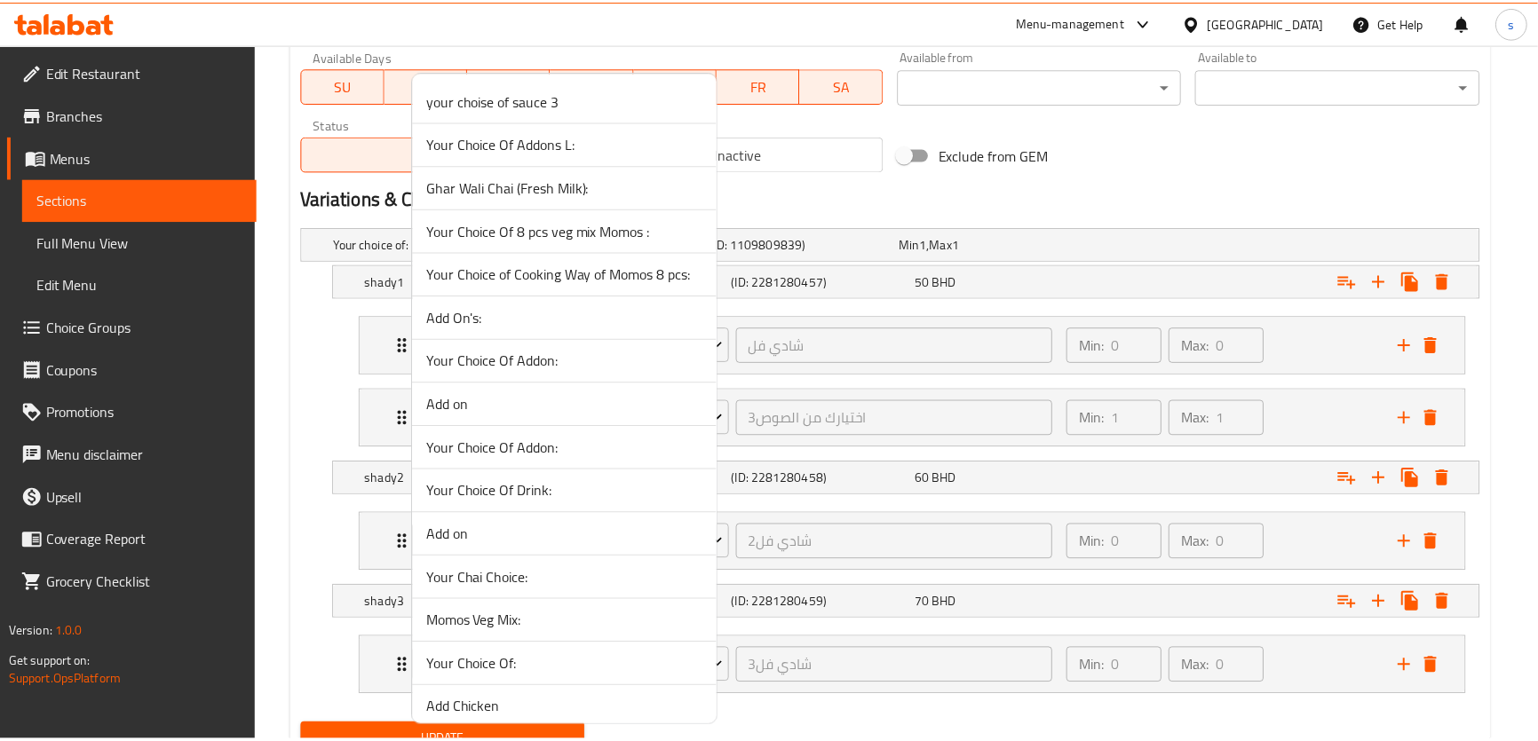
scroll to position [3909, 0]
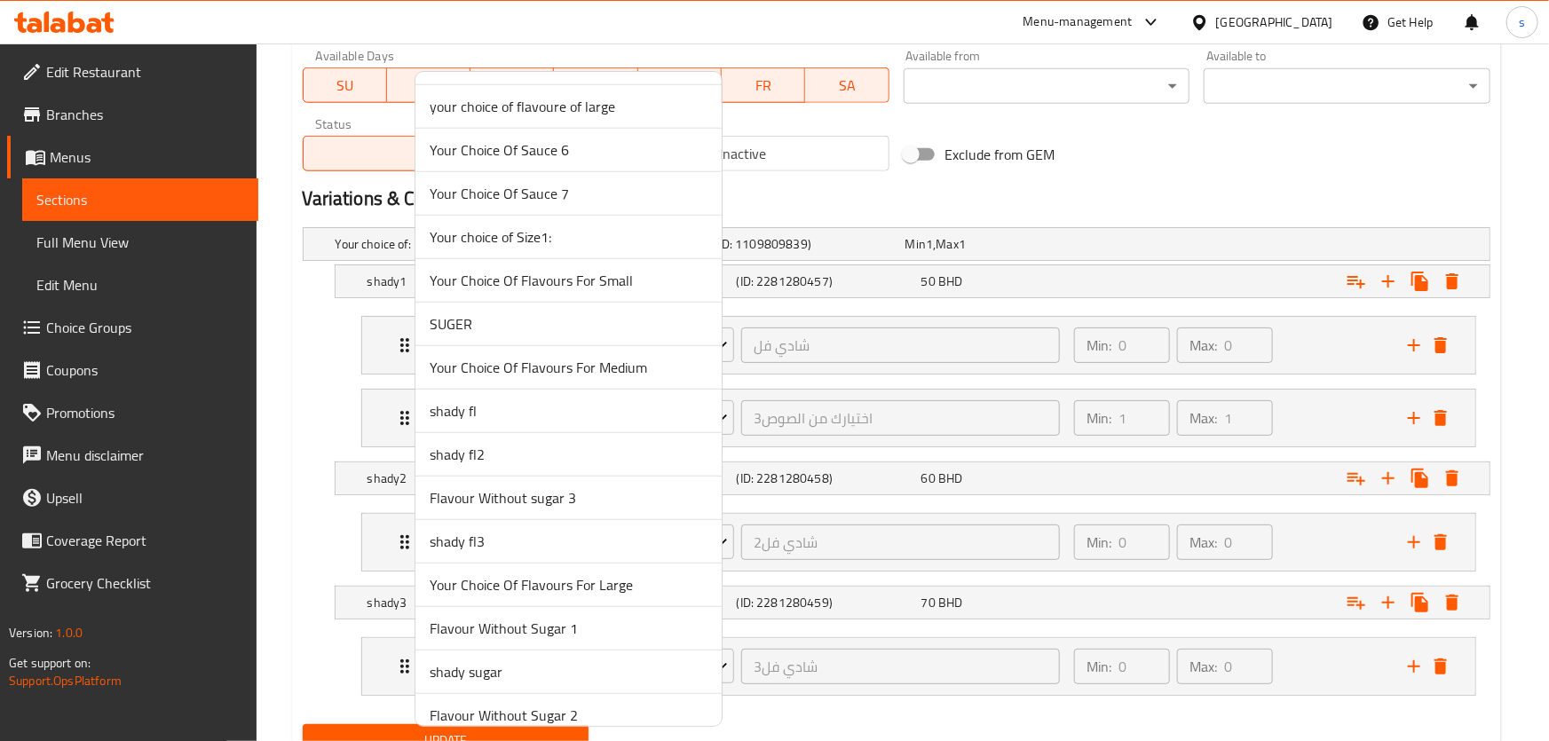
click at [511, 661] on span "shady sugar" at bounding box center [569, 671] width 278 height 21
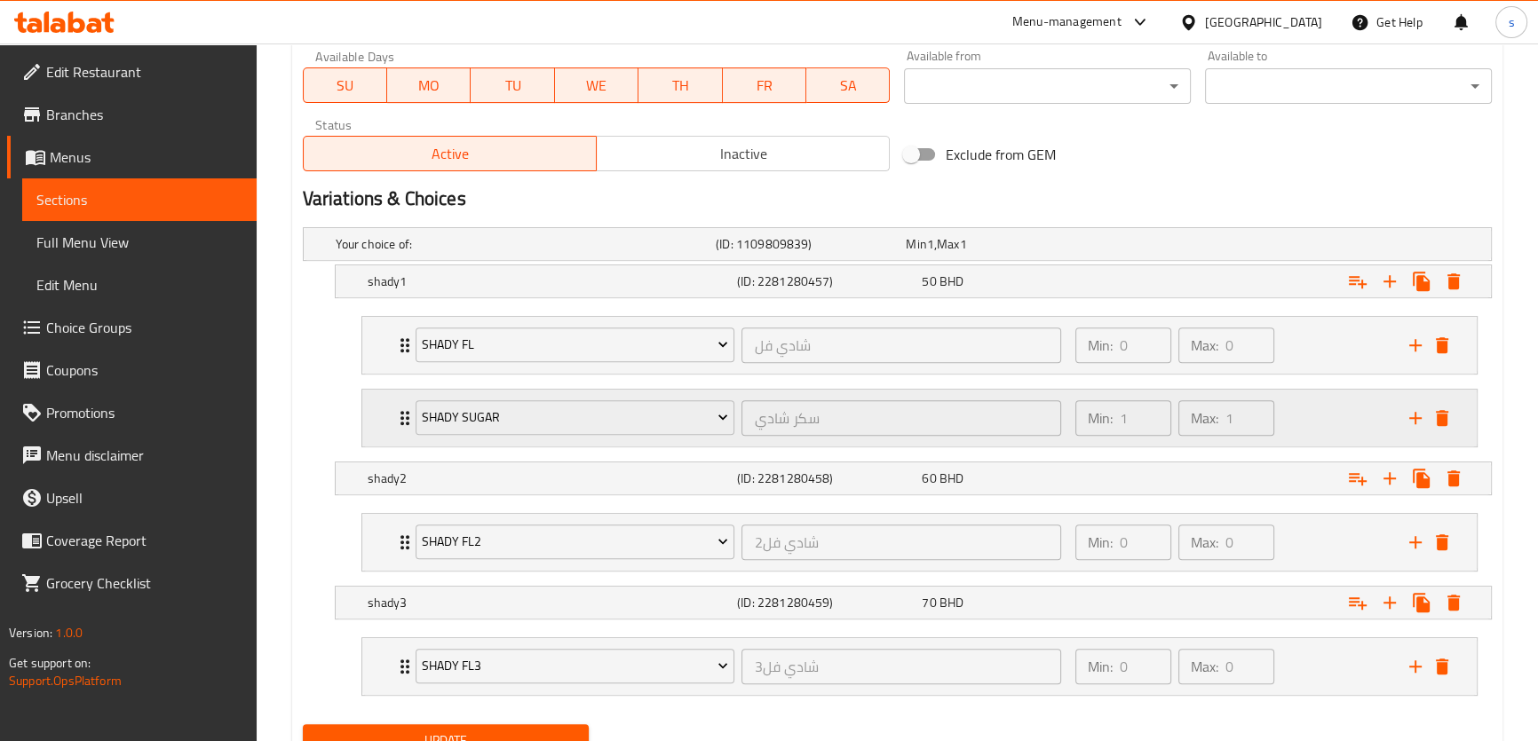
click at [399, 416] on icon "Expand" at bounding box center [404, 418] width 21 height 21
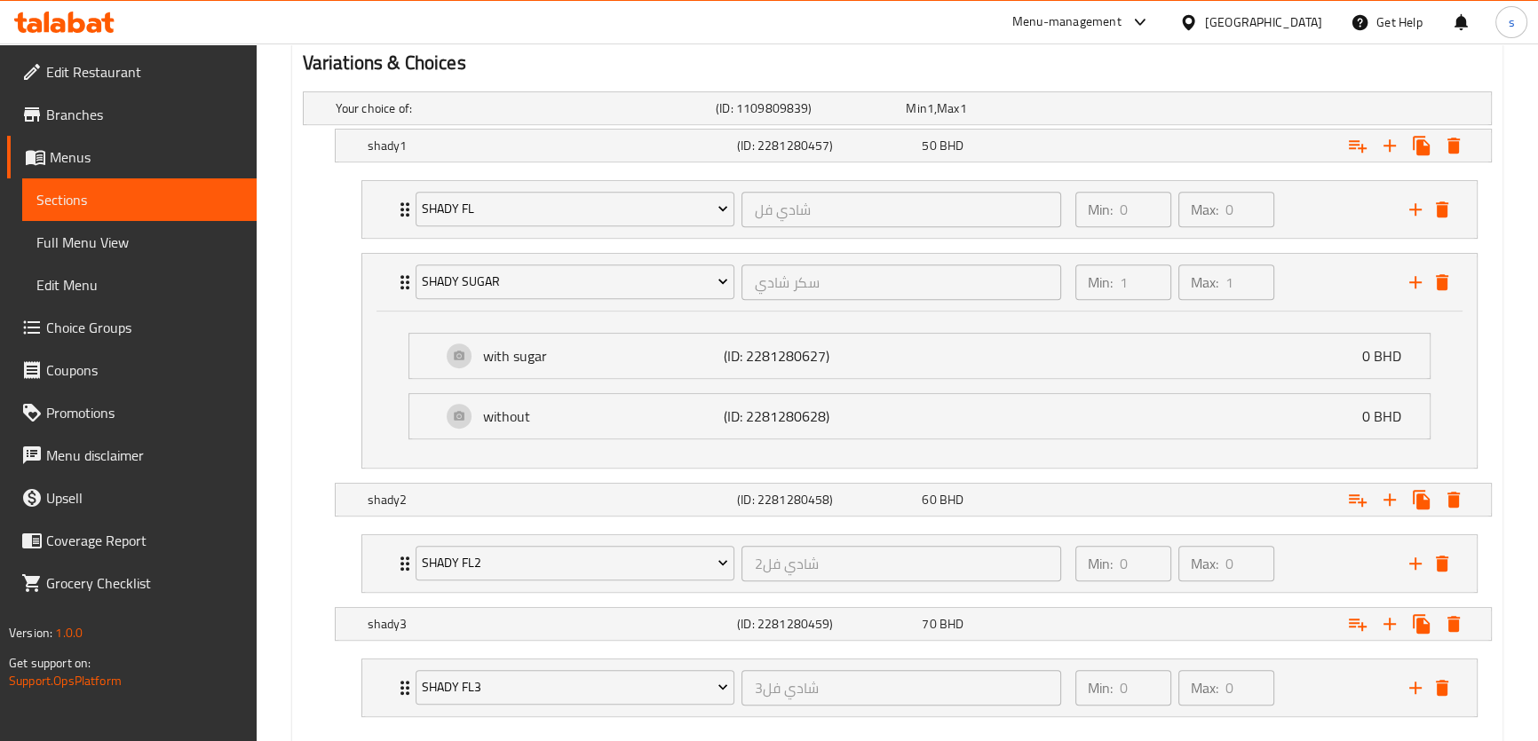
scroll to position [1049, 0]
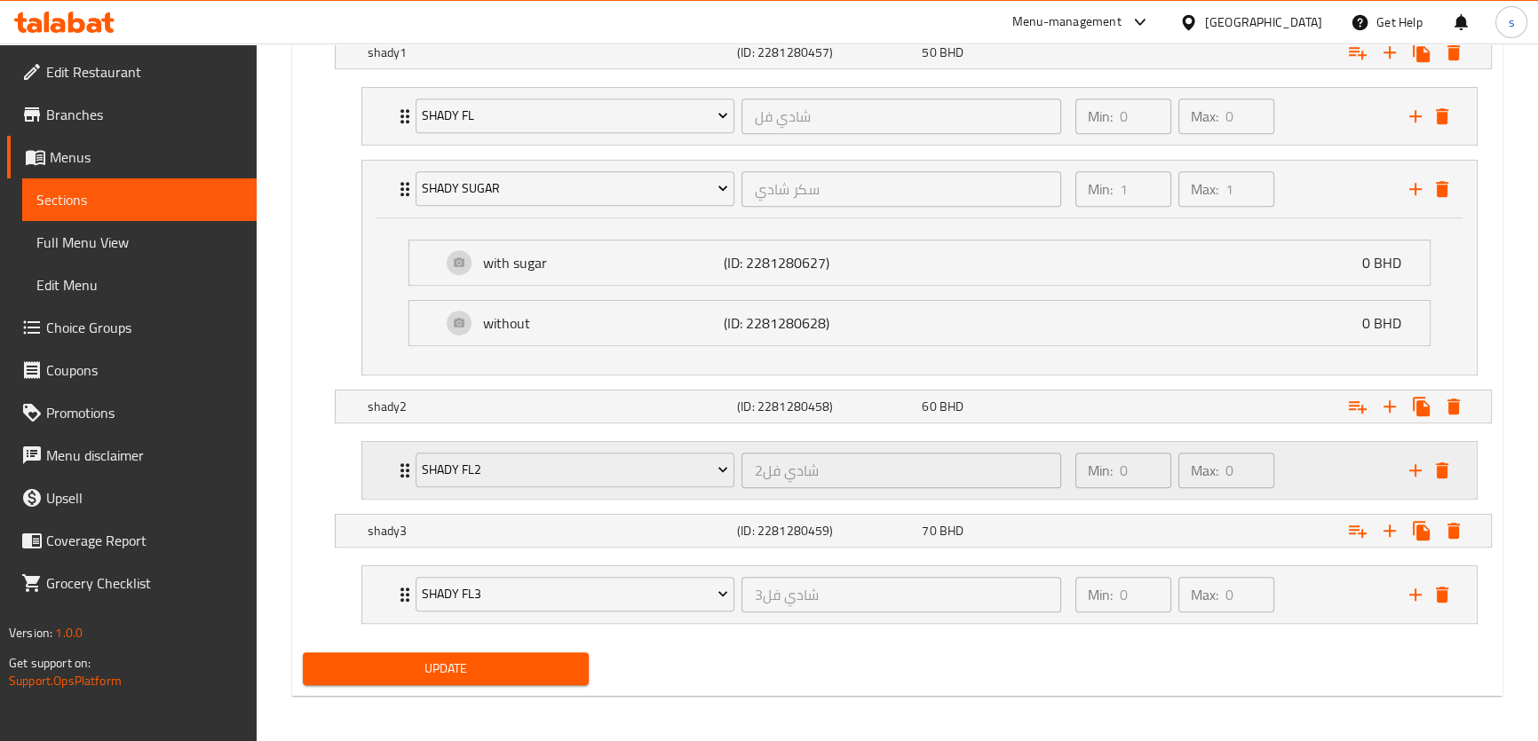
click at [408, 471] on div "shady fl2 شادي فل2 ​" at bounding box center [739, 470] width 668 height 57
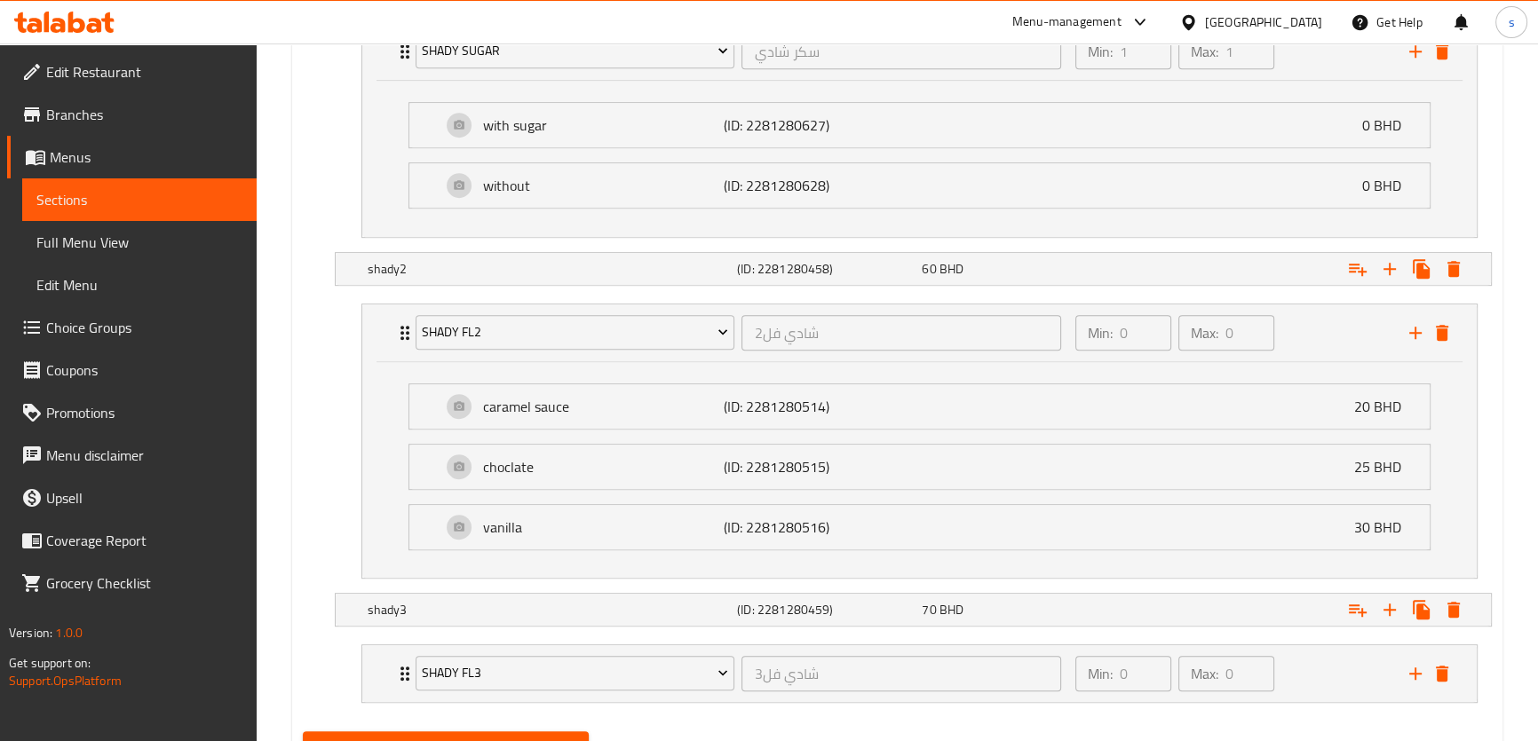
scroll to position [1232, 0]
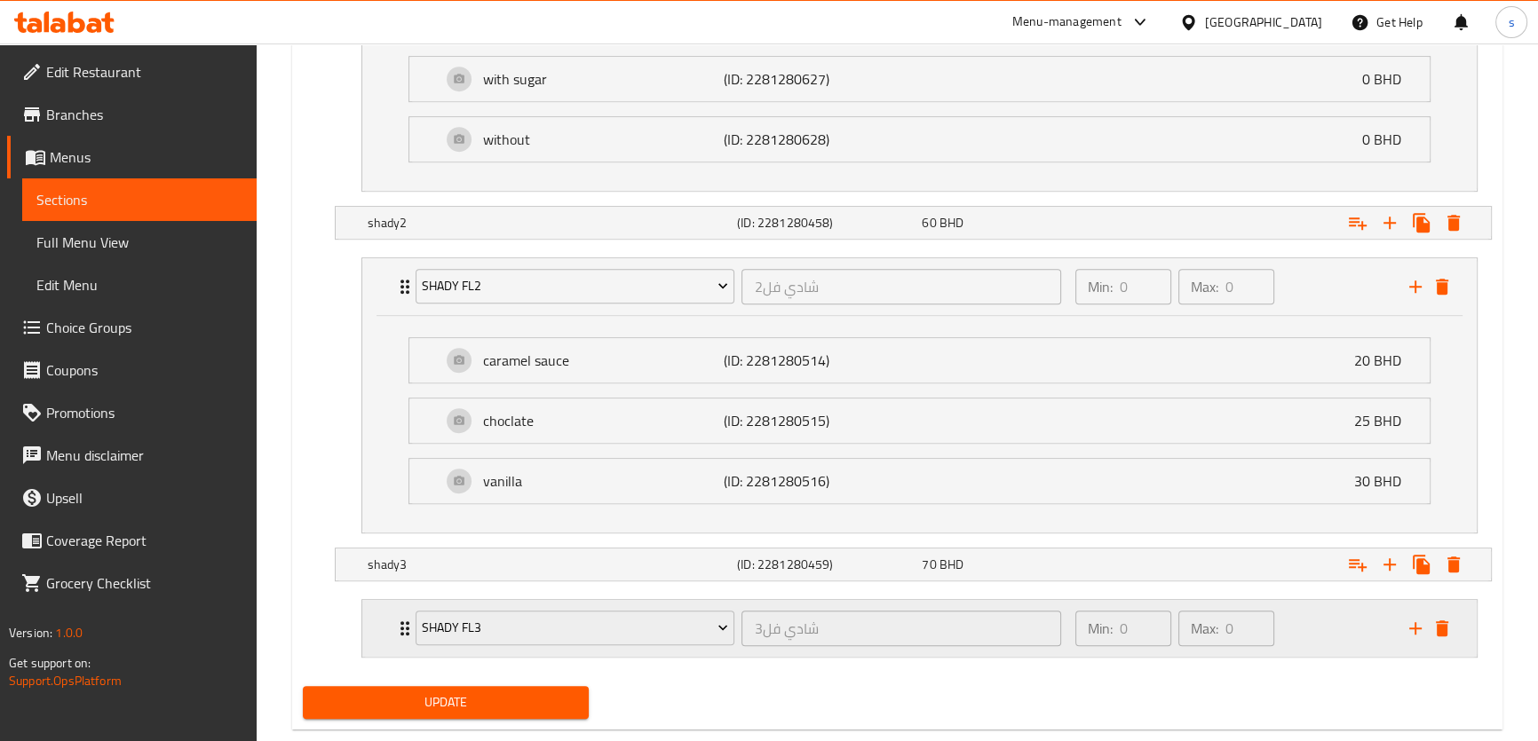
click at [405, 622] on div "shady fl3 شادي فل3 ​" at bounding box center [739, 628] width 668 height 57
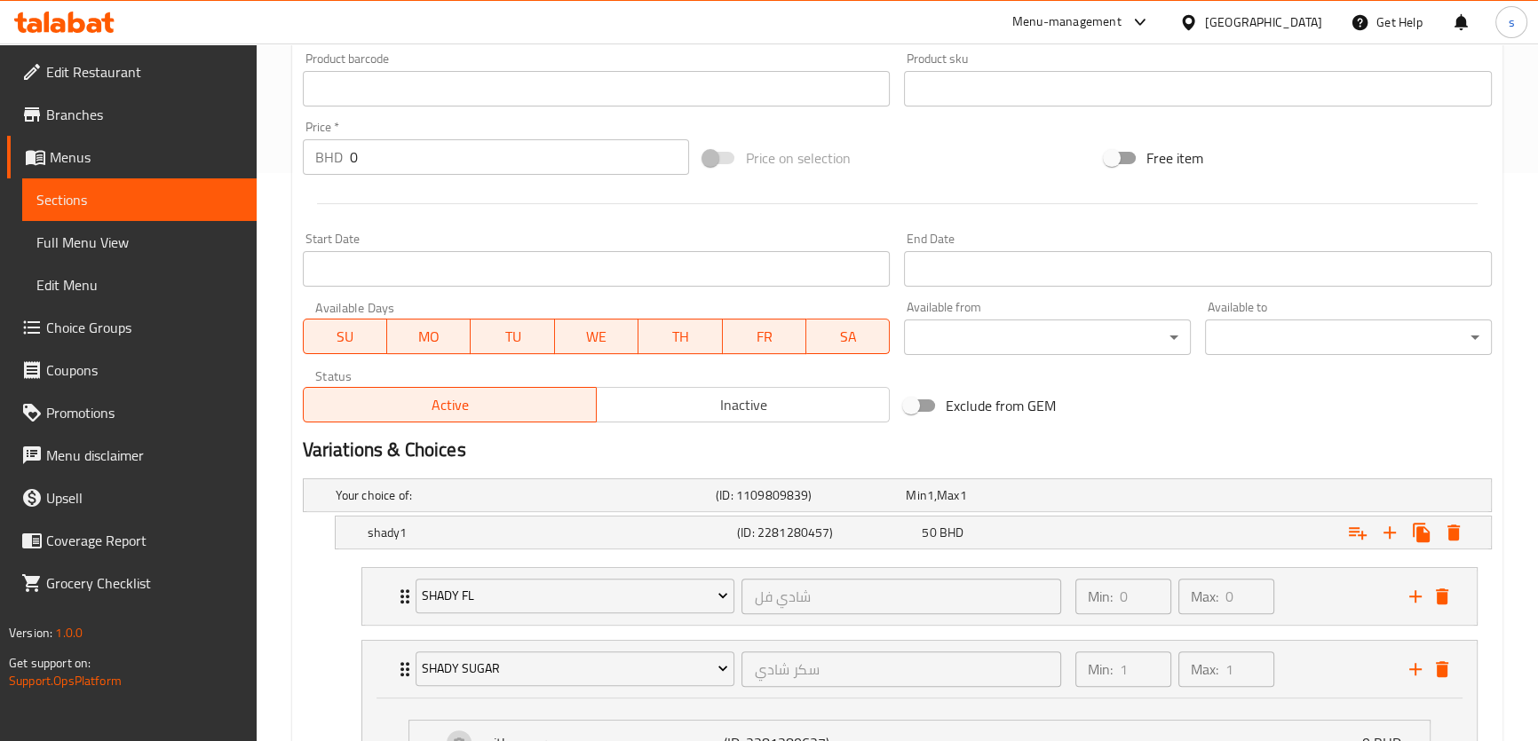
scroll to position [434, 0]
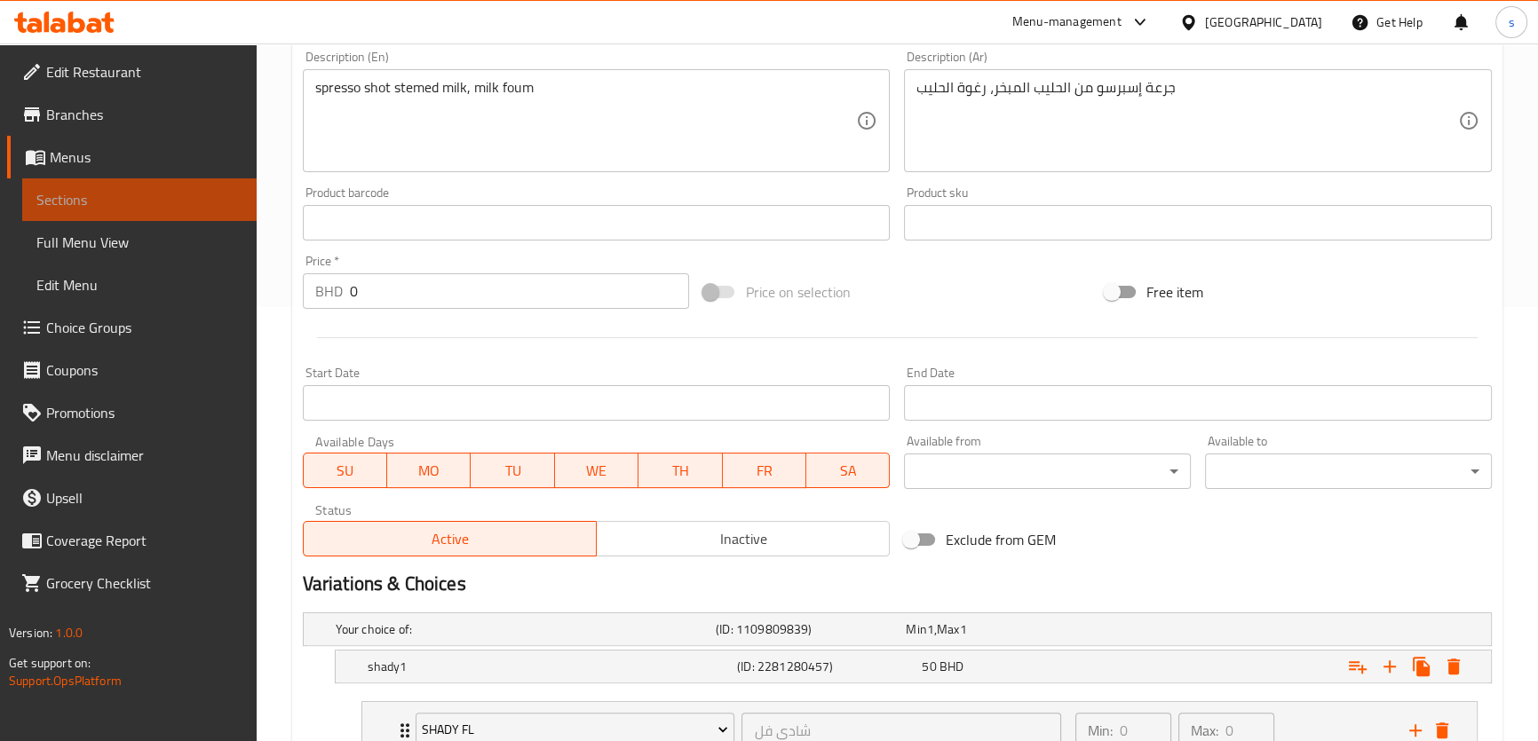
click at [106, 194] on span "Sections" at bounding box center [139, 199] width 206 height 21
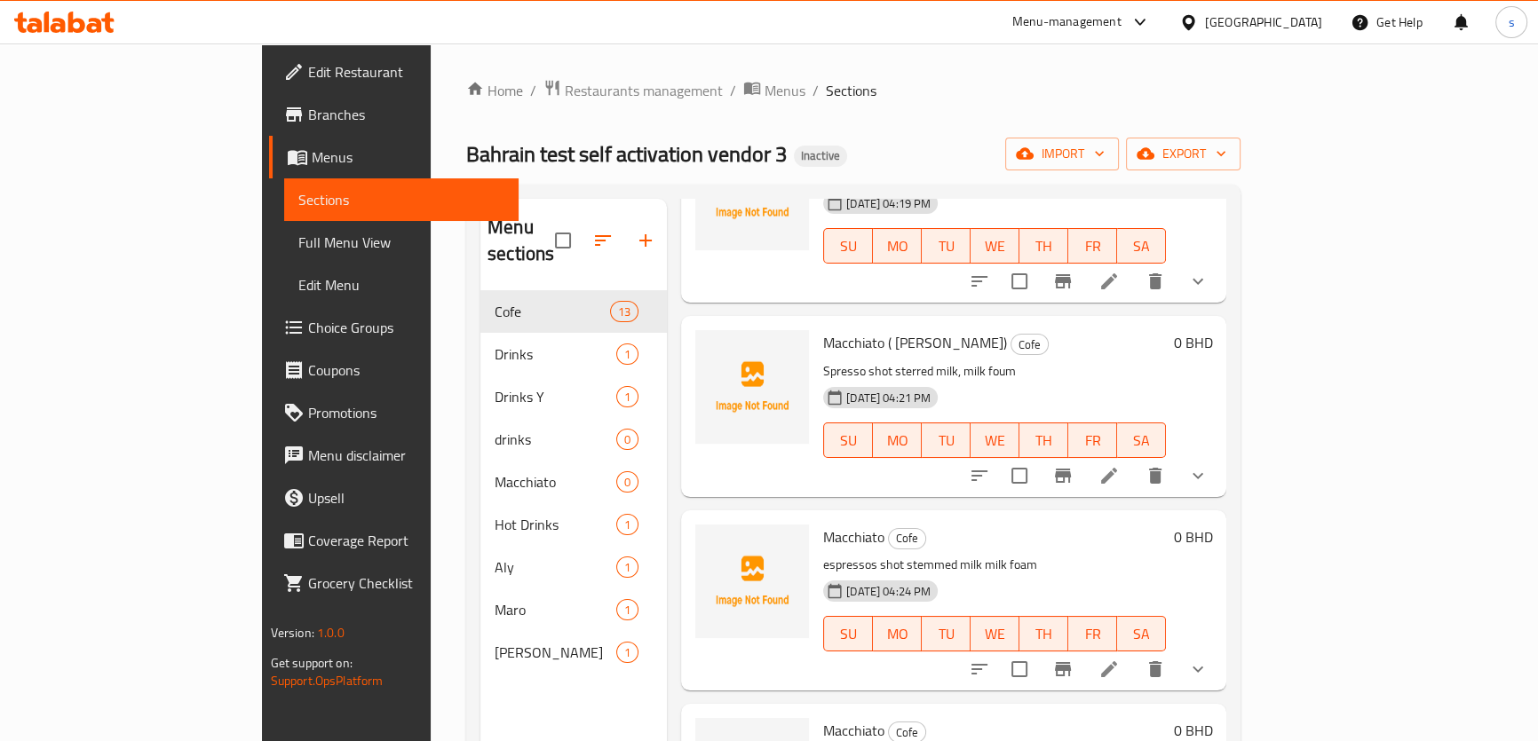
scroll to position [1476, 0]
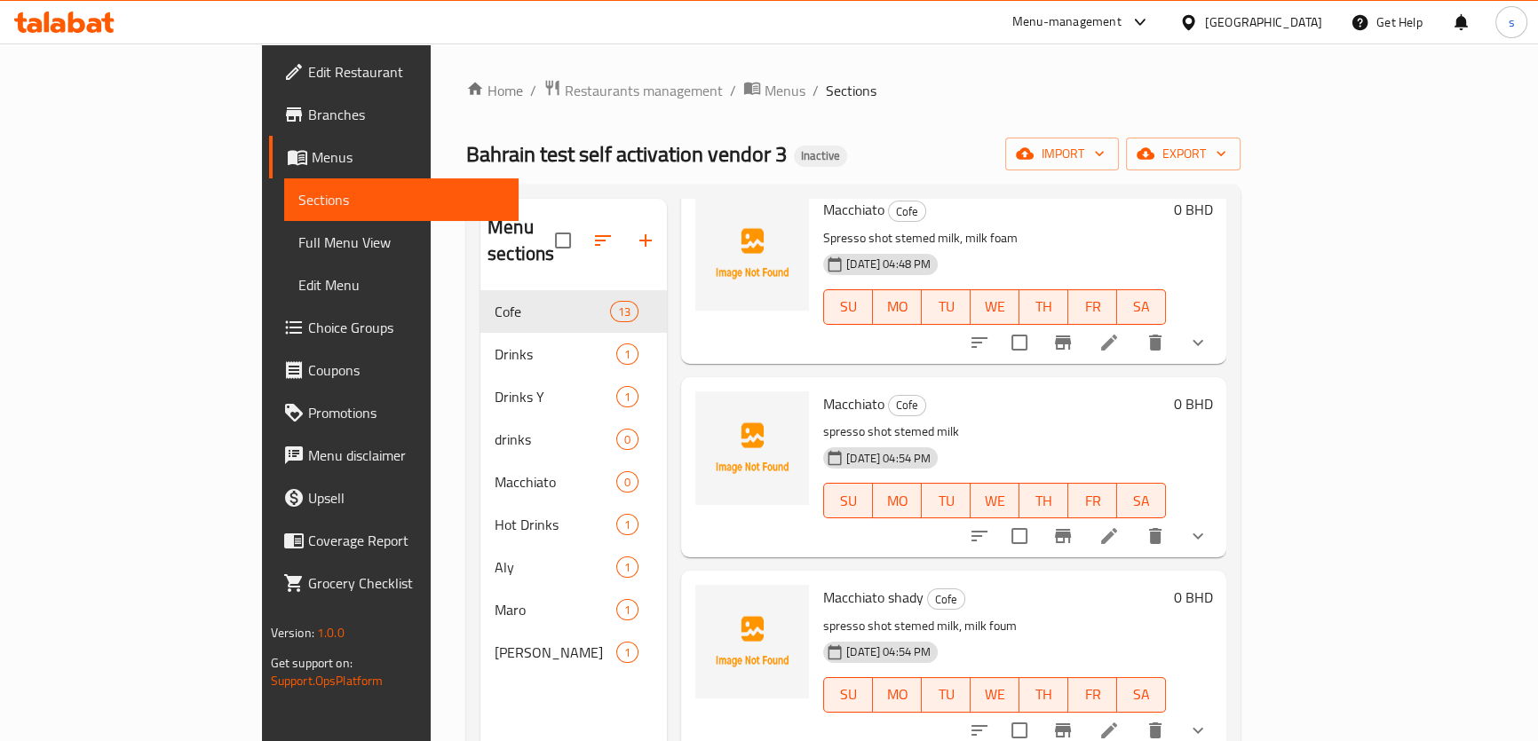
click at [1120, 720] on icon at bounding box center [1108, 730] width 21 height 21
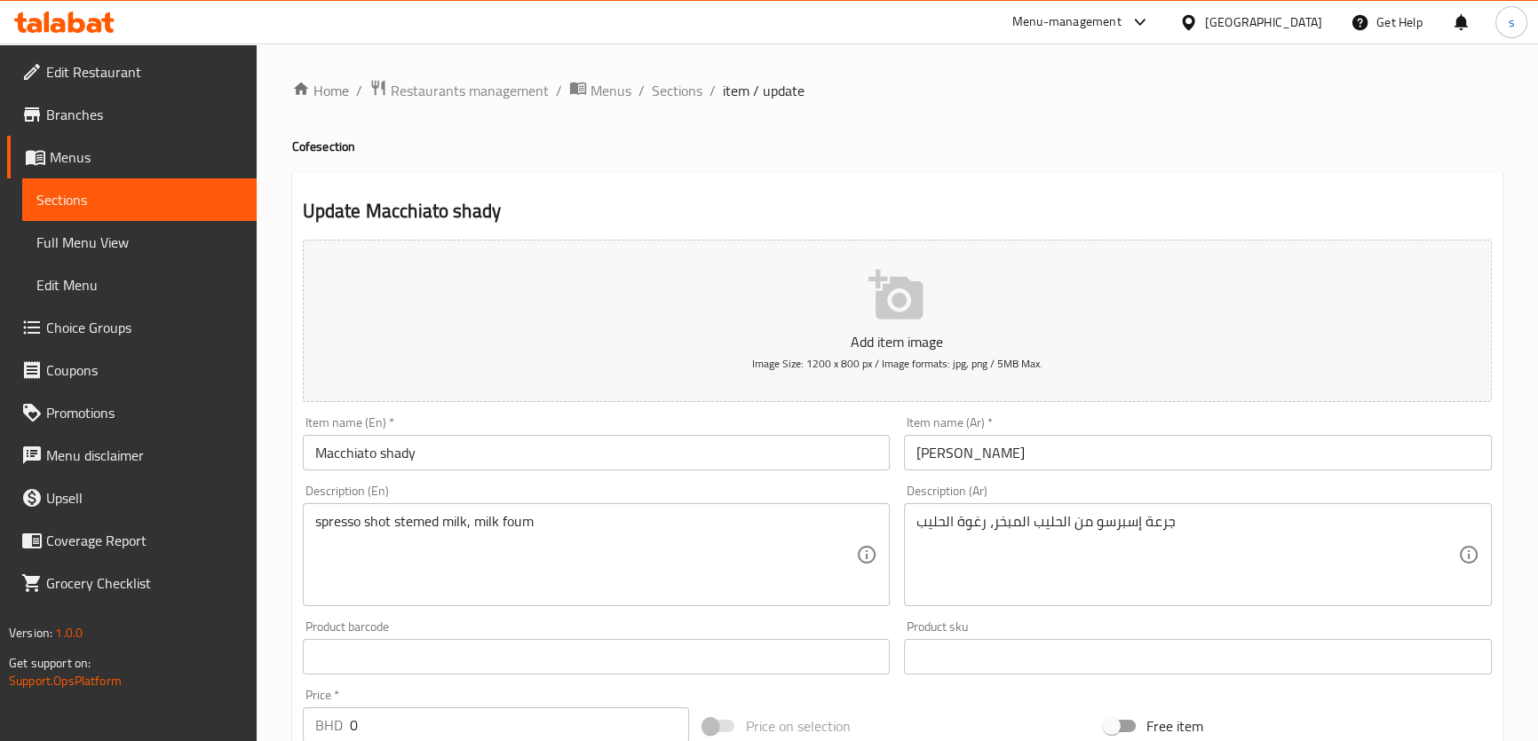
click at [436, 461] on input "Macchiato shady" at bounding box center [597, 453] width 588 height 36
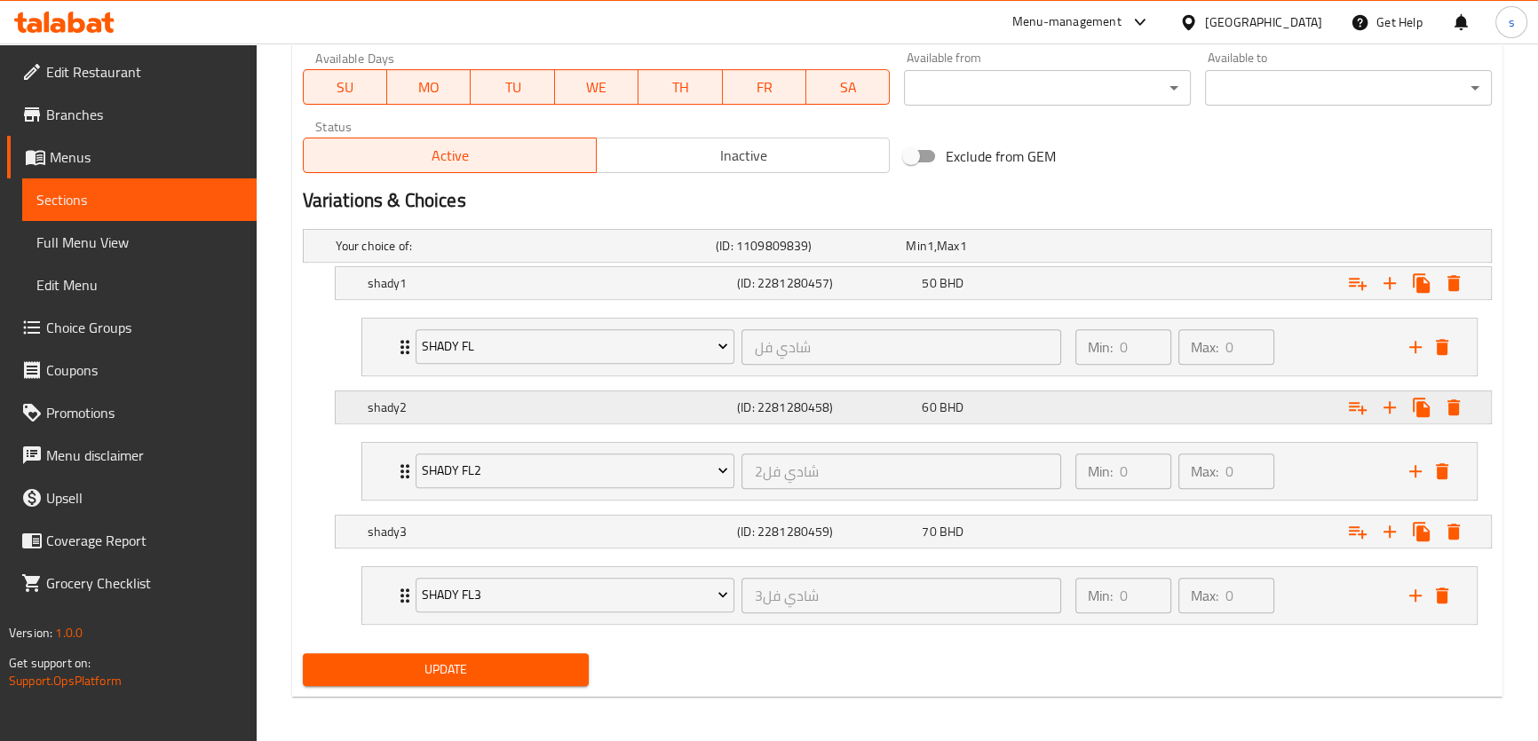
scroll to position [819, 0]
click at [394, 343] on icon "Expand" at bounding box center [404, 345] width 21 height 21
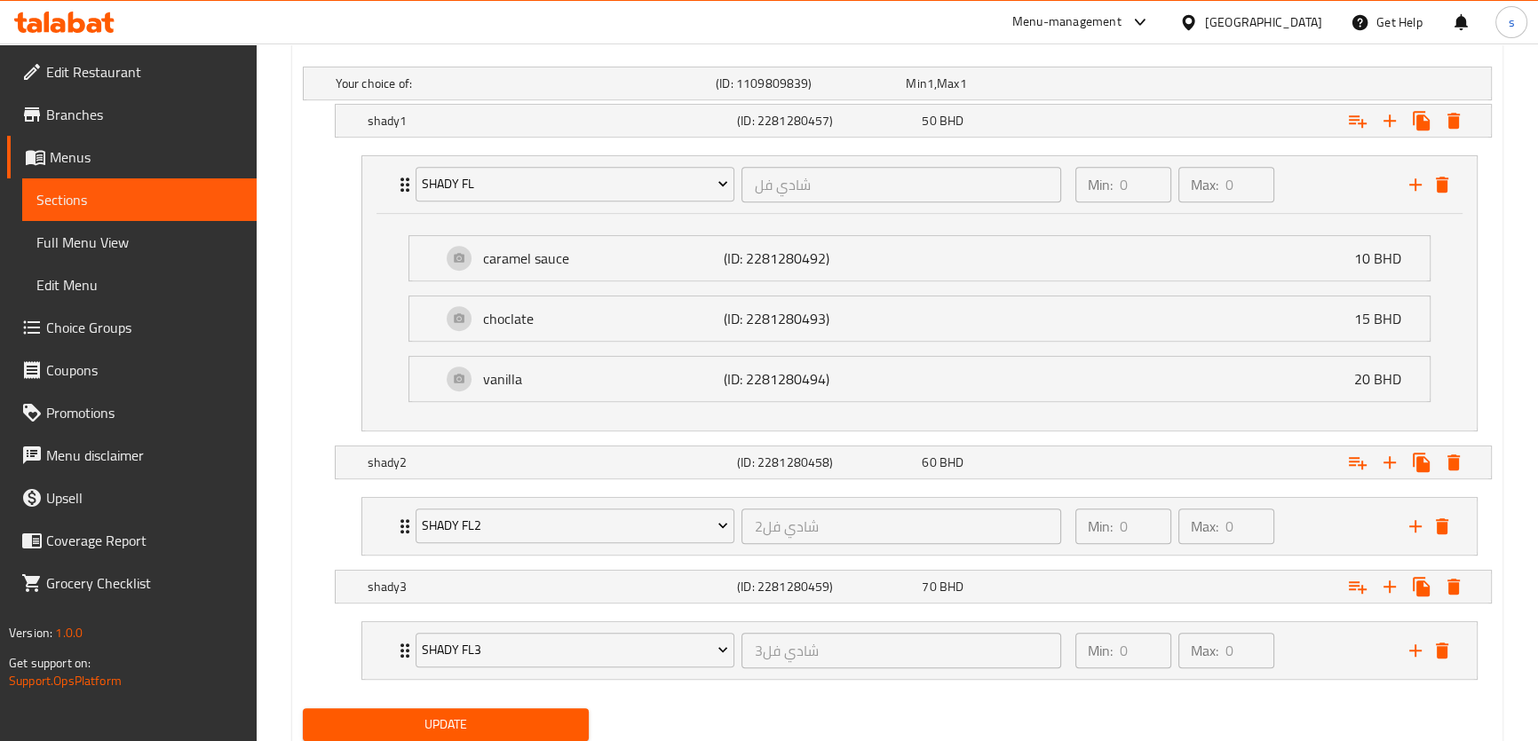
scroll to position [981, 0]
click at [395, 524] on icon "Expand" at bounding box center [404, 525] width 21 height 21
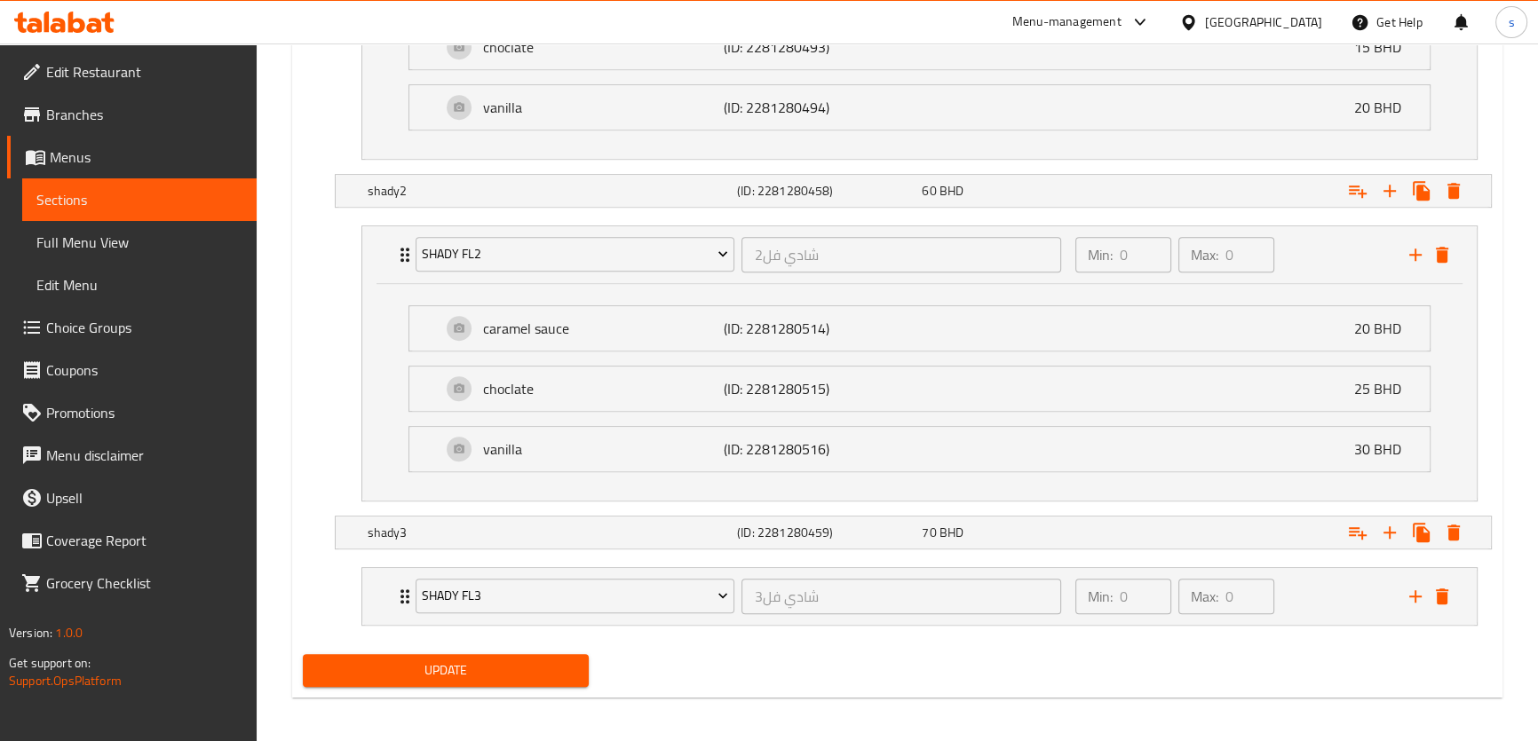
scroll to position [1254, 0]
click at [406, 586] on div "shady fl3 شادي فل3 ​" at bounding box center [739, 594] width 668 height 57
